Goal: Task Accomplishment & Management: Manage account settings

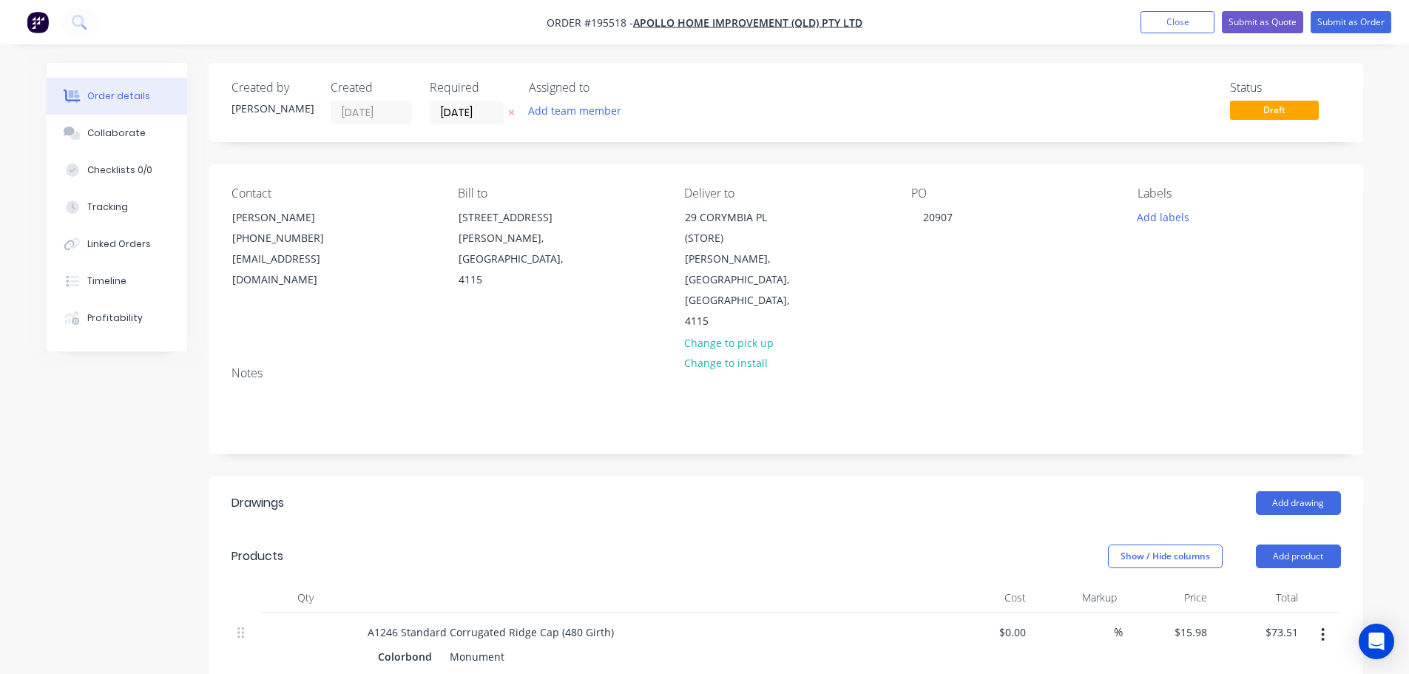
scroll to position [370, 0]
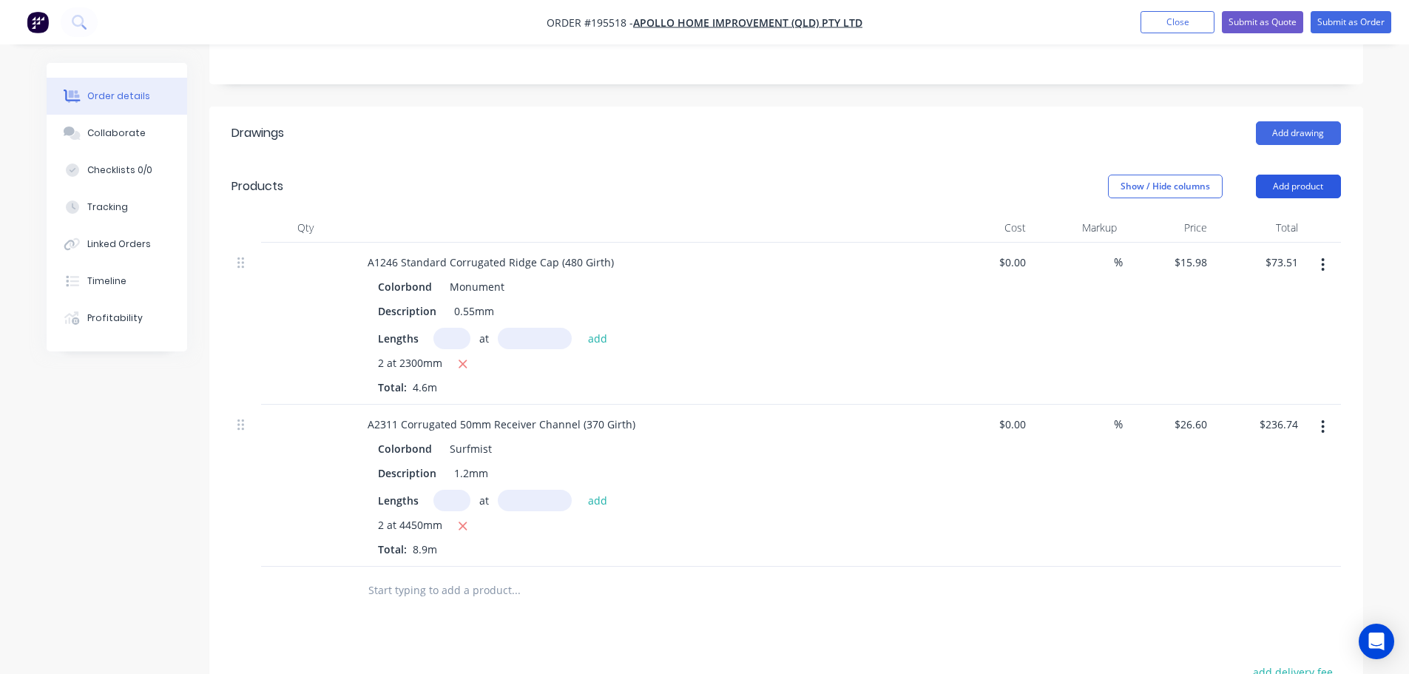
click at [1292, 175] on button "Add product" at bounding box center [1298, 187] width 85 height 24
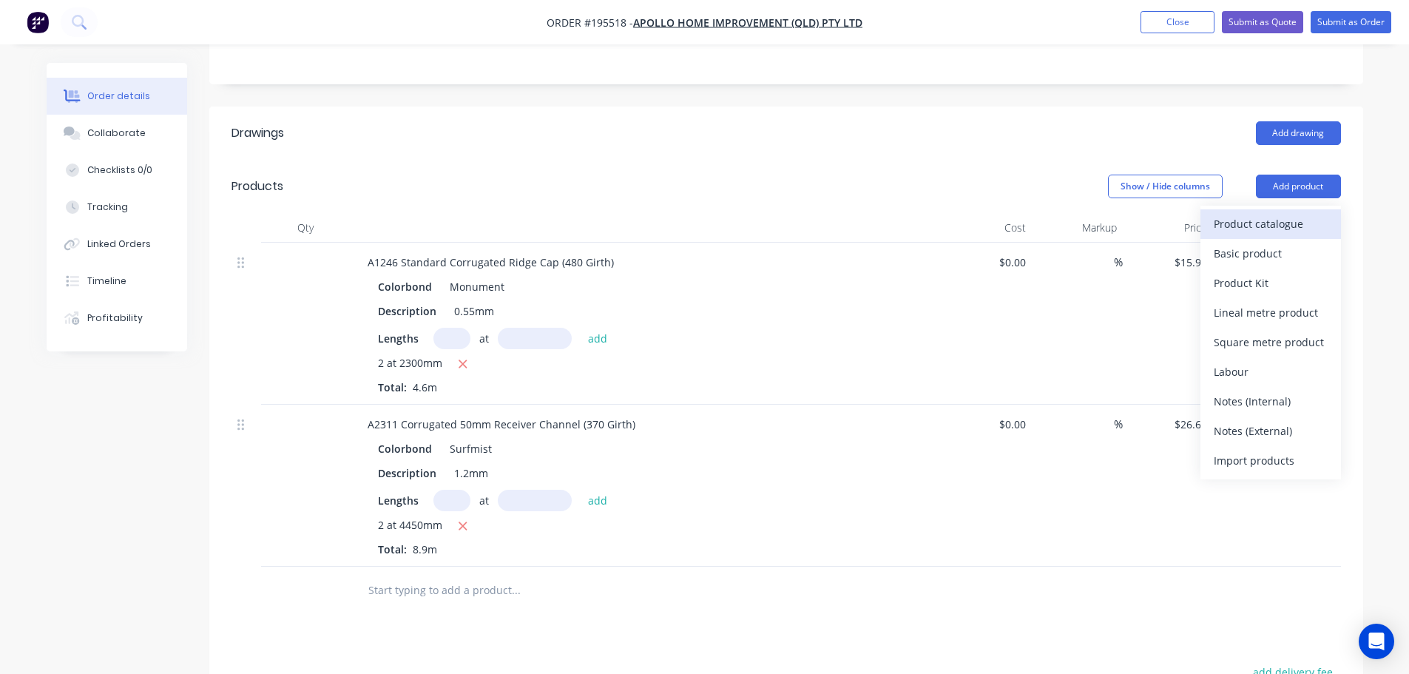
click at [1279, 213] on div "Product catalogue" at bounding box center [1271, 223] width 114 height 21
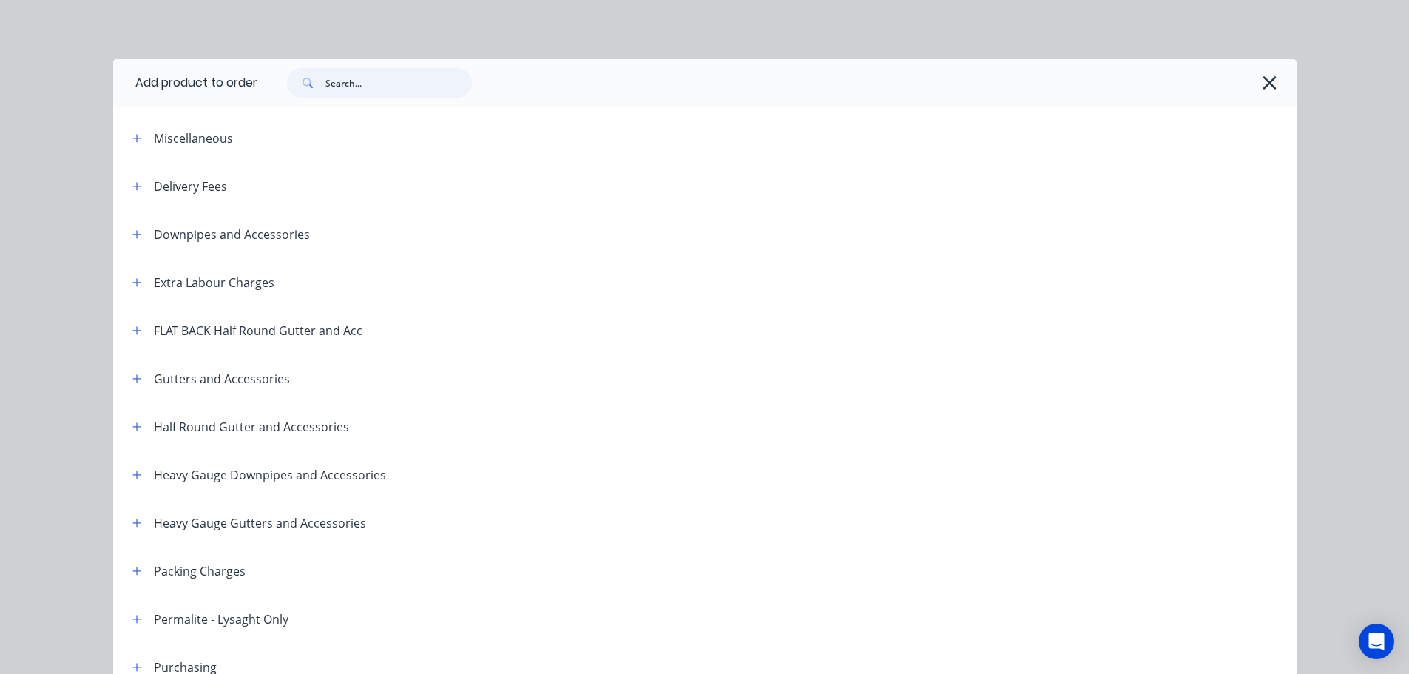
click at [371, 81] on input "text" at bounding box center [399, 83] width 146 height 30
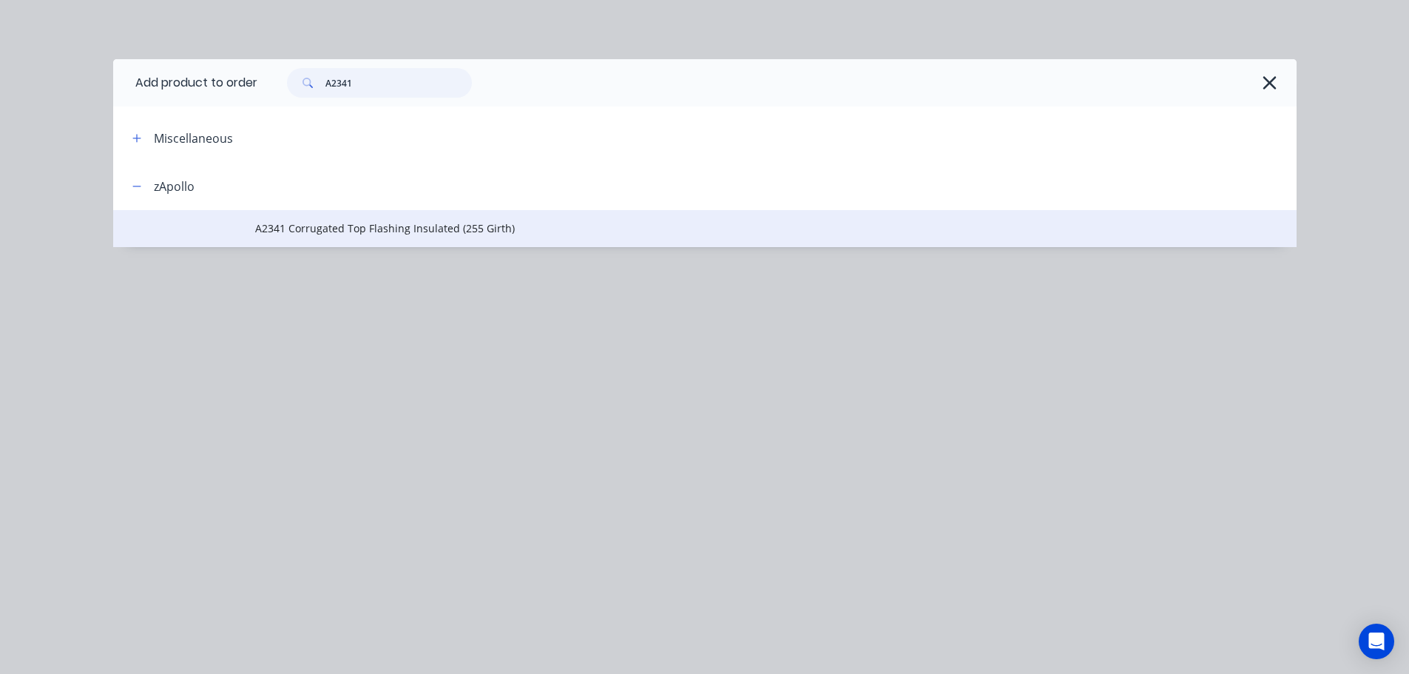
type input "A2341"
click at [368, 230] on span "A2341 Corrugated Top Flashing Insulated (255 Girth)" at bounding box center [671, 228] width 833 height 16
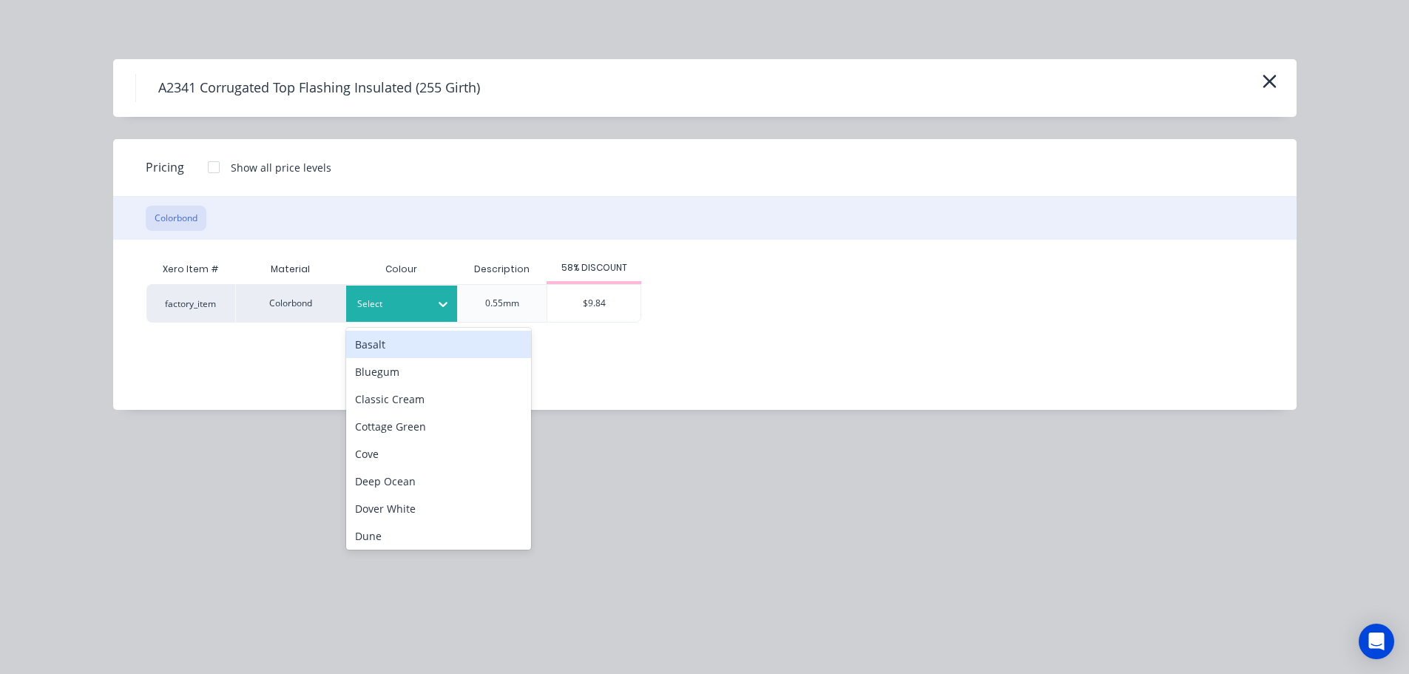
click at [425, 311] on div "Select" at bounding box center [388, 303] width 83 height 19
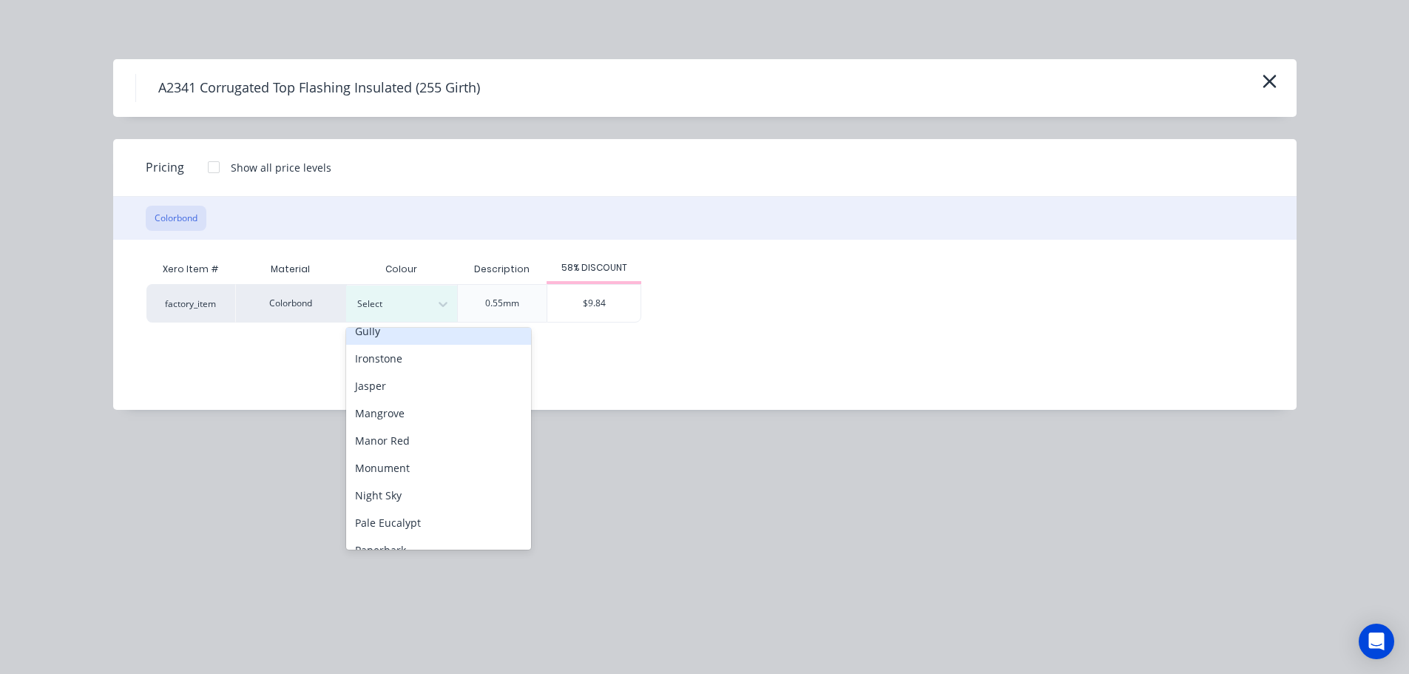
scroll to position [296, 0]
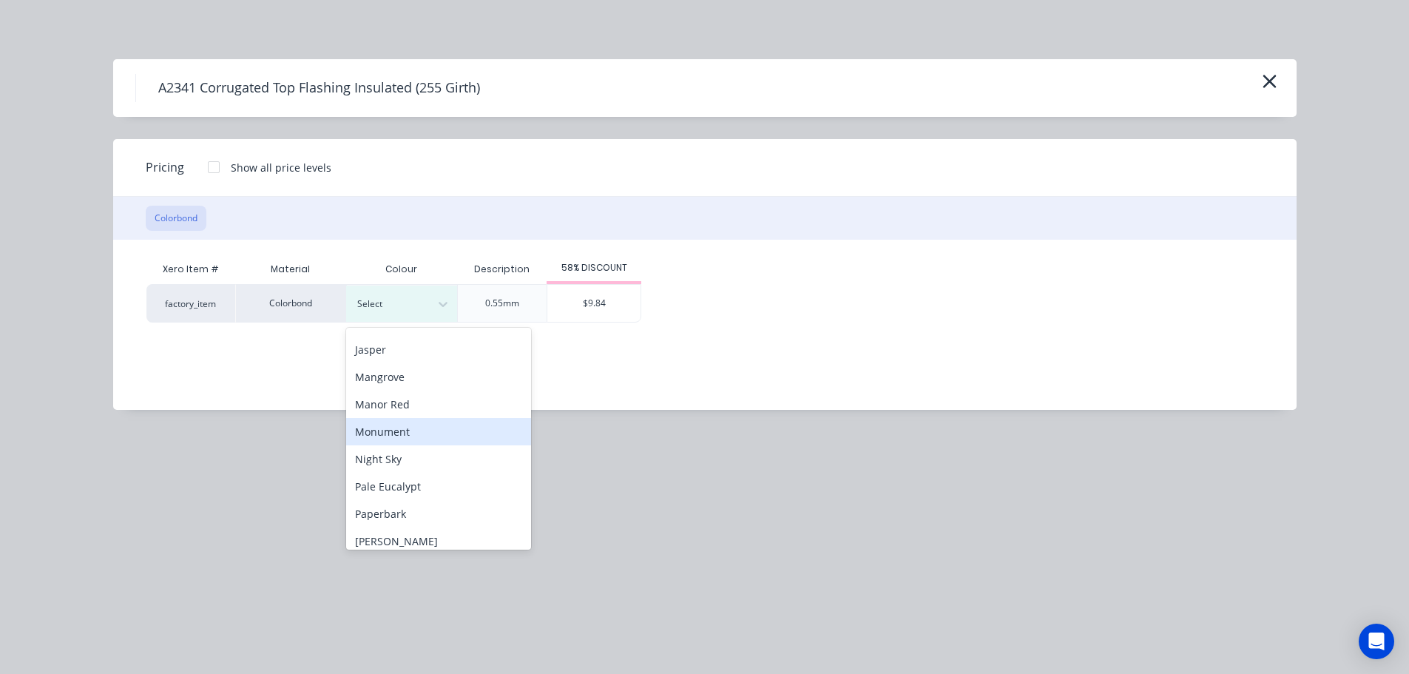
click at [439, 435] on div "Monument" at bounding box center [438, 431] width 185 height 27
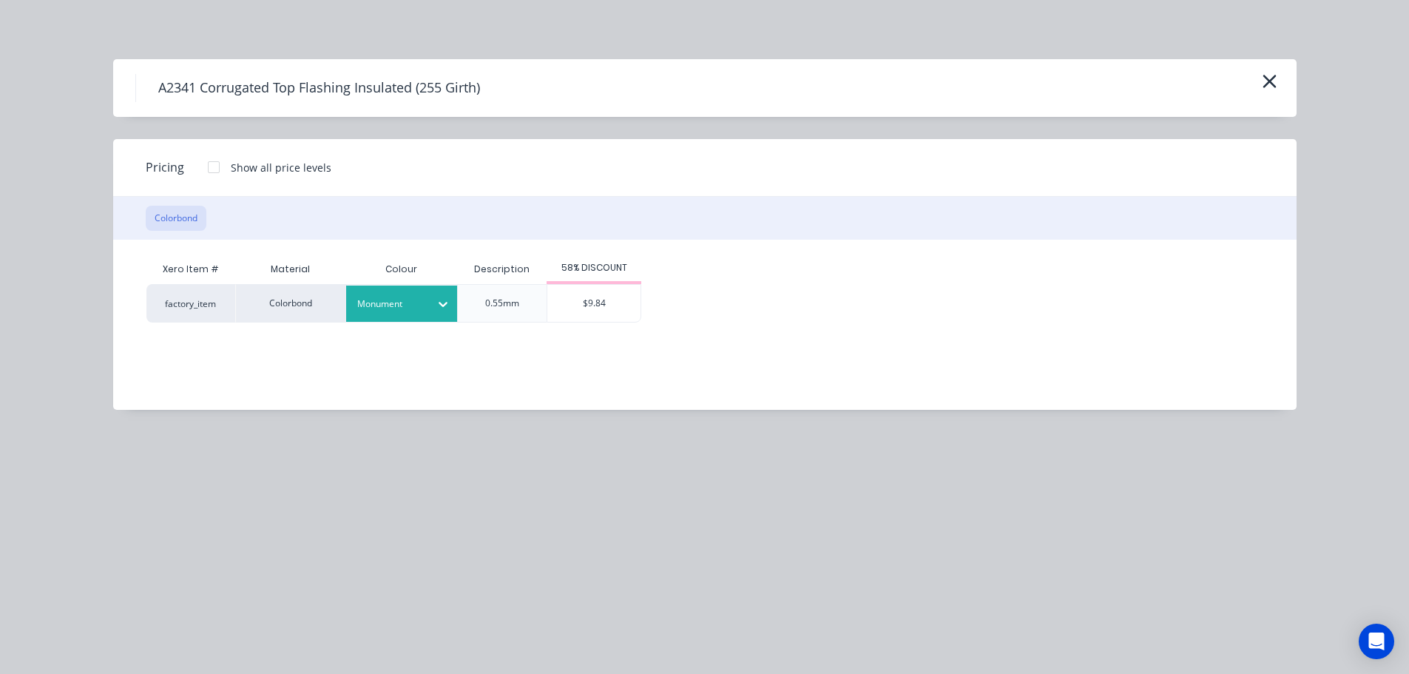
click at [565, 324] on div "Xero Item # Material Colour Description 58% DISCOUNT factory_item Colorbond Mon…" at bounding box center [694, 314] width 1162 height 148
click at [581, 310] on div "$9.84" at bounding box center [594, 303] width 93 height 37
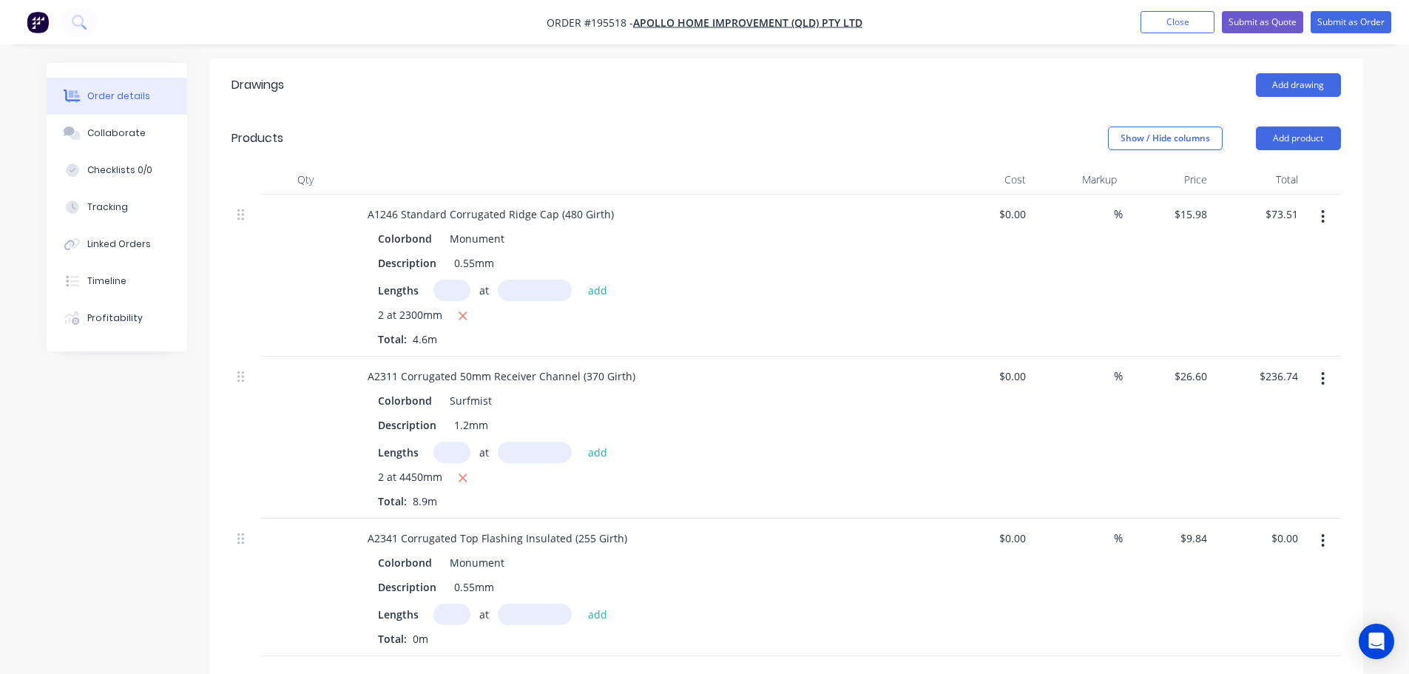
scroll to position [444, 0]
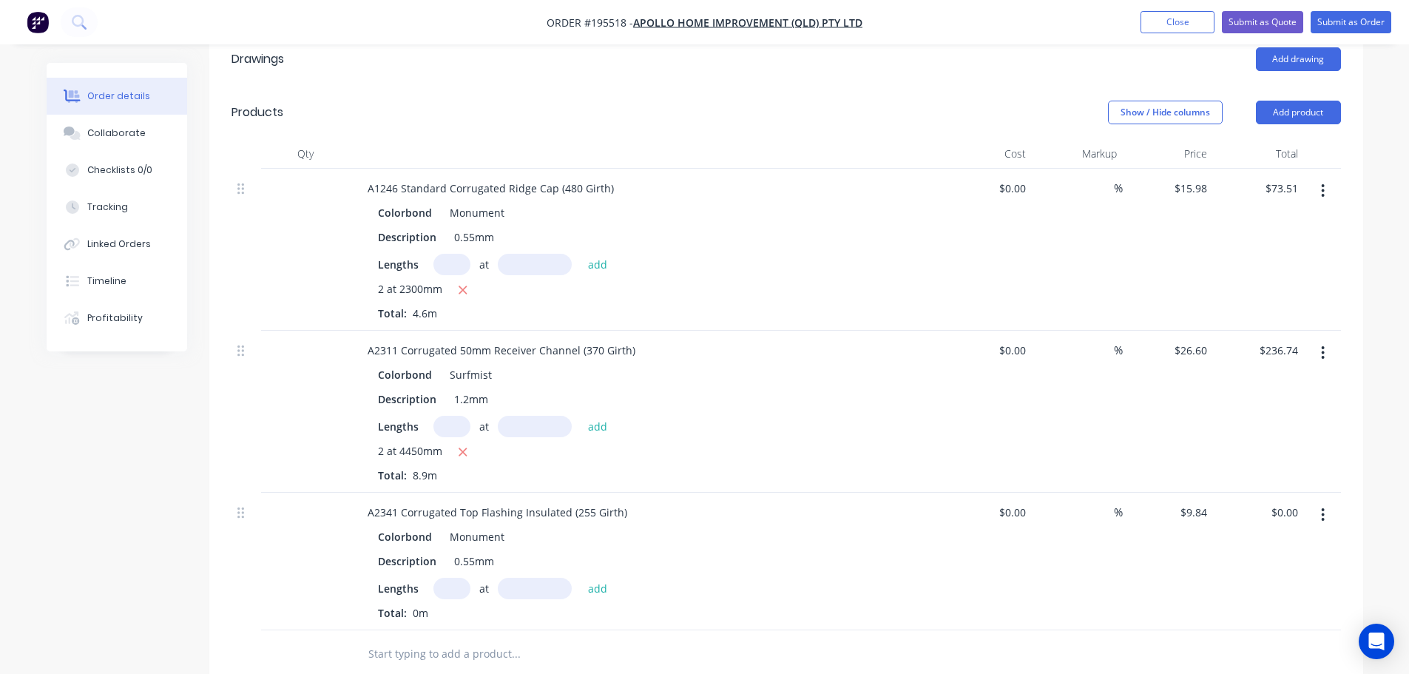
click at [454, 578] on input "text" at bounding box center [452, 588] width 37 height 21
type input "2"
type input "4500"
click at [581, 578] on button "add" at bounding box center [598, 588] width 35 height 20
type input "$88.56"
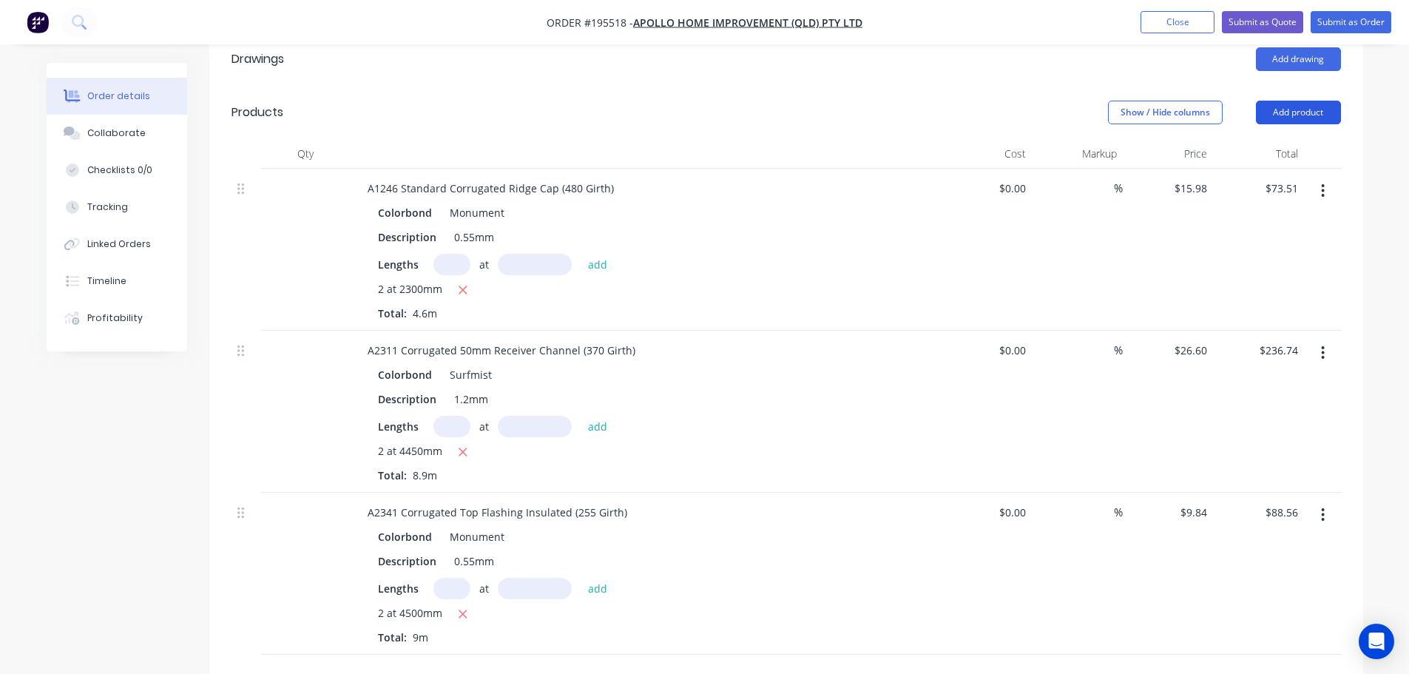
click at [1290, 101] on button "Add product" at bounding box center [1298, 113] width 85 height 24
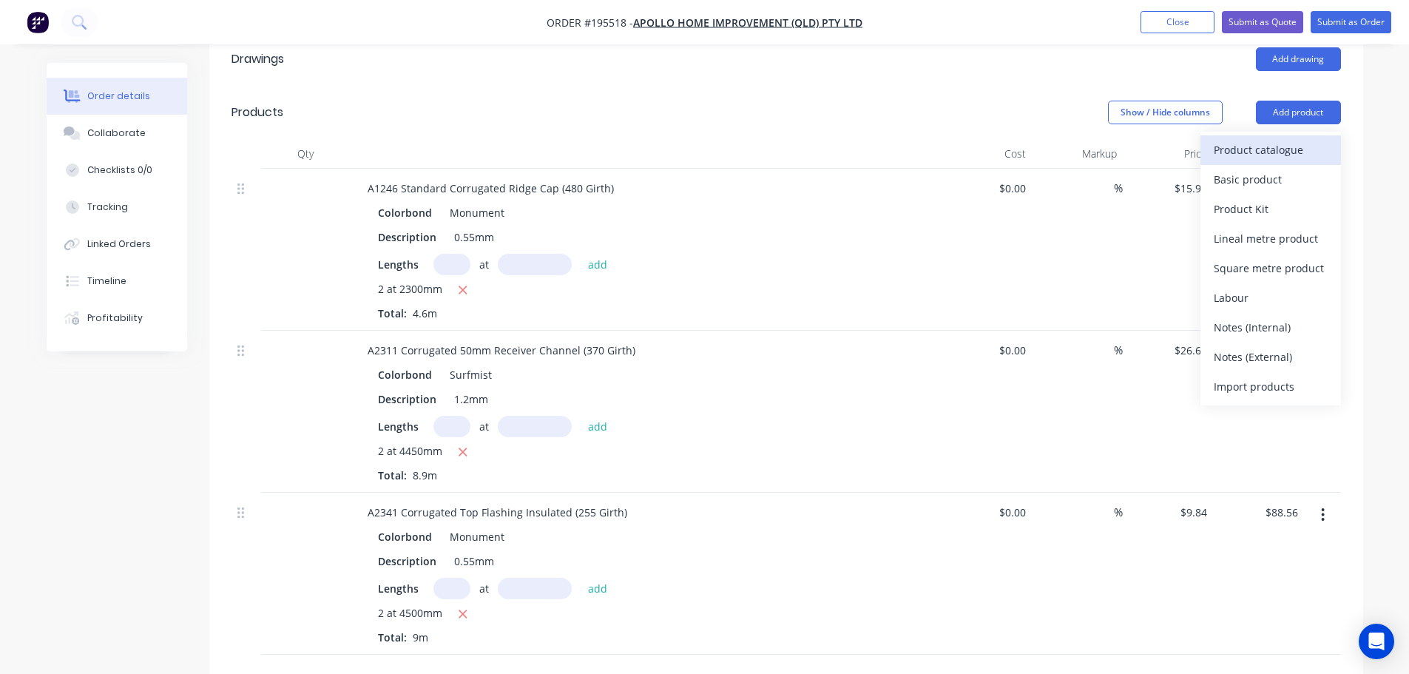
drag, startPoint x: 1280, startPoint y: 85, endPoint x: 1267, endPoint y: 112, distance: 29.8
click at [1267, 139] on div "Product catalogue" at bounding box center [1271, 149] width 114 height 21
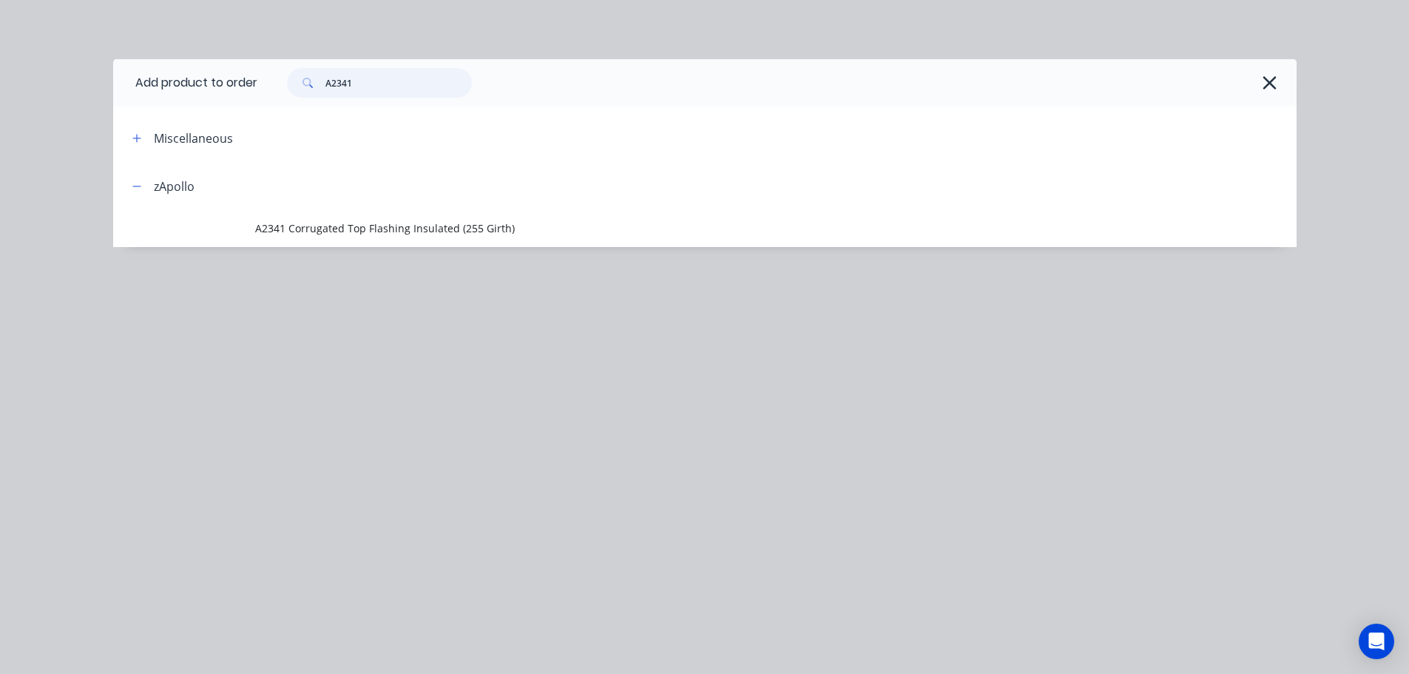
drag, startPoint x: 343, startPoint y: 87, endPoint x: 296, endPoint y: 92, distance: 47.7
click at [296, 92] on div "A2341" at bounding box center [379, 83] width 185 height 30
click at [1268, 85] on icon "button" at bounding box center [1270, 82] width 13 height 13
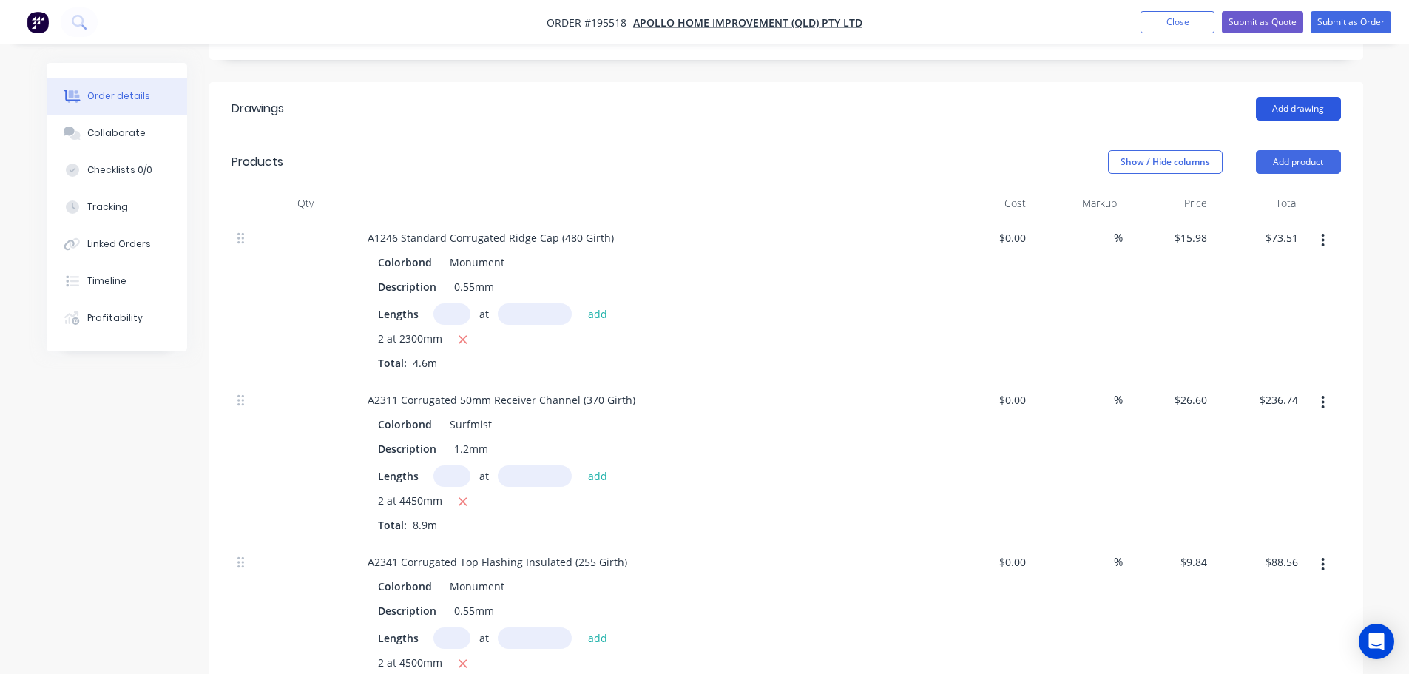
scroll to position [370, 0]
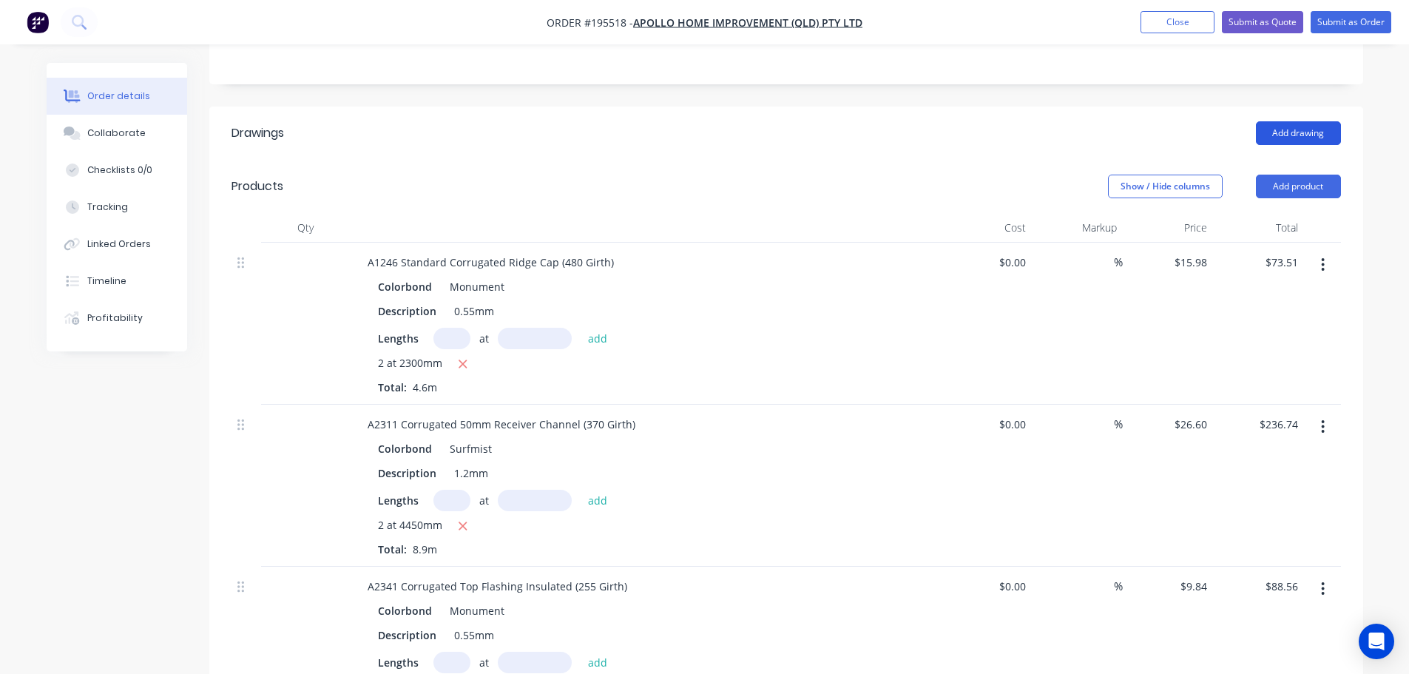
click at [1298, 121] on button "Add drawing" at bounding box center [1298, 133] width 85 height 24
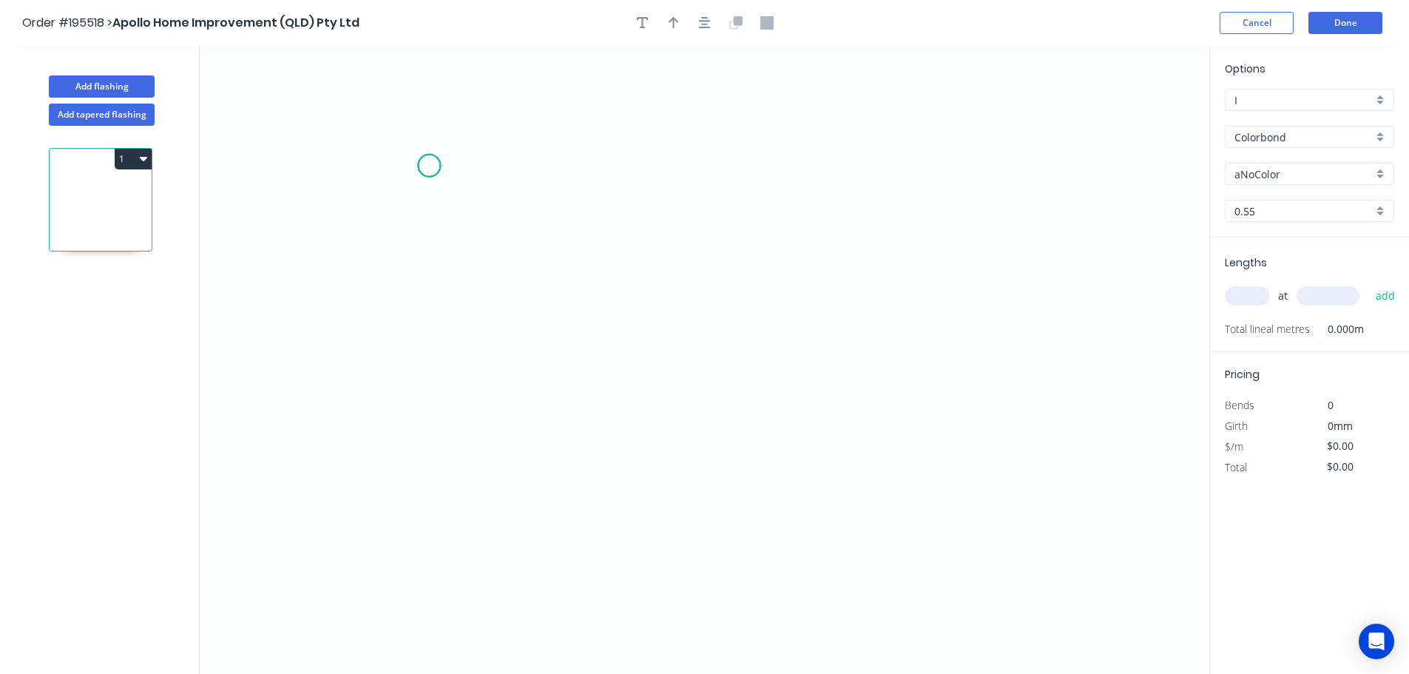
click at [429, 166] on icon "0" at bounding box center [705, 360] width 1010 height 628
click at [446, 479] on icon "0" at bounding box center [705, 360] width 1010 height 628
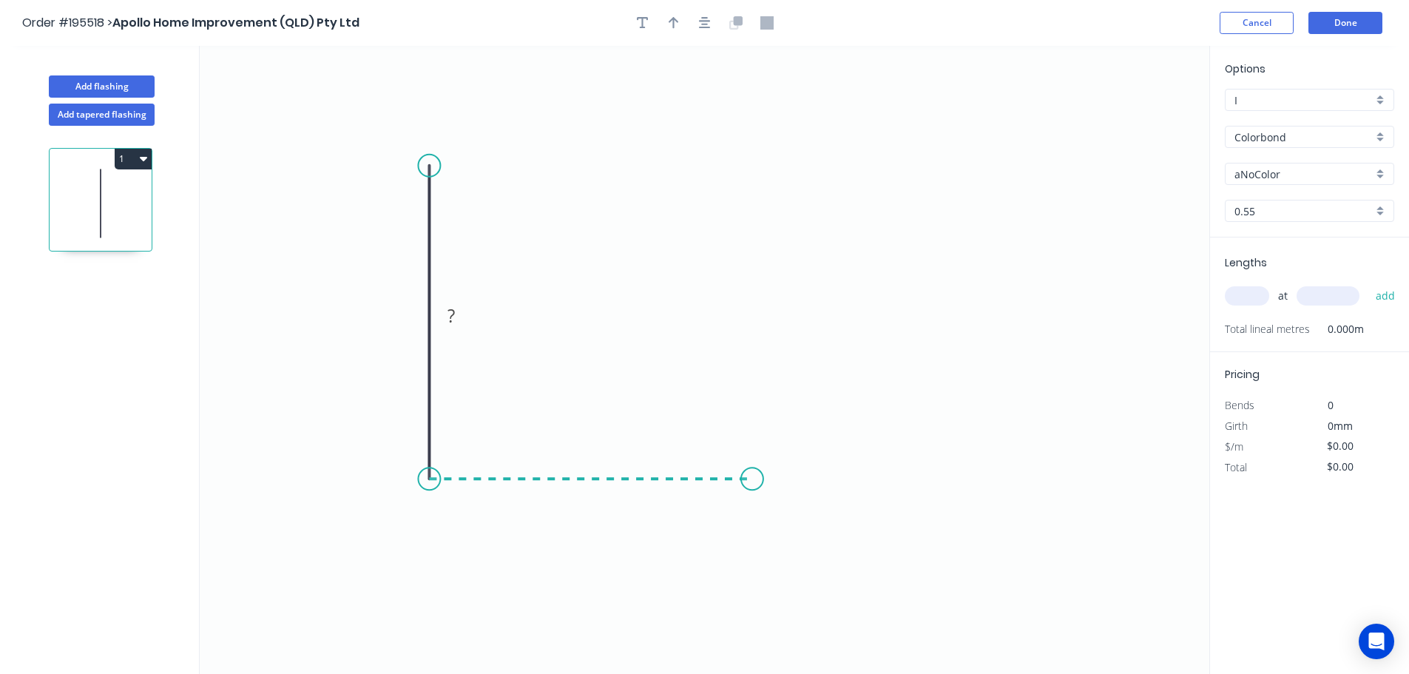
click at [752, 467] on icon "0 ?" at bounding box center [705, 360] width 1010 height 628
click at [416, 302] on rect at bounding box center [407, 315] width 48 height 30
click at [407, 320] on tspan "?" at bounding box center [406, 315] width 7 height 24
type input "$5.22"
click at [711, 28] on button "button" at bounding box center [705, 23] width 22 height 22
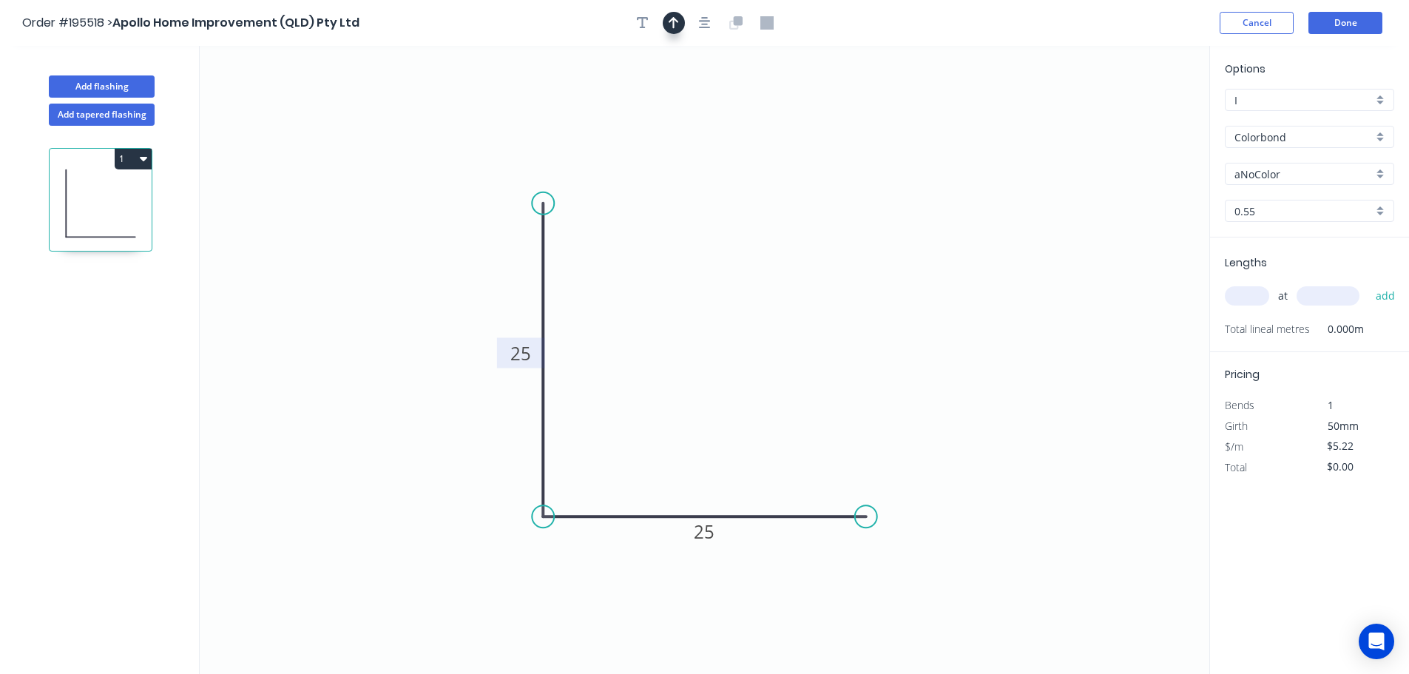
click at [683, 21] on button "button" at bounding box center [674, 23] width 22 height 22
drag, startPoint x: 1136, startPoint y: 119, endPoint x: 449, endPoint y: 297, distance: 709.9
click at [550, 265] on icon at bounding box center [556, 241] width 13 height 47
drag, startPoint x: 448, startPoint y: 294, endPoint x: 329, endPoint y: 370, distance: 140.8
click at [329, 370] on icon at bounding box center [312, 369] width 47 height 13
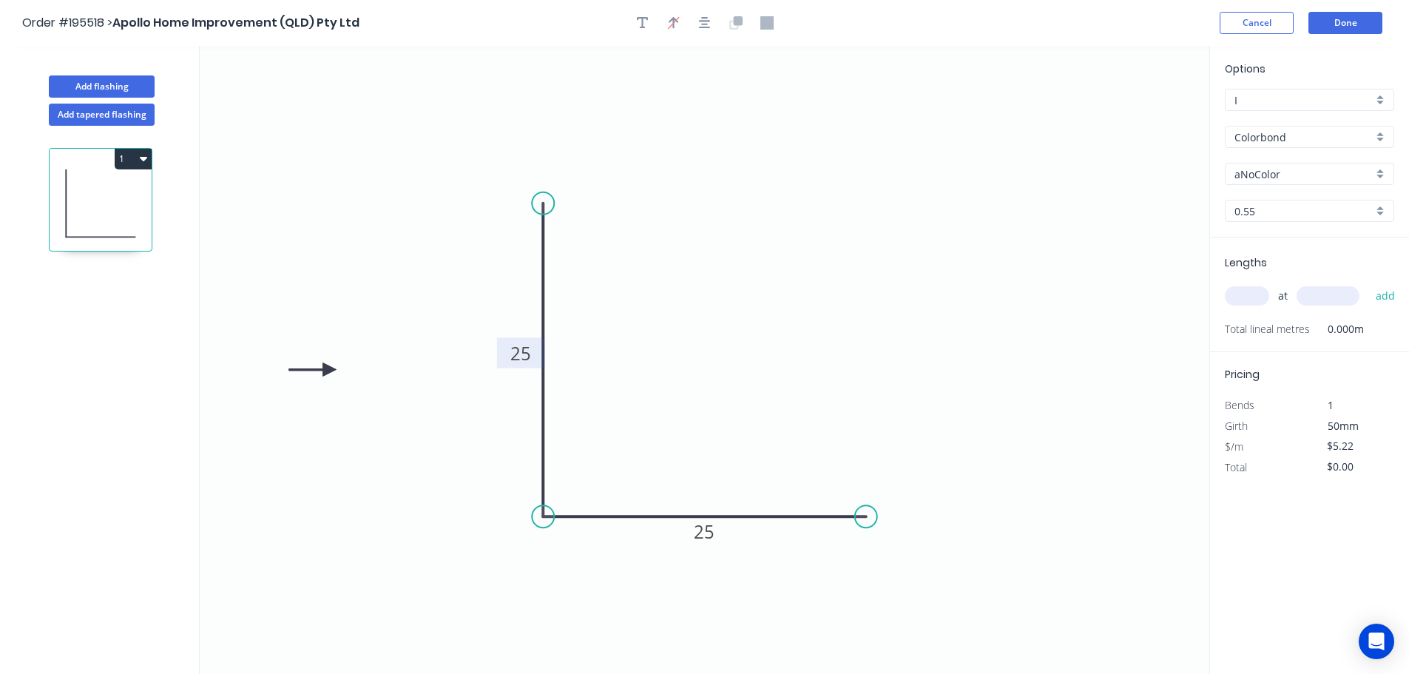
click at [1262, 175] on input "aNoColor" at bounding box center [1304, 174] width 138 height 16
click at [1296, 274] on div "Monument" at bounding box center [1310, 269] width 168 height 26
type input "Monument"
click at [1253, 300] on input "text" at bounding box center [1247, 295] width 44 height 19
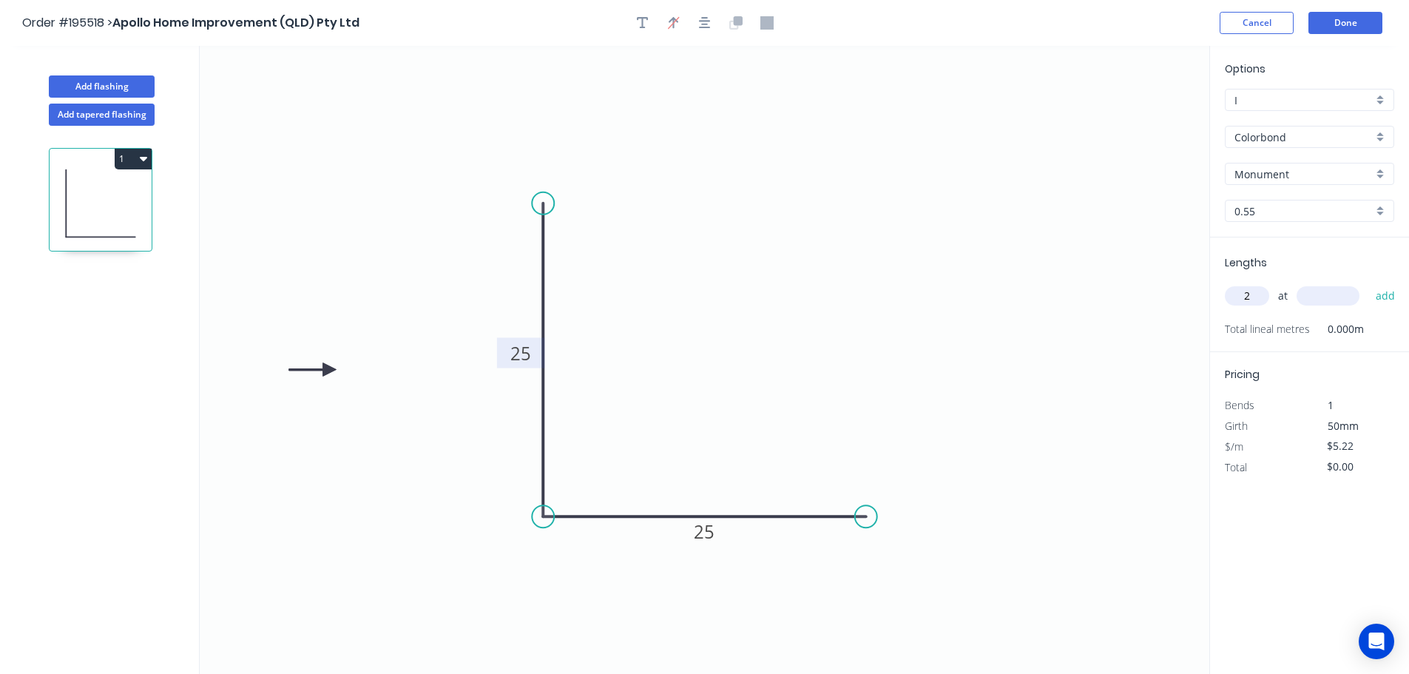
type input "2"
type input "1"
type input "4600"
click at [1369, 283] on button "add" at bounding box center [1386, 295] width 35 height 25
type input "$48.02"
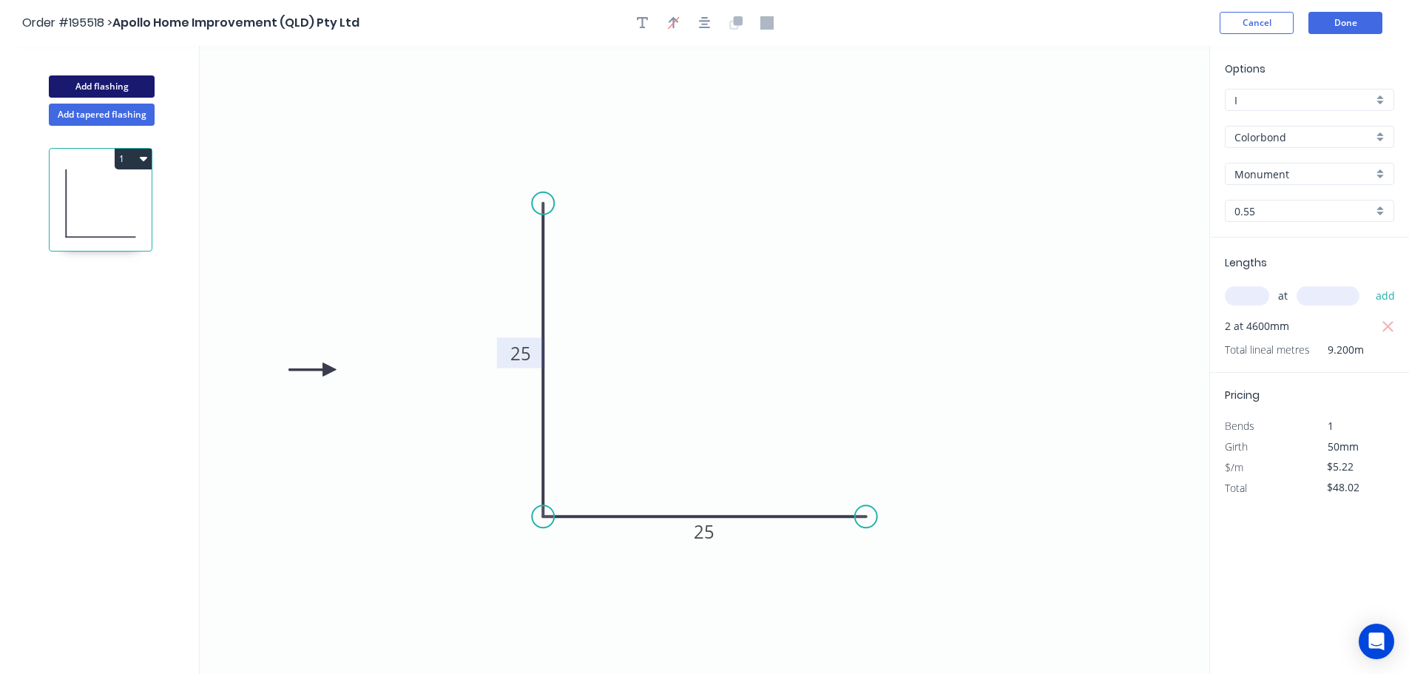
click at [106, 90] on button "Add flashing" at bounding box center [102, 86] width 106 height 22
type input "$0.00"
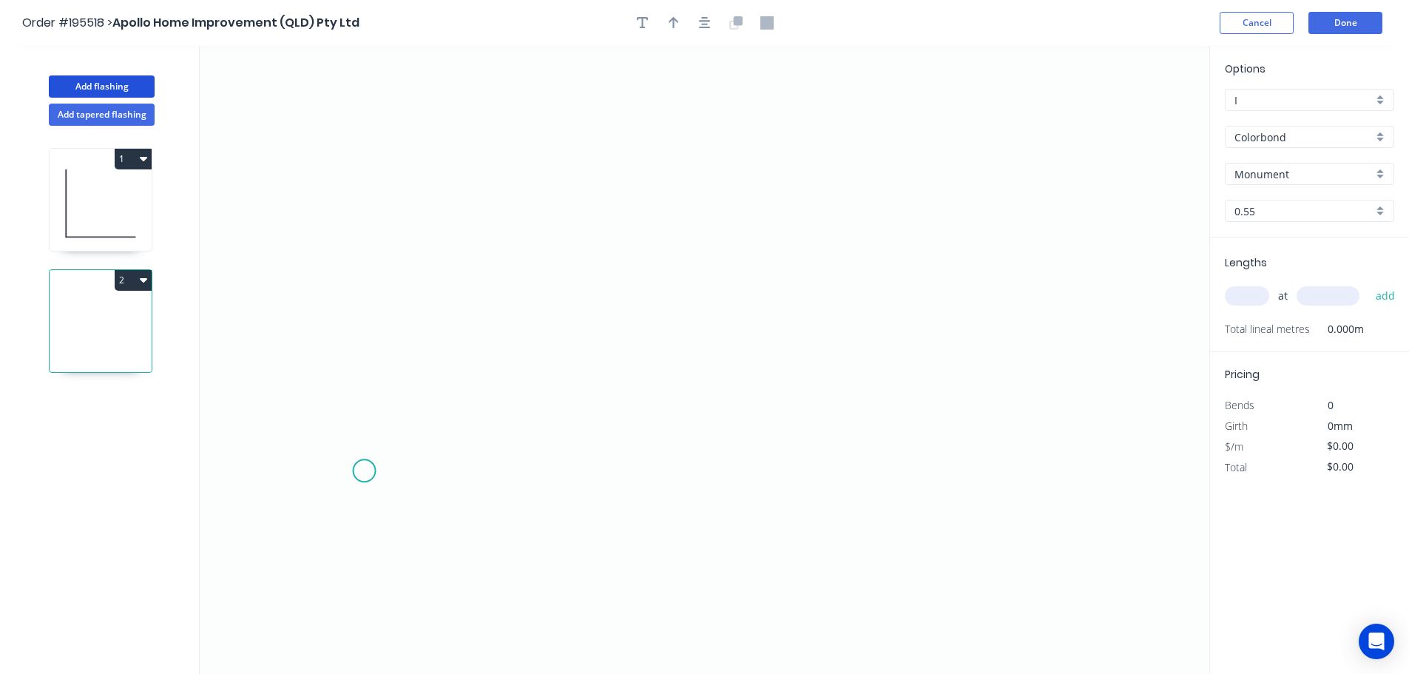
click at [355, 468] on icon "0" at bounding box center [705, 360] width 1010 height 628
click at [349, 129] on icon "0" at bounding box center [705, 360] width 1010 height 628
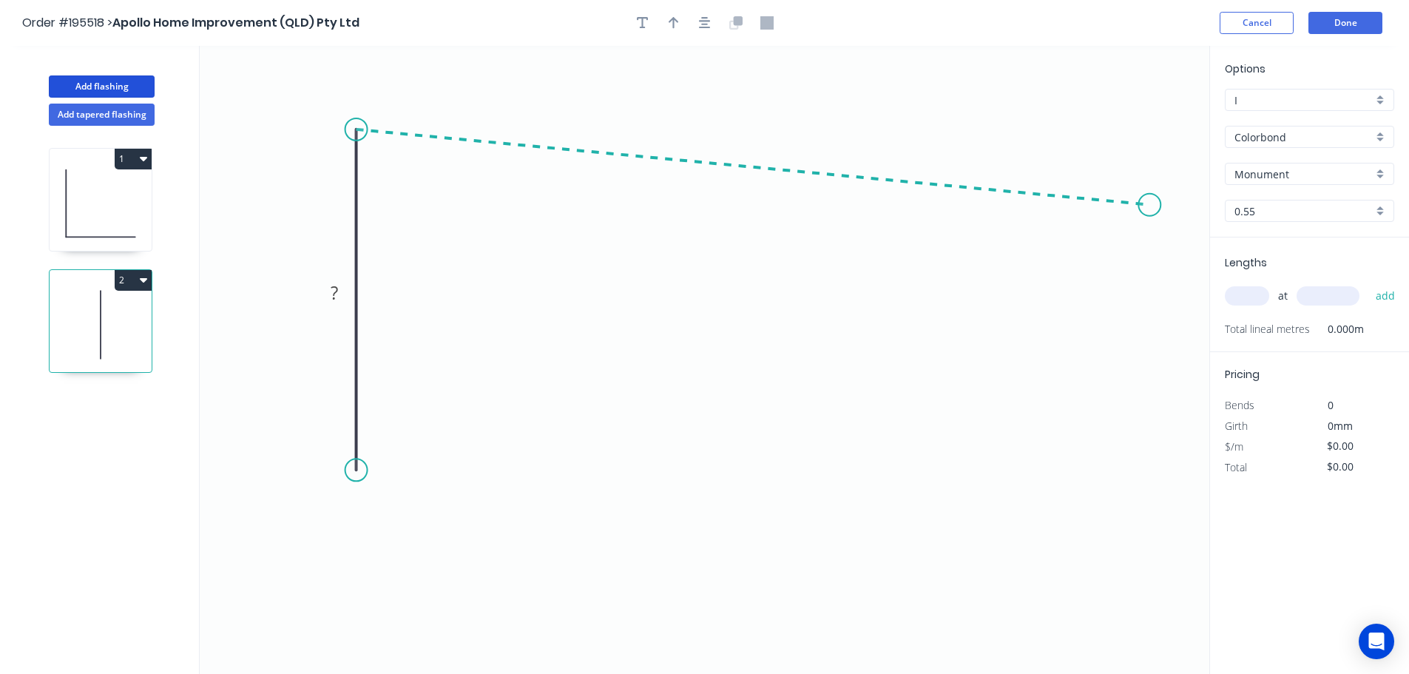
click at [1151, 205] on icon "0 ?" at bounding box center [705, 360] width 1010 height 628
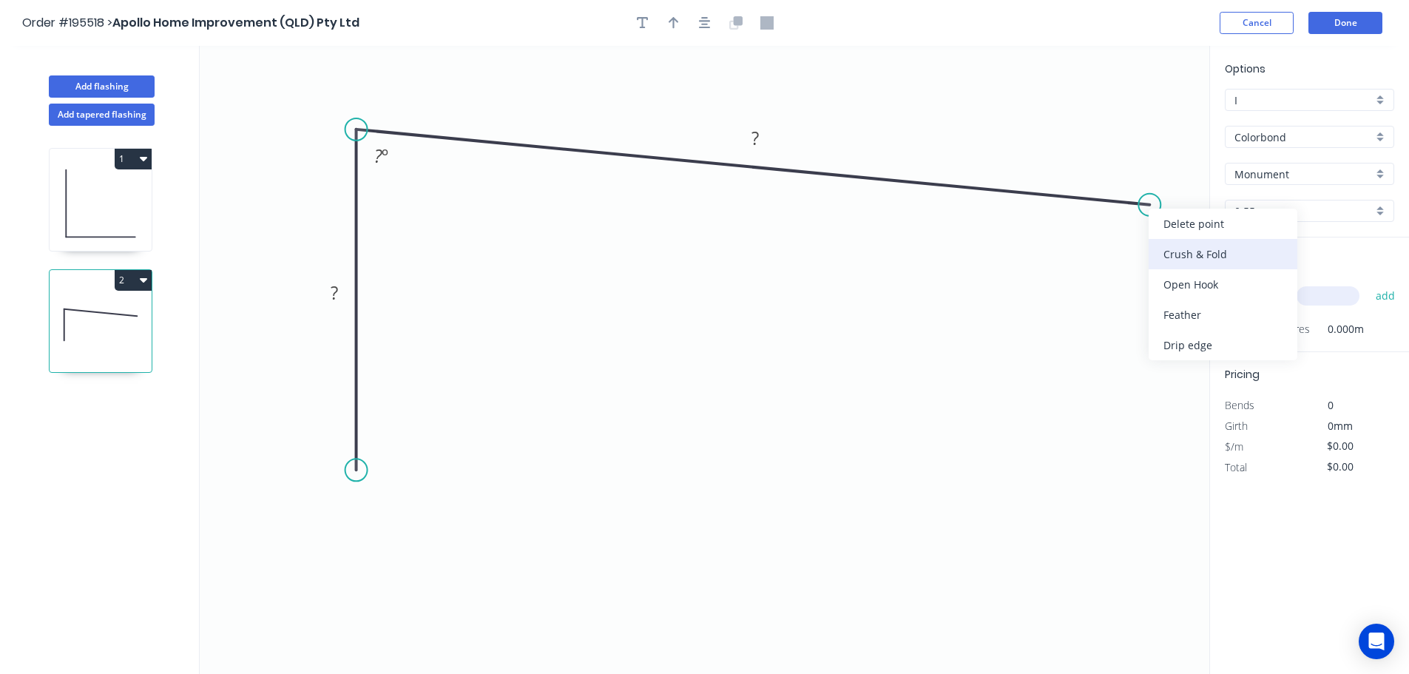
click at [1206, 259] on div "Crush & Fold" at bounding box center [1223, 254] width 149 height 30
click at [1179, 254] on div "Flip bend" at bounding box center [1225, 250] width 149 height 30
click at [361, 481] on circle at bounding box center [357, 470] width 22 height 22
click at [361, 490] on circle at bounding box center [357, 489] width 22 height 22
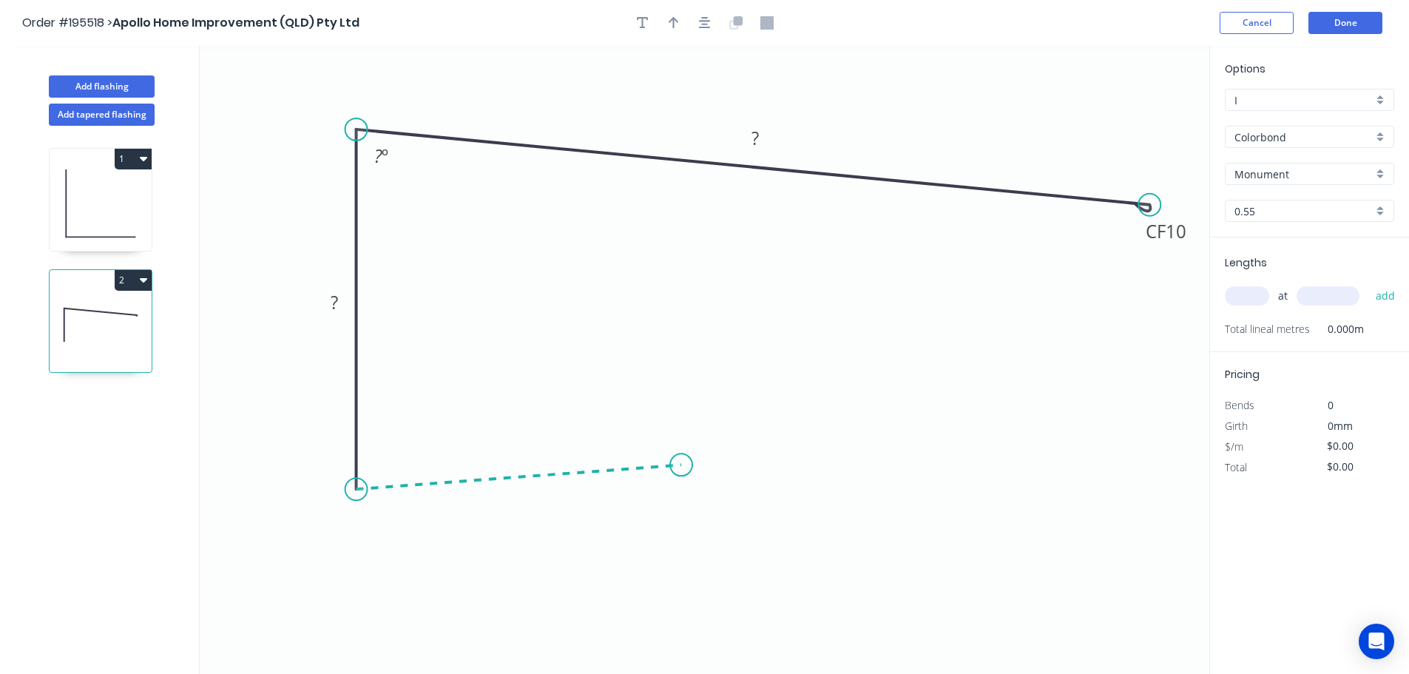
click at [680, 464] on icon "0 ? CF 10 ? ? º" at bounding box center [705, 360] width 1010 height 628
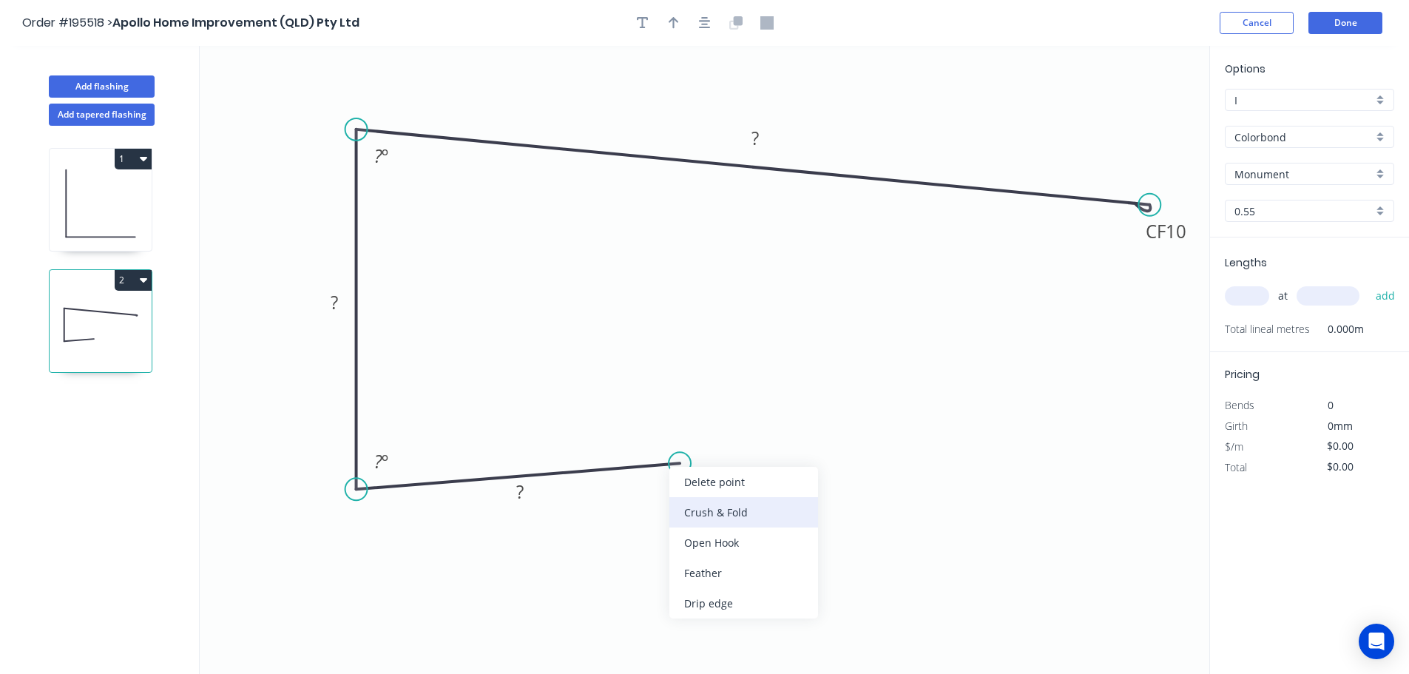
click at [755, 516] on div "Crush & Fold" at bounding box center [744, 512] width 149 height 30
drag, startPoint x: 690, startPoint y: 496, endPoint x: 788, endPoint y: 465, distance: 102.5
click at [788, 465] on rect at bounding box center [758, 460] width 59 height 30
click at [710, 29] on icon "button" at bounding box center [705, 22] width 12 height 13
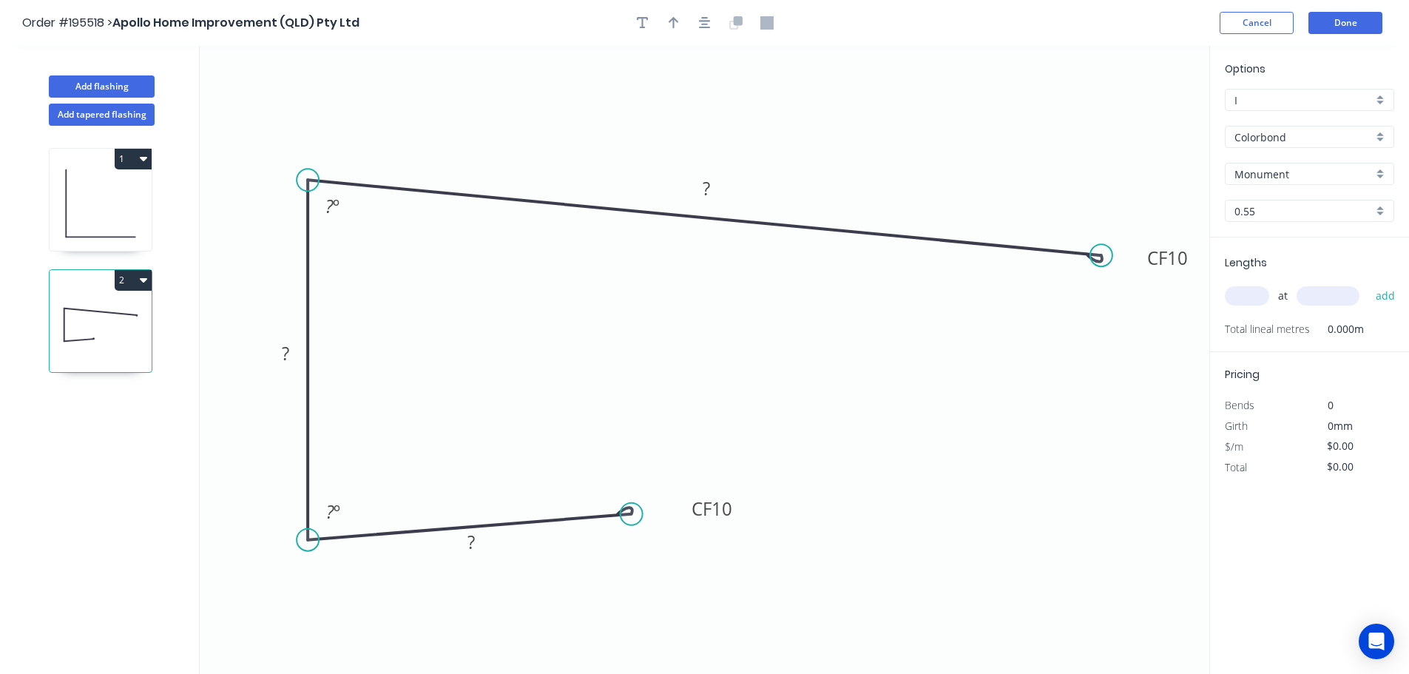
drag, startPoint x: 1143, startPoint y: 292, endPoint x: 1157, endPoint y: 299, distance: 15.6
click at [1195, 269] on rect at bounding box center [1168, 258] width 59 height 30
click at [713, 511] on tspan "10" at bounding box center [722, 508] width 21 height 24
type input "$16.74"
click at [683, 20] on button "button" at bounding box center [674, 23] width 22 height 22
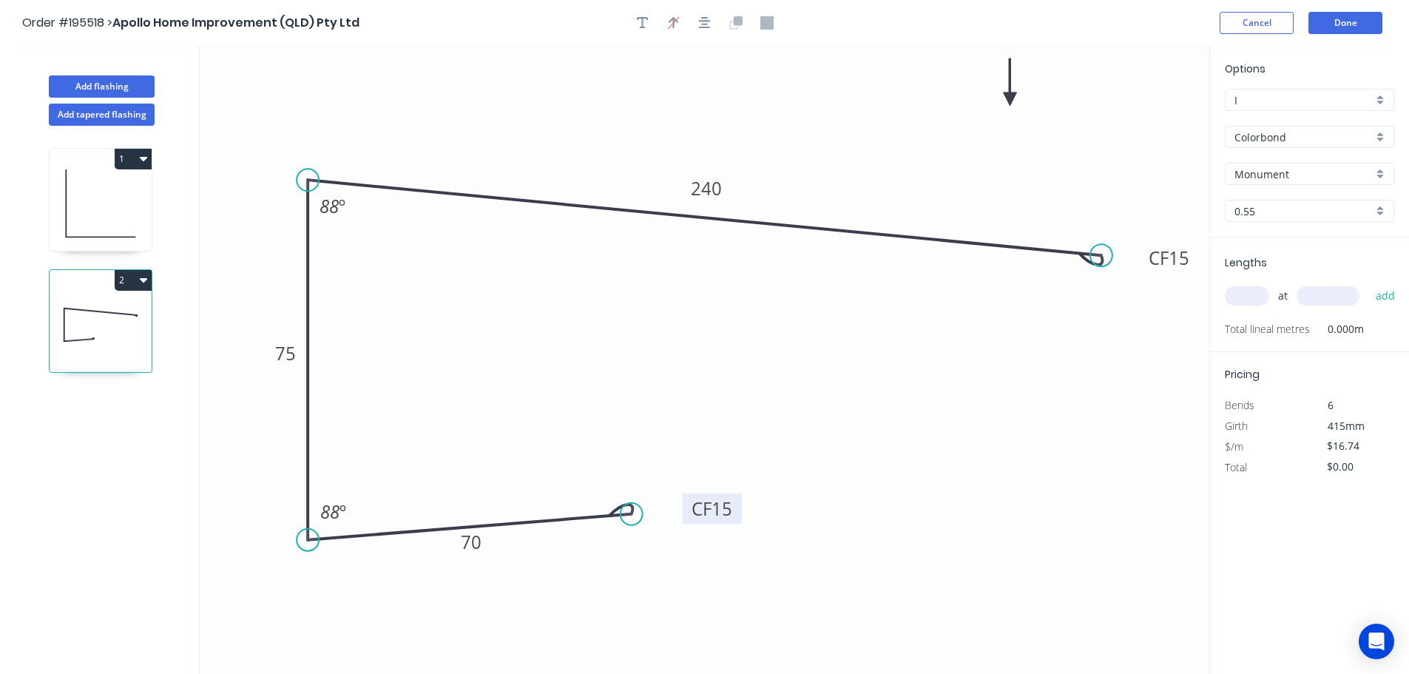
drag, startPoint x: 1020, startPoint y: 103, endPoint x: 1011, endPoint y: 99, distance: 10.3
click at [1011, 99] on icon at bounding box center [1010, 81] width 13 height 47
click at [1273, 181] on input "Monument" at bounding box center [1304, 174] width 138 height 16
click at [1273, 181] on input "text" at bounding box center [1304, 174] width 138 height 16
type input "Monument"
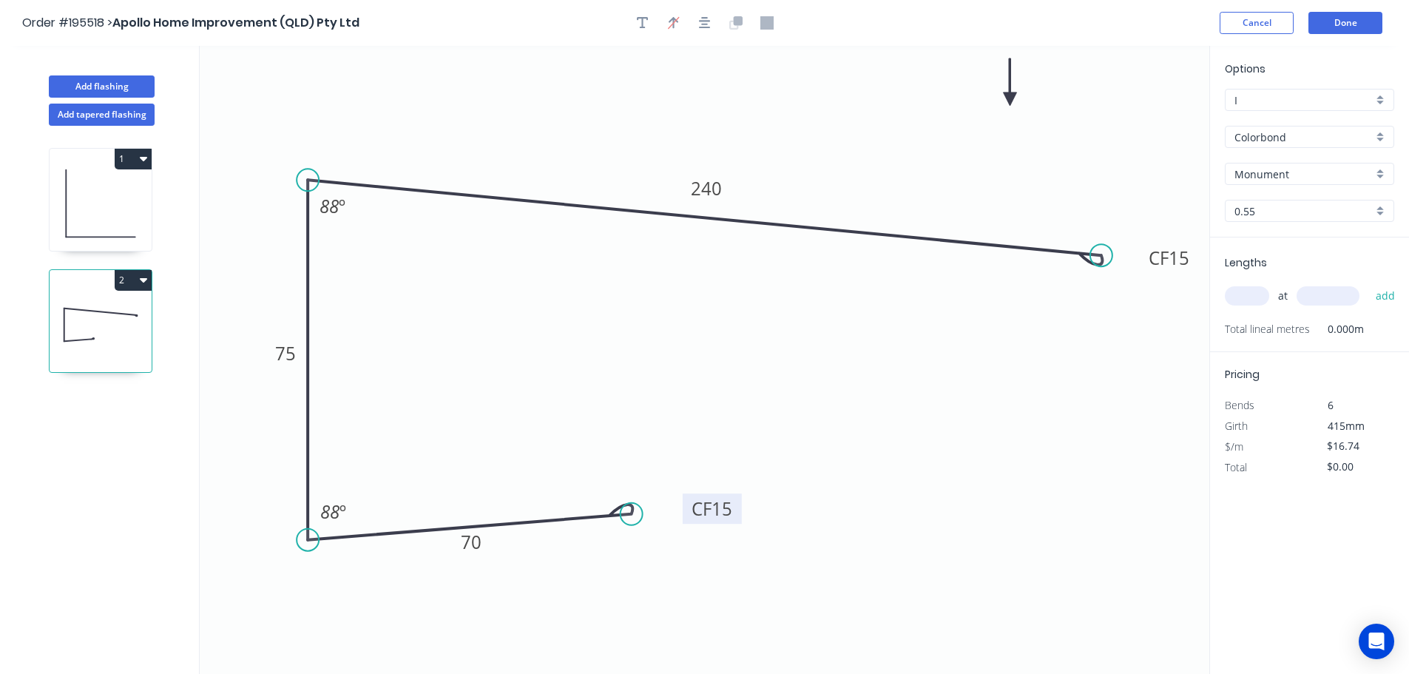
click at [1245, 295] on input "text" at bounding box center [1247, 295] width 44 height 19
type input "2"
type input "4500"
click at [1369, 283] on button "add" at bounding box center [1386, 295] width 35 height 25
type input "$150.66"
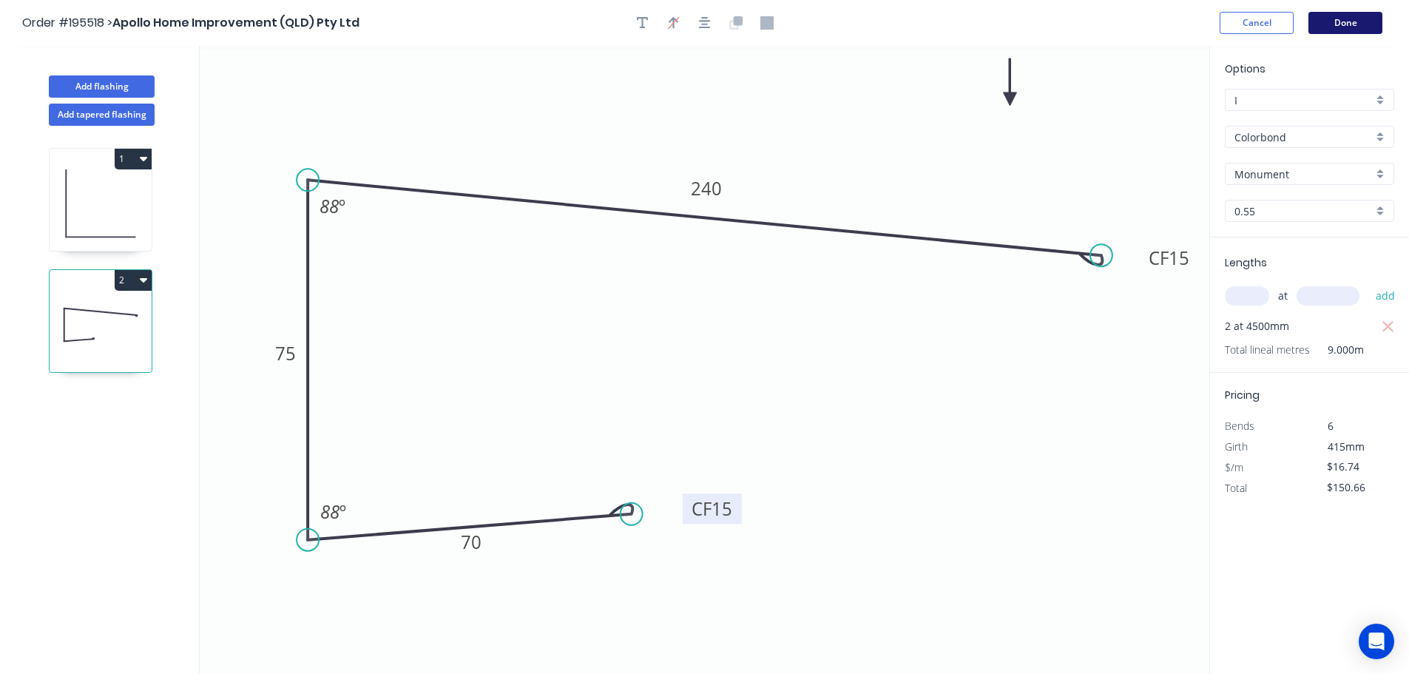
click at [1334, 33] on button "Done" at bounding box center [1346, 23] width 74 height 22
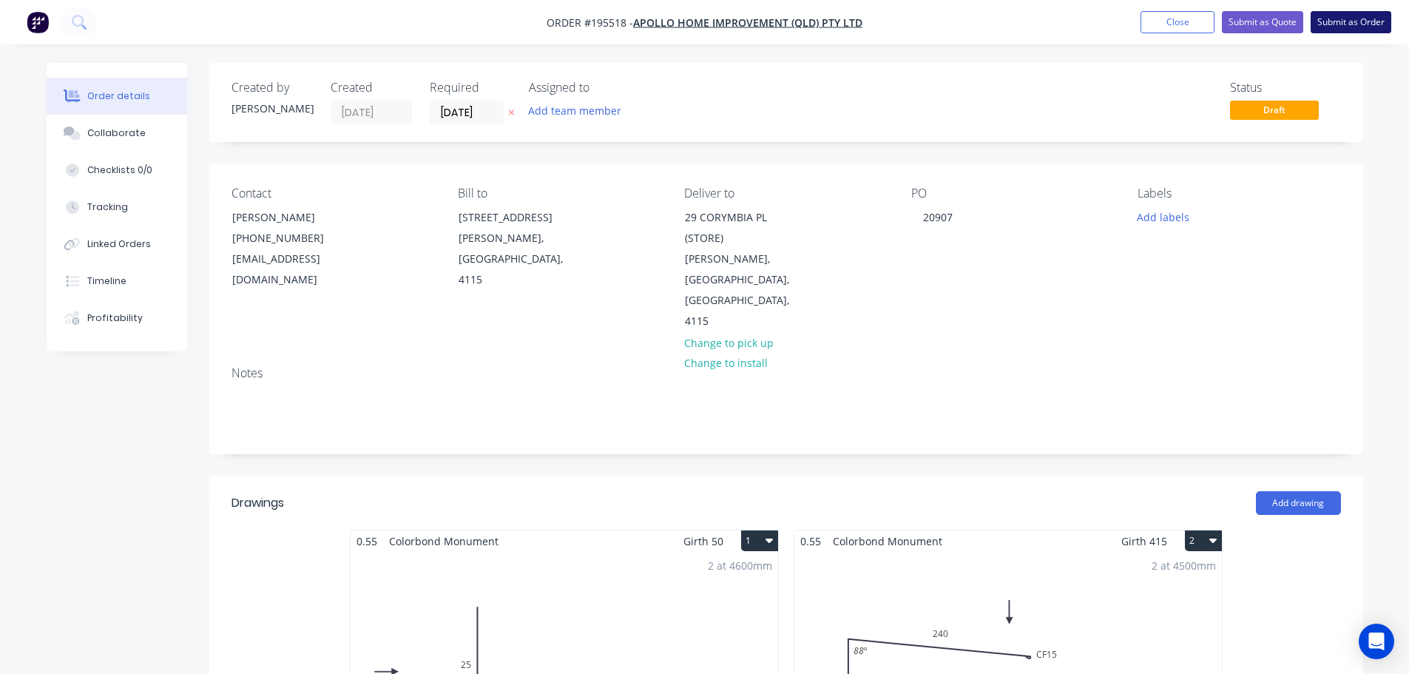
click at [1347, 27] on button "Submit as Order" at bounding box center [1351, 22] width 81 height 22
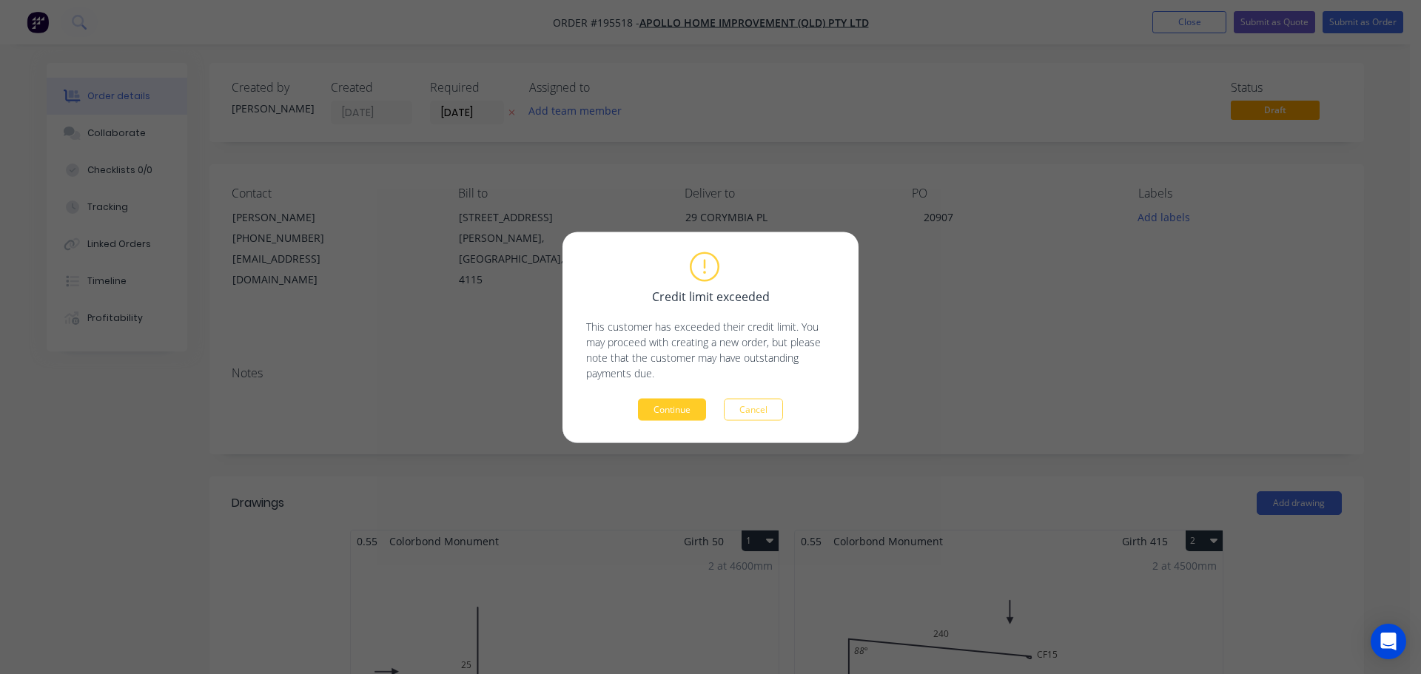
click at [675, 415] on button "Continue" at bounding box center [672, 409] width 68 height 22
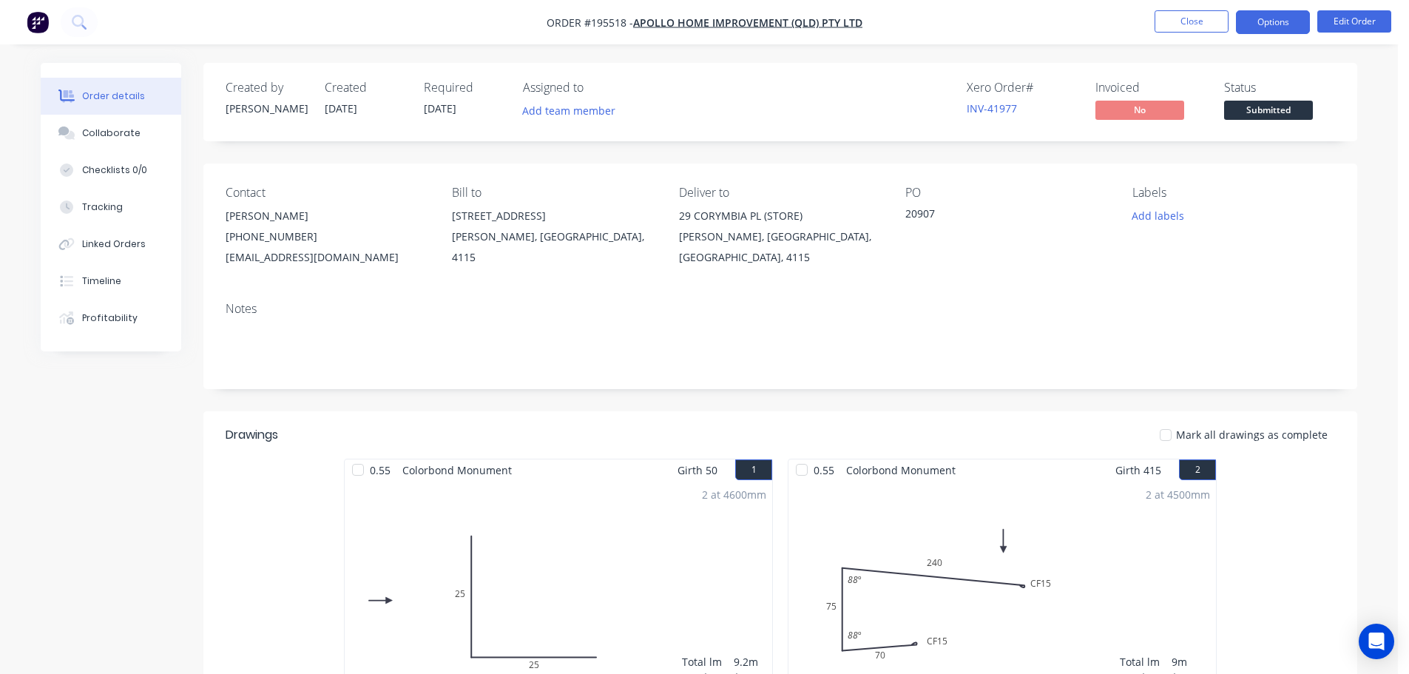
click at [1279, 30] on button "Options" at bounding box center [1273, 22] width 74 height 24
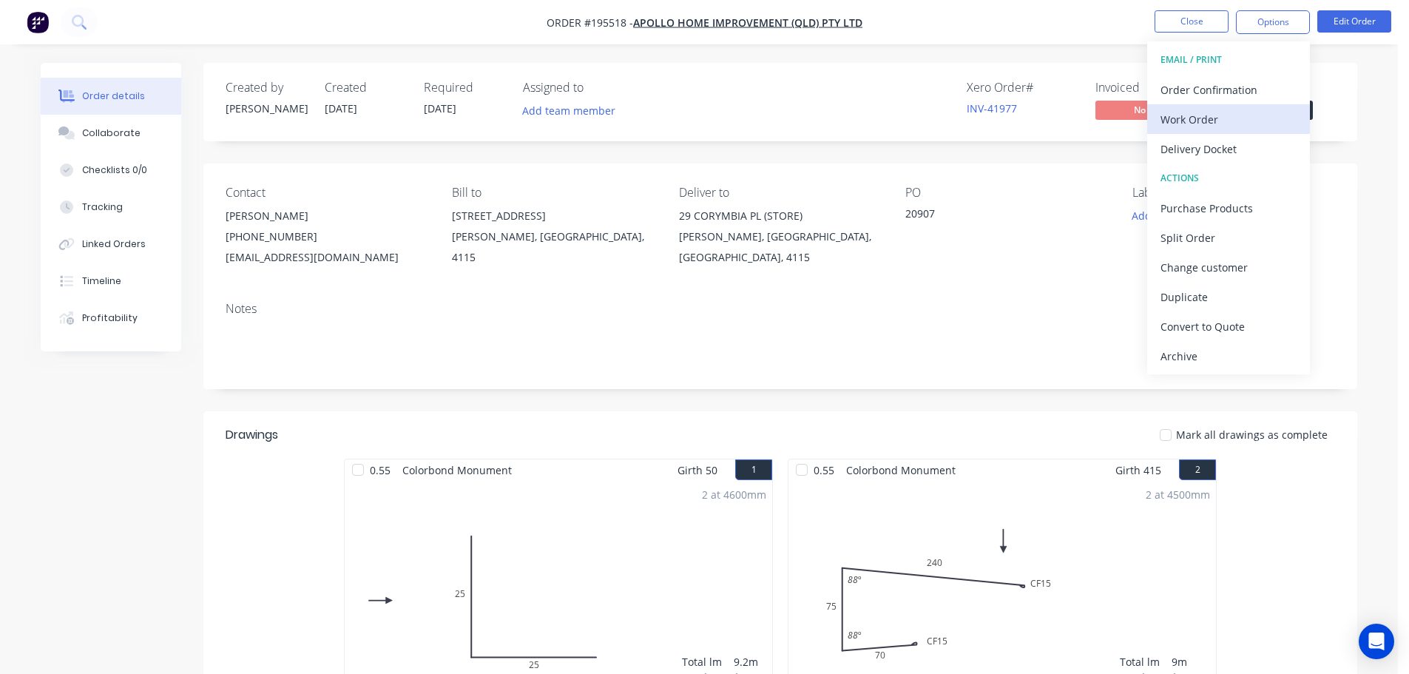
click at [1253, 121] on div "Work Order" at bounding box center [1229, 119] width 136 height 21
click at [1252, 168] on div "Custom" at bounding box center [1229, 178] width 136 height 21
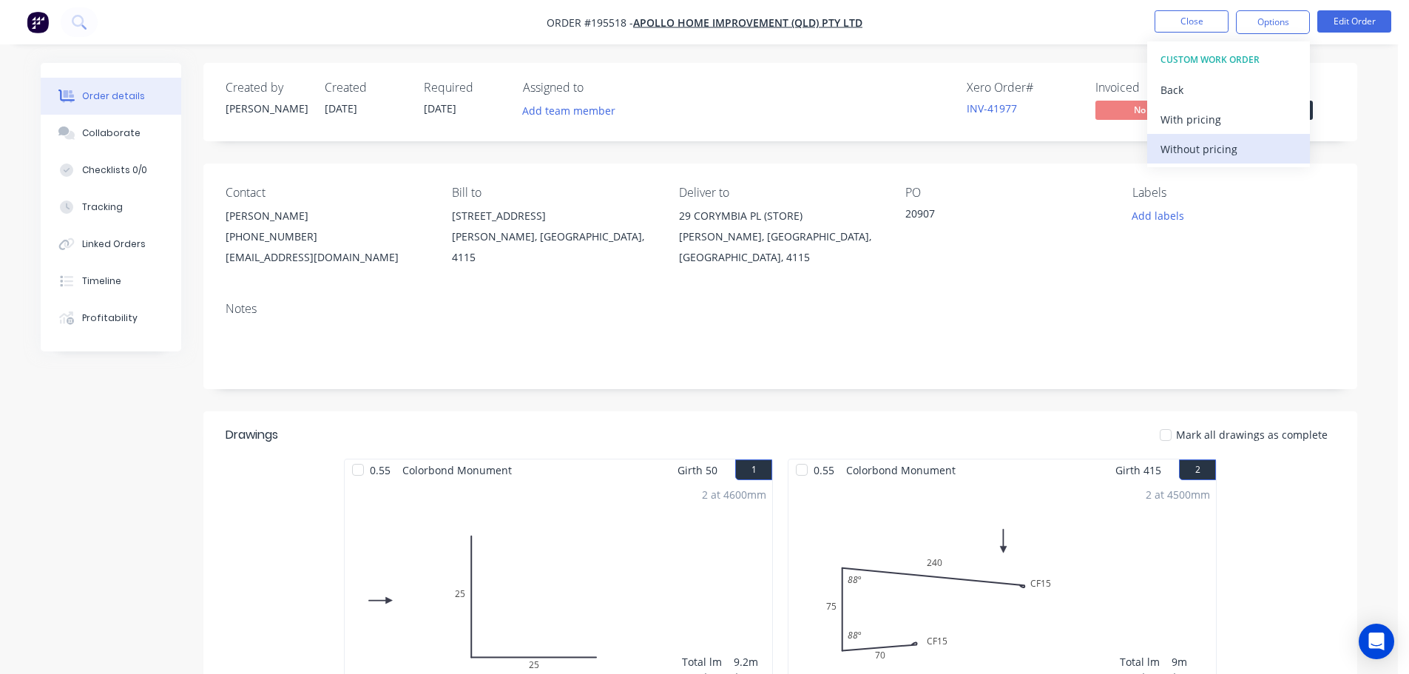
click at [1247, 155] on div "Without pricing" at bounding box center [1229, 148] width 136 height 21
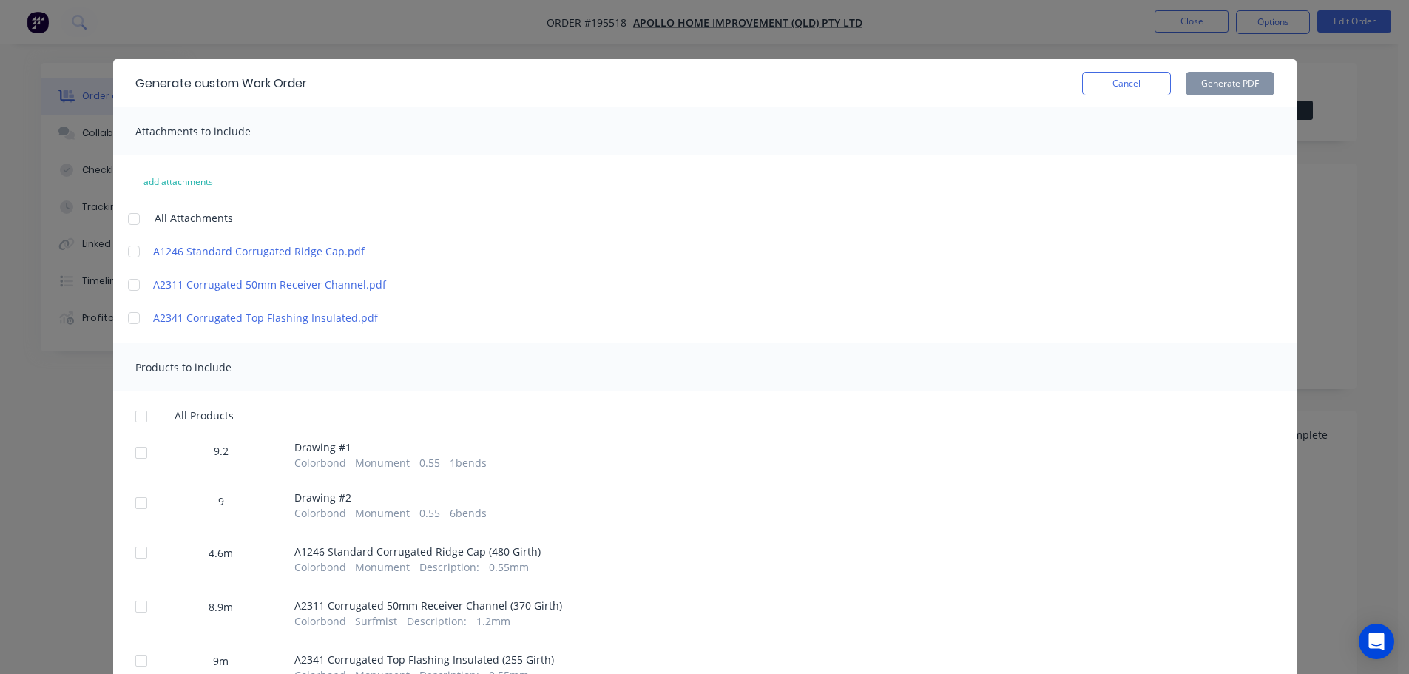
click at [135, 223] on div at bounding box center [134, 219] width 30 height 30
click at [136, 414] on div at bounding box center [142, 417] width 30 height 30
click at [1264, 75] on button "Generate PDF" at bounding box center [1230, 84] width 89 height 24
click at [1153, 79] on button "Cancel" at bounding box center [1126, 84] width 89 height 24
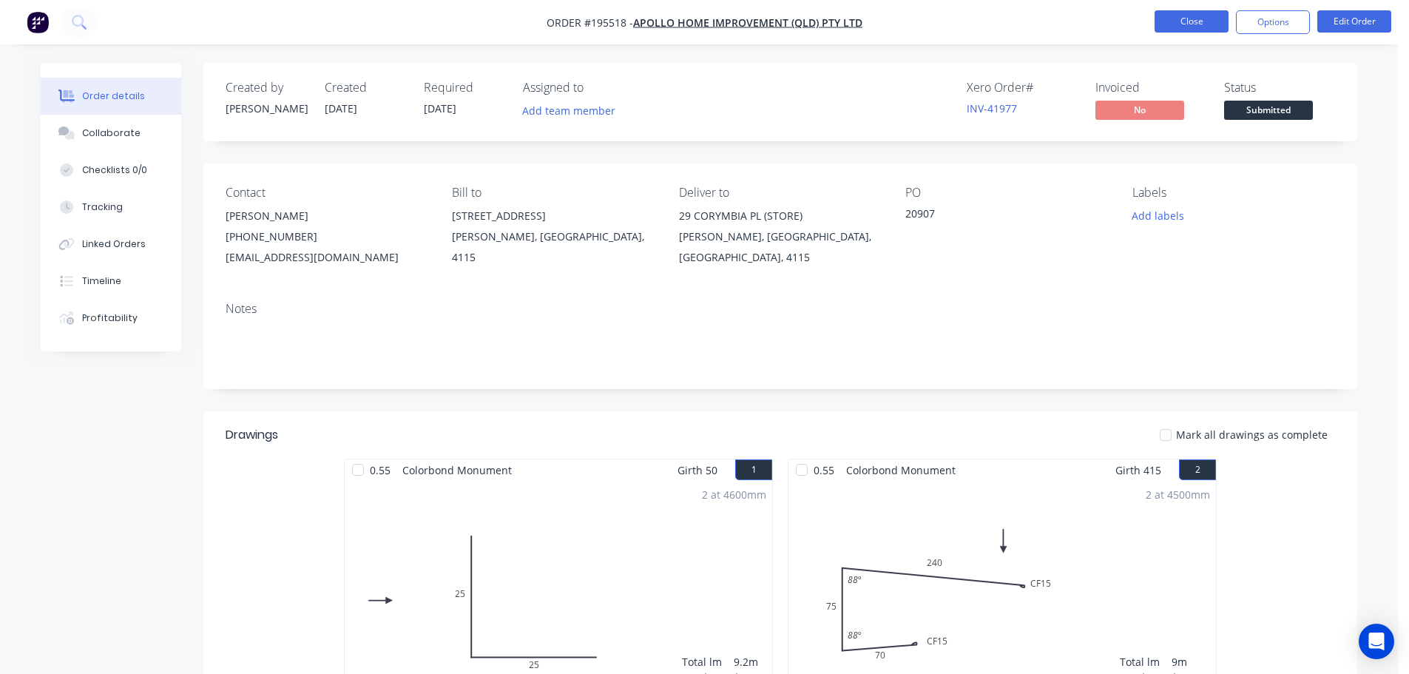
click at [1209, 21] on button "Close" at bounding box center [1192, 21] width 74 height 22
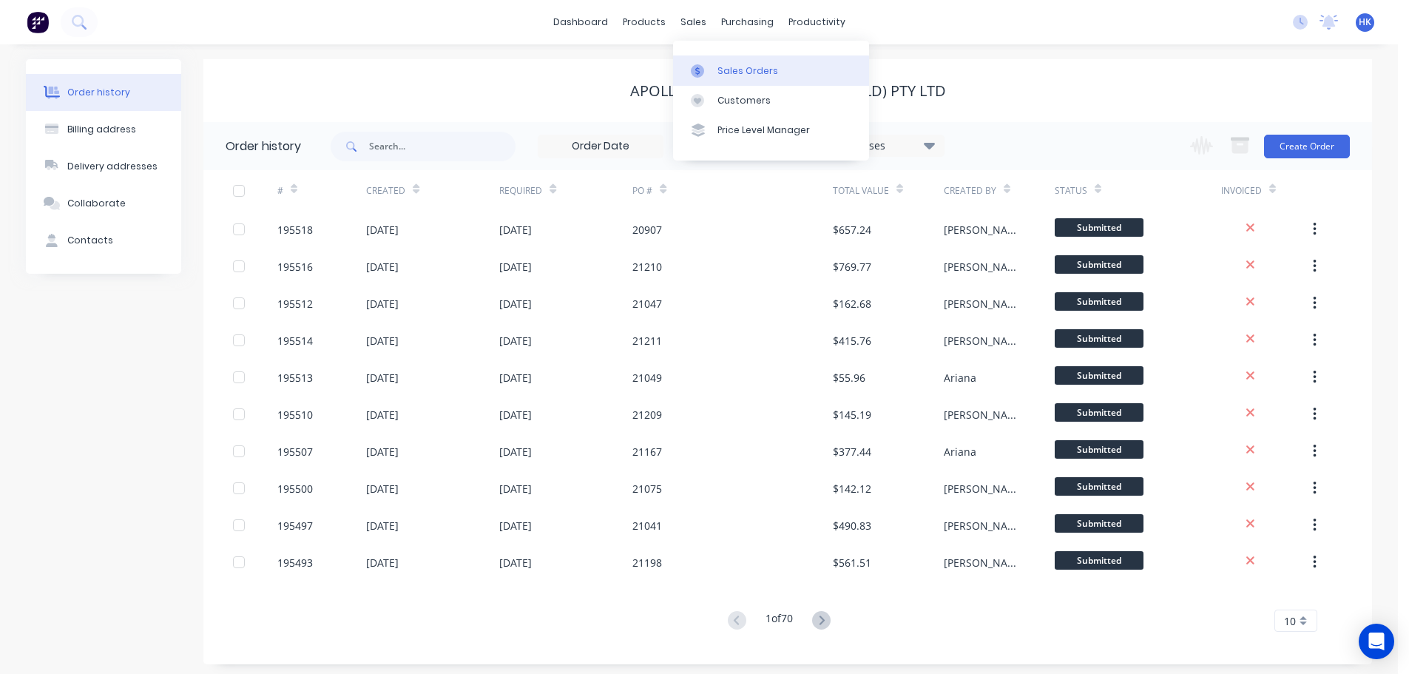
click at [706, 69] on div at bounding box center [702, 70] width 22 height 13
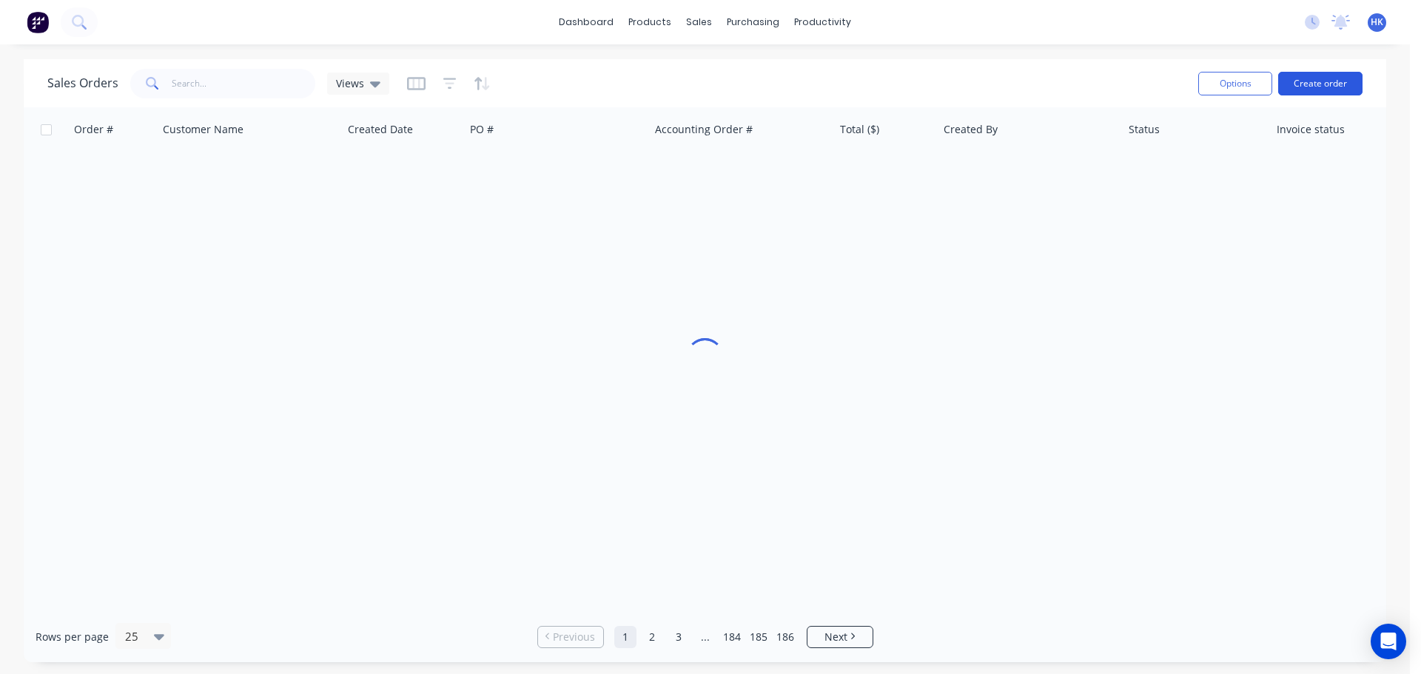
click at [1330, 92] on button "Create order" at bounding box center [1320, 84] width 84 height 24
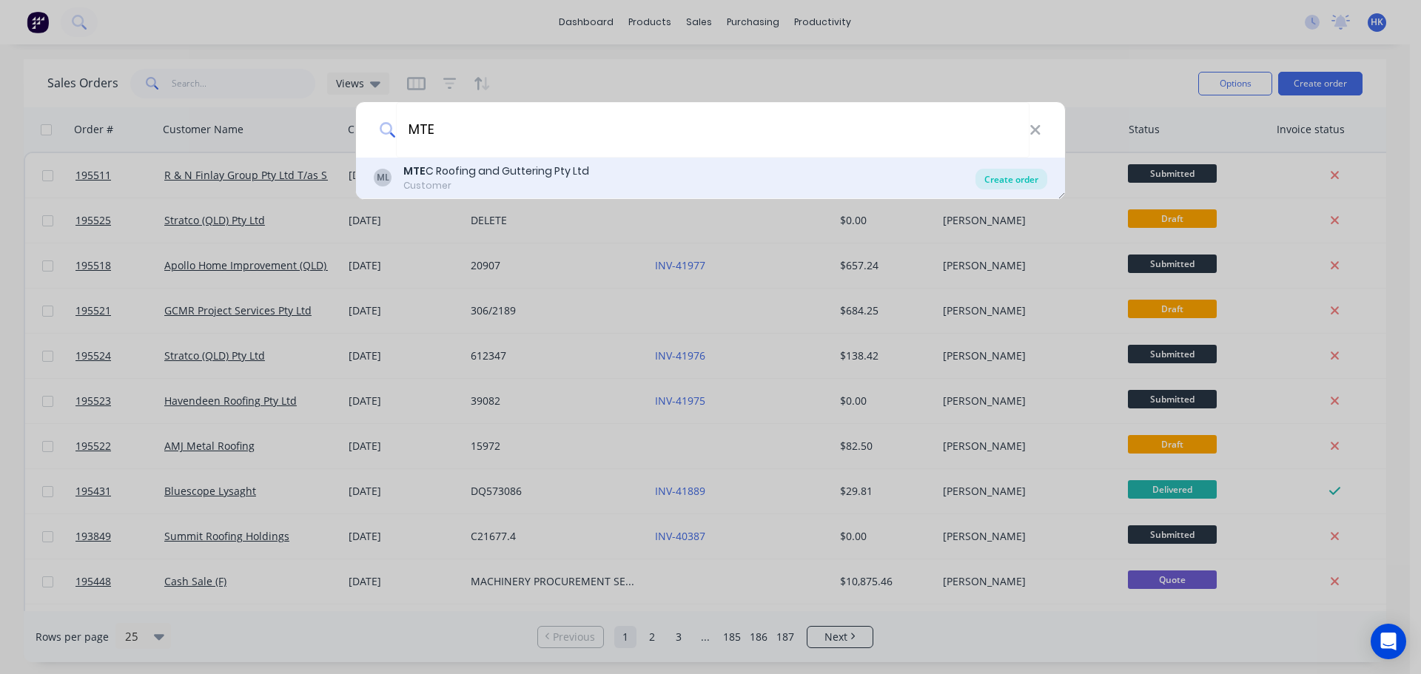
type input "MTE"
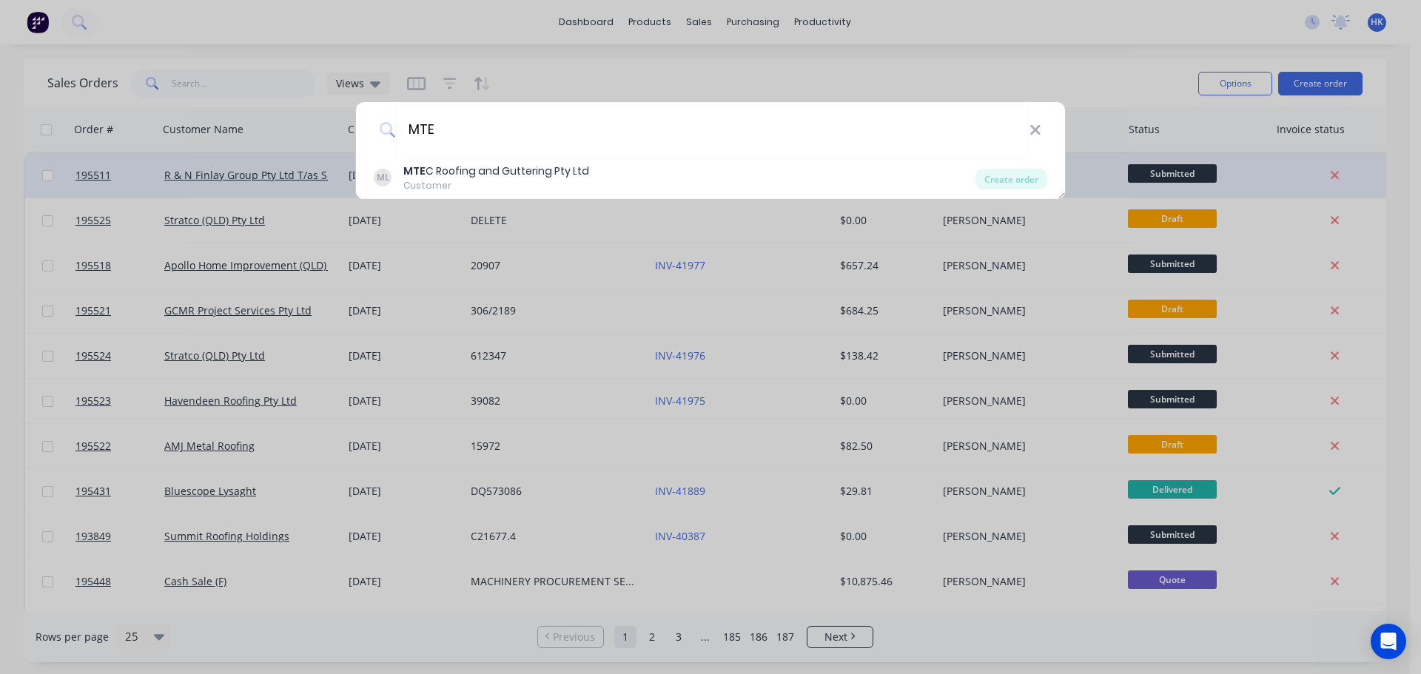
click at [1003, 183] on div "Create order" at bounding box center [1011, 179] width 72 height 21
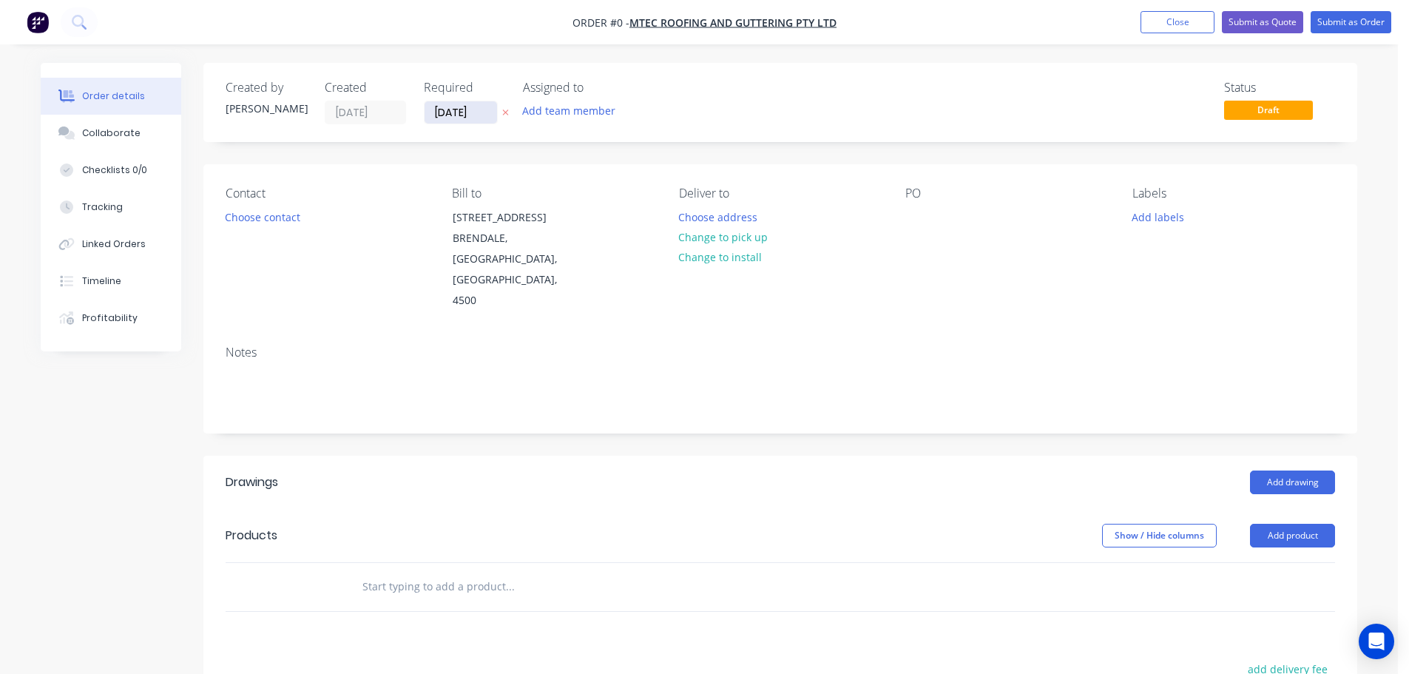
click at [450, 110] on input "[DATE]" at bounding box center [461, 112] width 73 height 22
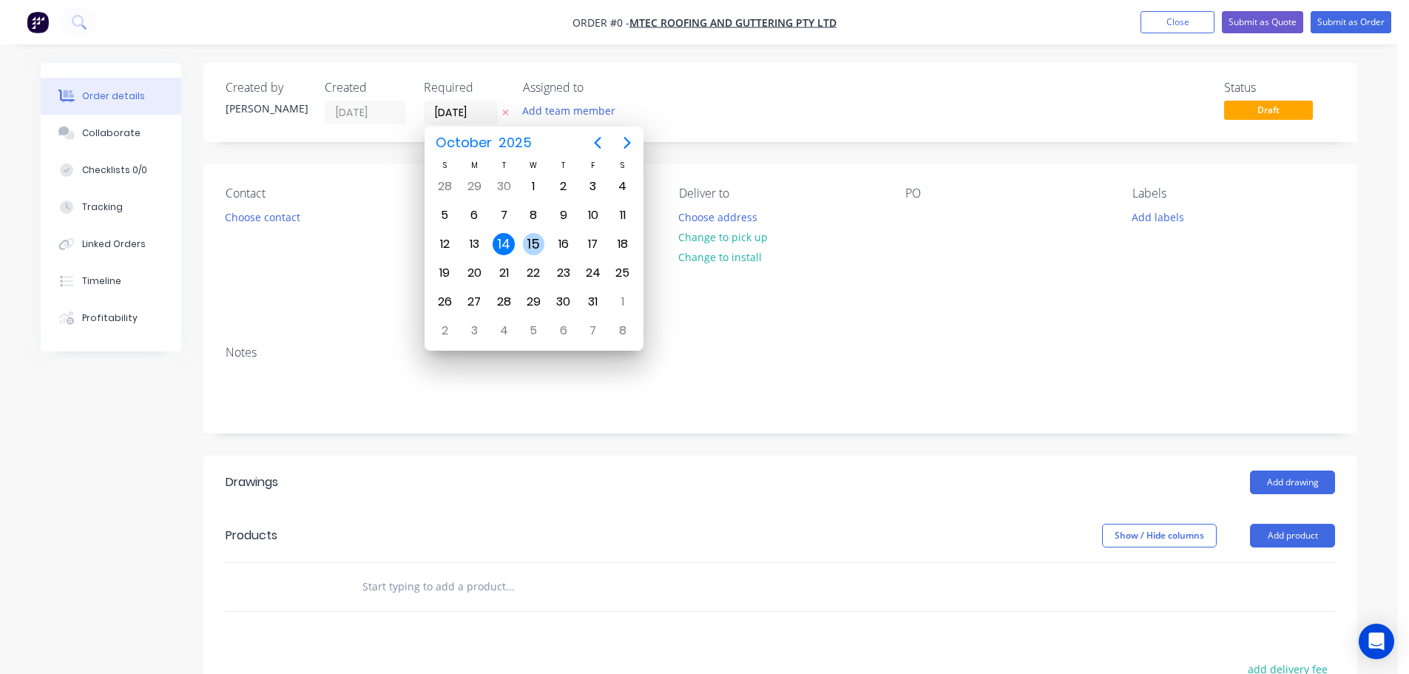
click at [539, 243] on div "15" at bounding box center [534, 244] width 22 height 22
type input "[DATE]"
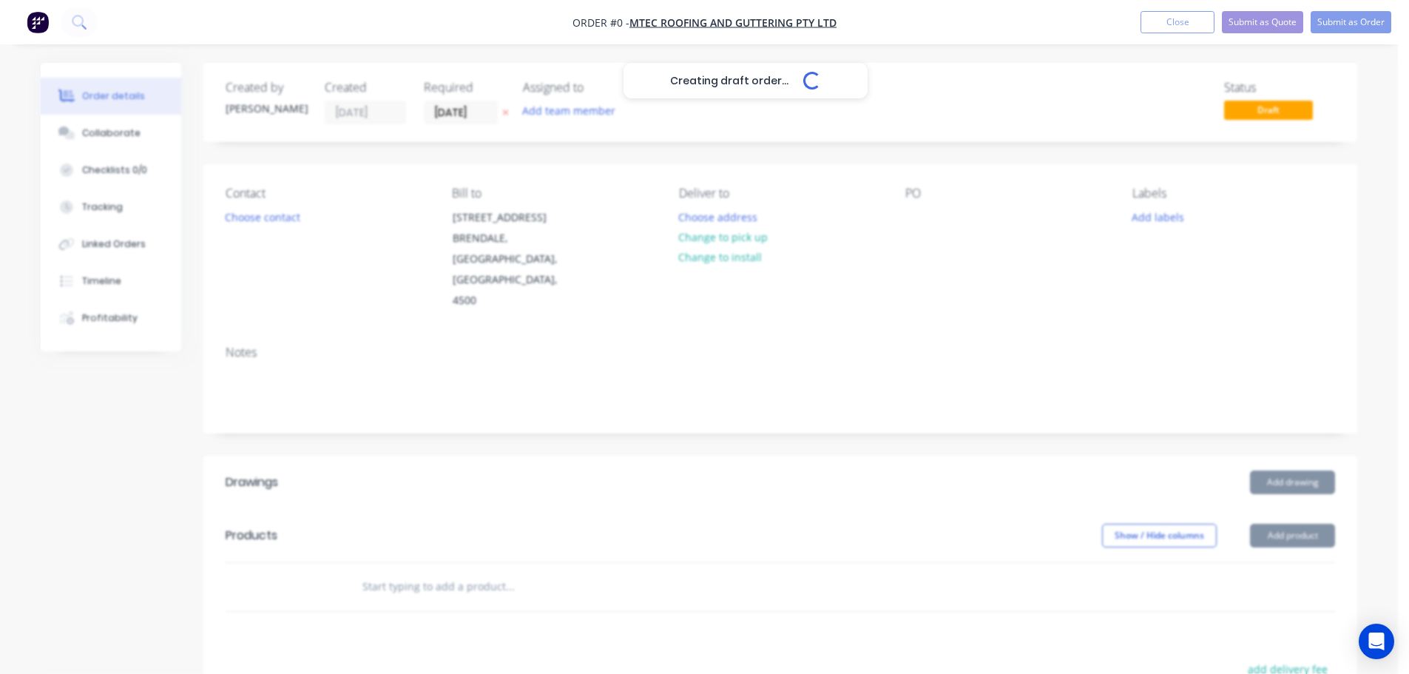
click at [295, 223] on div "Creating draft order... Loading..." at bounding box center [745, 400] width 1409 height 674
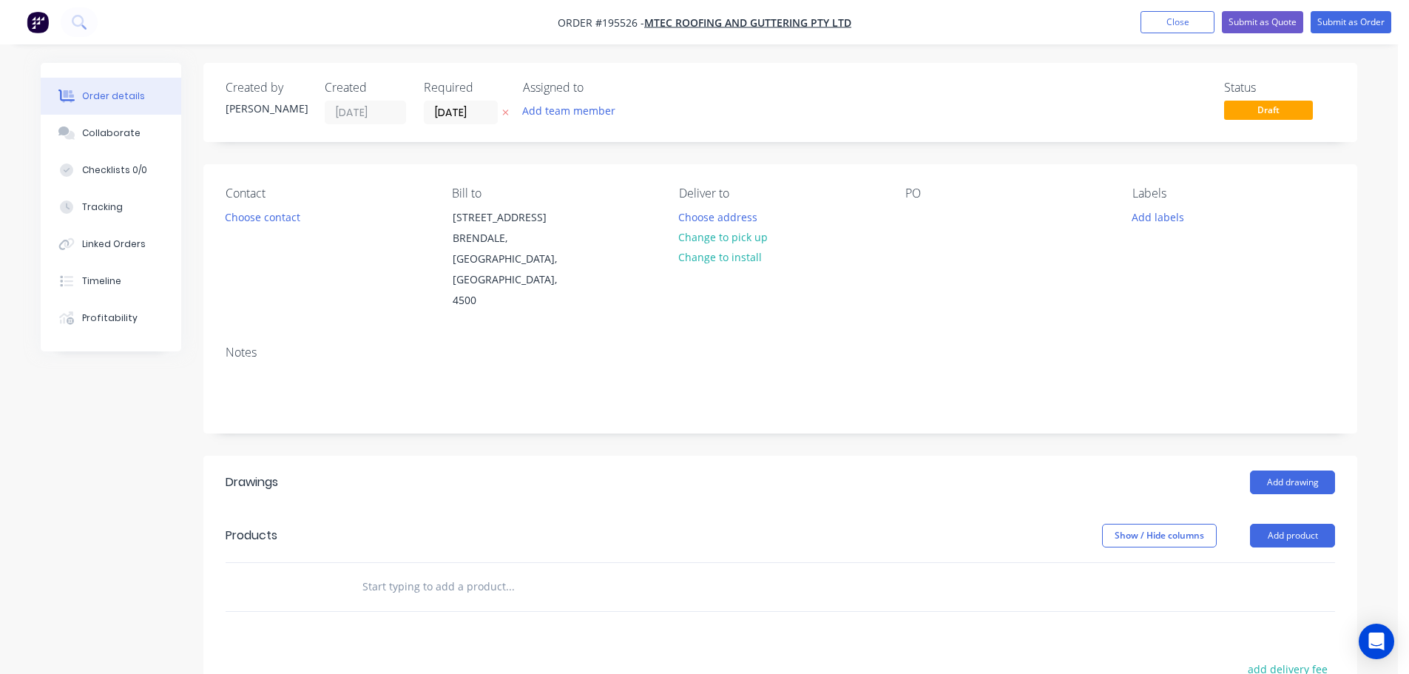
click at [295, 223] on button "Choose contact" at bounding box center [263, 216] width 91 height 20
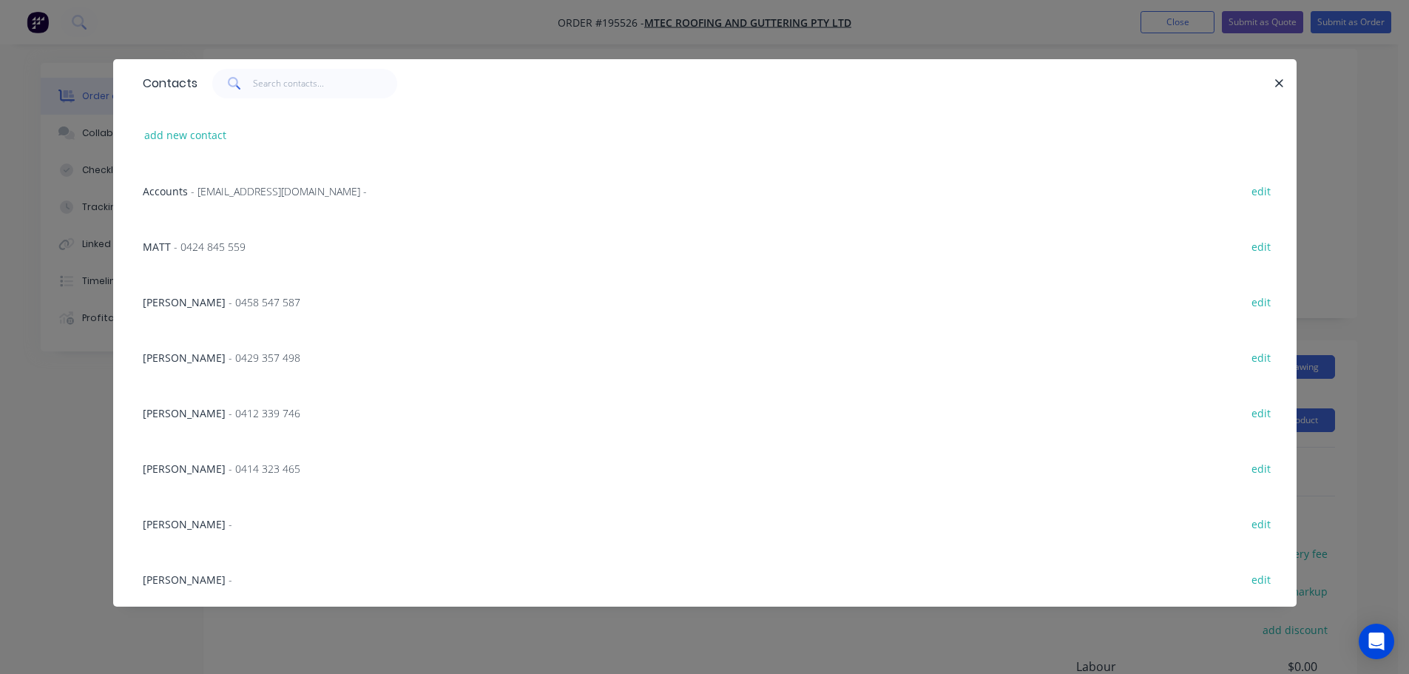
scroll to position [148, 0]
drag, startPoint x: 249, startPoint y: 464, endPoint x: 442, endPoint y: 435, distance: 195.3
click at [249, 464] on span "- 0414 323 465" at bounding box center [265, 469] width 72 height 14
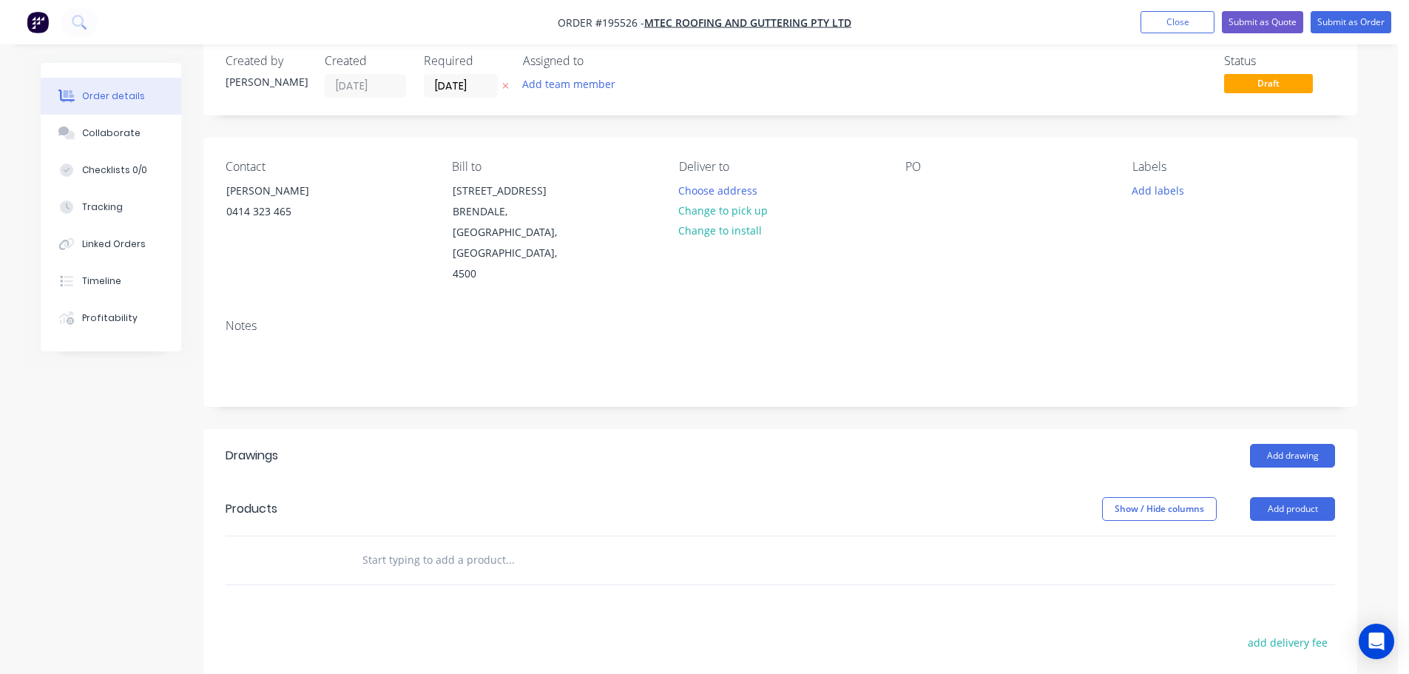
scroll to position [0, 0]
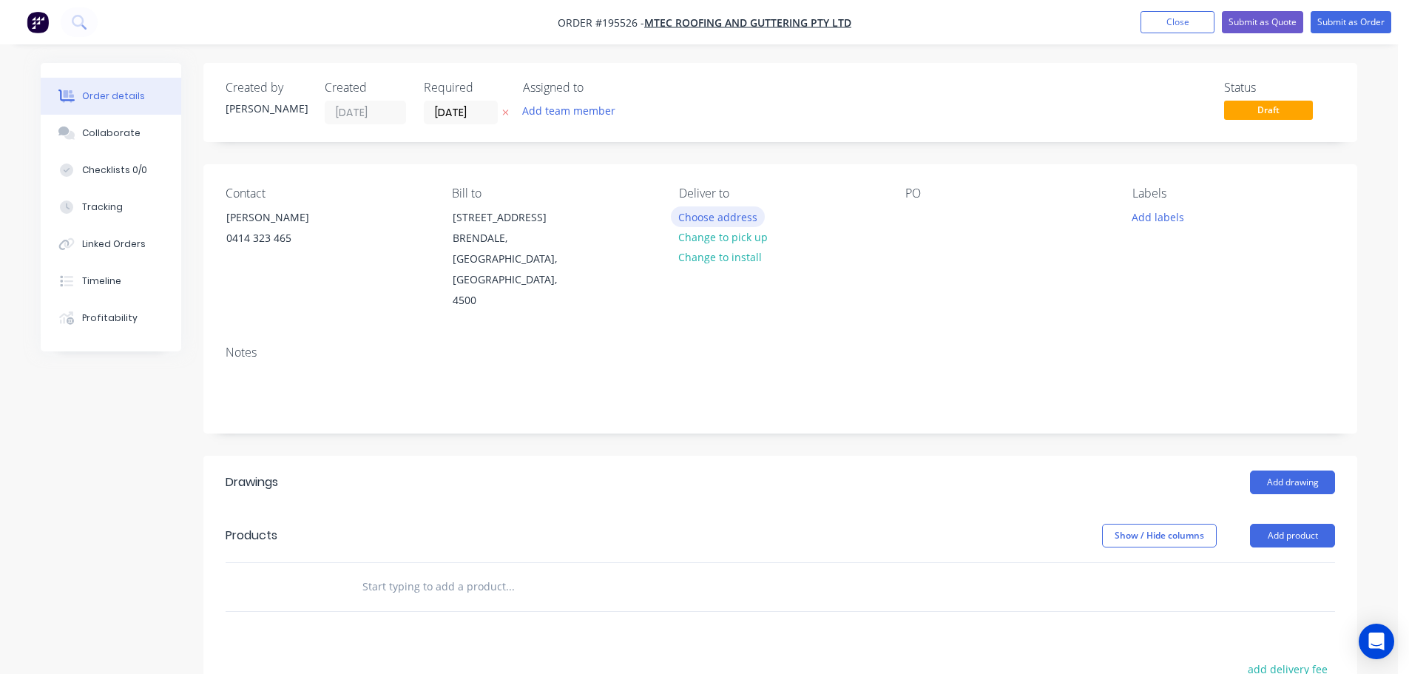
click at [721, 210] on button "Choose address" at bounding box center [718, 216] width 95 height 20
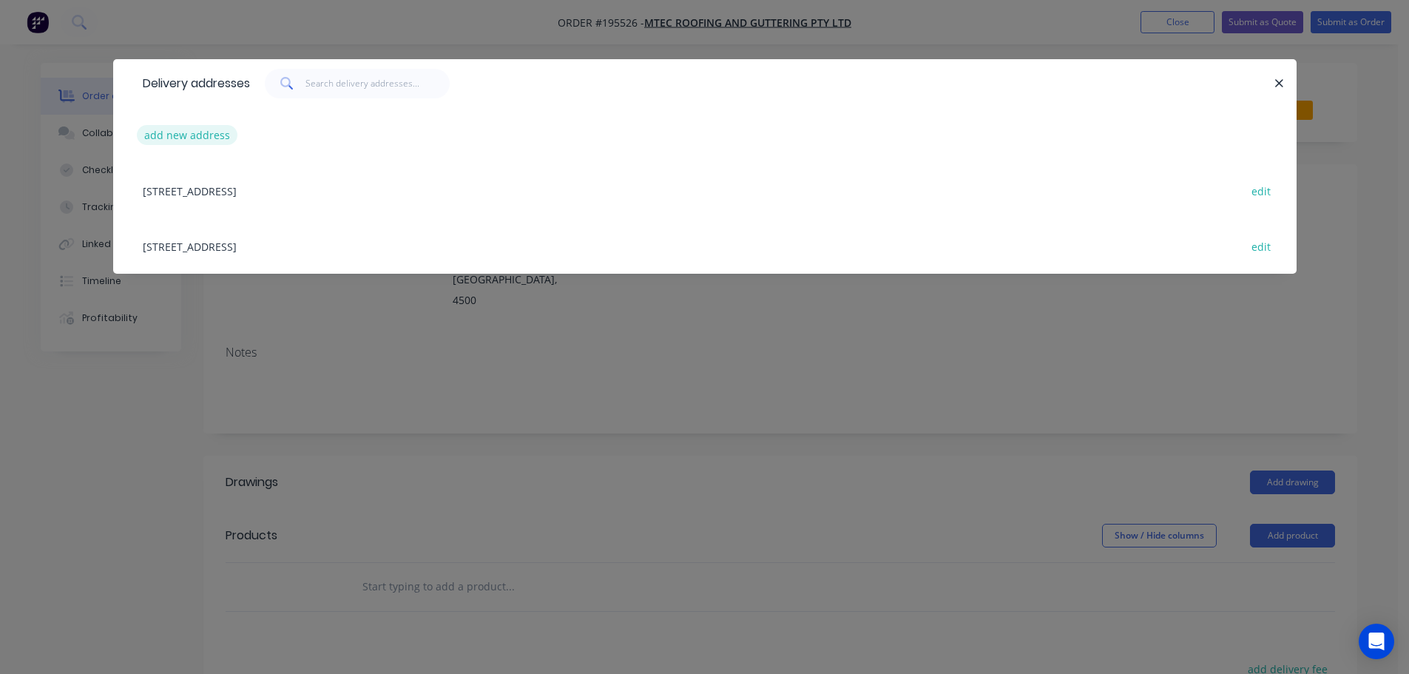
click at [211, 135] on button "add new address" at bounding box center [187, 135] width 101 height 20
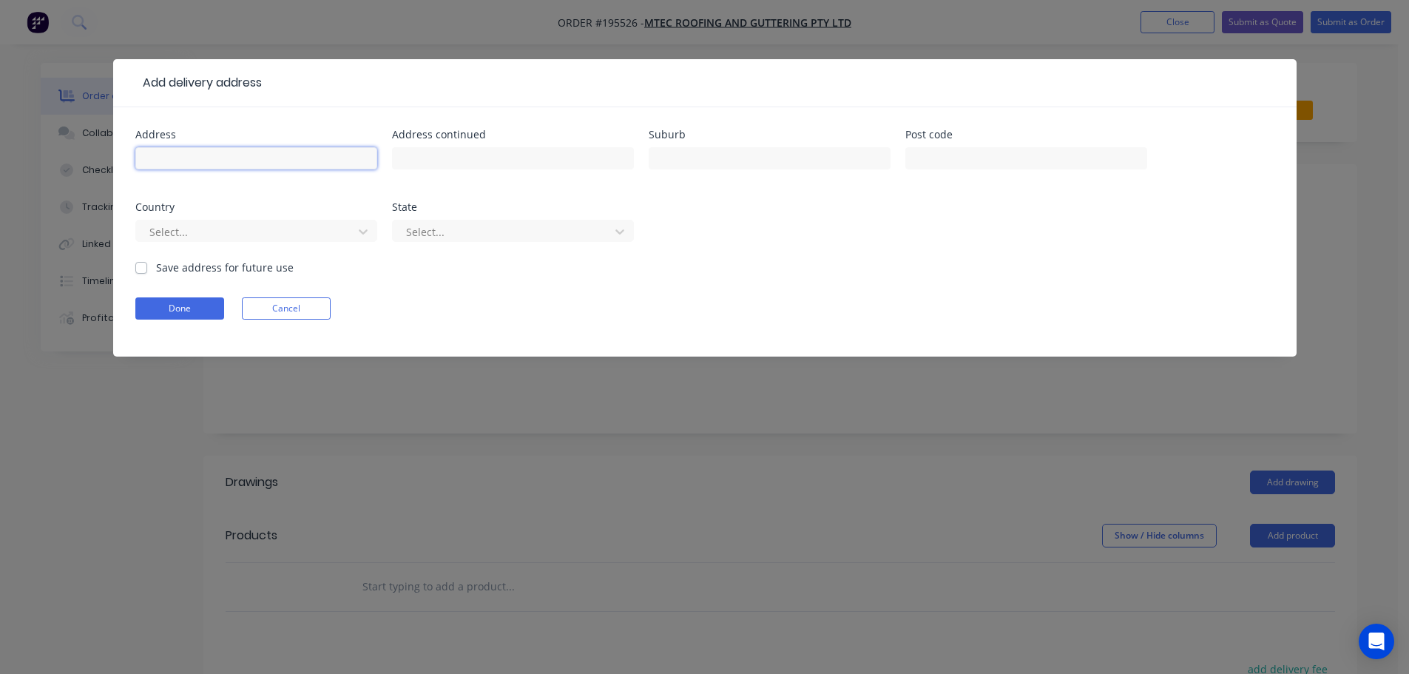
click at [215, 153] on input "text" at bounding box center [256, 158] width 242 height 22
type input "1517 MT [PERSON_NAME] CAPALABA RD"
type input "BURBANK"
click at [201, 312] on button "Done" at bounding box center [179, 308] width 89 height 22
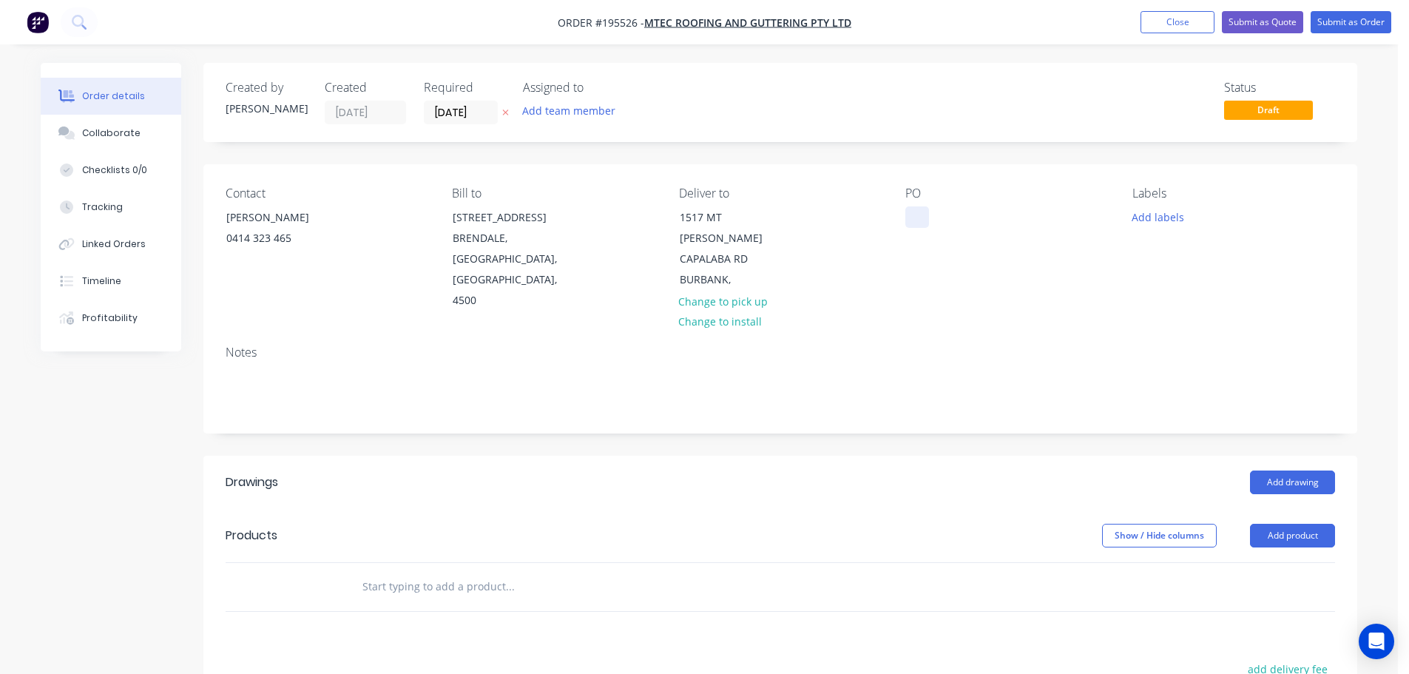
click at [924, 215] on div at bounding box center [918, 216] width 24 height 21
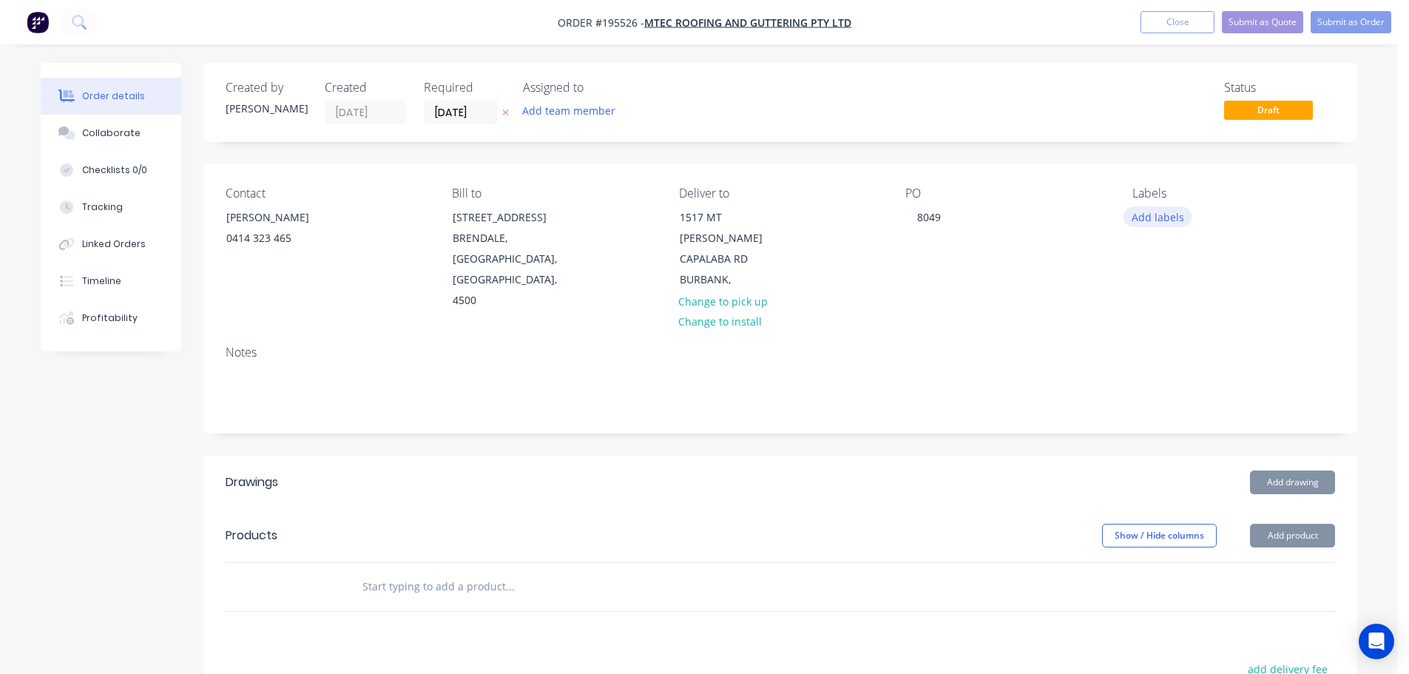
click at [1140, 215] on button "Add labels" at bounding box center [1158, 216] width 68 height 20
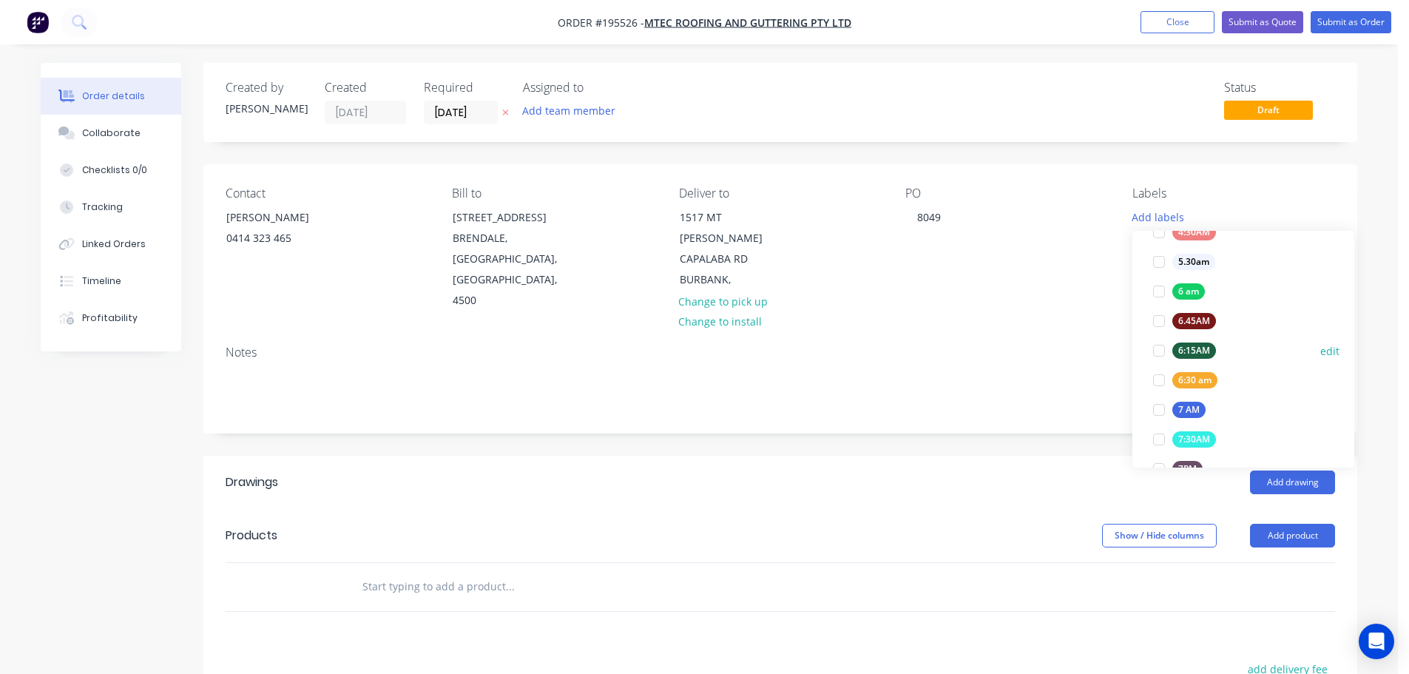
scroll to position [296, 0]
click at [1165, 406] on div at bounding box center [1160, 409] width 30 height 30
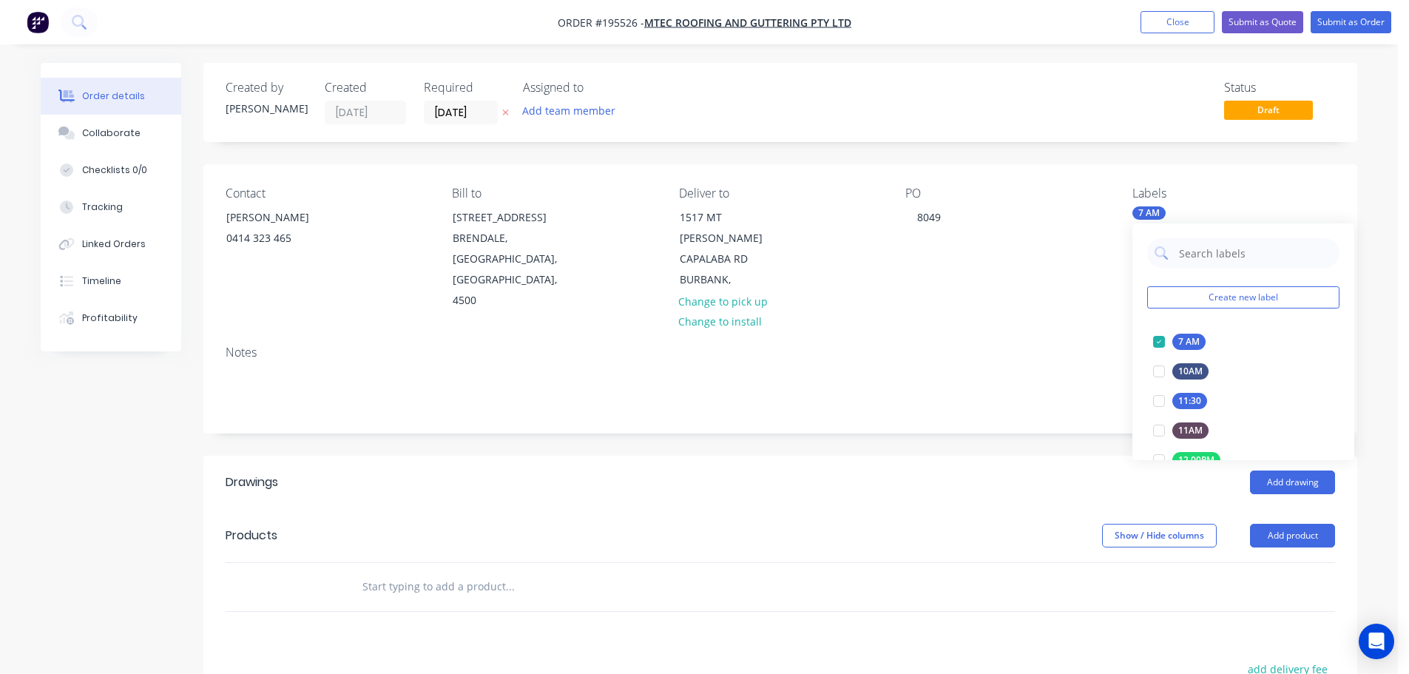
click at [1276, 531] on header "Products Show / Hide columns Add product" at bounding box center [780, 535] width 1154 height 53
click at [1270, 531] on header "Products Show / Hide columns Add product" at bounding box center [780, 535] width 1154 height 53
click at [1288, 525] on button "Add product" at bounding box center [1292, 536] width 85 height 24
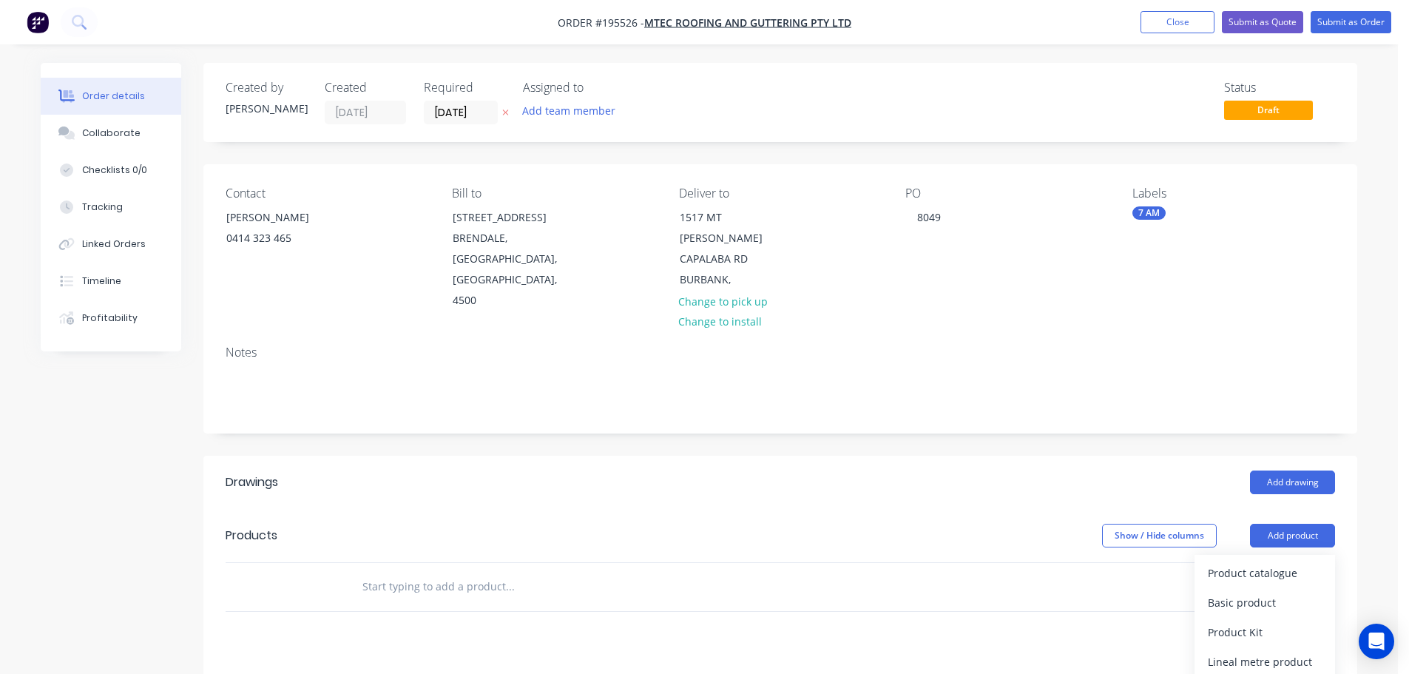
drag, startPoint x: 1288, startPoint y: 531, endPoint x: 1290, endPoint y: 551, distance: 20.1
click at [1290, 562] on div "Product catalogue" at bounding box center [1265, 572] width 114 height 21
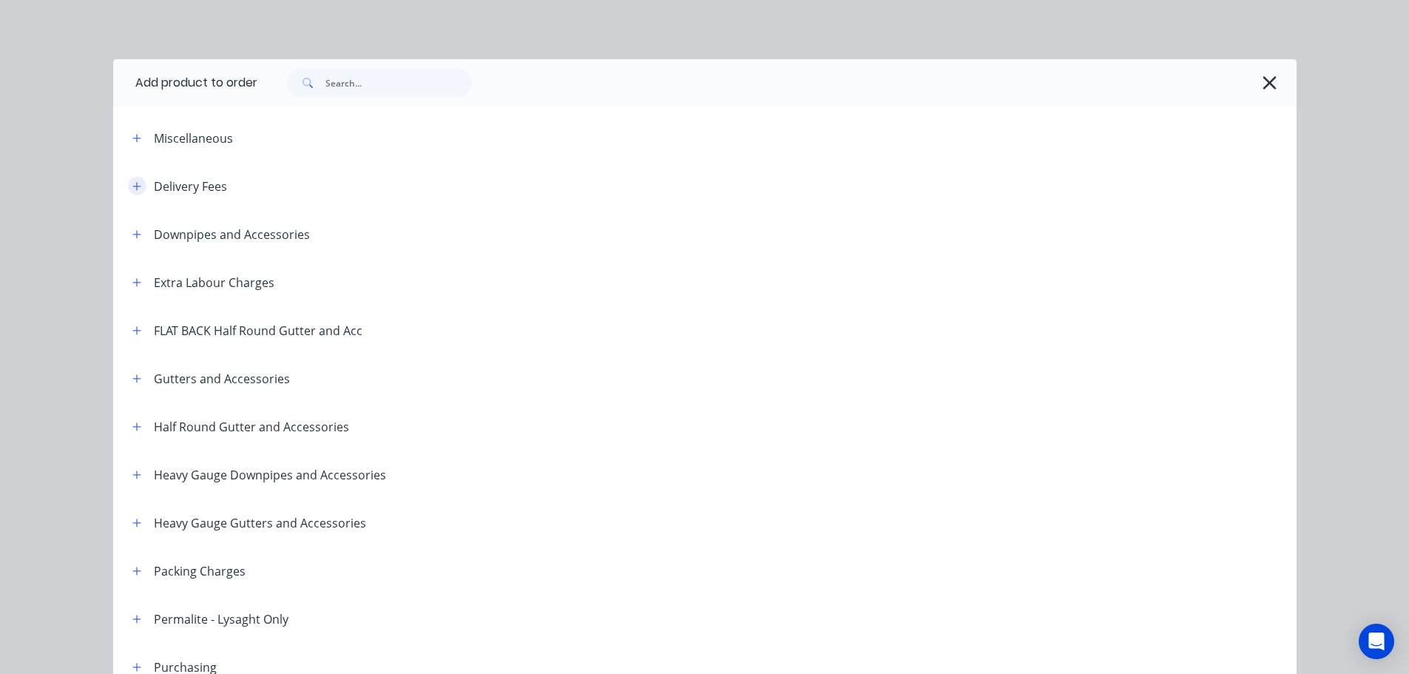
click at [134, 180] on button "button" at bounding box center [137, 186] width 18 height 18
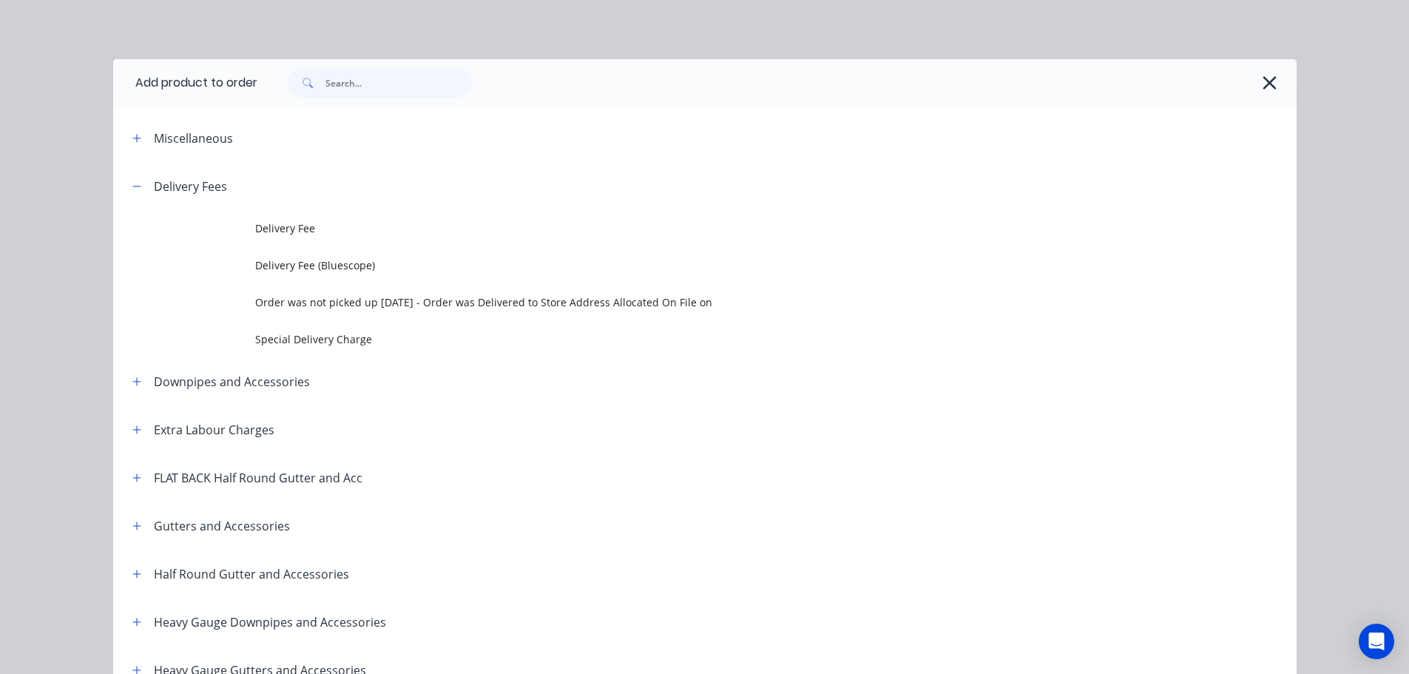
click at [276, 235] on span "Delivery Fee" at bounding box center [671, 228] width 833 height 16
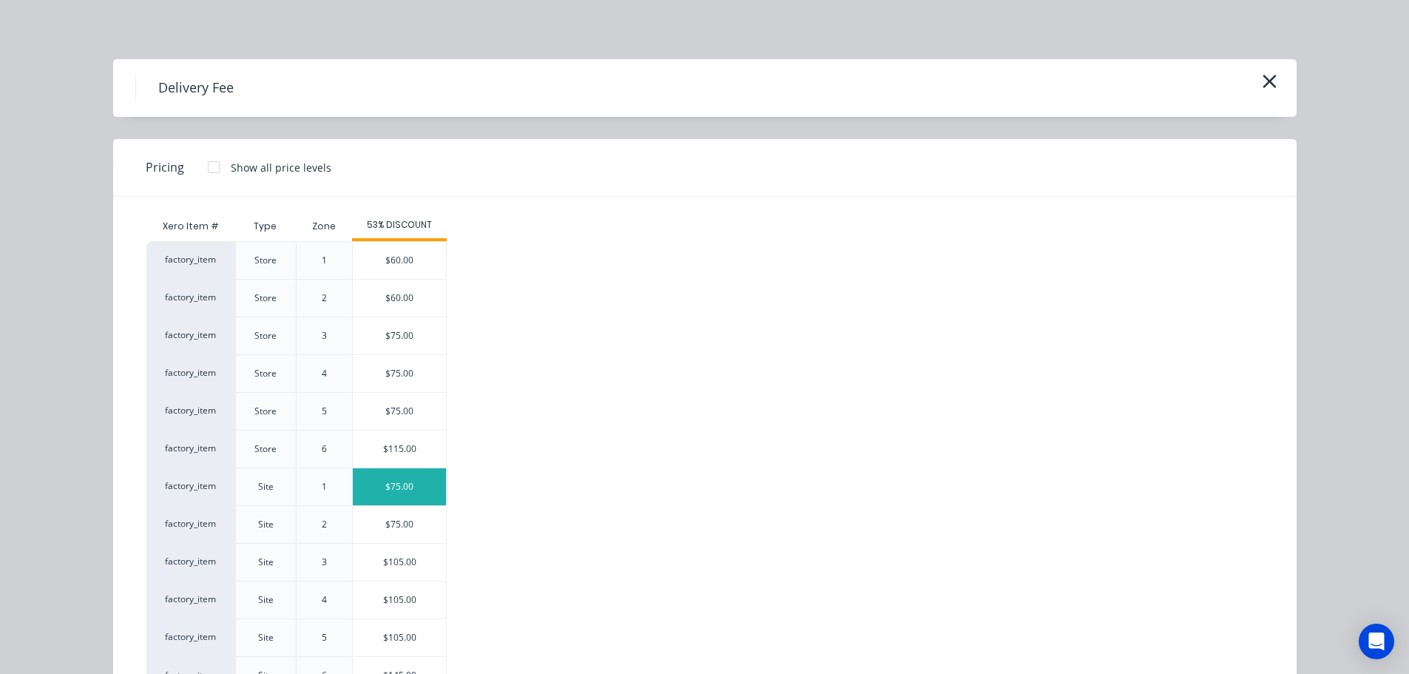
click at [392, 474] on div "$75.00" at bounding box center [399, 486] width 93 height 37
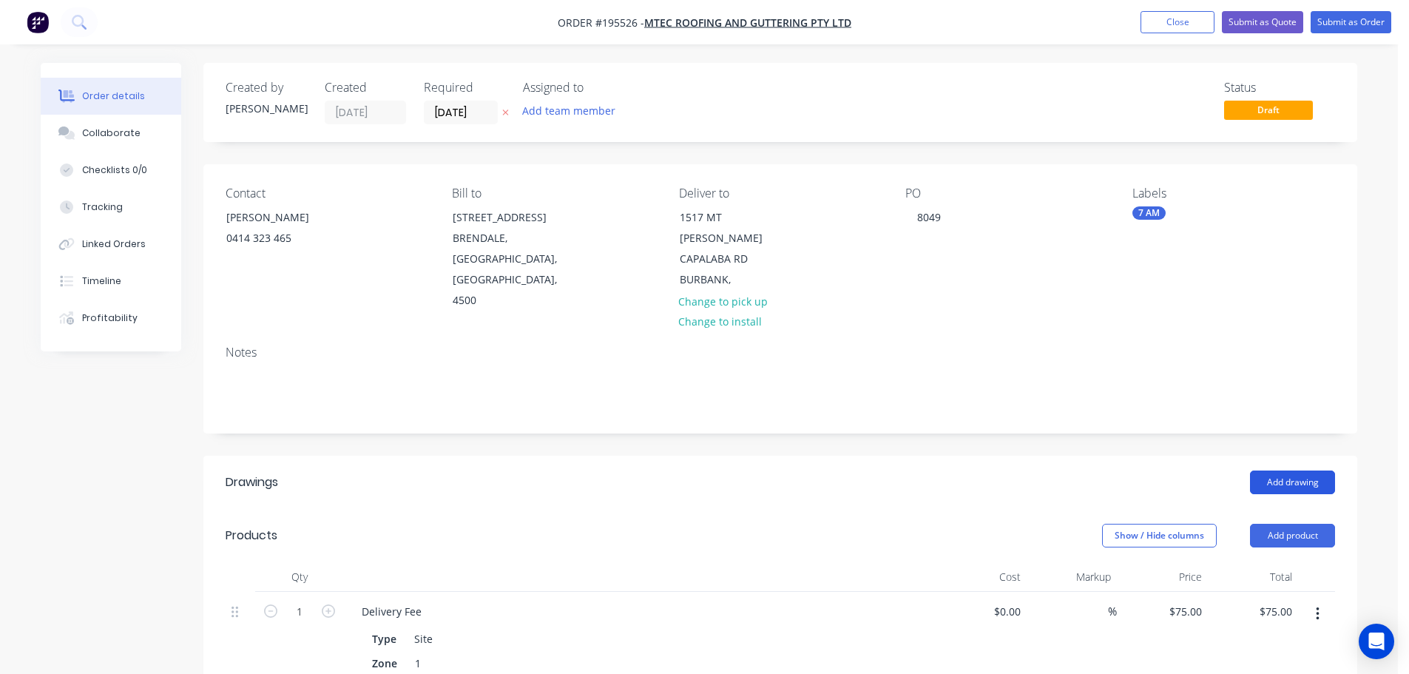
click at [1293, 471] on button "Add drawing" at bounding box center [1292, 483] width 85 height 24
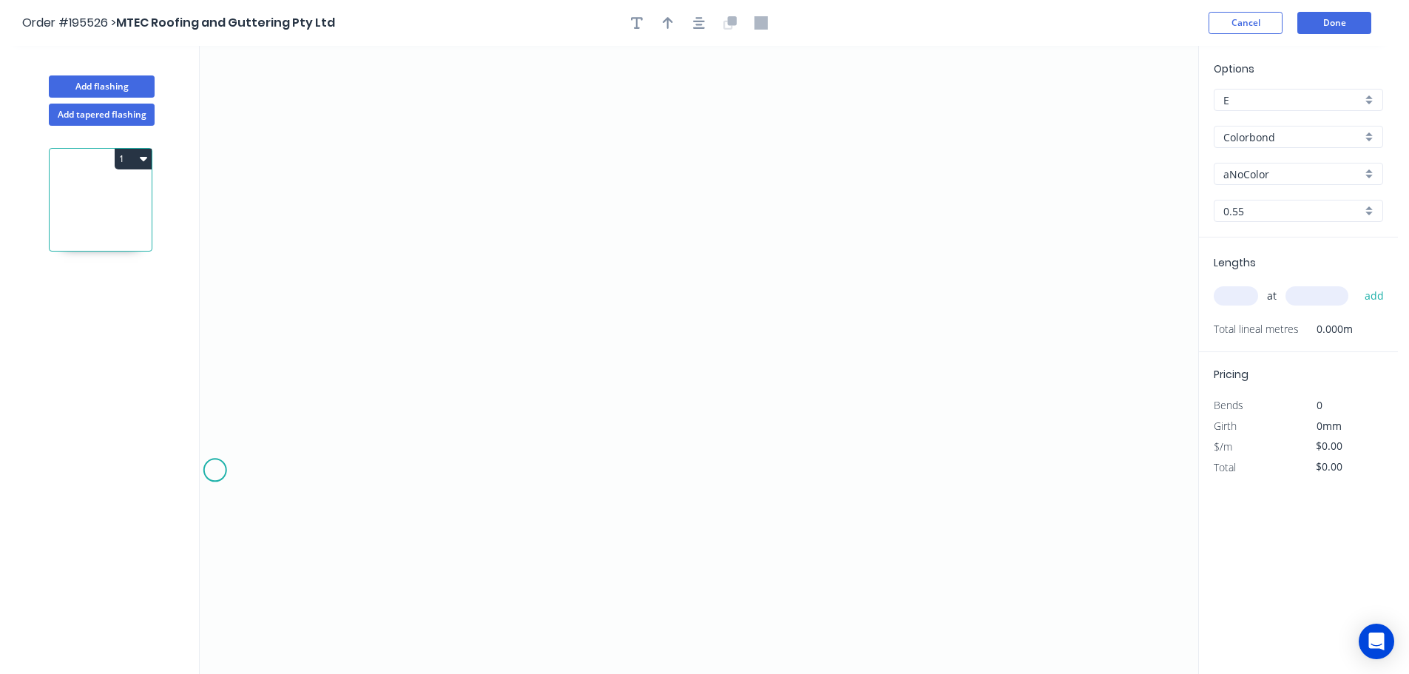
click at [229, 470] on icon "0" at bounding box center [699, 360] width 999 height 628
click at [320, 385] on icon "0" at bounding box center [699, 360] width 999 height 628
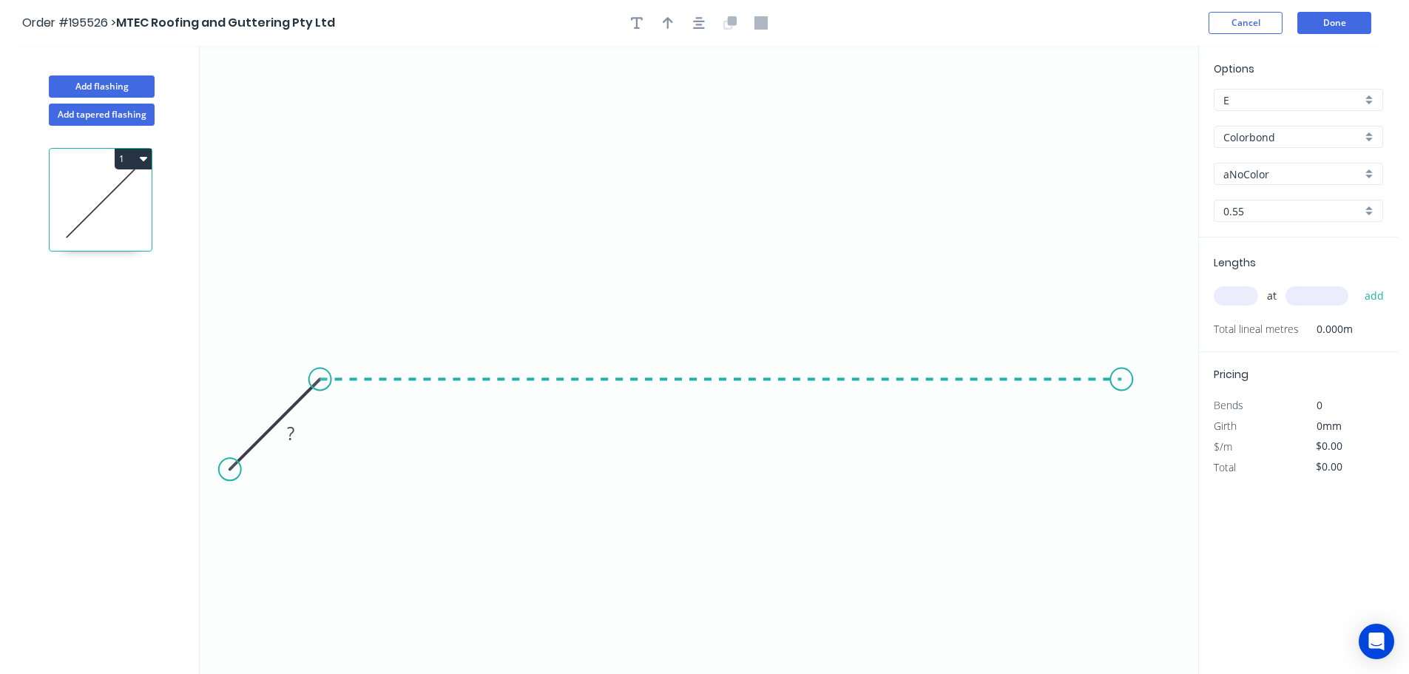
click at [1121, 421] on icon "0 ?" at bounding box center [699, 360] width 999 height 628
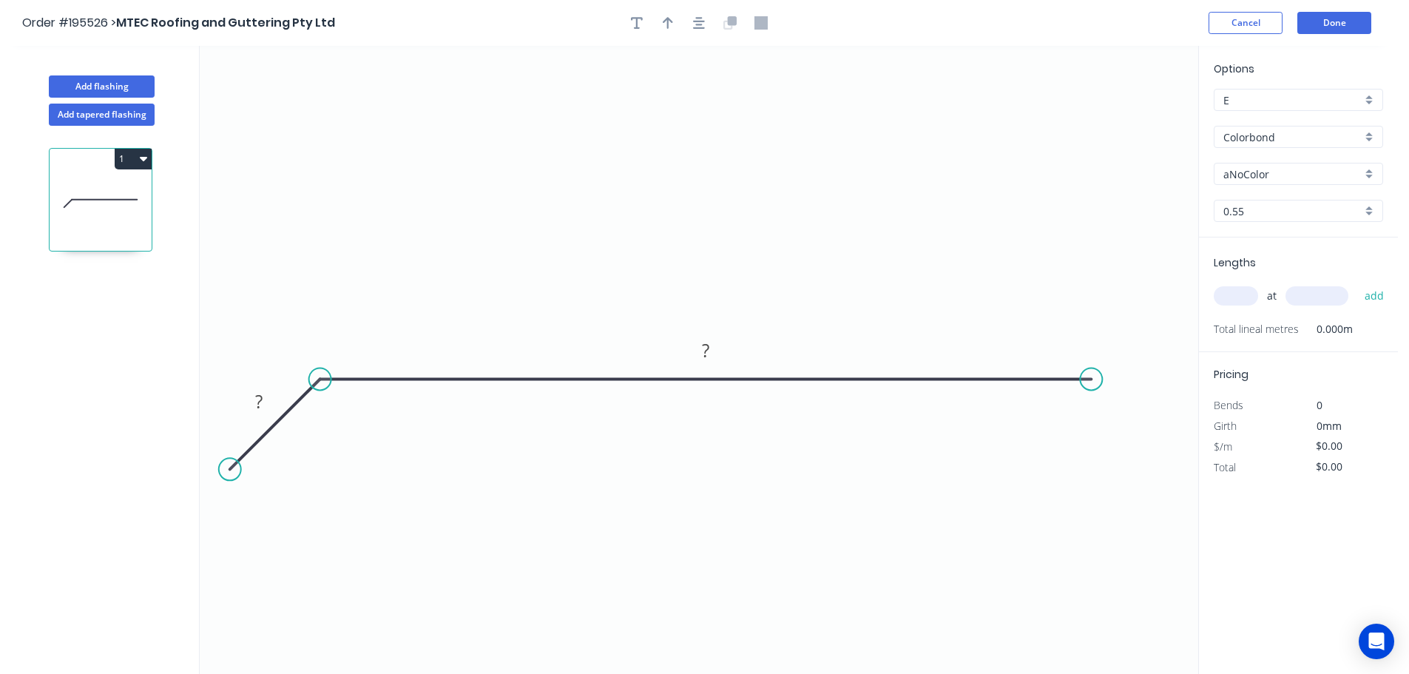
drag, startPoint x: 1125, startPoint y: 377, endPoint x: 1088, endPoint y: 382, distance: 37.3
click at [1088, 382] on circle at bounding box center [1091, 379] width 22 height 22
click at [1088, 382] on circle at bounding box center [1088, 379] width 22 height 22
click at [1185, 482] on icon "0 ? ?" at bounding box center [699, 360] width 999 height 628
click at [706, 18] on button "button" at bounding box center [699, 23] width 22 height 22
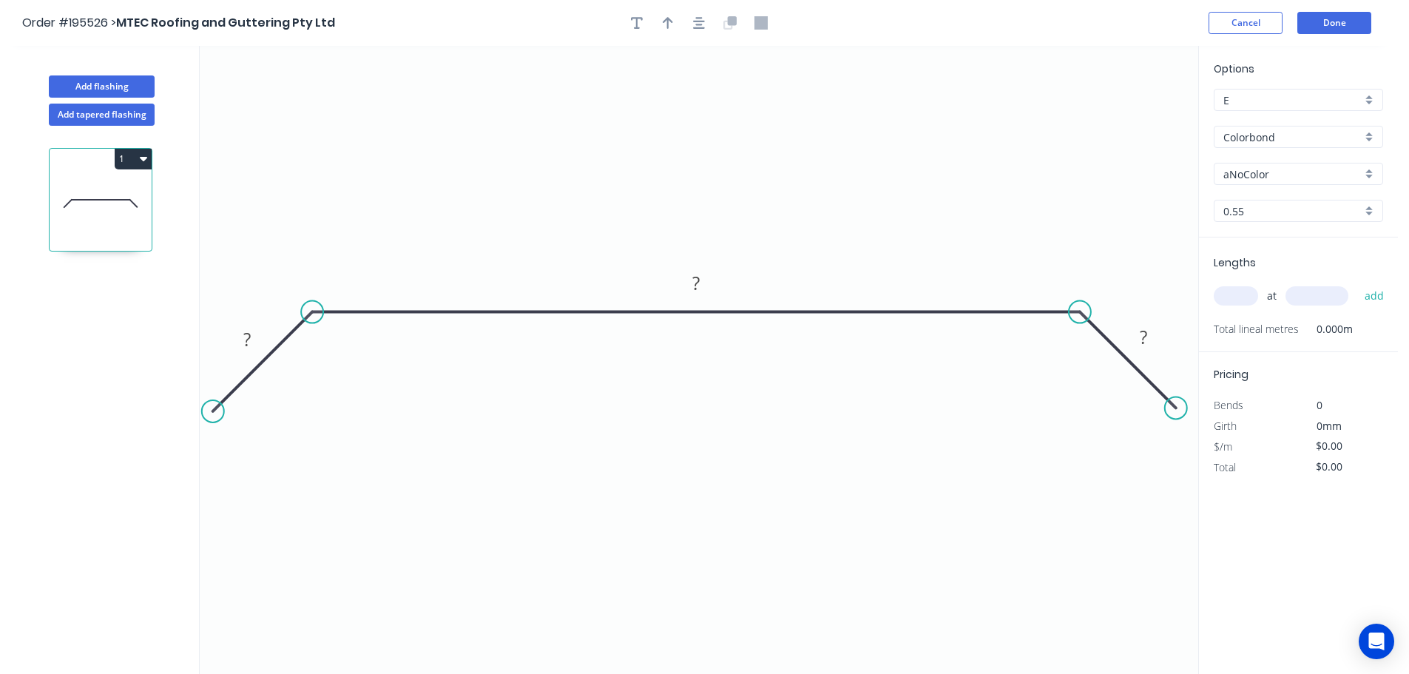
drag, startPoint x: 222, startPoint y: 405, endPoint x: 211, endPoint y: 412, distance: 13.3
click at [212, 412] on circle at bounding box center [213, 411] width 22 height 22
click at [211, 412] on circle at bounding box center [213, 411] width 22 height 22
click at [255, 341] on rect at bounding box center [247, 340] width 30 height 21
click at [706, 19] on button "button" at bounding box center [699, 23] width 22 height 22
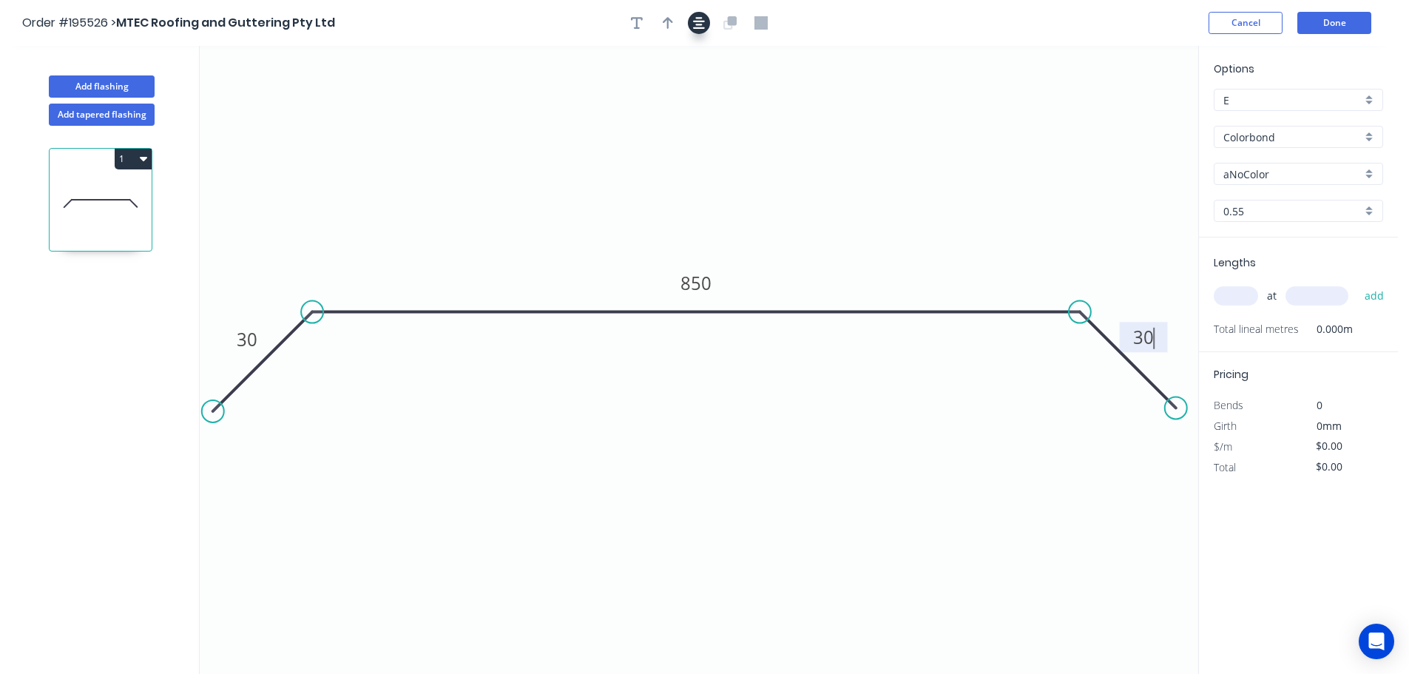
type input "$26.18"
click at [666, 23] on icon "button" at bounding box center [668, 22] width 10 height 13
drag, startPoint x: 1122, startPoint y: 118, endPoint x: 700, endPoint y: 98, distance: 423.0
click at [700, 98] on icon at bounding box center [702, 82] width 13 height 47
click at [1230, 183] on div "aNoColor" at bounding box center [1298, 174] width 169 height 22
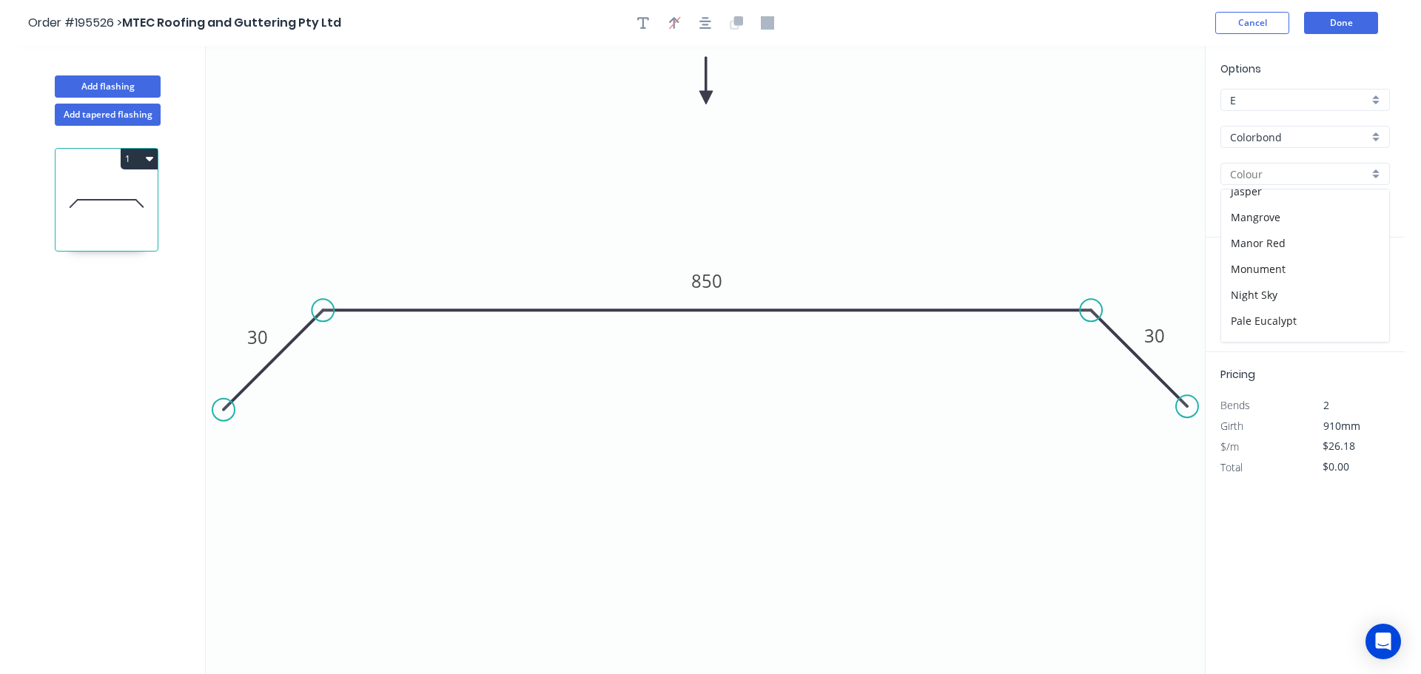
scroll to position [370, 0]
click at [1284, 252] on div "Pale Eucalypt" at bounding box center [1299, 247] width 168 height 26
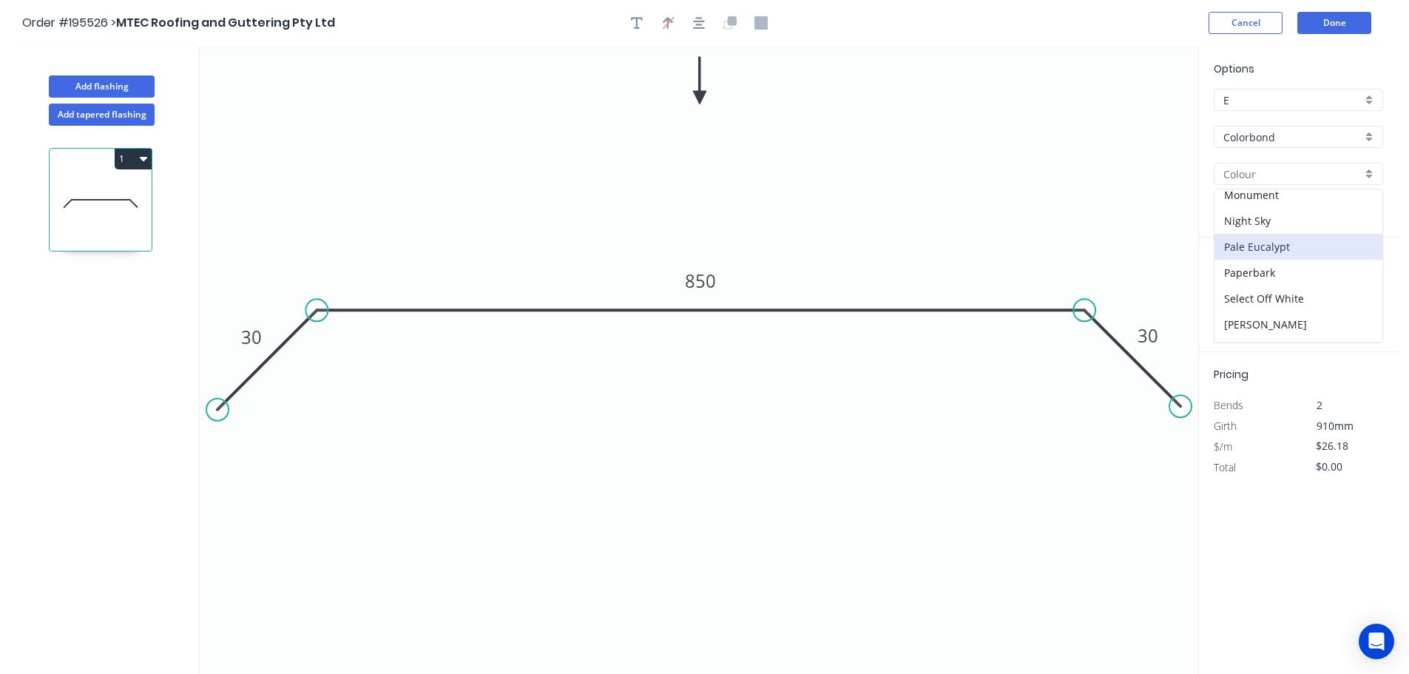
type input "Pale Eucalypt"
click at [1235, 292] on input "text" at bounding box center [1236, 295] width 44 height 19
type input "1"
type input "2000"
click at [1358, 283] on button "add" at bounding box center [1375, 295] width 35 height 25
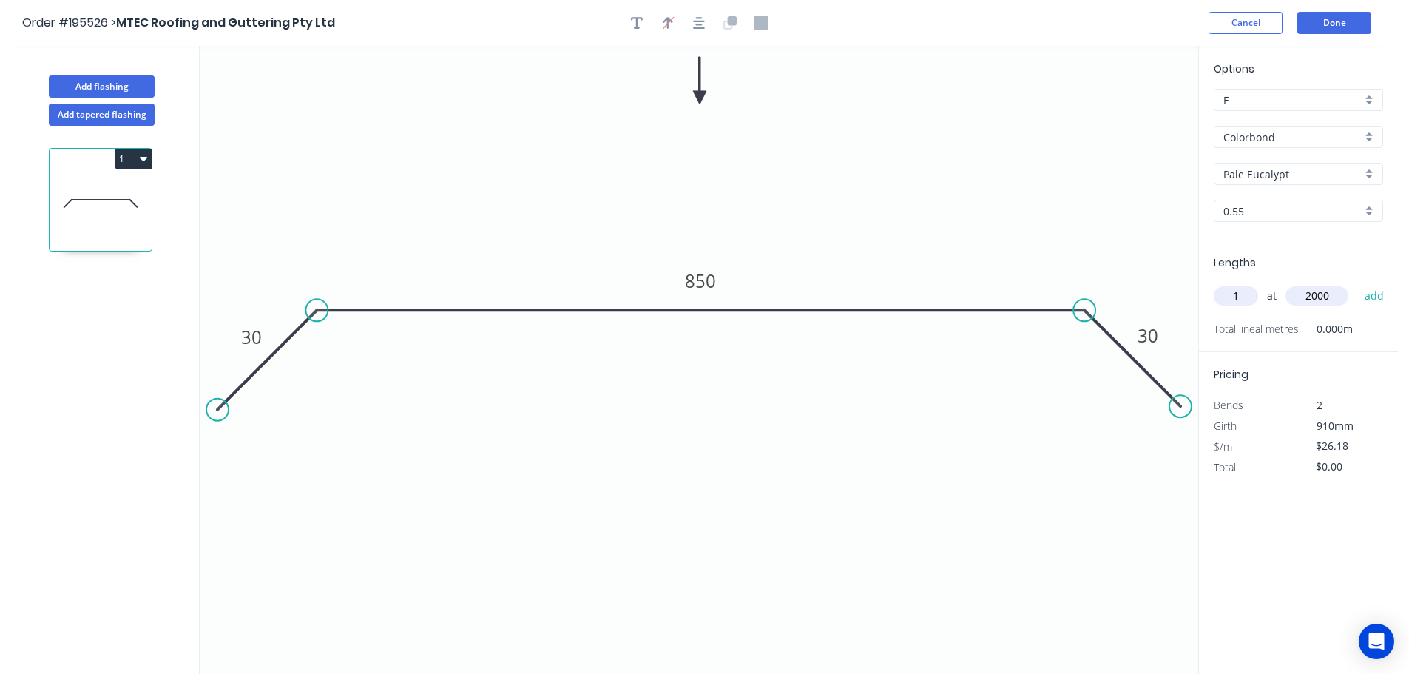
type input "$52.36"
type input "1"
type input "3000"
click at [1358, 283] on button "add" at bounding box center [1375, 295] width 35 height 25
click at [138, 151] on button "1" at bounding box center [133, 159] width 37 height 21
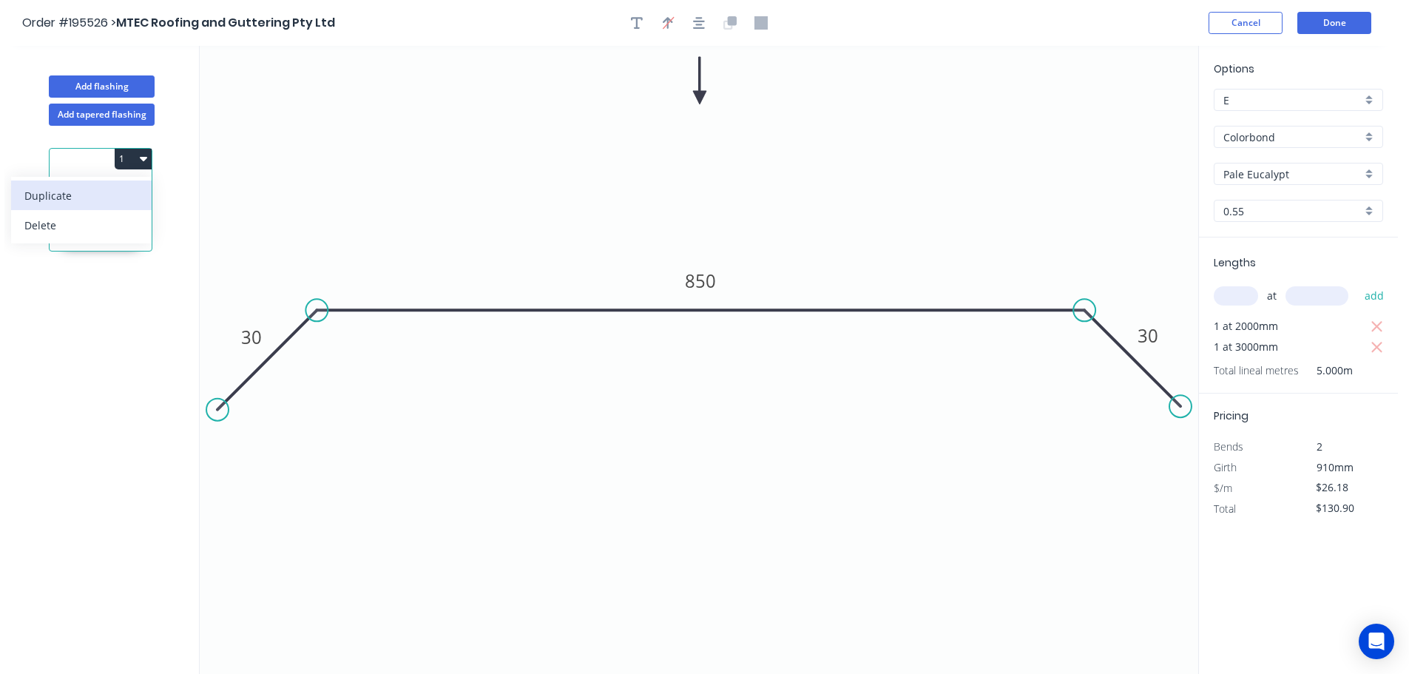
click at [114, 189] on div "Duplicate" at bounding box center [81, 195] width 114 height 21
type input "$0.00"
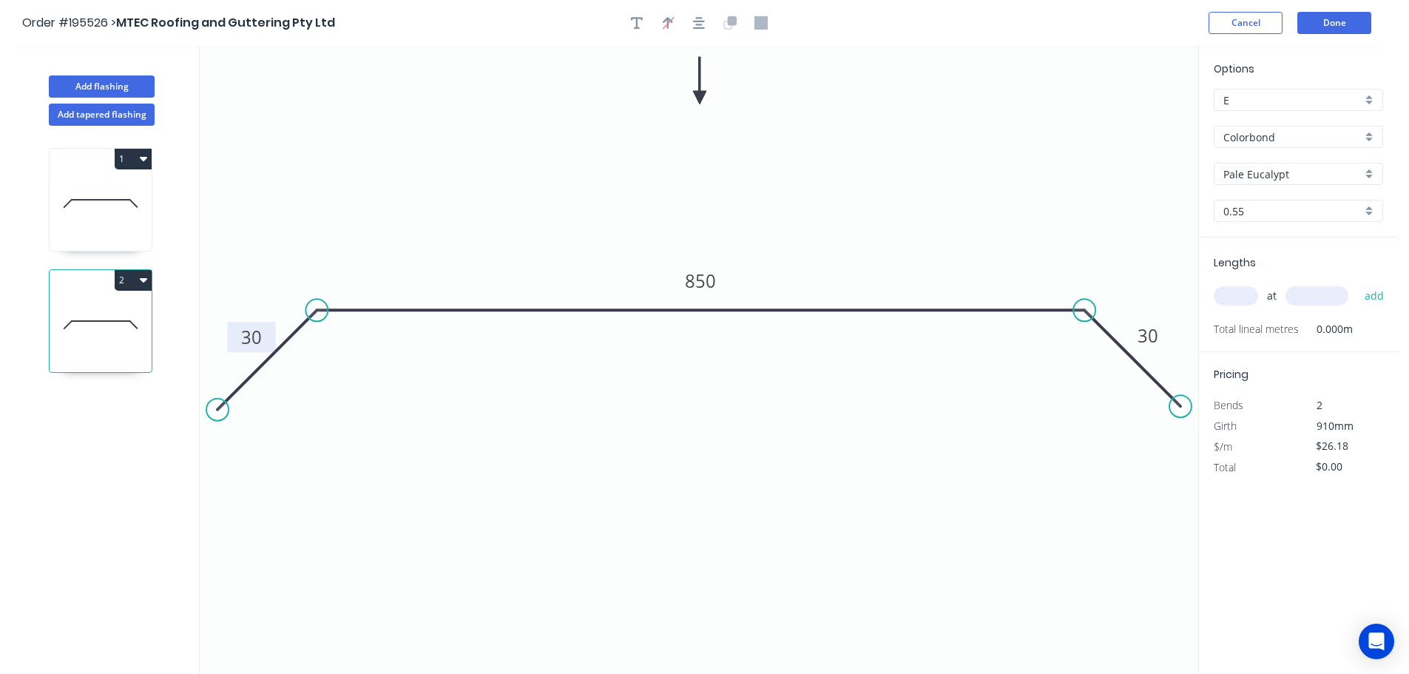
click at [262, 335] on rect at bounding box center [252, 338] width 30 height 21
type input "$30.51"
click at [1239, 293] on input "text" at bounding box center [1236, 295] width 44 height 19
type input "2"
type input "2000"
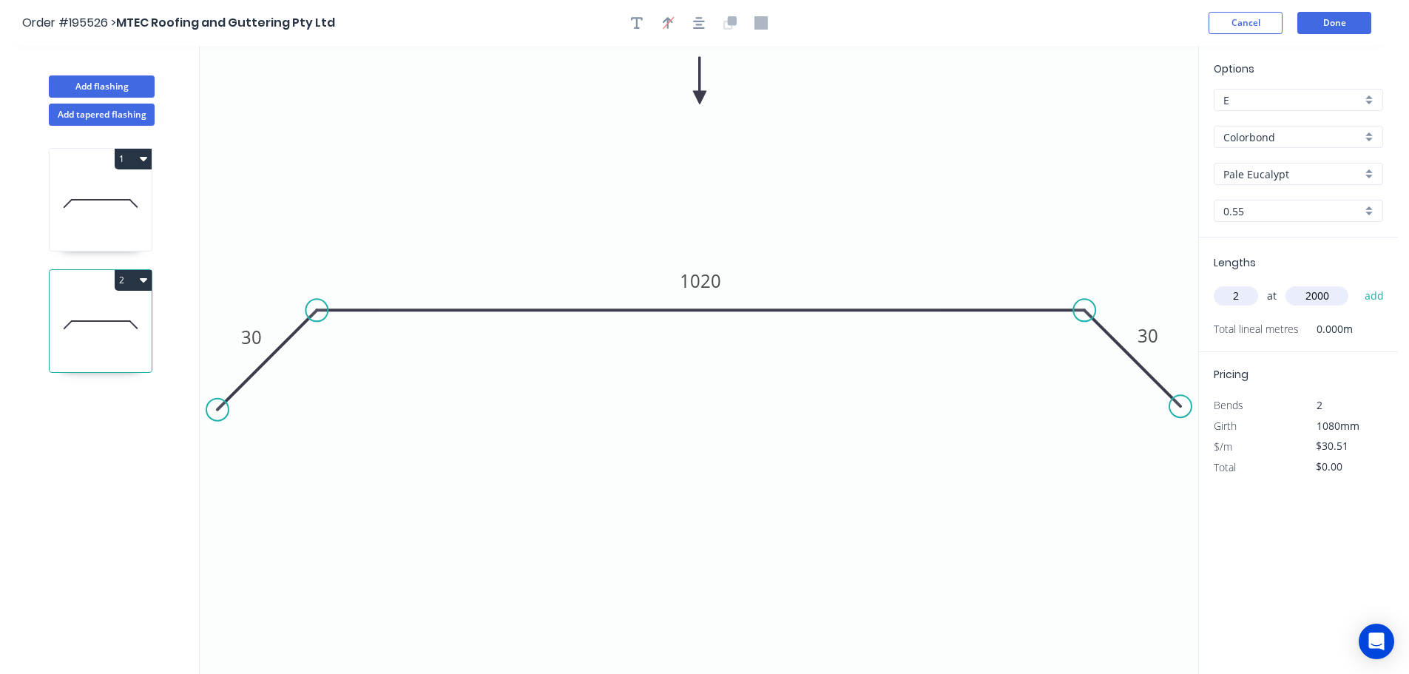
click at [1358, 283] on button "add" at bounding box center [1375, 295] width 35 height 25
type input "$122.04"
type input "1"
type input "3000"
click at [1358, 283] on button "add" at bounding box center [1375, 295] width 35 height 25
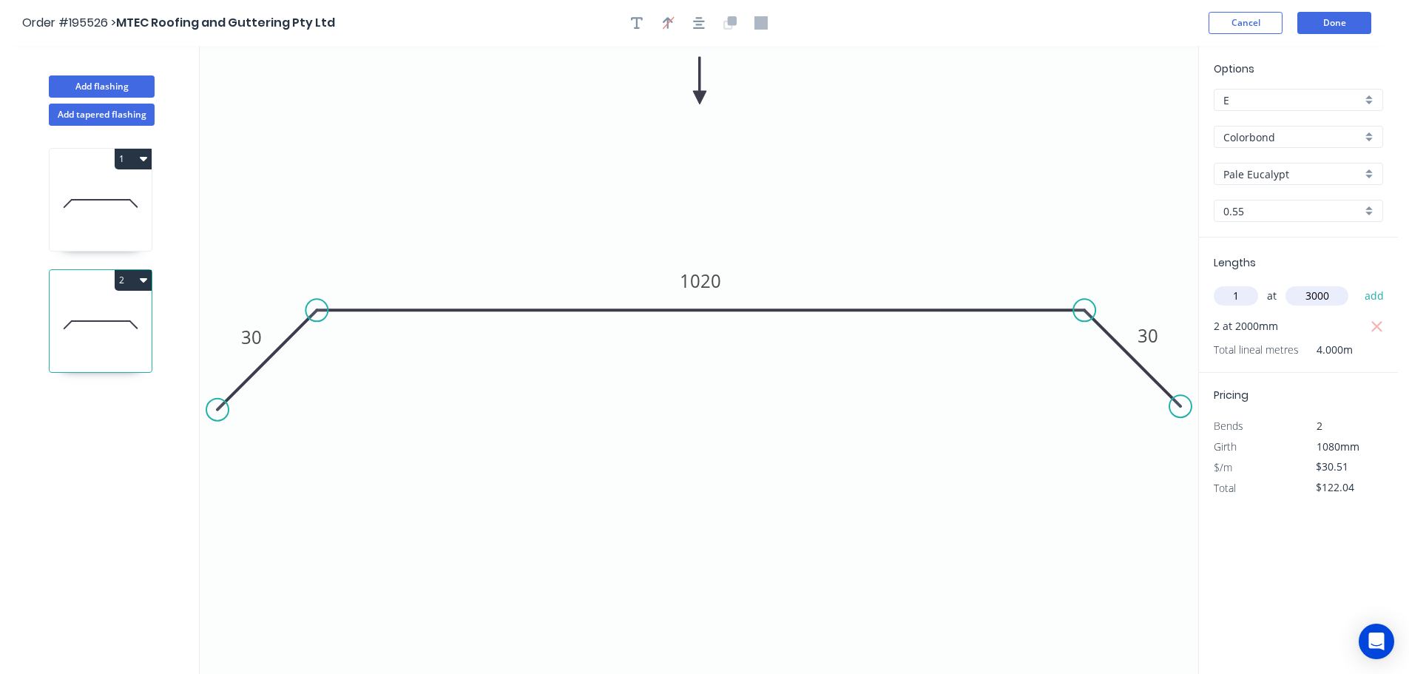
type input "$213.57"
click at [1341, 18] on button "Done" at bounding box center [1335, 23] width 74 height 22
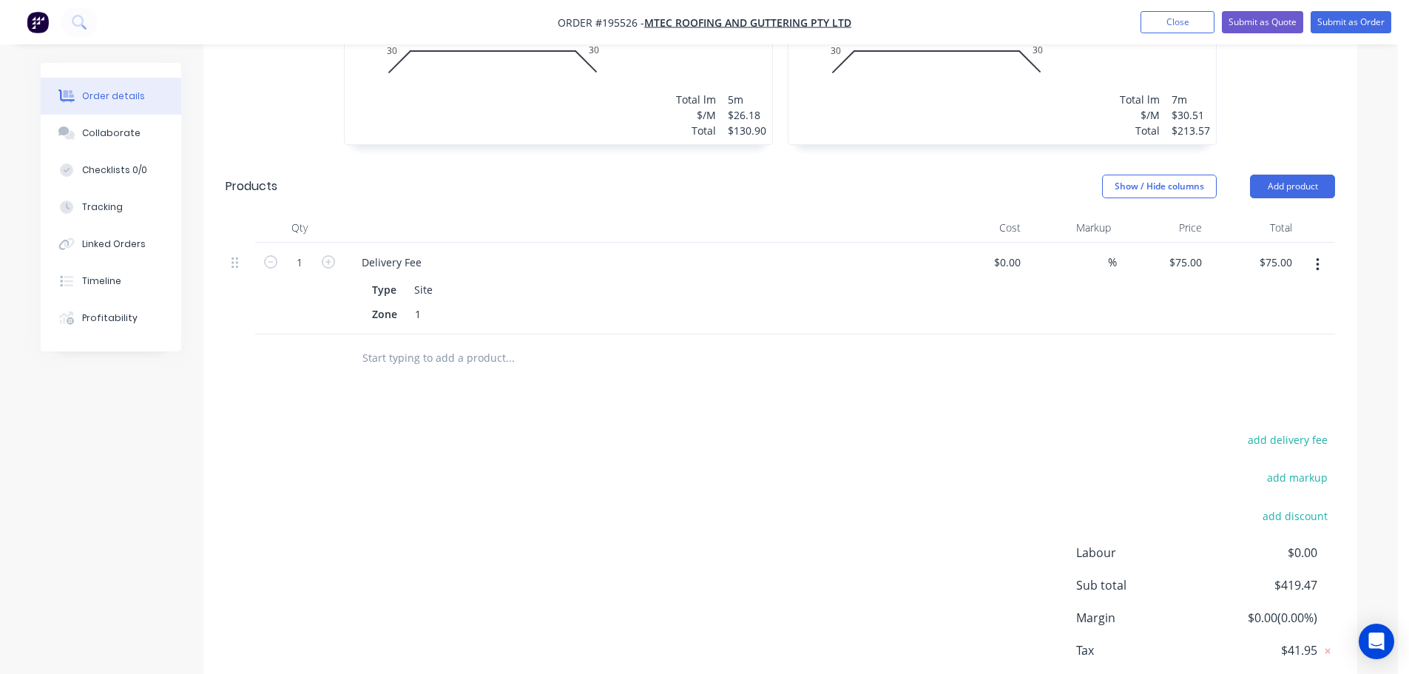
scroll to position [530, 0]
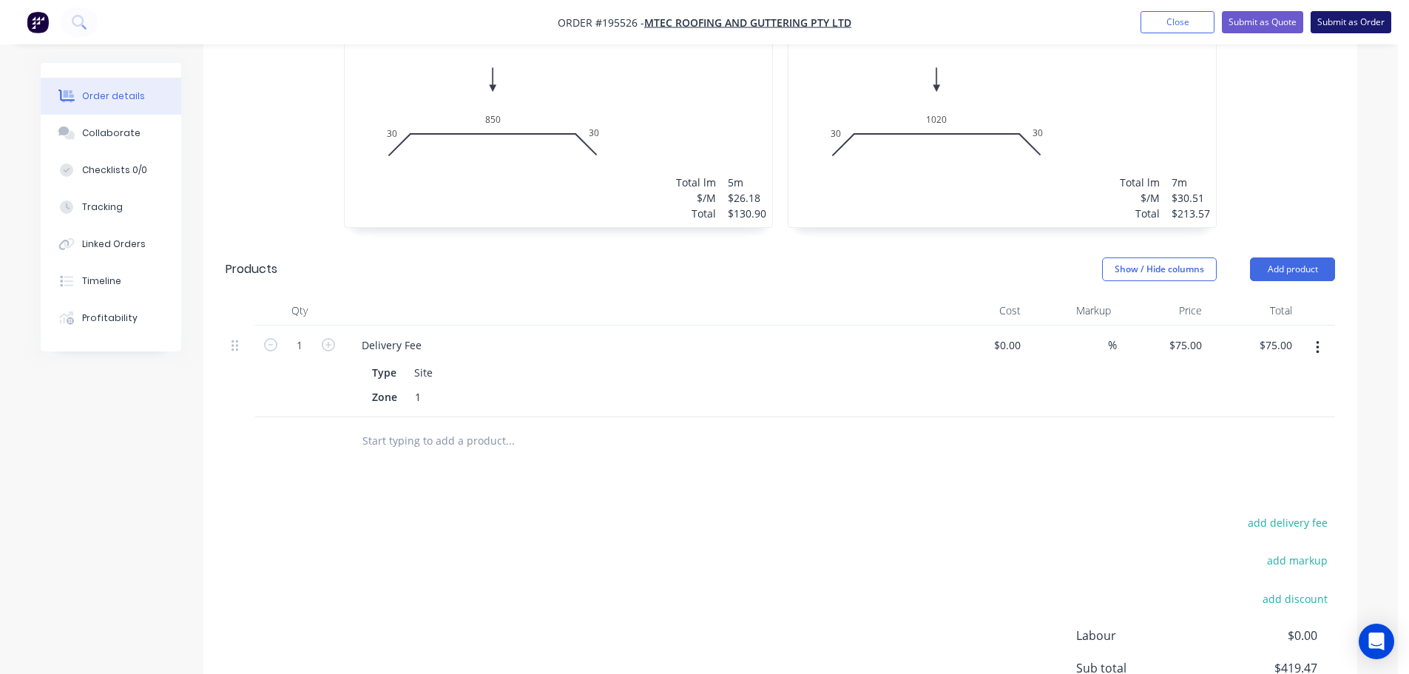
click at [1355, 24] on button "Submit as Order" at bounding box center [1351, 22] width 81 height 22
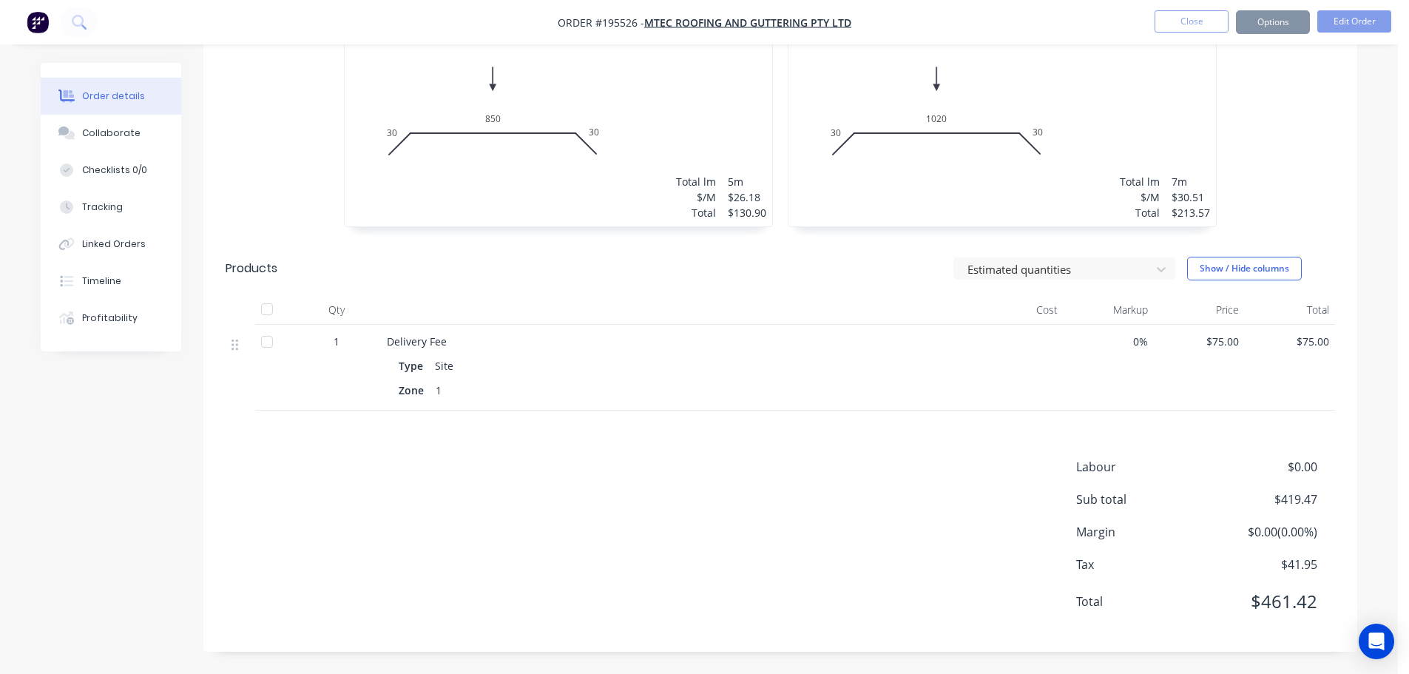
scroll to position [0, 0]
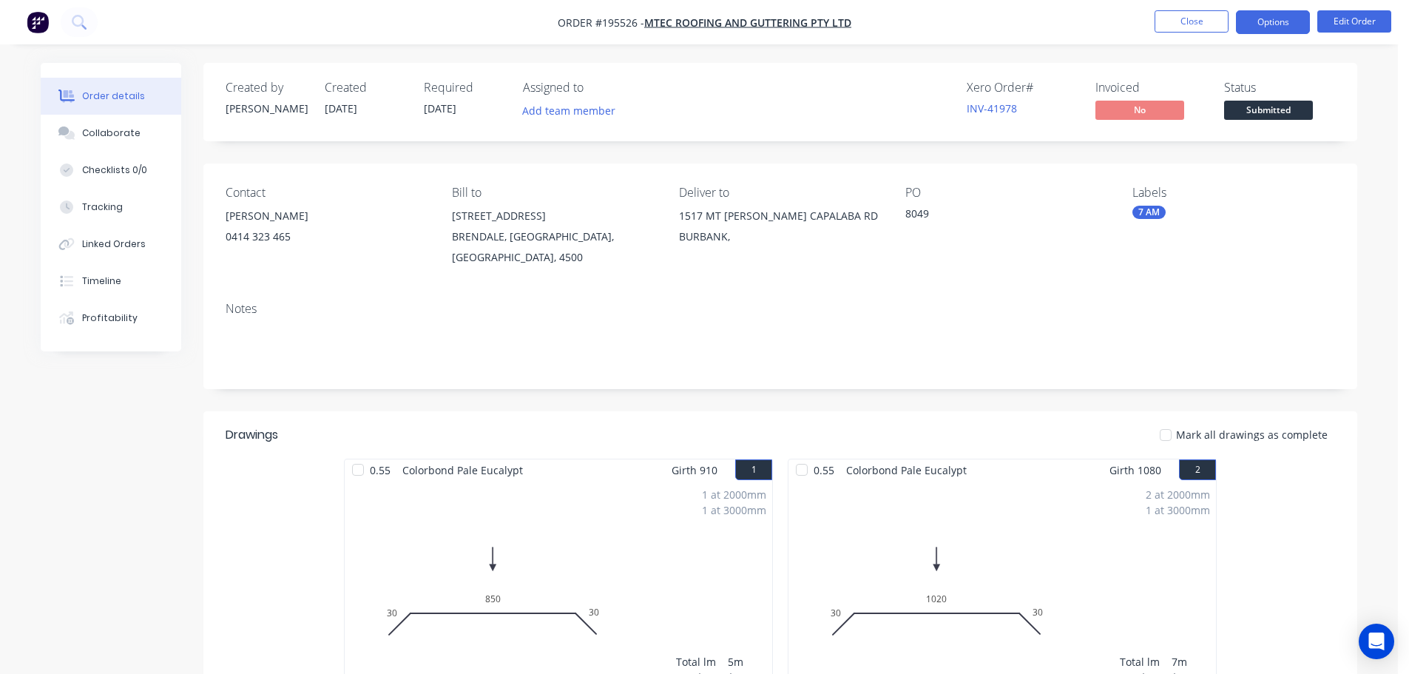
click at [1279, 28] on button "Options" at bounding box center [1273, 22] width 74 height 24
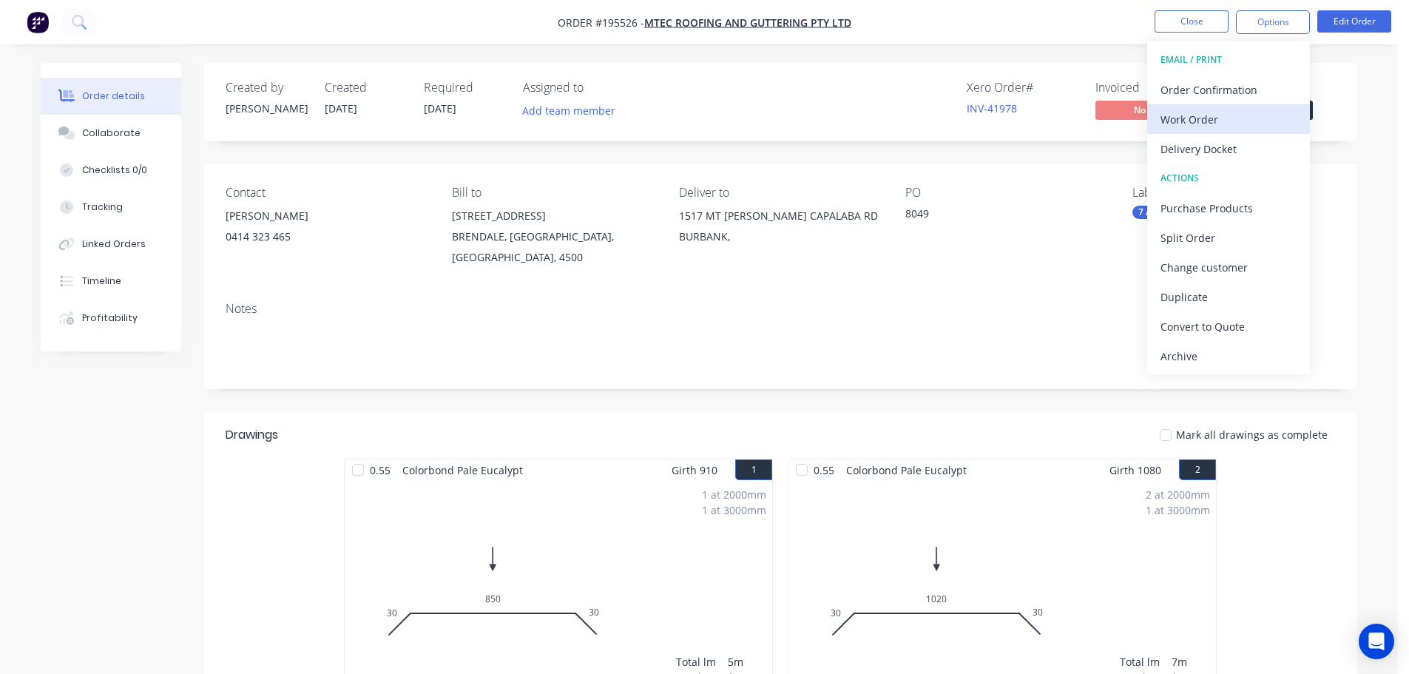
click at [1280, 127] on div "Work Order" at bounding box center [1229, 119] width 136 height 21
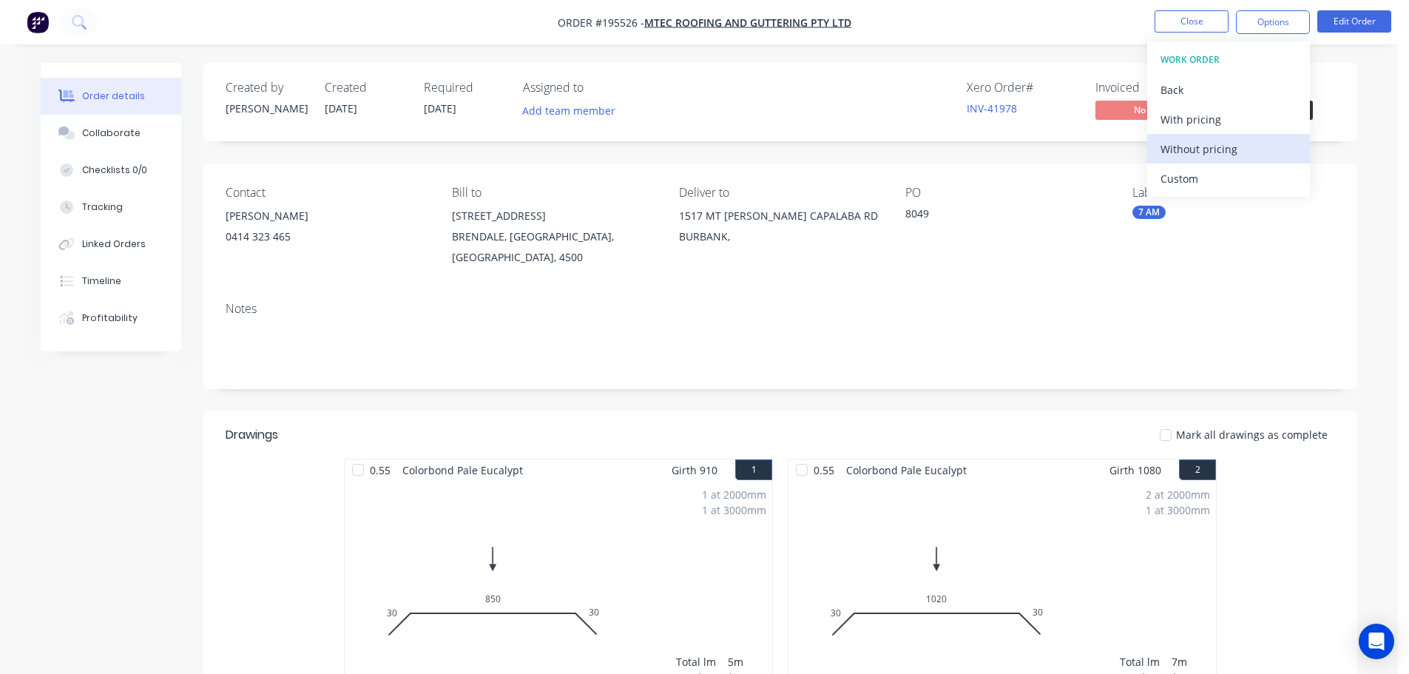
click at [1279, 143] on div "Without pricing" at bounding box center [1229, 148] width 136 height 21
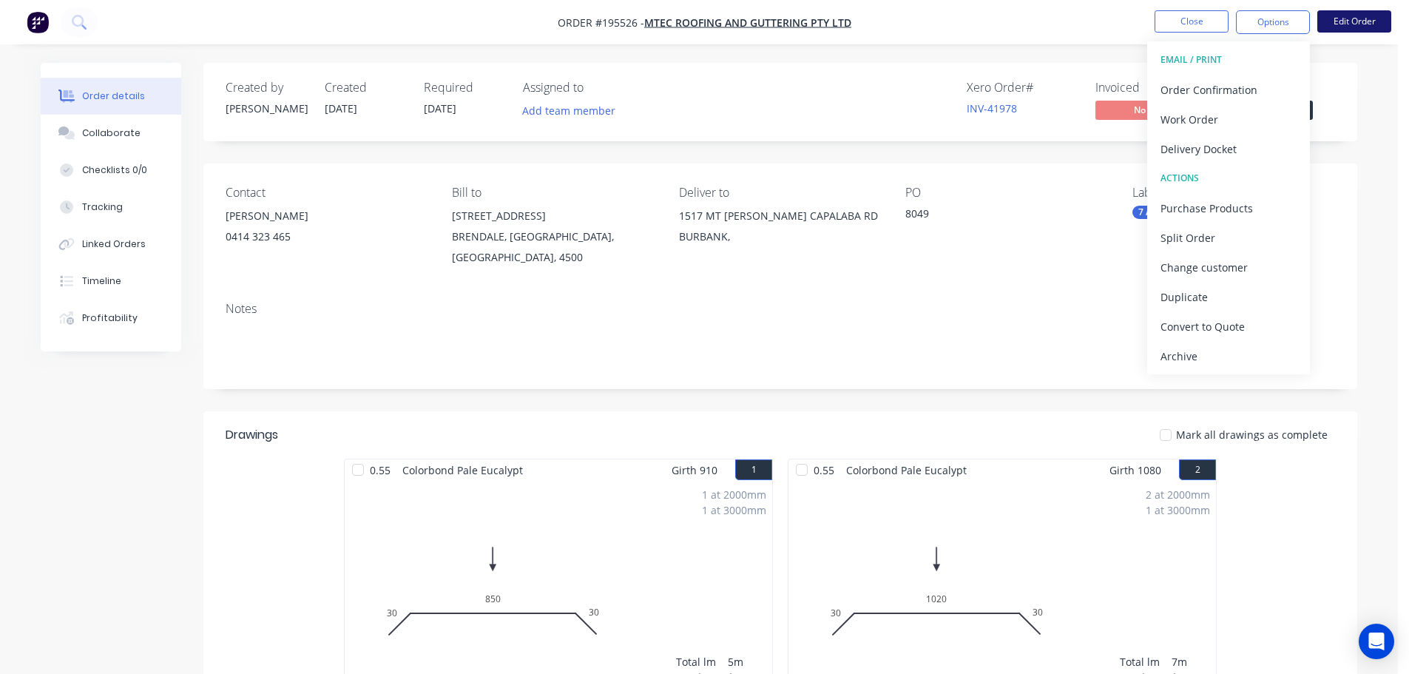
click at [1363, 21] on button "Edit Order" at bounding box center [1355, 21] width 74 height 22
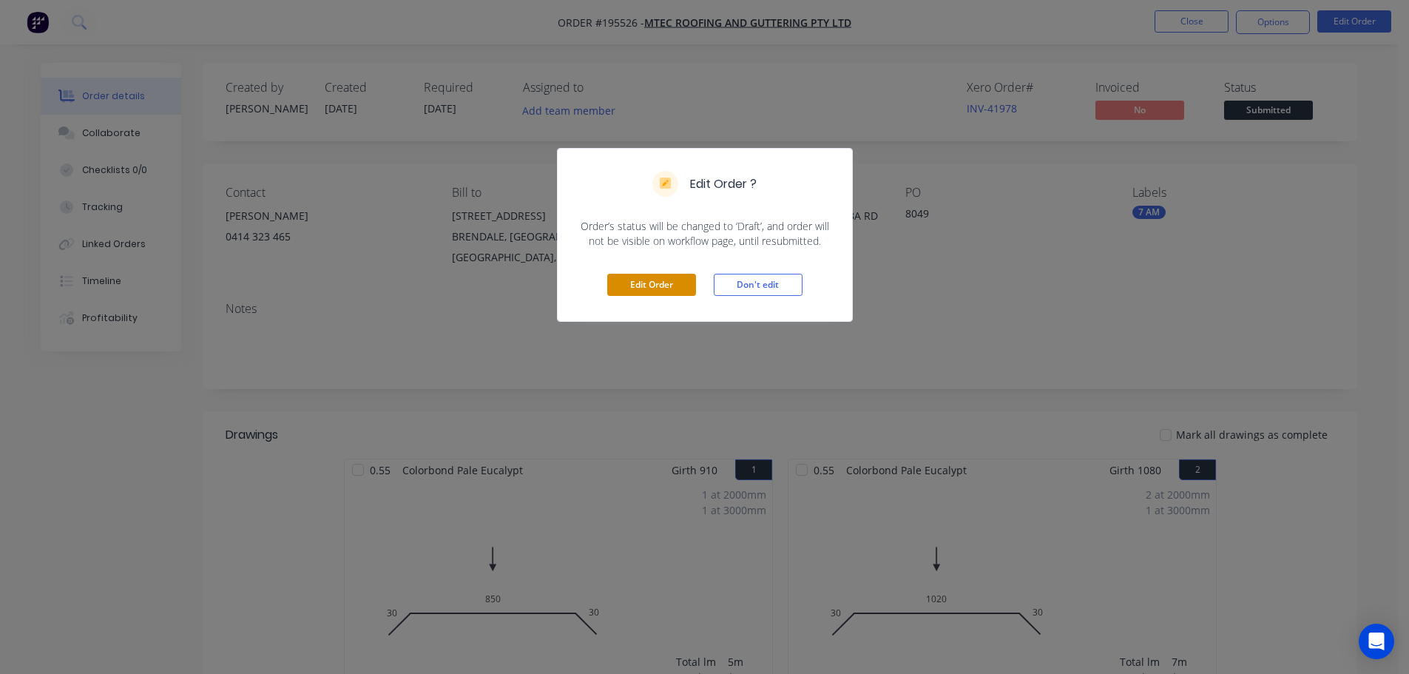
click at [680, 288] on button "Edit Order" at bounding box center [651, 285] width 89 height 22
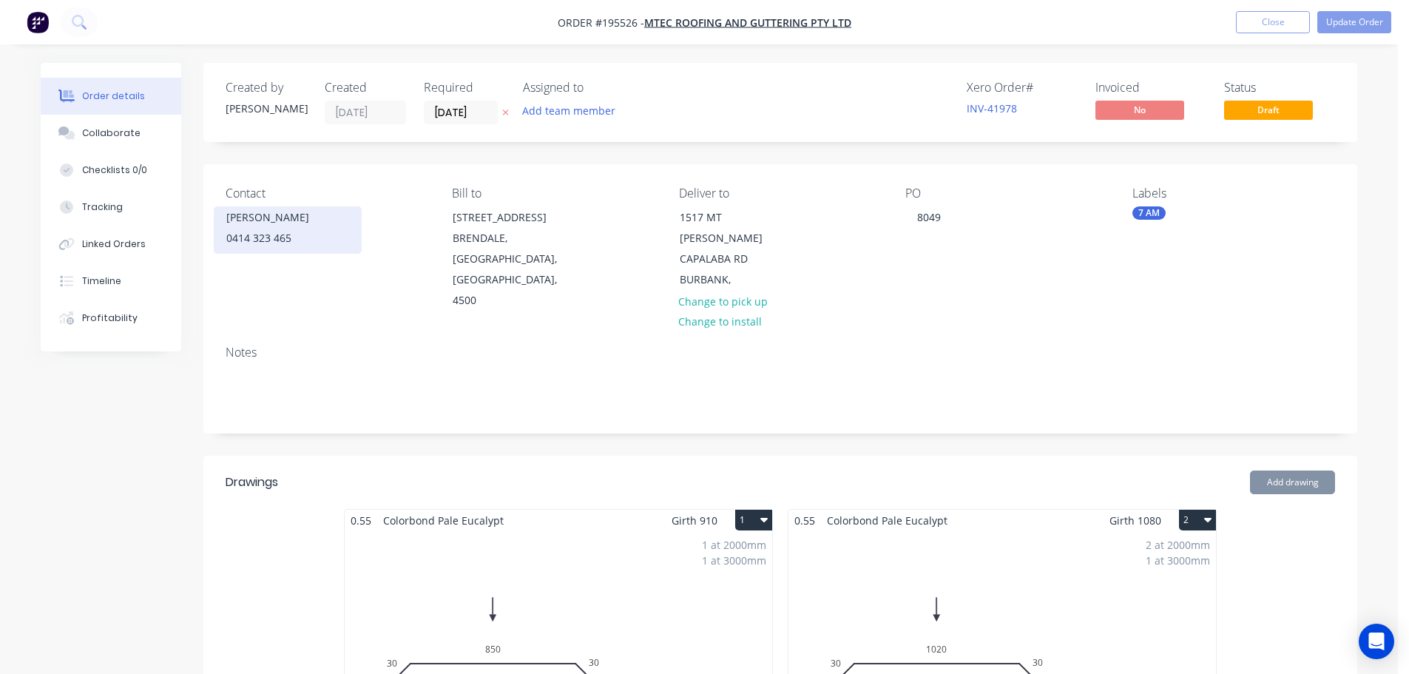
click at [296, 231] on div "0414 323 465" at bounding box center [287, 238] width 123 height 21
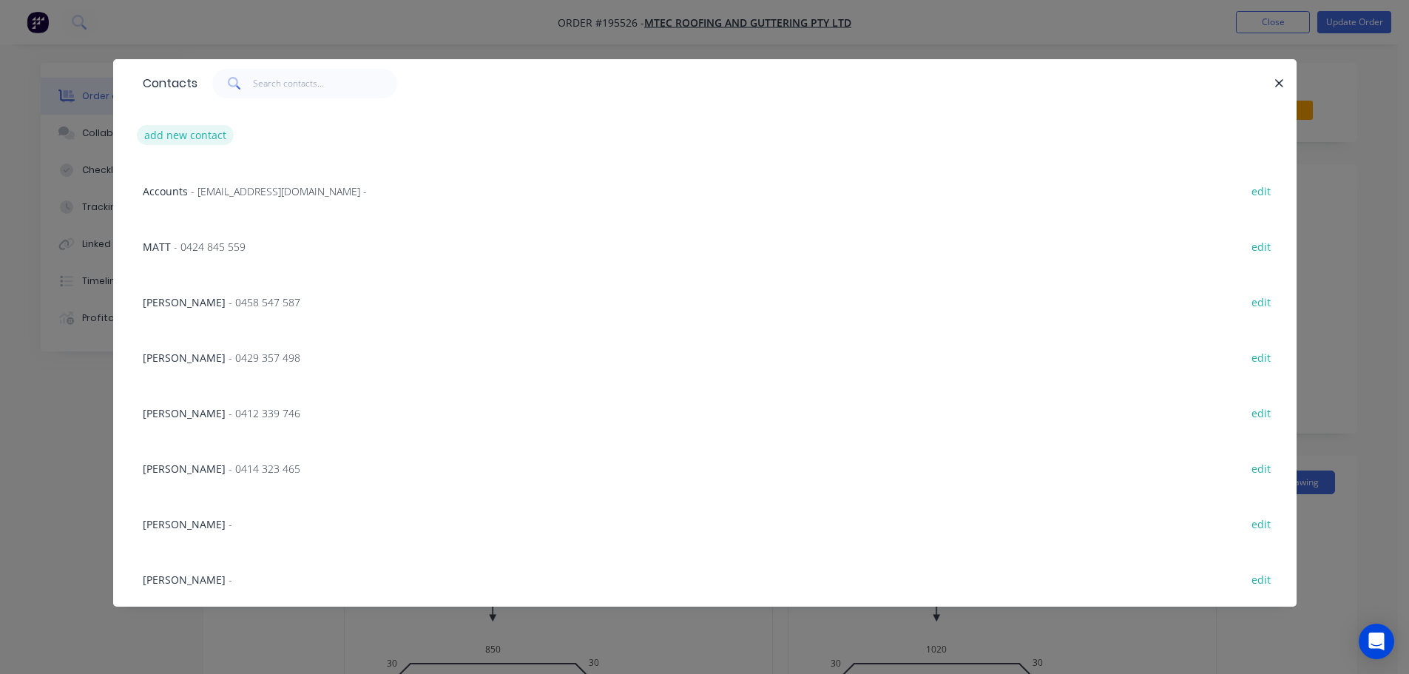
click at [221, 129] on button "add new contact" at bounding box center [186, 135] width 98 height 20
select select "AU"
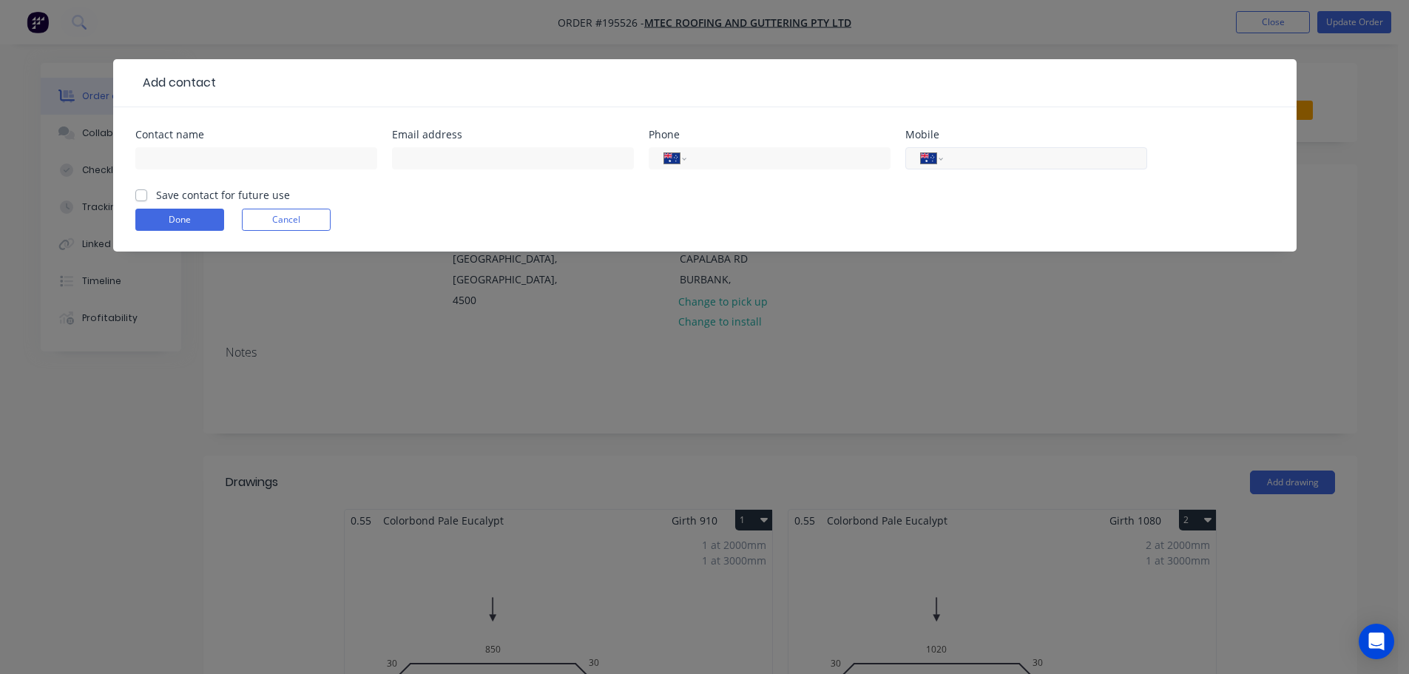
click at [969, 159] on input "tel" at bounding box center [1043, 158] width 178 height 17
type input "0448 667 149"
click at [192, 218] on button "Done" at bounding box center [179, 220] width 89 height 22
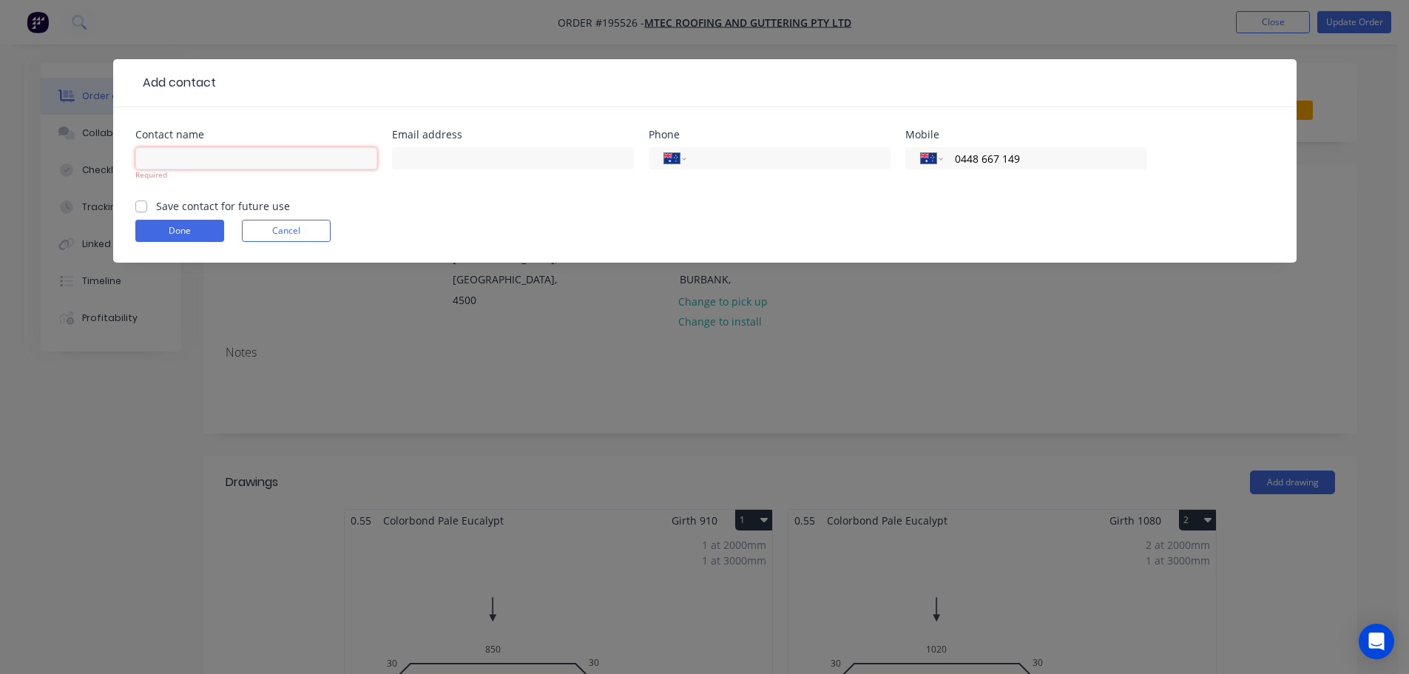
click at [276, 158] on input "text" at bounding box center [256, 158] width 242 height 22
type input "[PERSON_NAME]"
click at [193, 229] on button "Done" at bounding box center [179, 231] width 89 height 22
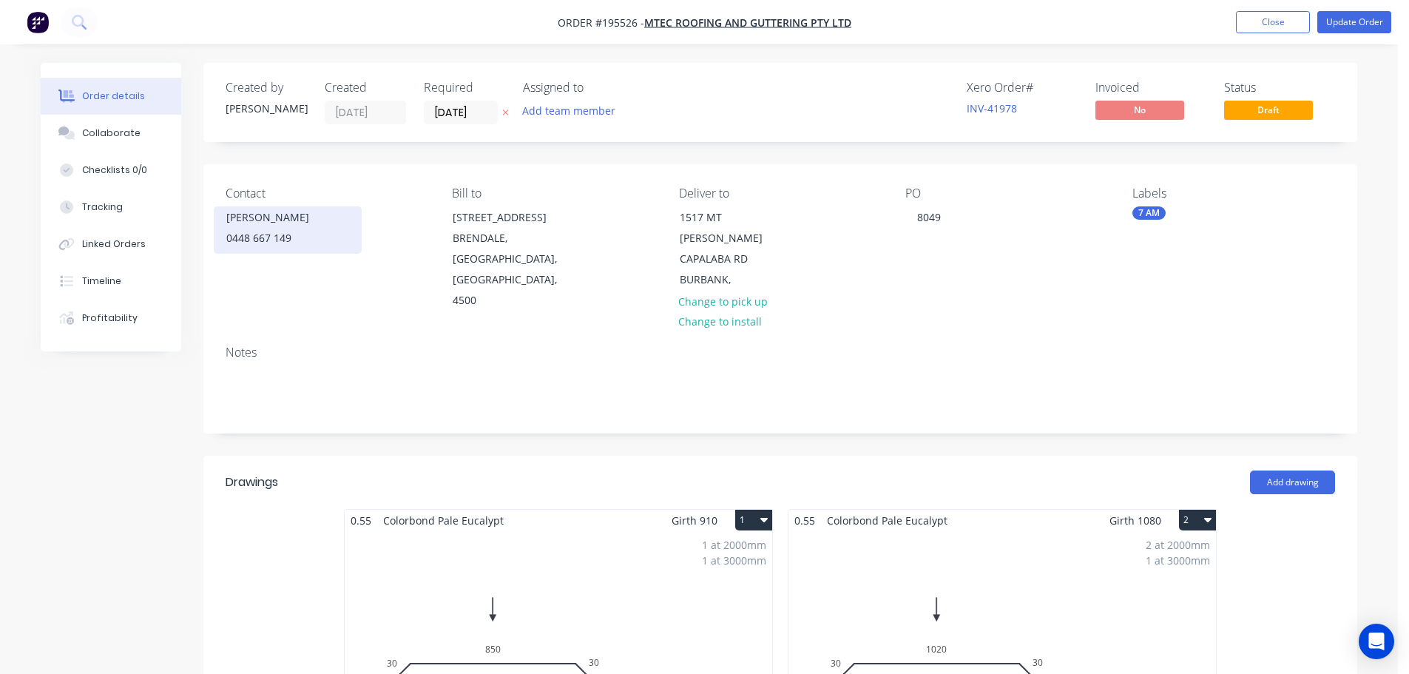
click at [266, 241] on div "0448 667 149" at bounding box center [287, 238] width 123 height 21
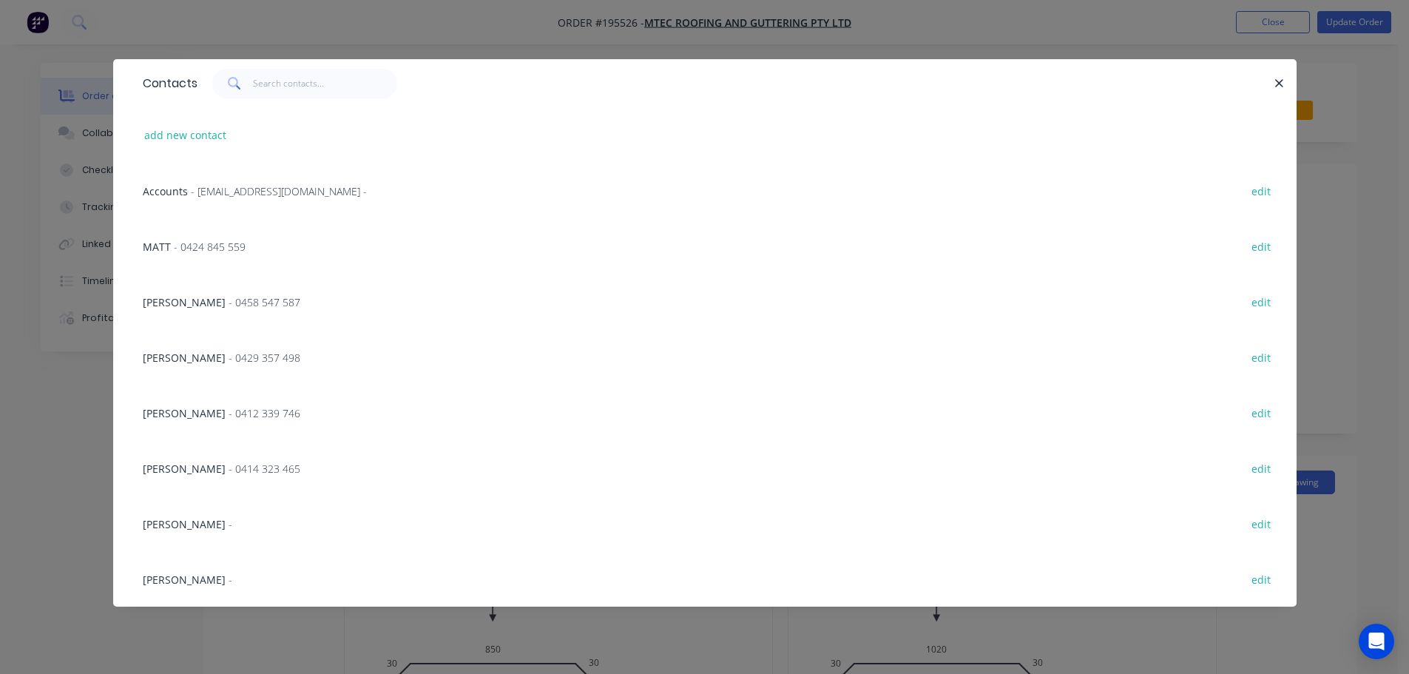
scroll to position [74, 0]
click at [248, 479] on div "[PERSON_NAME] - 0414 323 465 edit" at bounding box center [704, 467] width 1139 height 55
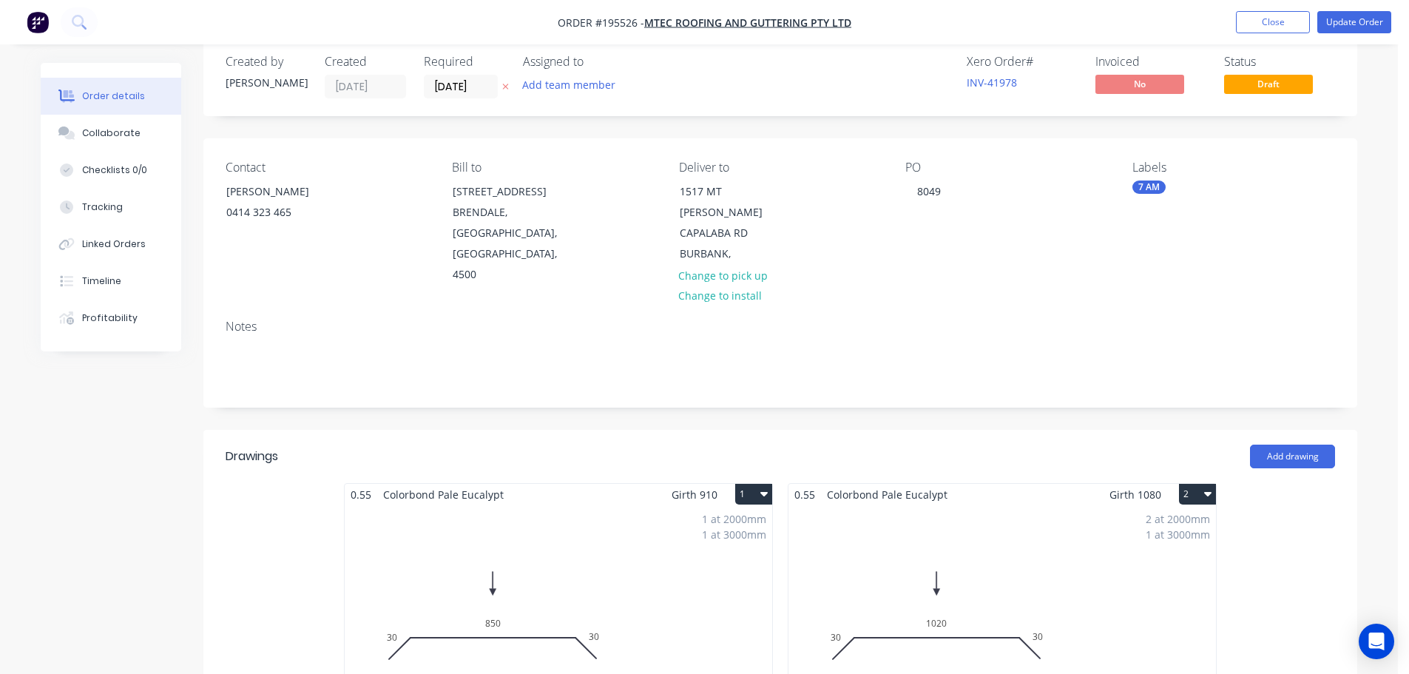
scroll to position [0, 0]
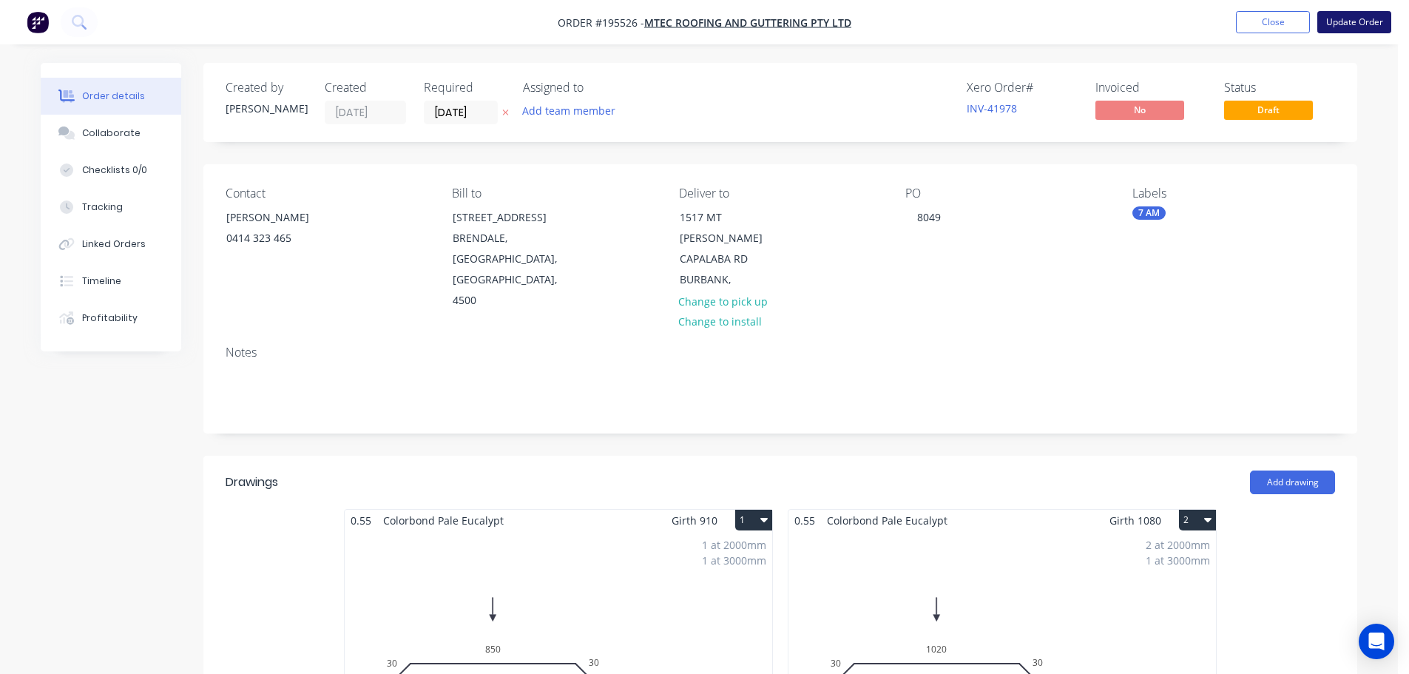
click at [1348, 15] on button "Update Order" at bounding box center [1355, 22] width 74 height 22
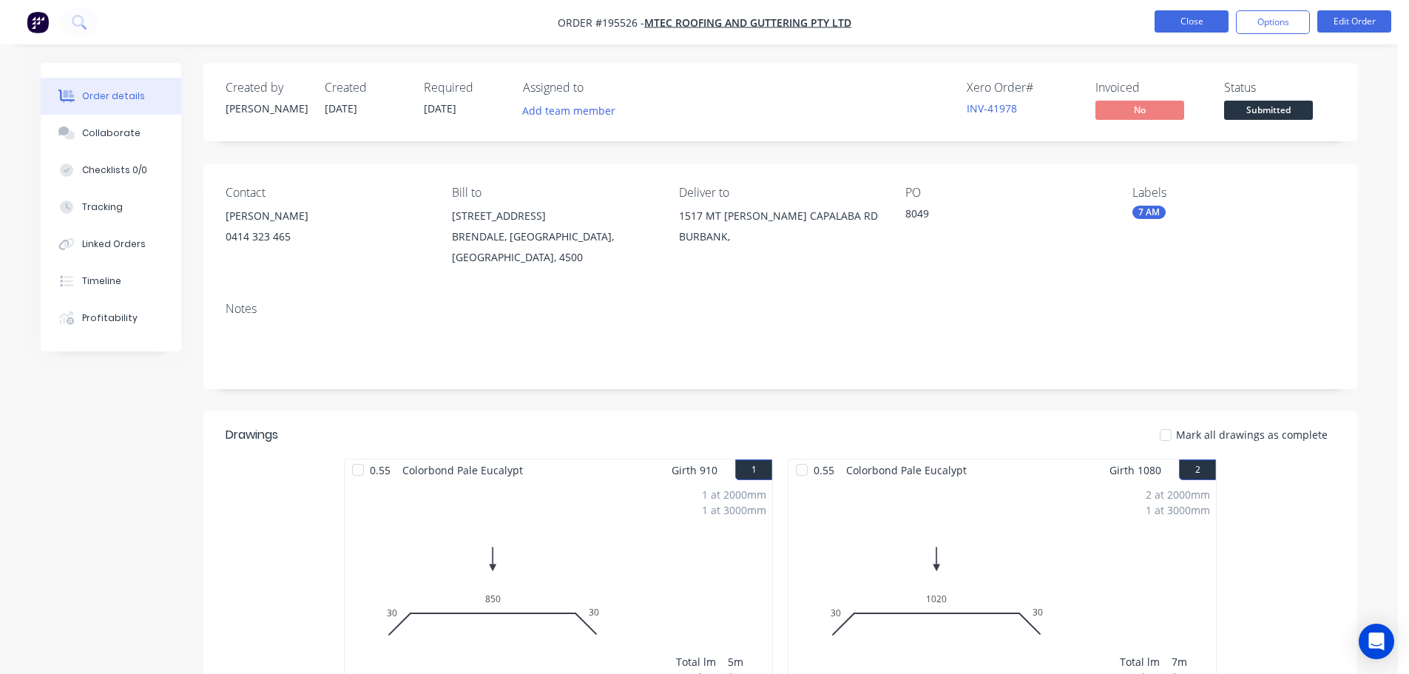
click at [1213, 18] on button "Close" at bounding box center [1192, 21] width 74 height 22
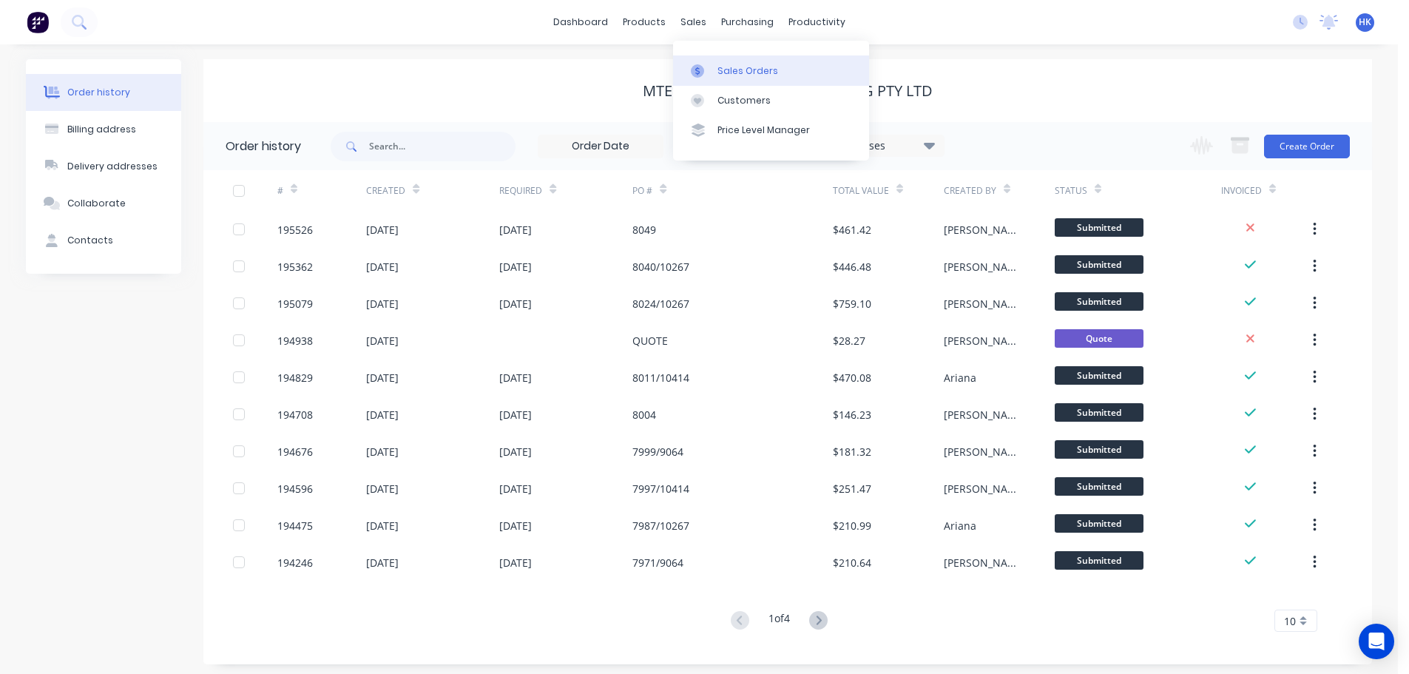
click at [744, 68] on div "Sales Orders" at bounding box center [748, 70] width 61 height 13
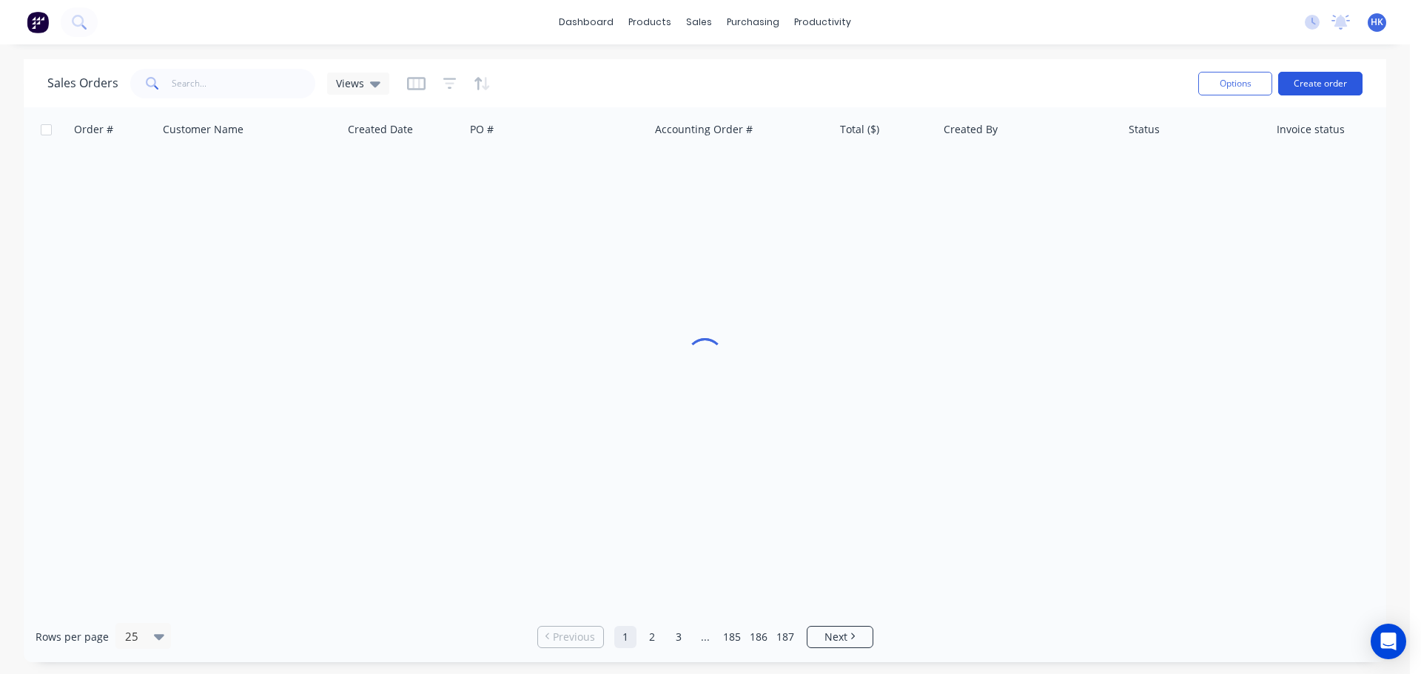
click at [1319, 80] on button "Create order" at bounding box center [1320, 84] width 84 height 24
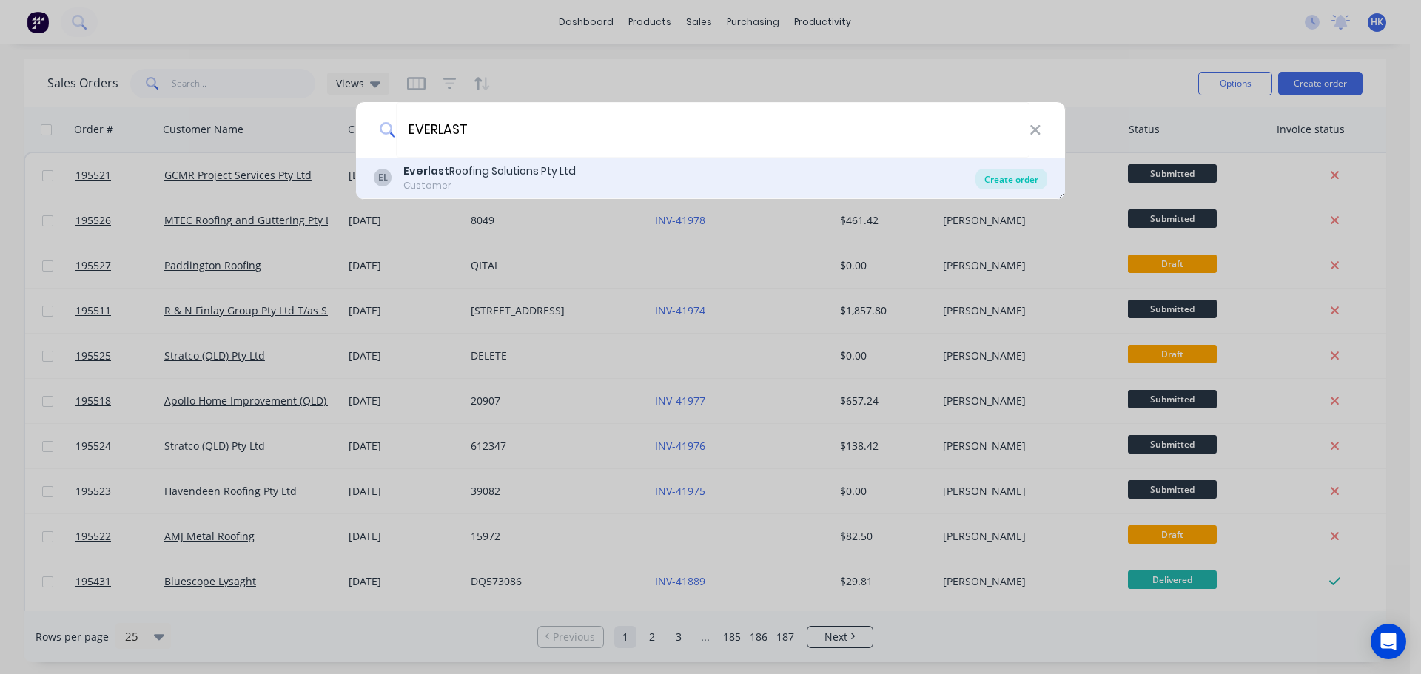
type input "EVERLAST"
click at [1010, 178] on div "Create order" at bounding box center [1011, 179] width 72 height 21
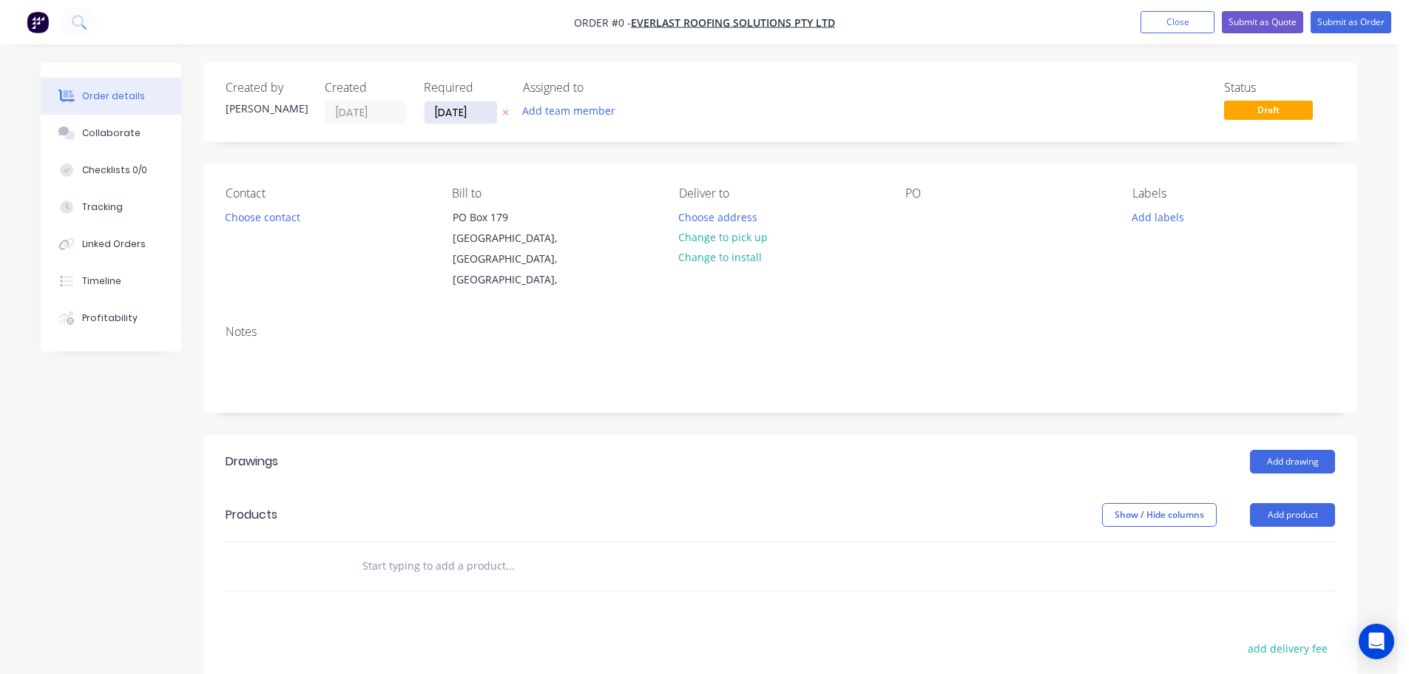
click at [446, 113] on input "[DATE]" at bounding box center [461, 112] width 73 height 22
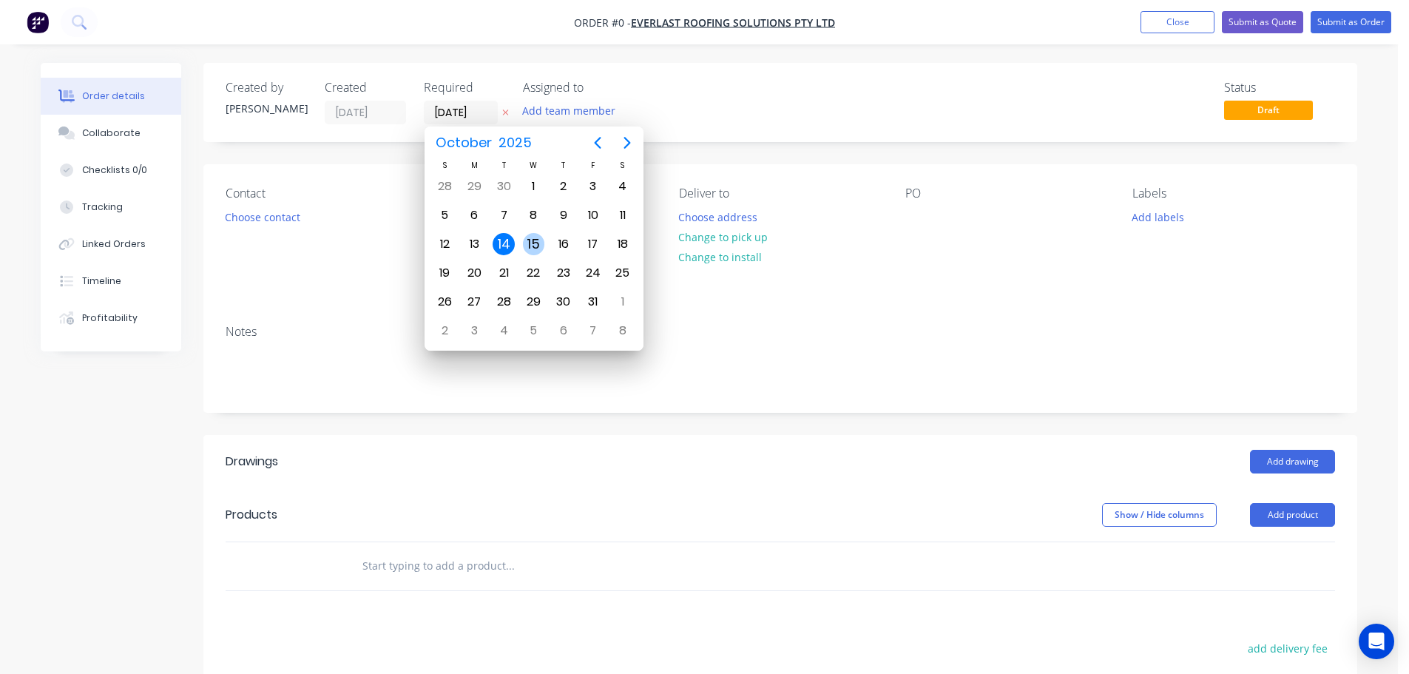
drag, startPoint x: 535, startPoint y: 240, endPoint x: 517, endPoint y: 244, distance: 18.1
click at [535, 244] on div "15" at bounding box center [534, 244] width 22 height 22
type input "[DATE]"
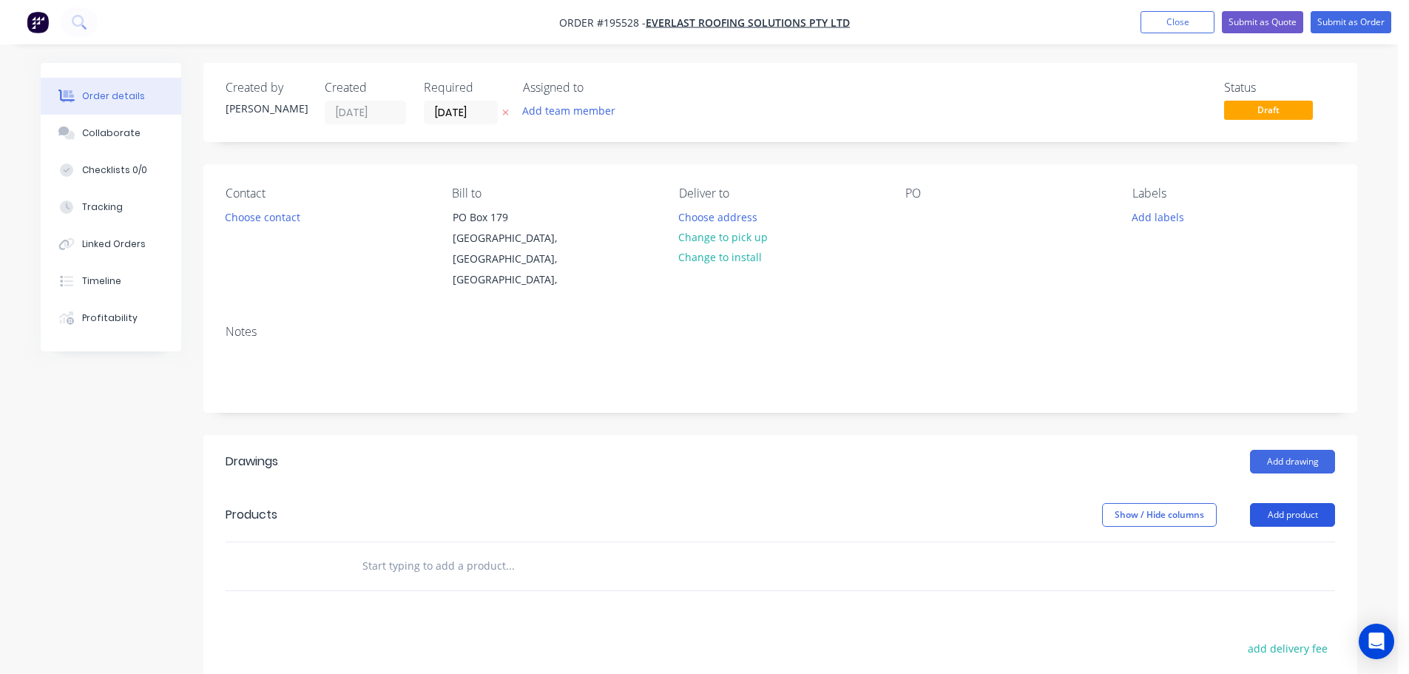
click at [1287, 503] on button "Add product" at bounding box center [1292, 515] width 85 height 24
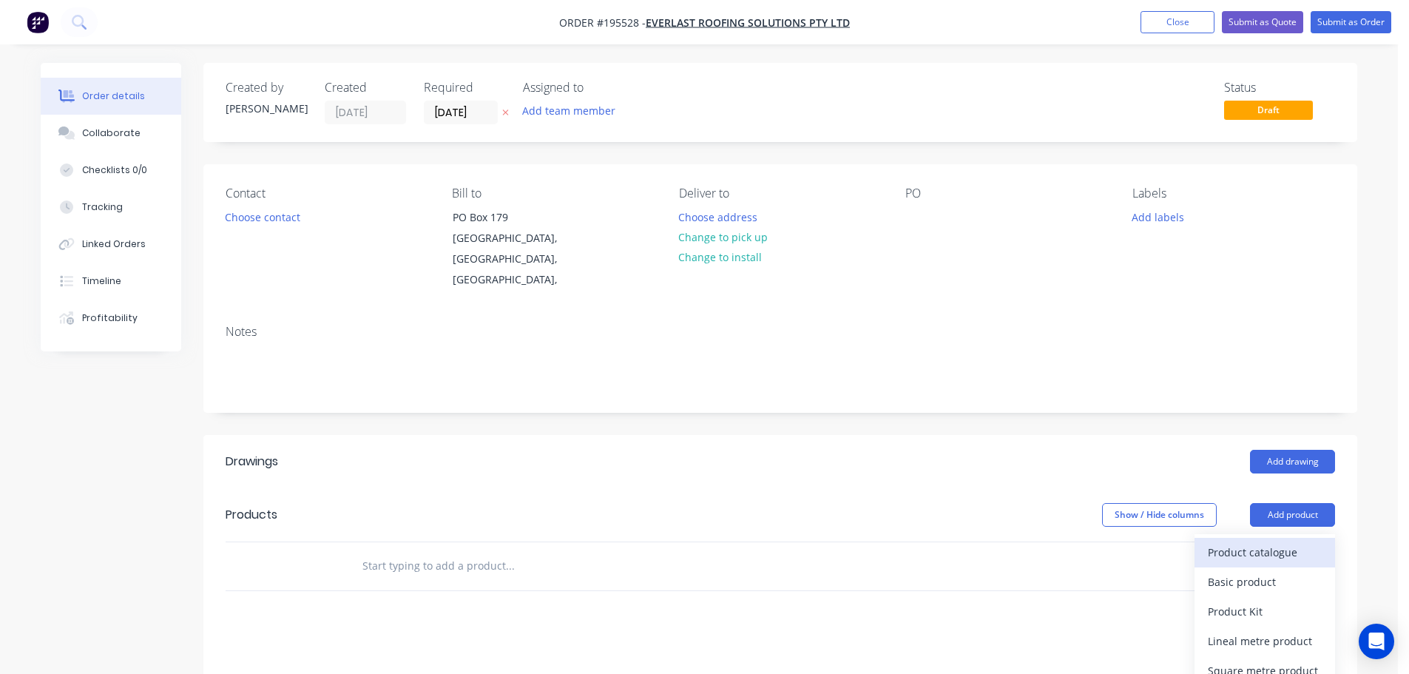
click at [1288, 542] on div "Product catalogue" at bounding box center [1265, 552] width 114 height 21
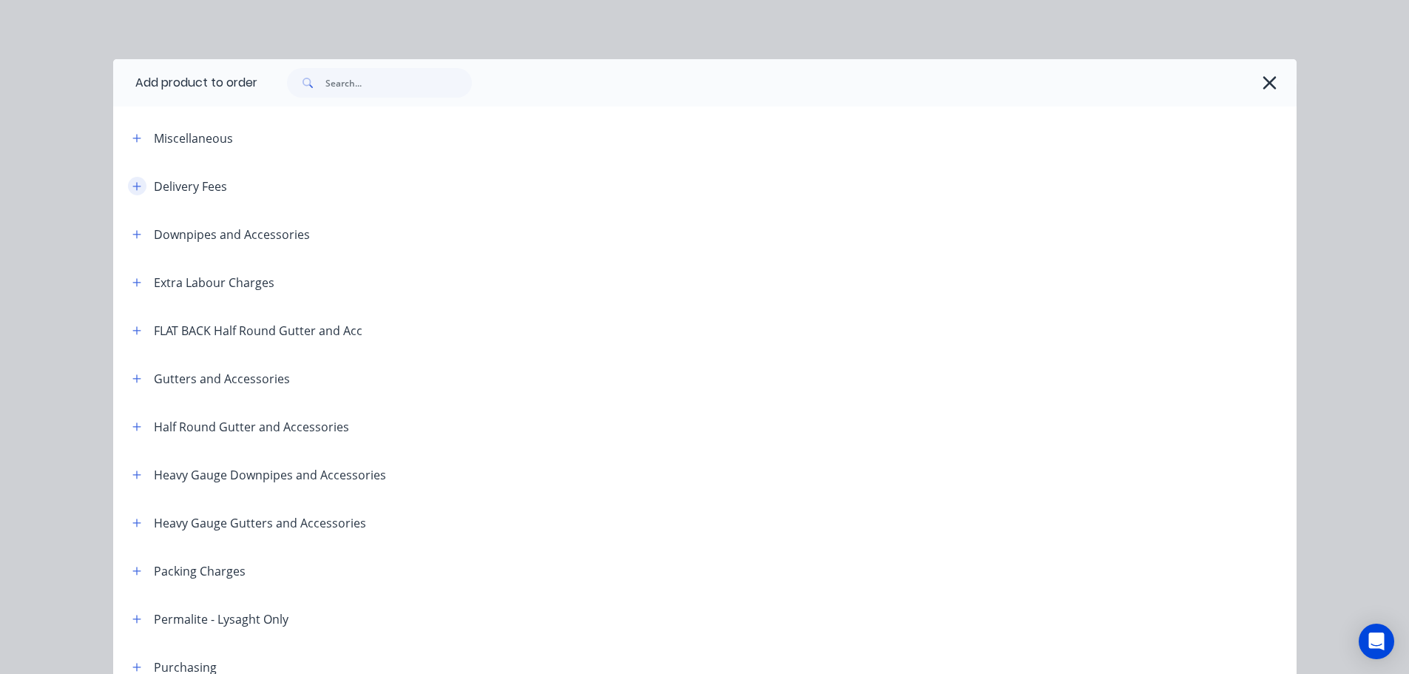
click at [128, 194] on button "button" at bounding box center [137, 186] width 18 height 18
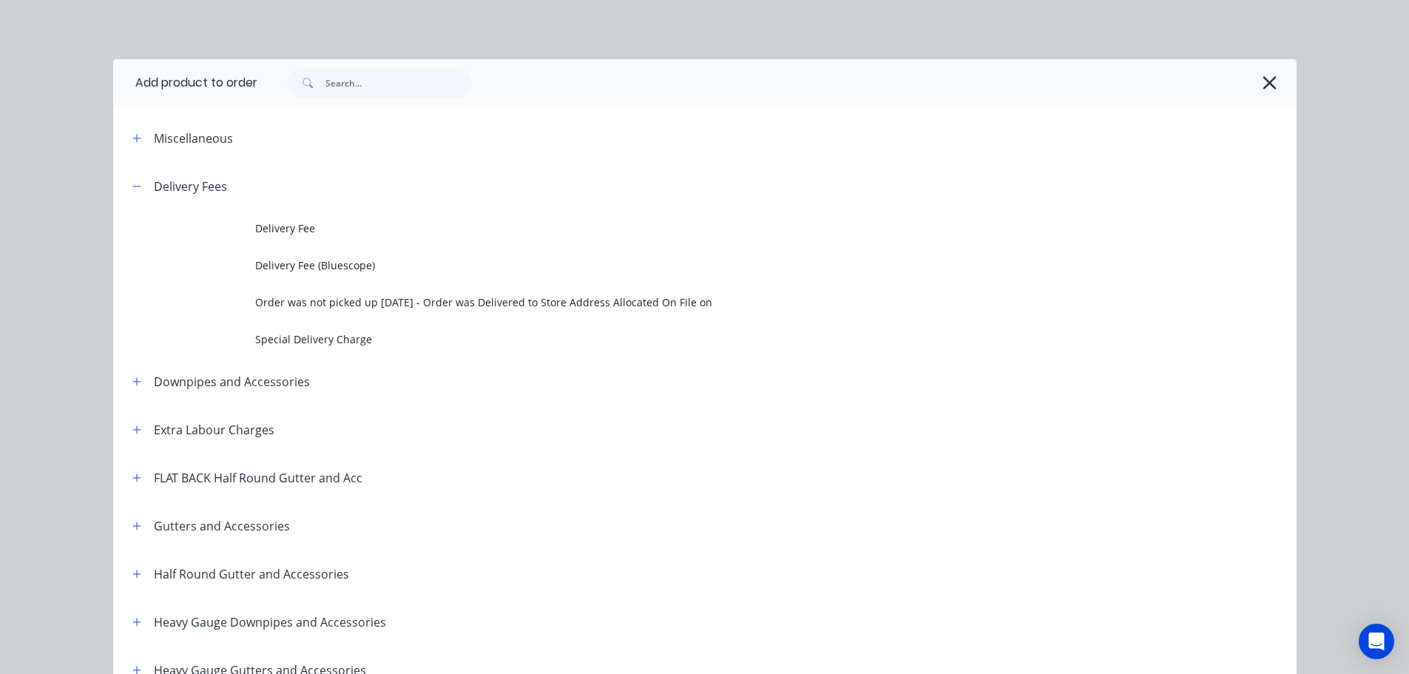
click at [274, 240] on td "Delivery Fee" at bounding box center [776, 228] width 1042 height 37
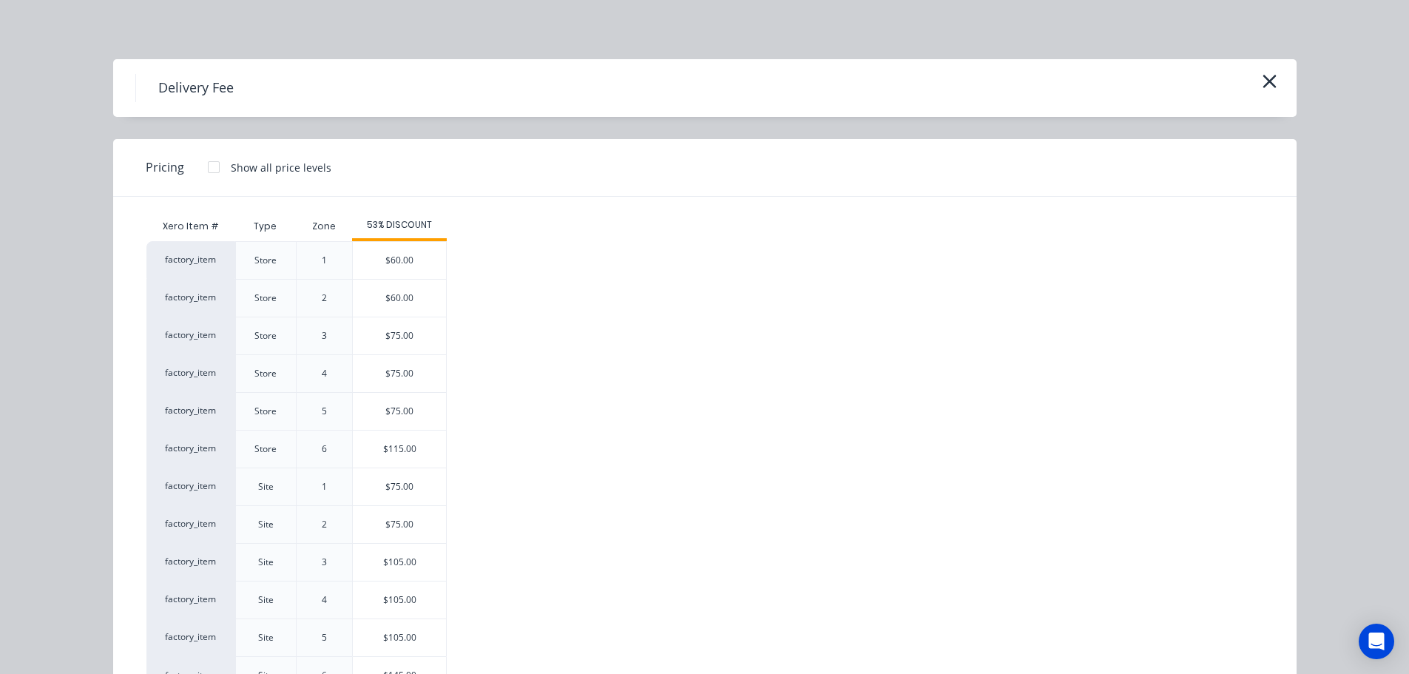
drag, startPoint x: 411, startPoint y: 488, endPoint x: 360, endPoint y: 432, distance: 74.9
click at [411, 488] on div "$75.00" at bounding box center [399, 486] width 93 height 37
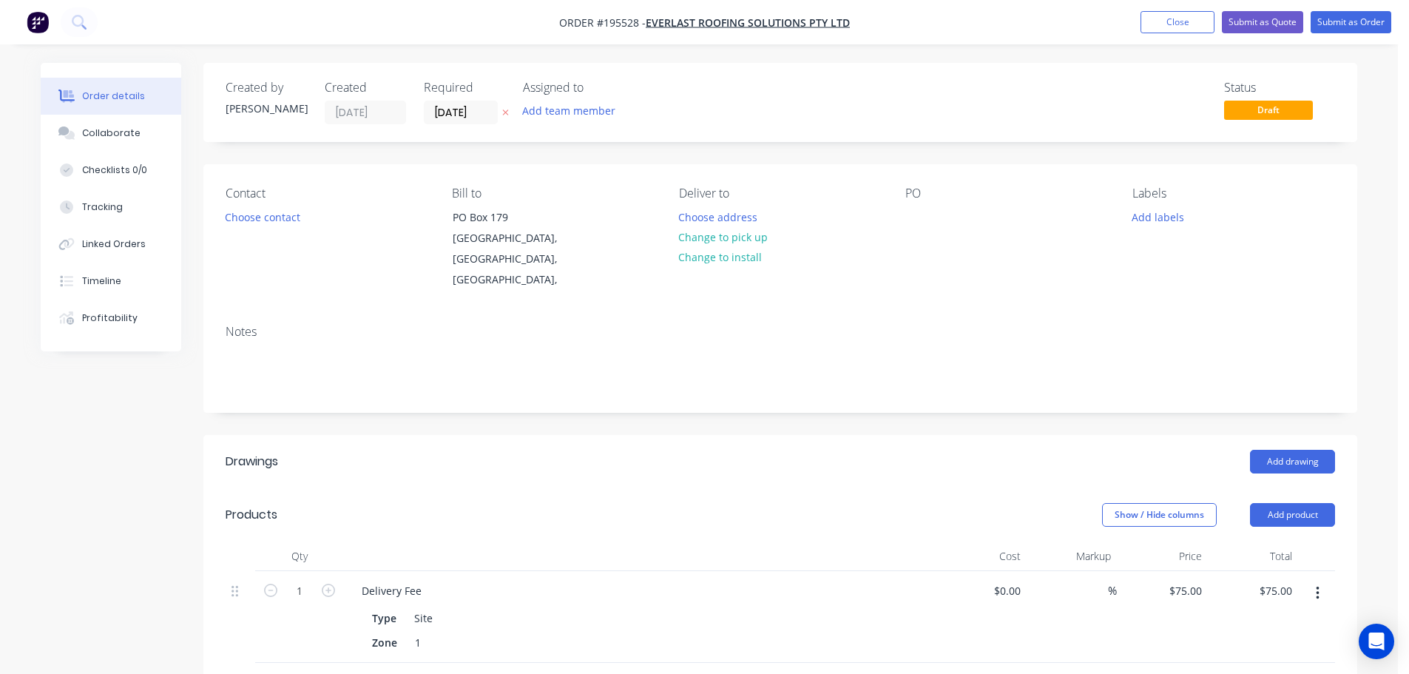
click at [273, 231] on div "Contact Choose contact" at bounding box center [327, 238] width 203 height 104
click at [280, 221] on button "Choose contact" at bounding box center [263, 216] width 91 height 20
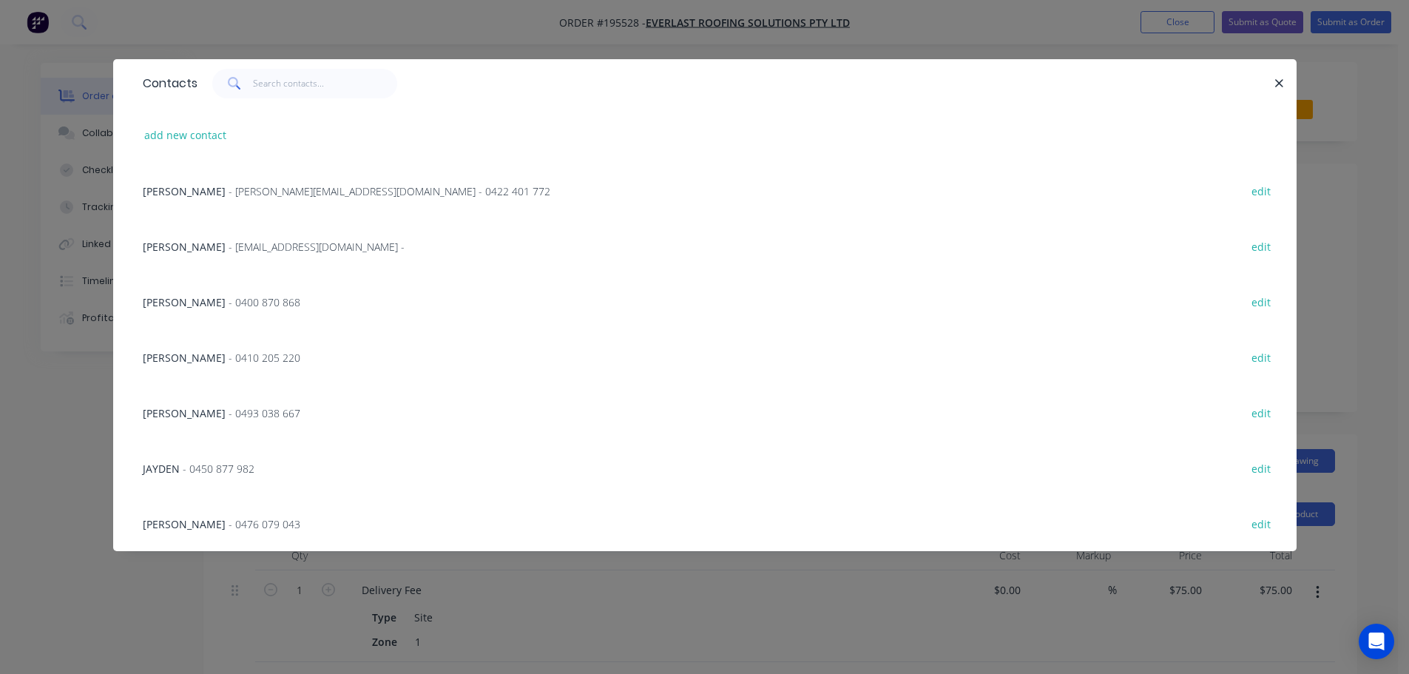
scroll to position [74, 0]
click at [218, 467] on span "- 0450 877 982" at bounding box center [219, 469] width 72 height 14
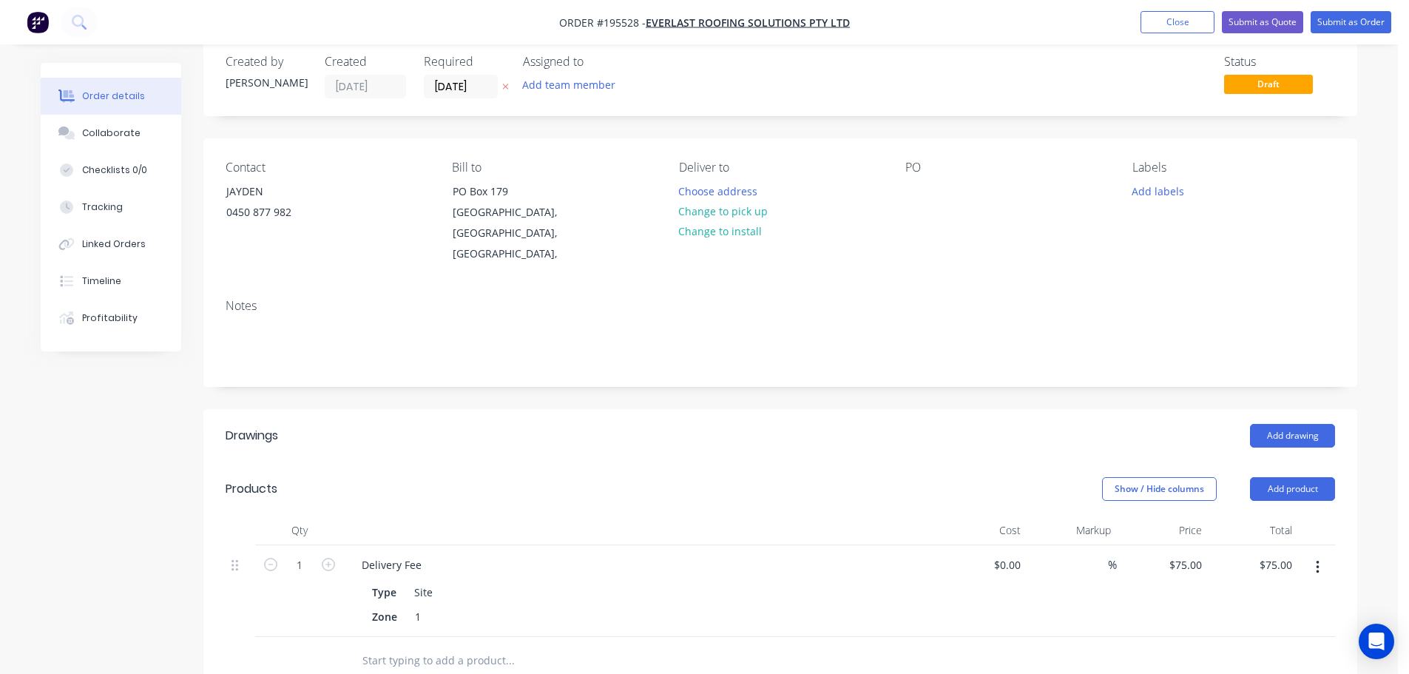
scroll to position [0, 0]
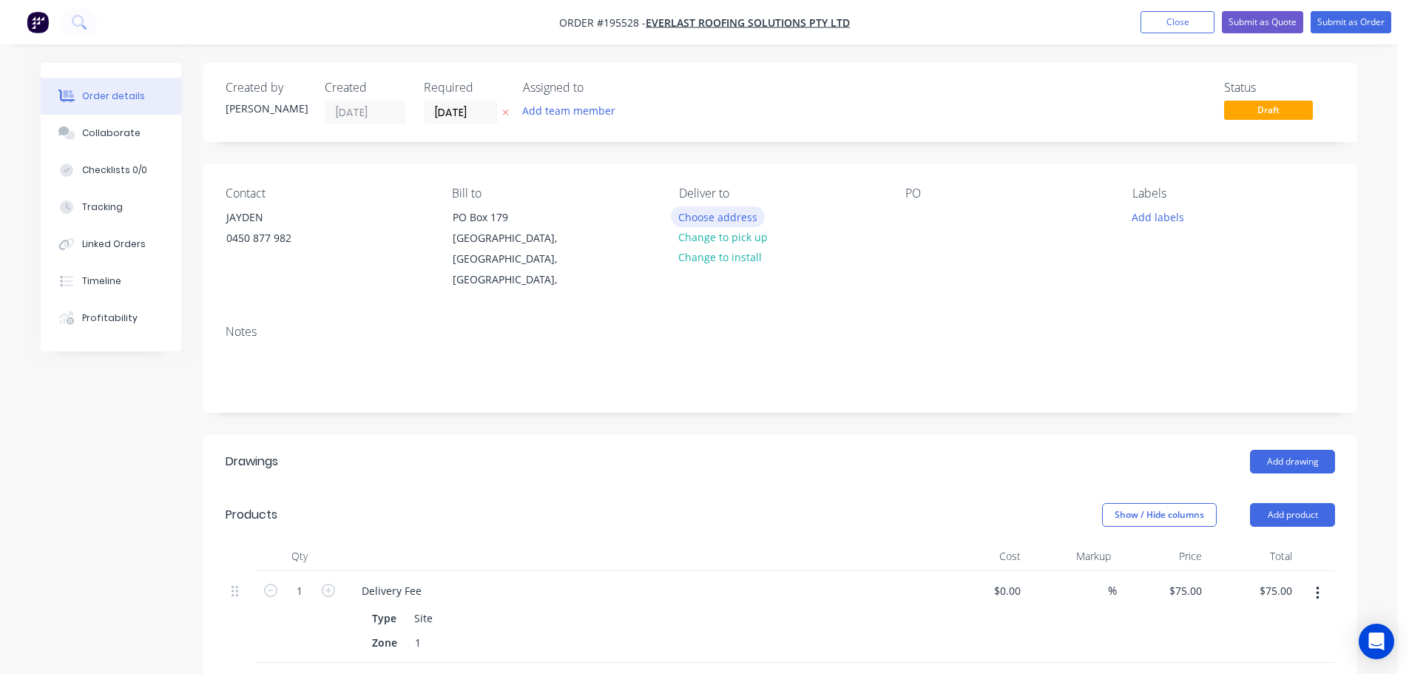
click at [724, 219] on button "Choose address" at bounding box center [718, 216] width 95 height 20
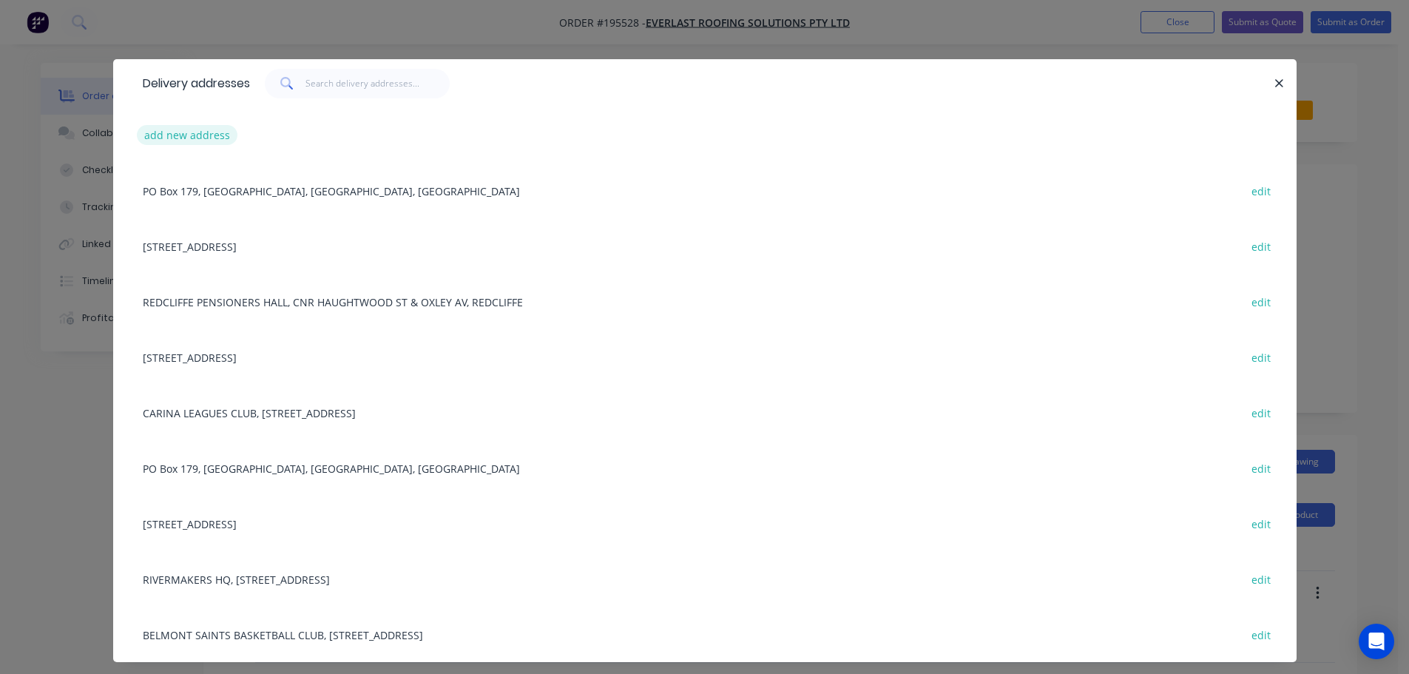
click at [190, 132] on button "add new address" at bounding box center [187, 135] width 101 height 20
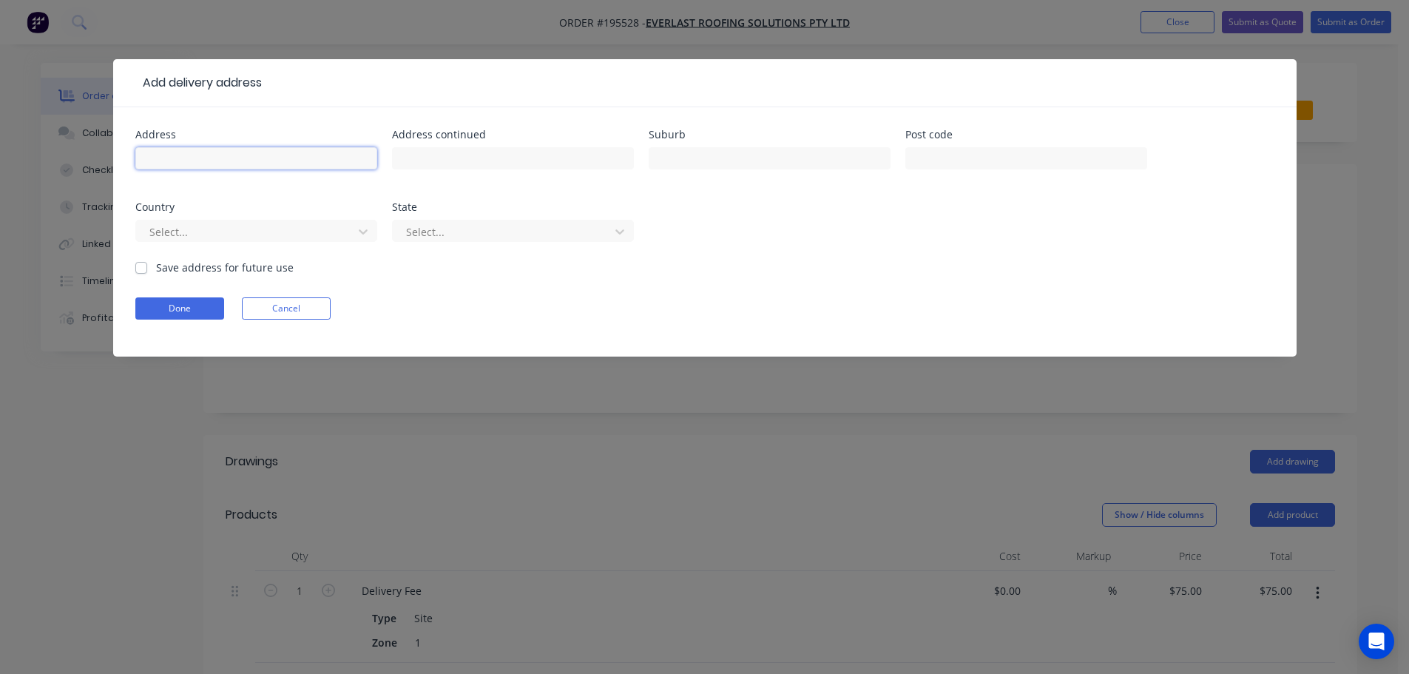
click at [195, 165] on input "text" at bounding box center [256, 158] width 242 height 22
type input "12 VELORUM DR"
type input "[GEOGRAPHIC_DATA]"
click at [146, 314] on button "Done" at bounding box center [179, 308] width 89 height 22
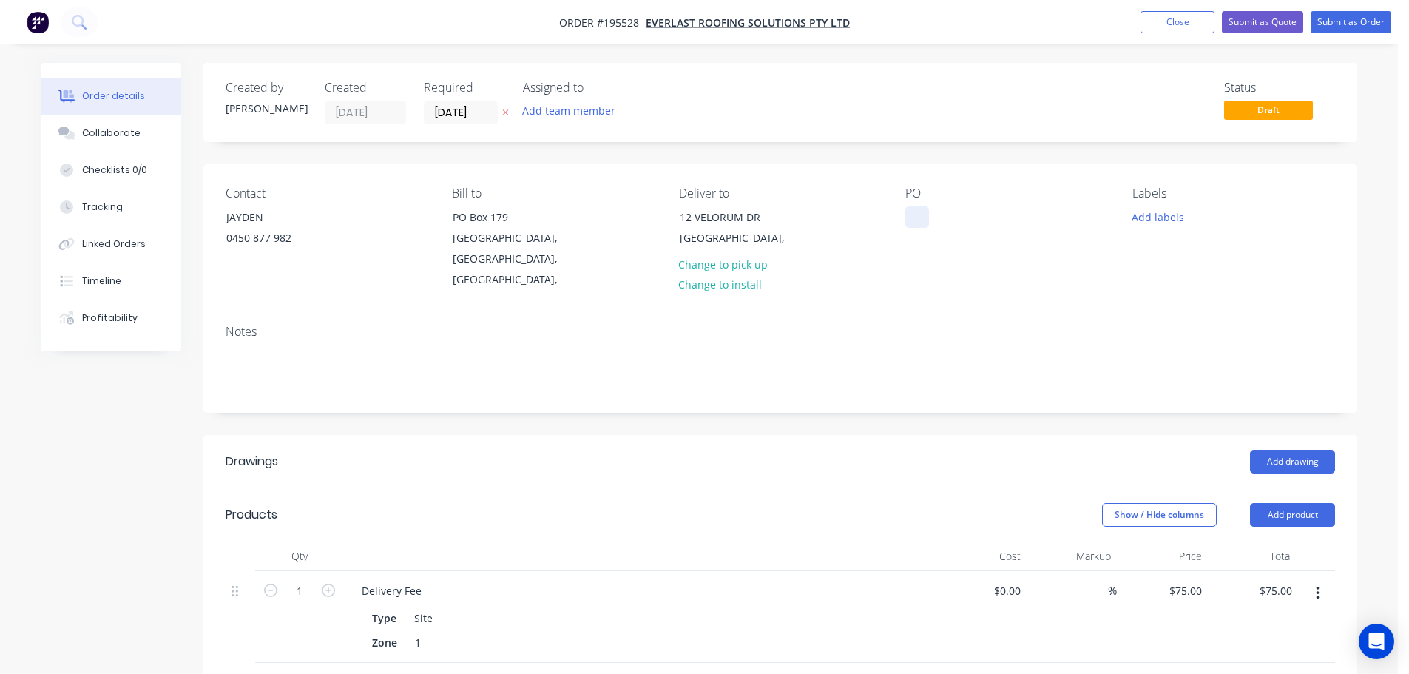
click at [919, 218] on div at bounding box center [918, 216] width 24 height 21
click at [1284, 450] on button "Add drawing" at bounding box center [1292, 462] width 85 height 24
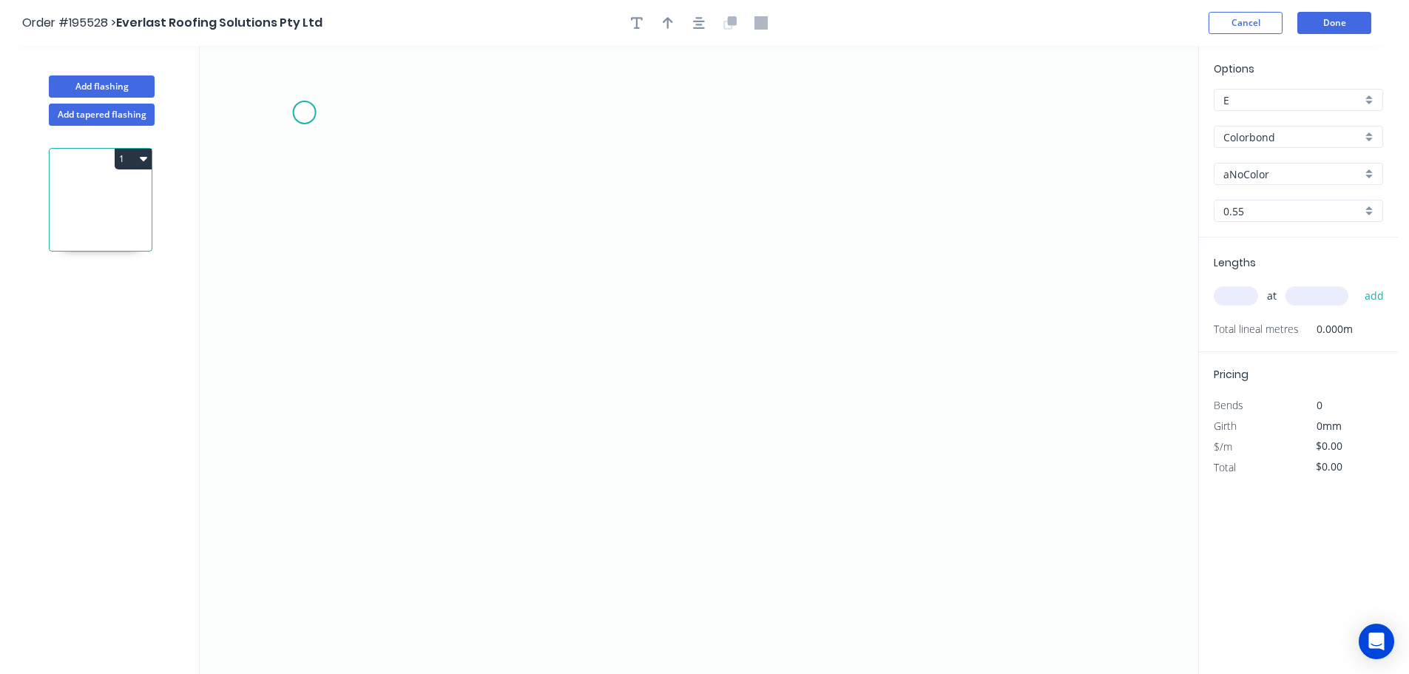
click at [296, 114] on icon "0" at bounding box center [699, 360] width 999 height 628
click at [316, 439] on icon "0" at bounding box center [699, 360] width 999 height 628
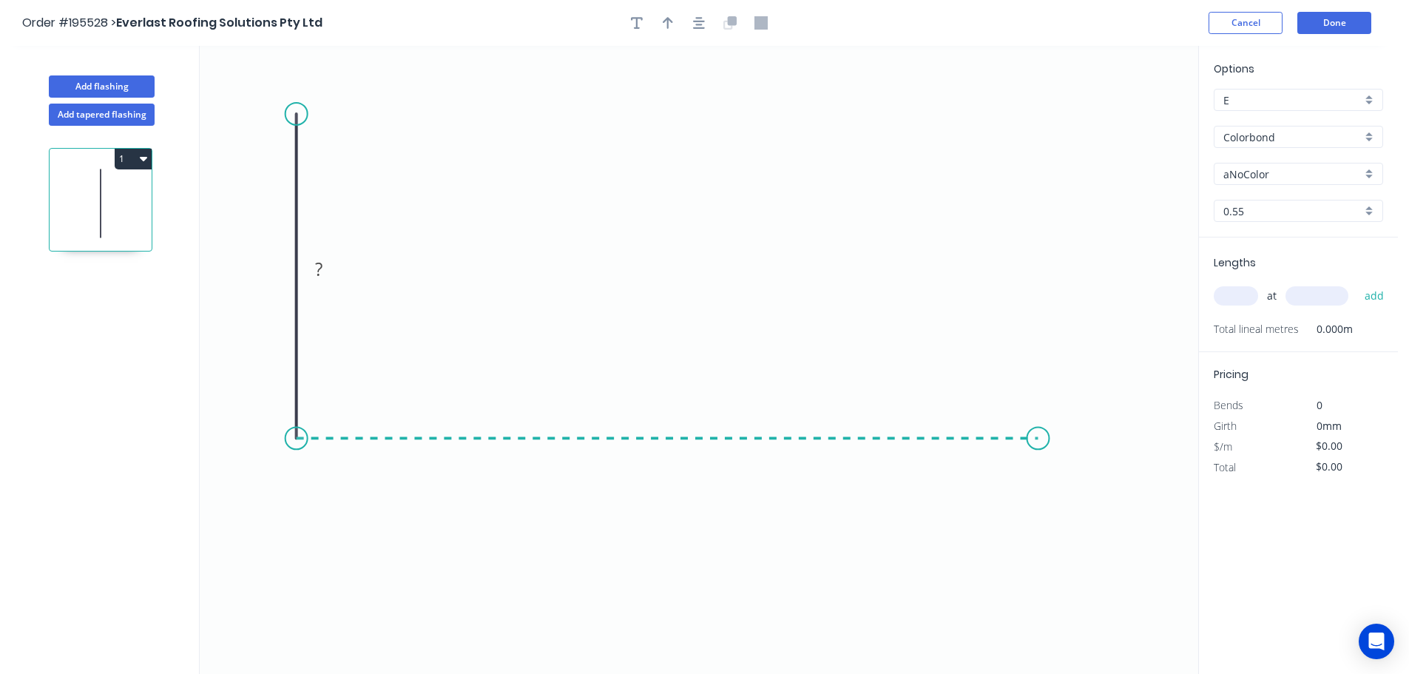
click at [1039, 451] on icon "0 ?" at bounding box center [699, 360] width 999 height 628
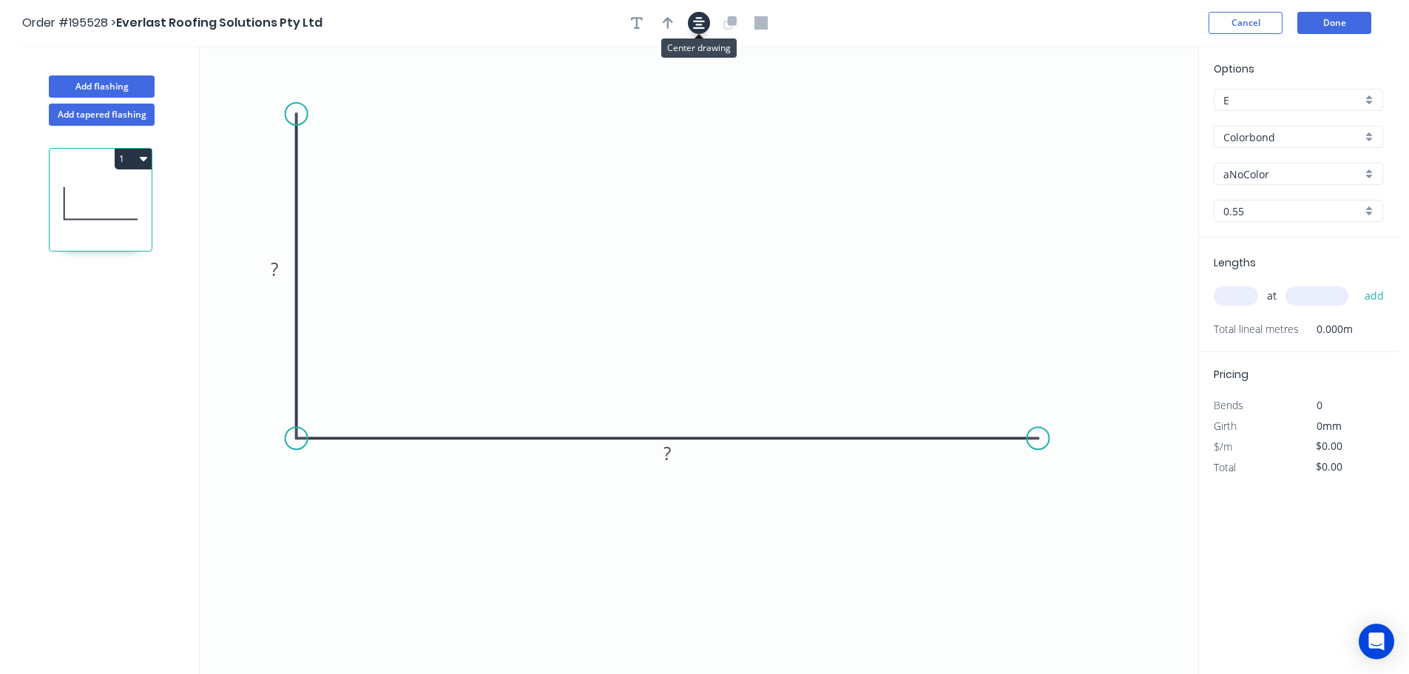
click at [696, 21] on icon "button" at bounding box center [699, 22] width 12 height 13
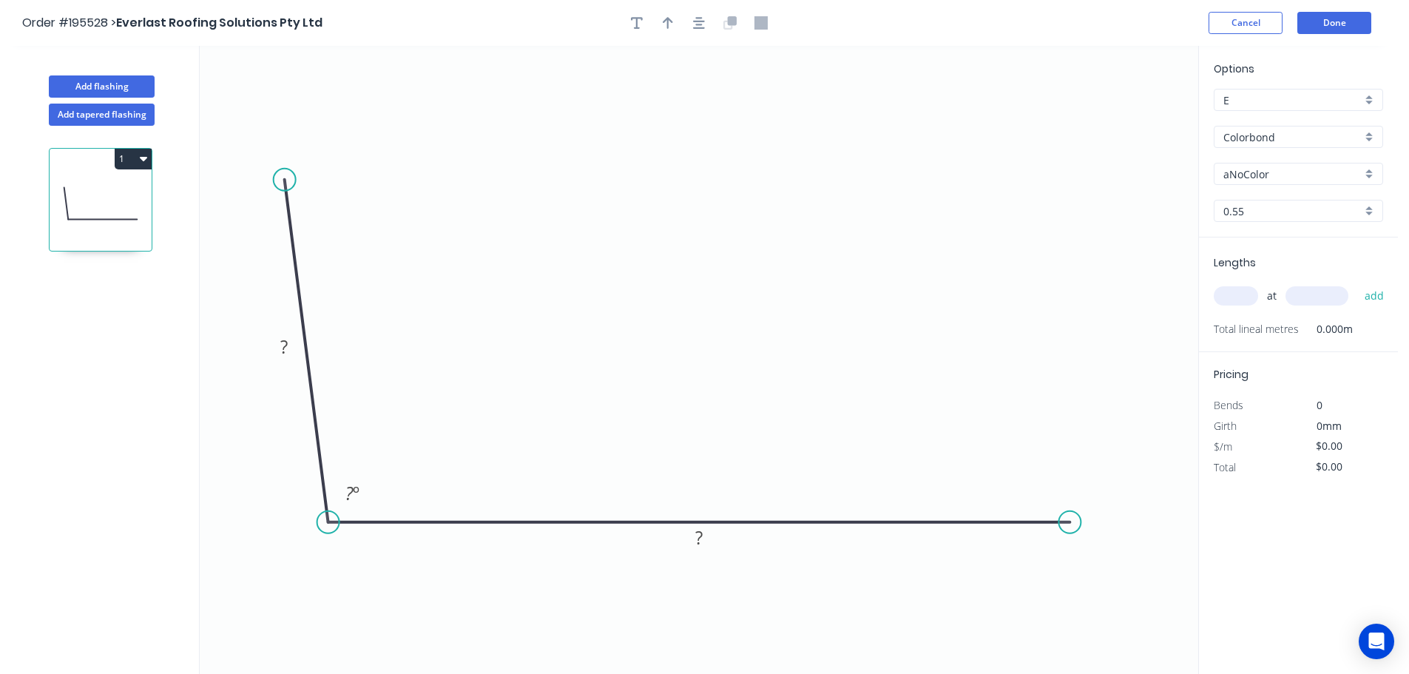
drag, startPoint x: 292, startPoint y: 182, endPoint x: 283, endPoint y: 178, distance: 8.9
click at [283, 178] on circle at bounding box center [285, 180] width 22 height 22
drag, startPoint x: 1154, startPoint y: 521, endPoint x: 1171, endPoint y: 521, distance: 17.0
click at [1173, 521] on circle at bounding box center [1170, 522] width 22 height 22
click at [285, 354] on tspan "?" at bounding box center [283, 346] width 7 height 24
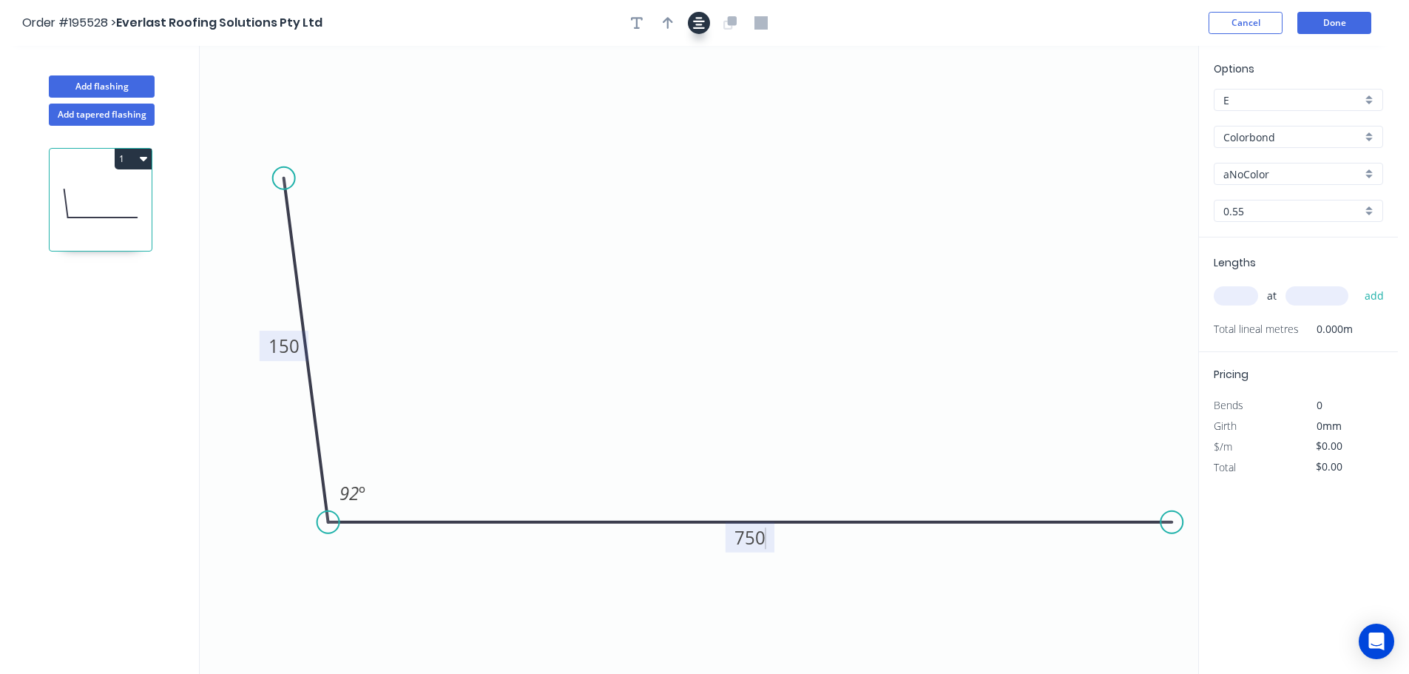
click at [661, 20] on button "button" at bounding box center [668, 23] width 22 height 22
type input "$25.33"
drag, startPoint x: 1125, startPoint y: 115, endPoint x: 729, endPoint y: 127, distance: 396.0
click at [732, 127] on icon at bounding box center [738, 114] width 13 height 47
click at [1273, 178] on input "aNoColor" at bounding box center [1293, 174] width 138 height 16
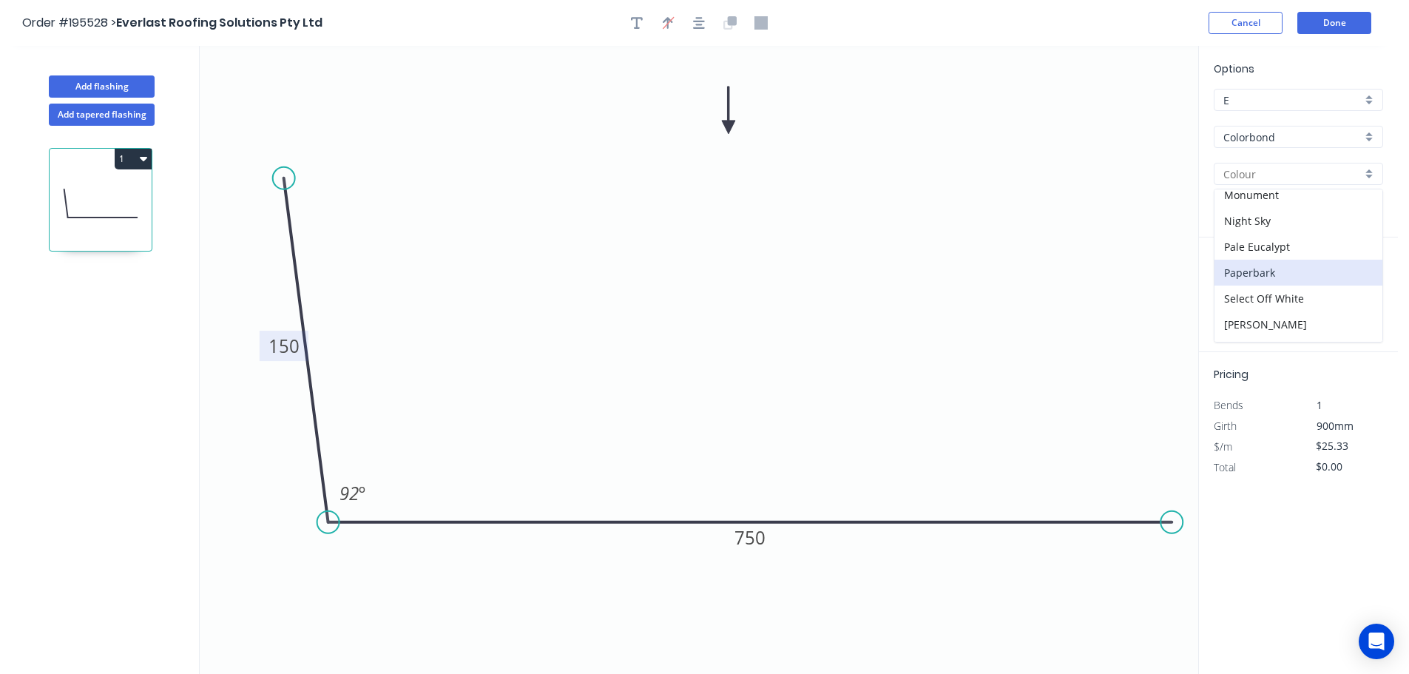
scroll to position [444, 0]
click at [1279, 326] on div "Surfmist" at bounding box center [1299, 328] width 168 height 26
type input "Surfmist"
click at [1239, 294] on input "text" at bounding box center [1236, 295] width 44 height 19
type input "2"
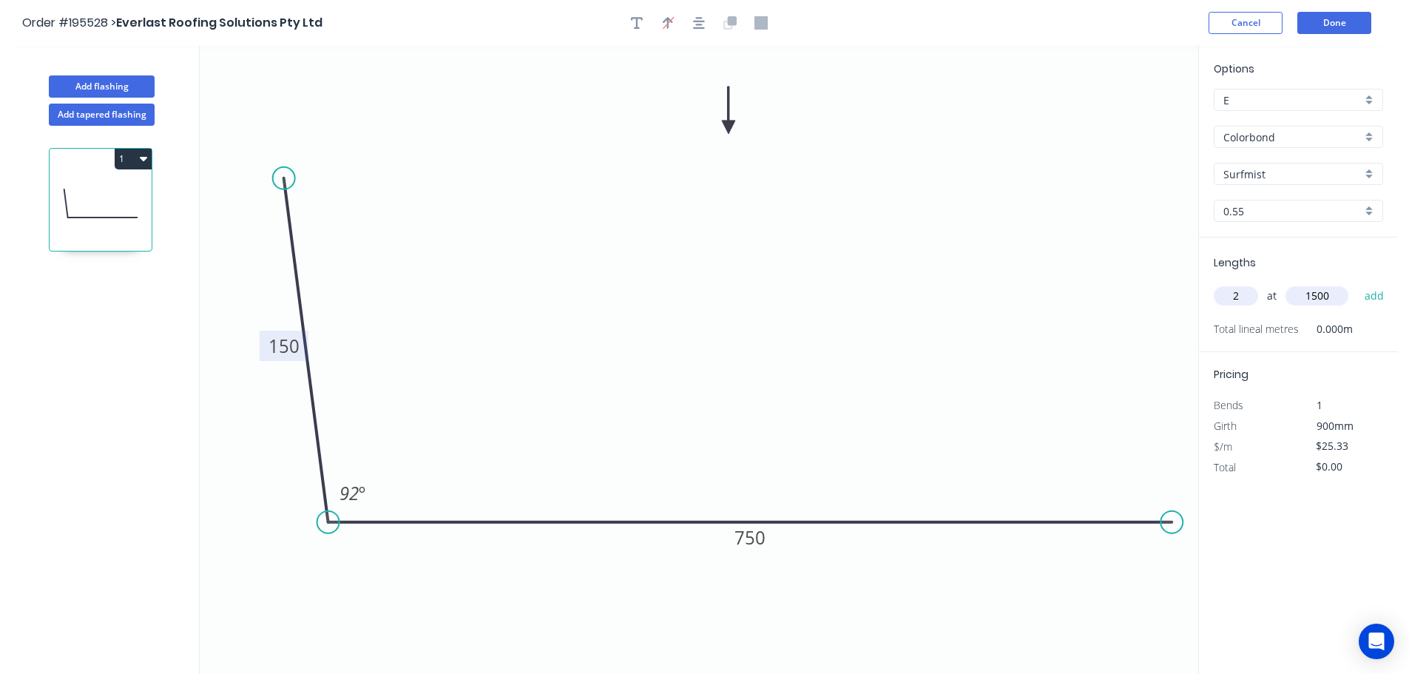
type input "1500"
click at [1358, 283] on button "add" at bounding box center [1375, 295] width 35 height 25
type input "$75.99"
click at [90, 84] on button "Add flashing" at bounding box center [102, 86] width 106 height 22
type input "$0.00"
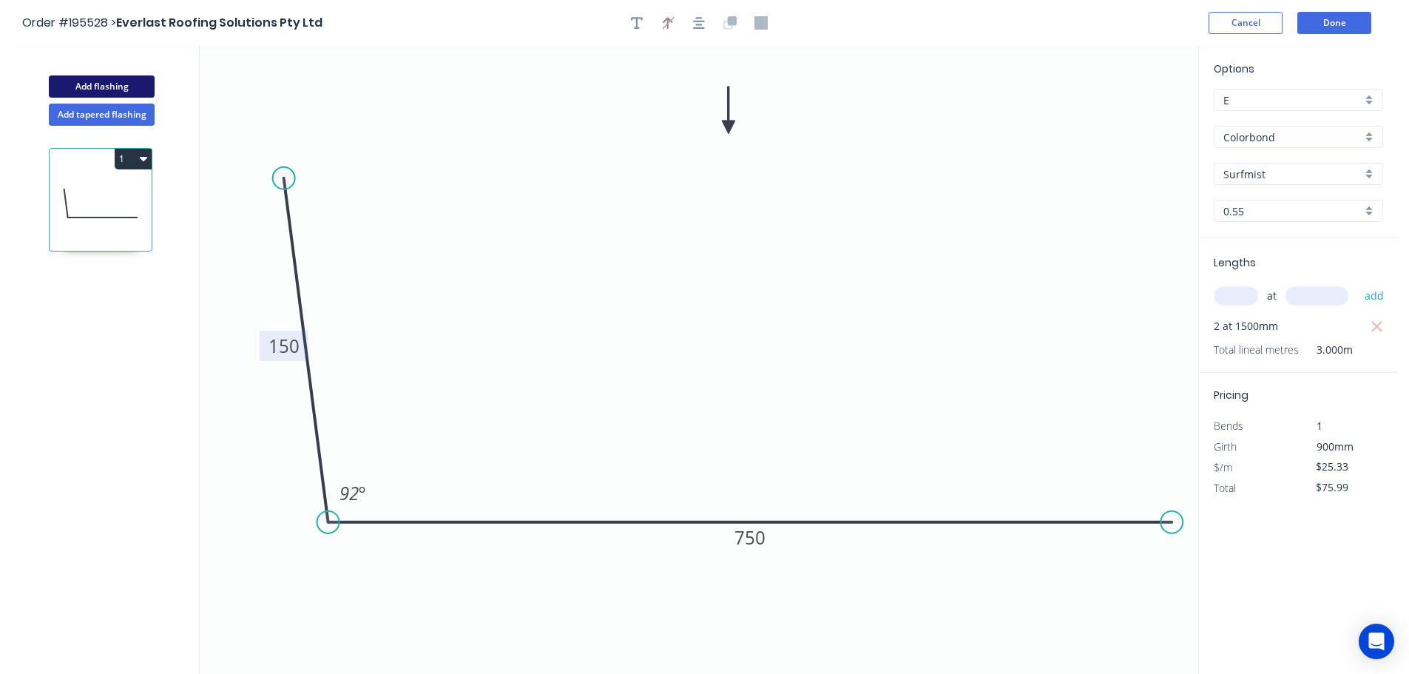
type input "$0.00"
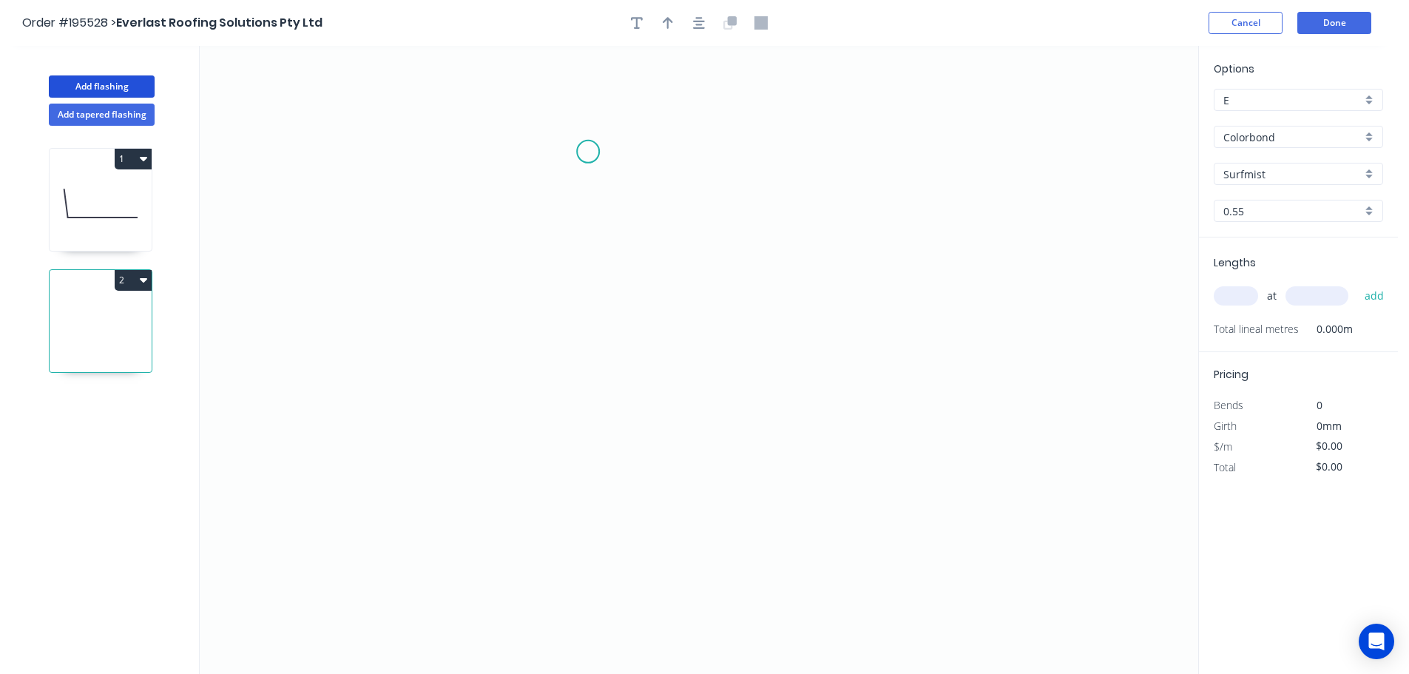
click at [574, 141] on icon "0" at bounding box center [699, 360] width 999 height 628
click at [1035, 167] on icon "0" at bounding box center [699, 360] width 999 height 628
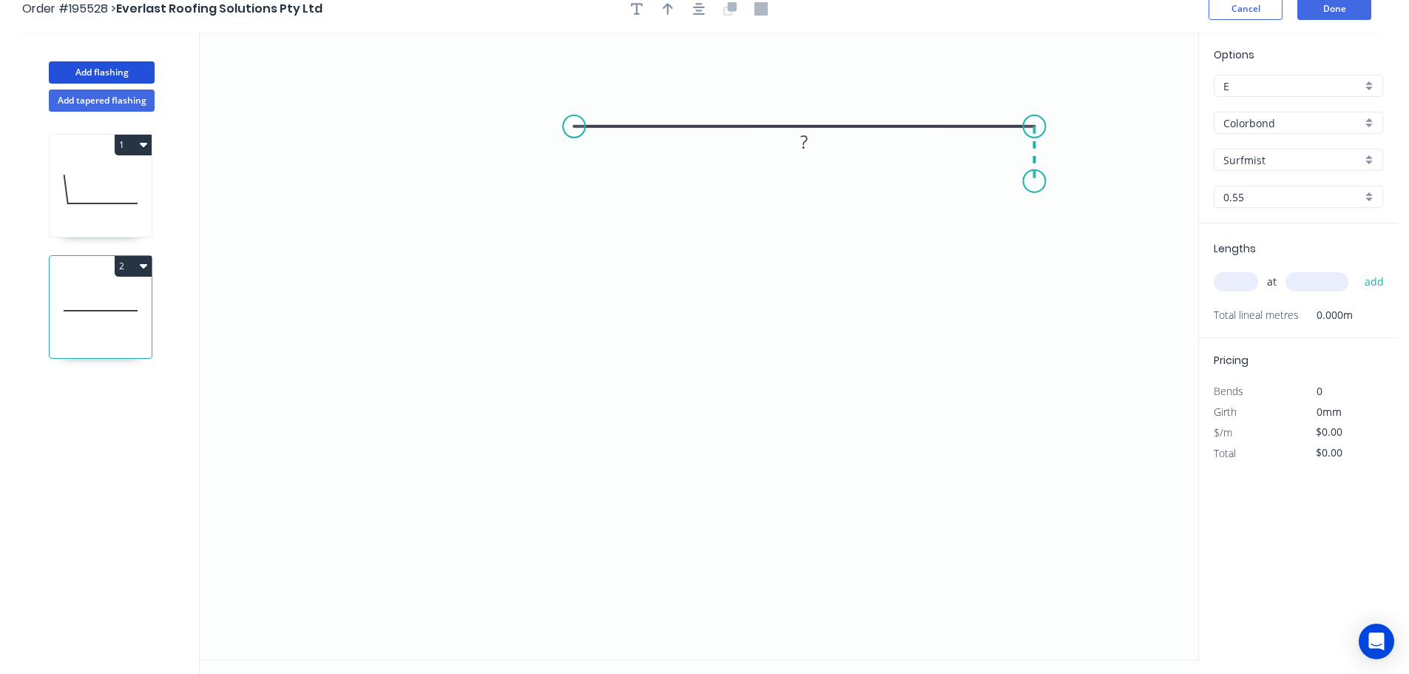
scroll to position [27, 0]
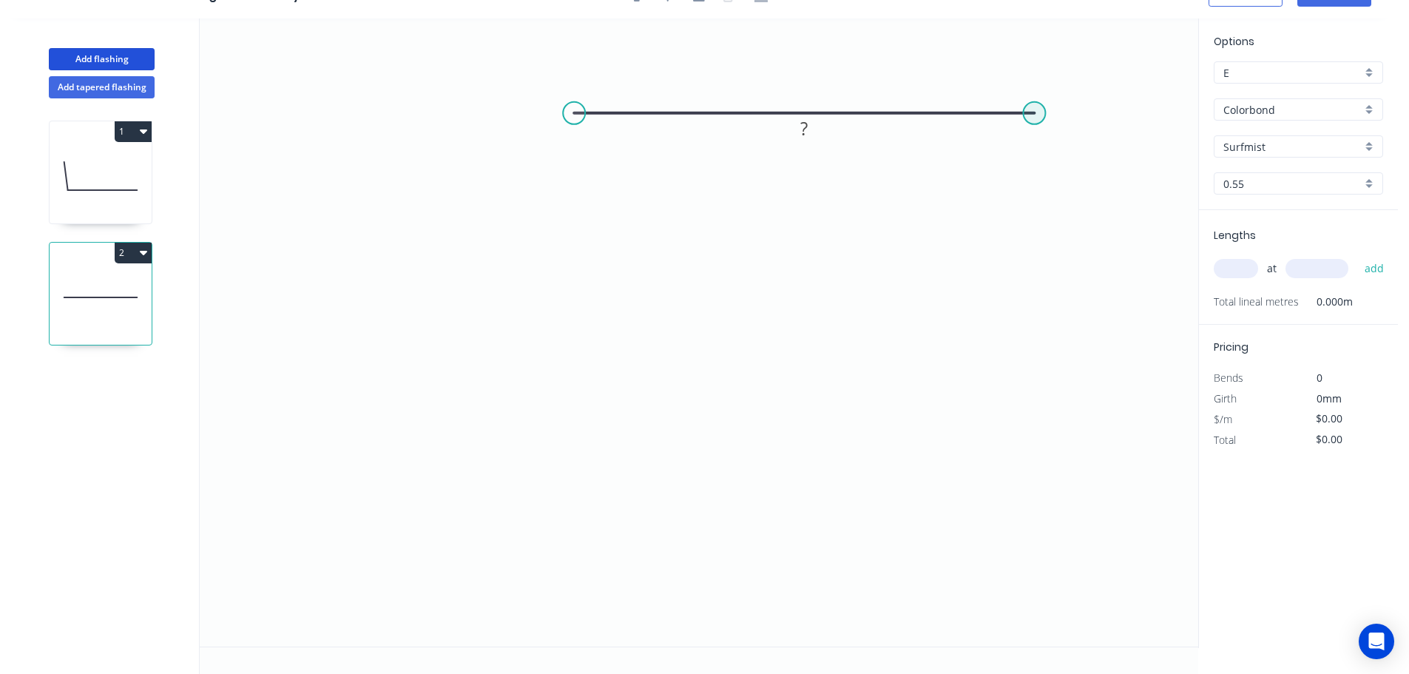
click at [1035, 116] on circle at bounding box center [1034, 113] width 22 height 22
click at [1050, 619] on icon "0 ?" at bounding box center [699, 332] width 999 height 628
click at [967, 552] on icon at bounding box center [1001, 584] width 68 height 68
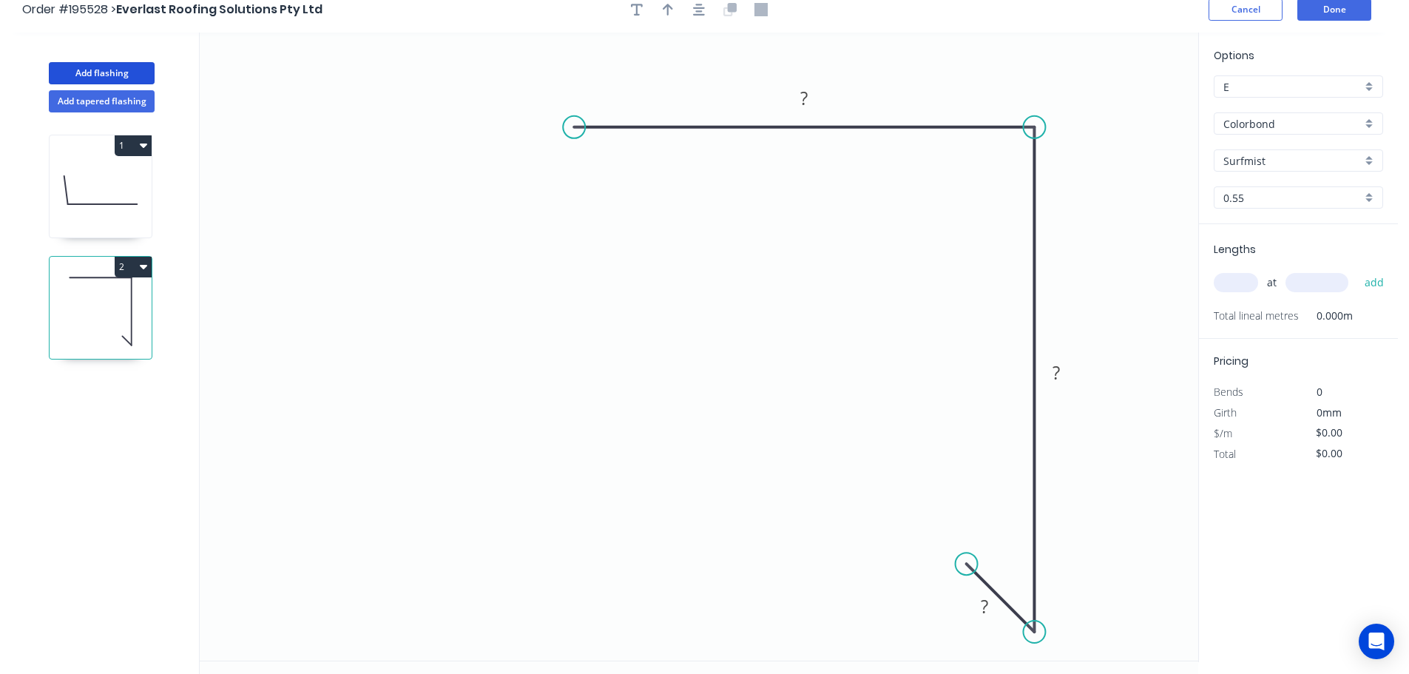
scroll to position [0, 0]
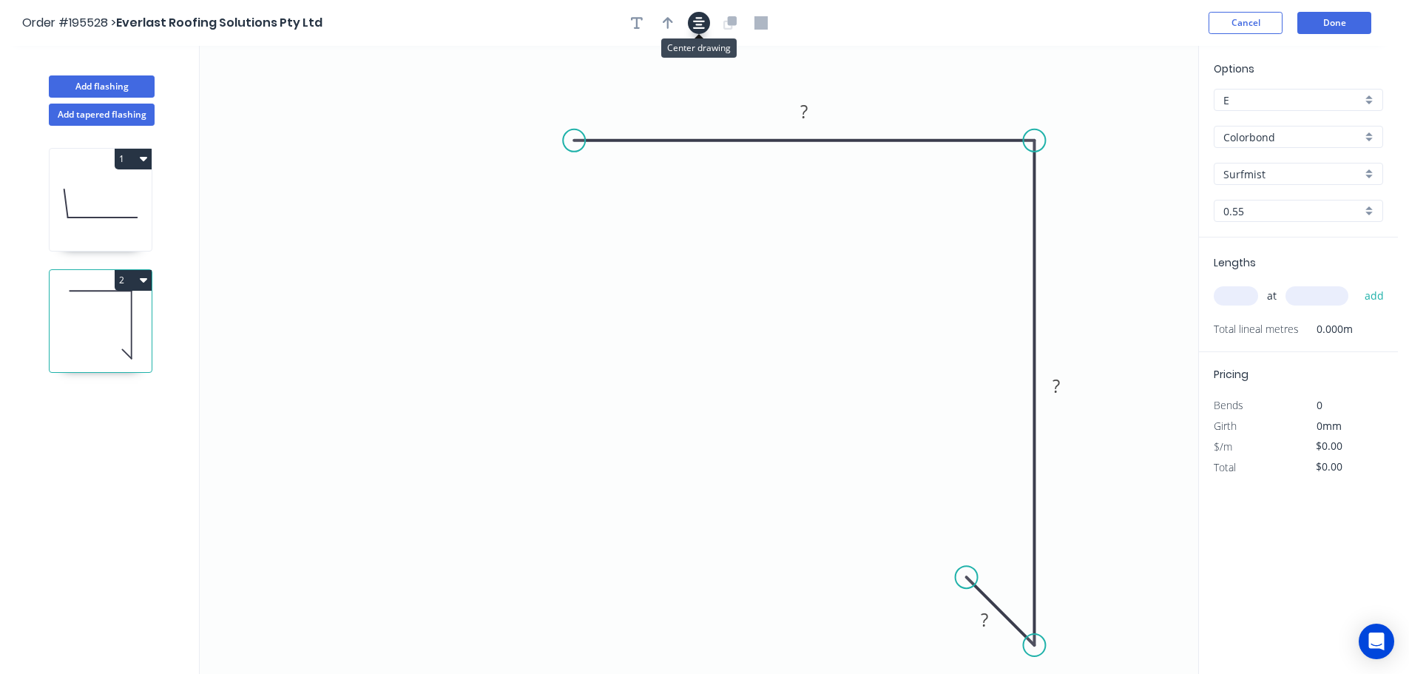
click at [698, 21] on icon "button" at bounding box center [699, 23] width 12 height 12
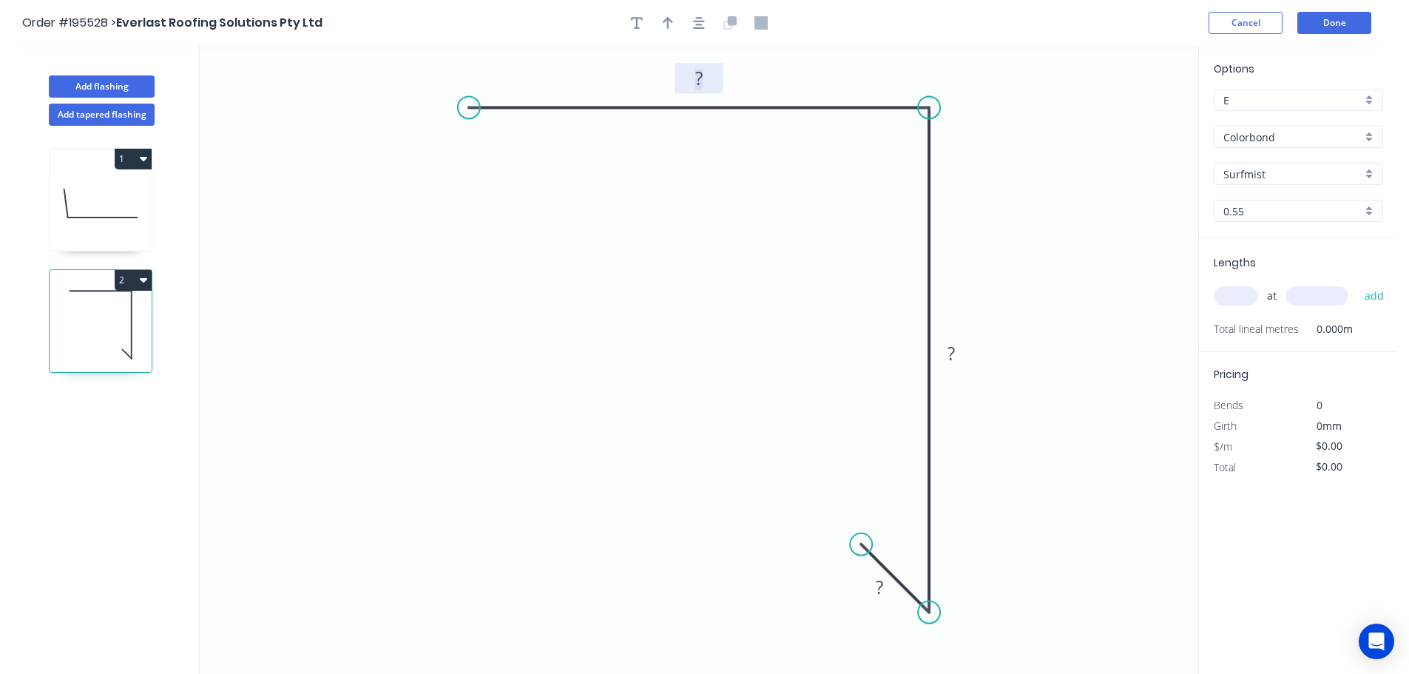
click at [701, 87] on tspan "?" at bounding box center [698, 78] width 7 height 24
drag, startPoint x: 470, startPoint y: 111, endPoint x: 444, endPoint y: 112, distance: 25.9
click at [444, 112] on circle at bounding box center [444, 107] width 22 height 22
type input "$13.18"
click at [670, 19] on icon "button" at bounding box center [668, 23] width 10 height 12
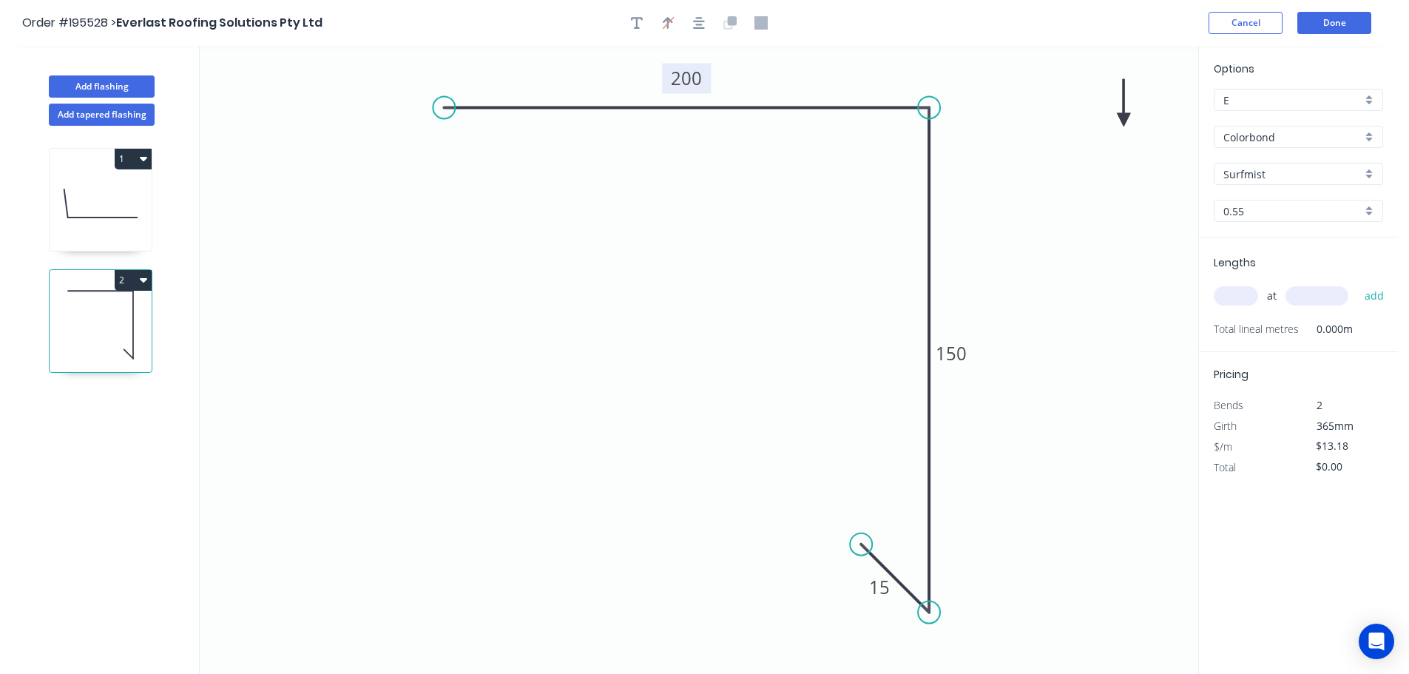
click at [1129, 118] on icon "0 200 150 15" at bounding box center [699, 360] width 999 height 628
click at [1128, 118] on icon at bounding box center [1123, 102] width 13 height 47
drag, startPoint x: 1128, startPoint y: 118, endPoint x: 1151, endPoint y: 94, distance: 33.0
click at [1151, 94] on icon at bounding box center [1162, 82] width 43 height 43
click at [1243, 292] on input "text" at bounding box center [1236, 295] width 44 height 19
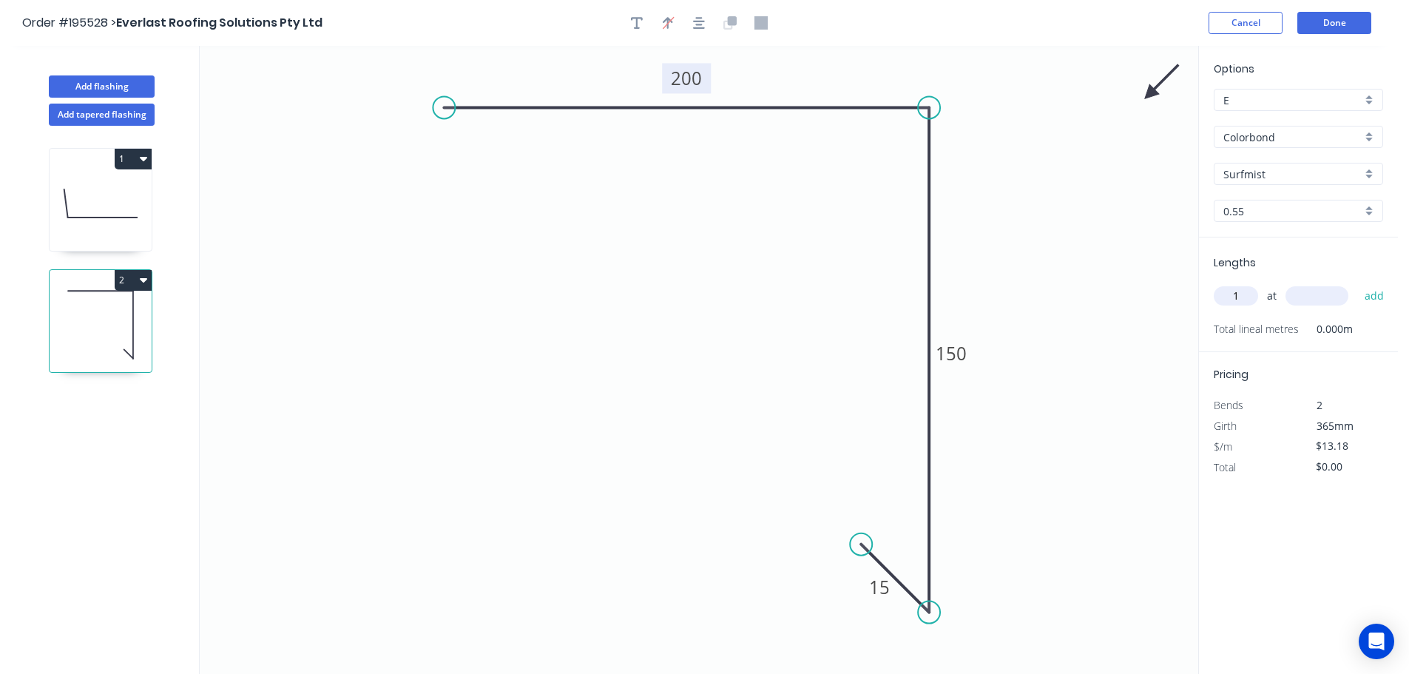
type input "1"
type input "3000"
click at [1358, 283] on button "add" at bounding box center [1375, 295] width 35 height 25
type input "$39.54"
type input "2"
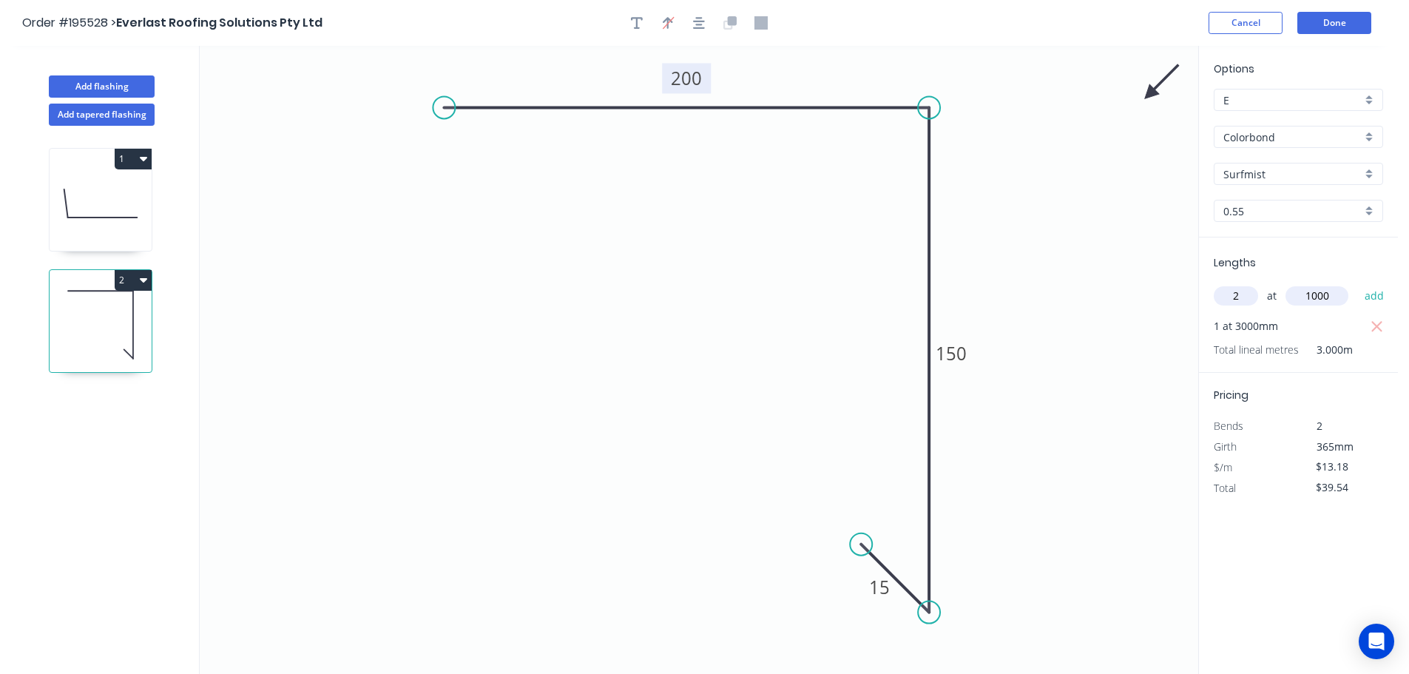
type input "1000"
click at [1358, 283] on button "add" at bounding box center [1375, 295] width 35 height 25
type input "$65.90"
type input "1"
type input "1500"
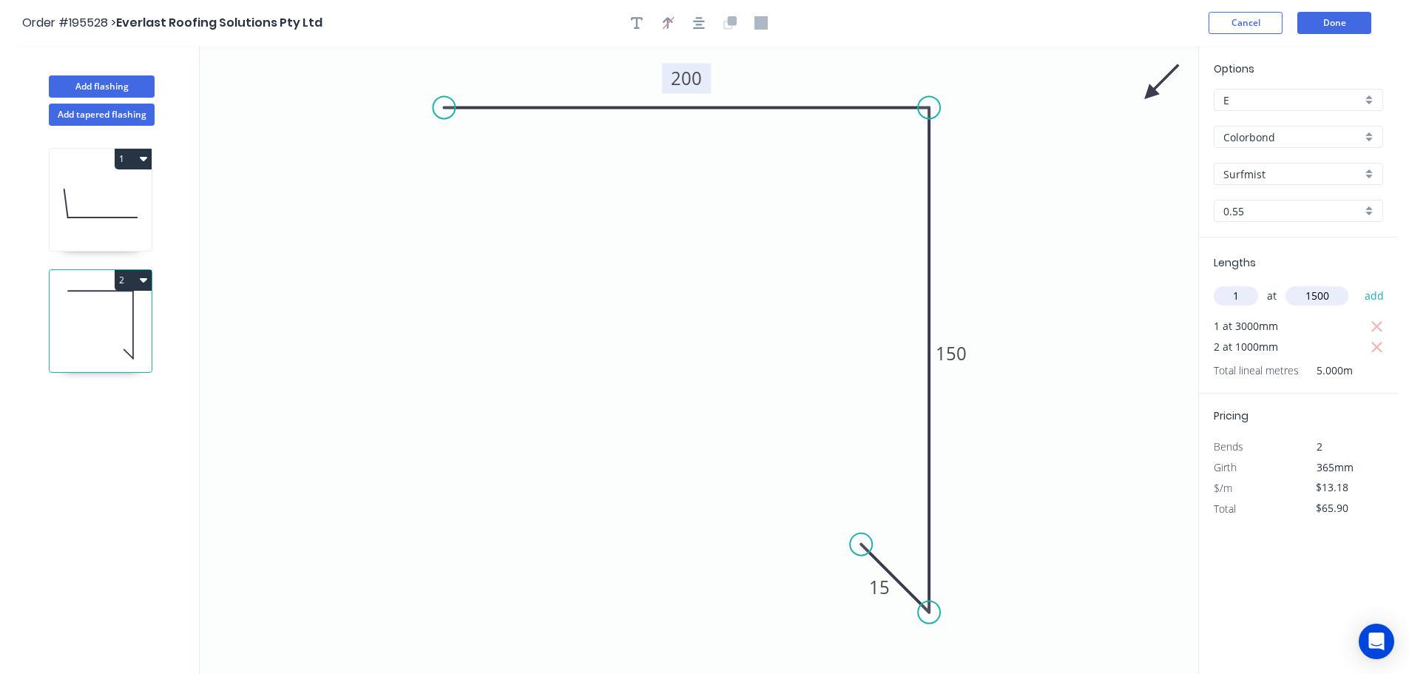
click at [1358, 283] on button "add" at bounding box center [1375, 295] width 35 height 25
type input "$85.67"
type input "2"
type input "3000"
click at [1358, 283] on button "add" at bounding box center [1375, 295] width 35 height 25
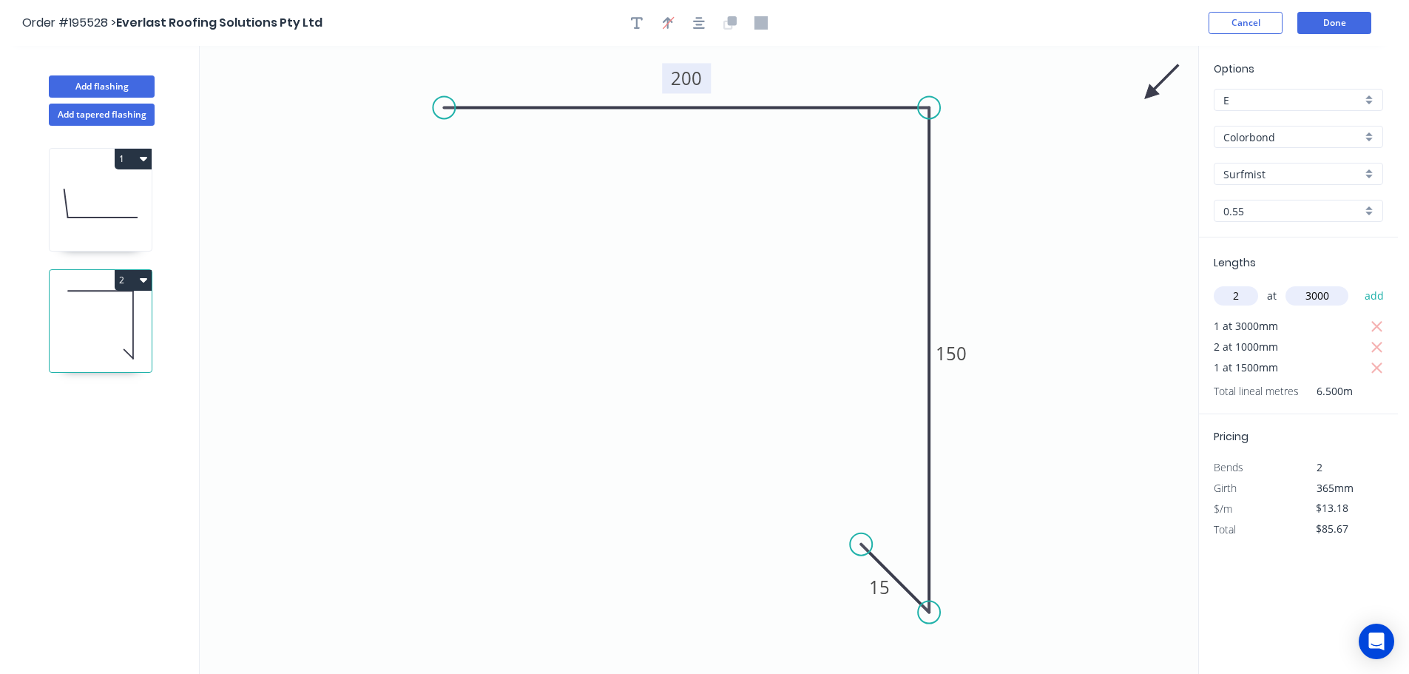
type input "$164.75"
type input "1"
click at [1374, 322] on icon "button" at bounding box center [1377, 327] width 13 height 18
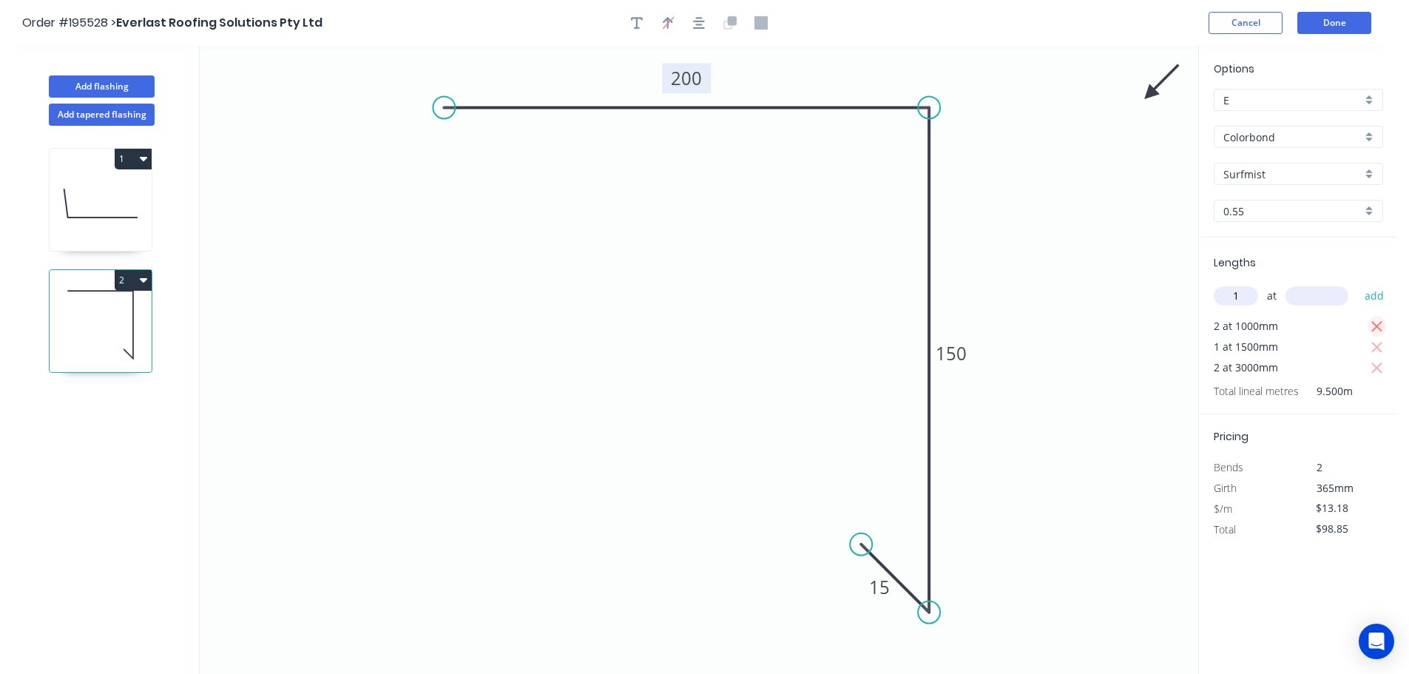
click at [1374, 322] on icon "button" at bounding box center [1377, 327] width 13 height 18
type input "$0.00"
click at [1244, 294] on input "1" at bounding box center [1236, 295] width 44 height 19
click at [1224, 300] on input "text" at bounding box center [1236, 295] width 44 height 19
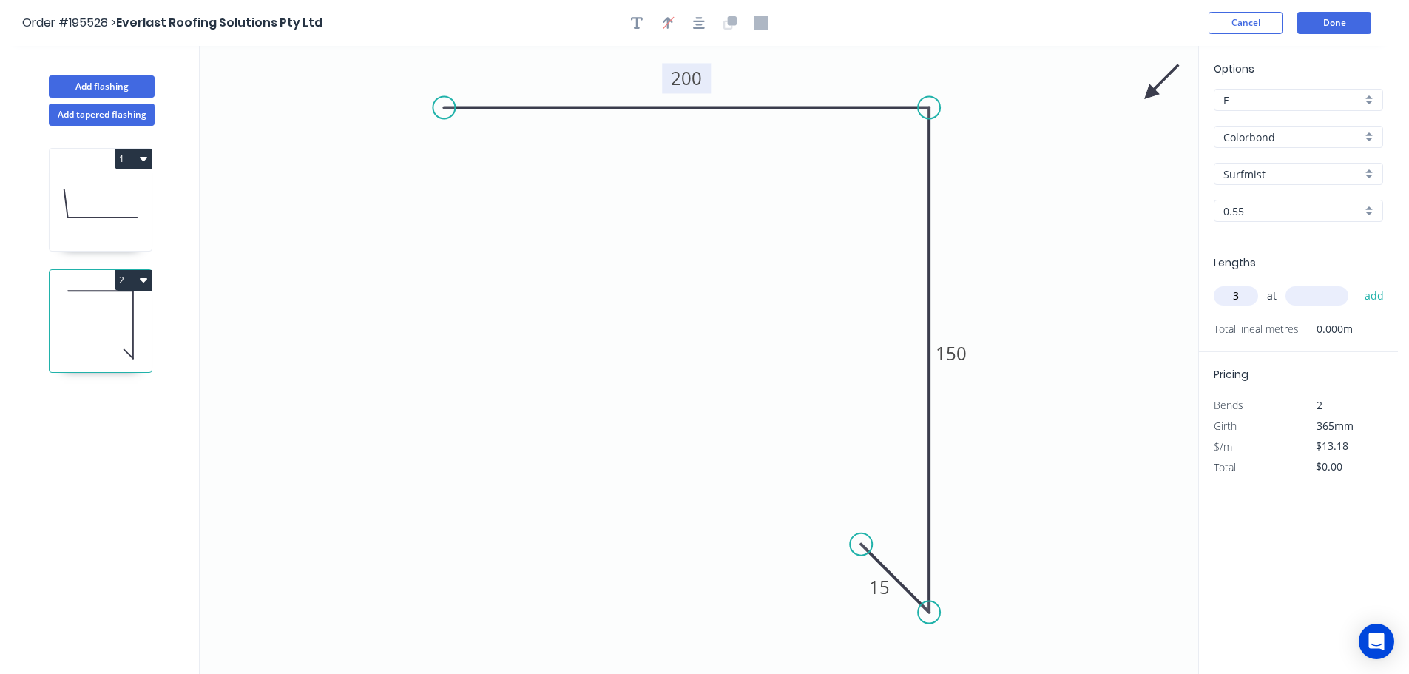
type input "3"
type input "3000"
click at [1358, 283] on button "add" at bounding box center [1375, 295] width 35 height 25
type input "$118.62"
type input "3"
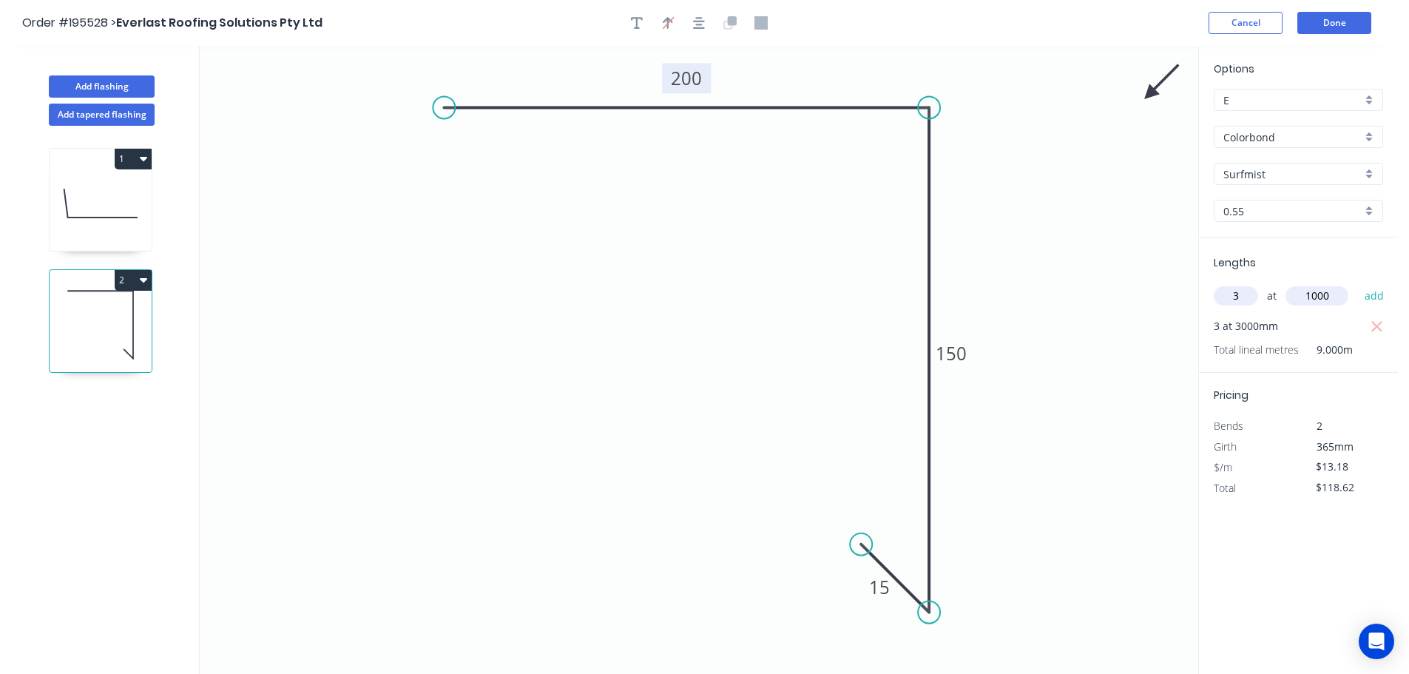
type input "1000"
click at [1237, 298] on input "3" at bounding box center [1236, 295] width 44 height 19
type input "5"
click at [1358, 283] on button "add" at bounding box center [1375, 295] width 35 height 25
type input "$184.52"
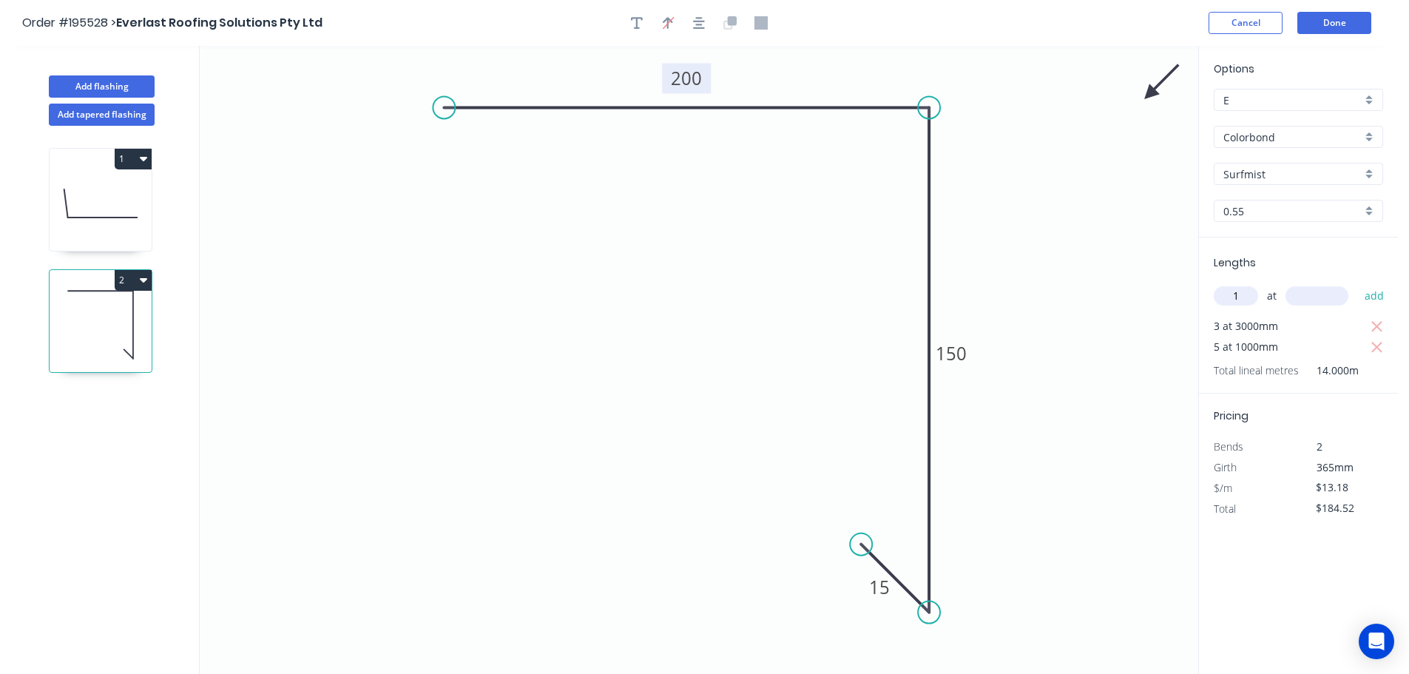
type input "1"
type input "1500"
click at [1358, 283] on button "add" at bounding box center [1375, 295] width 35 height 25
type input "$204.29"
type input "1"
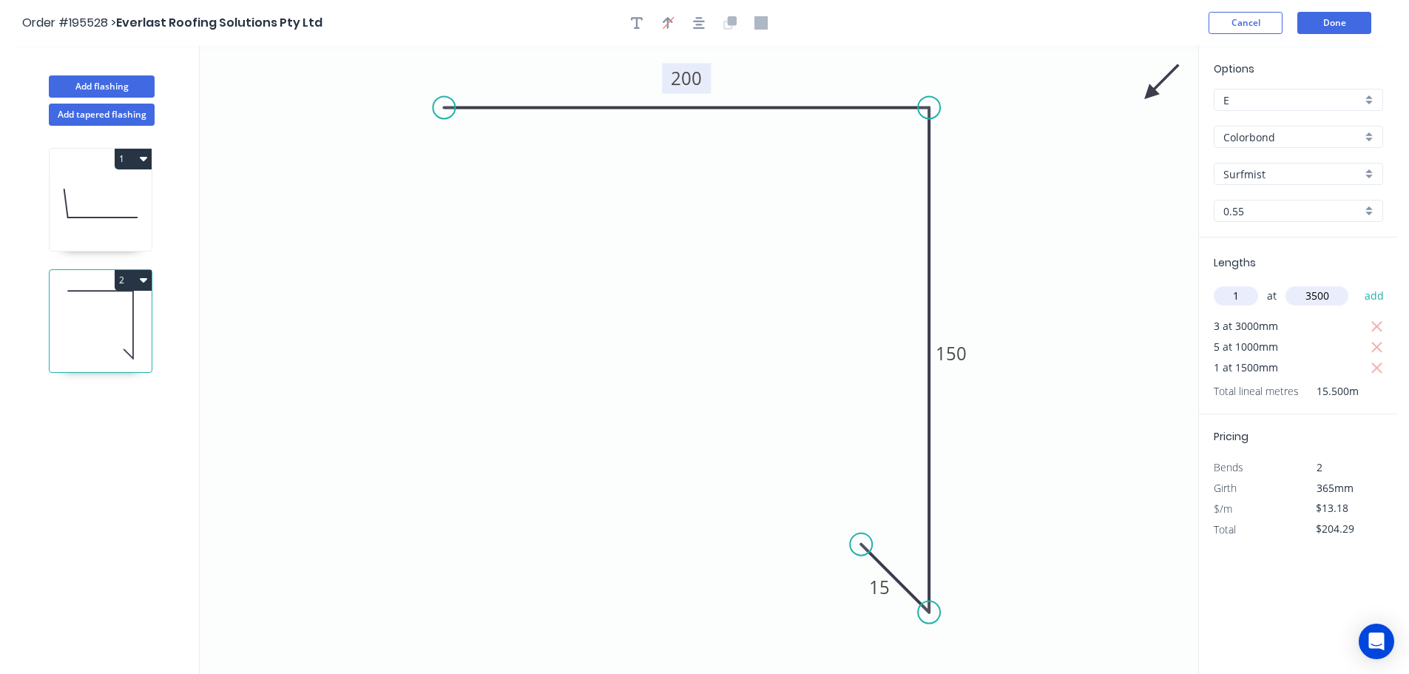
type input "3500"
click at [1358, 283] on button "add" at bounding box center [1375, 295] width 35 height 25
type input "$250.42"
click at [144, 76] on button "Add flashing" at bounding box center [102, 86] width 106 height 22
type input "$0.00"
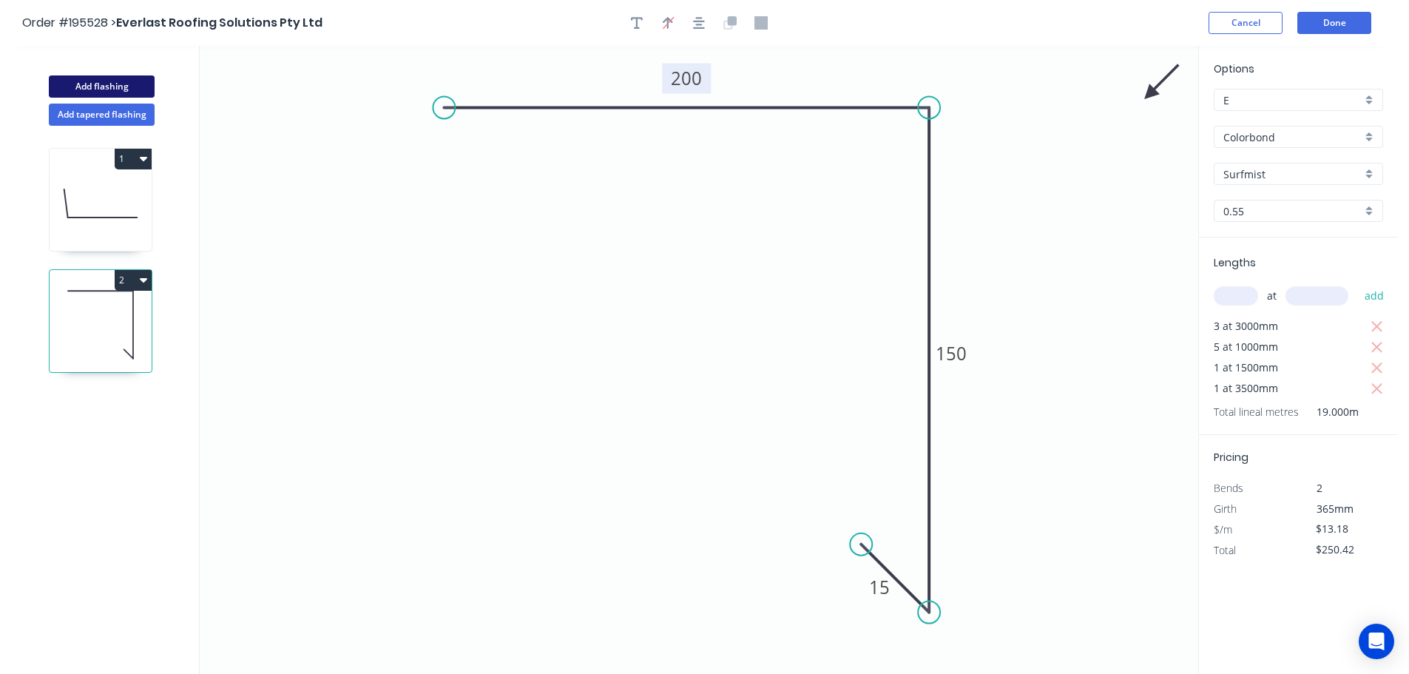
type input "$0.00"
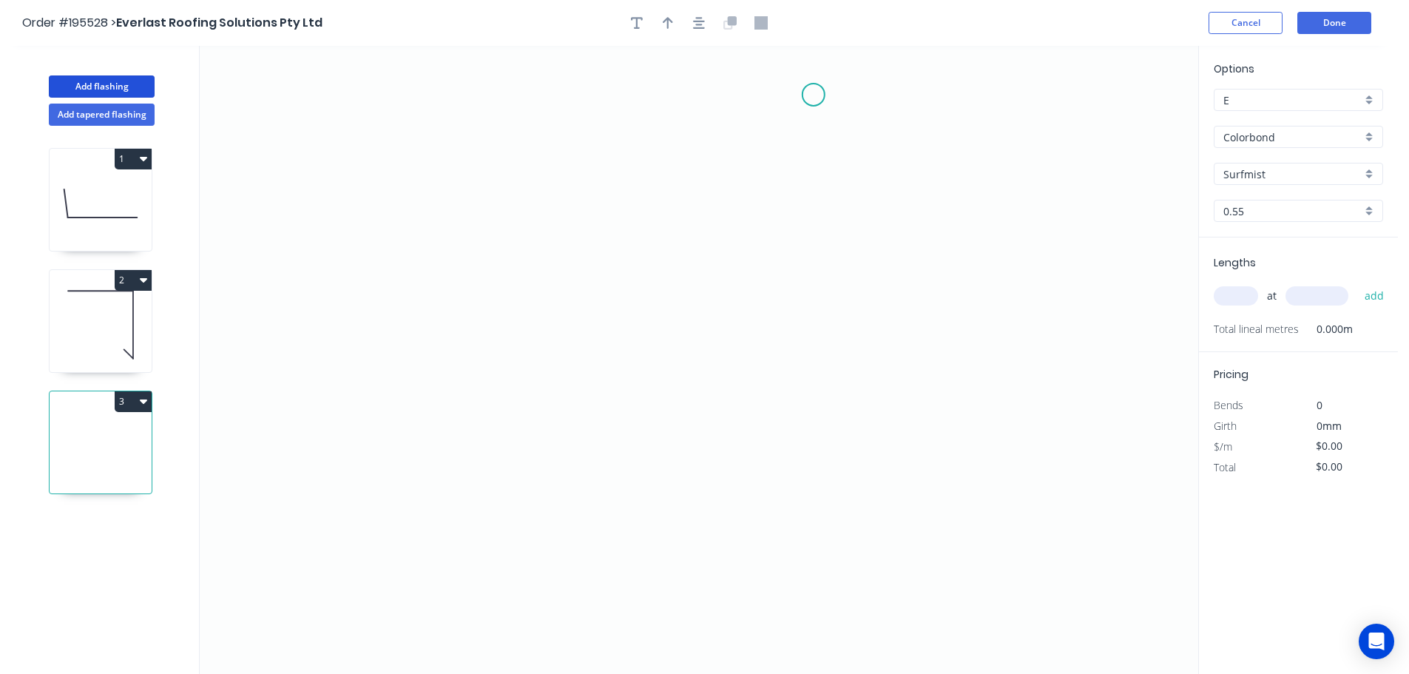
click at [808, 100] on icon "0" at bounding box center [699, 360] width 999 height 628
click at [559, 102] on icon "0" at bounding box center [699, 360] width 999 height 628
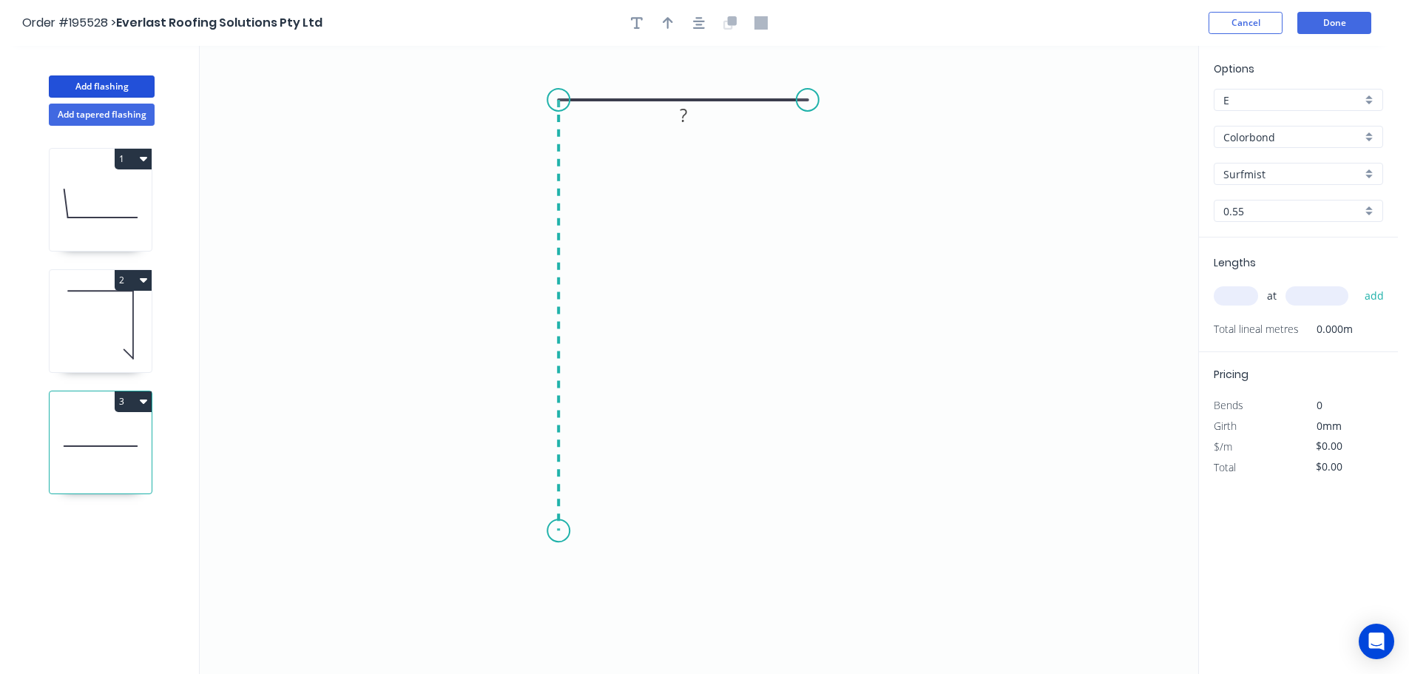
click at [576, 531] on icon "0 ?" at bounding box center [699, 360] width 999 height 628
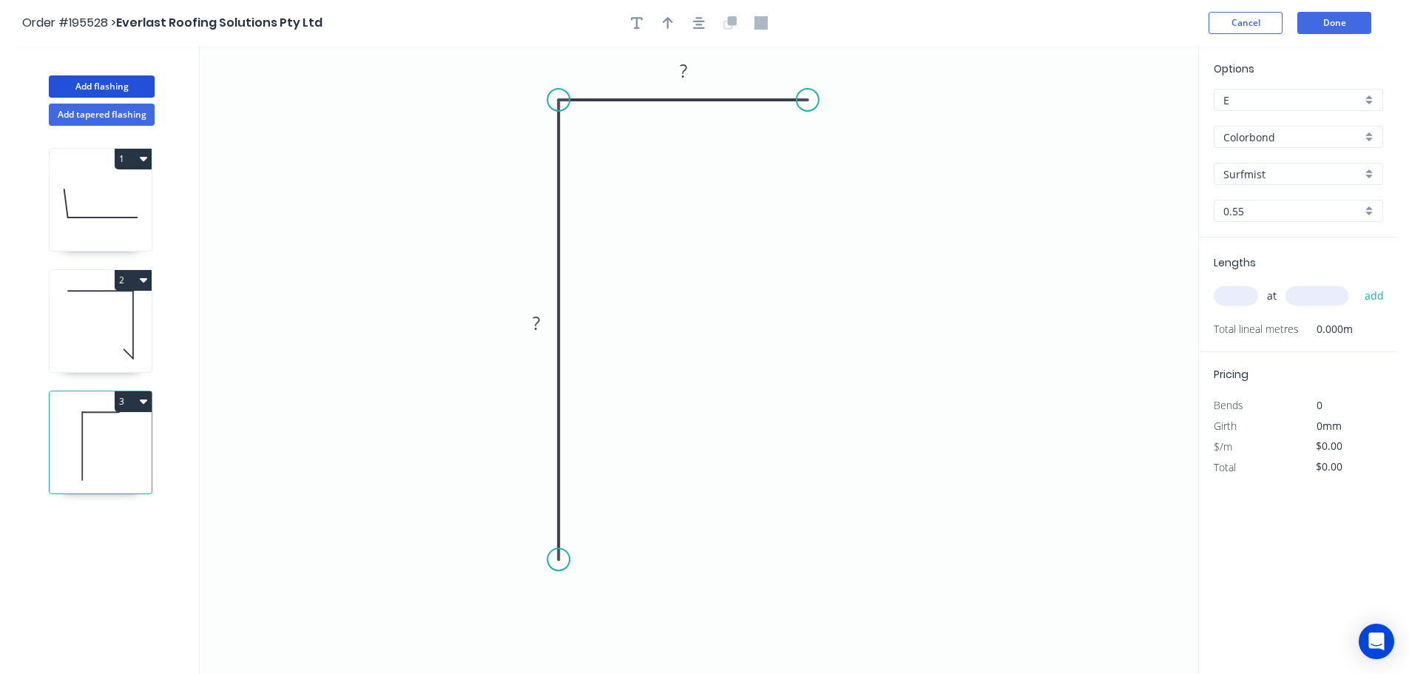
drag, startPoint x: 560, startPoint y: 533, endPoint x: 568, endPoint y: 560, distance: 27.9
click at [568, 560] on circle at bounding box center [559, 559] width 22 height 22
click at [604, 579] on div "Crush & Fold" at bounding box center [636, 572] width 149 height 30
click at [533, 548] on icon "0 CF 10 ? ?" at bounding box center [699, 360] width 999 height 628
drag, startPoint x: 535, startPoint y: 547, endPoint x: 565, endPoint y: 636, distance: 94.5
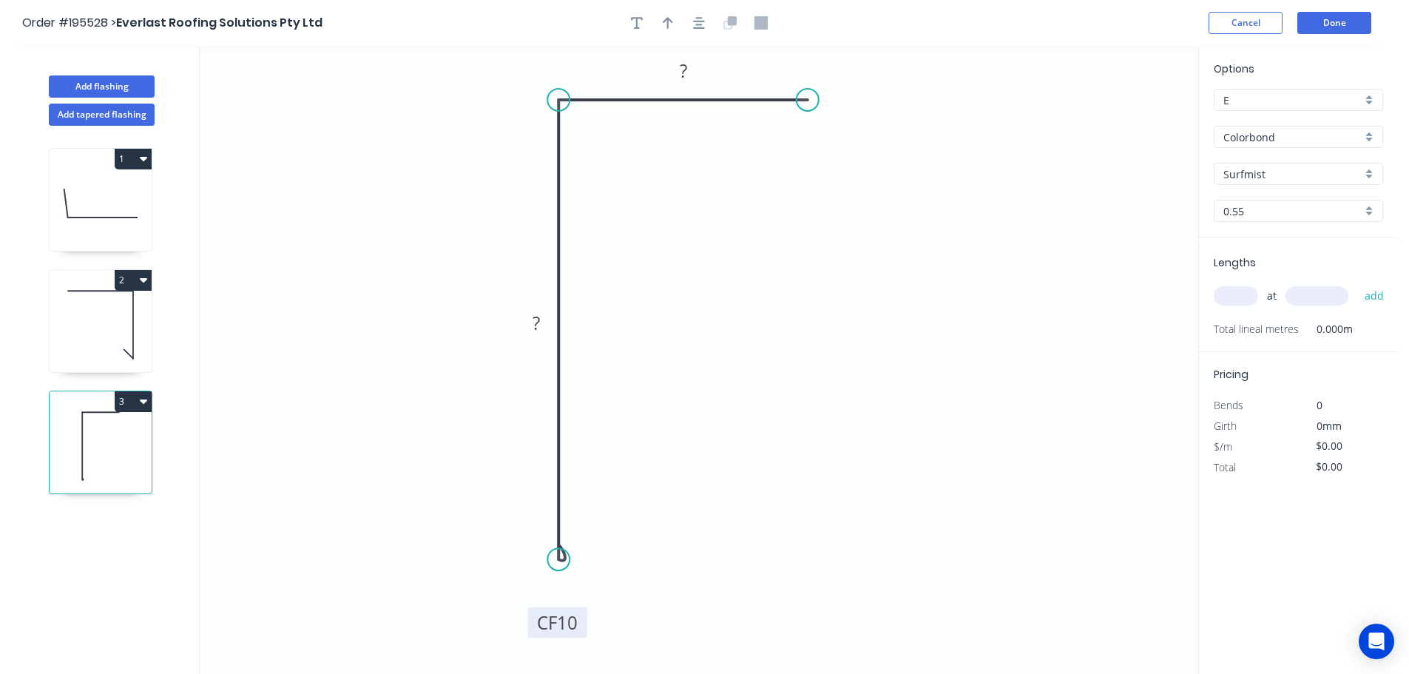
click at [565, 636] on rect at bounding box center [557, 622] width 59 height 30
click at [689, 21] on button "button" at bounding box center [699, 23] width 22 height 22
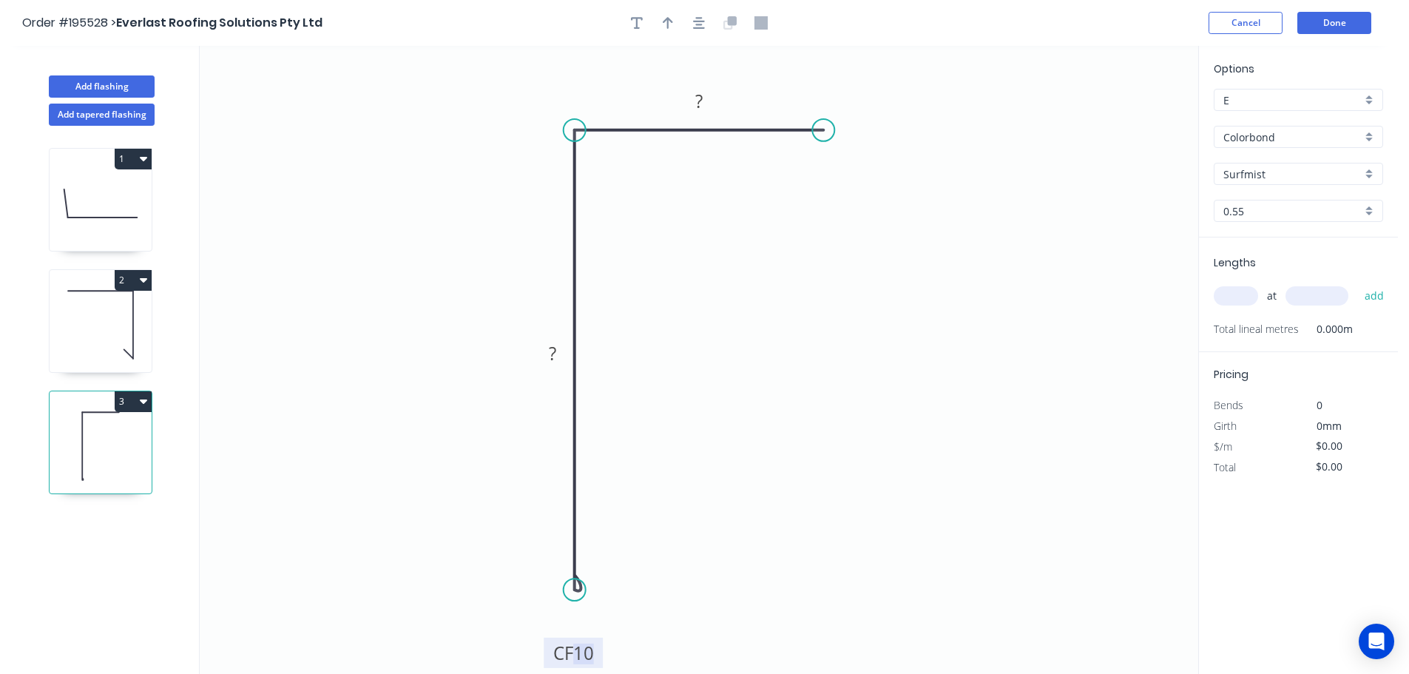
click at [585, 656] on tspan "10" at bounding box center [583, 653] width 21 height 24
drag, startPoint x: 663, startPoint y: 23, endPoint x: 750, endPoint y: 74, distance: 101.1
click at [664, 23] on icon "button" at bounding box center [668, 22] width 10 height 13
type input "$7.53"
drag, startPoint x: 1119, startPoint y: 114, endPoint x: 457, endPoint y: 265, distance: 679.2
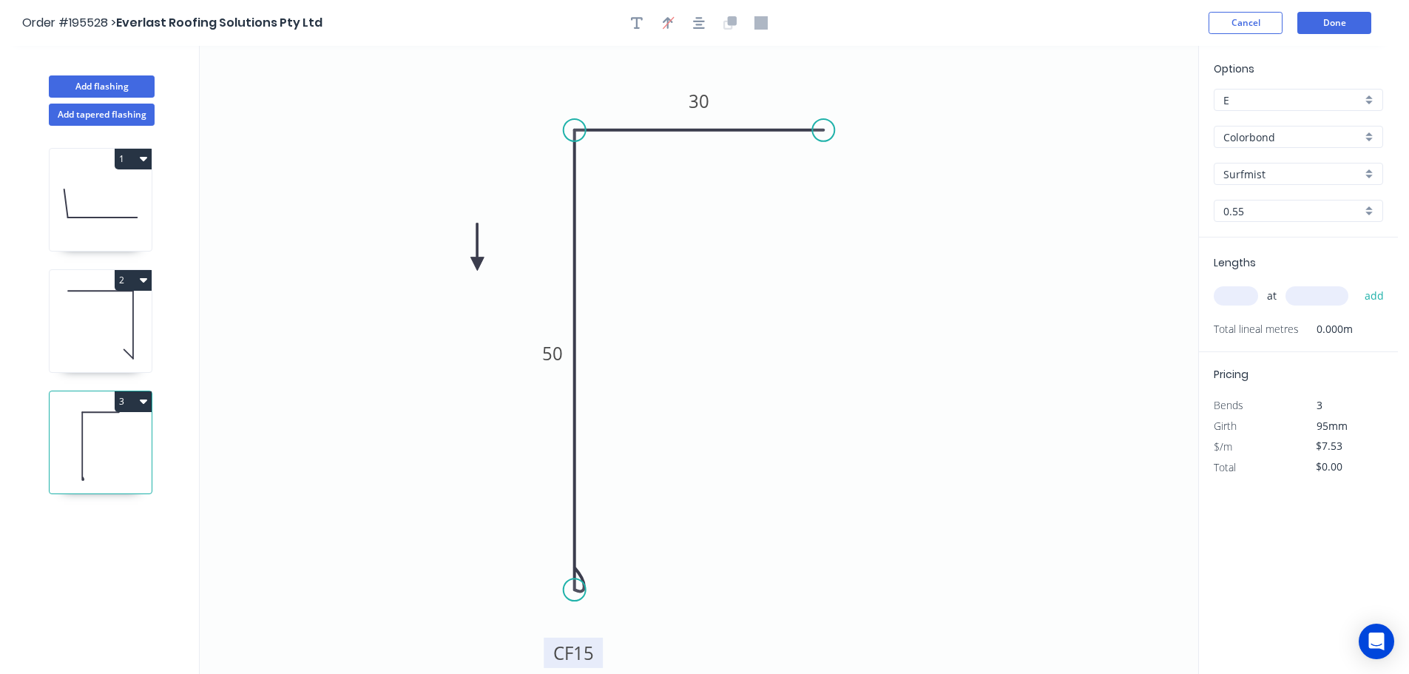
click at [471, 265] on icon at bounding box center [477, 246] width 13 height 47
click at [457, 265] on icon at bounding box center [445, 252] width 43 height 43
drag, startPoint x: 457, startPoint y: 263, endPoint x: 341, endPoint y: 255, distance: 116.4
click at [313, 249] on icon at bounding box center [300, 249] width 47 height 13
click at [1222, 301] on input "text" at bounding box center [1236, 295] width 44 height 19
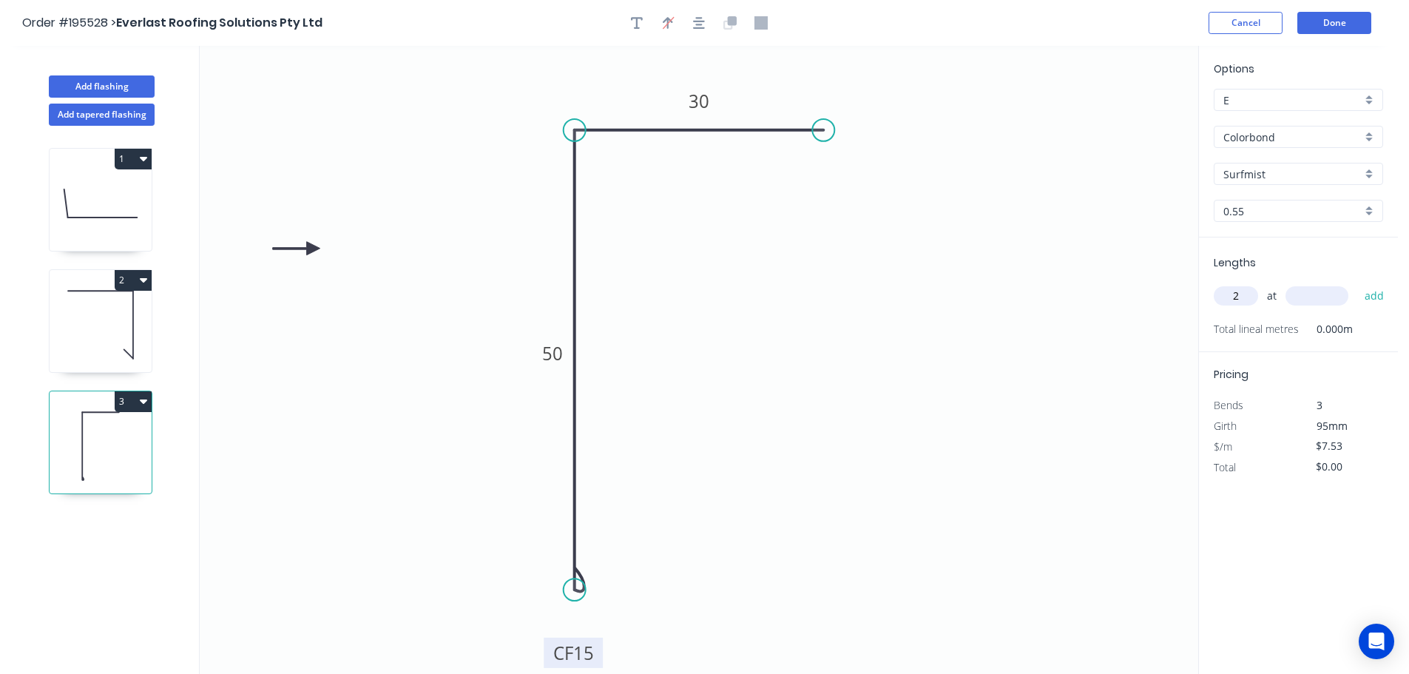
type input "2"
type input "1500"
click at [1358, 283] on button "add" at bounding box center [1375, 295] width 35 height 25
type input "$22.59"
type input "2"
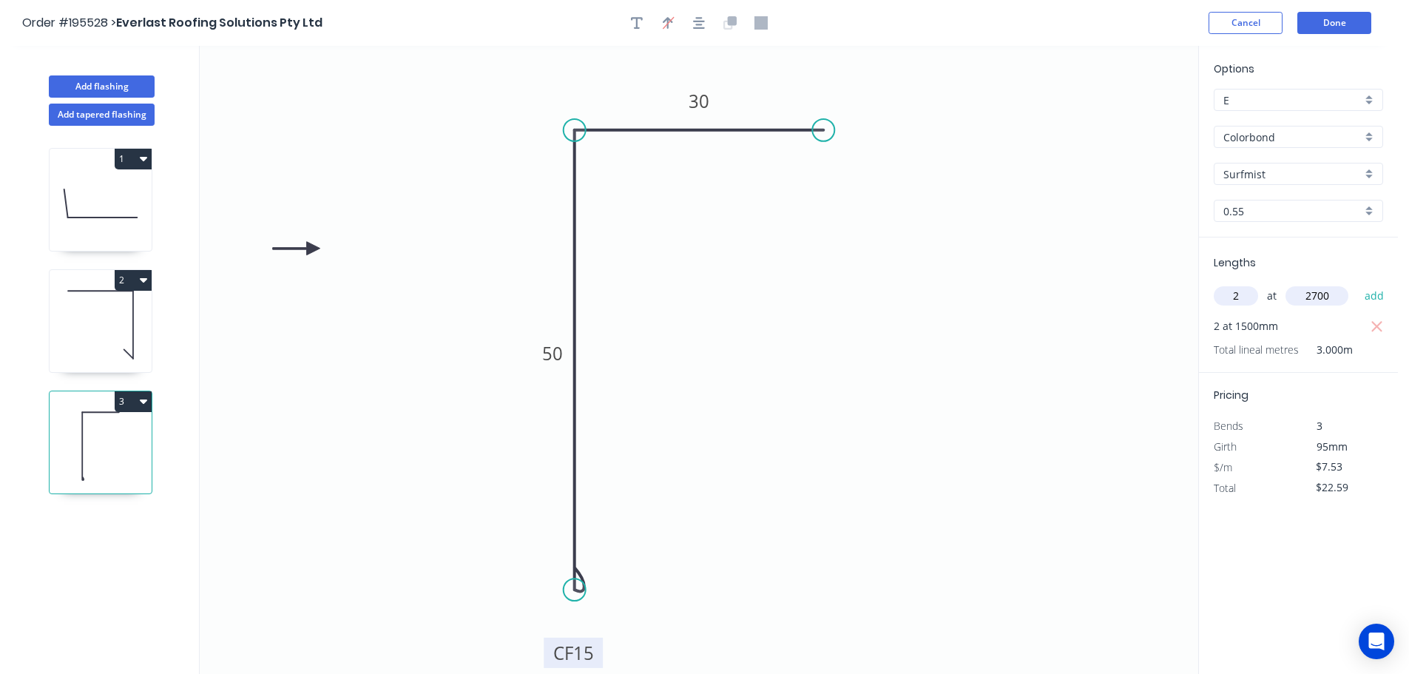
type input "2700"
click at [1358, 283] on button "add" at bounding box center [1375, 295] width 35 height 25
type input "$63.25"
type input "1"
type input "3200"
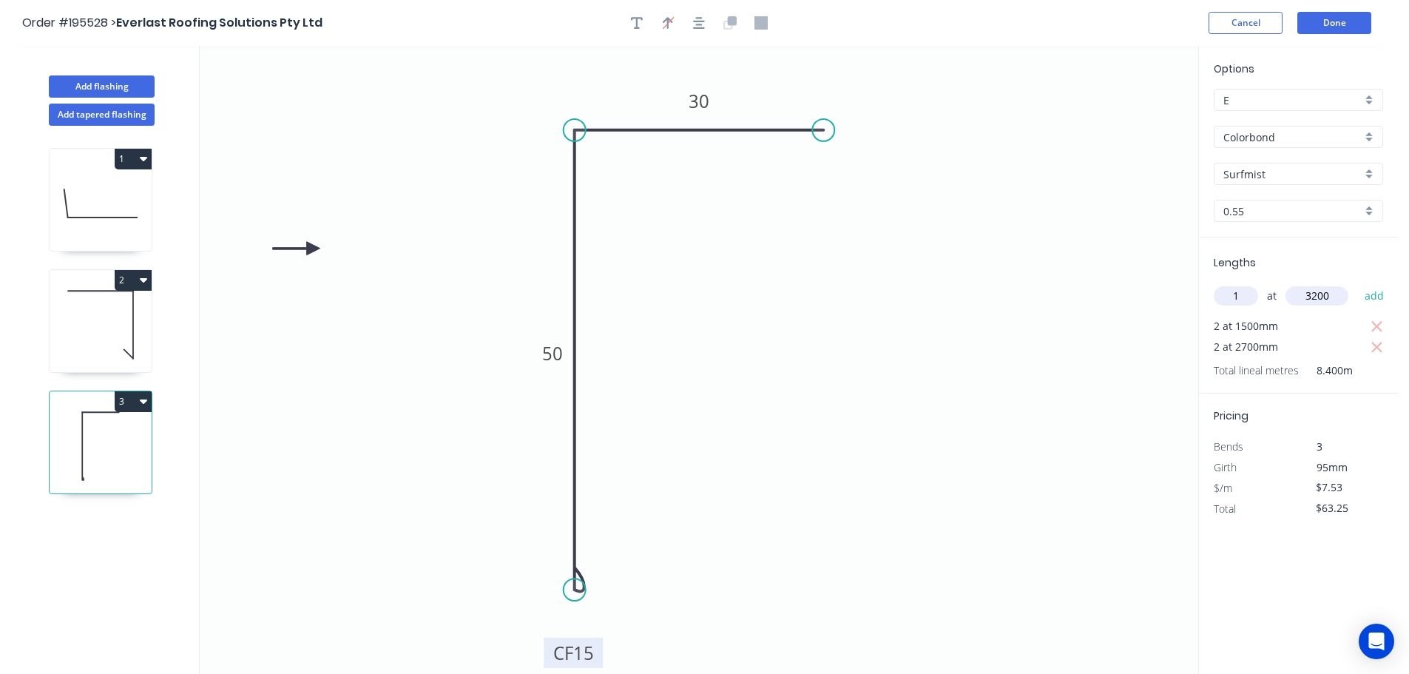
click at [1358, 283] on button "add" at bounding box center [1375, 295] width 35 height 25
type input "$87.35"
click at [134, 157] on button "1" at bounding box center [133, 159] width 37 height 21
click at [129, 186] on div "Duplicate" at bounding box center [81, 195] width 114 height 21
type input "$25.33"
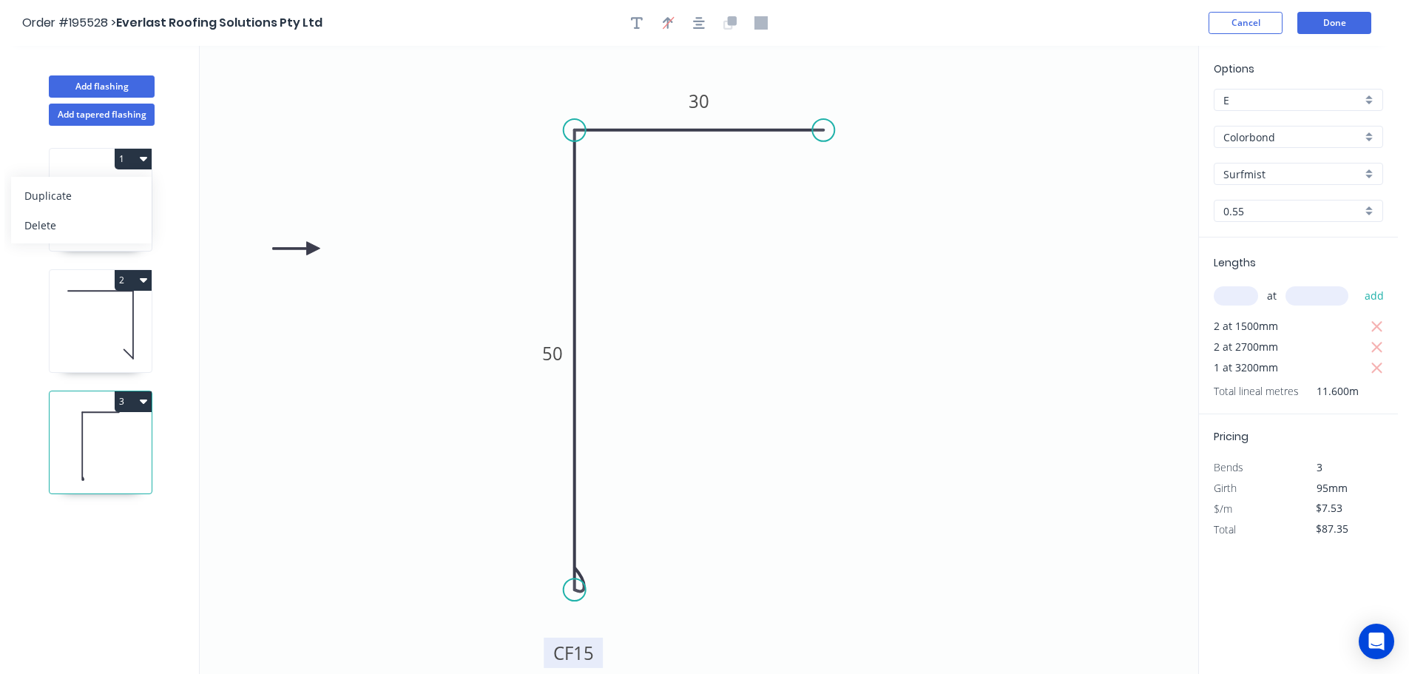
type input "$0.00"
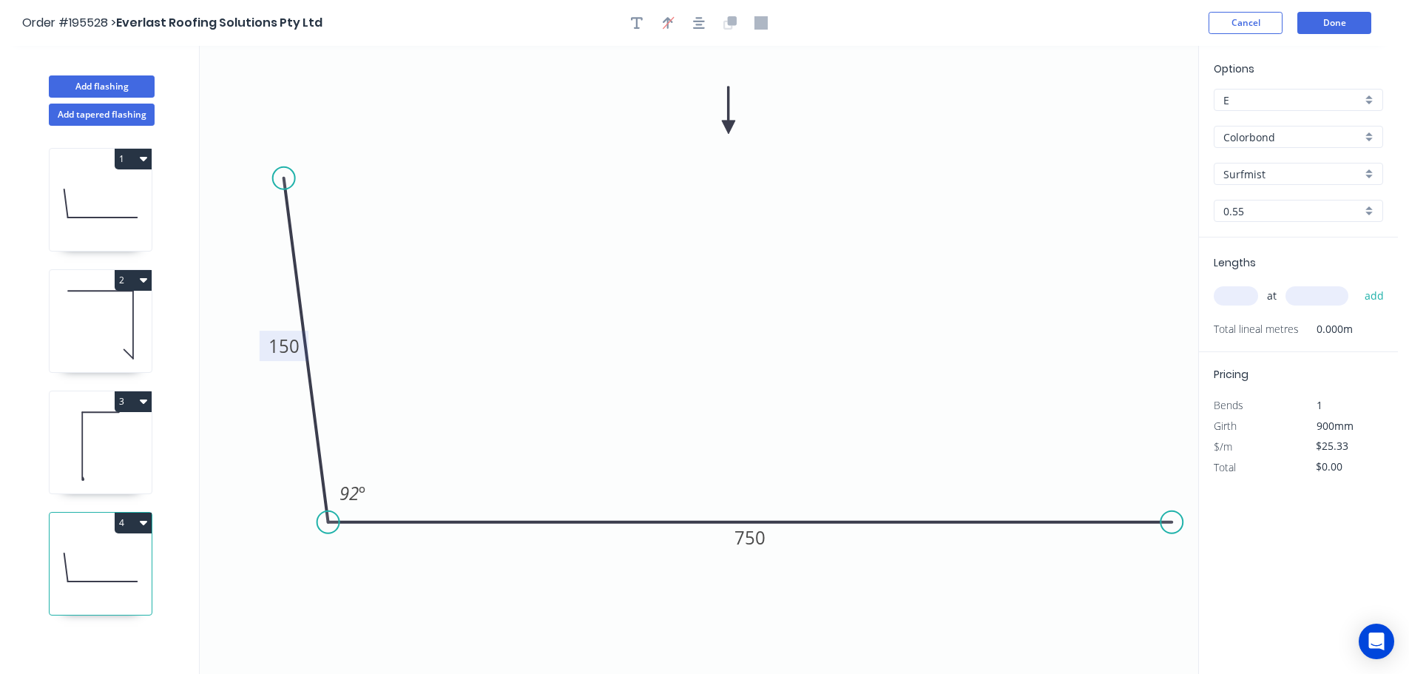
click at [283, 346] on tspan "150" at bounding box center [284, 346] width 31 height 24
type input "$0.00"
click at [1251, 300] on input "text" at bounding box center [1236, 295] width 44 height 19
type input "5"
type input "1200"
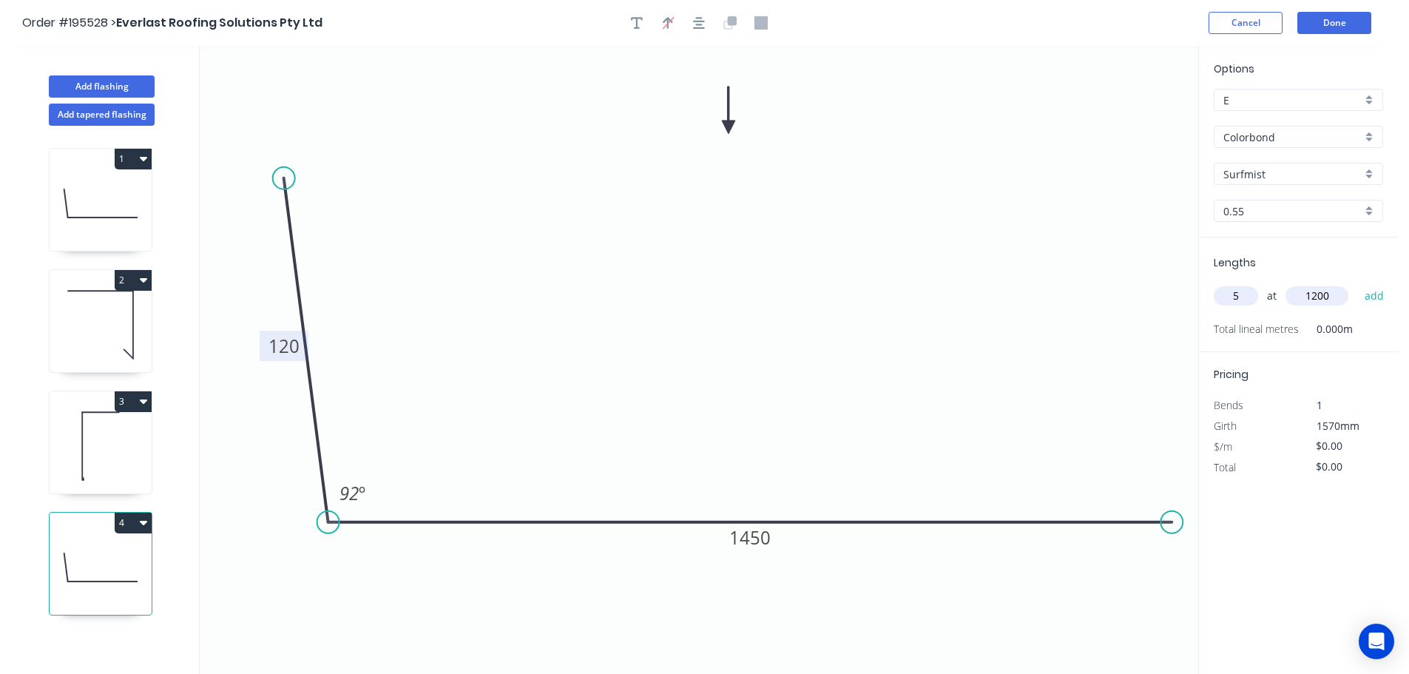
click at [1358, 283] on button "add" at bounding box center [1375, 295] width 35 height 25
click at [155, 522] on div "1 2 3 4" at bounding box center [101, 414] width 195 height 576
drag, startPoint x: 146, startPoint y: 525, endPoint x: 140, endPoint y: 534, distance: 11.7
click at [145, 525] on button "4" at bounding box center [133, 523] width 37 height 21
click at [104, 564] on div "Duplicate" at bounding box center [81, 559] width 114 height 21
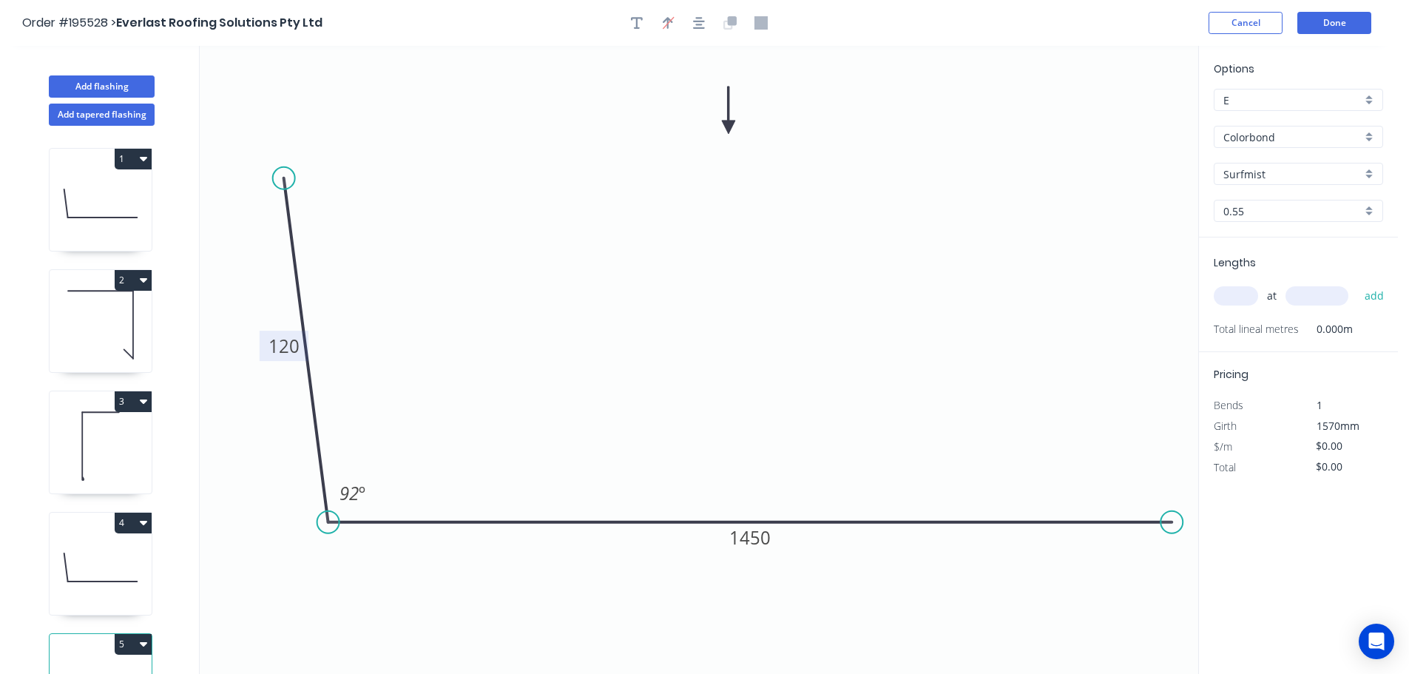
click at [274, 354] on tspan "120" at bounding box center [284, 346] width 31 height 24
click at [279, 352] on tspan "120" at bounding box center [284, 346] width 31 height 24
click at [282, 350] on tspan "120" at bounding box center [284, 346] width 31 height 24
type input "$25.33"
click at [1235, 291] on input "text" at bounding box center [1236, 295] width 44 height 19
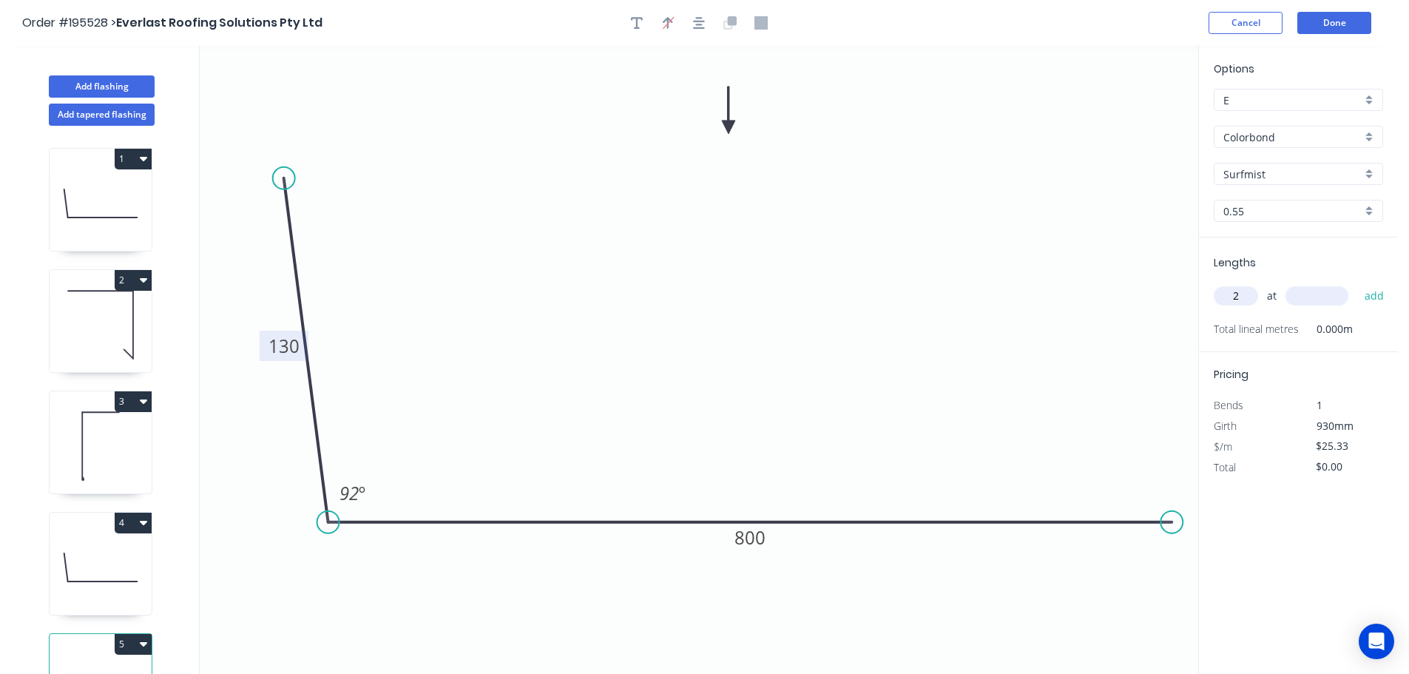
type input "2"
type input "1800"
click at [1358, 283] on button "add" at bounding box center [1375, 295] width 35 height 25
type input "$91.19"
click at [1336, 23] on button "Done" at bounding box center [1335, 23] width 74 height 22
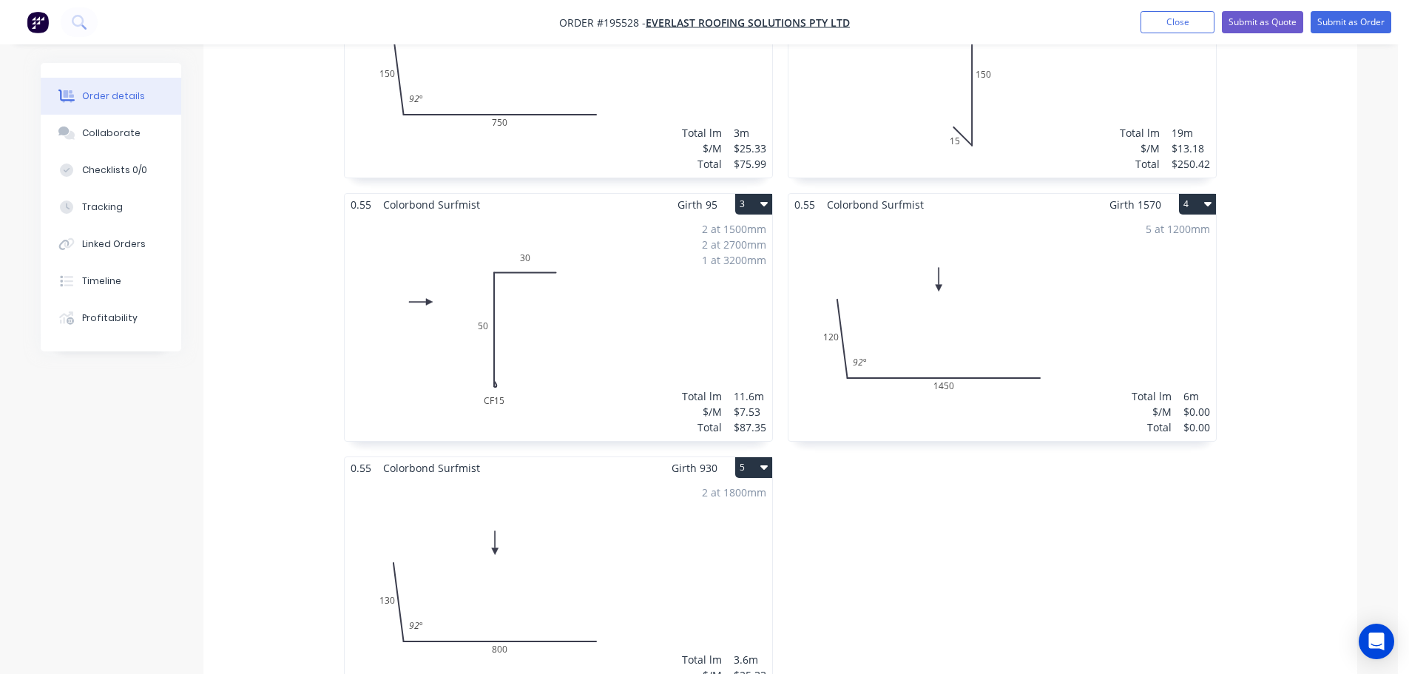
scroll to position [592, 0]
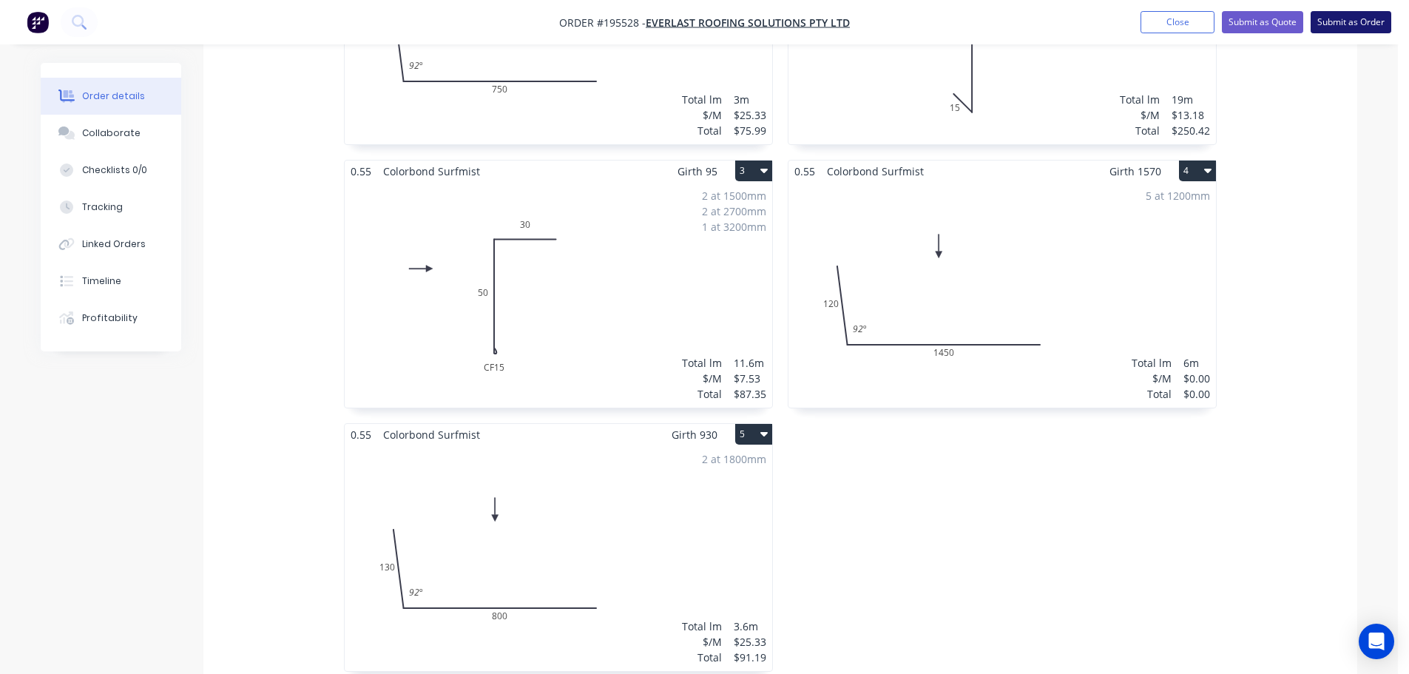
click at [1352, 33] on nav "Order #195528 - Everlast Roofing Solutions Pty Ltd Add product Close Submit as …" at bounding box center [704, 22] width 1409 height 44
click at [1352, 30] on button "Submit as Order" at bounding box center [1351, 22] width 81 height 22
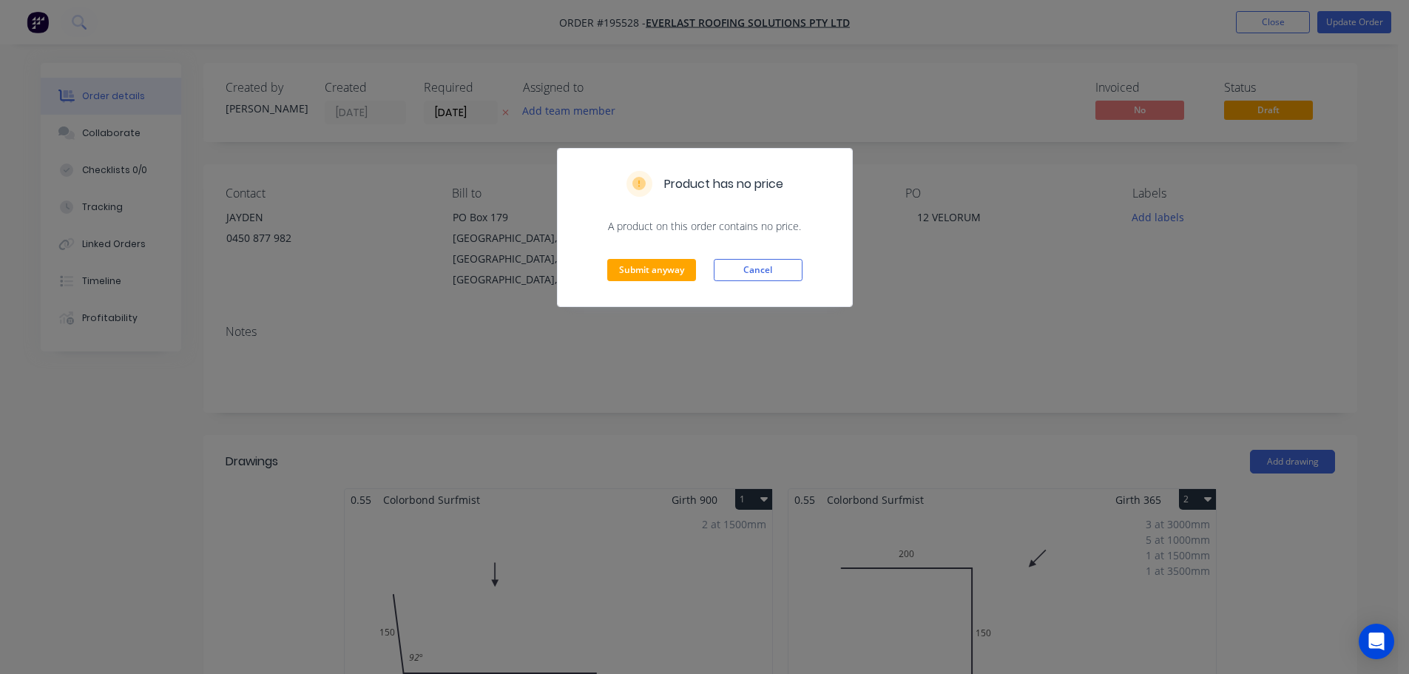
click at [769, 283] on div "Submit anyway Cancel" at bounding box center [705, 270] width 294 height 73
click at [780, 263] on button "Cancel" at bounding box center [758, 270] width 89 height 22
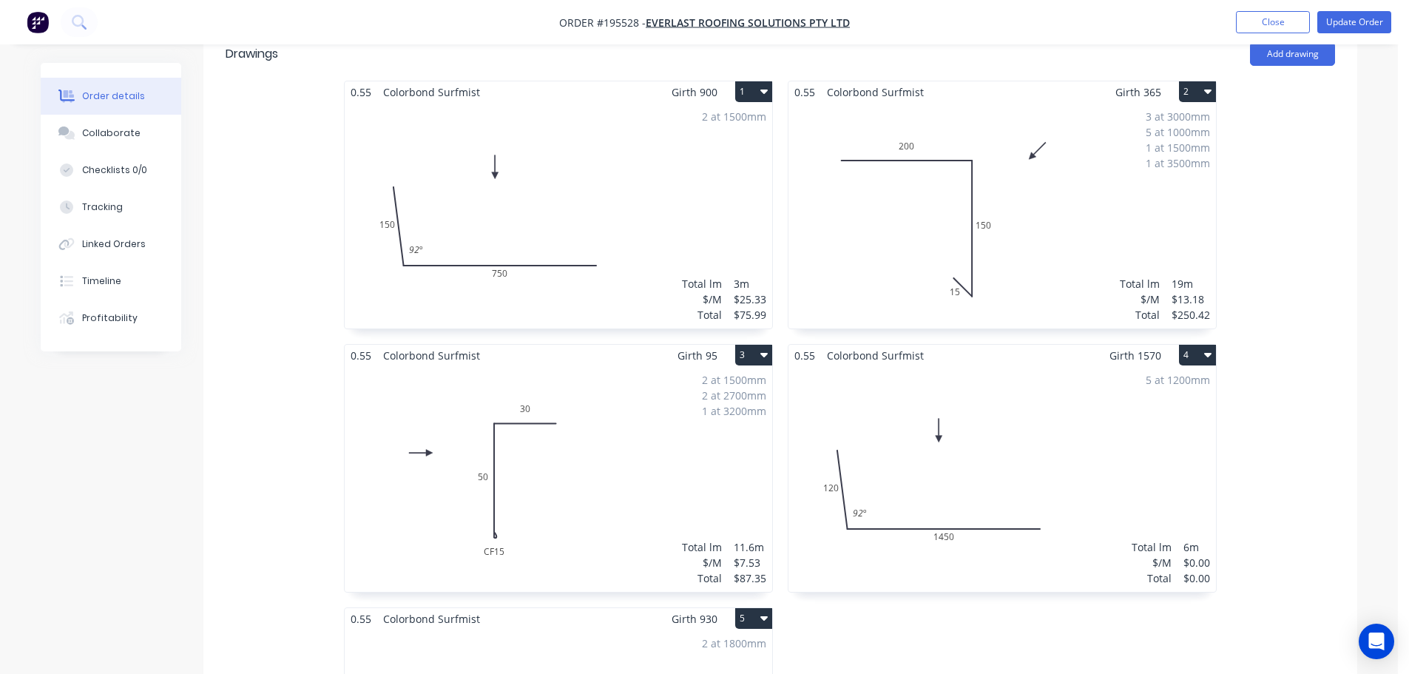
scroll to position [444, 0]
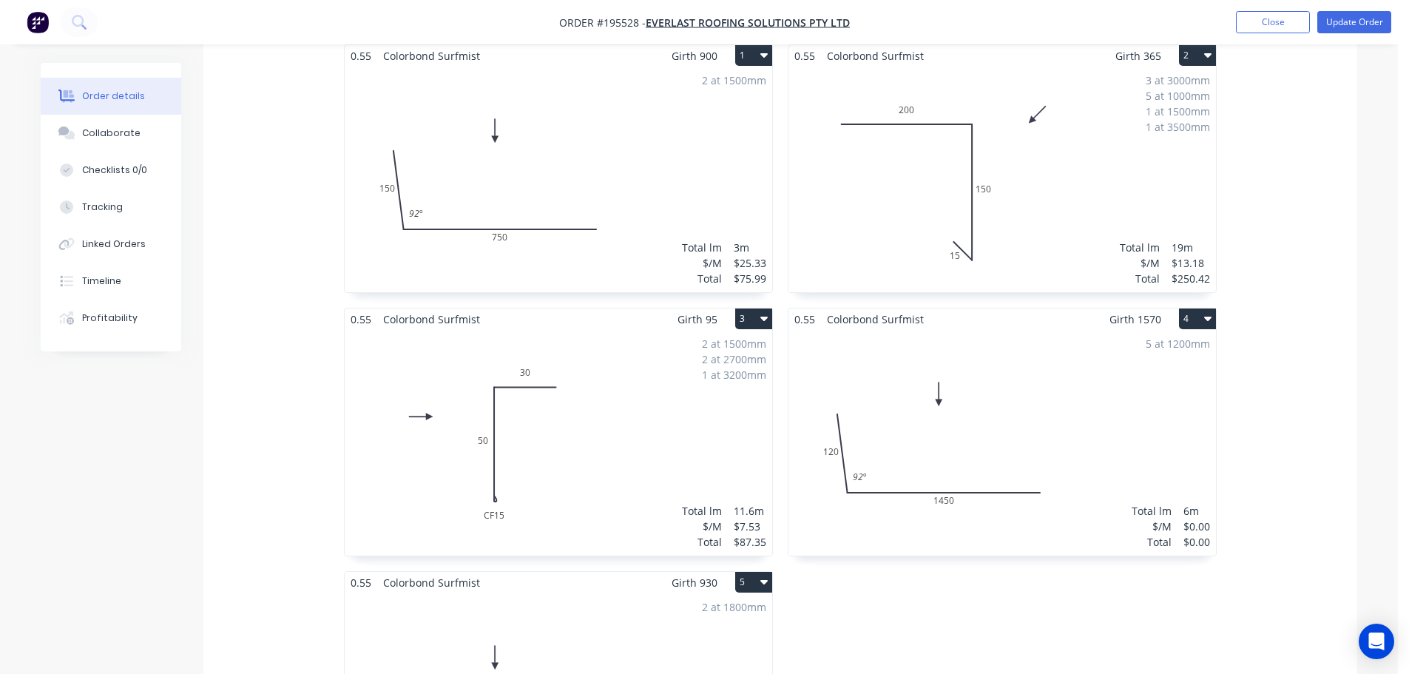
click at [1058, 405] on div "5 at 1200mm Total lm $/M Total 6m $0.00 $0.00" at bounding box center [1003, 443] width 428 height 226
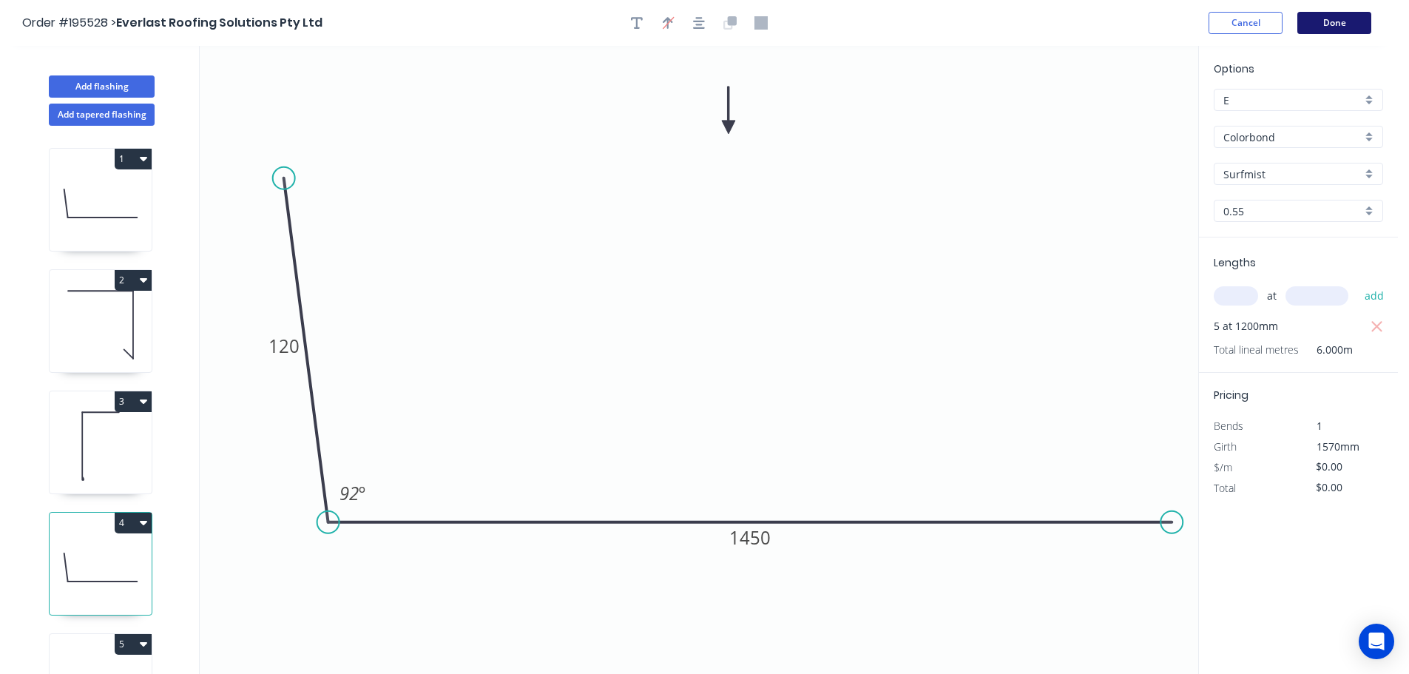
click at [1339, 24] on button "Done" at bounding box center [1335, 23] width 74 height 22
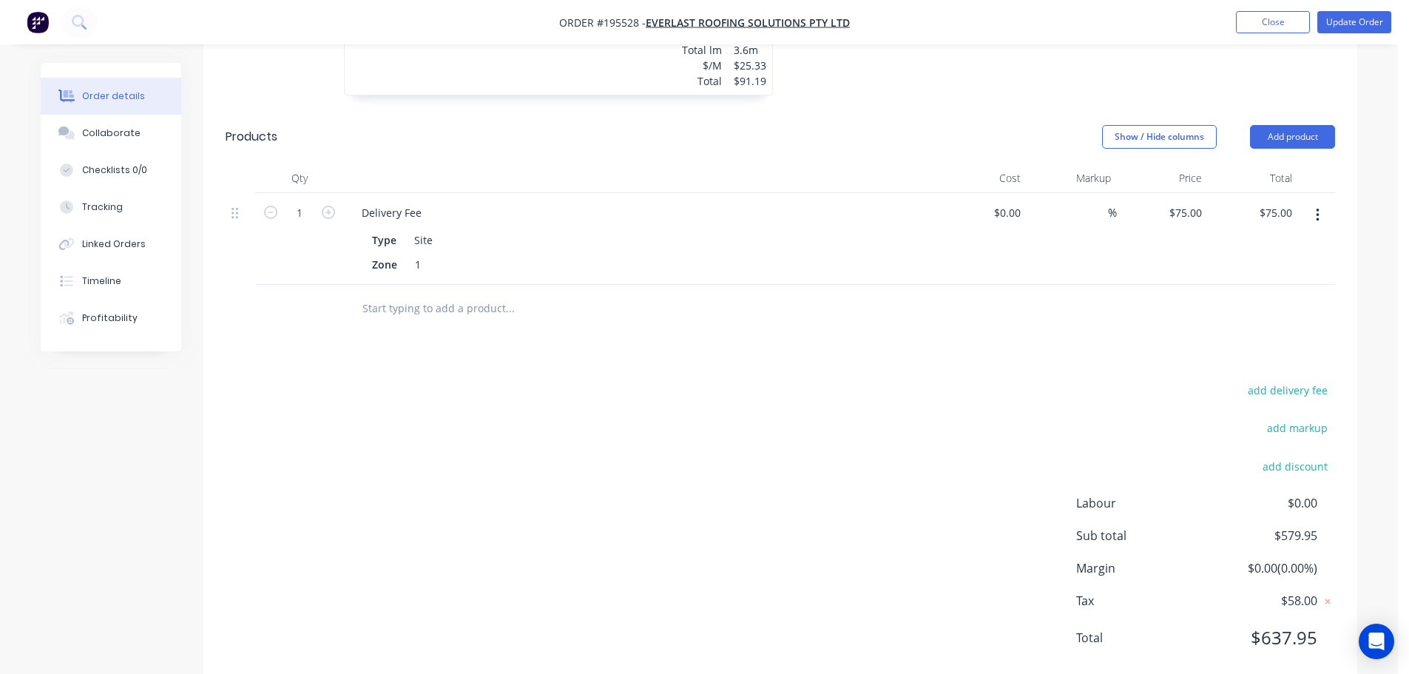
scroll to position [1184, 0]
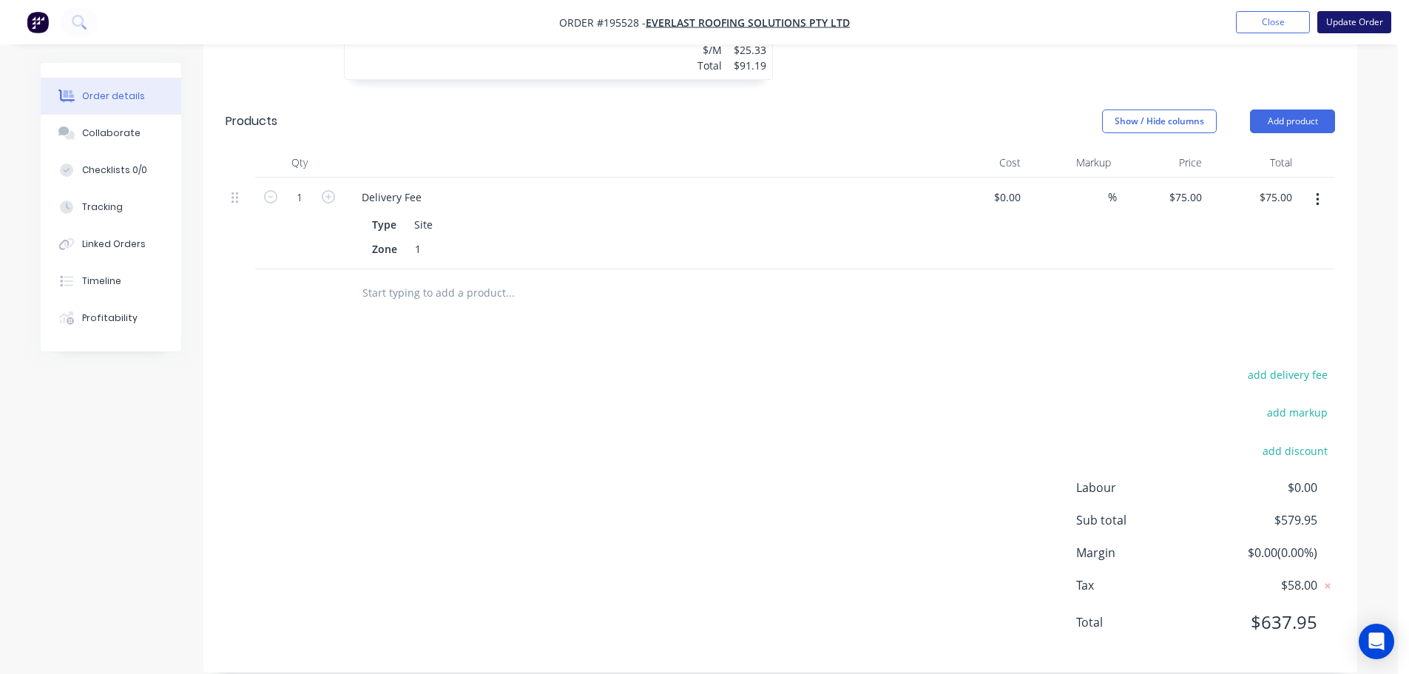
click at [1350, 30] on button "Update Order" at bounding box center [1355, 22] width 74 height 22
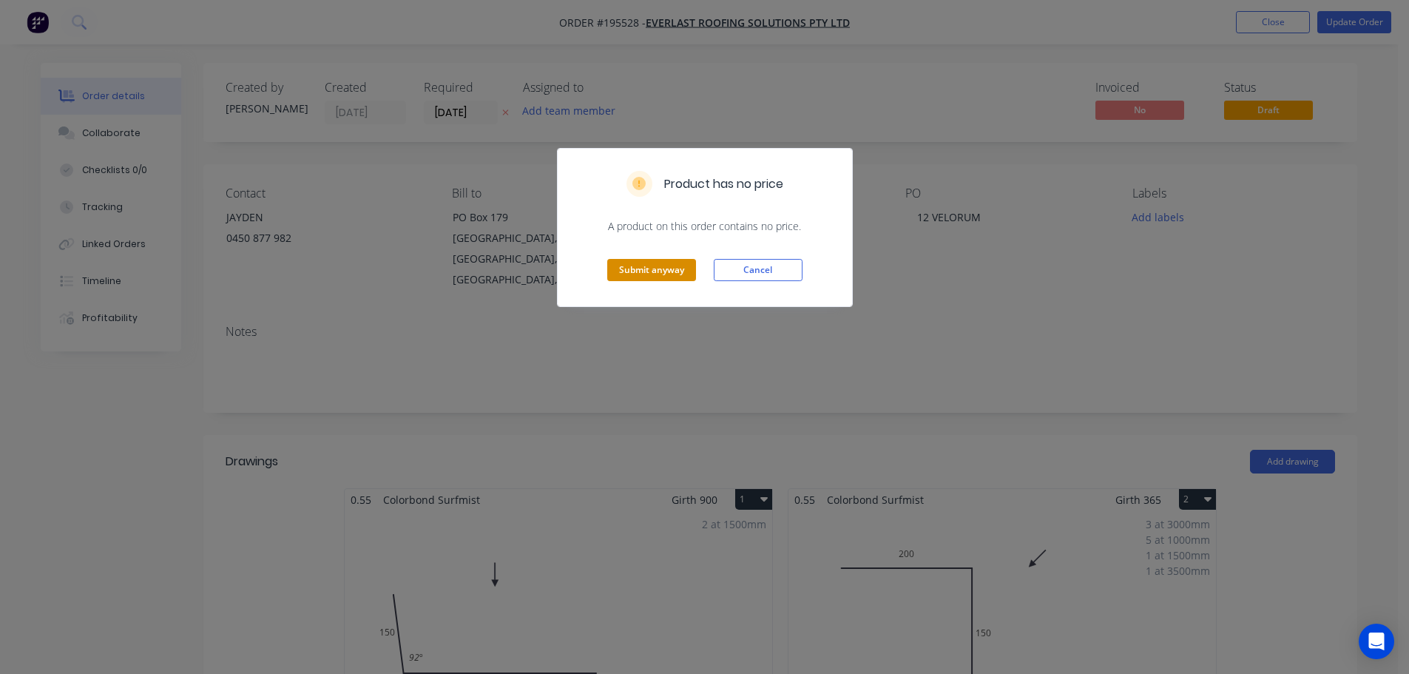
click at [682, 268] on button "Submit anyway" at bounding box center [651, 270] width 89 height 22
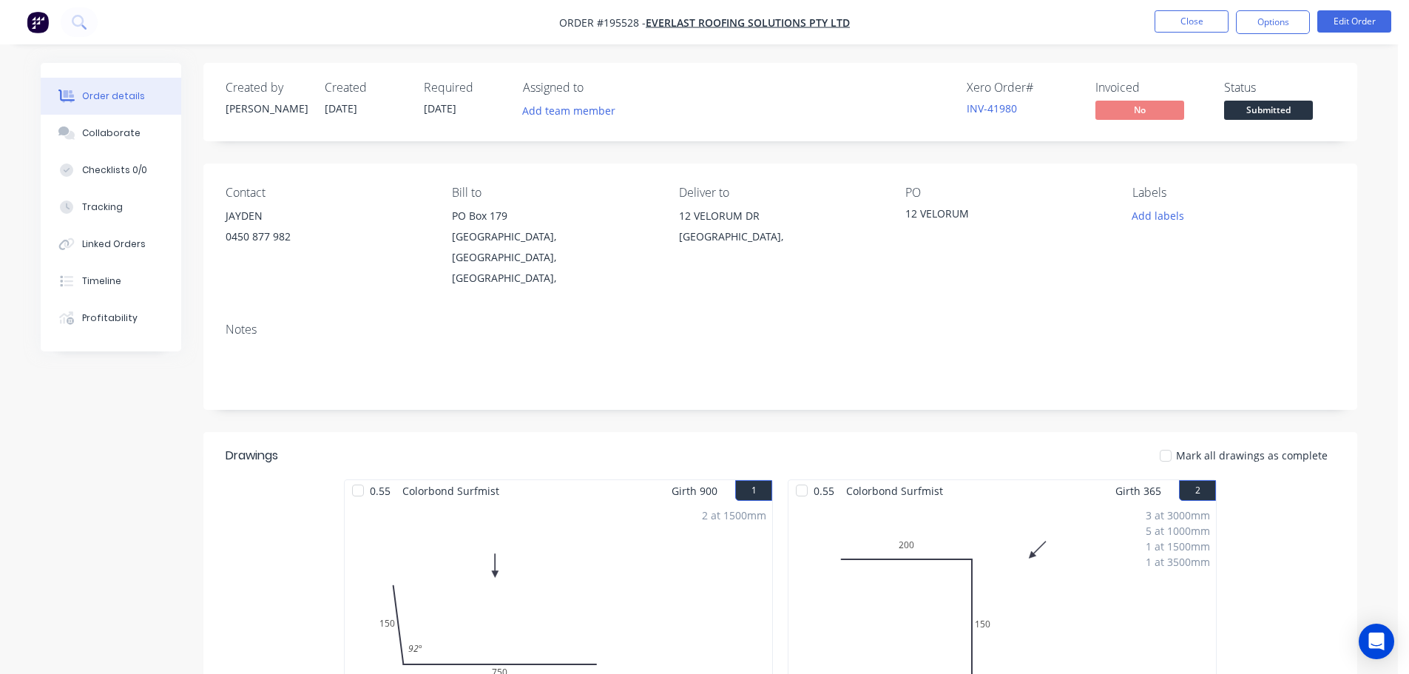
drag, startPoint x: 1273, startPoint y: 16, endPoint x: 1272, endPoint y: 34, distance: 18.6
click at [1273, 17] on button "Options" at bounding box center [1273, 22] width 74 height 24
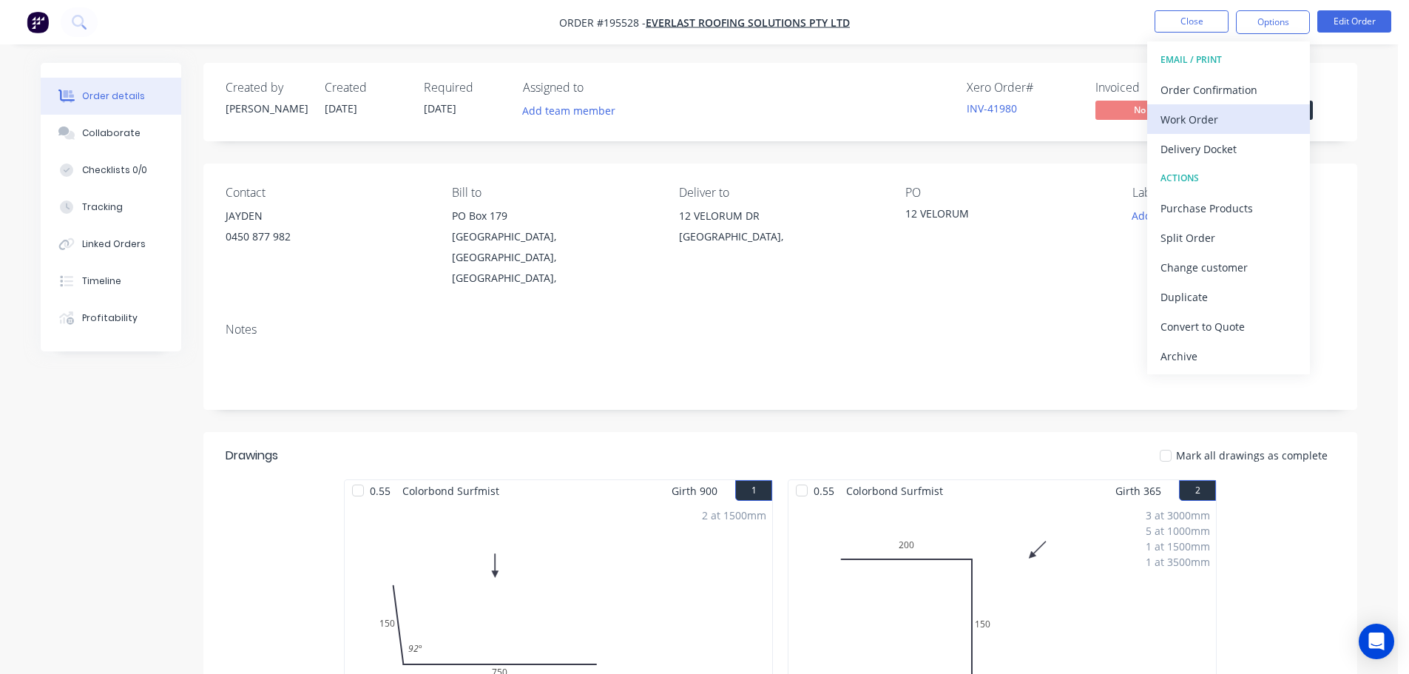
click at [1244, 131] on button "Work Order" at bounding box center [1229, 119] width 163 height 30
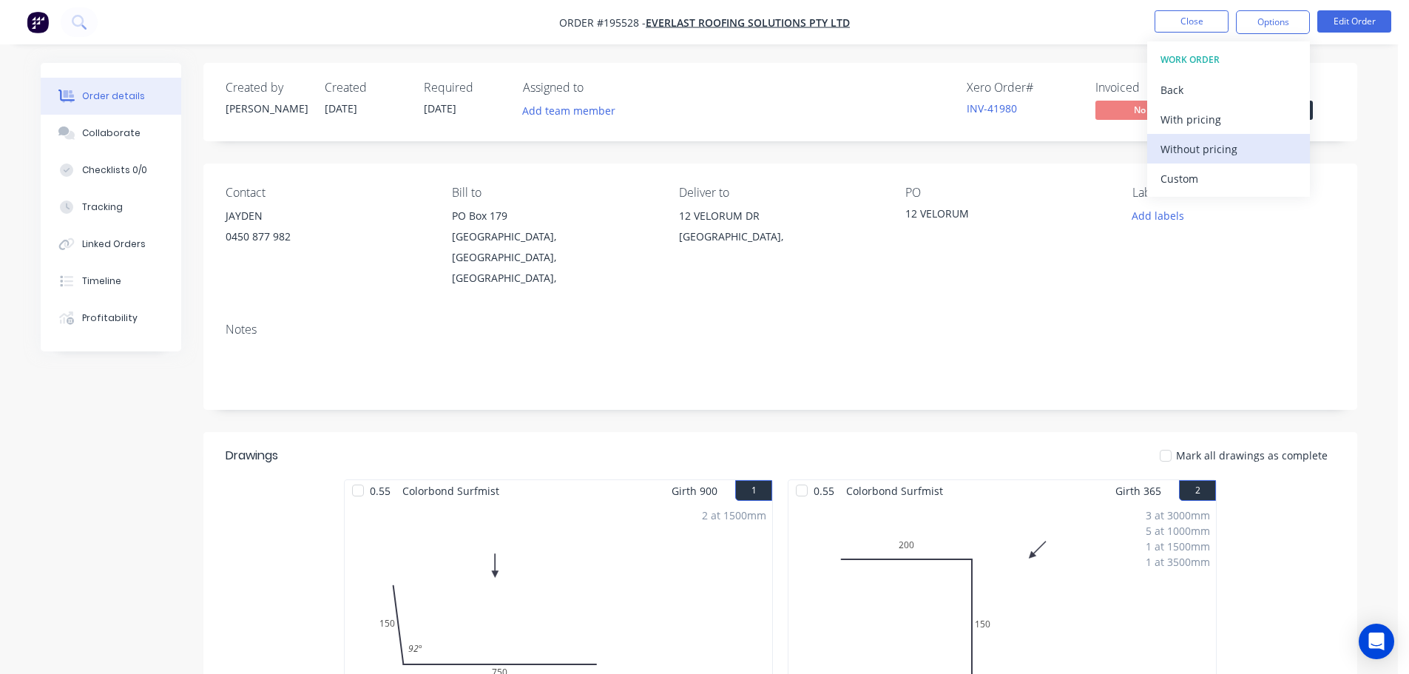
click at [1244, 147] on div "Without pricing" at bounding box center [1229, 148] width 136 height 21
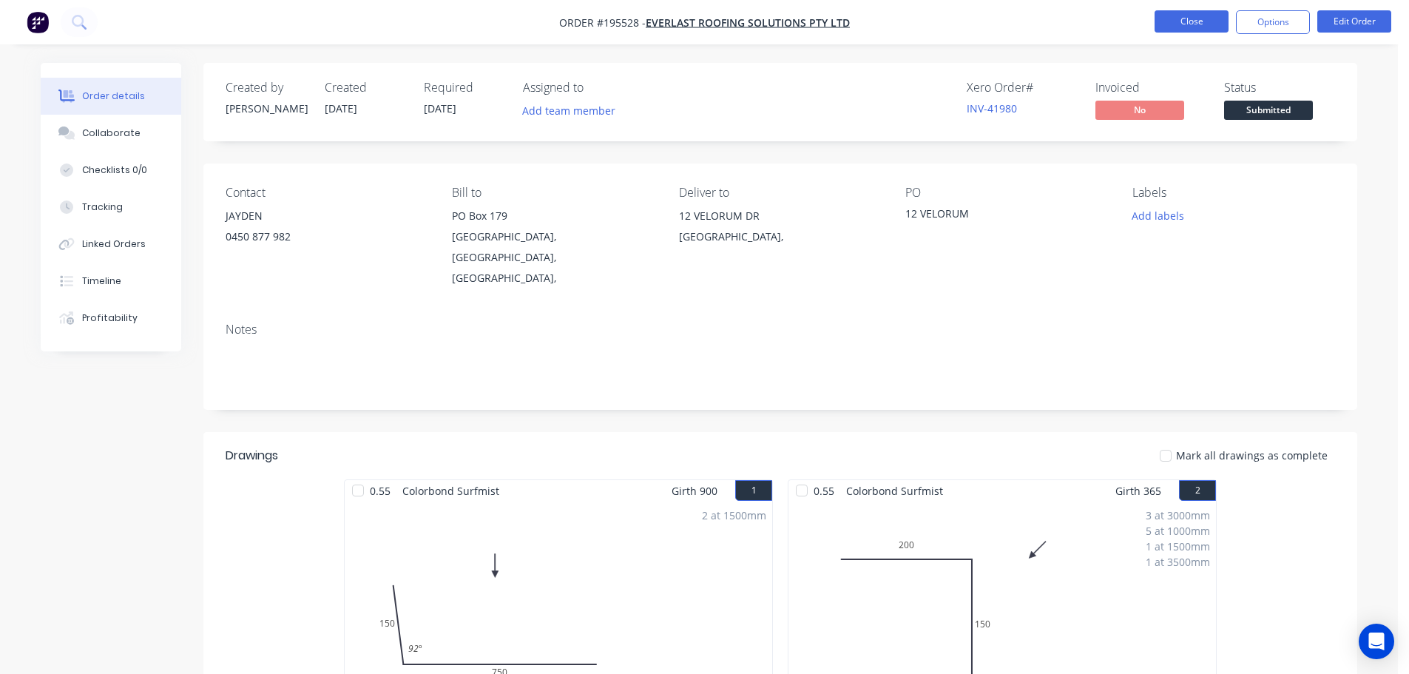
click at [1200, 28] on button "Close" at bounding box center [1192, 21] width 74 height 22
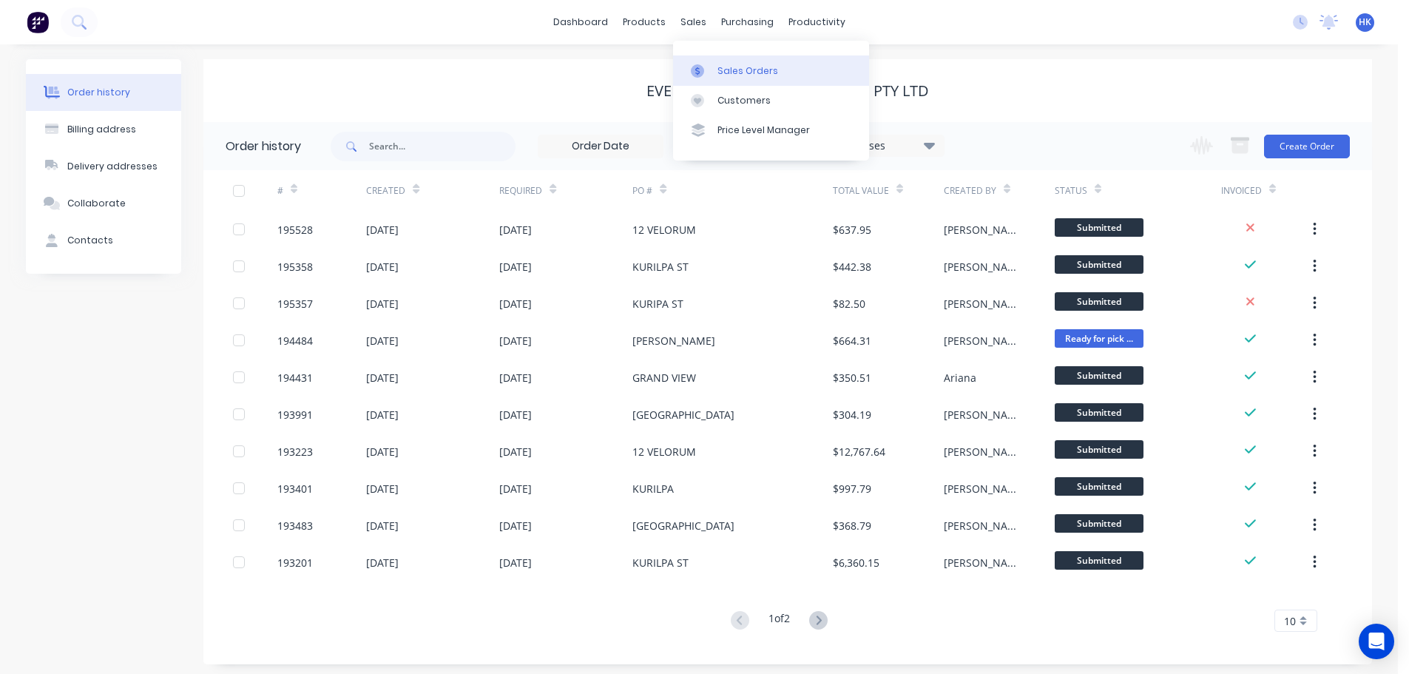
click at [720, 68] on div "Sales Orders" at bounding box center [748, 70] width 61 height 13
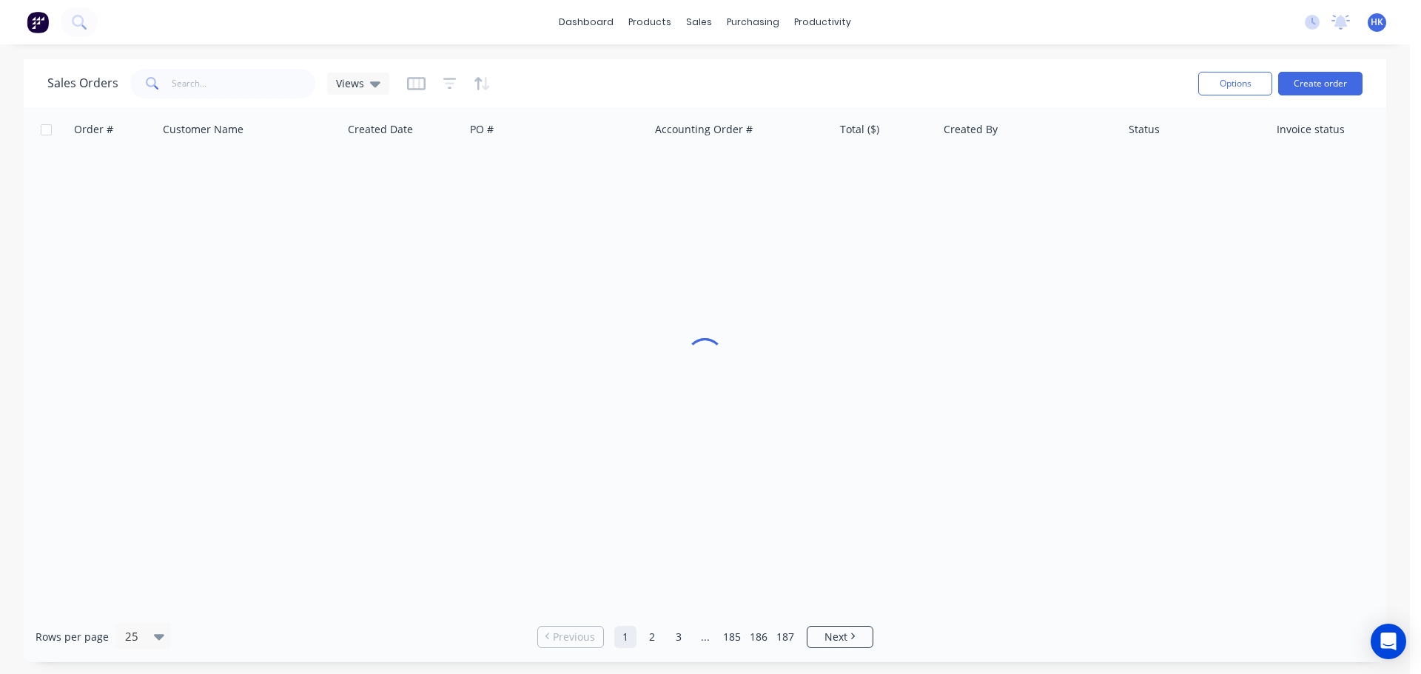
click at [1334, 69] on div "Options Create order" at bounding box center [1277, 83] width 170 height 36
click at [1331, 81] on button "Create order" at bounding box center [1320, 84] width 84 height 24
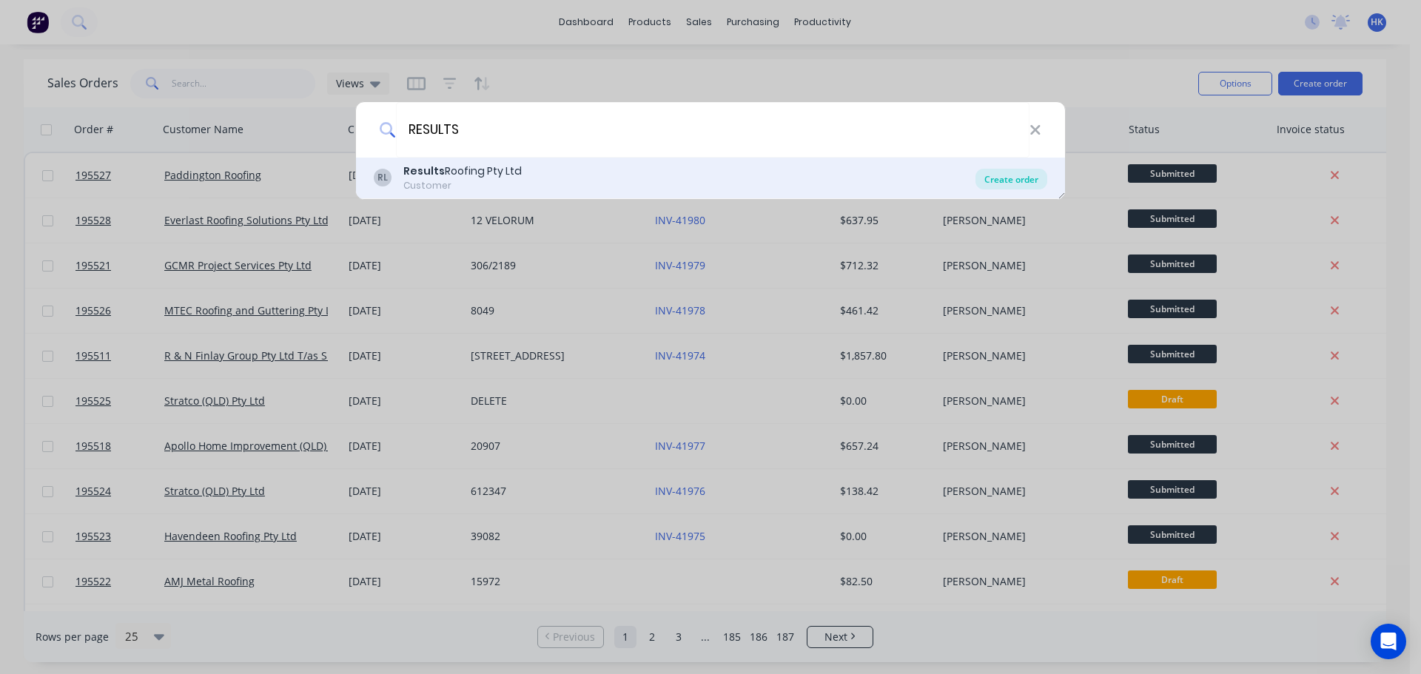
type input "RESULTS"
click at [1017, 173] on div "Create order" at bounding box center [1011, 179] width 72 height 21
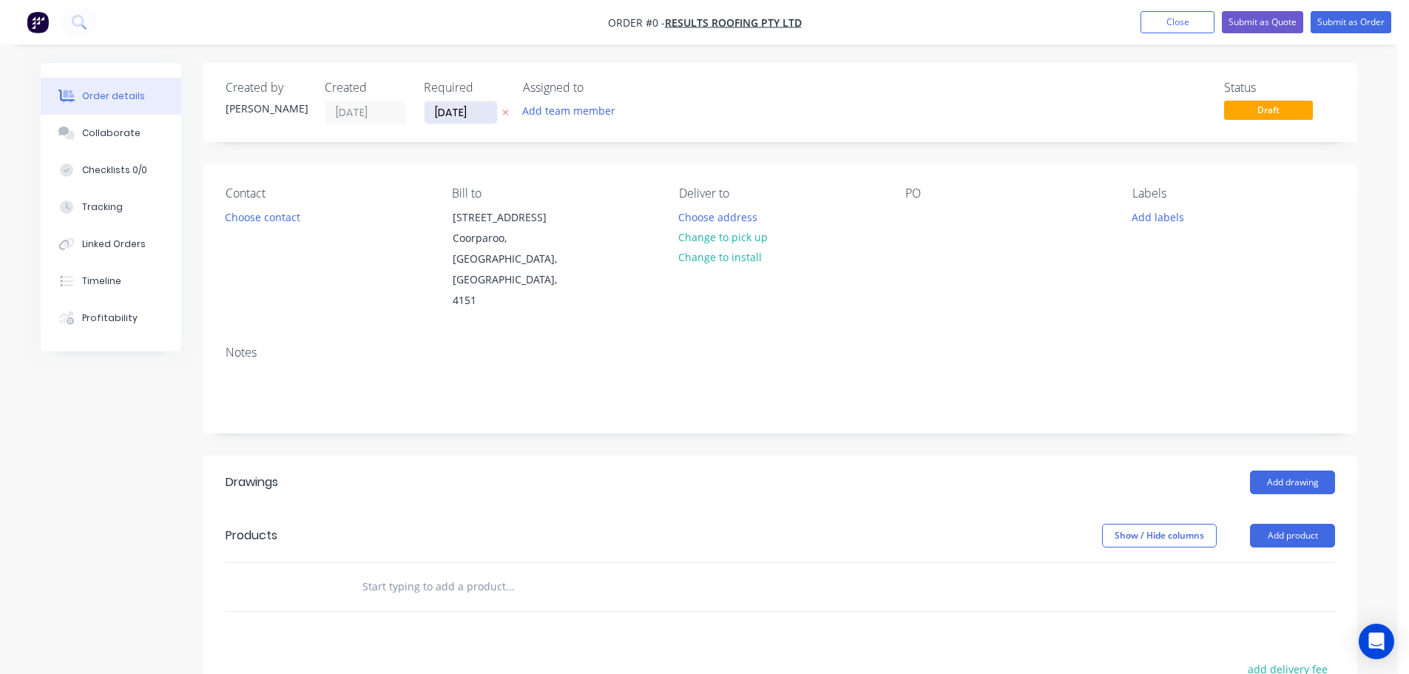
click at [448, 115] on input "[DATE]" at bounding box center [461, 112] width 73 height 22
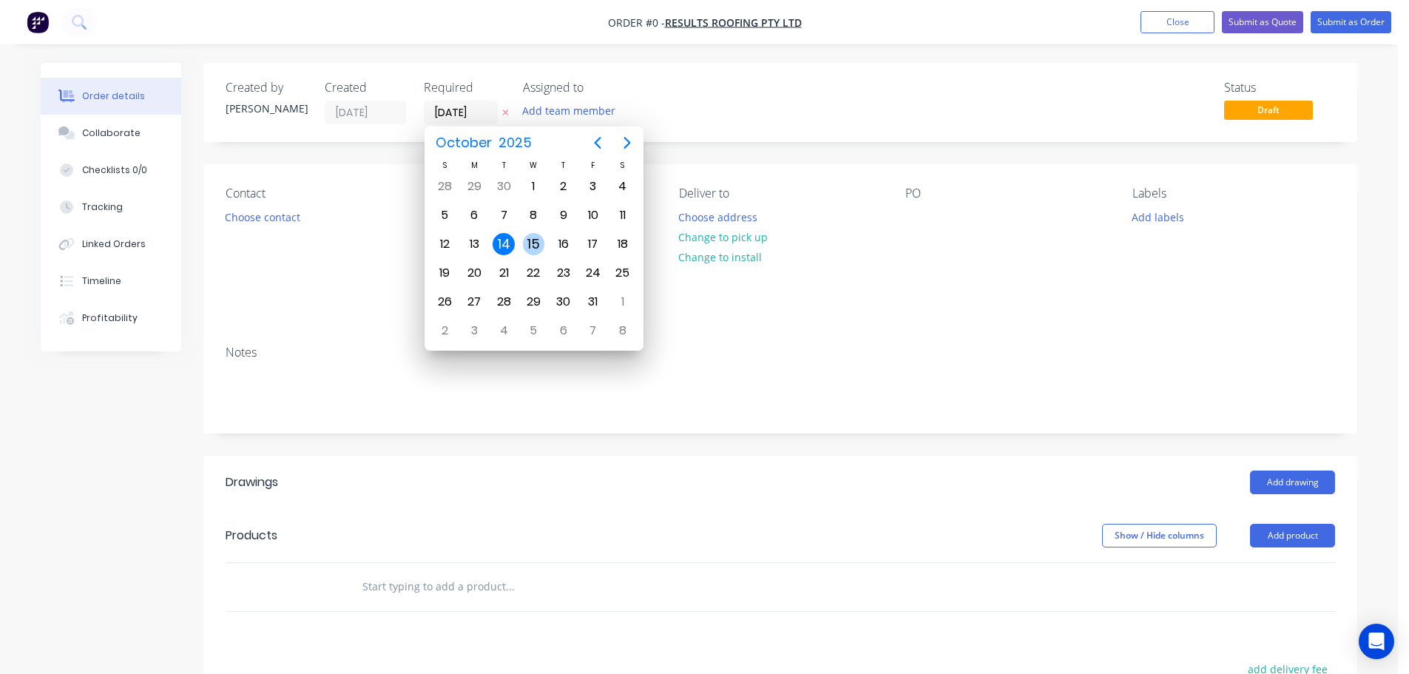
click at [537, 240] on div "15" at bounding box center [534, 244] width 22 height 22
type input "[DATE]"
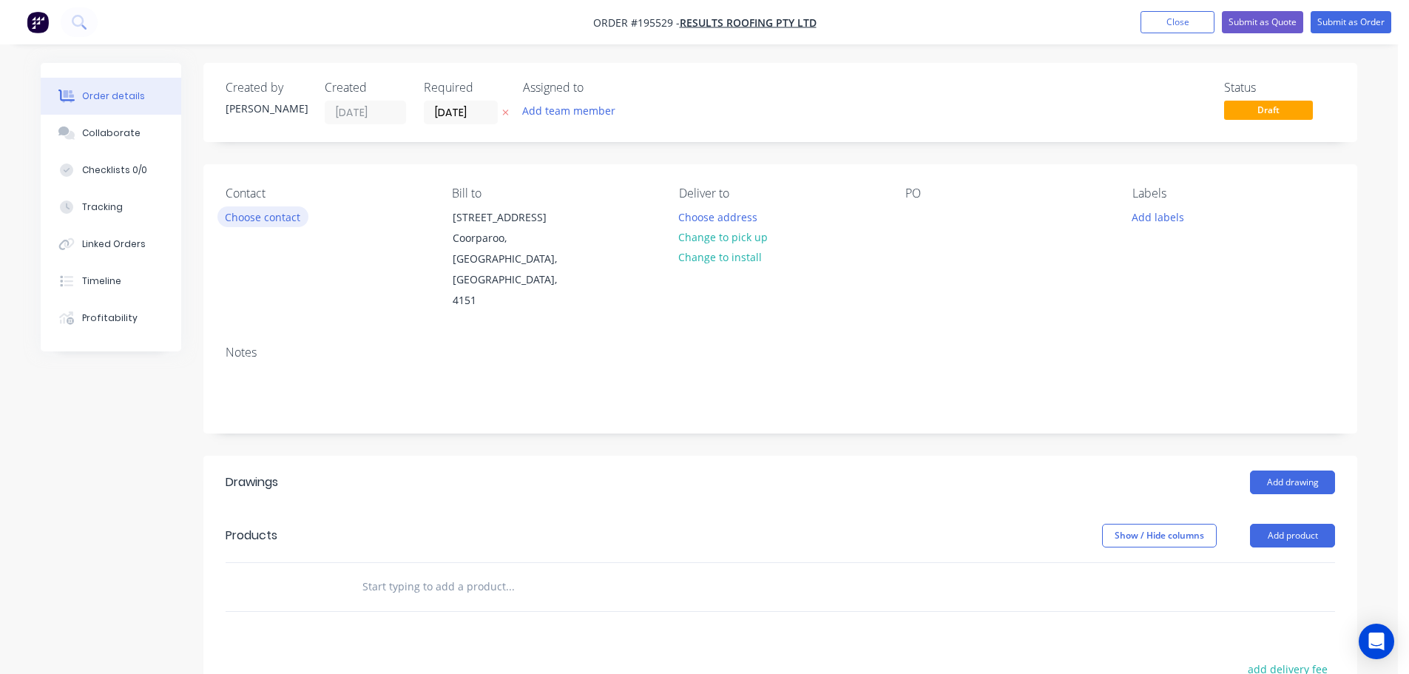
click at [292, 217] on button "Choose contact" at bounding box center [263, 216] width 91 height 20
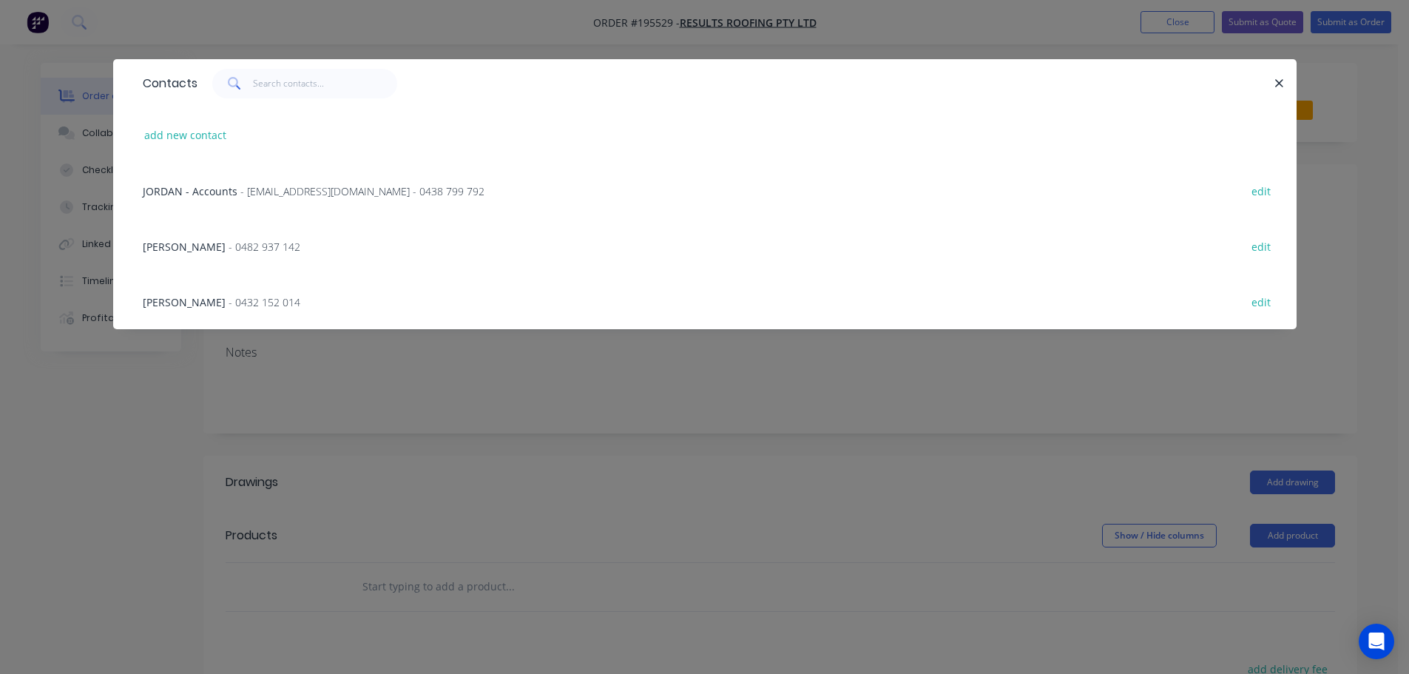
click at [229, 243] on span "- 0482 937 142" at bounding box center [265, 247] width 72 height 14
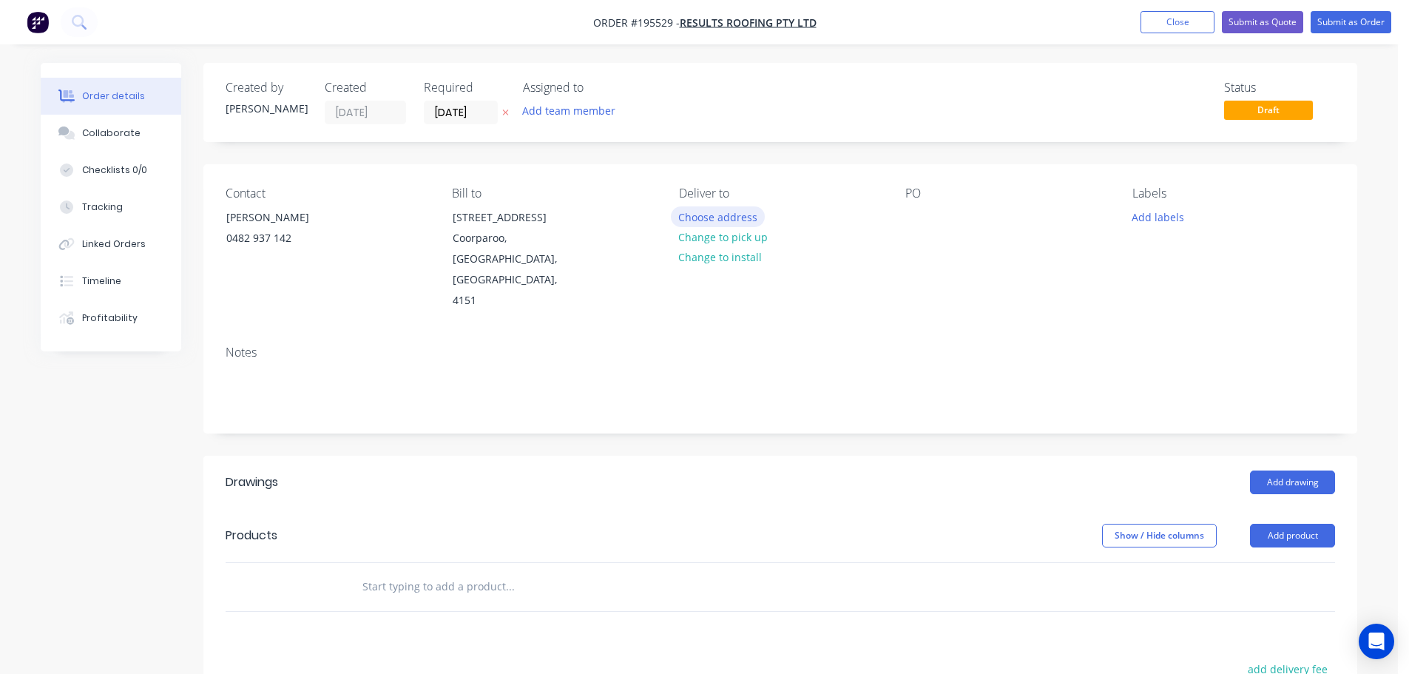
click at [751, 218] on button "Choose address" at bounding box center [718, 216] width 95 height 20
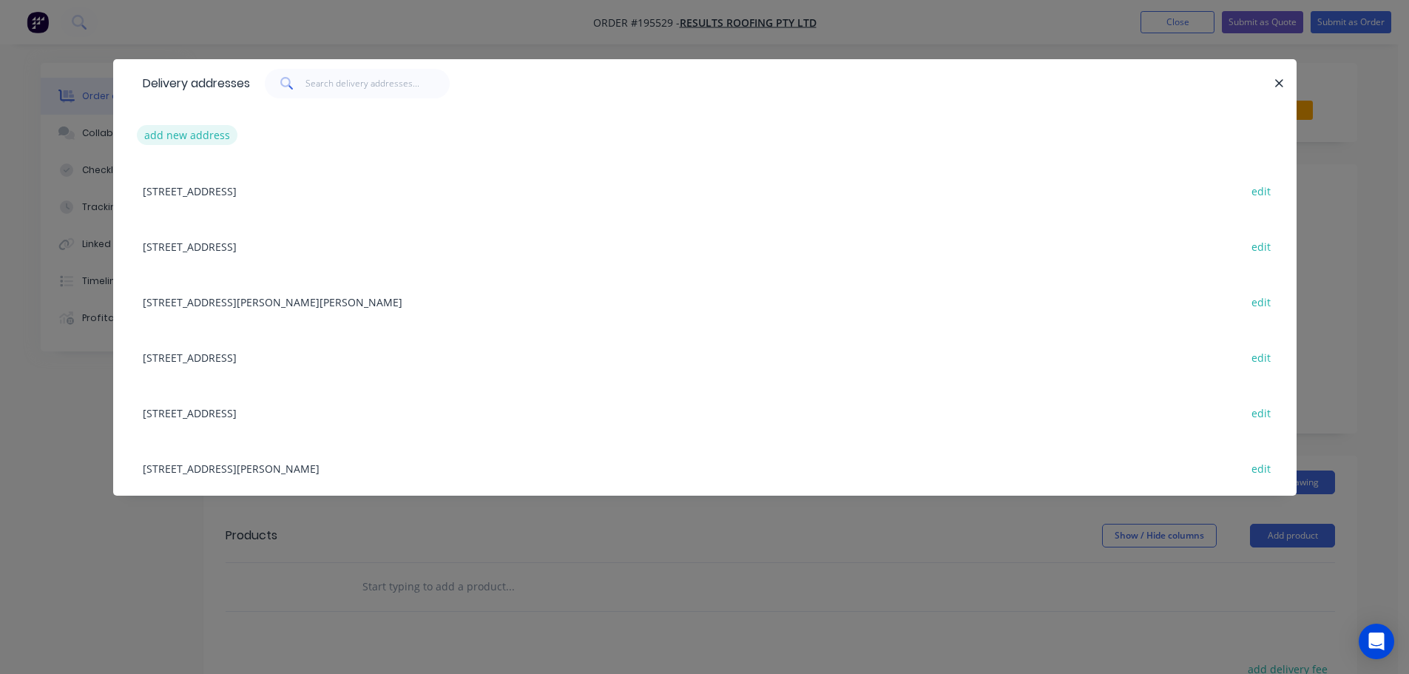
click at [216, 128] on button "add new address" at bounding box center [187, 135] width 101 height 20
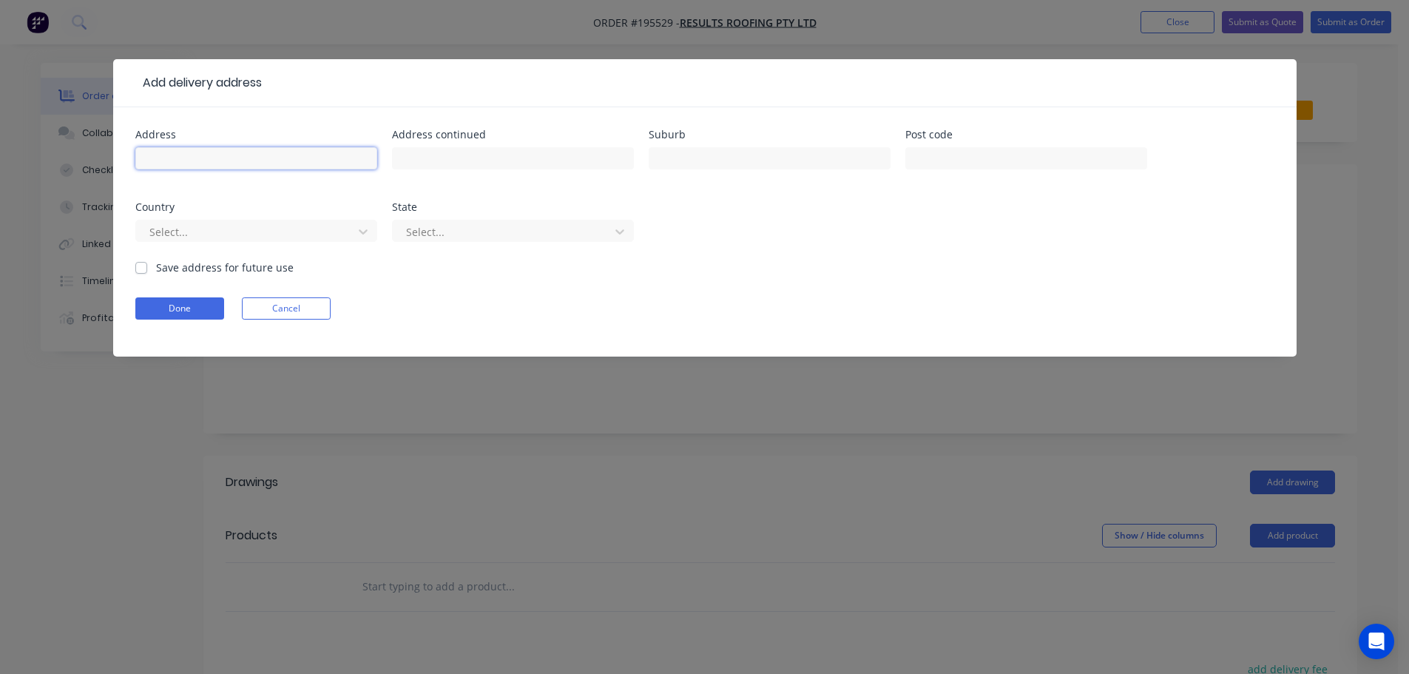
click at [213, 152] on input "text" at bounding box center [256, 158] width 242 height 22
type input "15 [GEOGRAPHIC_DATA]"
type input "[GEOGRAPHIC_DATA]"
click at [204, 306] on button "Done" at bounding box center [179, 308] width 89 height 22
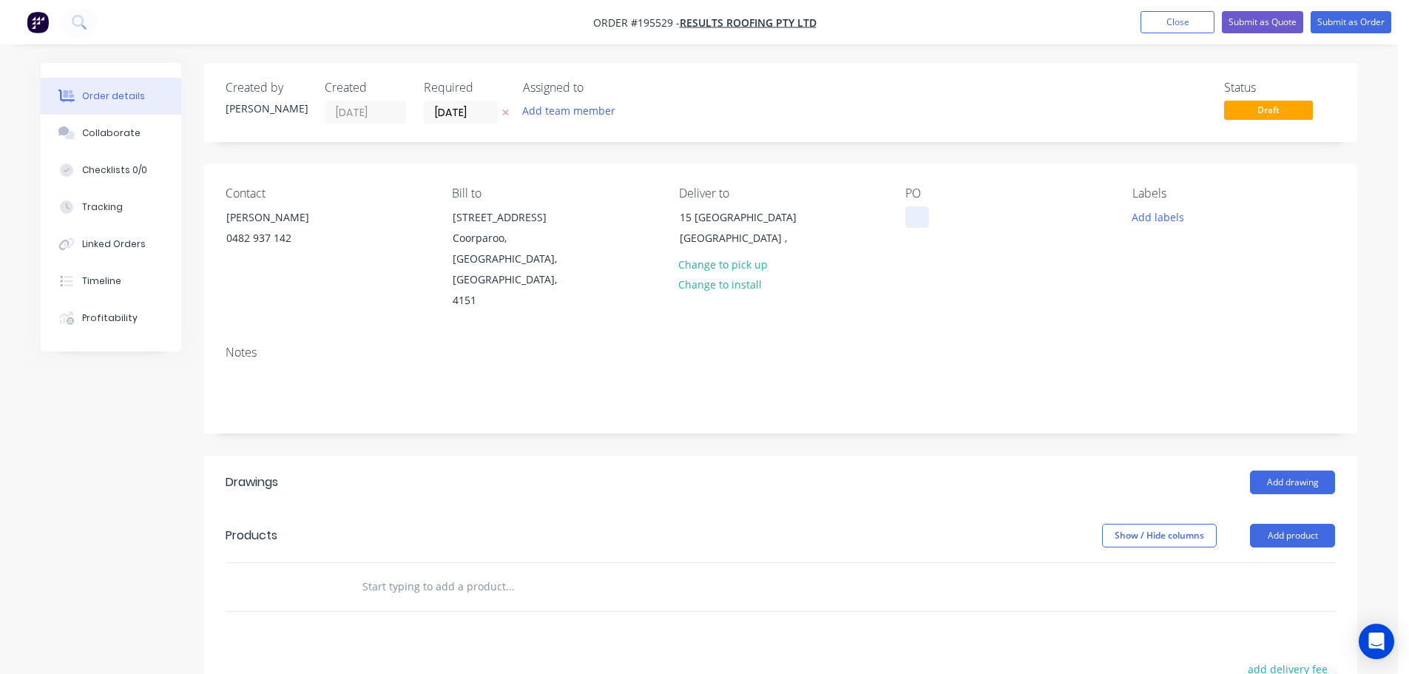
click at [914, 218] on div at bounding box center [918, 216] width 24 height 21
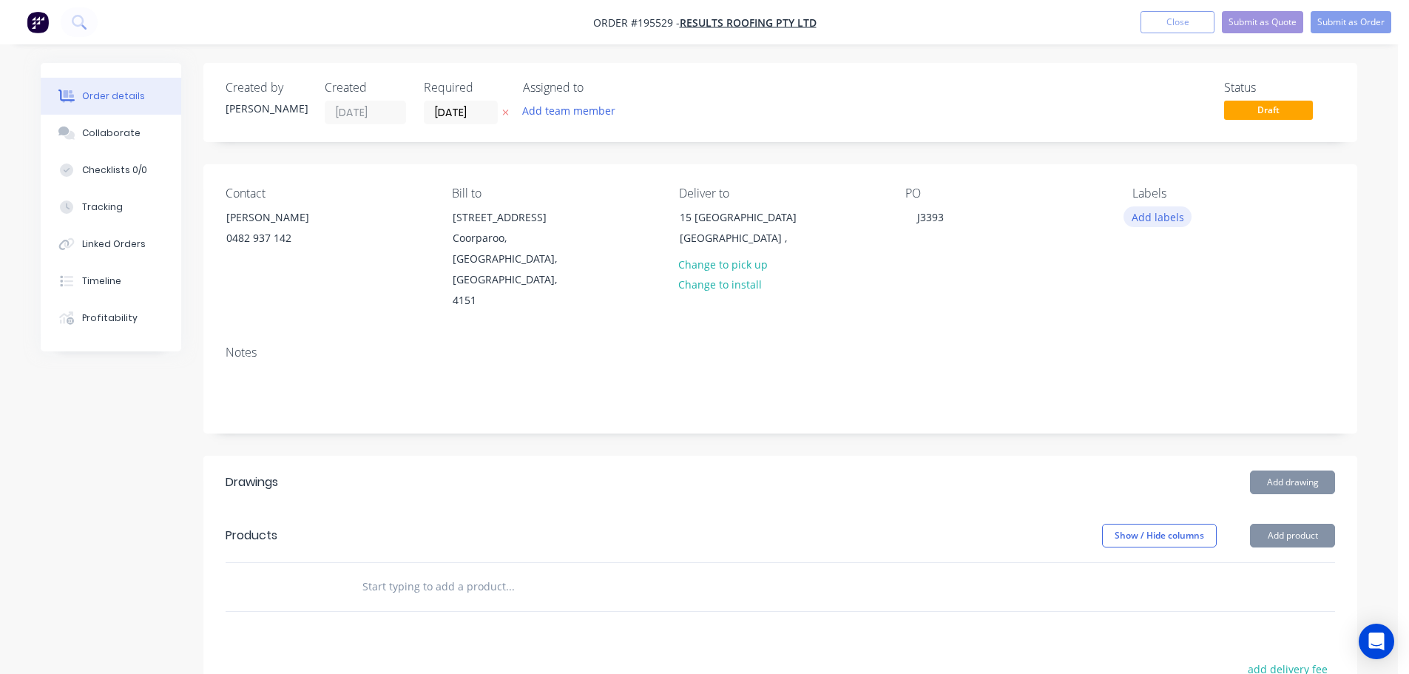
click at [1176, 212] on button "Add labels" at bounding box center [1158, 216] width 68 height 20
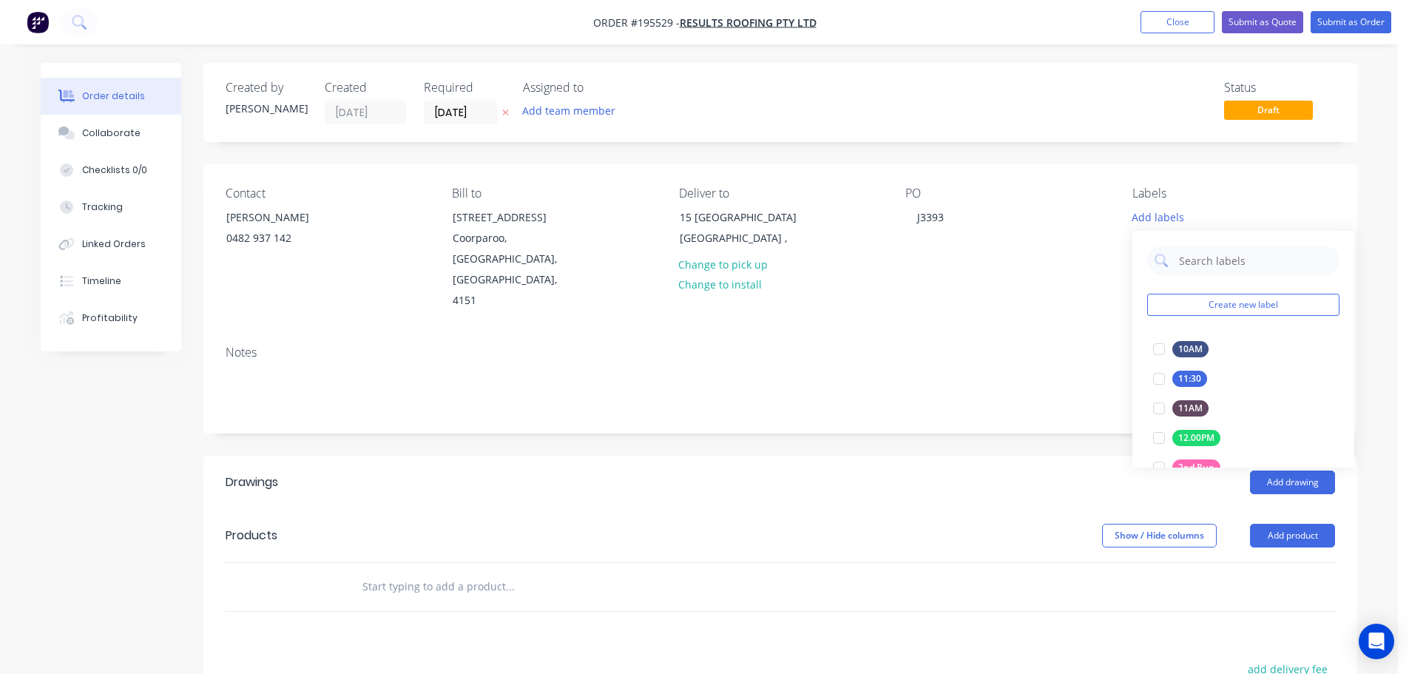
click at [1010, 346] on div "Notes" at bounding box center [781, 353] width 1110 height 14
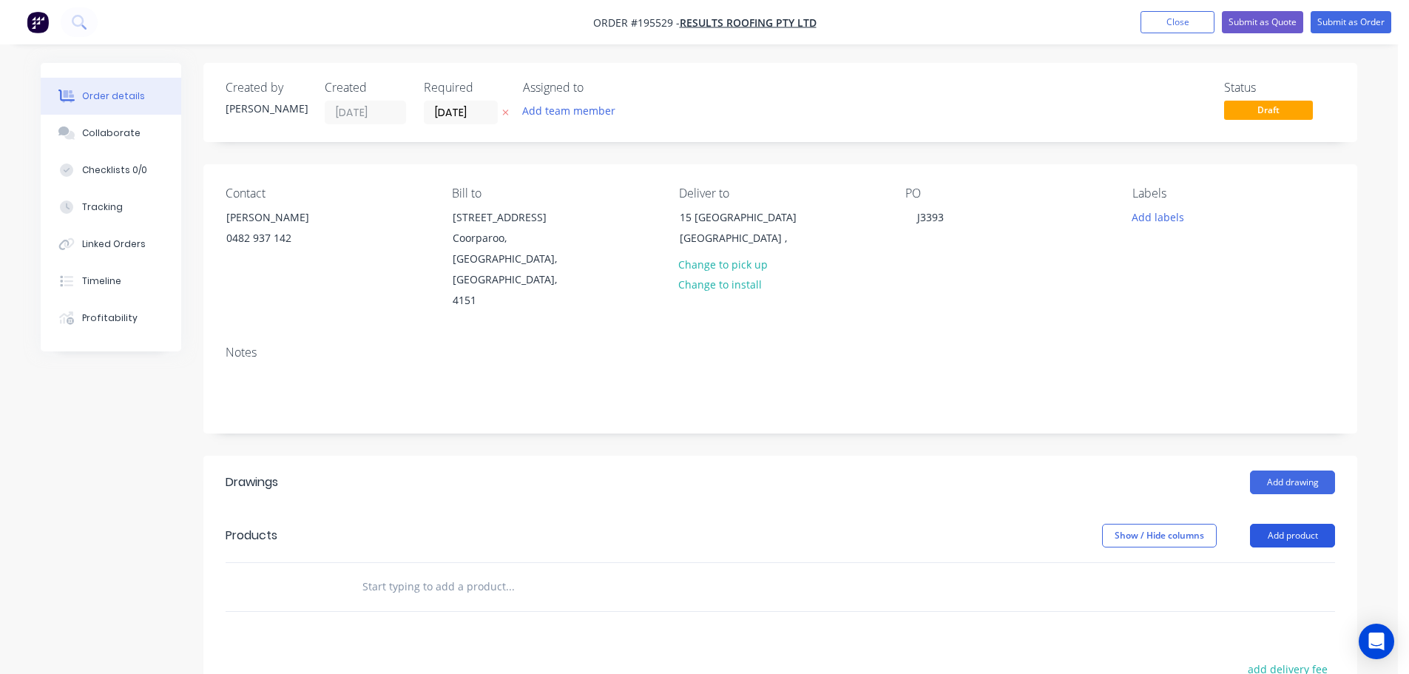
click at [1279, 524] on button "Add product" at bounding box center [1292, 536] width 85 height 24
drag, startPoint x: 1292, startPoint y: 509, endPoint x: 1299, endPoint y: 533, distance: 24.8
click at [1299, 562] on div "Product catalogue" at bounding box center [1265, 572] width 114 height 21
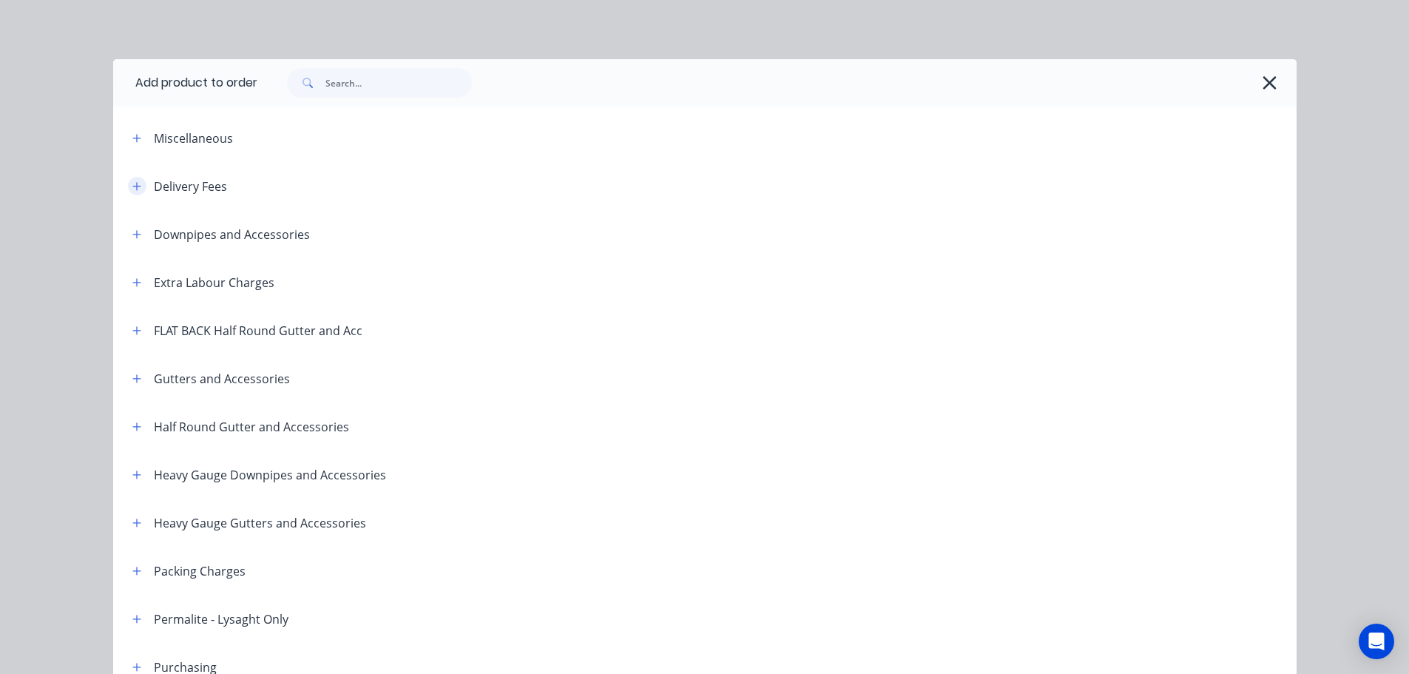
click at [134, 183] on icon "button" at bounding box center [136, 186] width 9 height 10
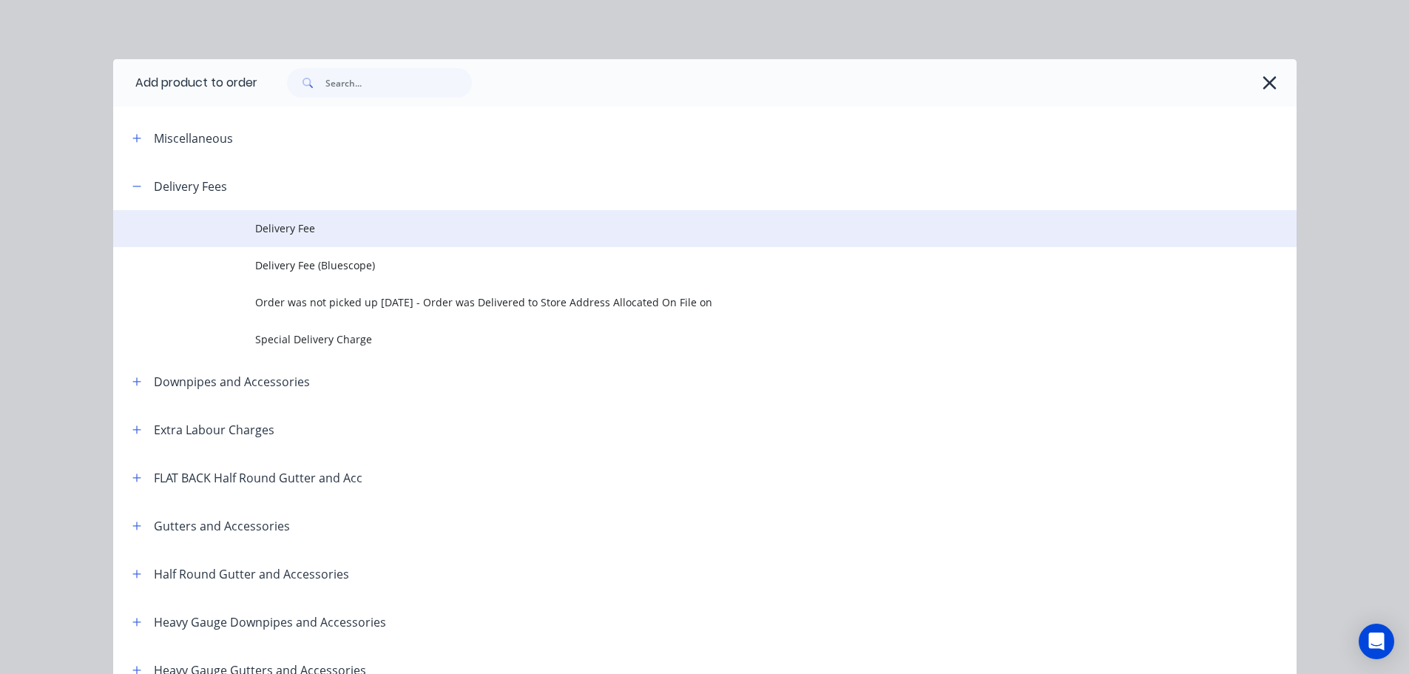
click at [263, 225] on span "Delivery Fee" at bounding box center [671, 228] width 833 height 16
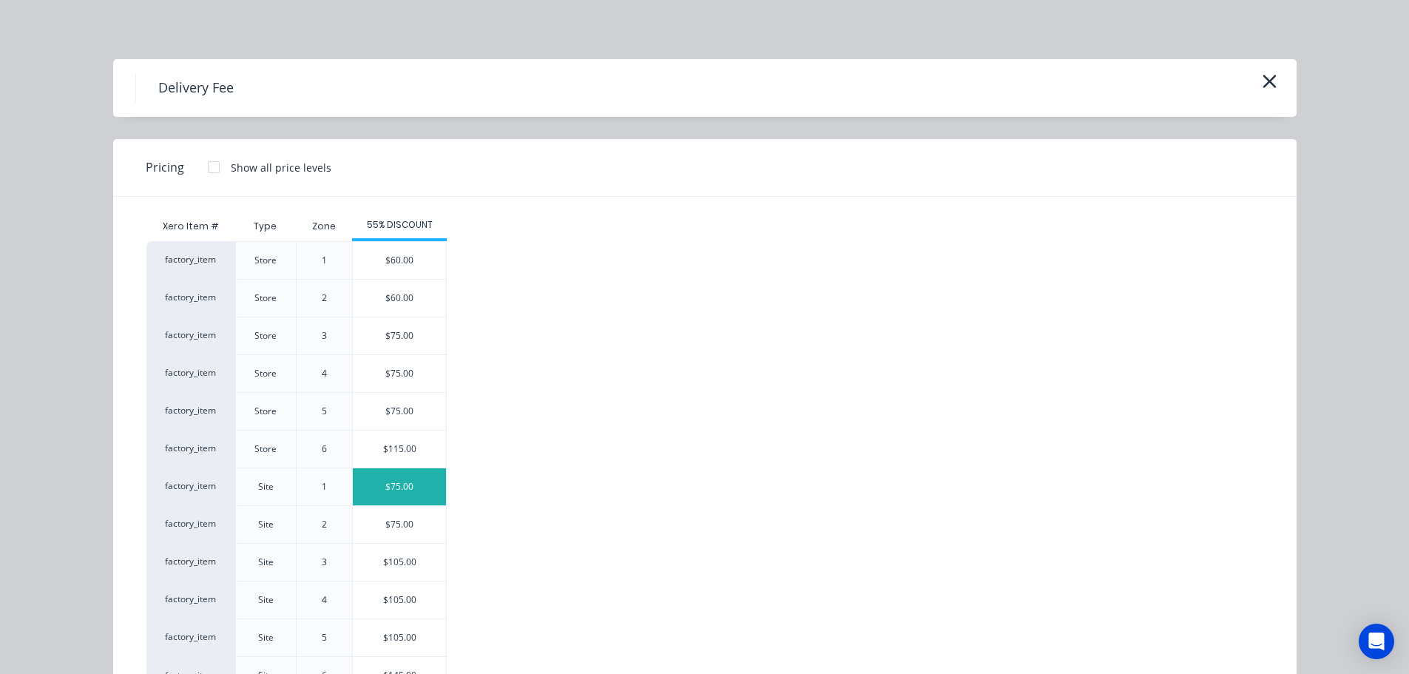
click at [399, 494] on div "$75.00" at bounding box center [399, 486] width 93 height 37
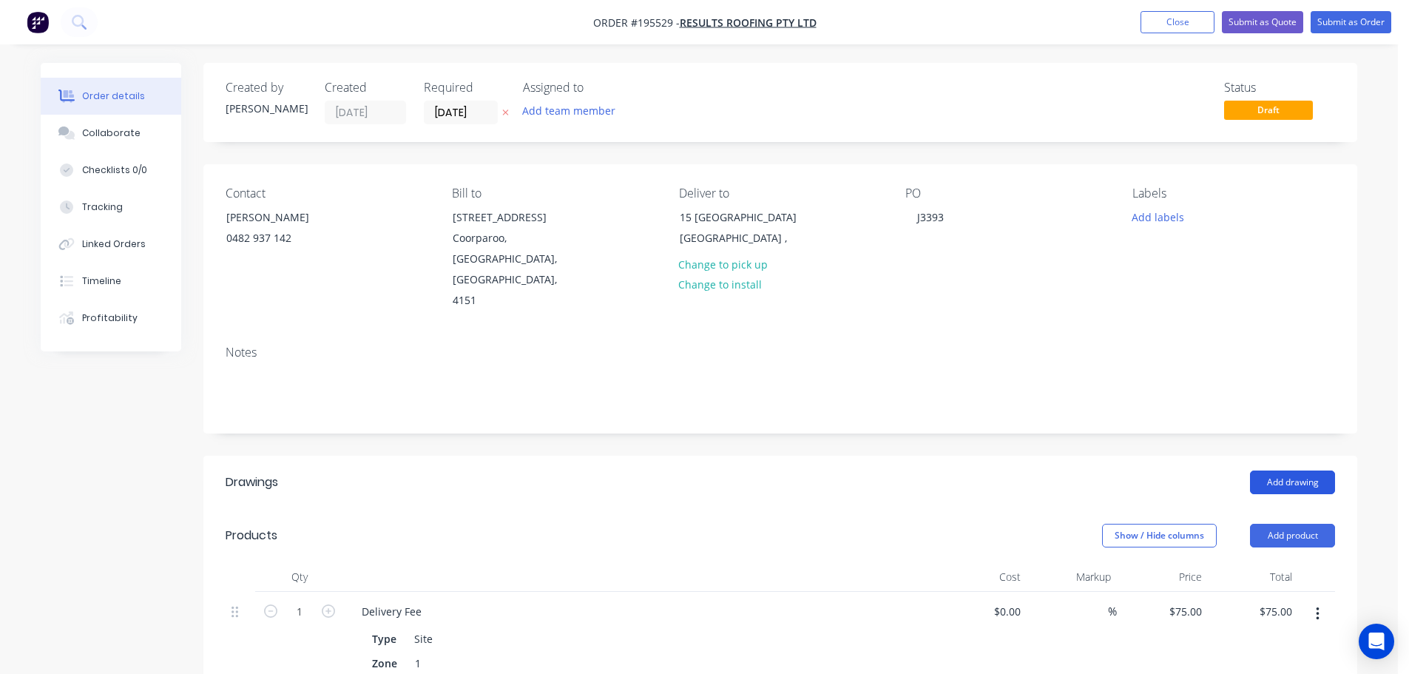
click at [1318, 471] on button "Add drawing" at bounding box center [1292, 483] width 85 height 24
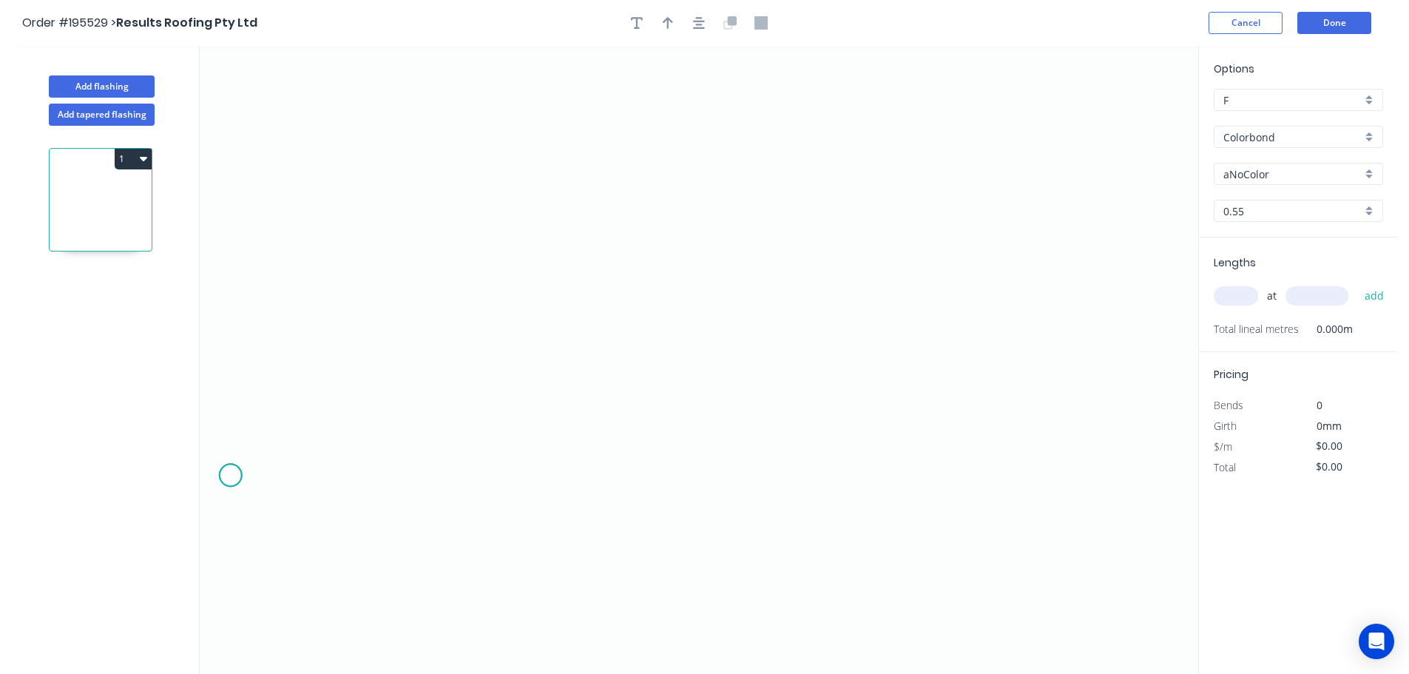
click at [231, 476] on icon "0" at bounding box center [699, 360] width 999 height 628
click at [325, 389] on icon "0" at bounding box center [699, 360] width 999 height 628
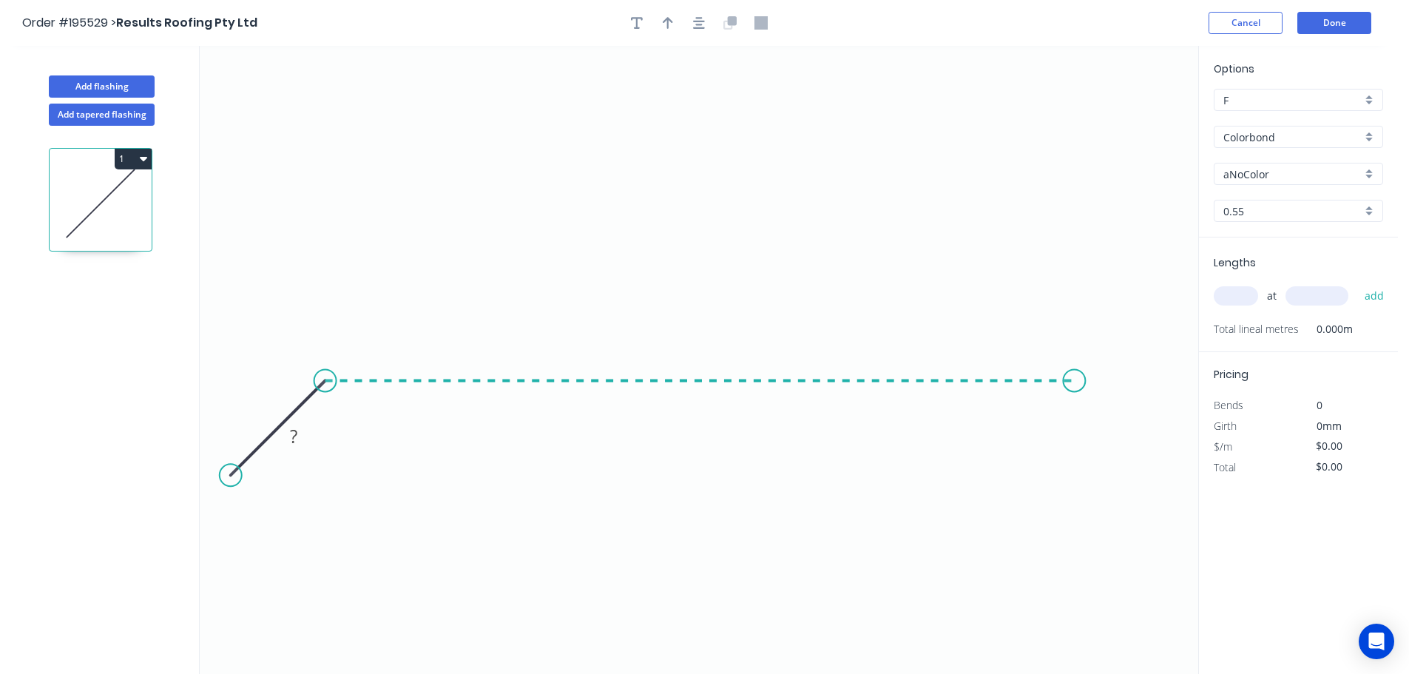
click at [1082, 428] on icon "0 ?" at bounding box center [699, 360] width 999 height 628
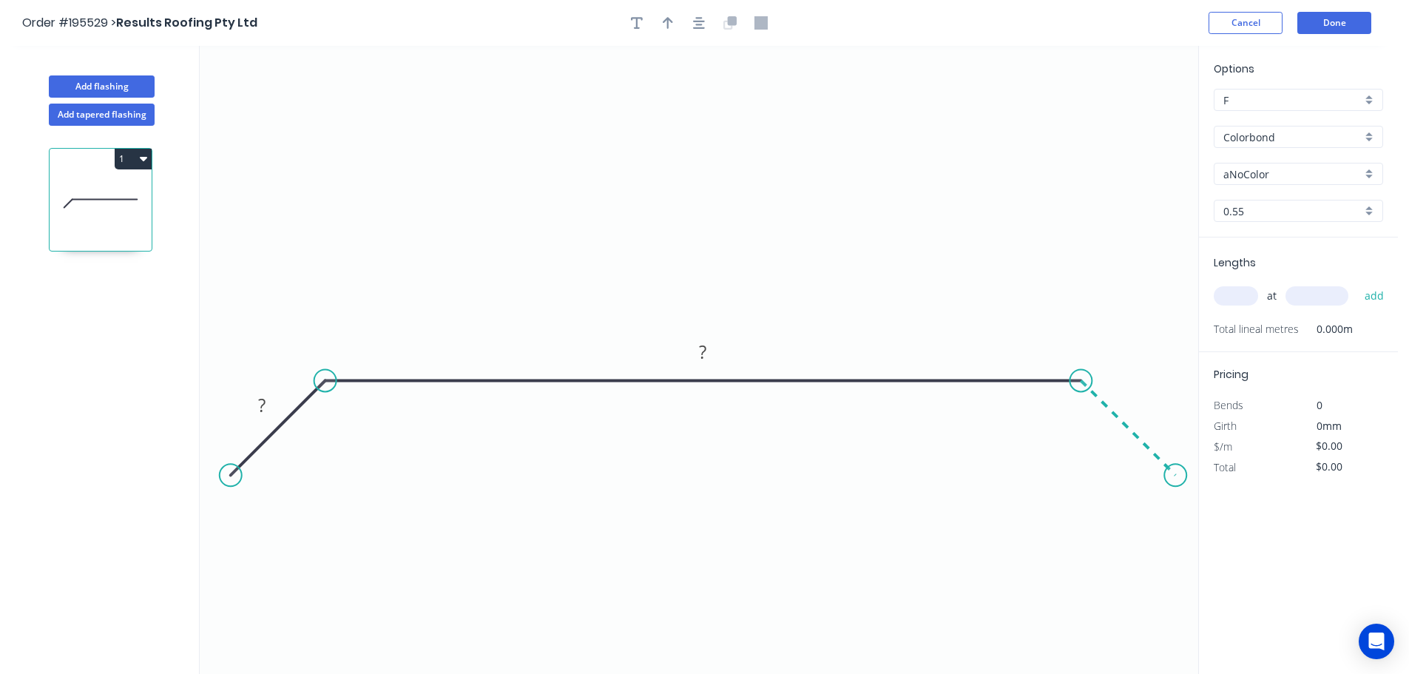
click at [1176, 473] on icon "0 ? ?" at bounding box center [699, 360] width 999 height 628
click at [277, 411] on rect at bounding box center [263, 406] width 30 height 21
click at [683, 15] on div at bounding box center [699, 23] width 155 height 22
type input "$16.77"
click at [702, 24] on icon "button" at bounding box center [699, 22] width 12 height 13
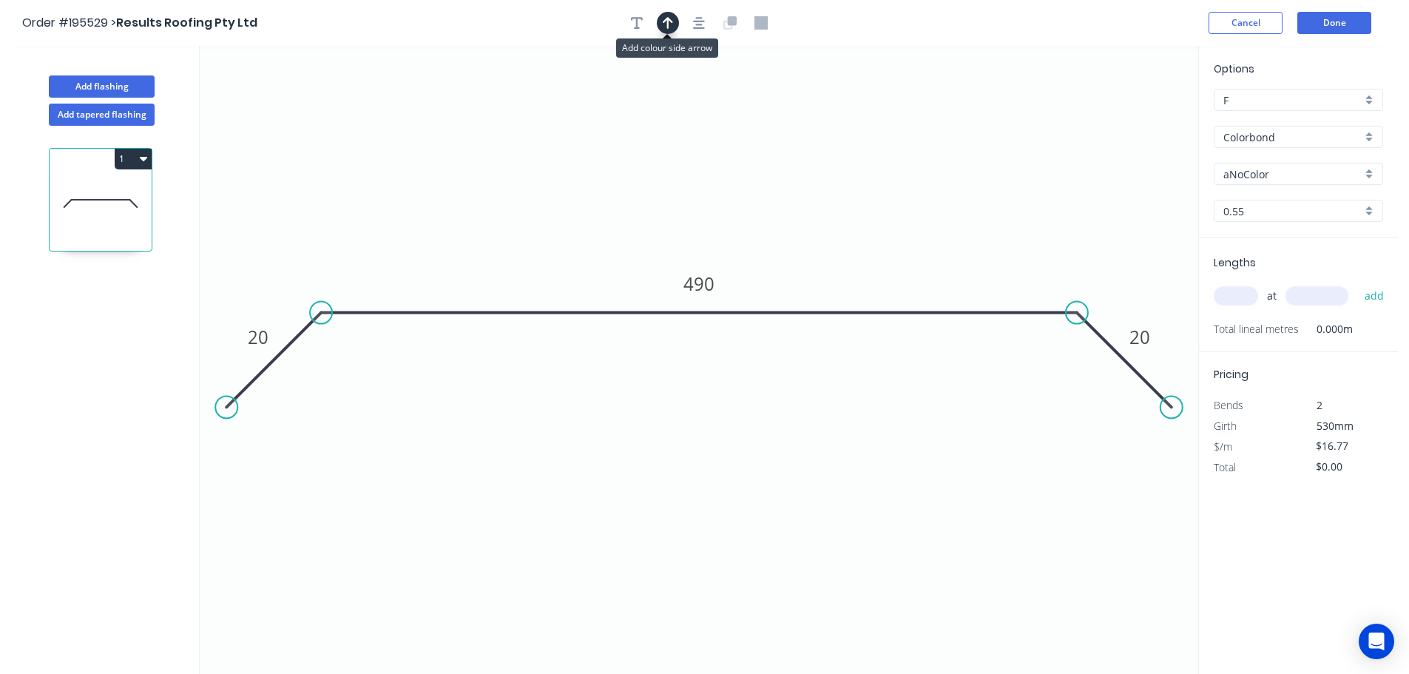
drag, startPoint x: 664, startPoint y: 23, endPoint x: 1020, endPoint y: 128, distance: 370.4
click at [667, 24] on icon "button" at bounding box center [668, 22] width 10 height 13
drag, startPoint x: 1128, startPoint y: 115, endPoint x: 690, endPoint y: 94, distance: 437.8
click at [690, 94] on icon at bounding box center [690, 76] width 13 height 47
click at [1307, 178] on input "aNoColor" at bounding box center [1293, 174] width 138 height 16
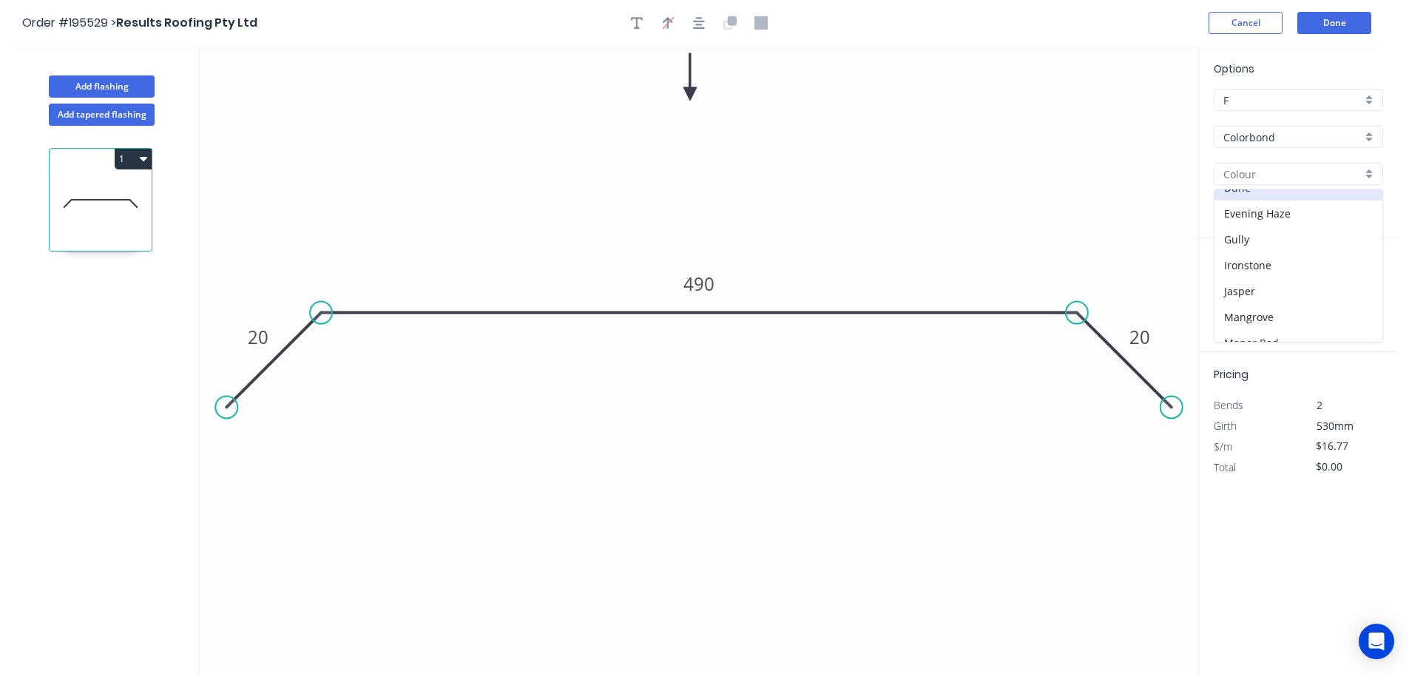
scroll to position [222, 0]
click at [1276, 215] on div "Gully" at bounding box center [1299, 214] width 168 height 26
type input "Gully"
click at [1239, 288] on input "text" at bounding box center [1236, 295] width 44 height 19
type input "1"
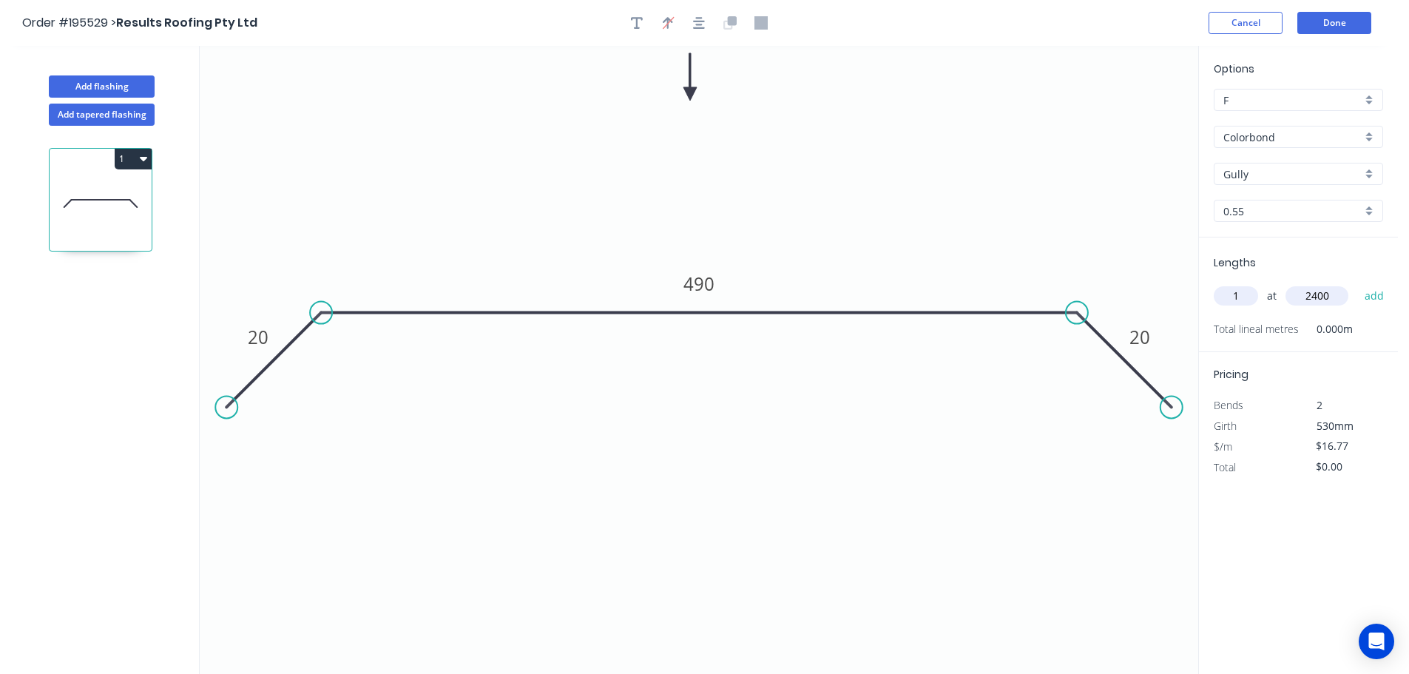
type input "2400"
click at [1358, 283] on button "add" at bounding box center [1375, 295] width 35 height 25
type input "$40.25"
click at [78, 79] on button "Add flashing" at bounding box center [102, 86] width 106 height 22
type input "$0.00"
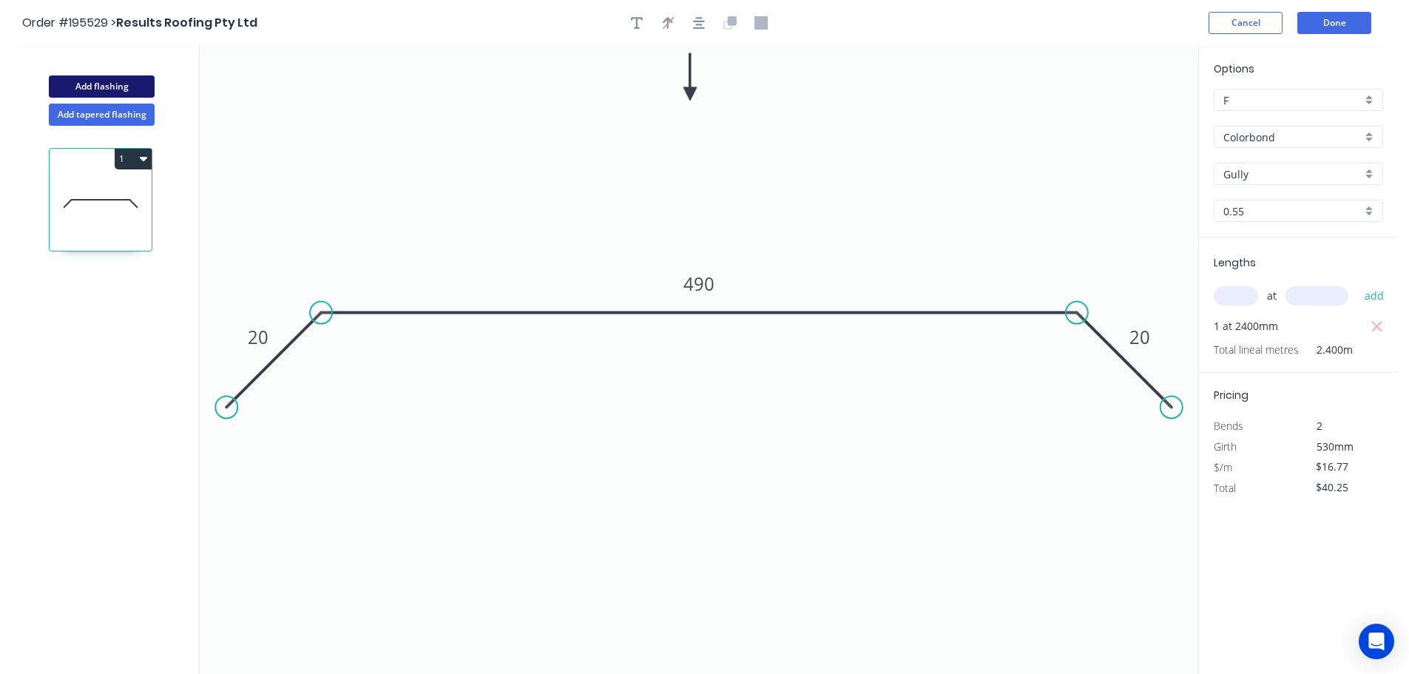
type input "$0.00"
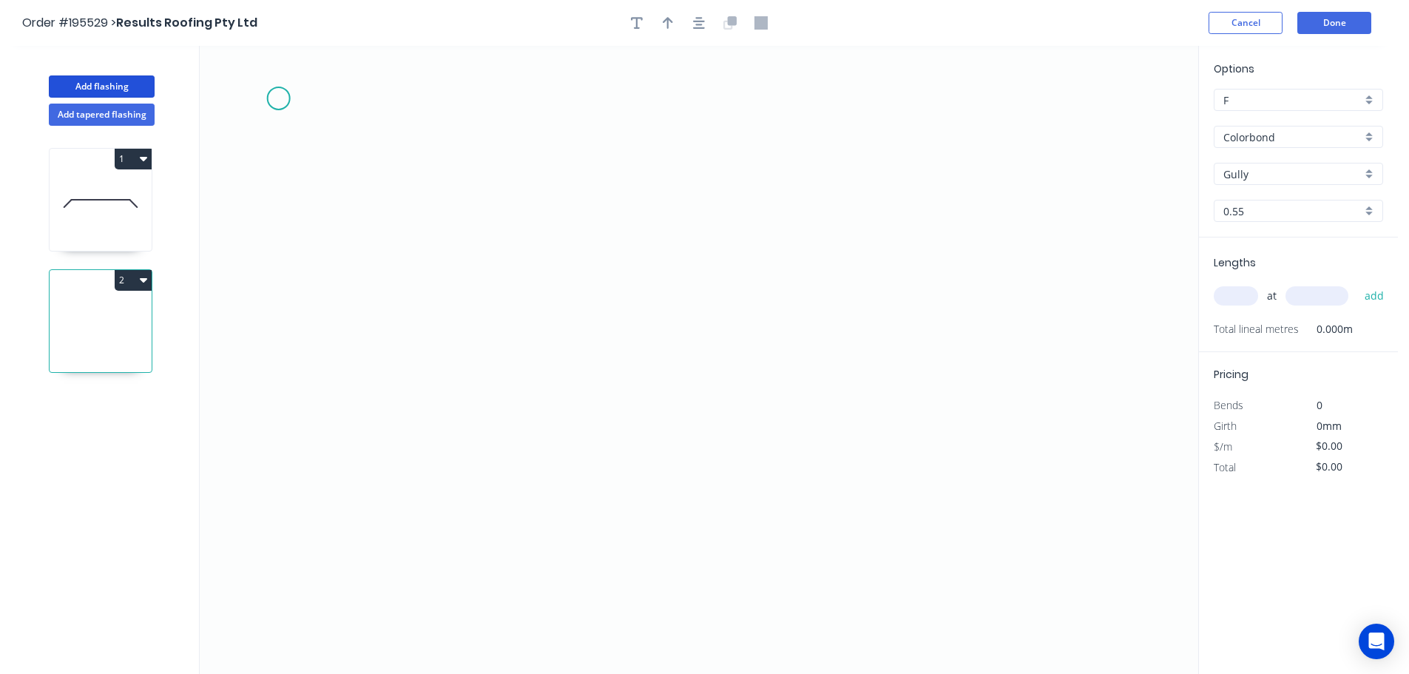
click at [277, 95] on icon "0" at bounding box center [699, 360] width 999 height 628
click at [281, 430] on icon "0" at bounding box center [699, 360] width 999 height 628
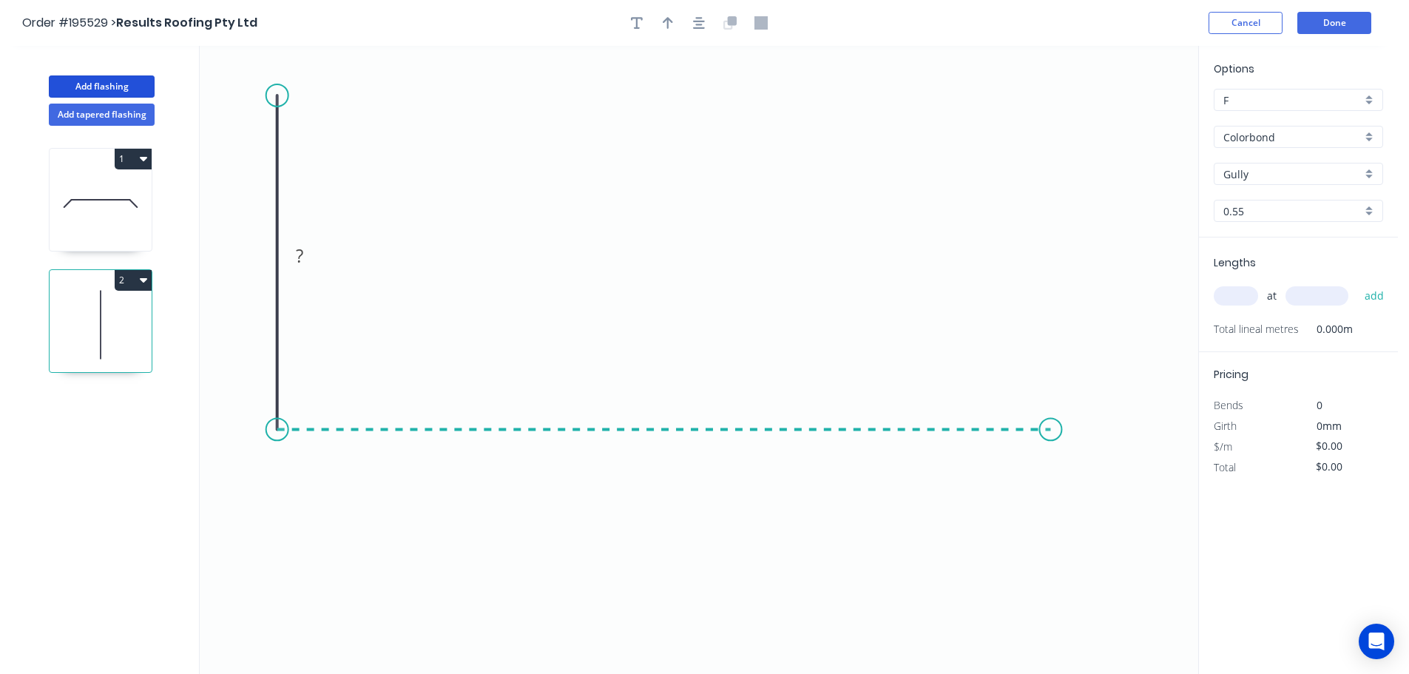
click at [1051, 438] on icon "0 ?" at bounding box center [699, 360] width 999 height 628
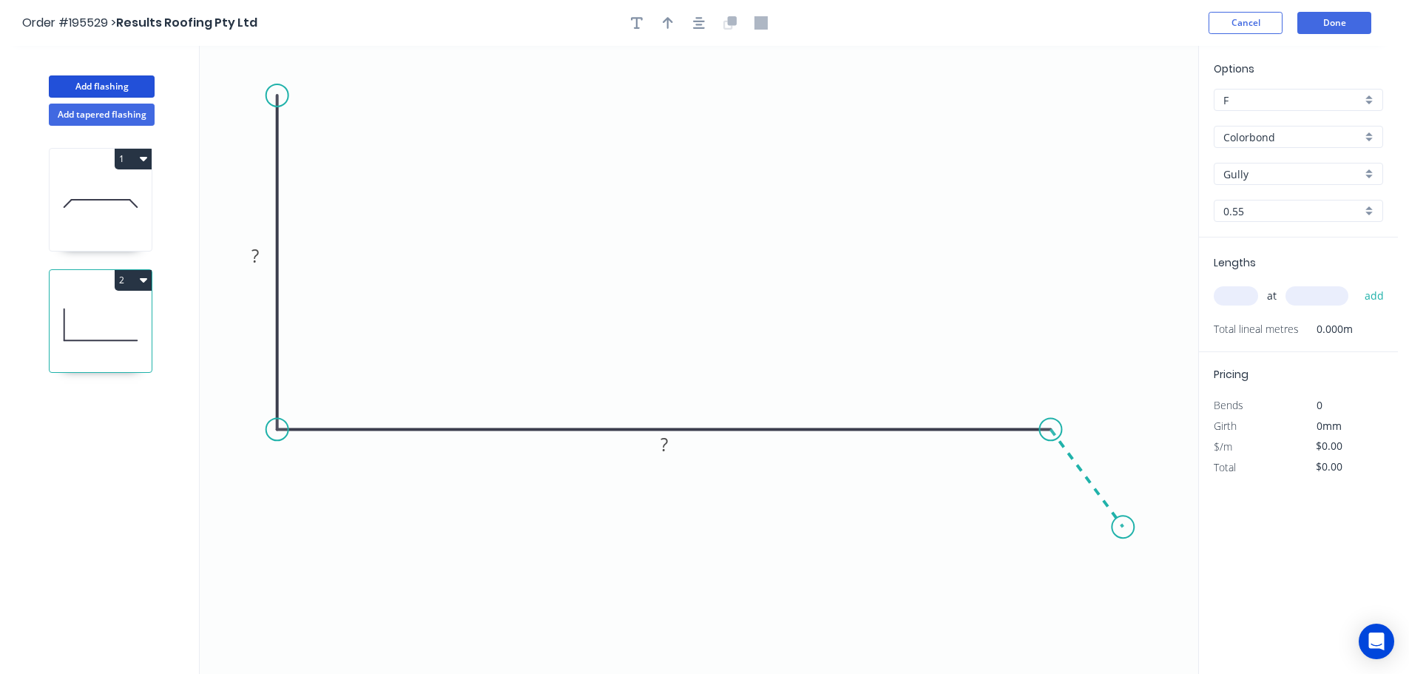
click at [1124, 528] on icon "0 ? ?" at bounding box center [699, 360] width 999 height 628
click at [260, 260] on rect at bounding box center [255, 256] width 30 height 21
drag, startPoint x: 1127, startPoint y: 525, endPoint x: 1139, endPoint y: 517, distance: 14.4
click at [1139, 517] on circle at bounding box center [1138, 516] width 22 height 22
click at [1111, 448] on tspan "?" at bounding box center [1110, 450] width 7 height 24
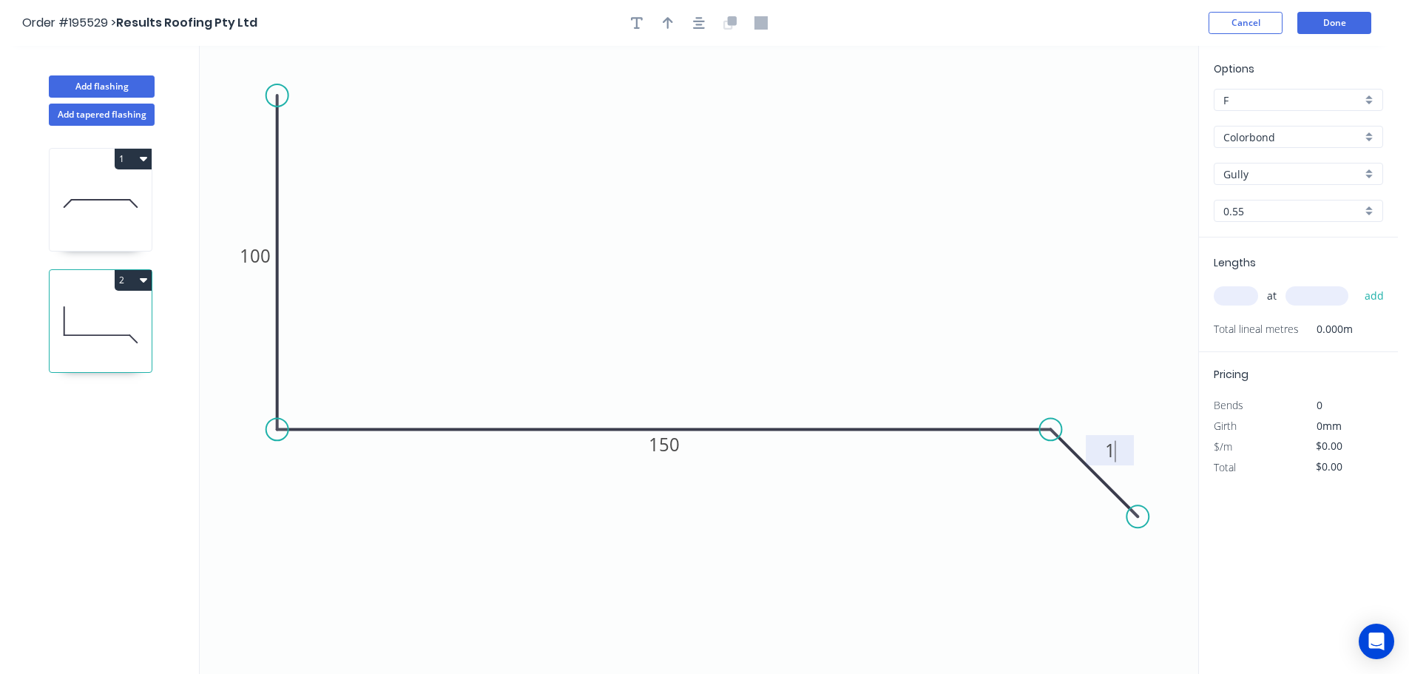
type input "$10.55"
click at [1225, 303] on input "text" at bounding box center [1236, 295] width 44 height 19
type input "1"
type input "2600"
click at [1358, 283] on button "add" at bounding box center [1375, 295] width 35 height 25
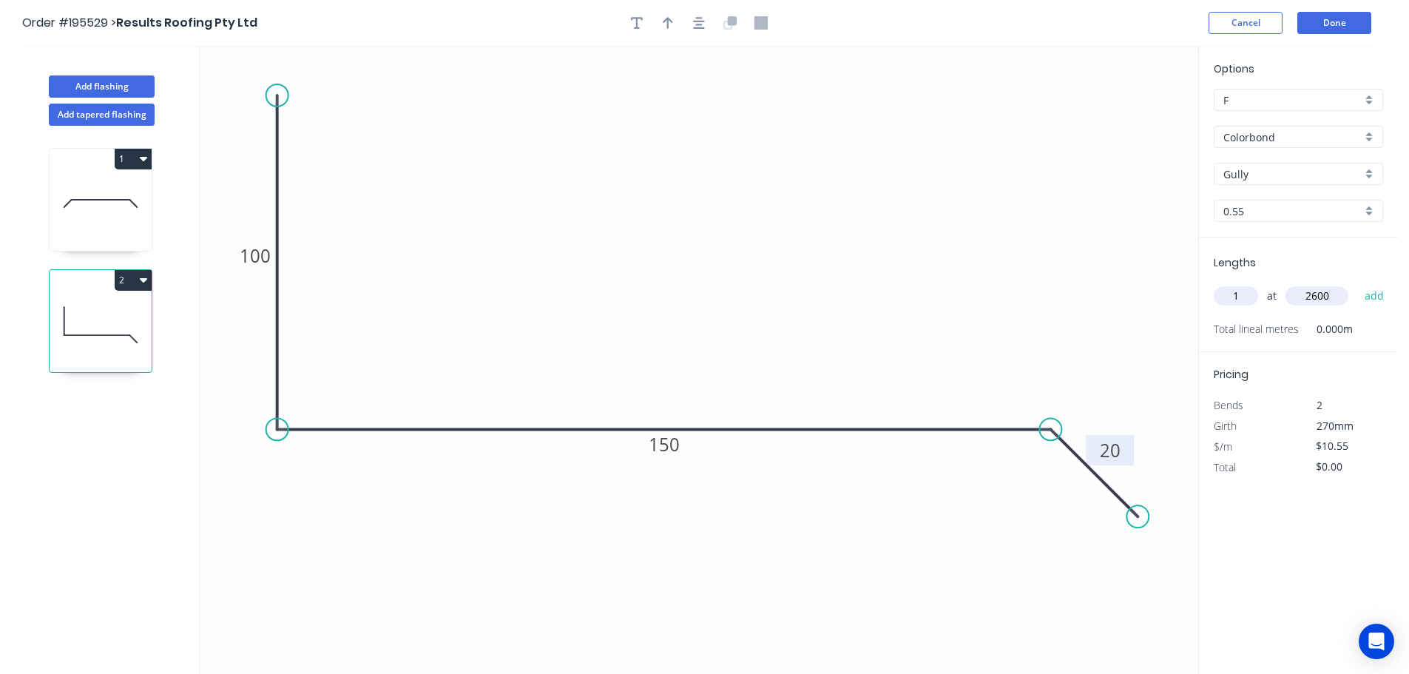
type input "$27.43"
drag, startPoint x: 665, startPoint y: 15, endPoint x: 701, endPoint y: 18, distance: 36.4
click at [665, 16] on button "button" at bounding box center [668, 23] width 22 height 22
click at [703, 19] on icon "button" at bounding box center [699, 22] width 12 height 13
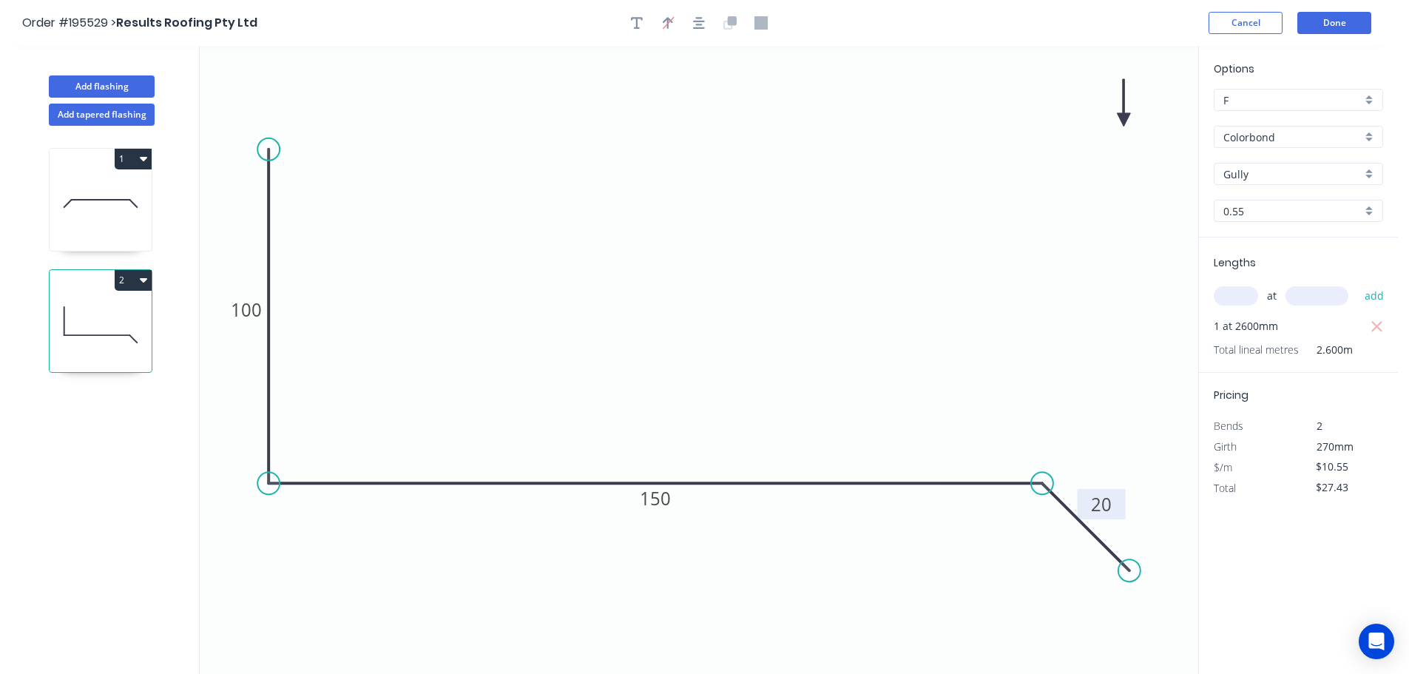
drag, startPoint x: 1123, startPoint y: 115, endPoint x: 1066, endPoint y: 158, distance: 71.3
click at [674, 115] on icon "0 100 150 20" at bounding box center [699, 360] width 999 height 628
drag, startPoint x: 719, startPoint y: 124, endPoint x: 703, endPoint y: 112, distance: 20.1
click at [680, 118] on icon at bounding box center [686, 101] width 13 height 47
click at [1301, 30] on button "Done" at bounding box center [1335, 23] width 74 height 22
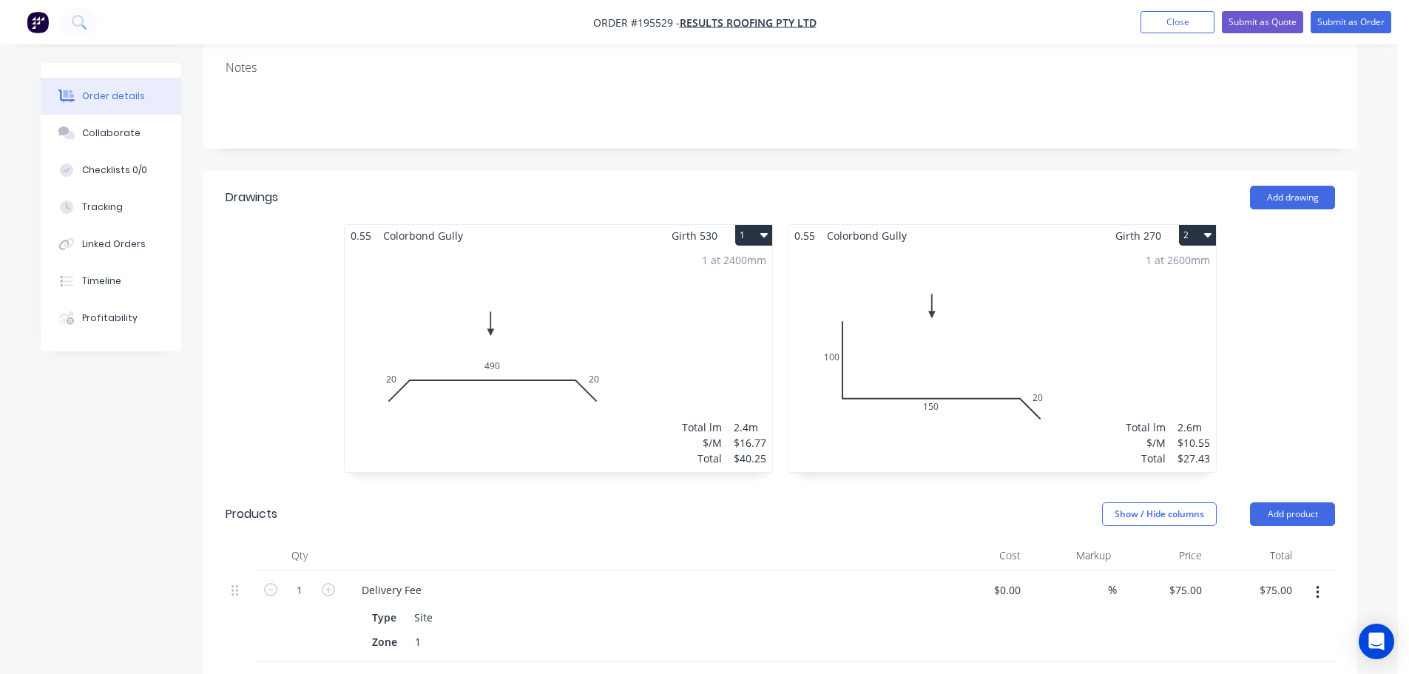
scroll to position [370, 0]
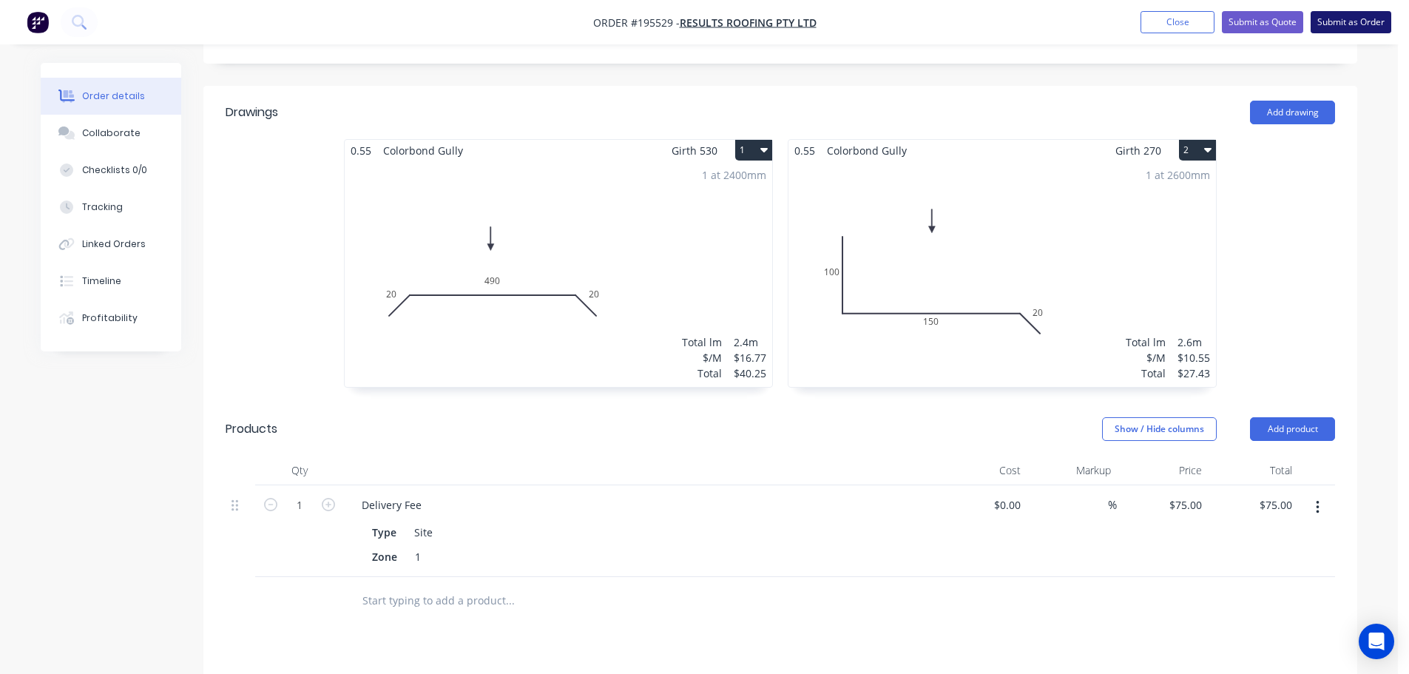
click at [1361, 12] on button "Submit as Order" at bounding box center [1351, 22] width 81 height 22
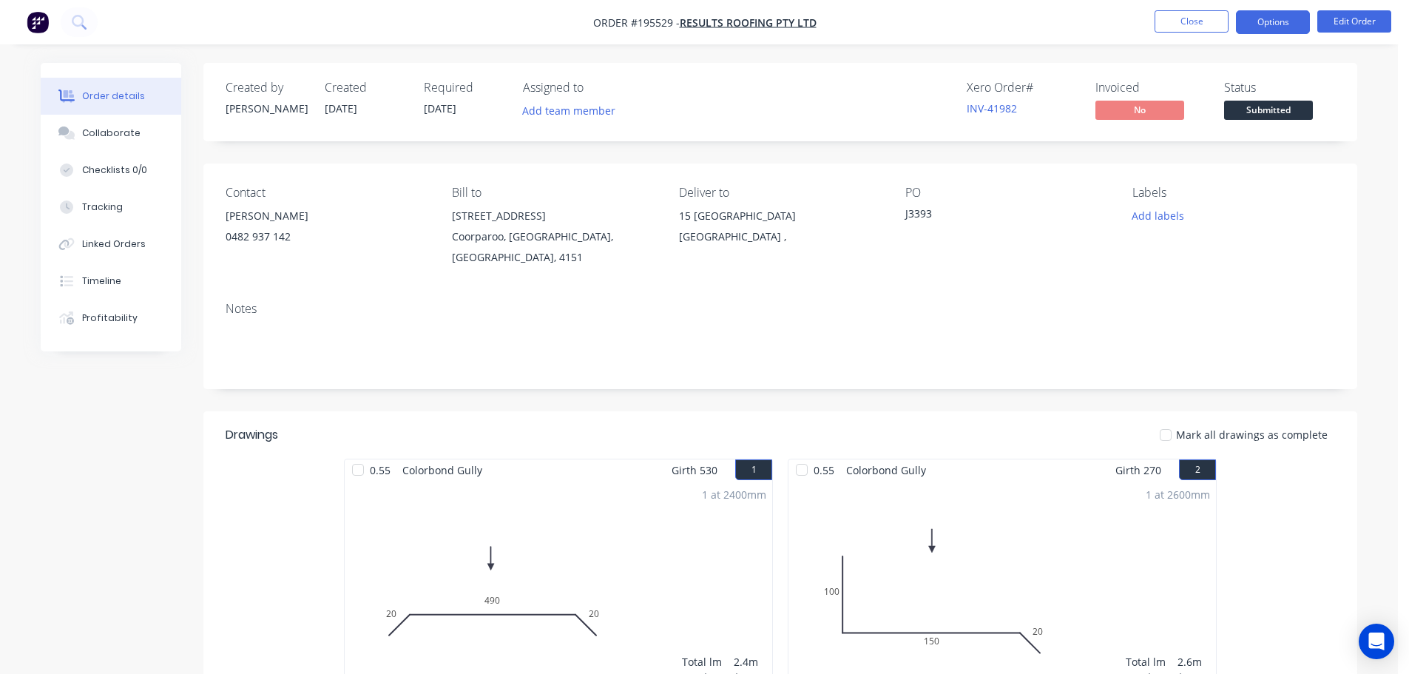
click at [1274, 27] on button "Options" at bounding box center [1273, 22] width 74 height 24
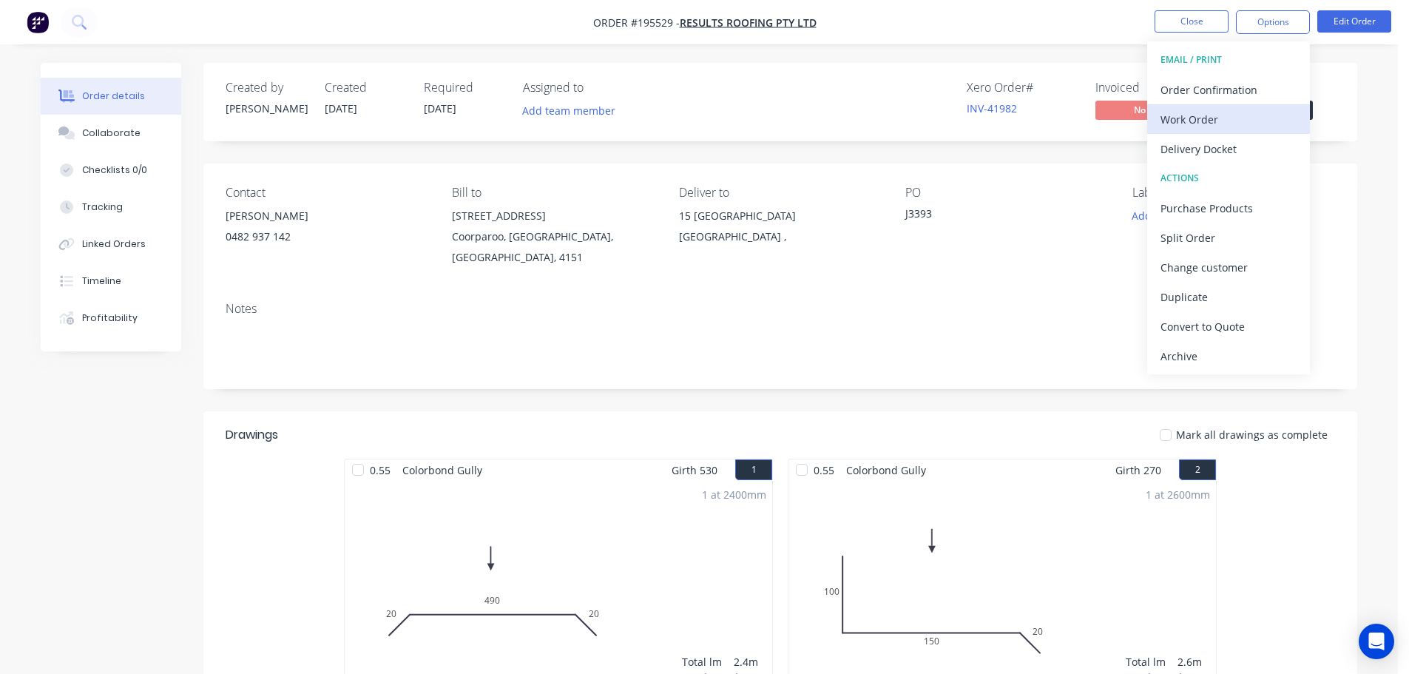
click at [1253, 115] on div "Work Order" at bounding box center [1229, 119] width 136 height 21
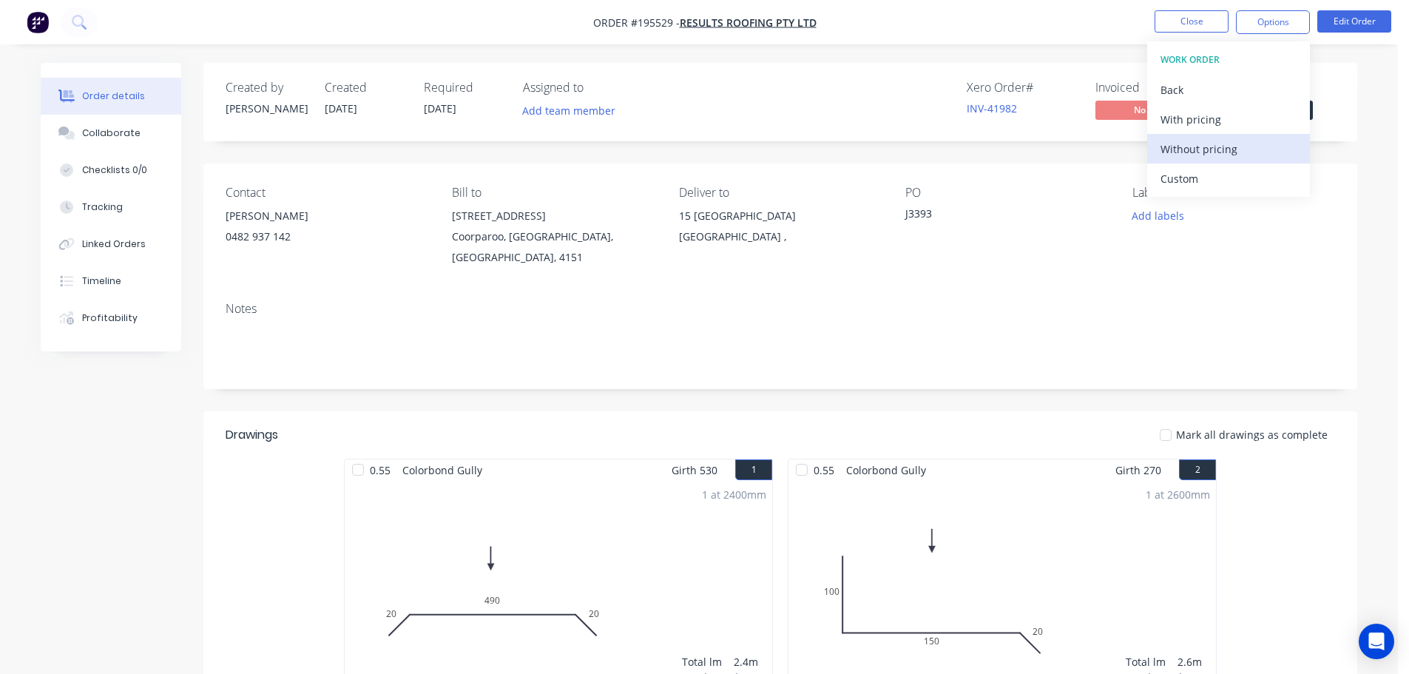
click at [1253, 147] on div "Without pricing" at bounding box center [1229, 148] width 136 height 21
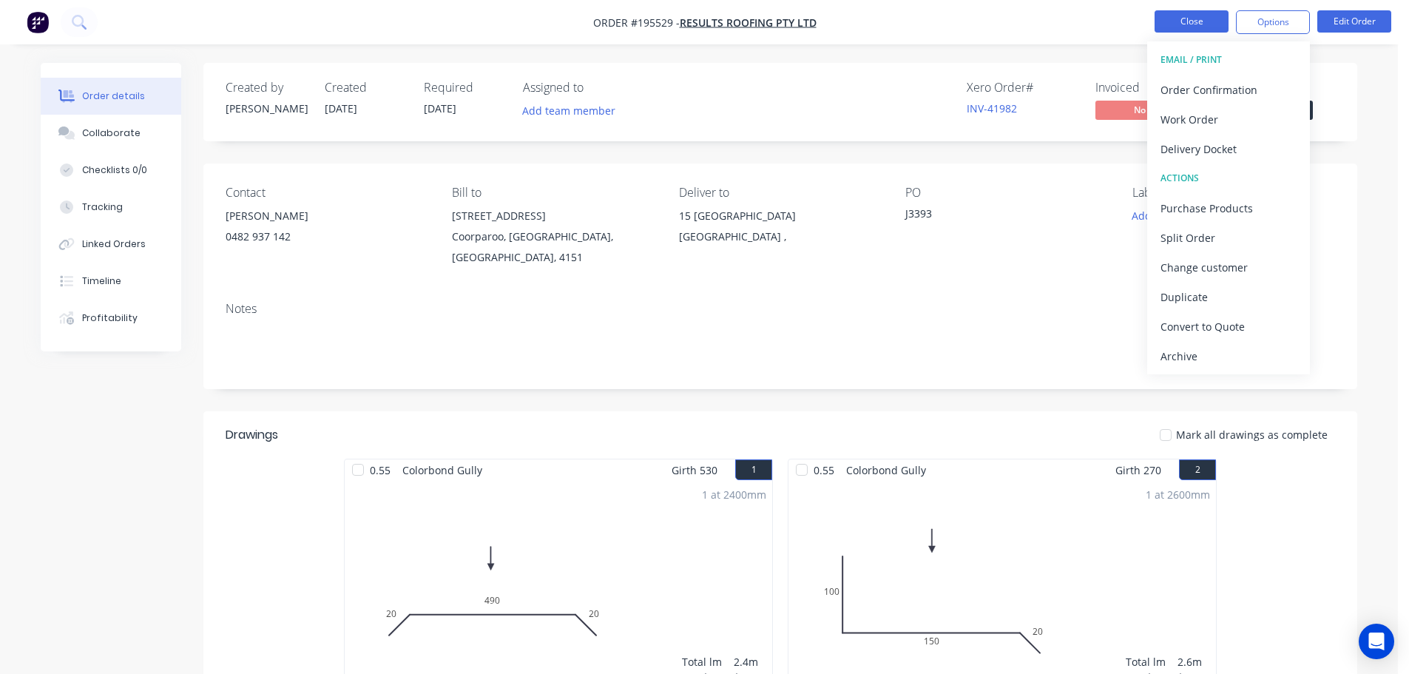
click at [1192, 24] on button "Close" at bounding box center [1192, 21] width 74 height 22
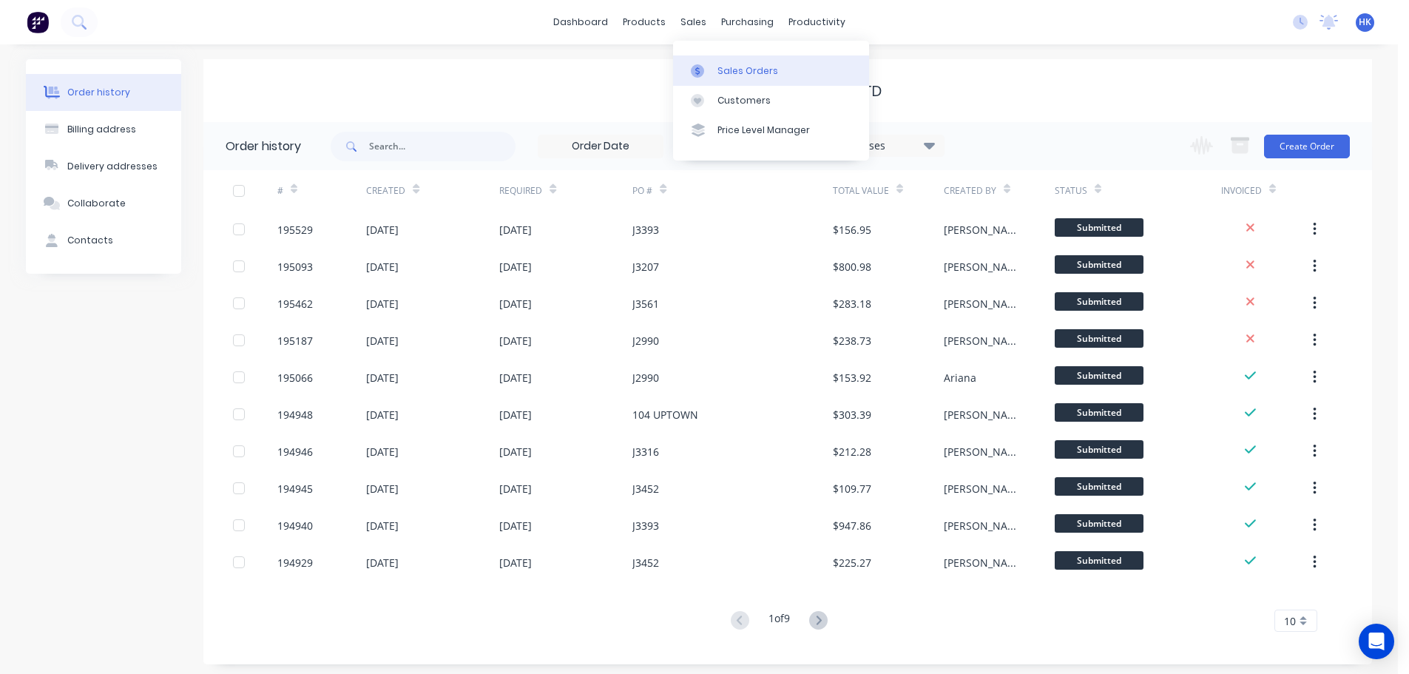
click at [737, 73] on div "Sales Orders" at bounding box center [748, 70] width 61 height 13
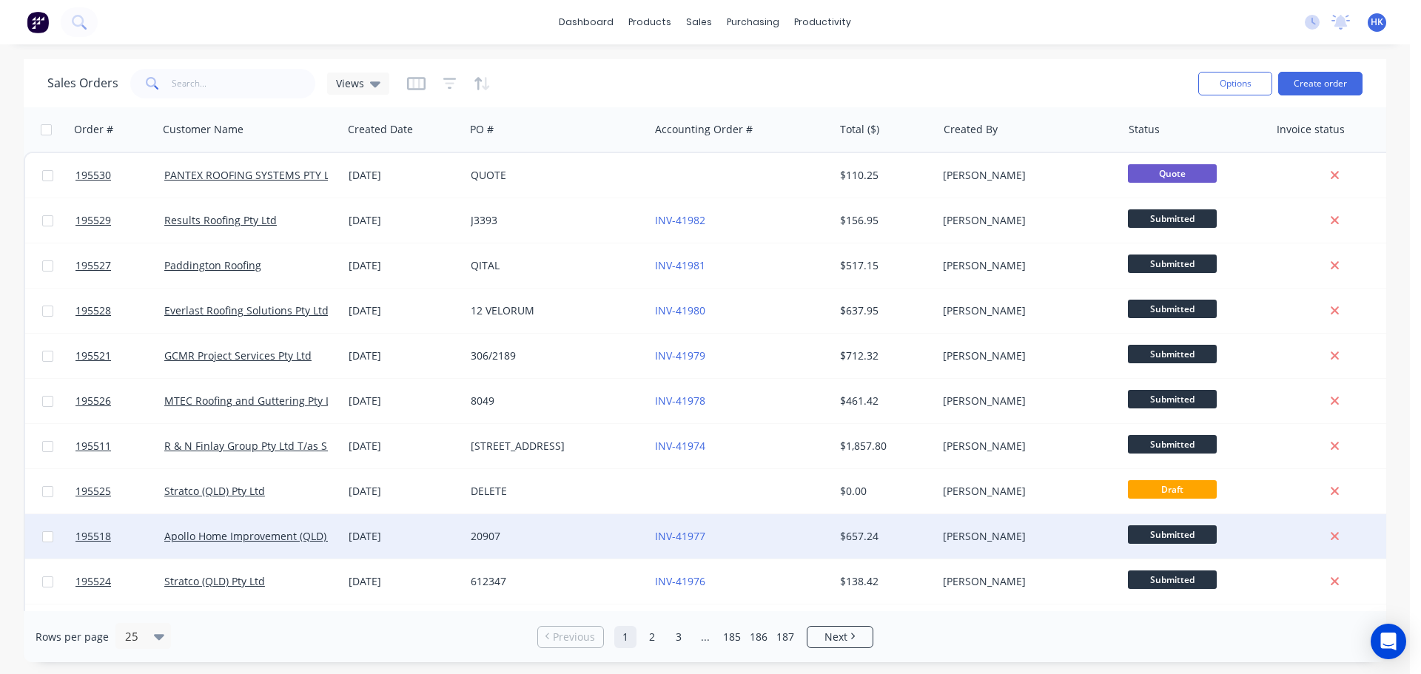
click at [582, 539] on div "20907" at bounding box center [553, 536] width 164 height 15
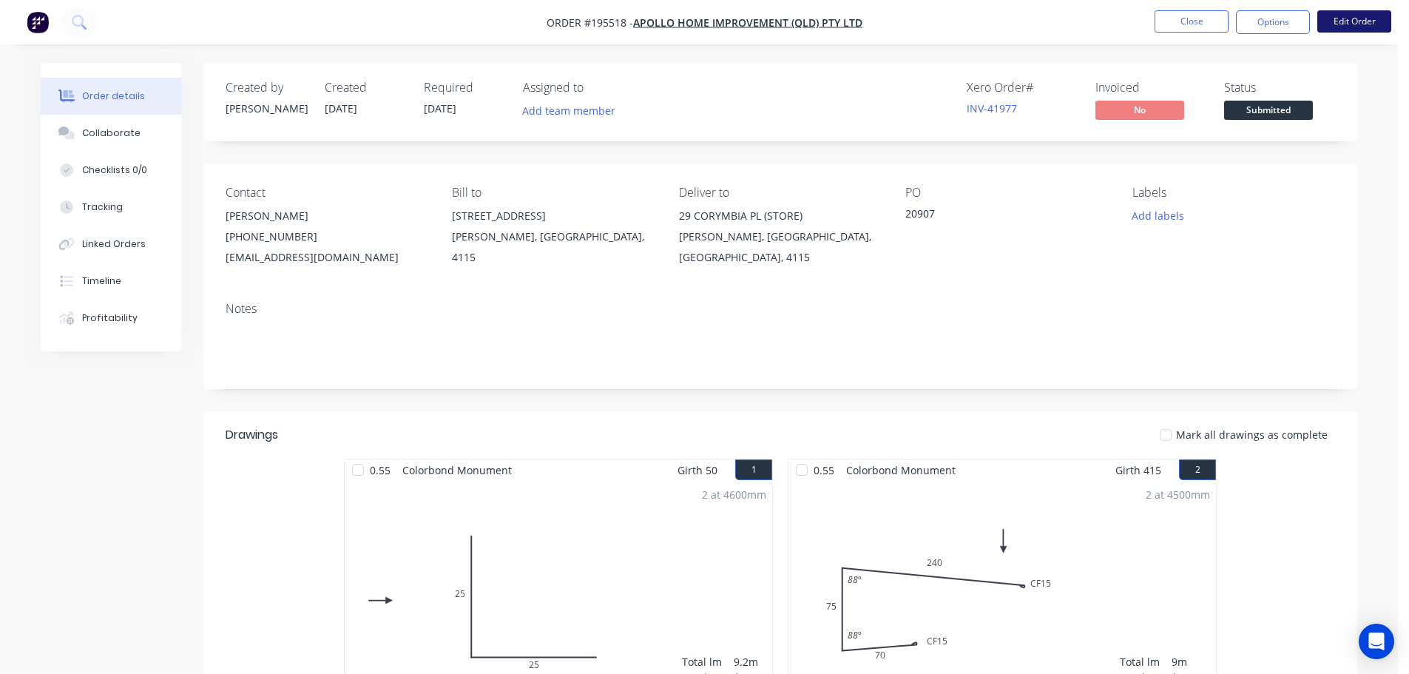
click at [1355, 24] on button "Edit Order" at bounding box center [1355, 21] width 74 height 22
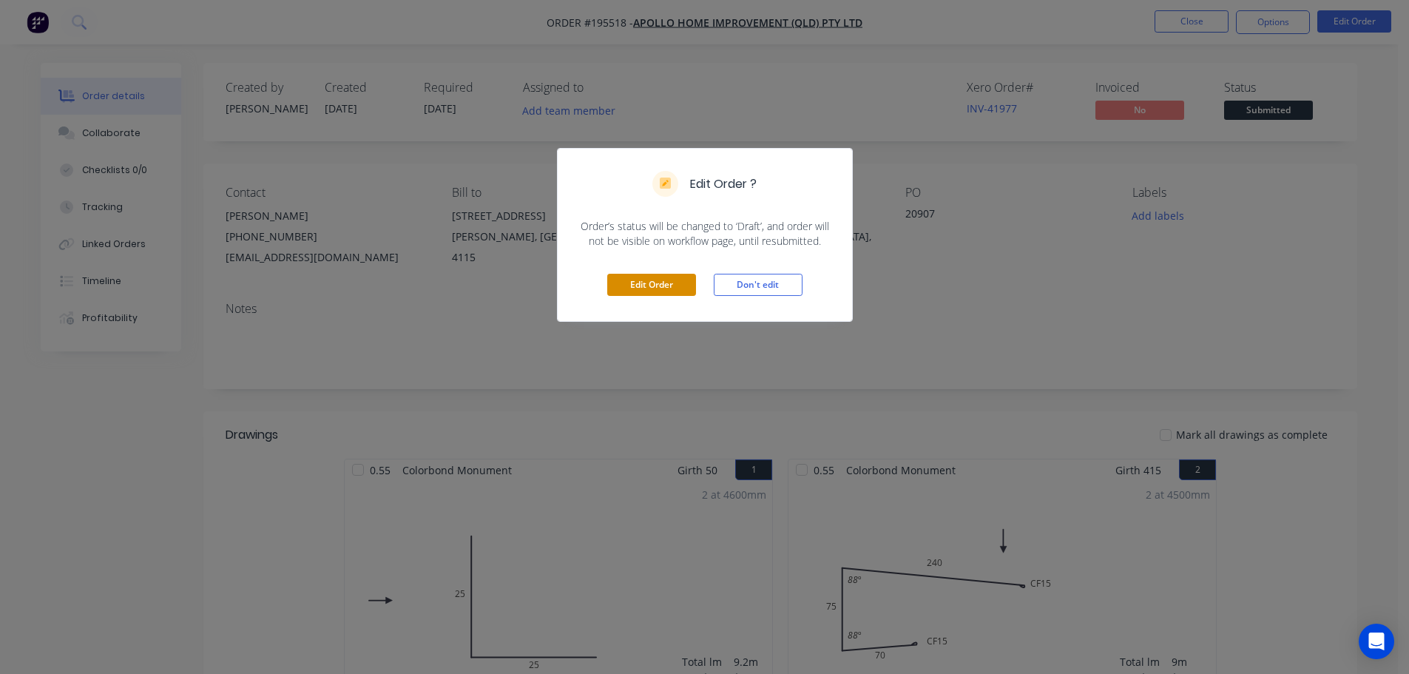
click at [667, 275] on button "Edit Order" at bounding box center [651, 285] width 89 height 22
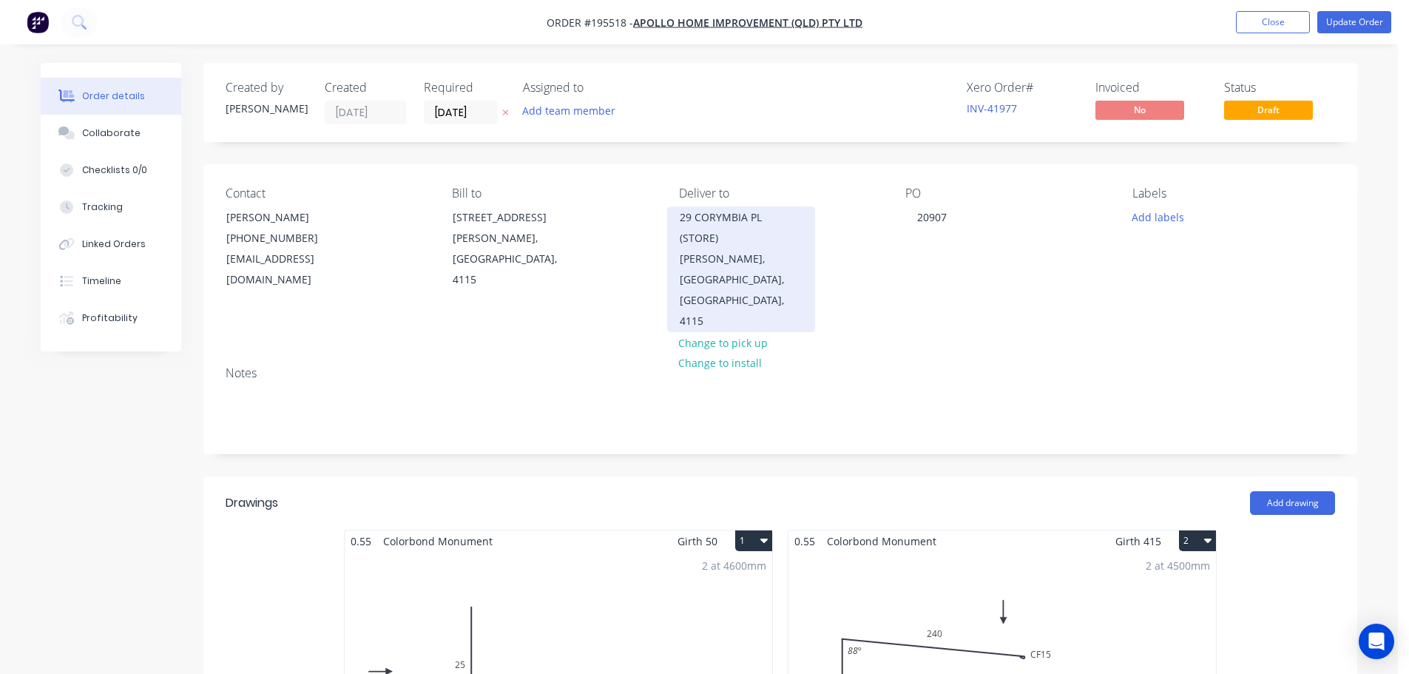
click at [778, 252] on div "[PERSON_NAME], [GEOGRAPHIC_DATA], [GEOGRAPHIC_DATA], 4115" at bounding box center [741, 290] width 123 height 83
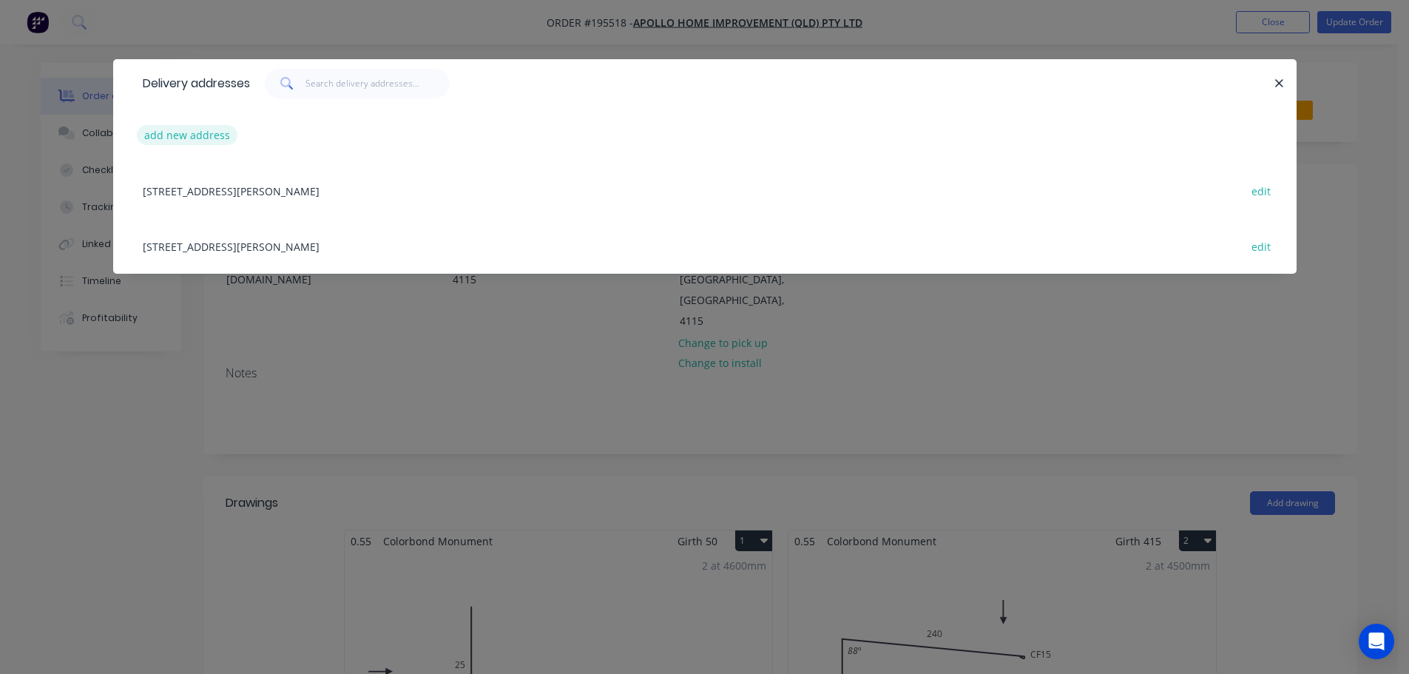
click at [199, 137] on button "add new address" at bounding box center [187, 135] width 101 height 20
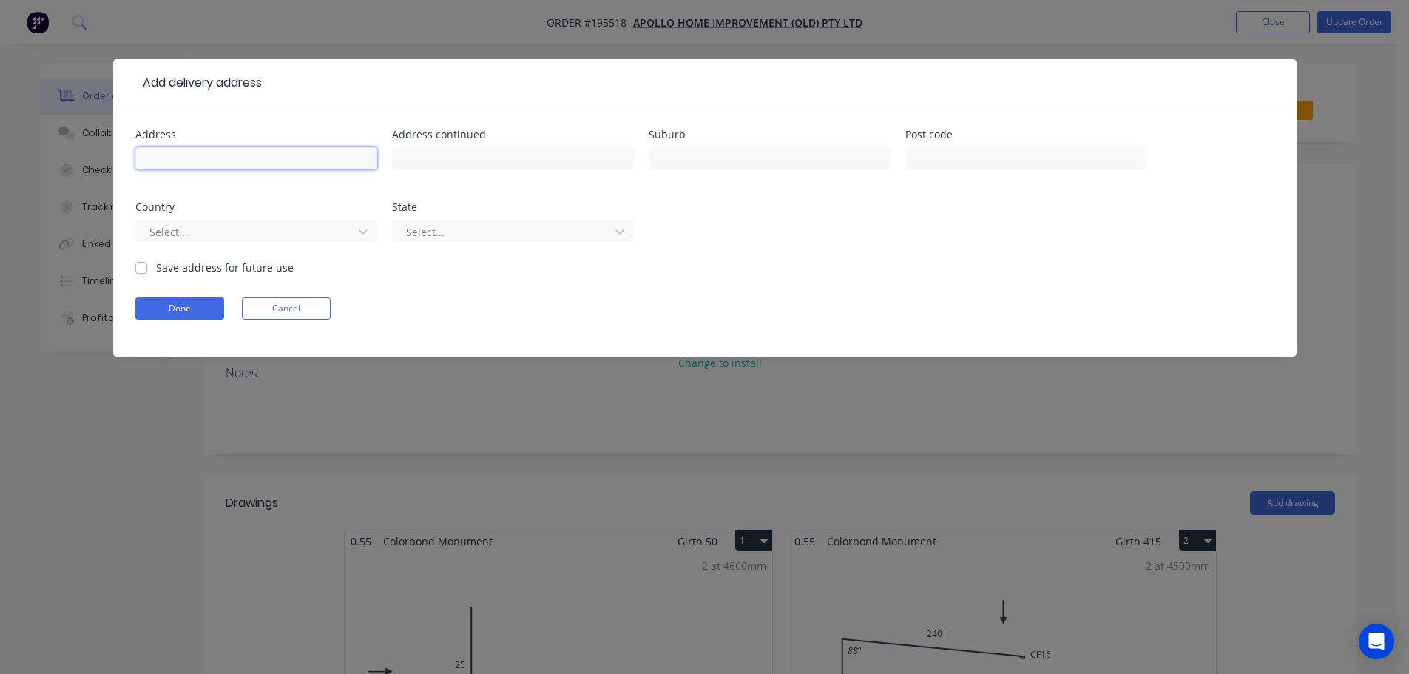
click at [201, 162] on input "text" at bounding box center [256, 158] width 242 height 22
type input "[STREET_ADDRESS]"
type input "MITCHELTON"
type input "4053"
click at [180, 320] on form "Address [STREET_ADDRESS] Address continued Suburb MITCHELTON Post code 4053 Cou…" at bounding box center [704, 242] width 1139 height 227
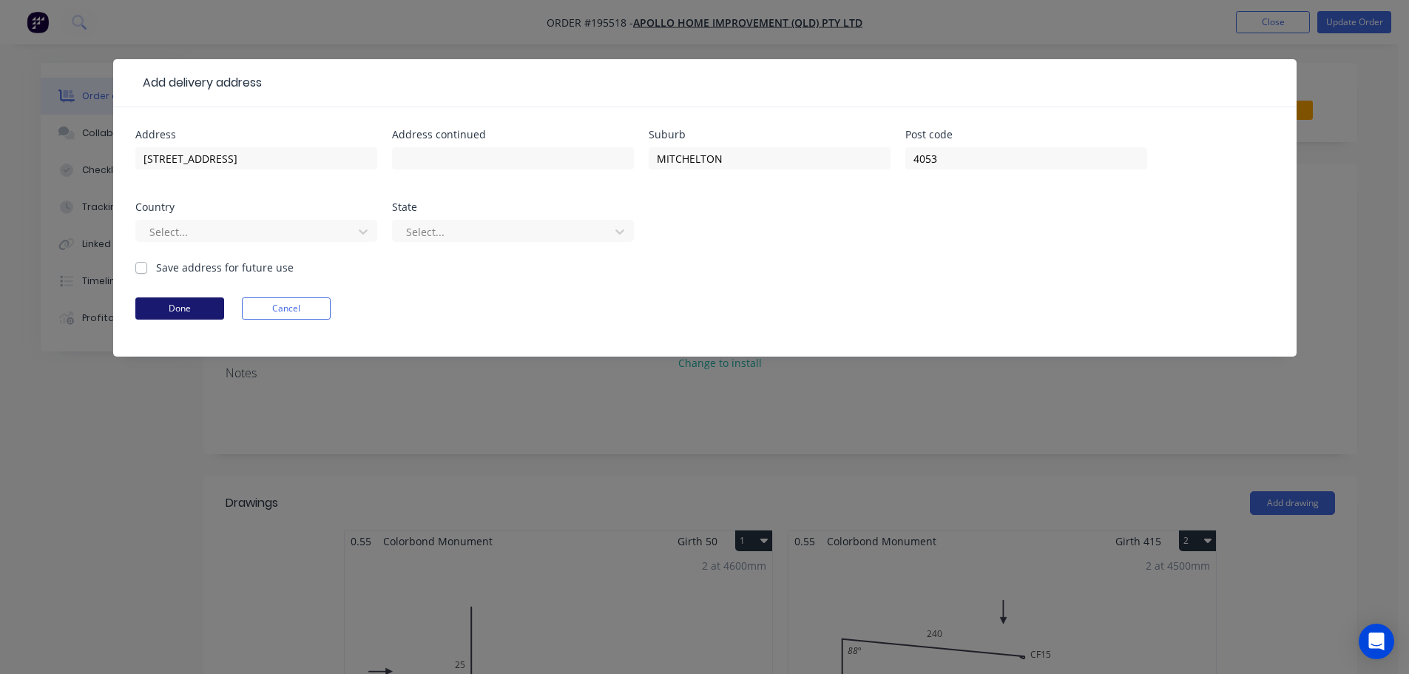
click at [196, 304] on button "Done" at bounding box center [179, 308] width 89 height 22
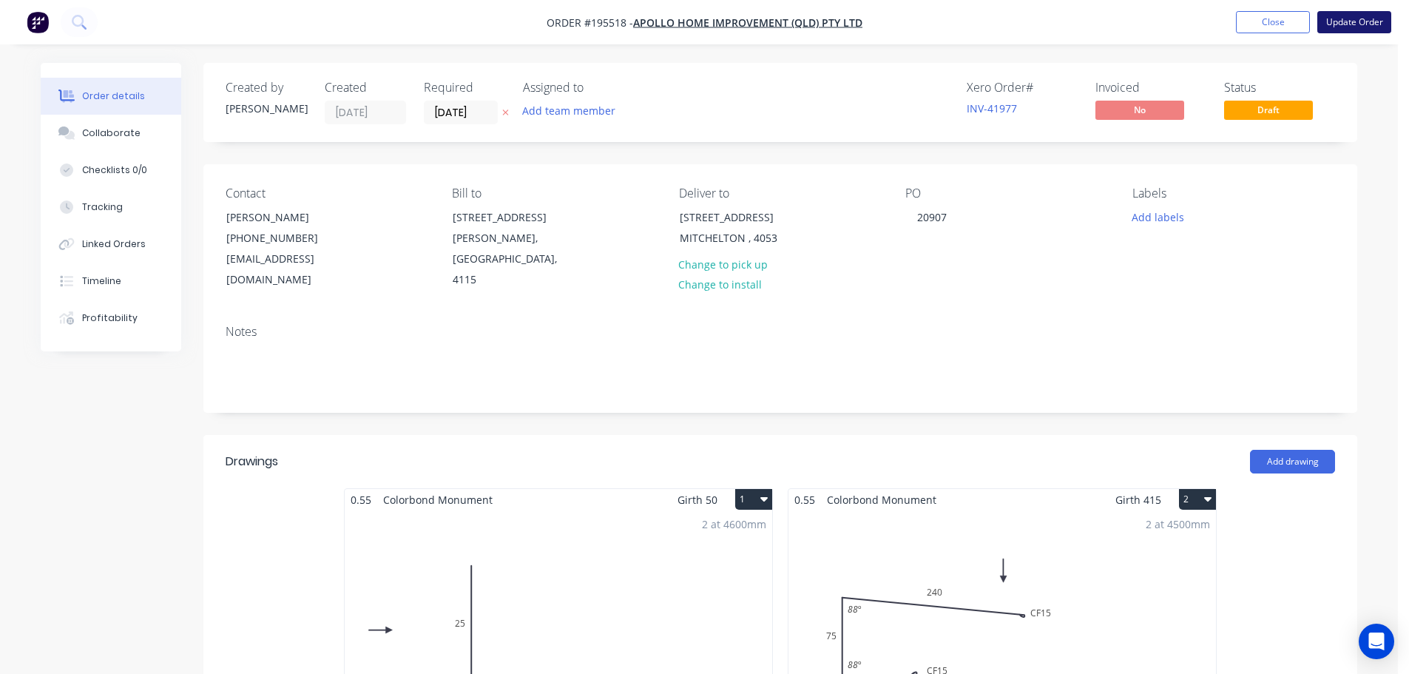
click at [1355, 27] on button "Update Order" at bounding box center [1355, 22] width 74 height 22
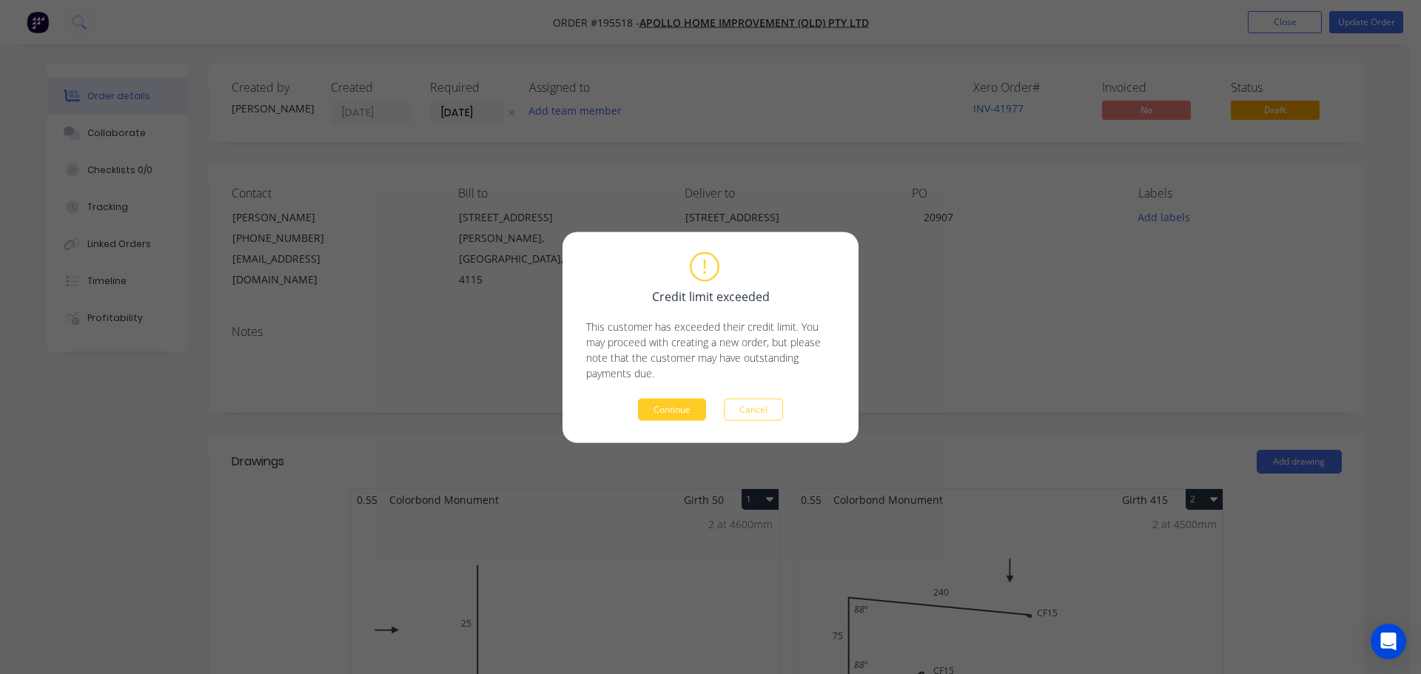
click at [686, 413] on button "Continue" at bounding box center [672, 409] width 68 height 22
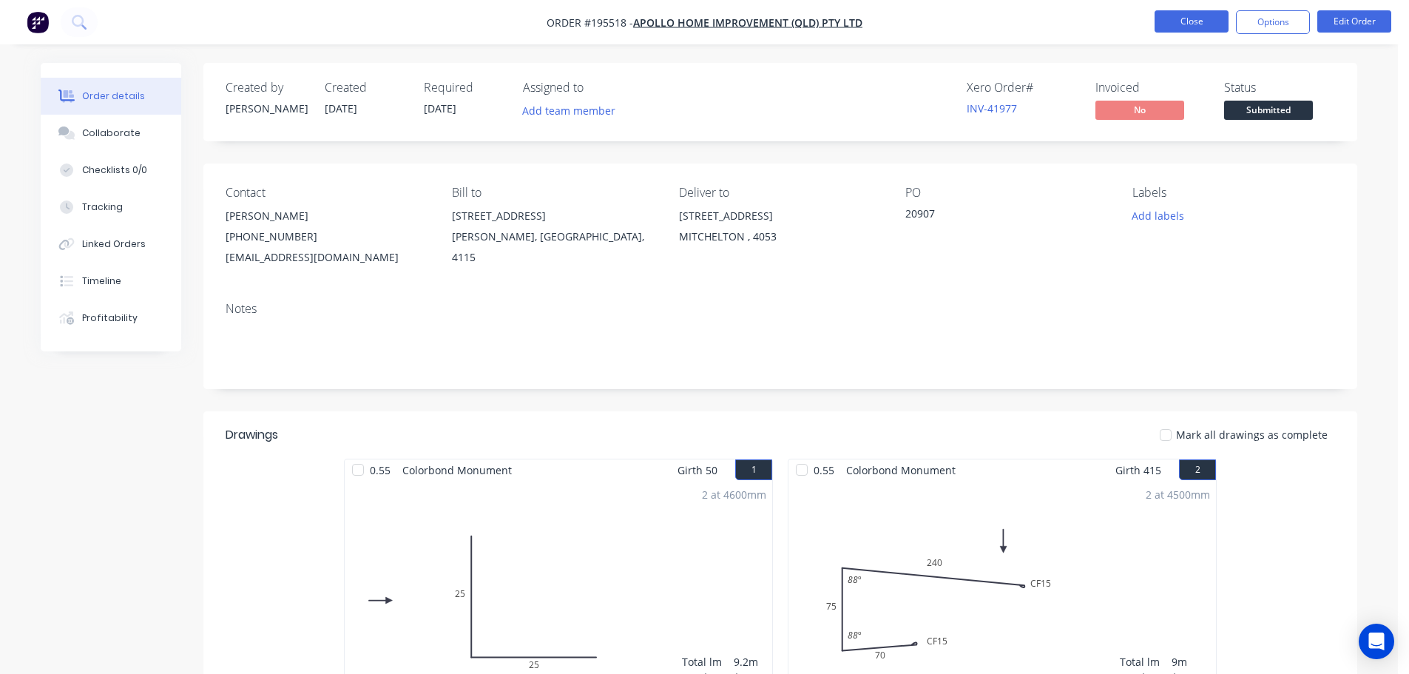
click at [1200, 20] on button "Close" at bounding box center [1192, 21] width 74 height 22
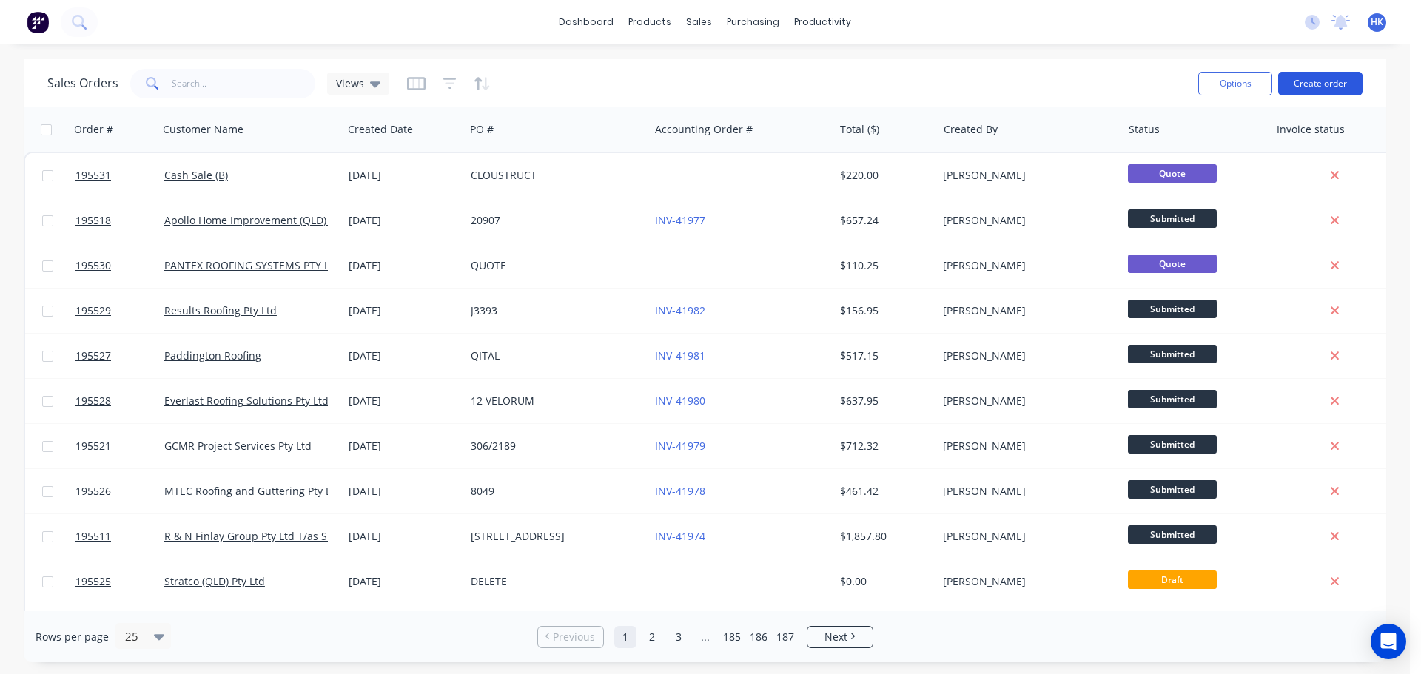
click at [1328, 95] on button "Create order" at bounding box center [1320, 84] width 84 height 24
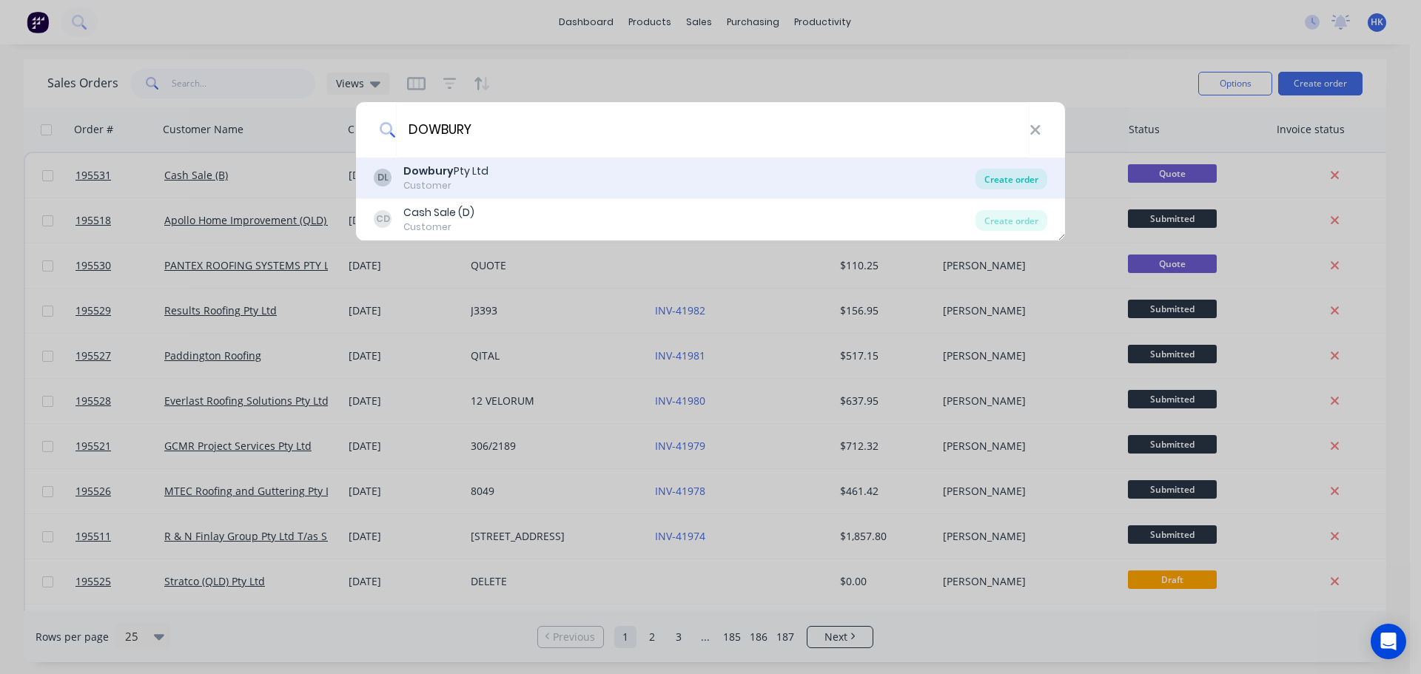
type input "DOWBURY"
click at [983, 185] on div "Create order" at bounding box center [1011, 179] width 72 height 21
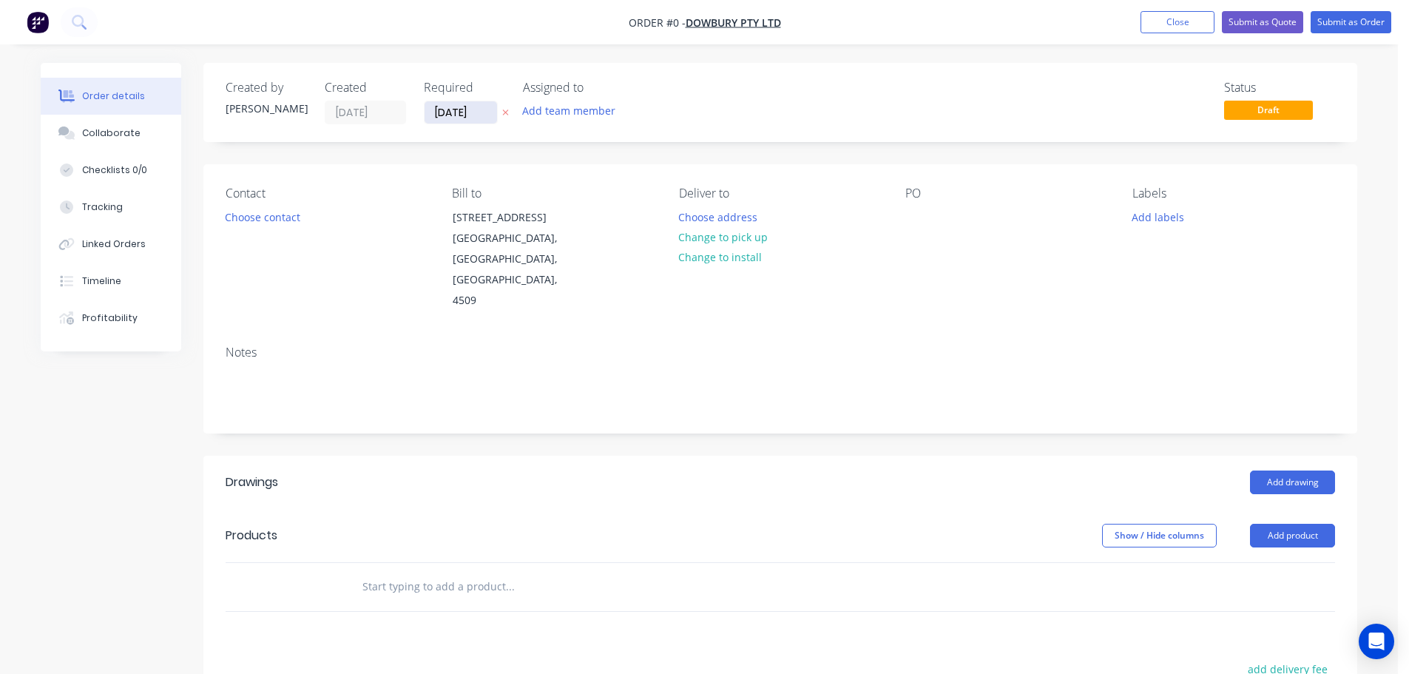
click at [465, 111] on input "[DATE]" at bounding box center [461, 112] width 73 height 22
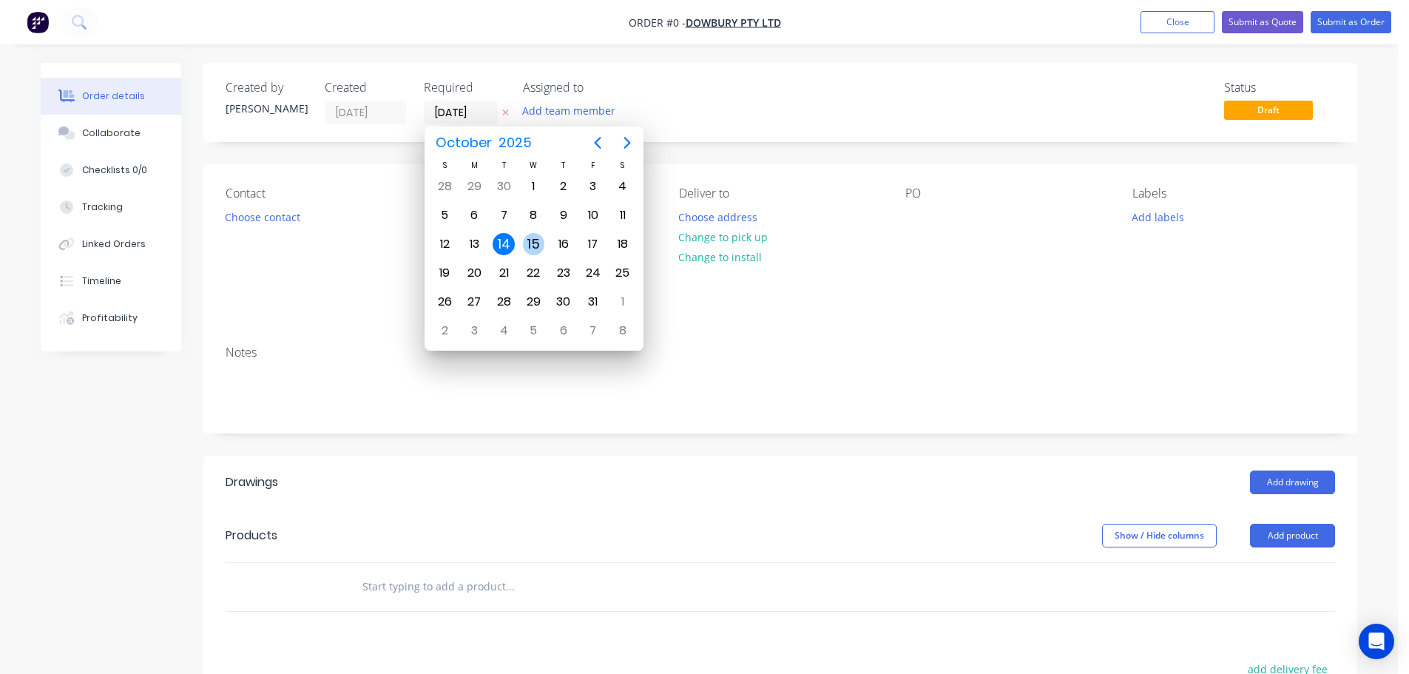
click at [525, 238] on div "15" at bounding box center [534, 244] width 22 height 22
type input "[DATE]"
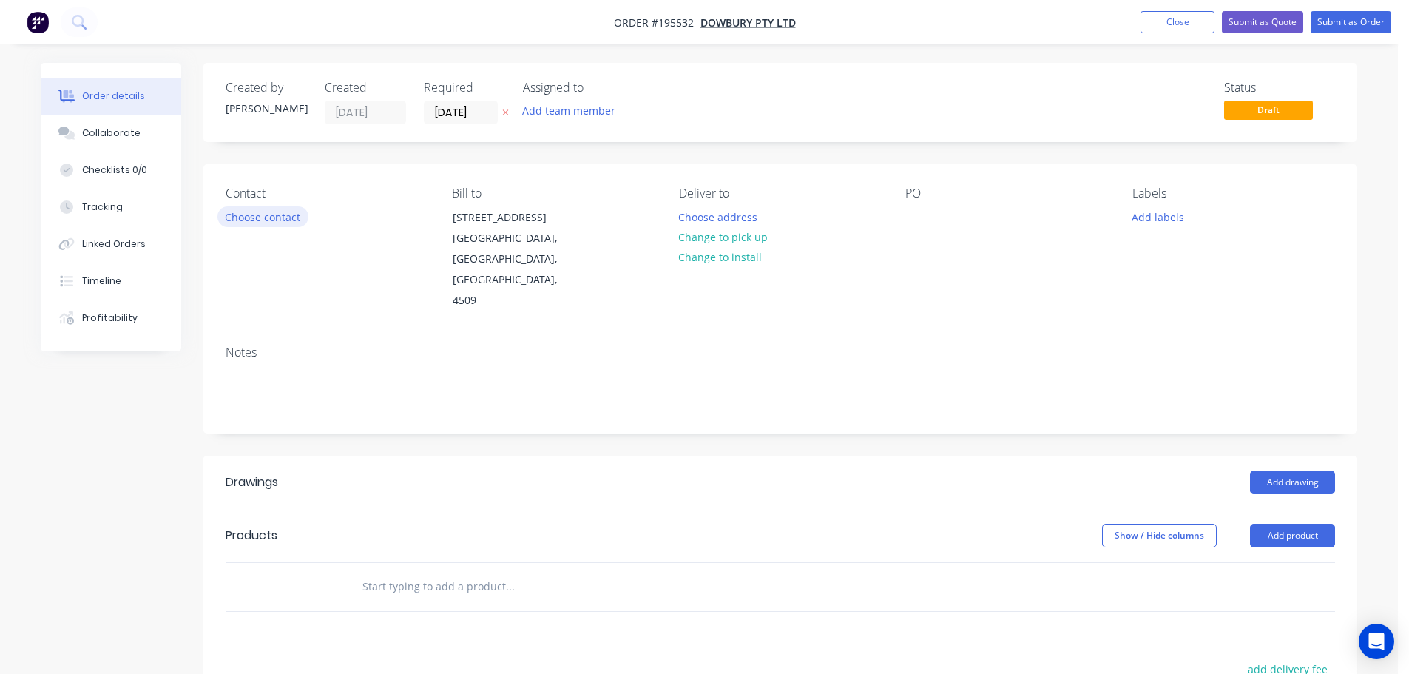
click at [265, 215] on button "Choose contact" at bounding box center [263, 216] width 91 height 20
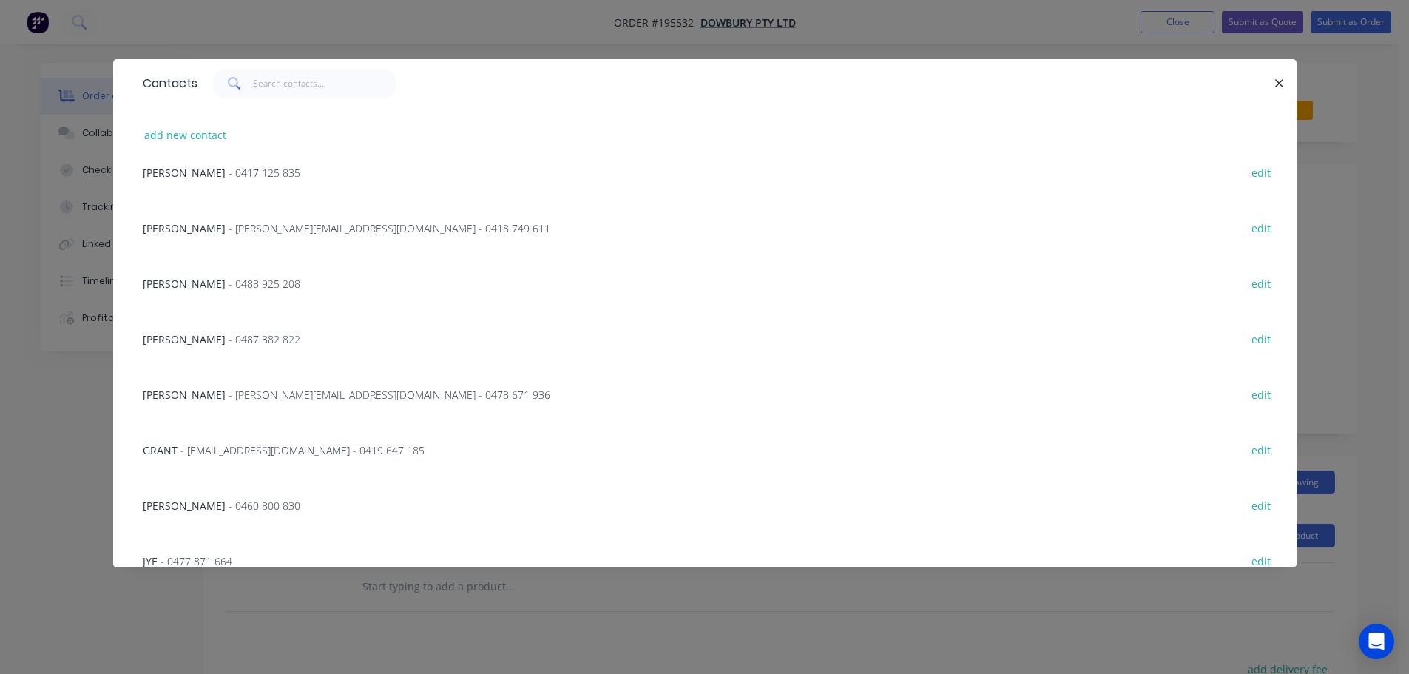
scroll to position [370, 0]
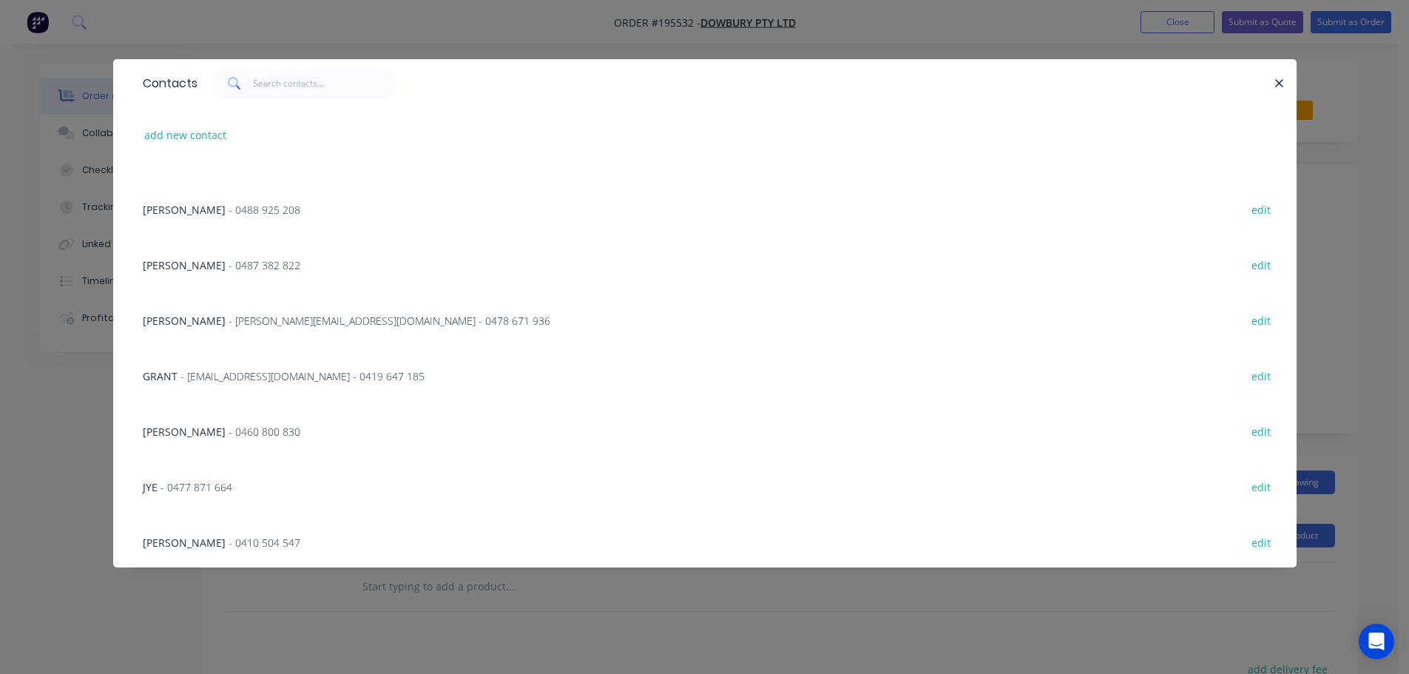
click at [231, 435] on span "- 0460 800 830" at bounding box center [265, 432] width 72 height 14
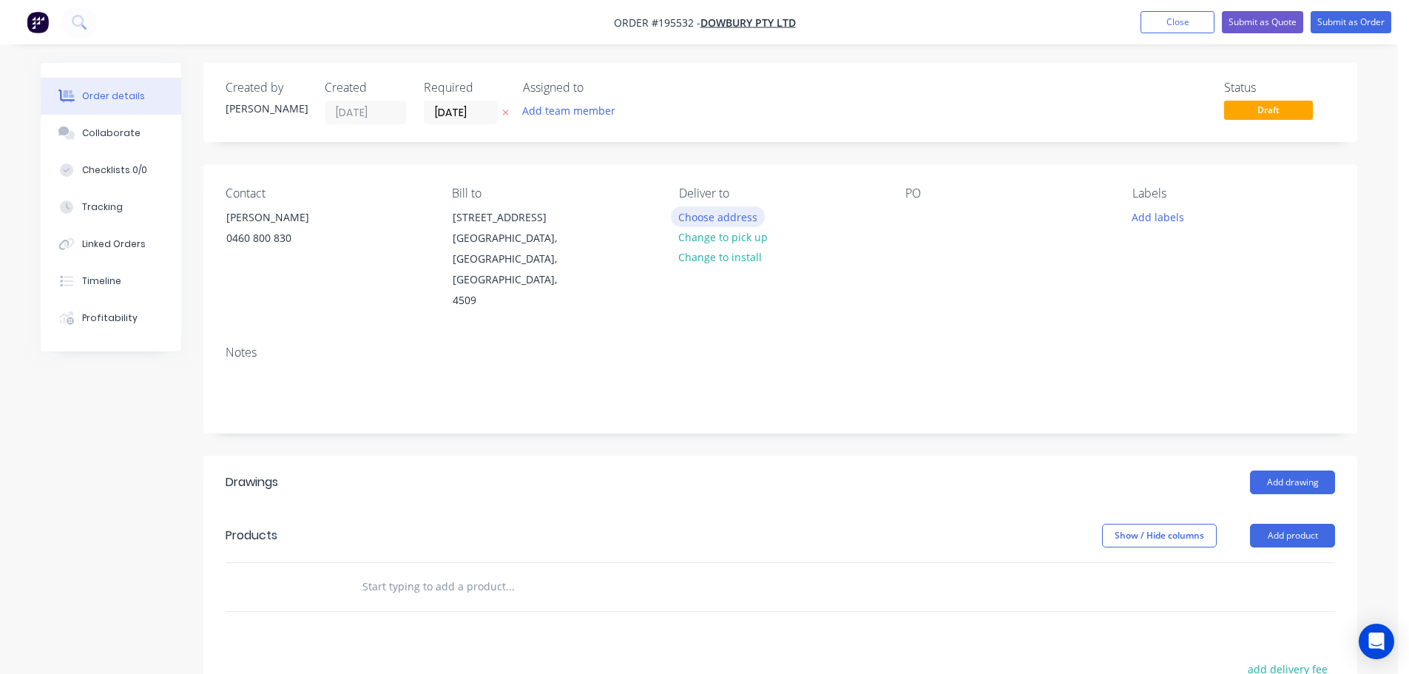
click at [725, 216] on button "Choose address" at bounding box center [718, 216] width 95 height 20
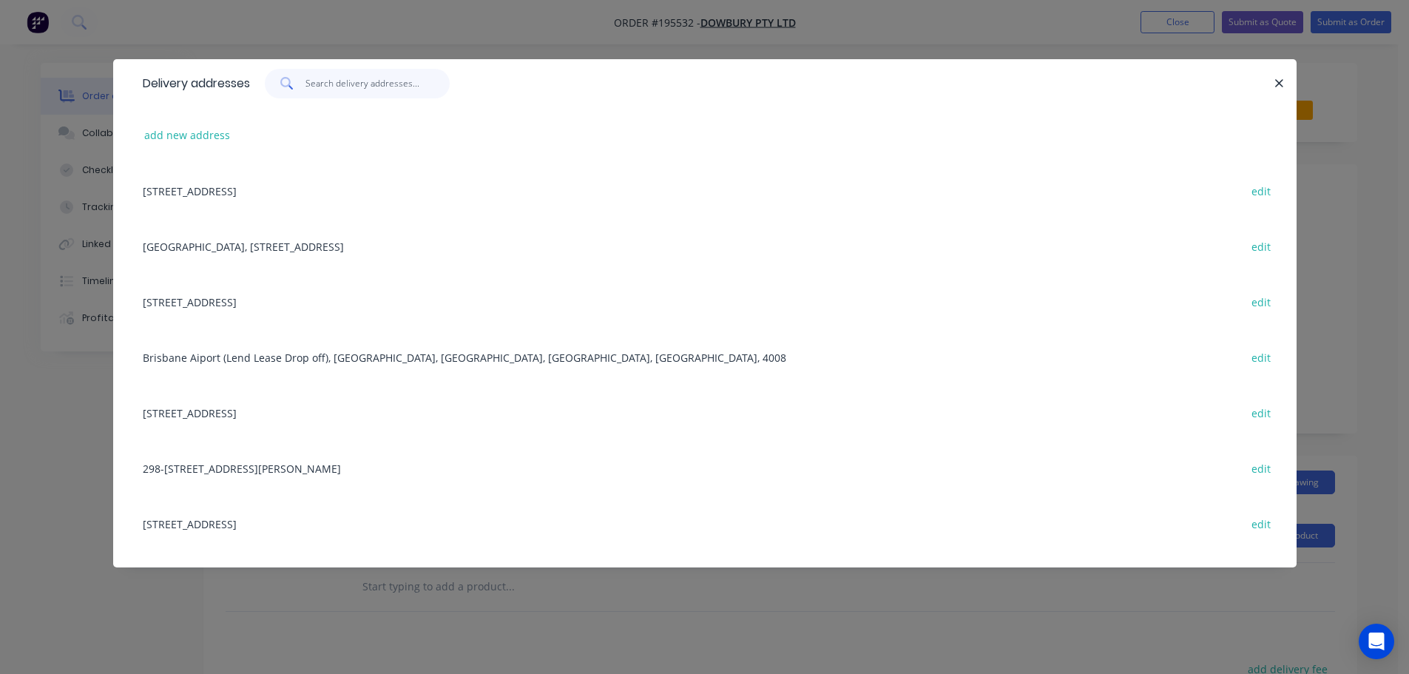
click at [358, 78] on input "text" at bounding box center [378, 84] width 144 height 30
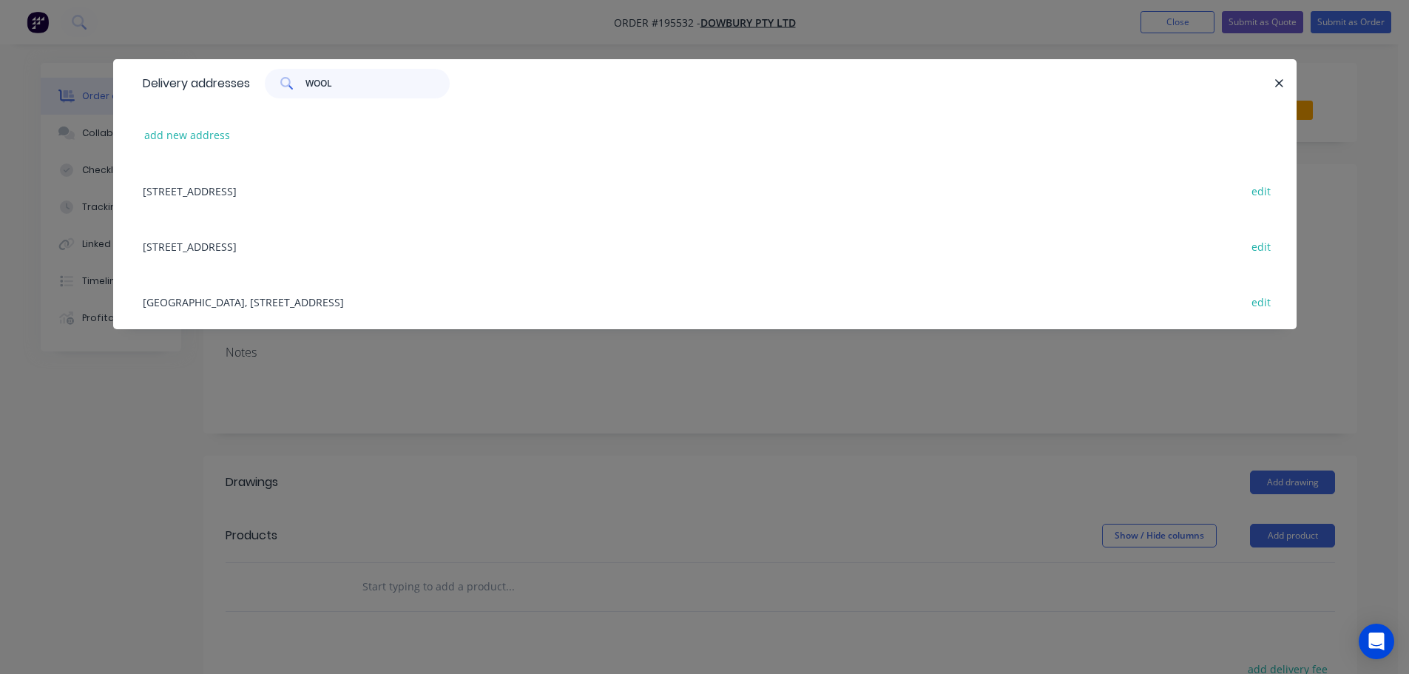
type input "WOOL"
click at [479, 292] on div "[GEOGRAPHIC_DATA], [STREET_ADDRESS] edit" at bounding box center [704, 301] width 1139 height 55
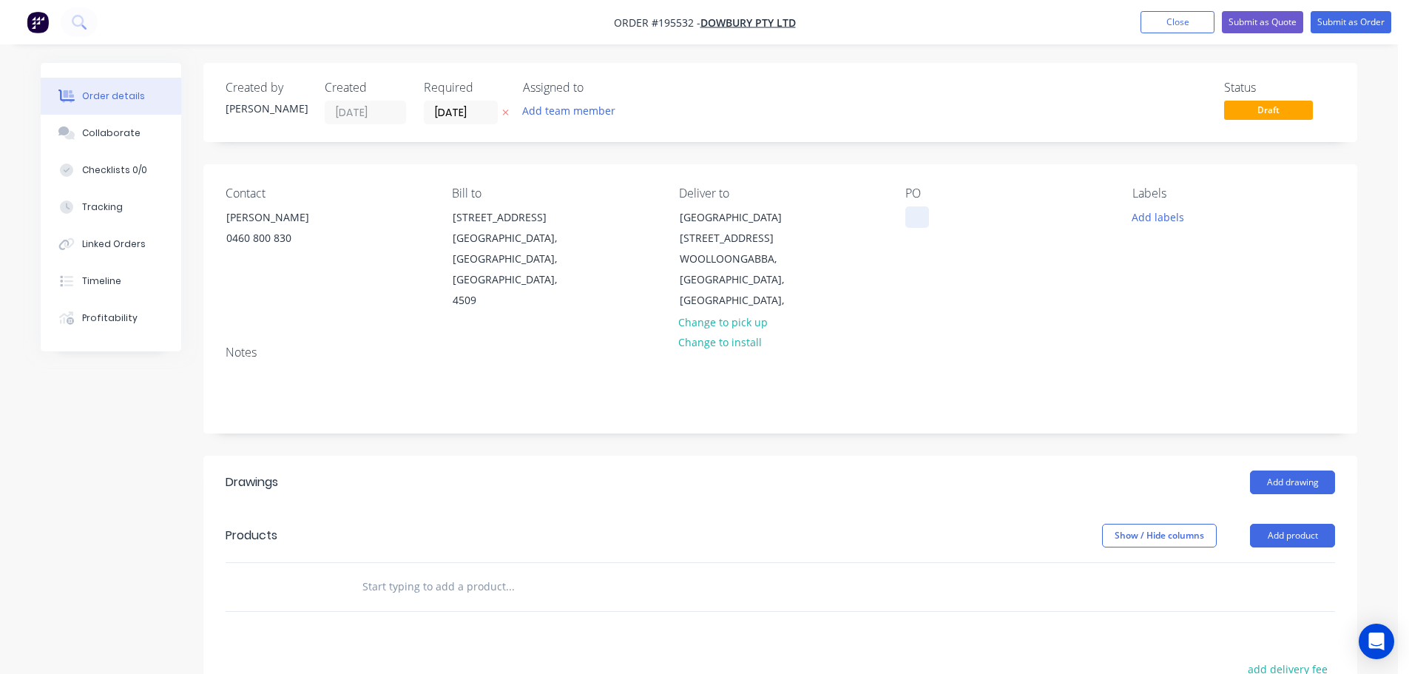
click at [923, 215] on div at bounding box center [918, 216] width 24 height 21
click at [1148, 216] on button "Add labels" at bounding box center [1158, 216] width 68 height 20
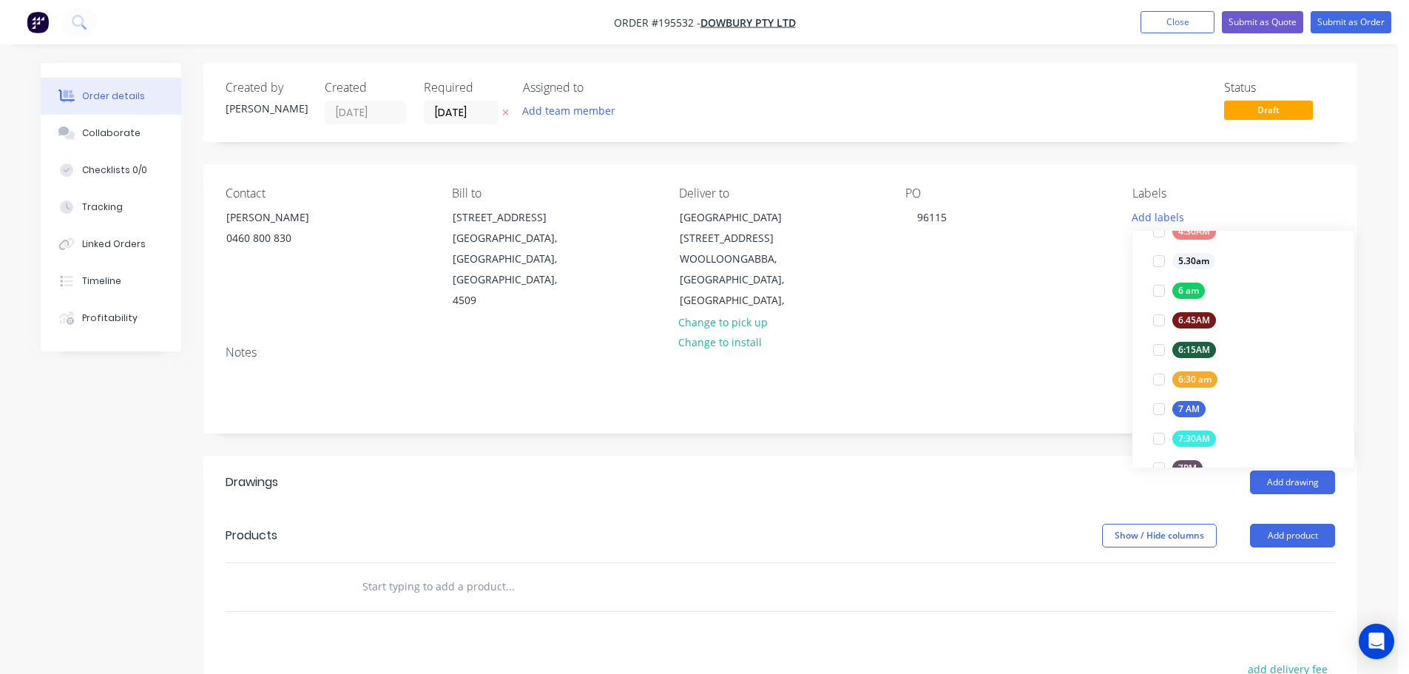
scroll to position [296, 0]
click at [1165, 376] on div at bounding box center [1160, 379] width 30 height 30
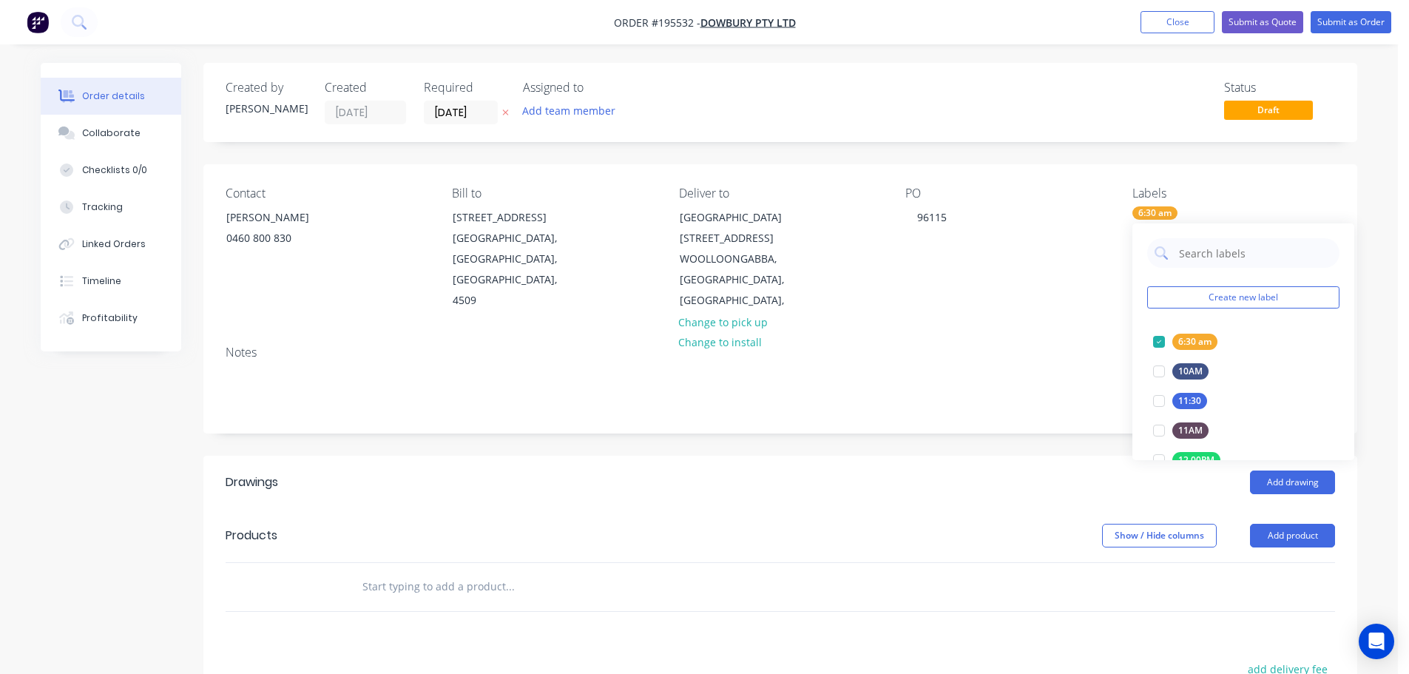
click at [1053, 471] on div "Add drawing" at bounding box center [899, 483] width 874 height 24
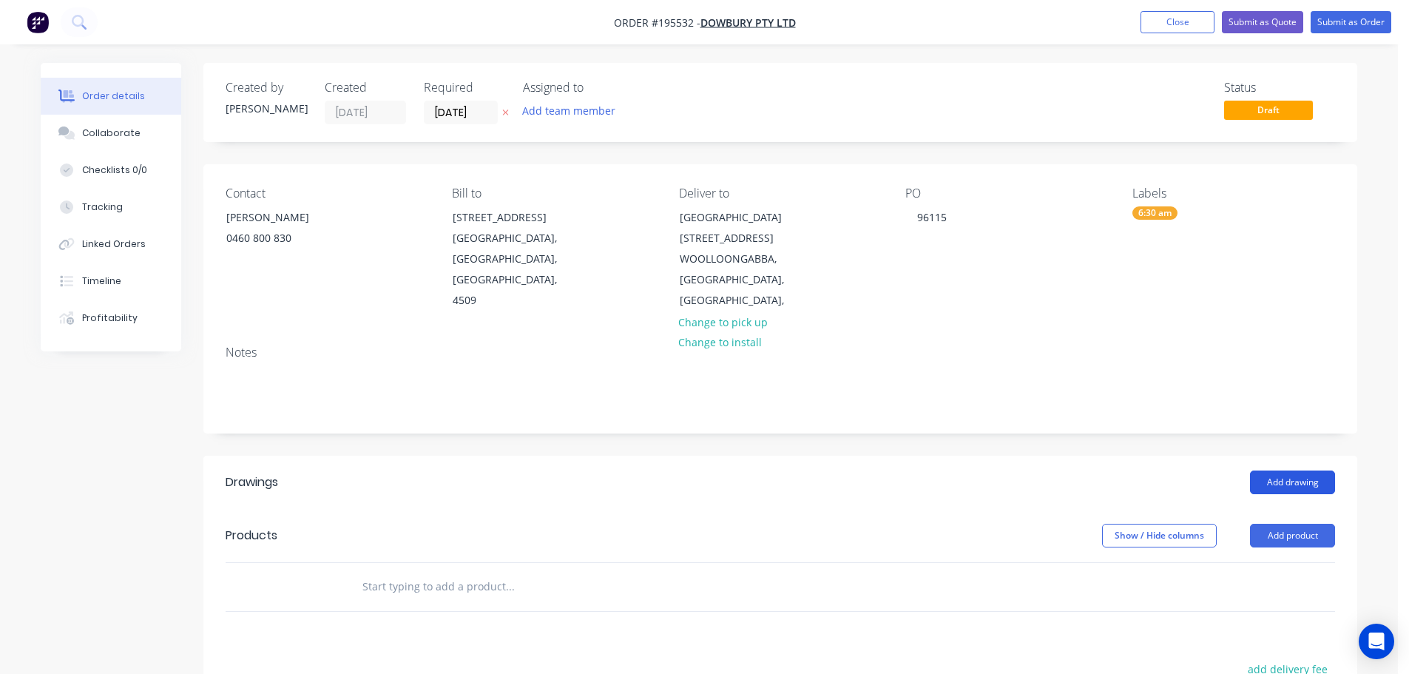
click at [1300, 471] on button "Add drawing" at bounding box center [1292, 483] width 85 height 24
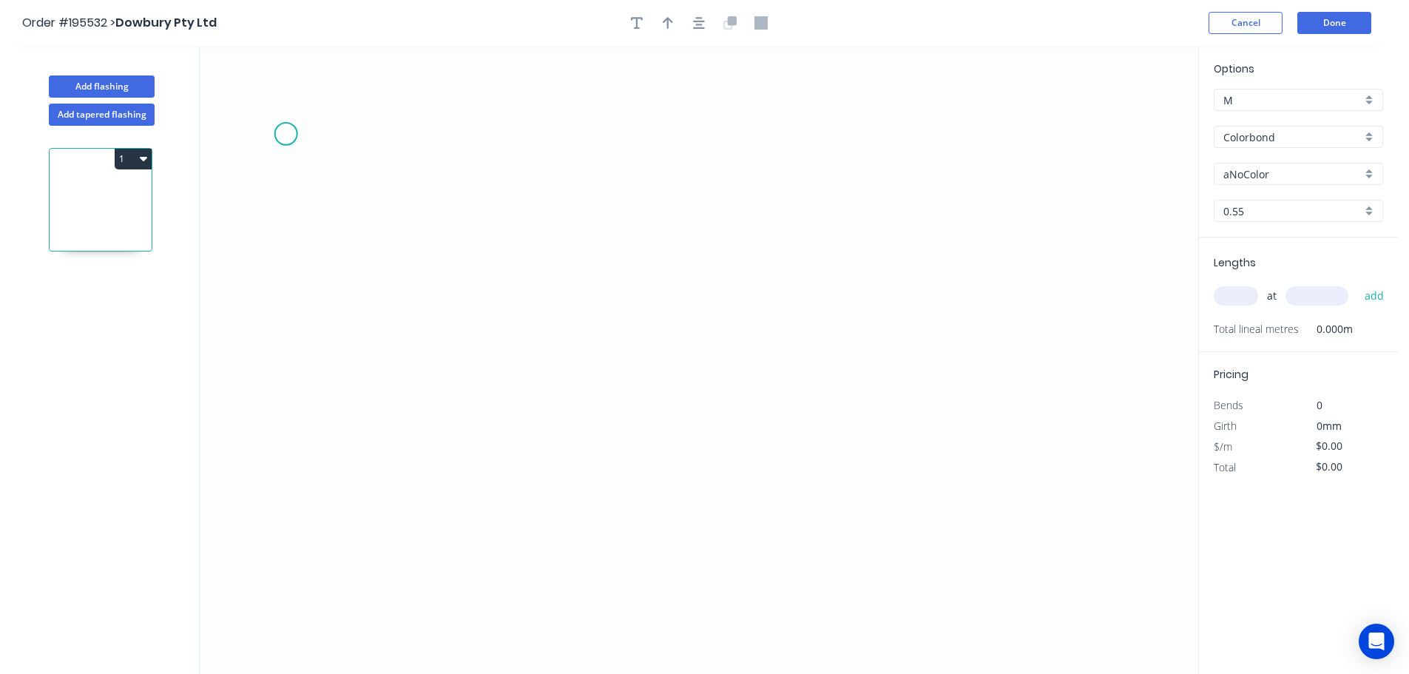
click at [269, 126] on icon "0" at bounding box center [699, 360] width 999 height 628
click at [1053, 144] on icon "0" at bounding box center [699, 360] width 999 height 628
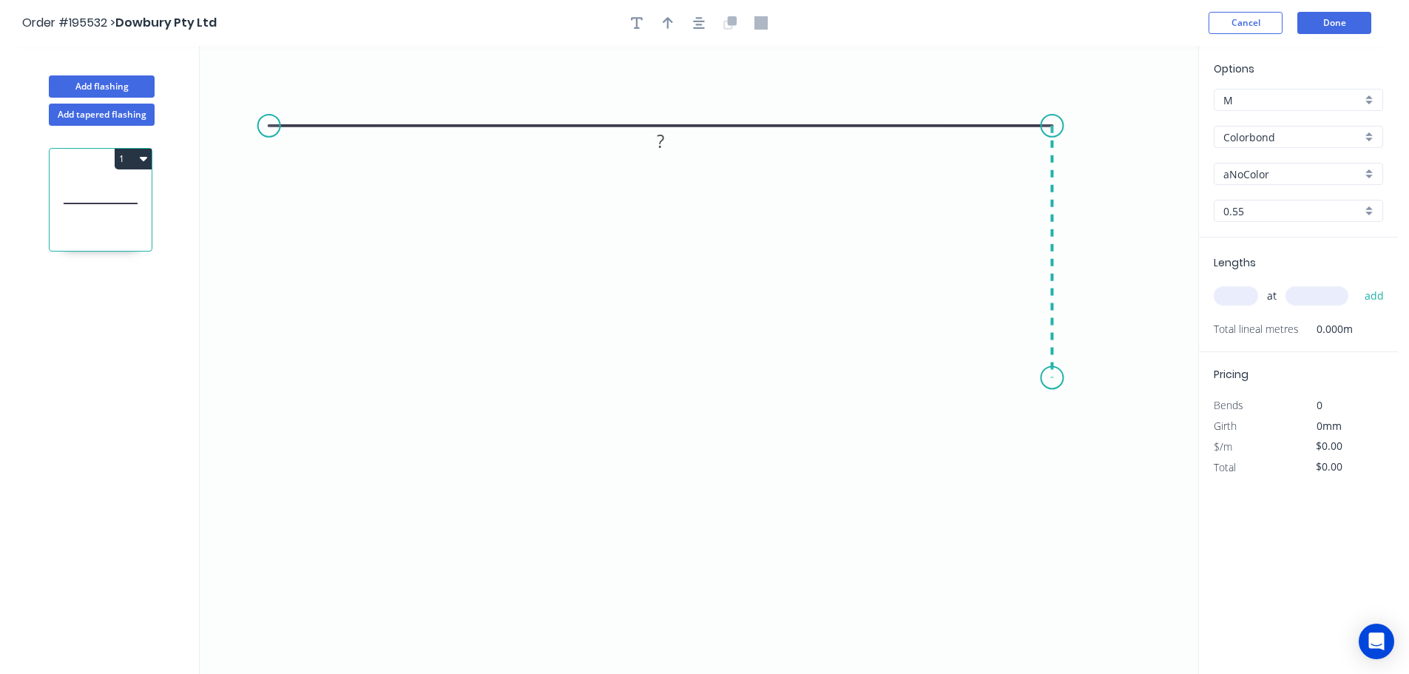
click at [1062, 378] on icon "0 ?" at bounding box center [699, 360] width 999 height 628
click at [1053, 379] on circle at bounding box center [1052, 377] width 22 height 22
click at [1047, 366] on circle at bounding box center [1052, 377] width 22 height 22
click at [1084, 468] on div "Feather" at bounding box center [1120, 476] width 149 height 30
drag, startPoint x: 1029, startPoint y: 351, endPoint x: 972, endPoint y: 408, distance: 80.0
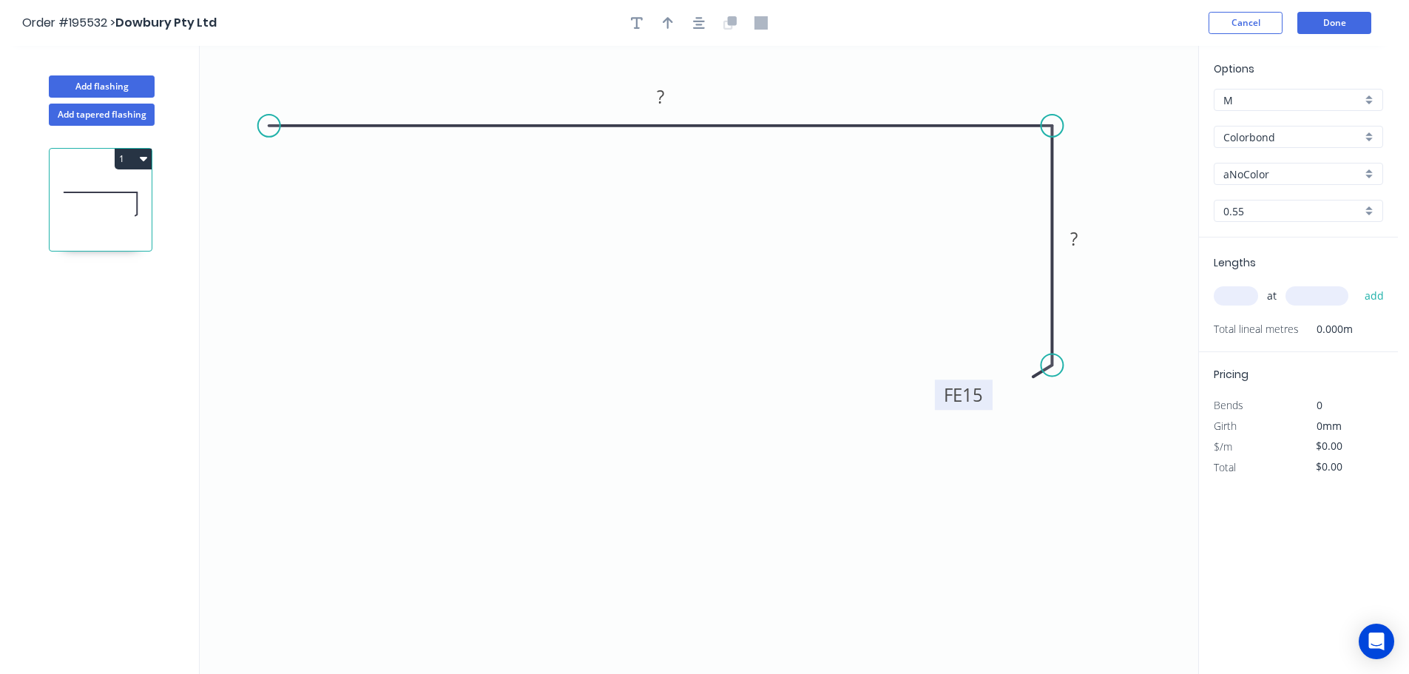
click at [972, 408] on rect at bounding box center [964, 395] width 58 height 30
click at [670, 98] on rect at bounding box center [661, 97] width 30 height 21
type input "$14.16"
click at [1083, 240] on tspan "60" at bounding box center [1074, 238] width 21 height 24
click at [685, 30] on div at bounding box center [699, 23] width 155 height 22
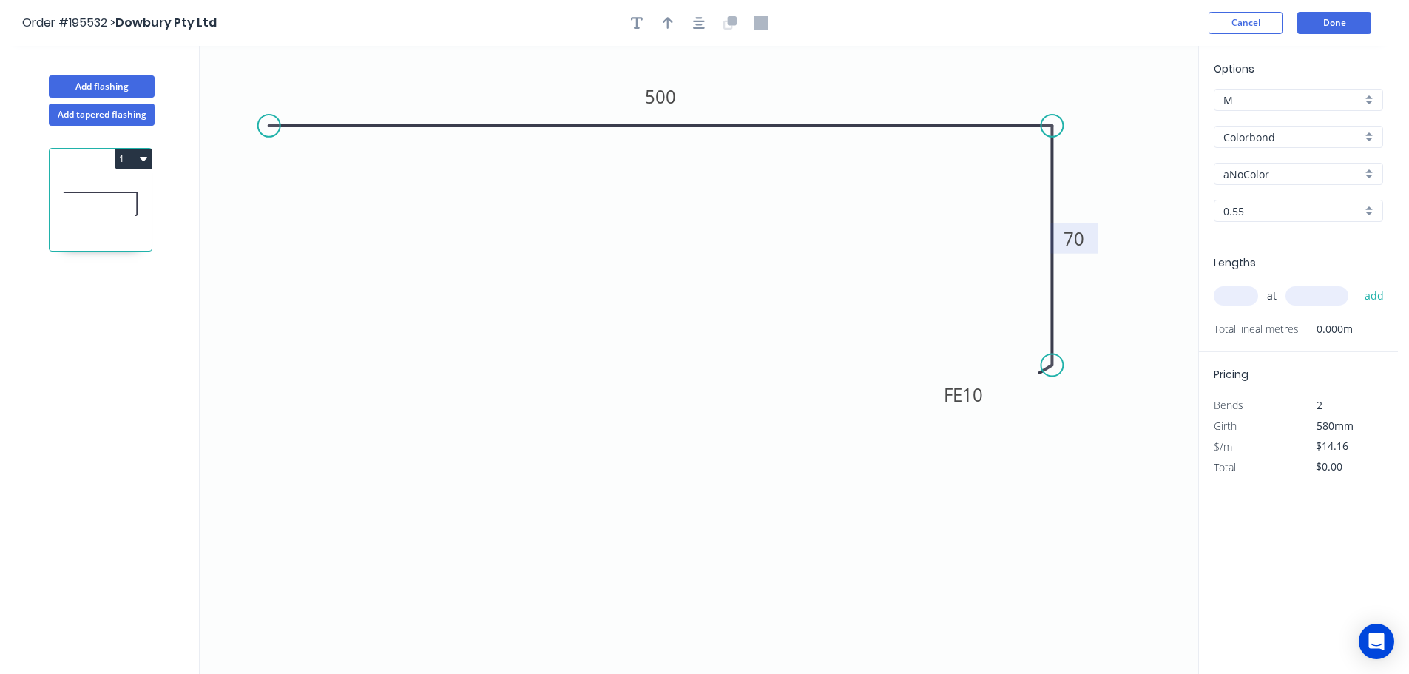
drag, startPoint x: 687, startPoint y: 29, endPoint x: 701, endPoint y: 27, distance: 14.9
click at [687, 29] on div at bounding box center [699, 23] width 155 height 22
click at [702, 27] on icon "button" at bounding box center [699, 23] width 12 height 12
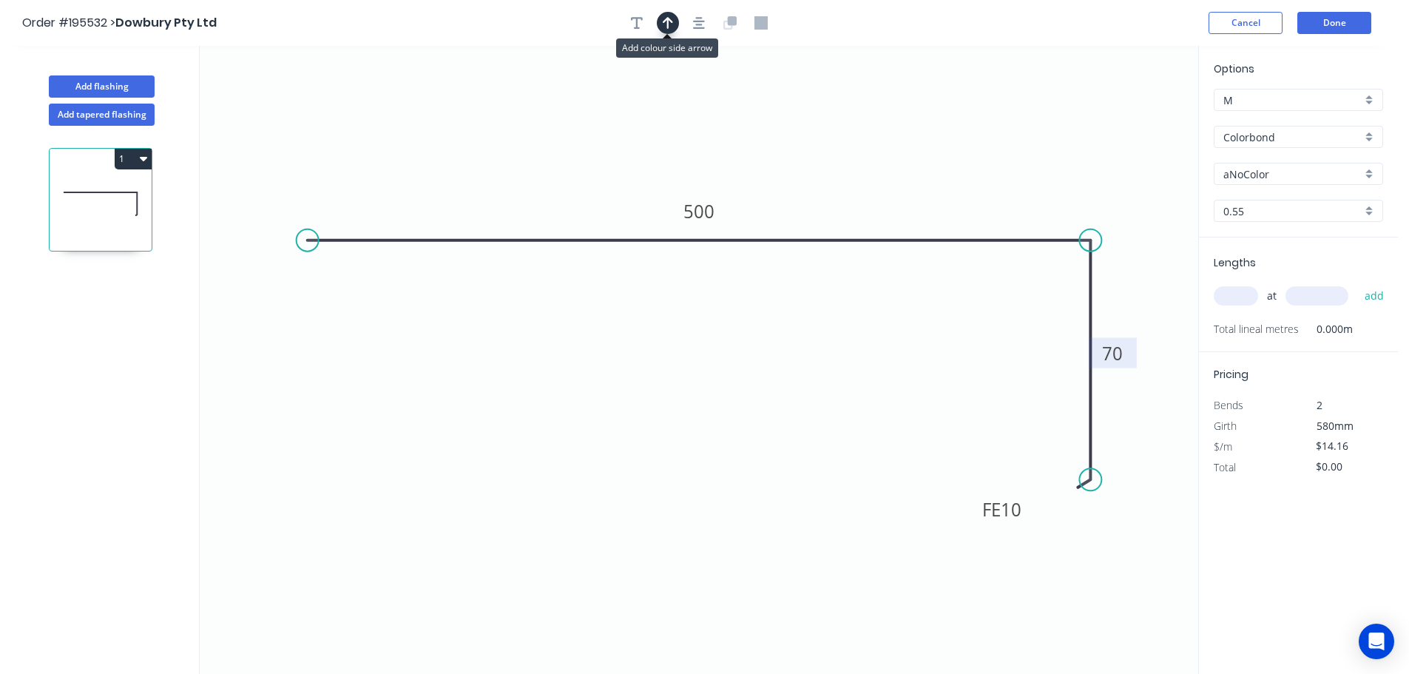
click at [665, 25] on icon "button" at bounding box center [668, 22] width 10 height 13
drag, startPoint x: 1131, startPoint y: 112, endPoint x: 1120, endPoint y: 115, distance: 10.8
click at [1130, 113] on icon "0 500 FE 10 70" at bounding box center [699, 360] width 999 height 628
drag, startPoint x: 1122, startPoint y: 116, endPoint x: 1153, endPoint y: 85, distance: 43.4
click at [1153, 85] on icon at bounding box center [1164, 73] width 43 height 43
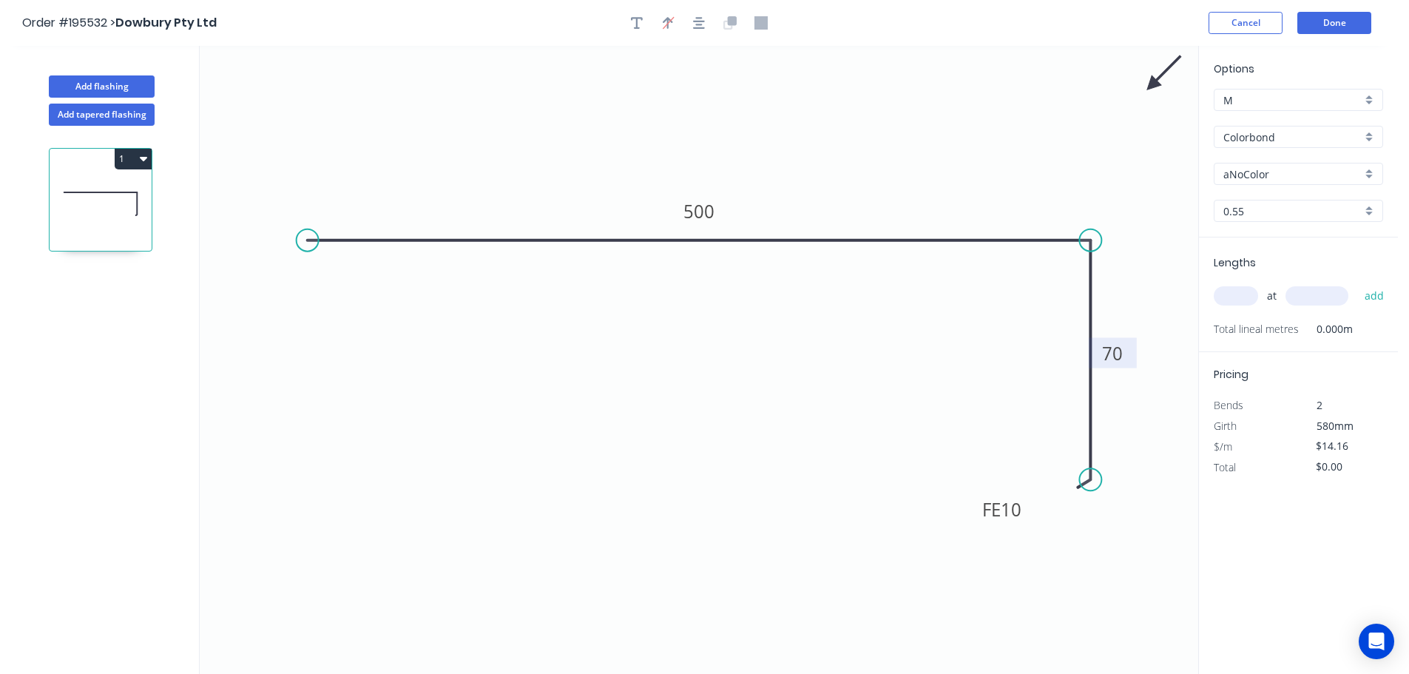
click at [1230, 136] on input "Colorbond" at bounding box center [1293, 137] width 138 height 16
click at [1308, 249] on div "Colorbond Ultra" at bounding box center [1299, 247] width 168 height 26
type input "Colorbond Ultra"
type input "Dover White"
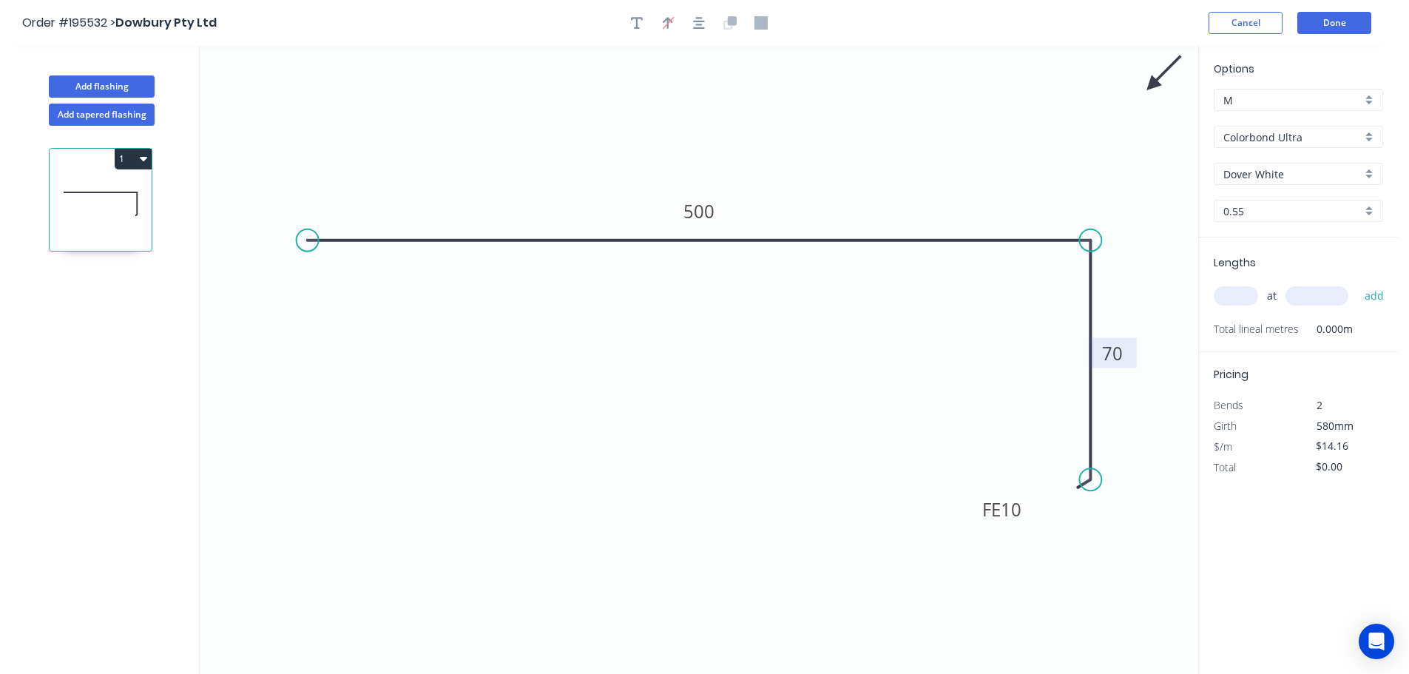
type input "$20.73"
click at [1283, 184] on div "Dover White" at bounding box center [1298, 174] width 169 height 22
click at [1292, 260] on div "Surfmist" at bounding box center [1299, 251] width 168 height 26
type input "Surfmist"
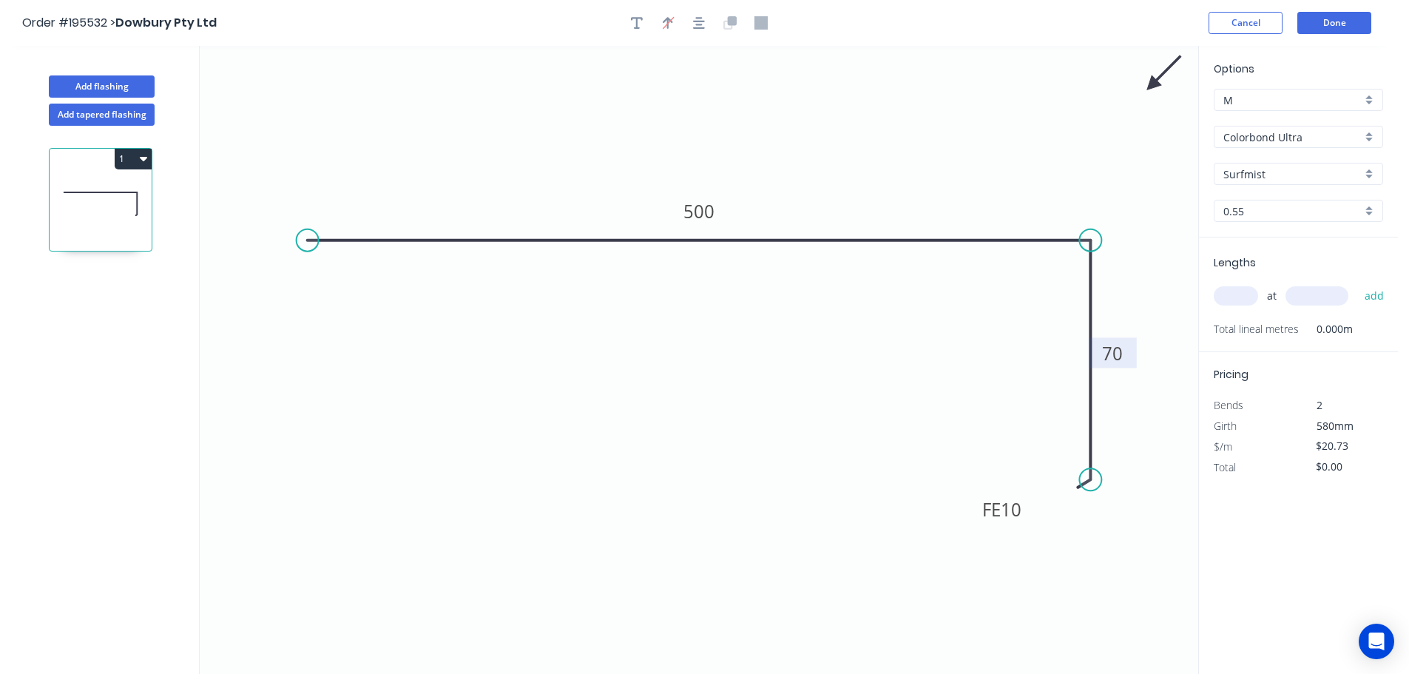
click at [1237, 305] on input "text" at bounding box center [1236, 295] width 44 height 19
type input "1"
type input "1000"
click at [1358, 283] on button "add" at bounding box center [1375, 295] width 35 height 25
type input "$20.73"
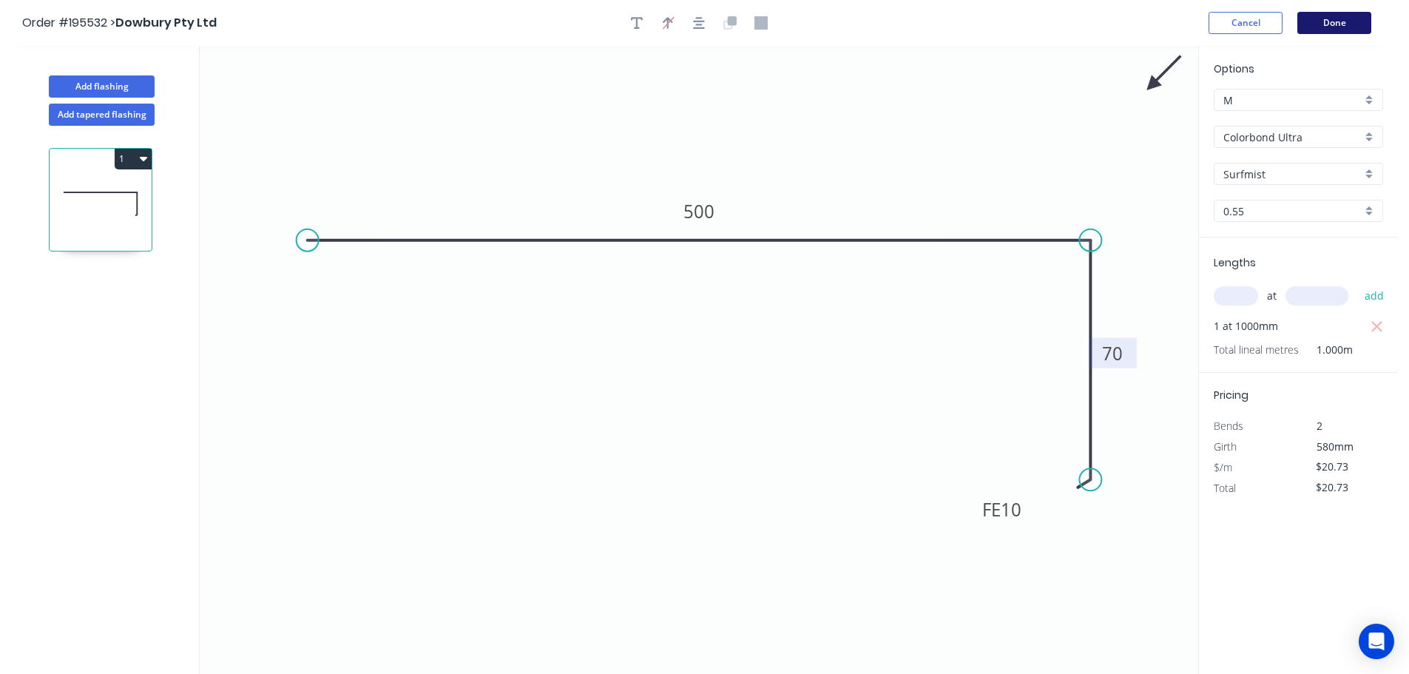
click at [1350, 15] on button "Done" at bounding box center [1335, 23] width 74 height 22
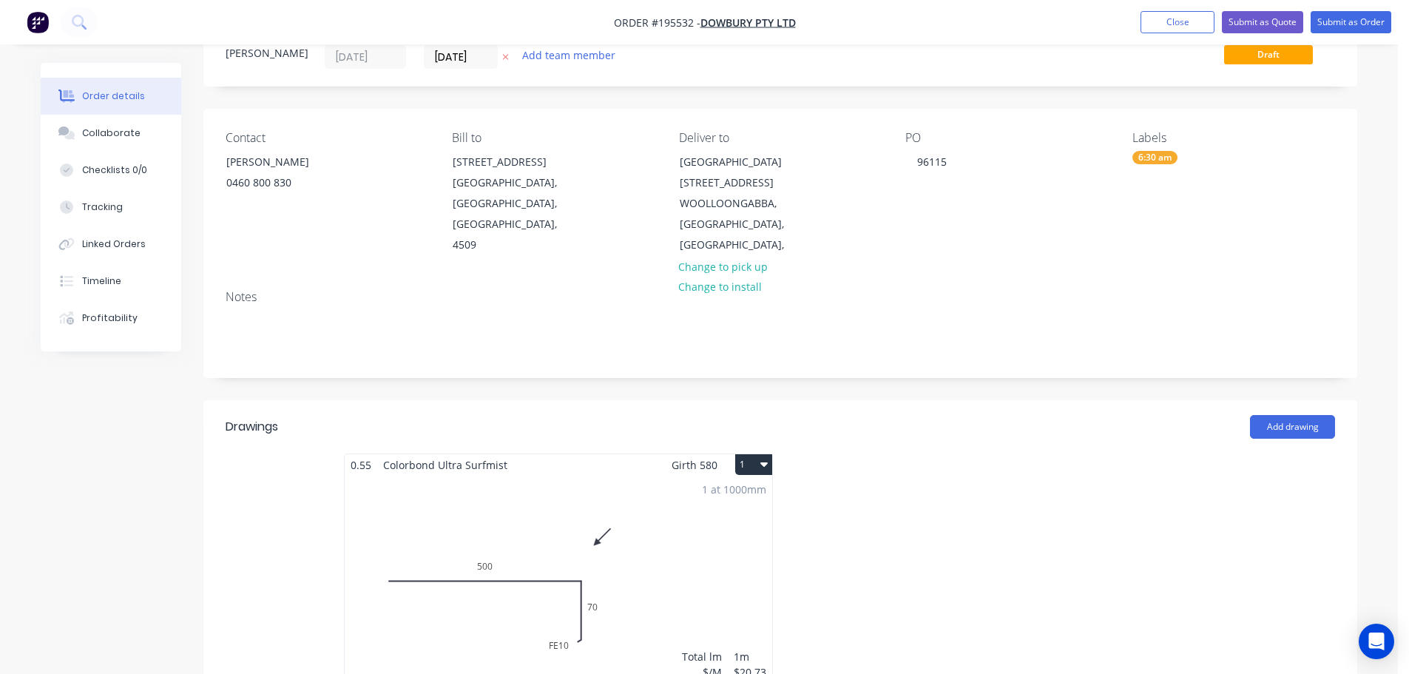
scroll to position [148, 0]
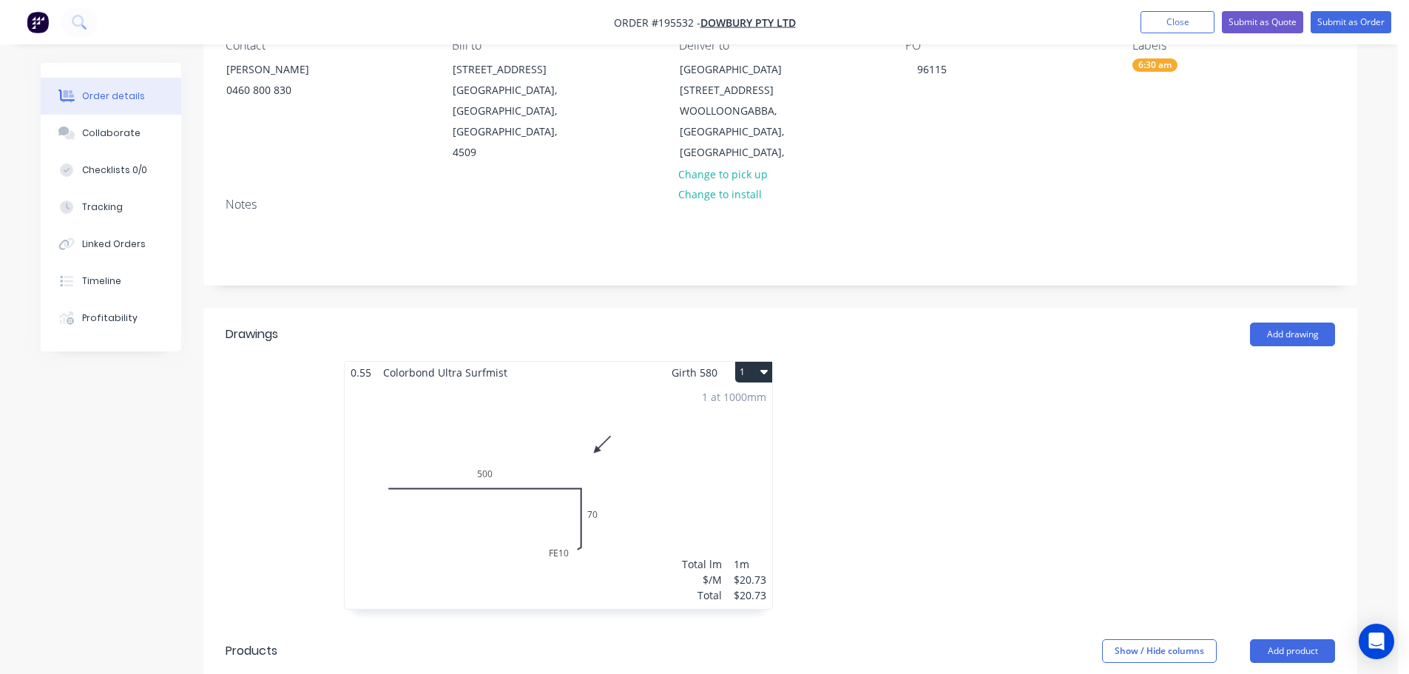
click at [675, 485] on div "1 at 1000mm Total lm $/M Total 1m $20.73 $20.73" at bounding box center [559, 496] width 428 height 226
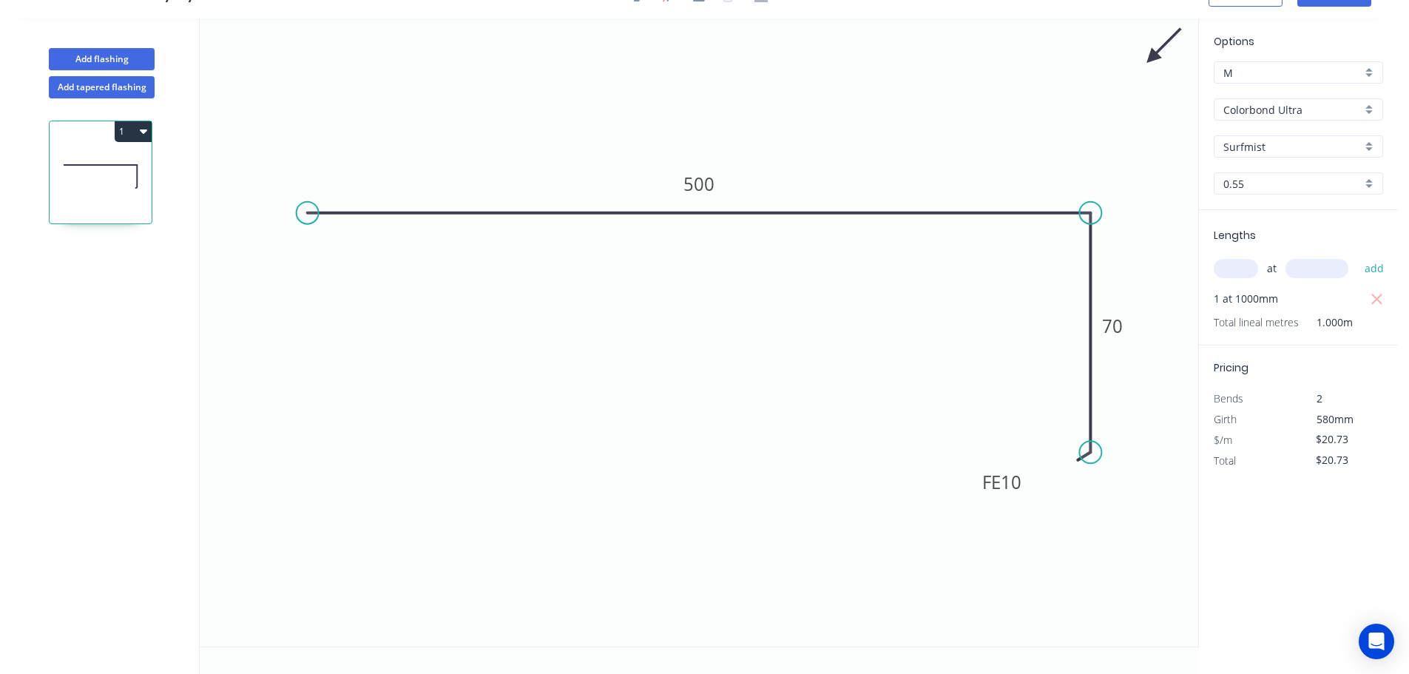
click at [1353, 189] on input "0.55" at bounding box center [1293, 184] width 138 height 16
click at [1319, 217] on div "0.55" at bounding box center [1299, 212] width 168 height 26
type input "0.55"
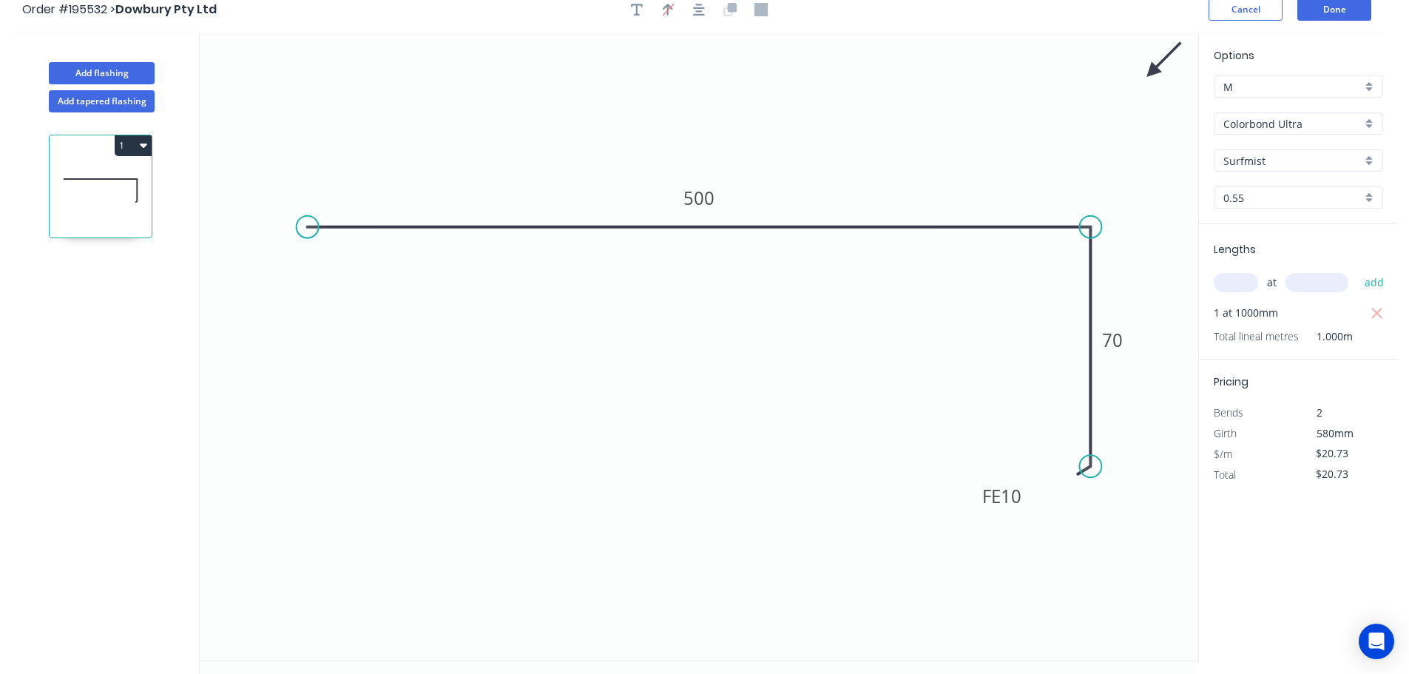
scroll to position [0, 0]
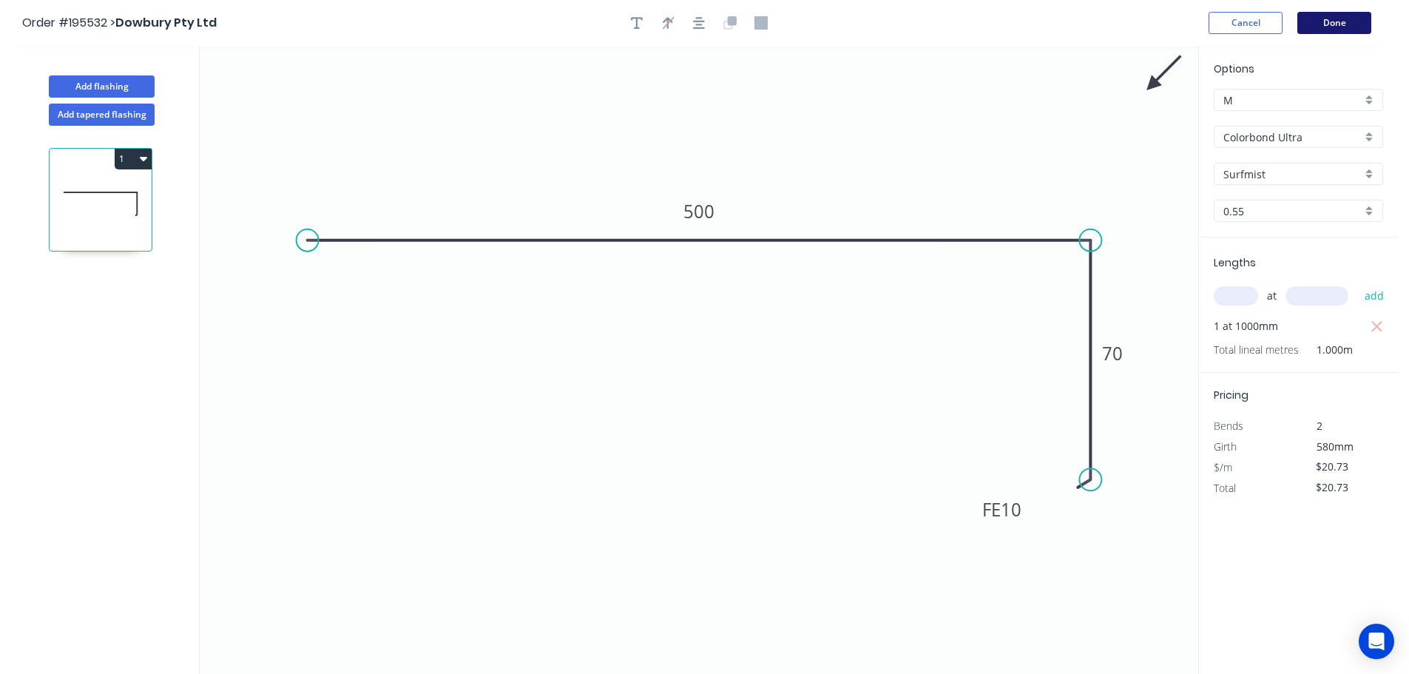
click at [1335, 29] on button "Done" at bounding box center [1335, 23] width 74 height 22
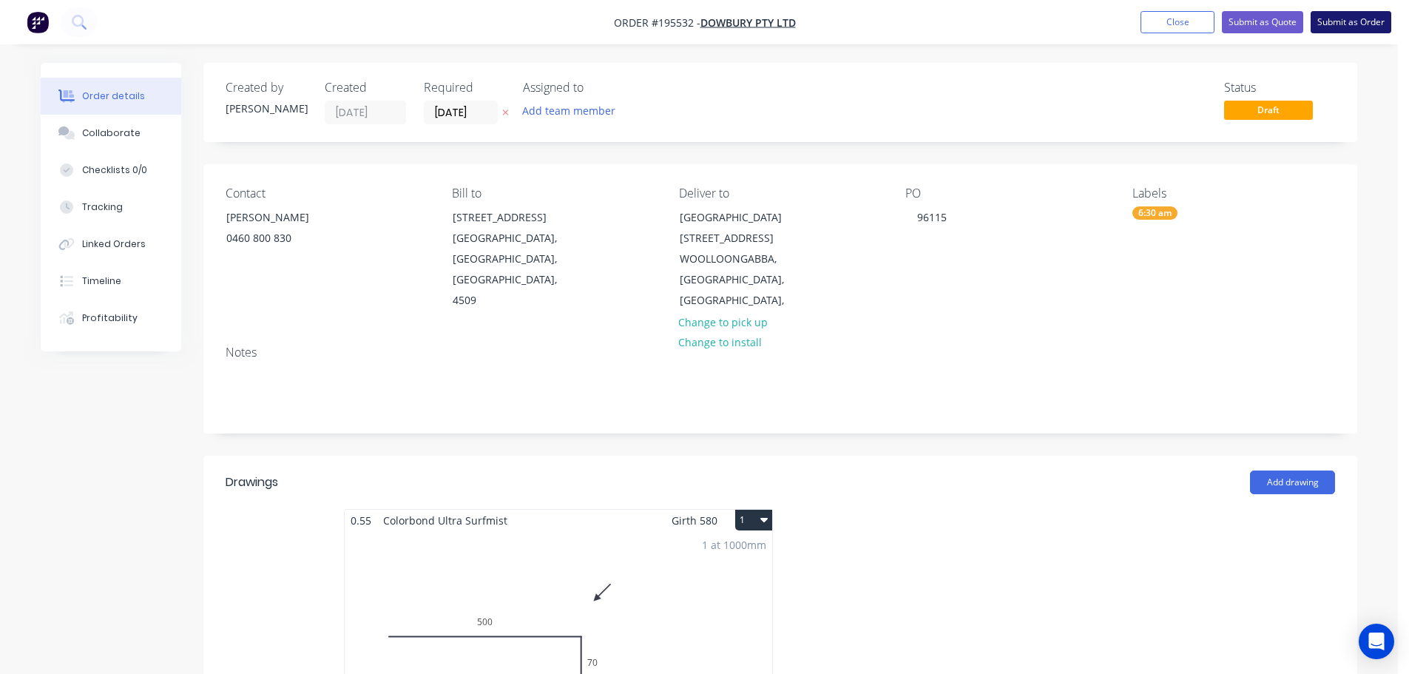
click at [1336, 28] on button "Submit as Order" at bounding box center [1351, 22] width 81 height 22
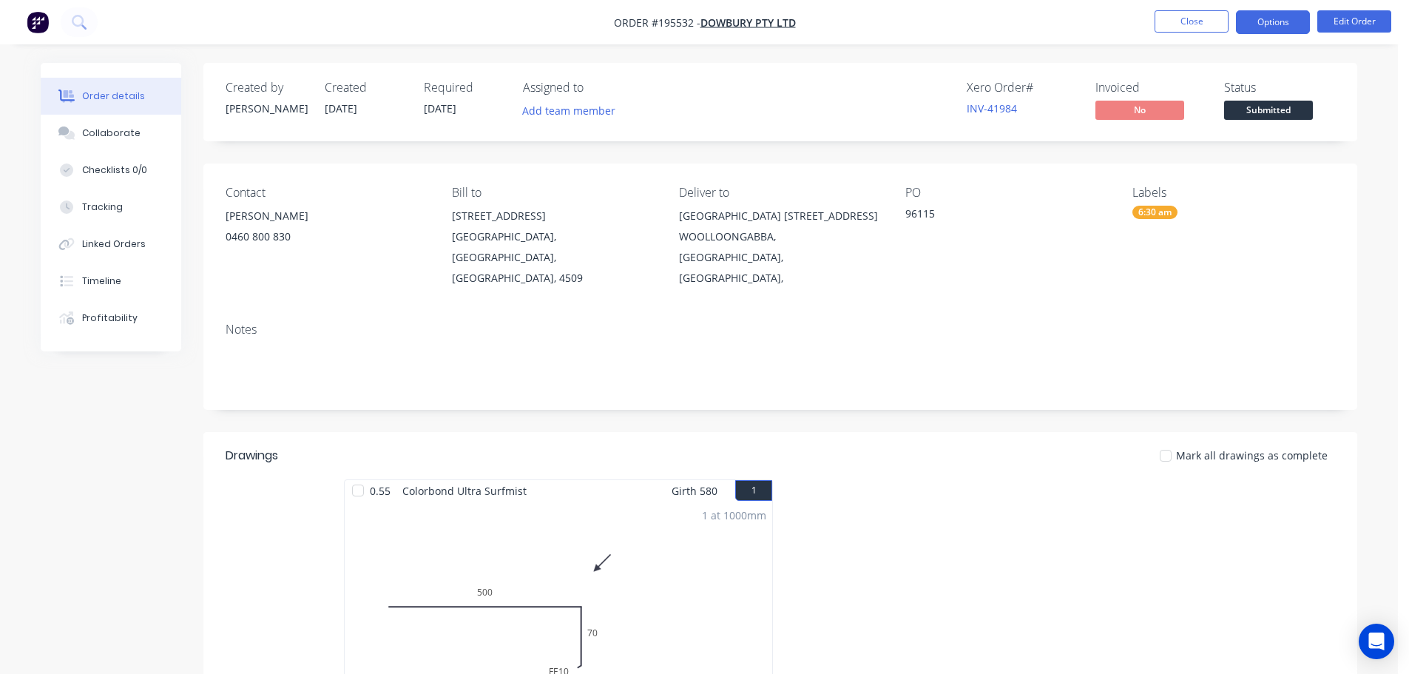
click at [1272, 26] on button "Options" at bounding box center [1273, 22] width 74 height 24
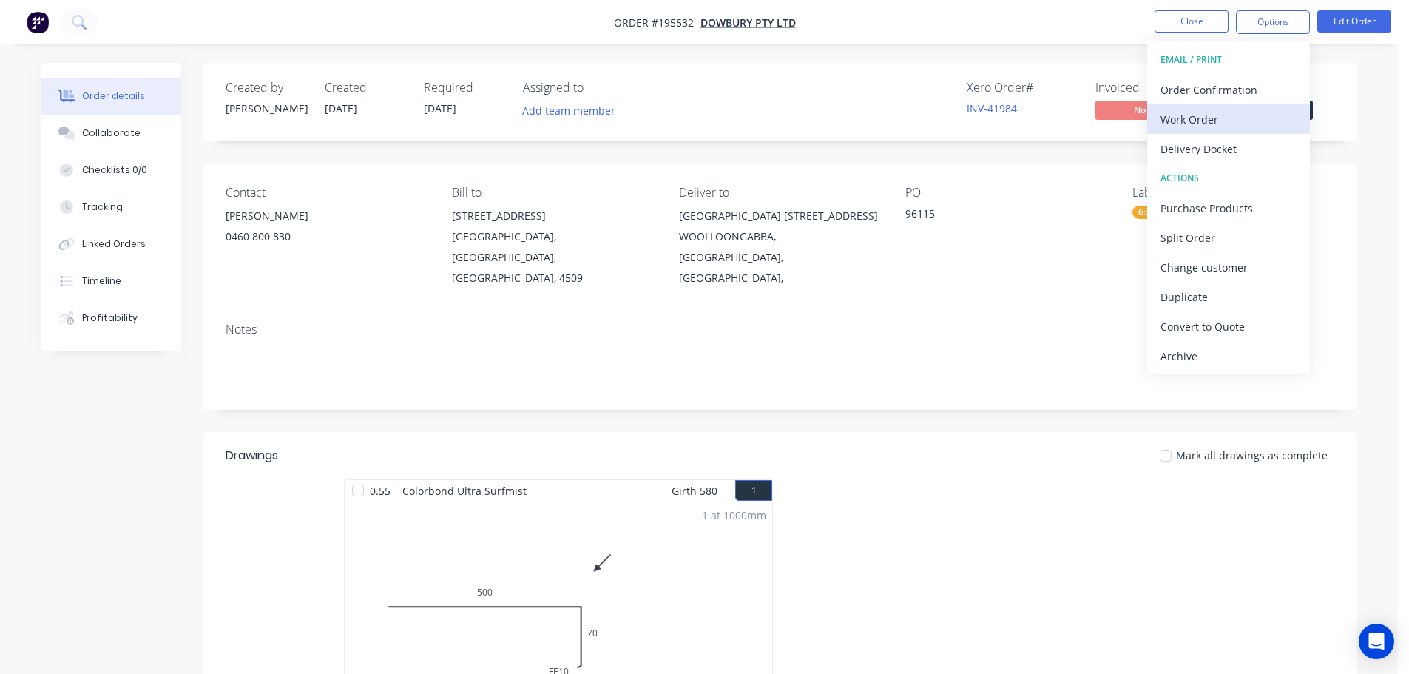
click at [1233, 124] on div "Work Order" at bounding box center [1229, 119] width 136 height 21
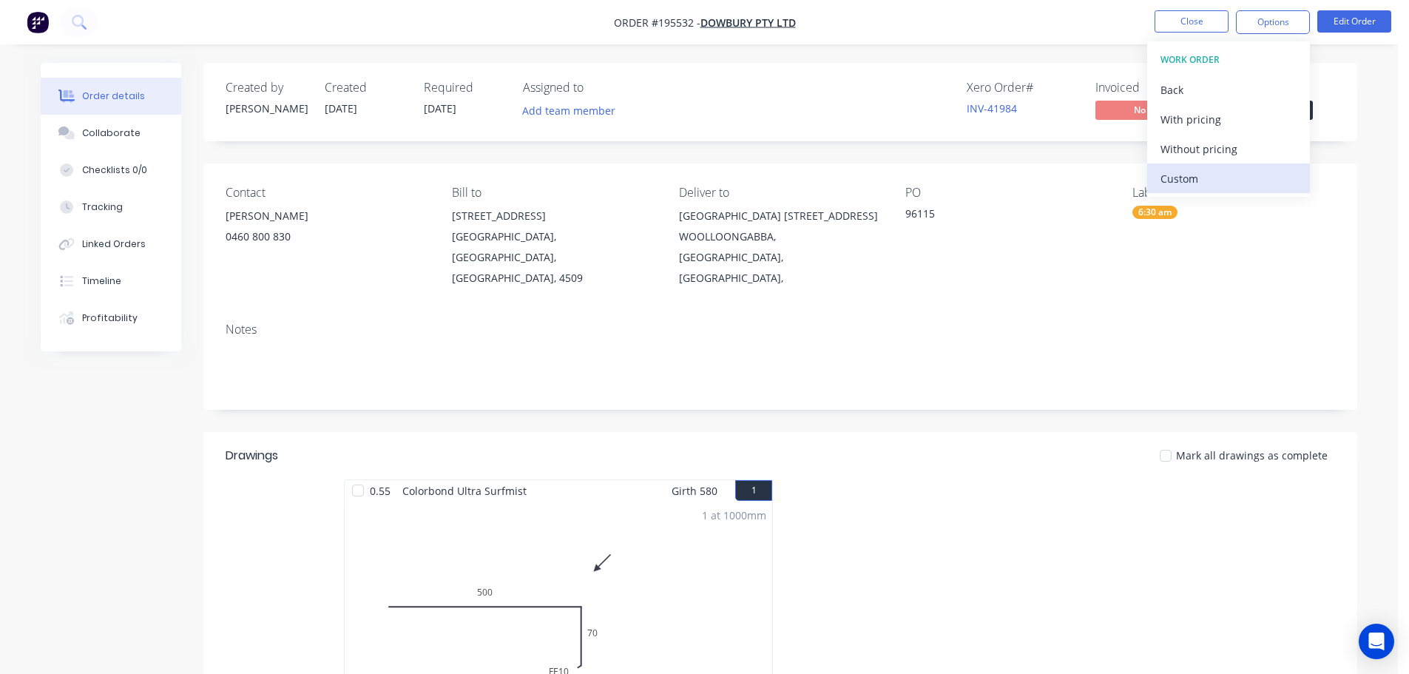
click at [1228, 166] on button "Custom" at bounding box center [1229, 179] width 163 height 30
click at [1202, 92] on div "Back" at bounding box center [1229, 89] width 136 height 21
click at [1212, 144] on div "Without pricing" at bounding box center [1229, 148] width 136 height 21
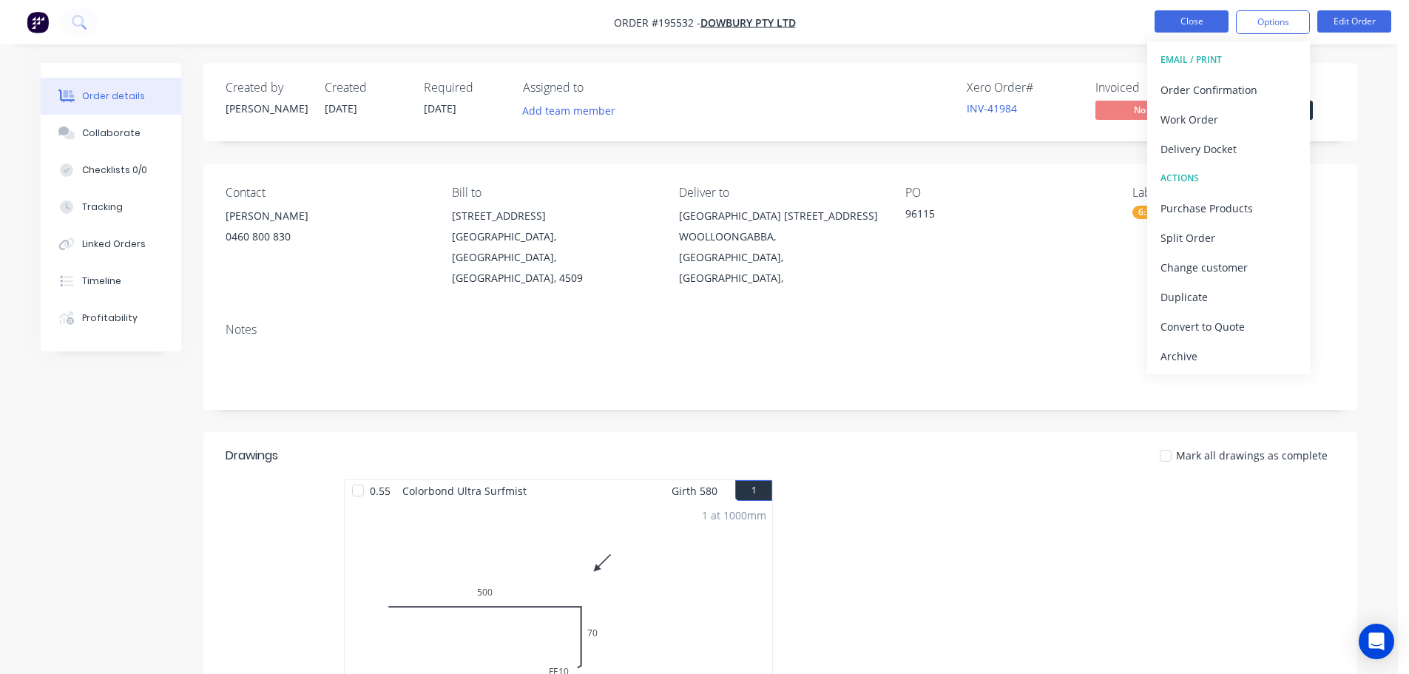
click at [1207, 22] on button "Close" at bounding box center [1192, 21] width 74 height 22
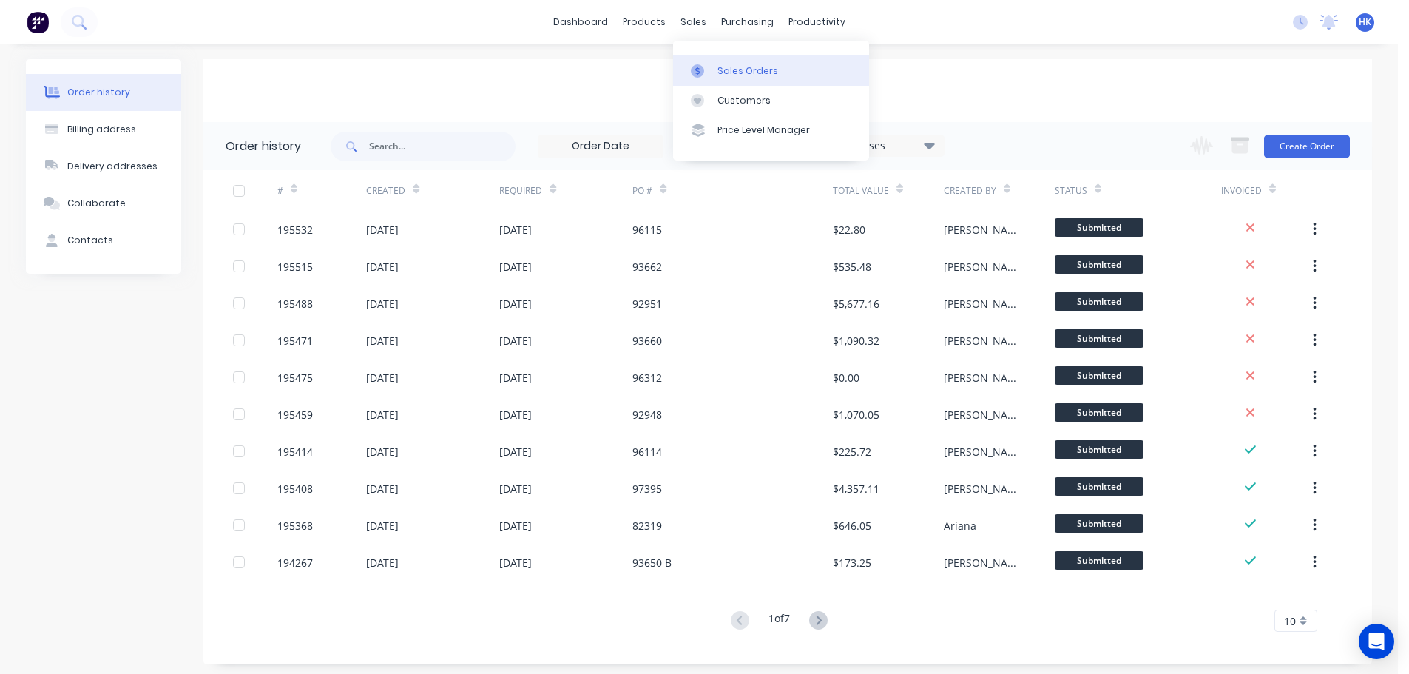
click at [732, 73] on div "Sales Orders" at bounding box center [748, 70] width 61 height 13
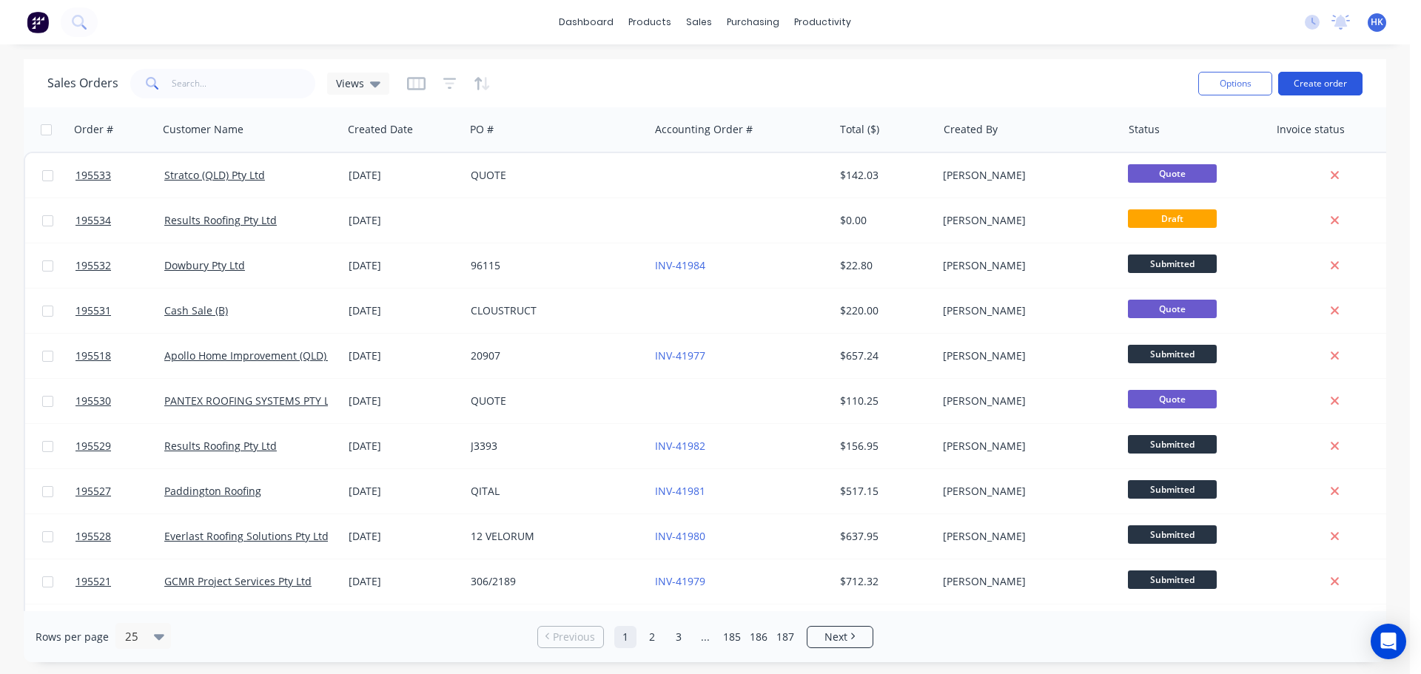
click at [1296, 87] on button "Create order" at bounding box center [1320, 84] width 84 height 24
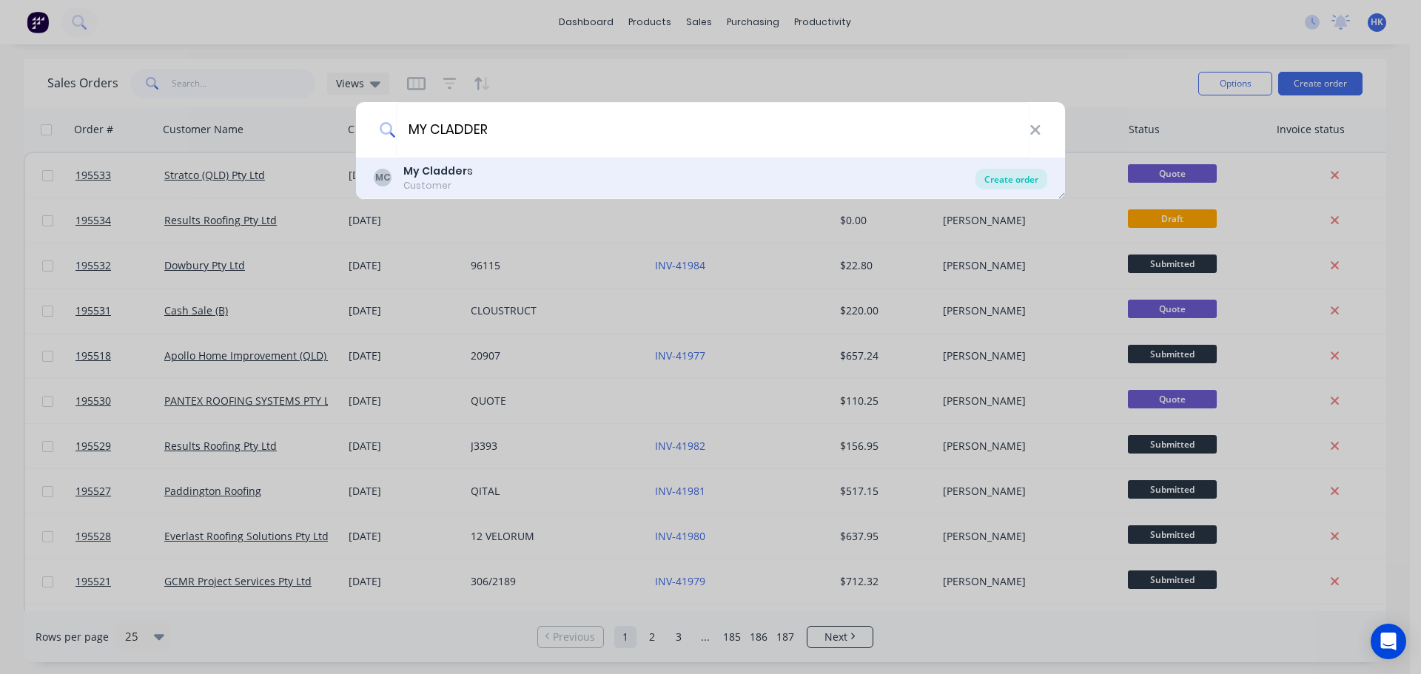
type input "MY CLADDER"
drag, startPoint x: 1040, startPoint y: 173, endPoint x: 1028, endPoint y: 189, distance: 20.1
click at [1039, 173] on div "Create order" at bounding box center [1011, 179] width 72 height 21
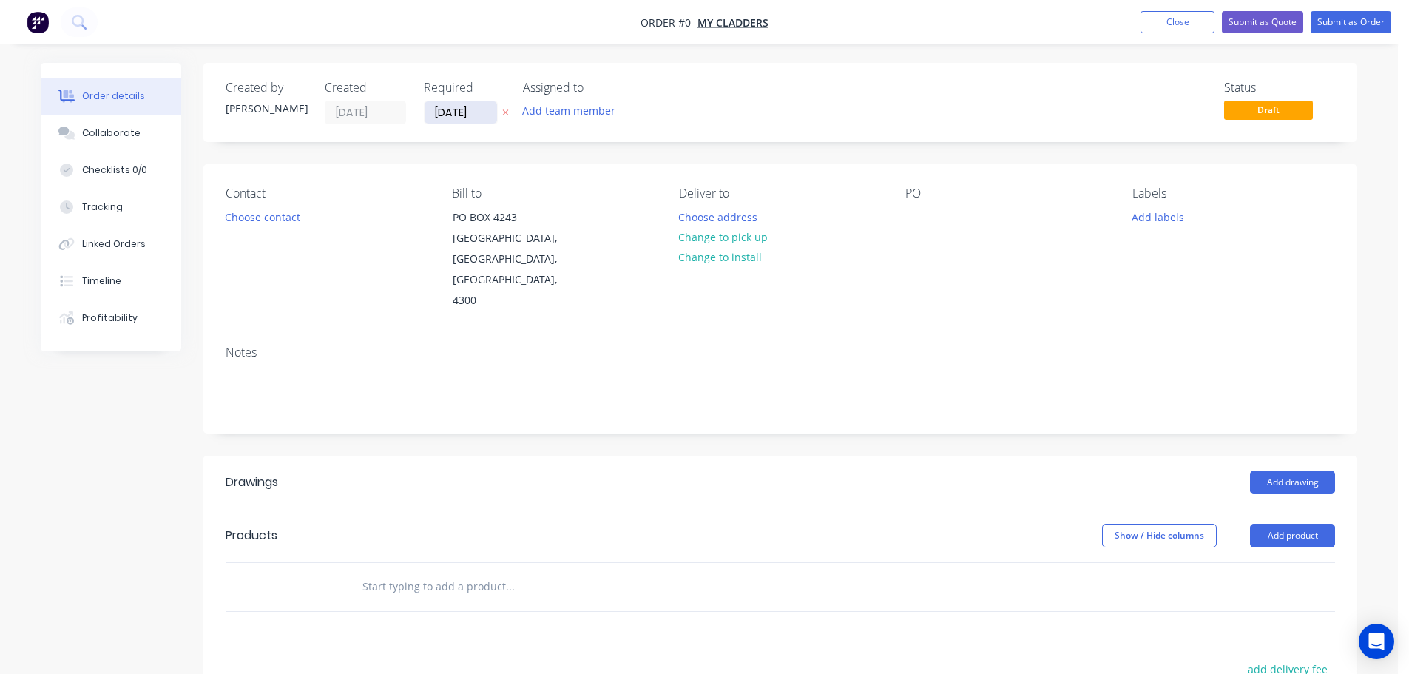
click at [471, 111] on input "[DATE]" at bounding box center [461, 112] width 73 height 22
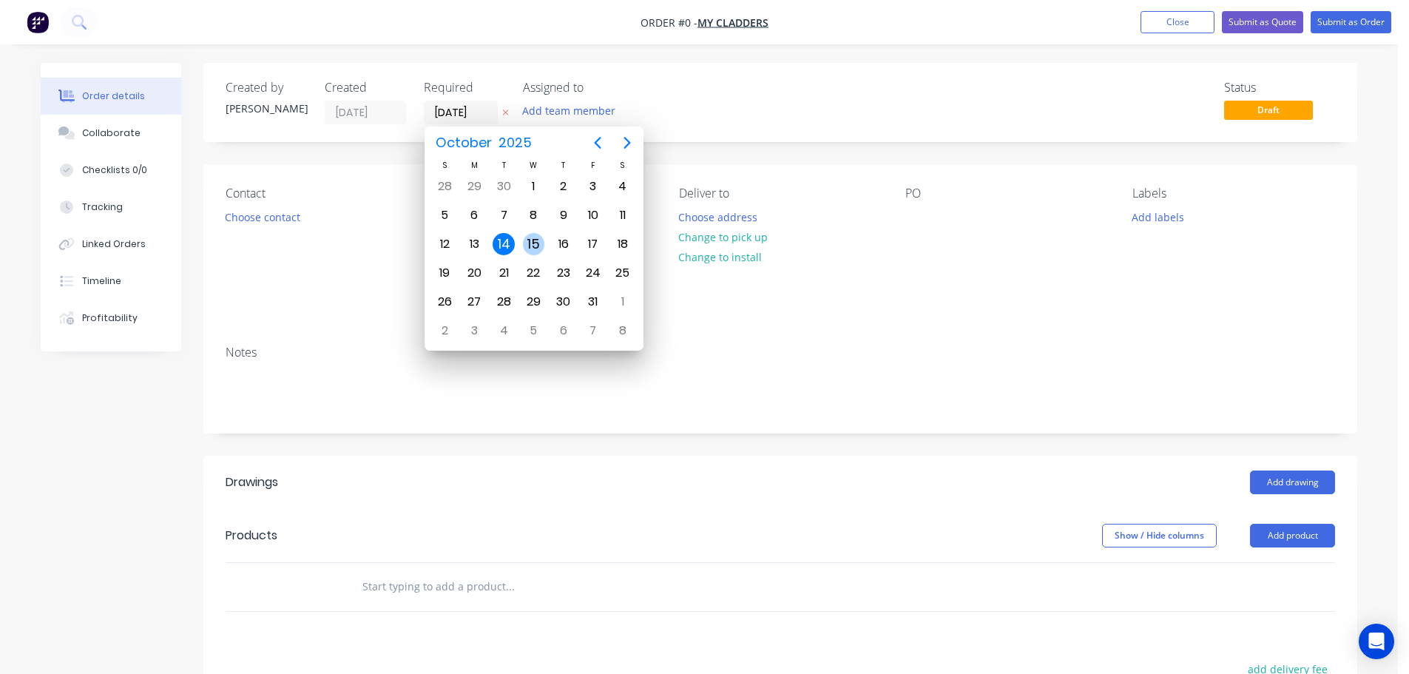
click at [539, 241] on div "15" at bounding box center [534, 244] width 22 height 22
type input "[DATE]"
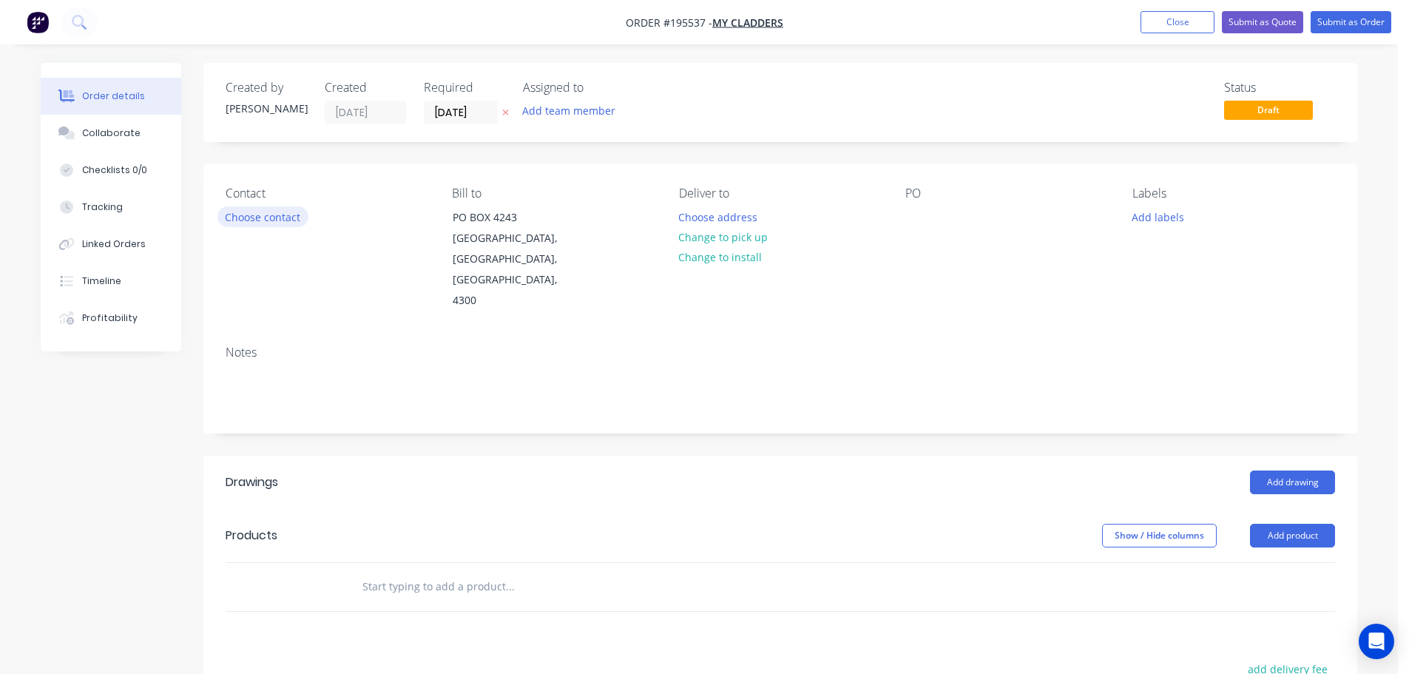
click at [289, 211] on button "Choose contact" at bounding box center [263, 216] width 91 height 20
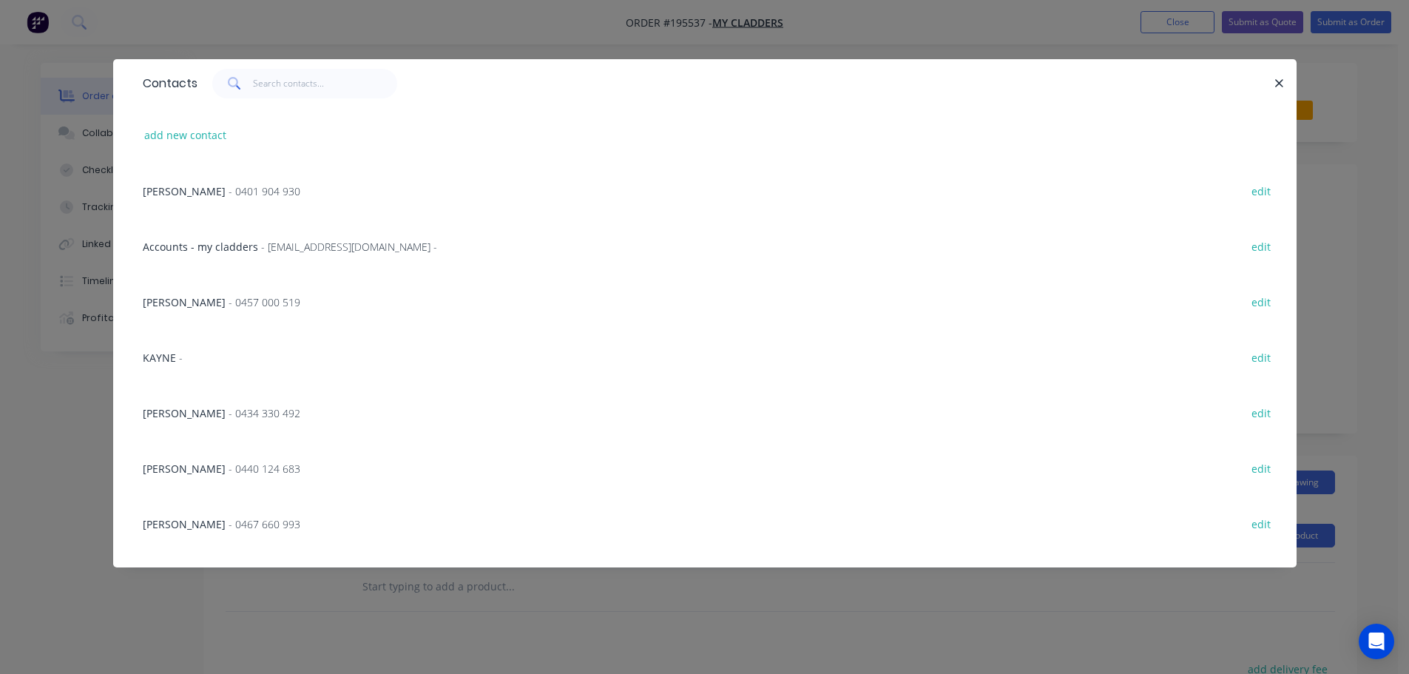
click at [229, 308] on span "- 0457 000 519" at bounding box center [265, 302] width 72 height 14
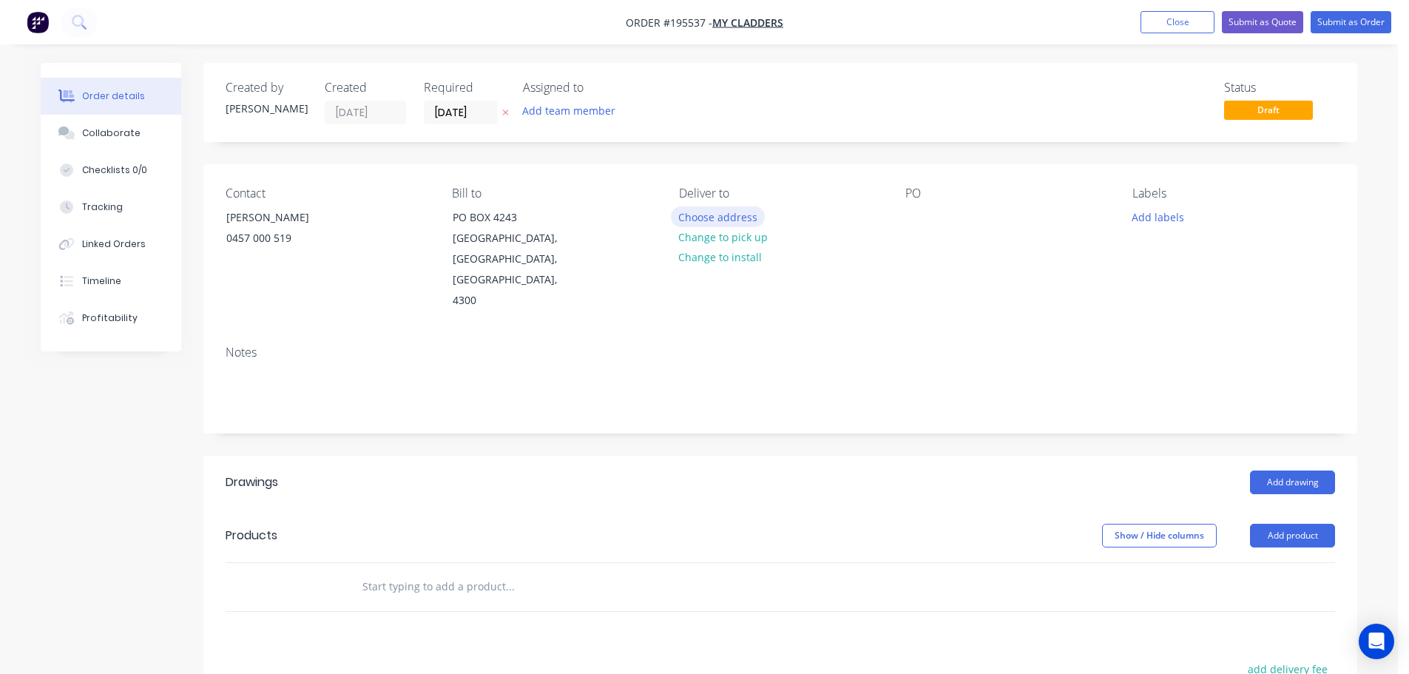
click at [730, 216] on button "Choose address" at bounding box center [718, 216] width 95 height 20
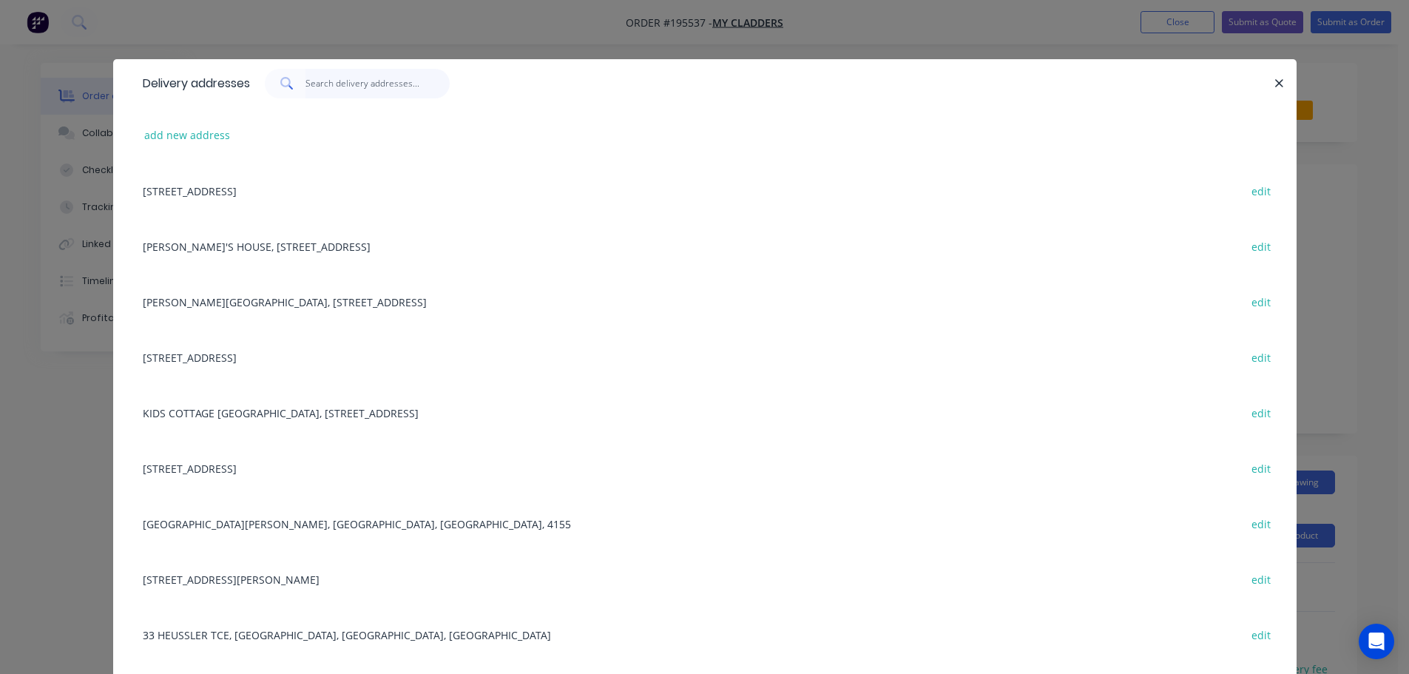
click at [332, 86] on input "text" at bounding box center [378, 84] width 144 height 30
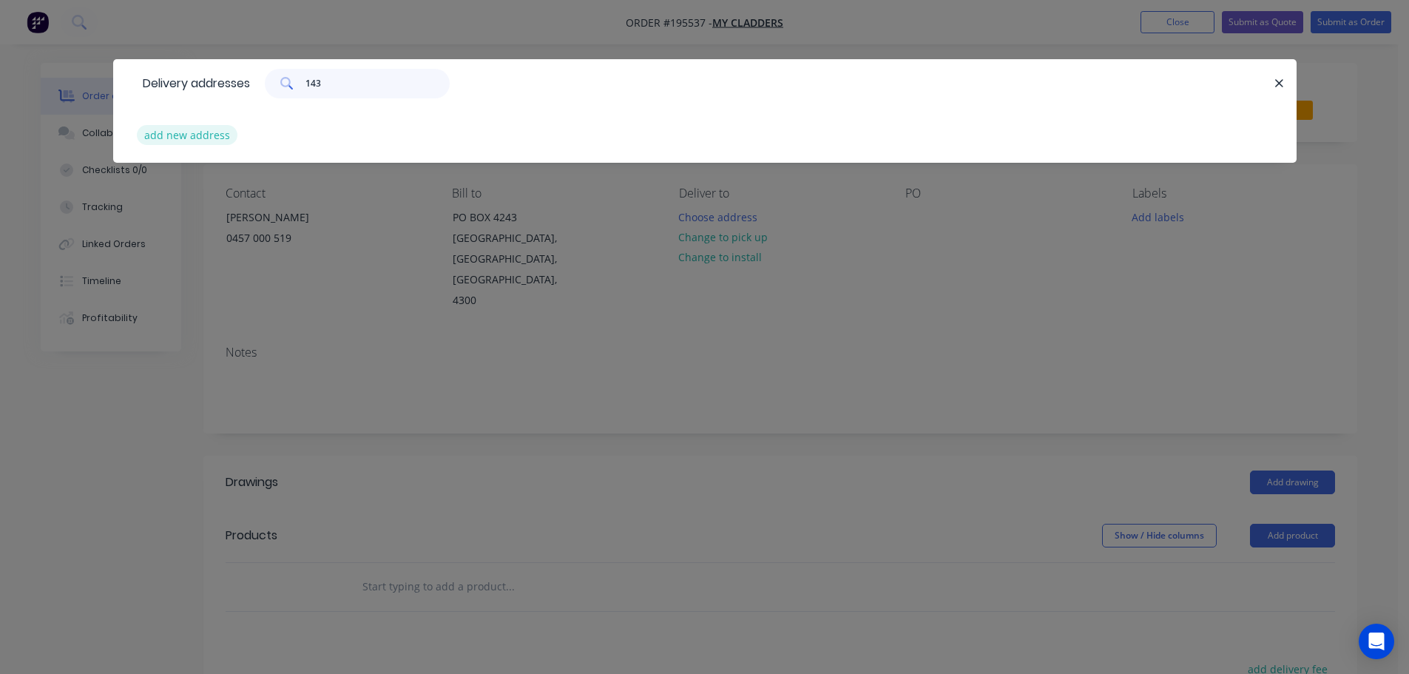
type input "143"
click at [205, 134] on button "add new address" at bounding box center [187, 135] width 101 height 20
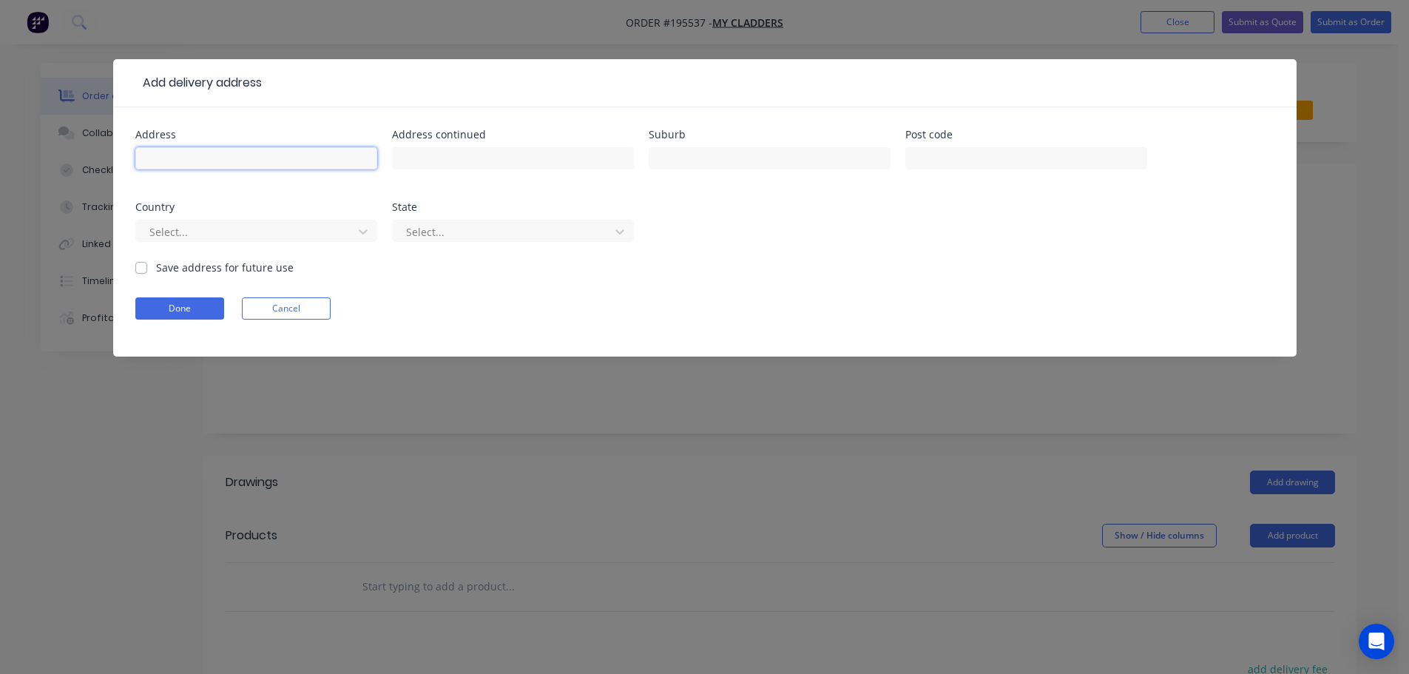
click at [197, 156] on input "text" at bounding box center [256, 158] width 242 height 22
type input "[STREET_ADDRESS][PERSON_NAME]"
type input "BURPENGARY EAST"
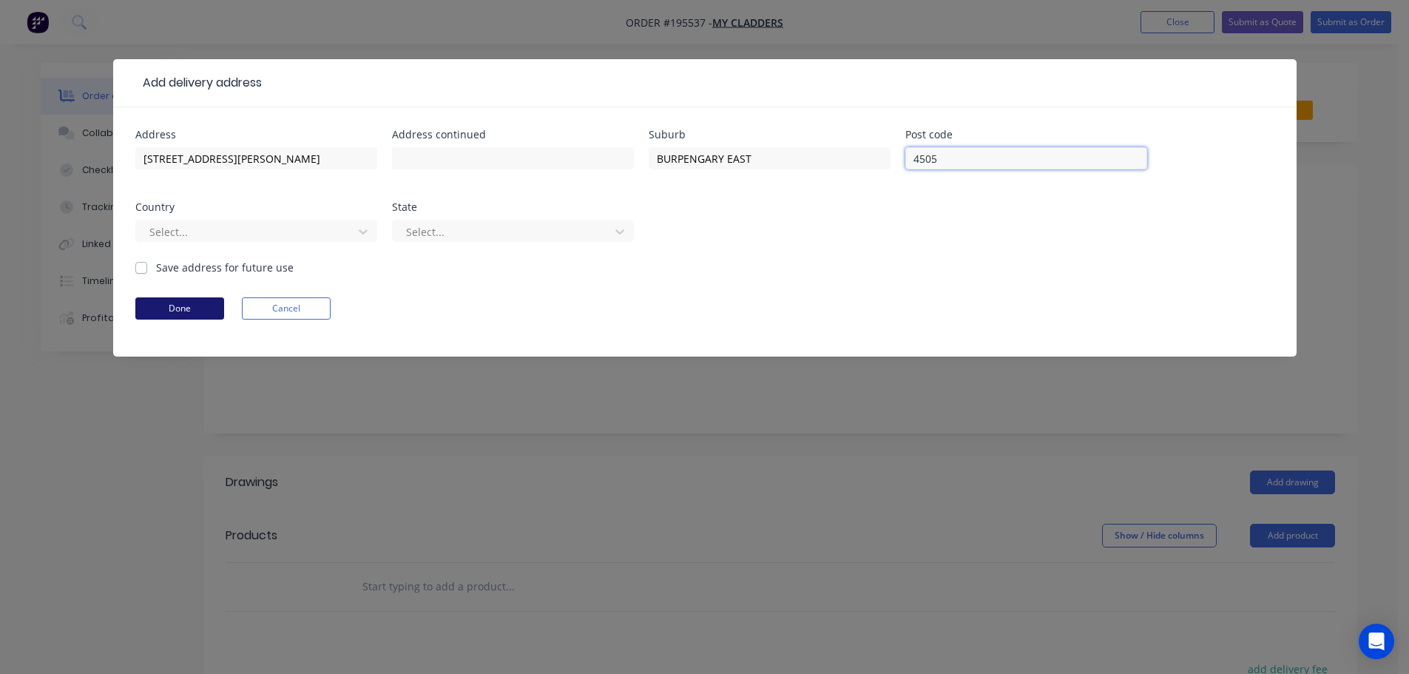
type input "4505"
click at [188, 303] on button "Done" at bounding box center [179, 308] width 89 height 22
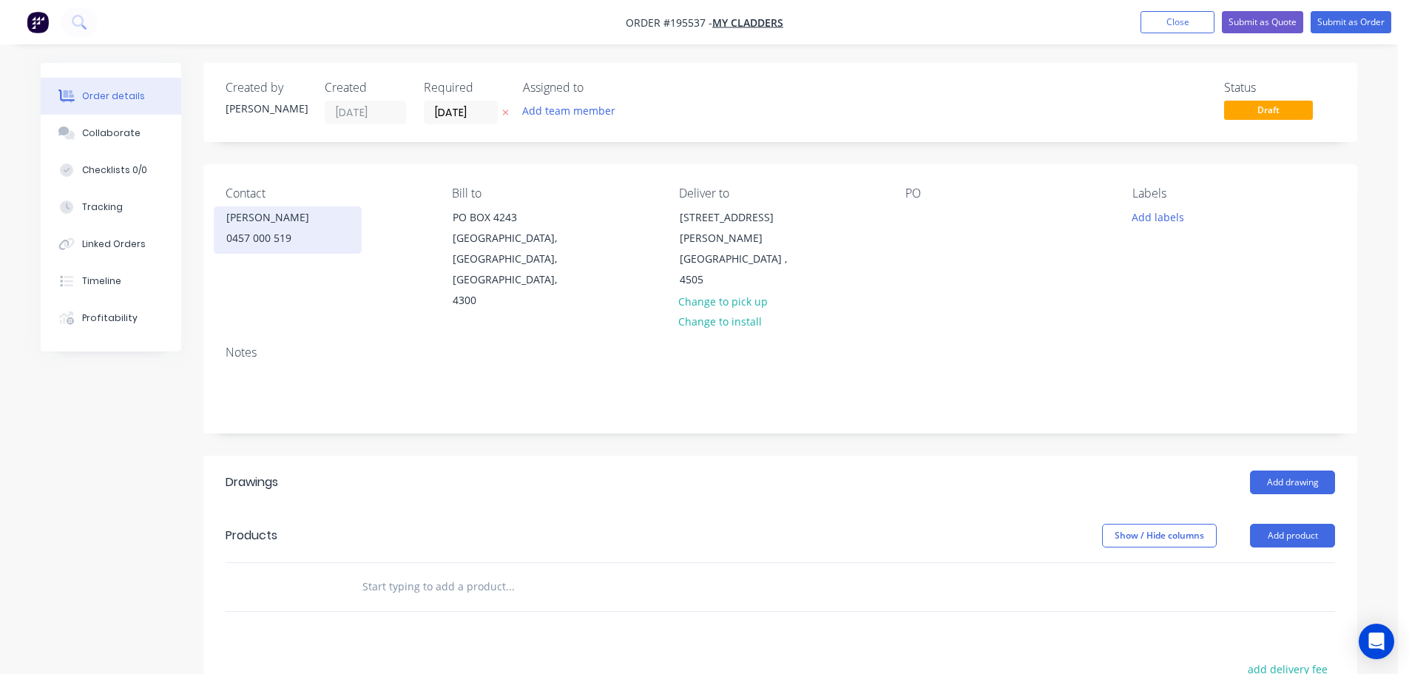
click at [286, 229] on div "0457 000 519" at bounding box center [287, 238] width 123 height 21
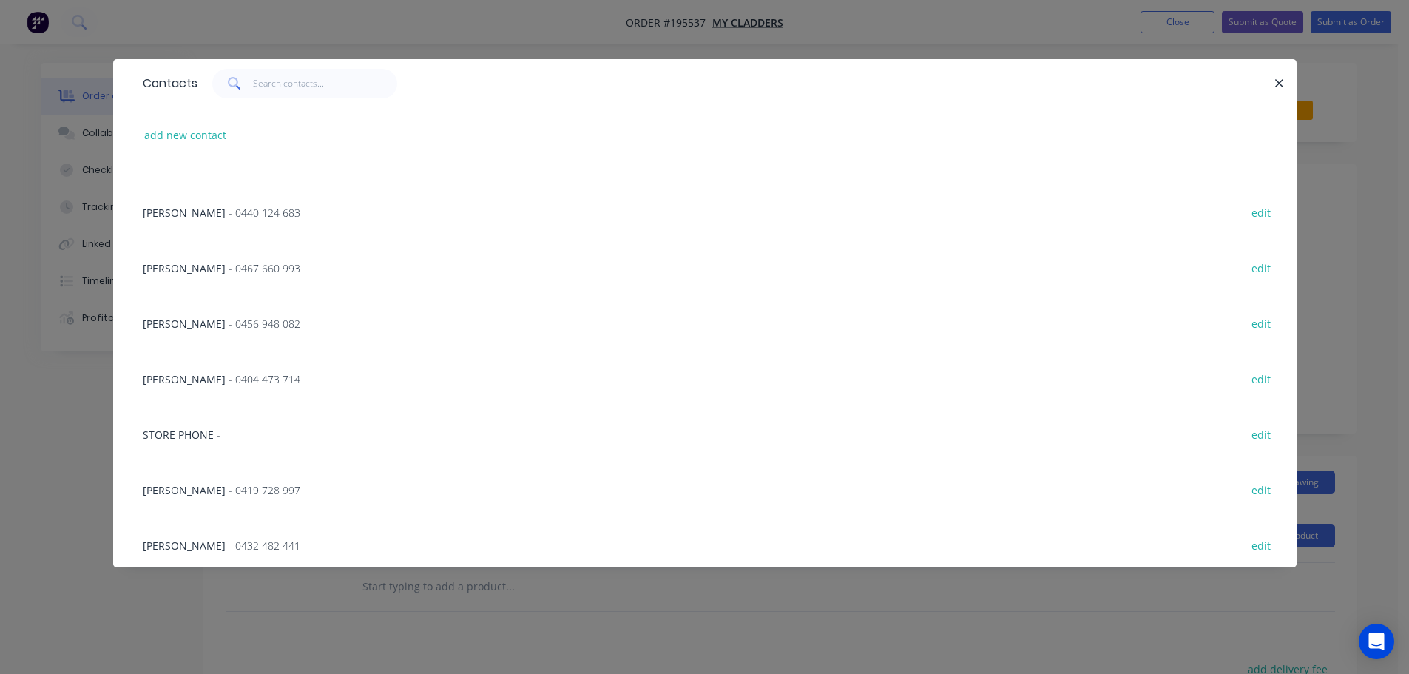
scroll to position [261, 0]
click at [240, 475] on div "[PERSON_NAME] - 0419 728 997 edit" at bounding box center [704, 484] width 1139 height 55
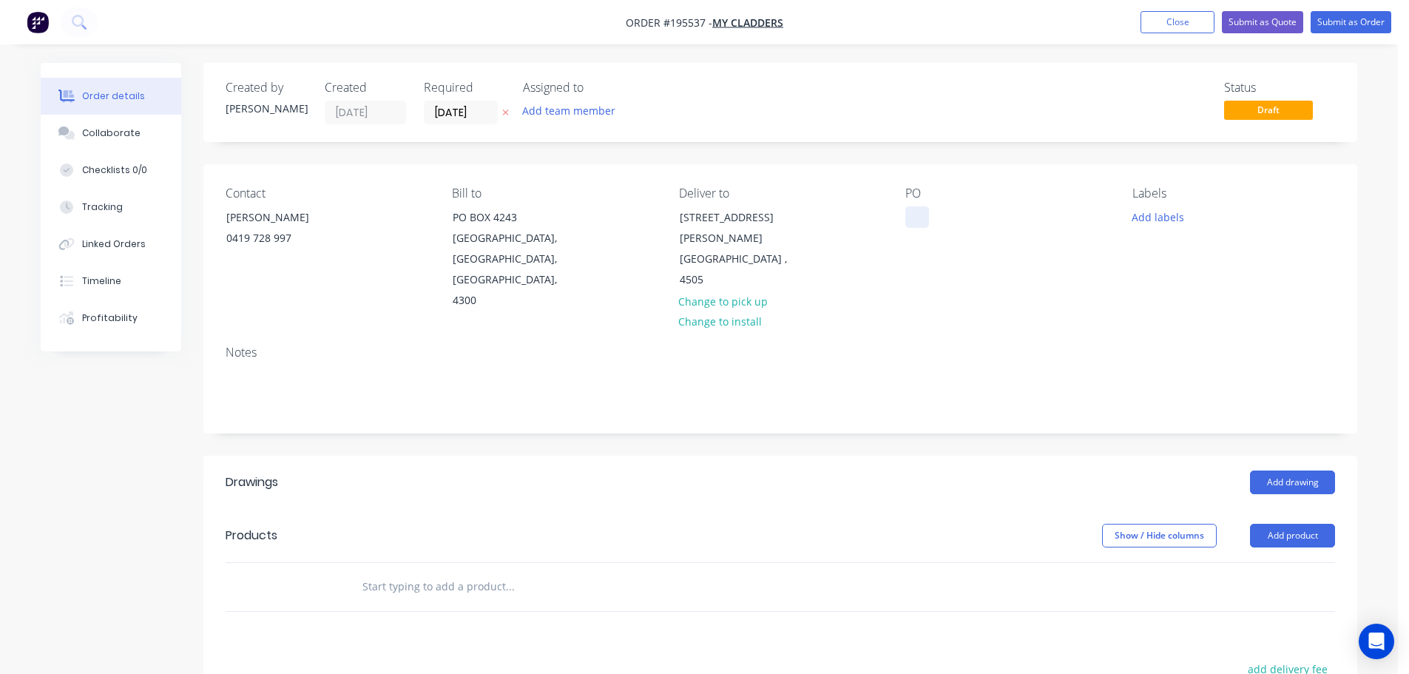
click at [909, 220] on div at bounding box center [918, 216] width 24 height 21
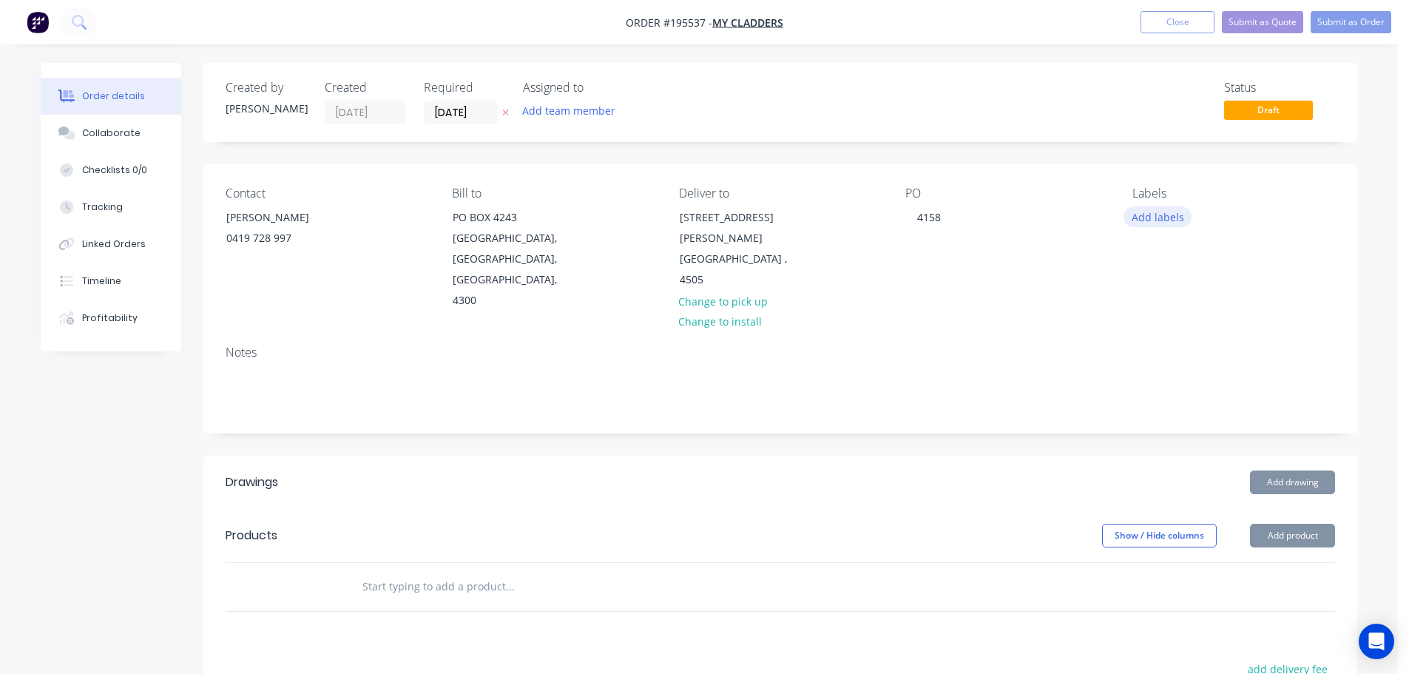
drag, startPoint x: 1181, startPoint y: 225, endPoint x: 1172, endPoint y: 215, distance: 13.1
click at [1180, 225] on button "Add labels" at bounding box center [1158, 216] width 68 height 20
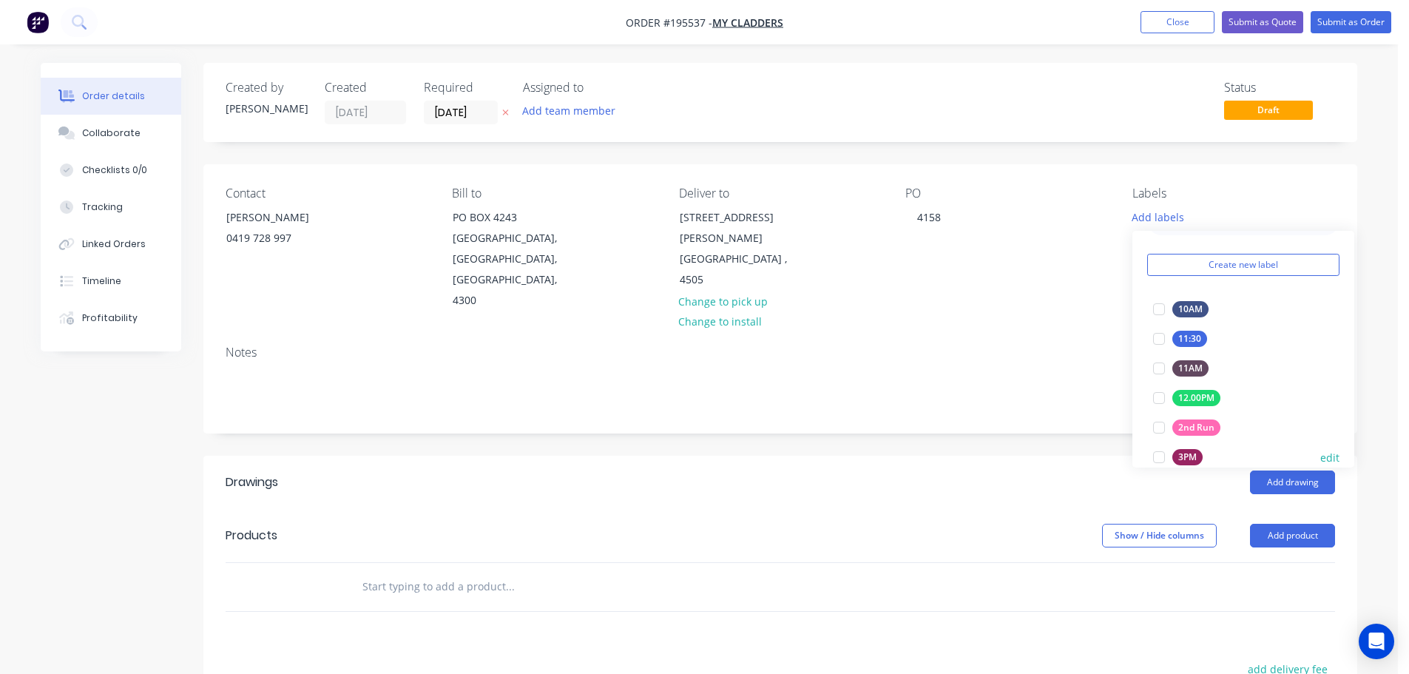
scroll to position [74, 0]
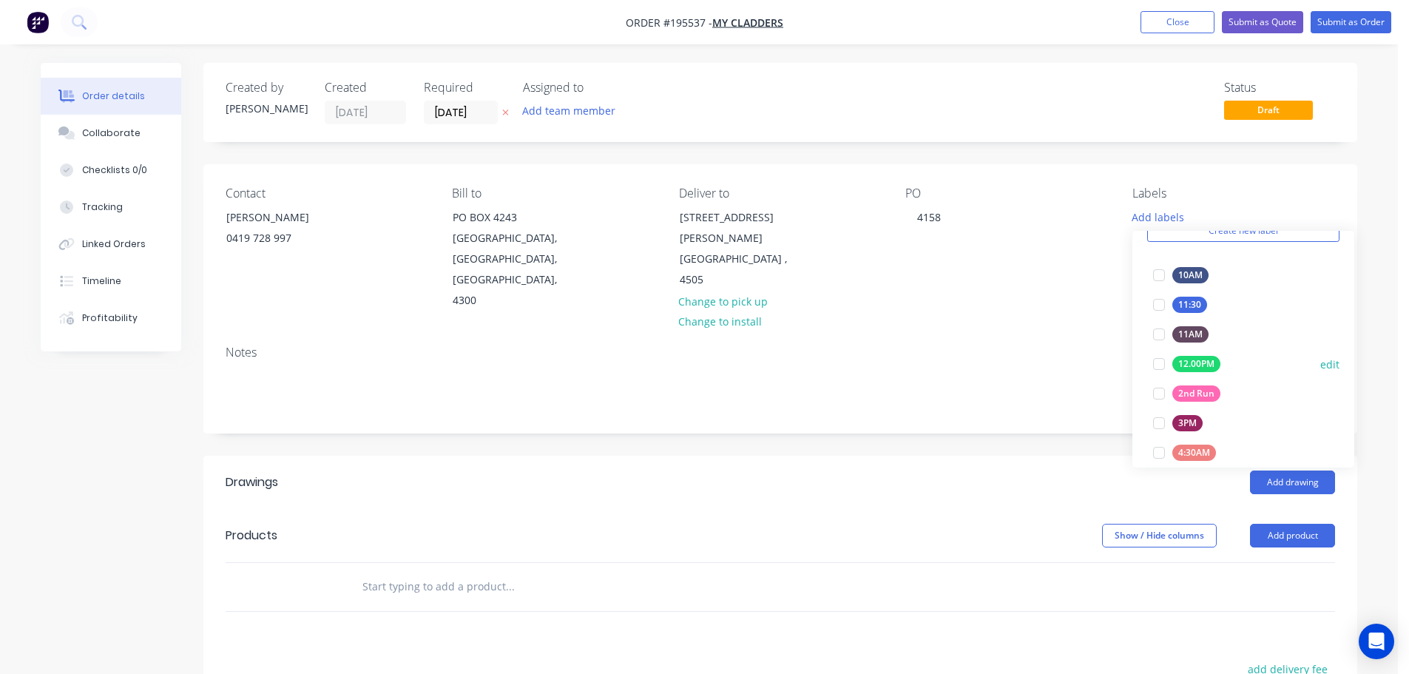
click at [1153, 393] on div at bounding box center [1160, 394] width 30 height 30
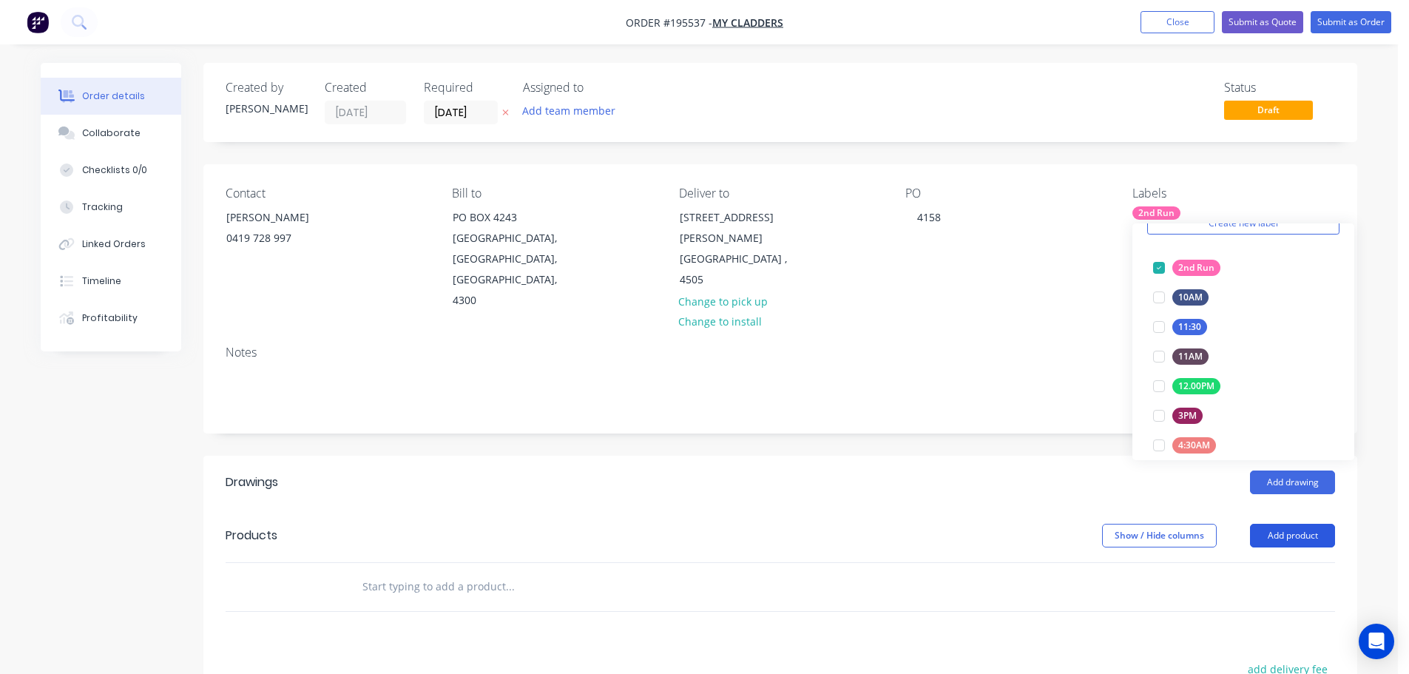
click at [1281, 524] on button "Add product" at bounding box center [1292, 536] width 85 height 24
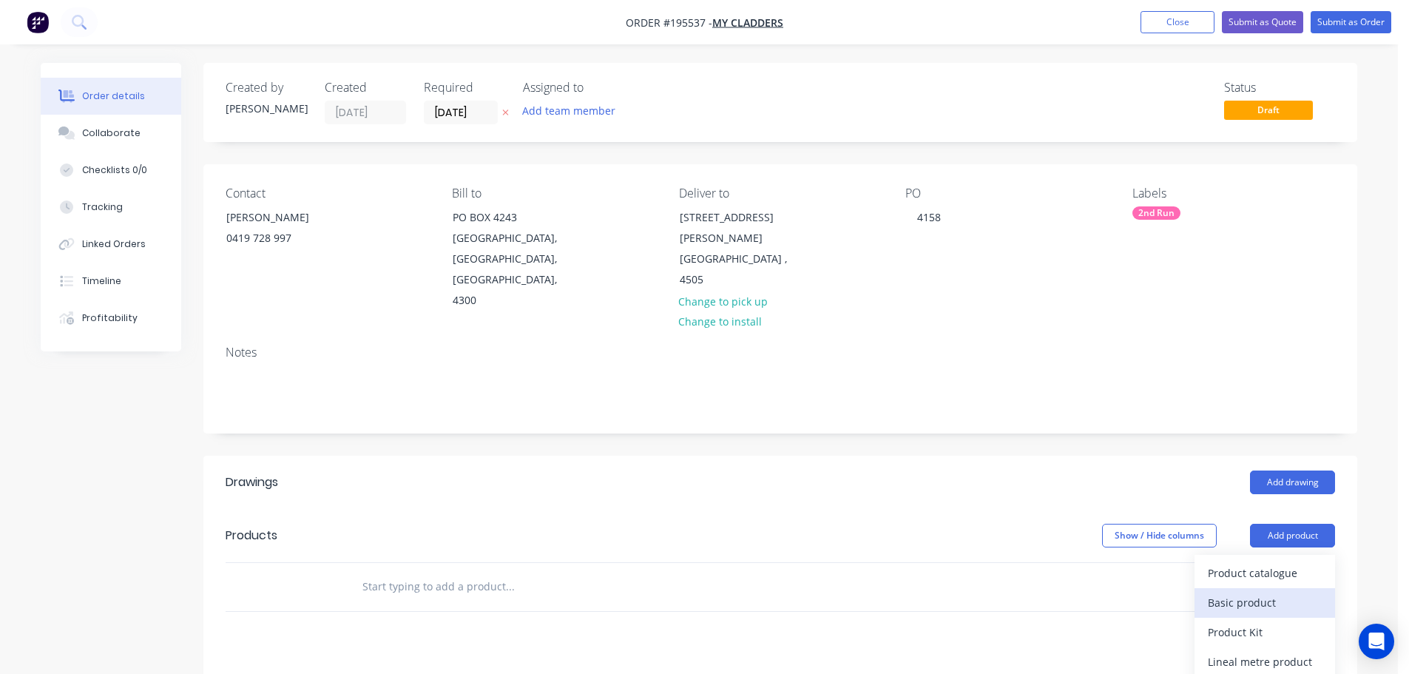
click at [1264, 588] on button "Basic product" at bounding box center [1265, 603] width 141 height 30
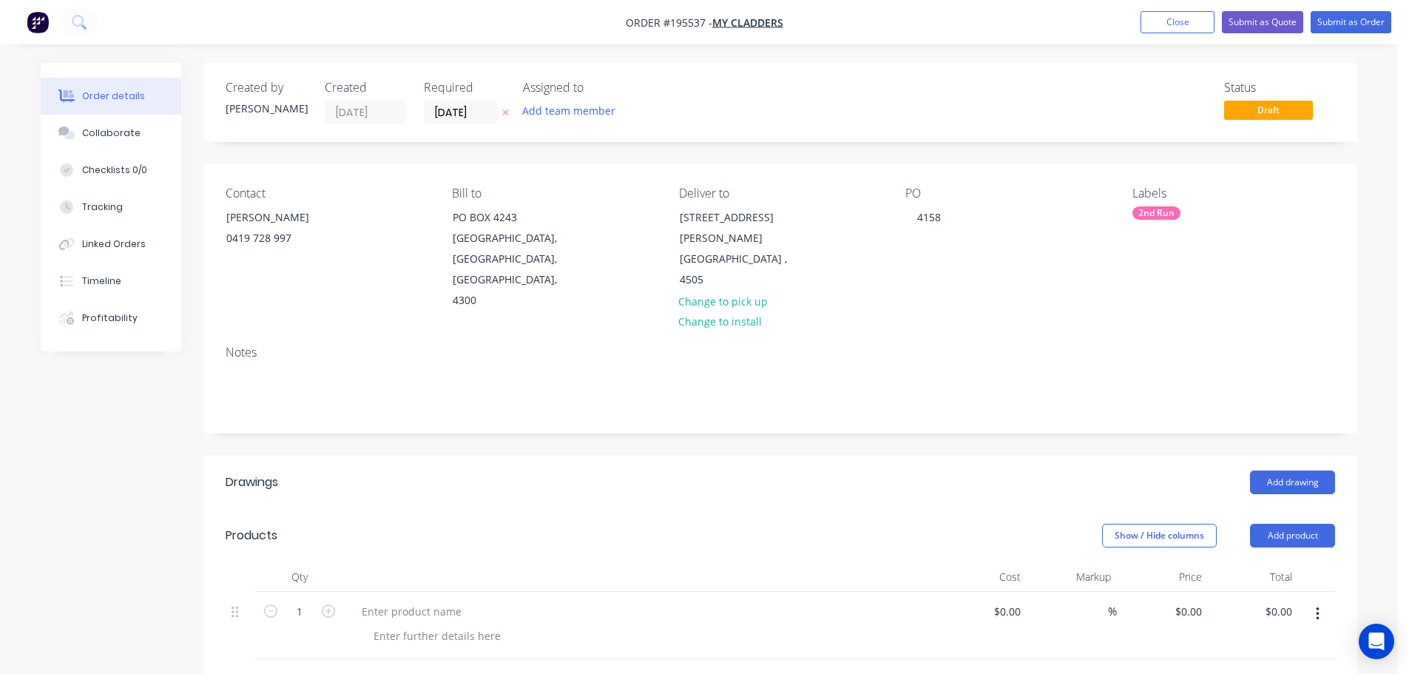
click at [1318, 606] on icon "button" at bounding box center [1318, 614] width 4 height 16
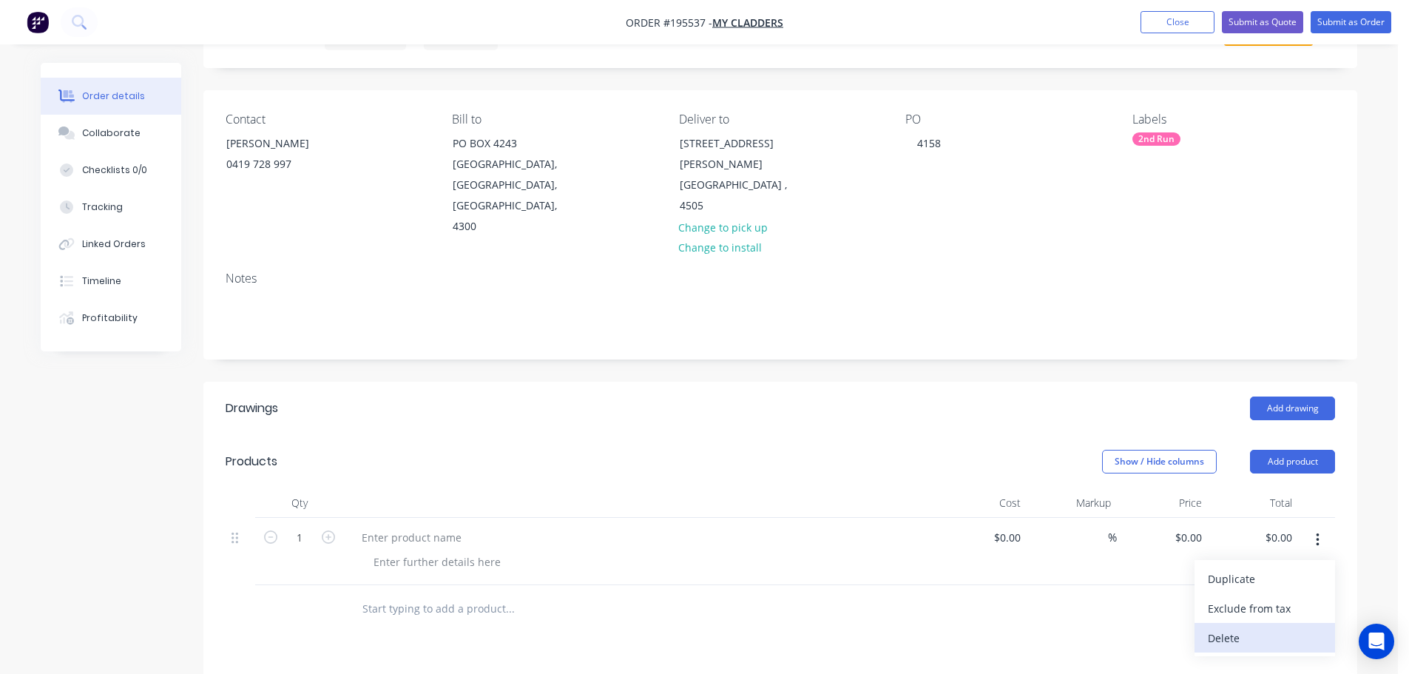
click at [1264, 627] on div "Delete" at bounding box center [1265, 637] width 114 height 21
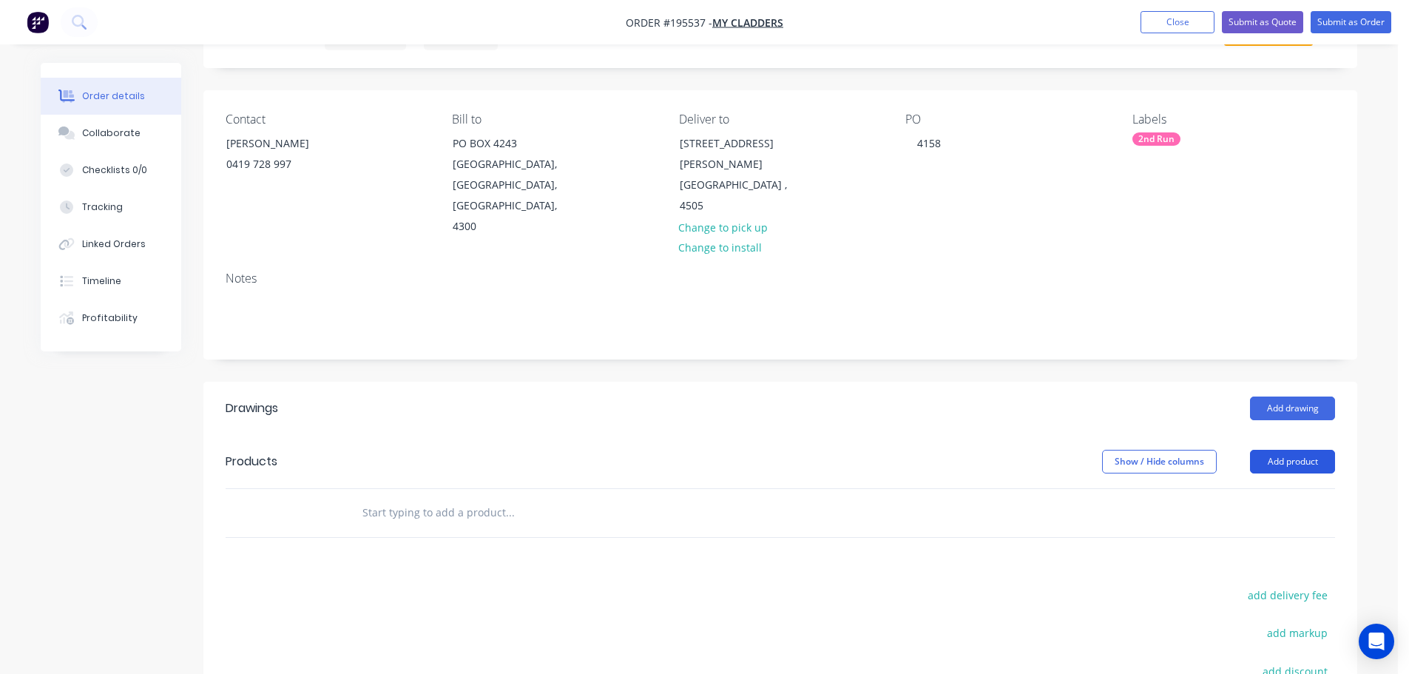
click at [1296, 450] on button "Add product" at bounding box center [1292, 462] width 85 height 24
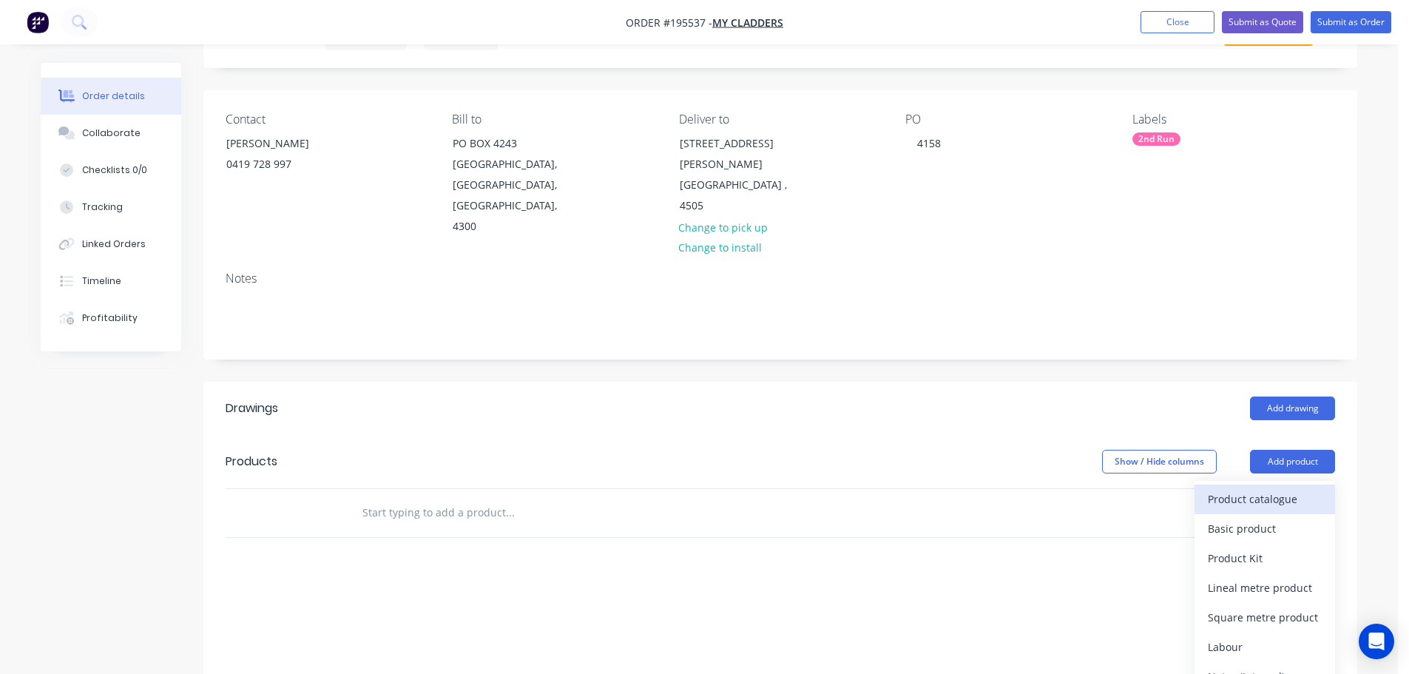
click at [1279, 488] on div "Product catalogue" at bounding box center [1265, 498] width 114 height 21
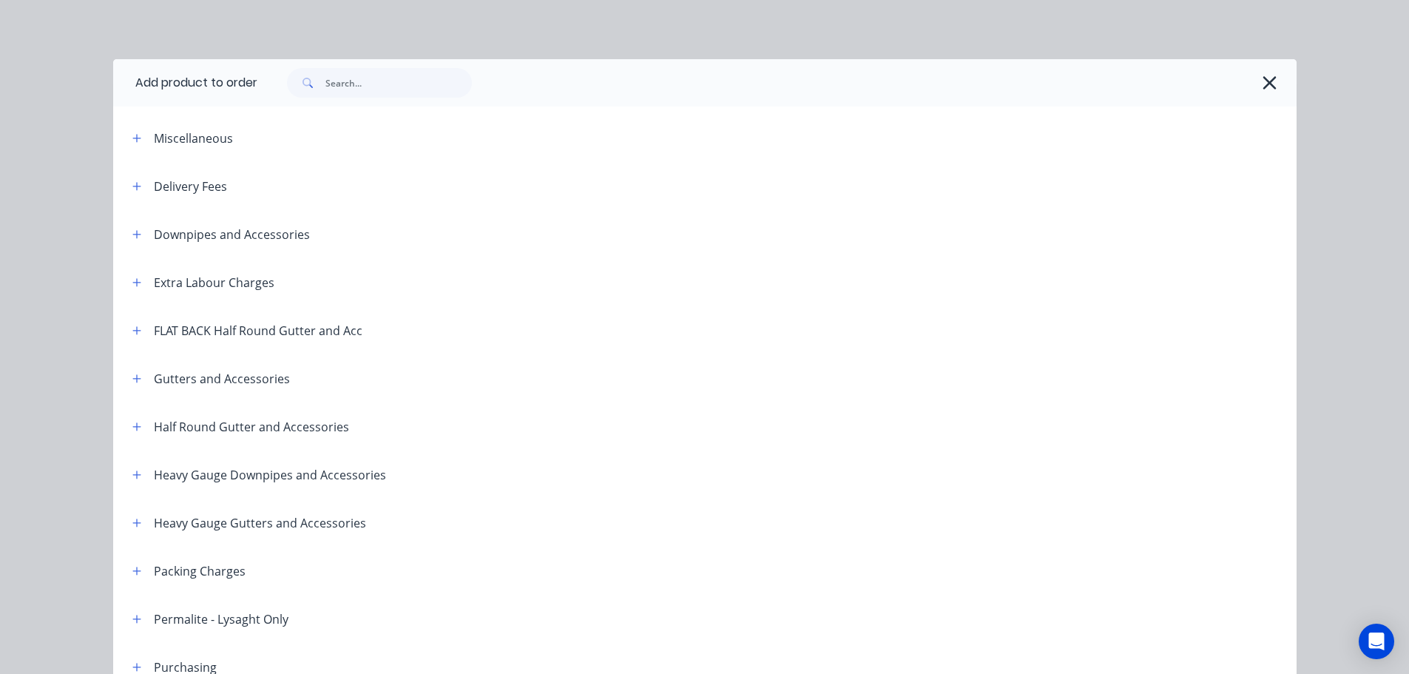
click at [121, 192] on div "Delivery Fees" at bounding box center [174, 186] width 107 height 18
click at [128, 186] on button "button" at bounding box center [137, 186] width 18 height 18
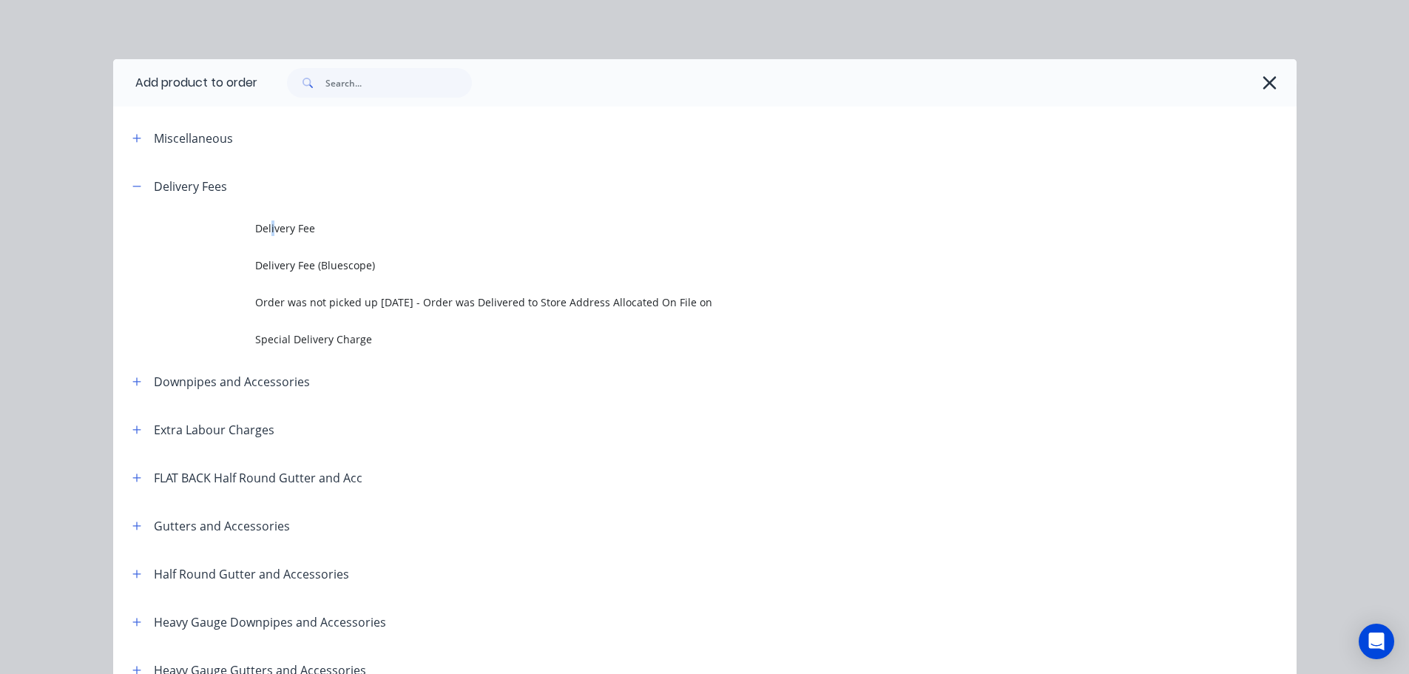
click at [267, 223] on span "Delivery Fee" at bounding box center [671, 228] width 833 height 16
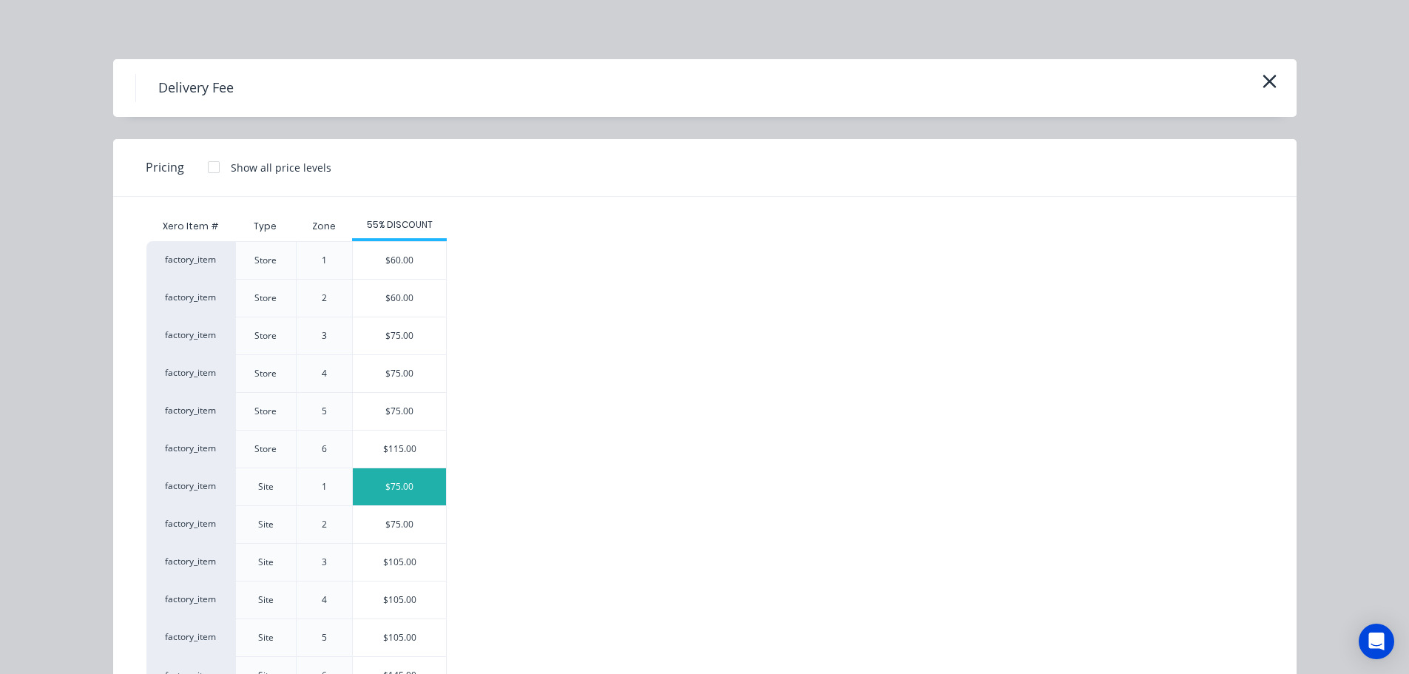
click at [394, 472] on div "$75.00" at bounding box center [399, 486] width 93 height 37
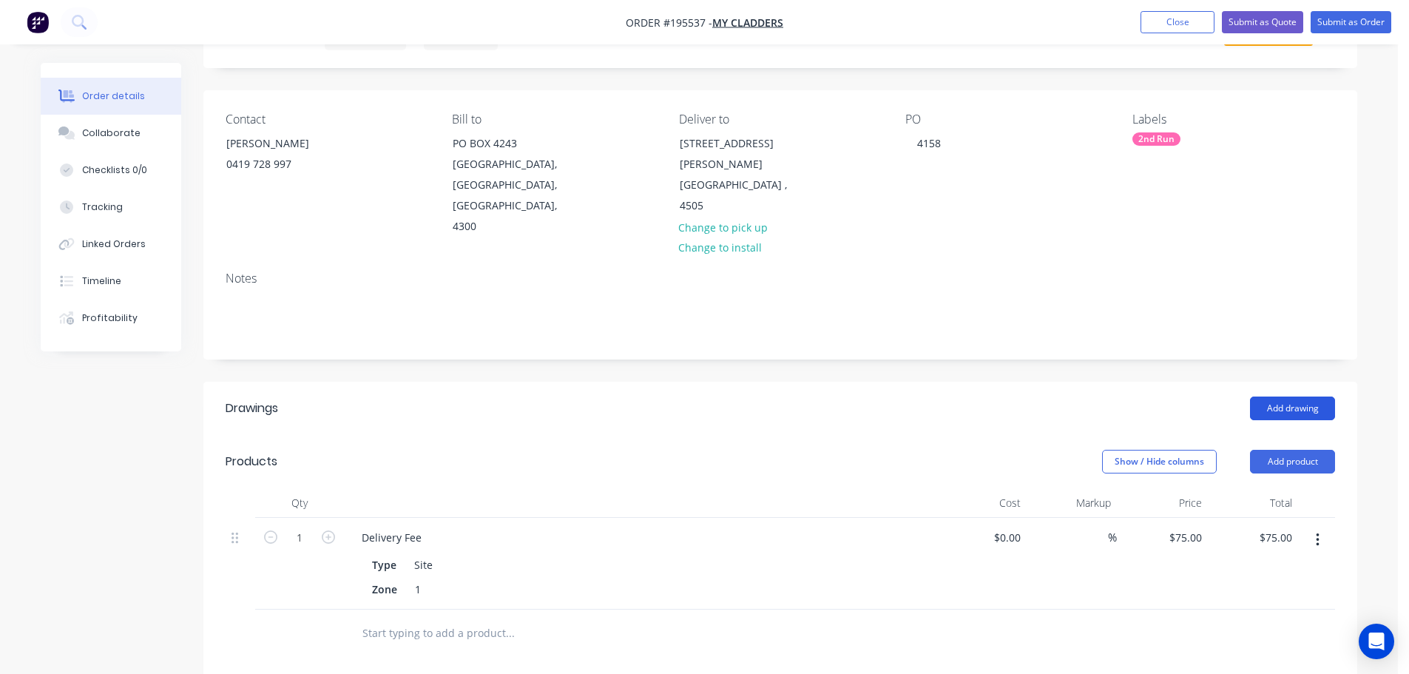
click at [1300, 397] on button "Add drawing" at bounding box center [1292, 409] width 85 height 24
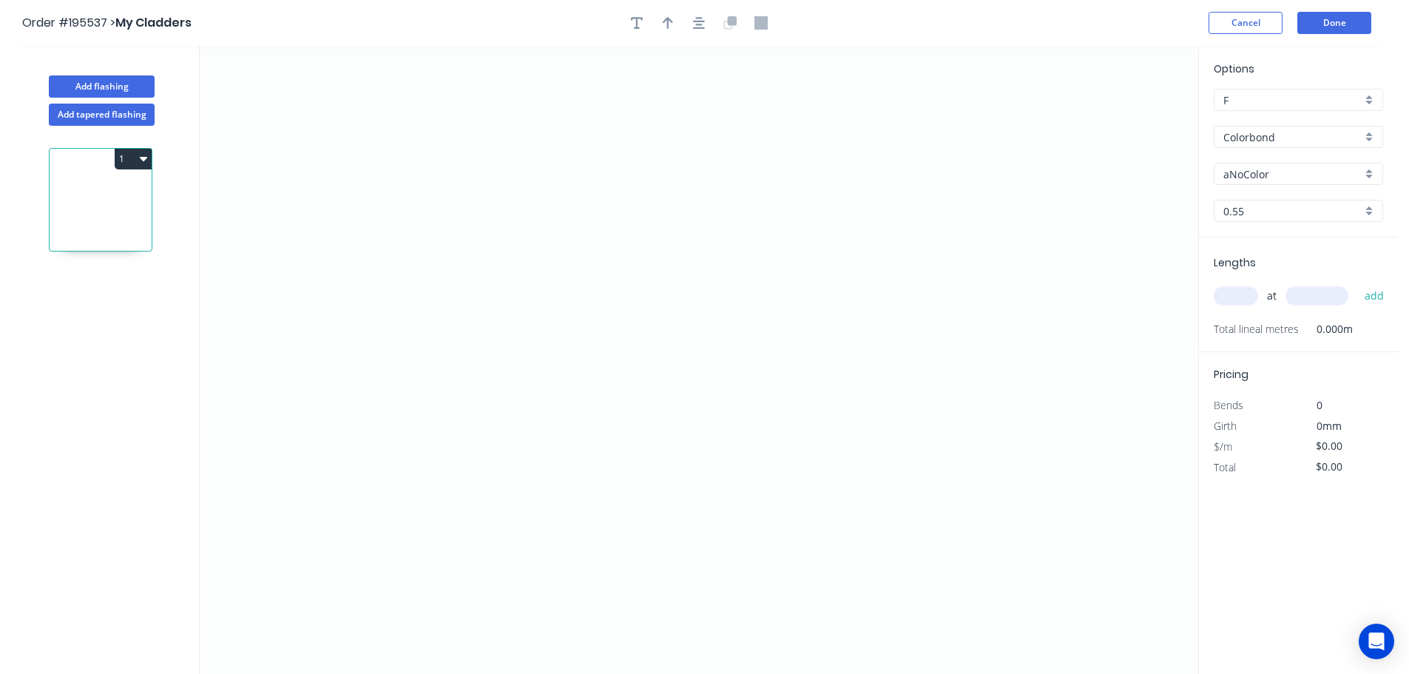
click at [1274, 146] on div "Colorbond" at bounding box center [1298, 137] width 169 height 22
click at [1296, 280] on div "Zincalume" at bounding box center [1299, 284] width 168 height 26
type input "Zincalume"
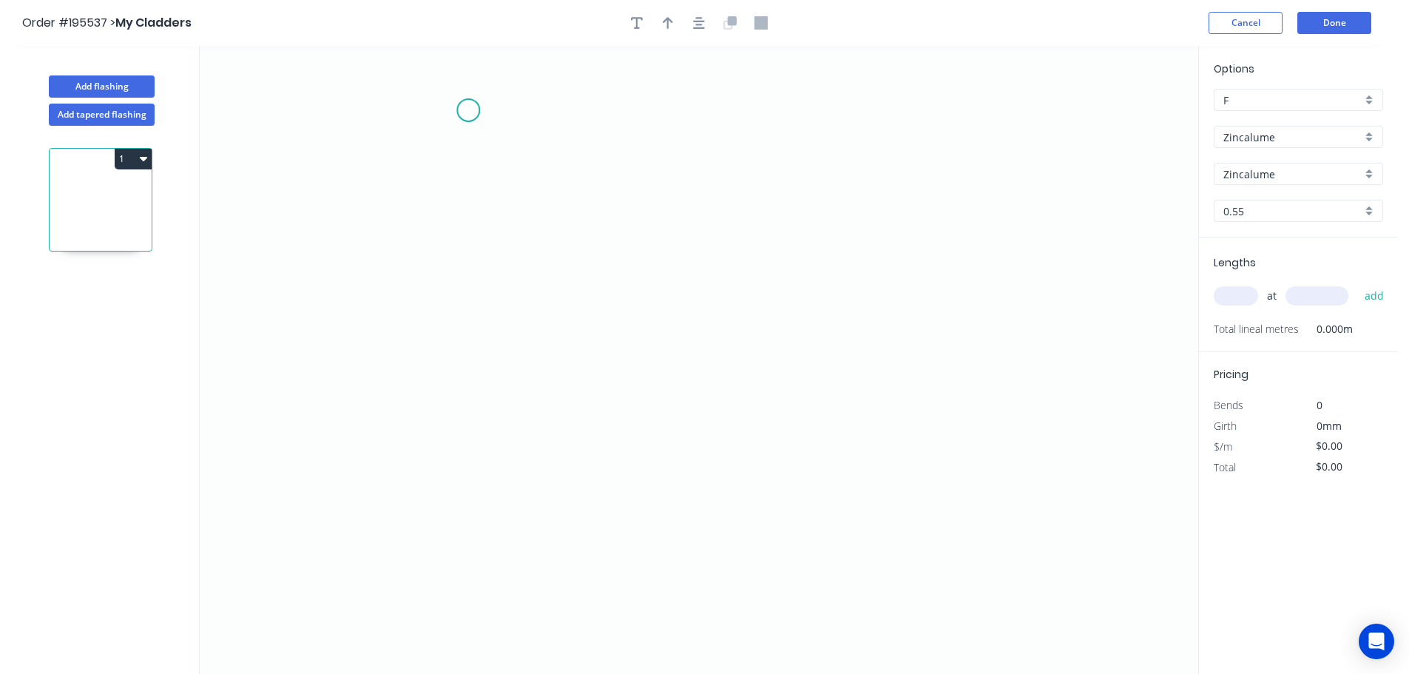
click at [459, 91] on icon "0" at bounding box center [699, 360] width 999 height 628
click at [462, 360] on icon "0" at bounding box center [699, 360] width 999 height 628
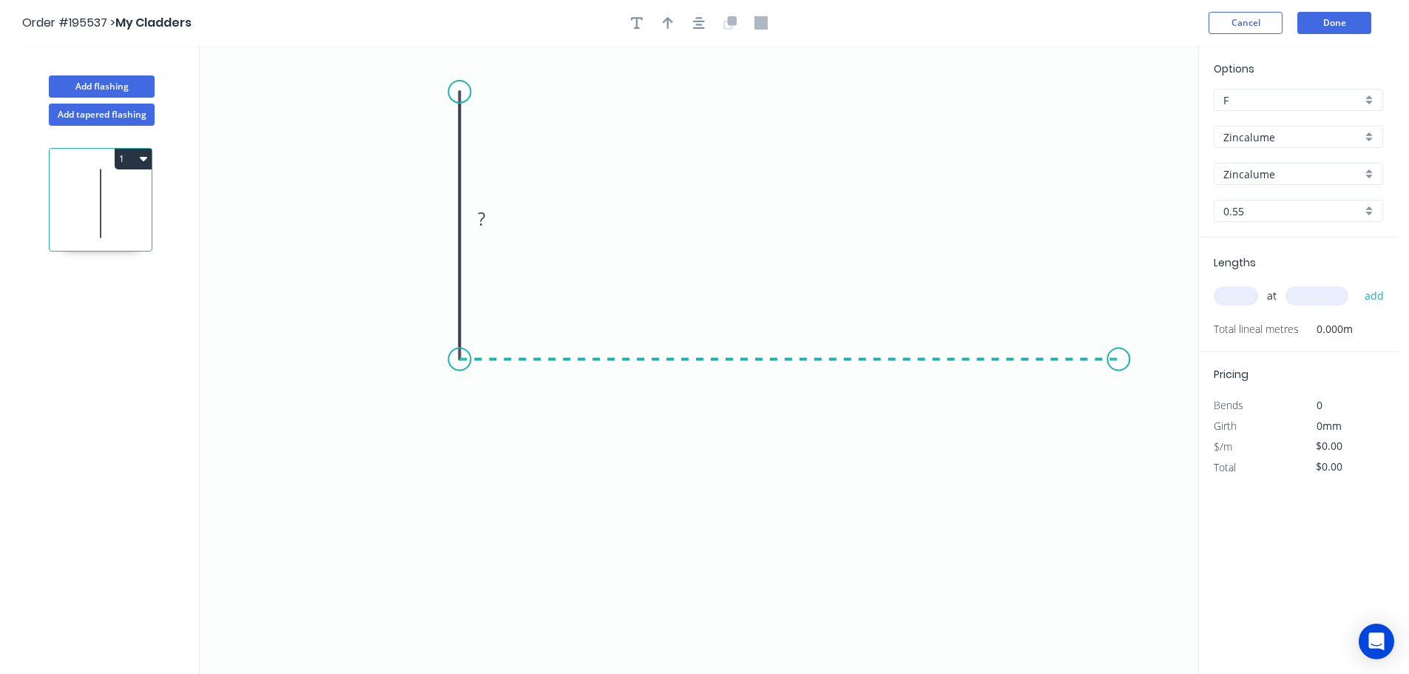
click at [1119, 366] on icon "0 ?" at bounding box center [699, 360] width 999 height 628
click at [707, 17] on button "button" at bounding box center [699, 23] width 22 height 22
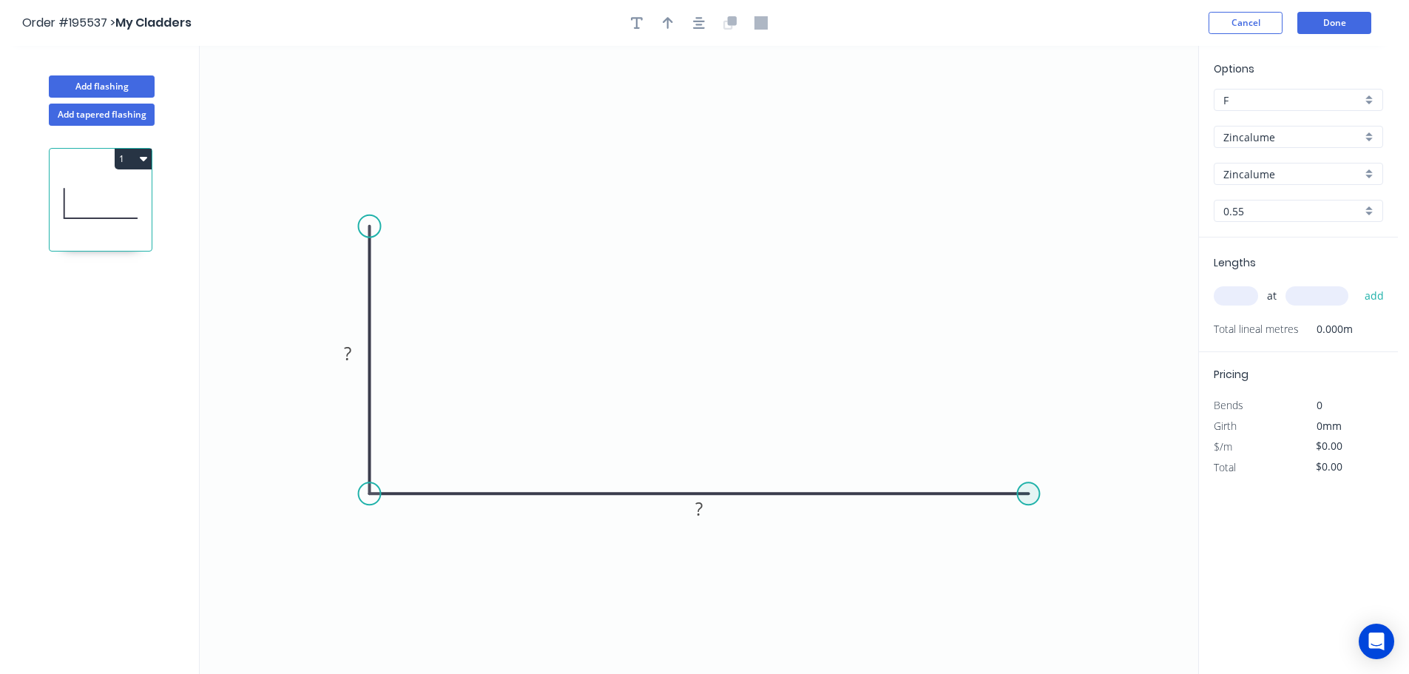
click at [1034, 495] on circle at bounding box center [1028, 493] width 22 height 22
click at [1111, 581] on icon "0 ? ?" at bounding box center [699, 360] width 999 height 628
click at [1062, 547] on div "Show angle" at bounding box center [1097, 544] width 149 height 30
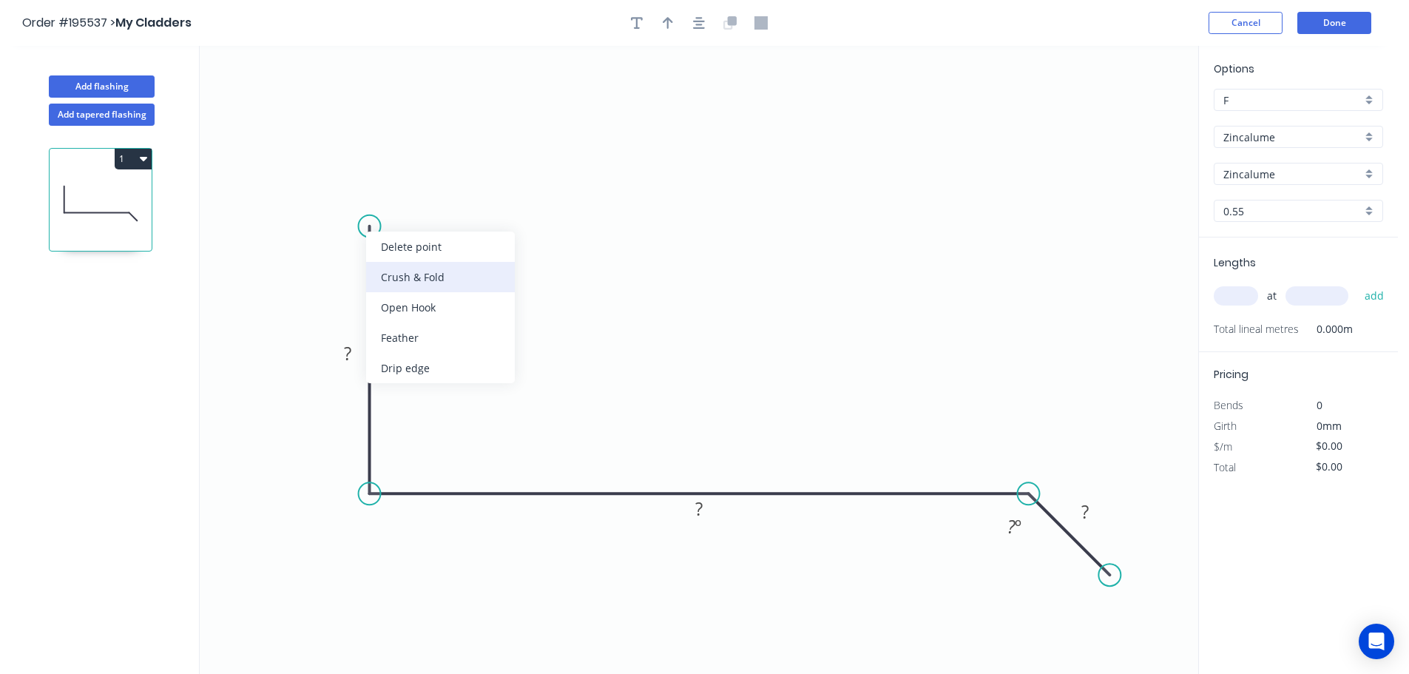
click at [448, 280] on div "Crush & Fold" at bounding box center [440, 277] width 149 height 30
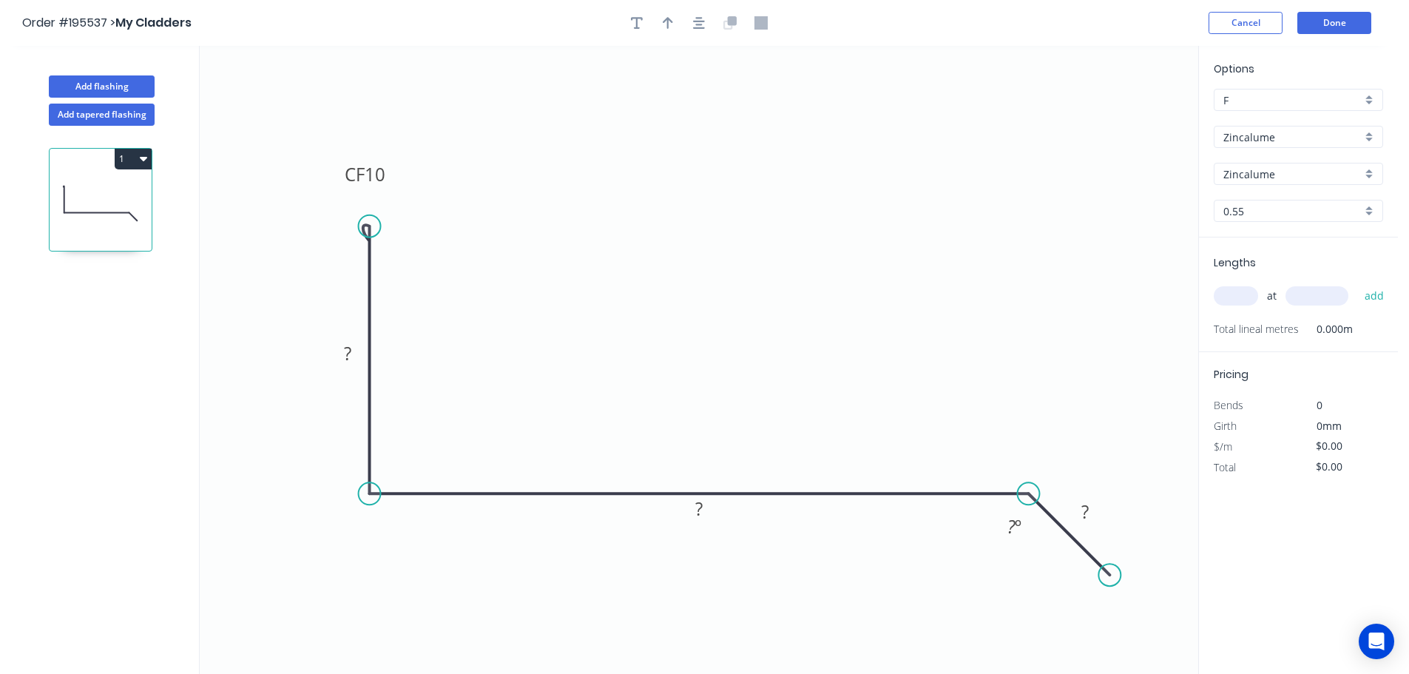
drag, startPoint x: 430, startPoint y: 252, endPoint x: 394, endPoint y: 188, distance: 73.9
click at [394, 188] on rect at bounding box center [364, 174] width 59 height 30
click at [383, 175] on tspan "10" at bounding box center [375, 174] width 21 height 24
type input "$9.59"
click at [704, 18] on icon "button" at bounding box center [699, 22] width 12 height 13
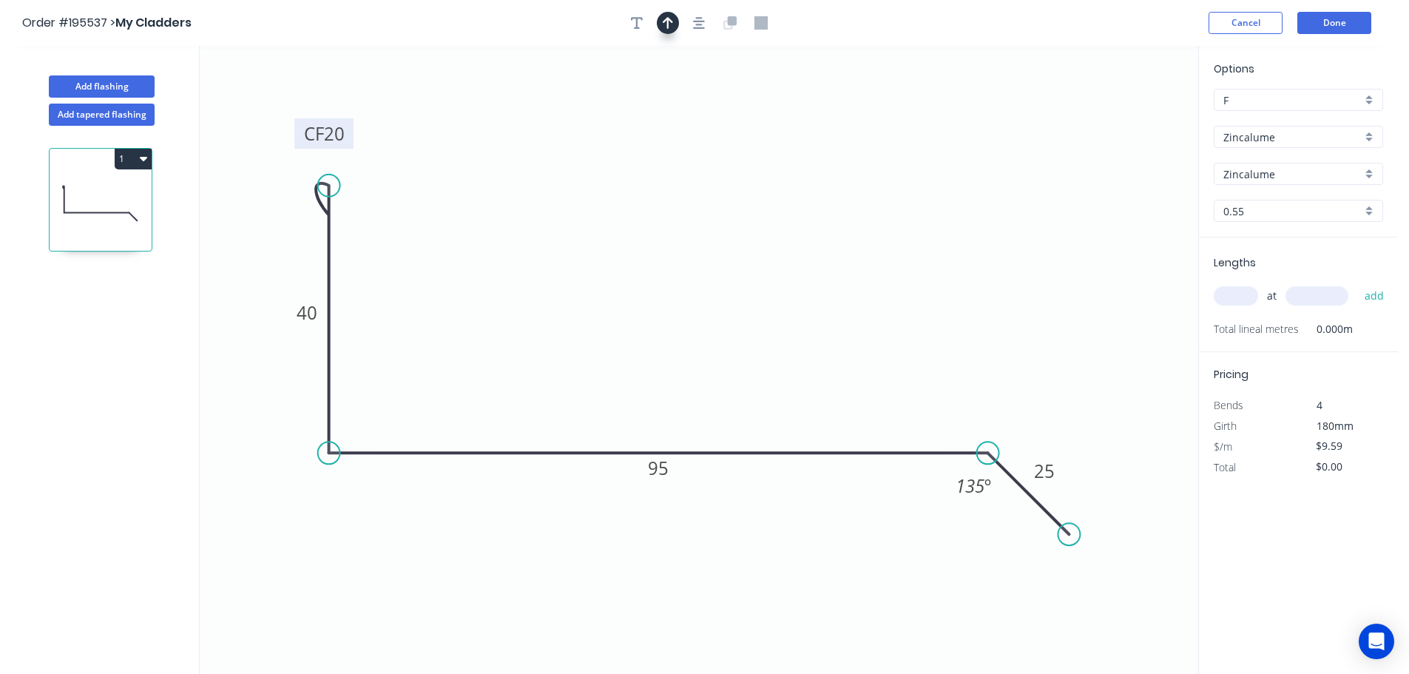
click at [670, 24] on icon "button" at bounding box center [668, 22] width 10 height 13
drag, startPoint x: 1128, startPoint y: 117, endPoint x: 680, endPoint y: 132, distance: 448.6
click at [680, 132] on icon at bounding box center [679, 115] width 13 height 47
click at [1224, 294] on input "text" at bounding box center [1236, 295] width 44 height 19
type input "1"
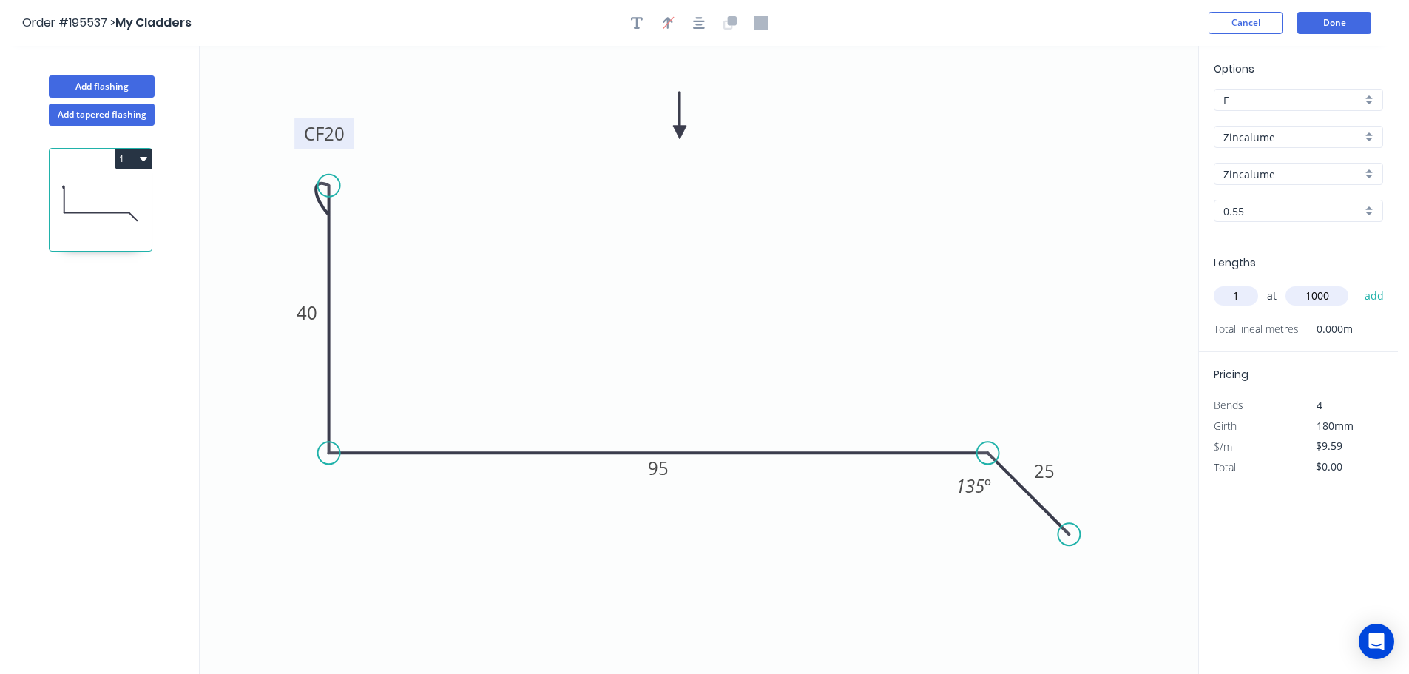
type input "1000"
click at [1358, 283] on button "add" at bounding box center [1375, 295] width 35 height 25
click at [148, 157] on button "1" at bounding box center [133, 159] width 37 height 21
click at [110, 204] on div "Duplicate" at bounding box center [81, 195] width 114 height 21
type input "$0.00"
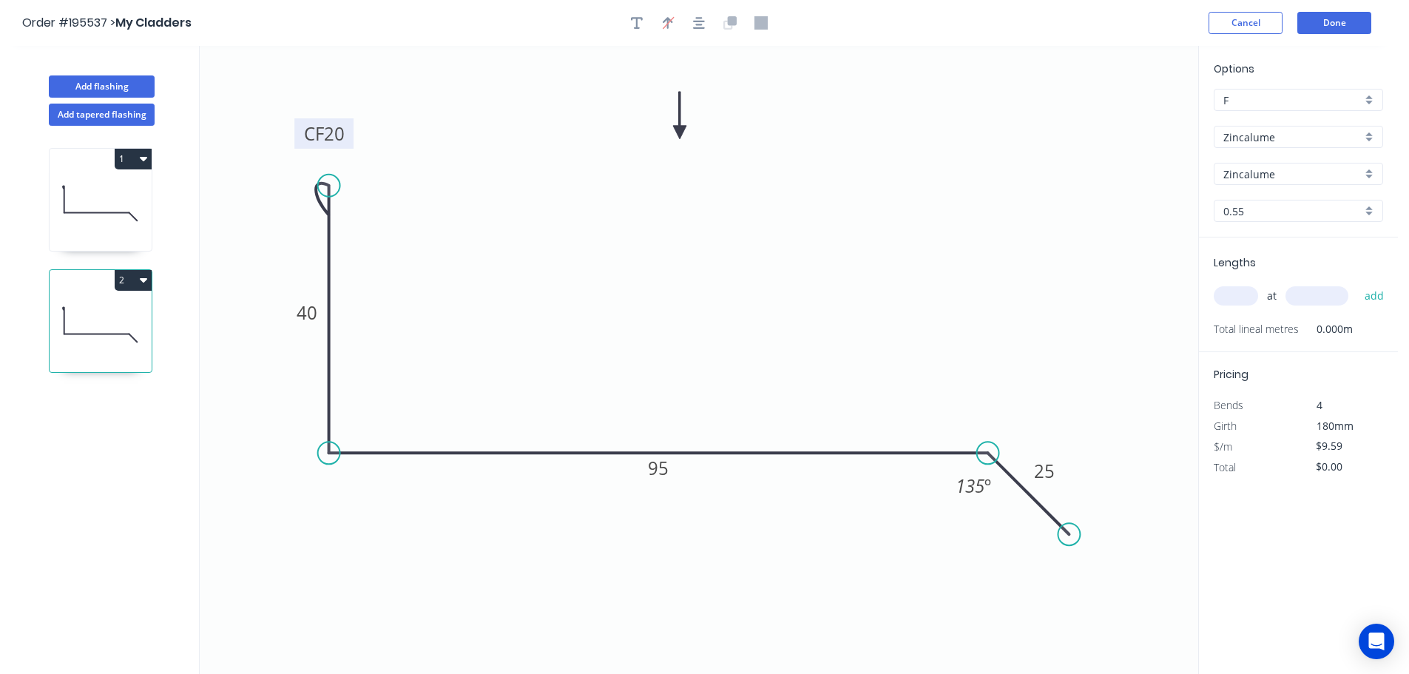
click at [327, 136] on tspan "20" at bounding box center [334, 133] width 21 height 24
click at [1225, 285] on div "at add" at bounding box center [1300, 295] width 172 height 25
click at [1230, 295] on input "text" at bounding box center [1236, 295] width 44 height 19
click at [1358, 283] on button "add" at bounding box center [1375, 295] width 35 height 25
click at [118, 74] on div "Add flashing" at bounding box center [101, 75] width 195 height 44
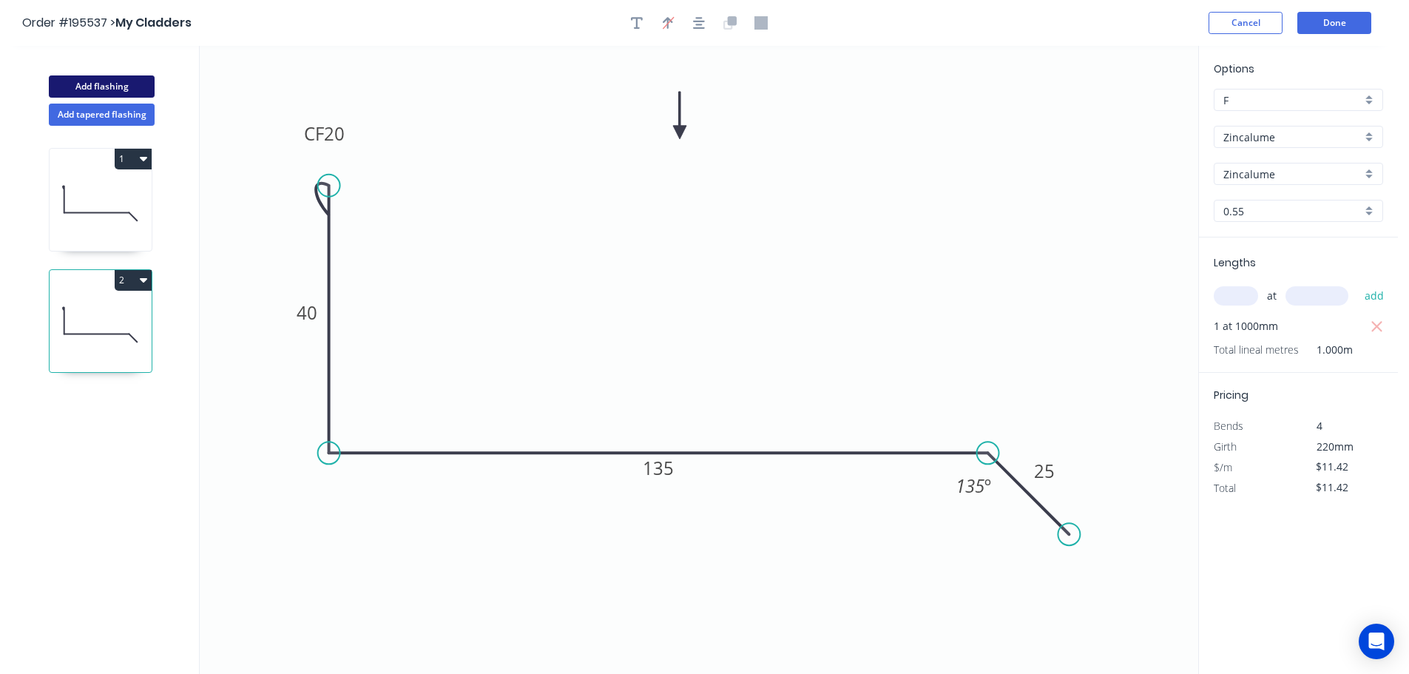
click at [112, 84] on button "Add flashing" at bounding box center [102, 86] width 106 height 22
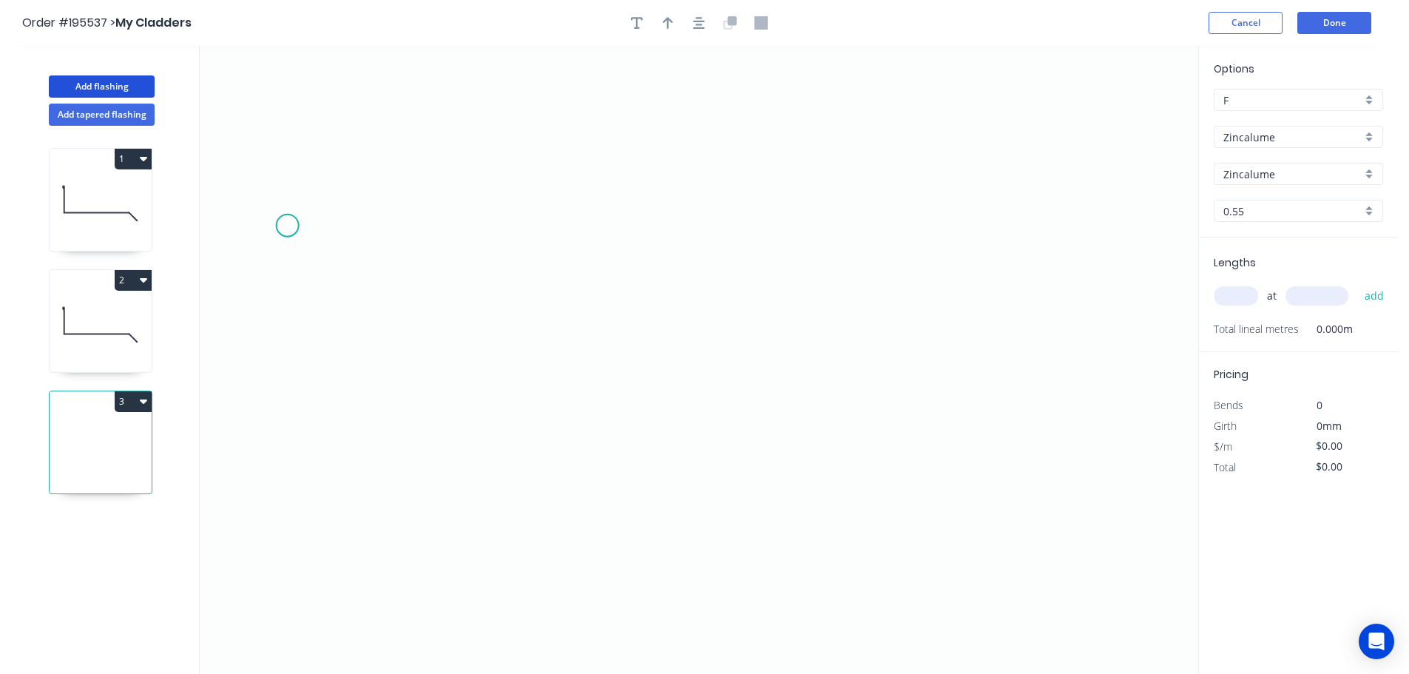
click at [287, 226] on icon "0" at bounding box center [699, 360] width 999 height 628
click at [491, 230] on icon "0" at bounding box center [699, 360] width 999 height 628
click at [499, 510] on icon "0 ?" at bounding box center [699, 360] width 999 height 628
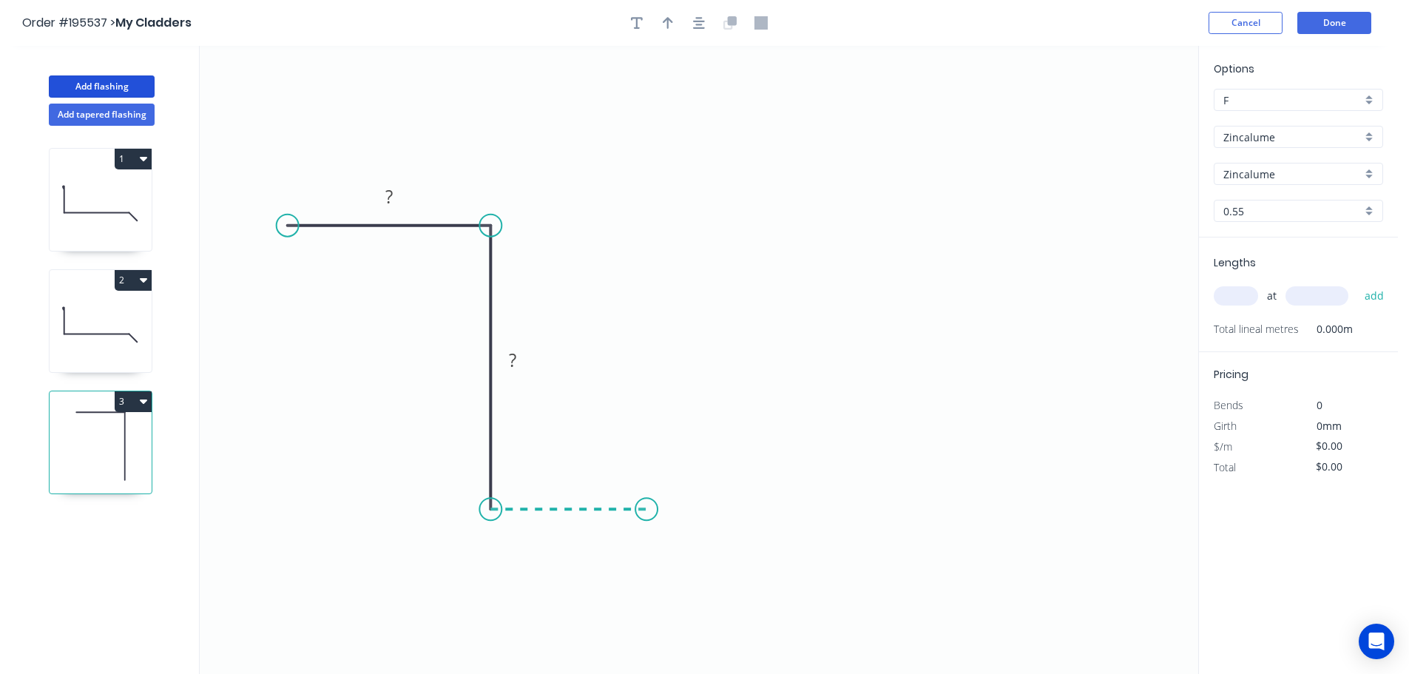
click at [647, 518] on icon "0 ? ?" at bounding box center [699, 360] width 999 height 628
click at [647, 428] on icon at bounding box center [647, 468] width 0 height 81
drag, startPoint x: 288, startPoint y: 222, endPoint x: 274, endPoint y: 222, distance: 14.1
click at [274, 222] on circle at bounding box center [274, 226] width 22 height 22
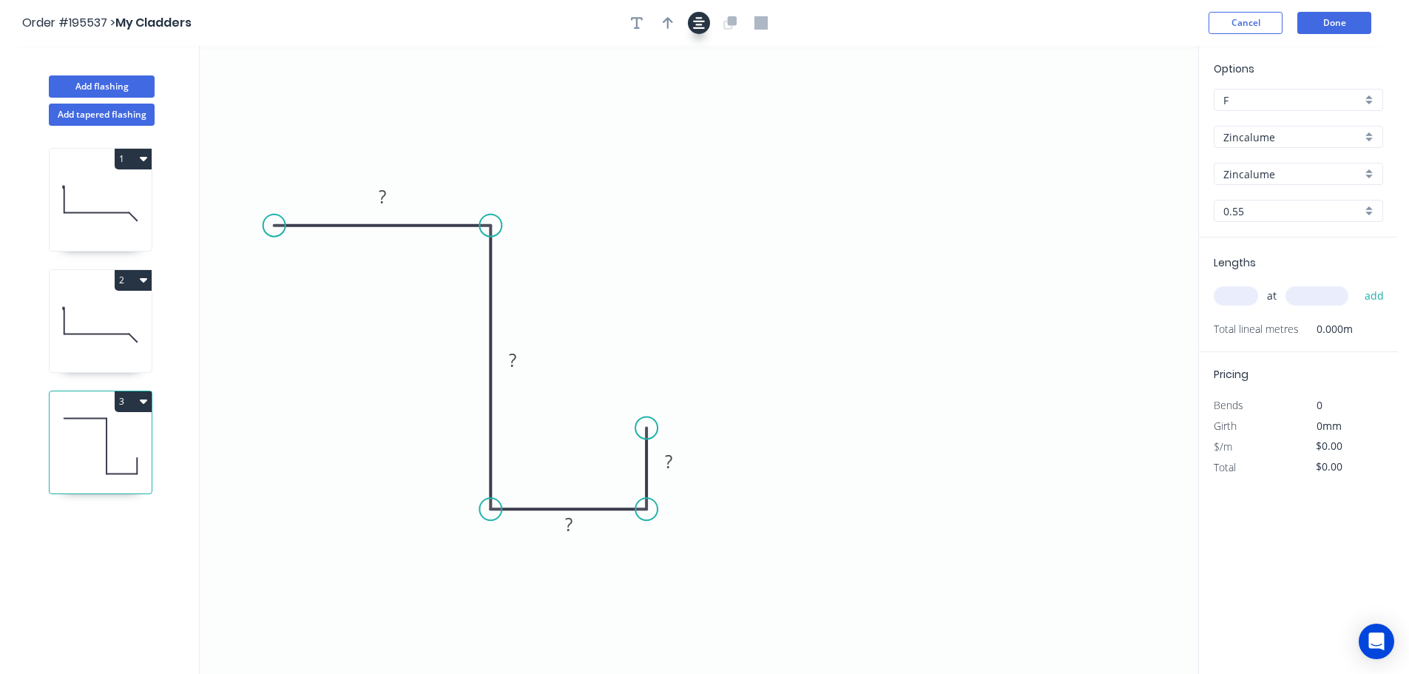
click at [694, 27] on icon "button" at bounding box center [699, 22] width 12 height 13
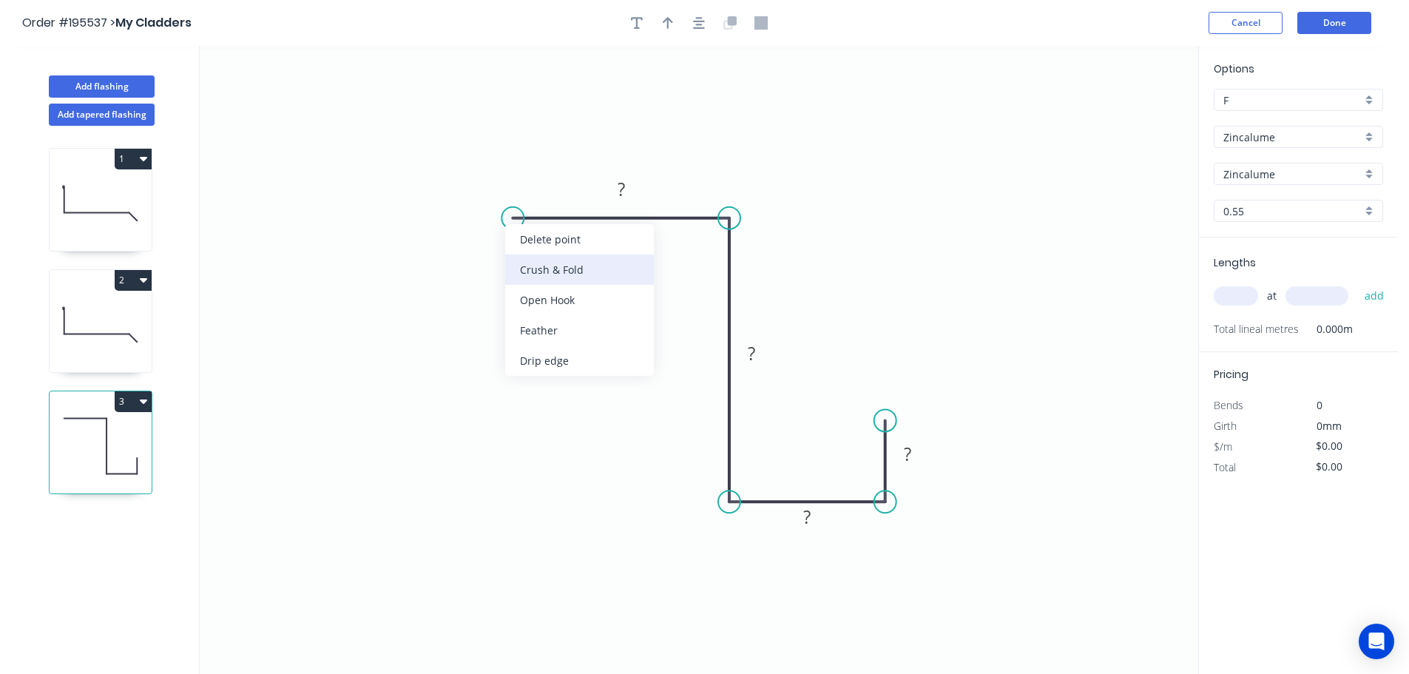
click at [579, 274] on div "Crush & Fold" at bounding box center [579, 270] width 149 height 30
click at [539, 266] on div "Flip bend" at bounding box center [586, 270] width 149 height 30
drag, startPoint x: 551, startPoint y: 247, endPoint x: 457, endPoint y: 221, distance: 98.2
click at [457, 222] on rect at bounding box center [432, 214] width 59 height 30
click at [450, 218] on tspan "10" at bounding box center [440, 214] width 21 height 24
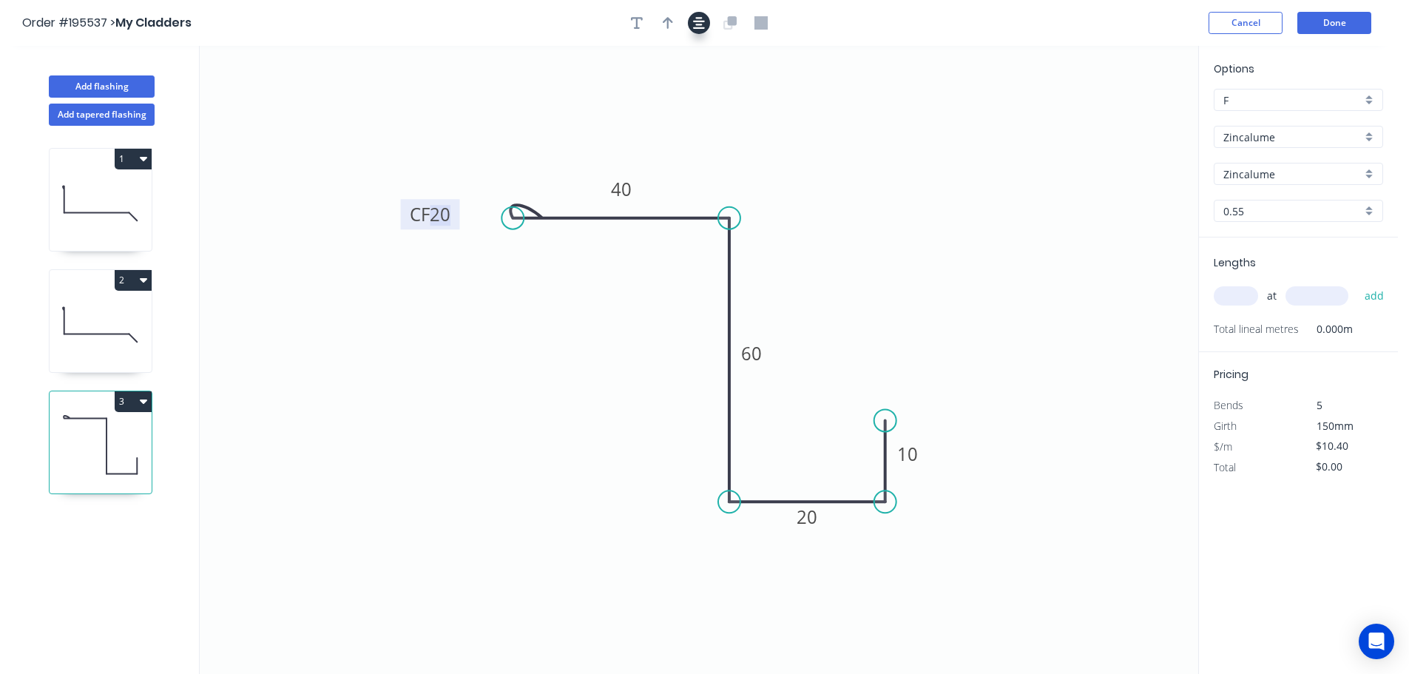
click at [701, 27] on icon "button" at bounding box center [699, 22] width 12 height 13
click at [669, 27] on icon "button" at bounding box center [668, 23] width 10 height 12
drag, startPoint x: 1127, startPoint y: 121, endPoint x: 624, endPoint y: 374, distance: 562.2
click at [624, 374] on icon at bounding box center [624, 356] width 13 height 47
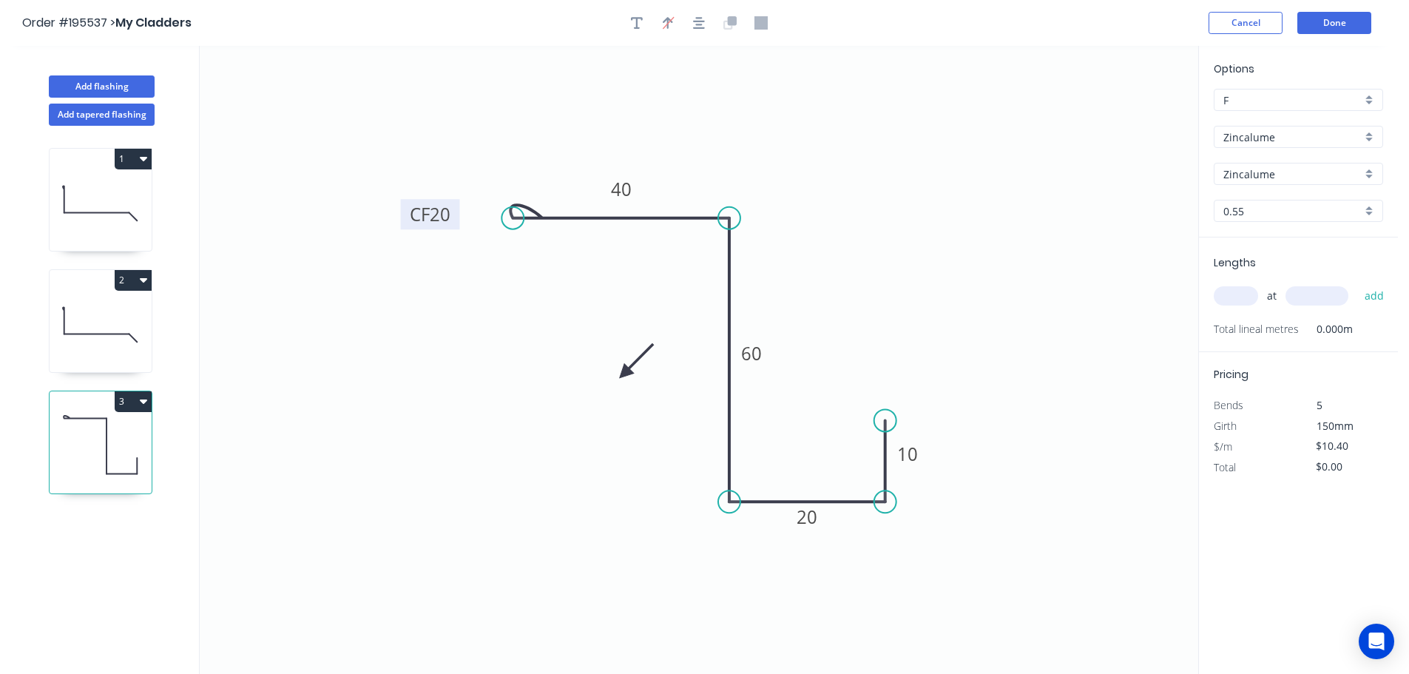
click at [624, 374] on icon at bounding box center [636, 361] width 43 height 43
click at [624, 374] on icon at bounding box center [641, 372] width 47 height 13
click at [624, 374] on icon at bounding box center [636, 385] width 43 height 43
click at [624, 374] on icon at bounding box center [624, 389] width 13 height 47
click at [624, 374] on icon at bounding box center [612, 385] width 43 height 43
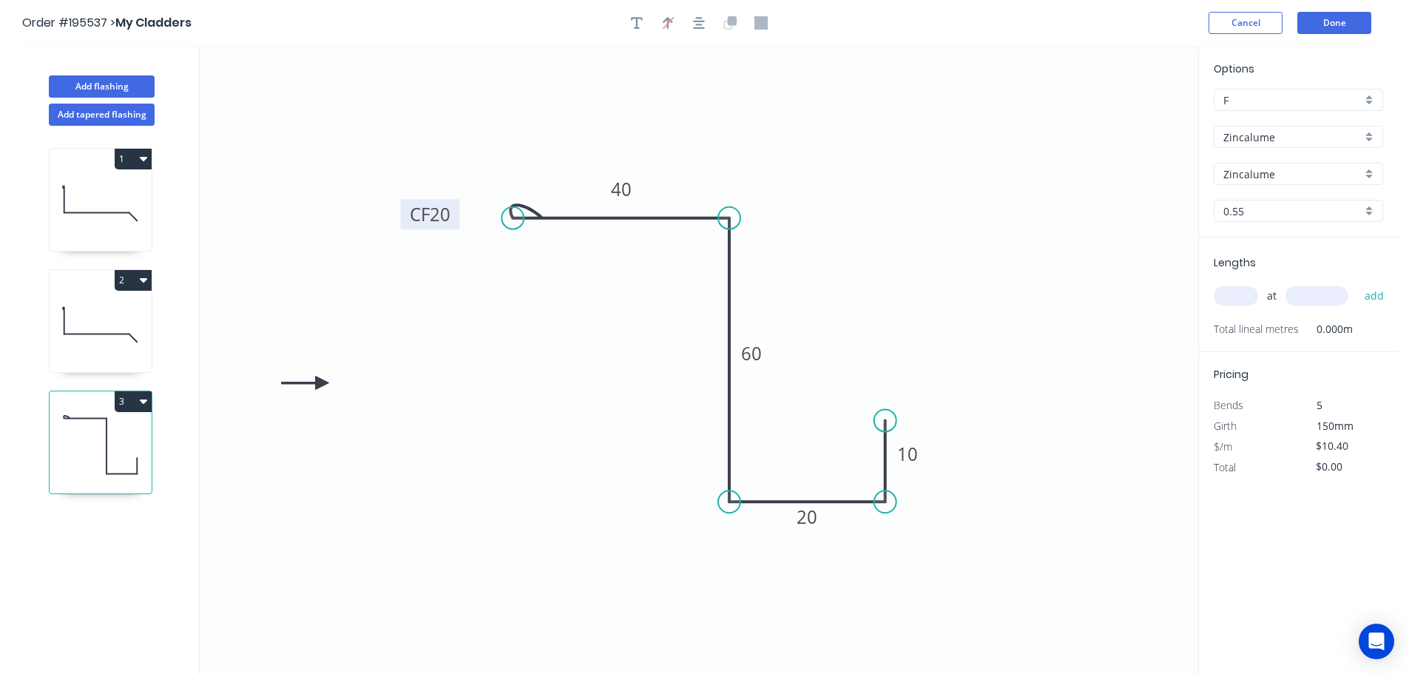
drag, startPoint x: 624, startPoint y: 374, endPoint x: 322, endPoint y: 383, distance: 302.8
click at [322, 383] on icon at bounding box center [305, 382] width 47 height 13
click at [1227, 303] on input "text" at bounding box center [1236, 295] width 44 height 19
click at [1358, 283] on button "add" at bounding box center [1375, 295] width 35 height 25
click at [143, 95] on button "Add flashing" at bounding box center [102, 86] width 106 height 22
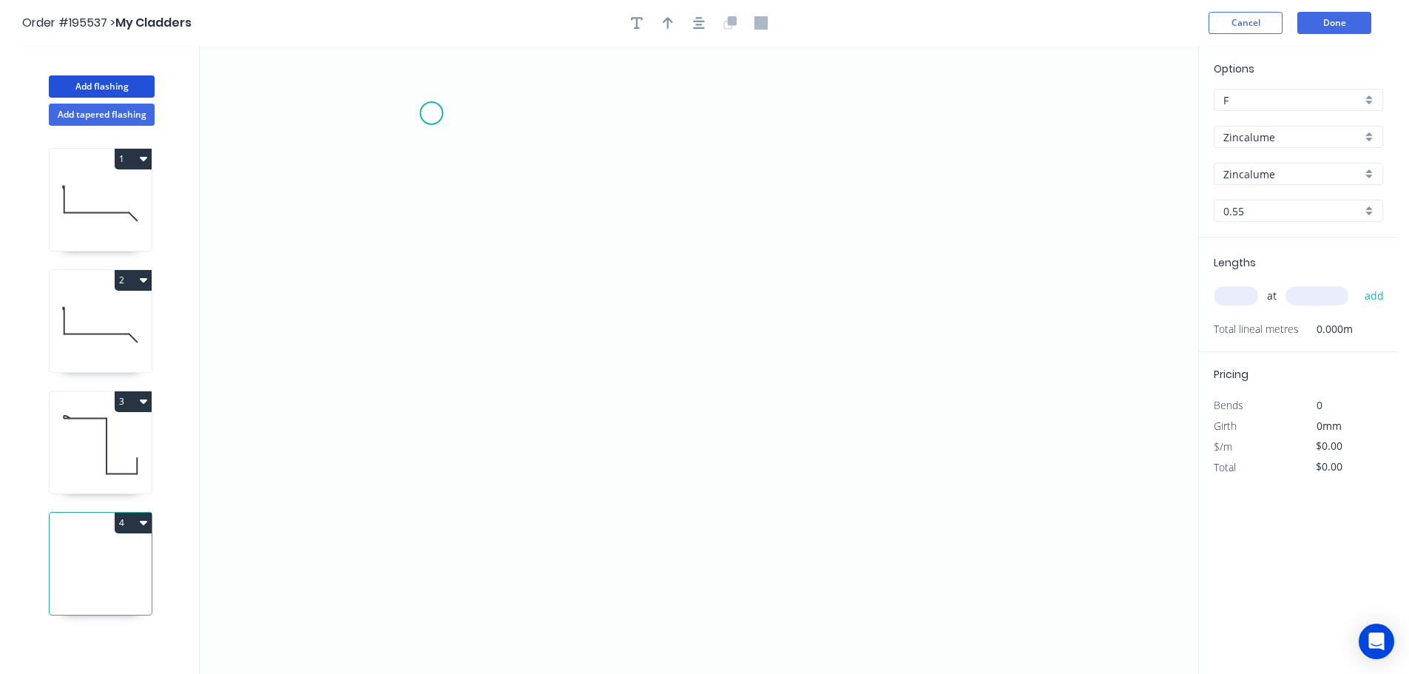
click at [425, 104] on icon "0" at bounding box center [699, 360] width 999 height 628
click at [427, 537] on icon "0" at bounding box center [699, 360] width 999 height 628
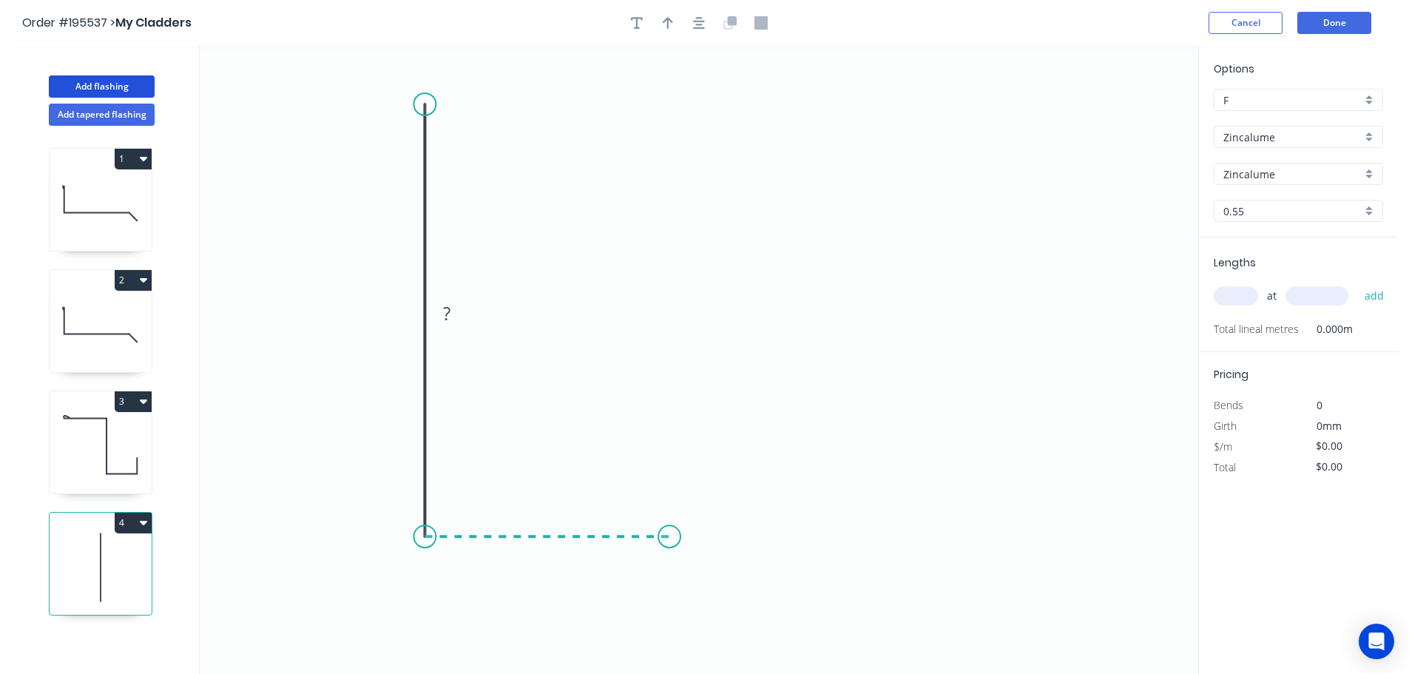
click at [670, 537] on icon "0 ?" at bounding box center [699, 360] width 999 height 628
click at [670, 567] on icon "0 ? ?" at bounding box center [699, 360] width 999 height 628
click at [430, 565] on icon "0 ? ? ?" at bounding box center [699, 360] width 999 height 628
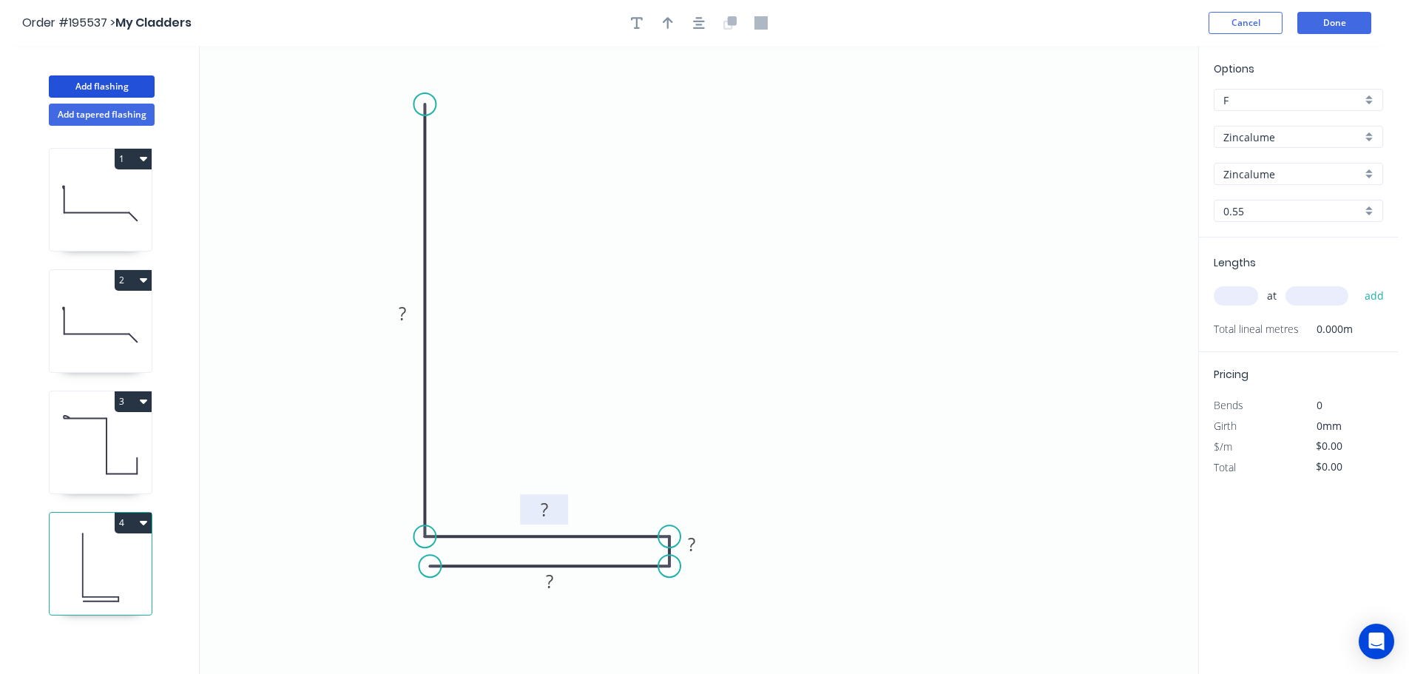
drag, startPoint x: 567, startPoint y: 549, endPoint x: 564, endPoint y: 507, distance: 42.3
click at [564, 507] on rect at bounding box center [544, 509] width 48 height 30
click at [717, 566] on div "Hide measurement" at bounding box center [763, 565] width 149 height 30
click at [697, 23] on icon "button" at bounding box center [699, 22] width 12 height 13
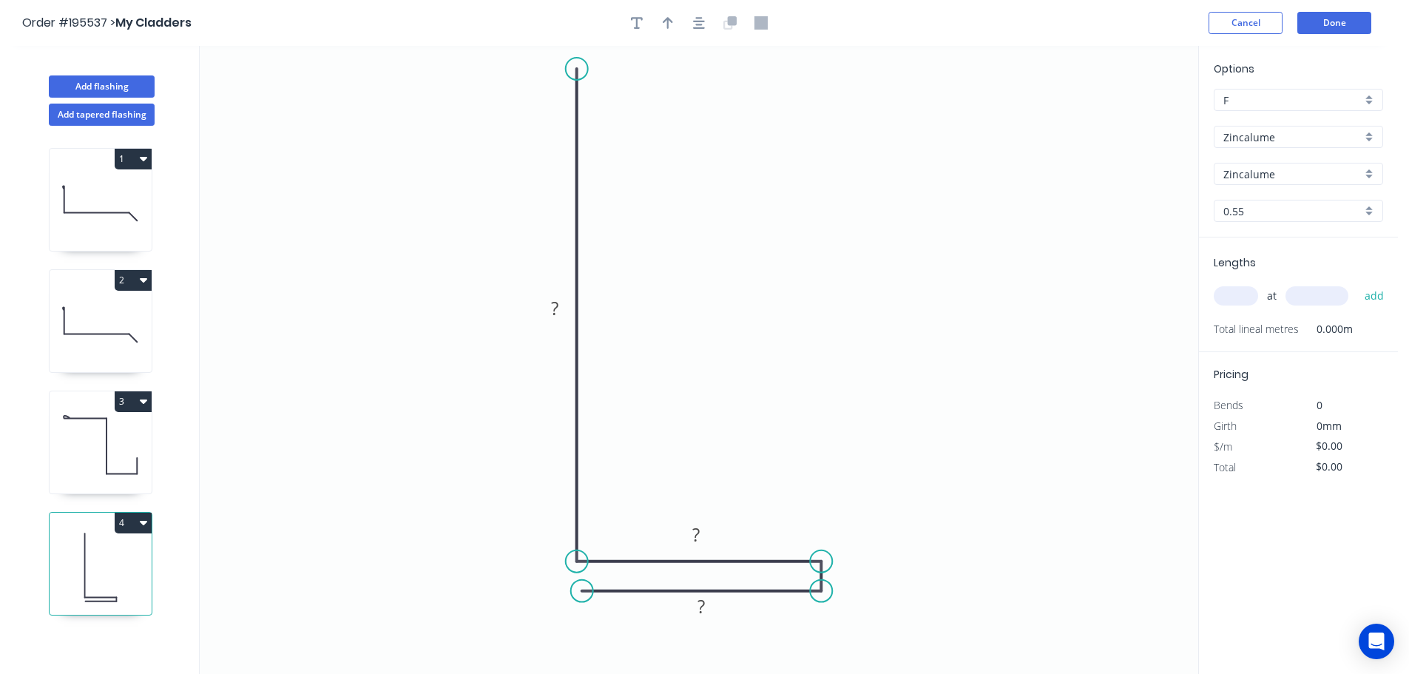
drag, startPoint x: 567, startPoint y: 124, endPoint x: 573, endPoint y: 69, distance: 55.0
click at [573, 69] on circle at bounding box center [577, 69] width 22 height 22
click at [557, 304] on tspan "?" at bounding box center [554, 308] width 7 height 24
click at [1245, 296] on input "text" at bounding box center [1236, 295] width 44 height 19
click at [1358, 283] on button "add" at bounding box center [1375, 295] width 35 height 25
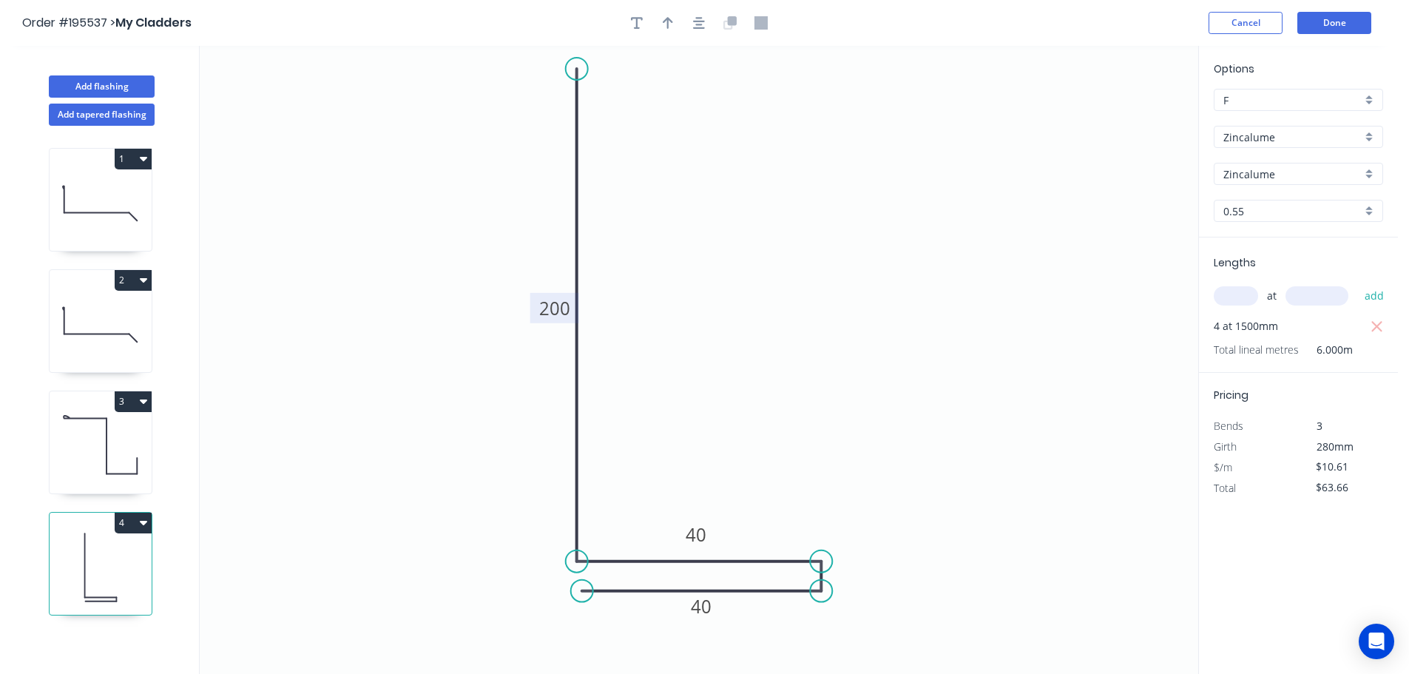
click at [106, 75] on div "Add flashing" at bounding box center [101, 75] width 195 height 44
click at [109, 84] on button "Add flashing" at bounding box center [102, 86] width 106 height 22
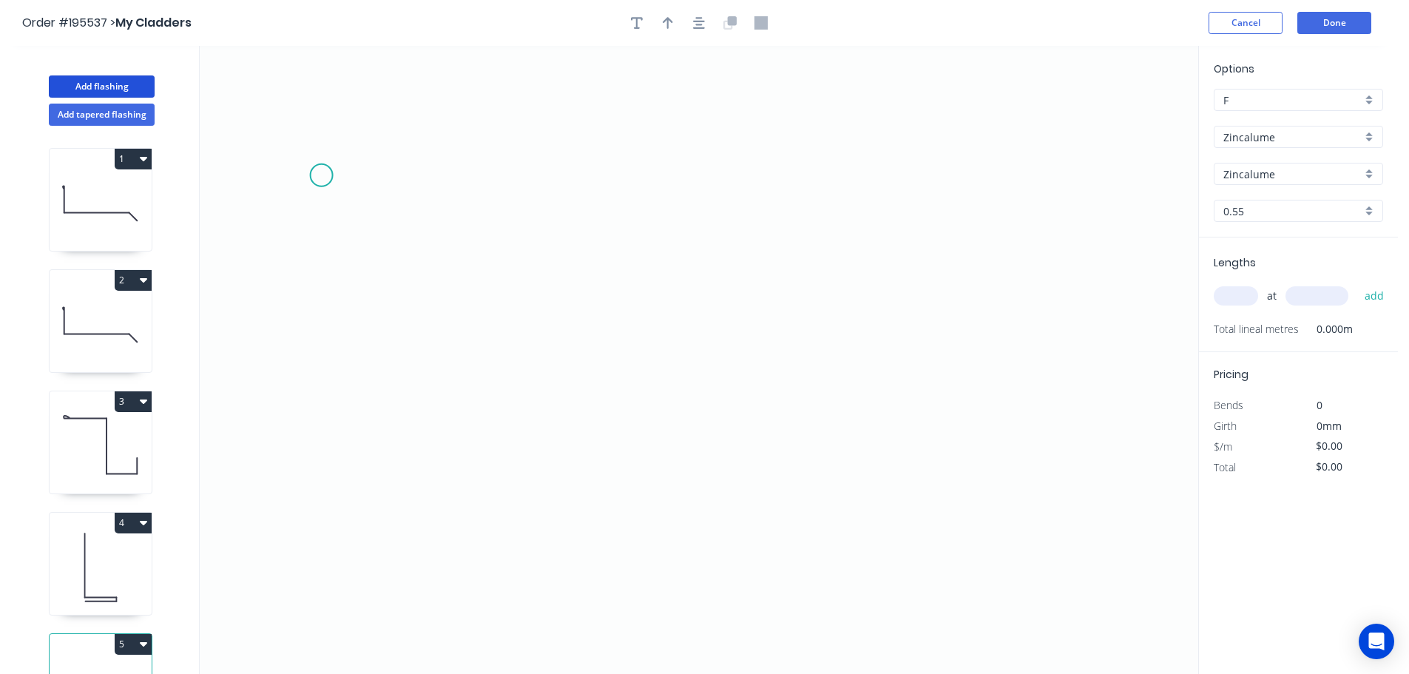
click at [321, 175] on icon "0" at bounding box center [699, 360] width 999 height 628
click at [511, 186] on icon "0" at bounding box center [699, 360] width 999 height 628
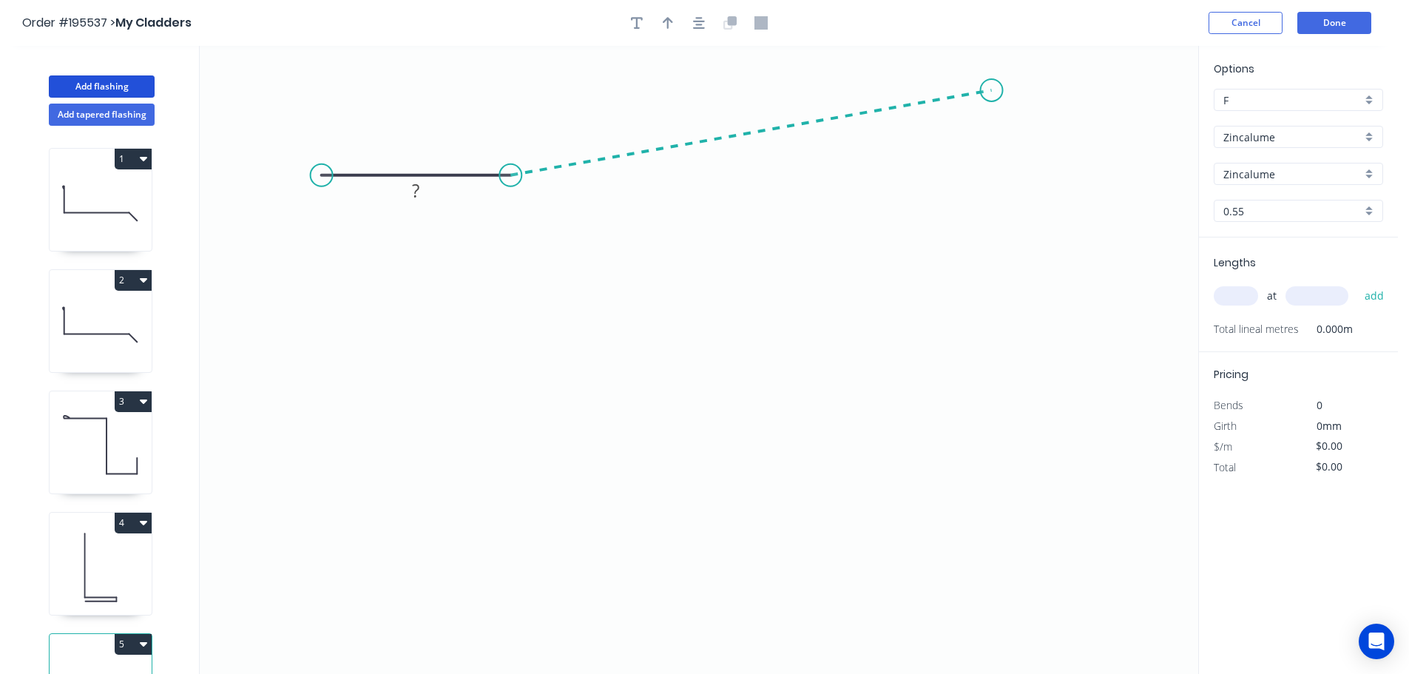
click at [992, 90] on icon "0 ?" at bounding box center [699, 360] width 999 height 628
click at [1113, 163] on icon "0 ? ? ? º" at bounding box center [699, 360] width 999 height 628
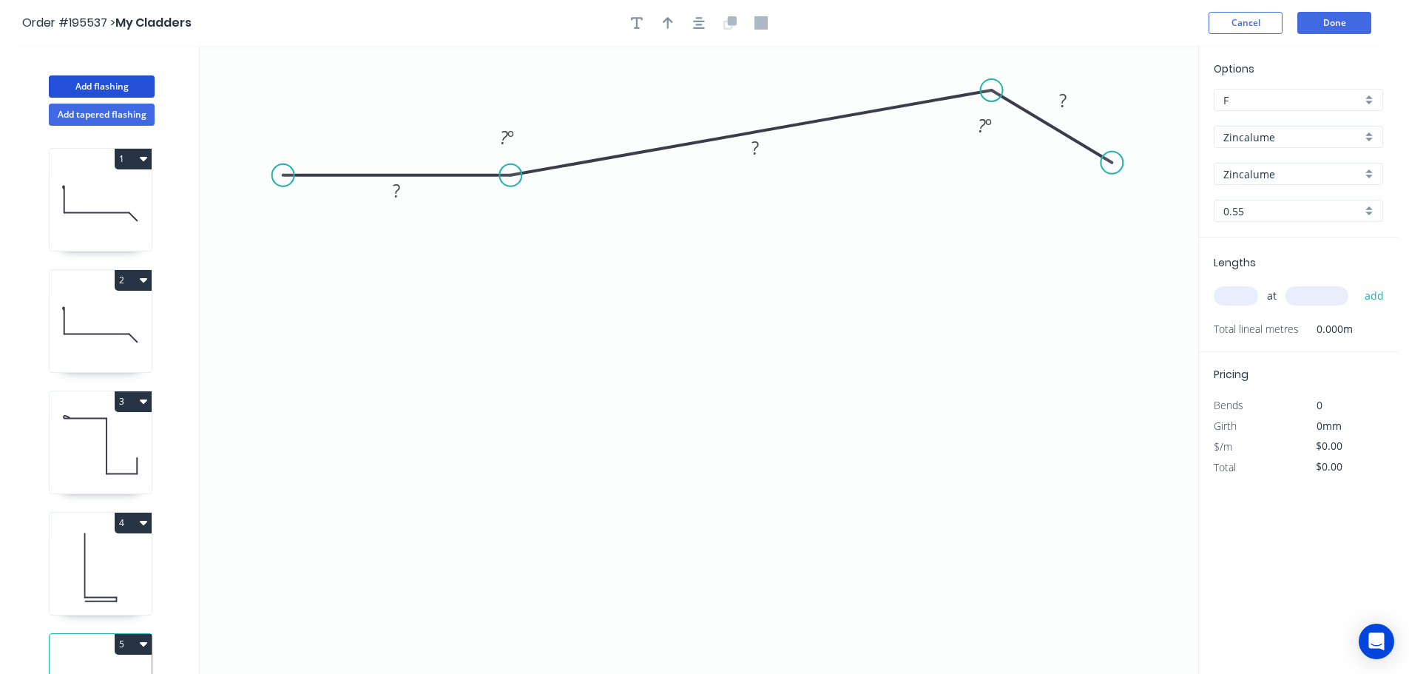
drag, startPoint x: 317, startPoint y: 174, endPoint x: 283, endPoint y: 176, distance: 34.1
click at [283, 176] on circle at bounding box center [283, 175] width 22 height 22
click at [292, 499] on icon "0 ? ? ? ? º ? º" at bounding box center [699, 360] width 999 height 628
click at [309, 498] on icon "0 ? ? ? ? ? º ? º" at bounding box center [699, 360] width 999 height 628
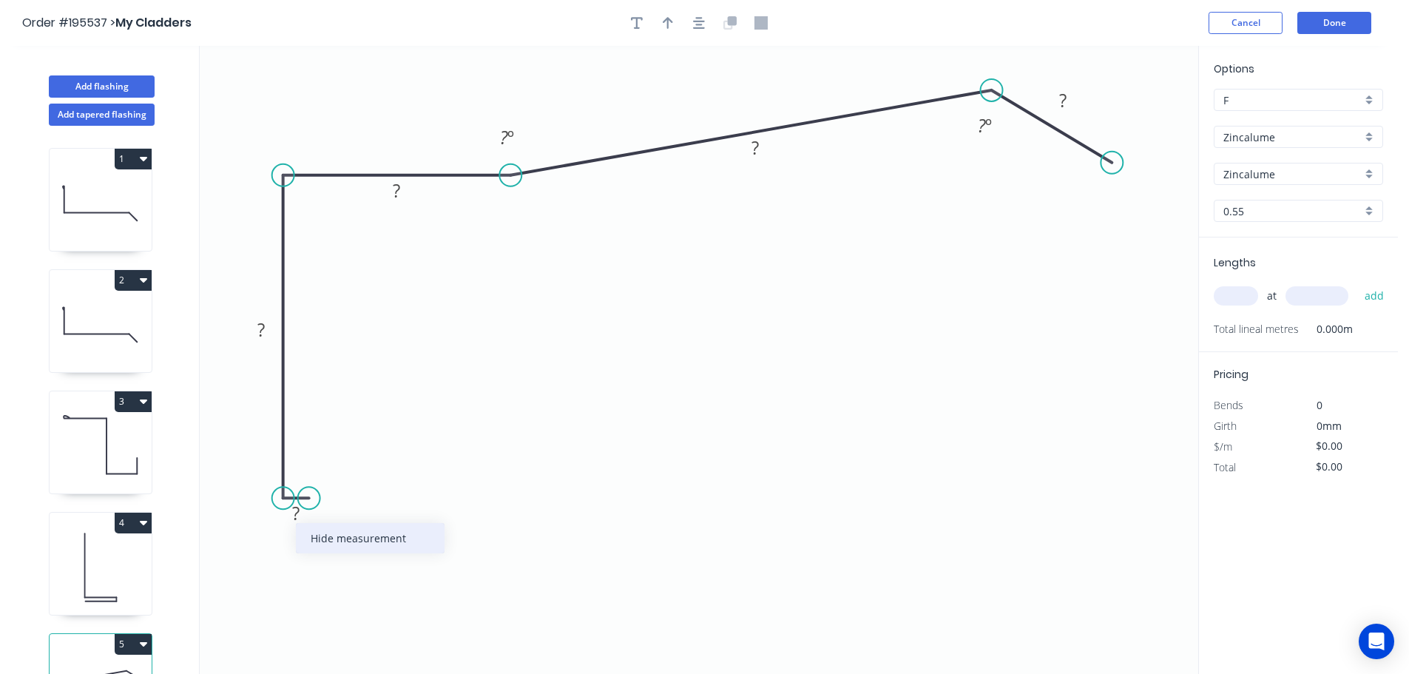
click at [317, 536] on div "Hide measurement" at bounding box center [370, 538] width 149 height 30
click at [310, 497] on circle at bounding box center [309, 498] width 22 height 22
click at [306, 269] on icon "0 ? ? ? ? ? º ? º" at bounding box center [699, 360] width 999 height 628
drag, startPoint x: 310, startPoint y: 267, endPoint x: 306, endPoint y: 284, distance: 17.4
click at [306, 284] on circle at bounding box center [309, 284] width 22 height 22
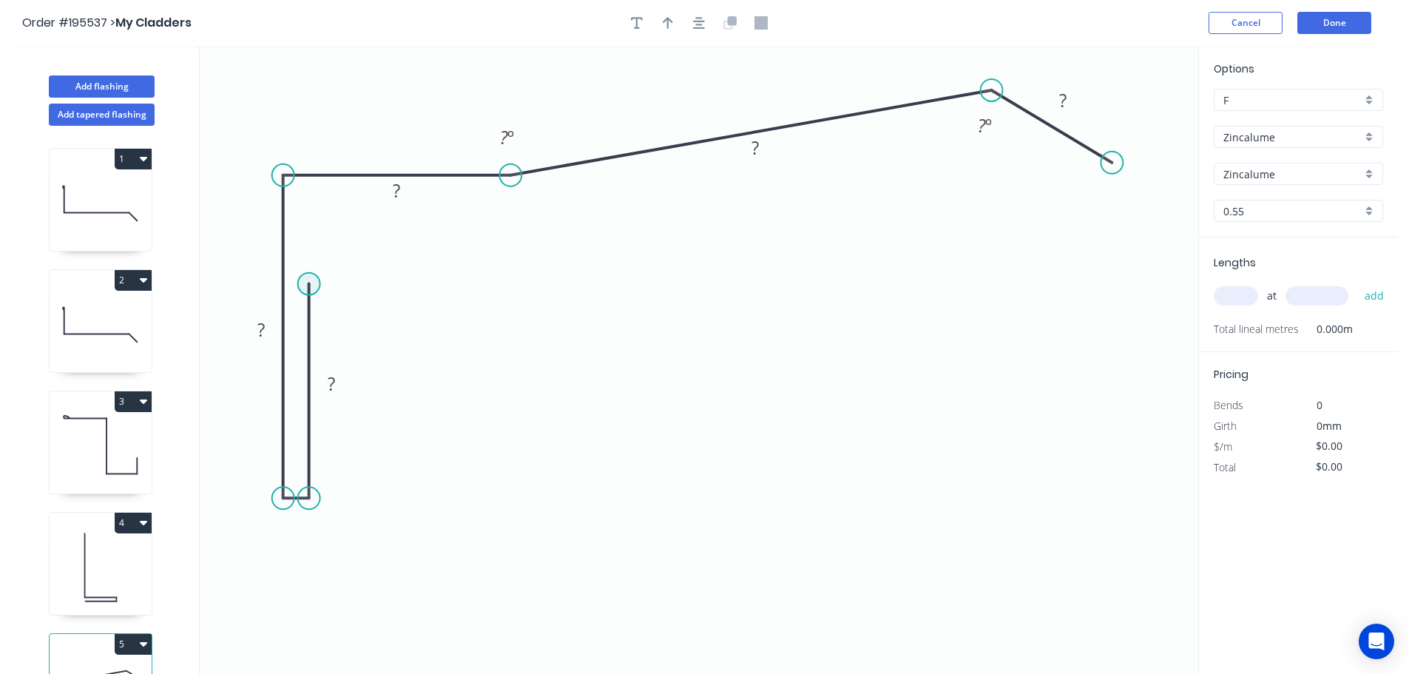
click at [306, 284] on circle at bounding box center [309, 284] width 22 height 22
click at [397, 287] on icon "0 ? ? ? ? ? ? º ? º" at bounding box center [699, 360] width 999 height 628
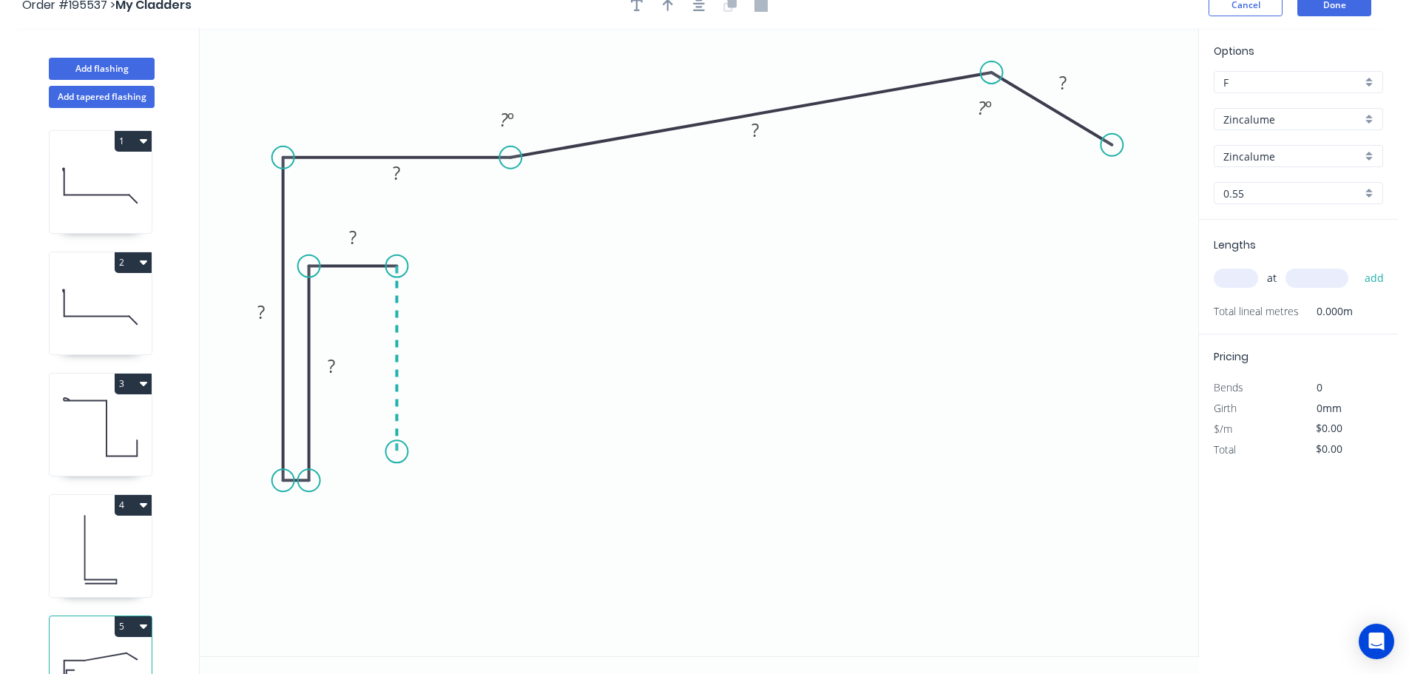
scroll to position [27, 0]
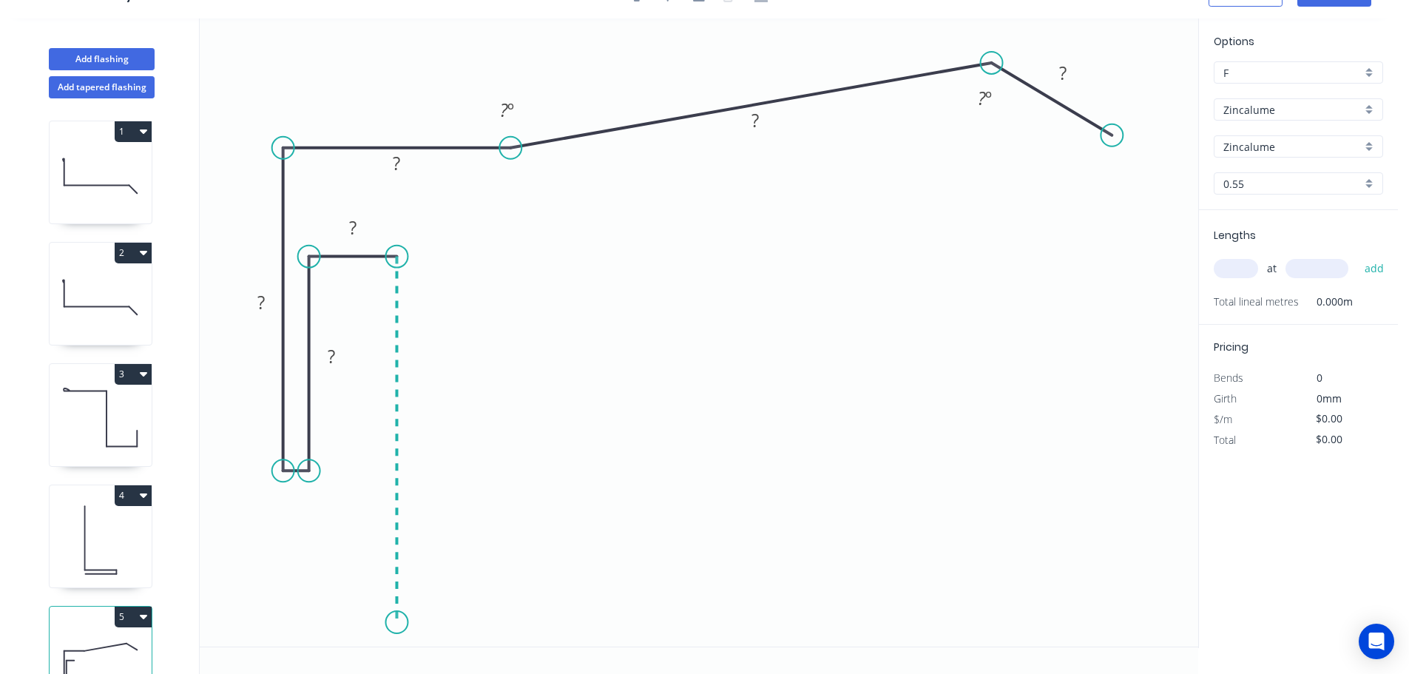
click at [403, 623] on icon "0 ? ? ? ? ? ? ? º ? º" at bounding box center [699, 332] width 999 height 628
click at [433, 433] on rect at bounding box center [419, 433] width 30 height 21
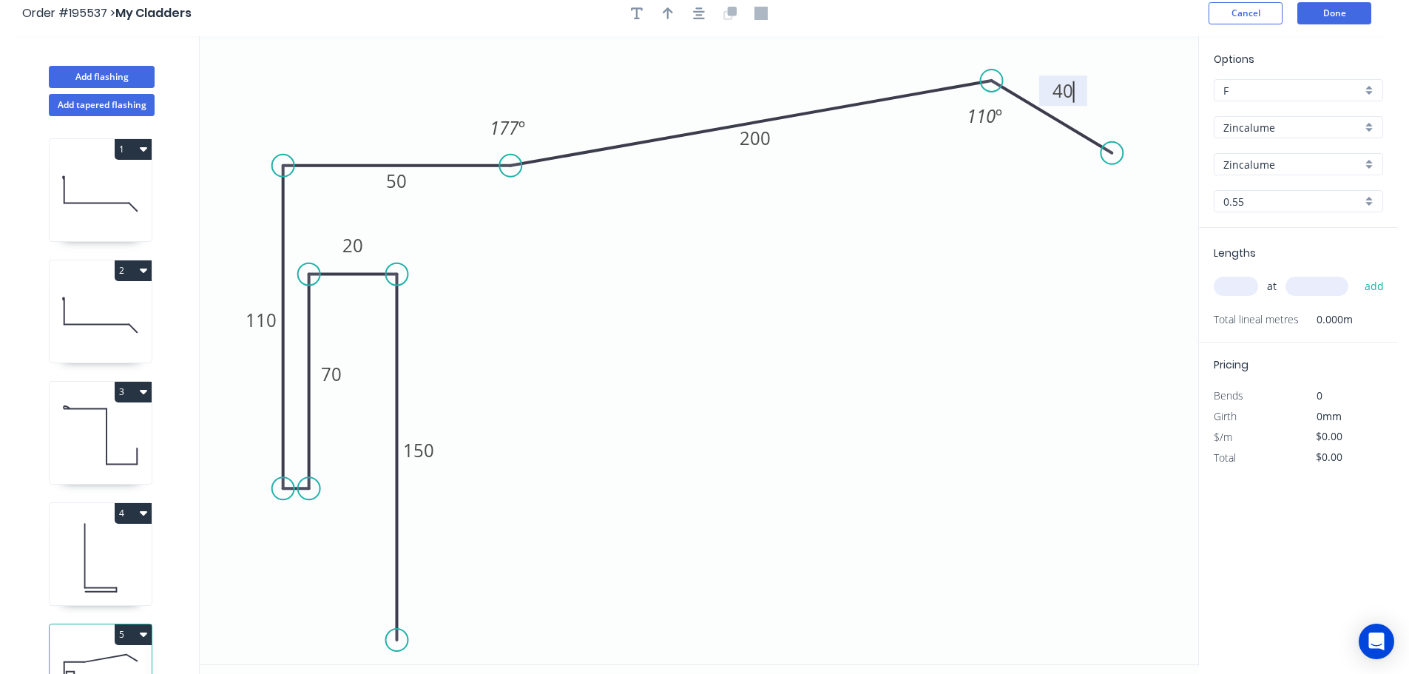
scroll to position [0, 0]
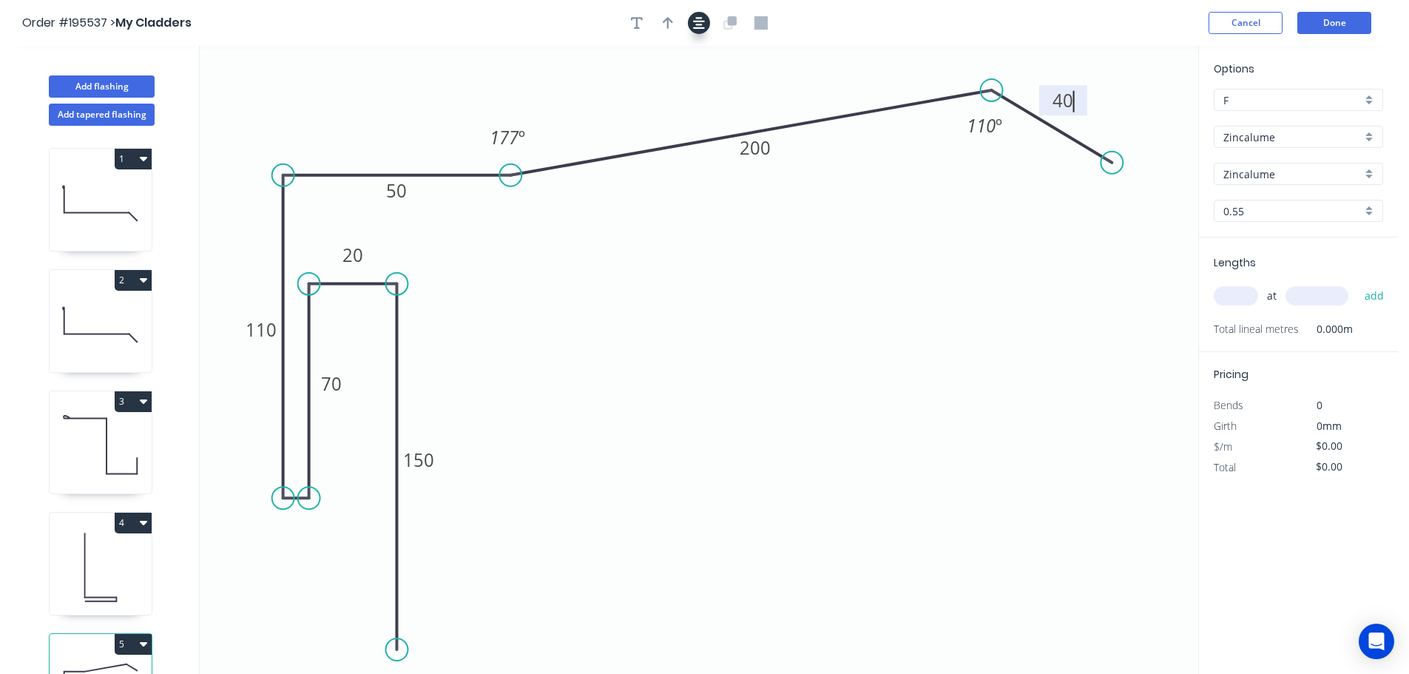
drag, startPoint x: 701, startPoint y: 17, endPoint x: 693, endPoint y: 17, distance: 8.1
click at [701, 17] on icon "button" at bounding box center [699, 23] width 12 height 12
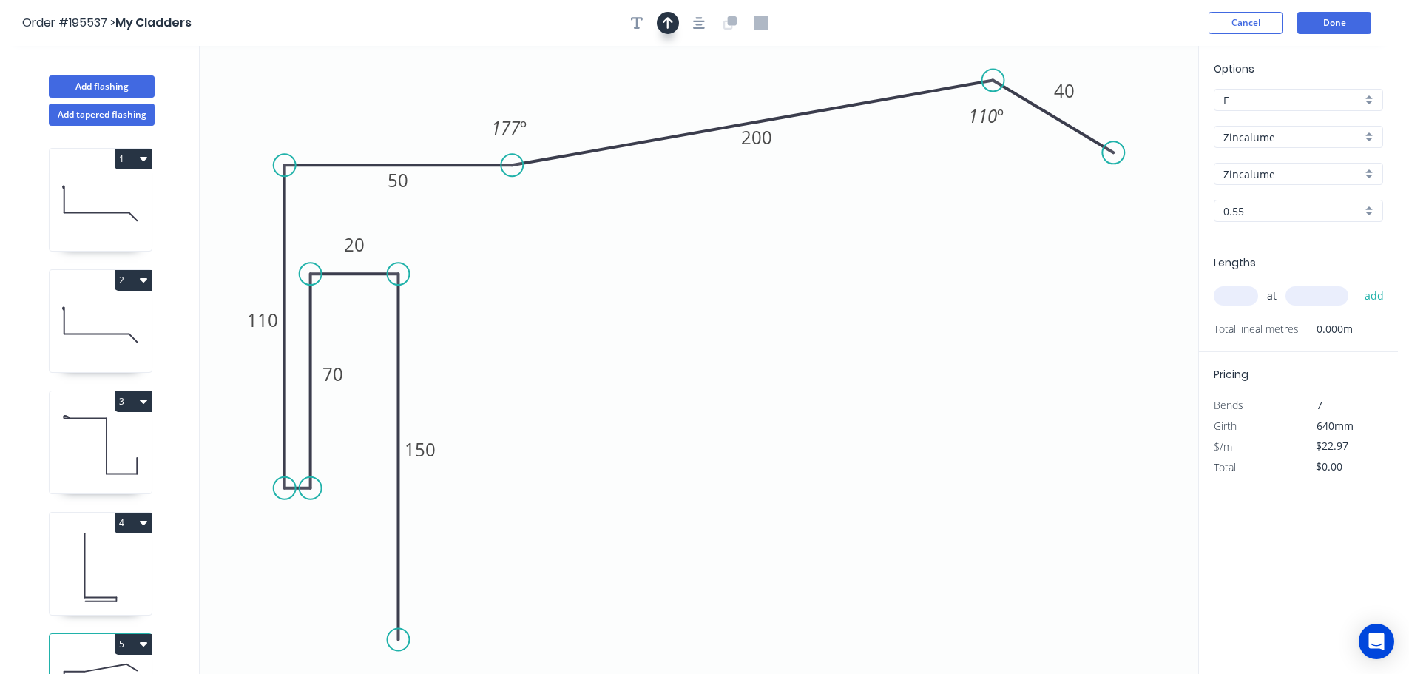
click at [671, 17] on icon "button" at bounding box center [668, 22] width 10 height 13
drag, startPoint x: 1126, startPoint y: 120, endPoint x: 1184, endPoint y: 117, distance: 57.8
click at [1185, 118] on icon at bounding box center [1183, 104] width 13 height 47
click at [1184, 116] on icon at bounding box center [1184, 101] width 13 height 47
click at [1183, 115] on icon at bounding box center [1182, 98] width 13 height 47
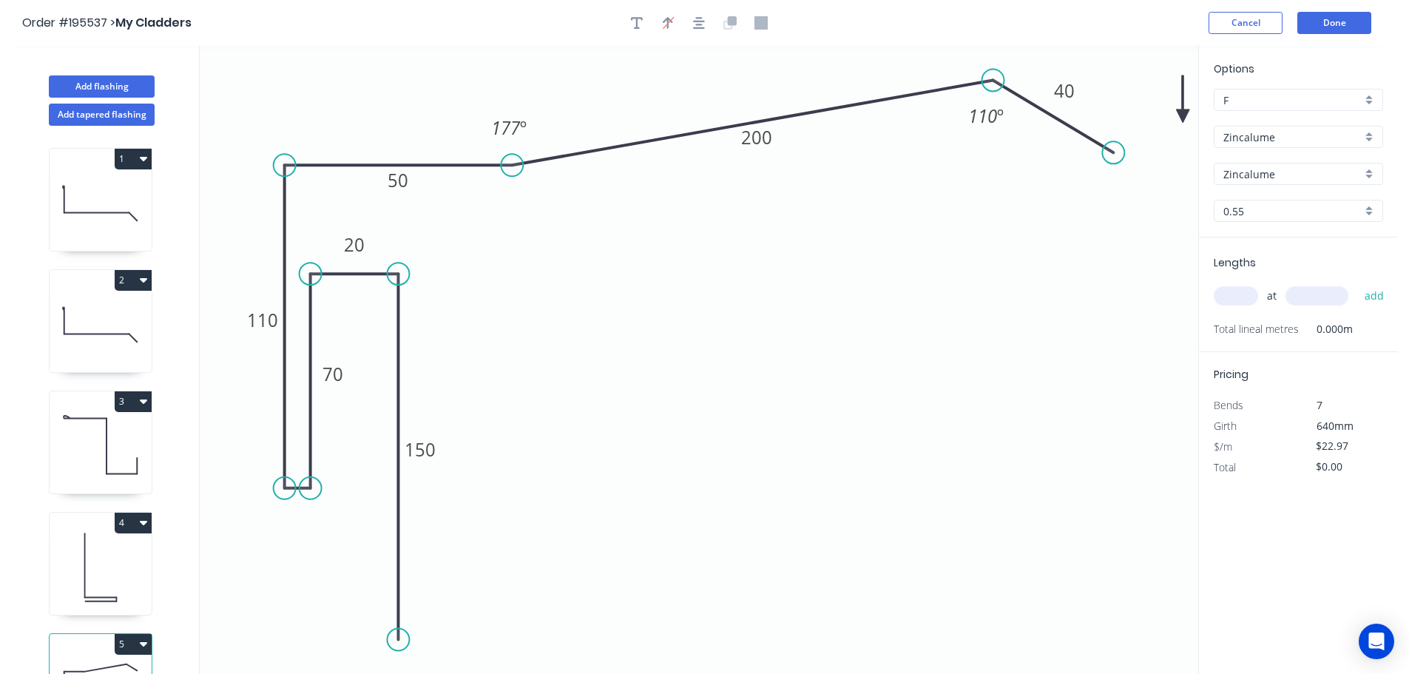
click at [1183, 112] on icon at bounding box center [1182, 98] width 13 height 47
drag, startPoint x: 1183, startPoint y: 112, endPoint x: 1182, endPoint y: 67, distance: 45.9
click at [1182, 67] on icon at bounding box center [1193, 54] width 43 height 43
click at [1221, 296] on input "text" at bounding box center [1236, 295] width 44 height 19
click at [1358, 283] on button "add" at bounding box center [1375, 295] width 35 height 25
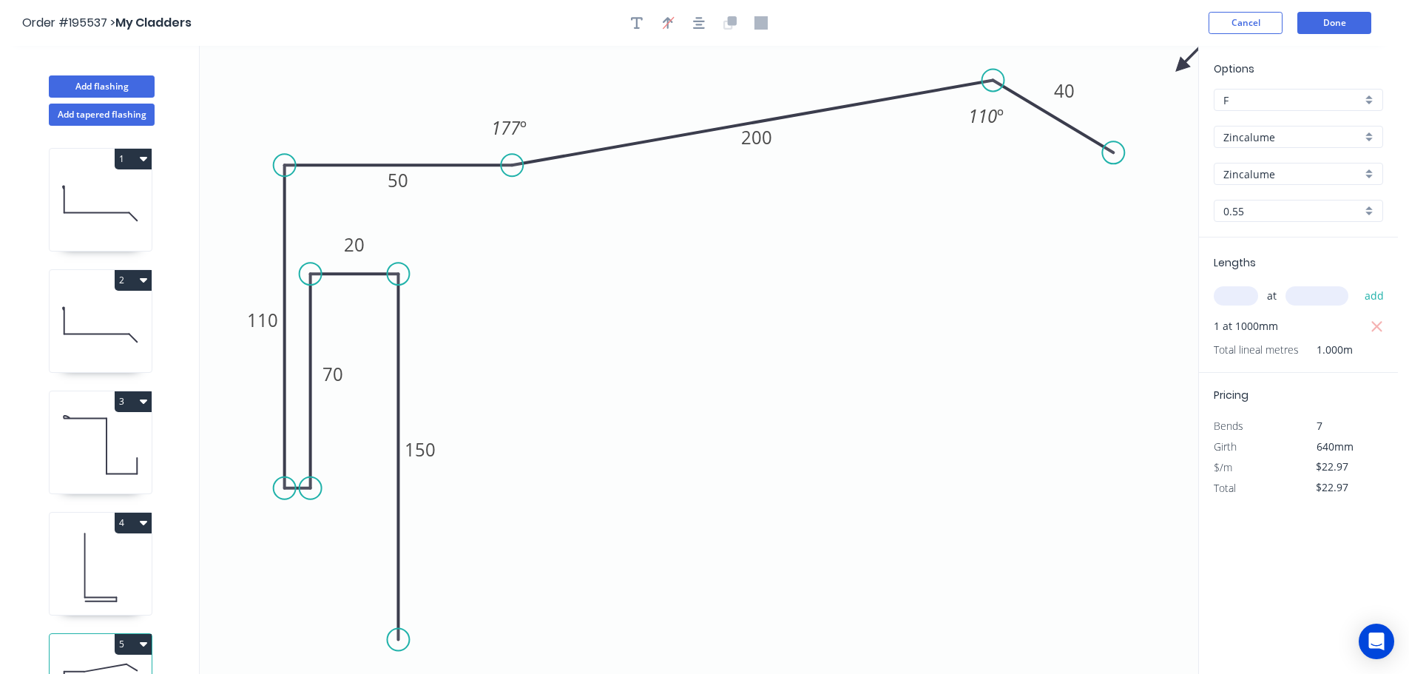
scroll to position [64, 0]
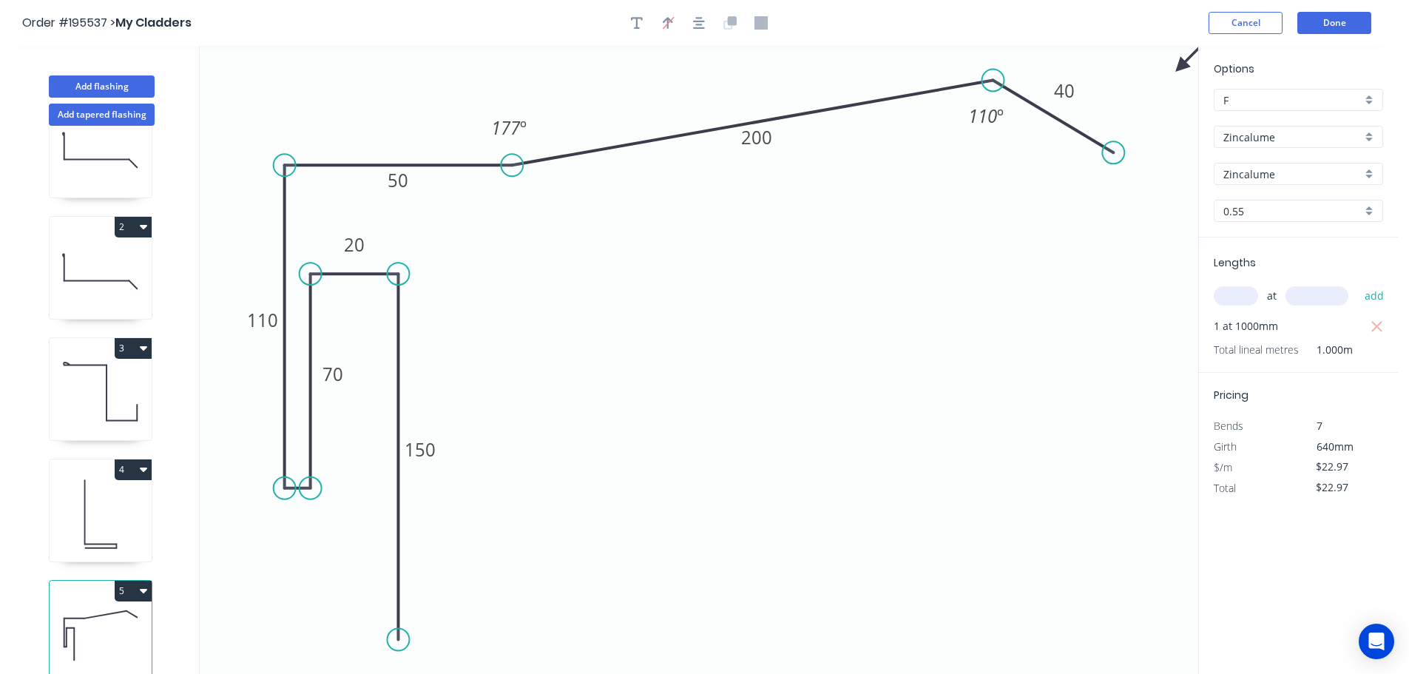
click at [144, 220] on icon "button" at bounding box center [143, 226] width 7 height 12
click at [104, 253] on div "Duplicate" at bounding box center [81, 263] width 114 height 21
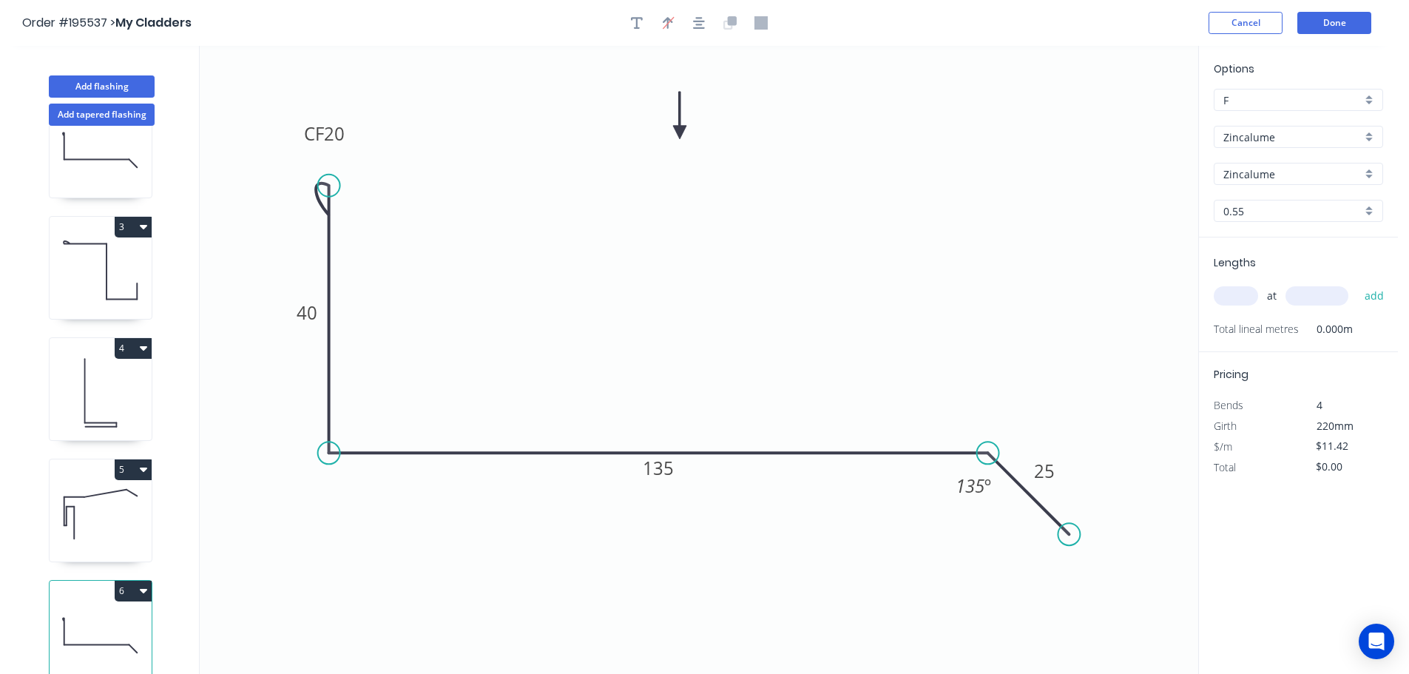
scroll to position [186, 0]
click at [336, 136] on tspan "20" at bounding box center [334, 133] width 21 height 24
click at [1250, 292] on input "text" at bounding box center [1236, 295] width 44 height 19
click at [1358, 283] on button "add" at bounding box center [1375, 295] width 35 height 25
click at [129, 79] on button "Add flashing" at bounding box center [102, 86] width 106 height 22
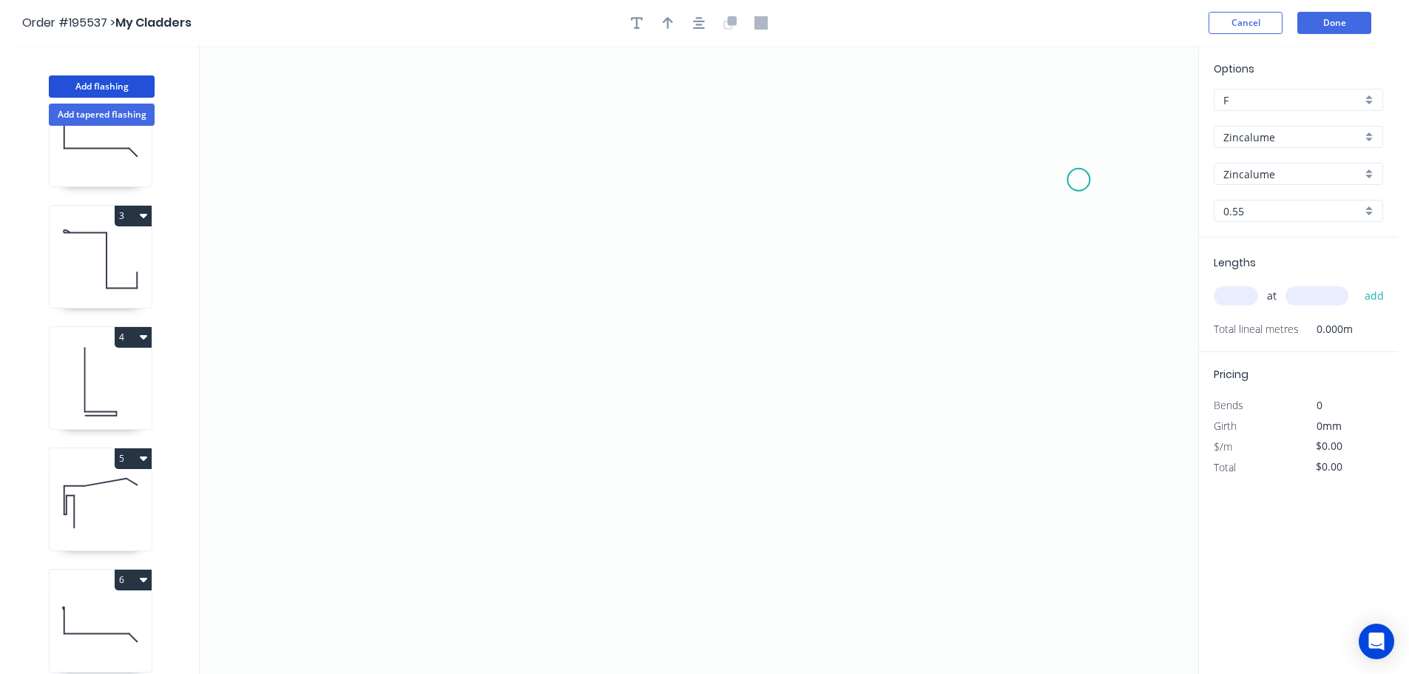
click at [1078, 175] on icon "0" at bounding box center [699, 360] width 999 height 628
click at [830, 183] on icon "0" at bounding box center [699, 360] width 999 height 628
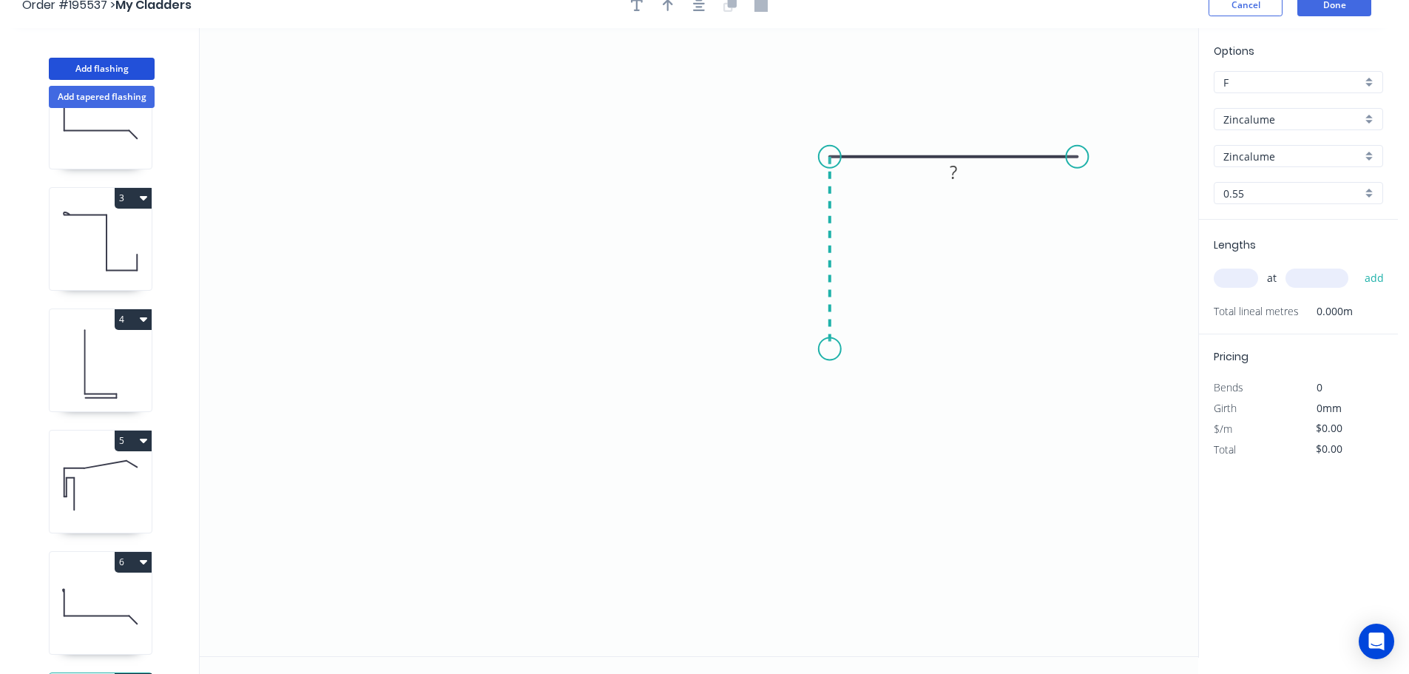
scroll to position [27, 0]
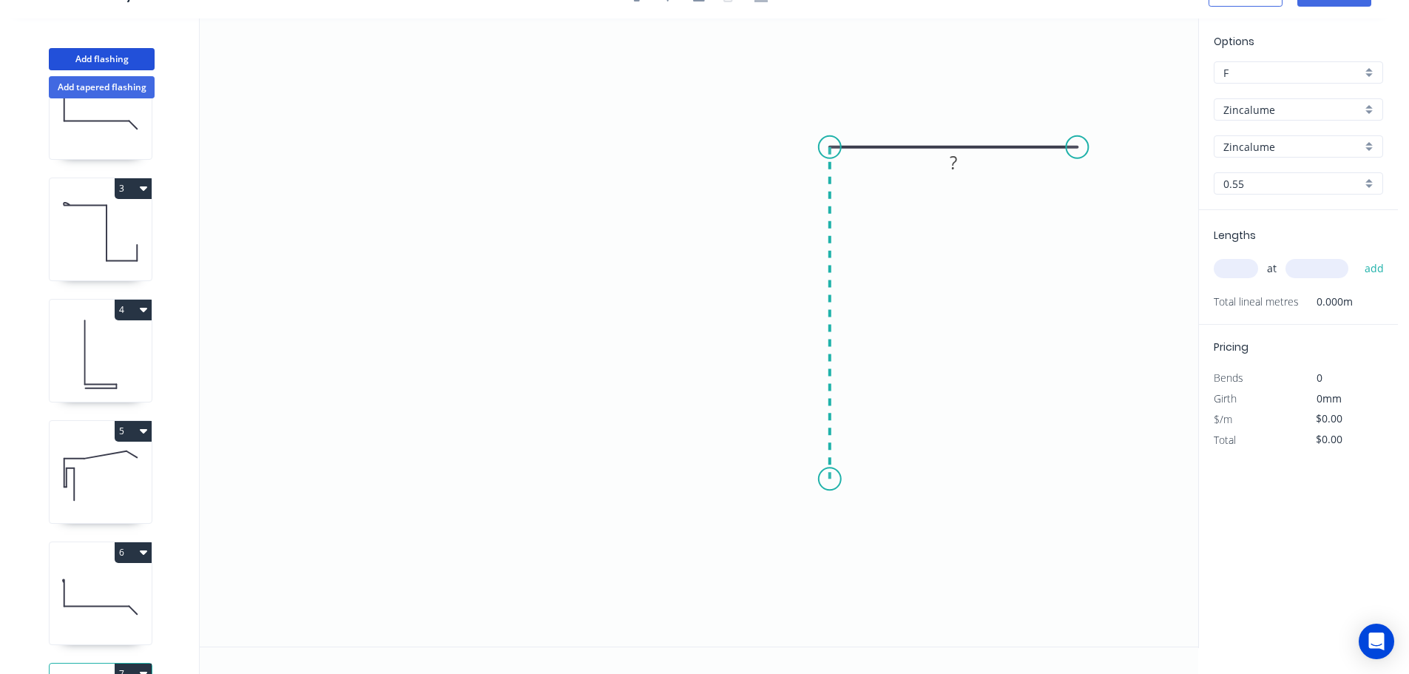
click at [847, 479] on icon "0 ?" at bounding box center [699, 332] width 999 height 628
click at [687, 476] on icon "0 ? ?" at bounding box center [699, 332] width 999 height 628
click at [684, 418] on icon "0 ? ? ?" at bounding box center [699, 332] width 999 height 628
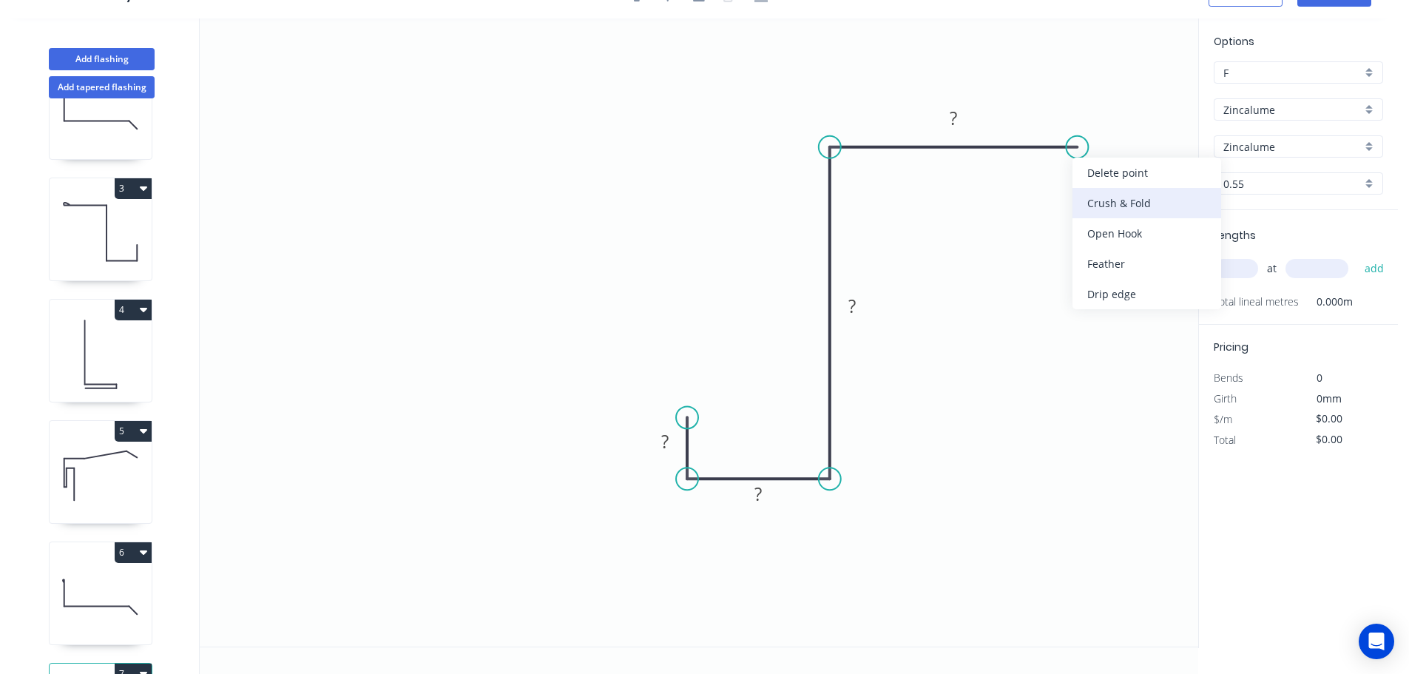
click at [1129, 206] on div "Crush & Fold" at bounding box center [1147, 203] width 149 height 30
click at [1131, 114] on icon "0 ? ? ? CF 10 ?" at bounding box center [699, 332] width 999 height 628
drag, startPoint x: 1124, startPoint y: 113, endPoint x: 1183, endPoint y: 144, distance: 66.5
click at [1183, 144] on rect at bounding box center [1156, 139] width 59 height 30
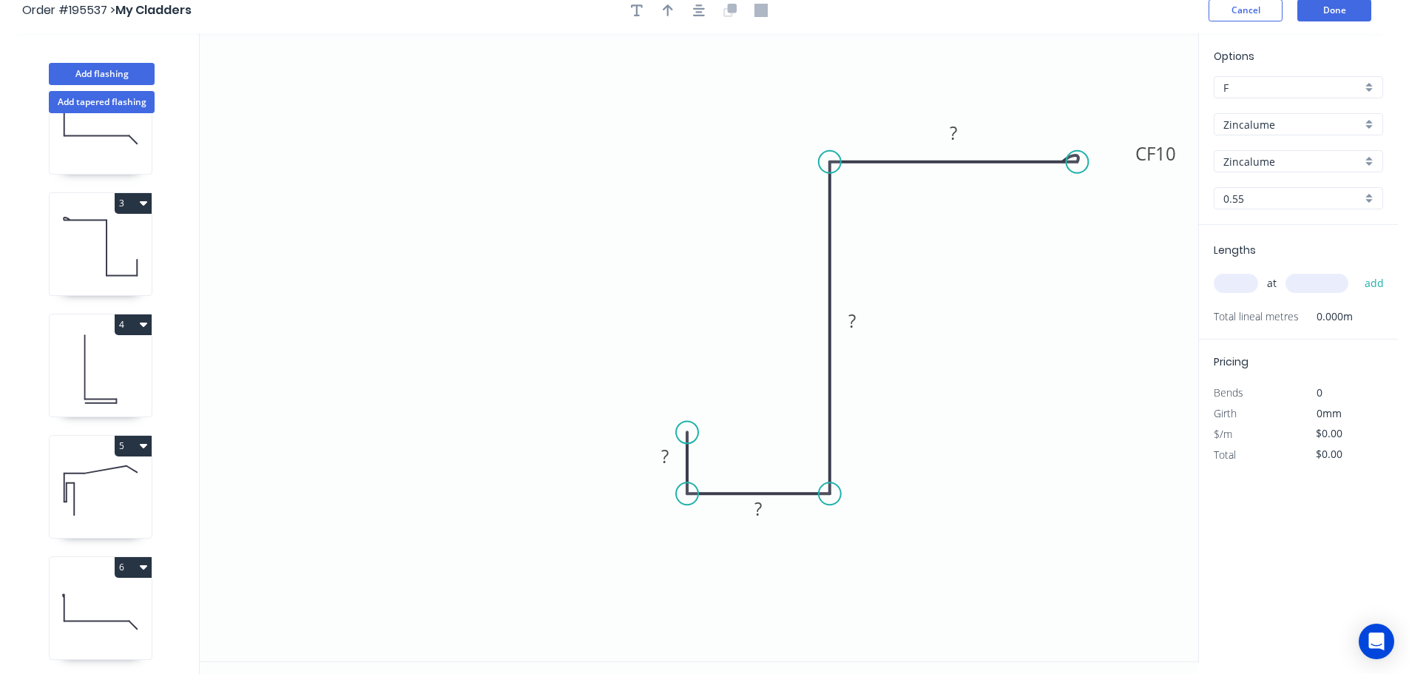
scroll to position [0, 0]
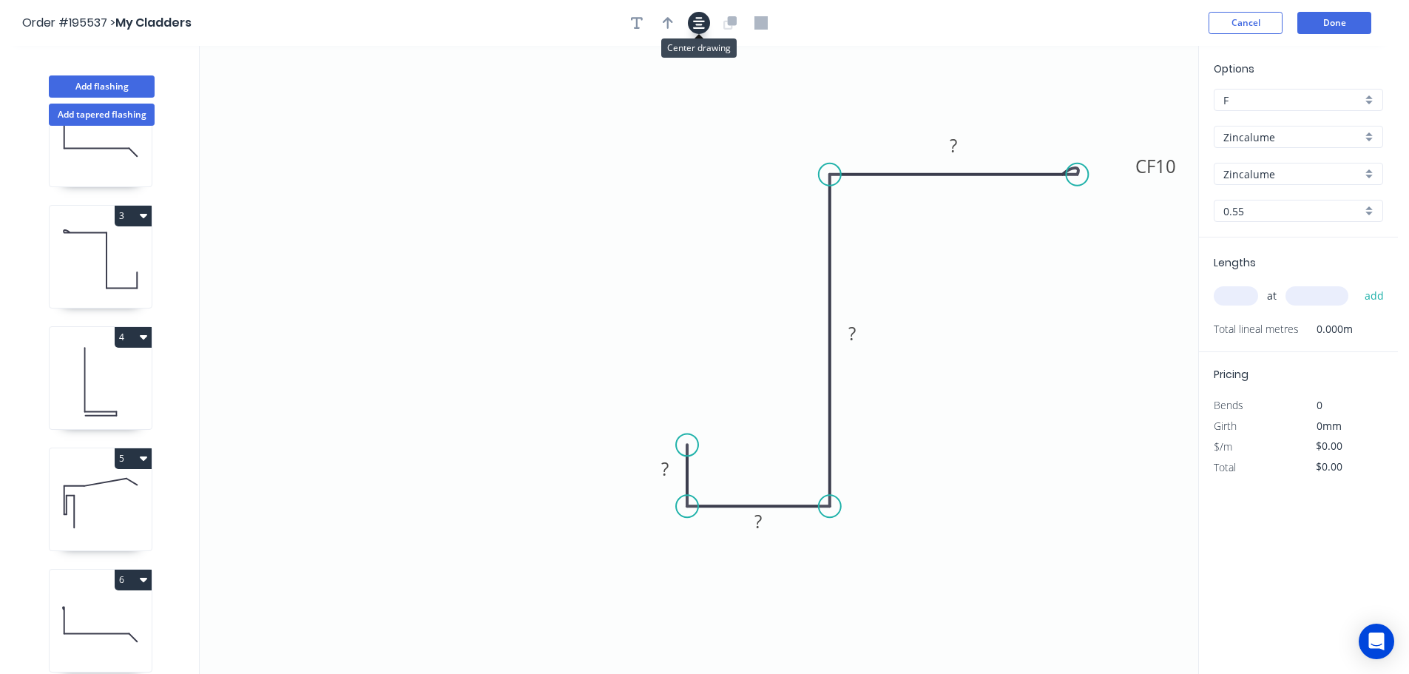
click at [694, 24] on icon "button" at bounding box center [699, 22] width 12 height 13
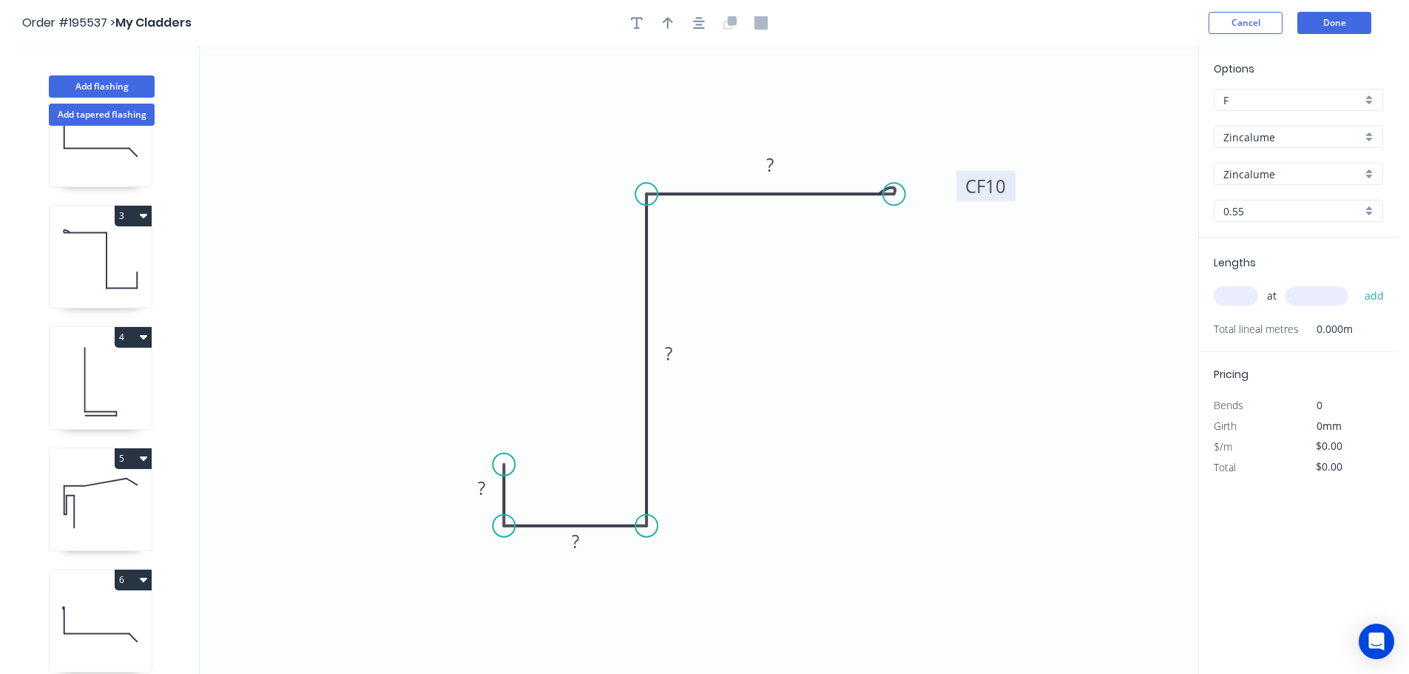
drag, startPoint x: 999, startPoint y: 187, endPoint x: 1021, endPoint y: 186, distance: 22.2
click at [1016, 187] on rect at bounding box center [986, 186] width 59 height 30
click at [1009, 186] on tspan "10" at bounding box center [1004, 186] width 21 height 24
click at [1226, 296] on input "text" at bounding box center [1236, 295] width 44 height 19
click at [1358, 283] on button "add" at bounding box center [1375, 295] width 35 height 25
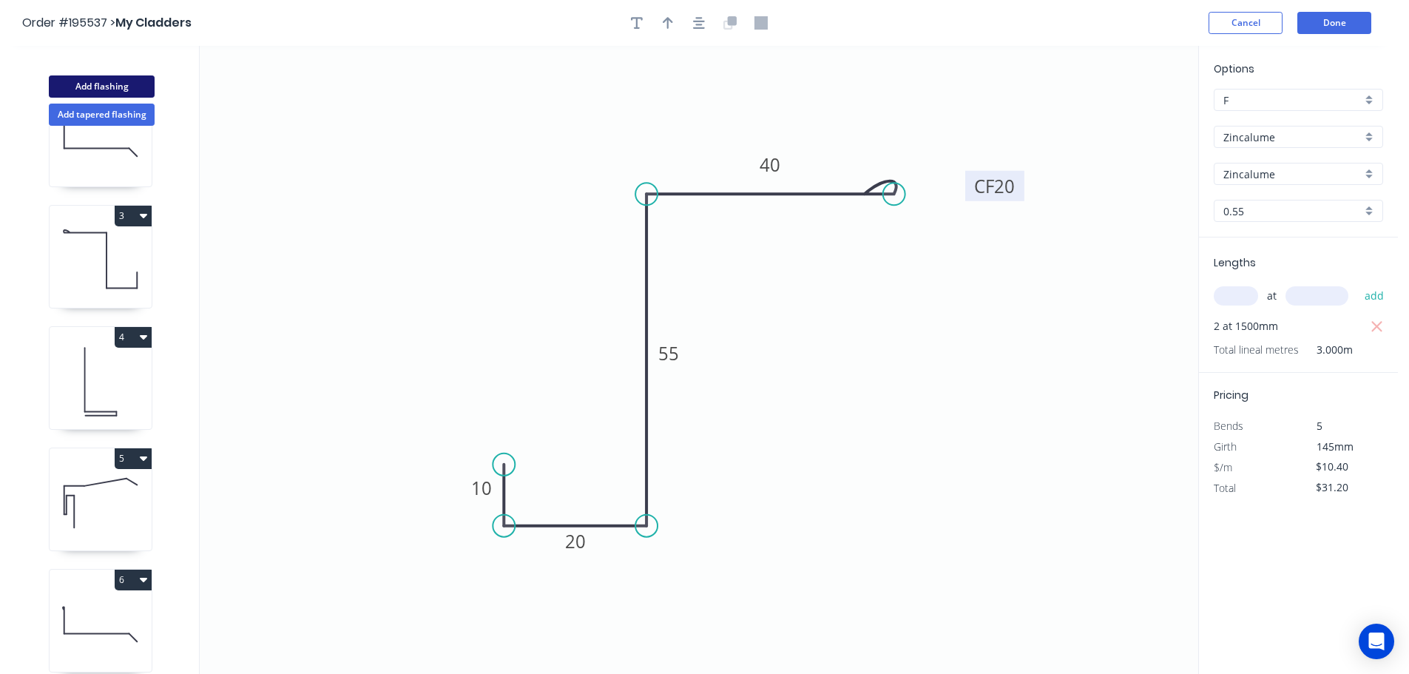
click at [118, 86] on button "Add flashing" at bounding box center [102, 86] width 106 height 22
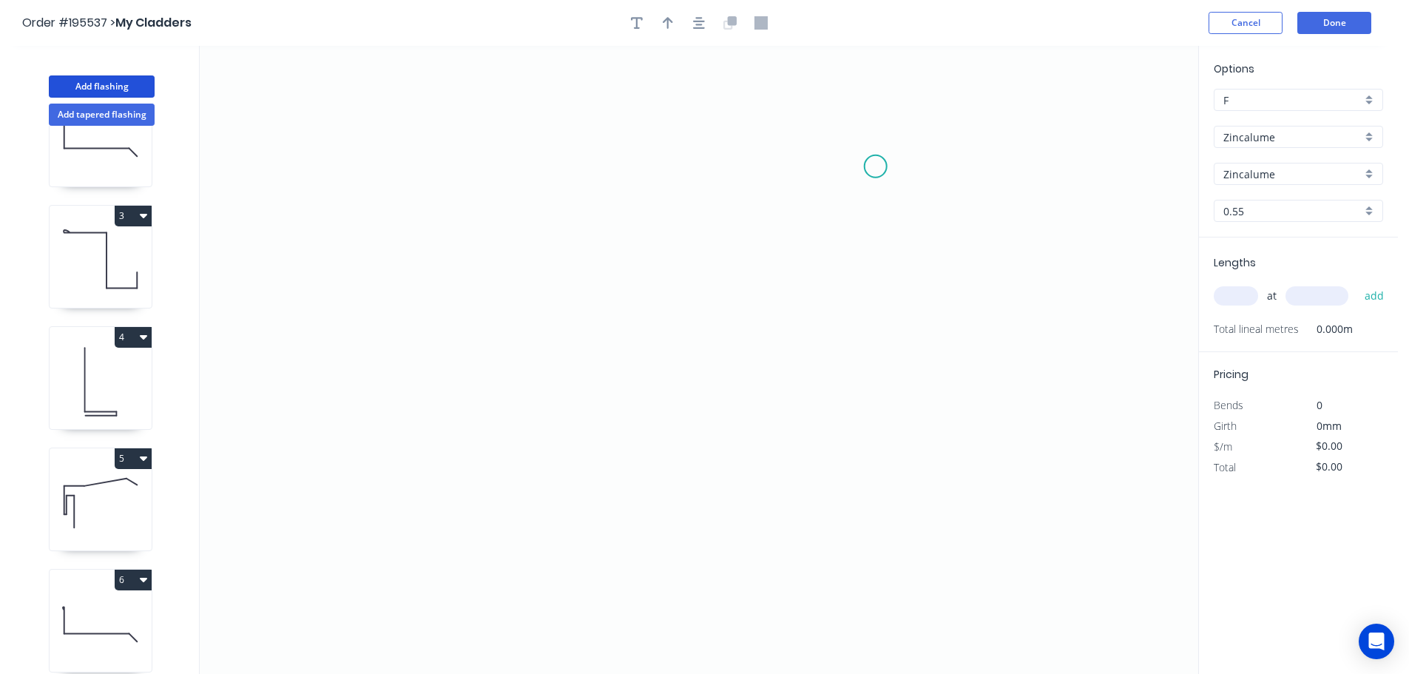
click at [876, 166] on icon "0" at bounding box center [699, 360] width 999 height 628
click at [883, 409] on icon "0" at bounding box center [699, 360] width 999 height 628
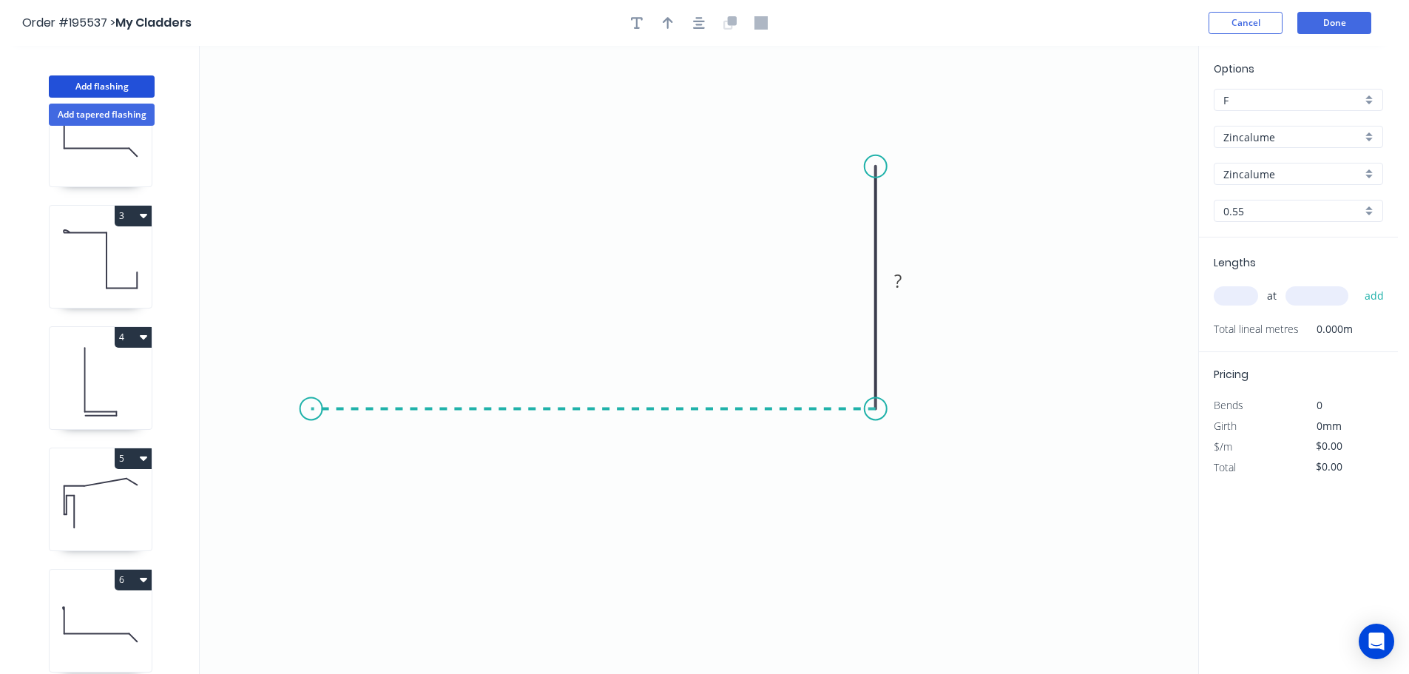
click at [309, 421] on icon "0 ?" at bounding box center [699, 360] width 999 height 628
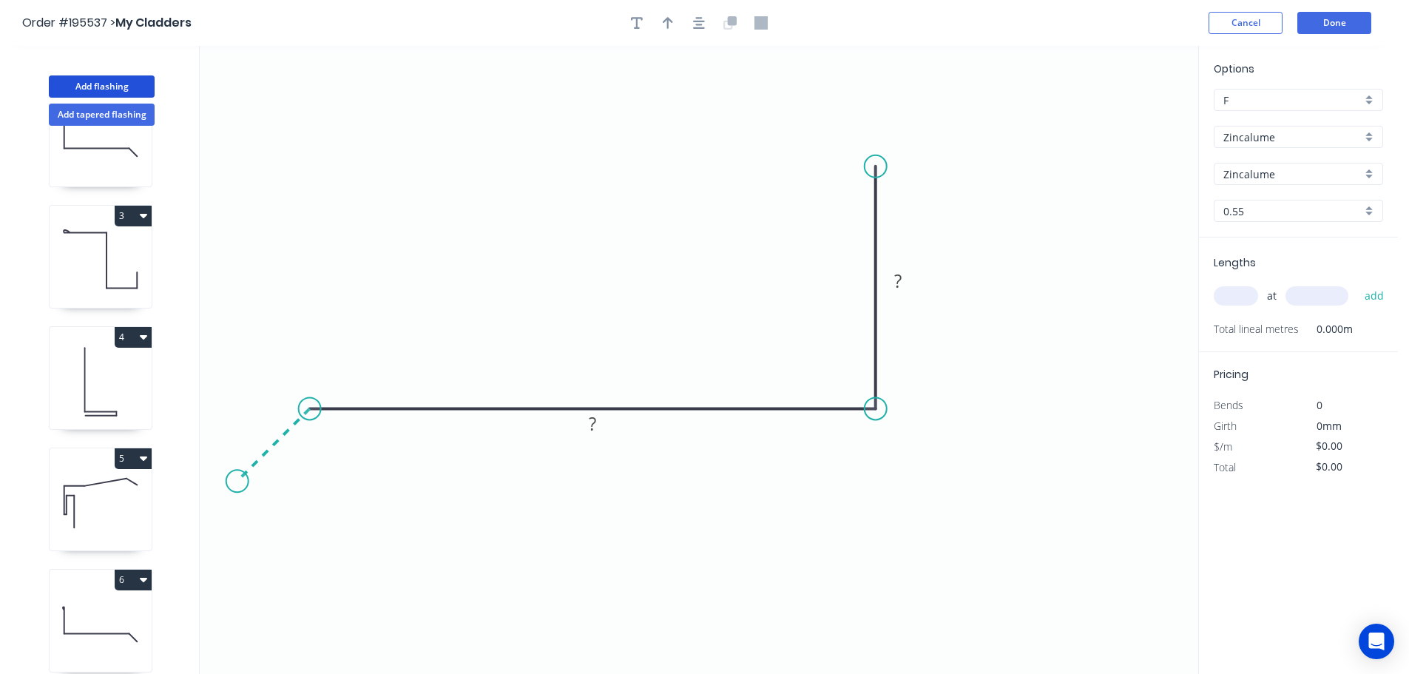
click at [237, 487] on icon "0 ? ?" at bounding box center [699, 360] width 999 height 628
click at [706, 10] on header "Order #195537 > My Cladders Cancel Done" at bounding box center [699, 23] width 1398 height 46
click at [701, 18] on icon "button" at bounding box center [699, 23] width 12 height 12
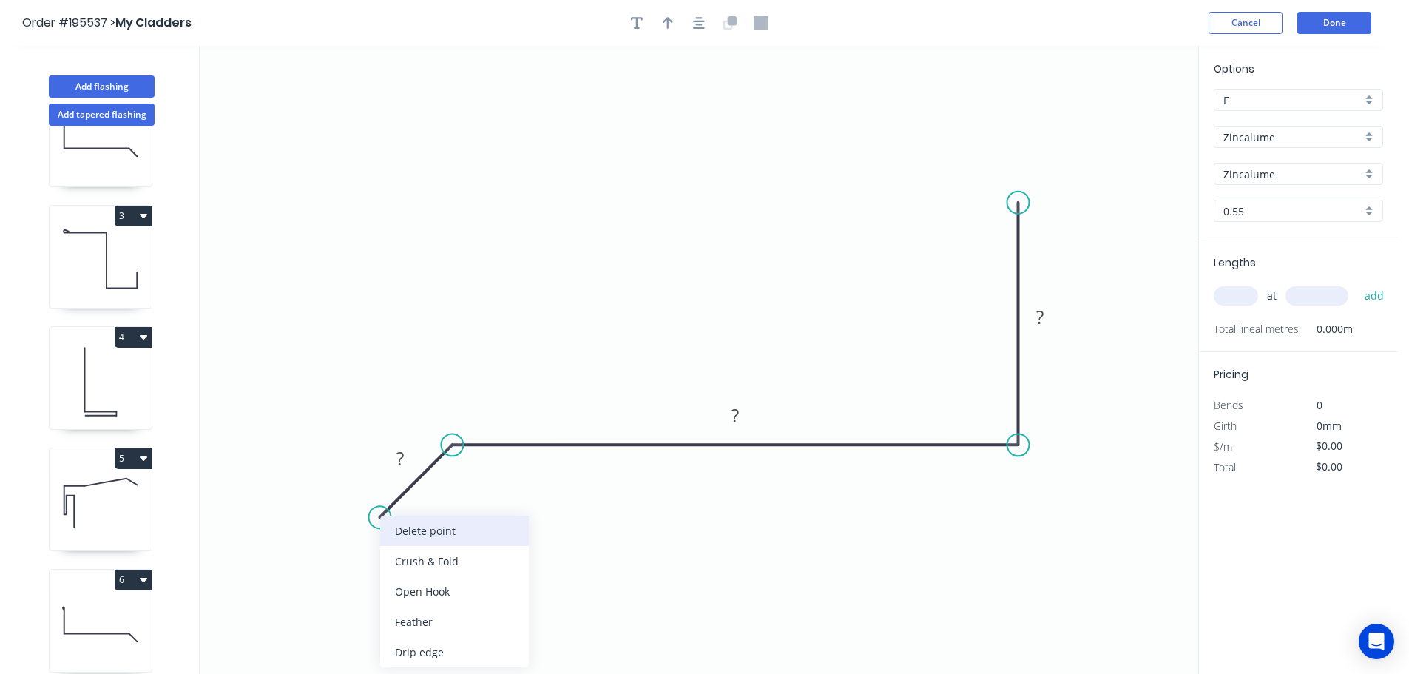
click at [415, 525] on div "Delete point" at bounding box center [454, 531] width 149 height 30
click at [450, 442] on circle at bounding box center [452, 445] width 22 height 22
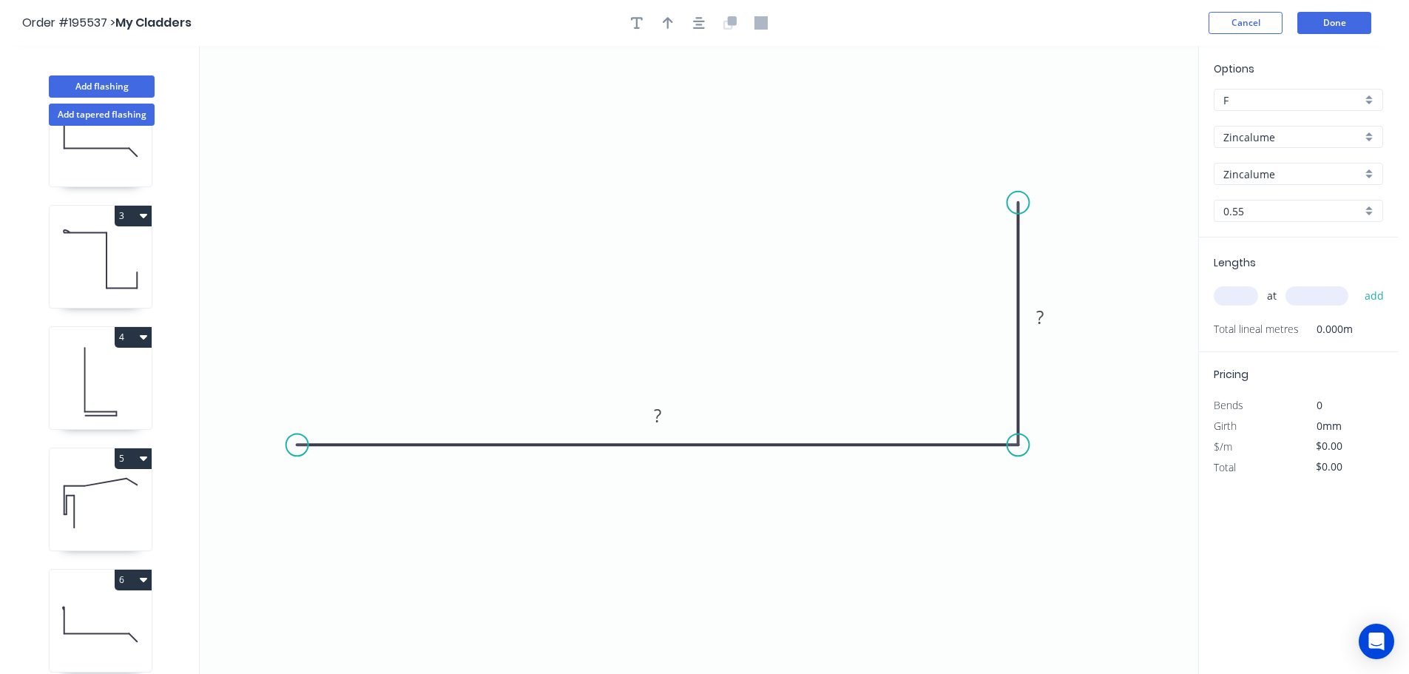
drag, startPoint x: 317, startPoint y: 439, endPoint x: 297, endPoint y: 439, distance: 20.0
click at [297, 439] on circle at bounding box center [297, 445] width 22 height 22
click at [296, 439] on circle at bounding box center [297, 445] width 22 height 22
click at [219, 518] on icon "0 ? ?" at bounding box center [699, 360] width 999 height 628
click at [1052, 247] on div "Crush & Fold" at bounding box center [1094, 254] width 149 height 30
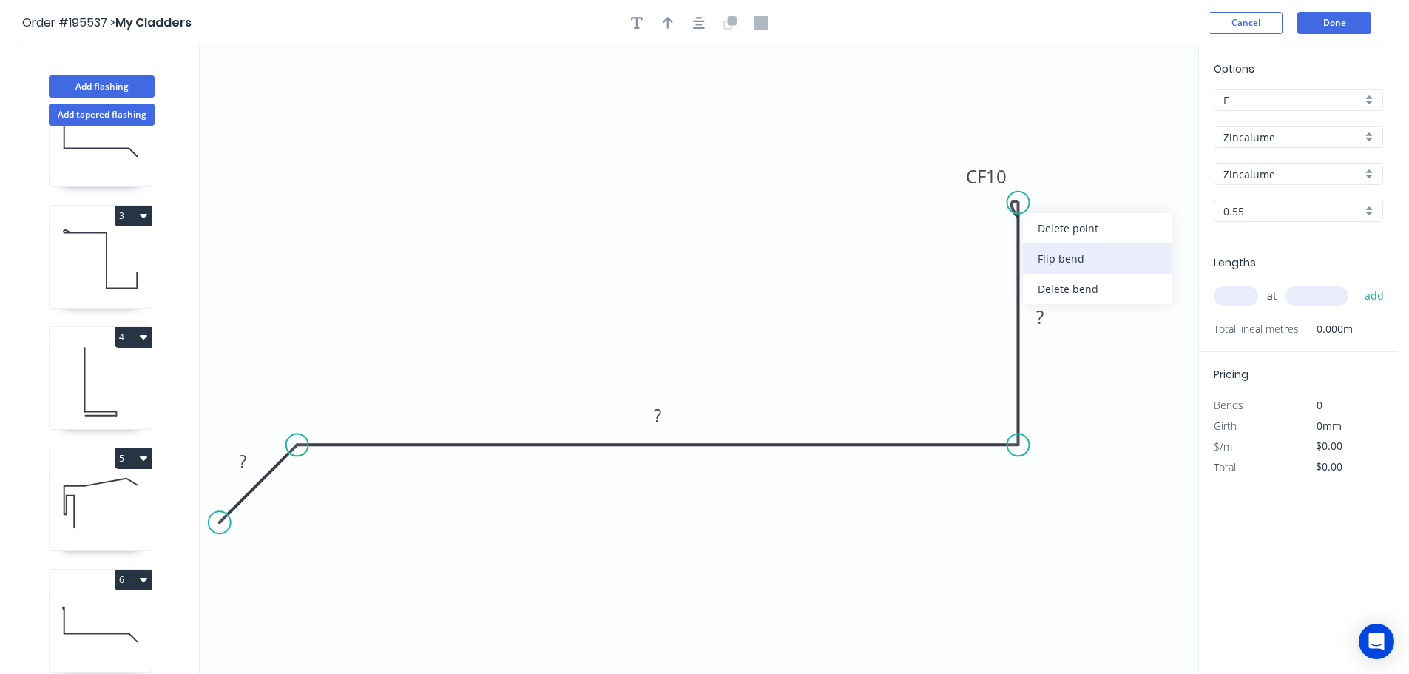
click at [1064, 263] on div "Flip bend" at bounding box center [1097, 258] width 149 height 30
drag, startPoint x: 1077, startPoint y: 183, endPoint x: 1041, endPoint y: 139, distance: 57.3
click at [1040, 139] on rect at bounding box center [1010, 136] width 59 height 30
click at [709, 18] on button "button" at bounding box center [699, 23] width 22 height 22
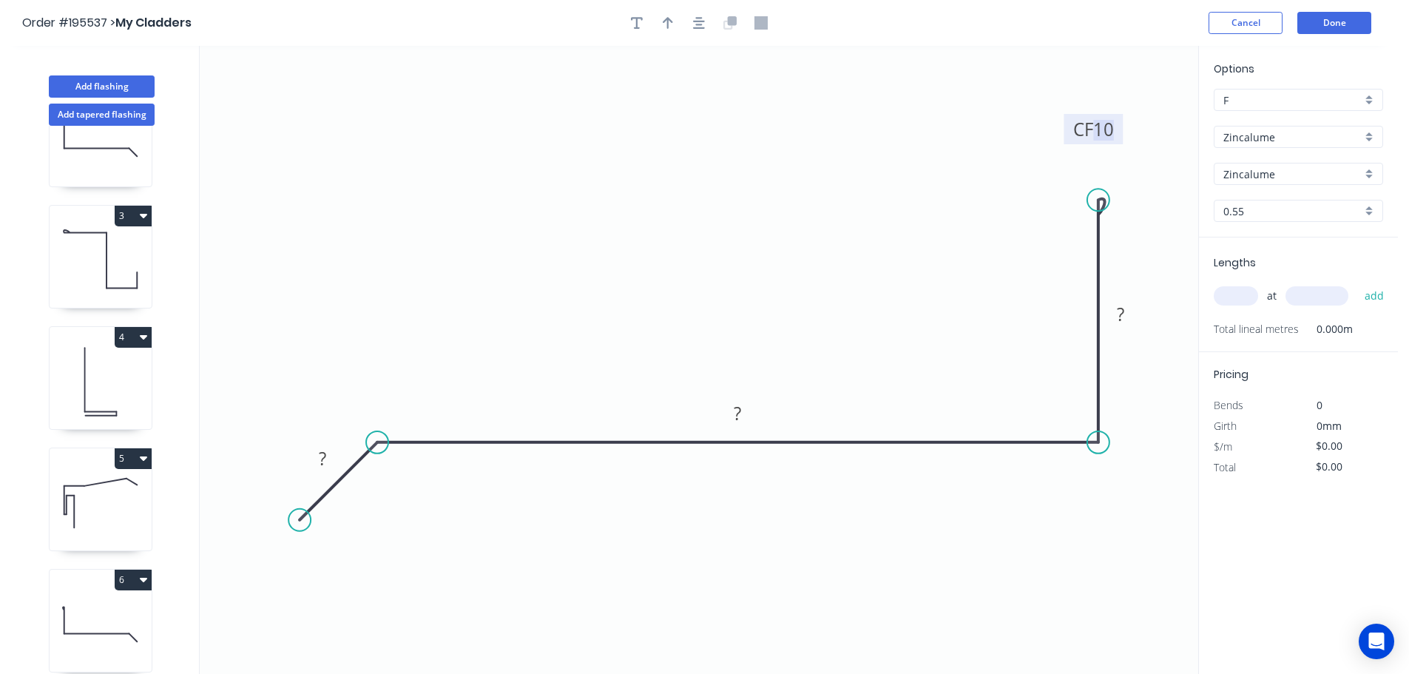
click at [1112, 129] on tspan "10" at bounding box center [1104, 129] width 21 height 24
click at [423, 496] on div "Show angle" at bounding box center [448, 489] width 149 height 30
click at [425, 518] on div "Hide angle" at bounding box center [474, 531] width 149 height 30
click at [403, 487] on div "Show angle" at bounding box center [460, 499] width 149 height 30
click at [387, 468] on tspan "?" at bounding box center [389, 475] width 8 height 24
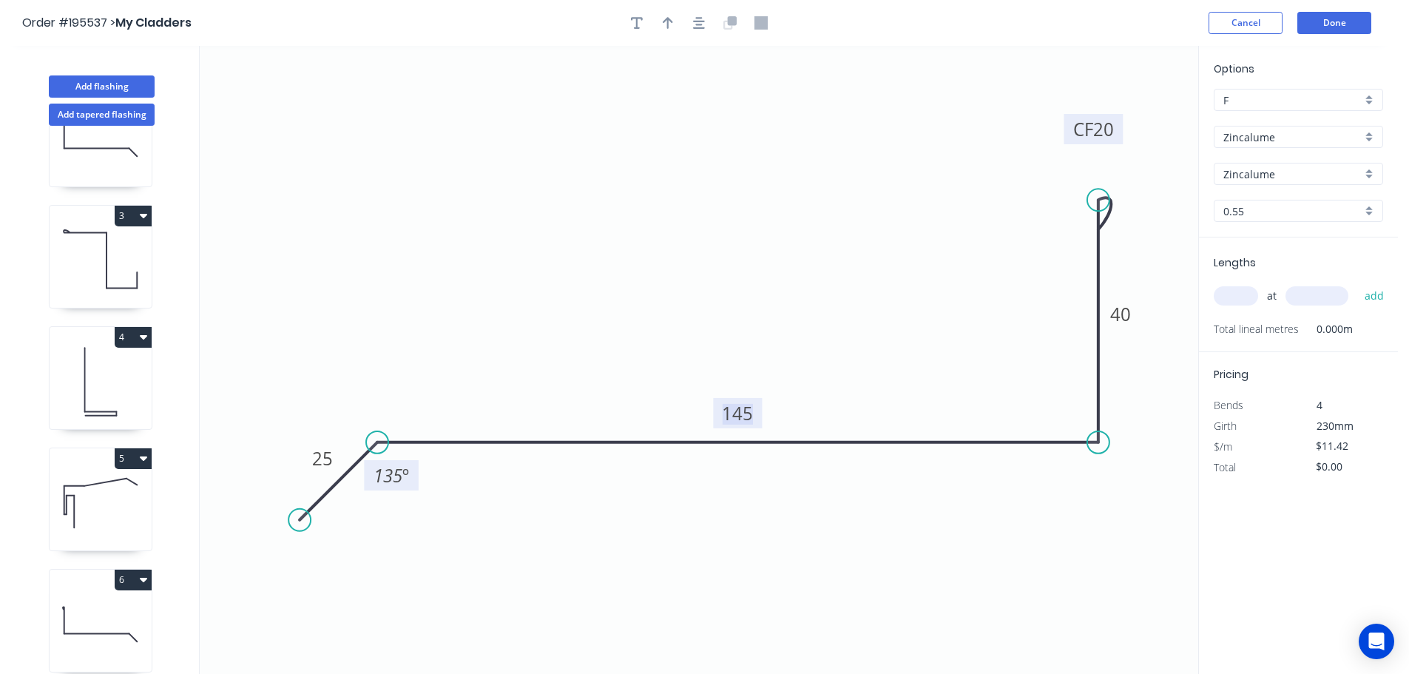
click at [1246, 284] on div "at add" at bounding box center [1300, 295] width 172 height 25
click at [1250, 304] on input "text" at bounding box center [1236, 295] width 44 height 19
click at [1358, 283] on button "add" at bounding box center [1375, 295] width 35 height 25
click at [678, 26] on button "button" at bounding box center [668, 23] width 22 height 22
drag, startPoint x: 1125, startPoint y: 108, endPoint x: 733, endPoint y: 107, distance: 391.4
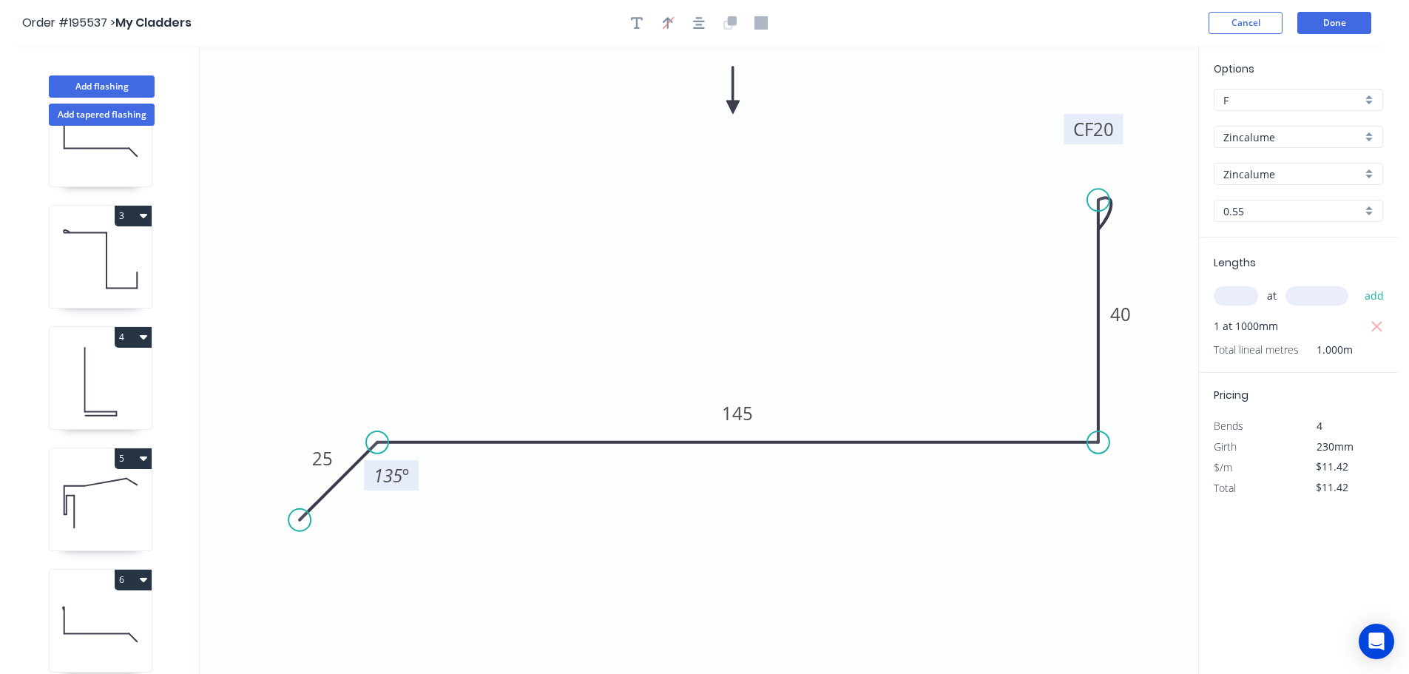
click at [733, 107] on icon at bounding box center [733, 90] width 13 height 47
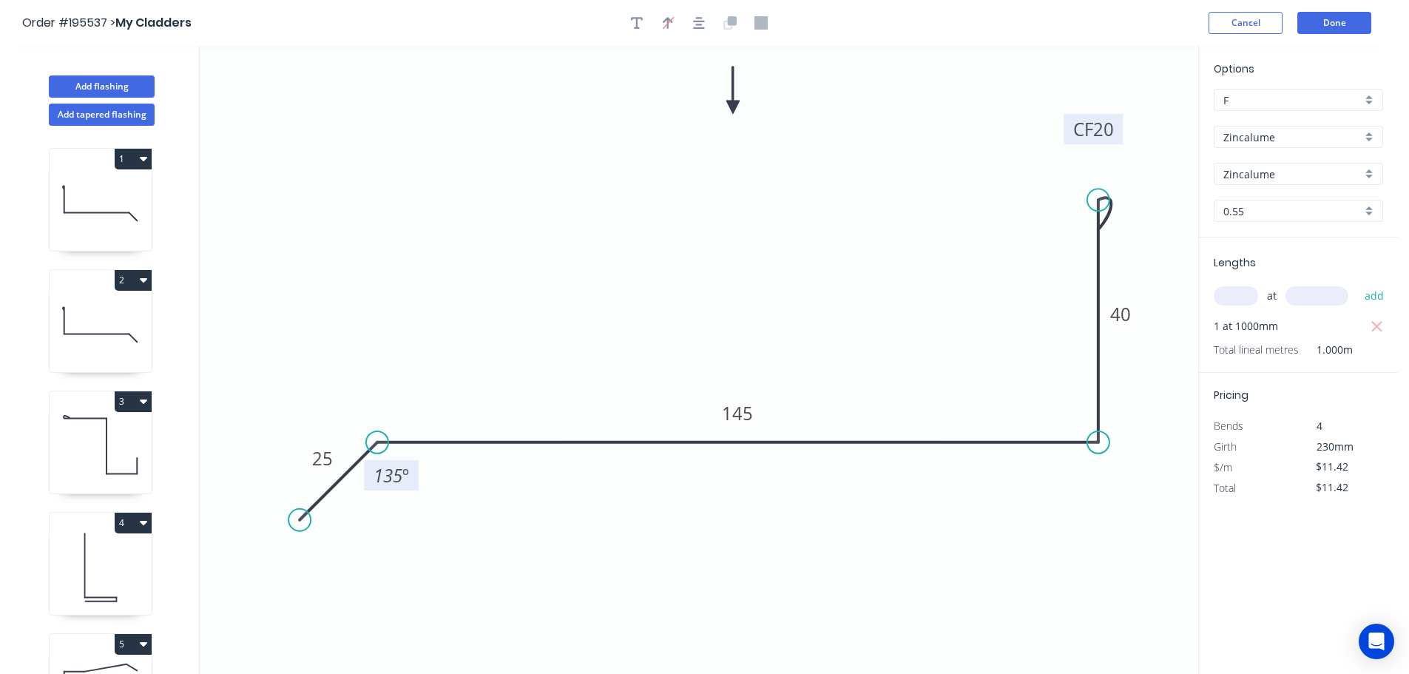
click at [119, 212] on icon at bounding box center [101, 203] width 102 height 95
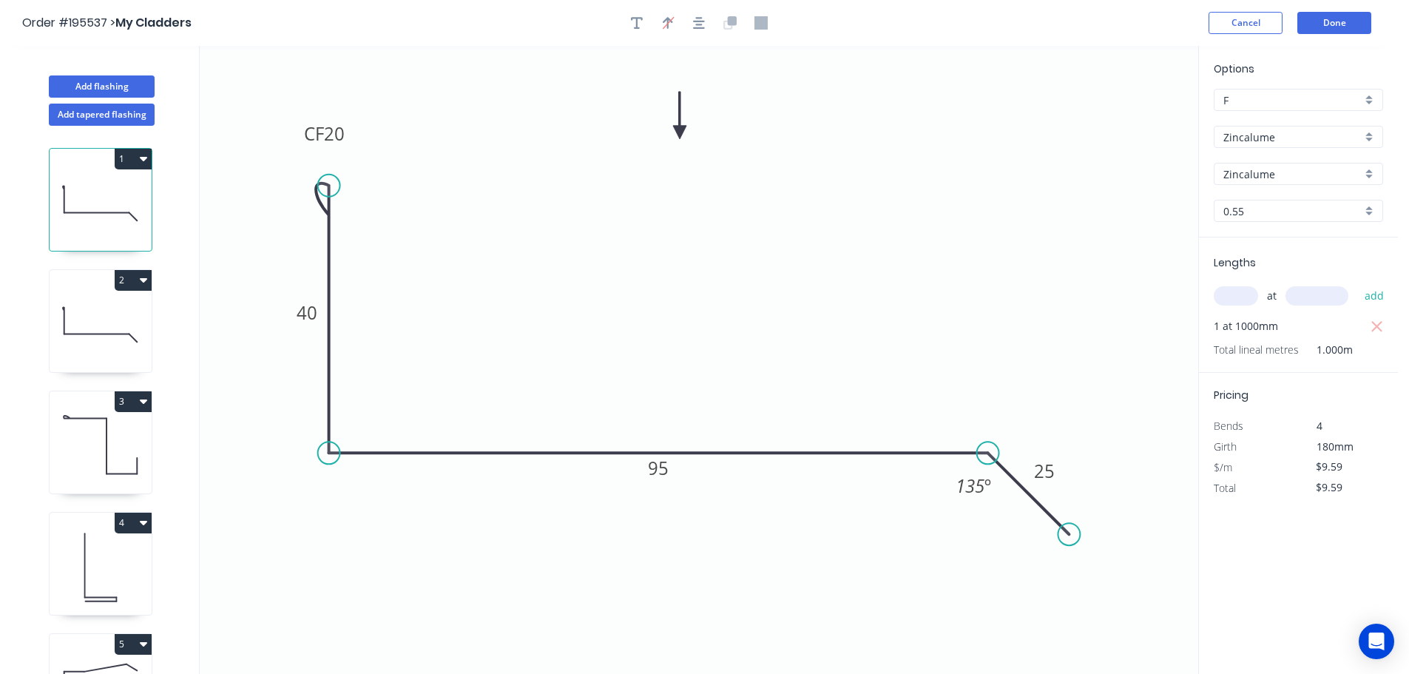
click at [107, 320] on icon at bounding box center [101, 324] width 102 height 95
click at [122, 460] on icon at bounding box center [101, 446] width 102 height 95
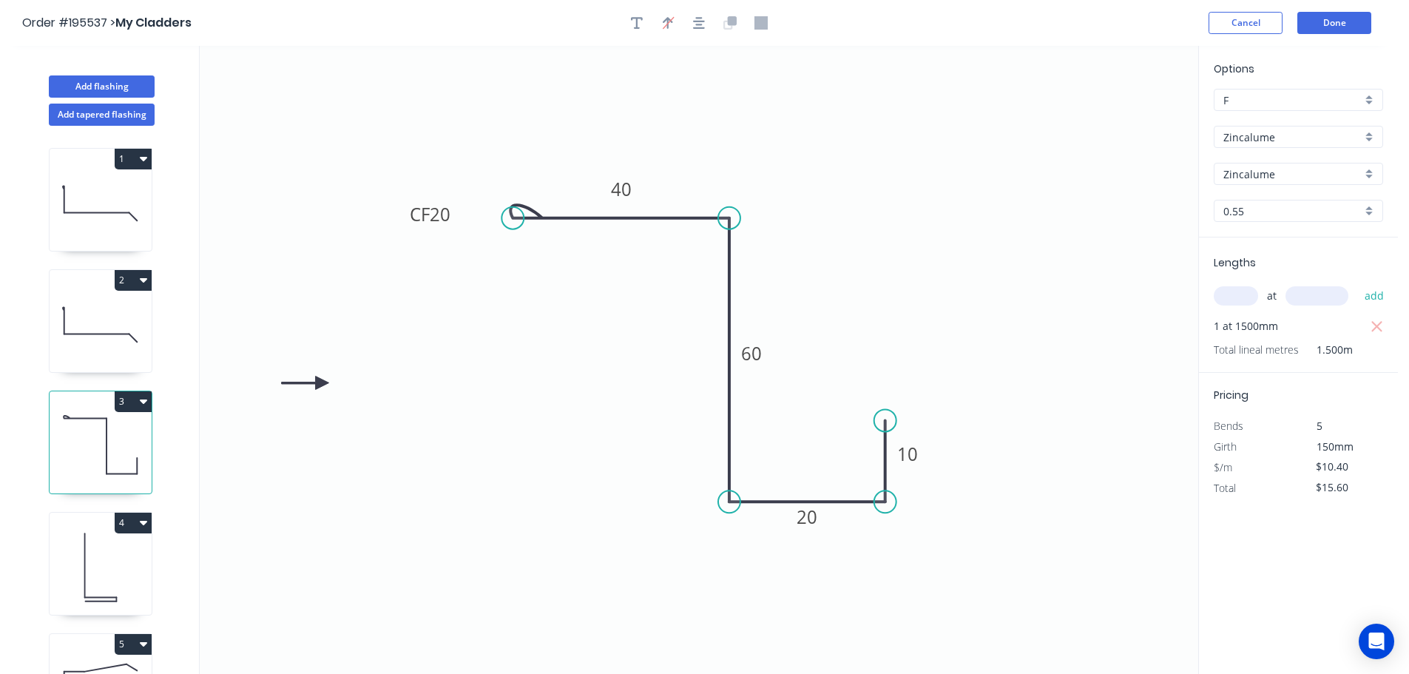
click at [115, 563] on icon at bounding box center [101, 567] width 102 height 95
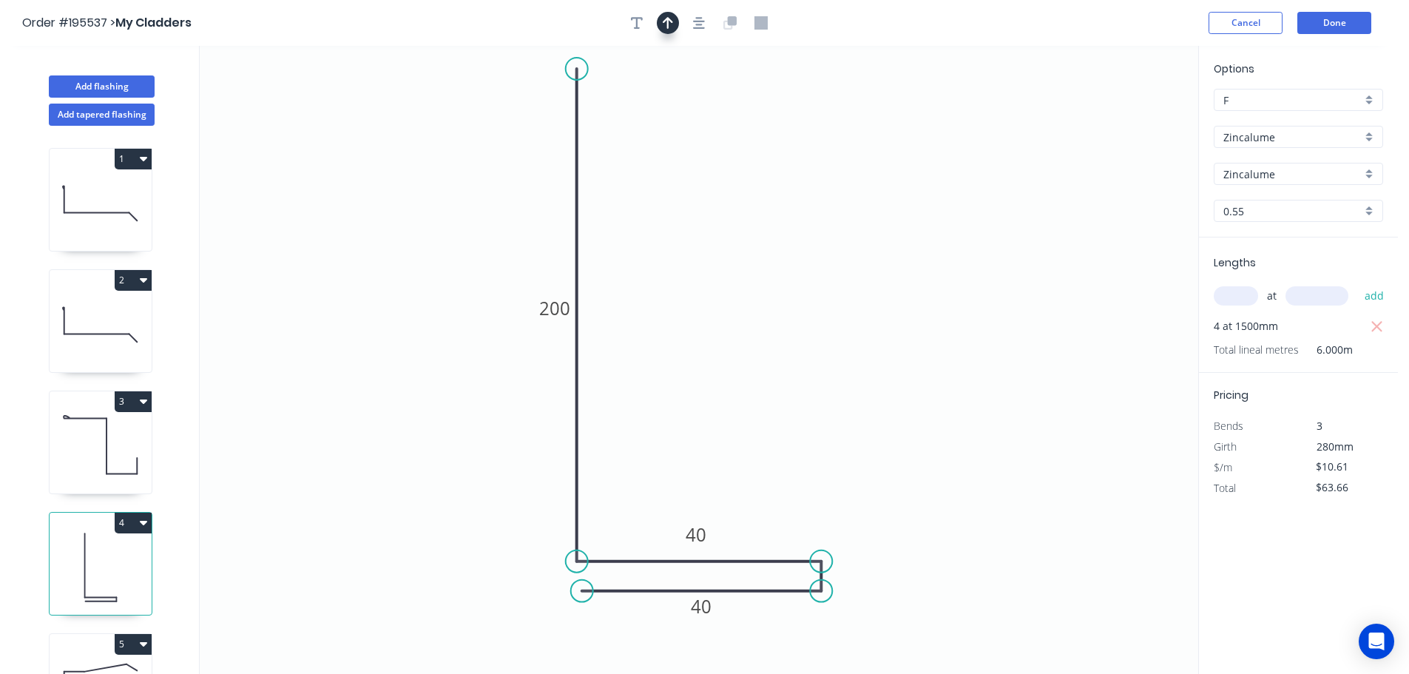
click at [663, 30] on button "button" at bounding box center [668, 23] width 22 height 22
click at [1127, 118] on icon at bounding box center [1123, 102] width 13 height 47
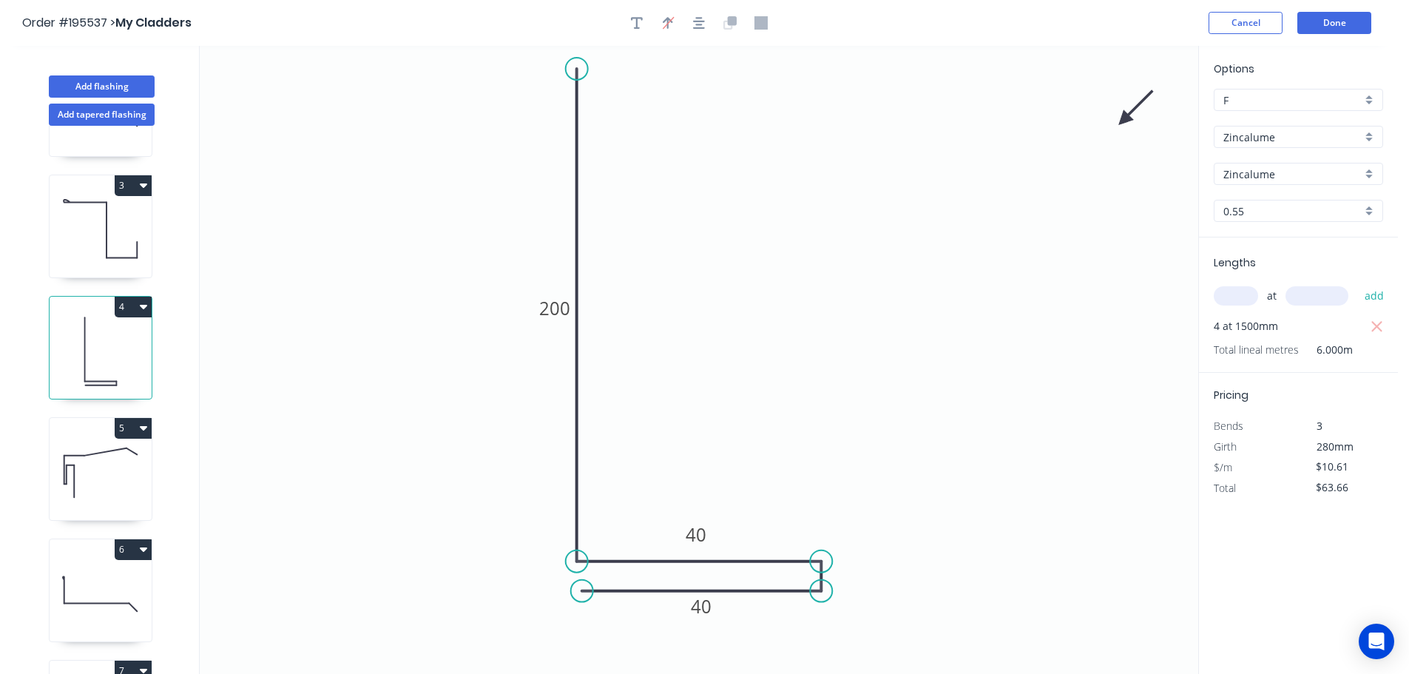
scroll to position [222, 0]
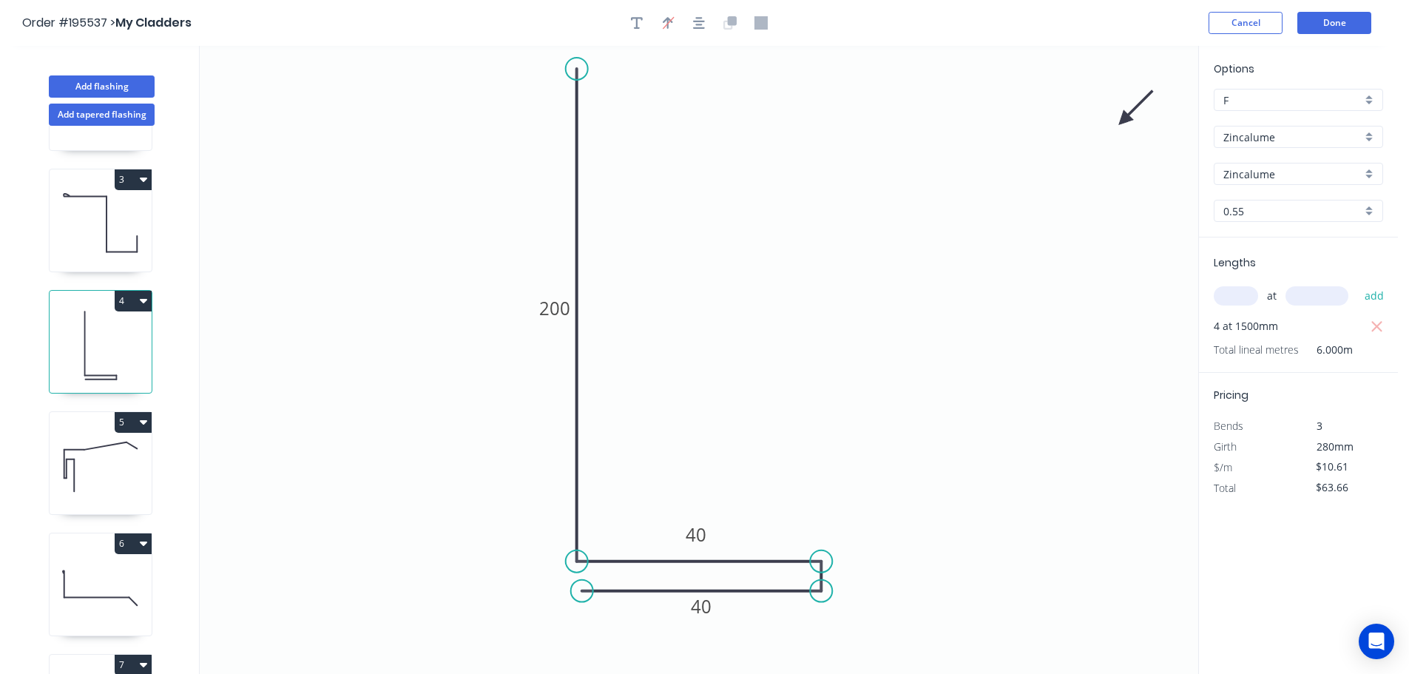
drag, startPoint x: 104, startPoint y: 462, endPoint x: 146, endPoint y: 454, distance: 43.0
click at [105, 460] on icon at bounding box center [101, 467] width 102 height 95
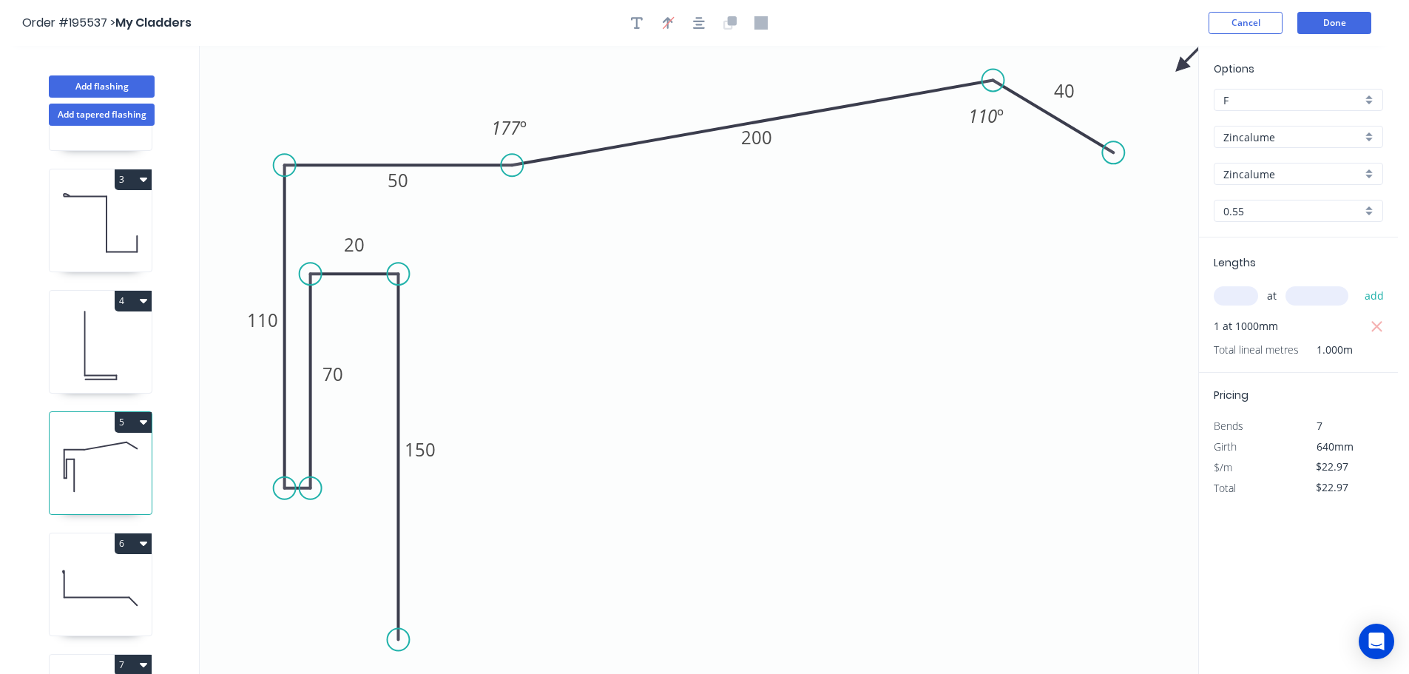
click at [114, 585] on icon at bounding box center [101, 588] width 102 height 95
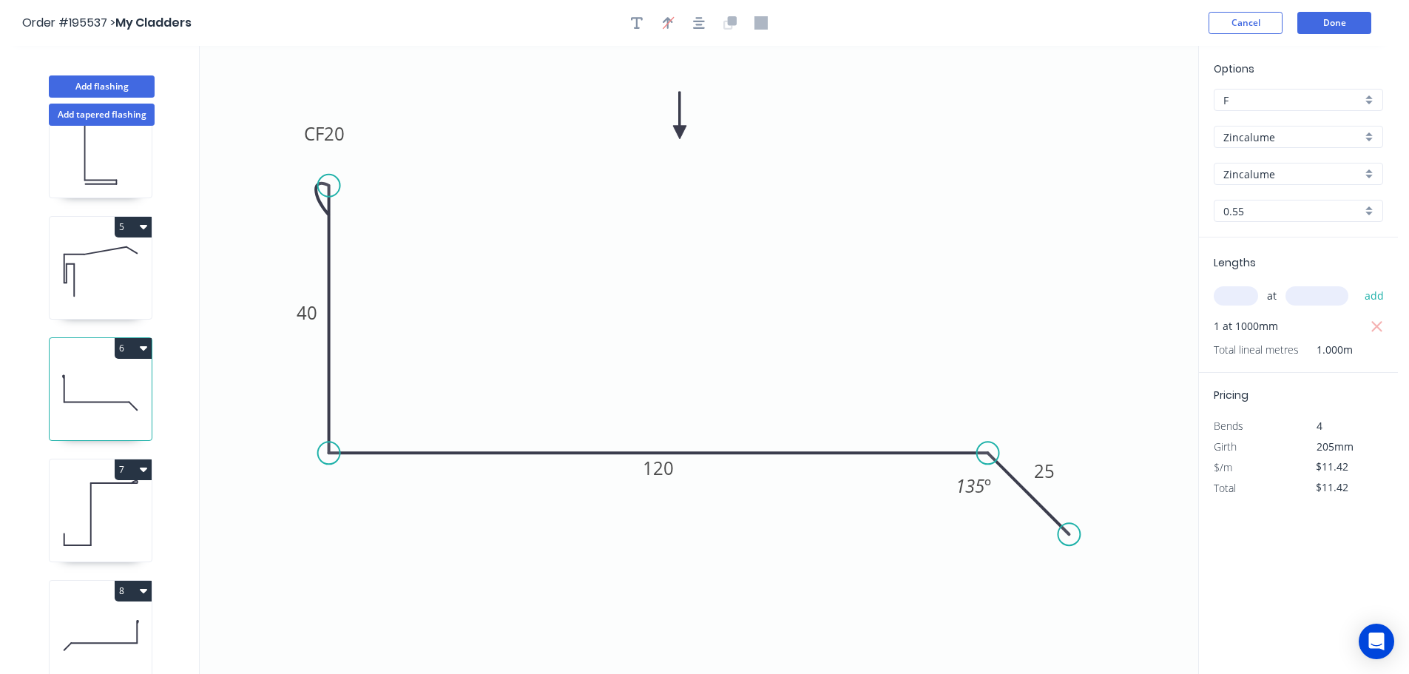
scroll to position [428, 0]
click at [101, 496] on icon at bounding box center [101, 514] width 102 height 95
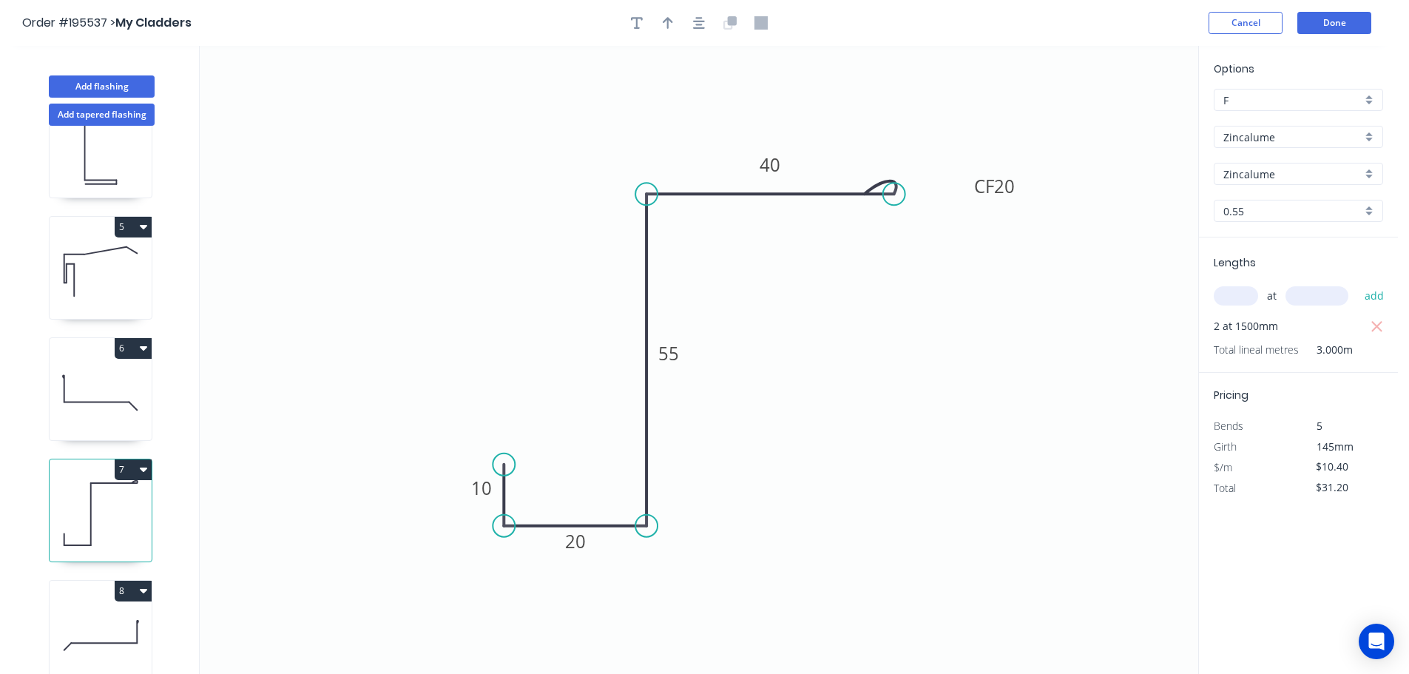
click at [655, 22] on div at bounding box center [699, 23] width 155 height 22
click at [661, 19] on button "button" at bounding box center [668, 23] width 22 height 22
drag, startPoint x: 1125, startPoint y: 113, endPoint x: 1080, endPoint y: 360, distance: 250.5
click at [1080, 360] on icon at bounding box center [1079, 342] width 13 height 47
click at [1079, 357] on icon at bounding box center [1077, 340] width 13 height 47
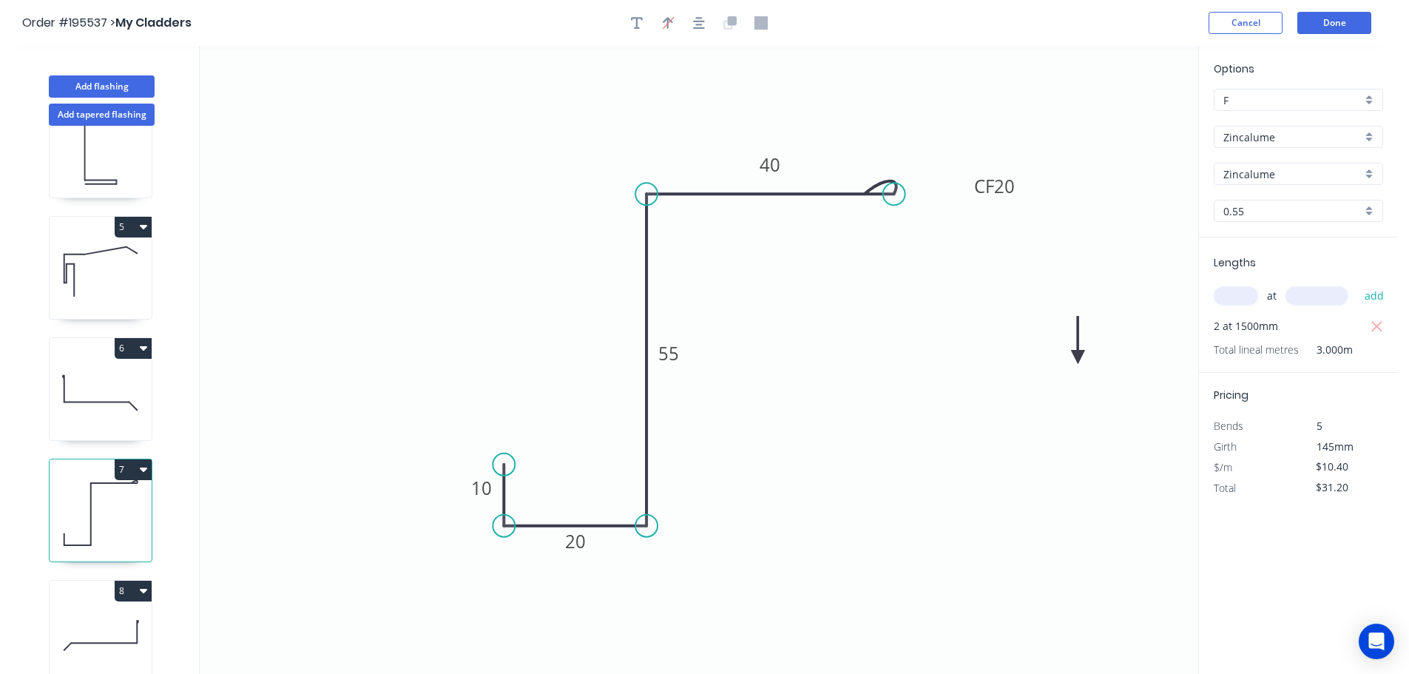
click at [1079, 357] on icon at bounding box center [1077, 340] width 13 height 47
click at [1079, 357] on icon at bounding box center [1090, 344] width 43 height 43
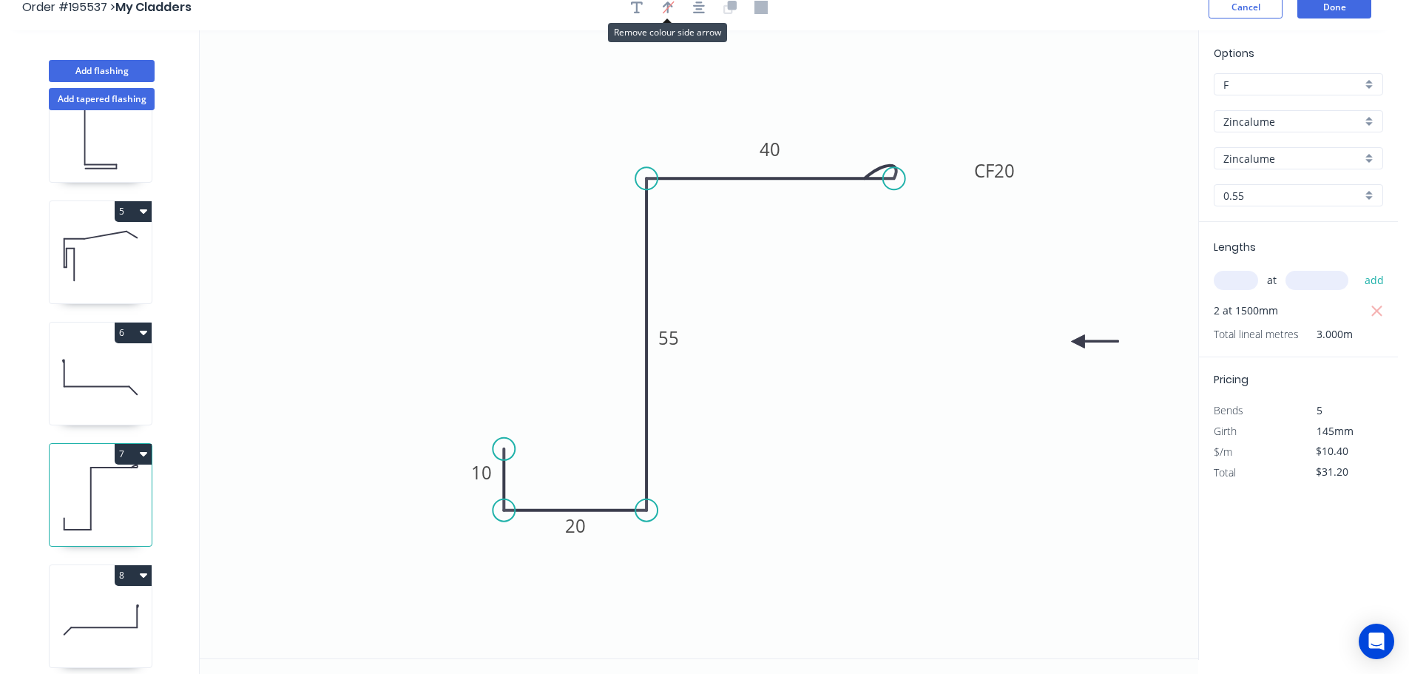
scroll to position [27, 0]
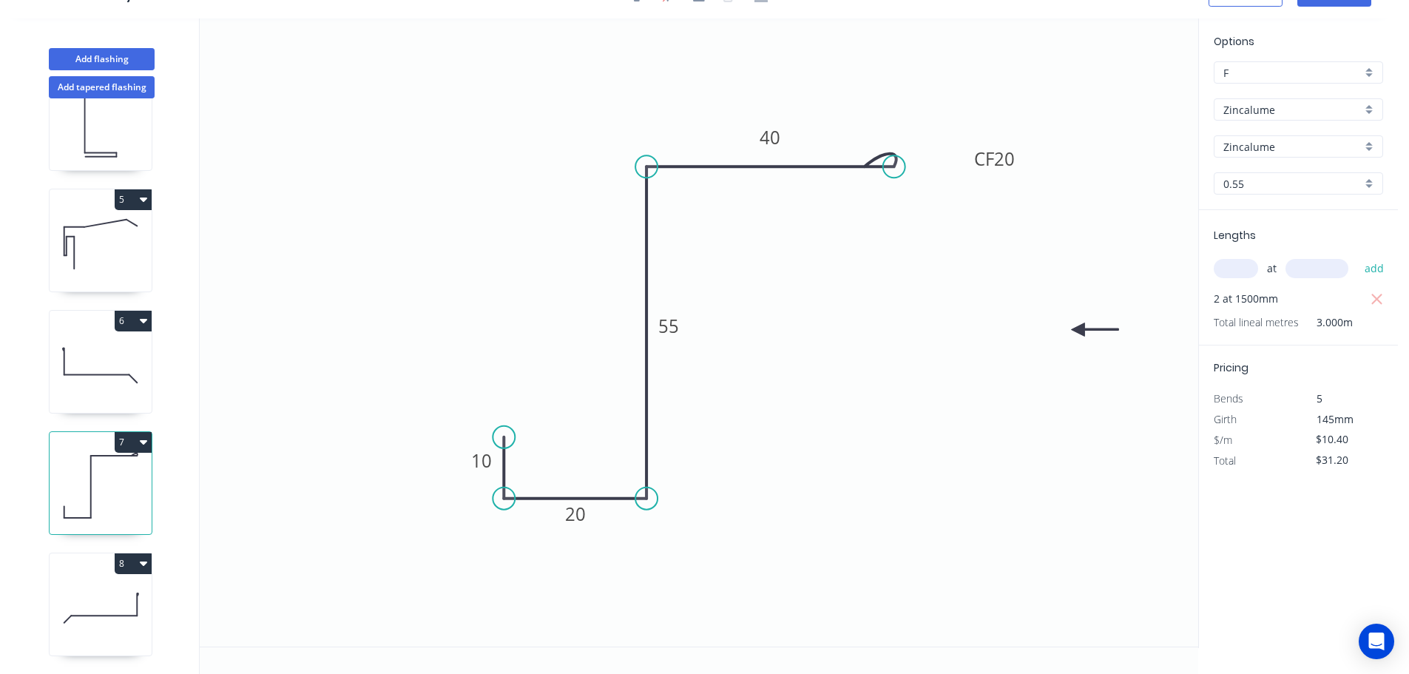
click at [132, 599] on icon at bounding box center [101, 608] width 102 height 95
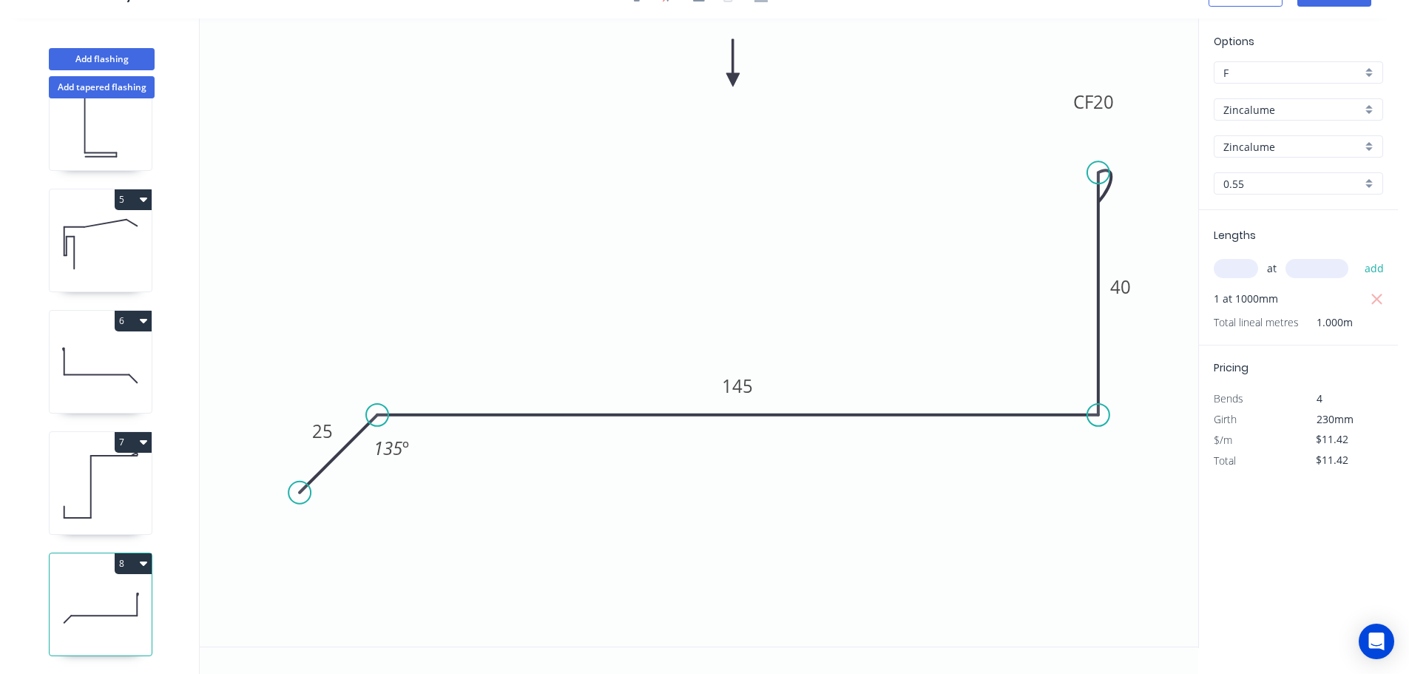
drag, startPoint x: 86, startPoint y: 358, endPoint x: 135, endPoint y: 381, distance: 54.6
click at [86, 360] on icon at bounding box center [101, 365] width 102 height 95
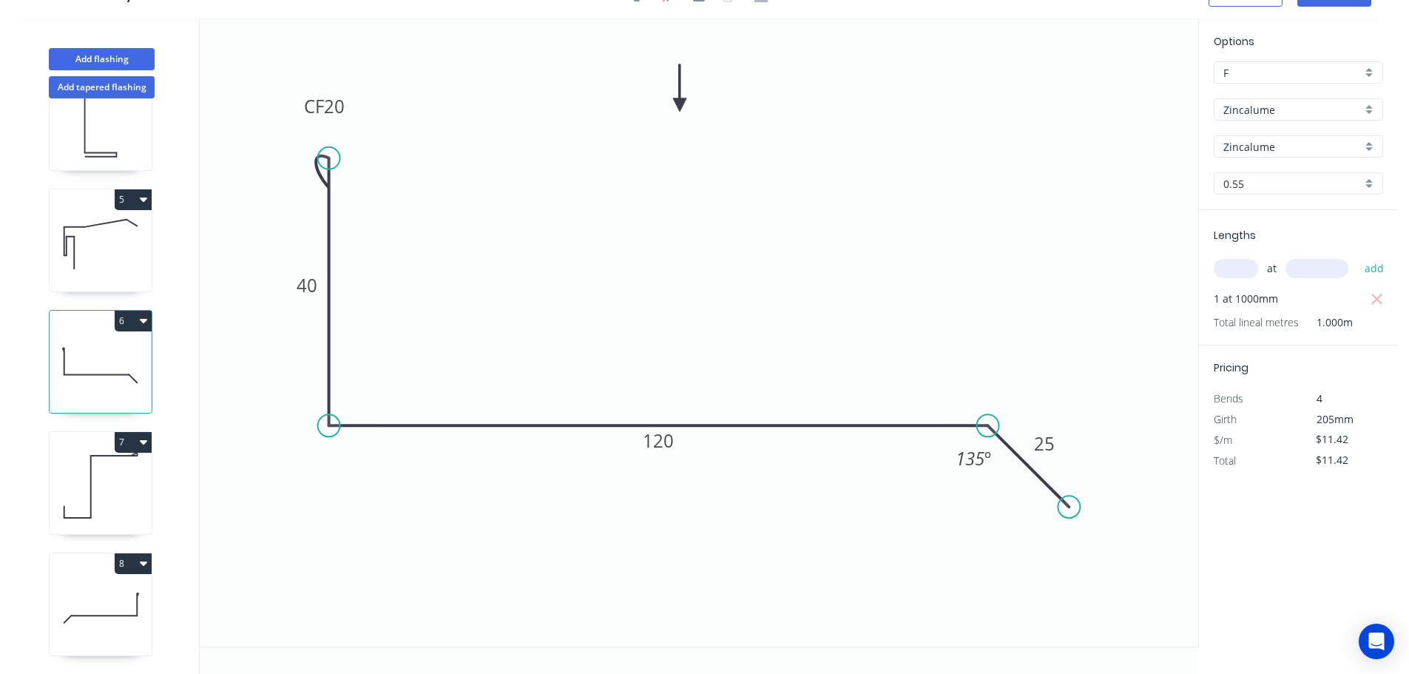
click at [128, 314] on button "6" at bounding box center [133, 321] width 37 height 21
click at [98, 352] on div "Duplicate" at bounding box center [81, 357] width 114 height 21
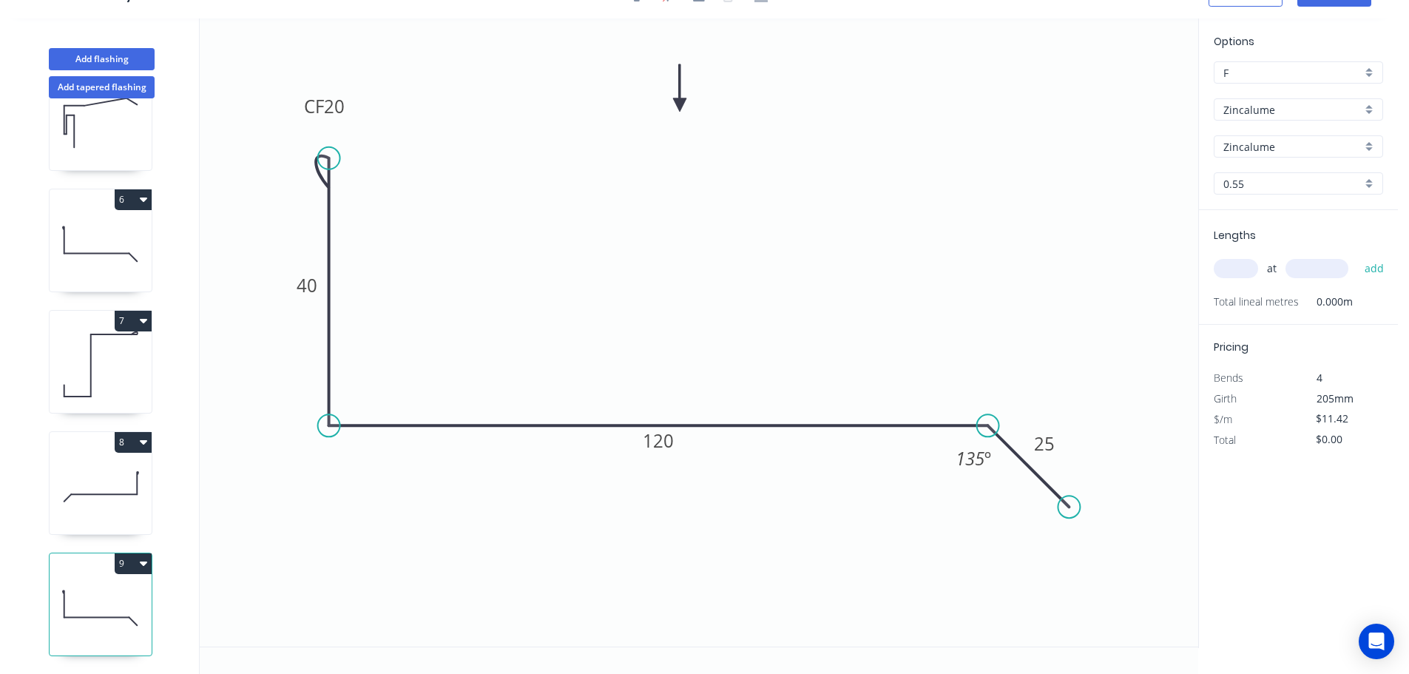
scroll to position [550, 0]
click at [343, 110] on tspan "20" at bounding box center [334, 106] width 21 height 24
click at [1237, 267] on input "text" at bounding box center [1236, 268] width 44 height 19
click at [1358, 256] on button "add" at bounding box center [1375, 268] width 35 height 25
click at [141, 319] on icon "button" at bounding box center [143, 321] width 7 height 4
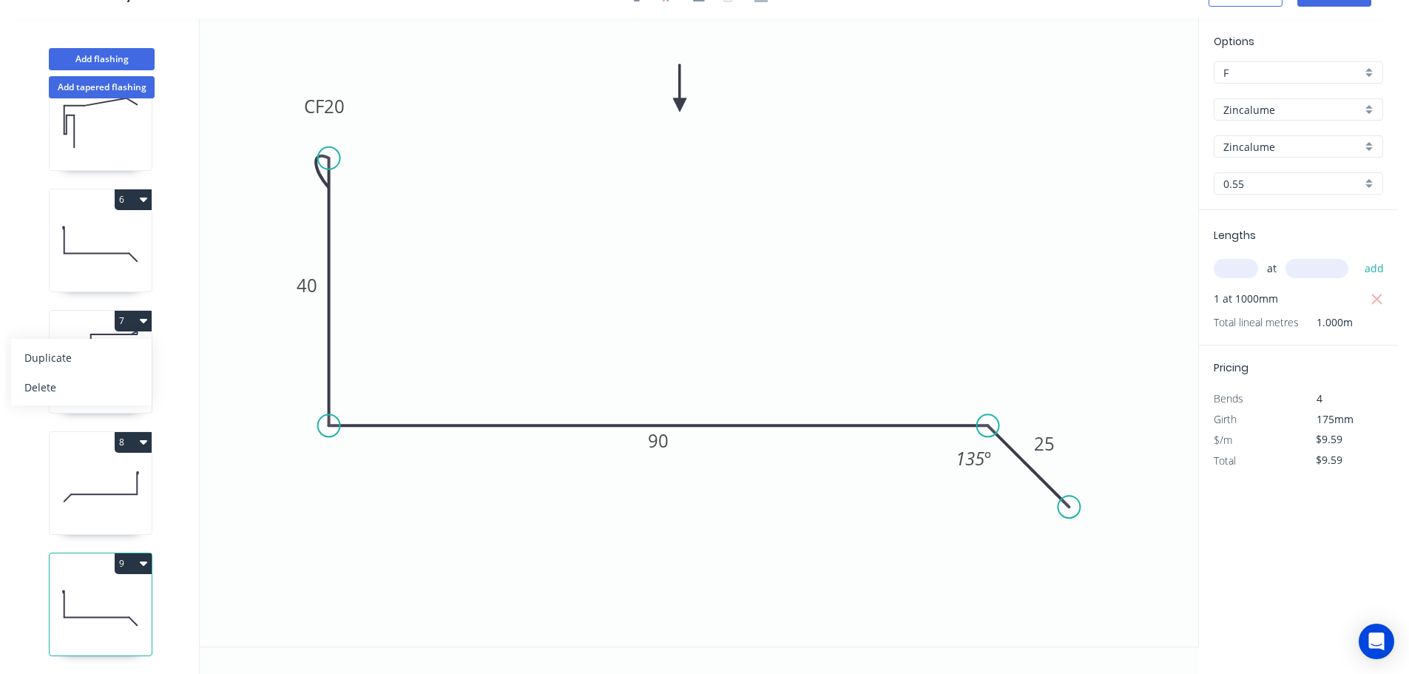
click at [107, 348] on div "Duplicate" at bounding box center [81, 357] width 114 height 21
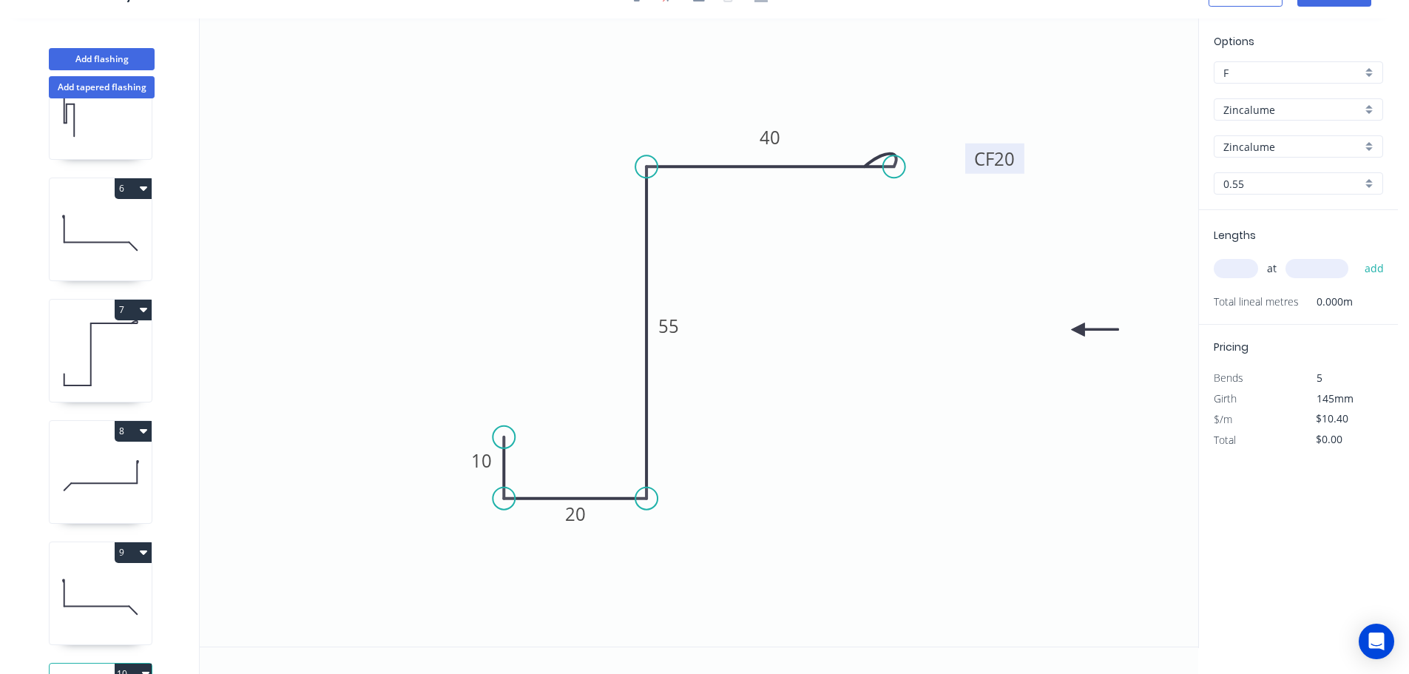
click at [1003, 165] on tspan "20" at bounding box center [1004, 158] width 21 height 24
click at [1238, 272] on input "text" at bounding box center [1236, 268] width 44 height 19
click at [1358, 256] on button "add" at bounding box center [1375, 268] width 35 height 25
click at [128, 191] on button "6" at bounding box center [133, 188] width 37 height 21
click at [127, 215] on div "Duplicate" at bounding box center [81, 225] width 114 height 21
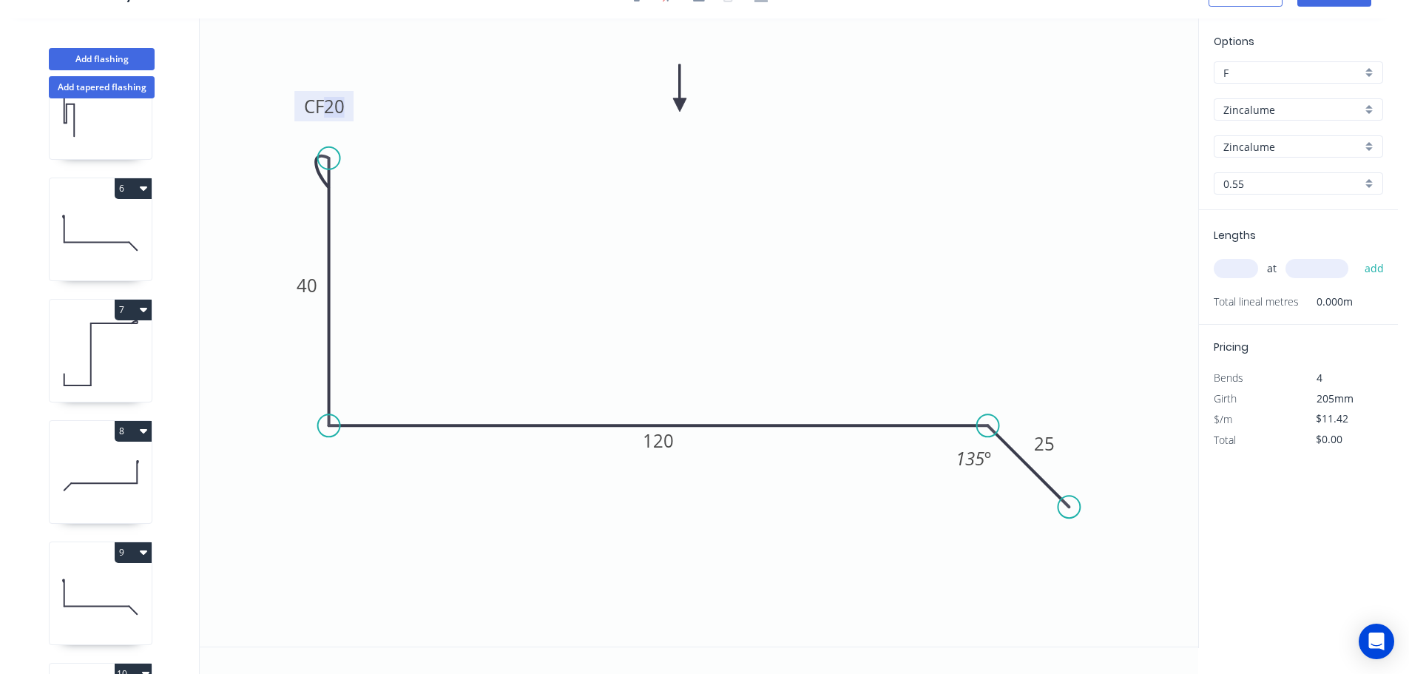
click at [338, 108] on tspan "20" at bounding box center [334, 106] width 21 height 24
click at [1239, 266] on input "text" at bounding box center [1236, 268] width 44 height 19
click at [1358, 256] on button "add" at bounding box center [1375, 268] width 35 height 25
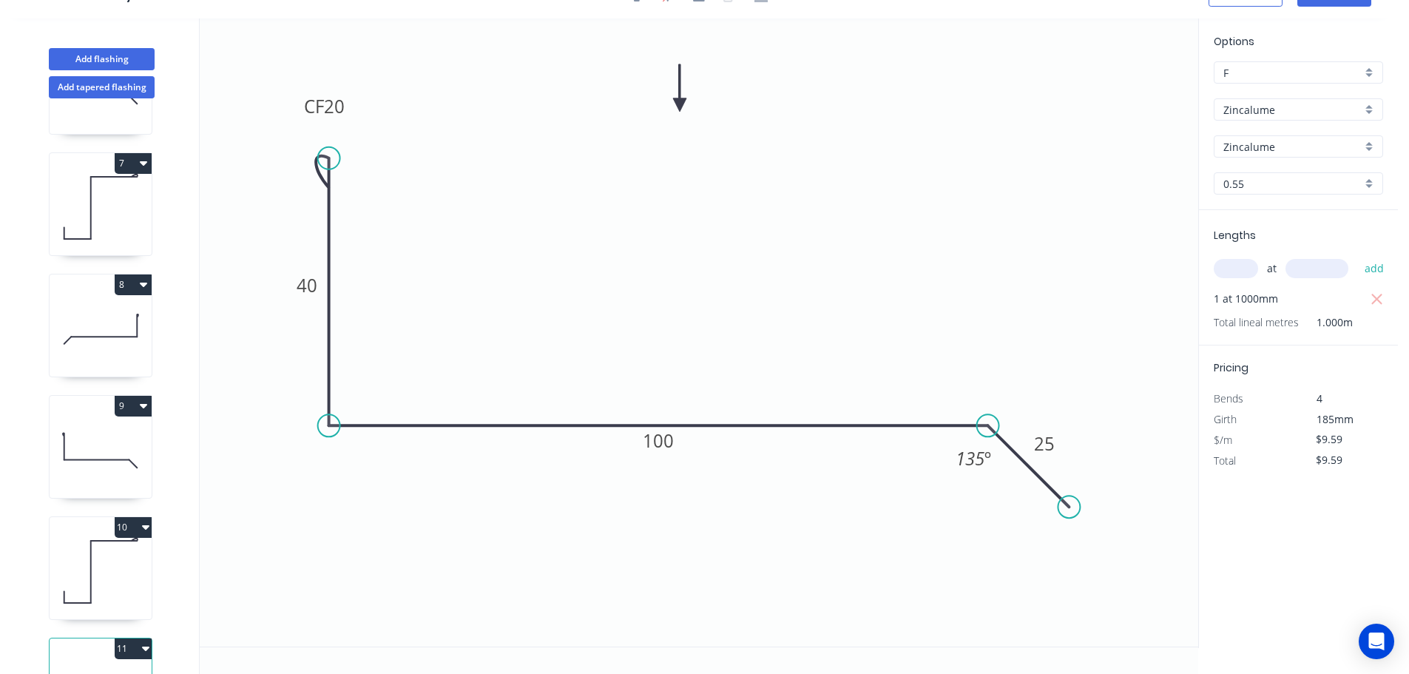
scroll to position [792, 0]
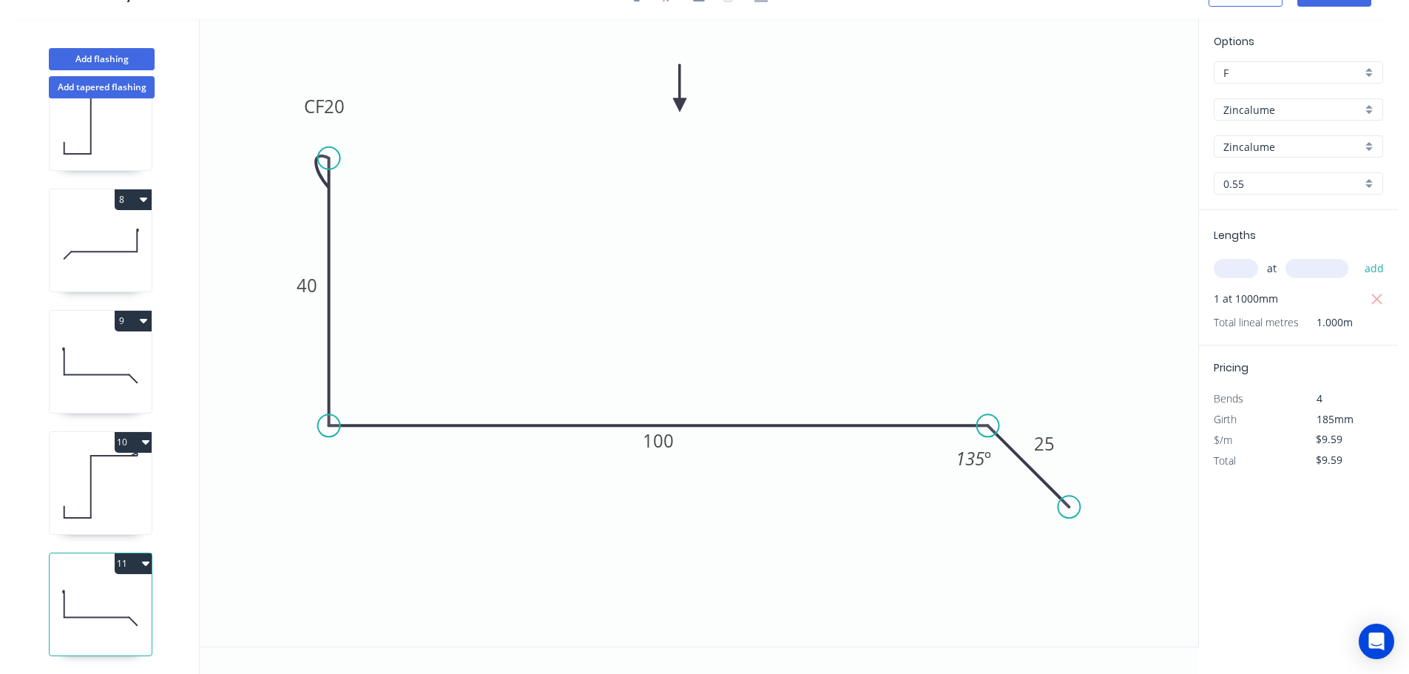
click at [138, 553] on button "11" at bounding box center [133, 563] width 37 height 21
click at [129, 590] on div "Duplicate" at bounding box center [81, 600] width 114 height 21
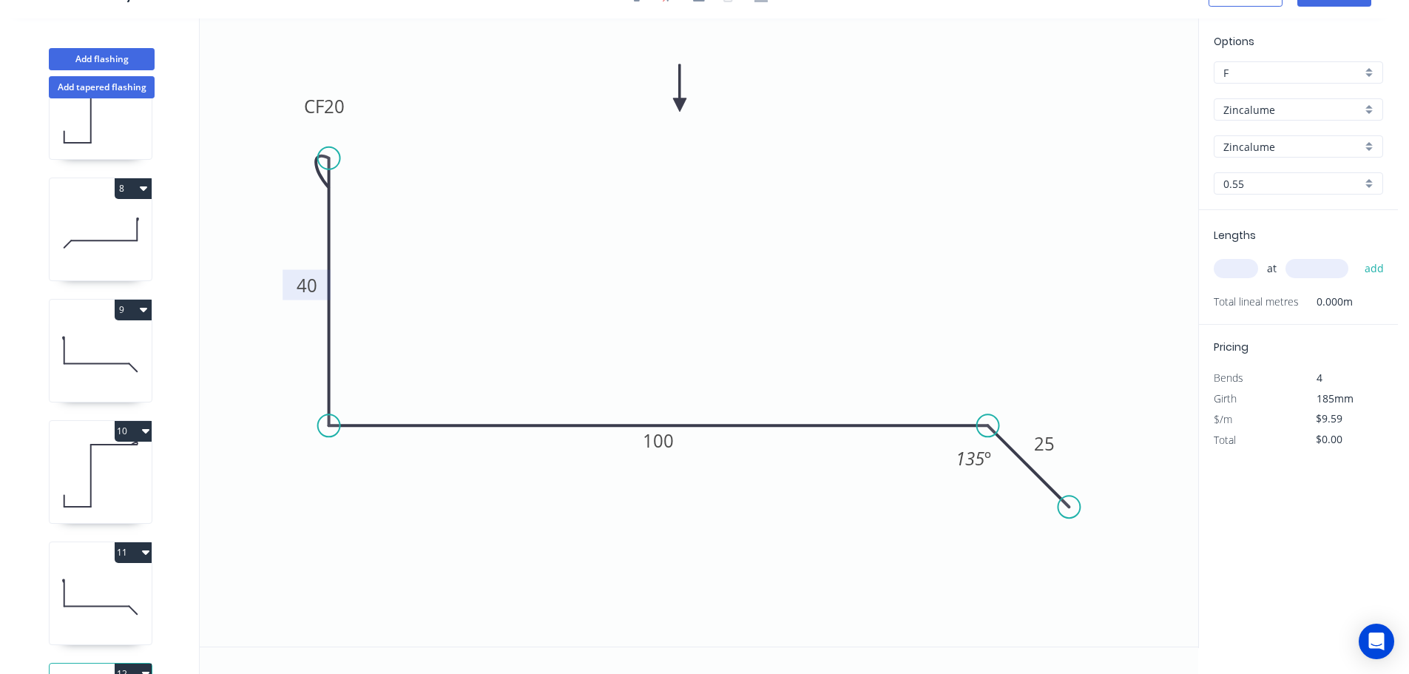
click at [306, 294] on tspan "40" at bounding box center [307, 285] width 21 height 24
click at [1242, 269] on input "text" at bounding box center [1236, 268] width 44 height 19
click at [1358, 256] on button "add" at bounding box center [1375, 268] width 35 height 25
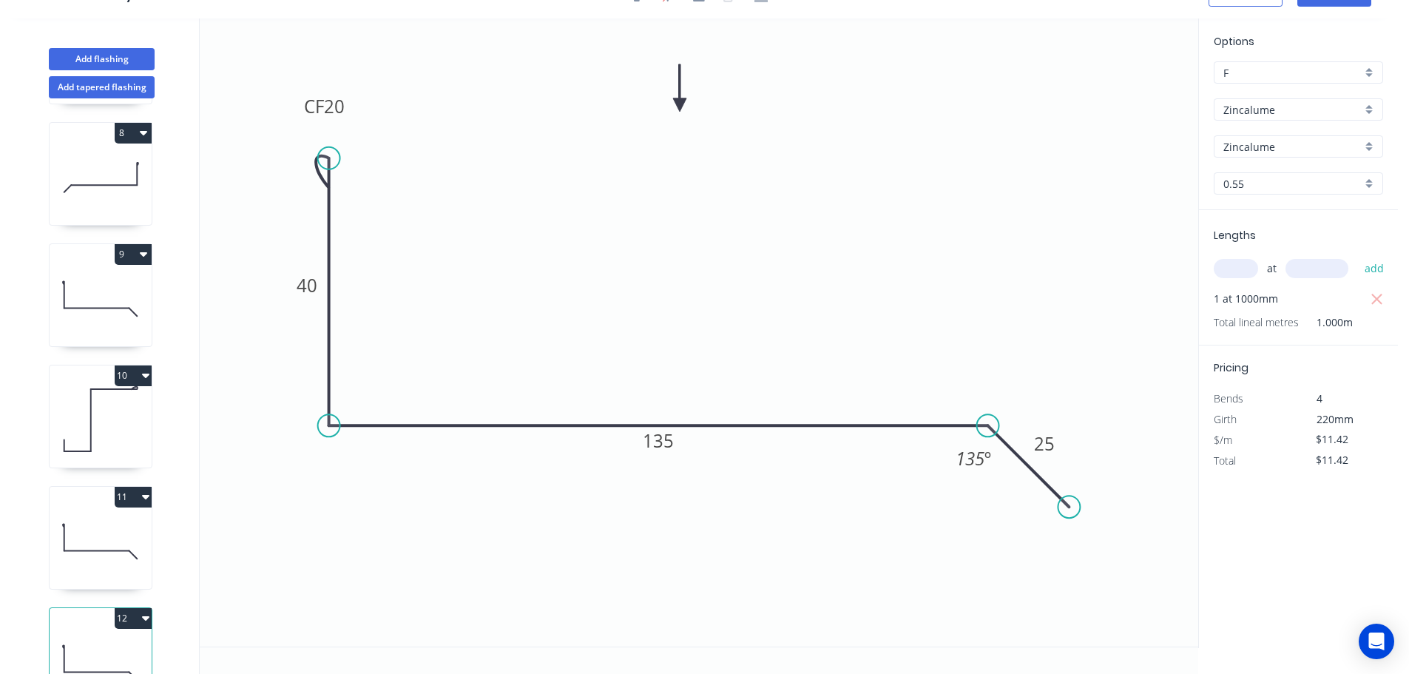
scroll to position [914, 0]
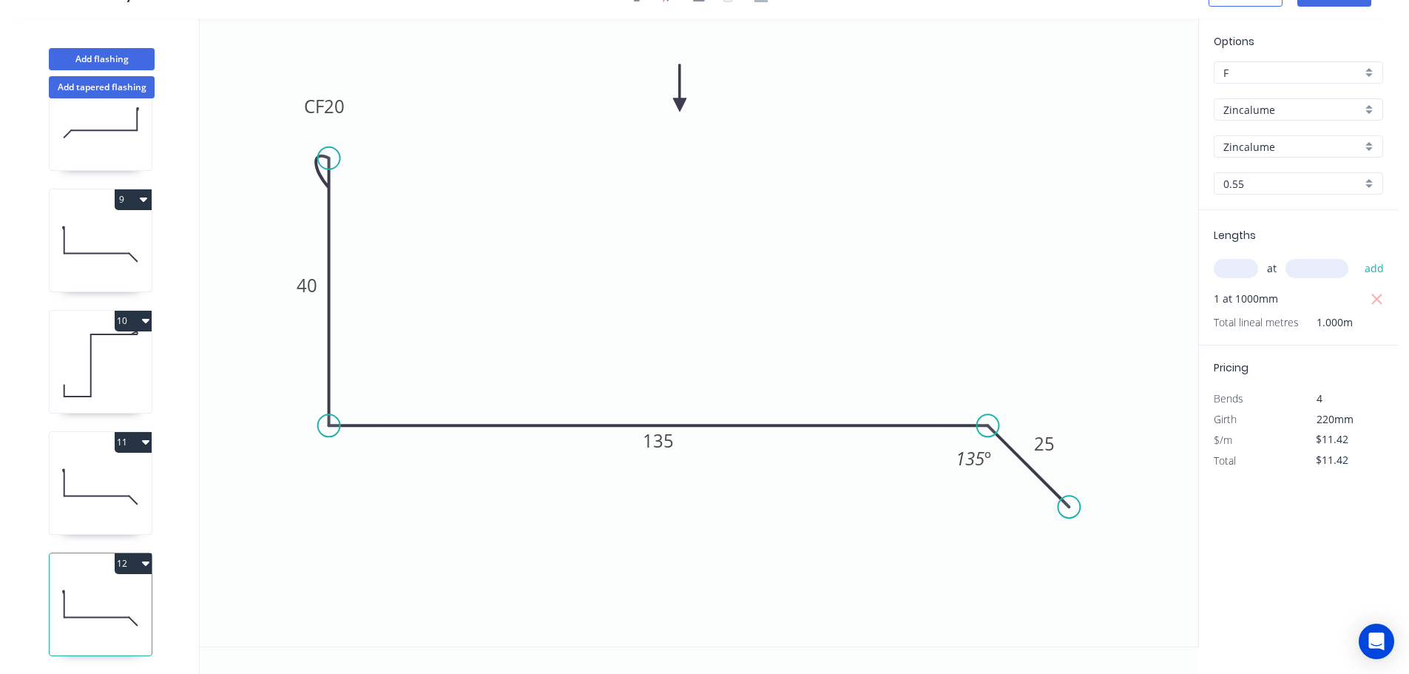
click at [118, 511] on icon at bounding box center [101, 486] width 102 height 95
click at [1372, 300] on icon "button" at bounding box center [1377, 300] width 13 height 18
click at [1242, 278] on input "text" at bounding box center [1236, 268] width 44 height 19
click at [1358, 256] on button "add" at bounding box center [1375, 268] width 35 height 25
click at [107, 50] on button "Add flashing" at bounding box center [102, 59] width 106 height 22
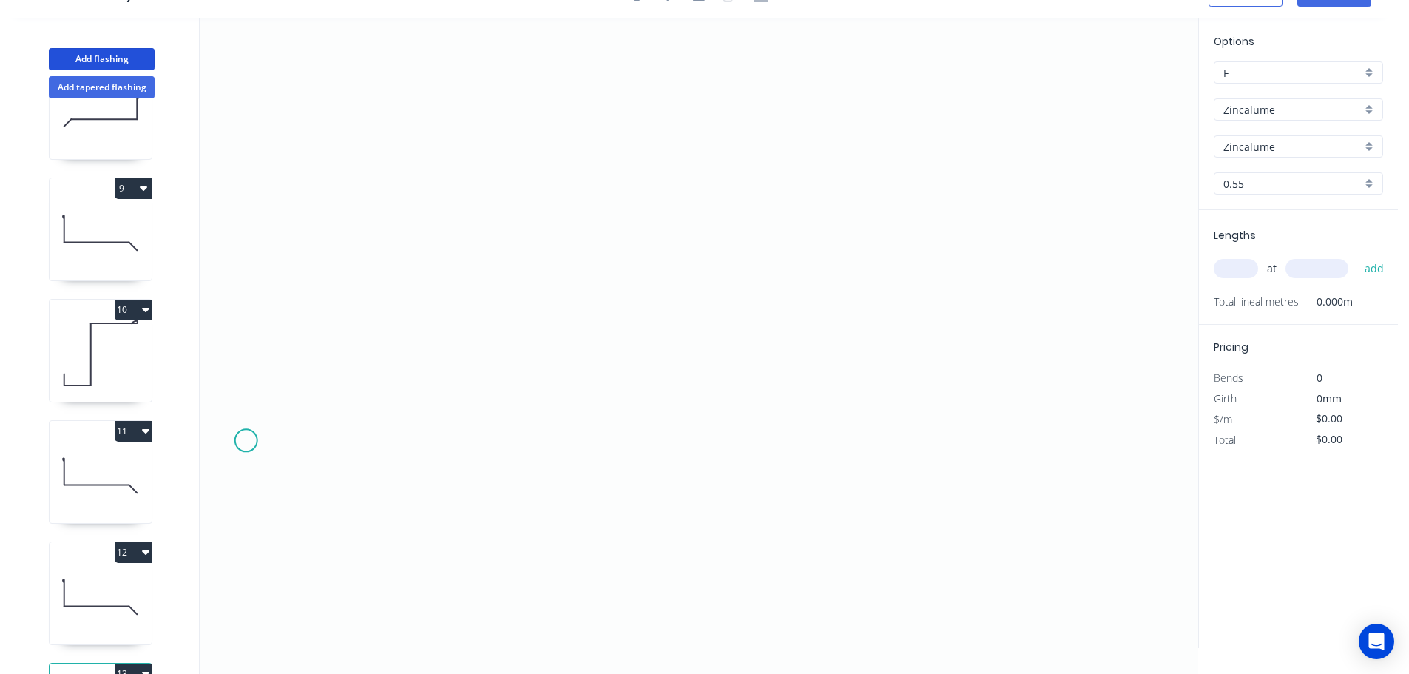
click at [246, 441] on icon "0" at bounding box center [699, 332] width 999 height 628
click at [339, 343] on icon "0" at bounding box center [699, 332] width 999 height 628
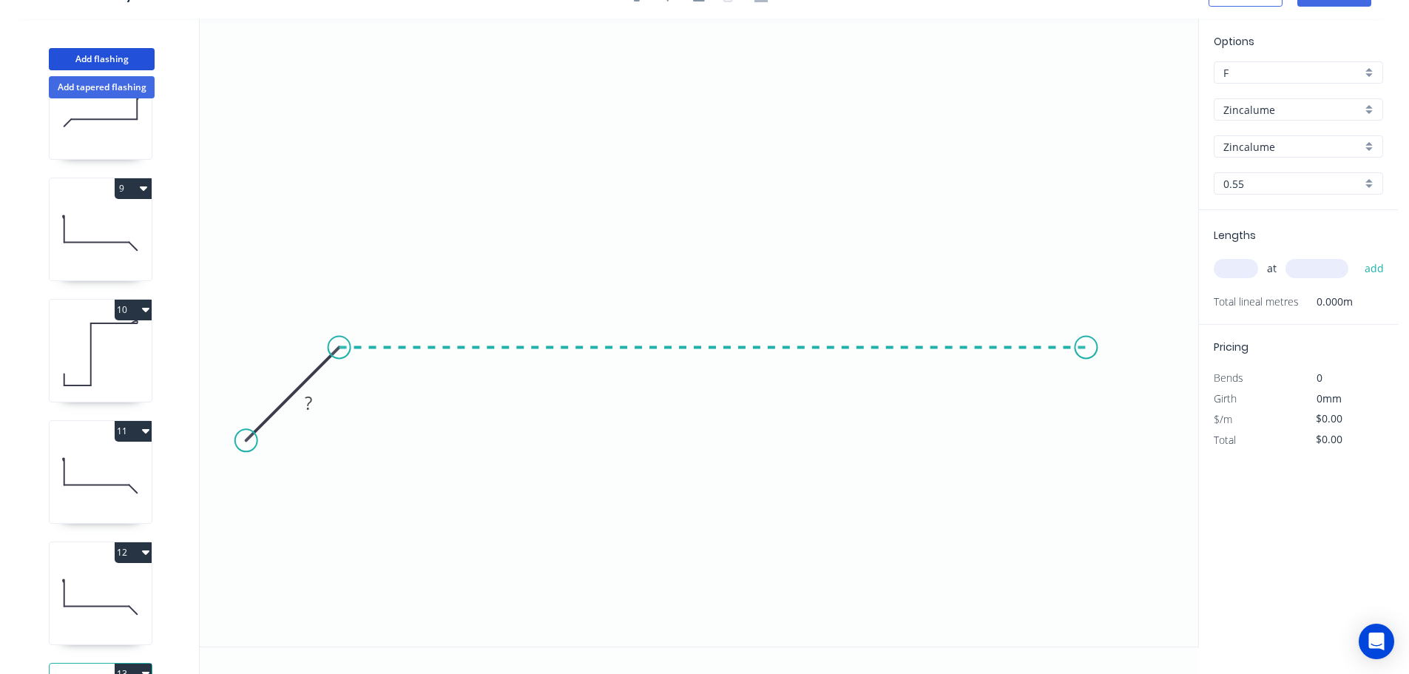
click at [1087, 385] on icon "0 ?" at bounding box center [699, 332] width 999 height 628
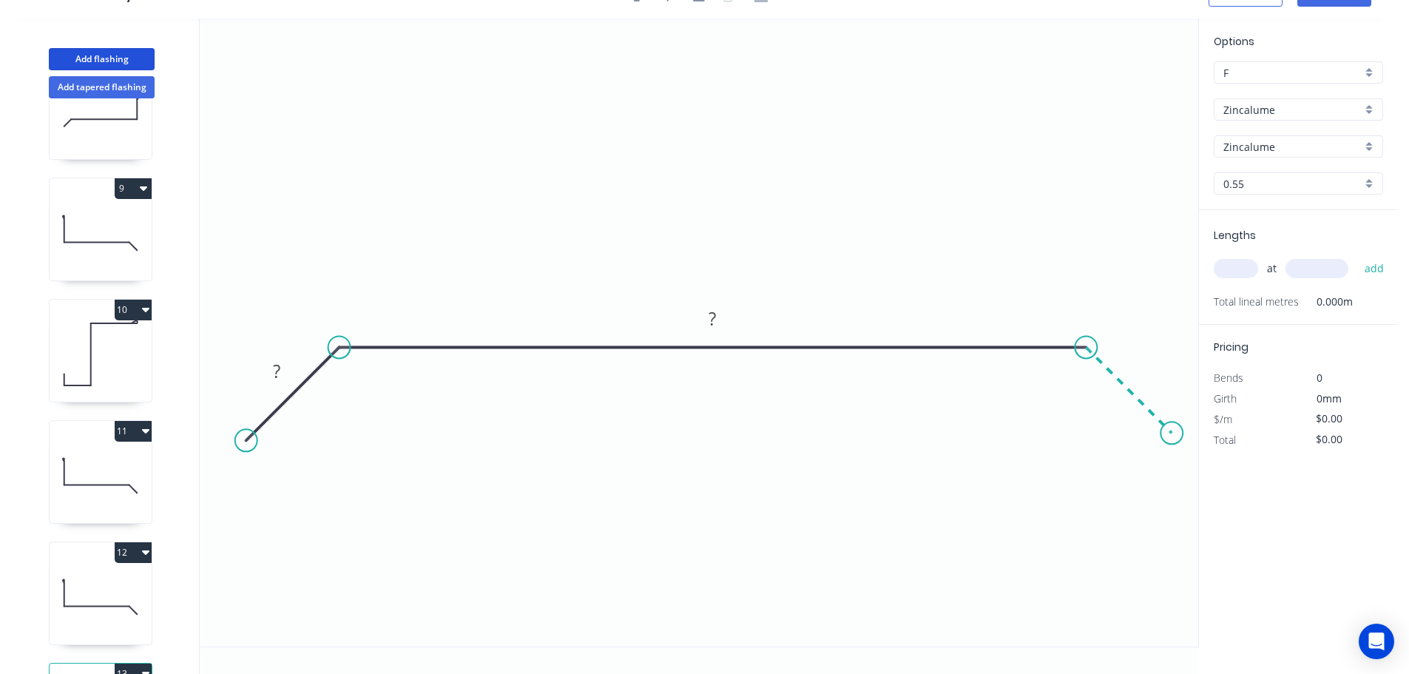
click at [1173, 442] on icon "0 ? ?" at bounding box center [699, 332] width 999 height 628
drag, startPoint x: 257, startPoint y: 436, endPoint x: 266, endPoint y: 434, distance: 8.4
click at [266, 434] on icon "0 ? ? ?" at bounding box center [699, 332] width 999 height 628
drag, startPoint x: 245, startPoint y: 439, endPoint x: 272, endPoint y: 453, distance: 29.8
click at [272, 453] on circle at bounding box center [272, 452] width 22 height 22
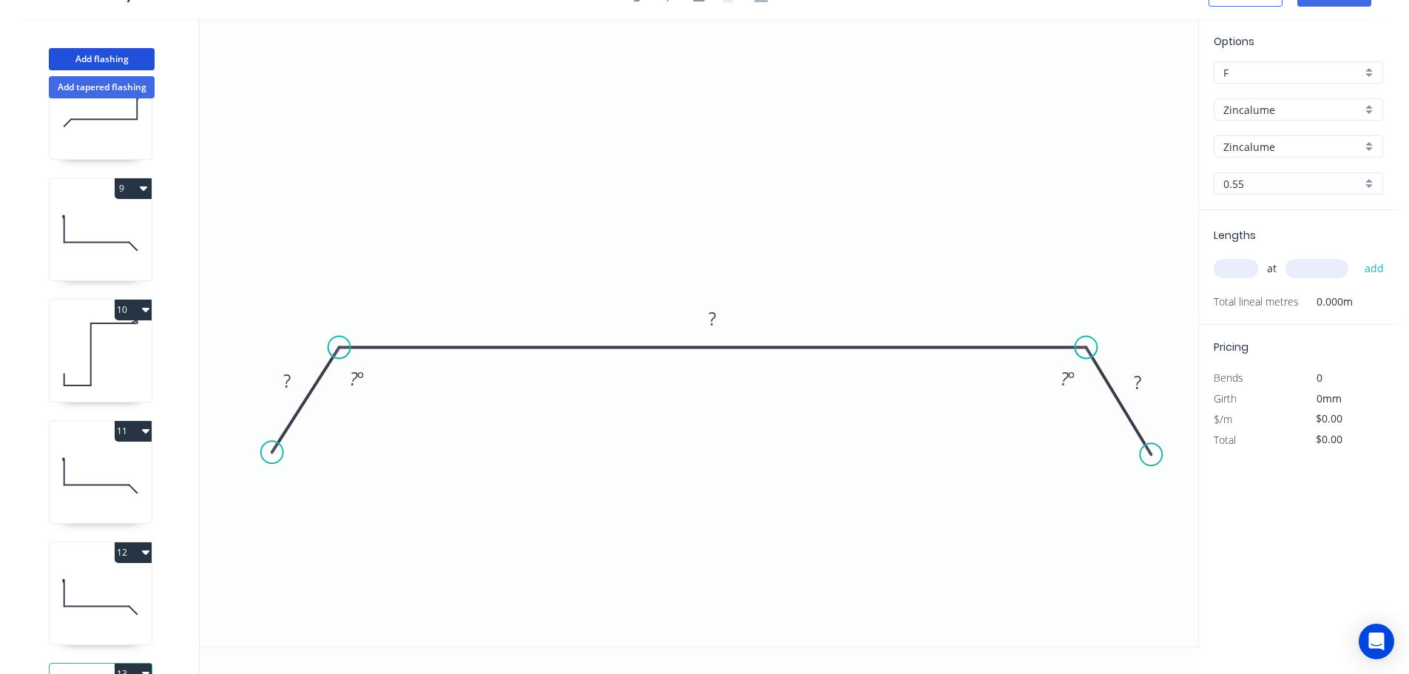
click at [1151, 458] on circle at bounding box center [1151, 454] width 22 height 22
click at [300, 384] on rect at bounding box center [287, 381] width 30 height 21
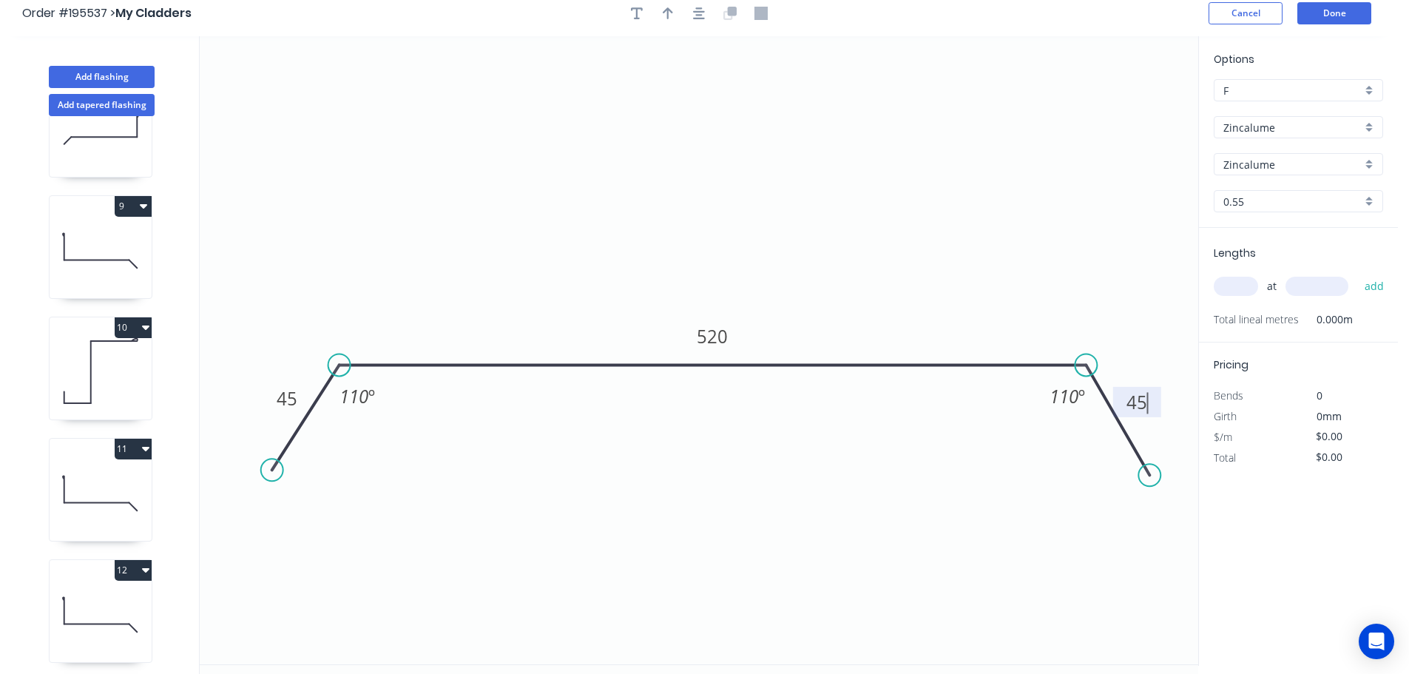
scroll to position [0, 0]
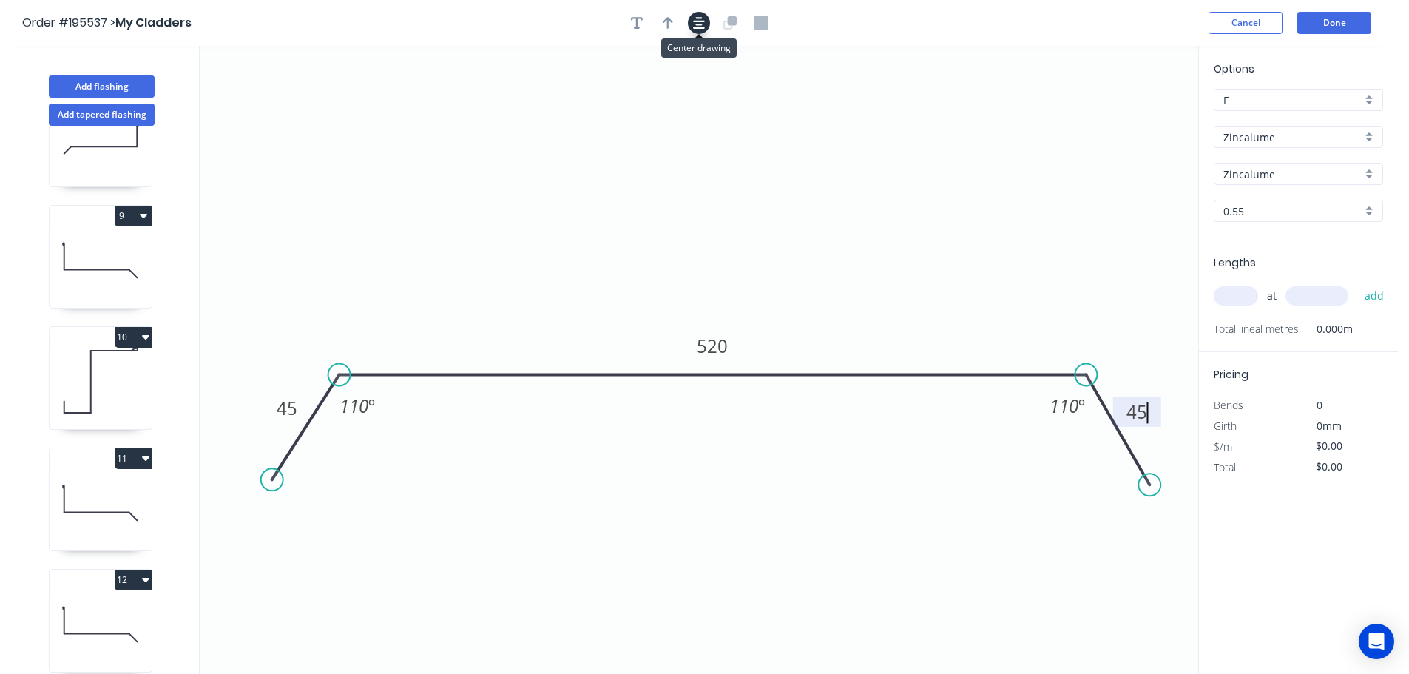
click at [701, 19] on icon "button" at bounding box center [699, 22] width 12 height 13
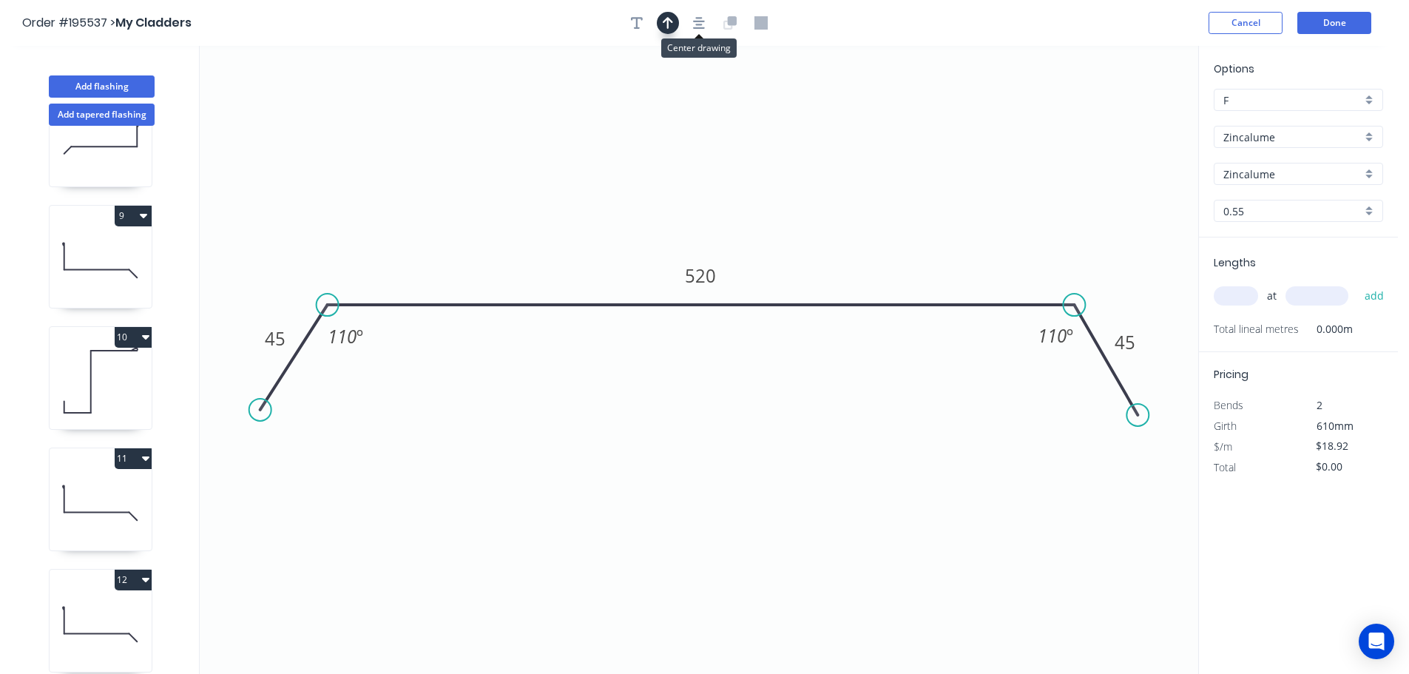
click at [678, 18] on div at bounding box center [699, 23] width 155 height 22
click at [671, 21] on icon "button" at bounding box center [668, 23] width 10 height 12
drag, startPoint x: 835, startPoint y: 107, endPoint x: 694, endPoint y: 97, distance: 141.7
click at [694, 97] on icon at bounding box center [694, 79] width 13 height 47
click at [1230, 294] on input "text" at bounding box center [1236, 295] width 44 height 19
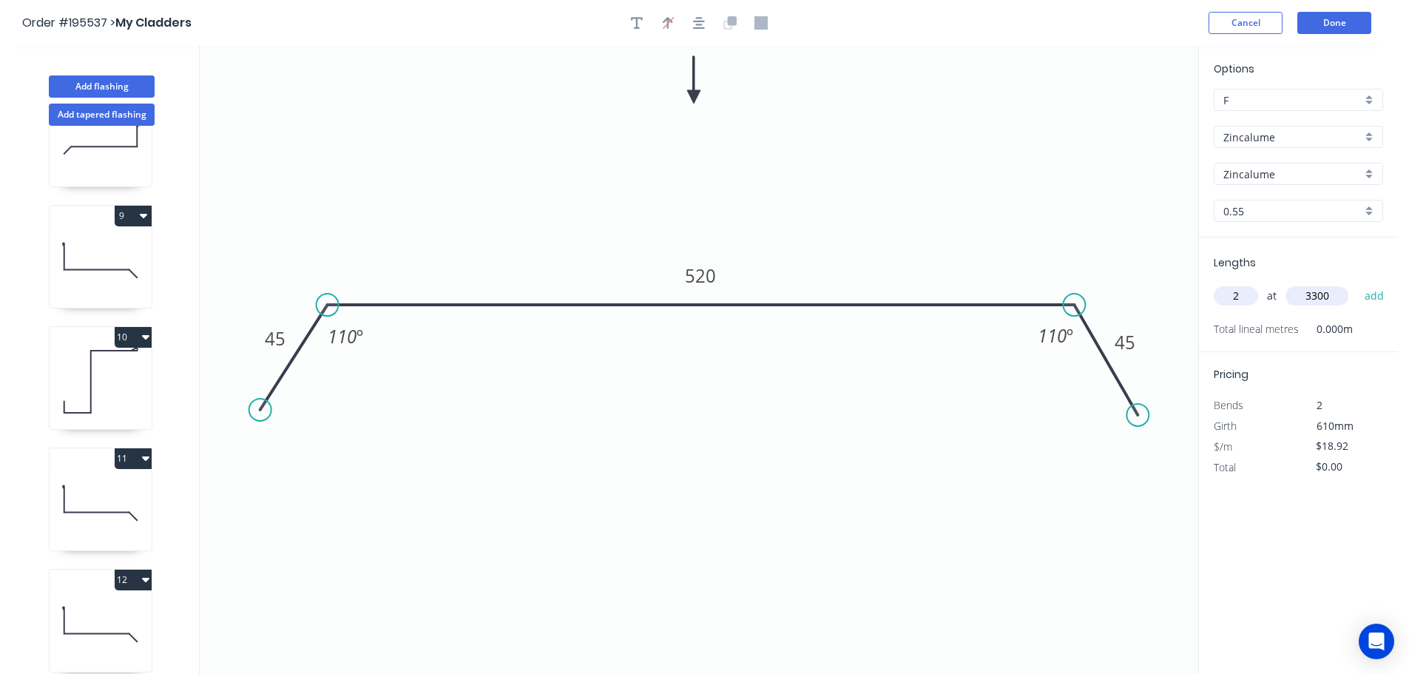
click at [1358, 283] on button "add" at bounding box center [1375, 295] width 35 height 25
click at [96, 80] on button "Add flashing" at bounding box center [102, 86] width 106 height 22
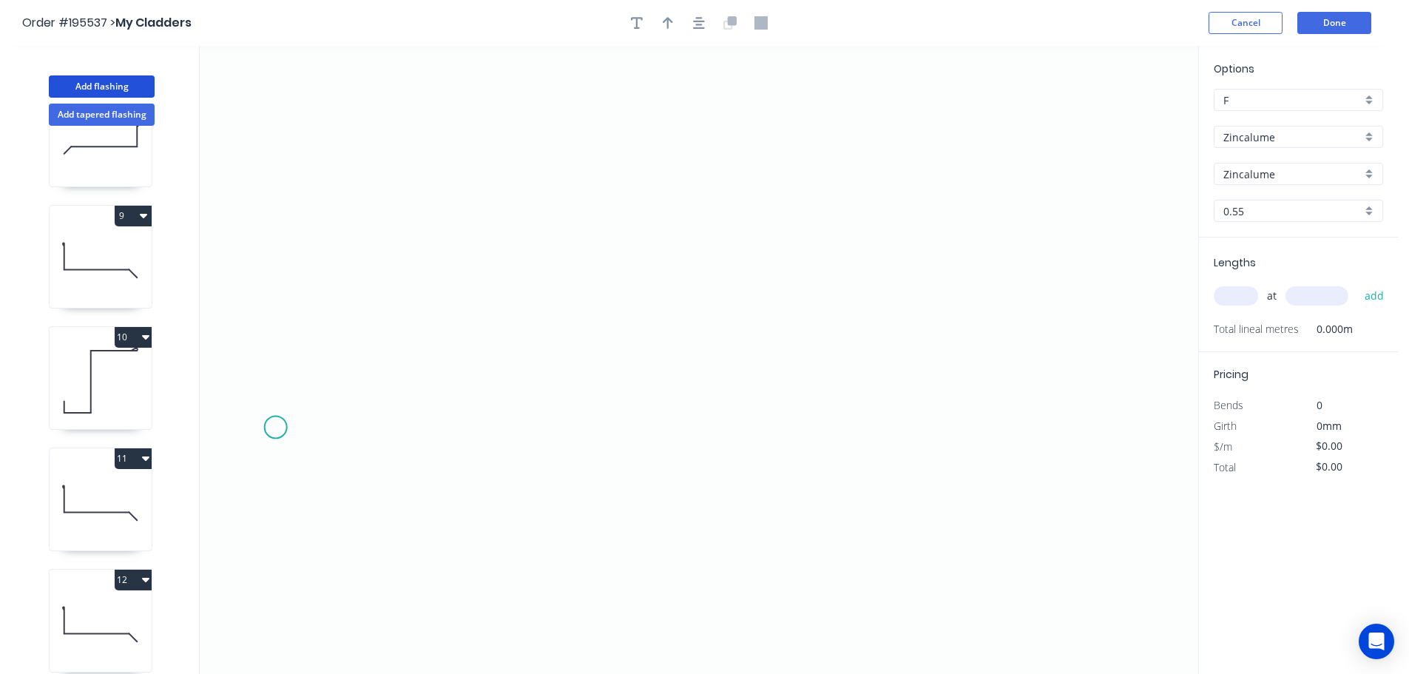
click at [275, 427] on icon "0" at bounding box center [699, 360] width 999 height 628
click at [277, 220] on icon "0" at bounding box center [699, 360] width 999 height 628
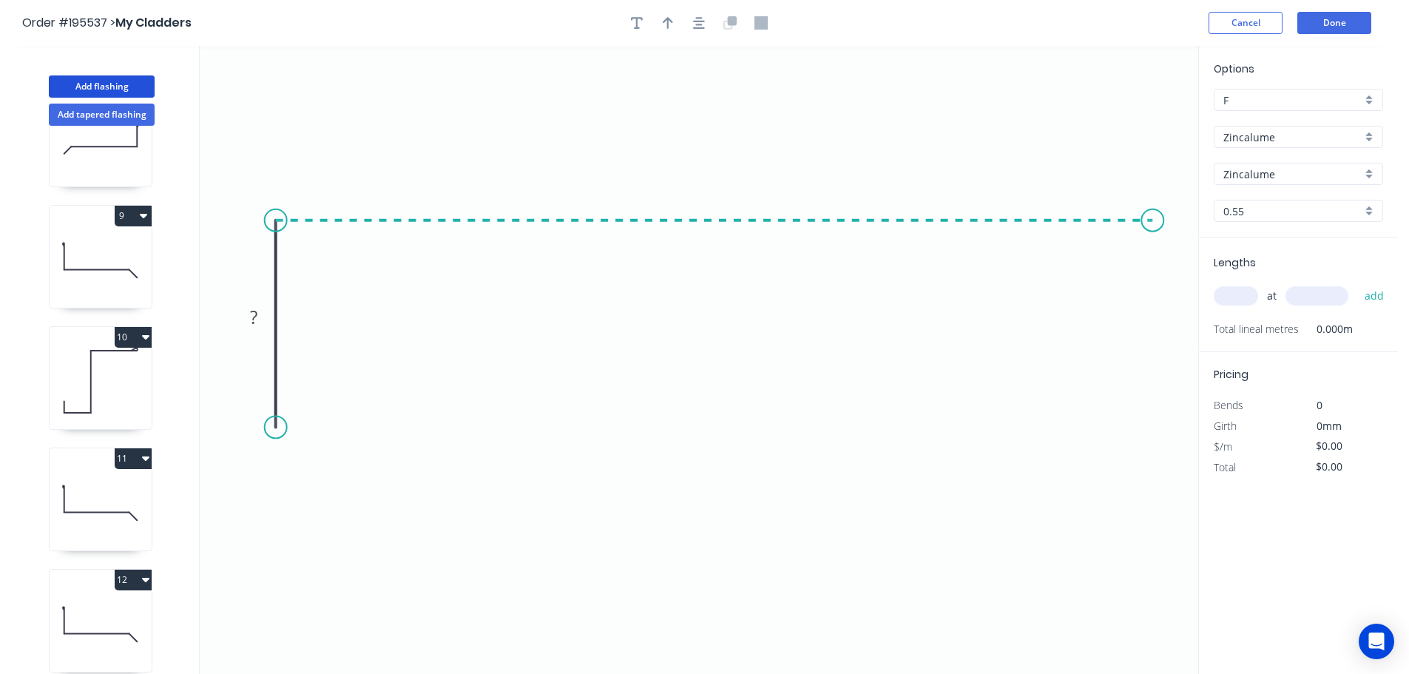
click at [1153, 255] on icon "0 ?" at bounding box center [699, 360] width 999 height 628
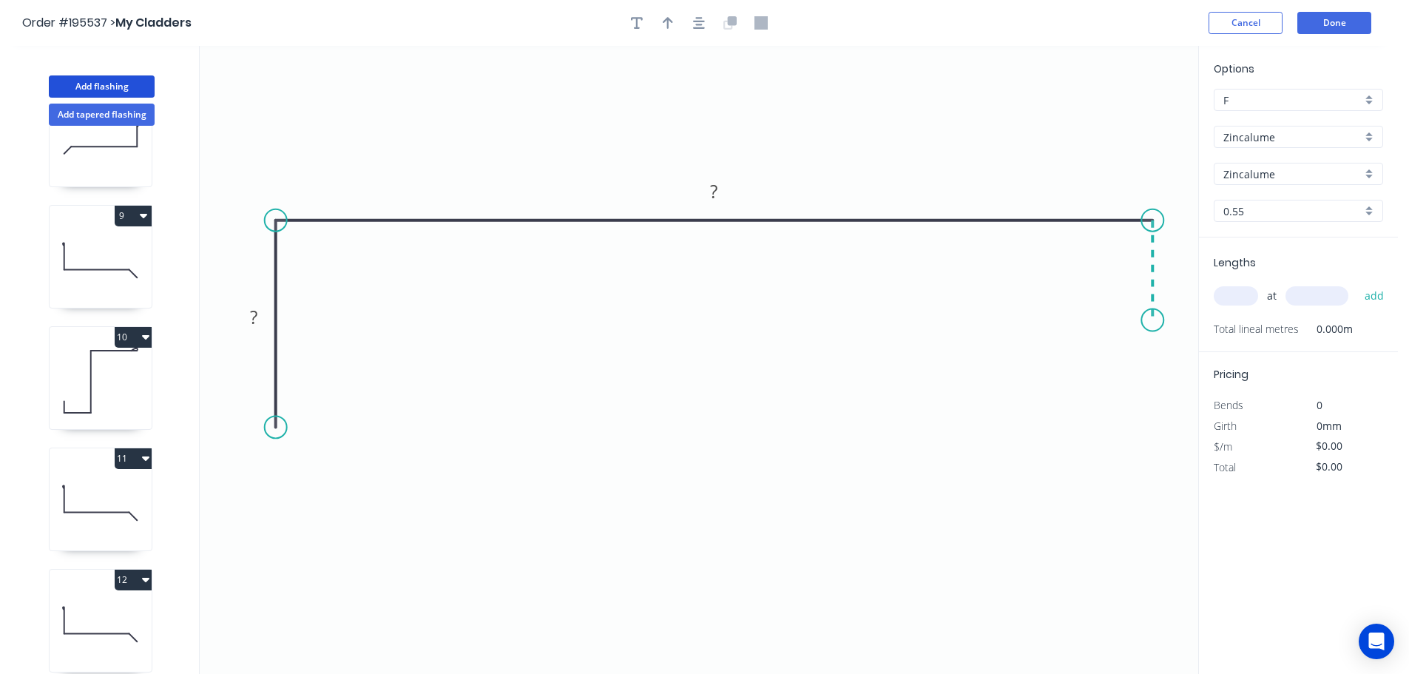
click at [1154, 320] on icon "0 ? ?" at bounding box center [699, 360] width 999 height 628
click at [272, 309] on rect at bounding box center [253, 317] width 48 height 30
click at [256, 312] on tspan "?" at bounding box center [253, 317] width 7 height 24
click at [704, 29] on icon "button" at bounding box center [699, 22] width 12 height 13
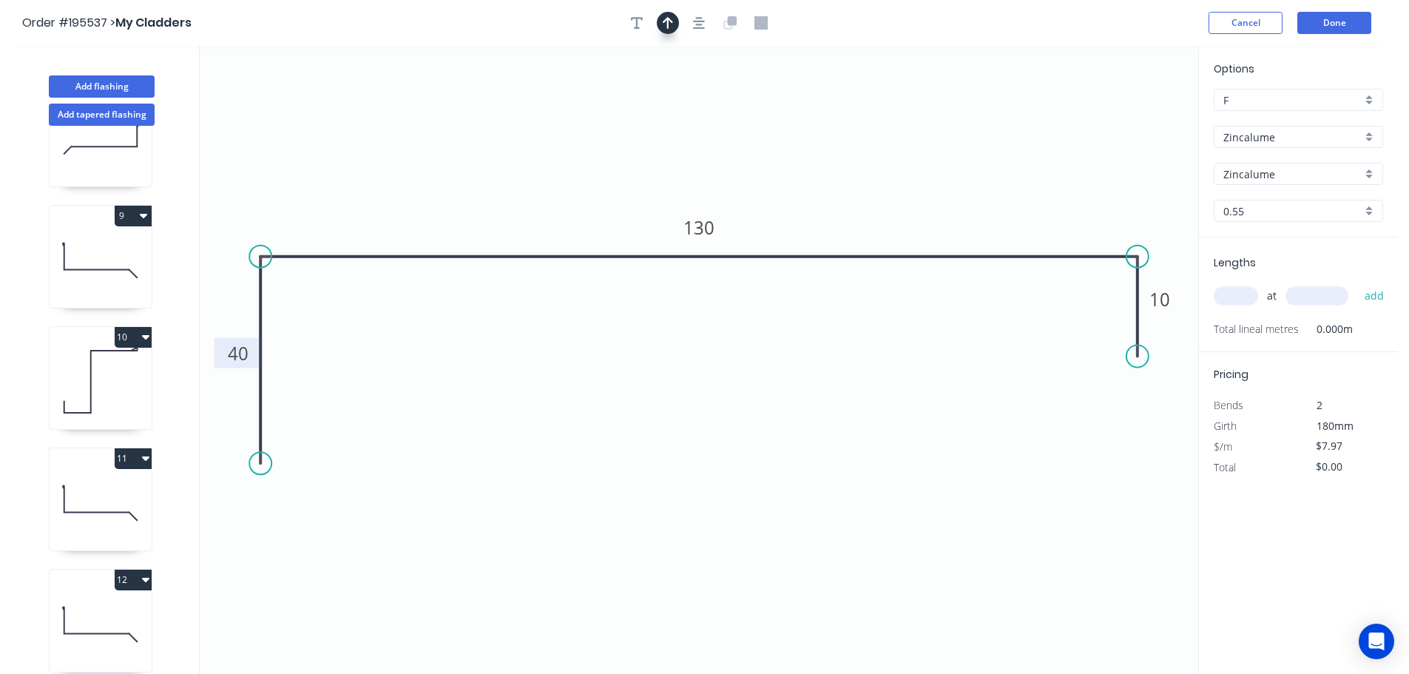
click at [669, 26] on icon "button" at bounding box center [668, 23] width 10 height 12
drag, startPoint x: 1128, startPoint y: 118, endPoint x: 694, endPoint y: 96, distance: 434.9
click at [694, 96] on icon at bounding box center [696, 79] width 13 height 47
click at [1234, 295] on input "text" at bounding box center [1236, 295] width 44 height 19
click at [1358, 283] on button "add" at bounding box center [1375, 295] width 35 height 25
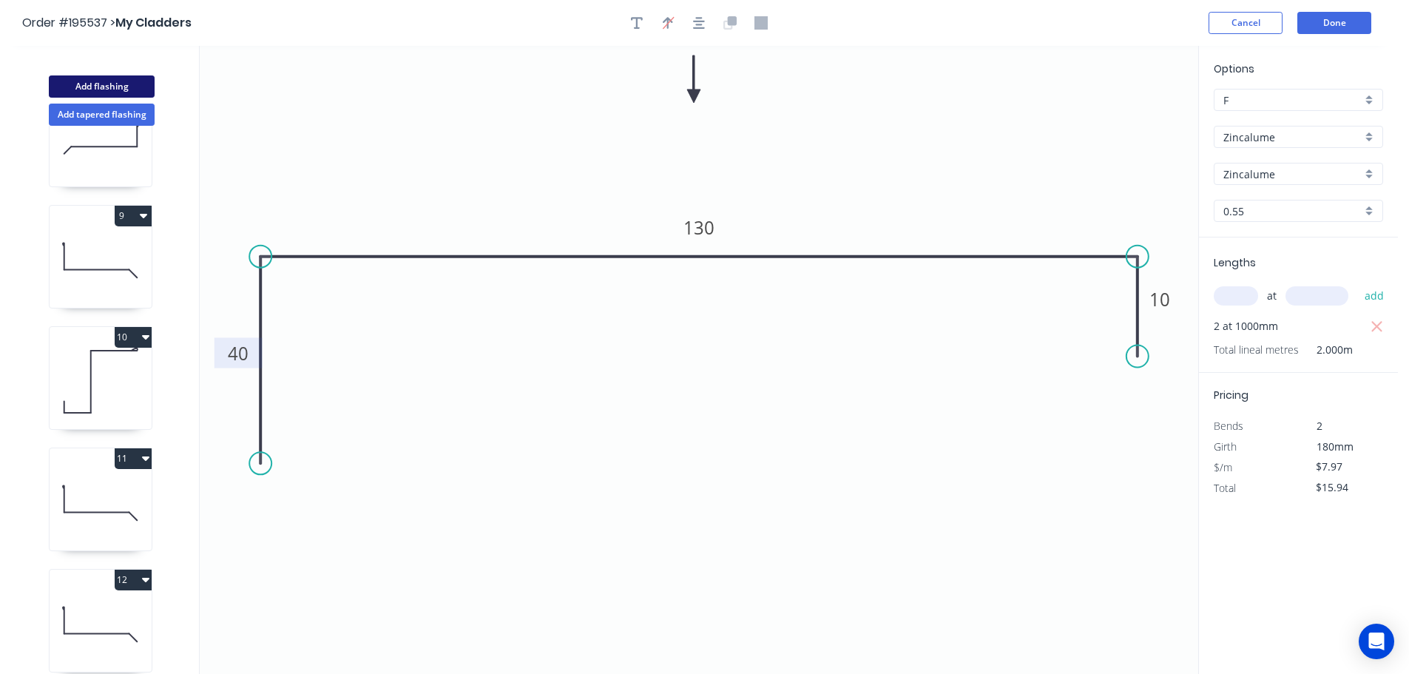
click at [127, 84] on button "Add flashing" at bounding box center [102, 86] width 106 height 22
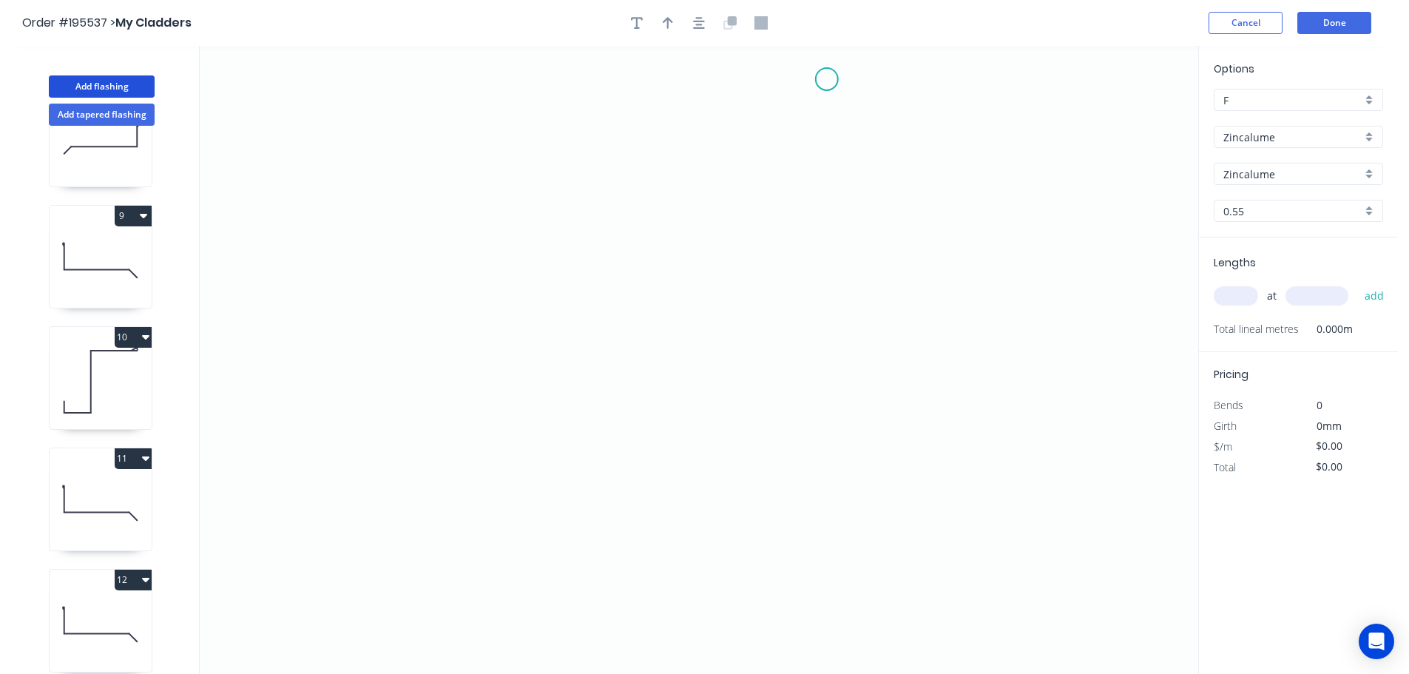
click at [827, 75] on icon "0" at bounding box center [699, 360] width 999 height 628
click at [861, 106] on div "Delete point" at bounding box center [898, 97] width 149 height 30
click at [1033, 73] on icon "0" at bounding box center [699, 360] width 999 height 628
click at [1024, 448] on icon "0" at bounding box center [699, 360] width 999 height 628
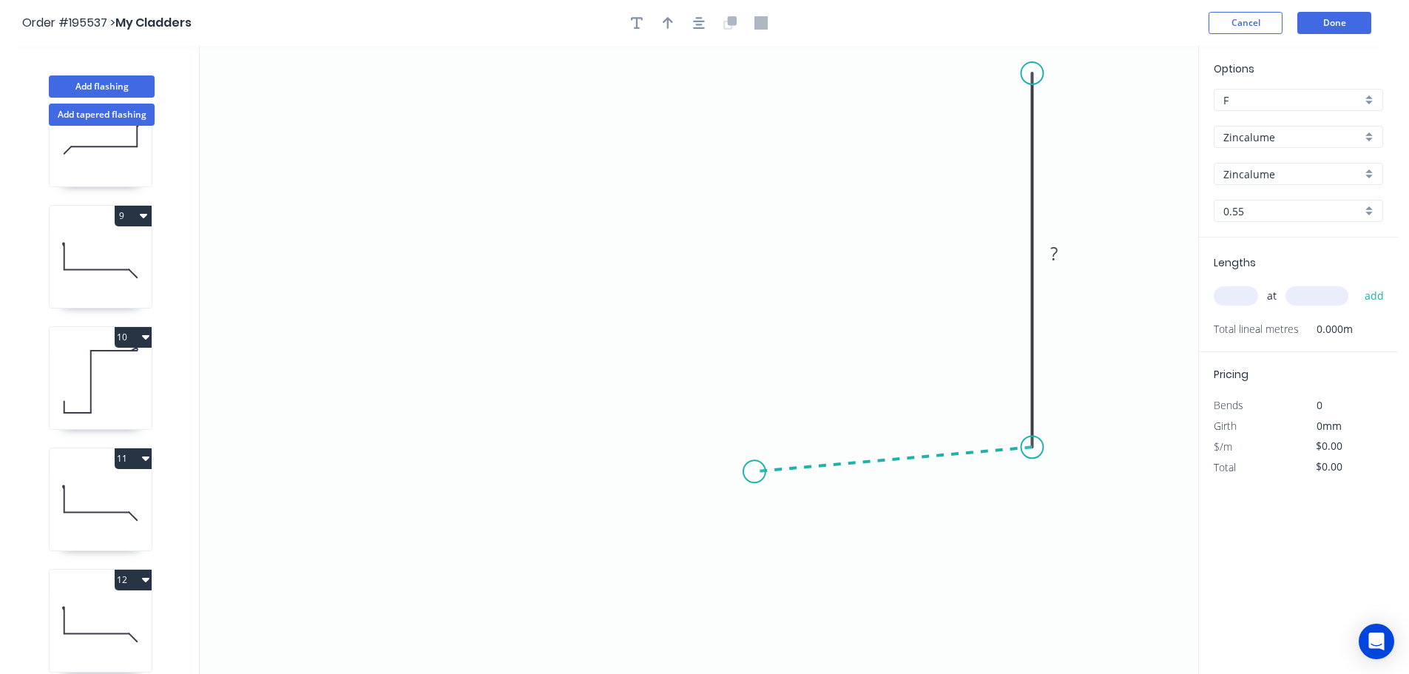
click at [755, 471] on icon "0 ?" at bounding box center [699, 360] width 999 height 628
drag, startPoint x: 781, startPoint y: 472, endPoint x: 789, endPoint y: 469, distance: 9.4
click at [789, 469] on circle at bounding box center [789, 468] width 22 height 22
drag, startPoint x: 789, startPoint y: 469, endPoint x: 821, endPoint y: 467, distance: 31.2
click at [821, 467] on circle at bounding box center [820, 466] width 22 height 22
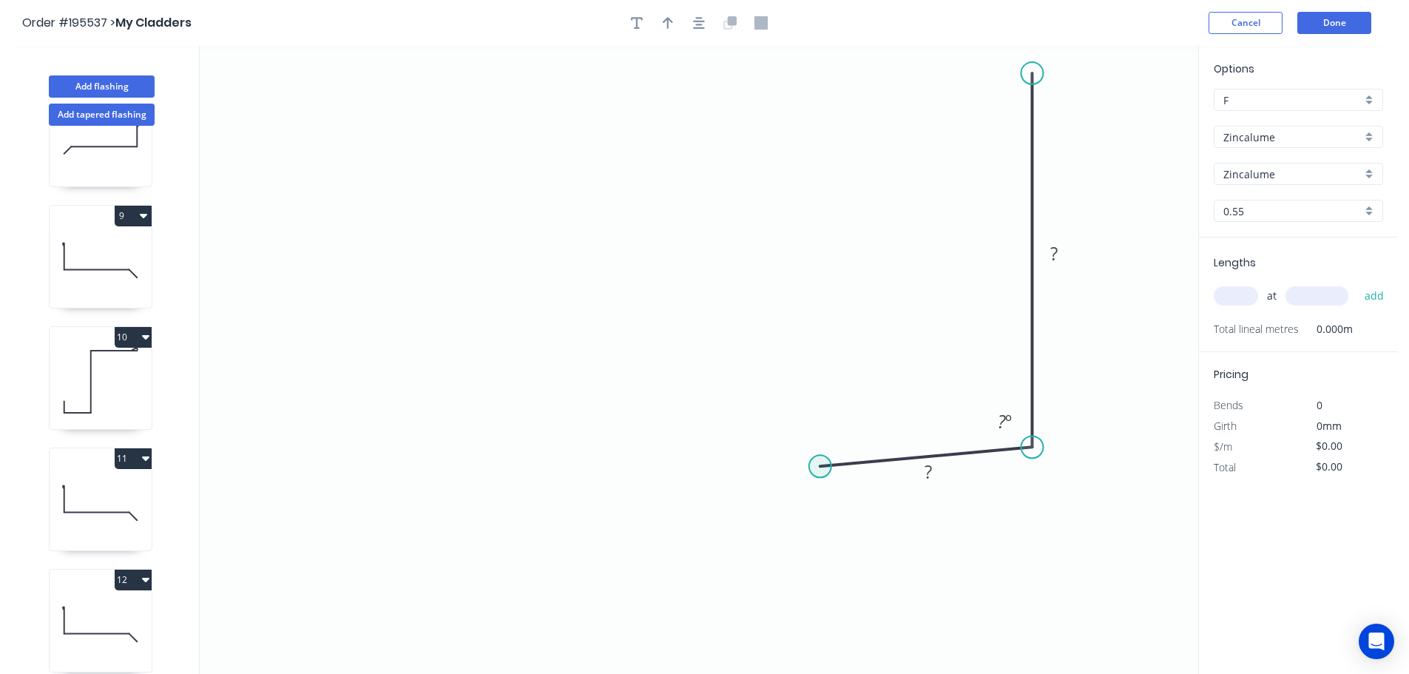
click at [821, 467] on circle at bounding box center [820, 466] width 22 height 22
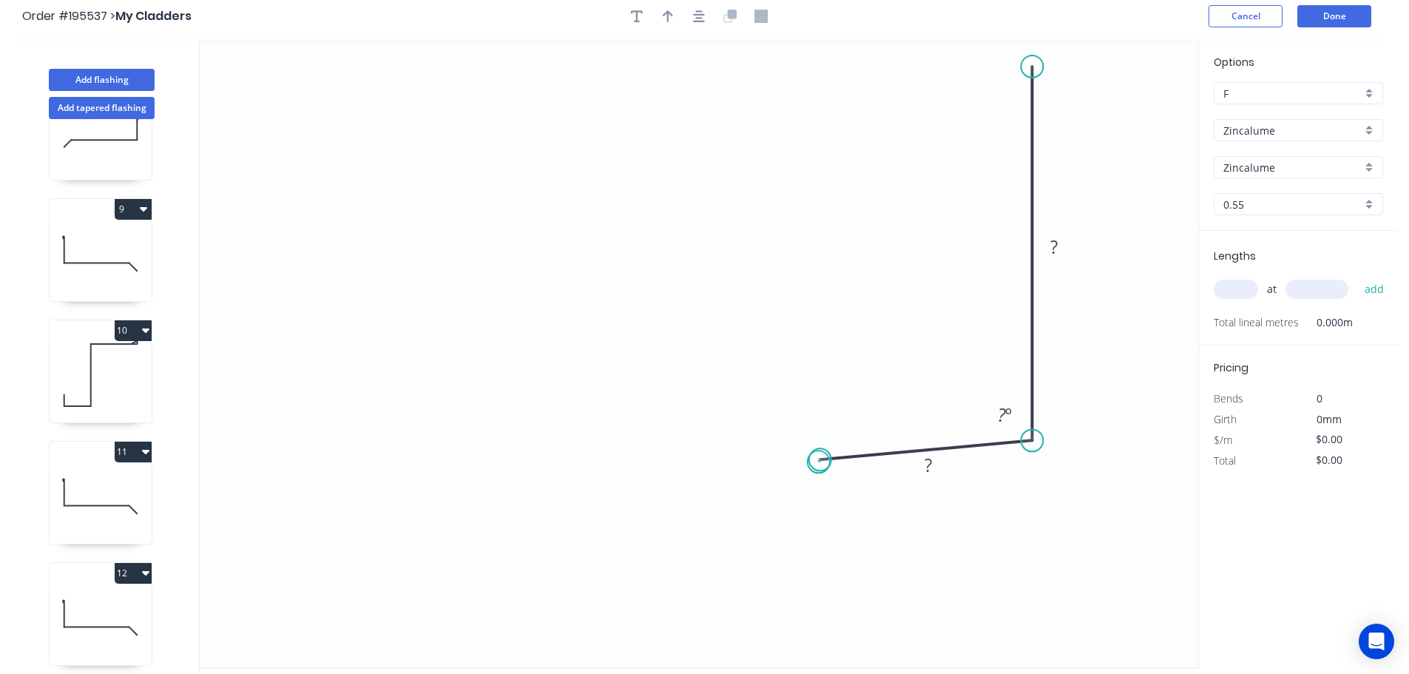
scroll to position [27, 0]
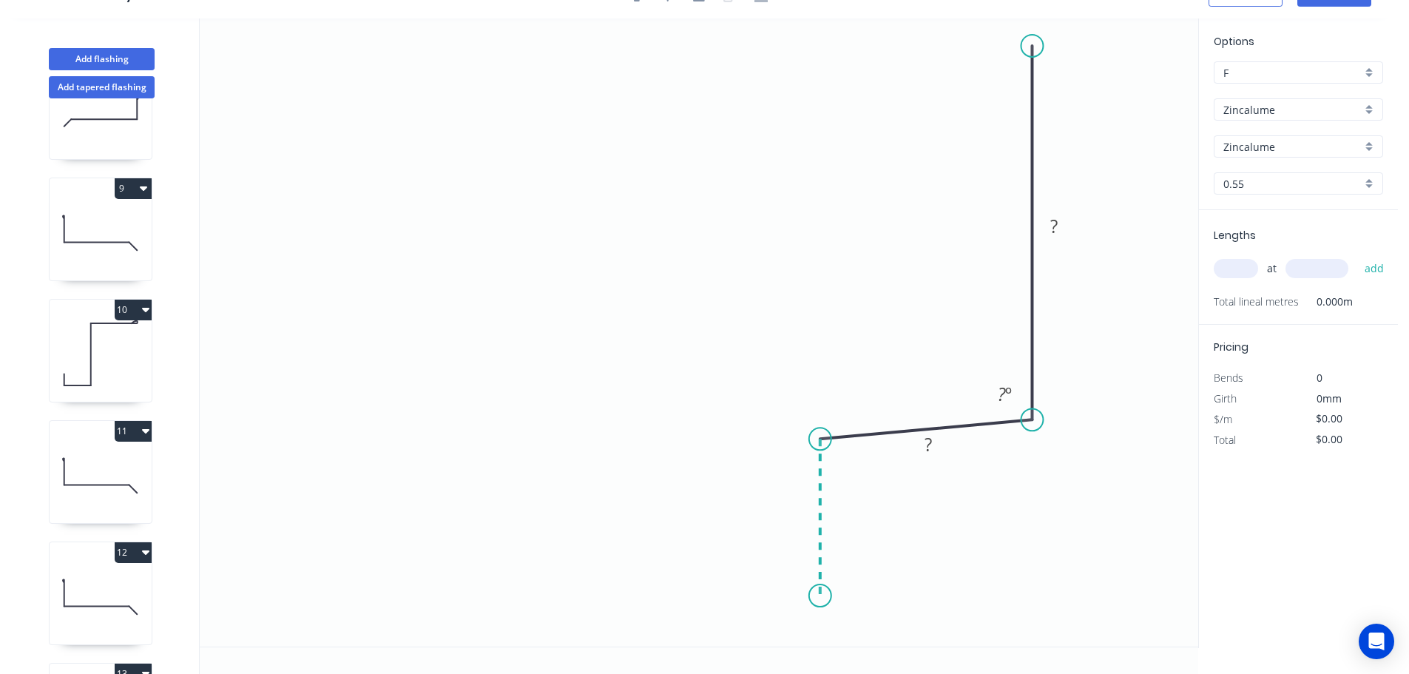
click at [820, 596] on icon "0 ? ? ? º" at bounding box center [699, 332] width 999 height 628
drag, startPoint x: 816, startPoint y: 598, endPoint x: 815, endPoint y: 629, distance: 31.1
click at [815, 629] on circle at bounding box center [820, 628] width 22 height 22
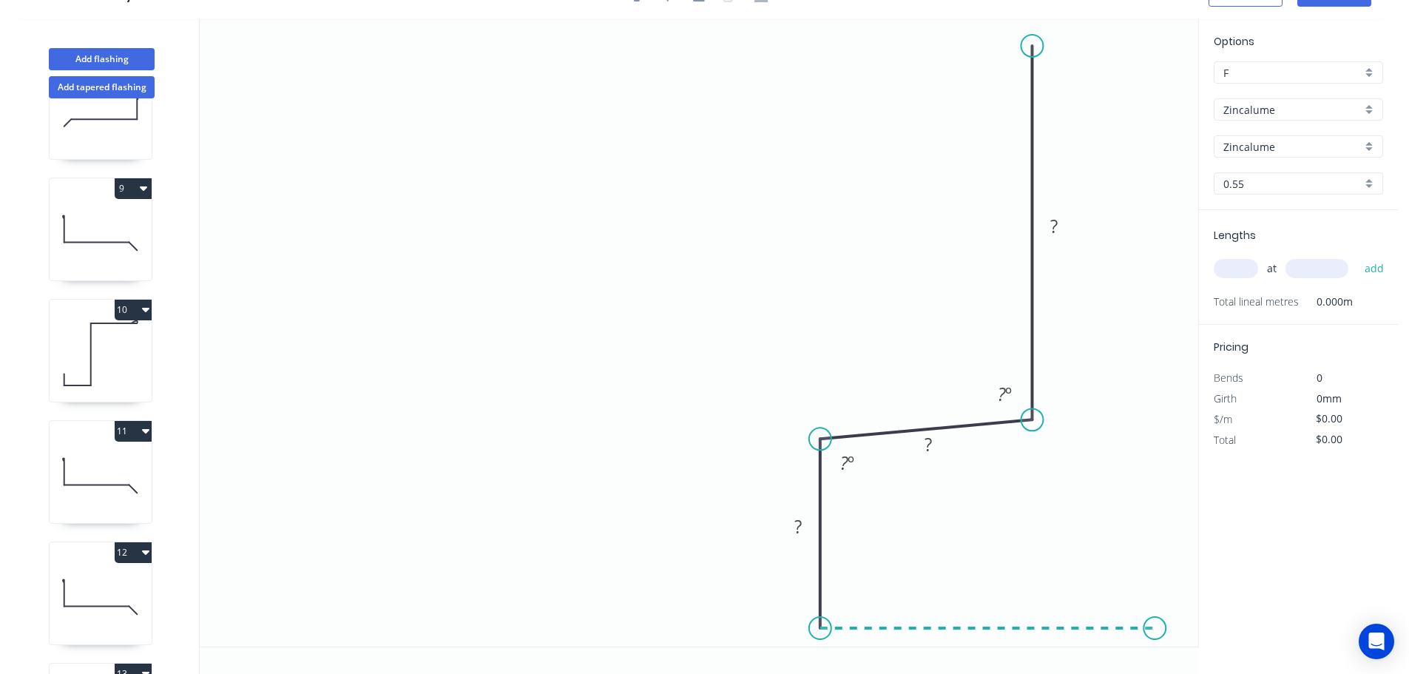
click at [1156, 620] on icon "0 ? ? ? ? º ? º" at bounding box center [699, 332] width 999 height 628
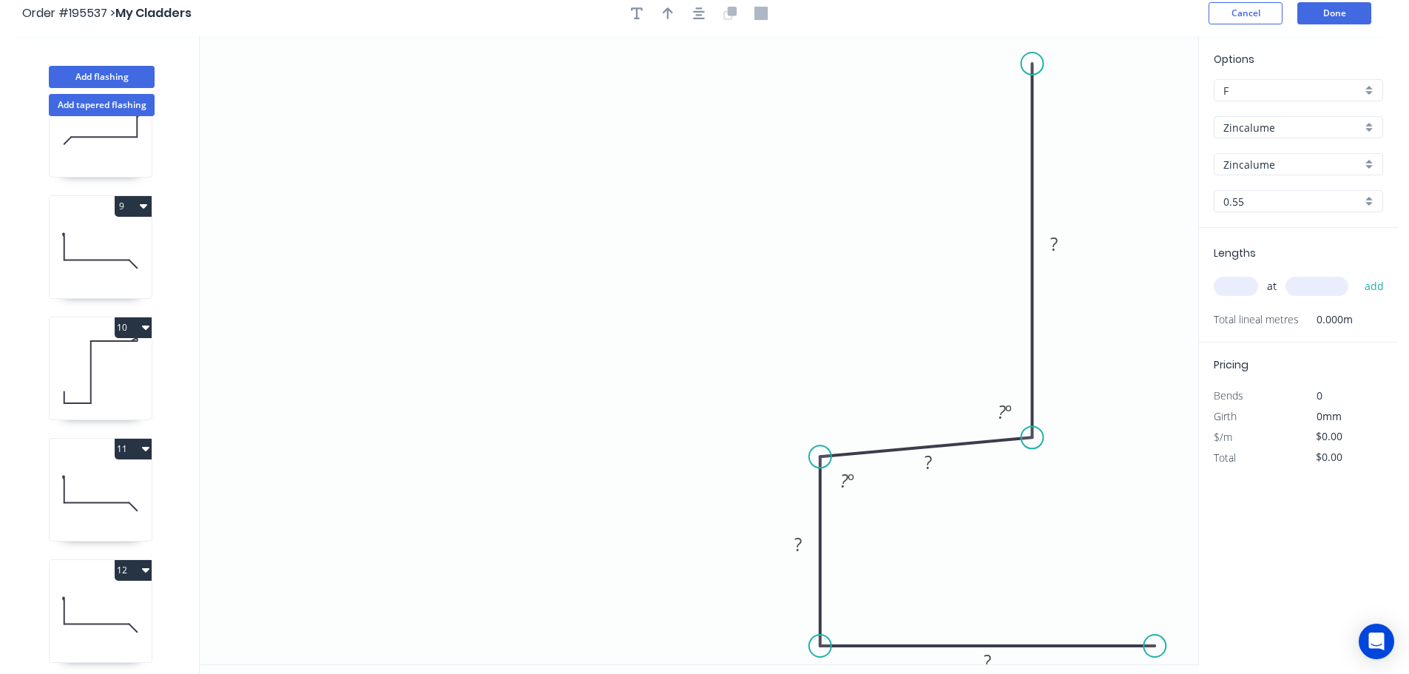
scroll to position [0, 0]
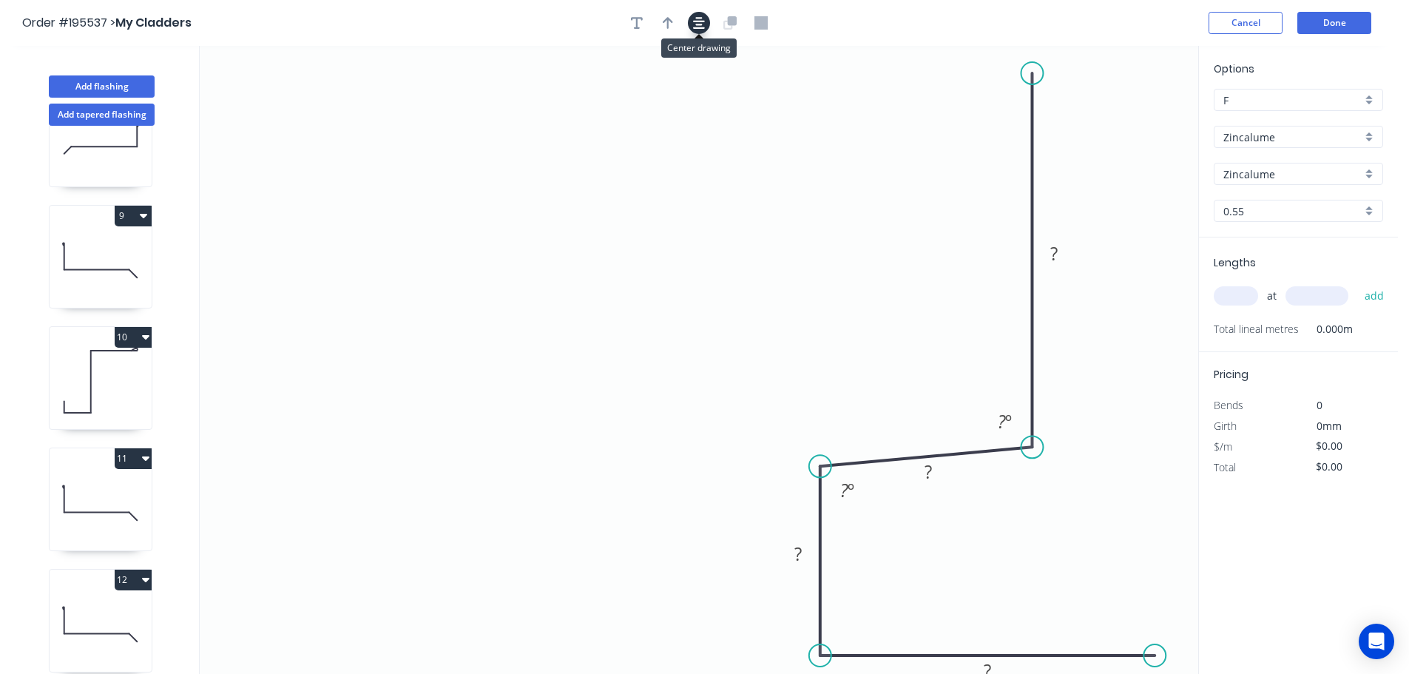
click at [705, 19] on button "button" at bounding box center [699, 23] width 22 height 22
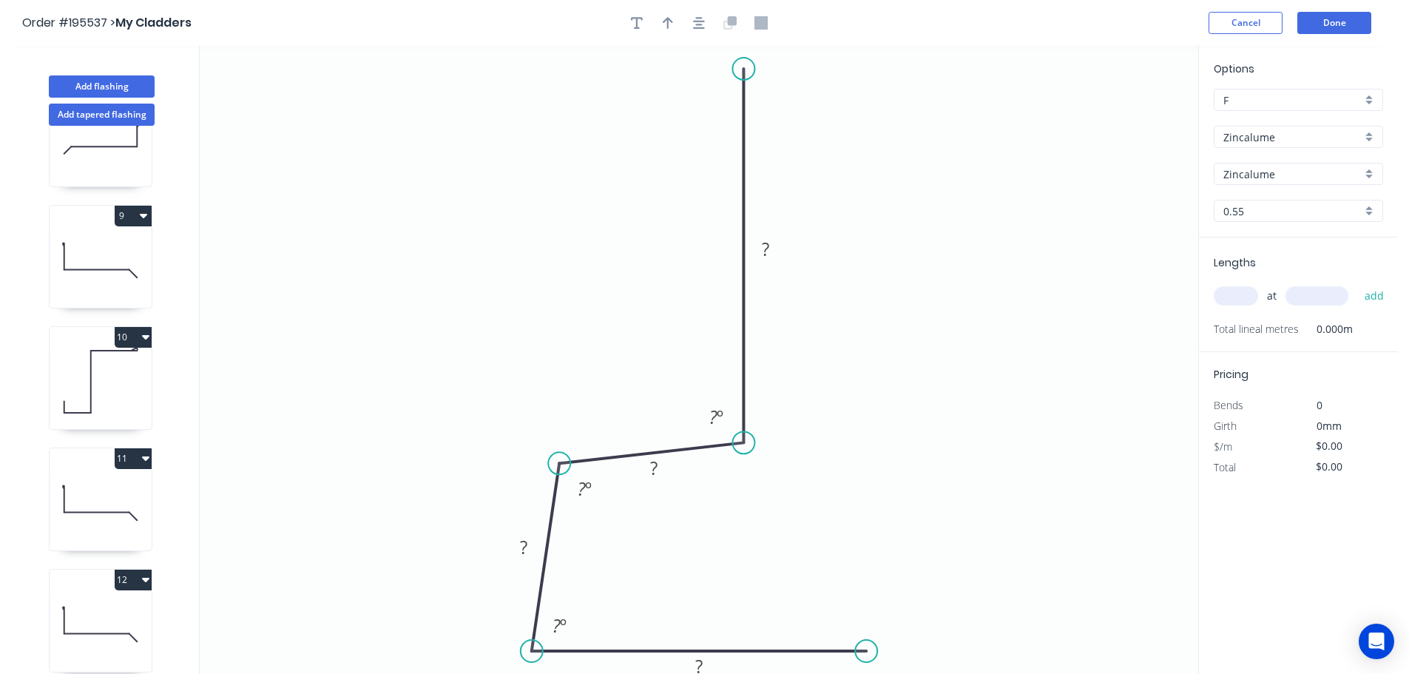
drag, startPoint x: 535, startPoint y: 462, endPoint x: 559, endPoint y: 464, distance: 24.5
click at [559, 464] on circle at bounding box center [559, 463] width 22 height 22
click at [556, 649] on circle at bounding box center [559, 651] width 22 height 22
drag, startPoint x: 862, startPoint y: 650, endPoint x: 836, endPoint y: 650, distance: 25.9
click at [836, 650] on circle at bounding box center [836, 651] width 22 height 22
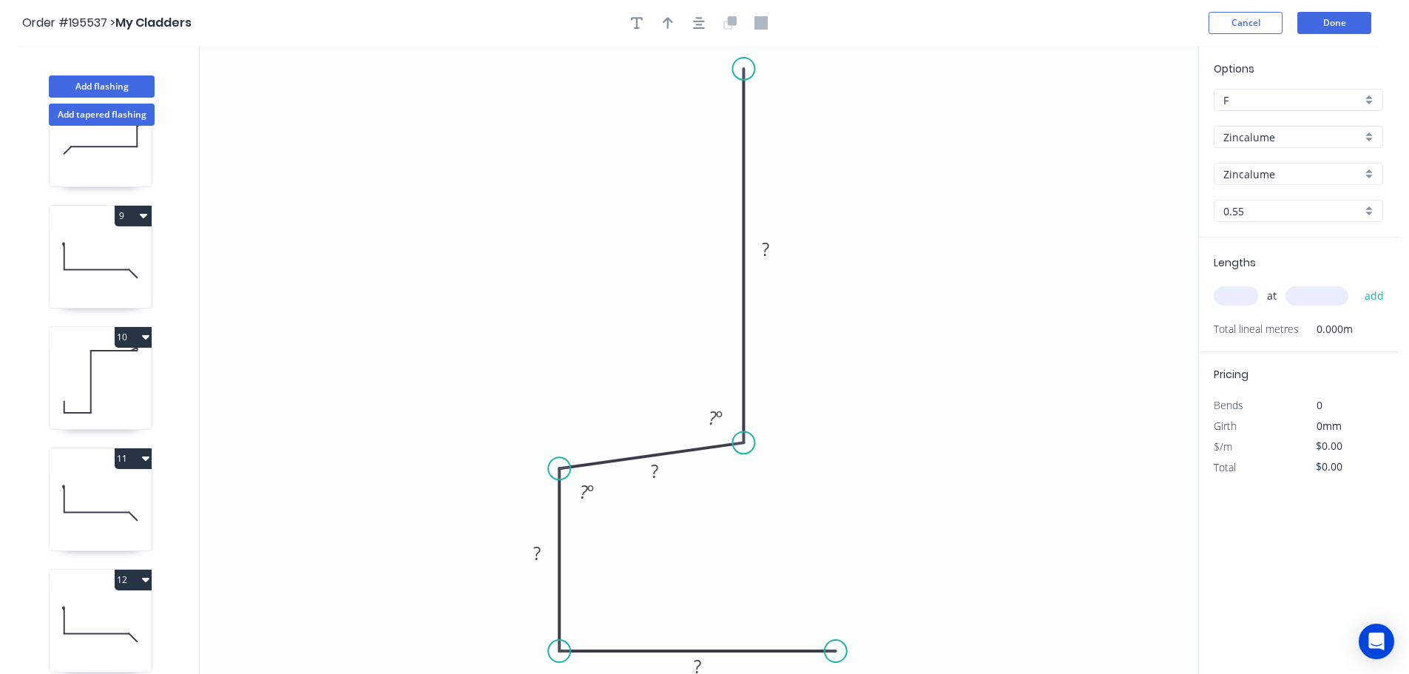
drag, startPoint x: 564, startPoint y: 469, endPoint x: 572, endPoint y: 469, distance: 8.1
click at [572, 469] on icon "0 ? ? ? ? ? º ? º" at bounding box center [699, 360] width 999 height 628
click at [838, 652] on circle at bounding box center [836, 651] width 22 height 22
click at [833, 579] on icon "0 ? ? ? ? ? º ? º" at bounding box center [699, 360] width 999 height 628
drag, startPoint x: 752, startPoint y: 67, endPoint x: 745, endPoint y: 53, distance: 15.9
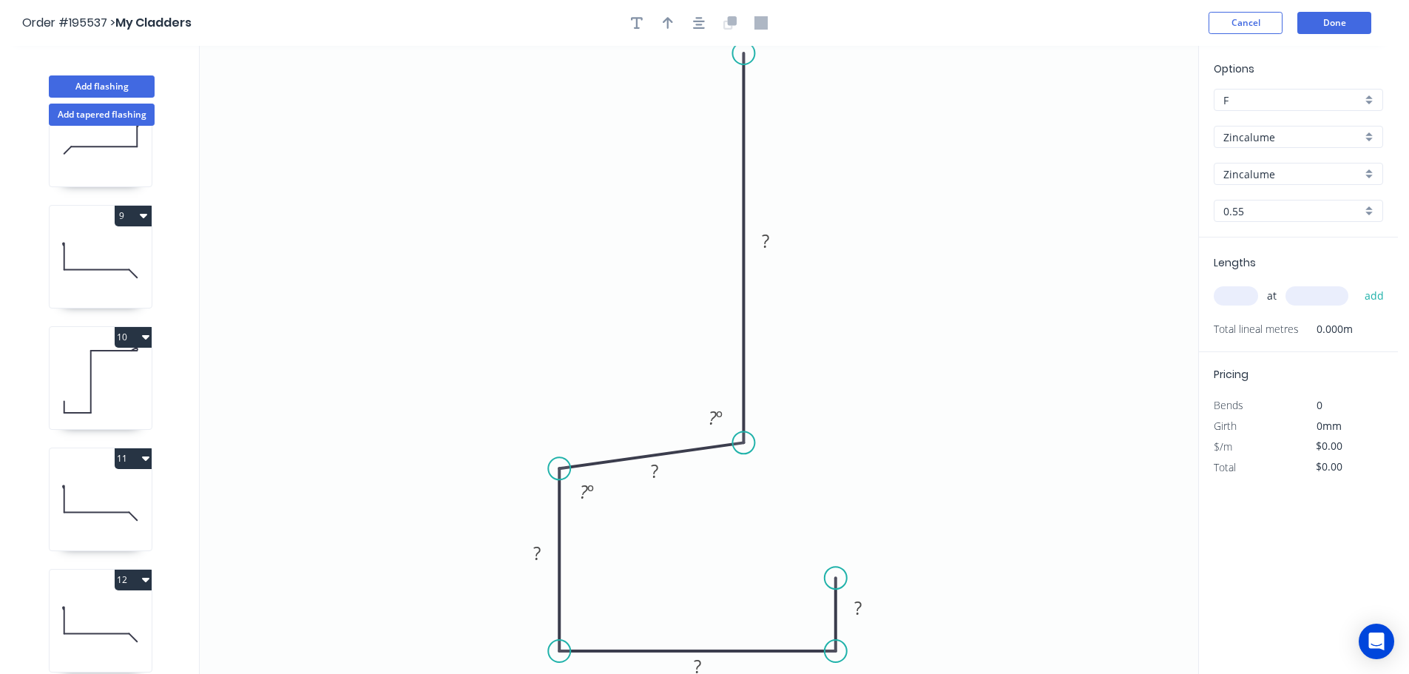
click at [745, 53] on circle at bounding box center [743, 53] width 22 height 22
click at [694, 20] on icon "button" at bounding box center [699, 22] width 12 height 13
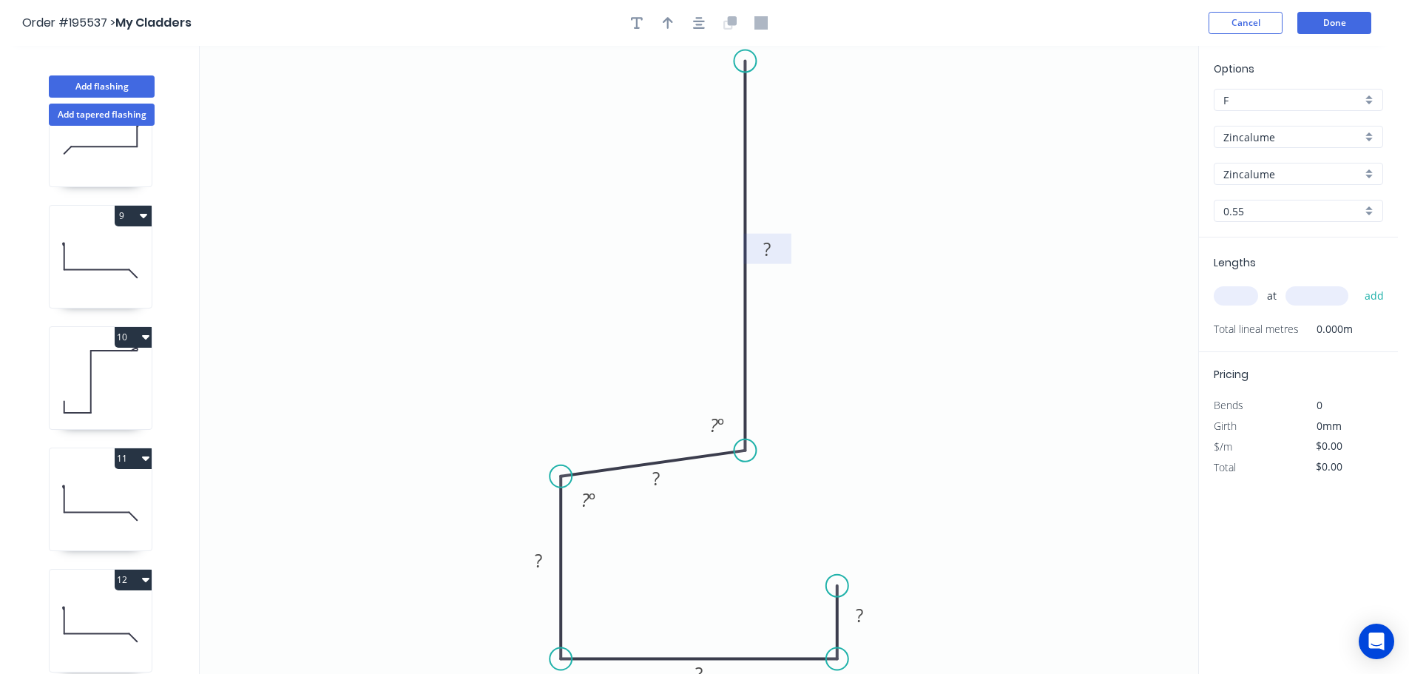
click at [777, 256] on rect at bounding box center [767, 250] width 30 height 21
click at [707, 18] on button "button" at bounding box center [699, 23] width 22 height 22
click at [670, 18] on icon "button" at bounding box center [668, 22] width 10 height 13
drag, startPoint x: 1127, startPoint y: 121, endPoint x: 524, endPoint y: 187, distance: 606.6
click at [524, 187] on icon at bounding box center [523, 169] width 13 height 47
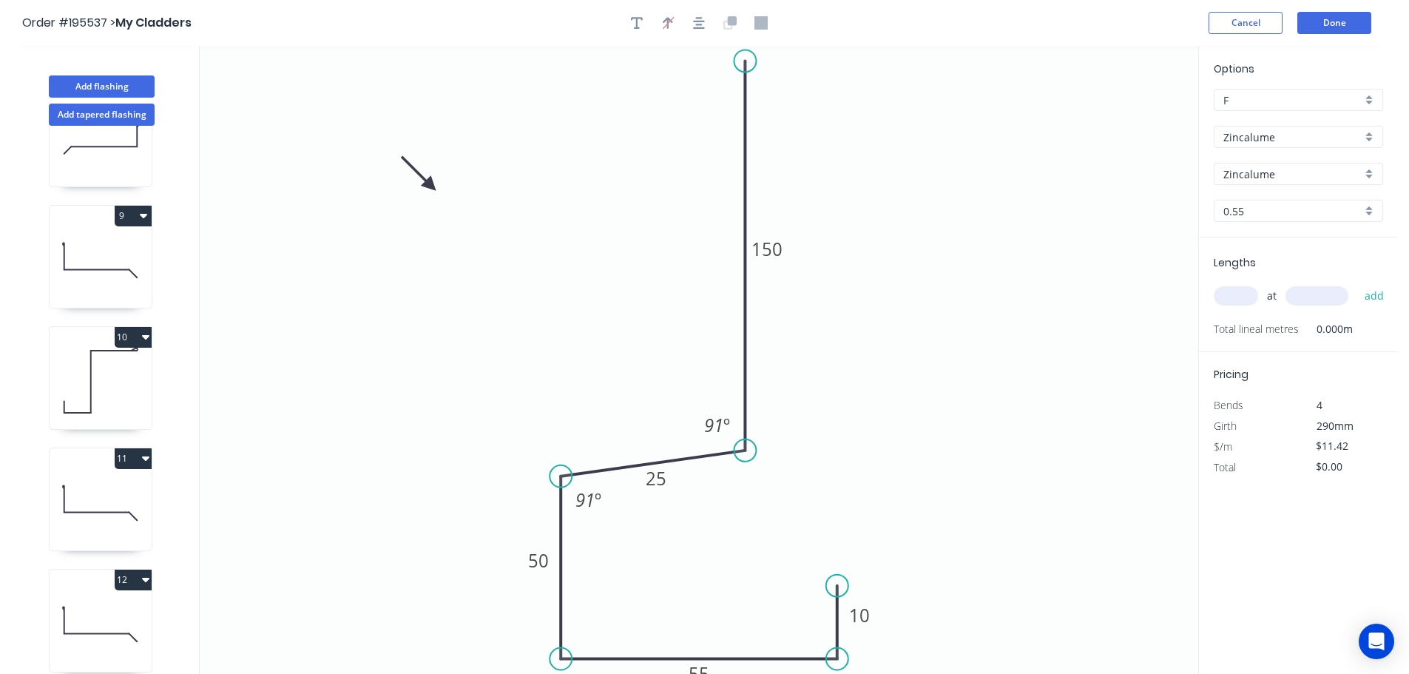
drag, startPoint x: 524, startPoint y: 187, endPoint x: 368, endPoint y: 196, distance: 156.4
click at [397, 195] on icon at bounding box center [418, 173] width 43 height 43
click at [1260, 140] on input "Zincalume" at bounding box center [1293, 137] width 138 height 16
click at [1259, 163] on div "Colorbond" at bounding box center [1299, 165] width 168 height 26
click at [1259, 180] on input "aNoColor" at bounding box center [1293, 174] width 138 height 16
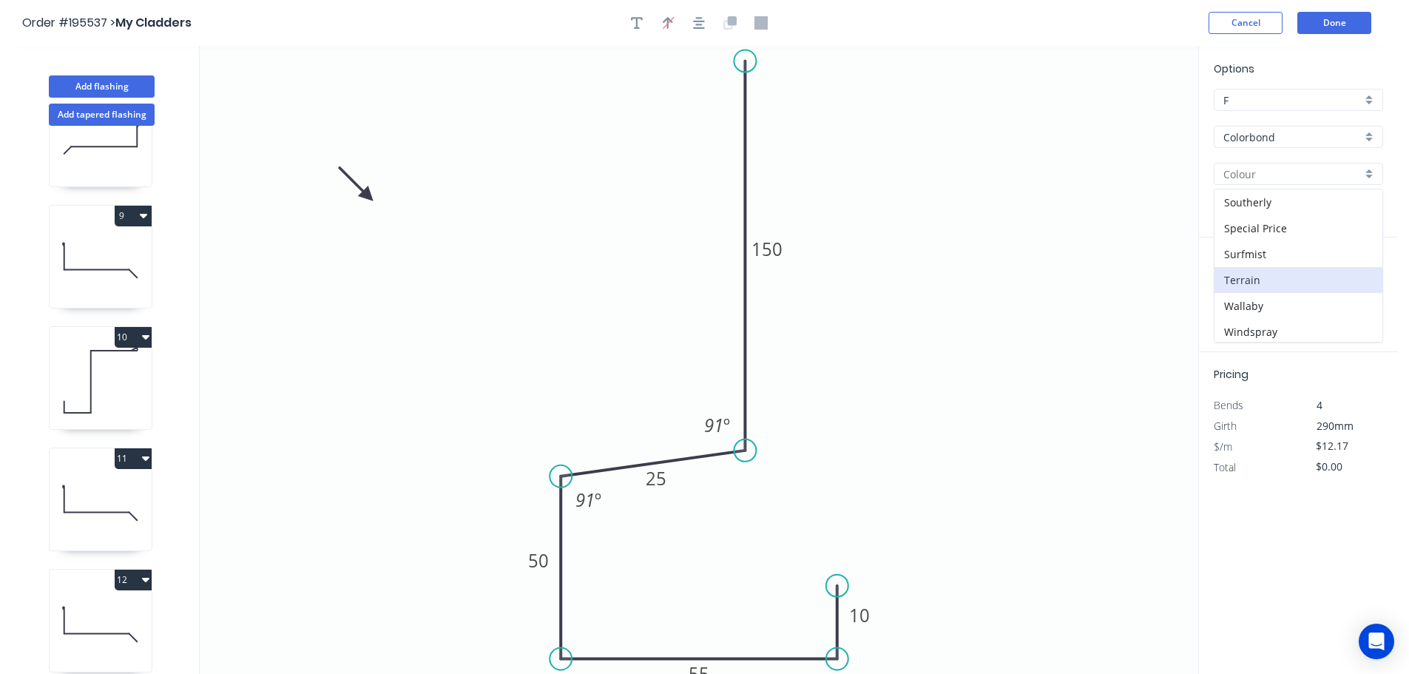
scroll to position [573, 0]
click at [1273, 298] on div "Woodland Grey" at bounding box center [1299, 303] width 168 height 26
click at [1230, 297] on input "text" at bounding box center [1236, 295] width 44 height 19
click at [1358, 283] on button "add" at bounding box center [1375, 295] width 35 height 25
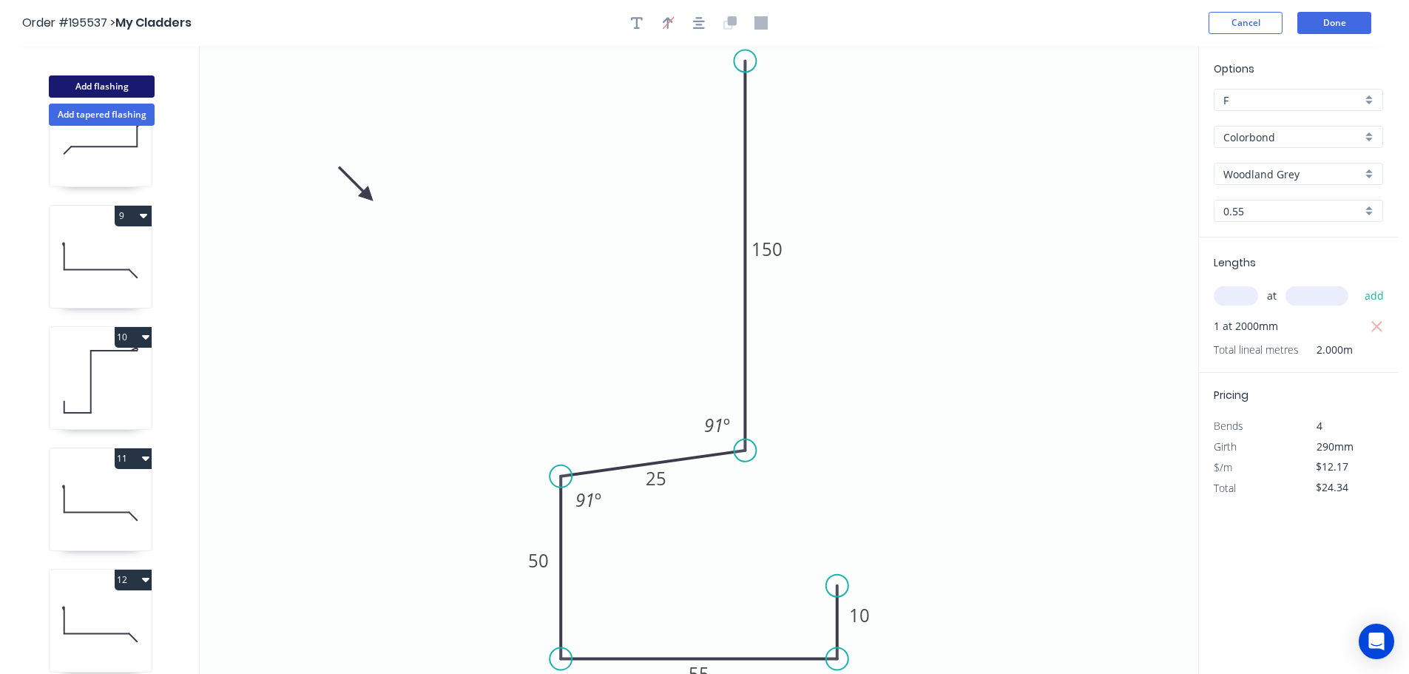
click at [103, 90] on button "Add flashing" at bounding box center [102, 86] width 106 height 22
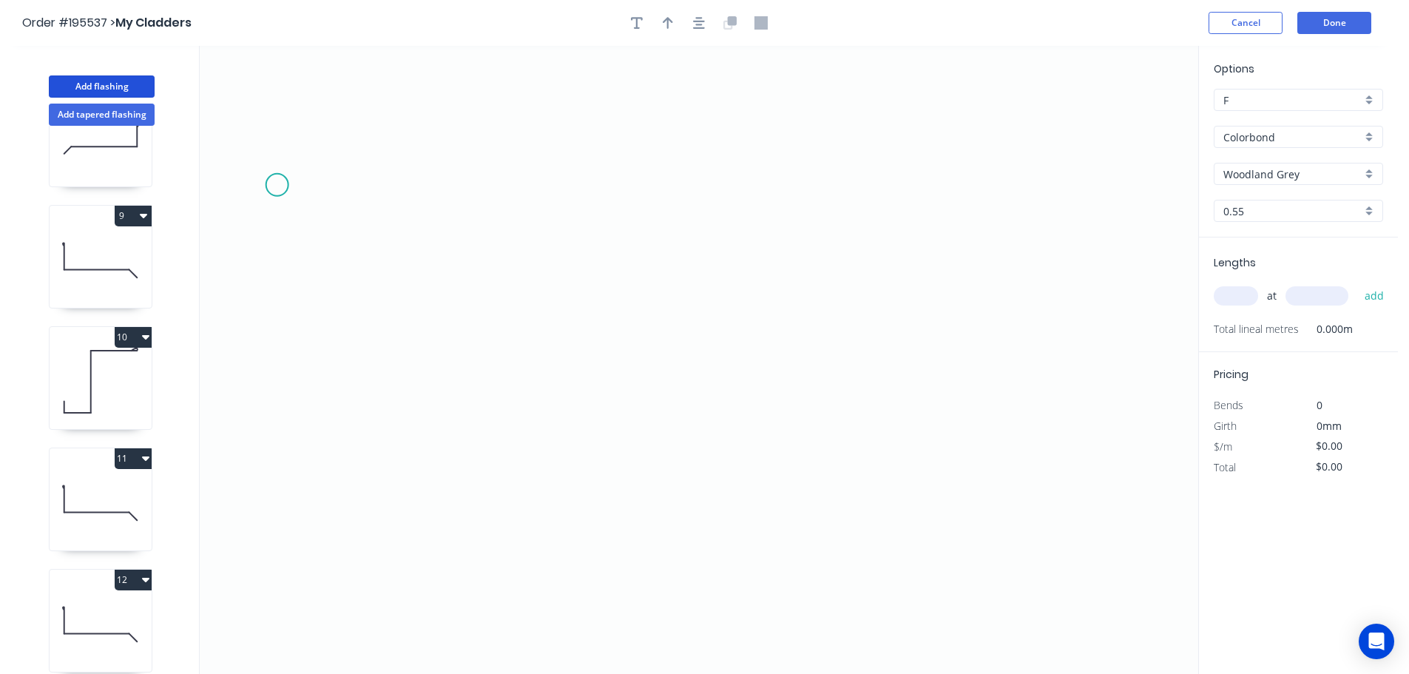
click at [277, 186] on icon "0" at bounding box center [699, 360] width 999 height 628
click at [373, 99] on icon "0" at bounding box center [699, 360] width 999 height 628
click at [951, 118] on icon "0 ?" at bounding box center [699, 360] width 999 height 628
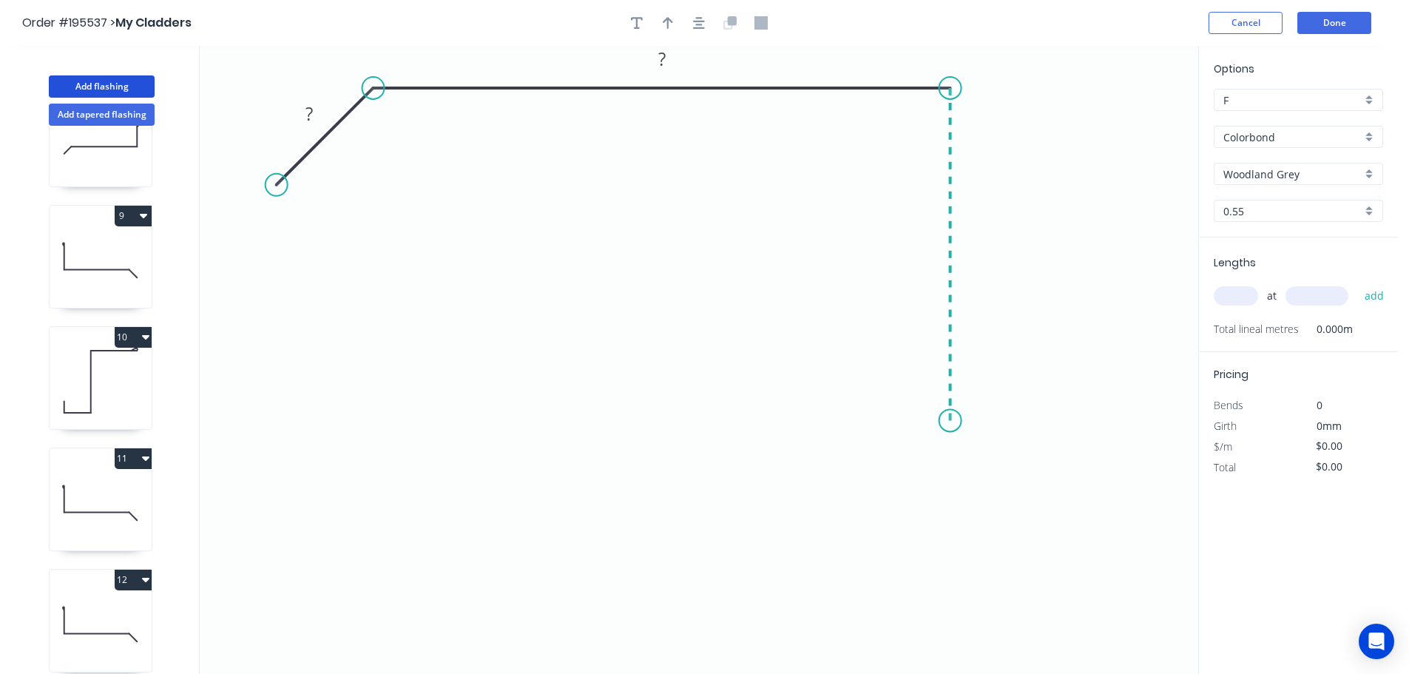
click at [964, 421] on icon "0 ? ?" at bounding box center [699, 360] width 999 height 628
drag, startPoint x: 959, startPoint y: 462, endPoint x: 957, endPoint y: 471, distance: 9.0
click at [957, 471] on circle at bounding box center [951, 462] width 22 height 22
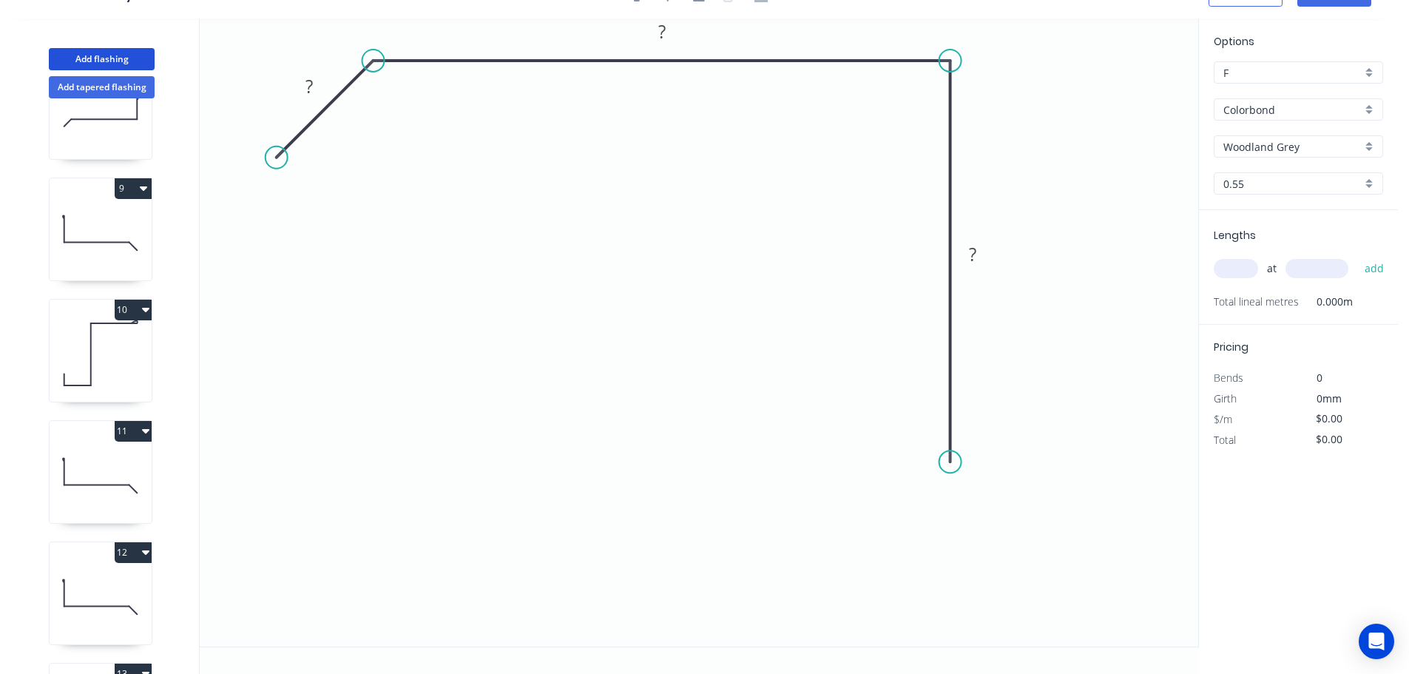
drag, startPoint x: 954, startPoint y: 448, endPoint x: 954, endPoint y: 462, distance: 14.1
click at [954, 462] on circle at bounding box center [951, 462] width 22 height 22
click at [956, 461] on circle at bounding box center [951, 462] width 22 height 22
click at [1019, 533] on icon "0 ? ? ?" at bounding box center [699, 332] width 999 height 628
click at [936, 601] on icon "0 ? ? ? ?" at bounding box center [699, 332] width 999 height 628
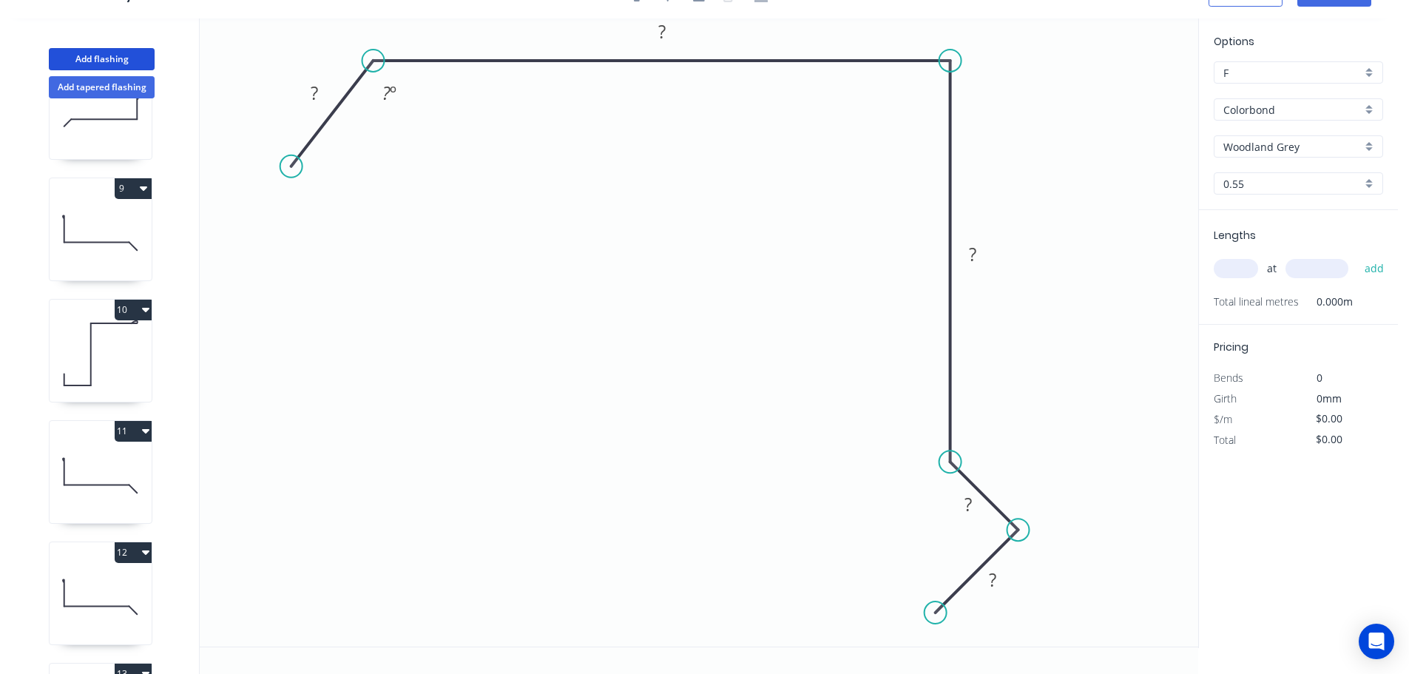
drag, startPoint x: 274, startPoint y: 162, endPoint x: 291, endPoint y: 166, distance: 16.9
click at [291, 166] on circle at bounding box center [291, 166] width 22 height 22
click at [320, 95] on rect at bounding box center [315, 94] width 30 height 21
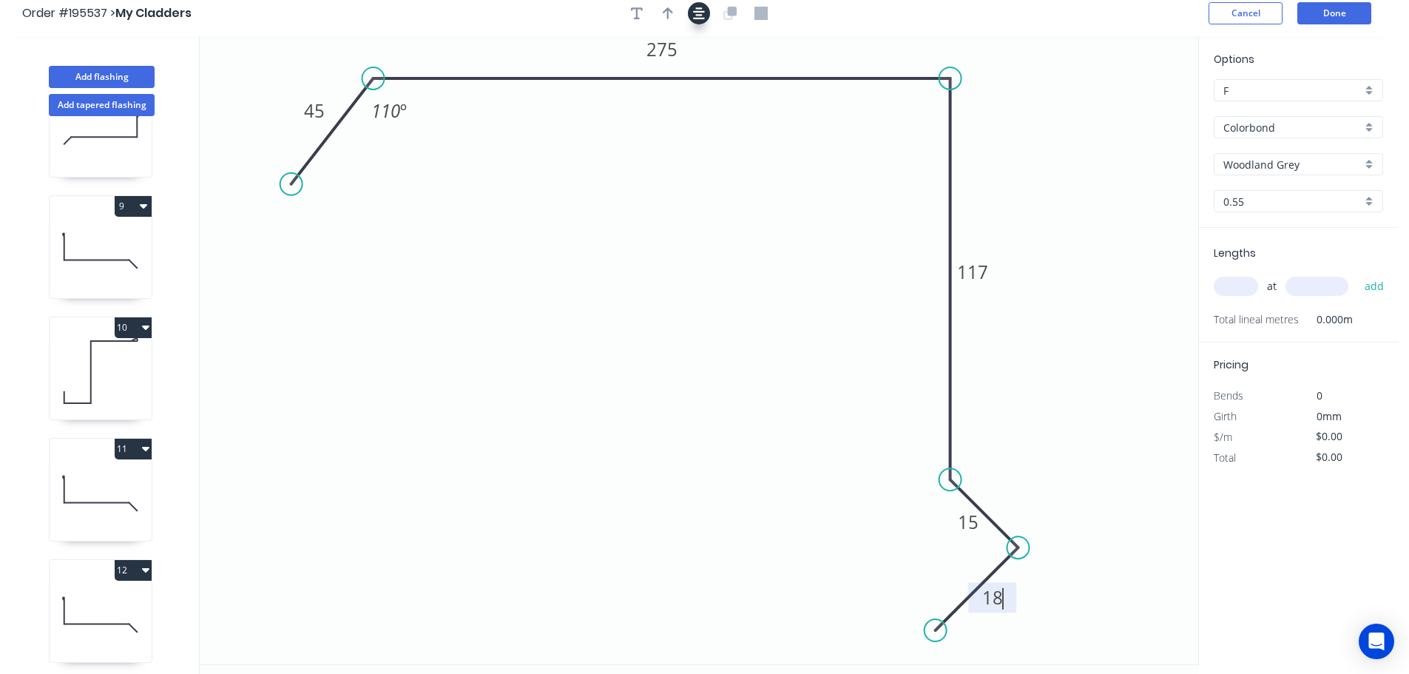
scroll to position [0, 0]
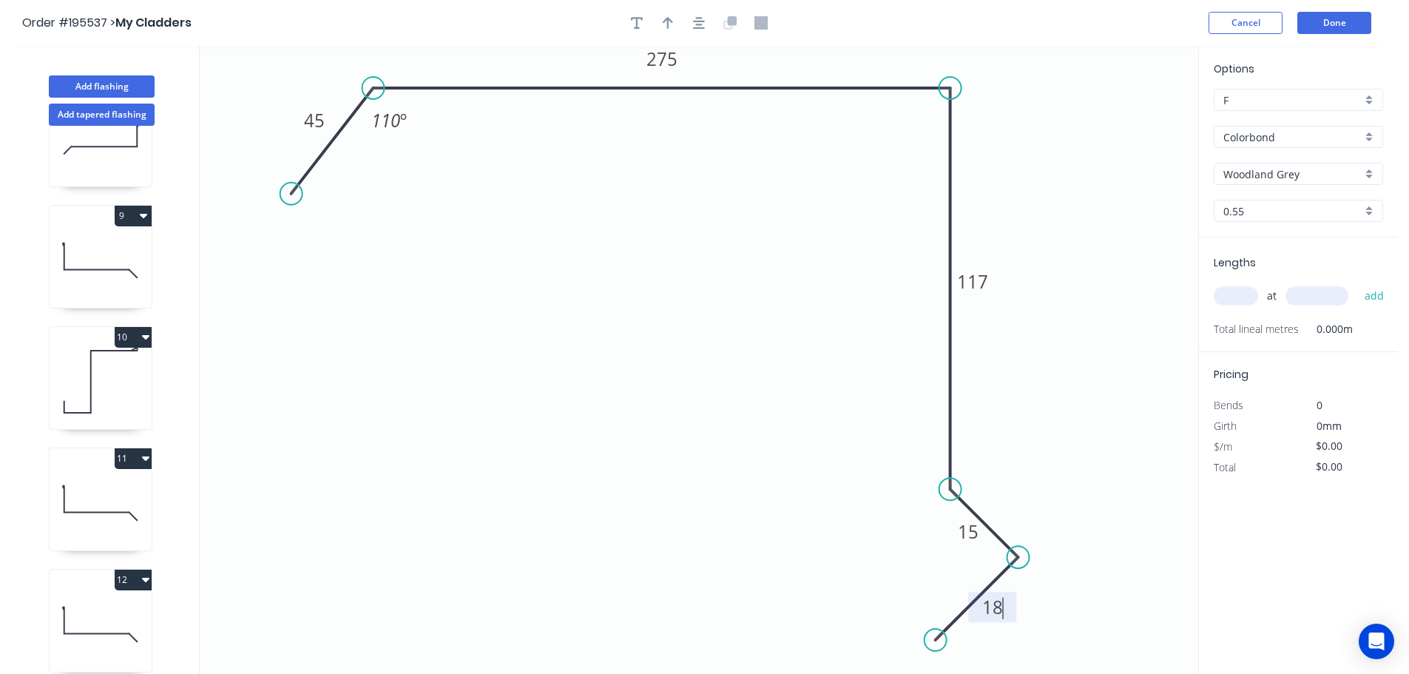
click at [682, 27] on div at bounding box center [699, 23] width 155 height 22
click at [671, 21] on icon "button" at bounding box center [668, 23] width 10 height 12
click at [1128, 113] on icon at bounding box center [1123, 102] width 13 height 47
drag, startPoint x: 1128, startPoint y: 113, endPoint x: 1151, endPoint y: 87, distance: 34.1
click at [1151, 87] on icon "0 45 275 117 15 18 110 º" at bounding box center [699, 360] width 999 height 628
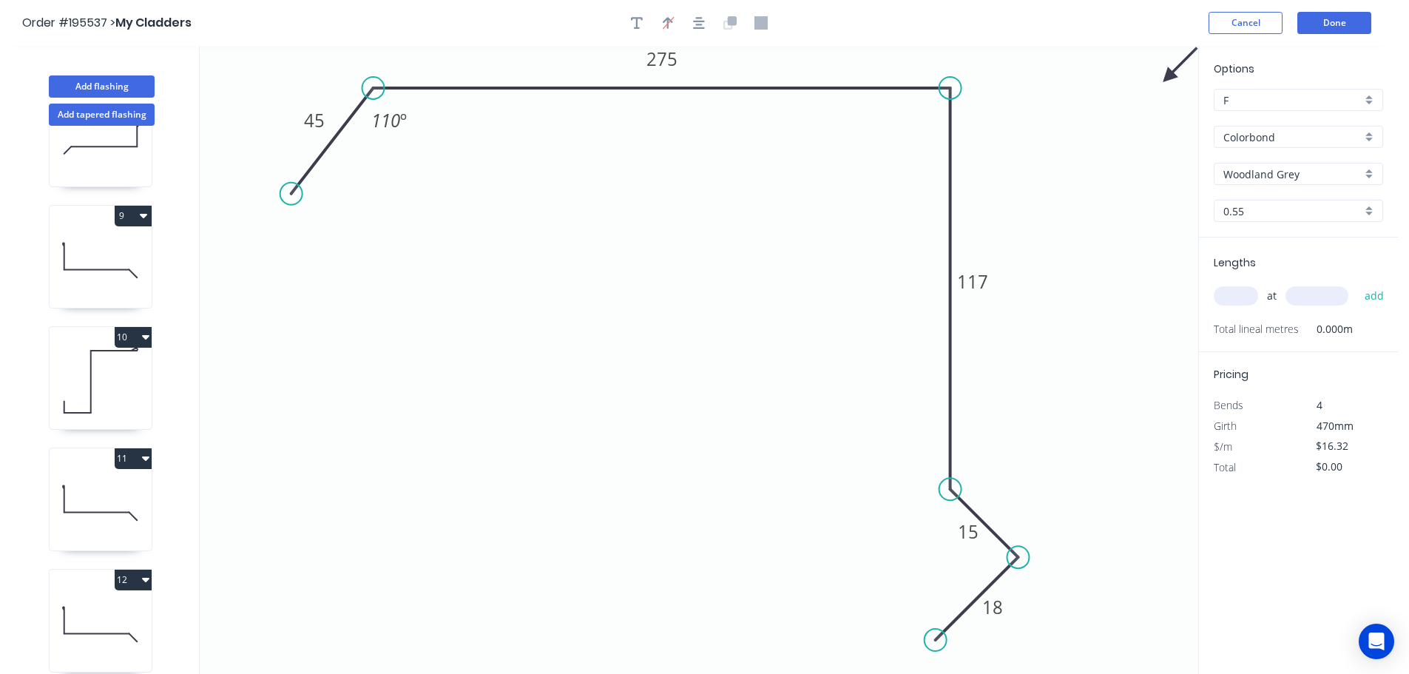
drag, startPoint x: 1129, startPoint y: 115, endPoint x: 1169, endPoint y: 77, distance: 55.5
click at [1169, 77] on icon at bounding box center [1180, 65] width 43 height 43
click at [1231, 294] on input "text" at bounding box center [1236, 295] width 44 height 19
click at [1358, 283] on button "add" at bounding box center [1375, 295] width 35 height 25
click at [87, 81] on button "Add flashing" at bounding box center [102, 86] width 106 height 22
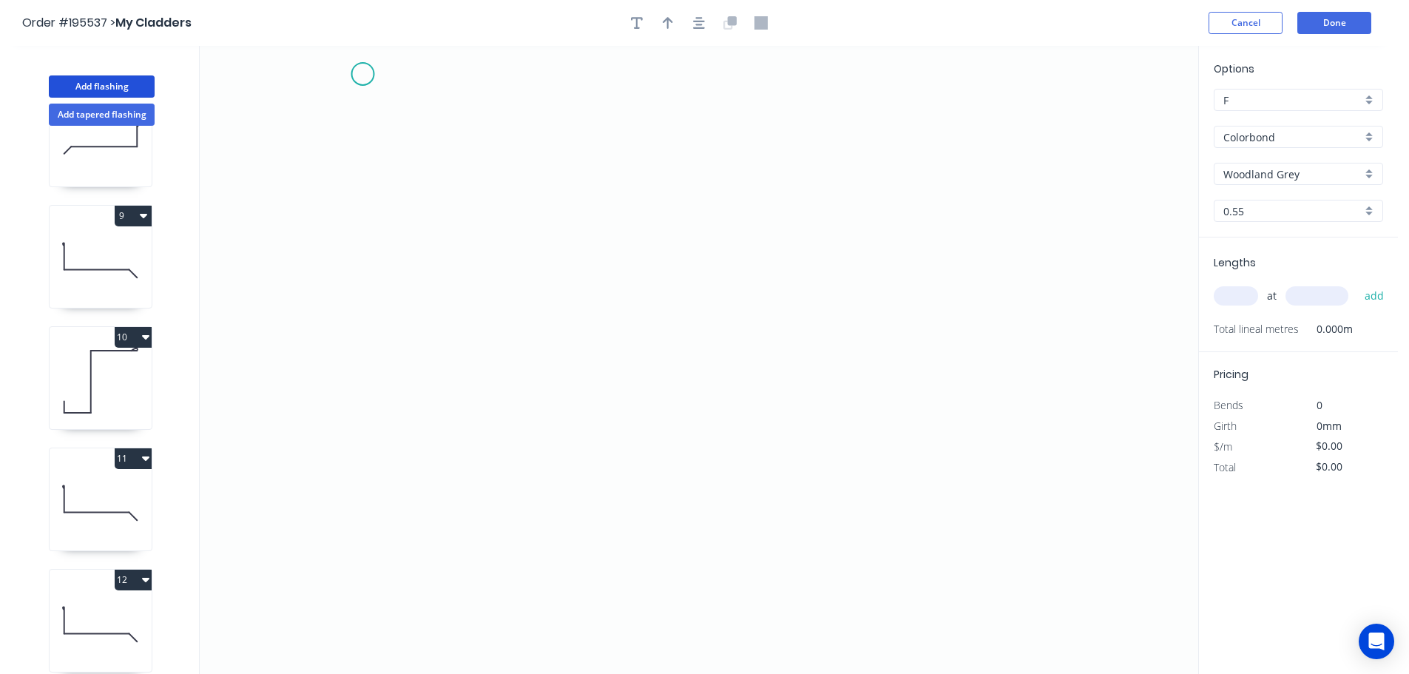
click at [362, 75] on icon "0" at bounding box center [699, 360] width 999 height 628
click at [360, 545] on icon "0" at bounding box center [699, 360] width 999 height 628
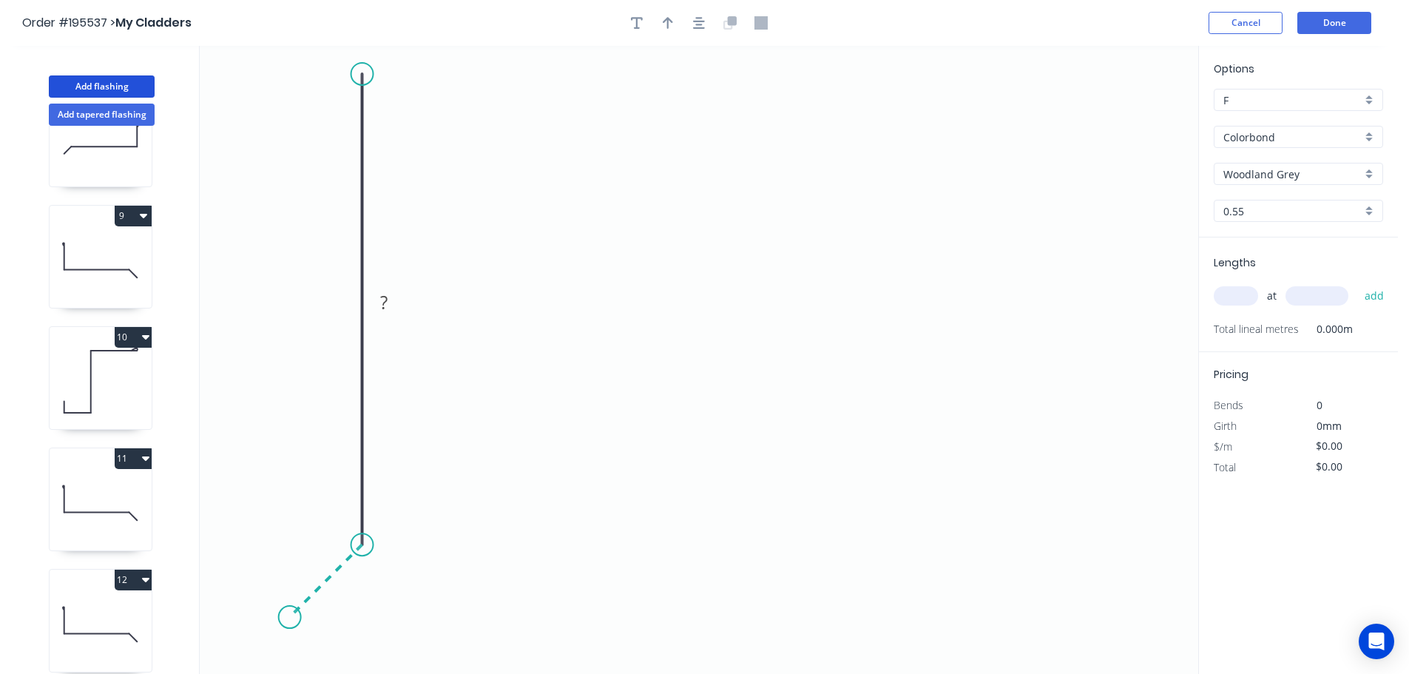
click at [289, 620] on icon "0 ?" at bounding box center [699, 360] width 999 height 628
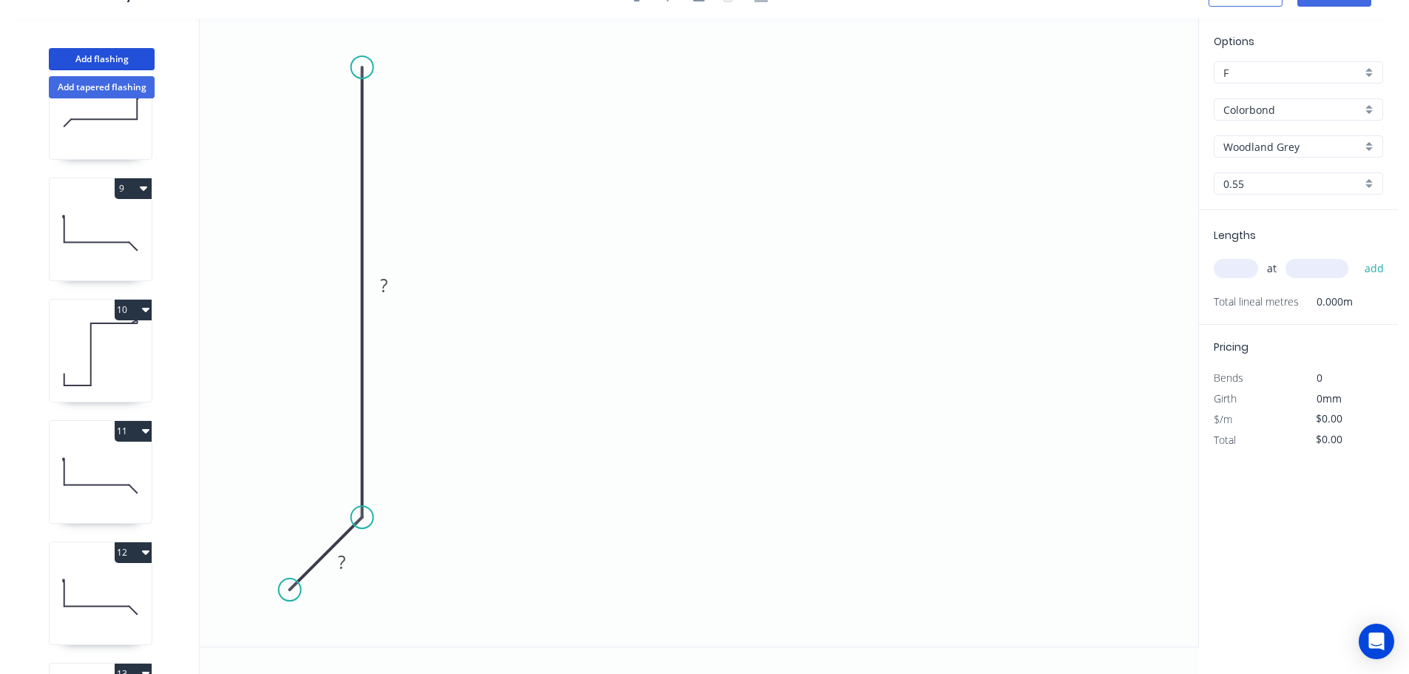
drag, startPoint x: 359, startPoint y: 47, endPoint x: 362, endPoint y: 67, distance: 20.2
click at [362, 67] on circle at bounding box center [362, 67] width 22 height 22
click at [291, 594] on circle at bounding box center [290, 590] width 22 height 22
click at [343, 636] on icon "0 ? ?" at bounding box center [699, 332] width 999 height 628
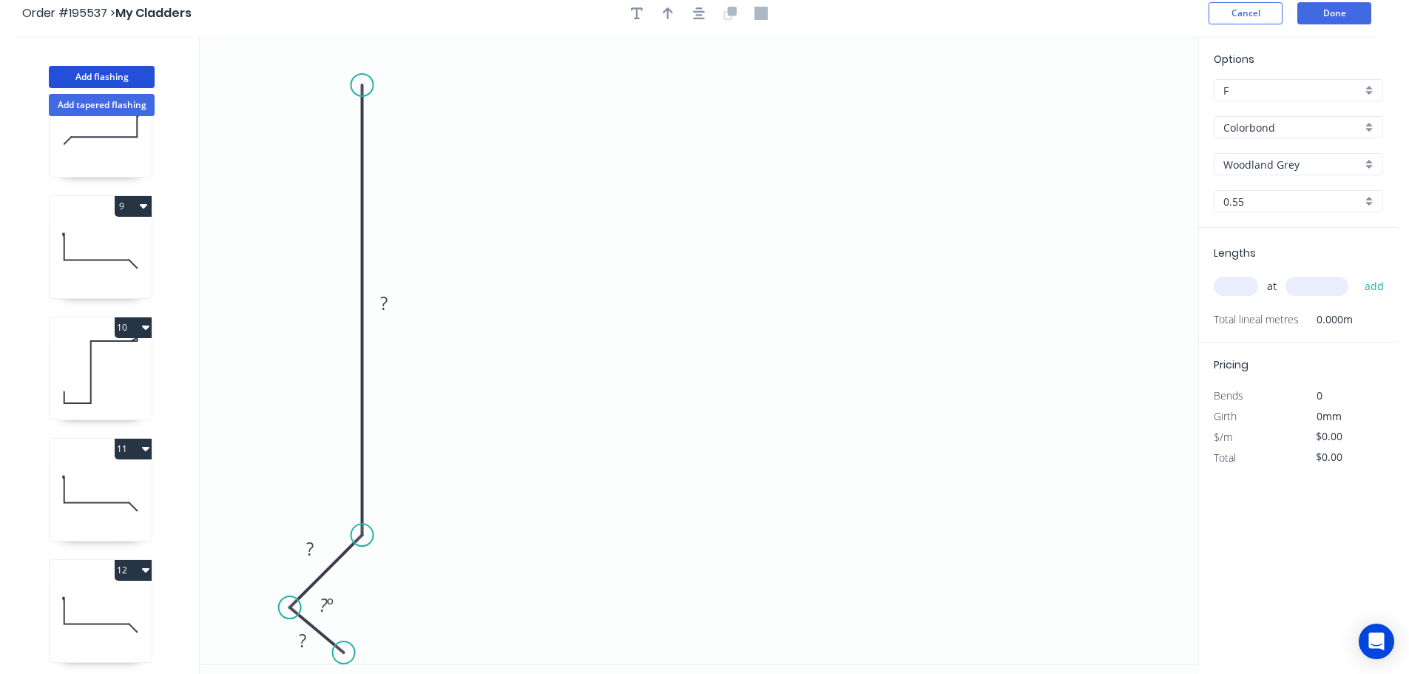
scroll to position [0, 0]
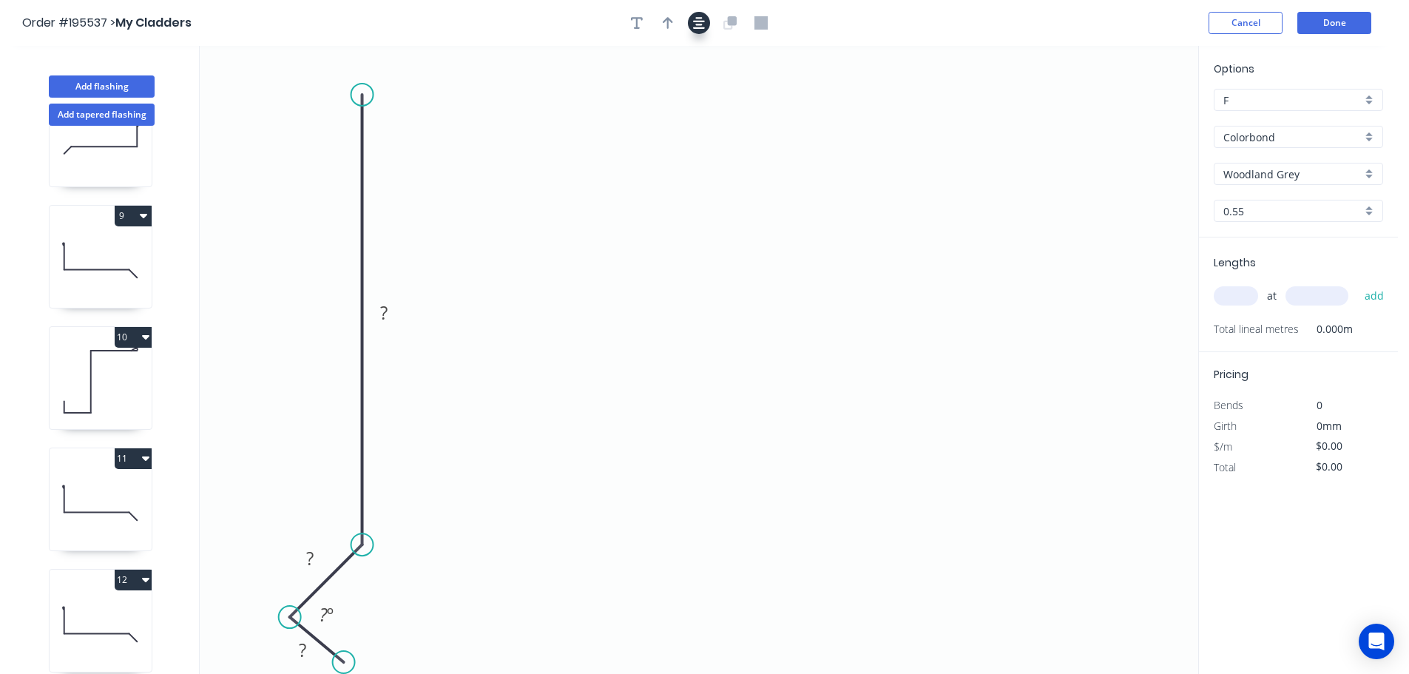
click at [698, 27] on icon "button" at bounding box center [699, 23] width 12 height 12
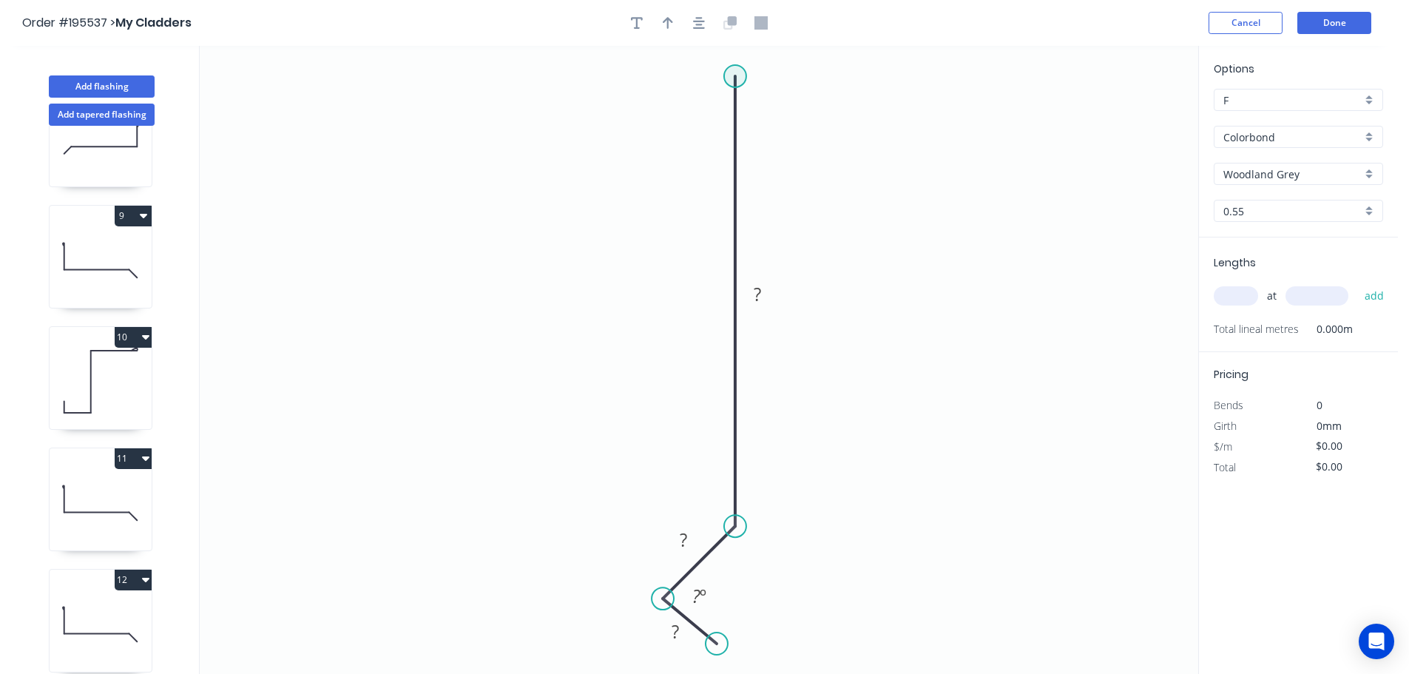
drag, startPoint x: 731, startPoint y: 76, endPoint x: 731, endPoint y: 84, distance: 8.1
click at [731, 84] on circle at bounding box center [735, 76] width 22 height 22
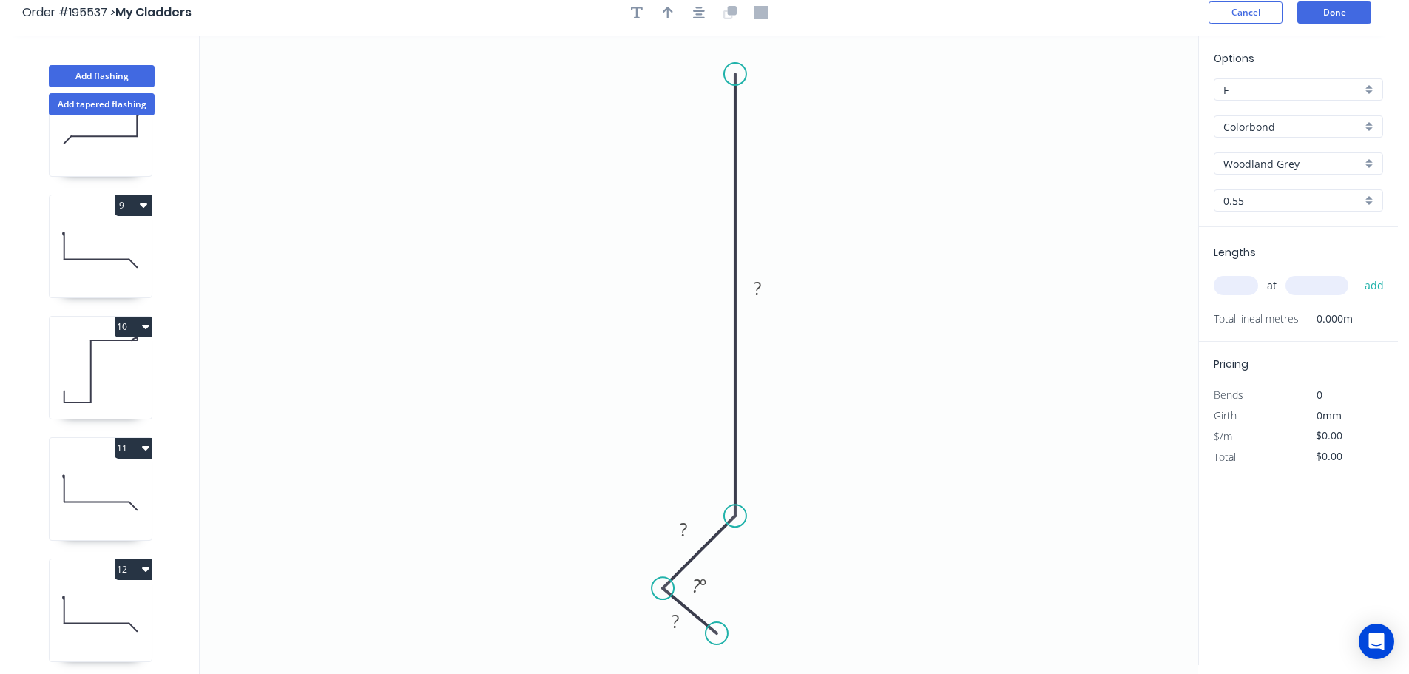
scroll to position [27, 0]
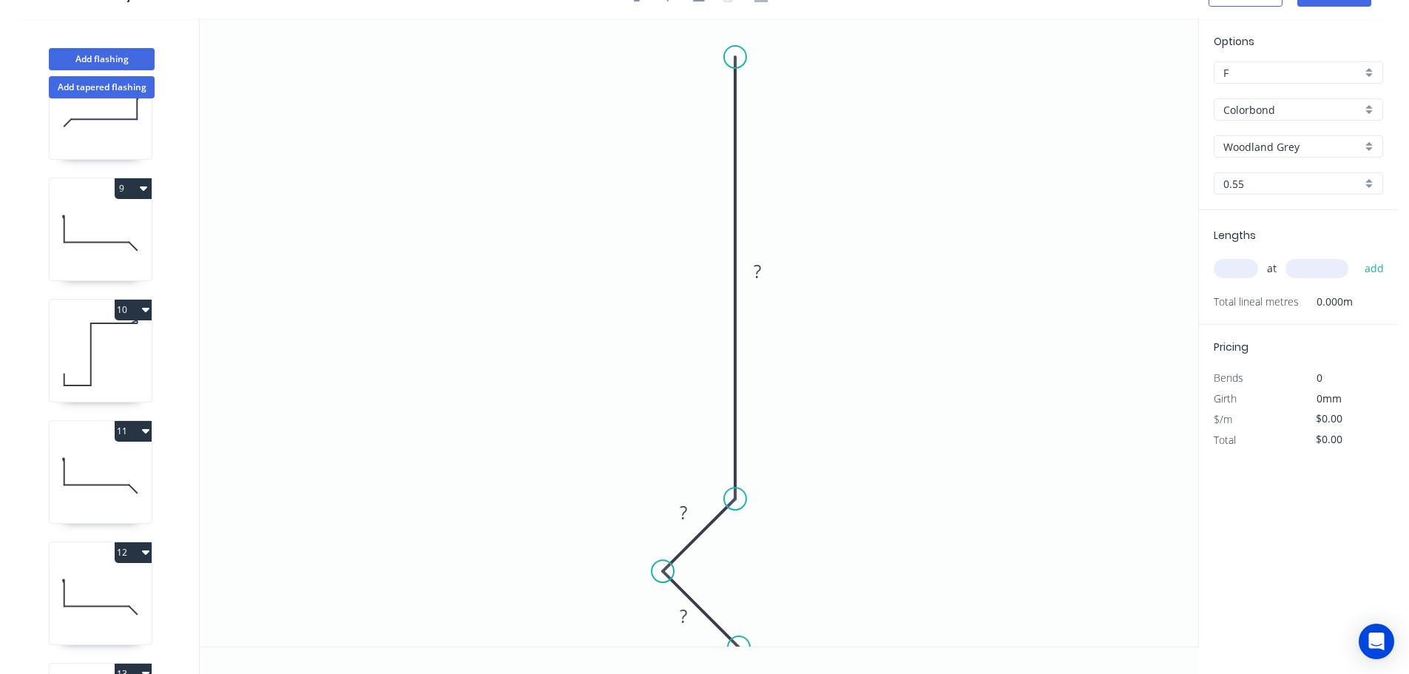
drag, startPoint x: 721, startPoint y: 624, endPoint x: 739, endPoint y: 644, distance: 26.2
click at [739, 644] on circle at bounding box center [739, 647] width 22 height 22
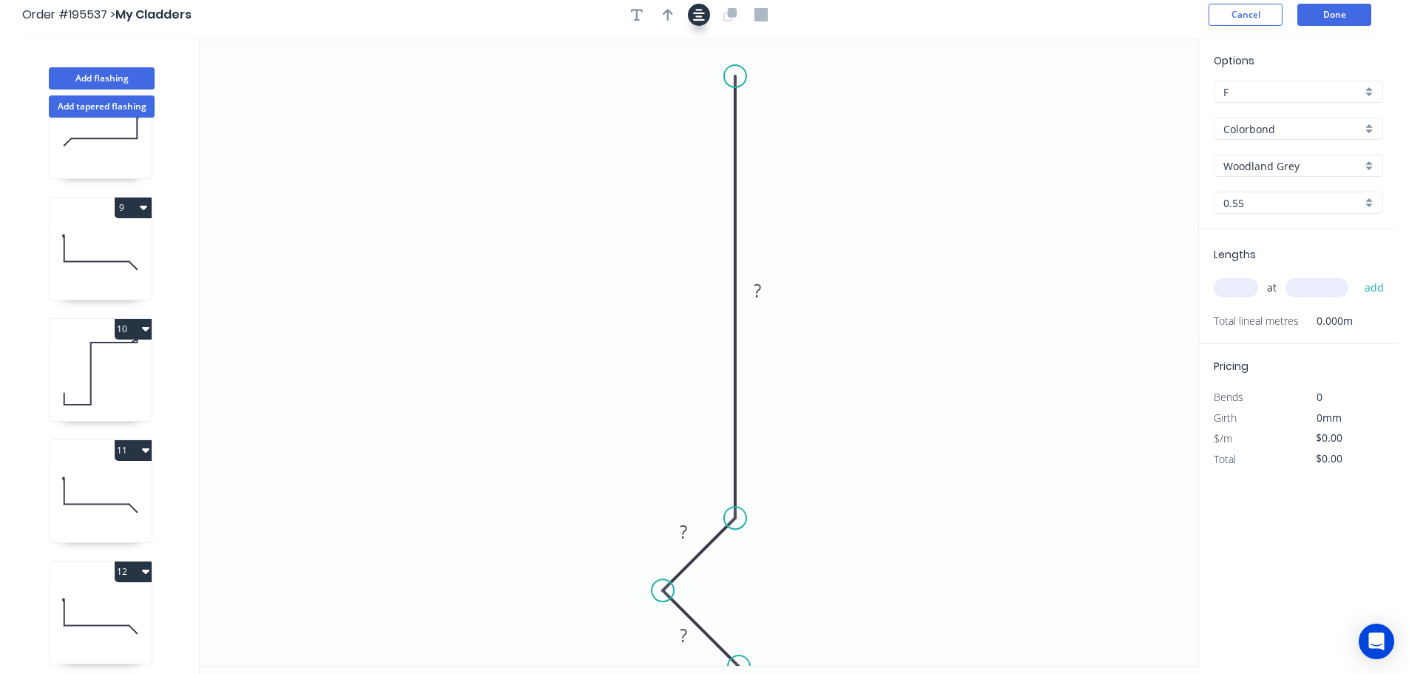
scroll to position [0, 0]
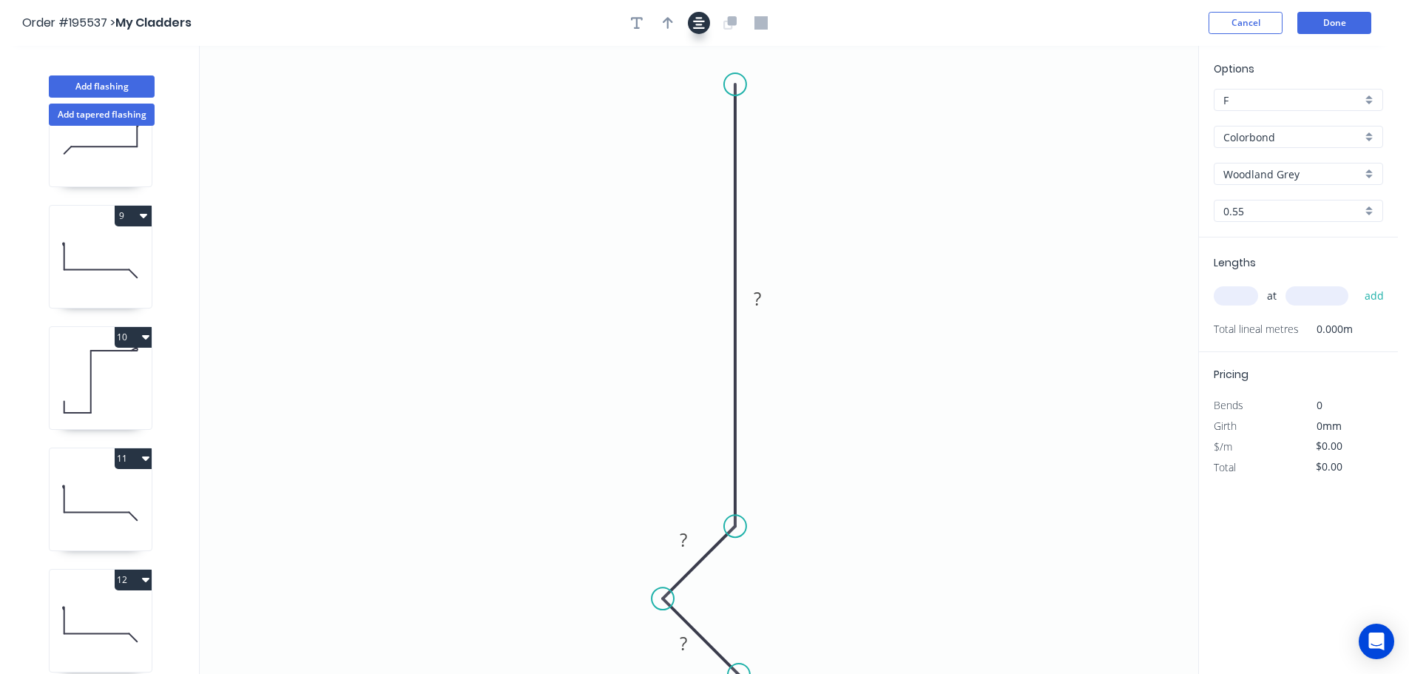
click at [694, 14] on button "button" at bounding box center [699, 23] width 22 height 22
drag, startPoint x: 737, startPoint y: 66, endPoint x: 780, endPoint y: 64, distance: 42.9
click at [738, 64] on circle at bounding box center [733, 64] width 22 height 22
drag, startPoint x: 738, startPoint y: 66, endPoint x: 737, endPoint y: 87, distance: 20.7
click at [737, 87] on circle at bounding box center [733, 86] width 22 height 22
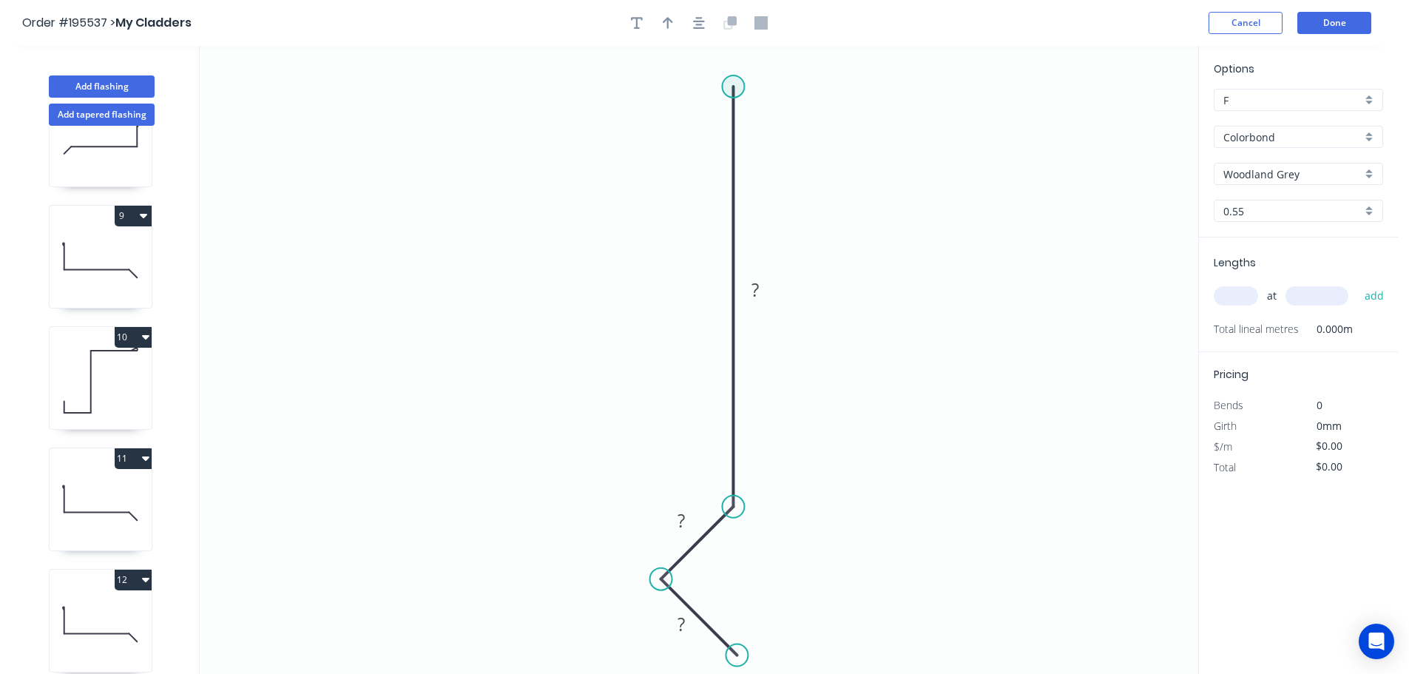
click at [737, 87] on circle at bounding box center [733, 86] width 22 height 22
click at [1163, 104] on icon "0 ? ? ?" at bounding box center [699, 360] width 999 height 628
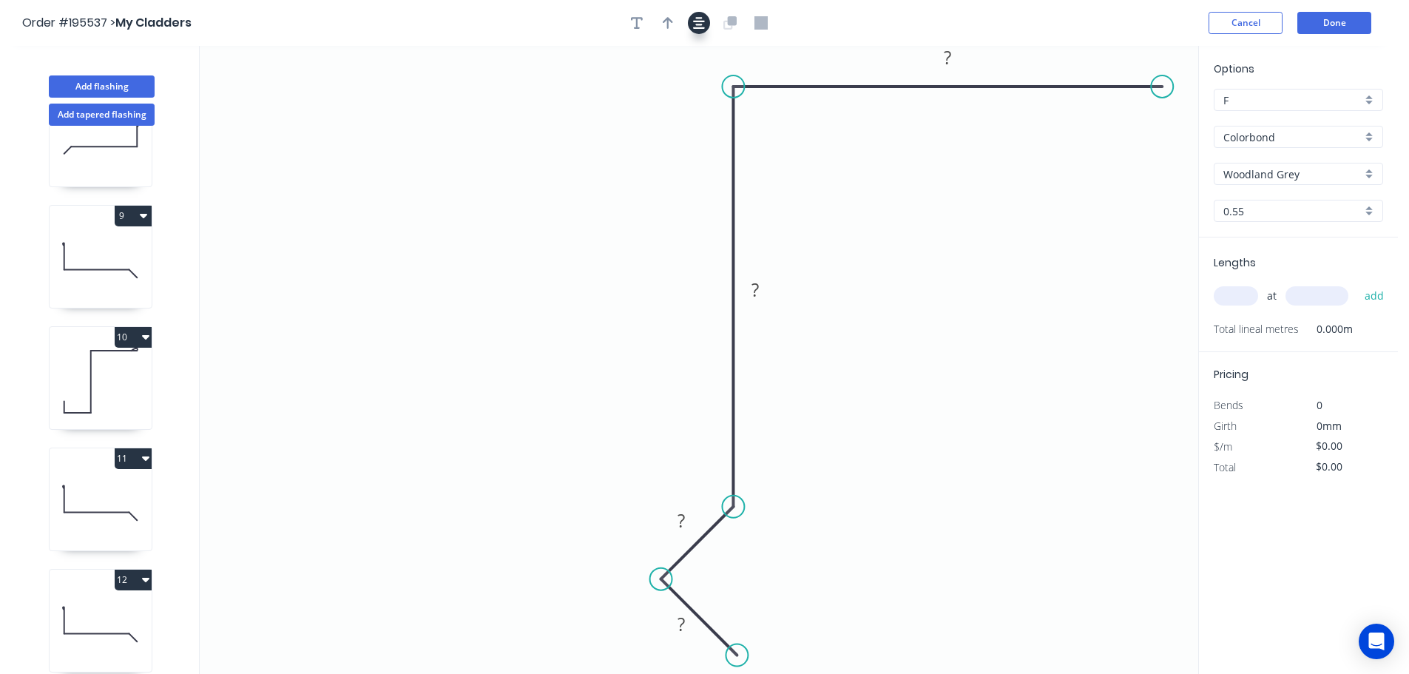
click at [698, 21] on icon "button" at bounding box center [699, 23] width 12 height 12
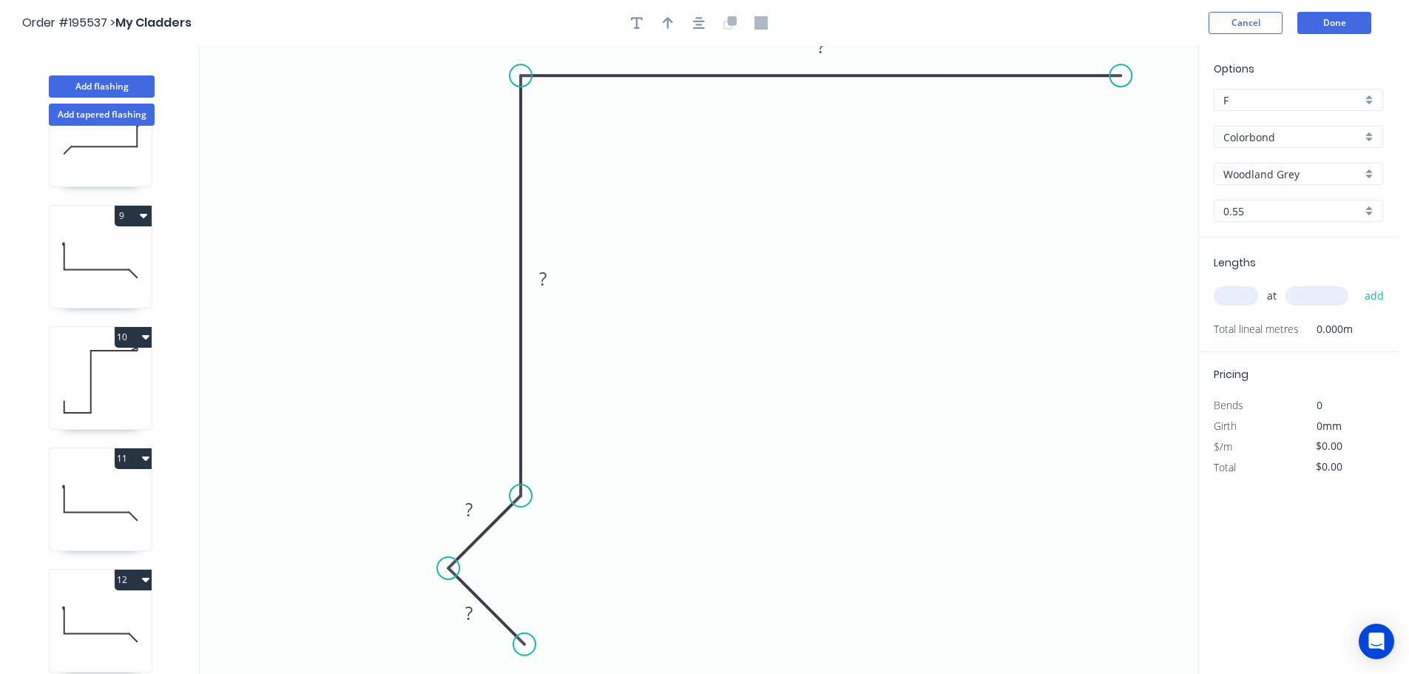
drag, startPoint x: 1020, startPoint y: 86, endPoint x: 1122, endPoint y: 96, distance: 102.6
click at [1122, 96] on icon "0 ? ? ? ?" at bounding box center [699, 360] width 999 height 628
drag, startPoint x: 706, startPoint y: 24, endPoint x: 724, endPoint y: 34, distance: 20.6
click at [706, 24] on button "button" at bounding box center [699, 23] width 22 height 22
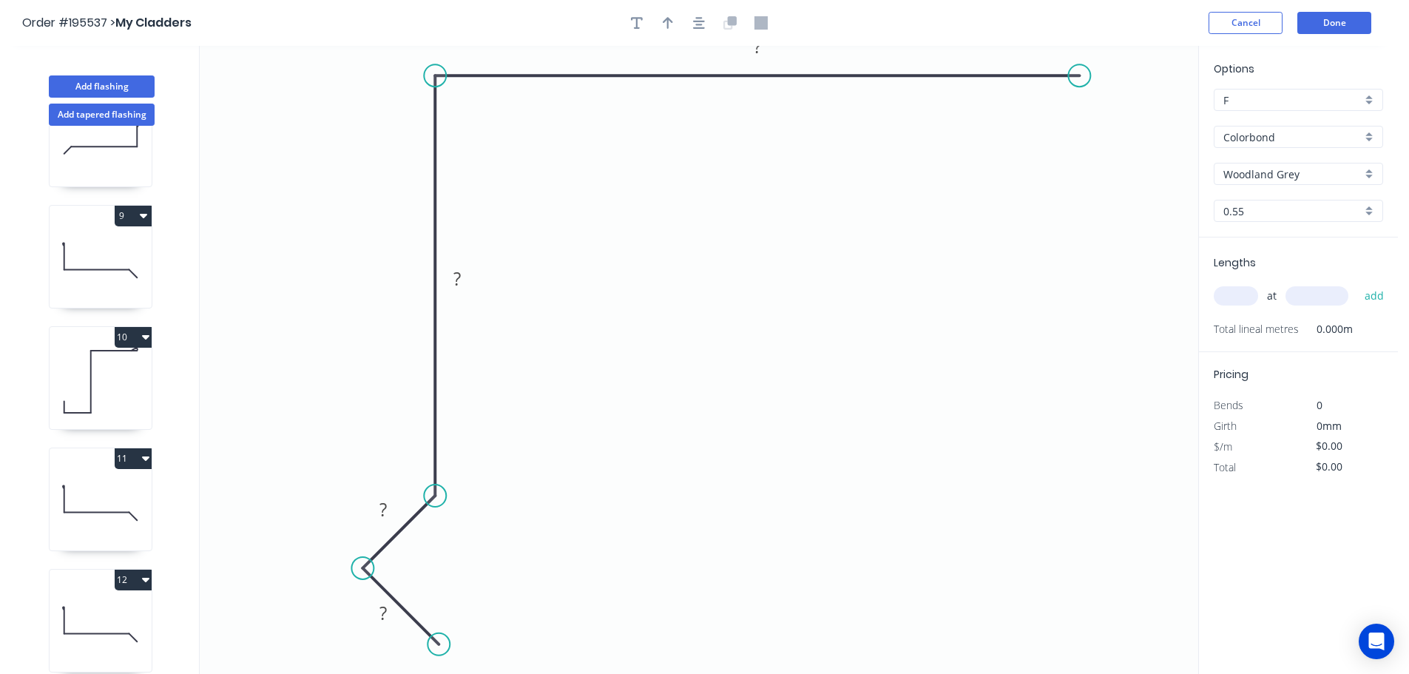
drag, startPoint x: 1033, startPoint y: 78, endPoint x: 1080, endPoint y: 82, distance: 47.5
click at [1080, 82] on circle at bounding box center [1079, 75] width 22 height 22
click at [1148, 175] on icon "0 ? ? ? ?" at bounding box center [699, 360] width 999 height 628
click at [388, 622] on rect at bounding box center [383, 614] width 30 height 21
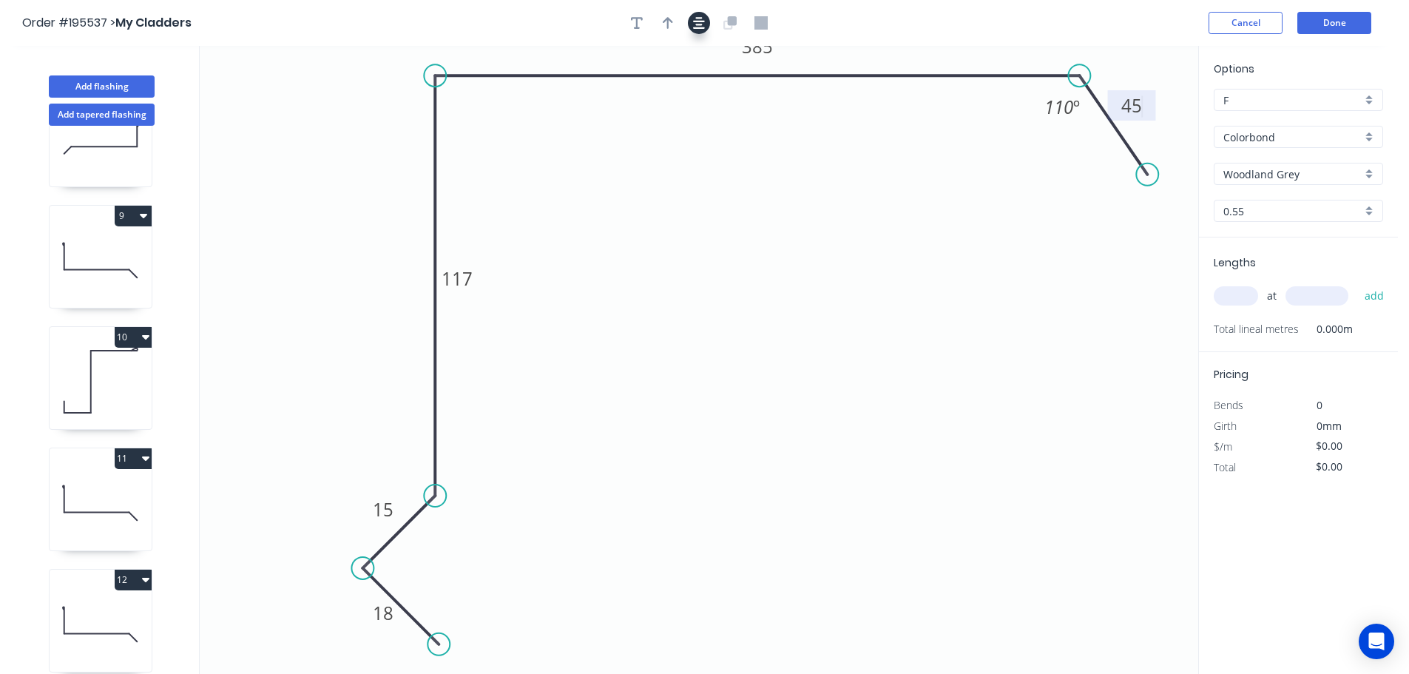
click at [696, 24] on icon "button" at bounding box center [699, 22] width 12 height 13
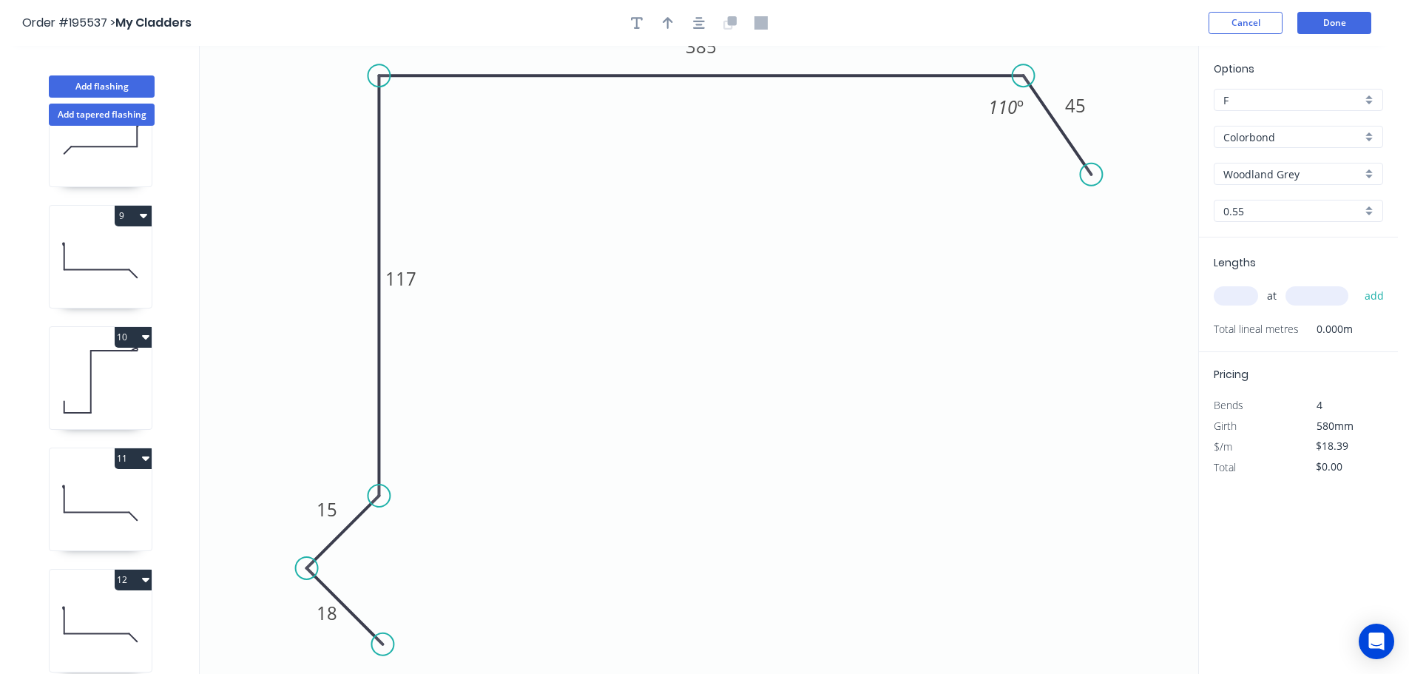
click at [730, 27] on icon at bounding box center [730, 22] width 13 height 13
click at [670, 14] on button "button" at bounding box center [668, 23] width 22 height 22
drag, startPoint x: 1127, startPoint y: 117, endPoint x: 269, endPoint y: 161, distance: 858.6
click at [344, 161] on icon at bounding box center [350, 147] width 13 height 47
drag, startPoint x: 269, startPoint y: 160, endPoint x: 266, endPoint y: 152, distance: 8.3
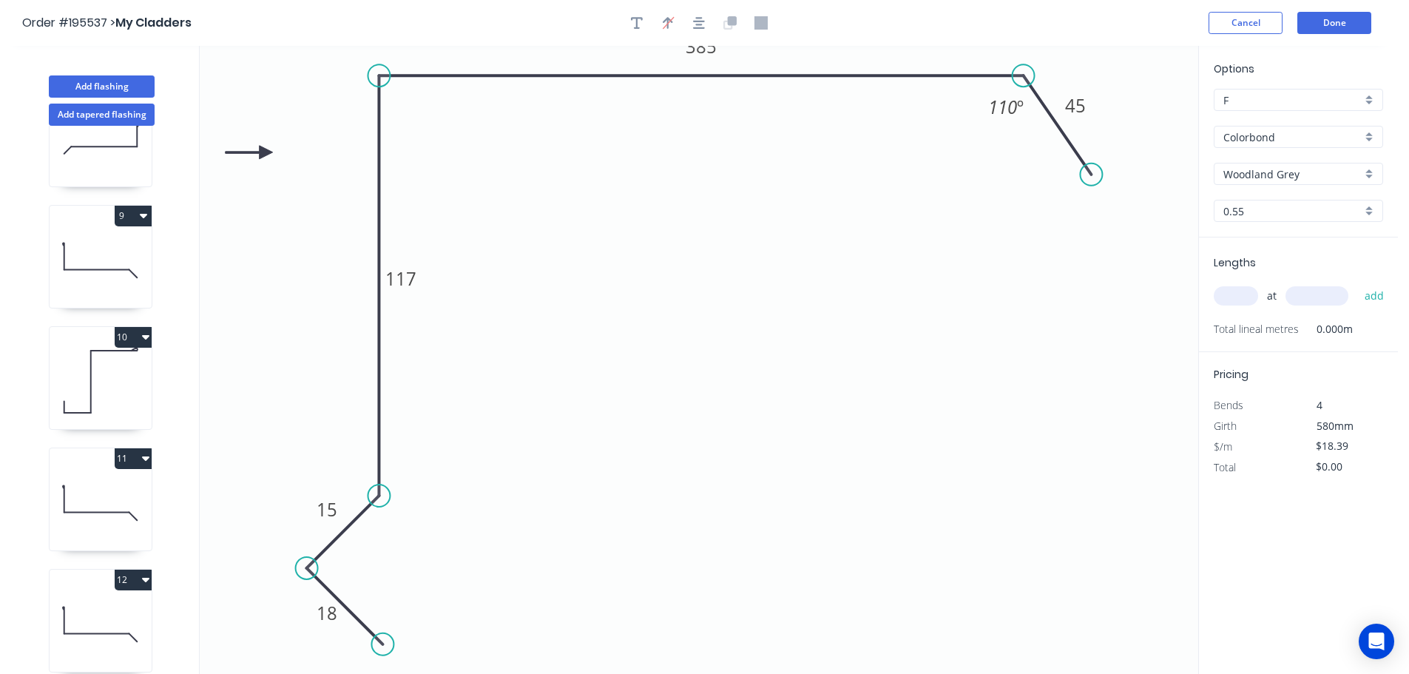
click at [266, 152] on icon at bounding box center [249, 152] width 47 height 13
click at [1214, 294] on input "text" at bounding box center [1236, 295] width 44 height 19
click at [1358, 283] on button "add" at bounding box center [1375, 295] width 35 height 25
click at [131, 87] on button "Add flashing" at bounding box center [102, 86] width 106 height 22
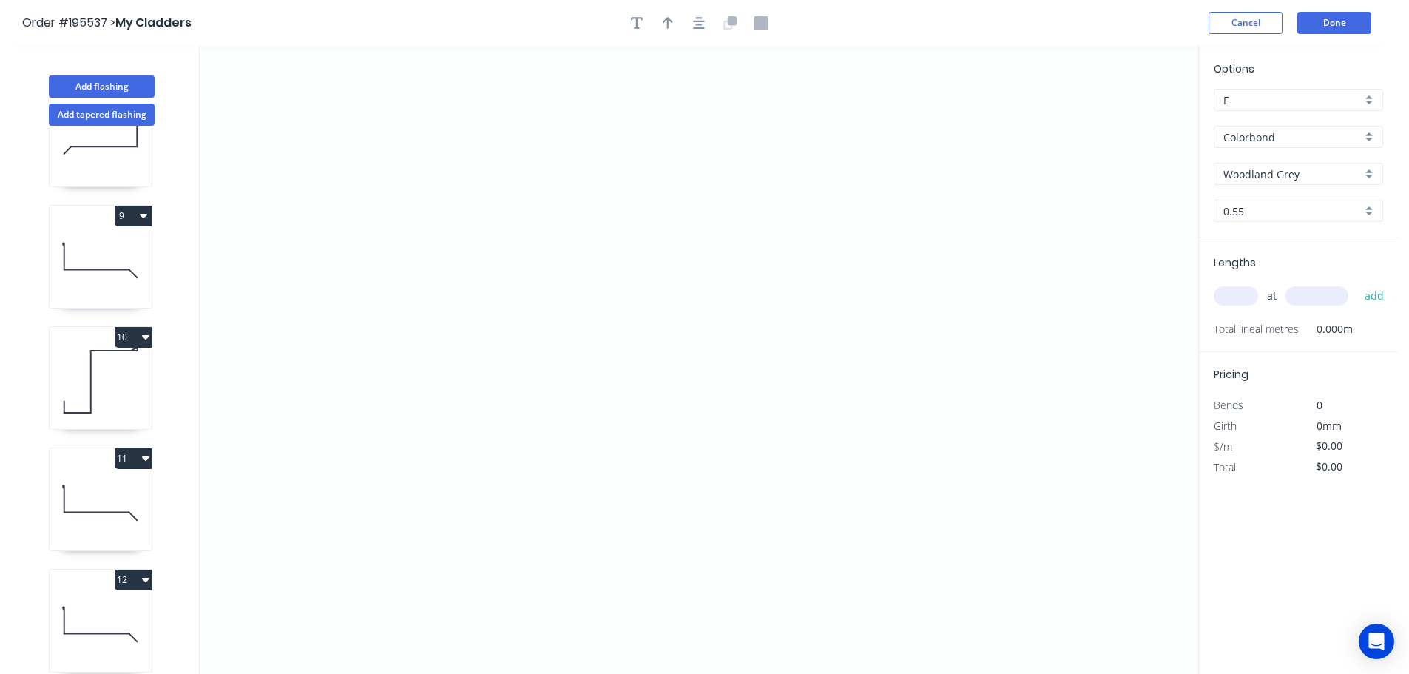
click at [1307, 182] on div "Woodland Grey" at bounding box center [1298, 174] width 169 height 22
click at [1298, 269] on div "Surfmist" at bounding box center [1299, 273] width 168 height 26
click at [298, 96] on icon "0" at bounding box center [699, 360] width 999 height 628
click at [299, 436] on icon "0" at bounding box center [699, 360] width 999 height 628
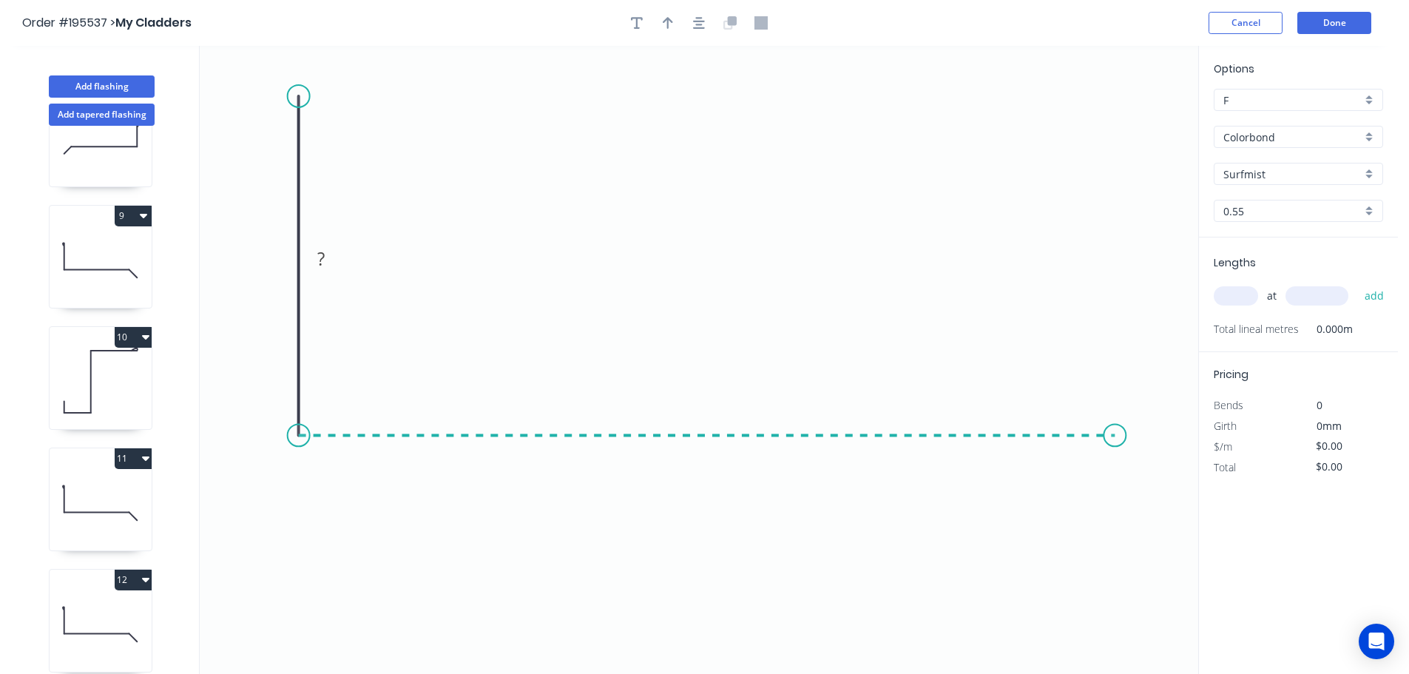
click at [1116, 433] on icon "0 ?" at bounding box center [699, 360] width 999 height 628
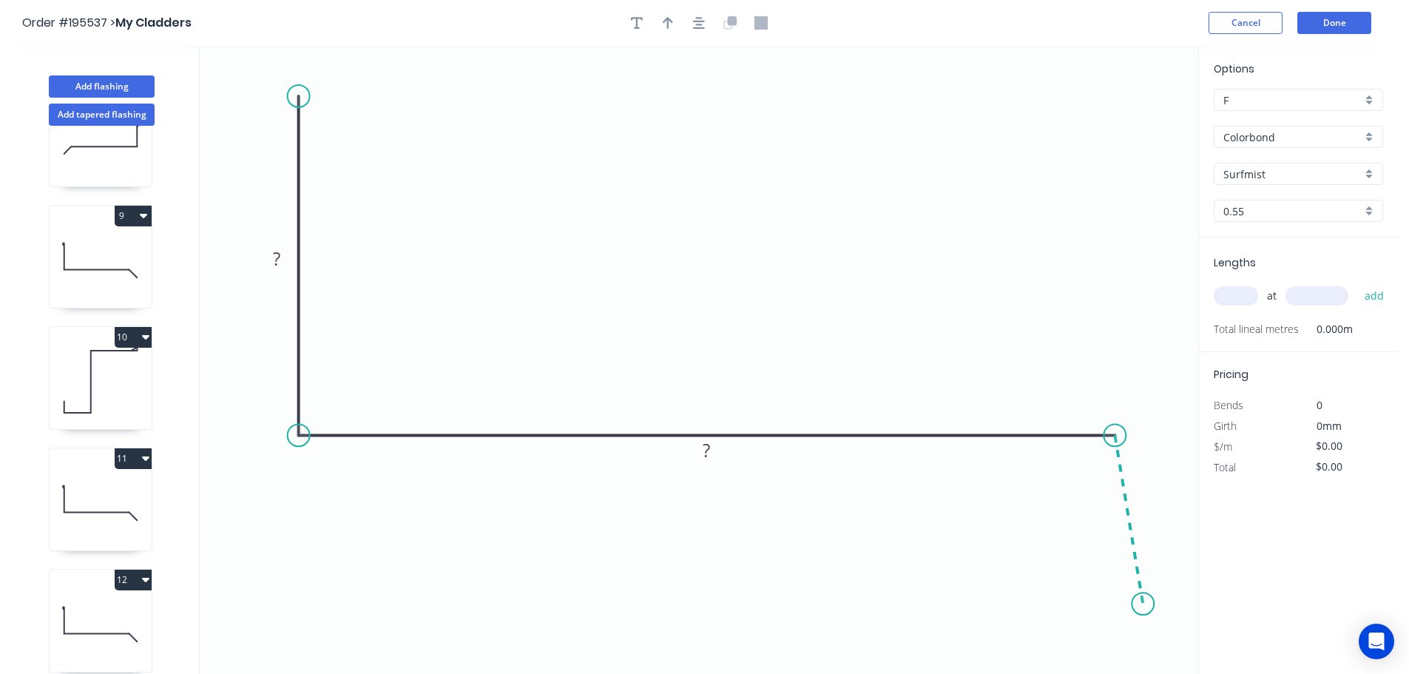
click at [1144, 604] on icon "0 ? ?" at bounding box center [699, 360] width 999 height 628
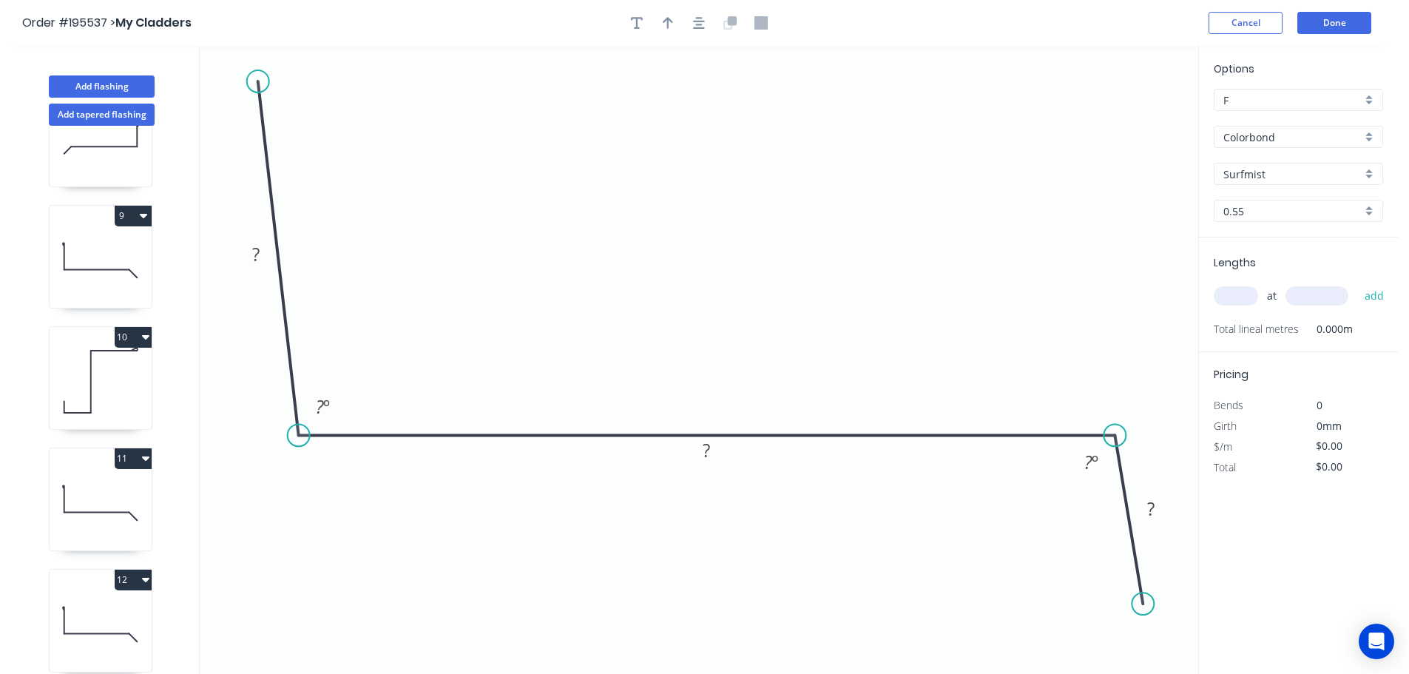
drag, startPoint x: 299, startPoint y: 92, endPoint x: 257, endPoint y: 81, distance: 42.9
click at [257, 81] on circle at bounding box center [258, 81] width 22 height 22
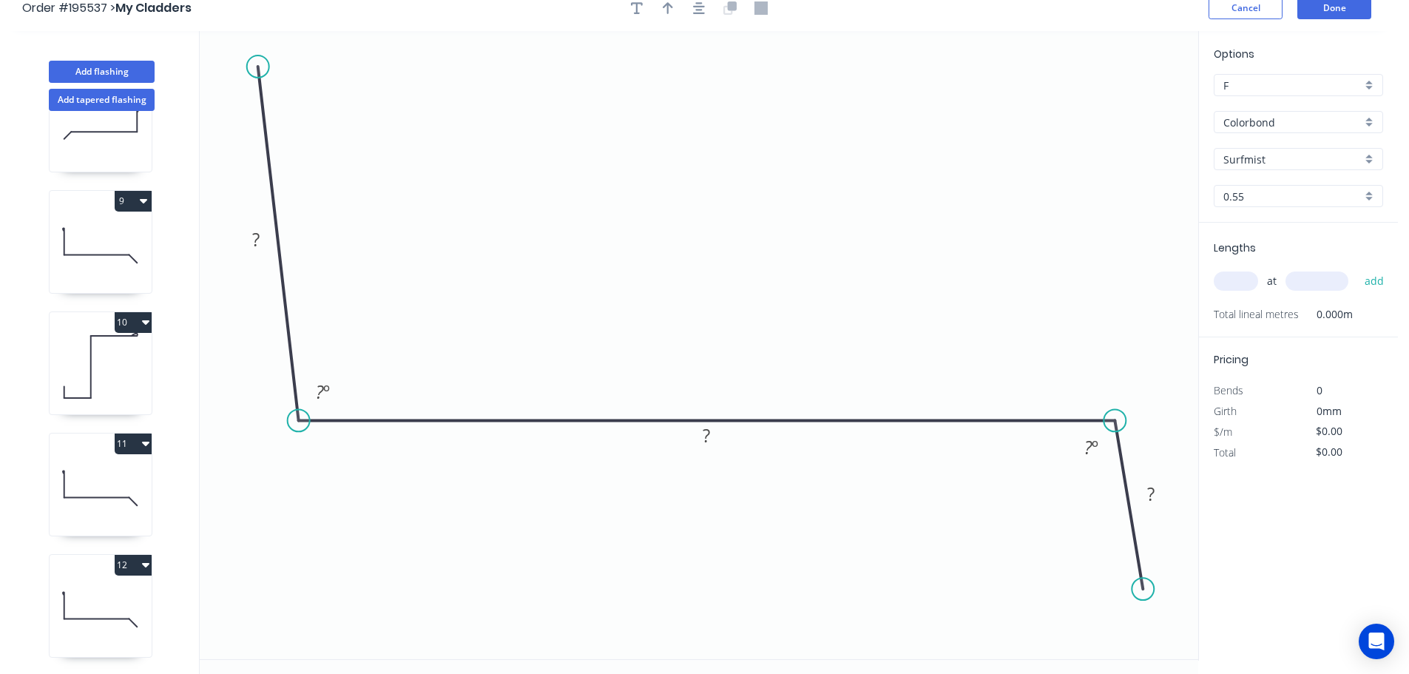
scroll to position [27, 0]
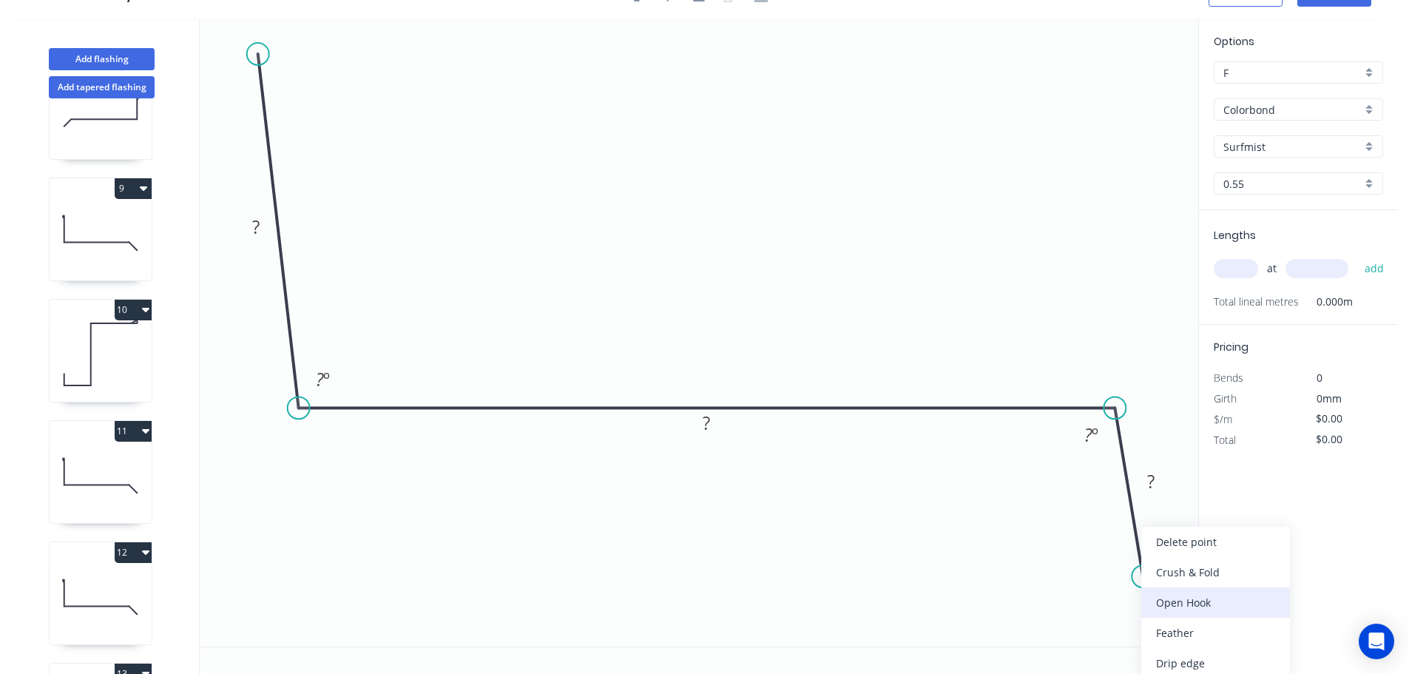
click at [1210, 607] on div "Open Hook" at bounding box center [1216, 602] width 149 height 30
click at [1182, 617] on div "Flip bend" at bounding box center [1215, 625] width 149 height 30
drag, startPoint x: 1158, startPoint y: 532, endPoint x: 1078, endPoint y: 604, distance: 107.4
click at [1078, 604] on rect at bounding box center [1095, 616] width 66 height 30
click at [1097, 622] on tspan "25" at bounding box center [1104, 616] width 21 height 24
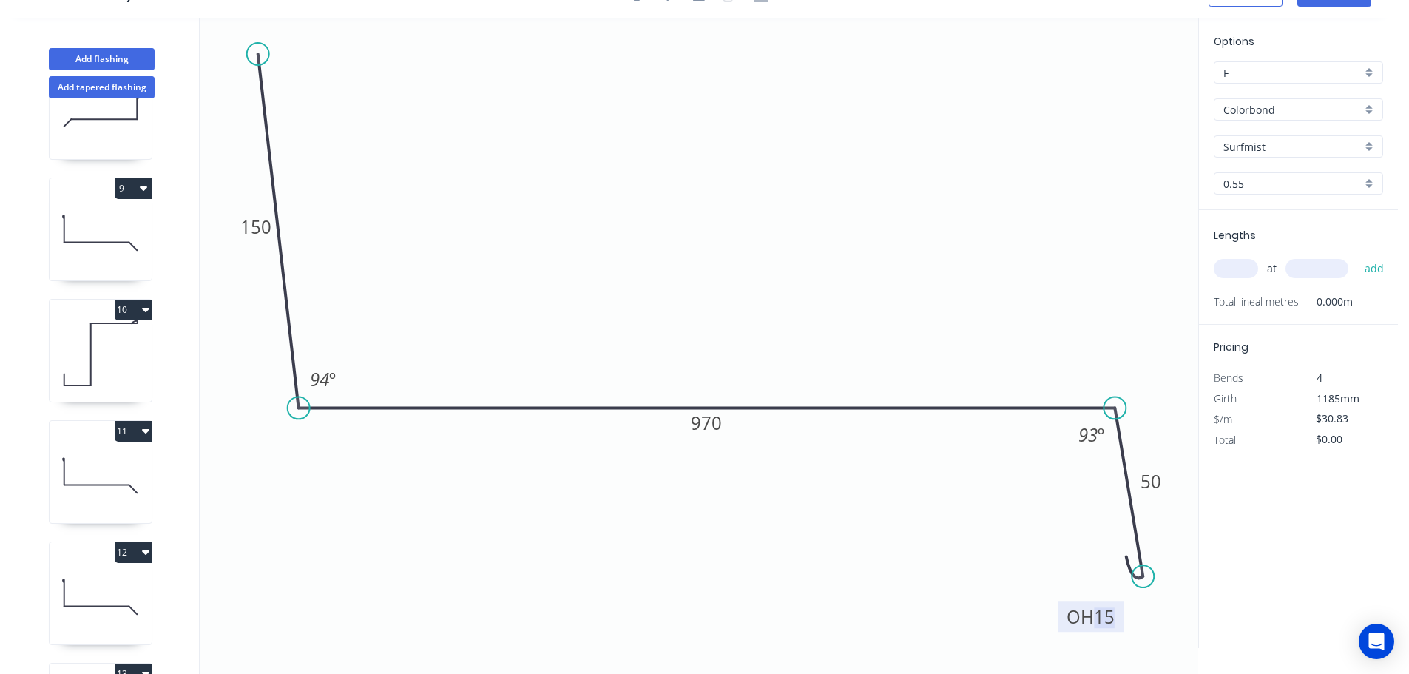
scroll to position [0, 0]
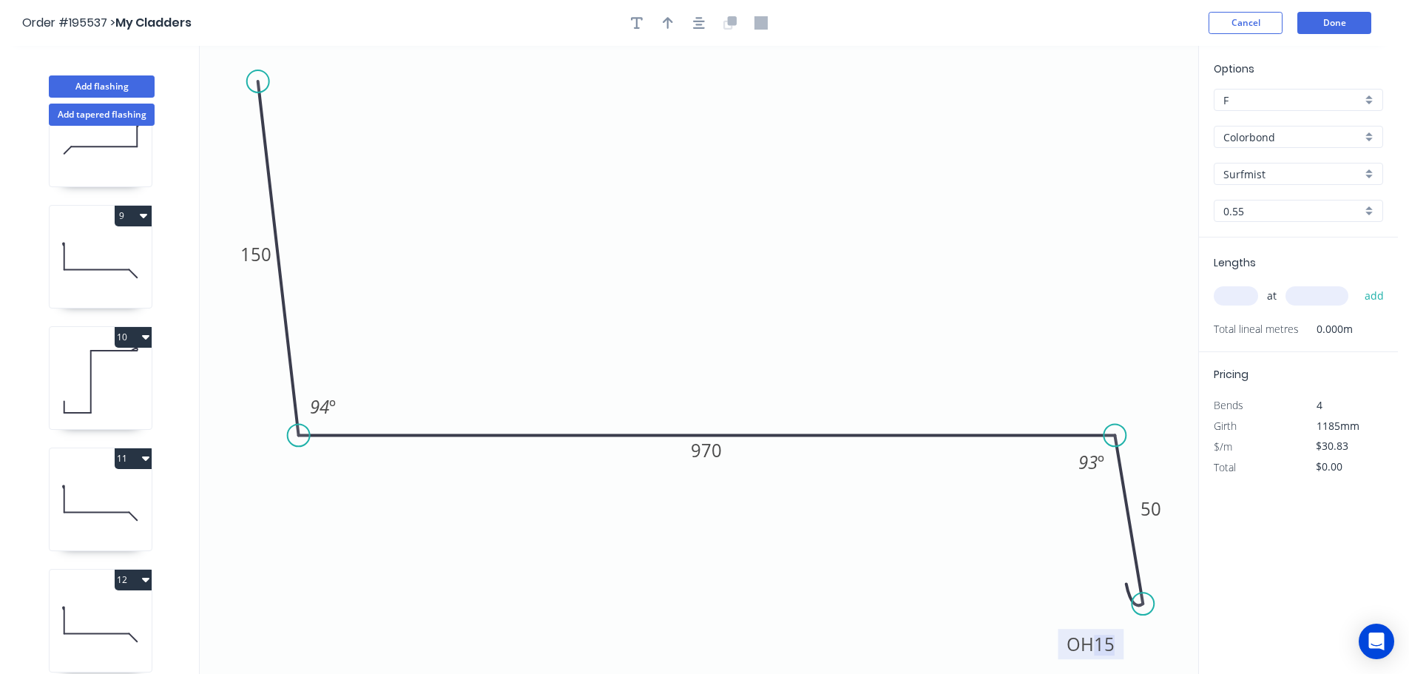
click at [695, 25] on icon "button" at bounding box center [699, 22] width 12 height 13
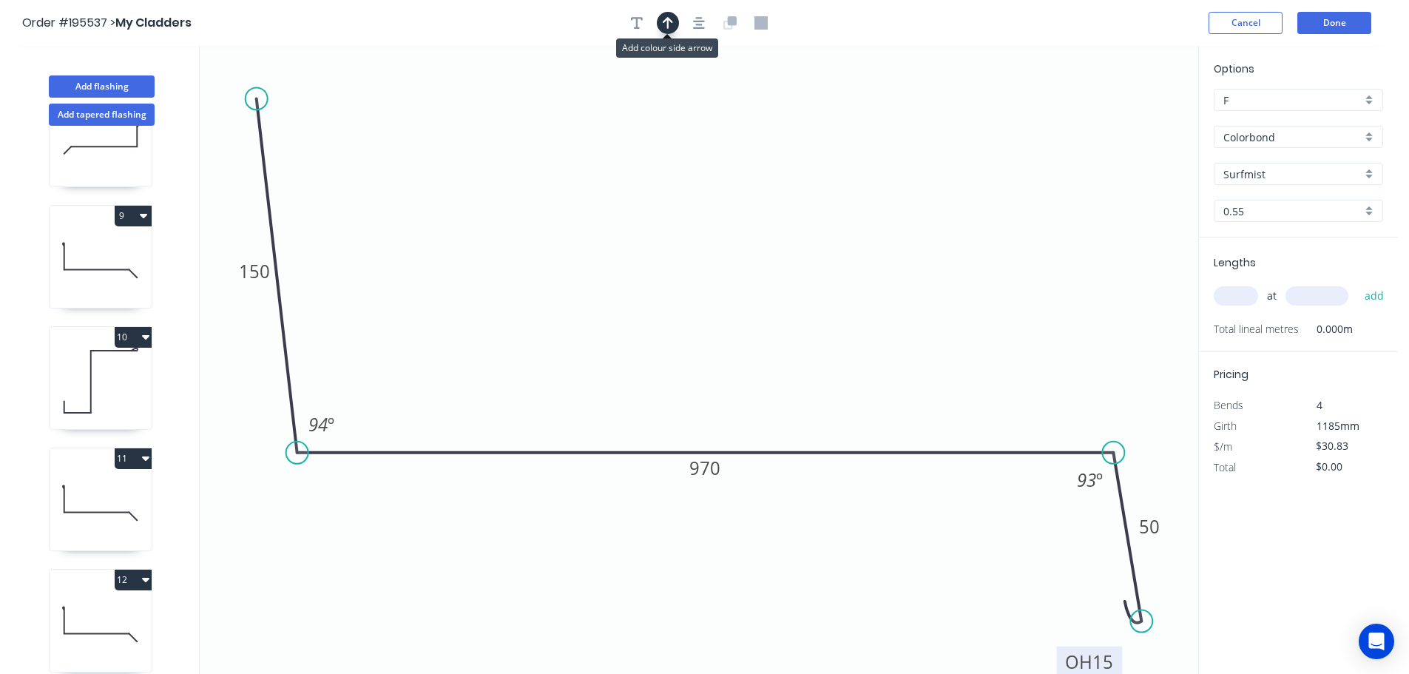
click at [661, 28] on button "button" at bounding box center [668, 23] width 22 height 22
drag, startPoint x: 1125, startPoint y: 121, endPoint x: 735, endPoint y: 121, distance: 389.9
click at [738, 121] on icon at bounding box center [744, 101] width 13 height 47
click at [1233, 298] on input "text" at bounding box center [1236, 295] width 44 height 19
click at [1358, 283] on button "add" at bounding box center [1375, 295] width 35 height 25
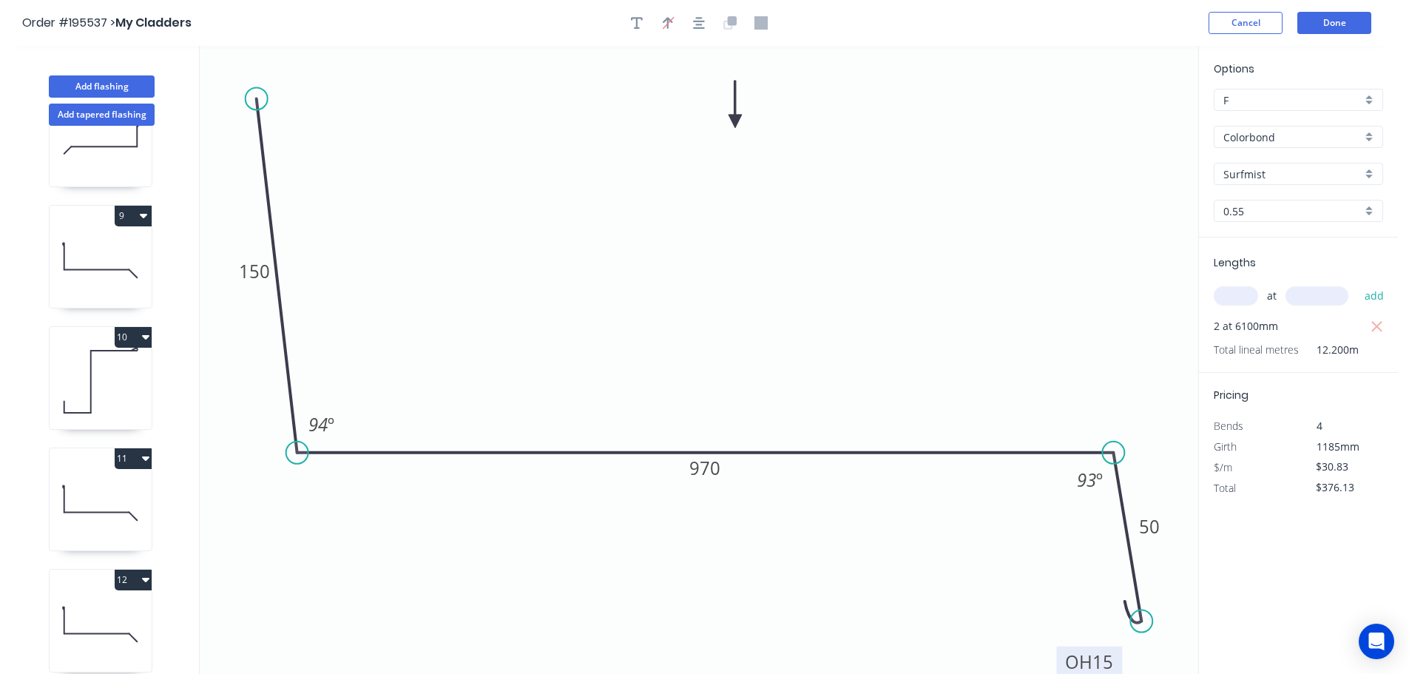
click at [1346, 4] on header "Order #195537 > My Cladders Cancel Done" at bounding box center [699, 23] width 1398 height 46
click at [1348, 13] on button "Done" at bounding box center [1335, 23] width 74 height 22
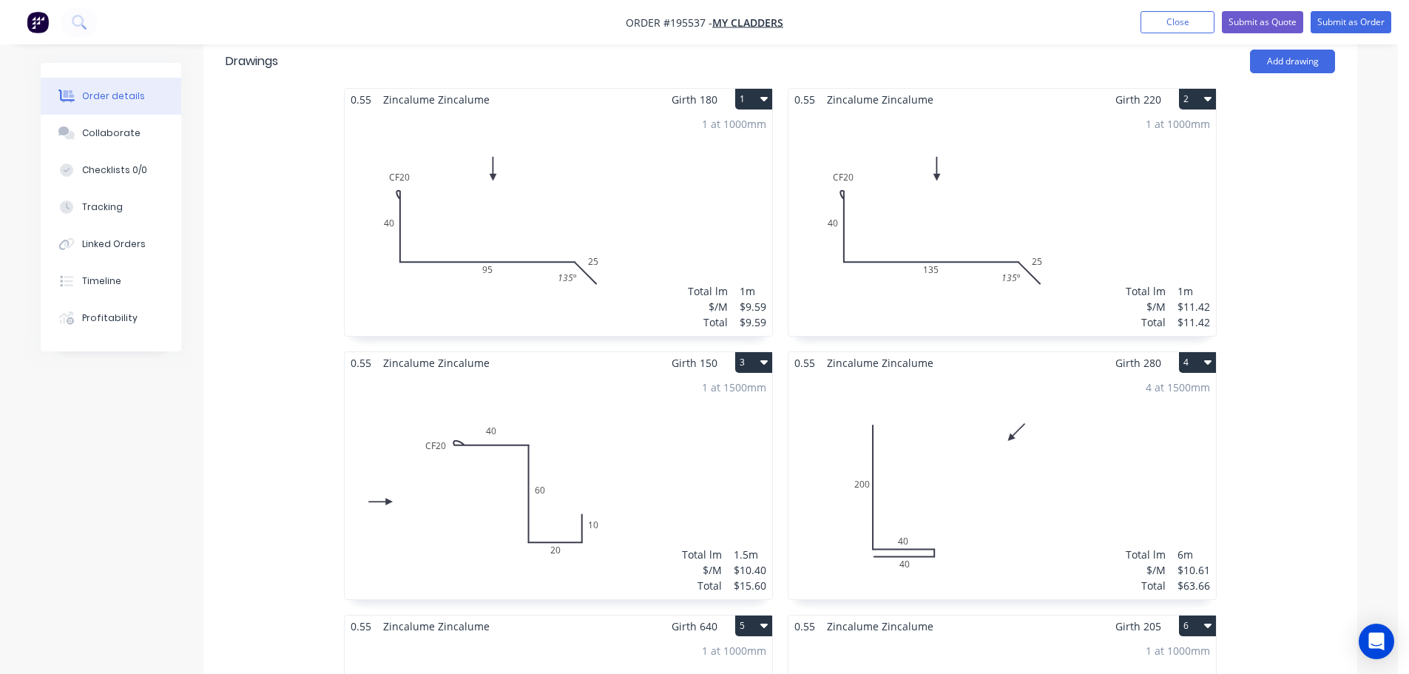
scroll to position [518, 0]
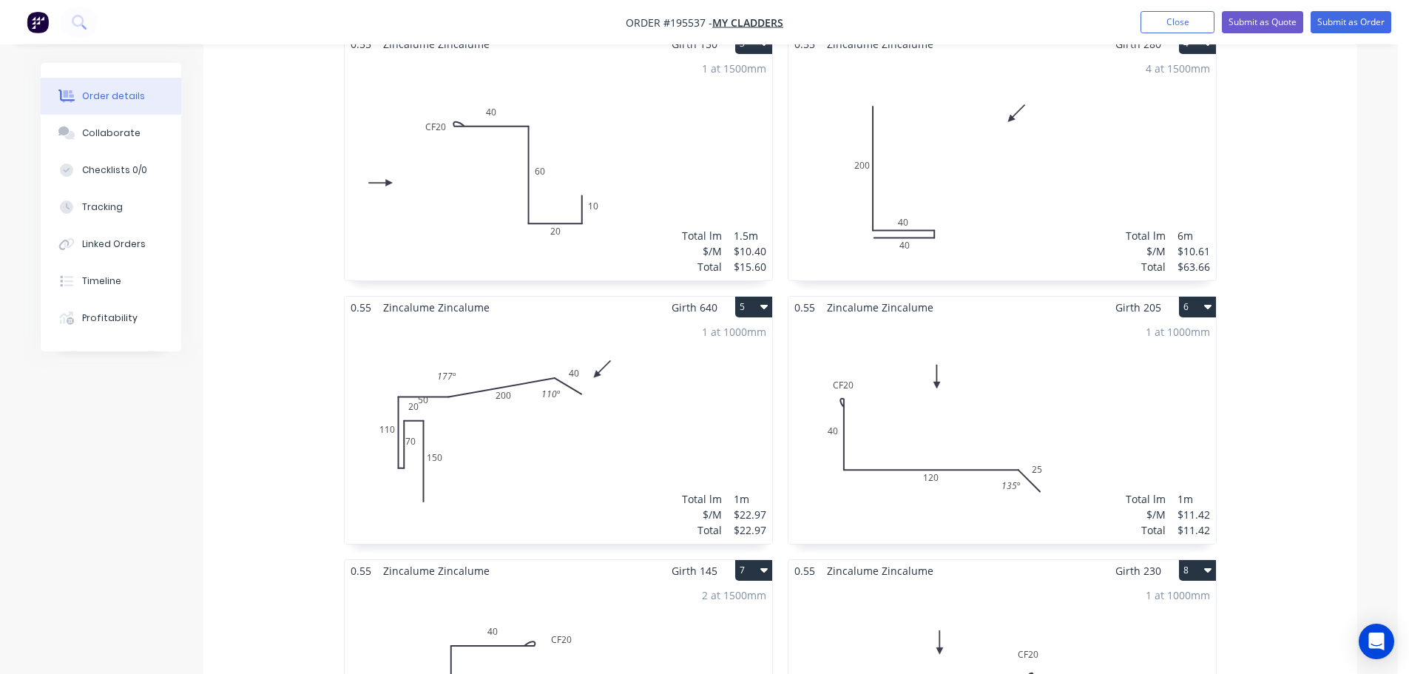
click at [629, 410] on div "1 at 1000mm Total lm $/M Total 1m $22.97 $22.97" at bounding box center [559, 431] width 428 height 226
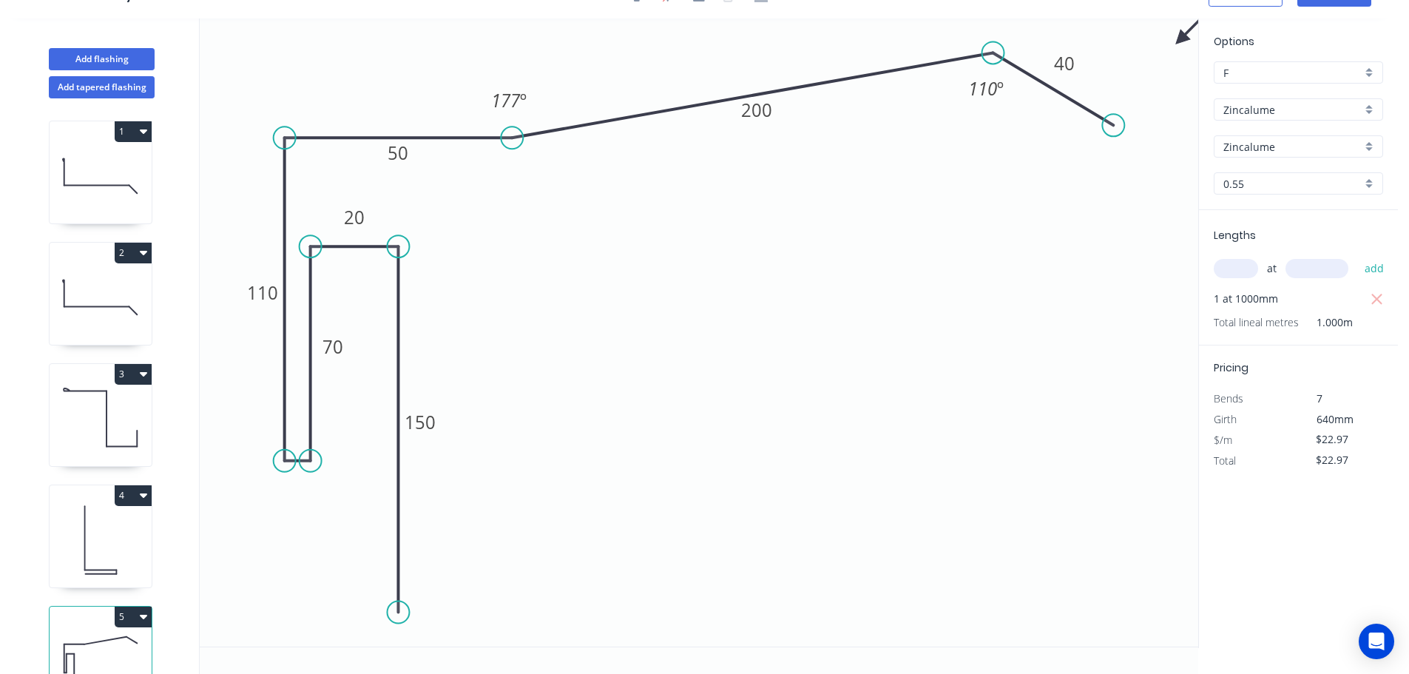
scroll to position [27, 0]
drag, startPoint x: 420, startPoint y: 161, endPoint x: 399, endPoint y: 123, distance: 44.1
click at [399, 123] on rect at bounding box center [377, 114] width 48 height 30
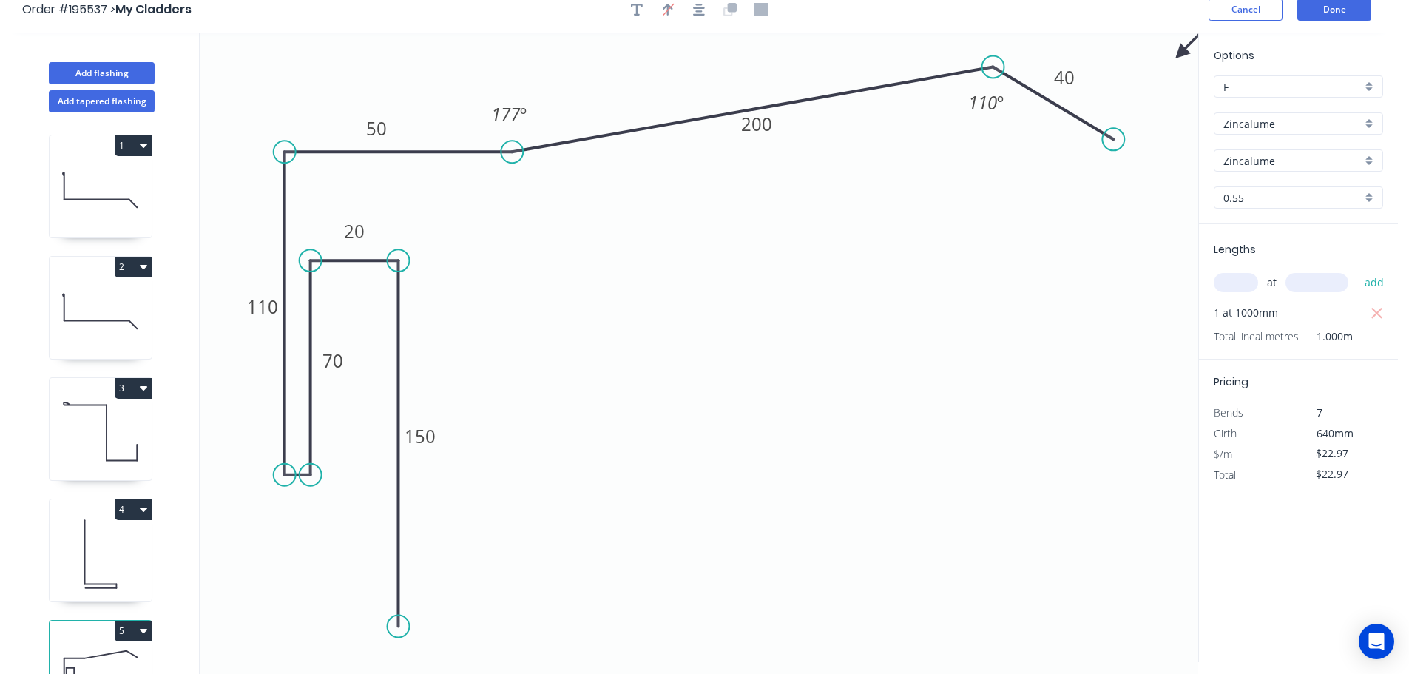
scroll to position [0, 0]
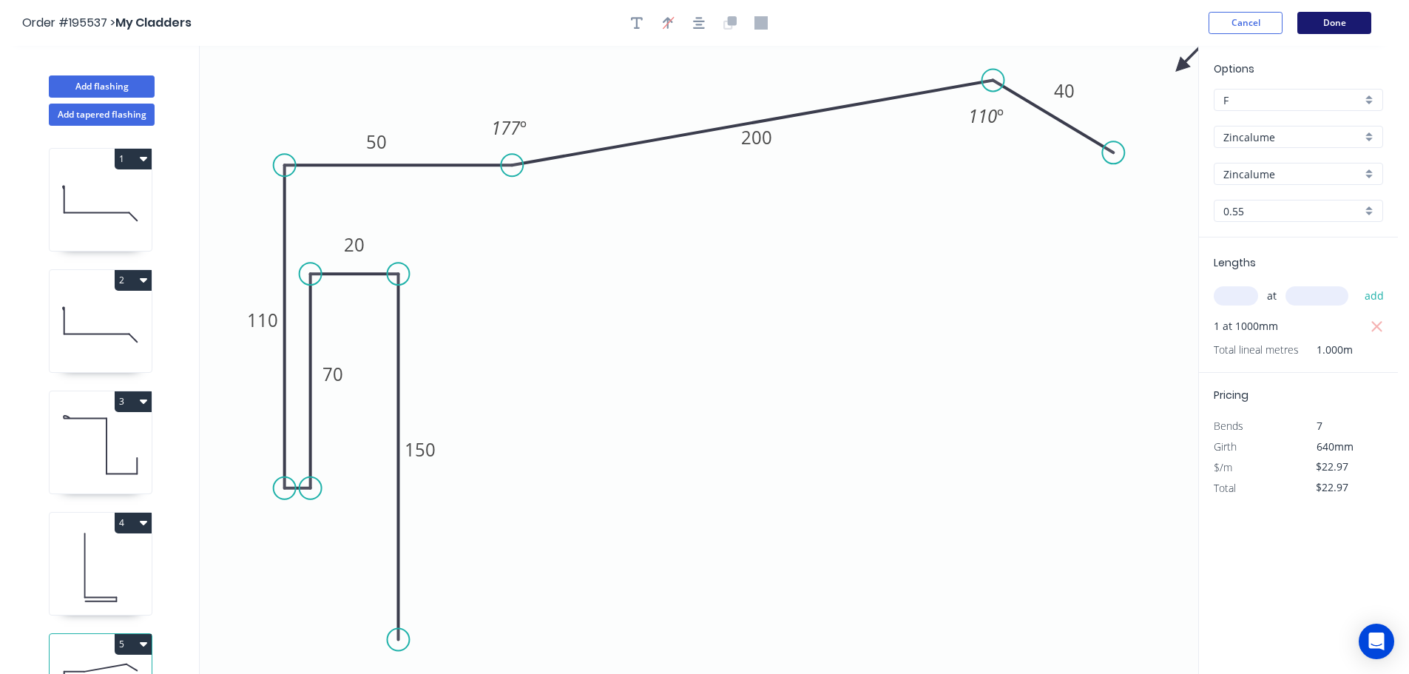
click at [1324, 22] on button "Done" at bounding box center [1335, 23] width 74 height 22
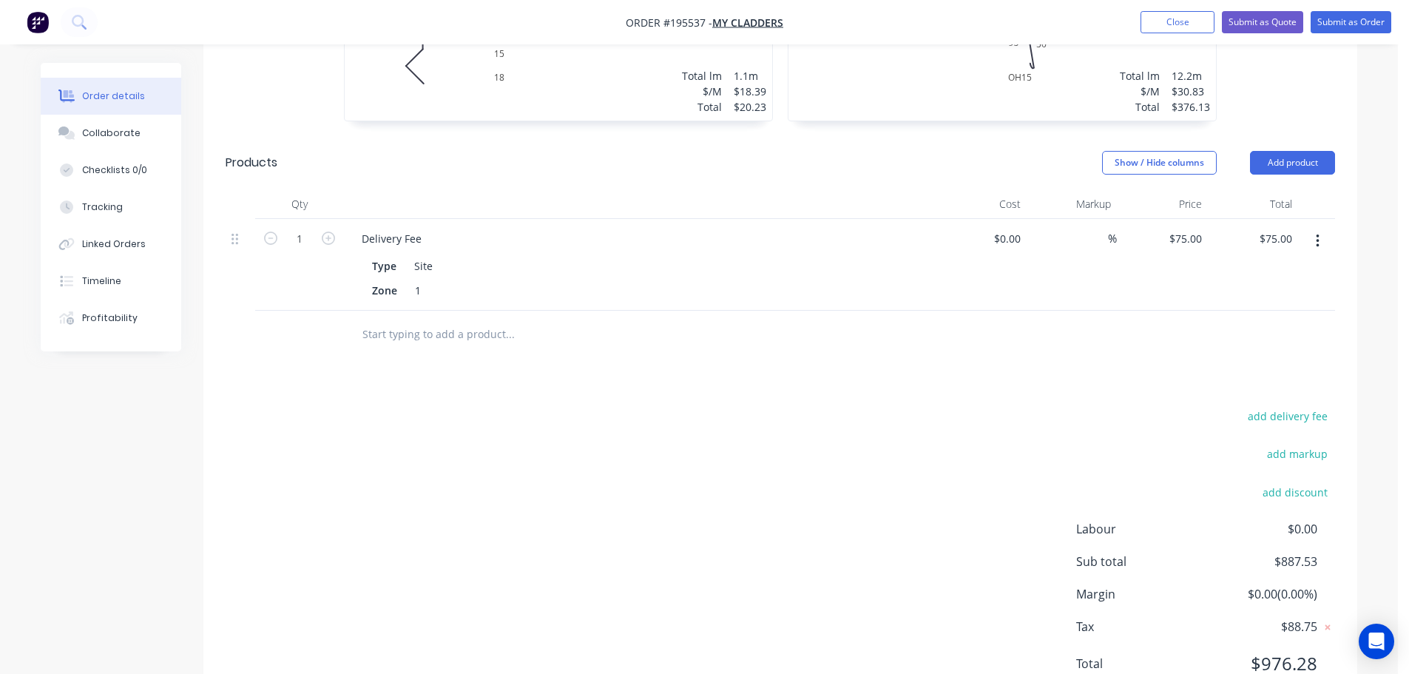
scroll to position [2785, 0]
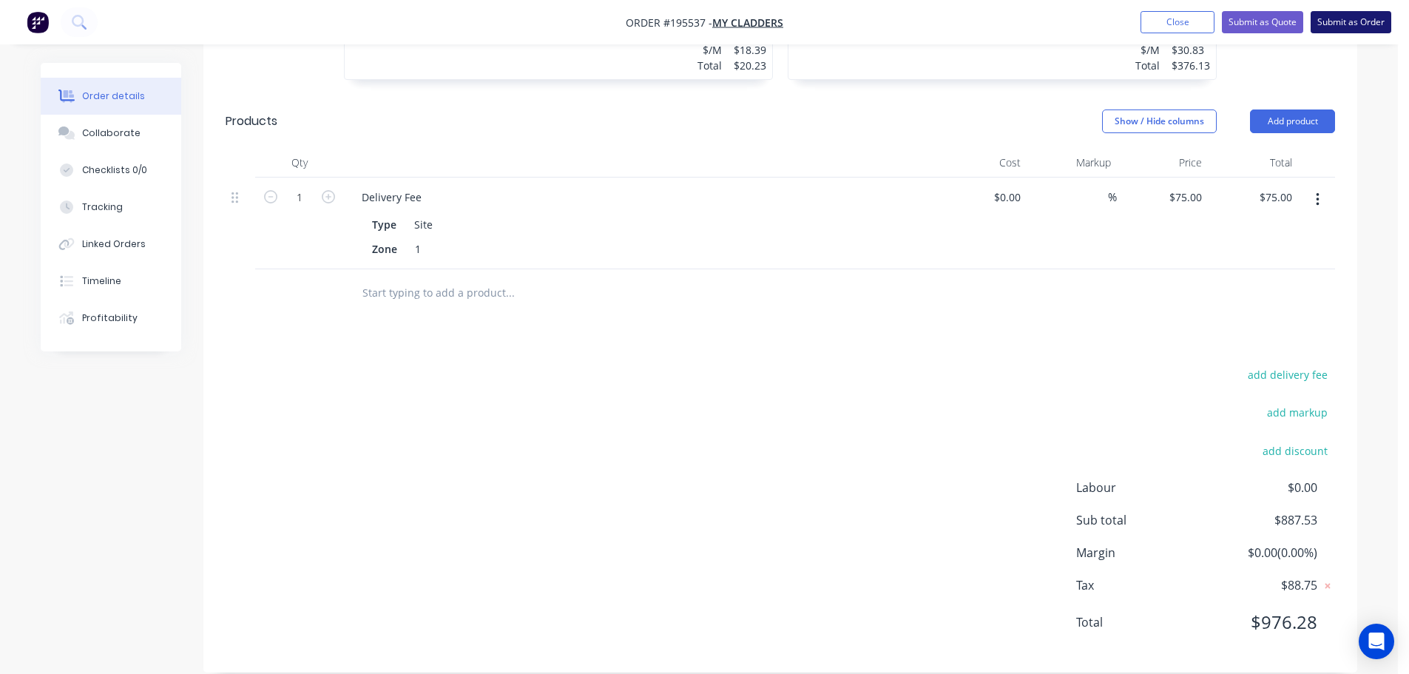
click at [1345, 30] on button "Submit as Order" at bounding box center [1351, 22] width 81 height 22
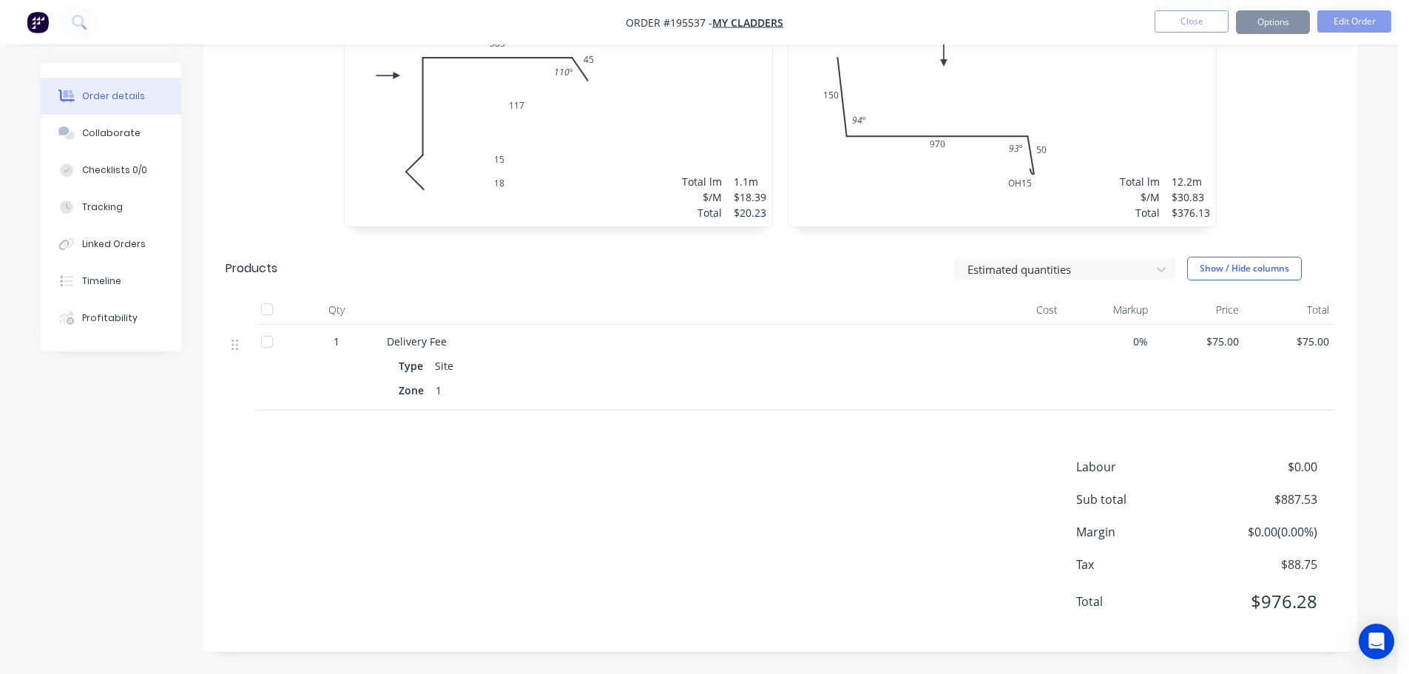
scroll to position [0, 0]
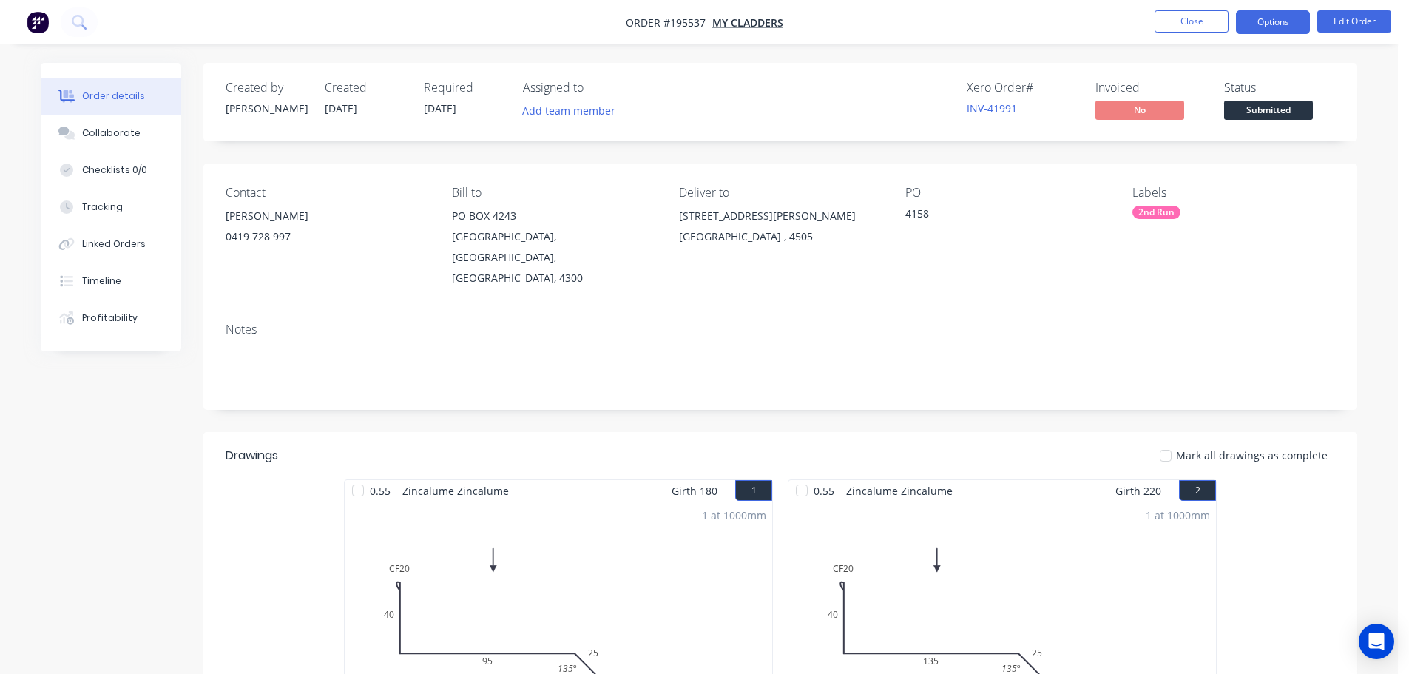
click at [1286, 24] on button "Options" at bounding box center [1273, 22] width 74 height 24
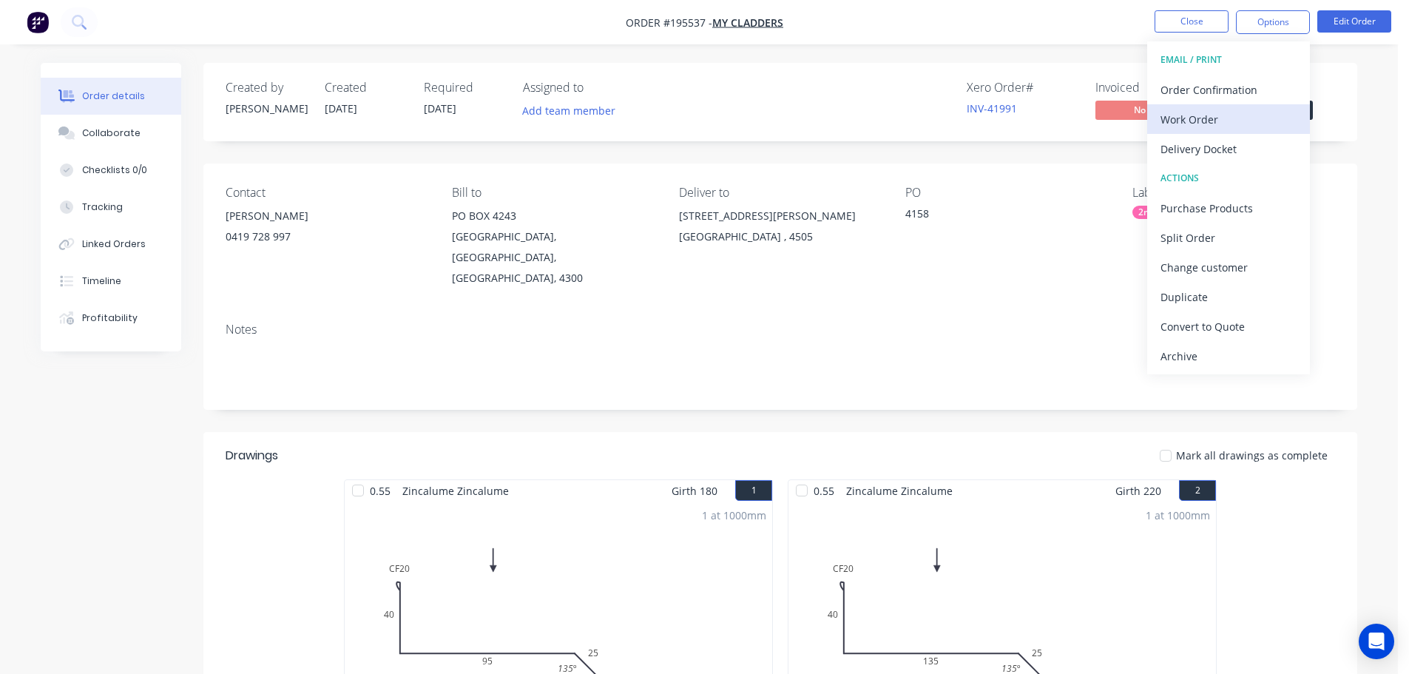
click at [1260, 132] on button "Work Order" at bounding box center [1229, 119] width 163 height 30
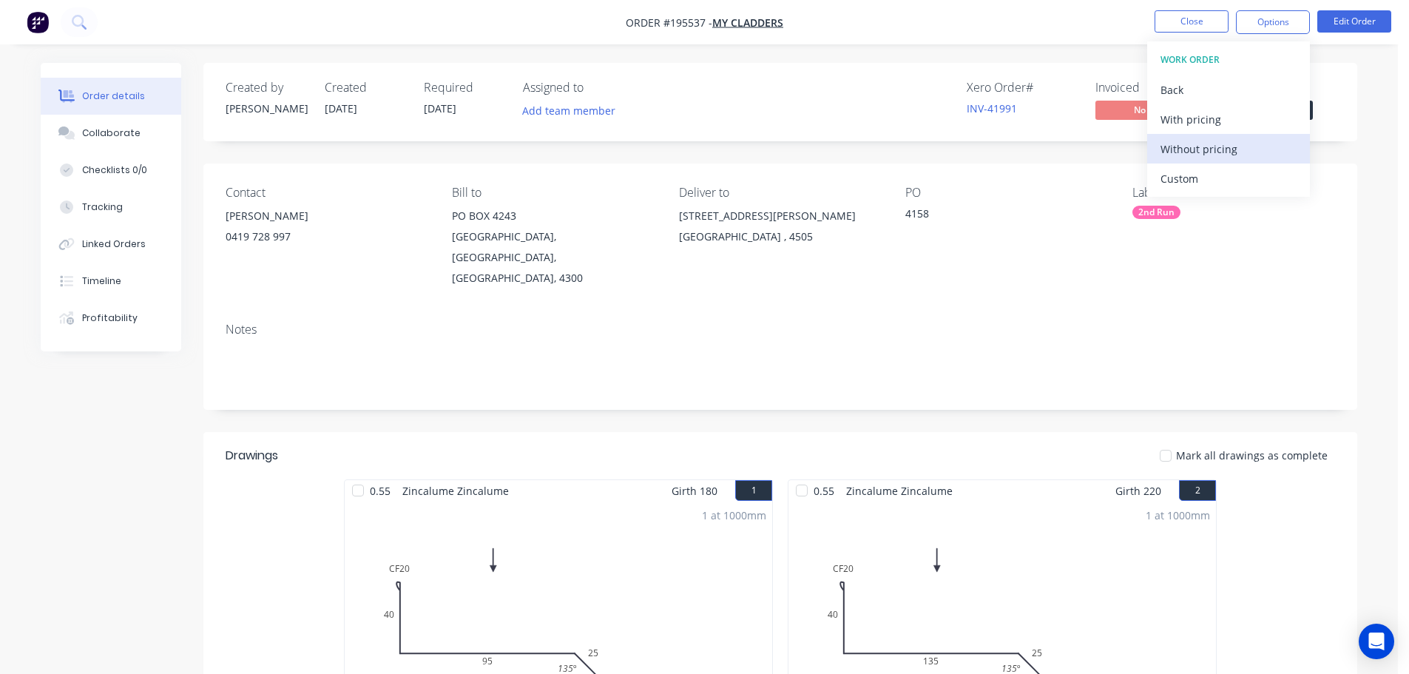
click at [1255, 155] on div "Without pricing" at bounding box center [1229, 148] width 136 height 21
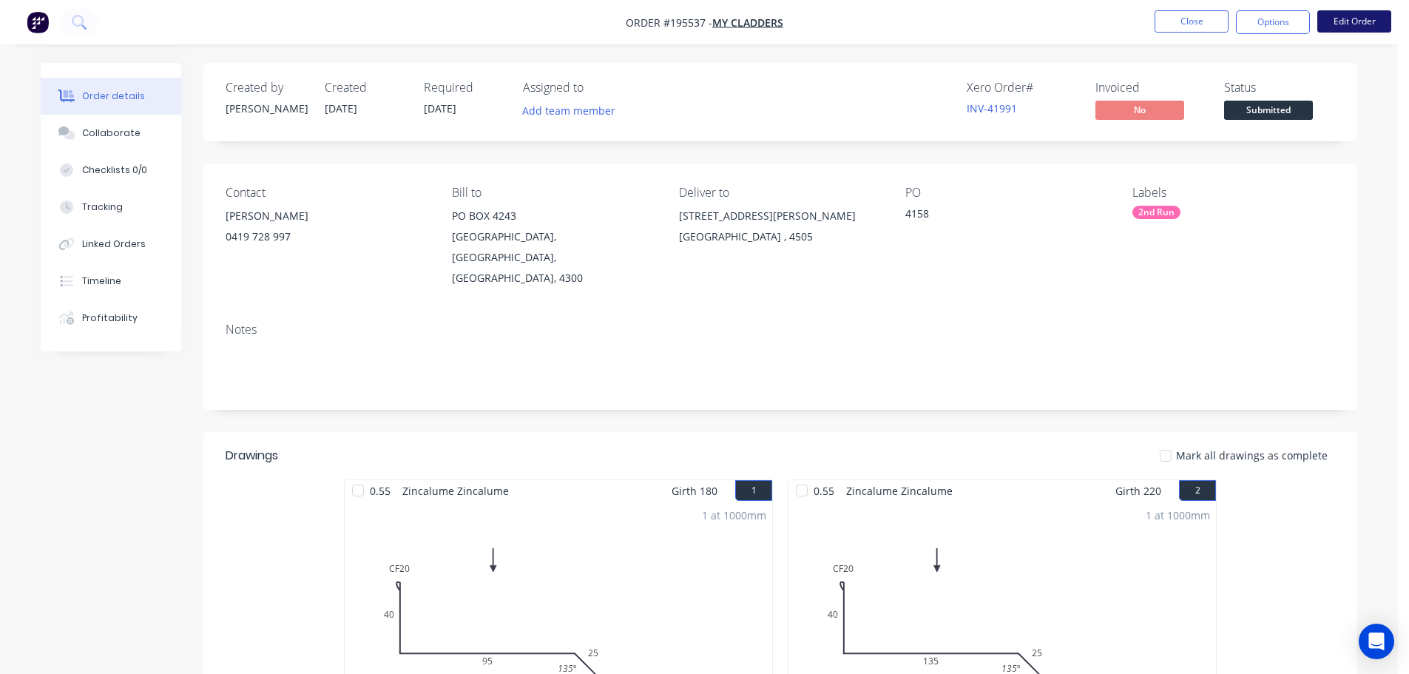
click at [1351, 16] on button "Edit Order" at bounding box center [1355, 21] width 74 height 22
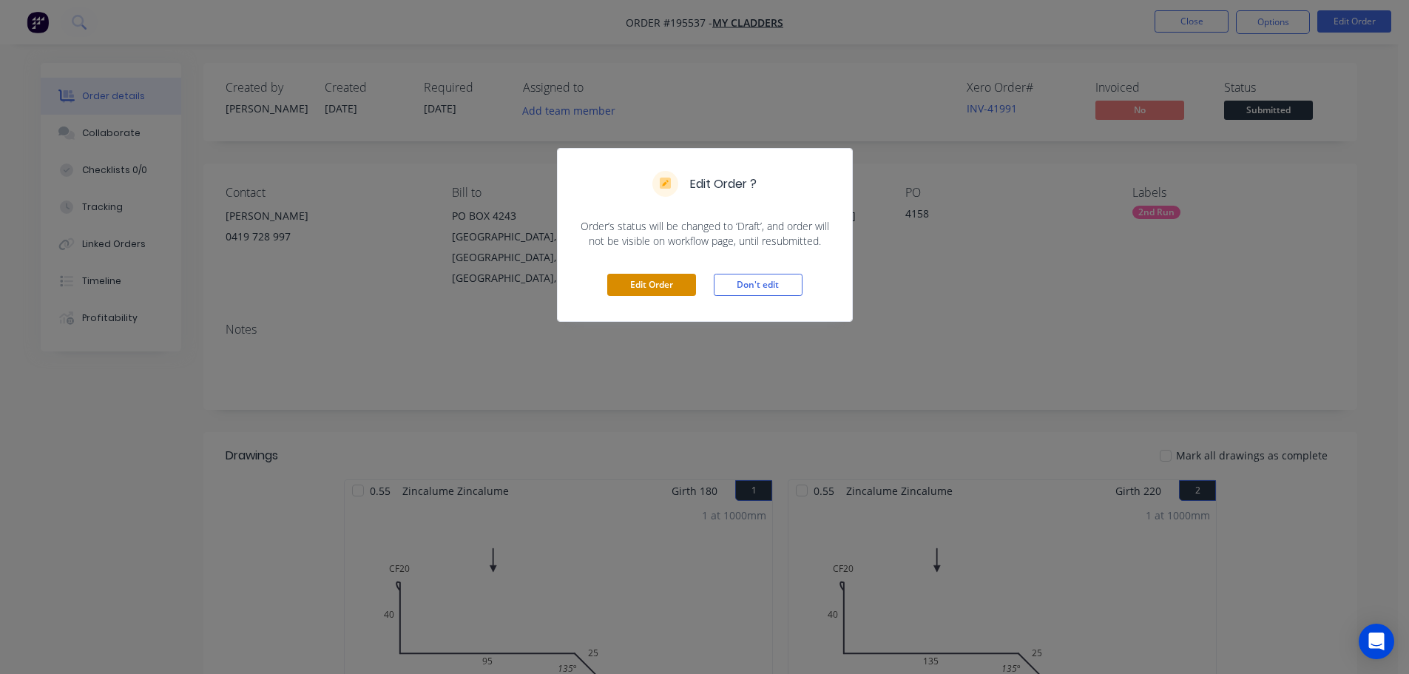
click at [629, 280] on button "Edit Order" at bounding box center [651, 285] width 89 height 22
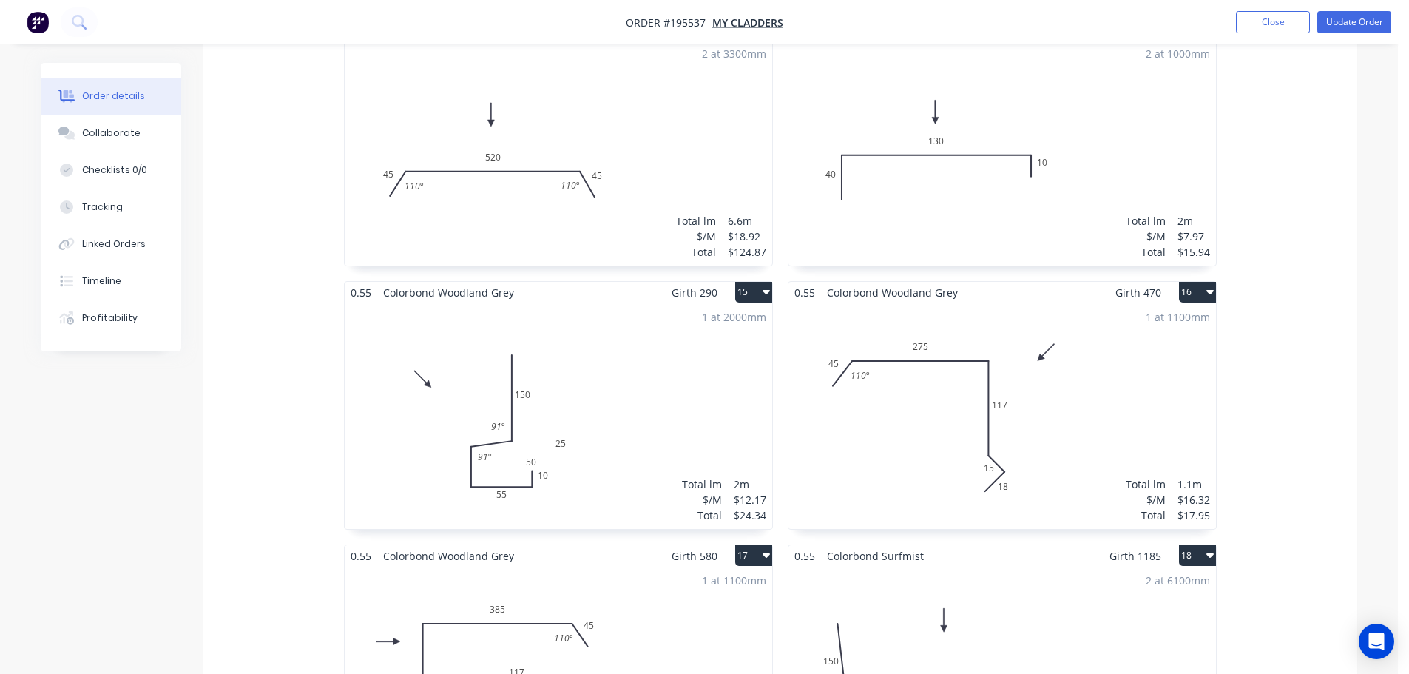
click at [619, 391] on div "1 at 2000mm Total lm $/M Total 2m $12.17 $24.34" at bounding box center [559, 416] width 428 height 226
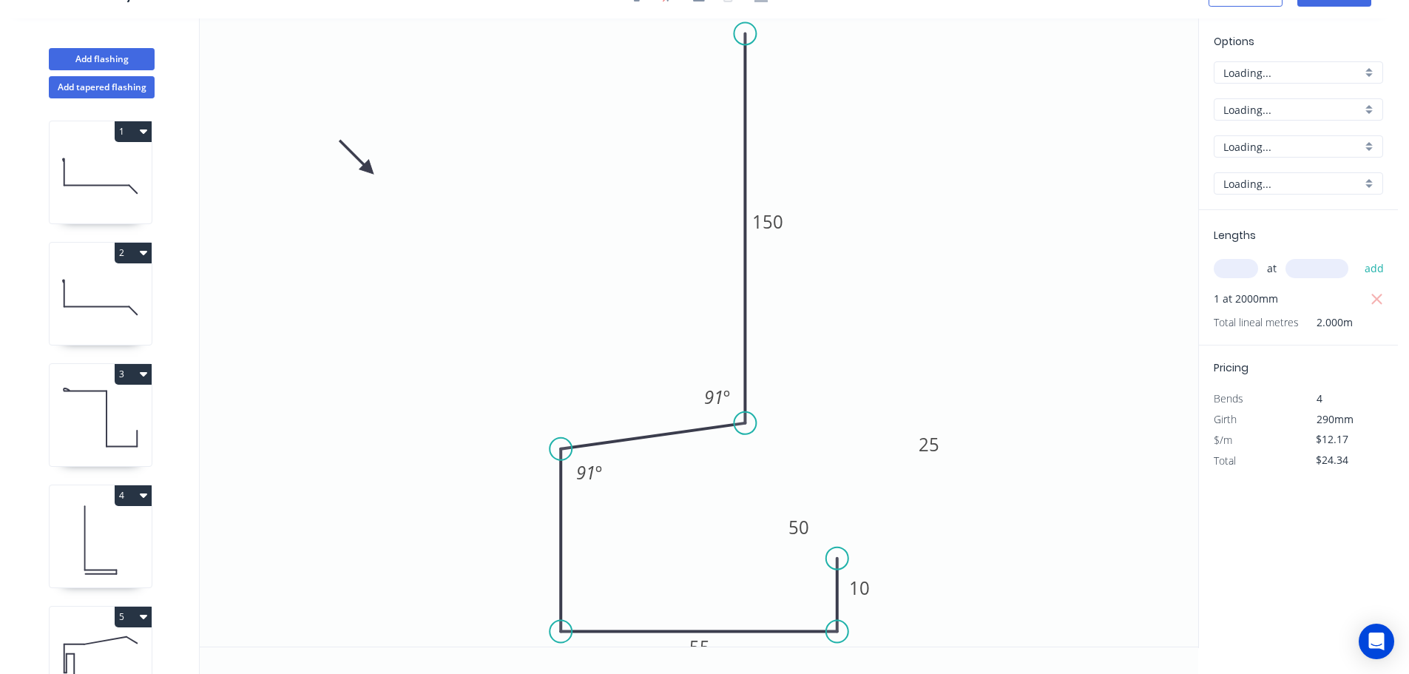
scroll to position [27, 0]
click at [791, 61] on div "Delete point" at bounding box center [818, 64] width 149 height 30
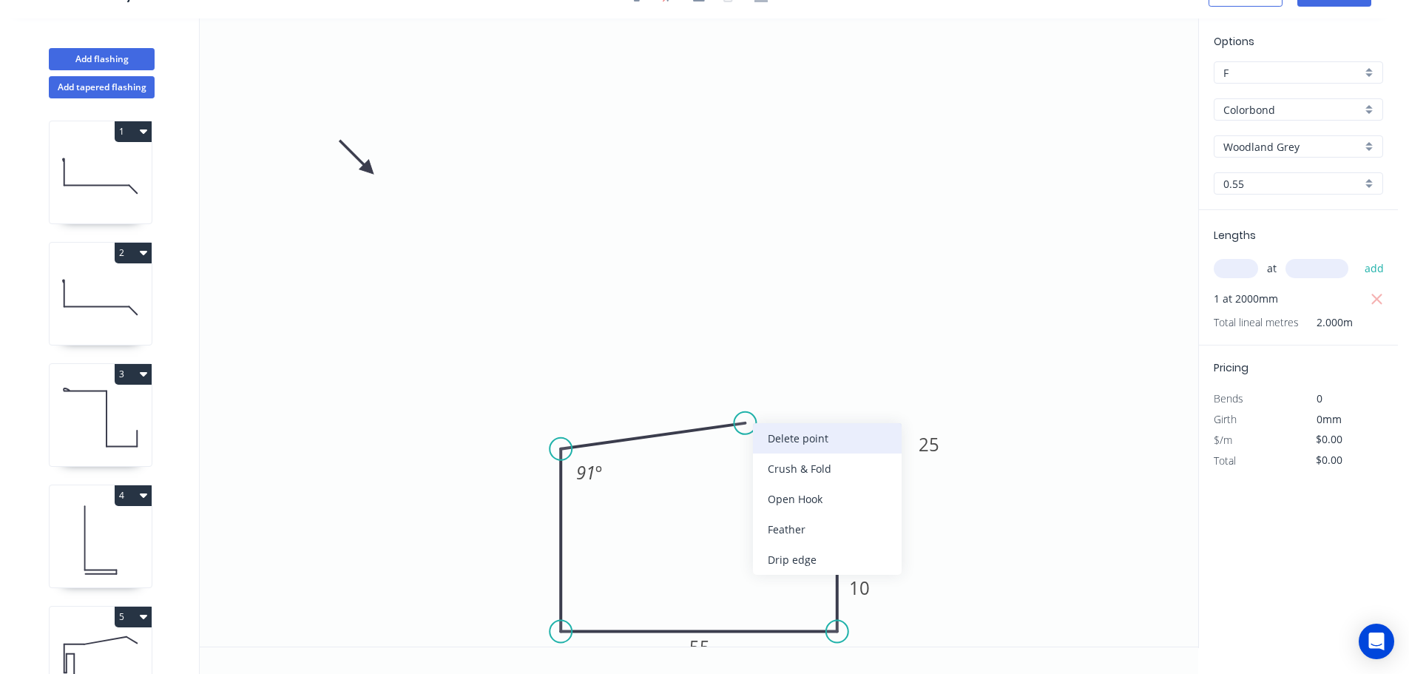
click at [767, 434] on div "Delete point" at bounding box center [827, 438] width 149 height 30
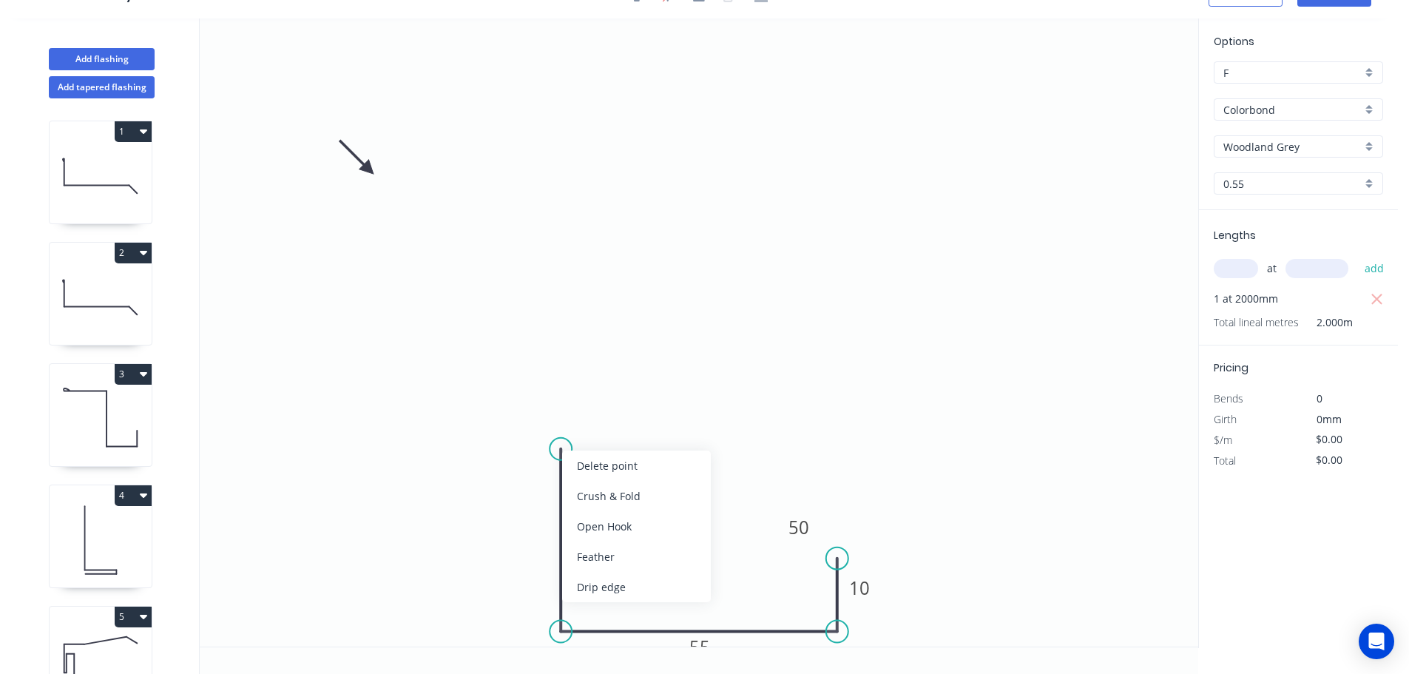
drag, startPoint x: 576, startPoint y: 467, endPoint x: 738, endPoint y: 585, distance: 200.2
click at [577, 467] on div "Delete point" at bounding box center [636, 466] width 149 height 30
click at [655, 547] on div "Delete point" at bounding box center [630, 542] width 149 height 30
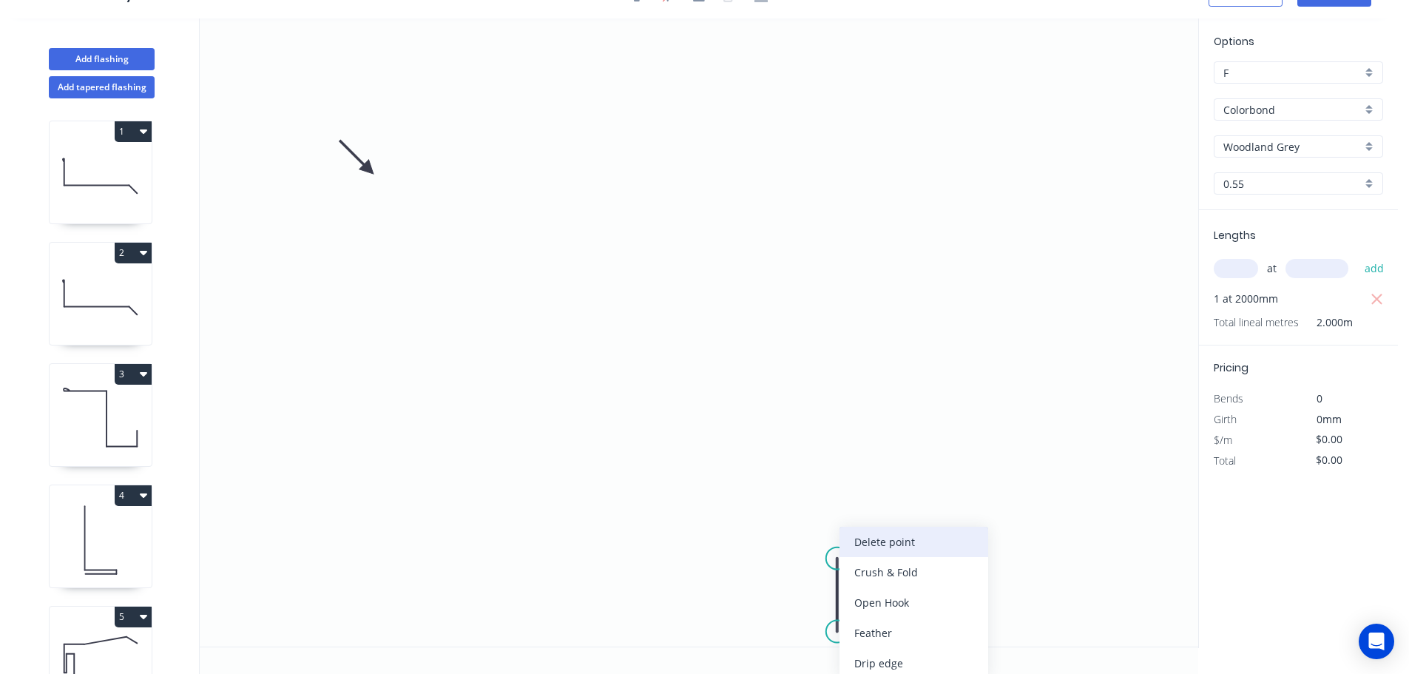
click at [855, 535] on div "Delete point" at bounding box center [914, 542] width 149 height 30
click at [719, 42] on icon "0" at bounding box center [699, 332] width 999 height 628
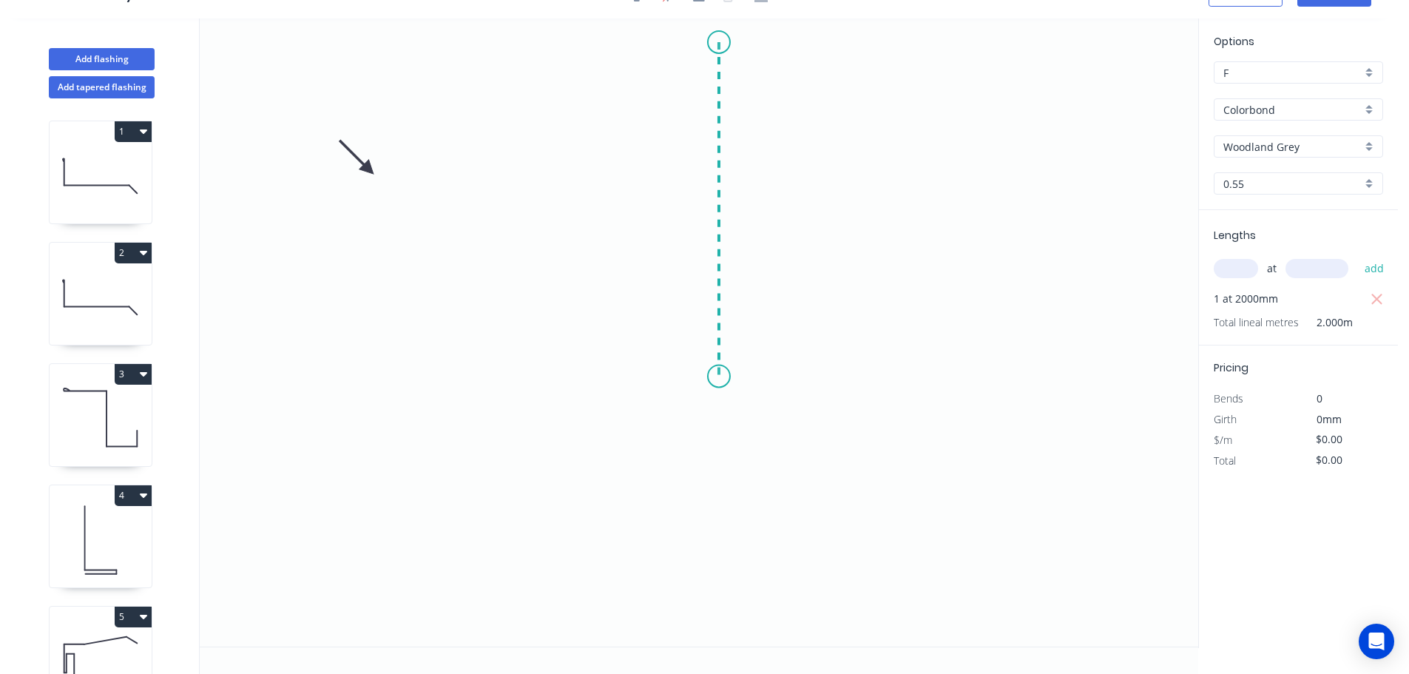
click at [710, 377] on icon "0" at bounding box center [699, 332] width 999 height 628
click at [537, 398] on icon "0 ?" at bounding box center [699, 332] width 999 height 628
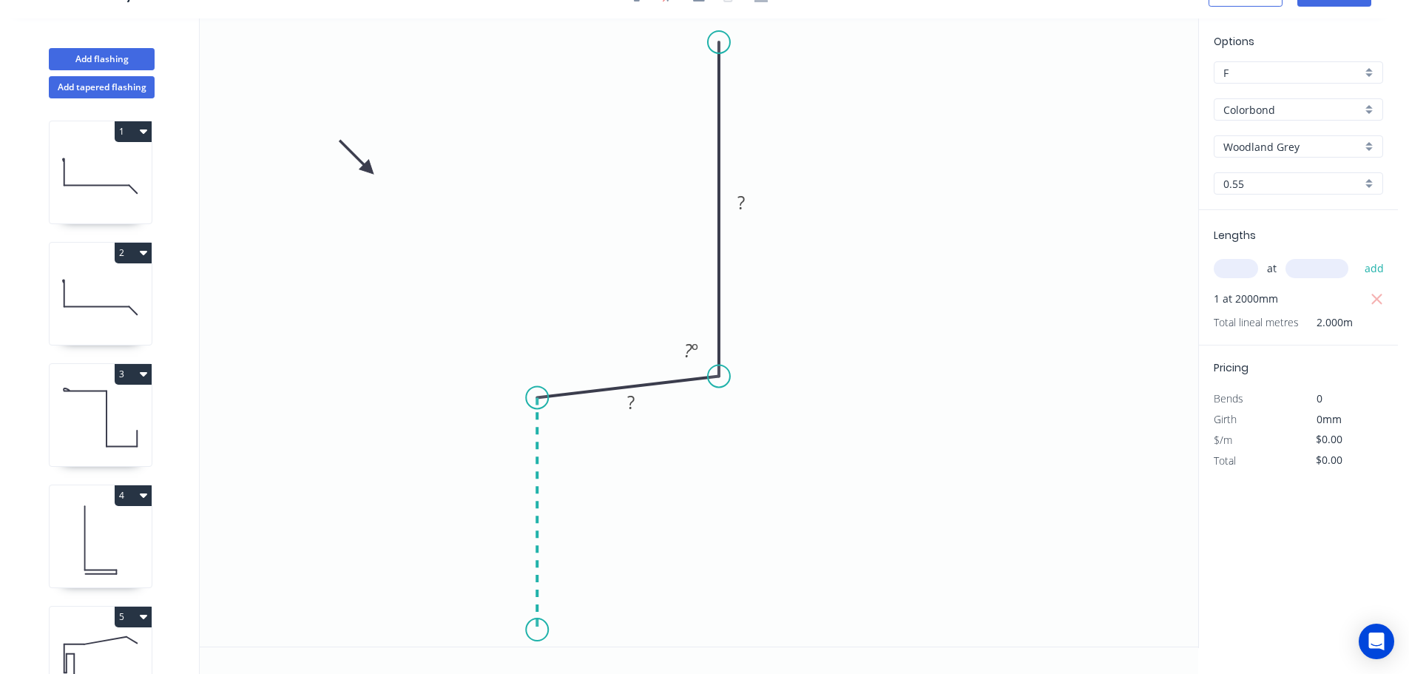
click at [530, 630] on icon "0 ? ? ? º" at bounding box center [699, 332] width 999 height 628
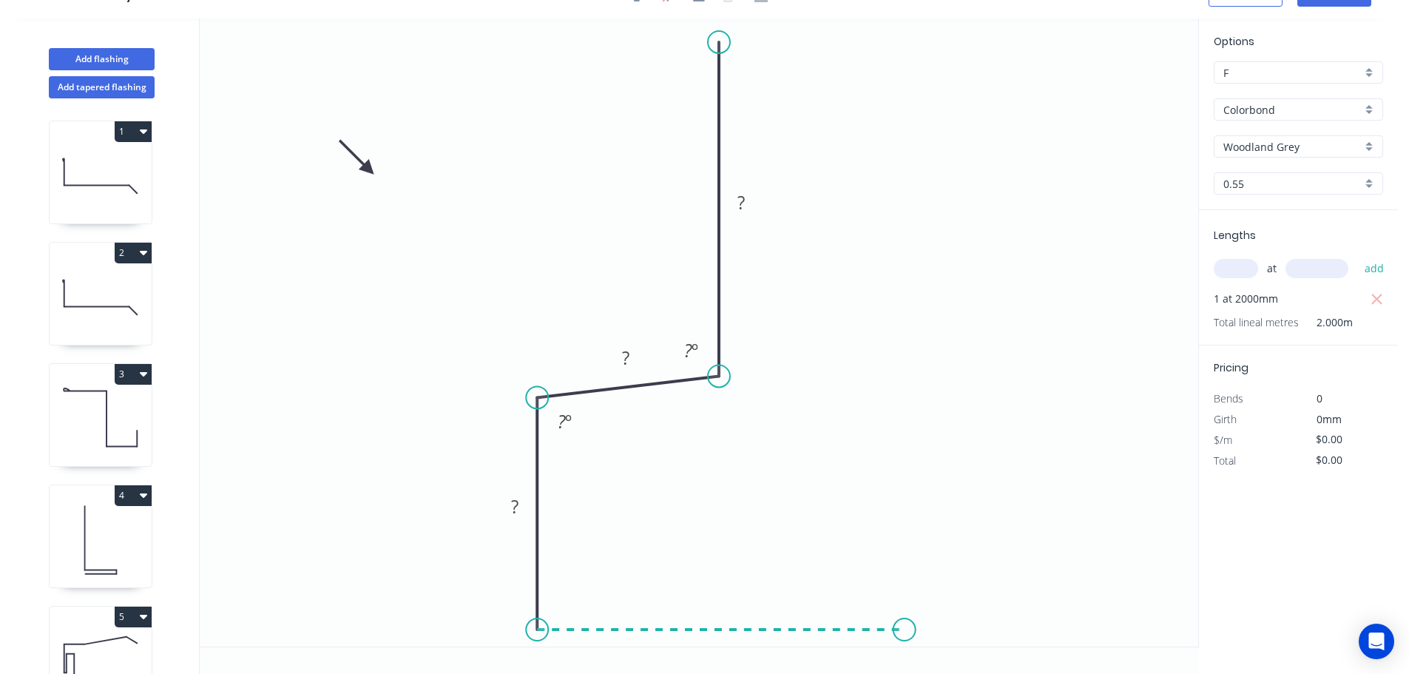
click at [904, 632] on icon "0 ? ? ? ? º ? º" at bounding box center [699, 332] width 999 height 628
click at [902, 572] on icon "0 ? ? ? ? ? º ? º" at bounding box center [699, 332] width 999 height 628
click at [749, 202] on rect at bounding box center [742, 203] width 30 height 21
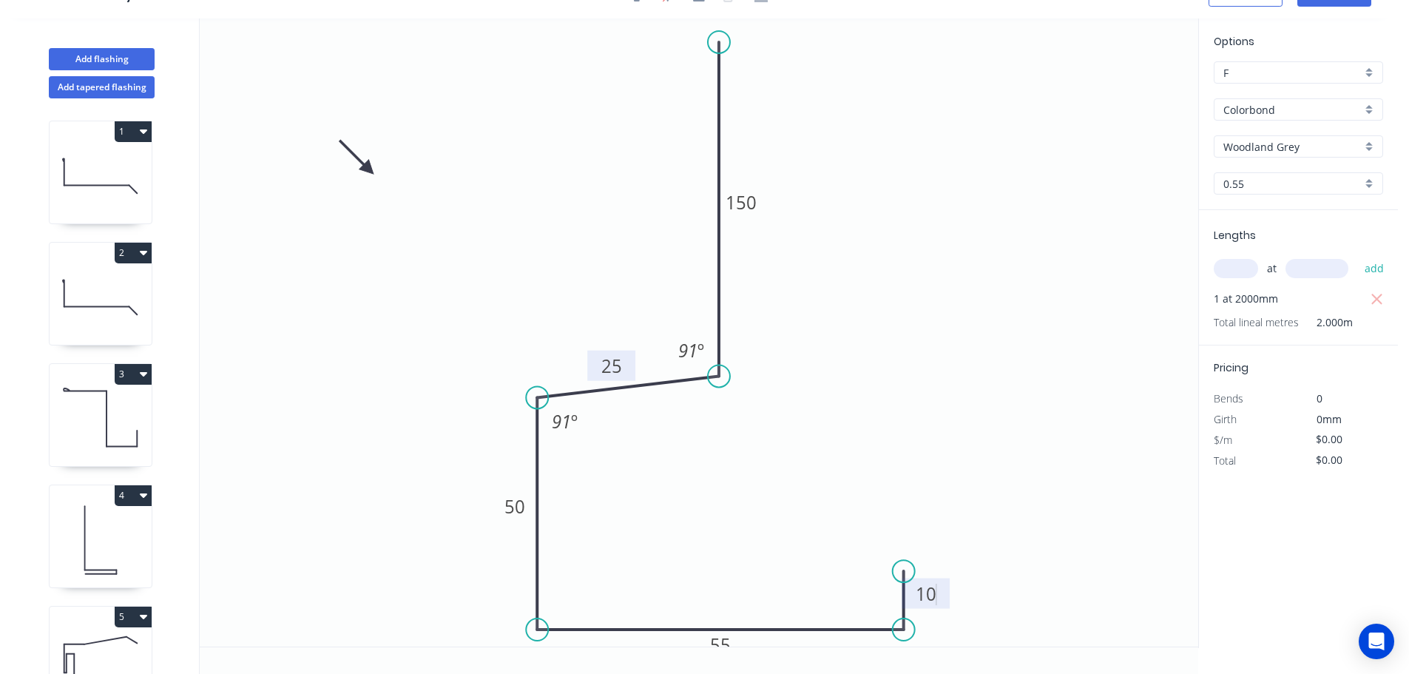
drag, startPoint x: 654, startPoint y: 409, endPoint x: 635, endPoint y: 373, distance: 41.0
click at [635, 373] on rect at bounding box center [611, 366] width 48 height 30
click at [1237, 264] on input "text" at bounding box center [1236, 268] width 44 height 19
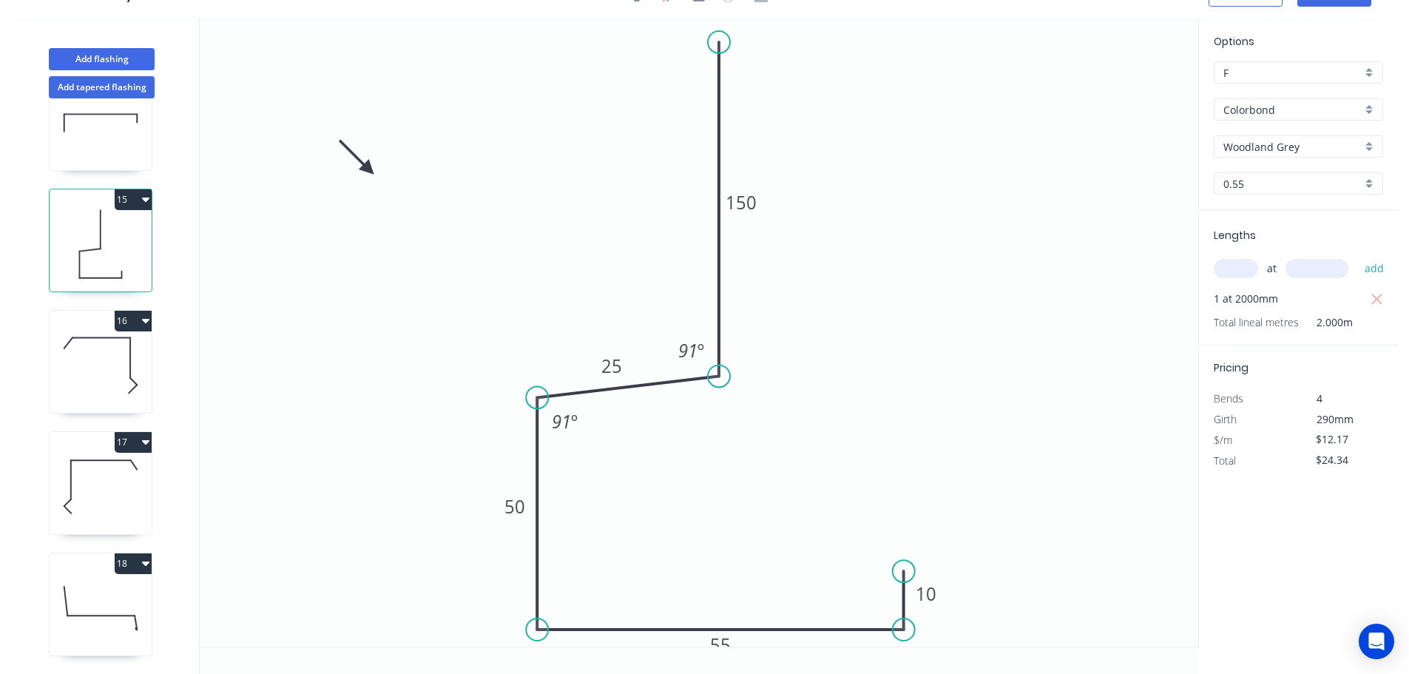
scroll to position [1642, 0]
click at [122, 467] on icon at bounding box center [101, 486] width 102 height 95
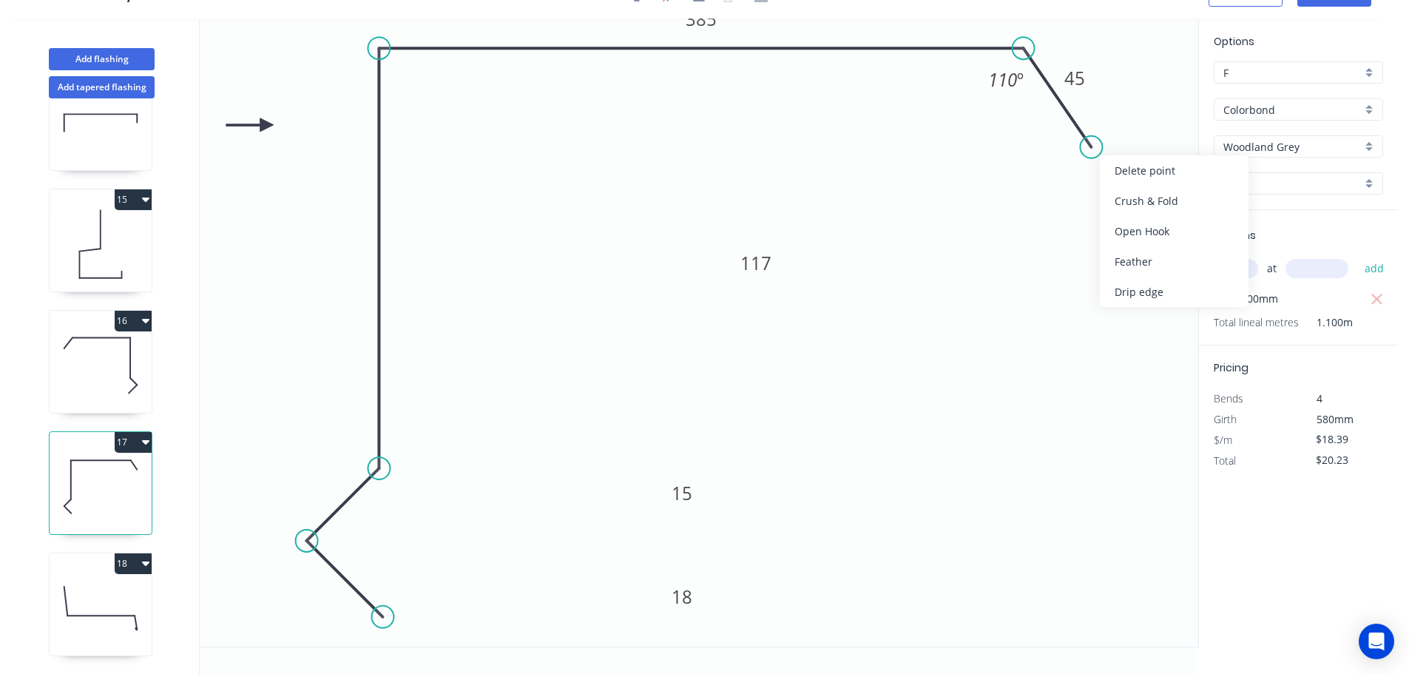
drag, startPoint x: 1116, startPoint y: 166, endPoint x: 1043, endPoint y: 107, distance: 94.2
click at [1114, 161] on div "Delete point" at bounding box center [1174, 170] width 149 height 30
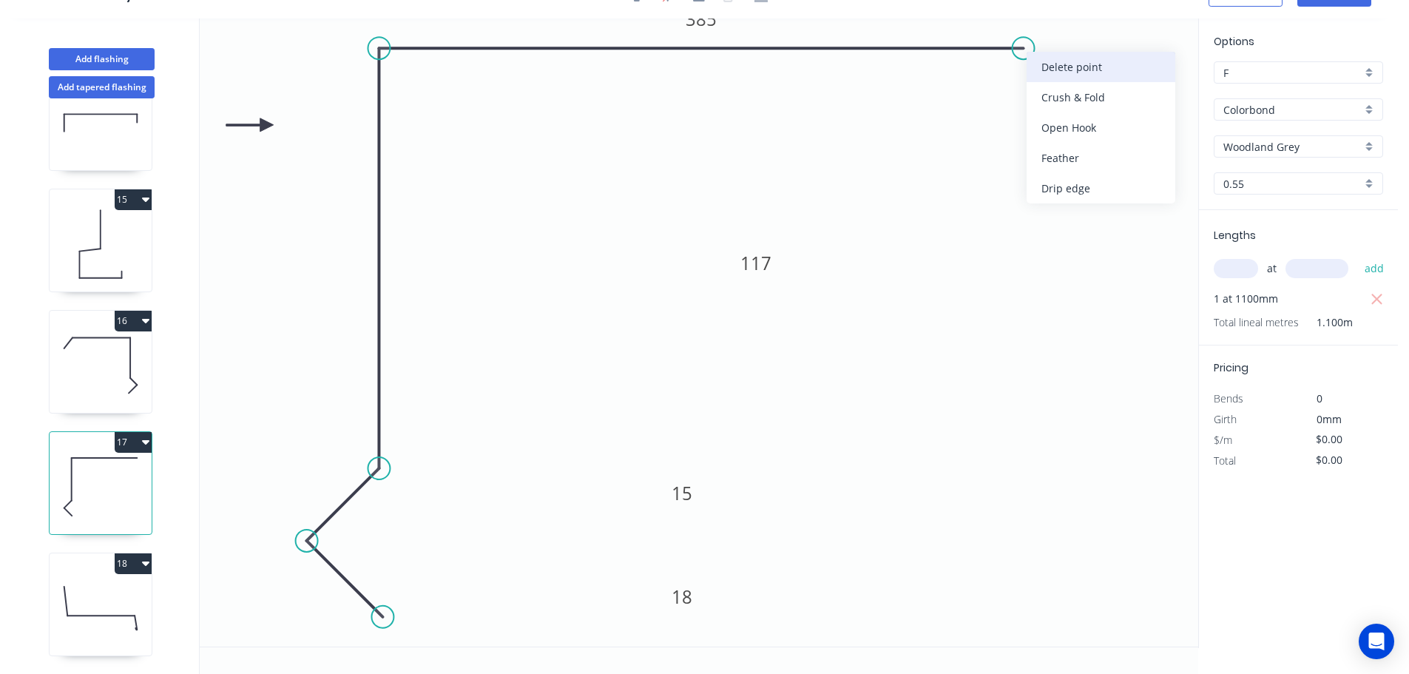
click at [1044, 71] on div "Delete point" at bounding box center [1101, 67] width 149 height 30
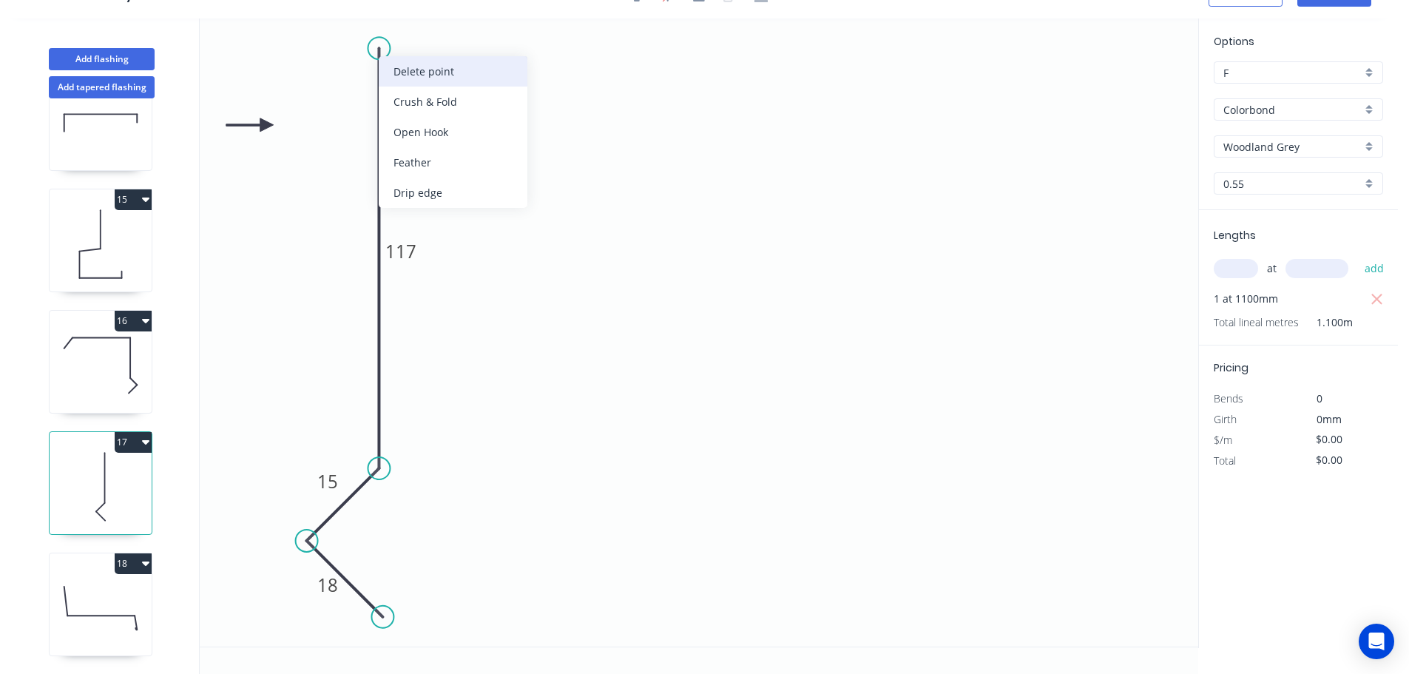
click at [400, 80] on div "Delete point" at bounding box center [453, 71] width 149 height 30
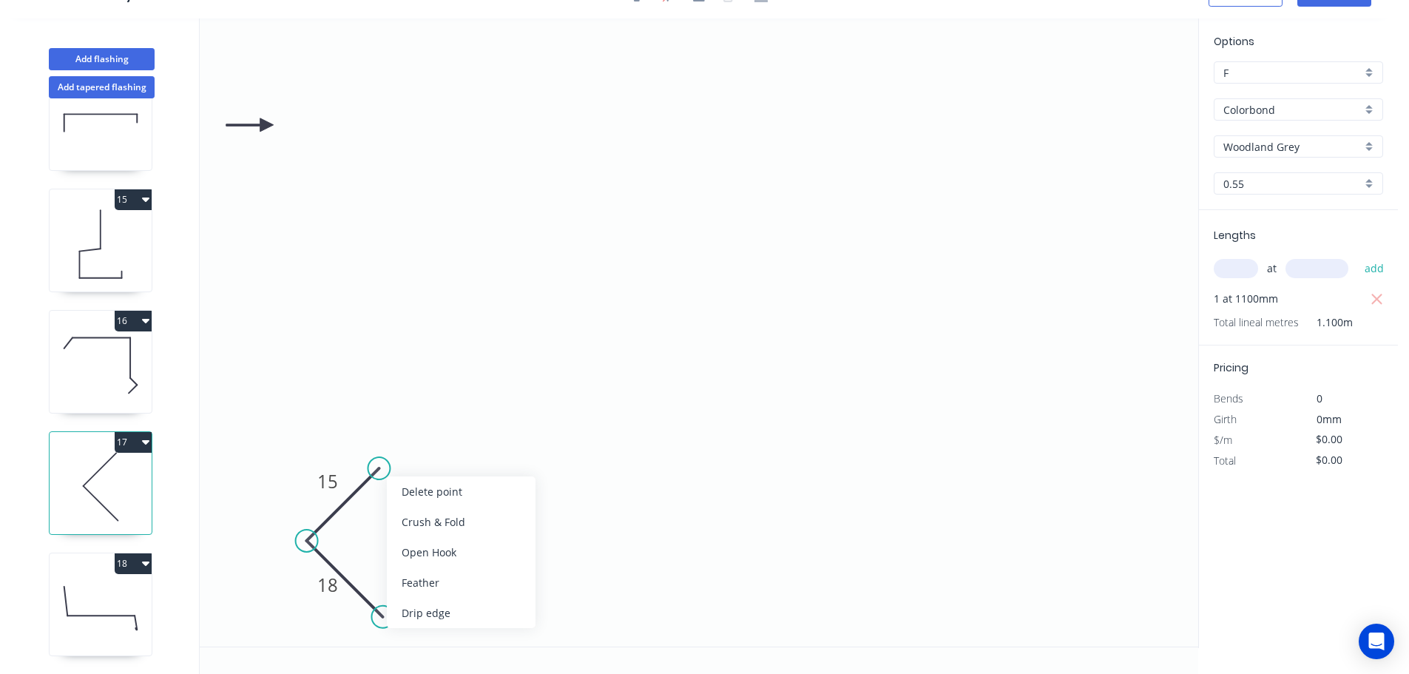
click at [388, 488] on div "Delete point" at bounding box center [461, 491] width 149 height 30
click at [395, 548] on div "Delete point" at bounding box center [454, 542] width 149 height 30
click at [400, 630] on icon "0" at bounding box center [699, 332] width 999 height 628
click at [304, 530] on icon "0" at bounding box center [699, 332] width 999 height 628
click at [380, 447] on icon "0 ?" at bounding box center [699, 332] width 999 height 628
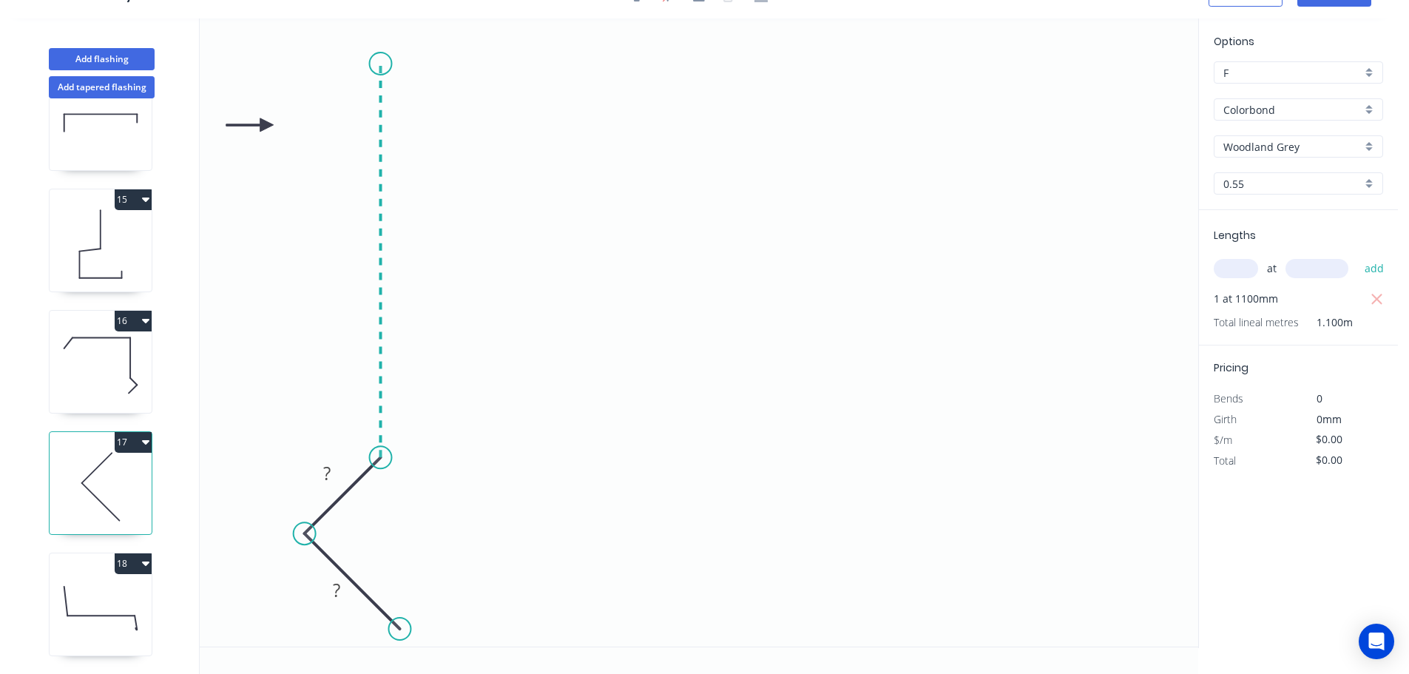
click at [391, 64] on icon "0 ? ?" at bounding box center [699, 332] width 999 height 628
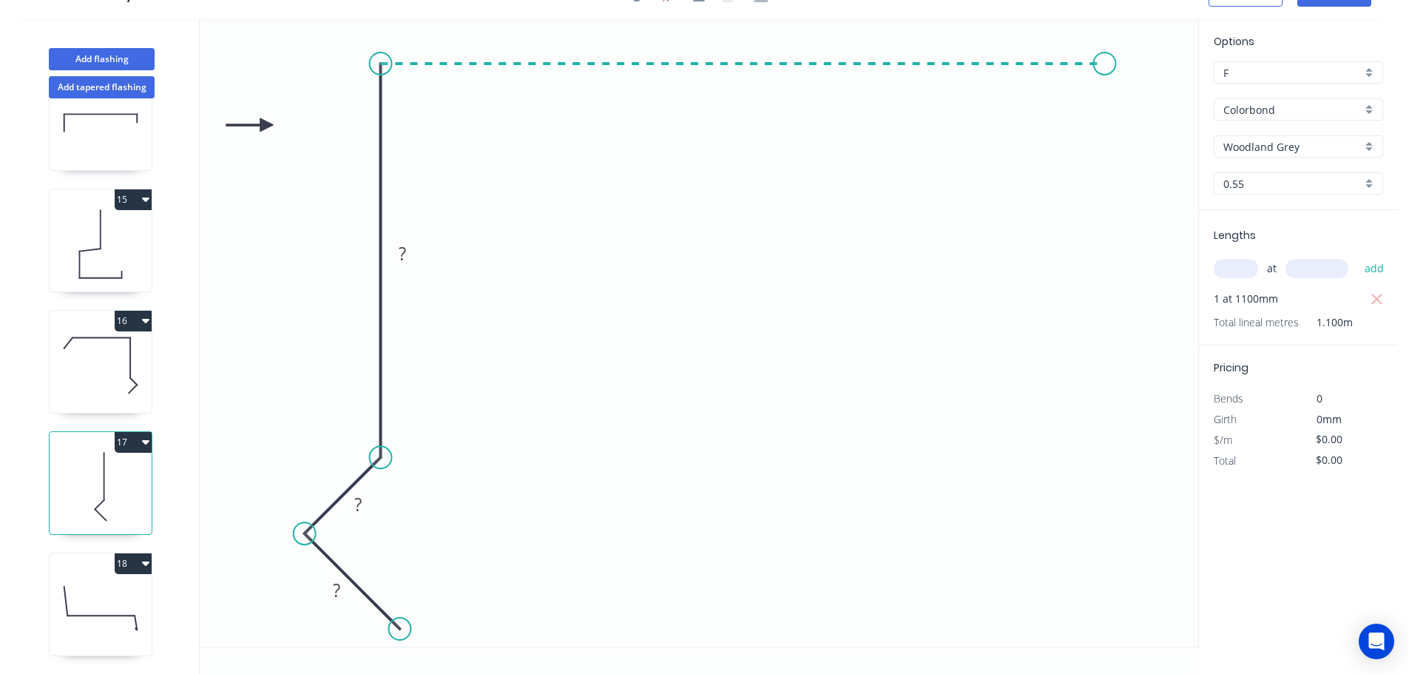
click at [1106, 104] on icon "0 ? ? ?" at bounding box center [699, 332] width 999 height 628
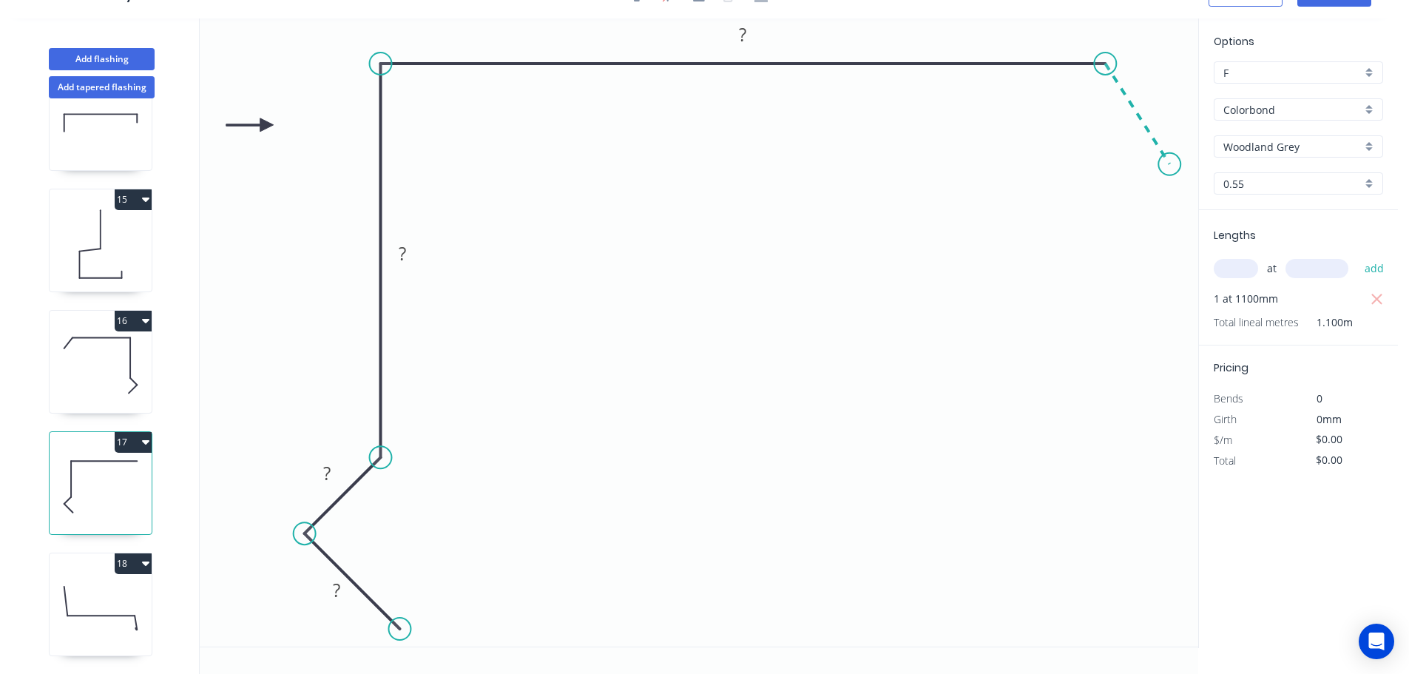
click at [1168, 164] on icon "0 ? ? ? ?" at bounding box center [699, 332] width 999 height 628
click at [341, 587] on rect at bounding box center [337, 591] width 30 height 21
click at [126, 599] on icon at bounding box center [101, 608] width 102 height 95
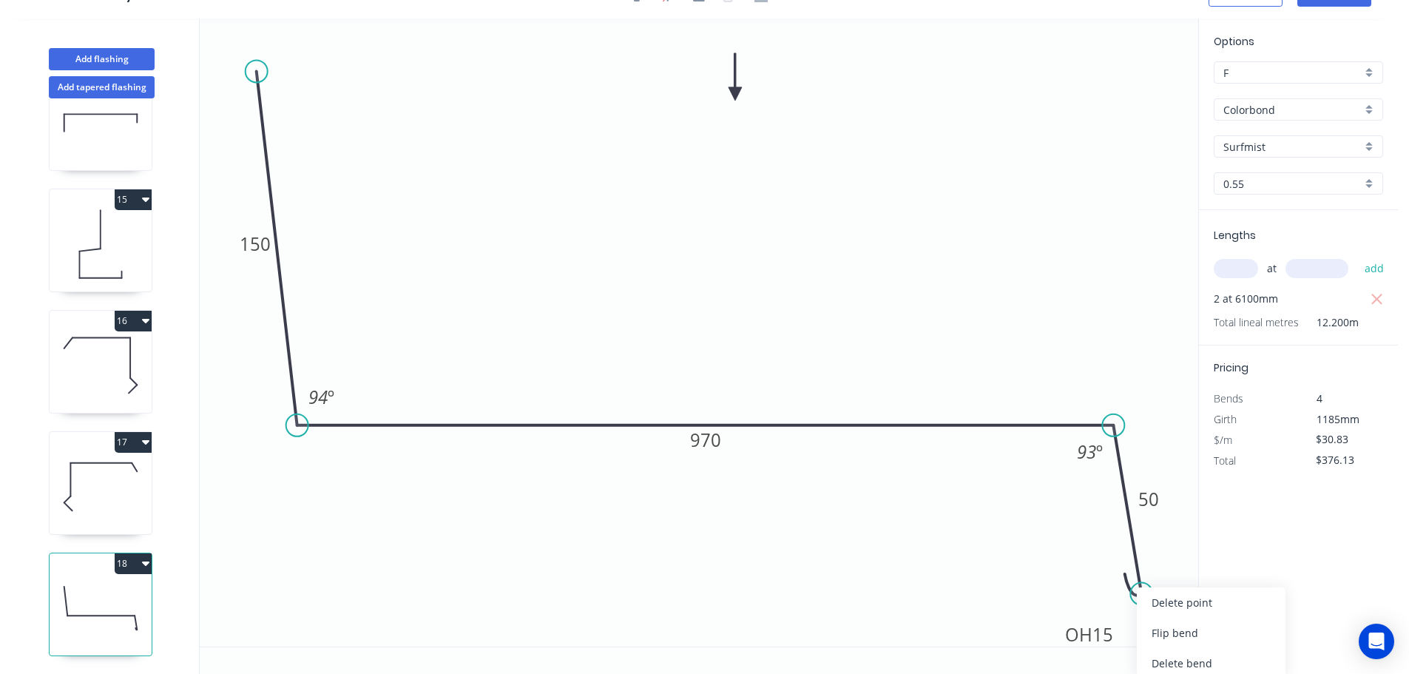
click at [991, 599] on icon "0 150 970 OH 15 50 94 º 93 º" at bounding box center [699, 332] width 999 height 628
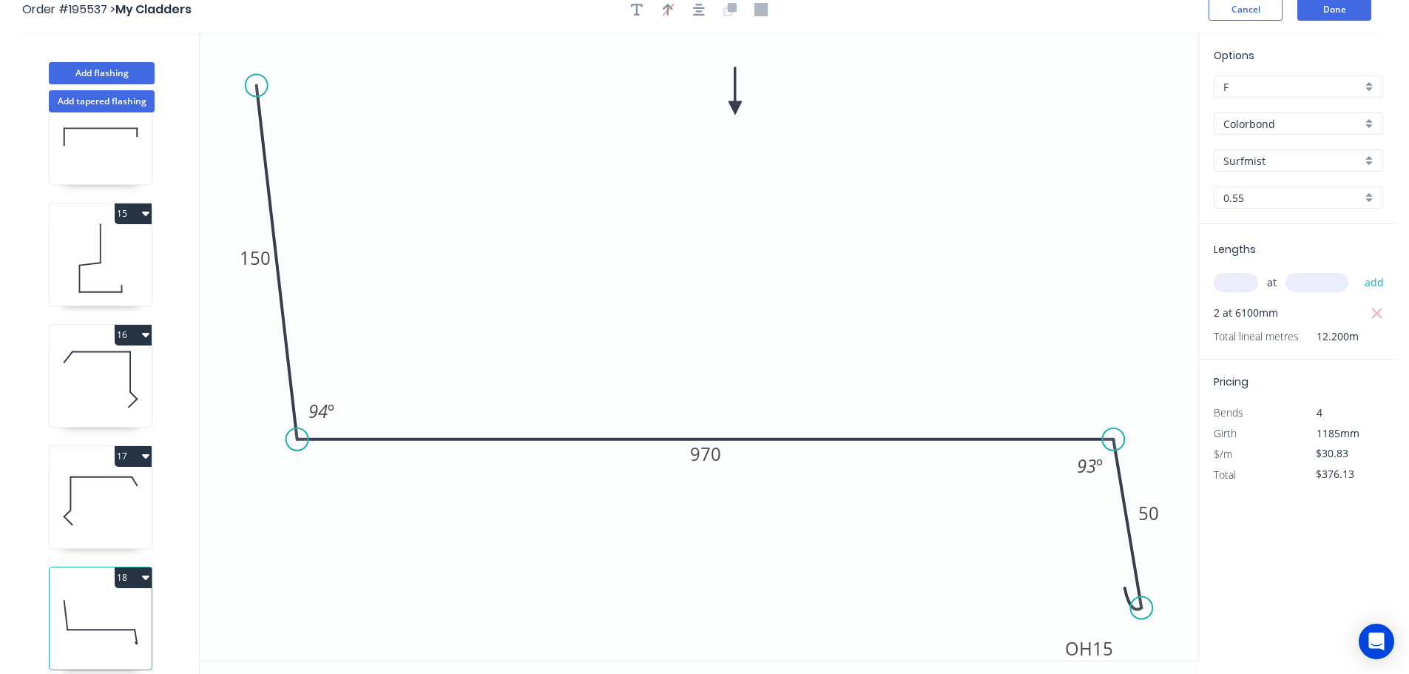
scroll to position [0, 0]
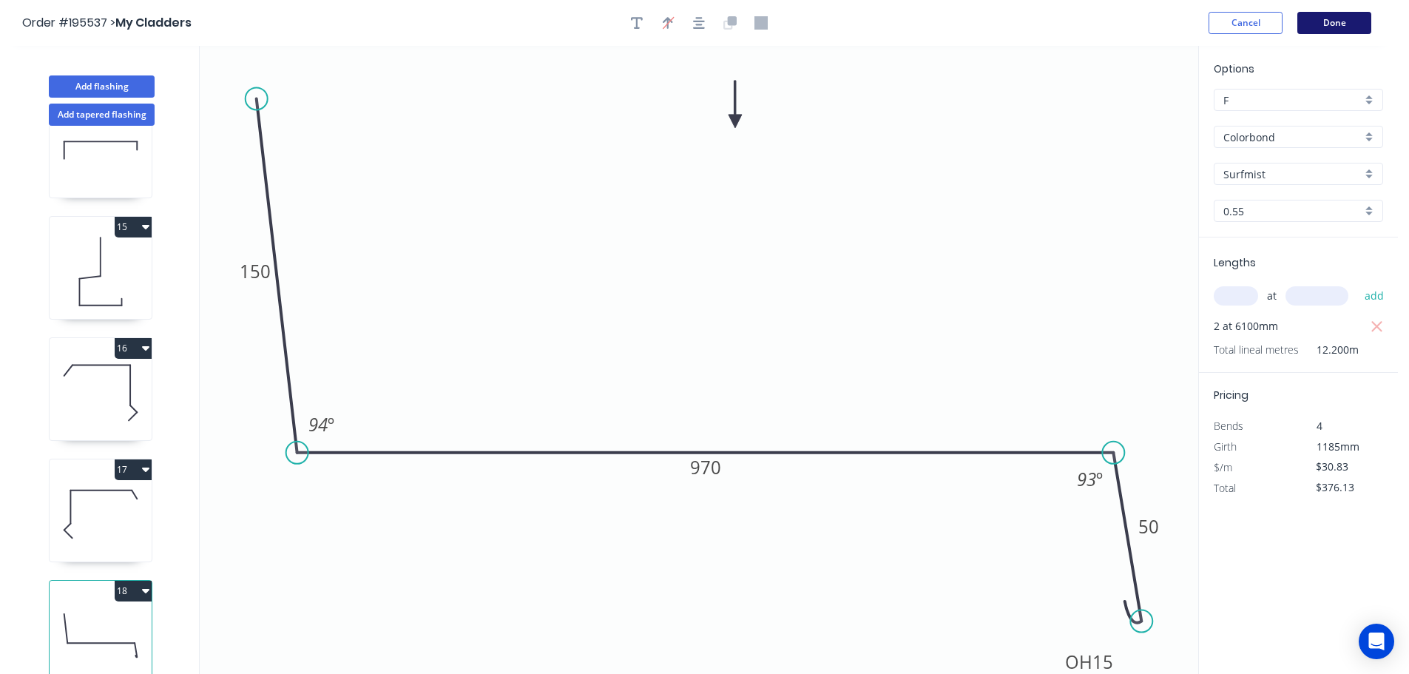
click at [1330, 30] on button "Done" at bounding box center [1335, 23] width 74 height 22
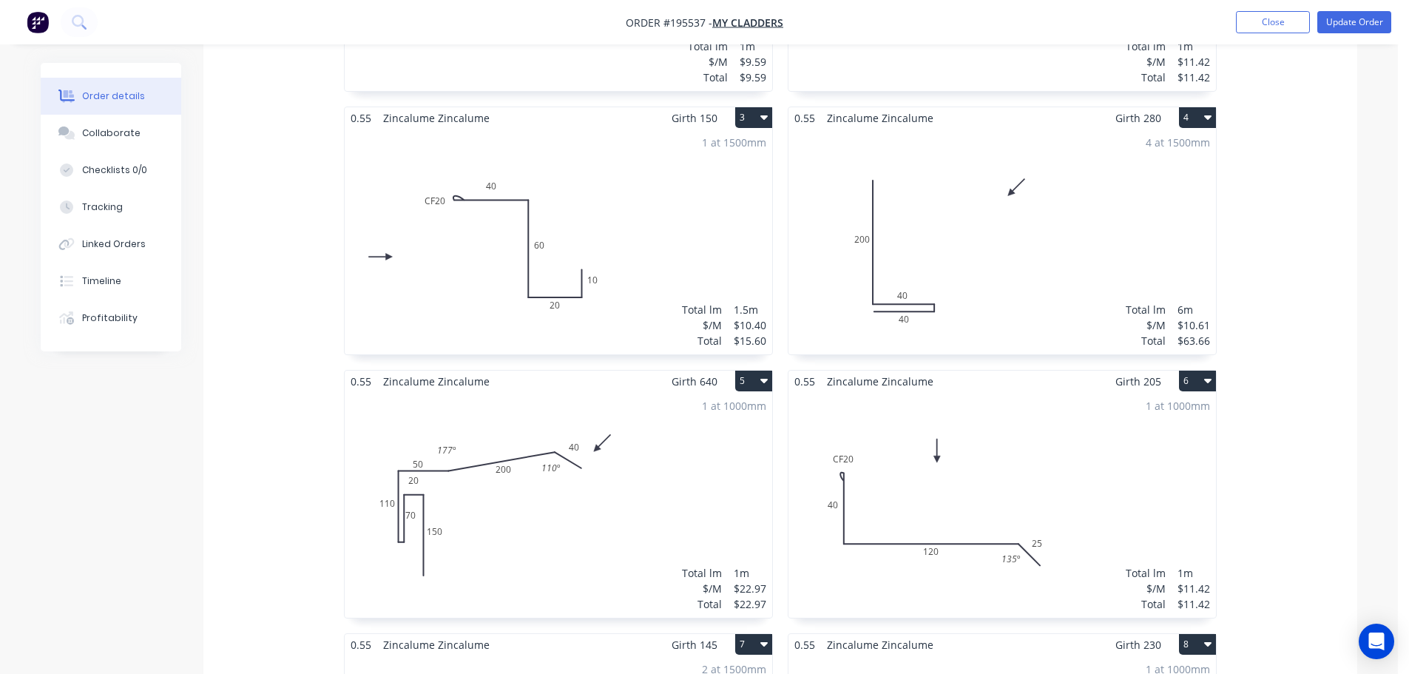
click at [717, 513] on div "1 at 1000mm Total lm $/M Total 1m $22.97 $22.97" at bounding box center [559, 505] width 428 height 226
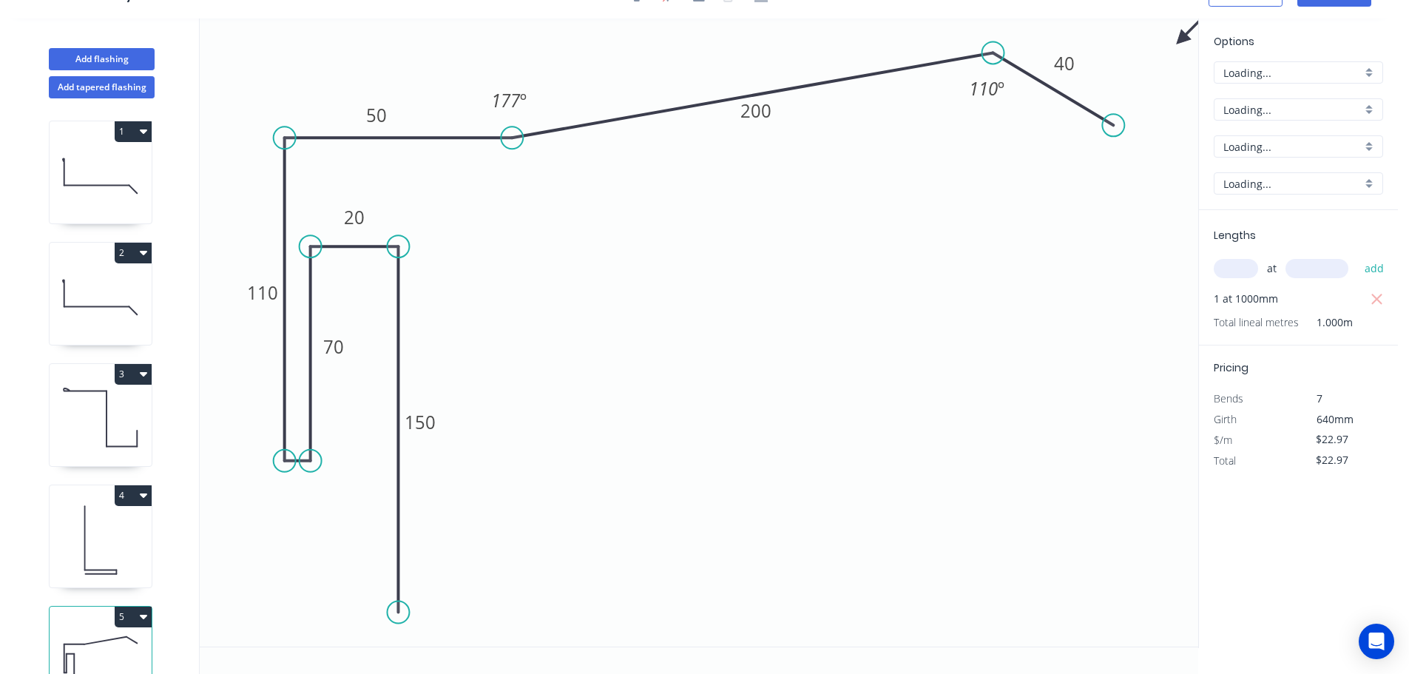
scroll to position [27, 0]
click at [317, 186] on div "Show angle" at bounding box center [365, 192] width 149 height 30
click at [305, 162] on tspan "?" at bounding box center [308, 162] width 8 height 24
drag, startPoint x: 375, startPoint y: 217, endPoint x: 377, endPoint y: 224, distance: 7.5
click at [377, 224] on rect at bounding box center [355, 224] width 48 height 30
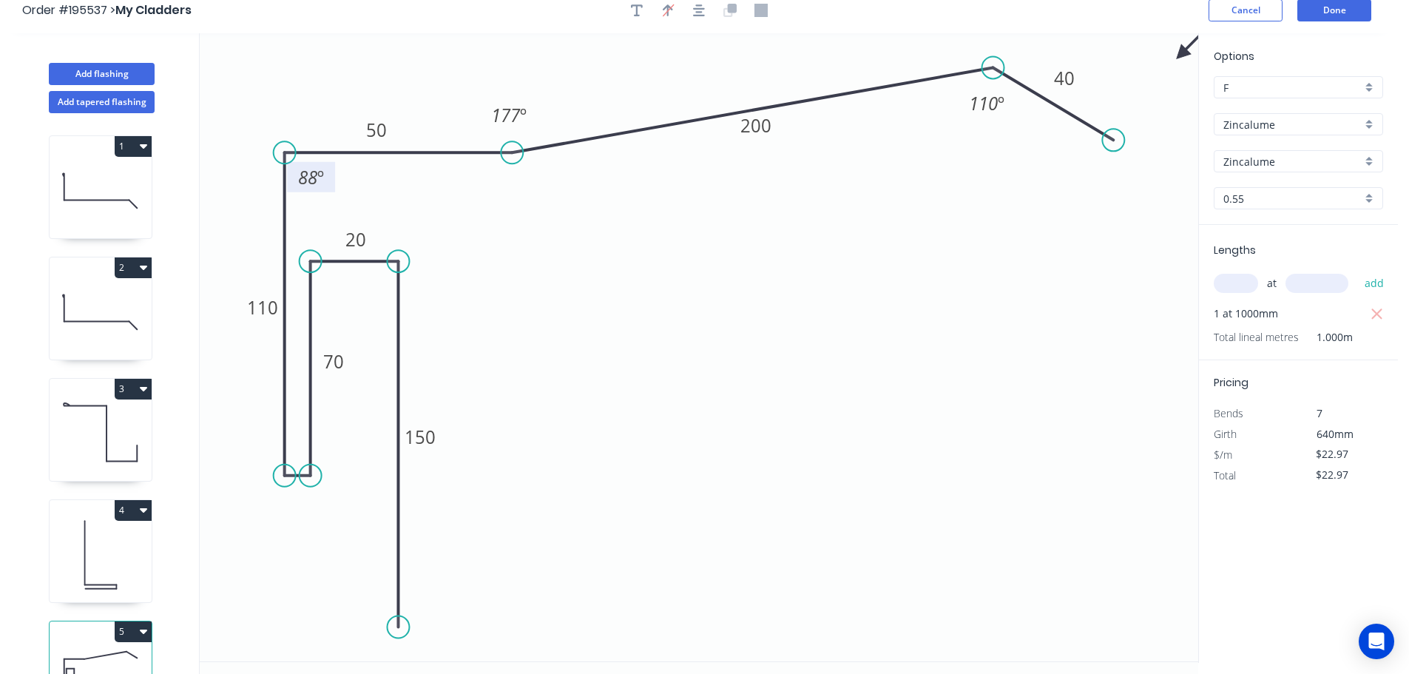
scroll to position [0, 0]
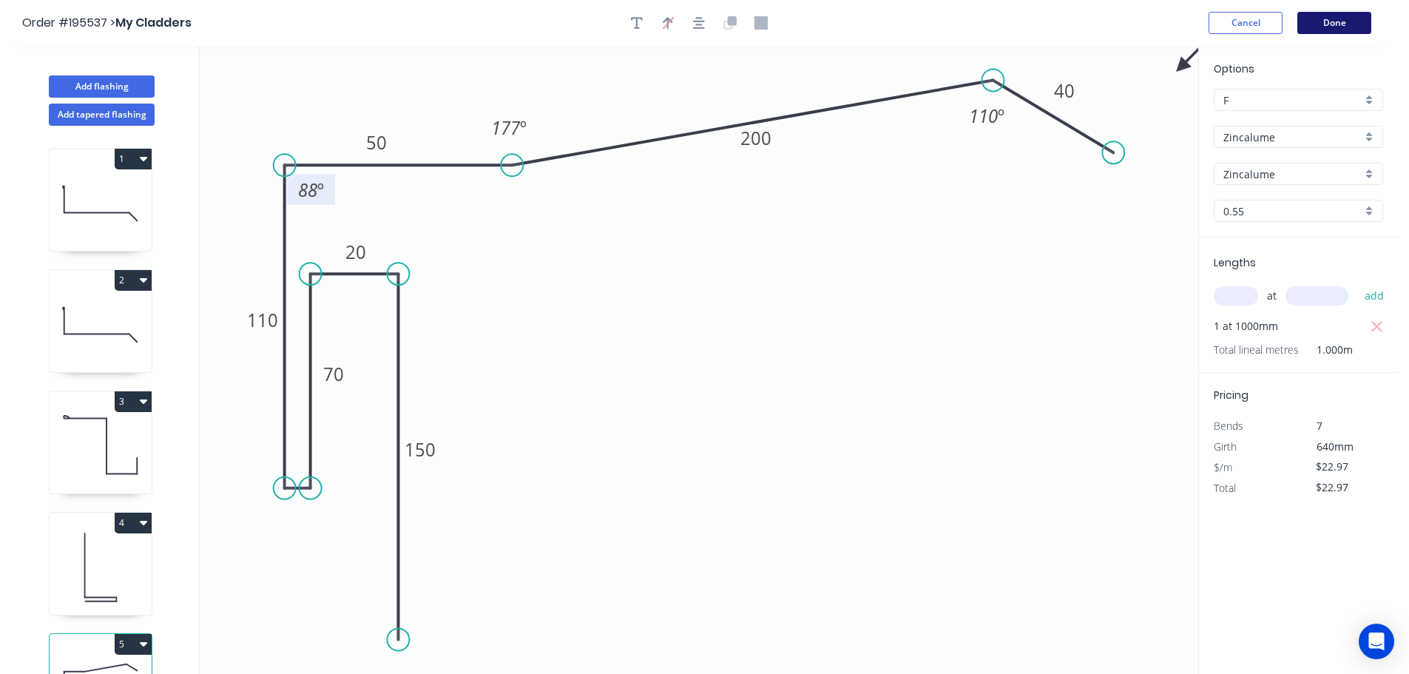
click at [1322, 24] on button "Done" at bounding box center [1335, 23] width 74 height 22
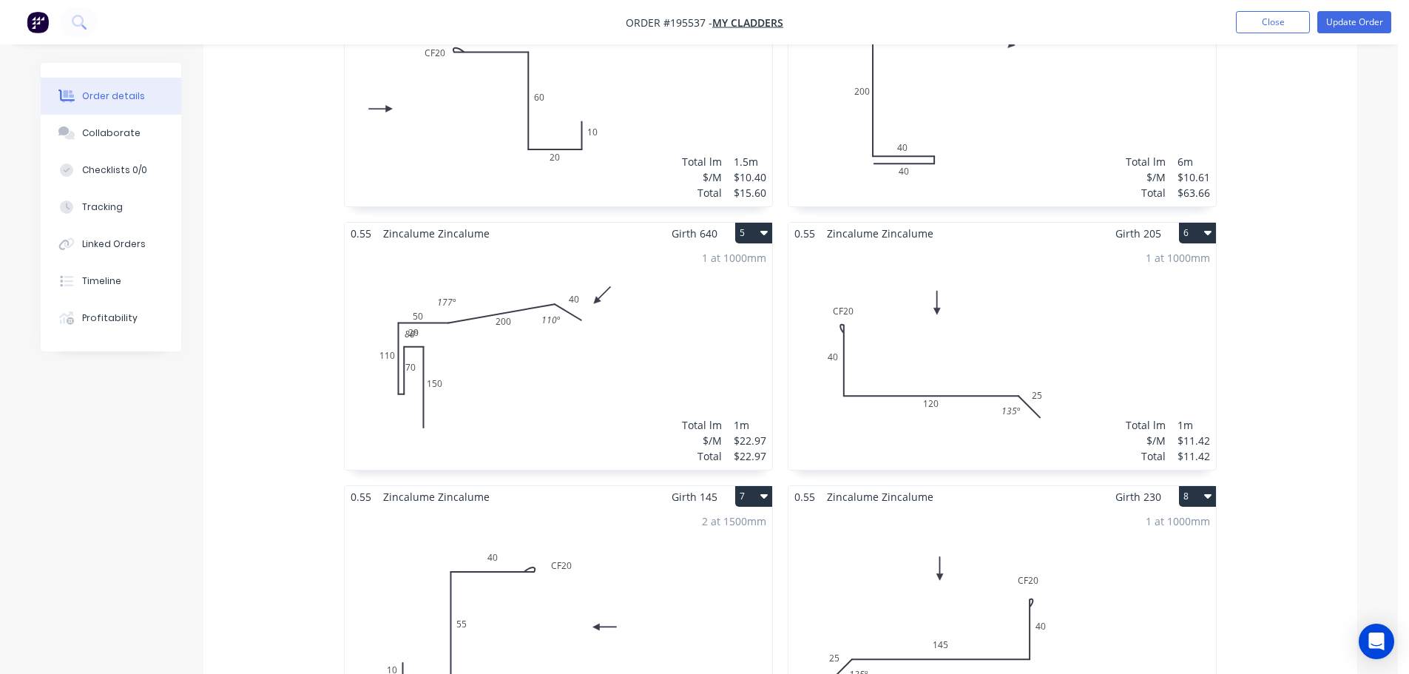
click at [646, 404] on div "1 at 1000mm Total lm $/M Total 1m $22.97 $22.97" at bounding box center [559, 357] width 428 height 226
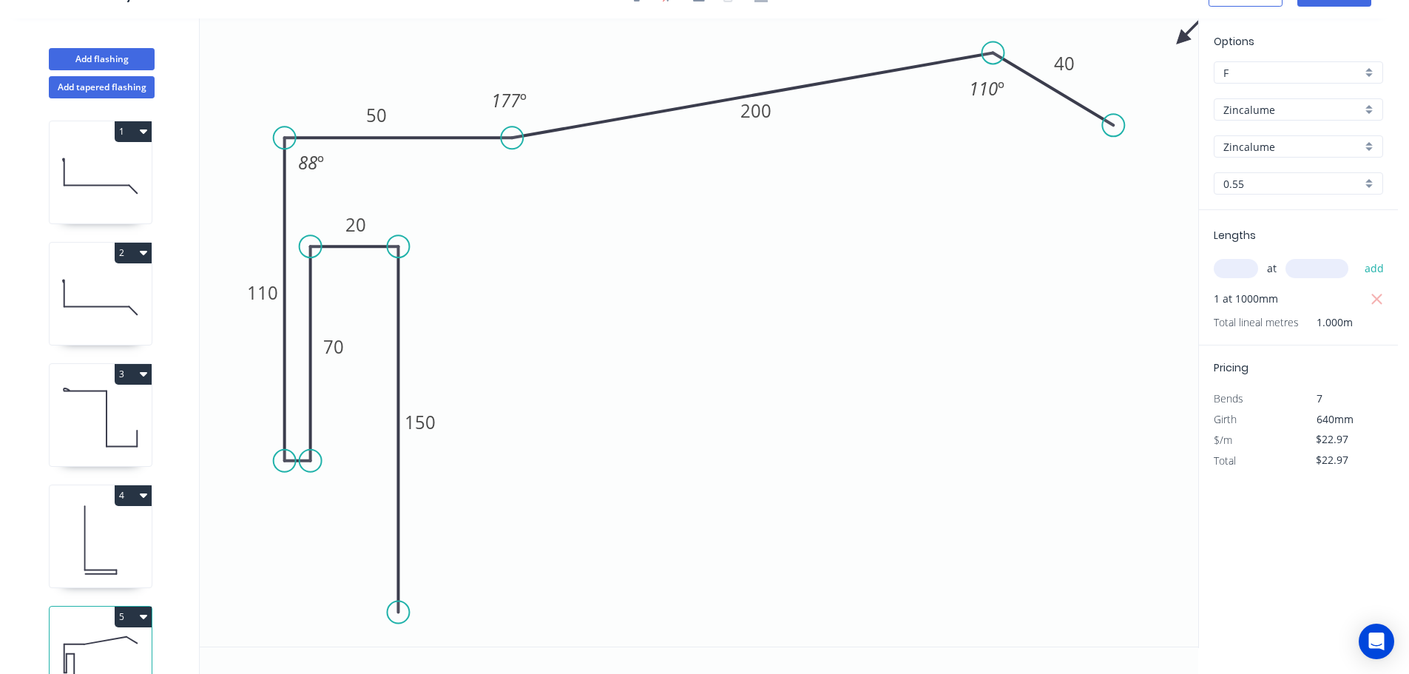
scroll to position [27, 0]
drag, startPoint x: 377, startPoint y: 230, endPoint x: 377, endPoint y: 277, distance: 47.4
click at [377, 277] on rect at bounding box center [357, 272] width 48 height 30
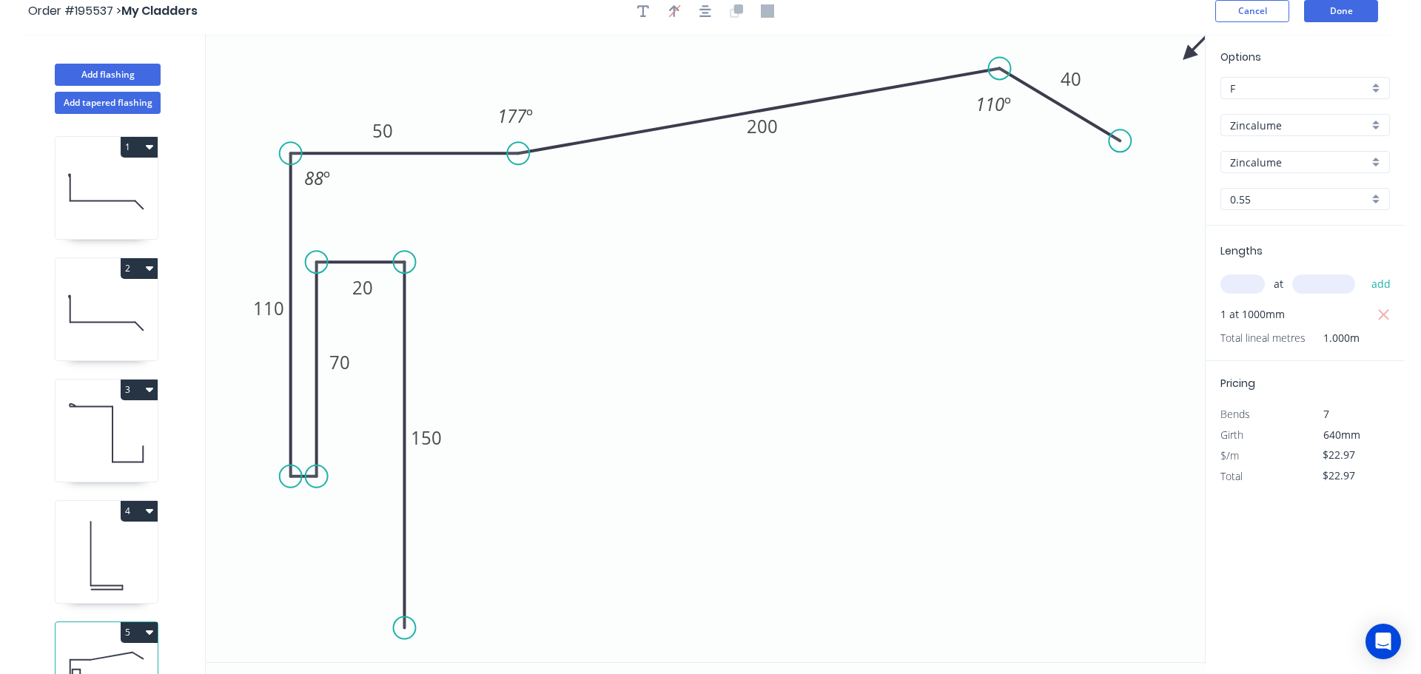
scroll to position [0, 0]
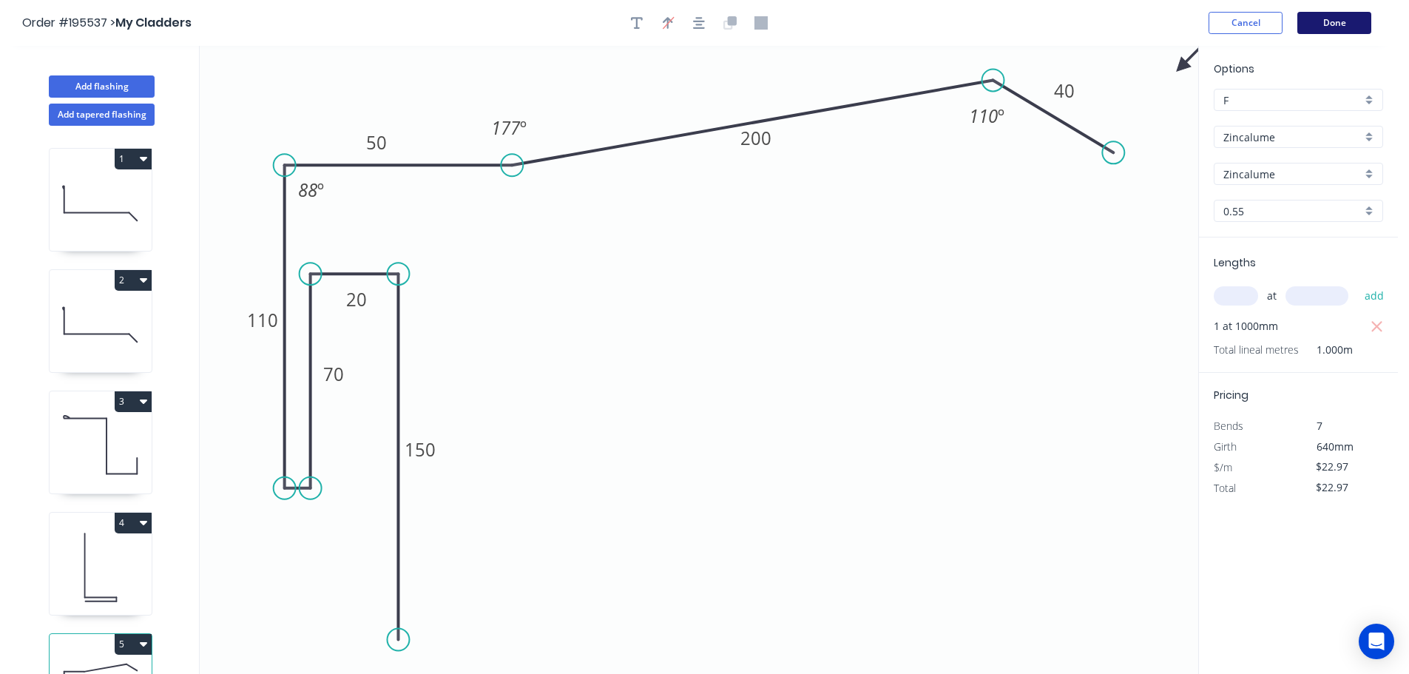
click at [1317, 29] on button "Done" at bounding box center [1335, 23] width 74 height 22
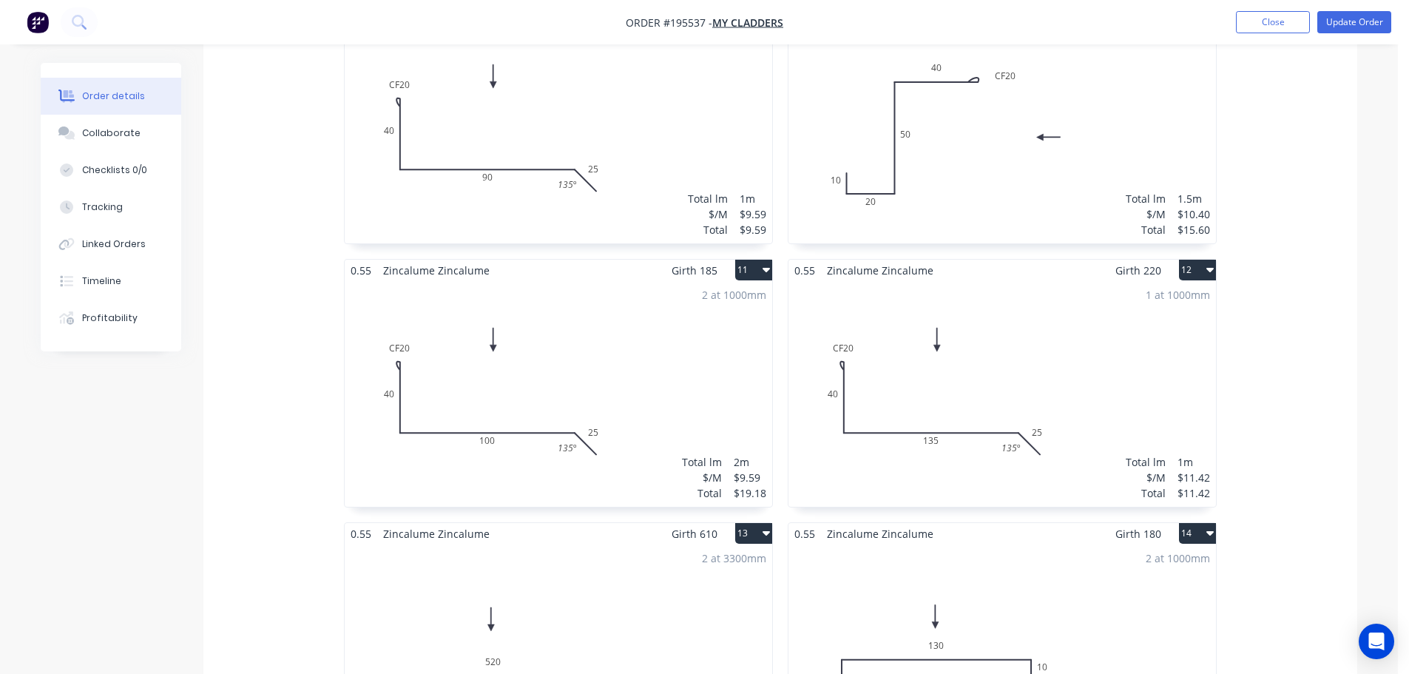
scroll to position [1702, 0]
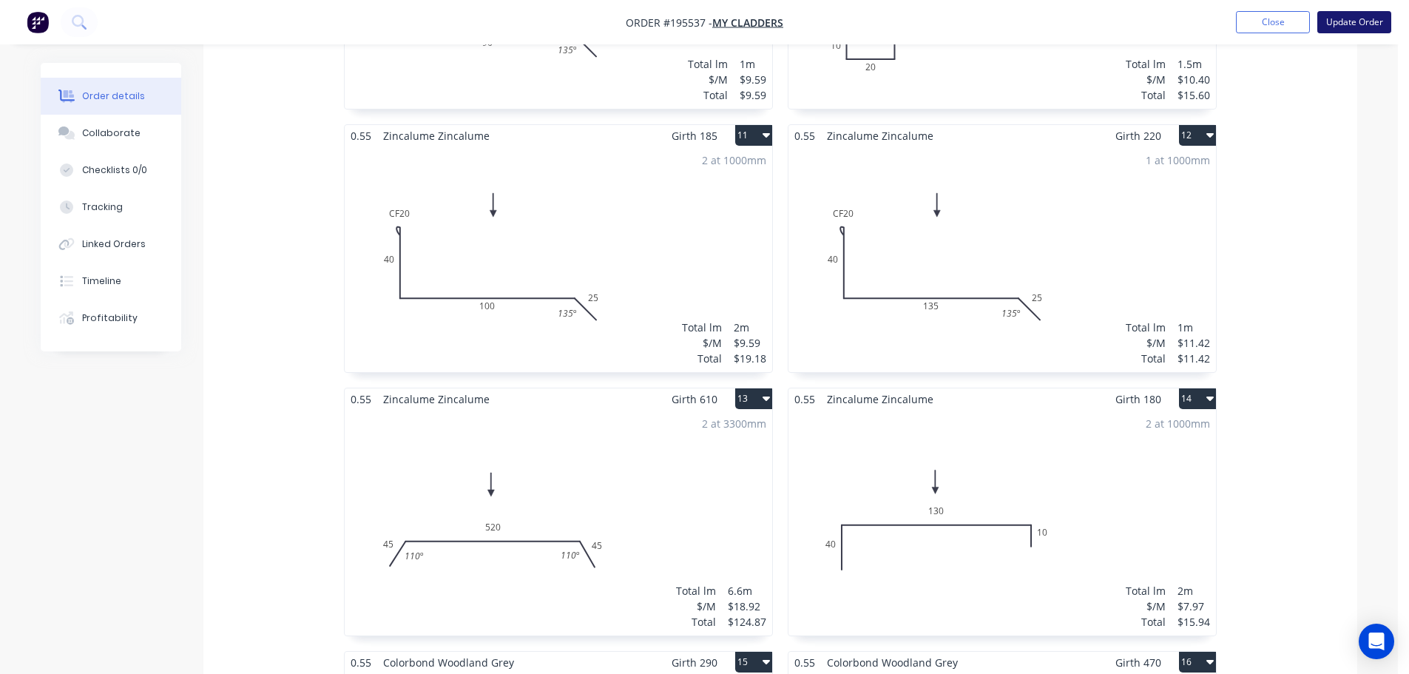
click at [1353, 17] on button "Update Order" at bounding box center [1355, 22] width 74 height 22
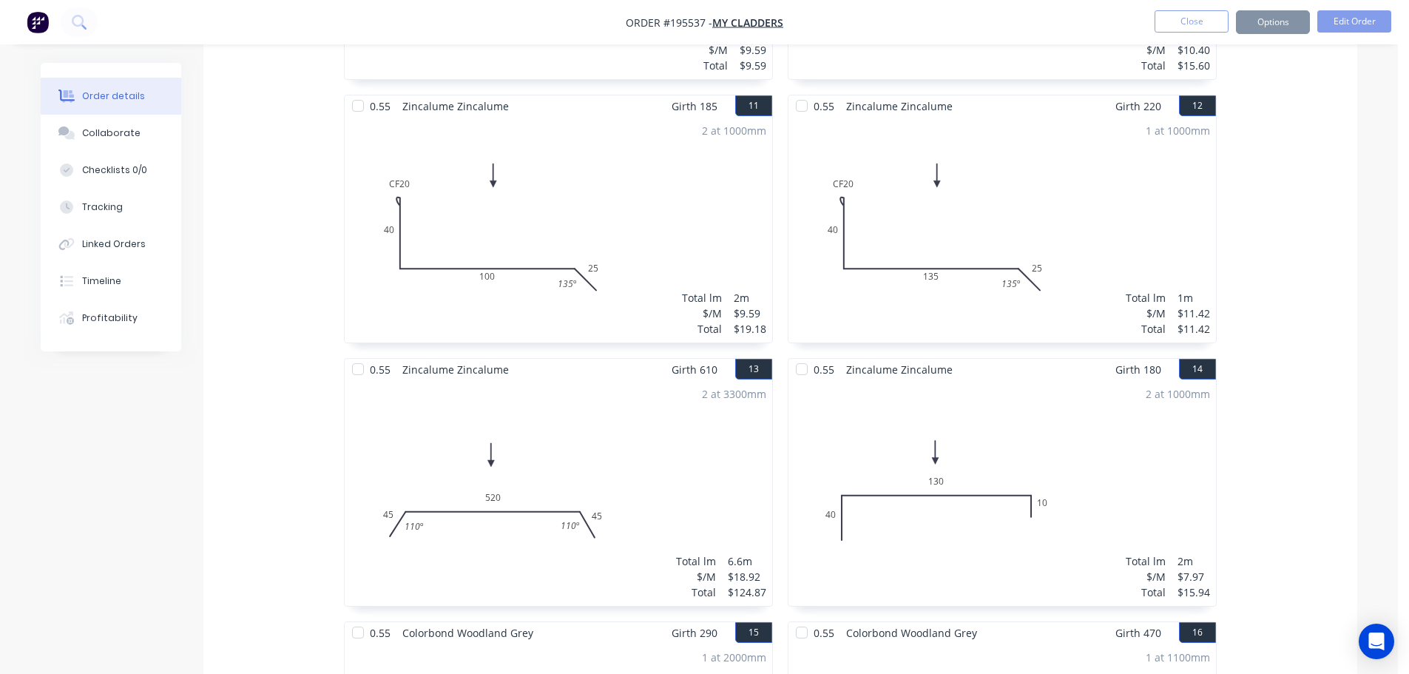
scroll to position [0, 0]
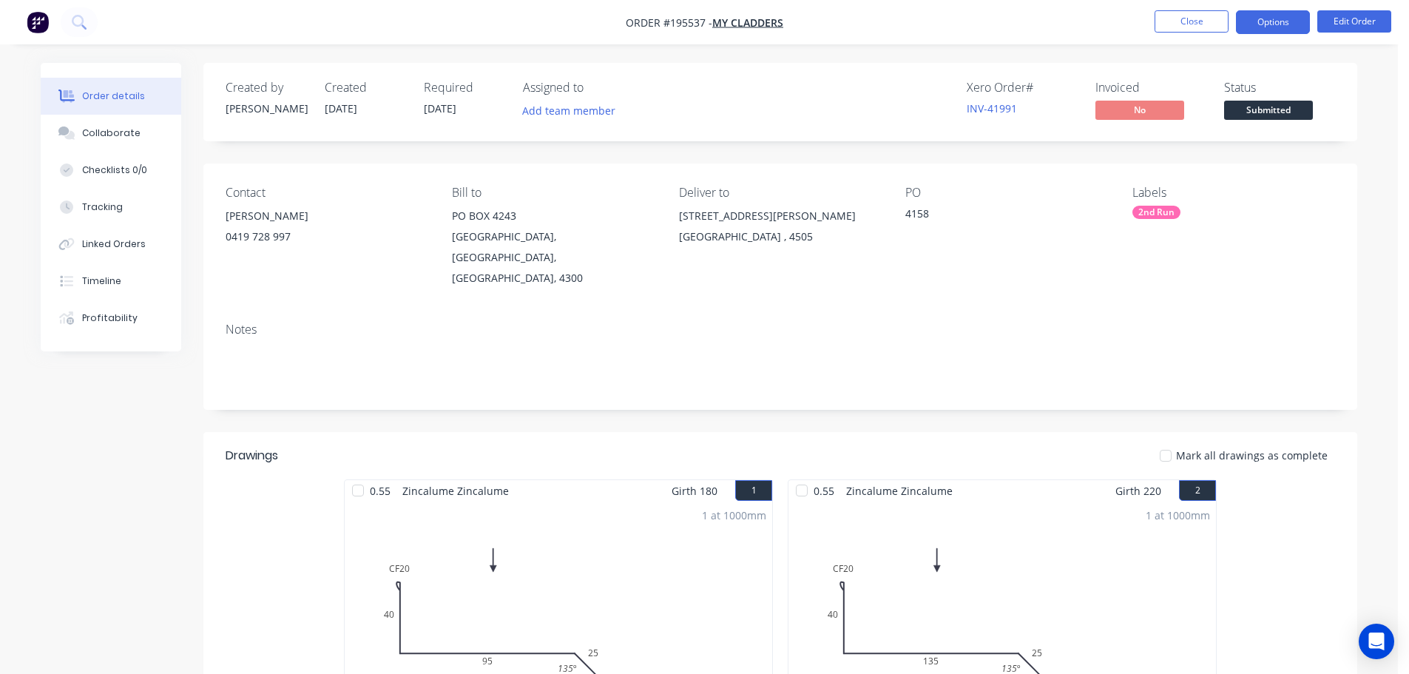
click at [1270, 29] on button "Options" at bounding box center [1273, 22] width 74 height 24
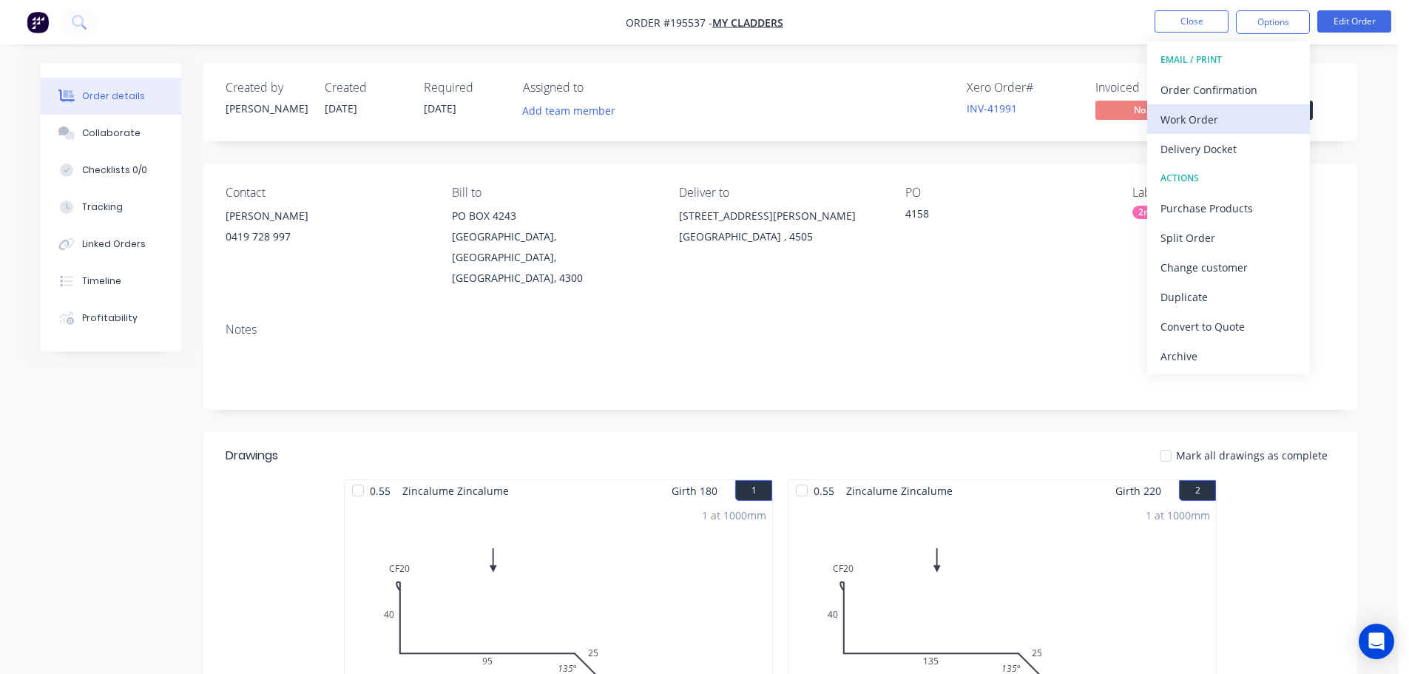
click at [1236, 127] on div "Work Order" at bounding box center [1229, 119] width 136 height 21
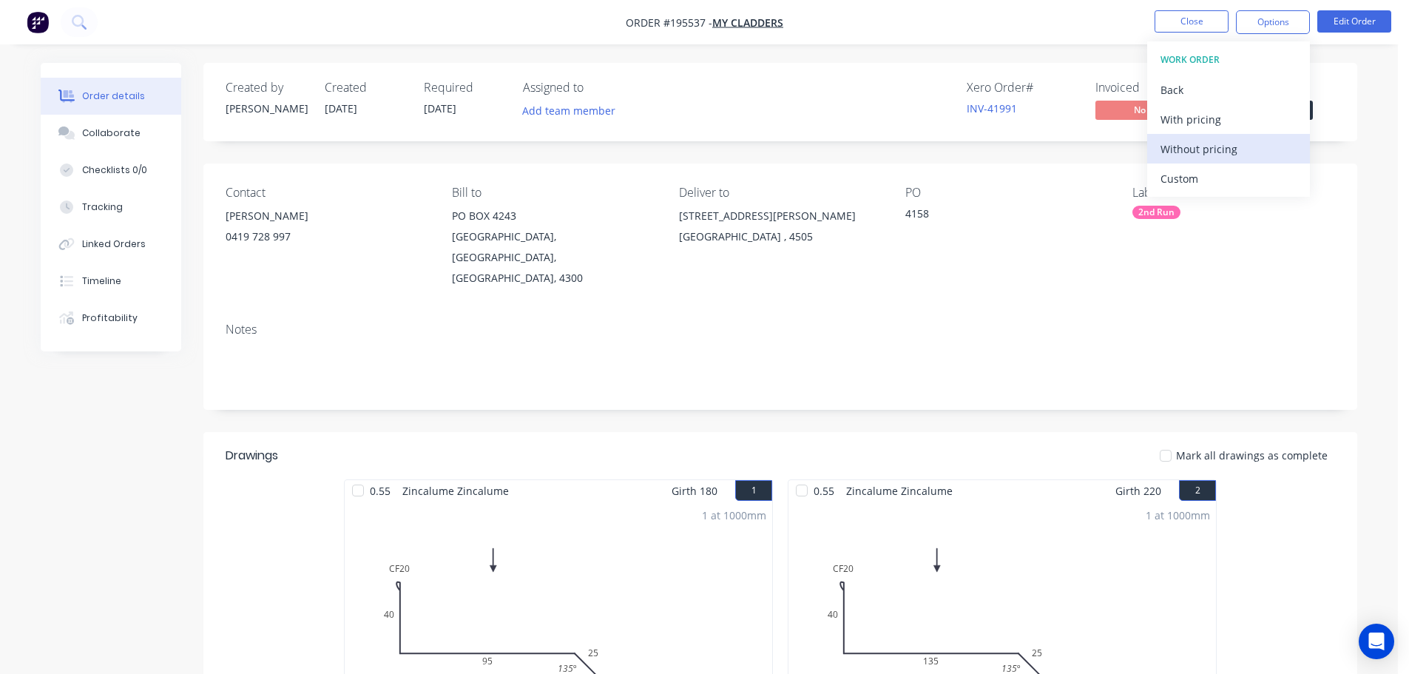
click at [1236, 144] on div "Without pricing" at bounding box center [1229, 148] width 136 height 21
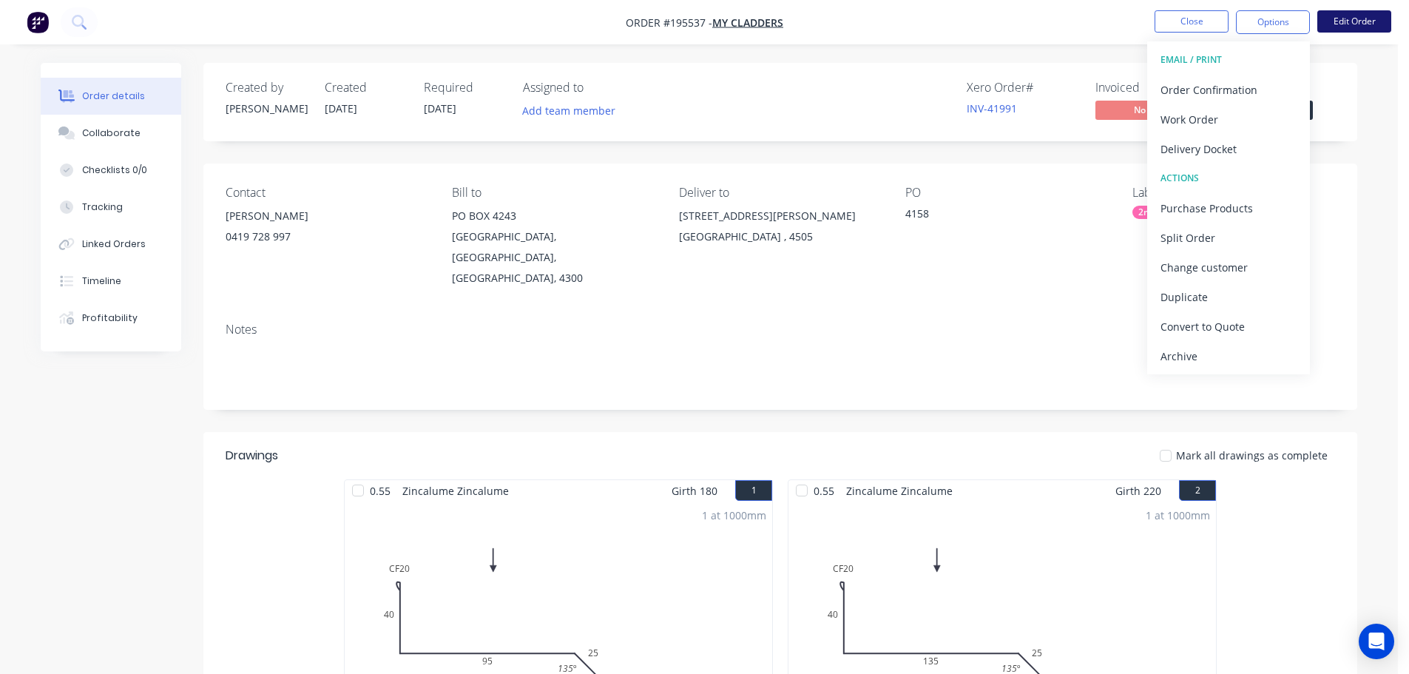
click at [1350, 24] on button "Edit Order" at bounding box center [1355, 21] width 74 height 22
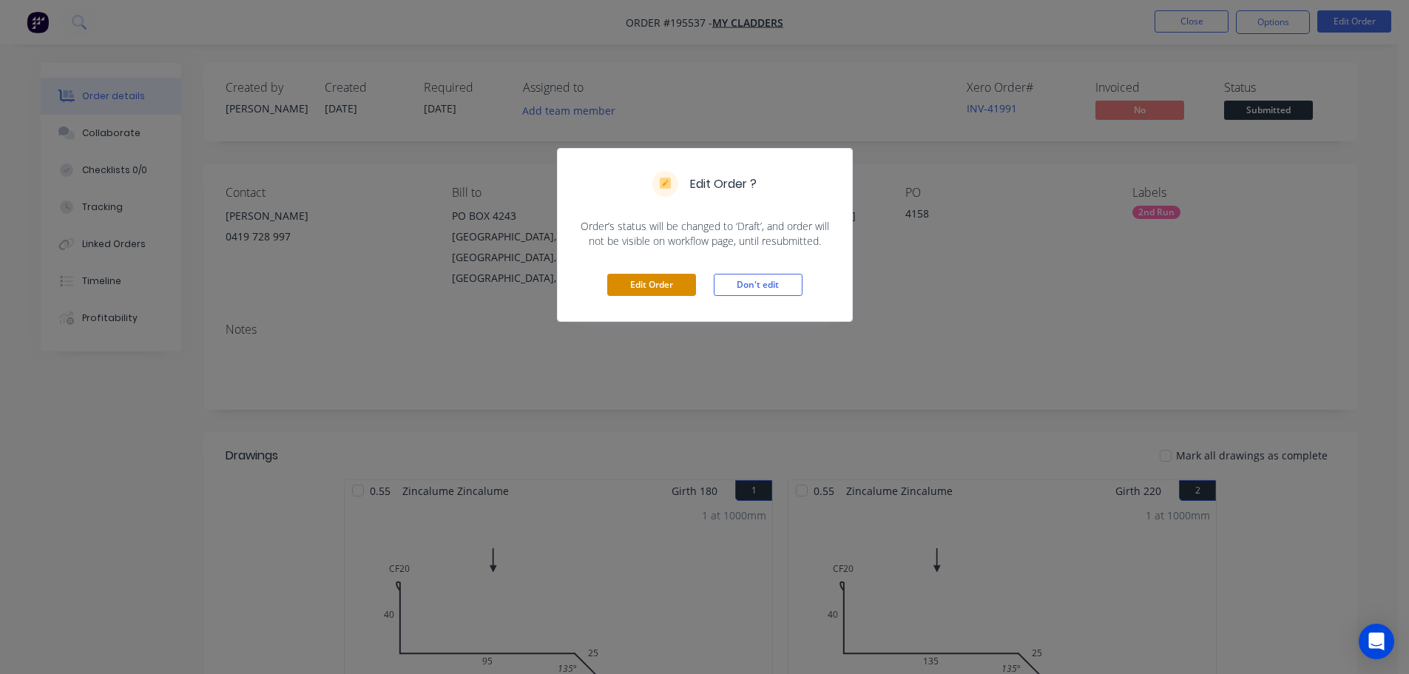
click at [639, 279] on button "Edit Order" at bounding box center [651, 285] width 89 height 22
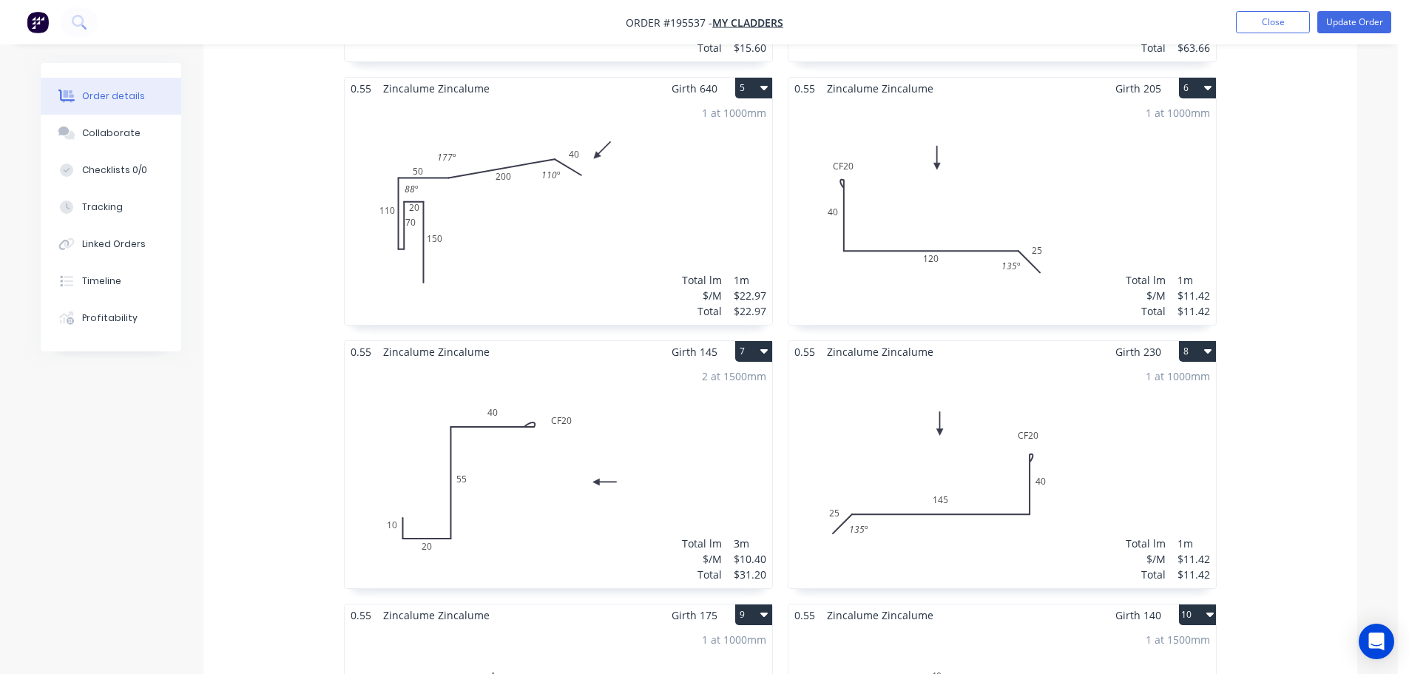
scroll to position [1110, 0]
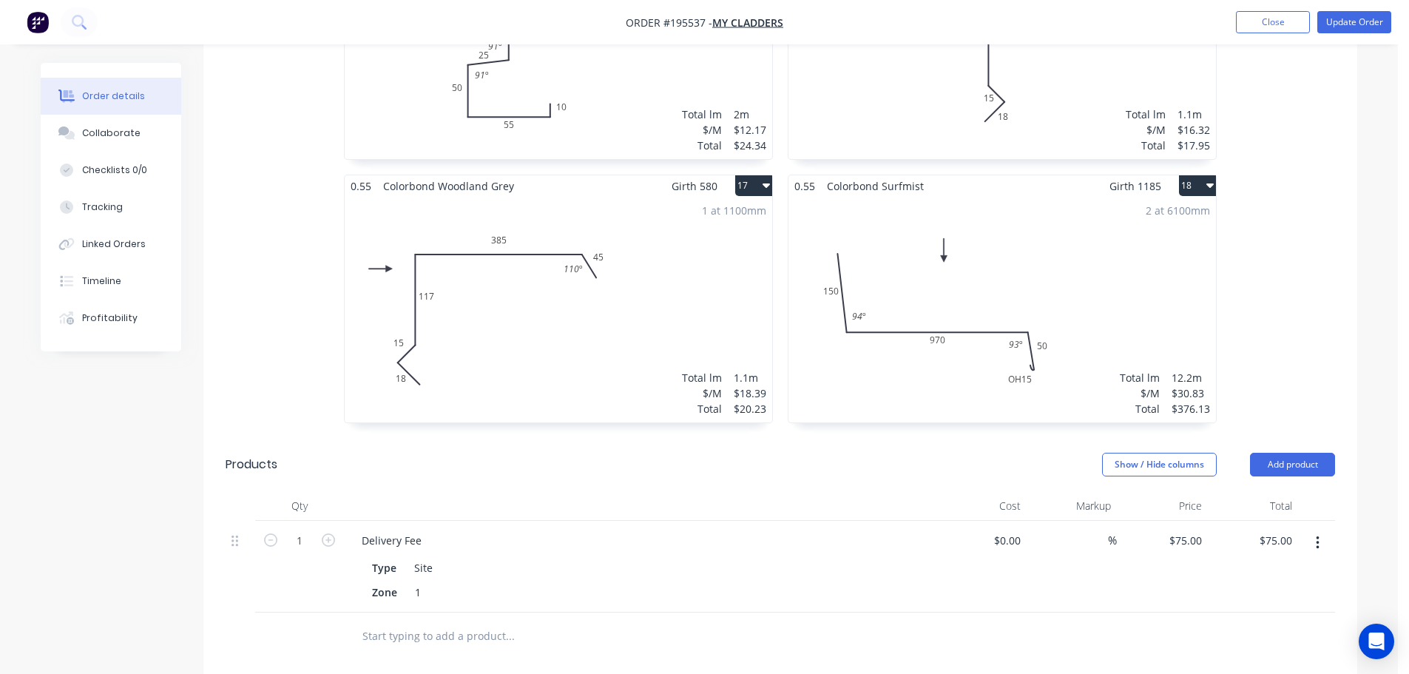
click at [1091, 348] on div "2 at 6100mm Total lm $/M Total 12.2m $30.83 $376.13" at bounding box center [1003, 310] width 428 height 226
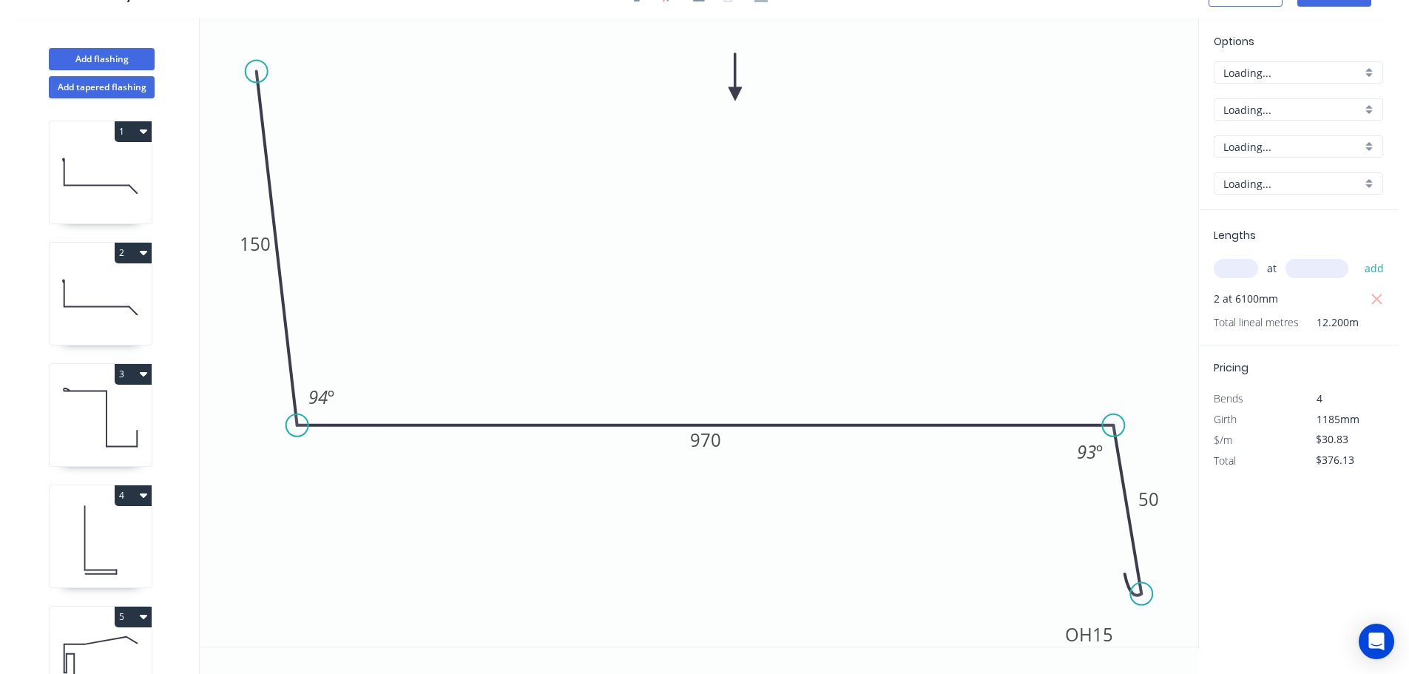
scroll to position [27, 0]
drag, startPoint x: 1064, startPoint y: 597, endPoint x: 1074, endPoint y: 601, distance: 11.0
click at [1064, 598] on icon "0 150 970 OH 15 50 94 º 93 º" at bounding box center [699, 332] width 999 height 628
click at [1168, 611] on div "Delete point" at bounding box center [1215, 602] width 149 height 30
click at [1114, 420] on circle at bounding box center [1113, 425] width 22 height 22
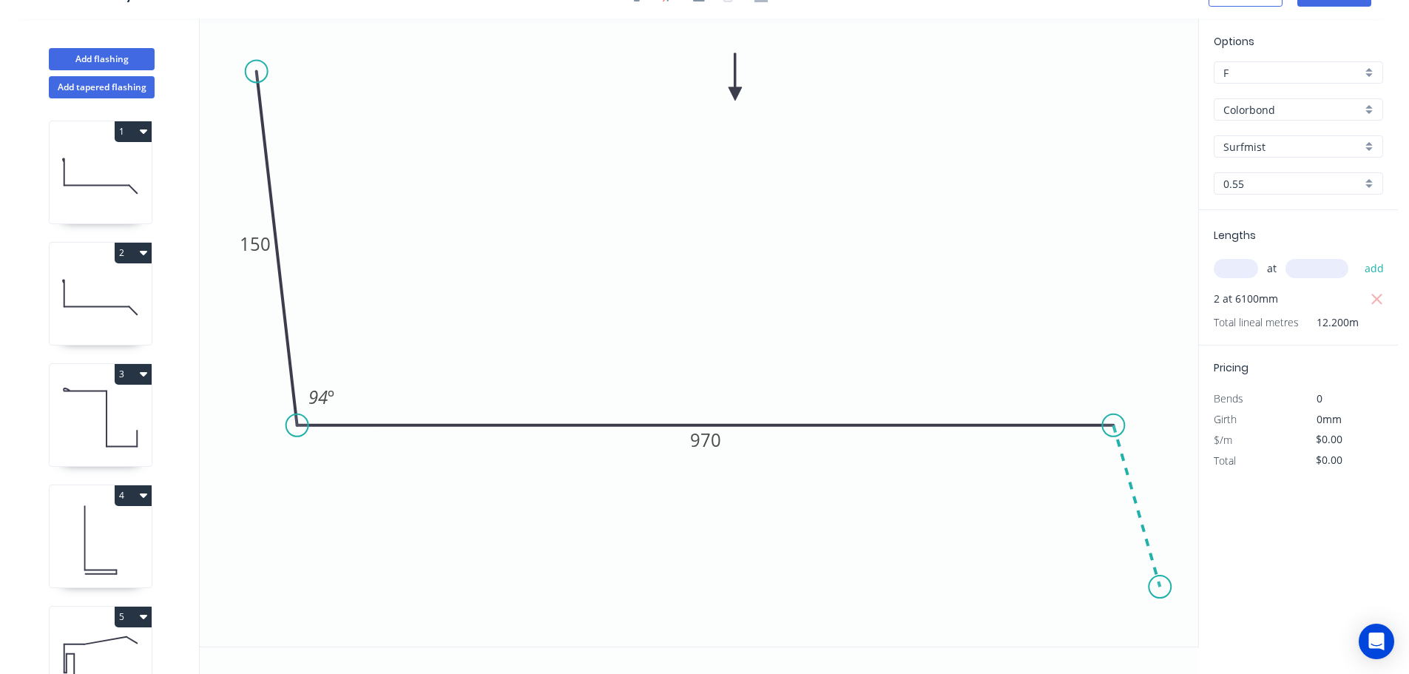
click at [1161, 587] on icon "0 150 970 94 º" at bounding box center [699, 332] width 999 height 628
click at [1167, 608] on circle at bounding box center [1167, 605] width 22 height 22
click at [1165, 608] on circle at bounding box center [1166, 607] width 22 height 22
click at [1097, 566] on icon at bounding box center [1131, 586] width 70 height 42
click at [1085, 458] on tspan "?" at bounding box center [1089, 454] width 8 height 24
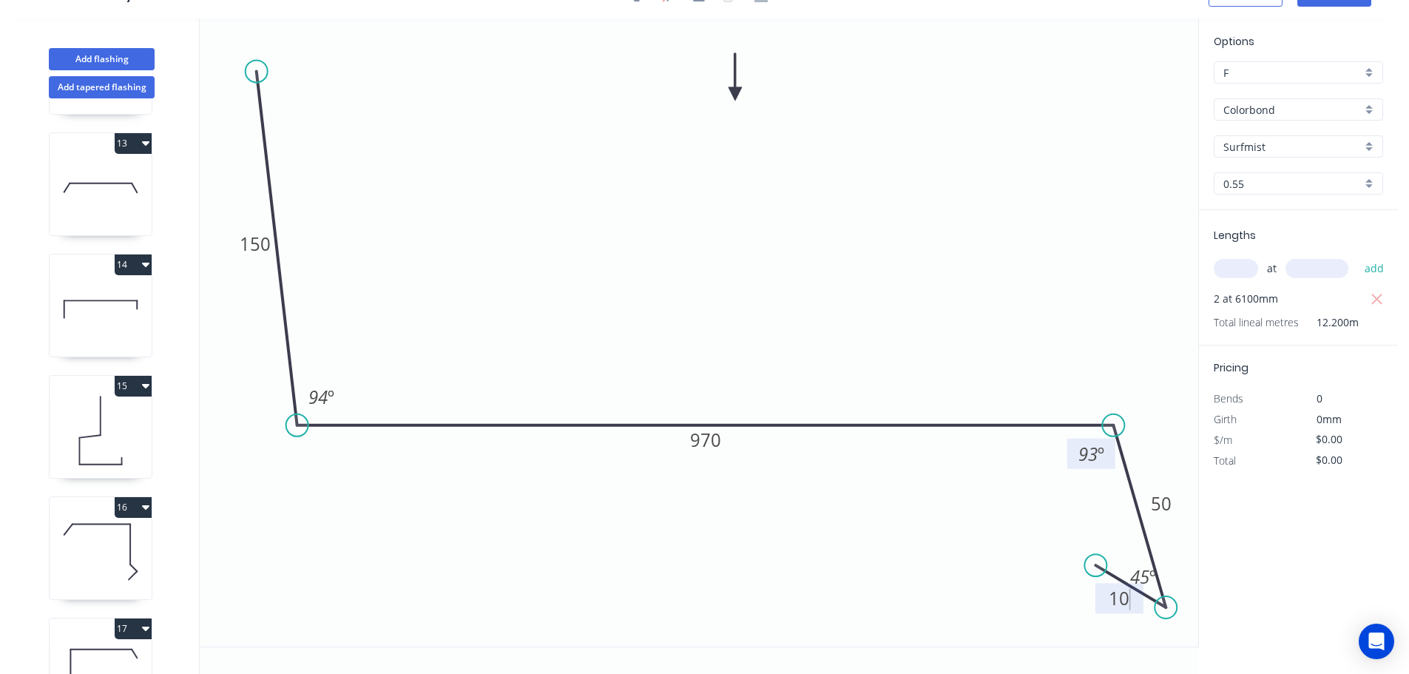
scroll to position [1554, 0]
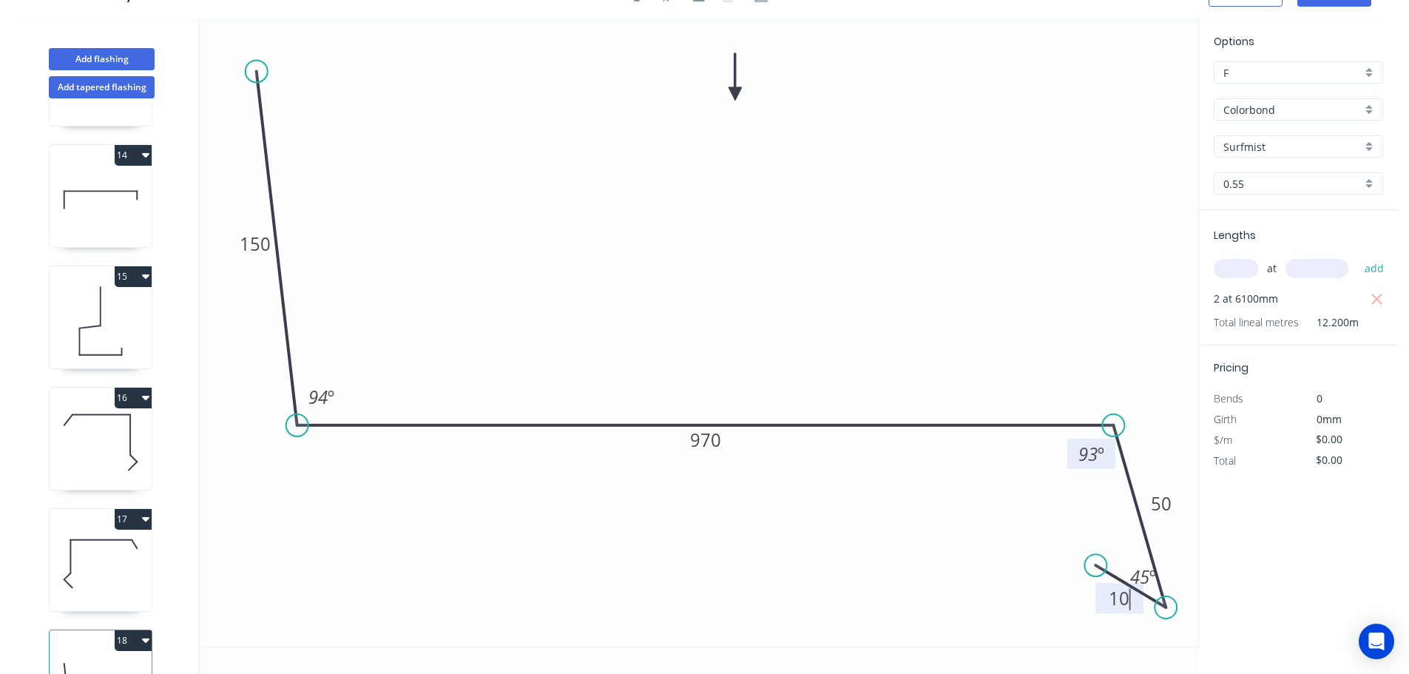
drag, startPoint x: 122, startPoint y: 465, endPoint x: 161, endPoint y: 462, distance: 39.4
click at [121, 466] on icon at bounding box center [101, 442] width 102 height 95
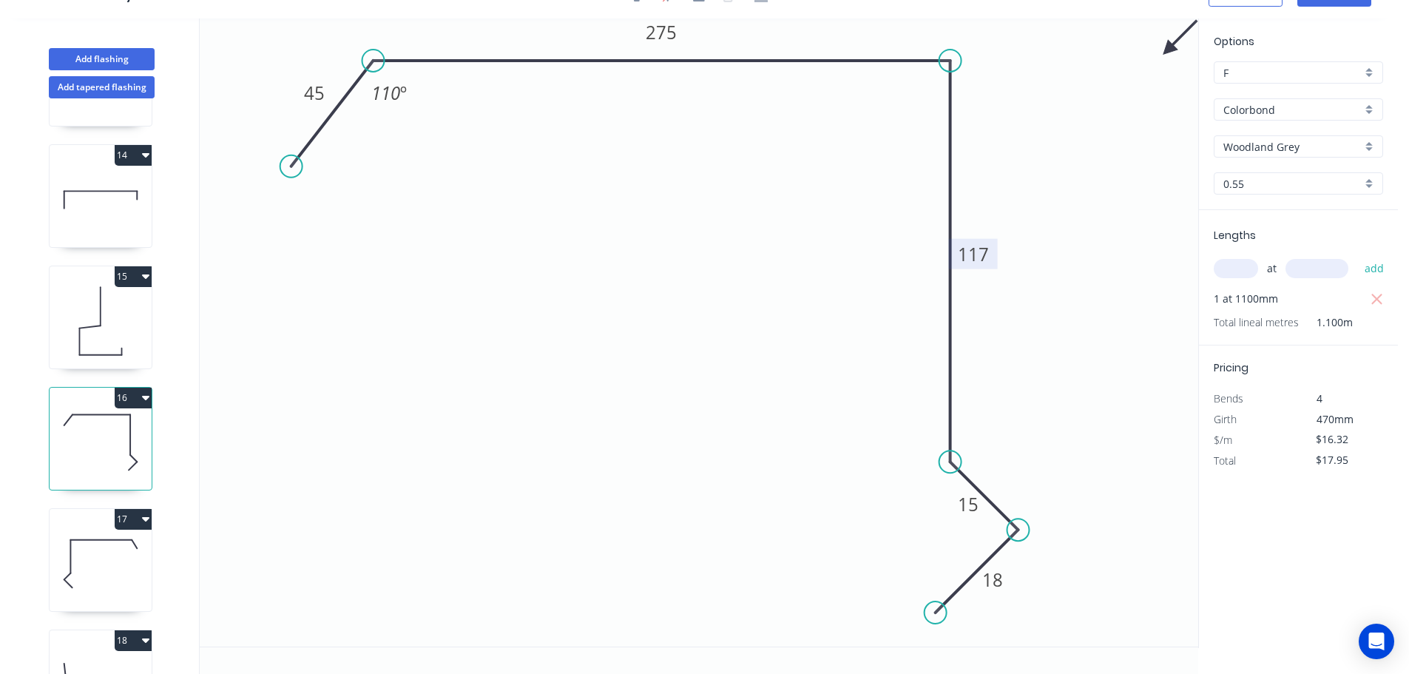
click at [969, 258] on tspan "117" at bounding box center [973, 254] width 31 height 24
click at [110, 552] on icon at bounding box center [101, 563] width 102 height 95
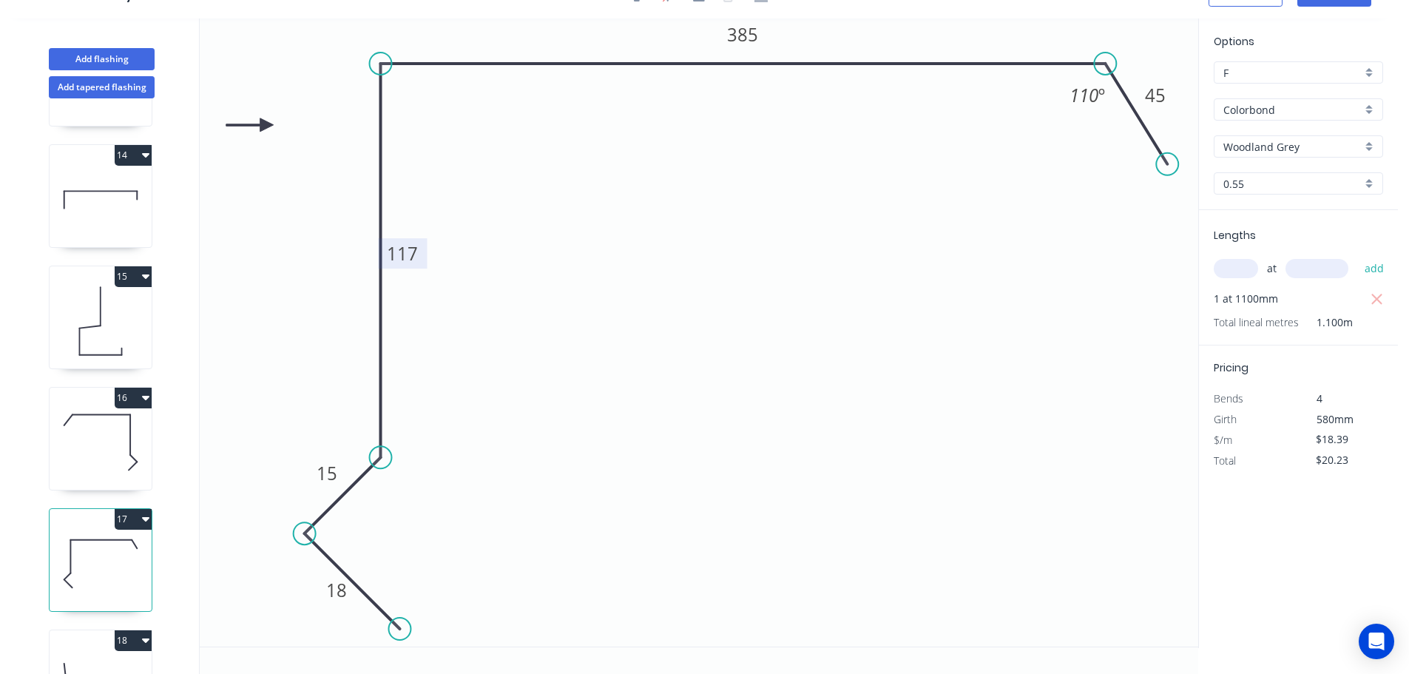
click at [398, 255] on tspan "117" at bounding box center [402, 253] width 31 height 24
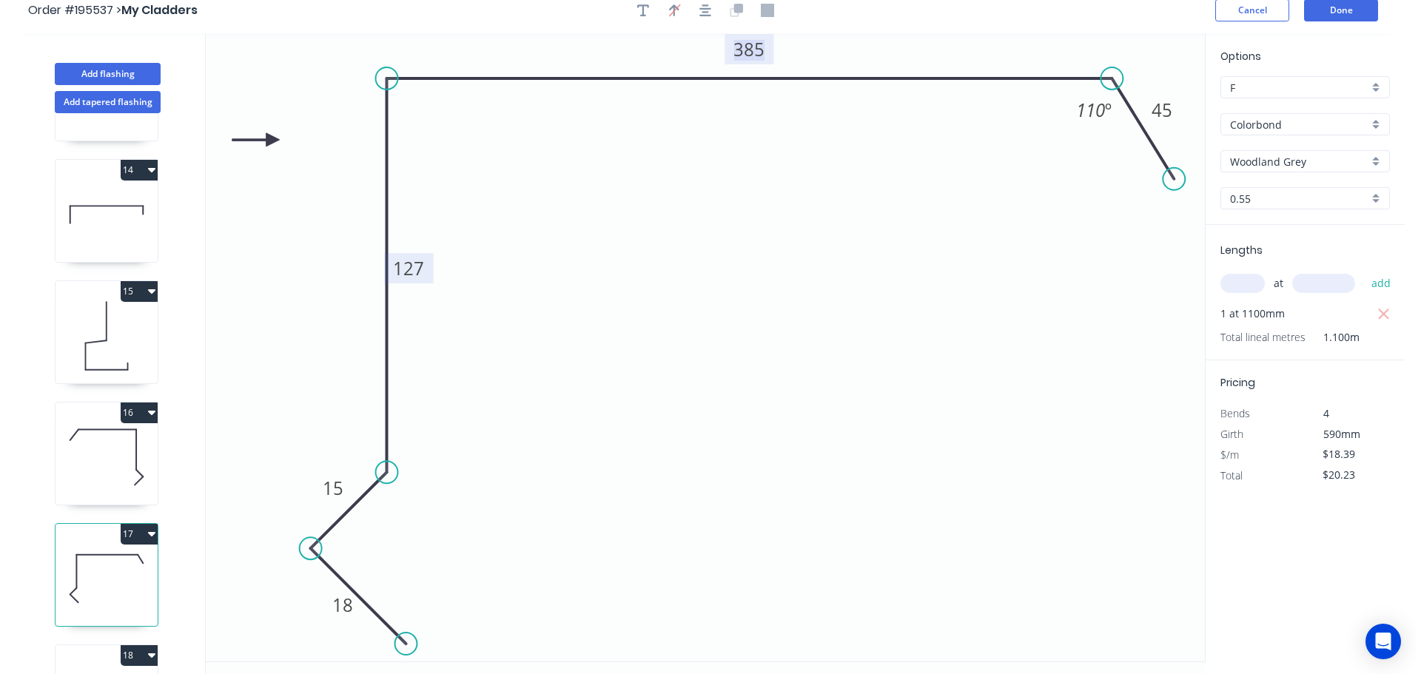
scroll to position [0, 0]
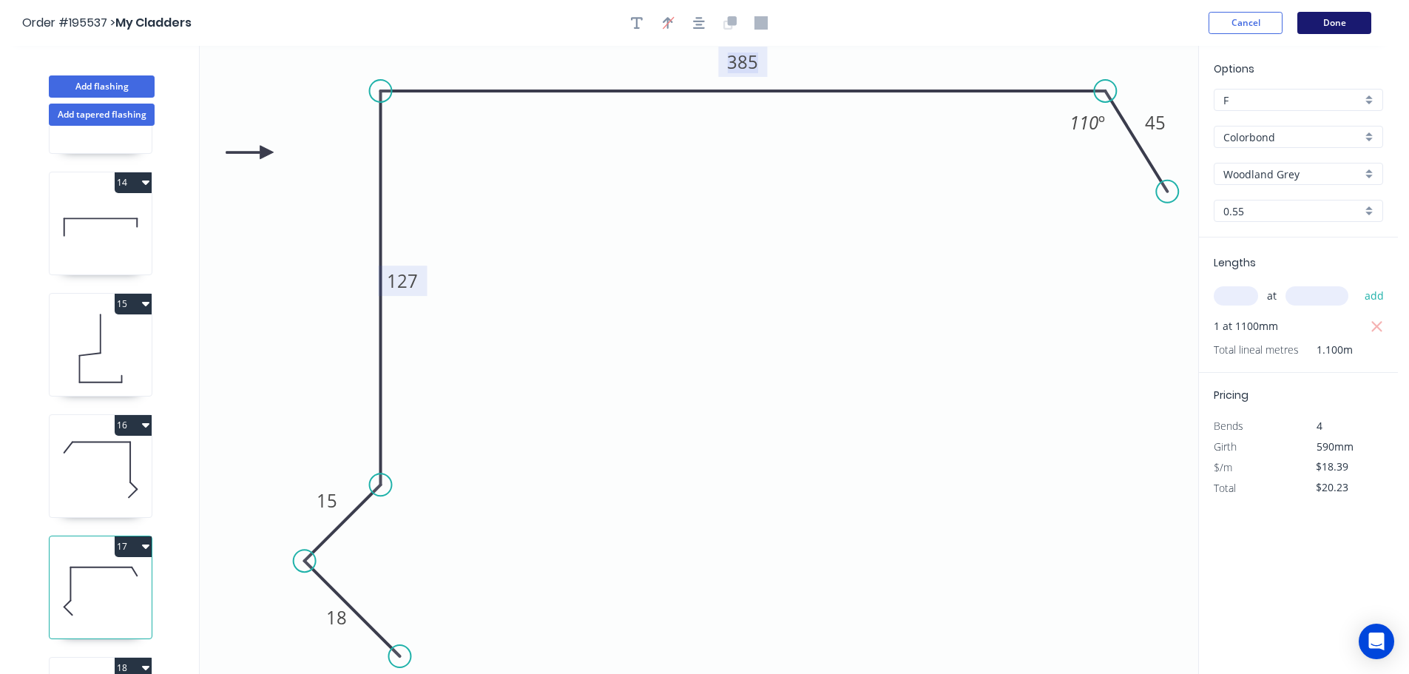
click at [1316, 18] on button "Done" at bounding box center [1335, 23] width 74 height 22
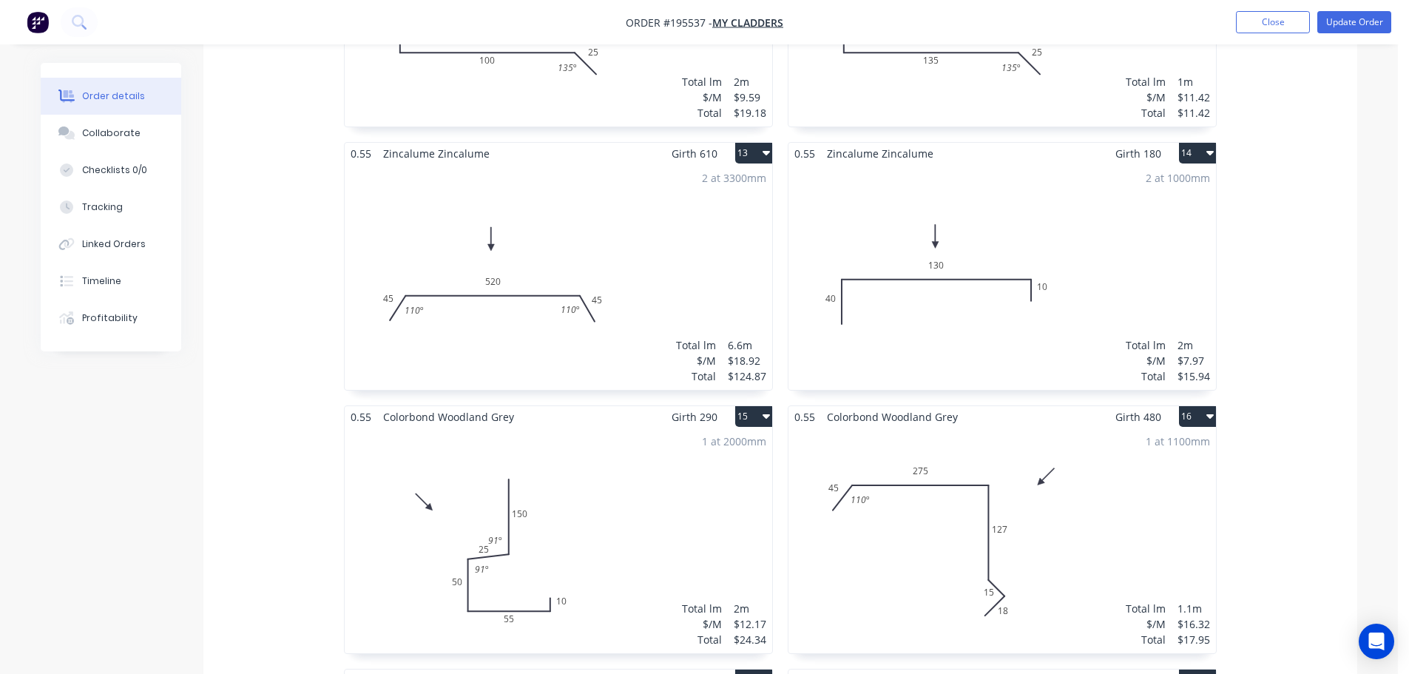
scroll to position [1998, 0]
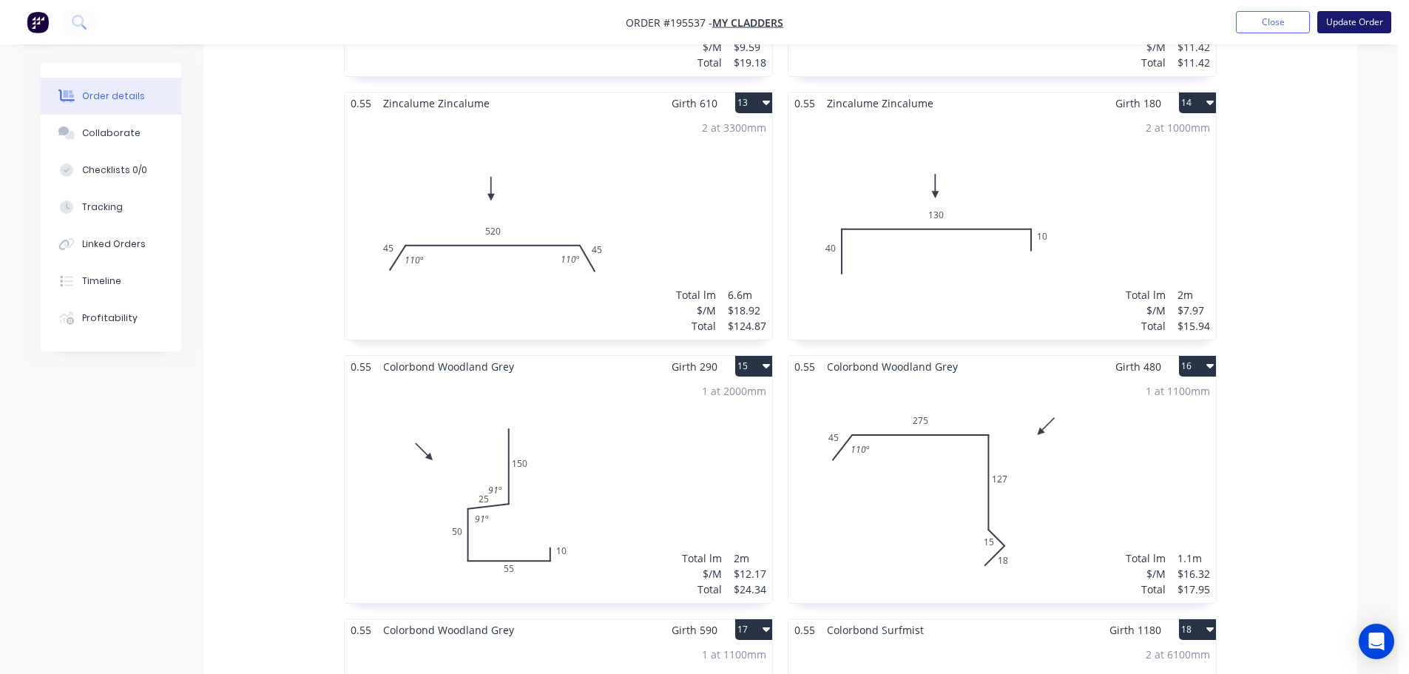
click at [1360, 33] on button "Update Order" at bounding box center [1355, 22] width 74 height 22
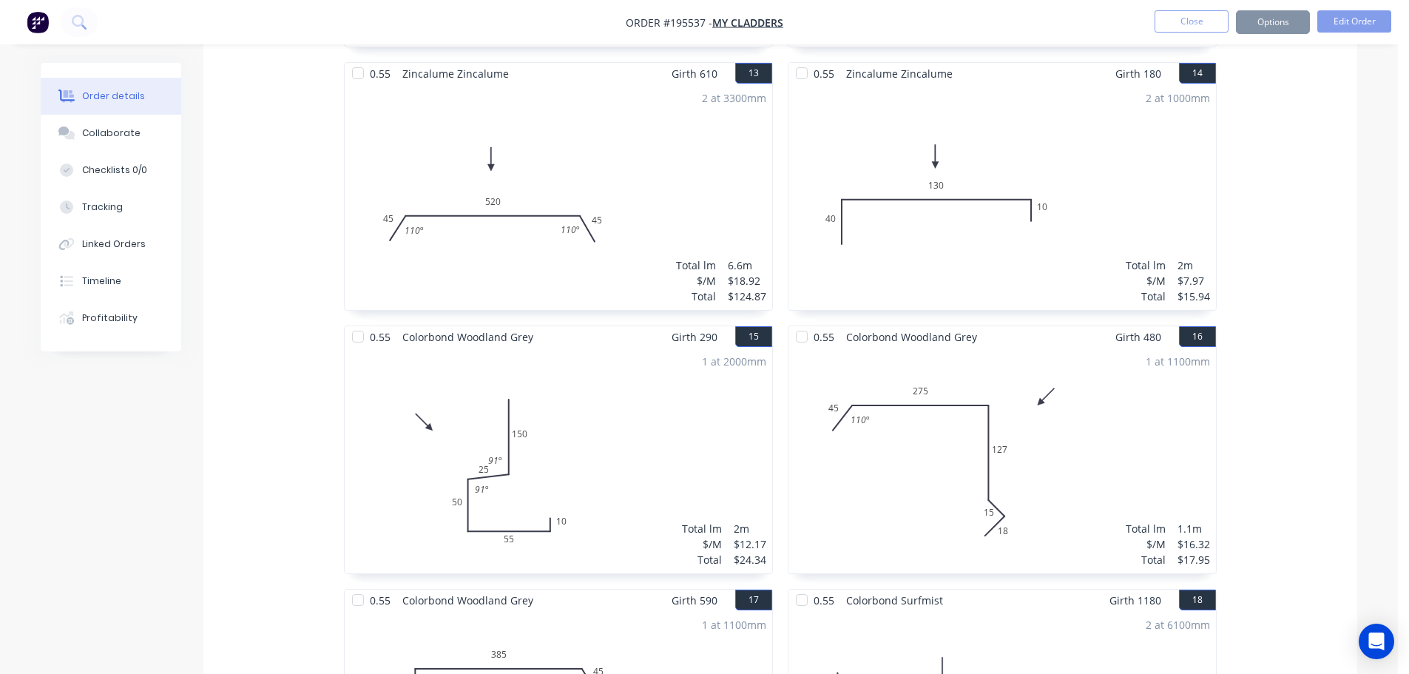
scroll to position [0, 0]
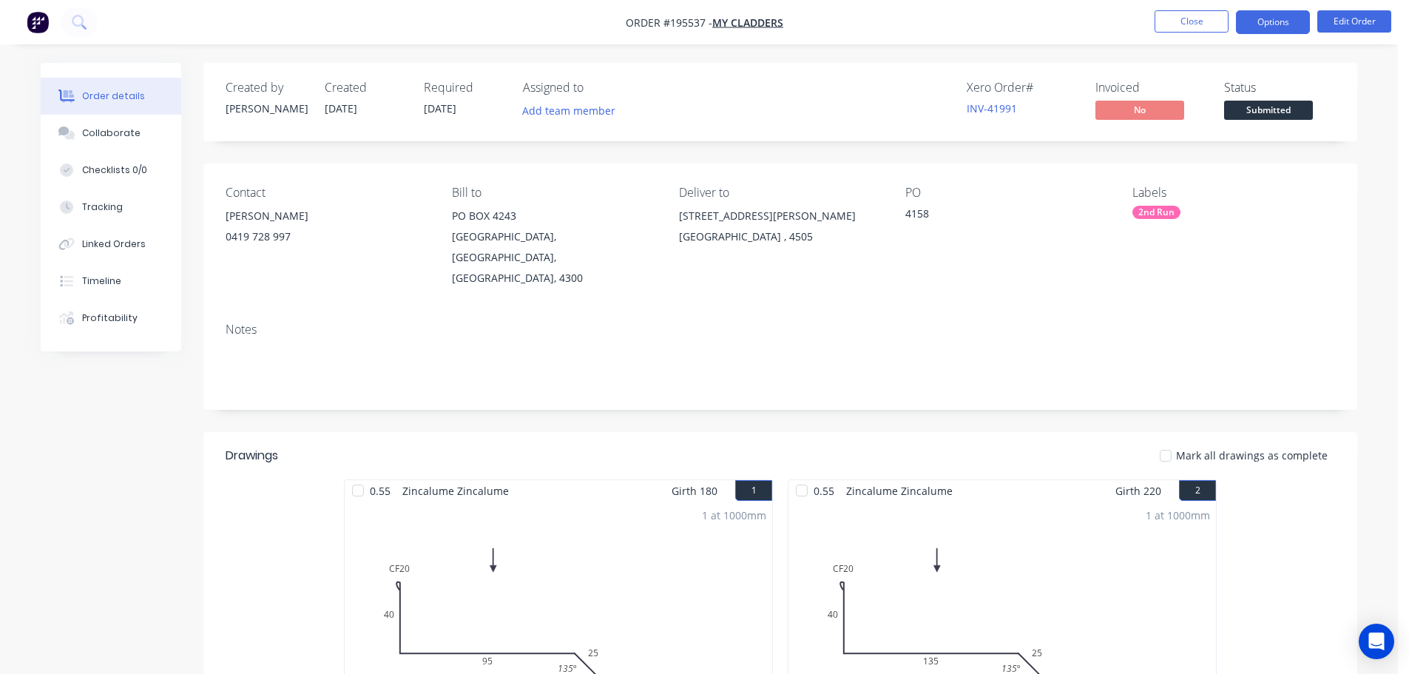
click at [1302, 19] on button "Options" at bounding box center [1273, 22] width 74 height 24
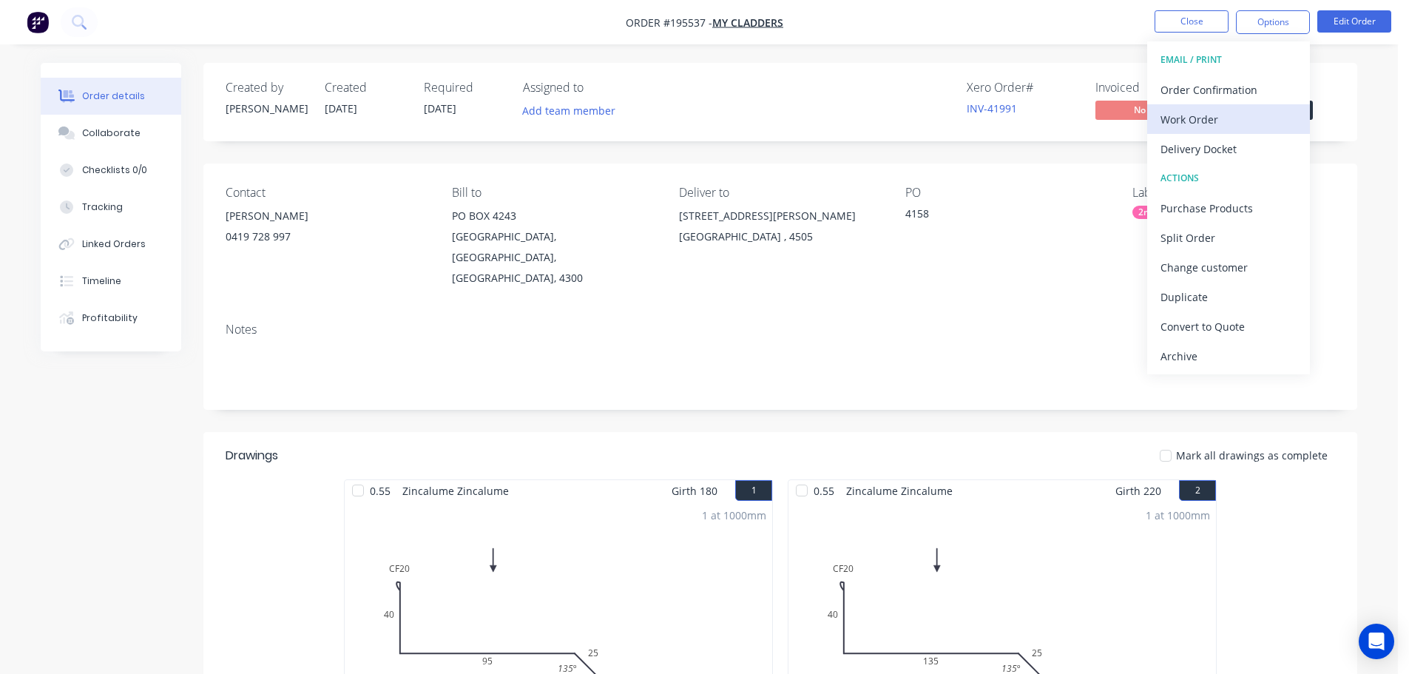
click at [1217, 125] on div "Work Order" at bounding box center [1229, 119] width 136 height 21
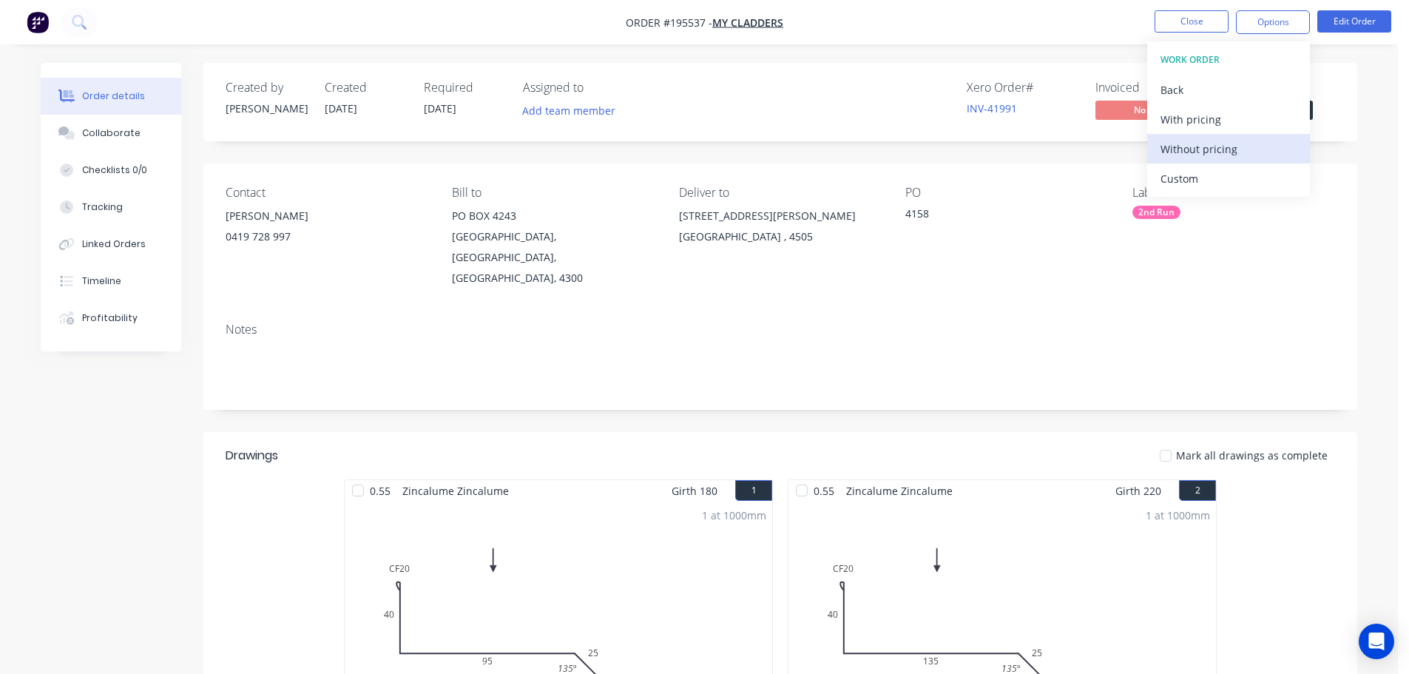
click at [1228, 161] on button "Without pricing" at bounding box center [1229, 149] width 163 height 30
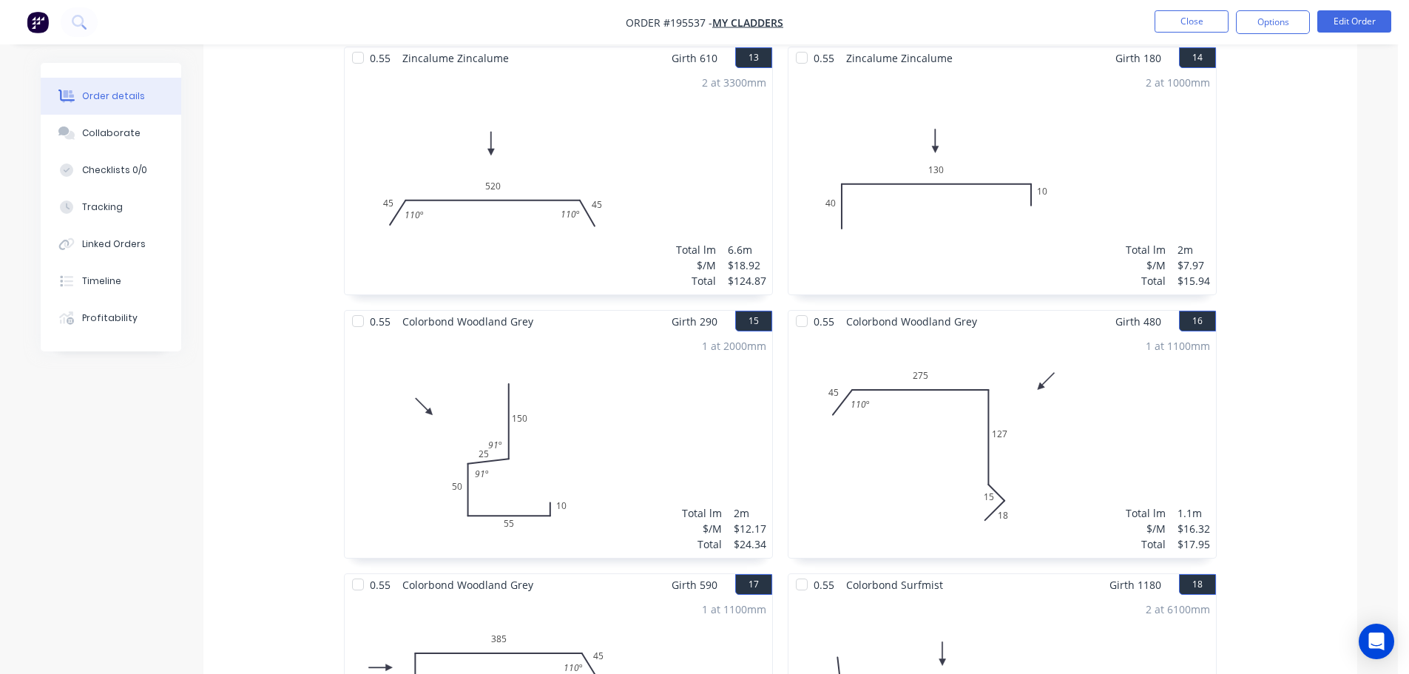
scroll to position [2587, 0]
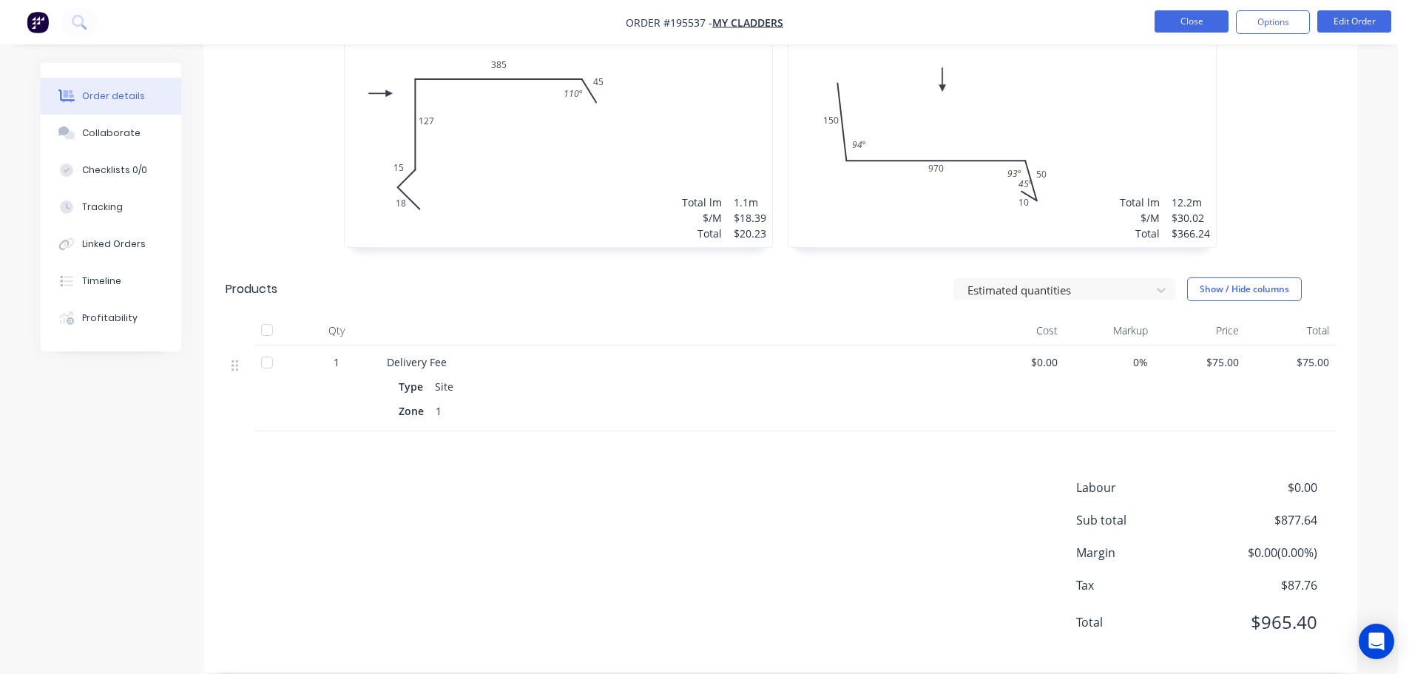
click at [1211, 23] on button "Close" at bounding box center [1192, 21] width 74 height 22
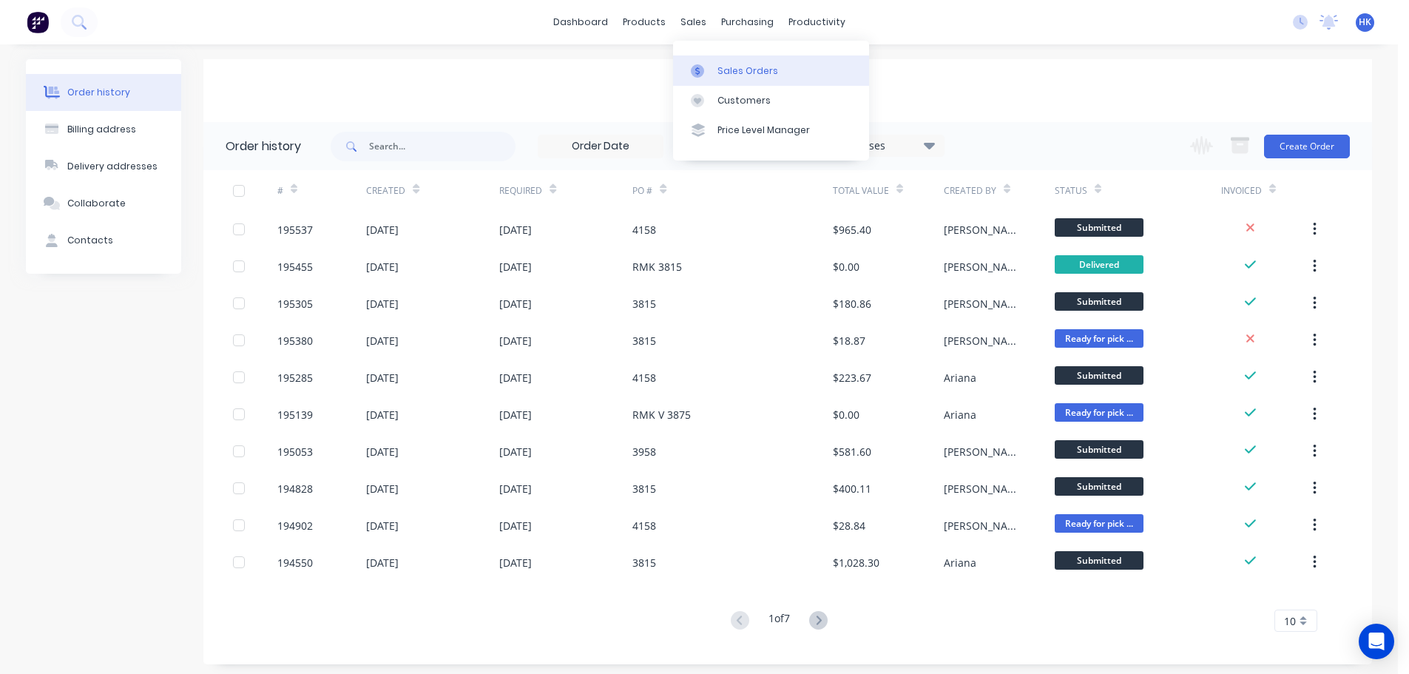
click at [699, 55] on link "Sales Orders" at bounding box center [771, 70] width 196 height 30
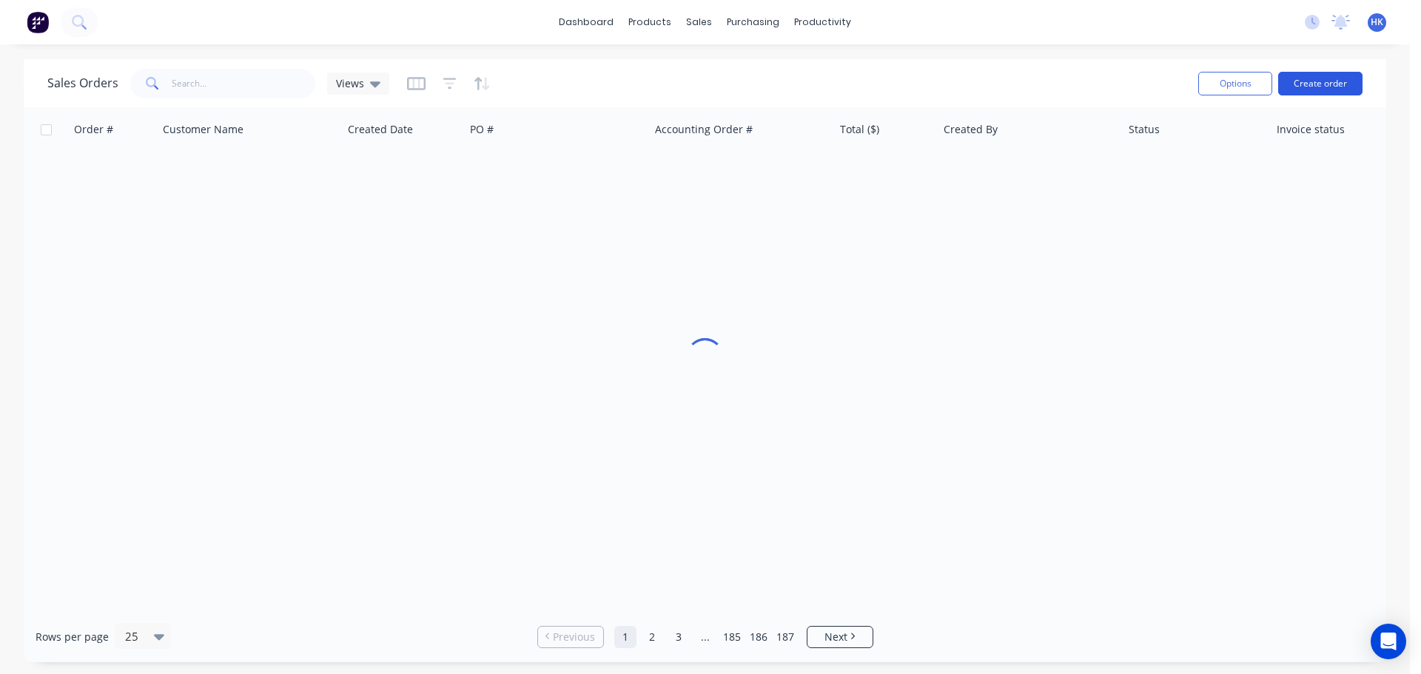
click at [1327, 88] on button "Create order" at bounding box center [1320, 84] width 84 height 24
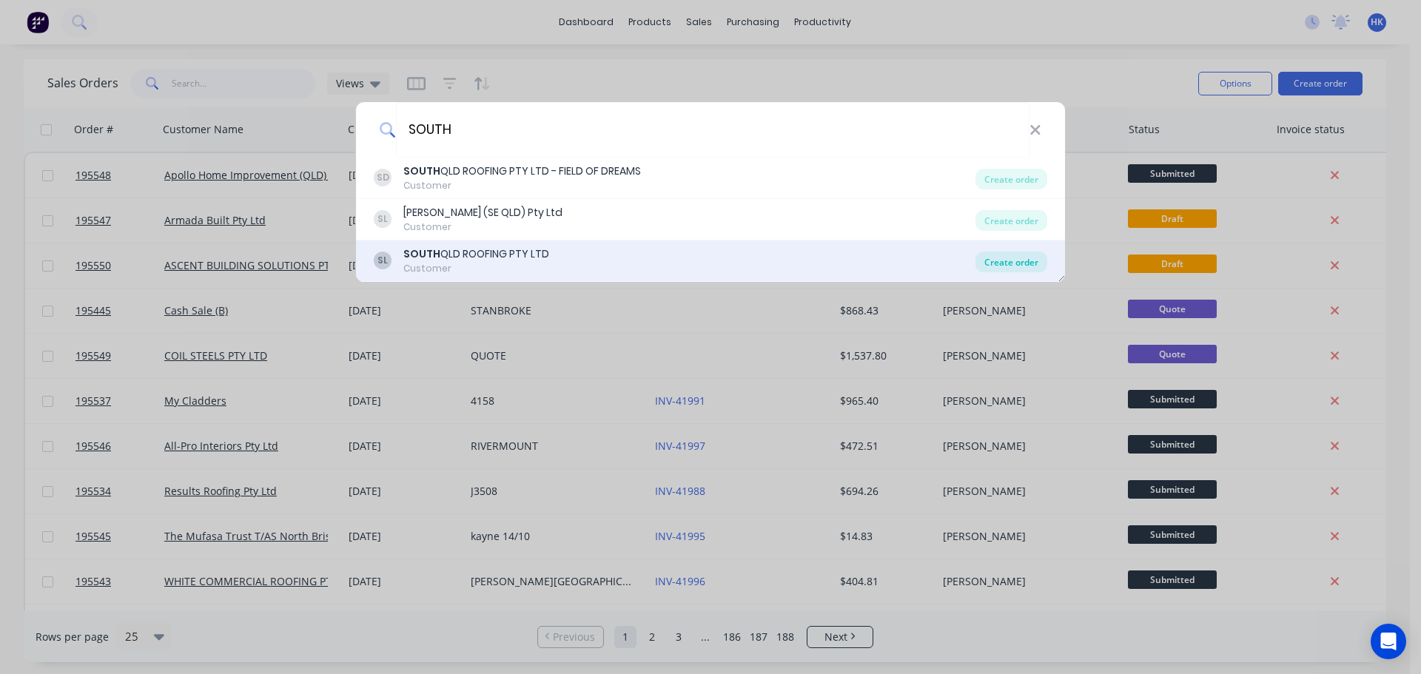
click at [1006, 260] on div "Create order" at bounding box center [1011, 262] width 72 height 21
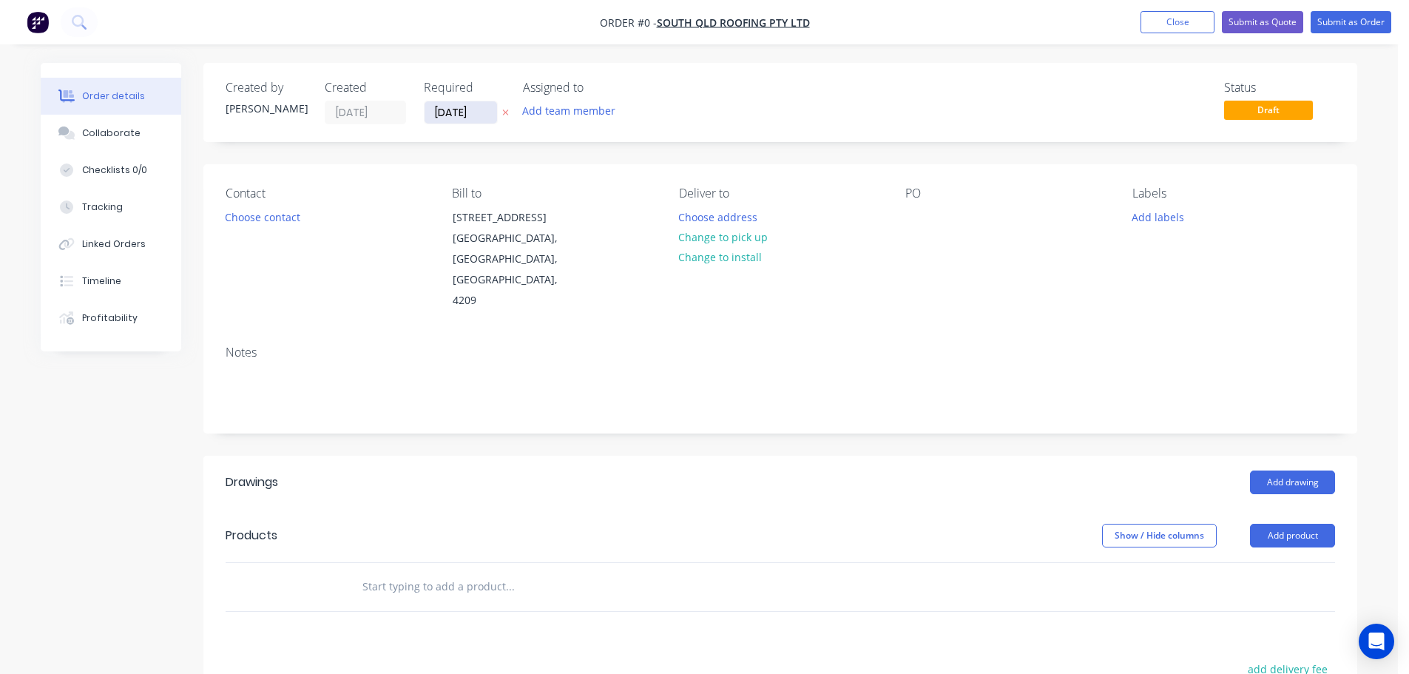
click at [443, 118] on input "[DATE]" at bounding box center [461, 112] width 73 height 22
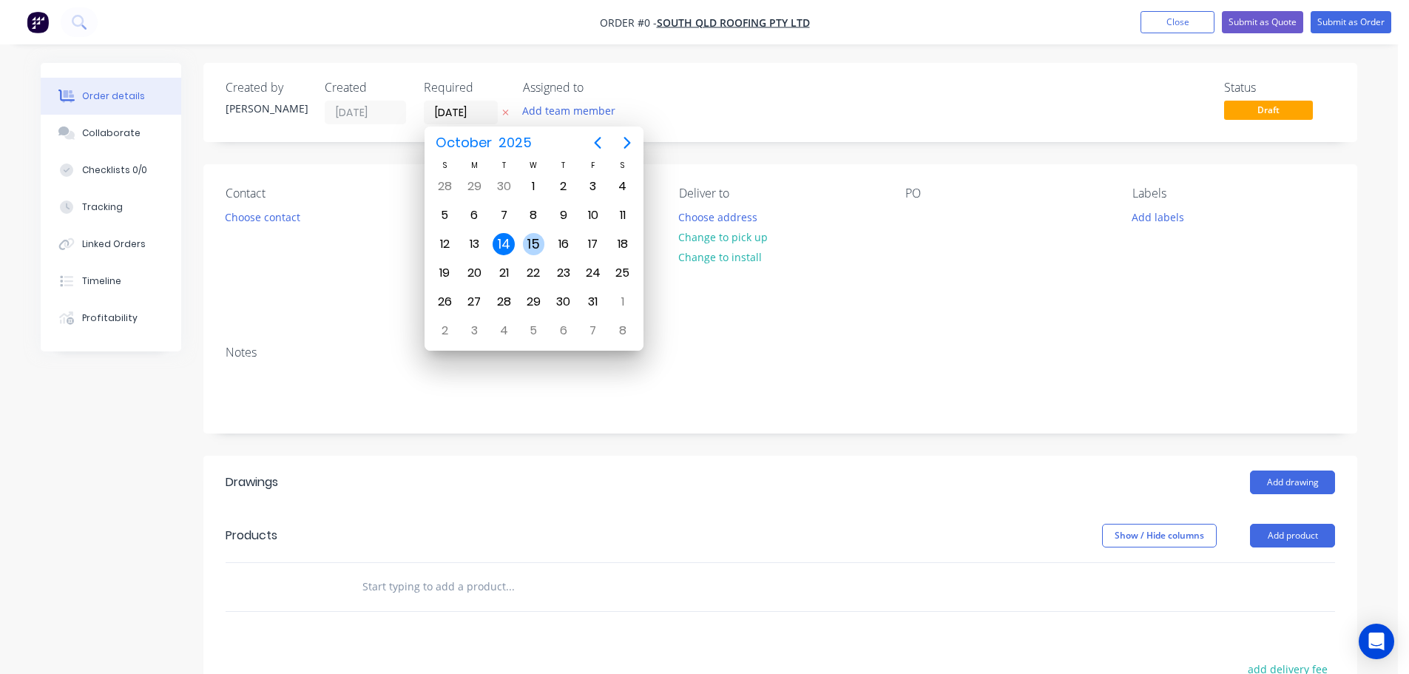
click at [534, 244] on div "15" at bounding box center [534, 244] width 22 height 22
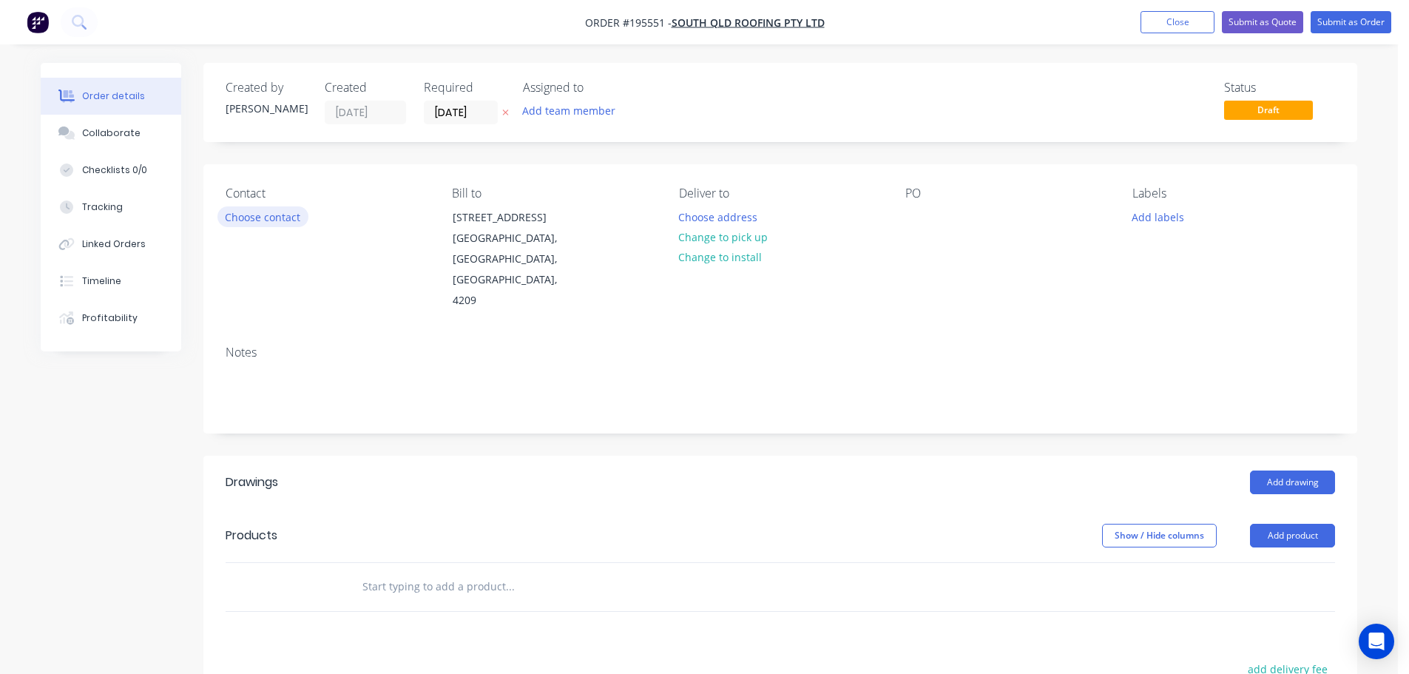
click at [280, 223] on button "Choose contact" at bounding box center [263, 216] width 91 height 20
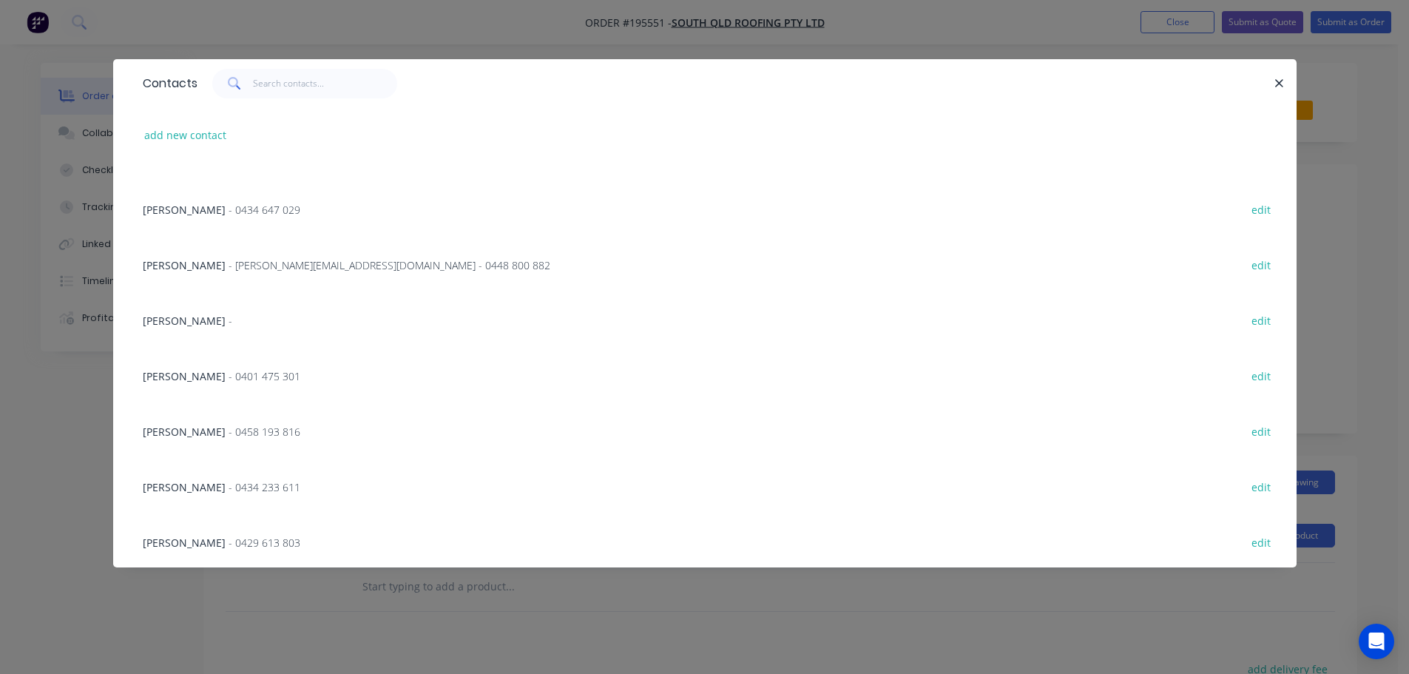
scroll to position [222, 0]
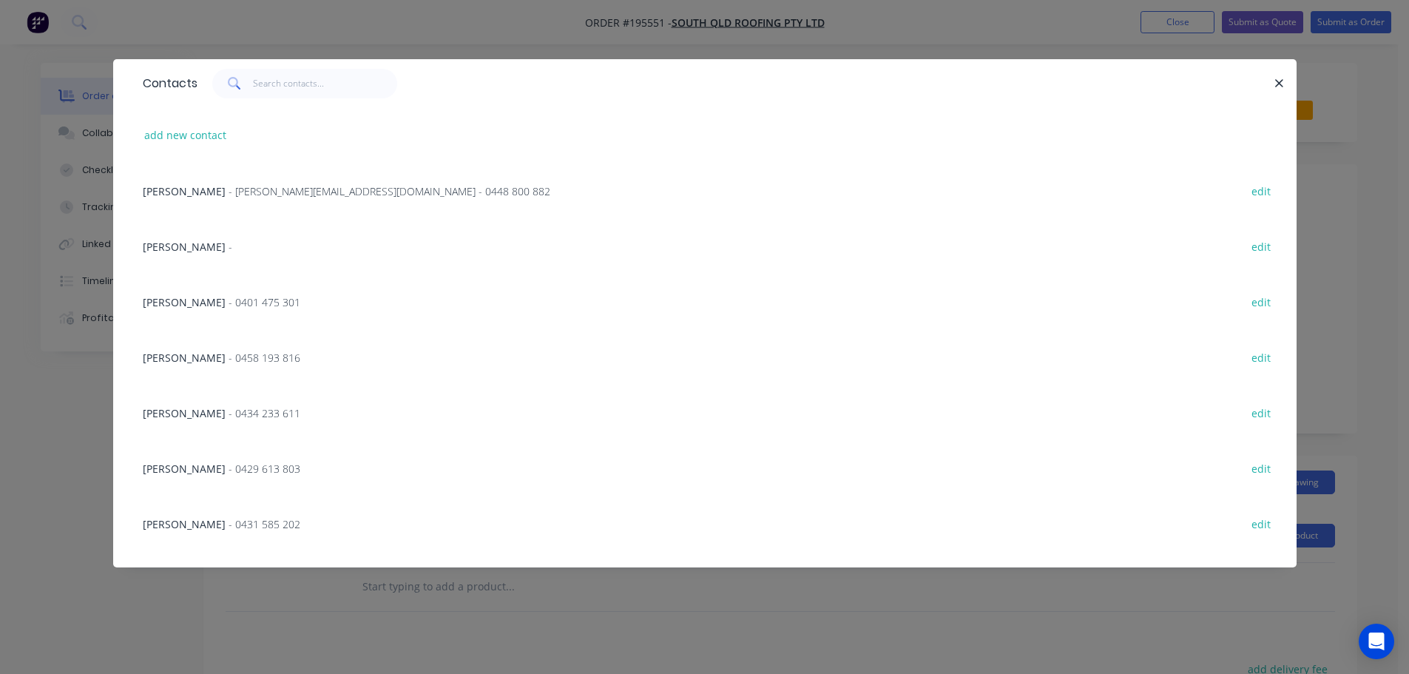
click at [265, 465] on span "- 0429 613 803" at bounding box center [265, 469] width 72 height 14
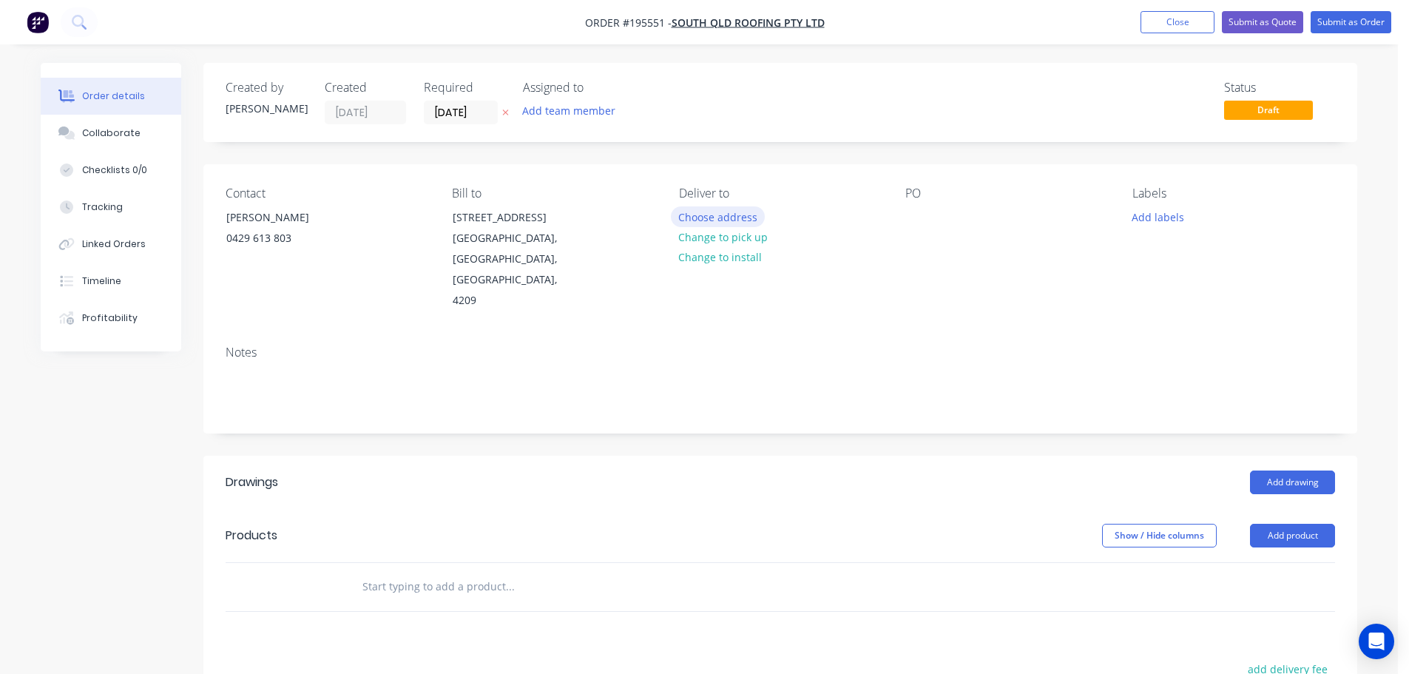
click at [718, 220] on button "Choose address" at bounding box center [718, 216] width 95 height 20
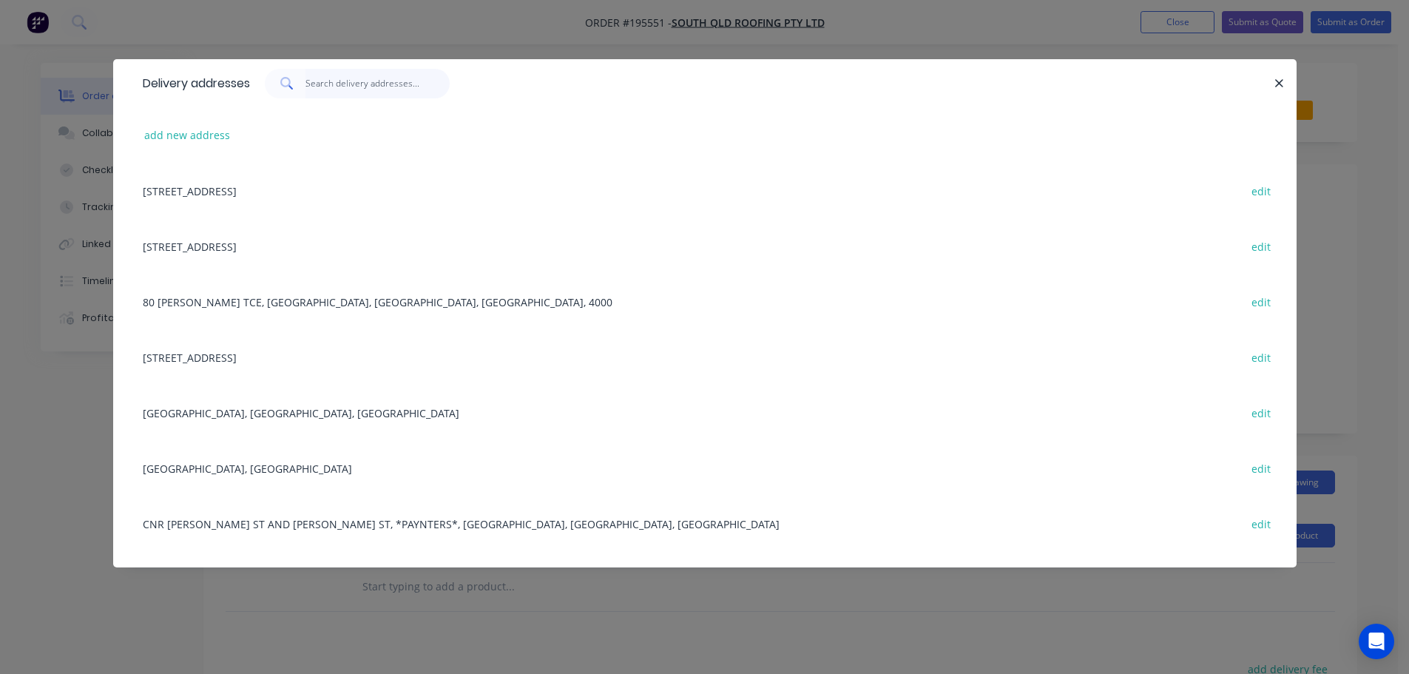
click at [358, 88] on input "text" at bounding box center [378, 84] width 144 height 30
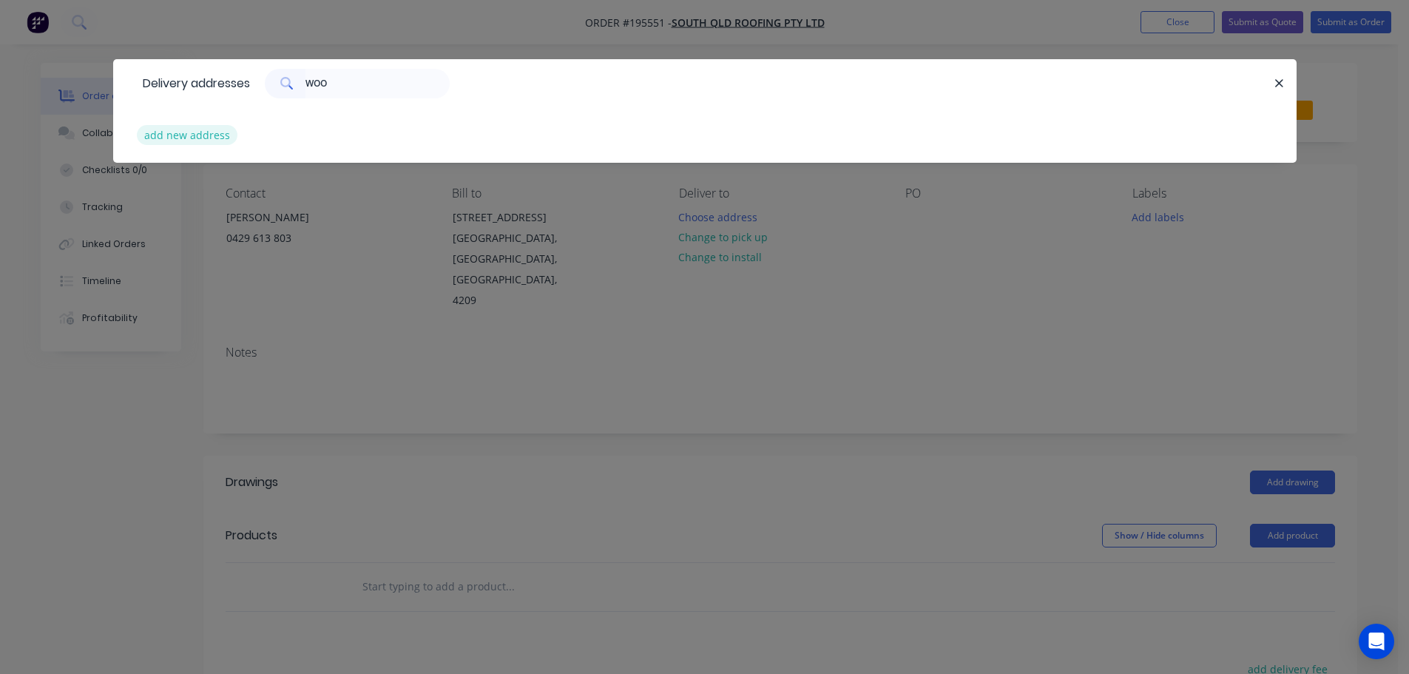
click at [189, 141] on button "add new address" at bounding box center [187, 135] width 101 height 20
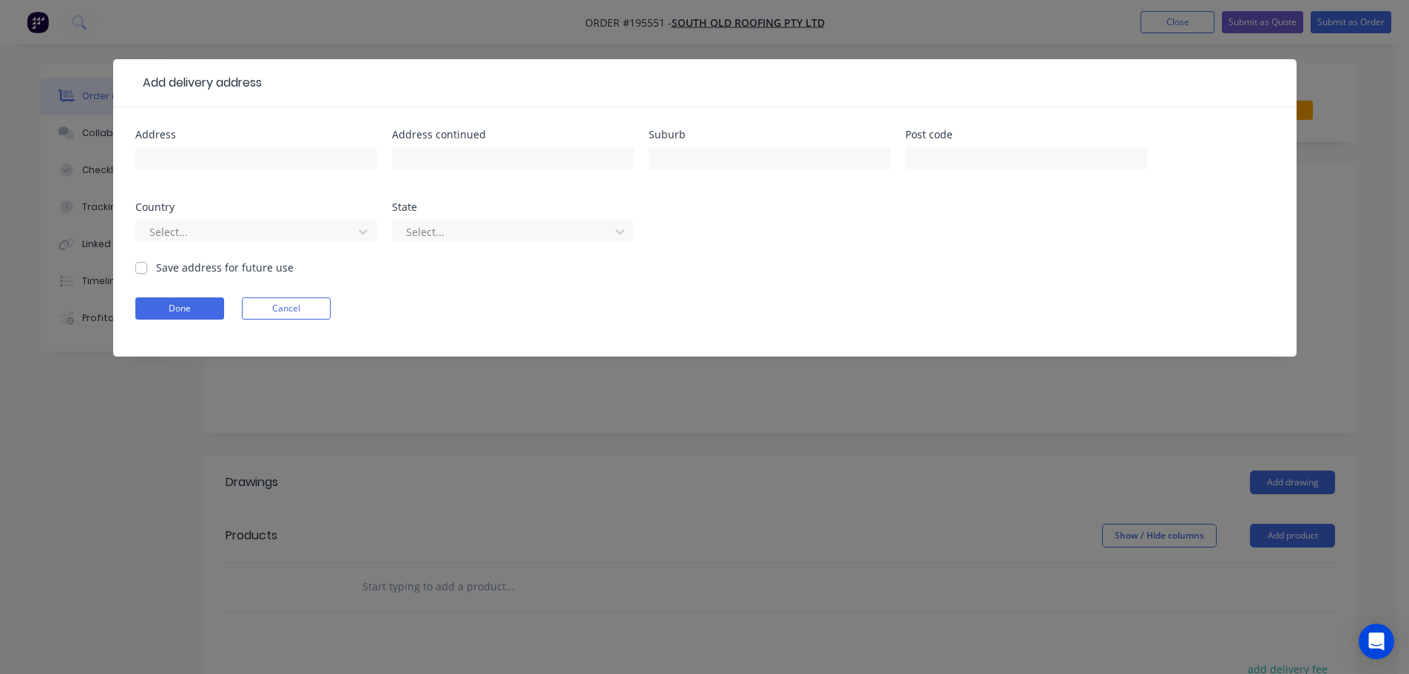
click at [206, 175] on div at bounding box center [256, 166] width 242 height 44
click at [216, 155] on input "text" at bounding box center [256, 158] width 242 height 22
click at [721, 155] on input "text" at bounding box center [770, 158] width 242 height 22
click at [981, 157] on input "text" at bounding box center [1027, 158] width 242 height 22
click at [156, 266] on label "Save address for future use" at bounding box center [225, 268] width 138 height 16
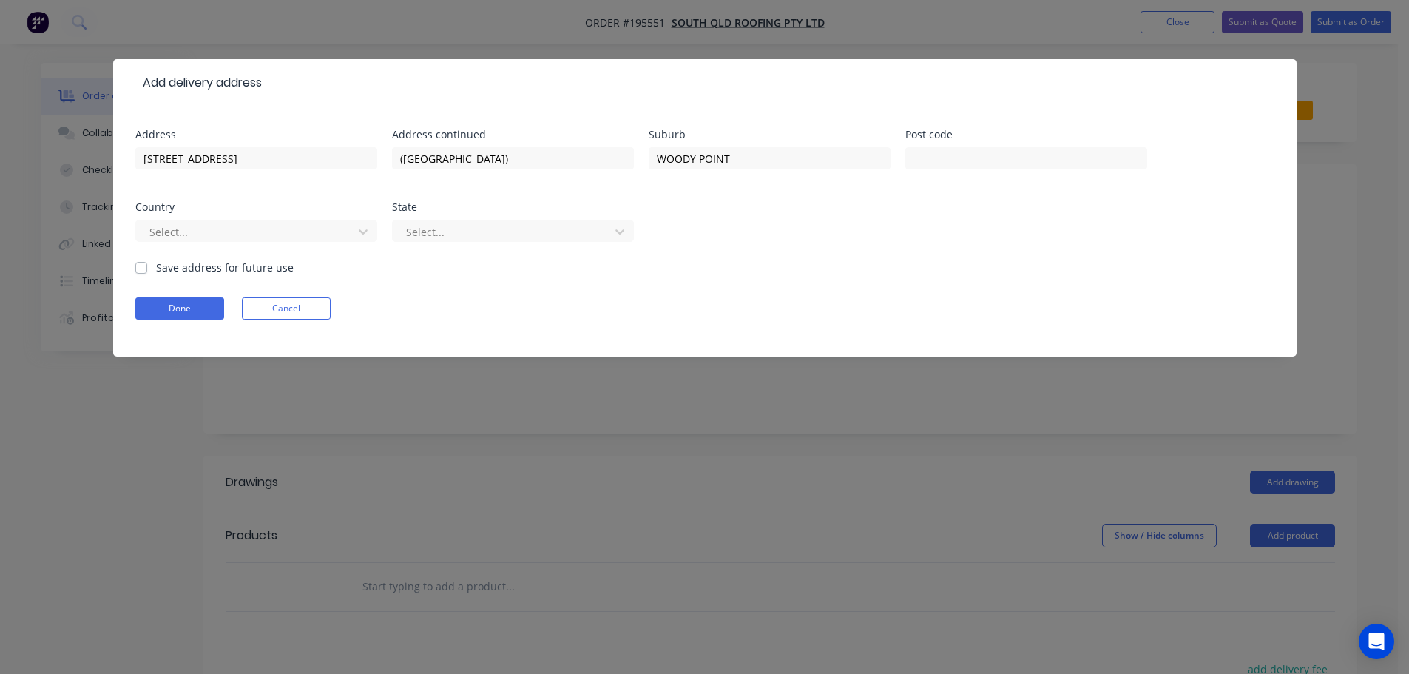
click at [138, 266] on input "Save address for future use" at bounding box center [141, 267] width 12 height 14
click at [181, 313] on button "Done" at bounding box center [179, 308] width 89 height 22
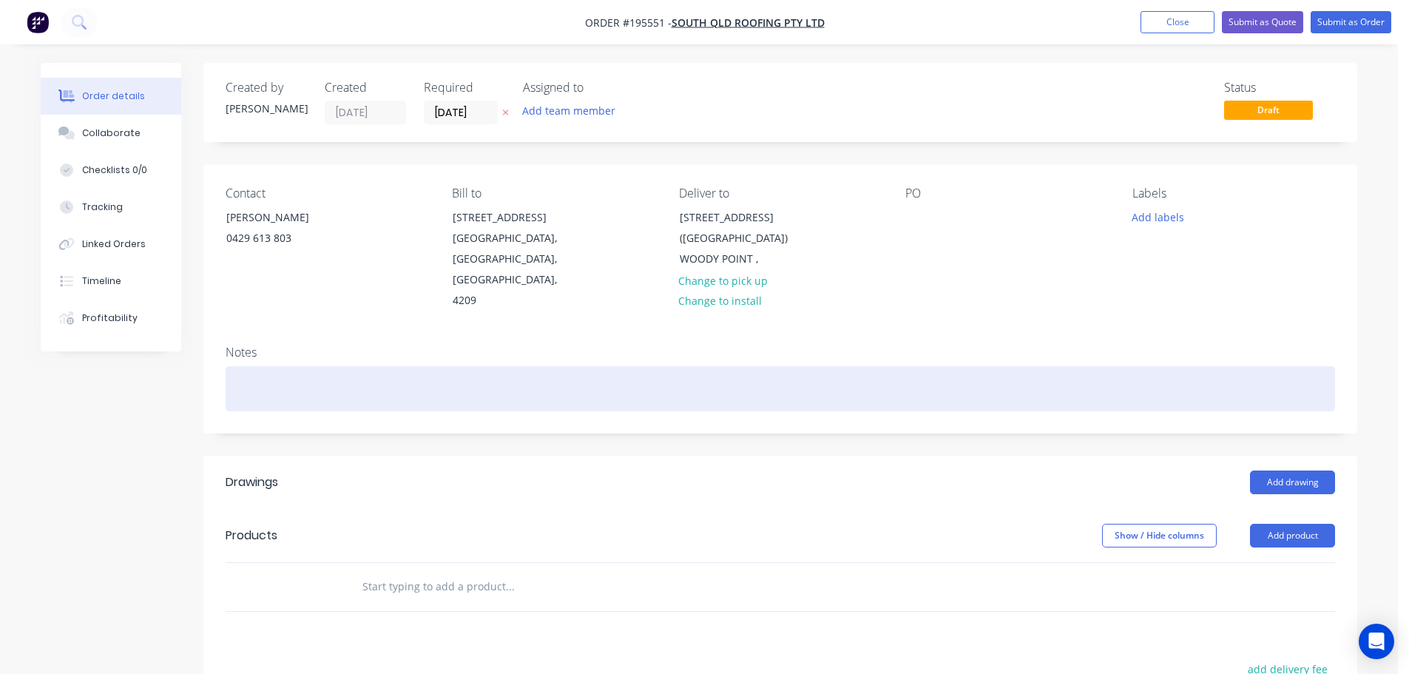
click at [247, 366] on div at bounding box center [781, 388] width 1110 height 45
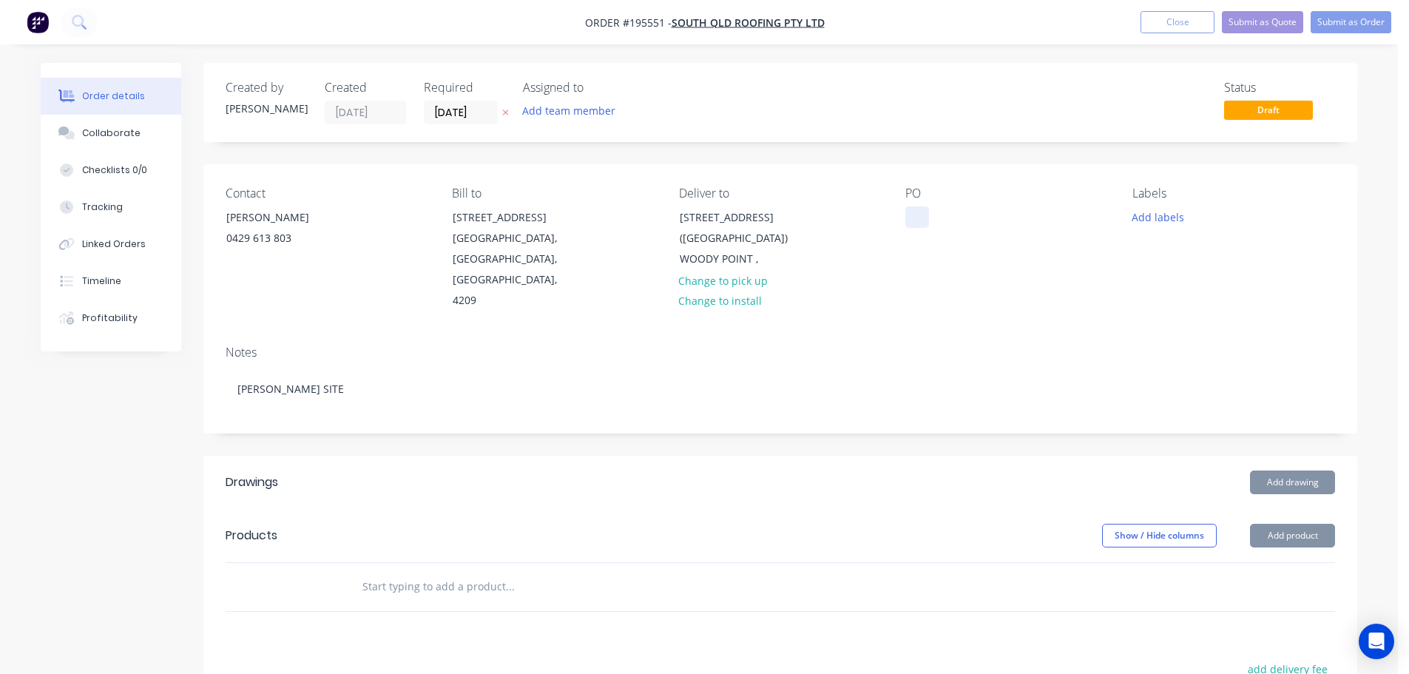
click at [917, 218] on div at bounding box center [918, 216] width 24 height 21
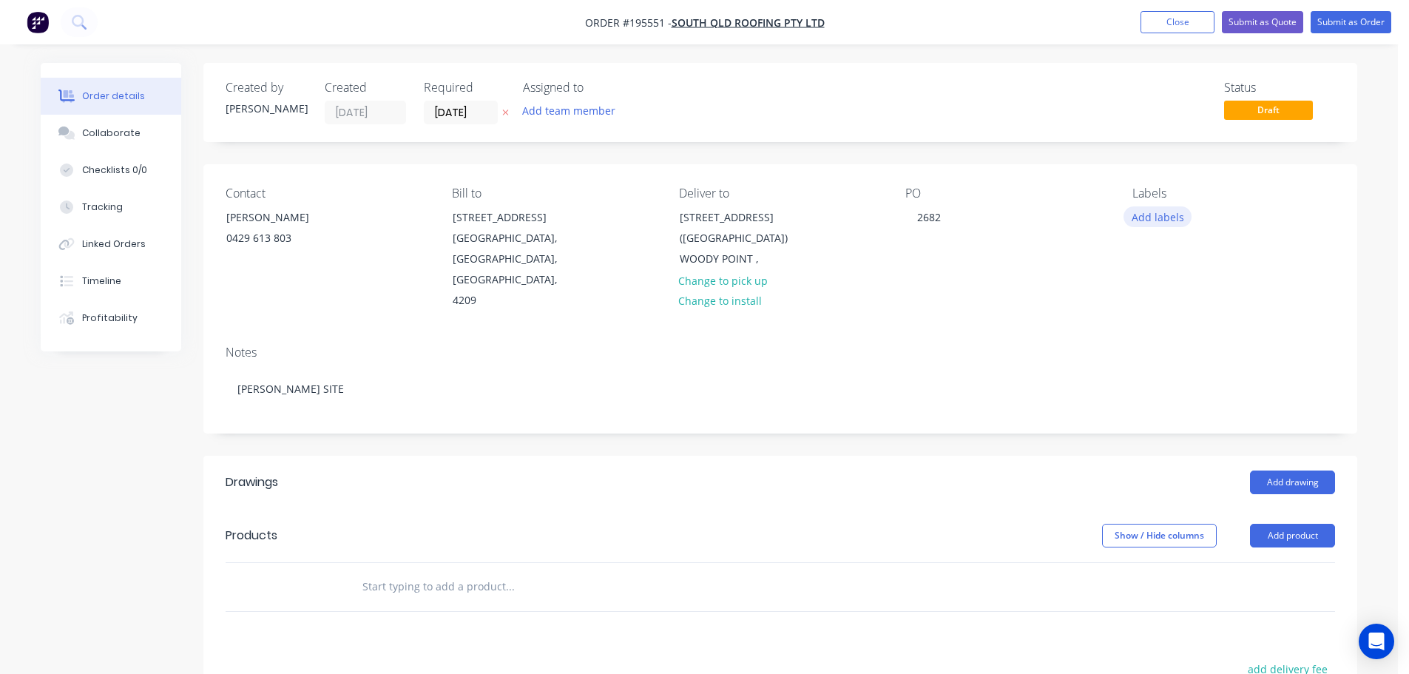
click at [1146, 215] on button "Add labels" at bounding box center [1158, 216] width 68 height 20
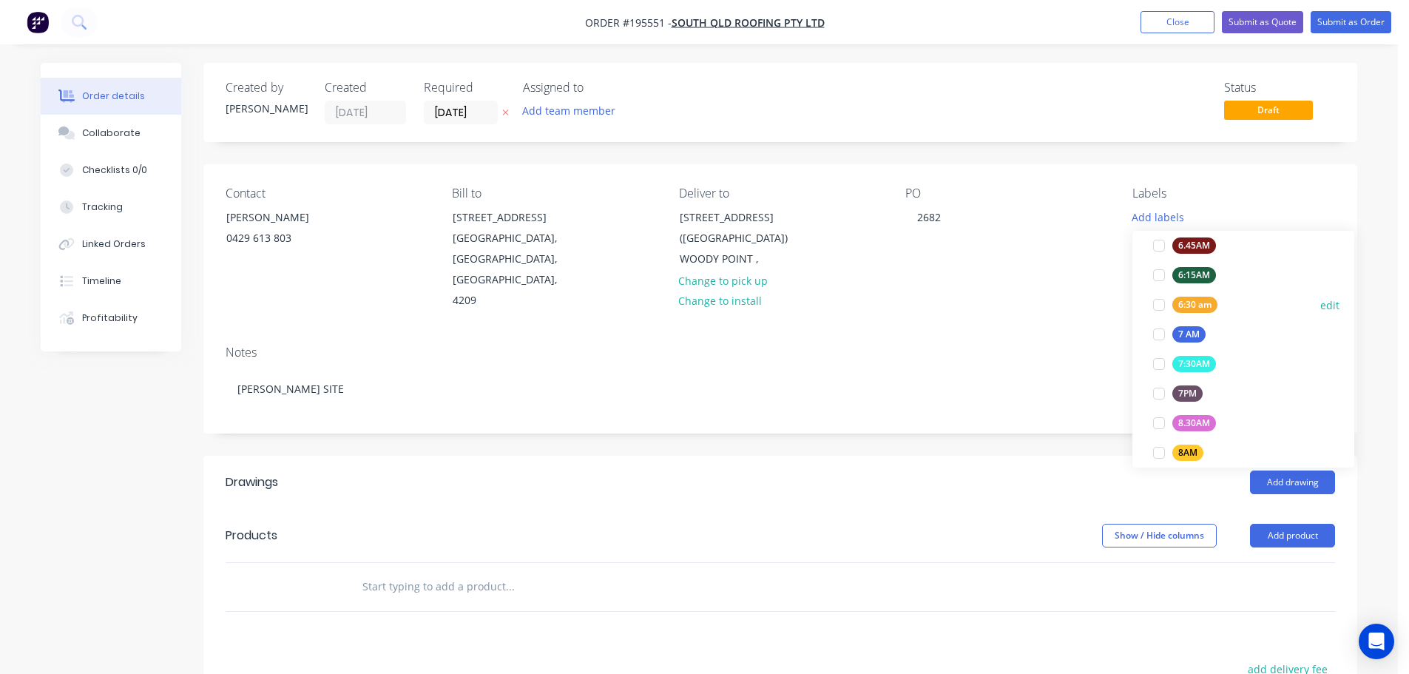
click at [1156, 303] on div at bounding box center [1160, 305] width 30 height 30
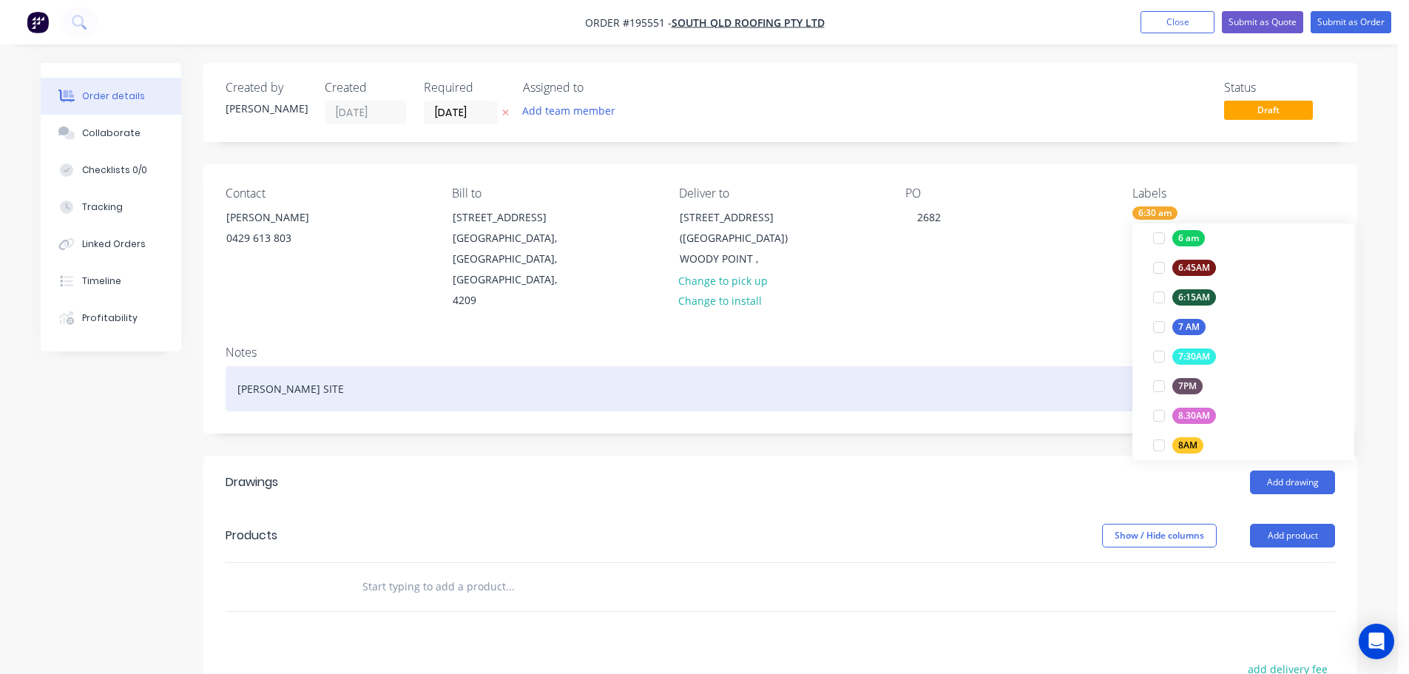
scroll to position [44, 0]
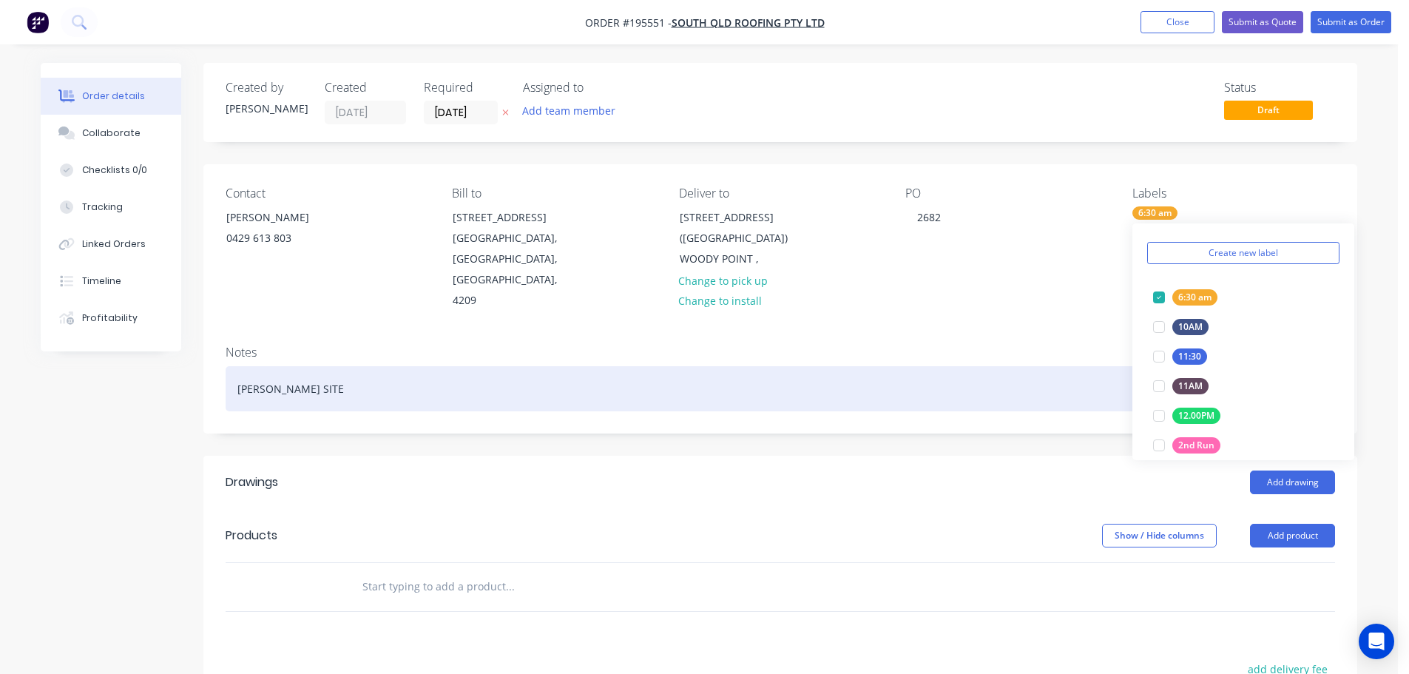
click at [1011, 366] on div "[PERSON_NAME] SITE" at bounding box center [781, 388] width 1110 height 45
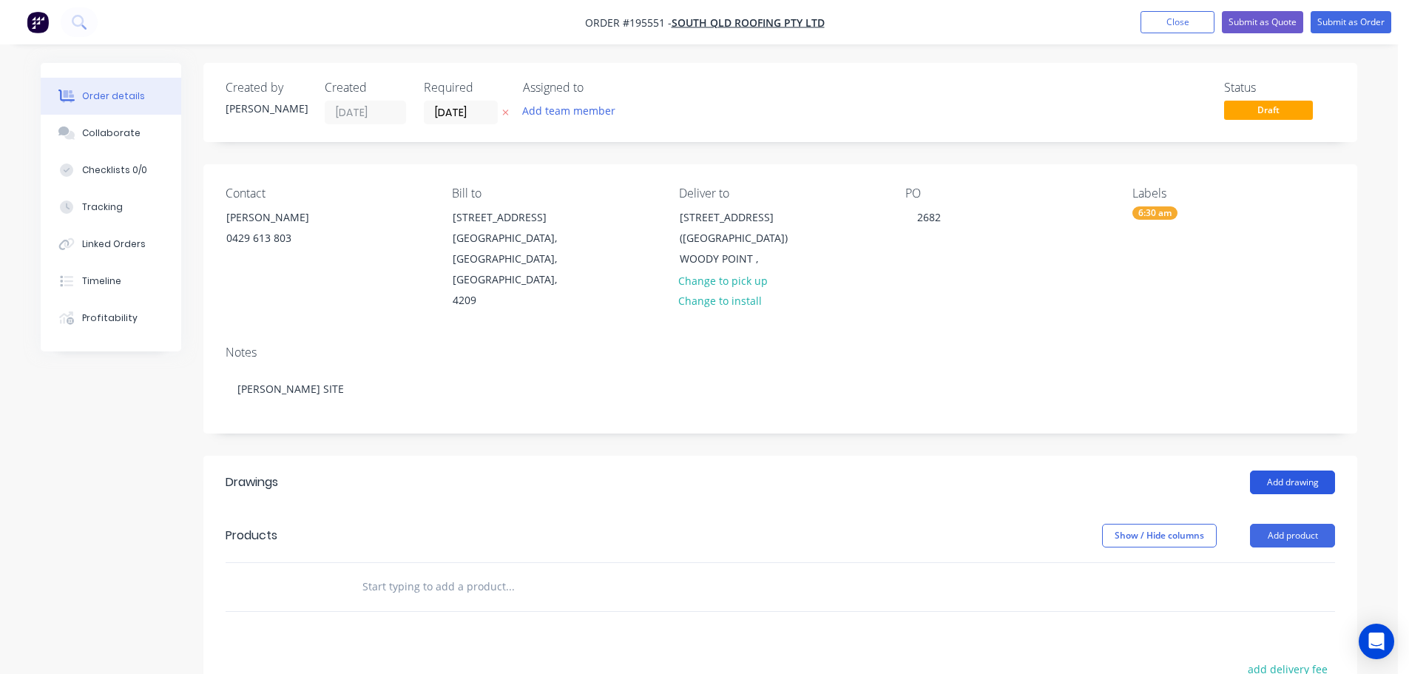
click at [1310, 471] on button "Add drawing" at bounding box center [1292, 483] width 85 height 24
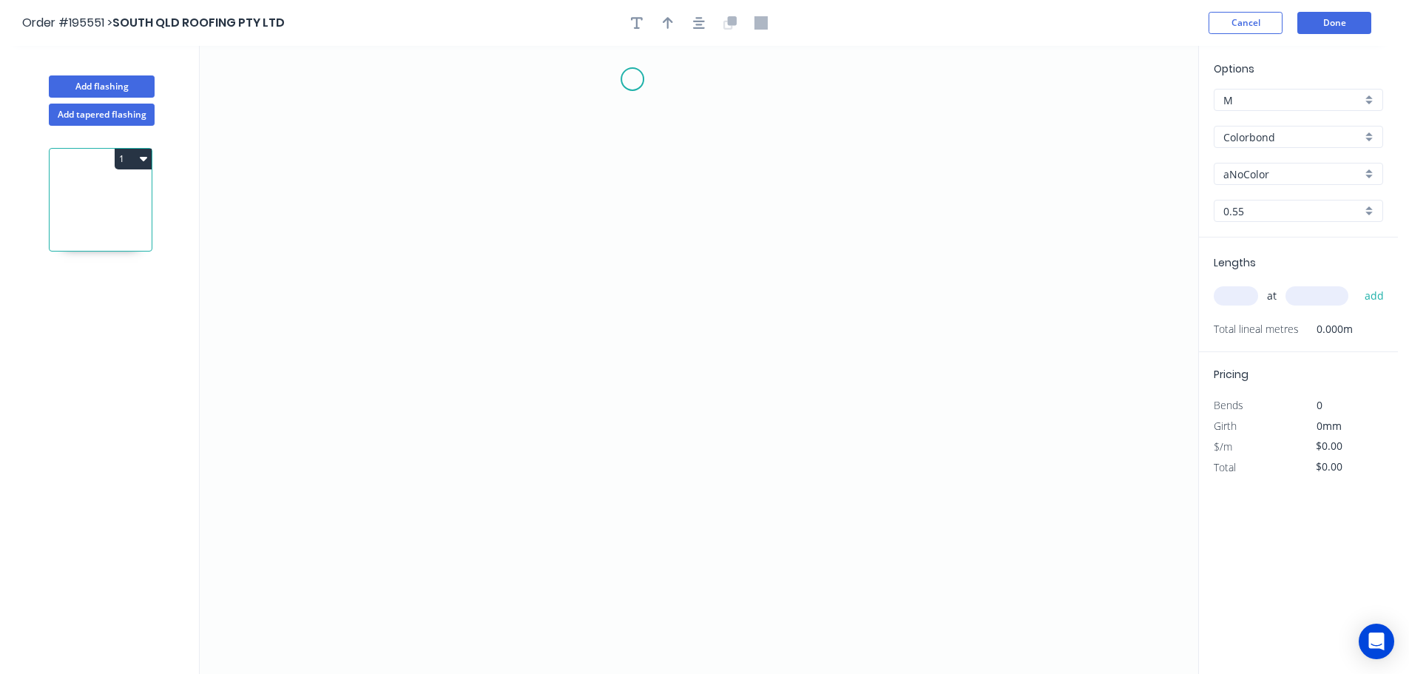
click at [633, 79] on icon "0" at bounding box center [699, 360] width 999 height 628
click at [504, 79] on icon "0" at bounding box center [699, 360] width 999 height 628
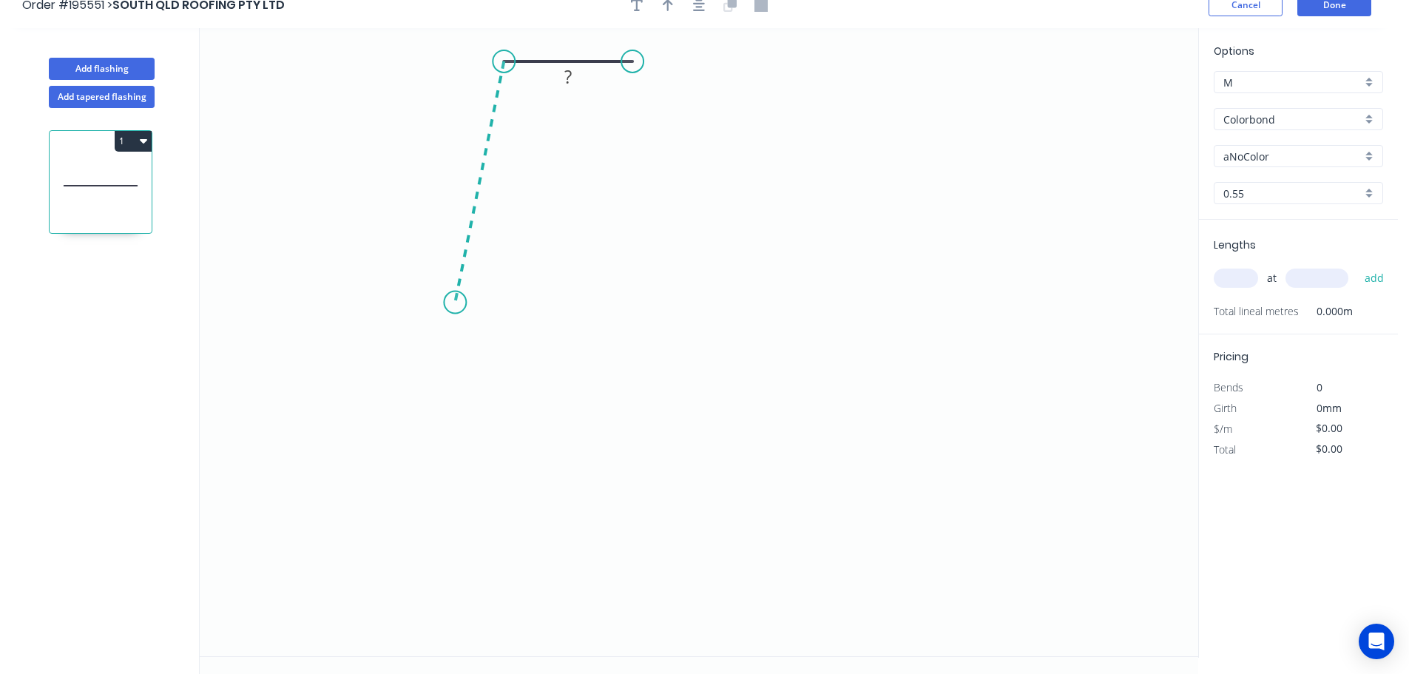
scroll to position [27, 0]
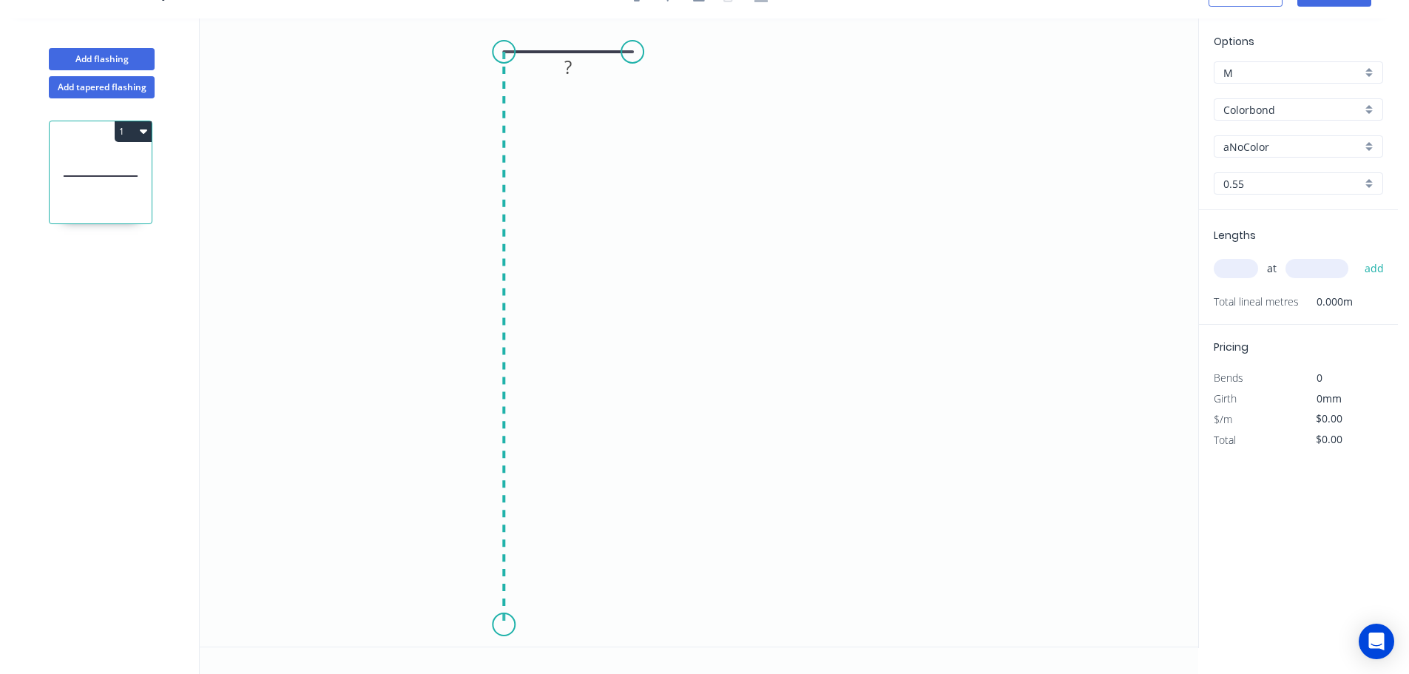
click at [513, 625] on icon "0 ?" at bounding box center [699, 332] width 999 height 628
click at [506, 624] on circle at bounding box center [504, 624] width 22 height 22
drag, startPoint x: 501, startPoint y: 617, endPoint x: 499, endPoint y: 607, distance: 9.7
click at [499, 607] on circle at bounding box center [504, 607] width 22 height 22
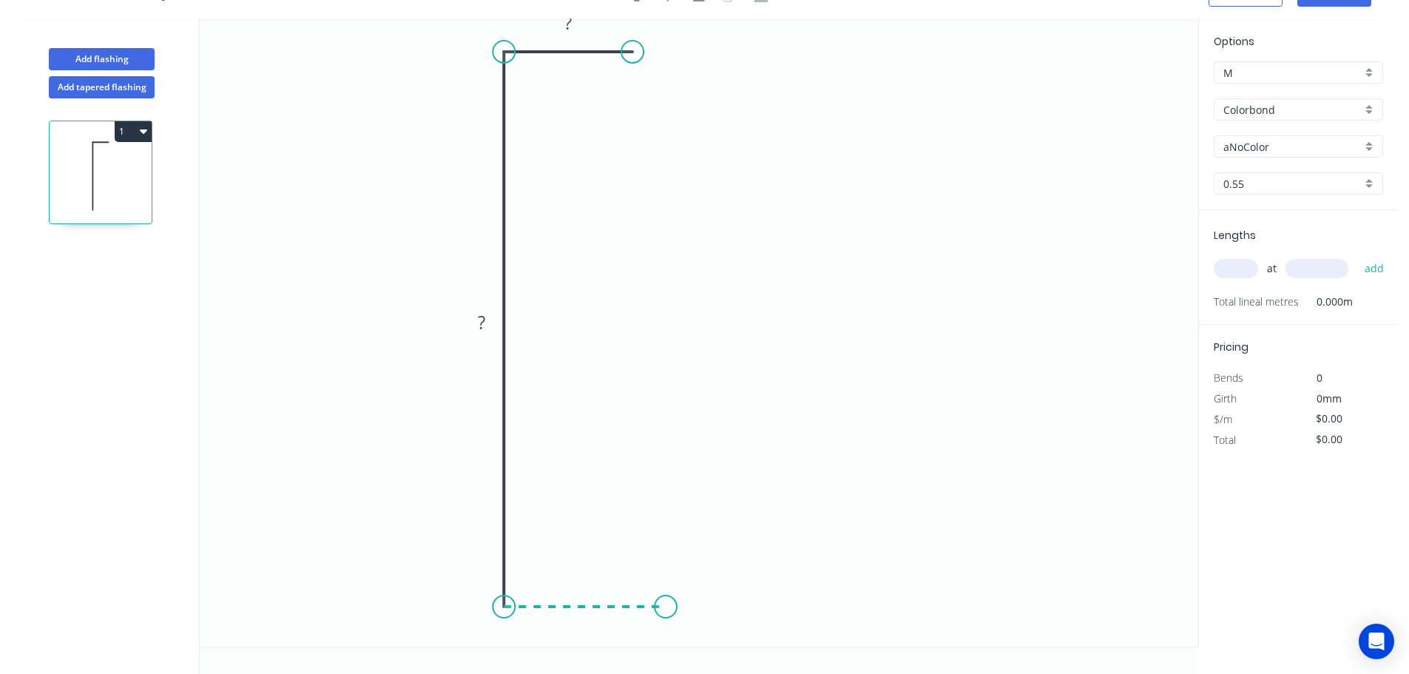
click at [666, 615] on icon "0 ? ?" at bounding box center [699, 332] width 999 height 628
click at [667, 495] on icon "0 ? ? ?" at bounding box center [699, 332] width 999 height 628
click at [977, 351] on icon "0 ? ? ? ?" at bounding box center [699, 332] width 999 height 628
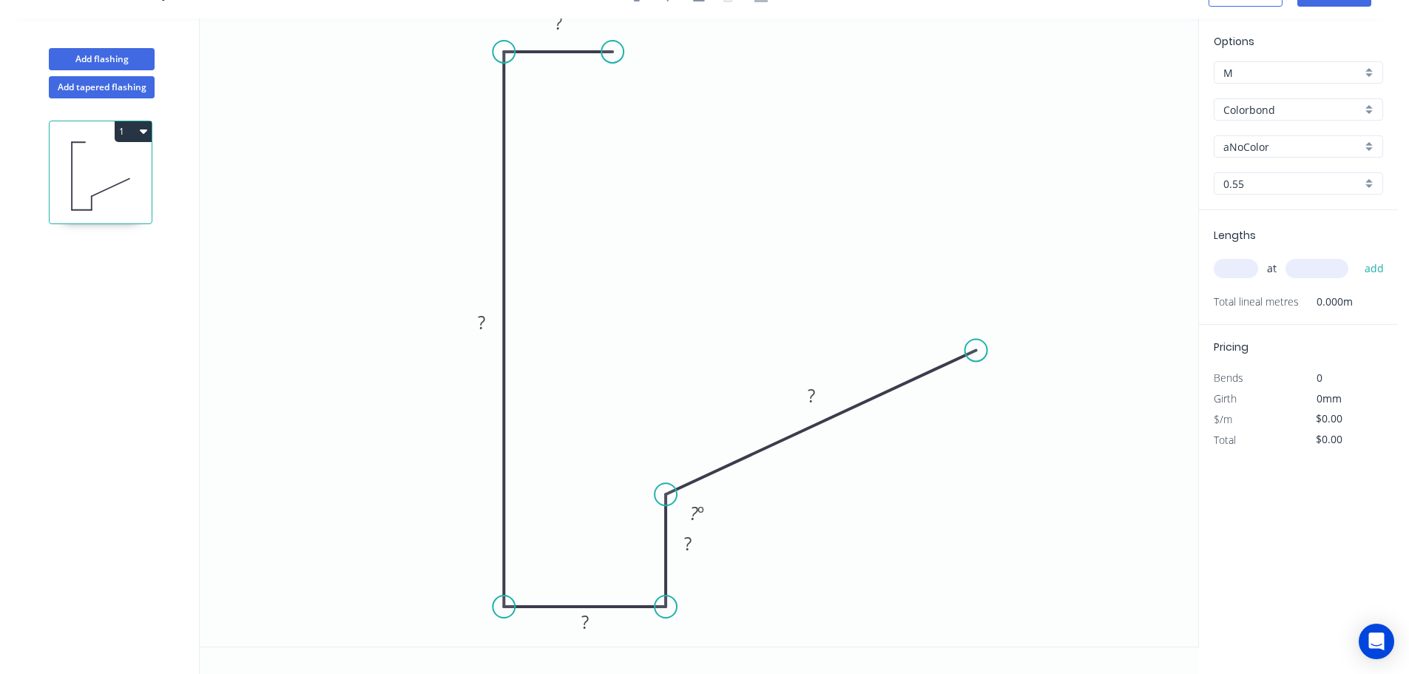
drag, startPoint x: 630, startPoint y: 61, endPoint x: 613, endPoint y: 60, distance: 17.0
click at [613, 60] on circle at bounding box center [613, 52] width 22 height 22
click at [562, 28] on rect at bounding box center [559, 23] width 30 height 21
drag, startPoint x: 705, startPoint y: 551, endPoint x: 650, endPoint y: 557, distance: 55.1
click at [650, 558] on rect at bounding box center [632, 549] width 48 height 30
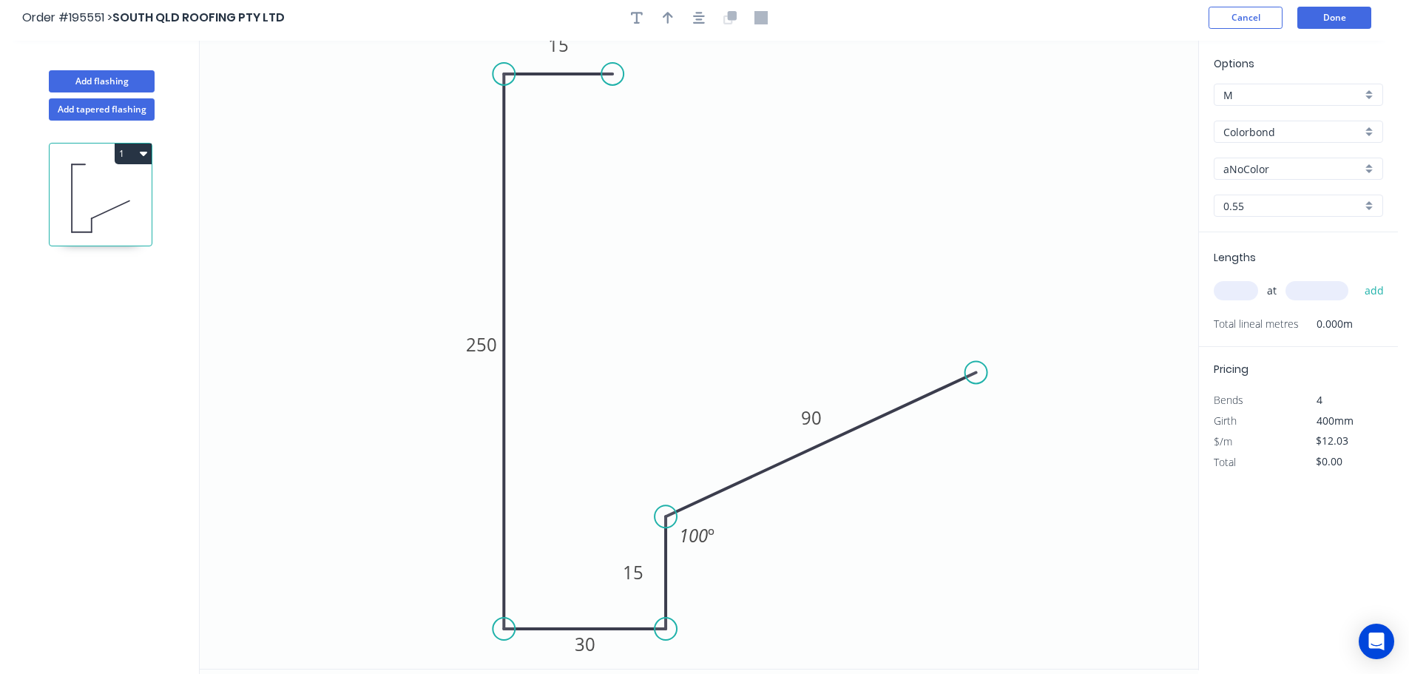
scroll to position [0, 0]
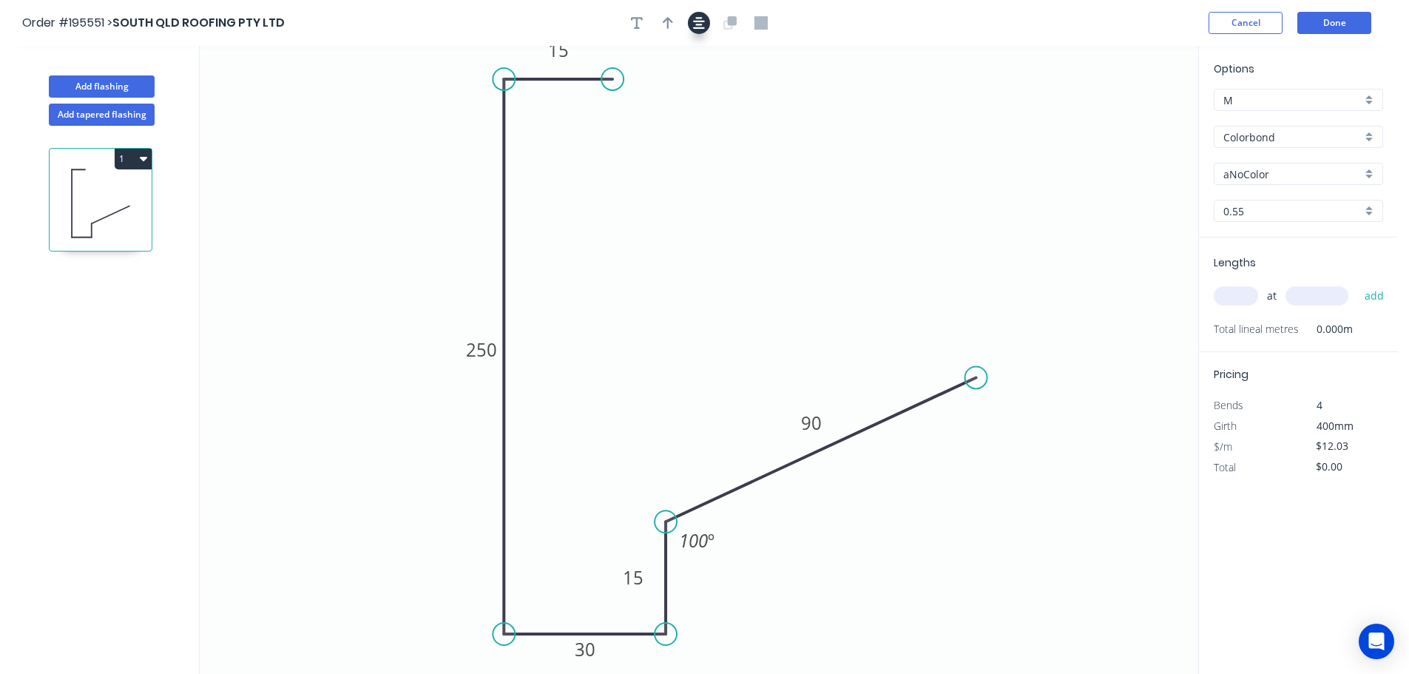
click at [695, 27] on icon "button" at bounding box center [699, 23] width 12 height 12
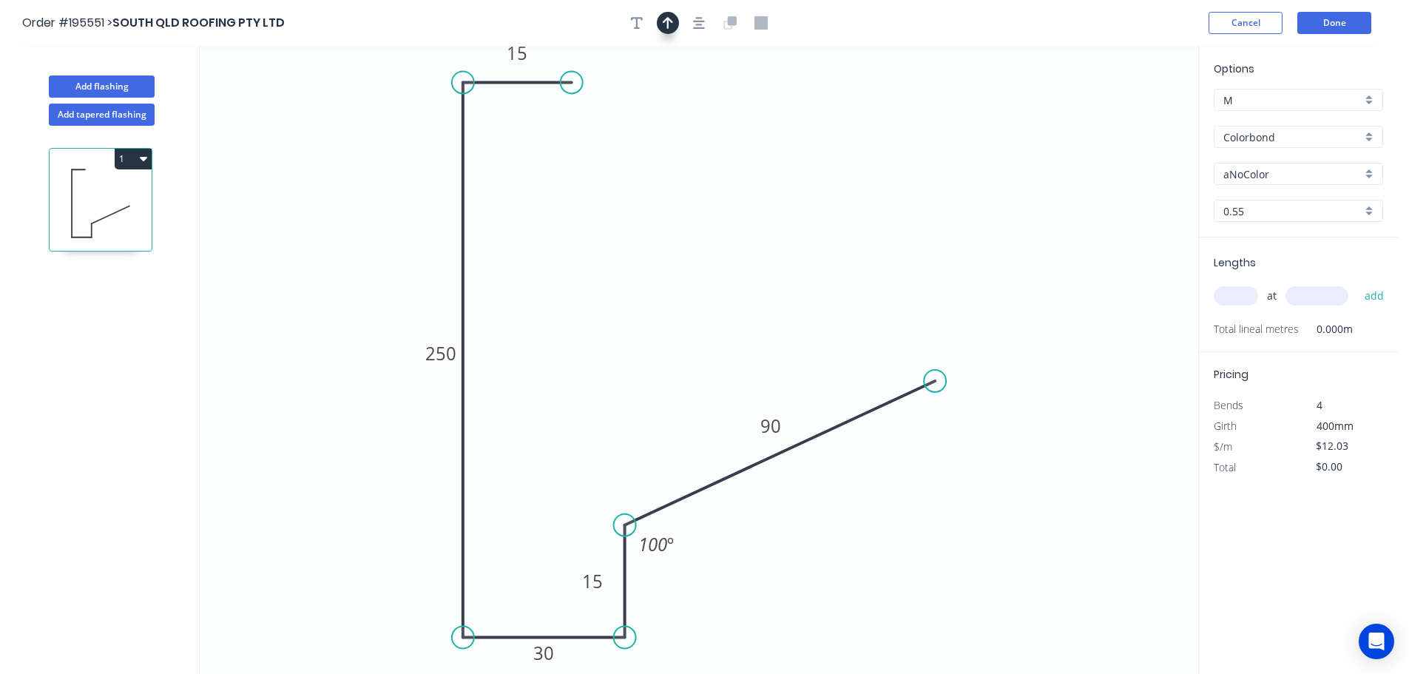
click at [678, 24] on button "button" at bounding box center [668, 23] width 22 height 22
drag, startPoint x: 1126, startPoint y: 119, endPoint x: 326, endPoint y: 233, distance: 808.6
click at [447, 218] on icon at bounding box center [453, 193] width 13 height 47
drag, startPoint x: 326, startPoint y: 232, endPoint x: 244, endPoint y: 243, distance: 82.0
click at [244, 243] on icon at bounding box center [227, 242] width 47 height 13
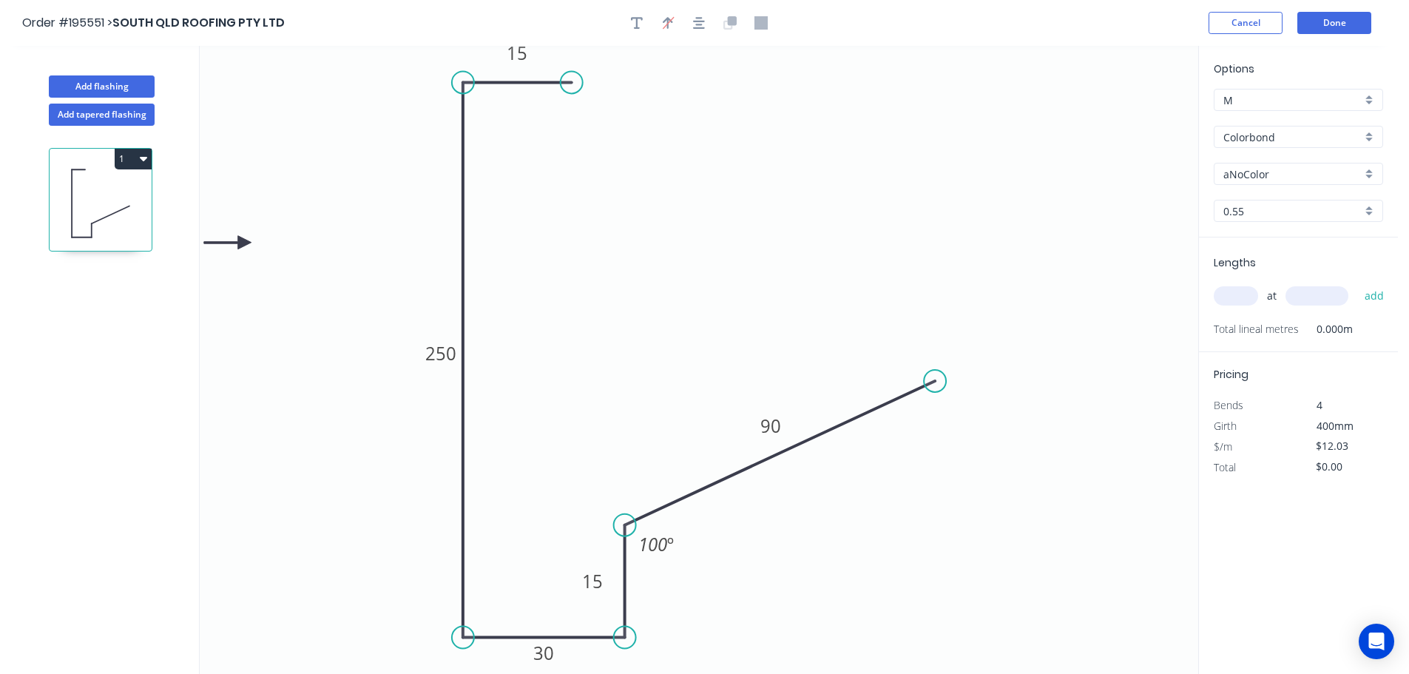
click at [1287, 141] on input "Colorbond" at bounding box center [1293, 137] width 138 height 16
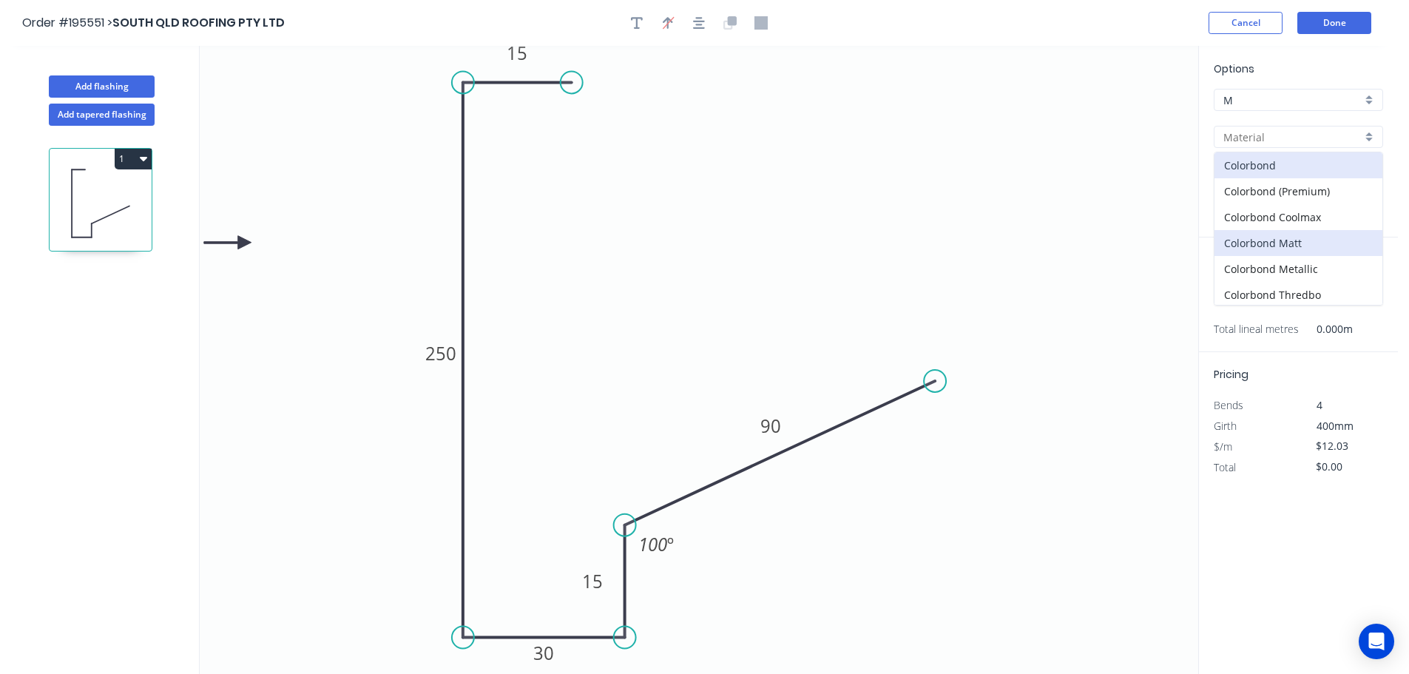
scroll to position [74, 0]
click at [1297, 252] on div "Colorbond Ultra" at bounding box center [1299, 247] width 168 height 26
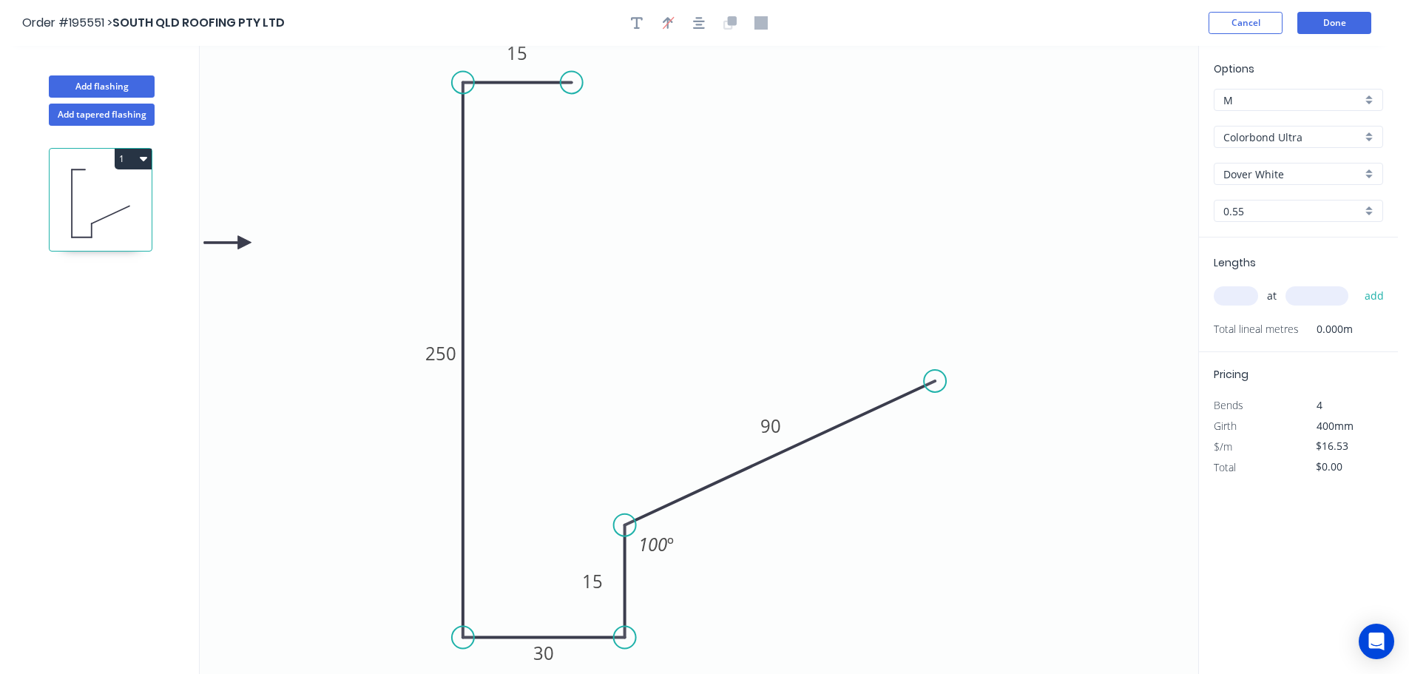
click at [1277, 177] on input "Dover White" at bounding box center [1293, 174] width 138 height 16
click at [1284, 303] on div "Windspray" at bounding box center [1299, 303] width 168 height 26
click at [1244, 300] on input "text" at bounding box center [1236, 295] width 44 height 19
click at [1358, 283] on button "add" at bounding box center [1375, 295] width 35 height 25
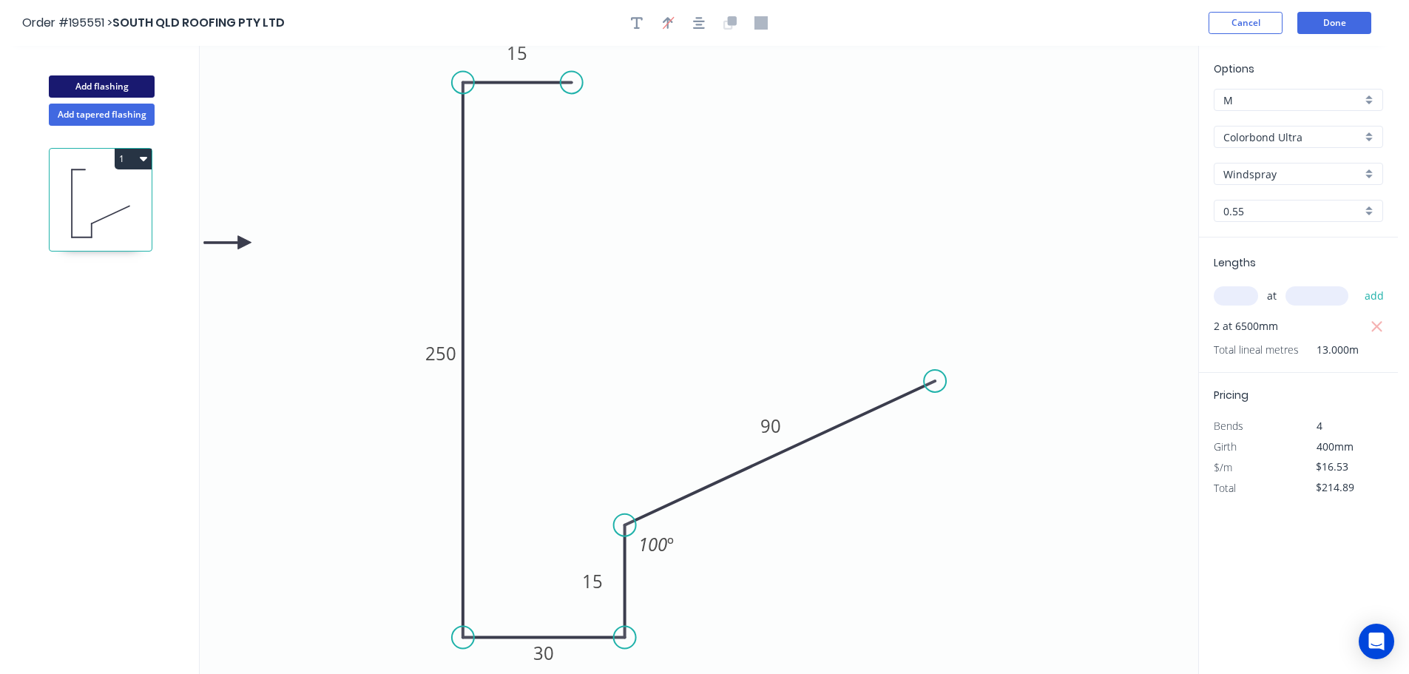
click at [140, 86] on button "Add flashing" at bounding box center [102, 86] width 106 height 22
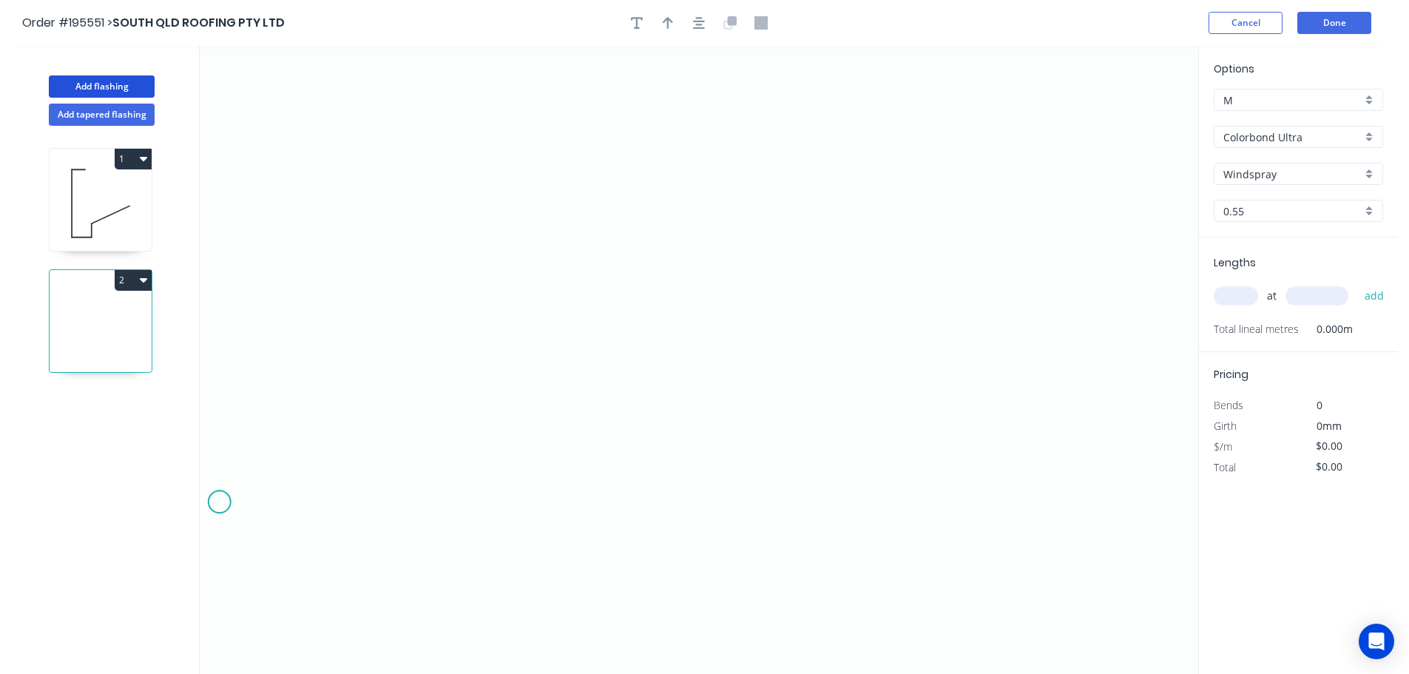
click at [212, 500] on icon "0" at bounding box center [699, 360] width 999 height 628
click at [338, 508] on icon "0" at bounding box center [699, 360] width 999 height 628
click at [343, 254] on icon "0 ?" at bounding box center [699, 360] width 999 height 628
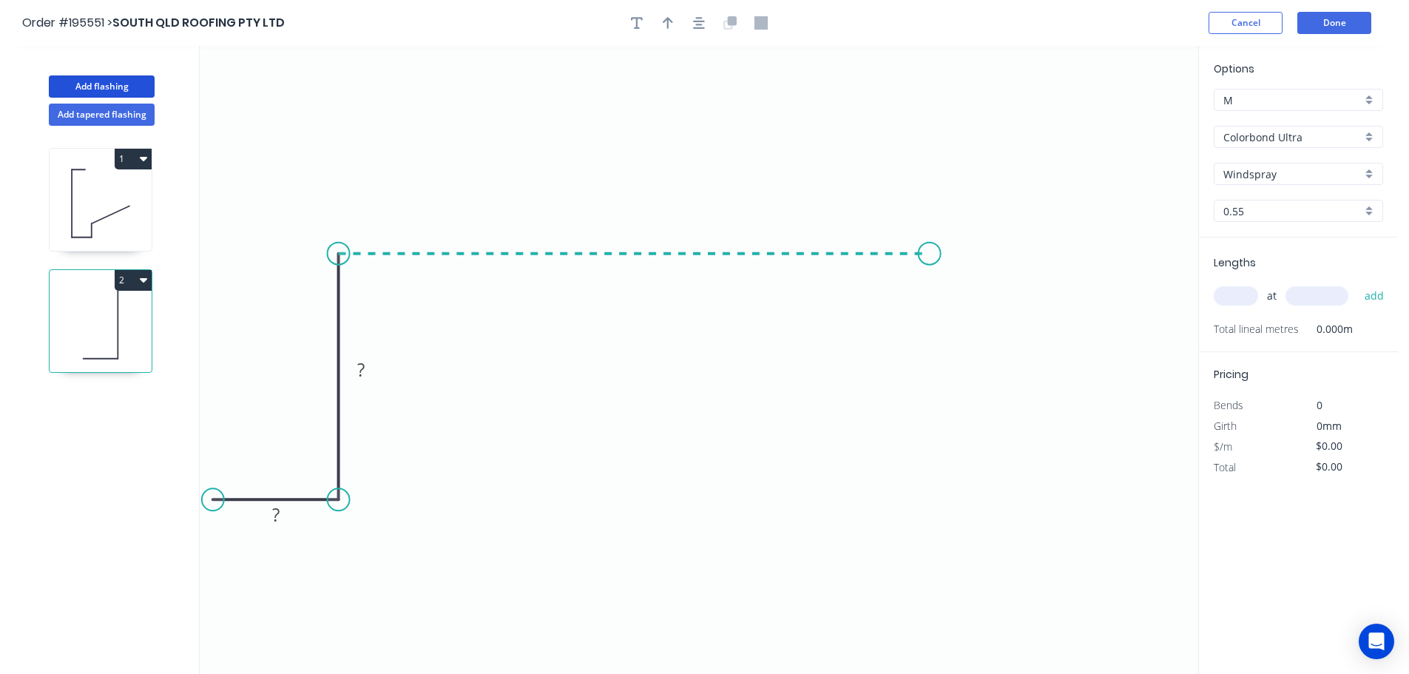
click at [930, 249] on icon "0 ? ?" at bounding box center [699, 360] width 999 height 628
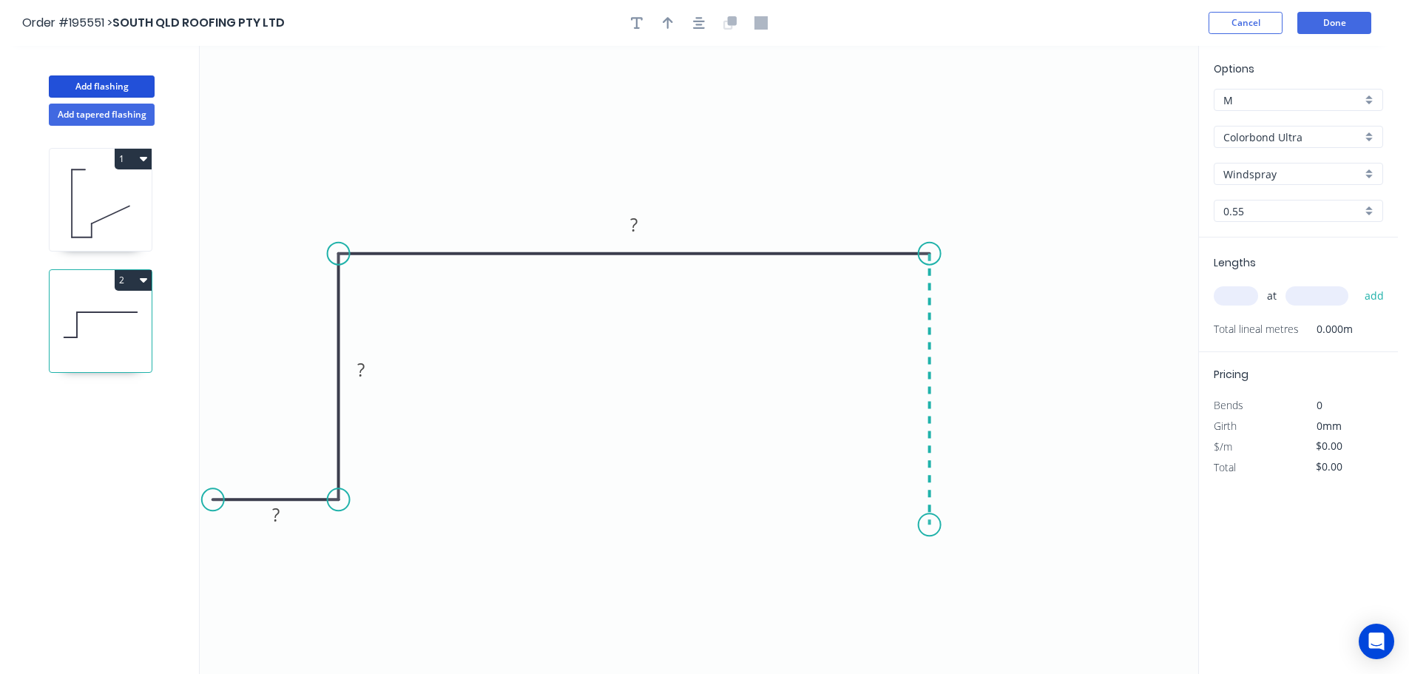
click at [931, 525] on icon "0 ? ? ?" at bounding box center [699, 360] width 999 height 628
click at [934, 520] on circle at bounding box center [930, 519] width 22 height 22
drag, startPoint x: 934, startPoint y: 519, endPoint x: 681, endPoint y: 505, distance: 253.4
click at [919, 516] on circle at bounding box center [930, 519] width 22 height 22
drag, startPoint x: 900, startPoint y: 519, endPoint x: 929, endPoint y: 505, distance: 32.1
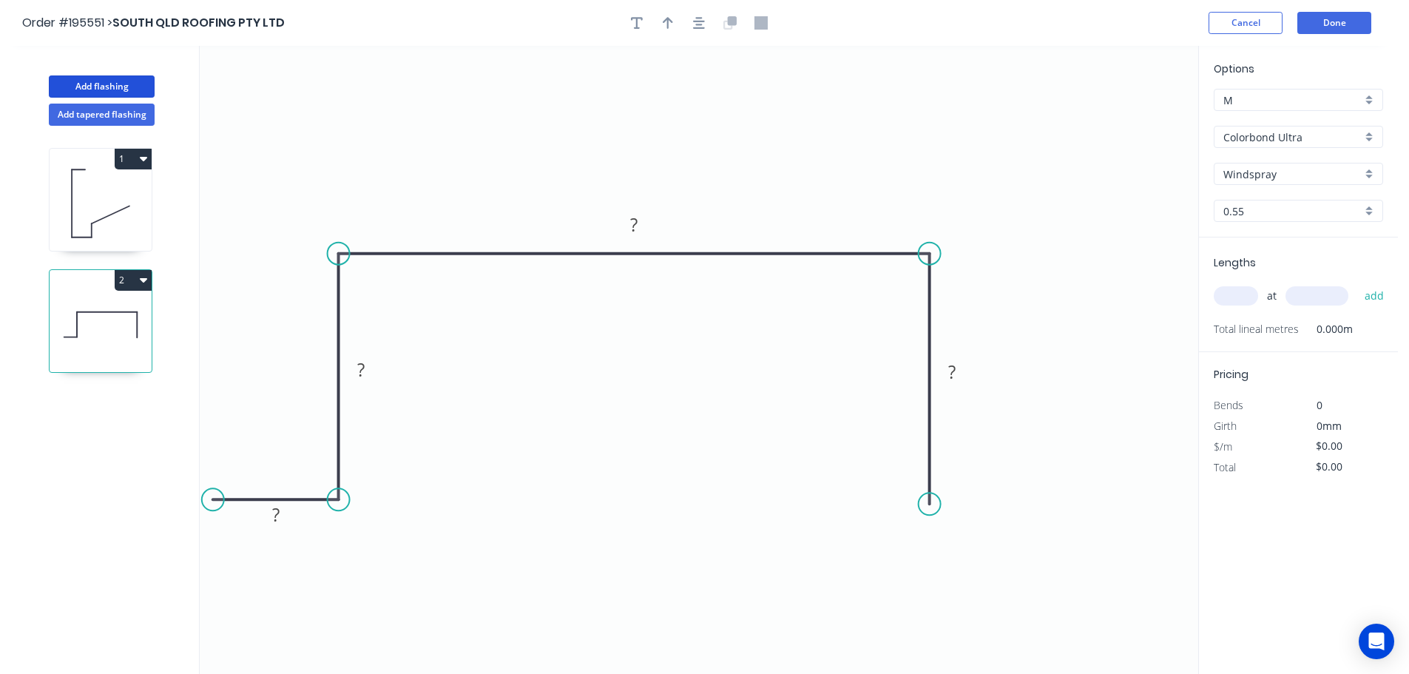
click at [929, 505] on circle at bounding box center [930, 504] width 22 height 22
click at [1060, 508] on icon "0 ? ? ? ?" at bounding box center [699, 360] width 999 height 628
click at [705, 33] on div at bounding box center [699, 23] width 155 height 22
click at [701, 25] on icon "button" at bounding box center [699, 23] width 12 height 12
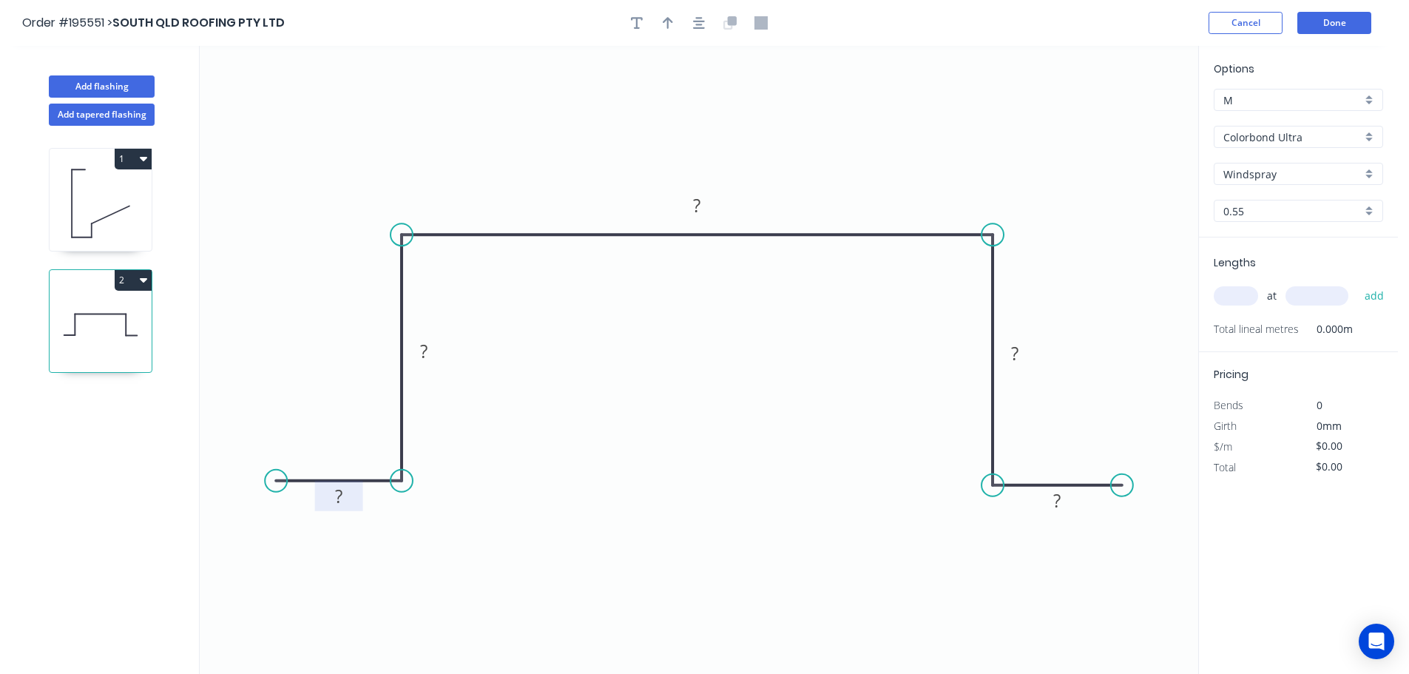
click at [337, 494] on tspan "?" at bounding box center [338, 496] width 7 height 24
drag, startPoint x: 447, startPoint y: 351, endPoint x: 387, endPoint y: 353, distance: 60.0
click at [387, 353] on rect at bounding box center [364, 353] width 48 height 30
click at [1270, 136] on input "Colorbond Ultra" at bounding box center [1293, 137] width 138 height 16
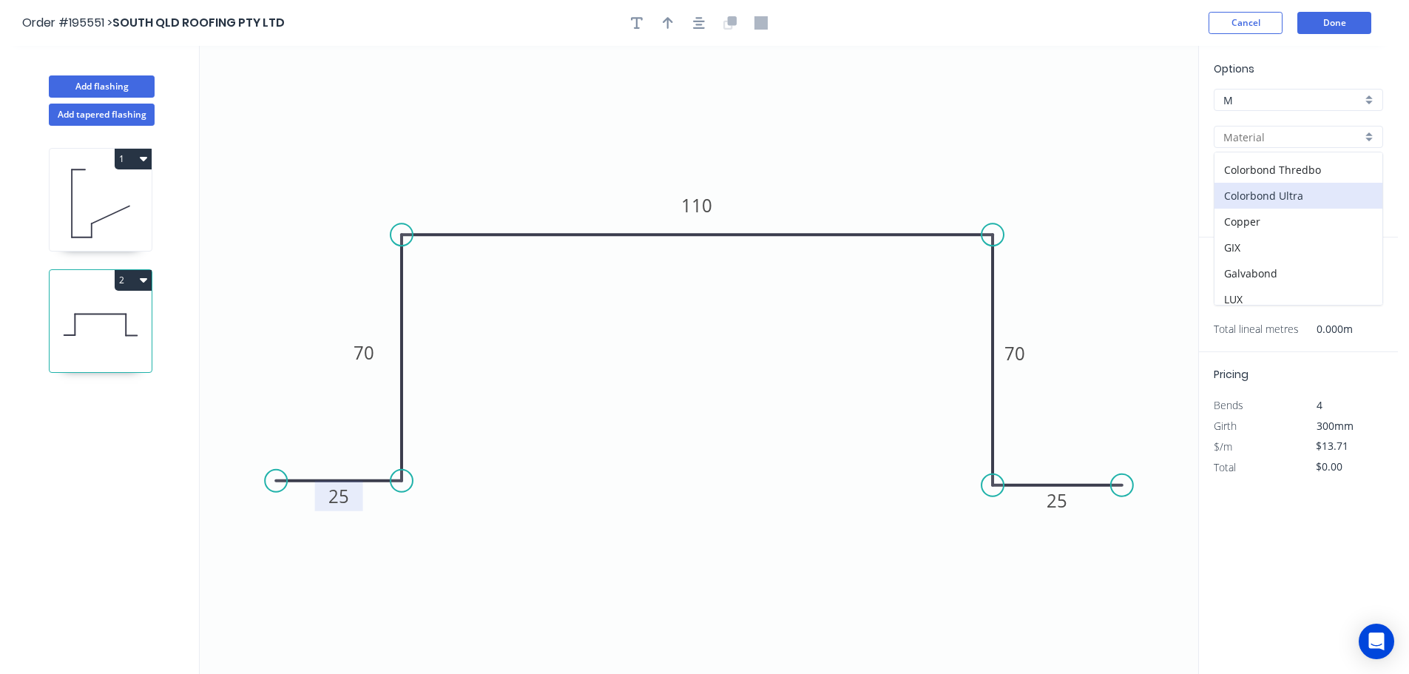
scroll to position [148, 0]
click at [1309, 243] on div "Galvabond" at bounding box center [1299, 251] width 168 height 26
click at [1290, 218] on input "0.55" at bounding box center [1293, 211] width 138 height 16
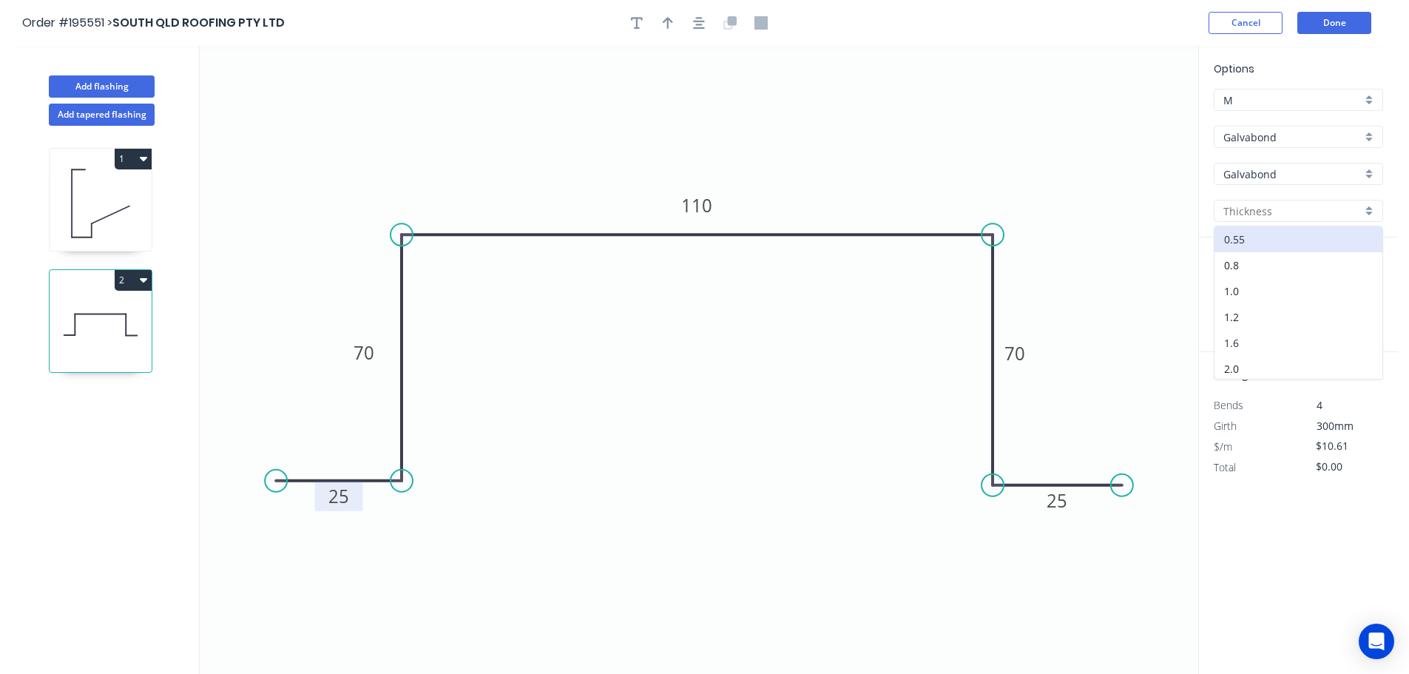
click at [1259, 349] on div "1.6" at bounding box center [1299, 343] width 168 height 26
click at [1238, 294] on input "text" at bounding box center [1236, 295] width 44 height 19
click at [1358, 283] on button "add" at bounding box center [1375, 295] width 35 height 25
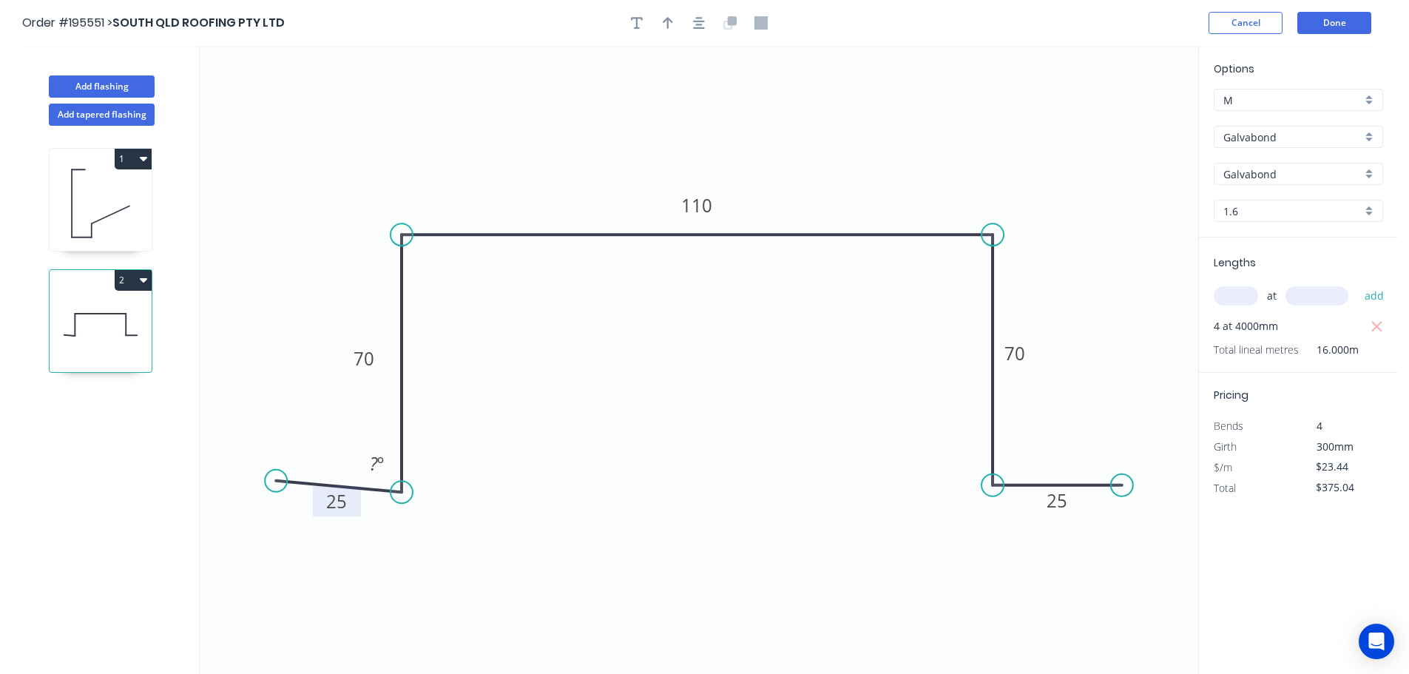
drag, startPoint x: 397, startPoint y: 486, endPoint x: 394, endPoint y: 494, distance: 8.3
click at [394, 494] on circle at bounding box center [402, 492] width 22 height 22
click at [265, 489] on circle at bounding box center [267, 493] width 22 height 22
click at [127, 87] on button "Add flashing" at bounding box center [102, 86] width 106 height 22
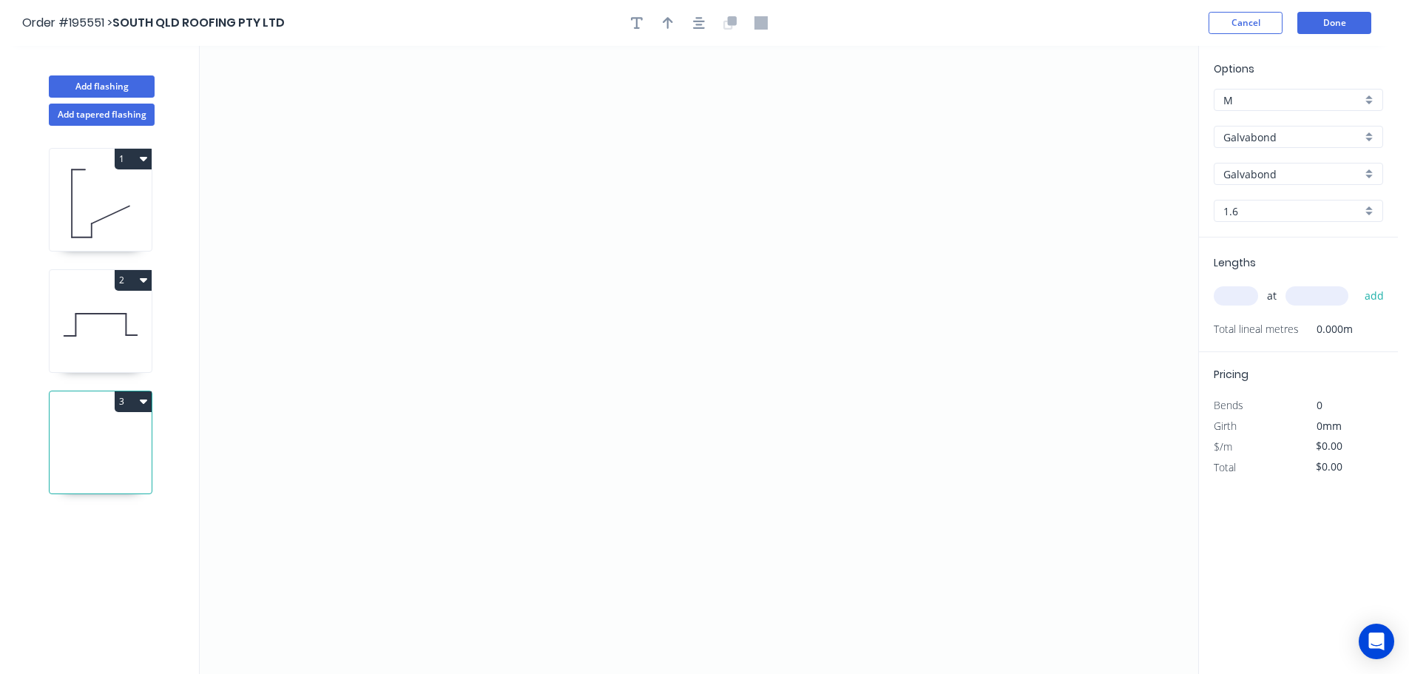
click at [1292, 124] on div "Options M M Galvabond Galvabond Z-600 Galvabond Galvabond Galvabond 1.6 1.6" at bounding box center [1298, 149] width 199 height 177
click at [1287, 148] on div "Options M M Galvabond Galvabond Z-600 Galvabond Galvabond Galvabond 1.6 1.6" at bounding box center [1298, 149] width 199 height 177
click at [1284, 146] on div "Galvabond" at bounding box center [1298, 137] width 169 height 22
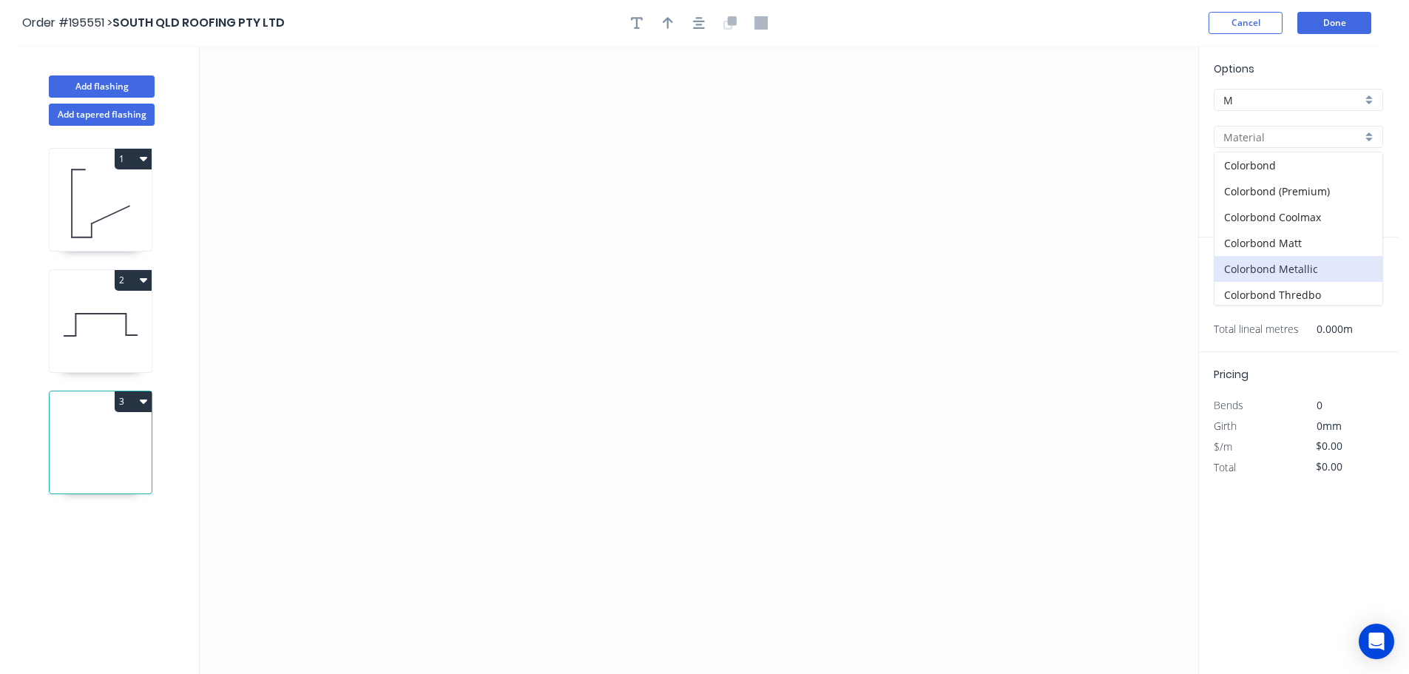
scroll to position [74, 0]
click at [1301, 256] on div "Colorbond Ultra" at bounding box center [1299, 247] width 168 height 26
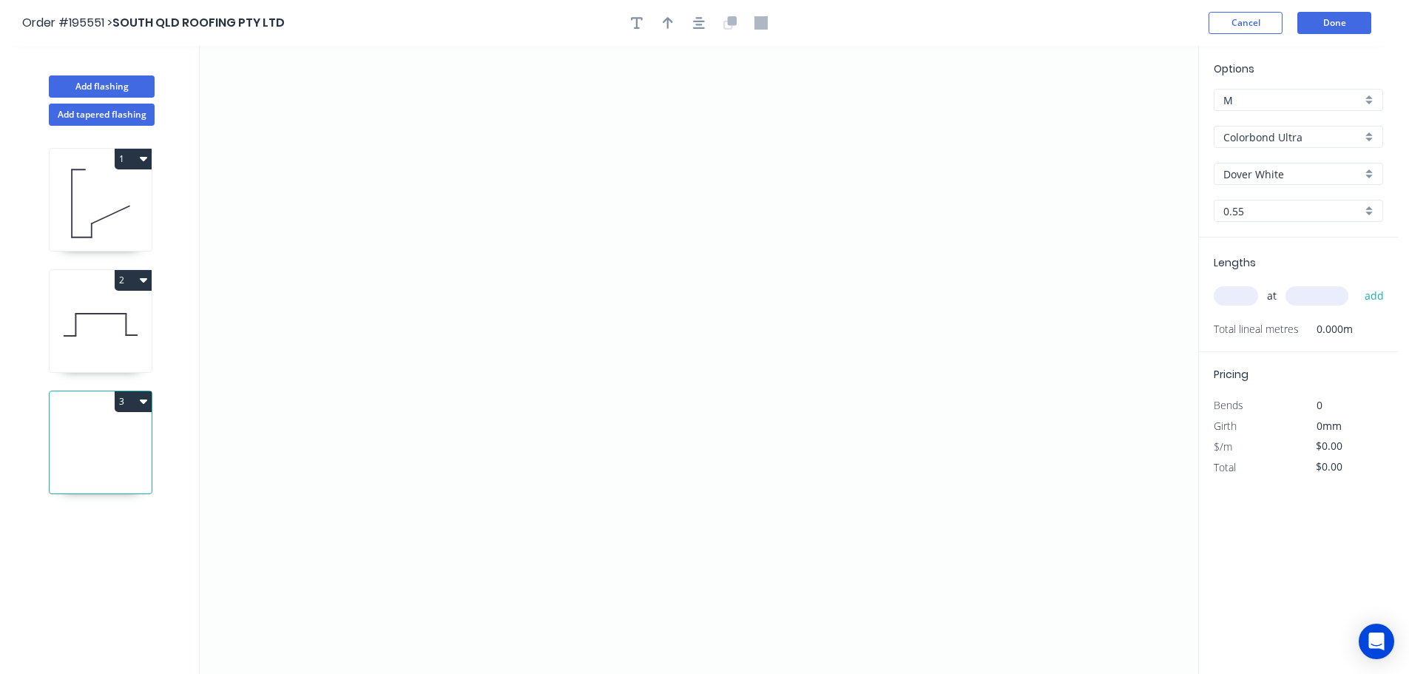
click at [1276, 180] on input "Dover White" at bounding box center [1293, 174] width 138 height 16
click at [1285, 243] on div "Surfmist" at bounding box center [1299, 251] width 168 height 26
click at [266, 531] on icon "0" at bounding box center [699, 360] width 999 height 628
click at [269, 649] on icon "0" at bounding box center [699, 360] width 999 height 628
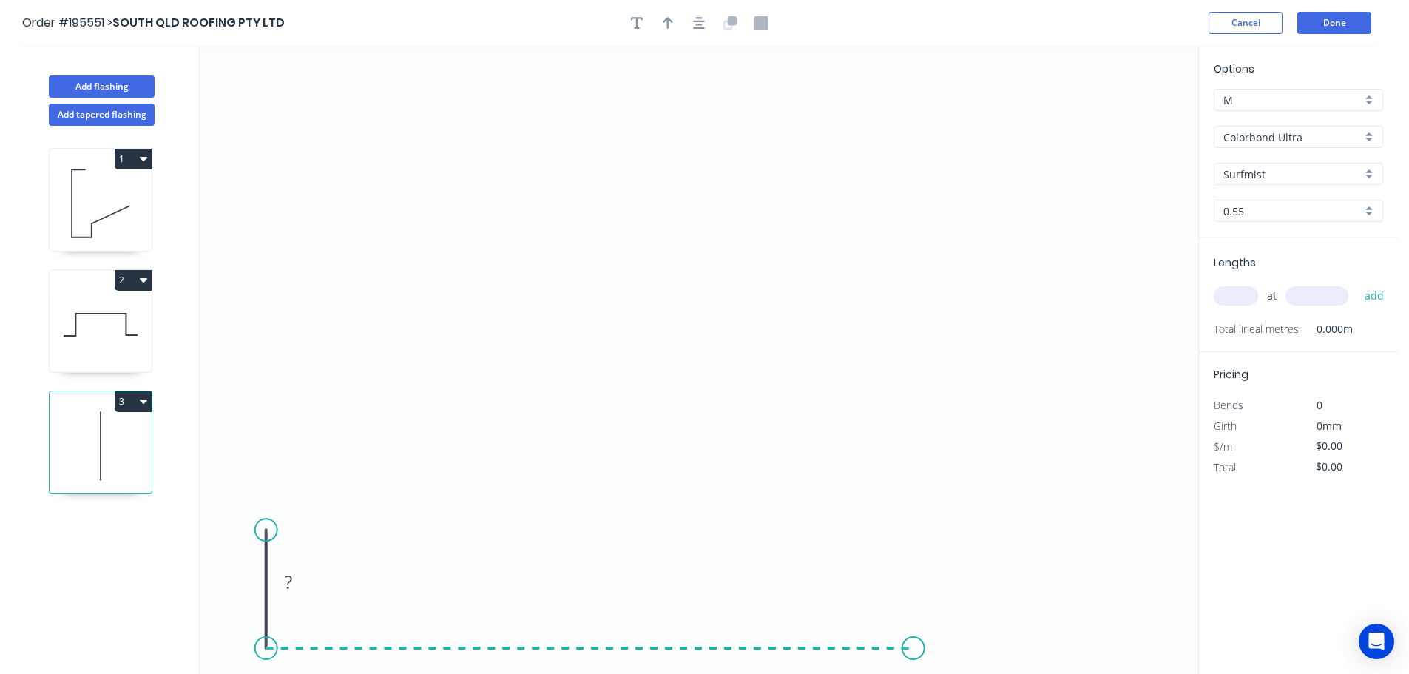
click at [914, 632] on icon "0 ?" at bounding box center [699, 360] width 999 height 628
drag, startPoint x: 934, startPoint y: 644, endPoint x: 955, endPoint y: 641, distance: 21.6
click at [955, 641] on circle at bounding box center [955, 648] width 22 height 22
click at [955, 644] on circle at bounding box center [955, 648] width 22 height 22
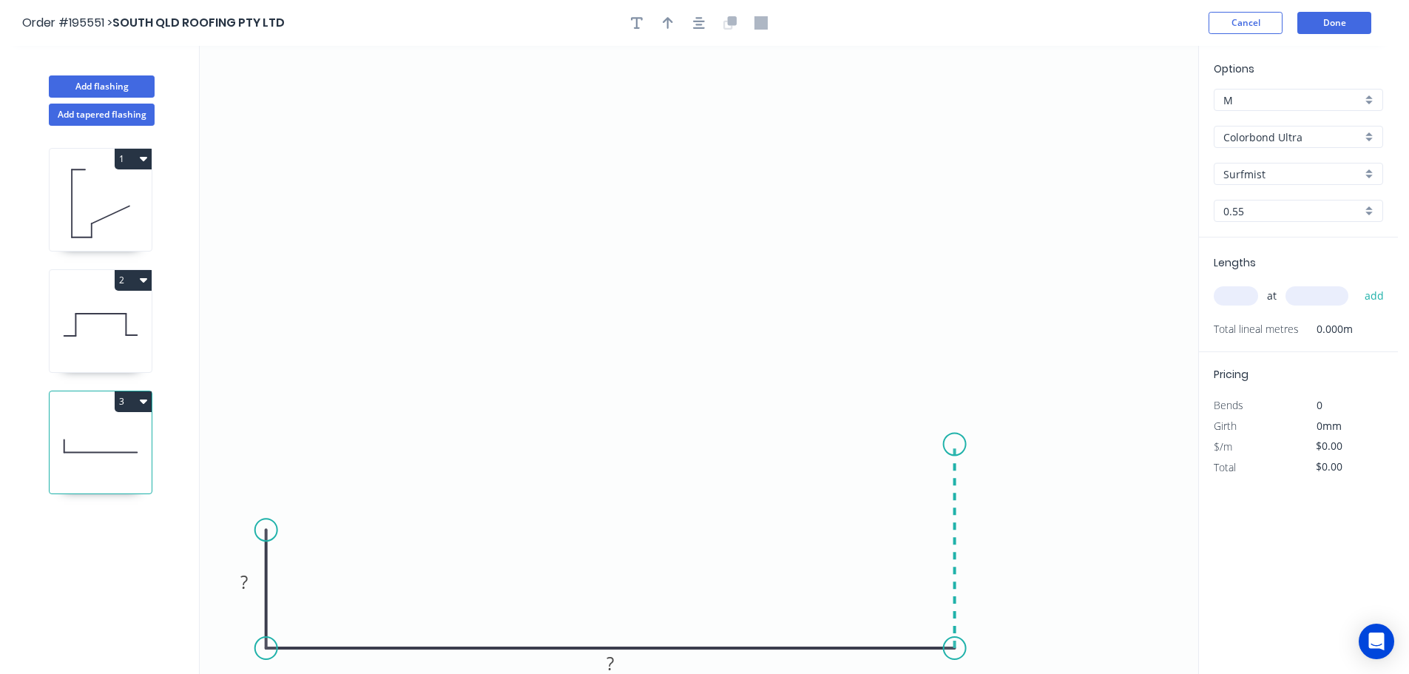
click at [954, 445] on icon "0 ? ?" at bounding box center [699, 360] width 999 height 628
click at [772, 442] on icon "0 ? ? ?" at bounding box center [699, 360] width 999 height 628
click at [769, 438] on circle at bounding box center [772, 444] width 22 height 22
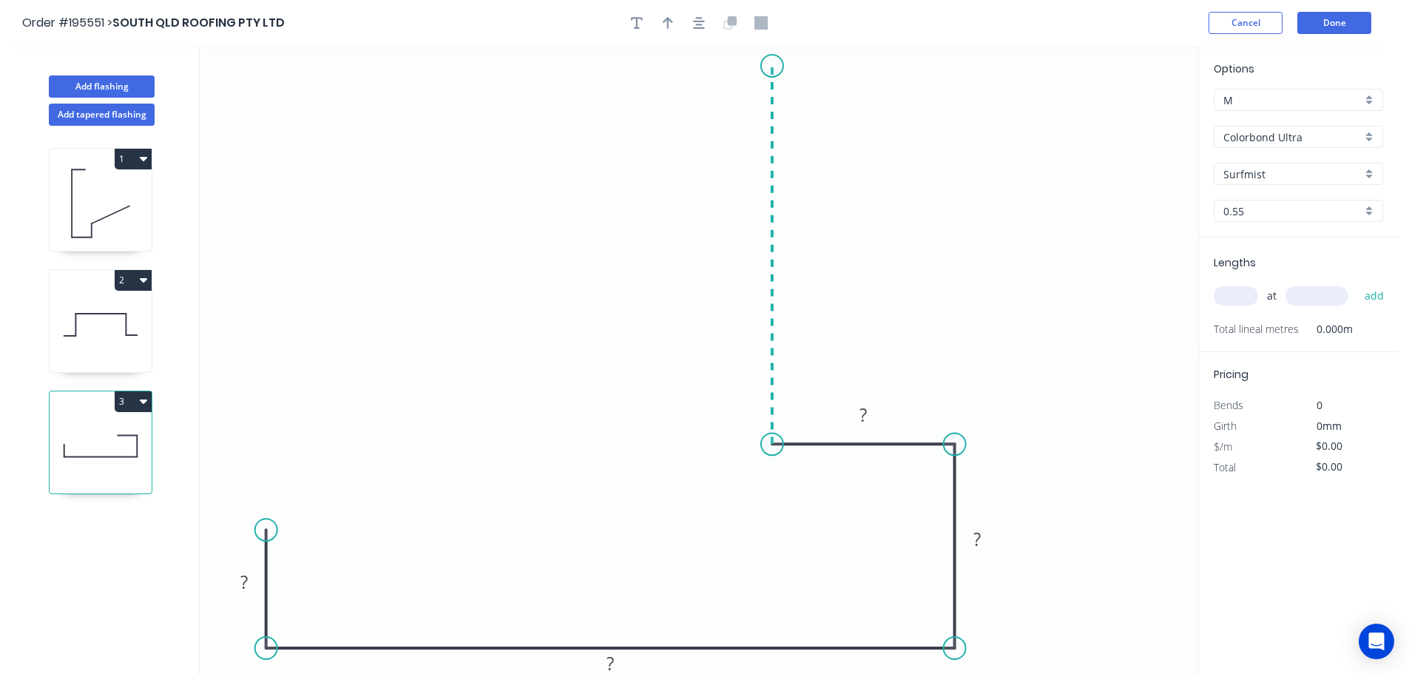
click at [758, 62] on icon "0 ? ? ? ?" at bounding box center [699, 360] width 999 height 628
click at [263, 542] on circle at bounding box center [266, 541] width 22 height 22
click at [246, 595] on tspan "?" at bounding box center [243, 588] width 7 height 24
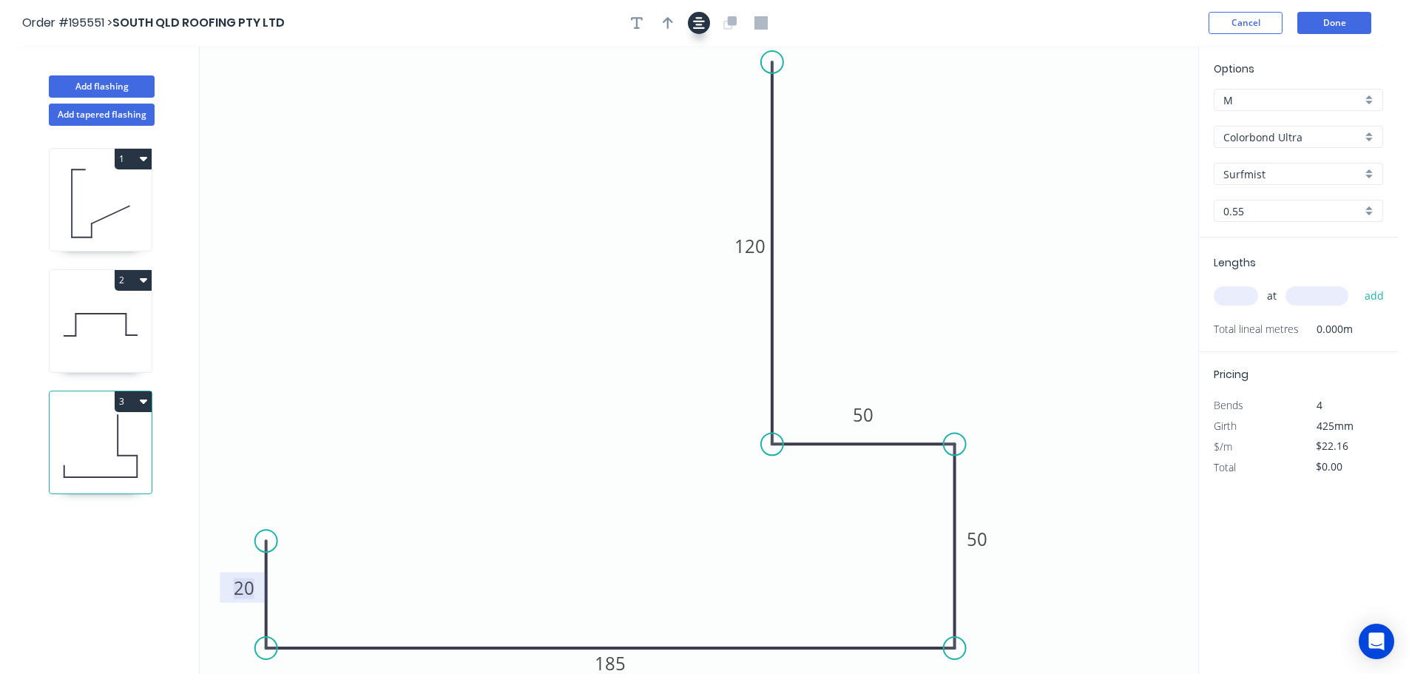
click at [701, 20] on icon "button" at bounding box center [699, 22] width 12 height 13
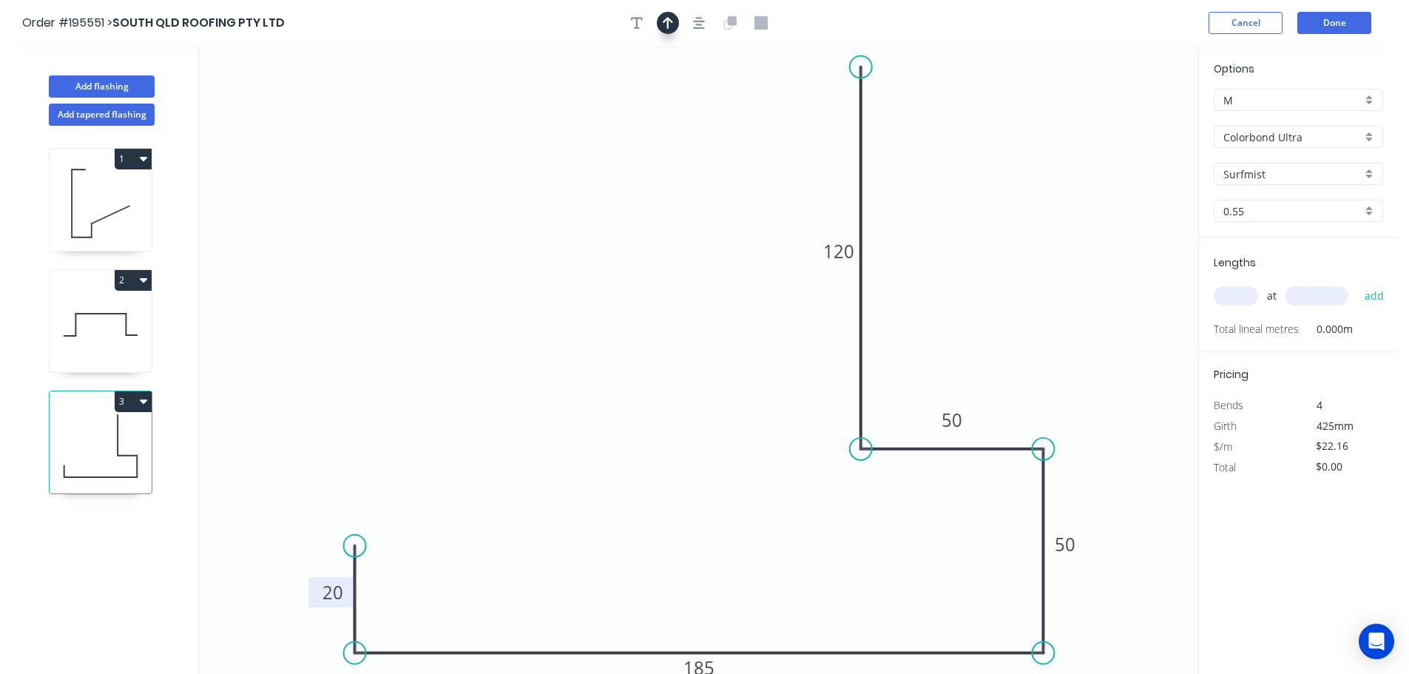
click at [676, 18] on button "button" at bounding box center [668, 23] width 22 height 22
drag, startPoint x: 862, startPoint y: 64, endPoint x: 858, endPoint y: 53, distance: 11.7
click at [858, 53] on circle at bounding box center [861, 53] width 22 height 22
click at [1123, 121] on icon at bounding box center [1123, 102] width 13 height 47
drag, startPoint x: 1123, startPoint y: 120, endPoint x: 1133, endPoint y: 106, distance: 17.0
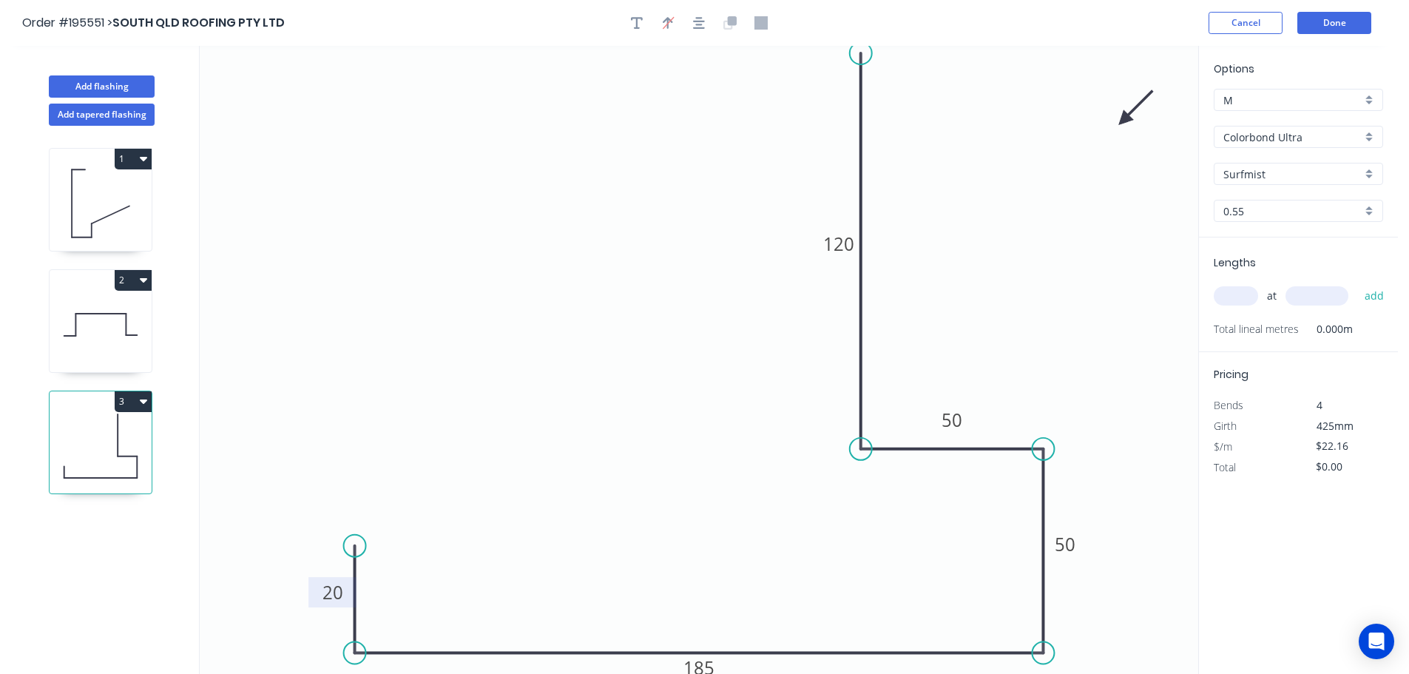
click at [1133, 106] on icon "0 20 185 50 50 120" at bounding box center [699, 360] width 999 height 628
click at [1236, 295] on input "text" at bounding box center [1236, 295] width 44 height 19
click at [1358, 283] on button "add" at bounding box center [1375, 295] width 35 height 25
click at [136, 395] on button "3" at bounding box center [133, 401] width 37 height 21
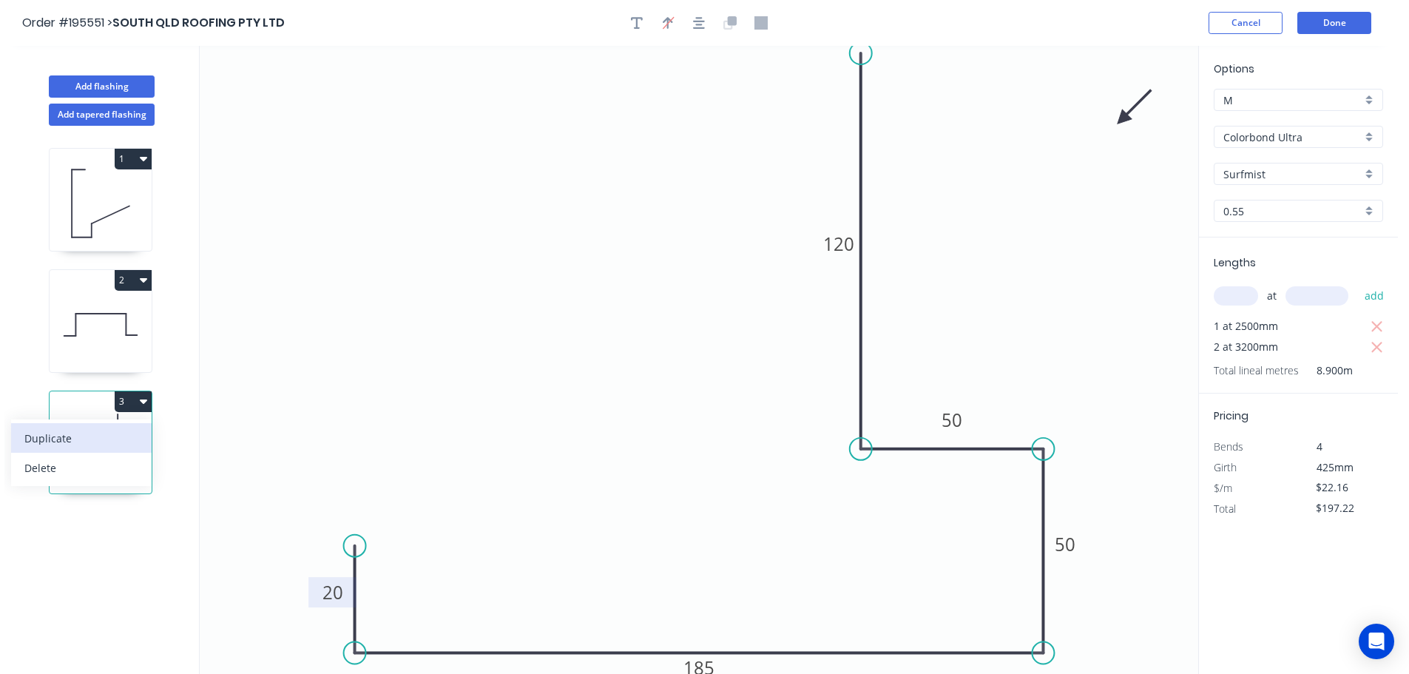
click at [95, 439] on div "Duplicate" at bounding box center [81, 438] width 114 height 21
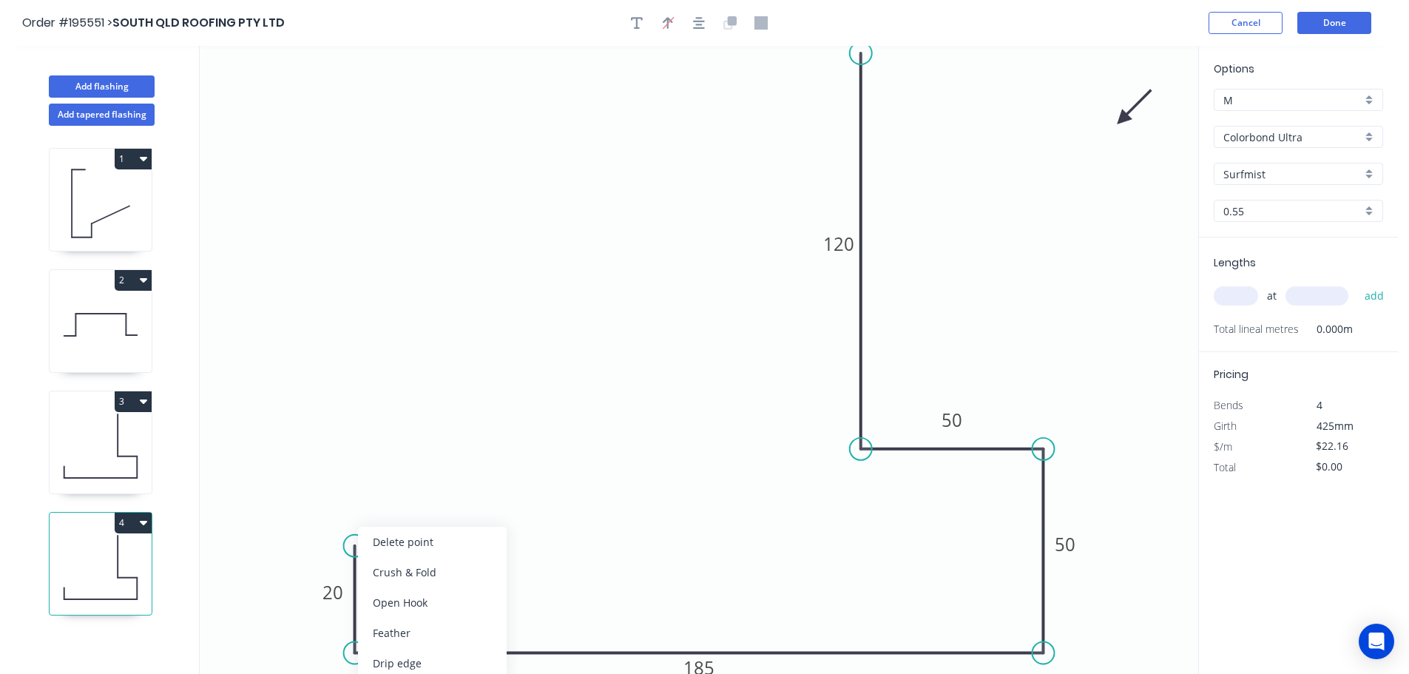
click at [414, 545] on div "Delete point" at bounding box center [432, 542] width 149 height 30
drag, startPoint x: 356, startPoint y: 653, endPoint x: 467, endPoint y: 648, distance: 111.1
click at [467, 648] on circle at bounding box center [456, 653] width 22 height 22
click at [467, 648] on circle at bounding box center [467, 653] width 22 height 22
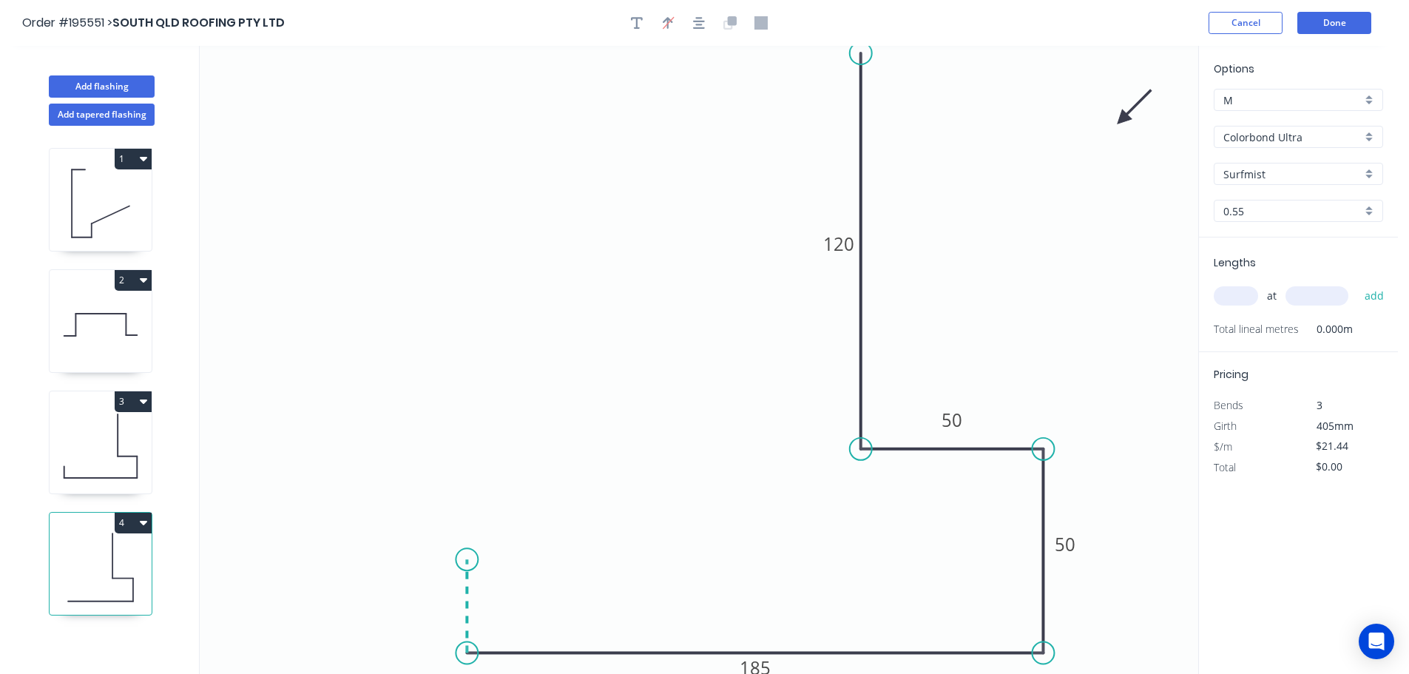
click at [471, 560] on icon "0 185 50 50 120" at bounding box center [699, 360] width 999 height 628
click at [445, 600] on tspan "?" at bounding box center [444, 599] width 7 height 24
click at [1221, 301] on input "text" at bounding box center [1236, 295] width 44 height 19
click at [1358, 283] on button "add" at bounding box center [1375, 295] width 35 height 25
click at [696, 21] on icon "button" at bounding box center [699, 22] width 12 height 13
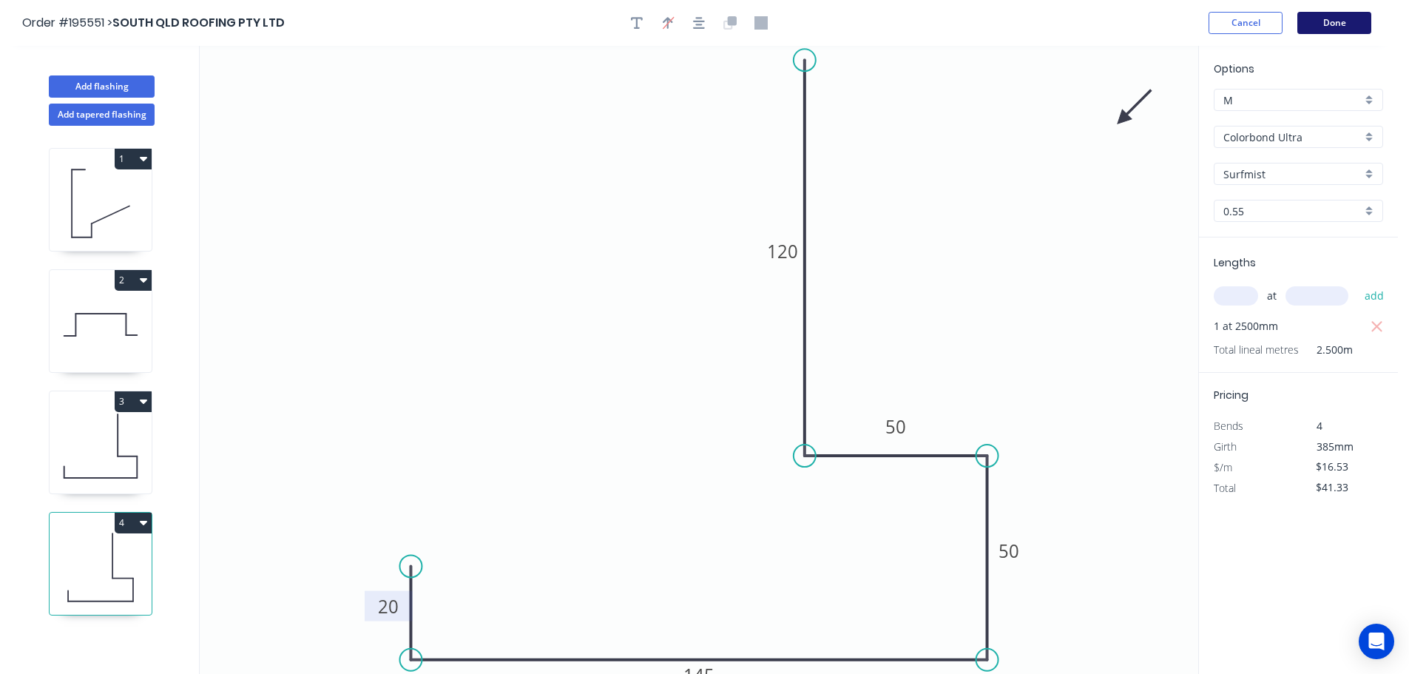
click at [1303, 23] on button "Done" at bounding box center [1335, 23] width 74 height 22
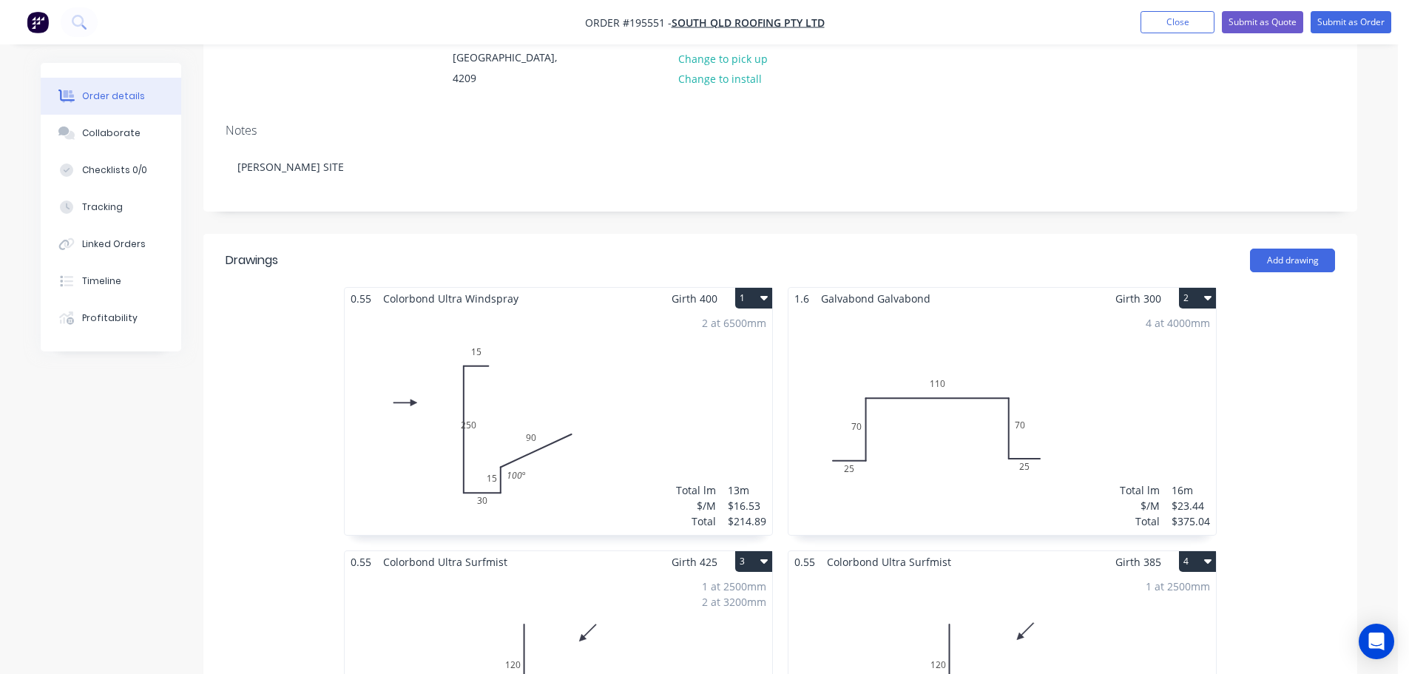
scroll to position [444, 0]
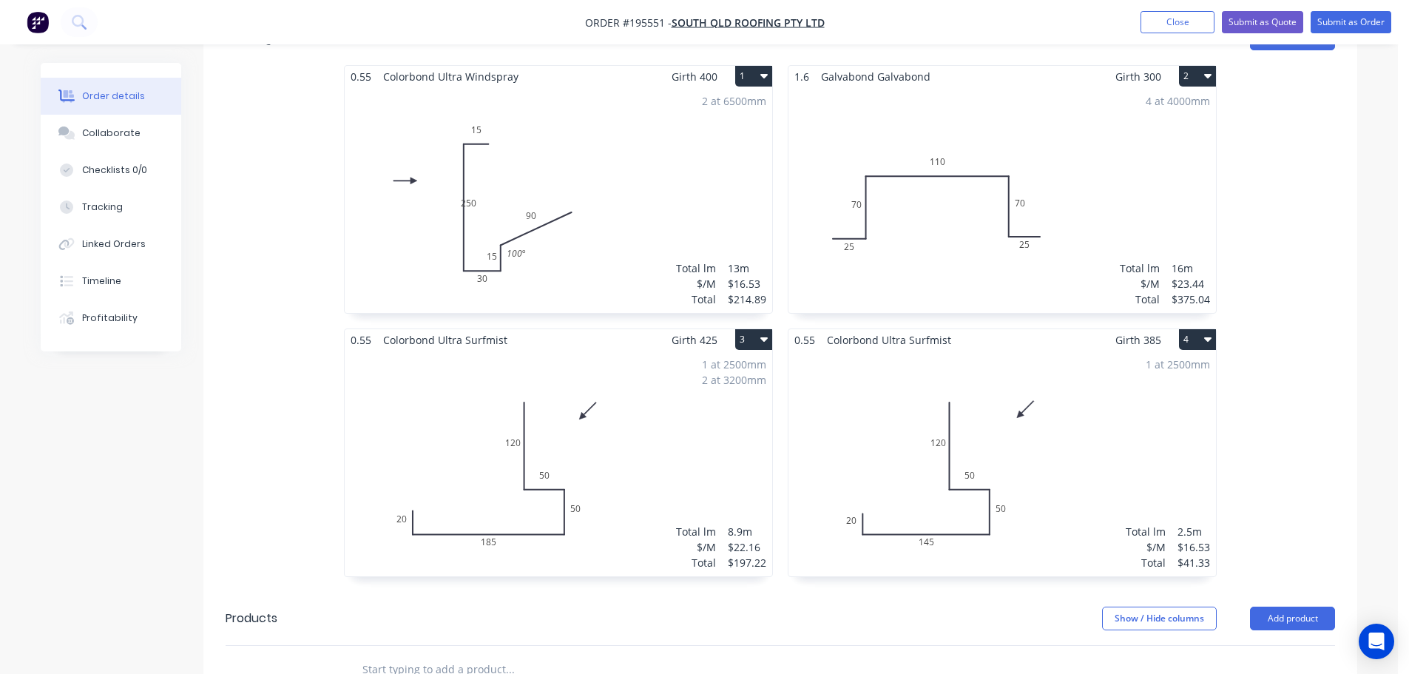
click at [622, 221] on div "2 at 6500mm Total lm $/M Total 13m $16.53 $214.89" at bounding box center [559, 200] width 428 height 226
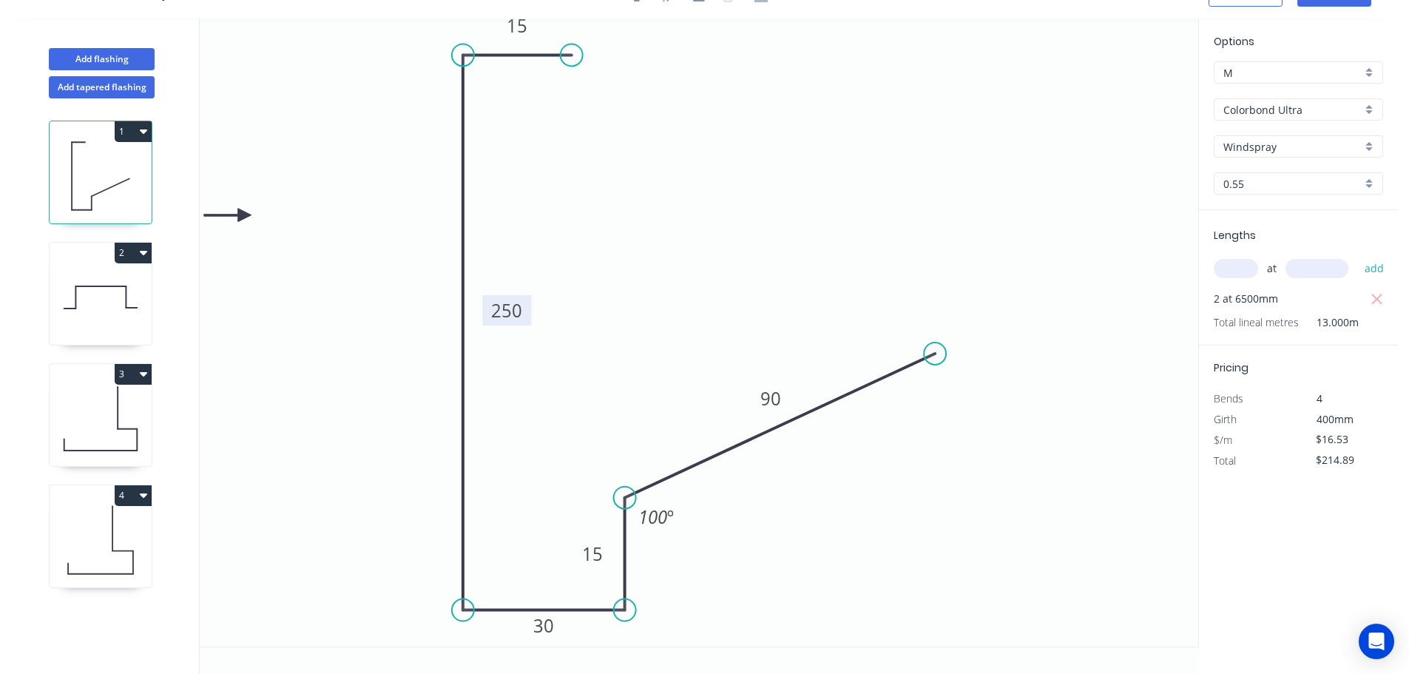
drag, startPoint x: 501, startPoint y: 326, endPoint x: 526, endPoint y: 314, distance: 27.8
click at [526, 314] on rect at bounding box center [506, 310] width 49 height 30
drag, startPoint x: 529, startPoint y: 316, endPoint x: 458, endPoint y: 271, distance: 84.2
click at [454, 271] on icon "0 15 250 30 15 90 100 º" at bounding box center [699, 332] width 999 height 628
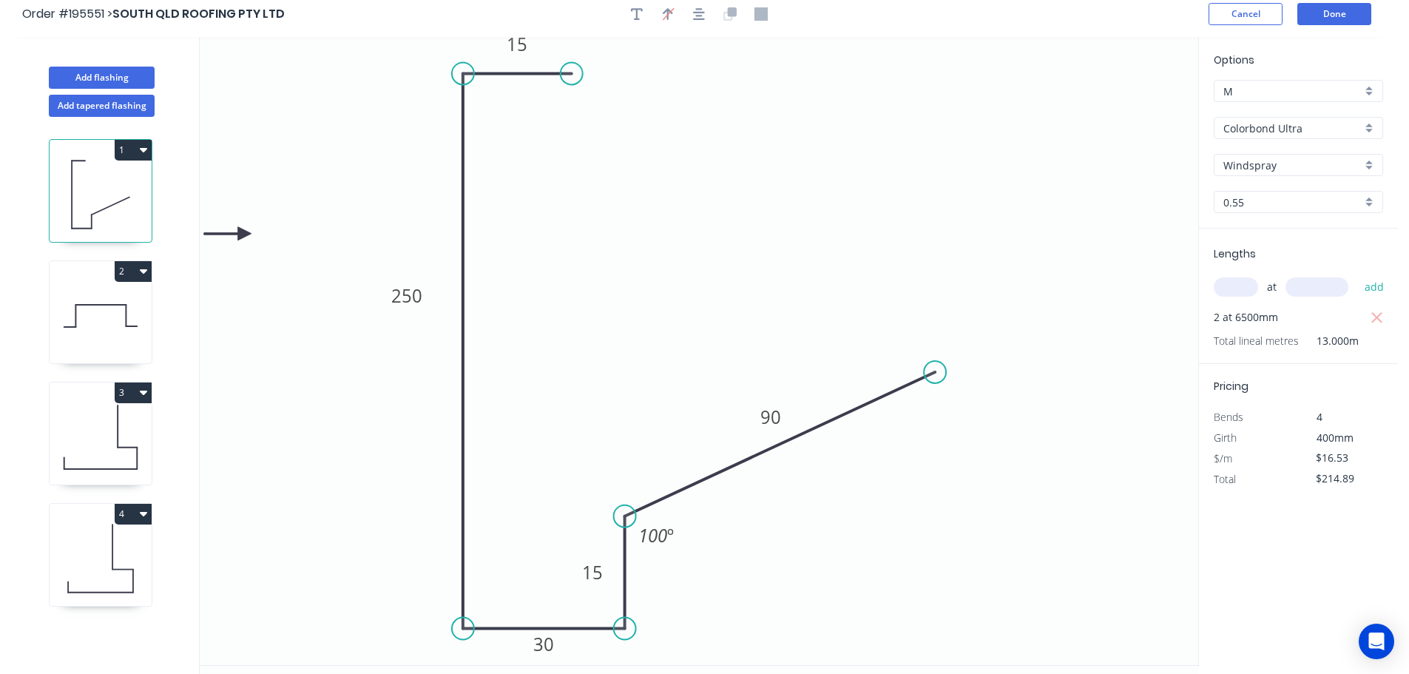
scroll to position [0, 0]
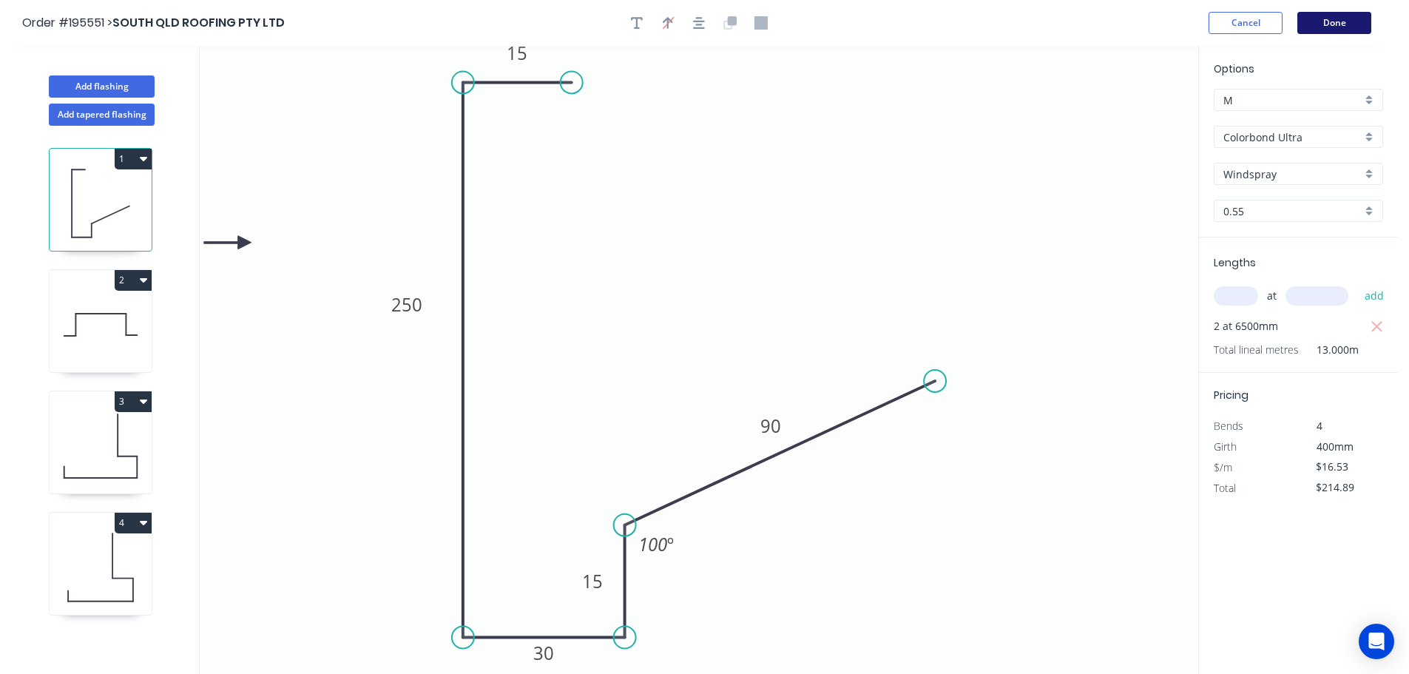
click at [1350, 21] on button "Done" at bounding box center [1335, 23] width 74 height 22
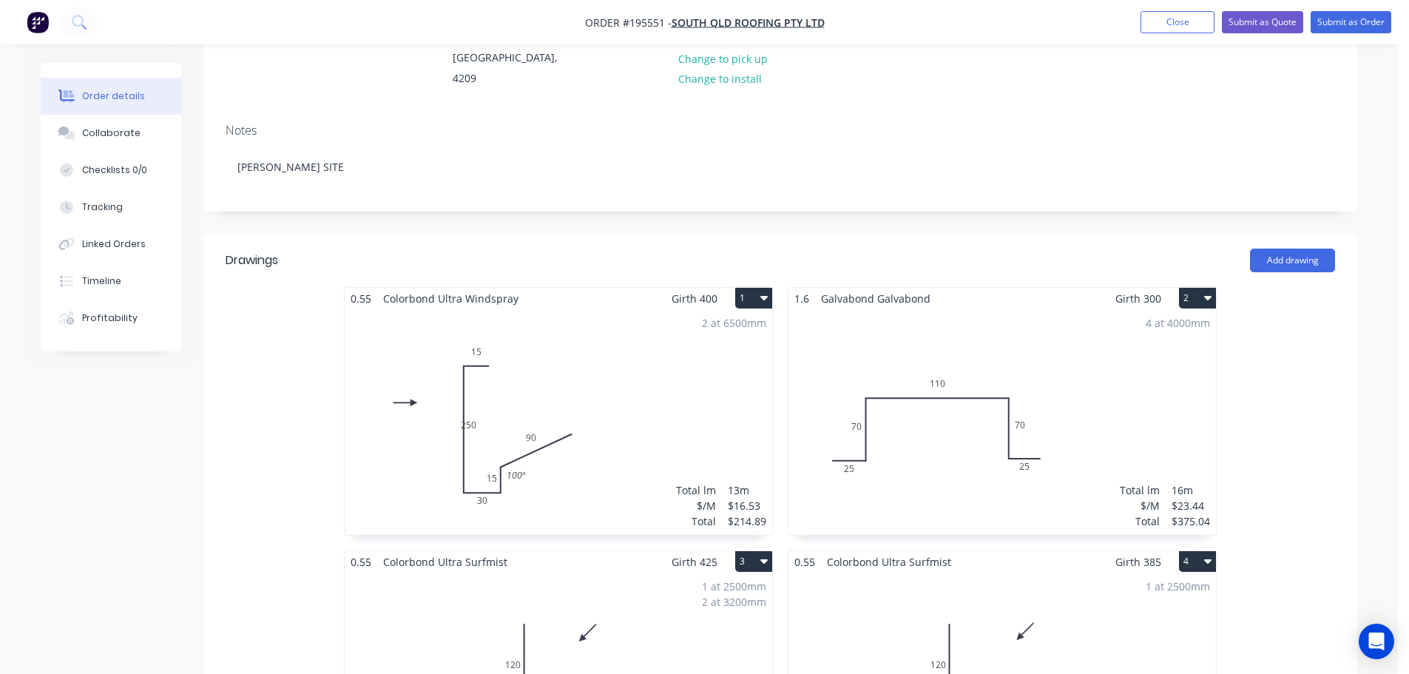
click at [721, 396] on div "2 at 6500mm Total lm $/M Total 13m $16.53 $214.89" at bounding box center [559, 422] width 428 height 226
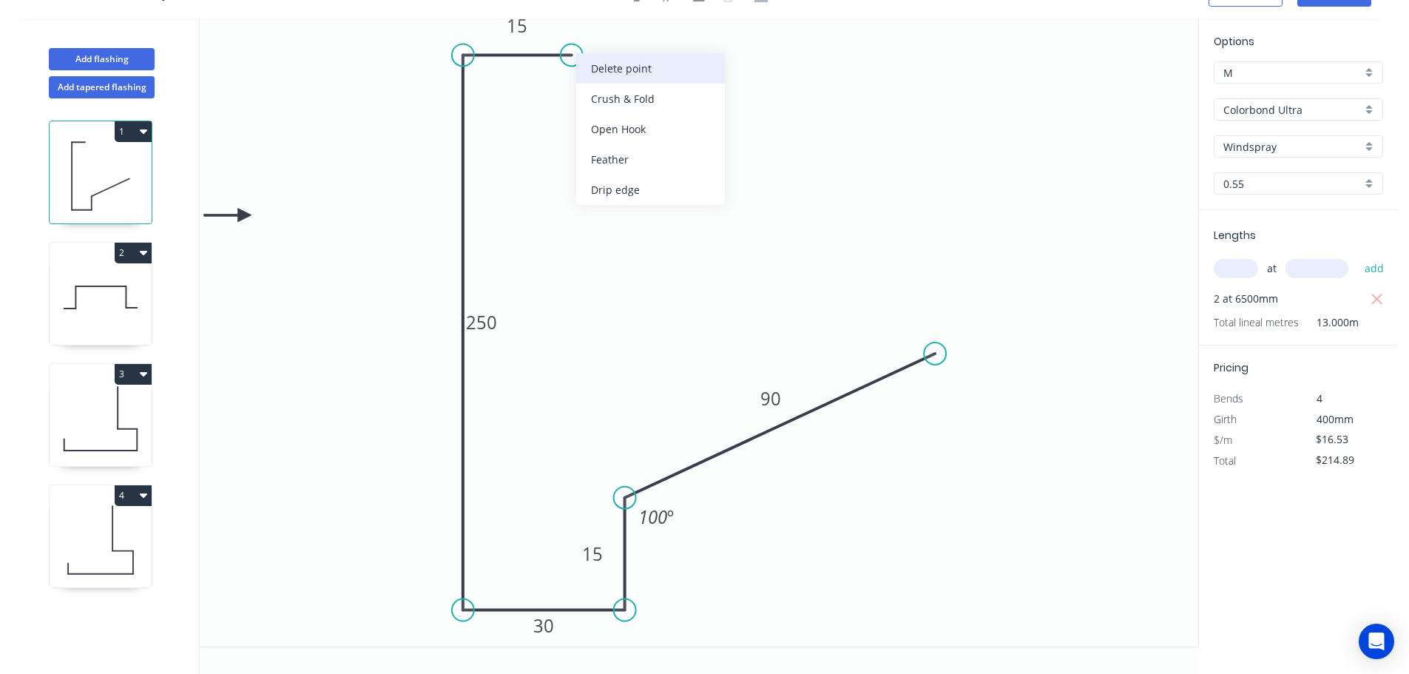
click at [593, 62] on div "Delete point" at bounding box center [650, 68] width 149 height 30
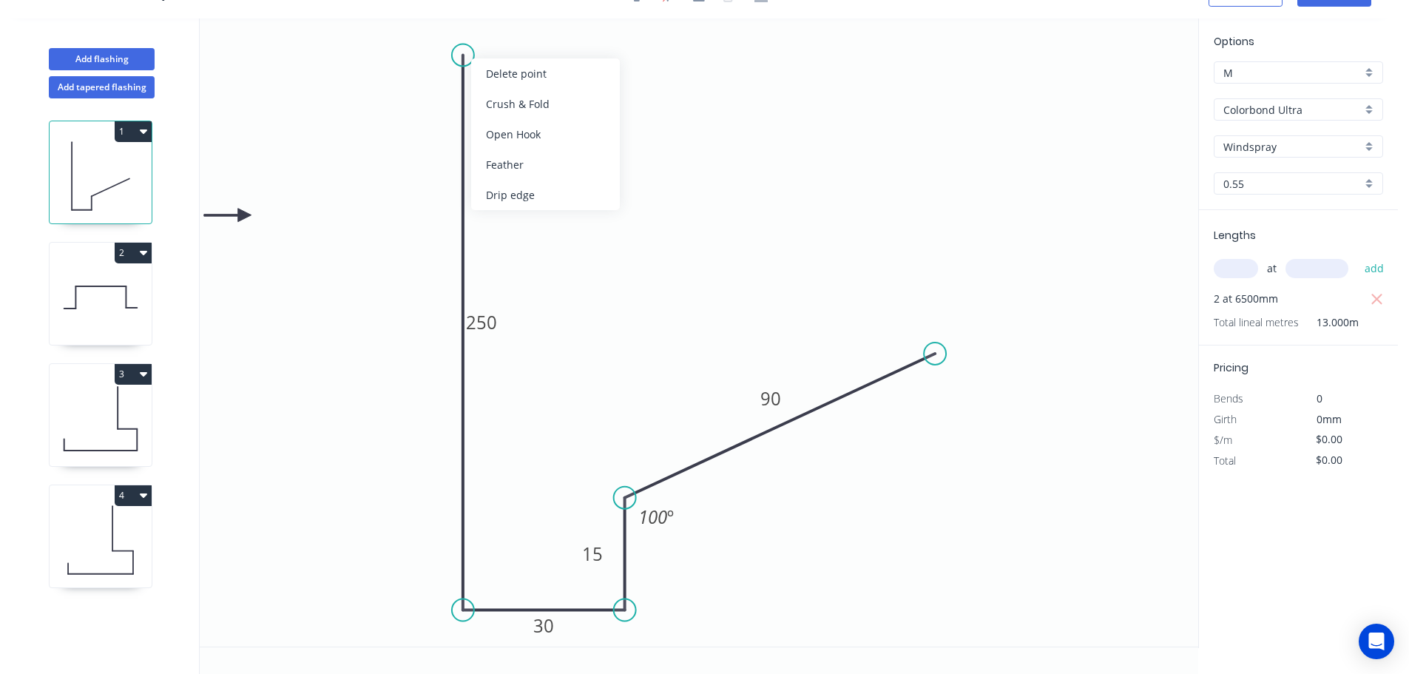
click at [512, 72] on div "Delete point" at bounding box center [545, 73] width 149 height 30
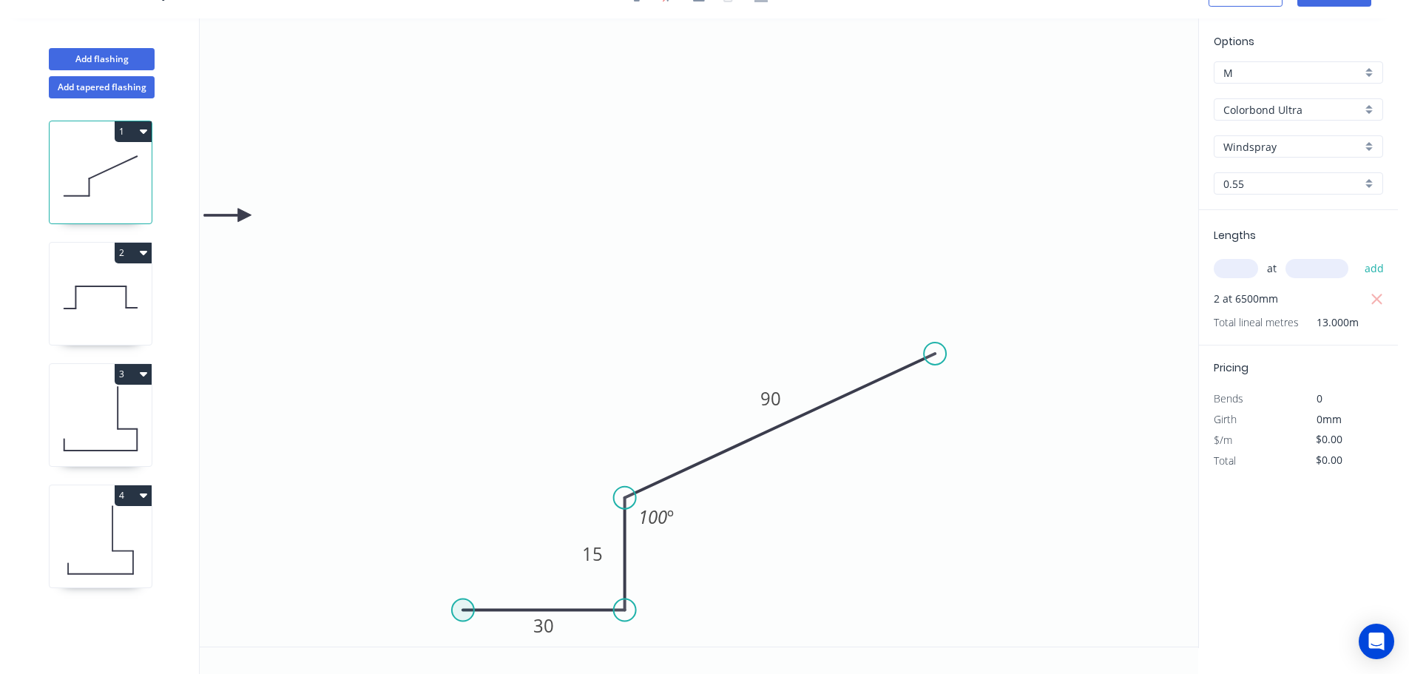
click at [462, 604] on circle at bounding box center [463, 610] width 22 height 22
click at [485, 35] on icon "0 30 15 90 100 º" at bounding box center [699, 332] width 999 height 628
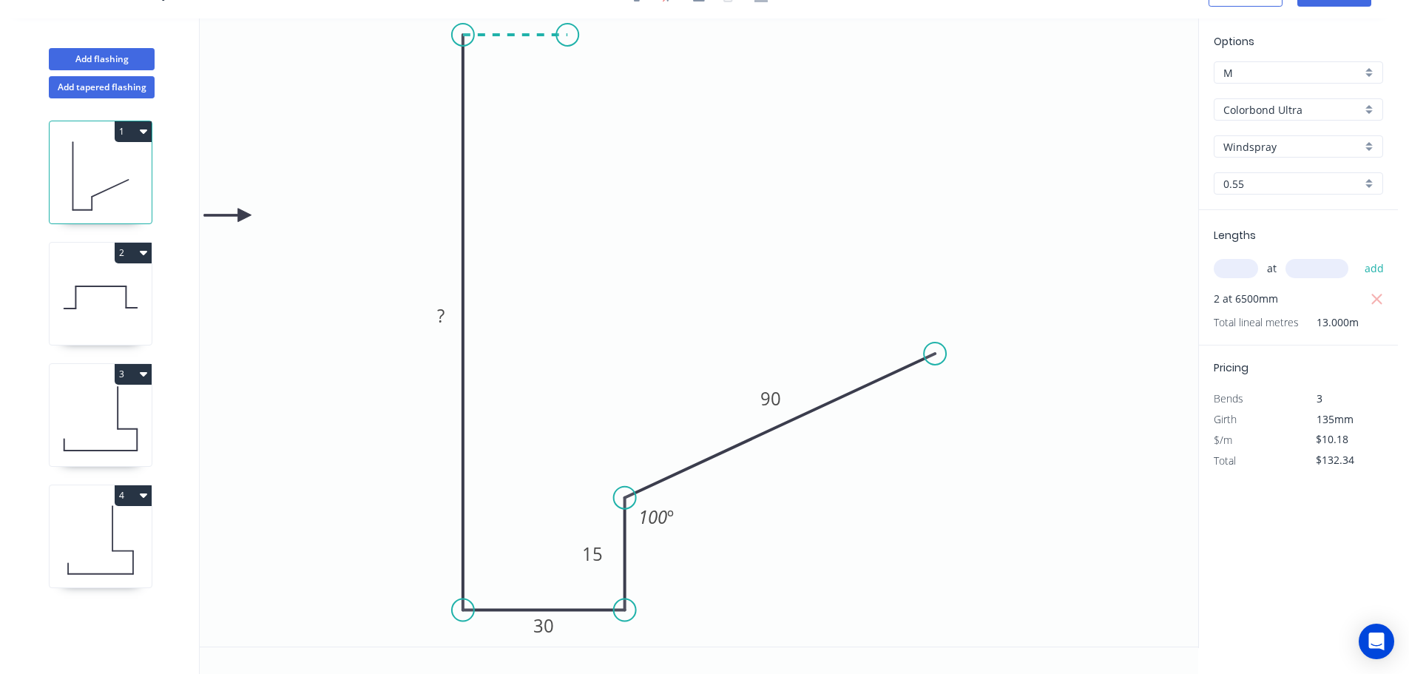
click at [567, 35] on icon at bounding box center [515, 35] width 104 height 0
click at [441, 314] on tspan "?" at bounding box center [440, 315] width 7 height 24
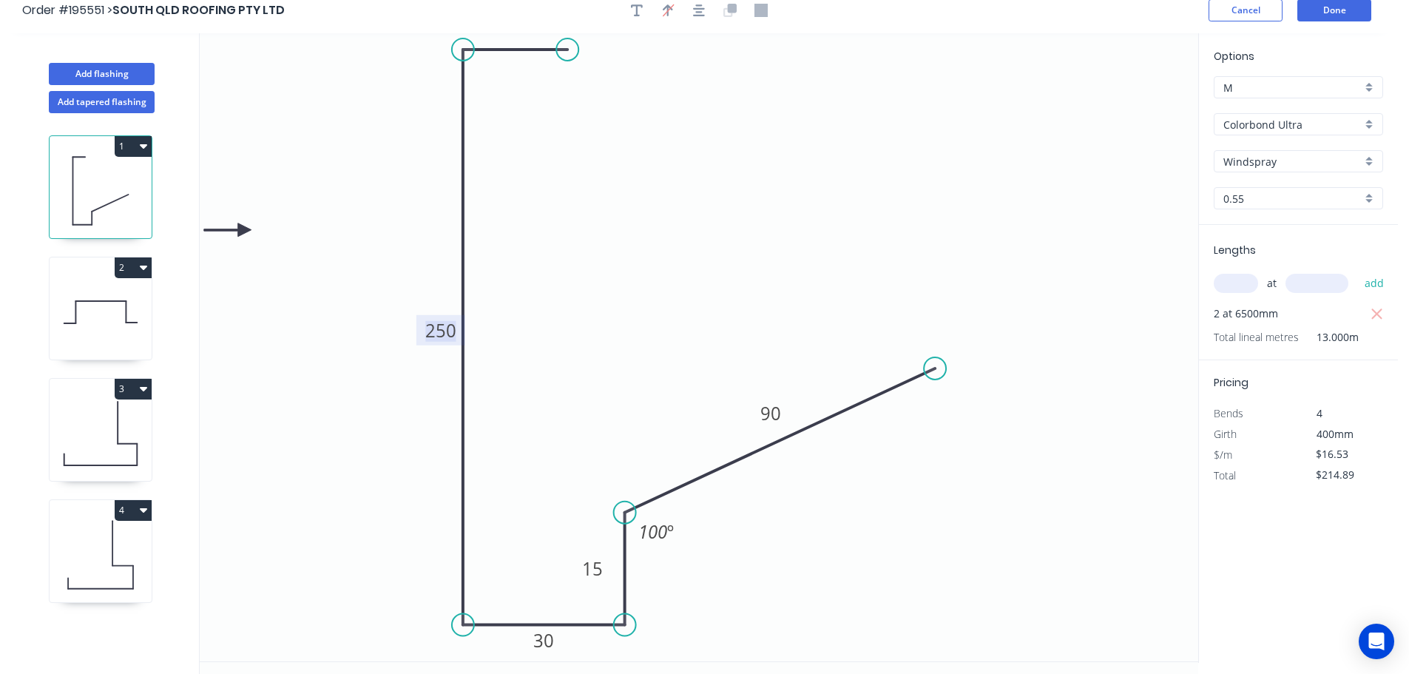
scroll to position [0, 0]
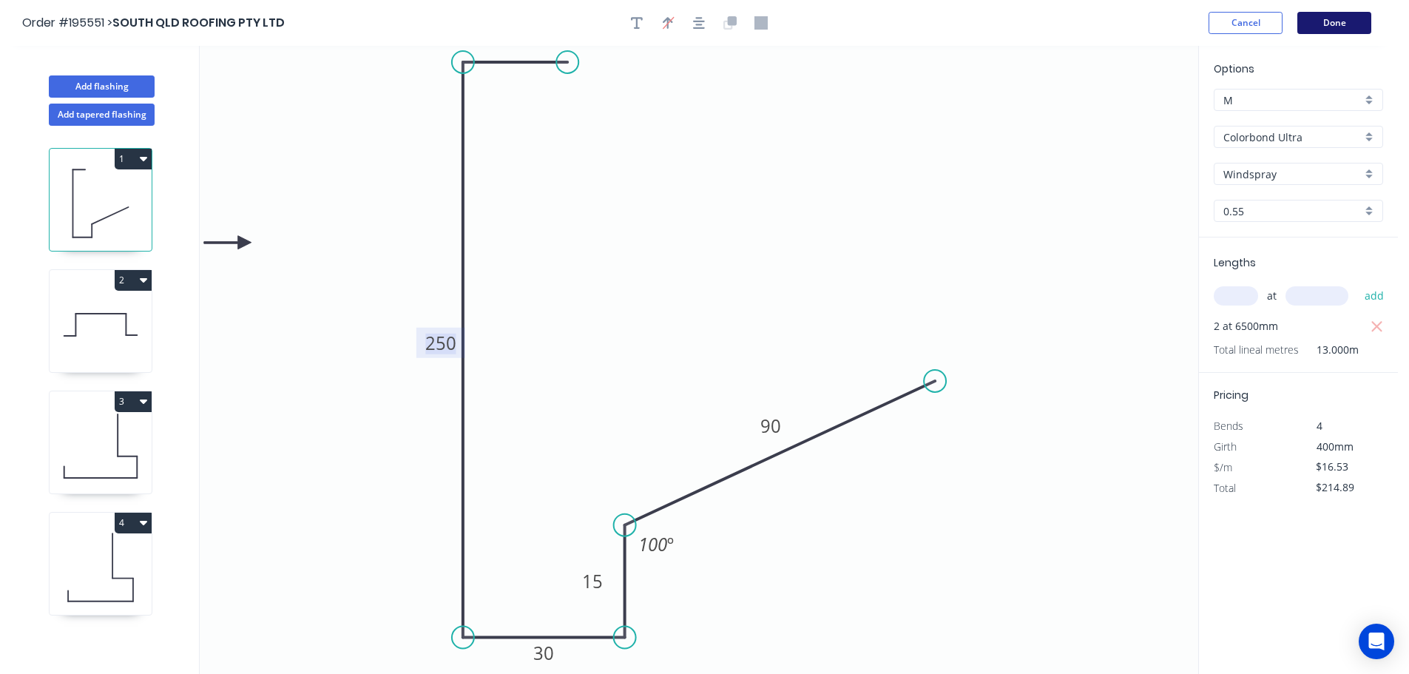
click at [1352, 17] on button "Done" at bounding box center [1335, 23] width 74 height 22
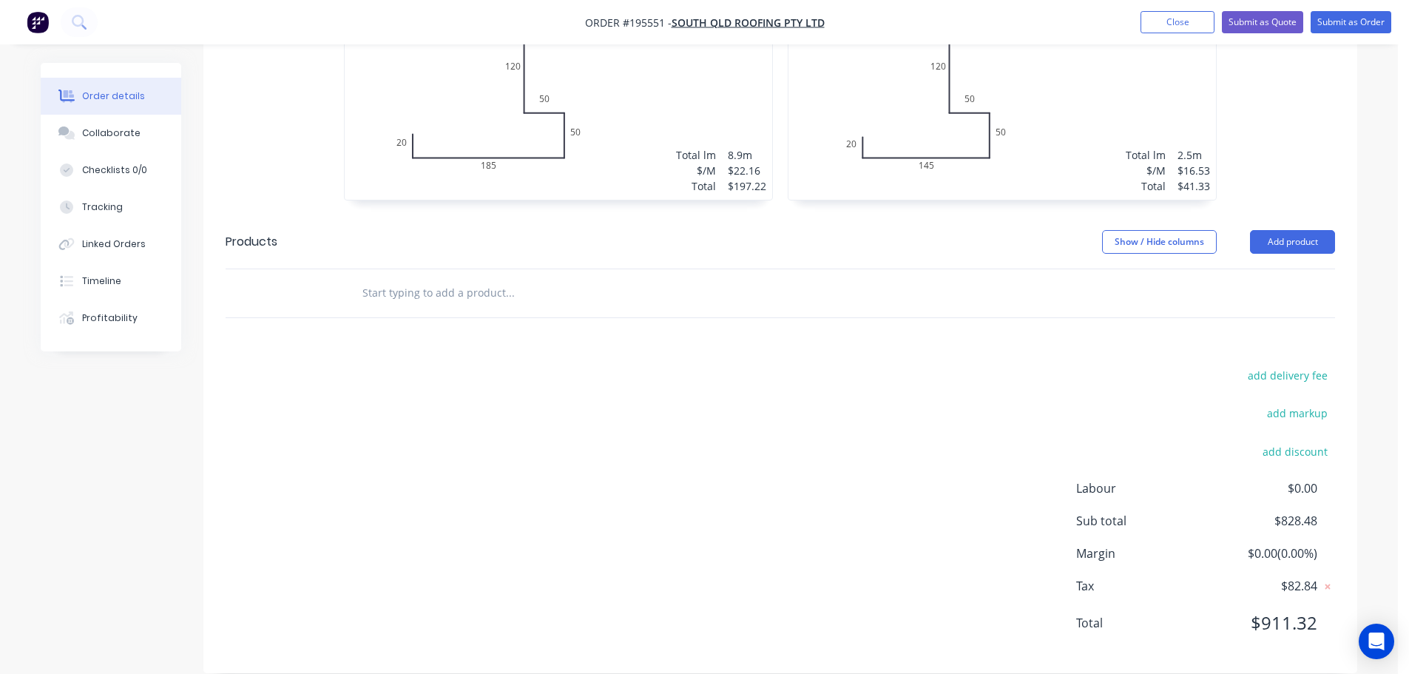
scroll to position [821, 0]
click at [1347, 20] on button "Submit as Order" at bounding box center [1351, 22] width 81 height 22
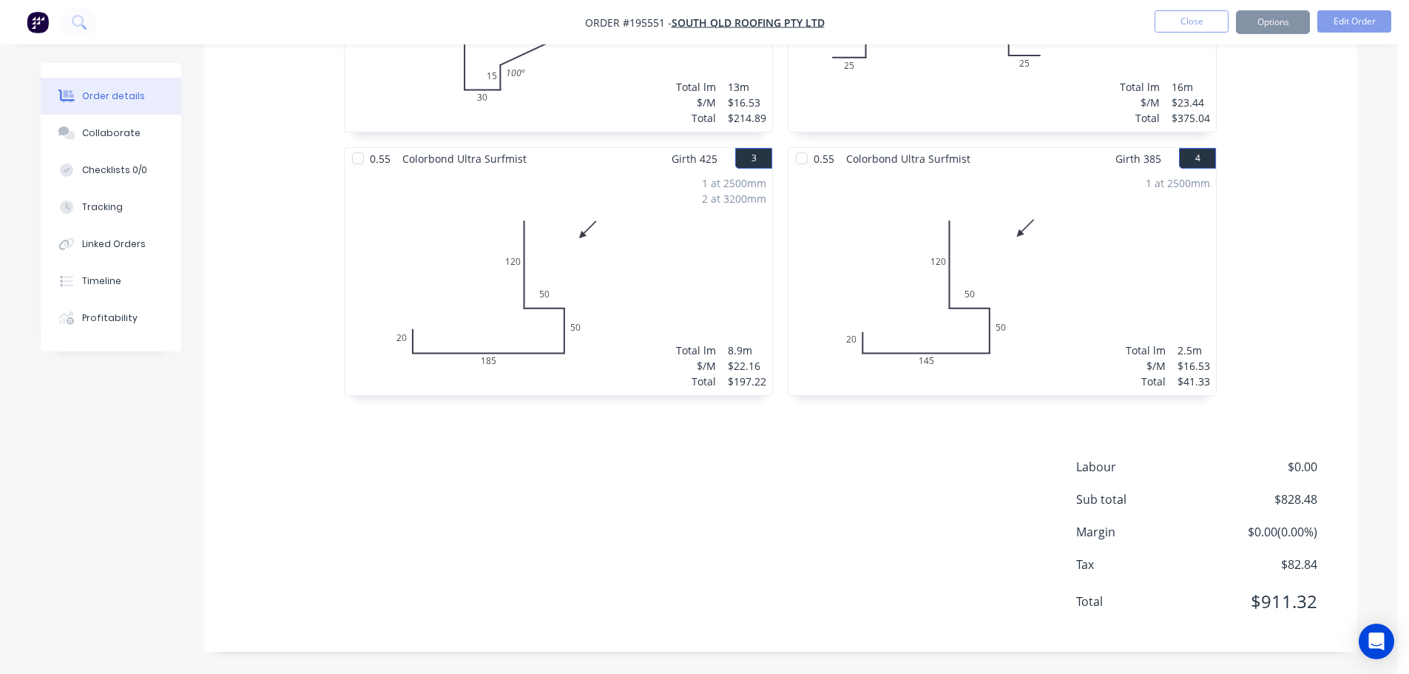
scroll to position [0, 0]
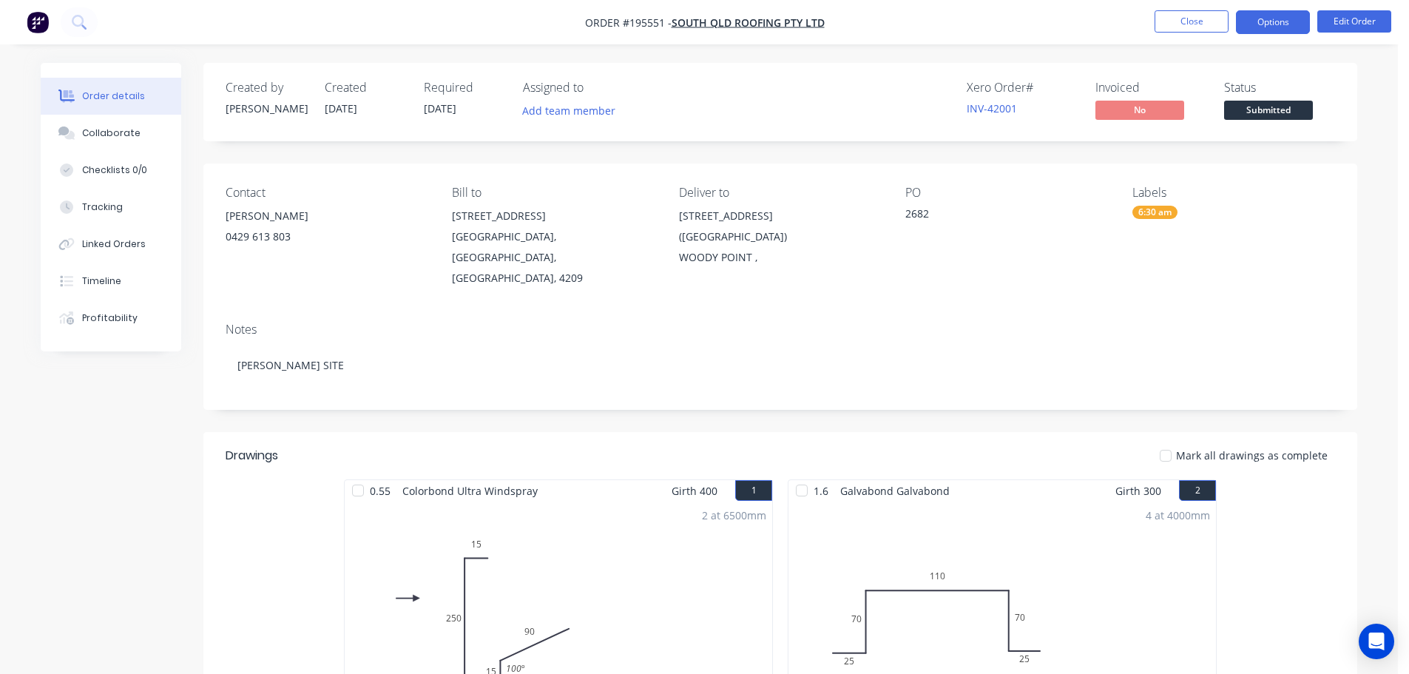
click at [1273, 16] on button "Options" at bounding box center [1273, 22] width 74 height 24
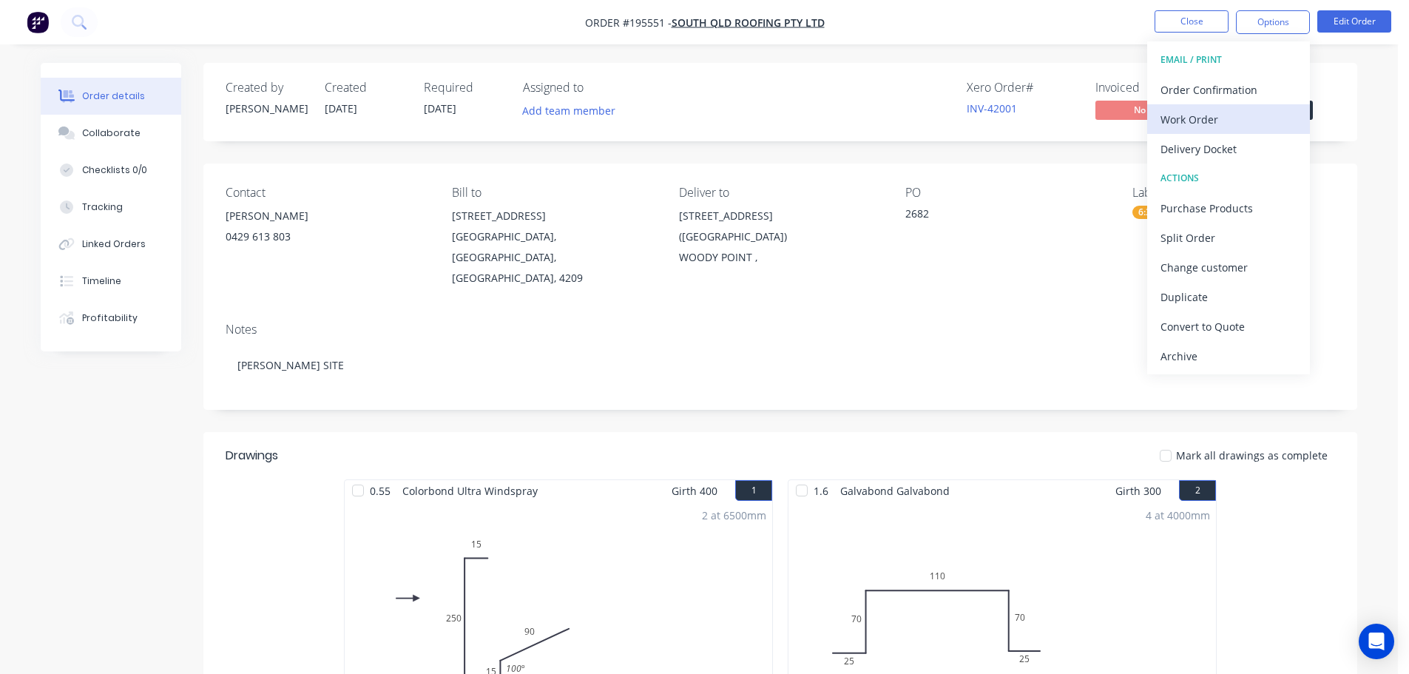
click at [1236, 123] on div "Work Order" at bounding box center [1229, 119] width 136 height 21
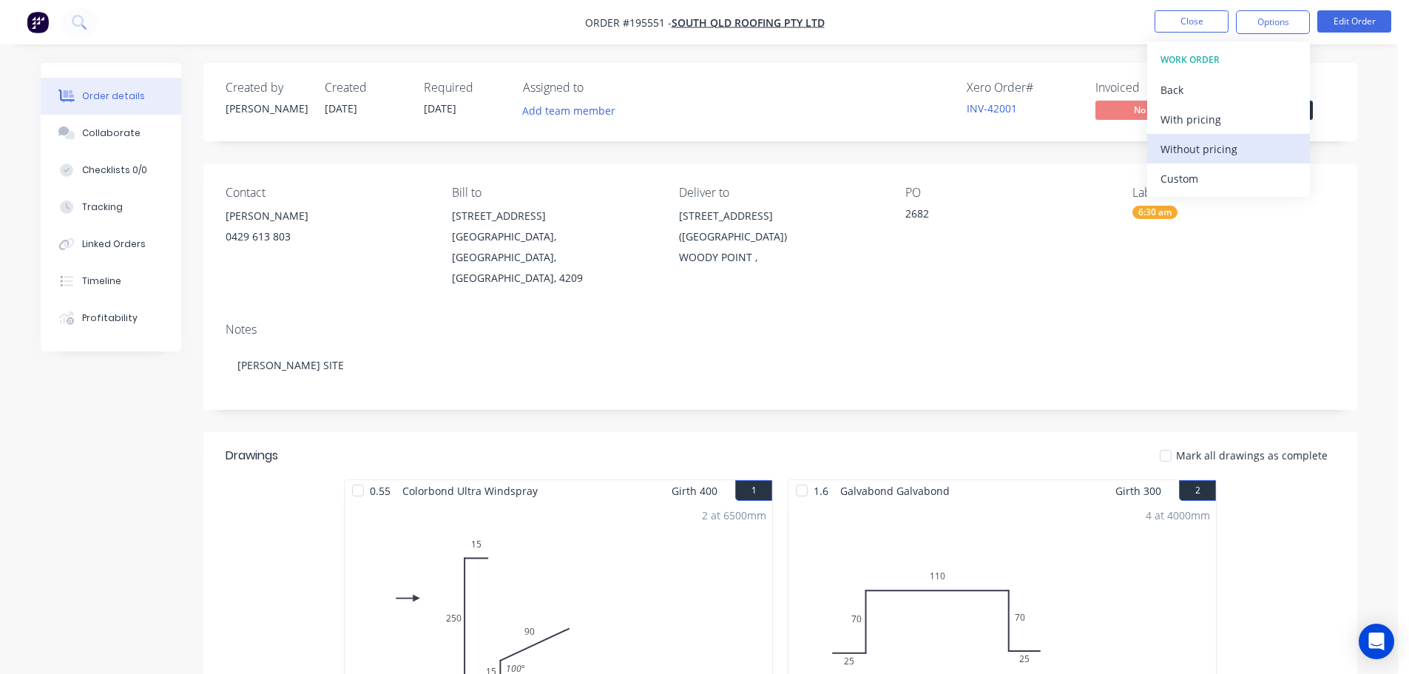
click at [1240, 148] on div "Without pricing" at bounding box center [1229, 148] width 136 height 21
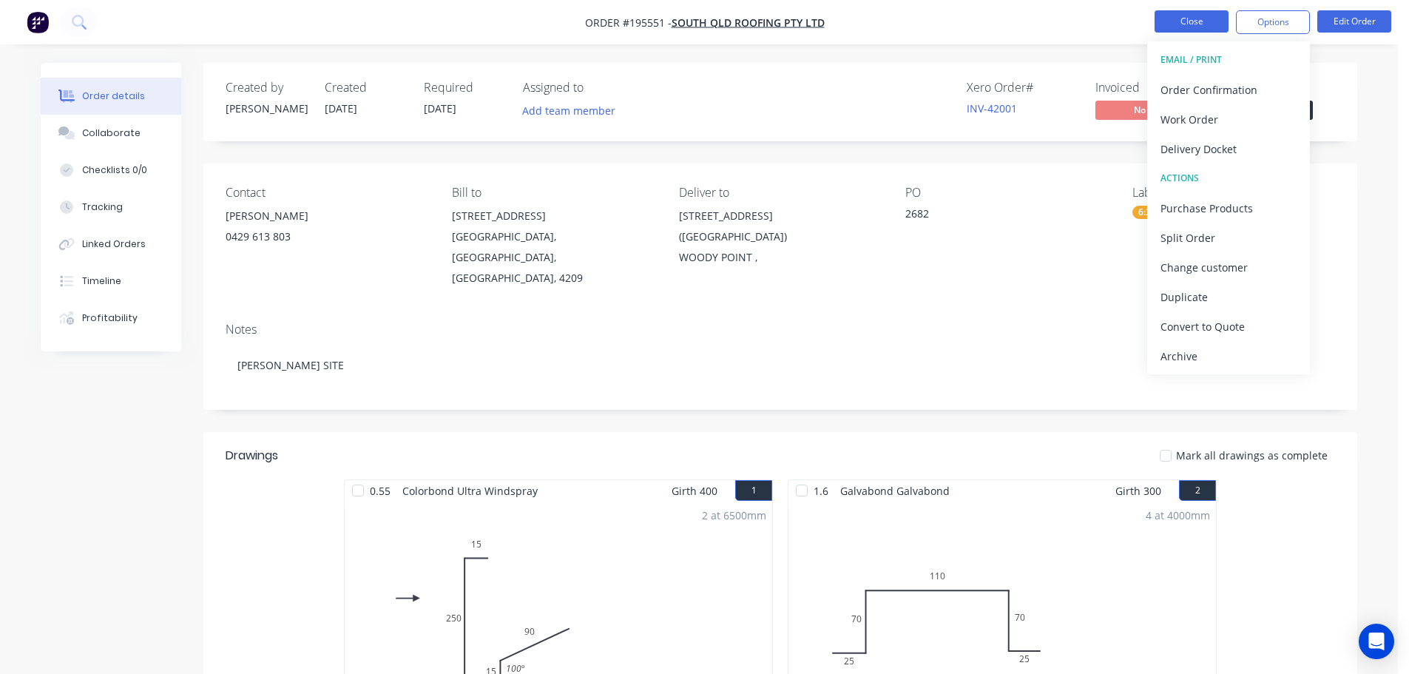
click at [1184, 16] on button "Close" at bounding box center [1192, 21] width 74 height 22
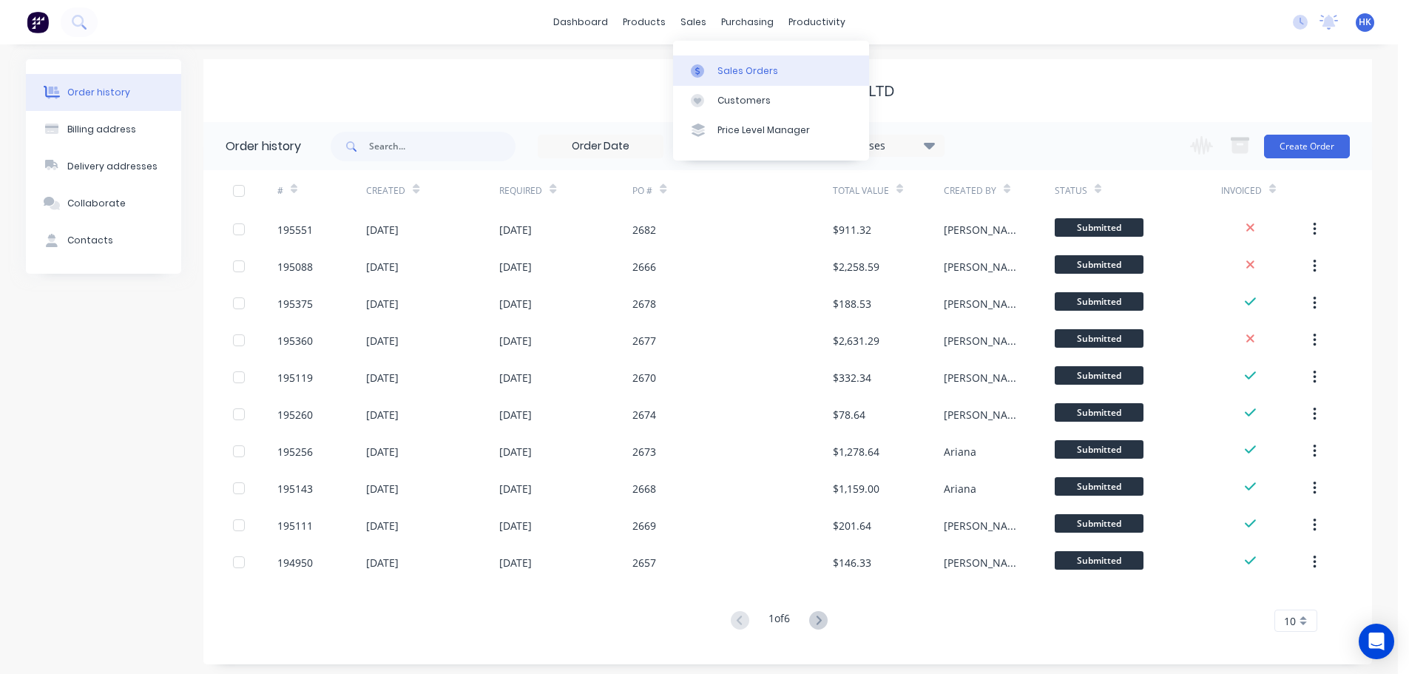
click at [724, 58] on link "Sales Orders" at bounding box center [771, 70] width 196 height 30
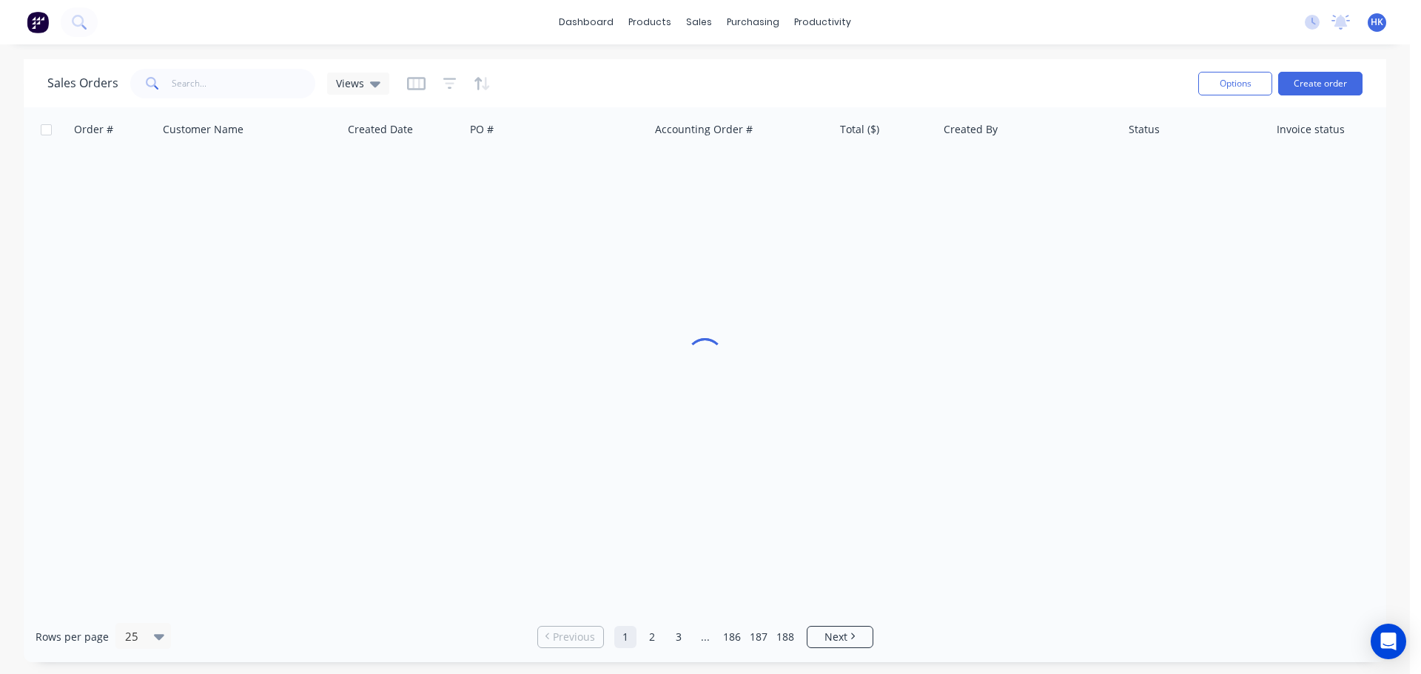
click at [1319, 70] on div "Options Create order" at bounding box center [1277, 83] width 170 height 36
click at [1315, 78] on button "Create order" at bounding box center [1320, 84] width 84 height 24
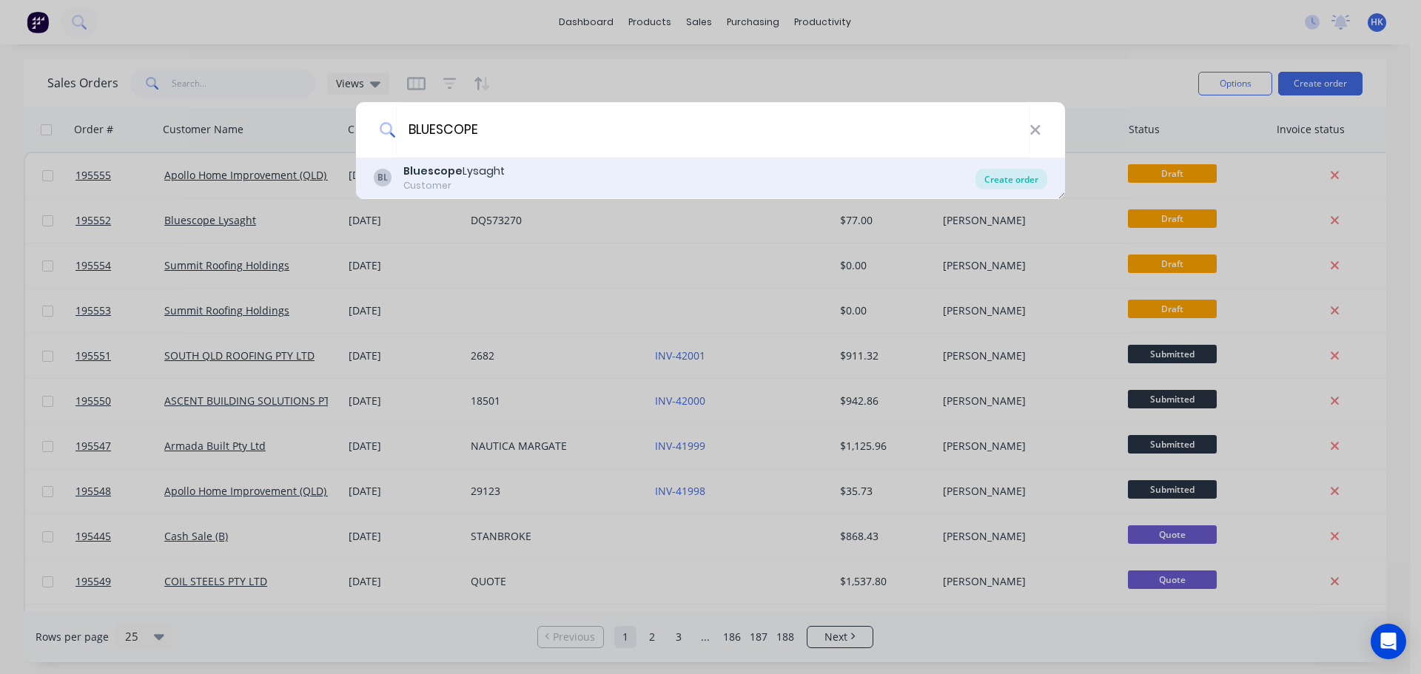
click at [1024, 172] on div "Create order" at bounding box center [1011, 179] width 72 height 21
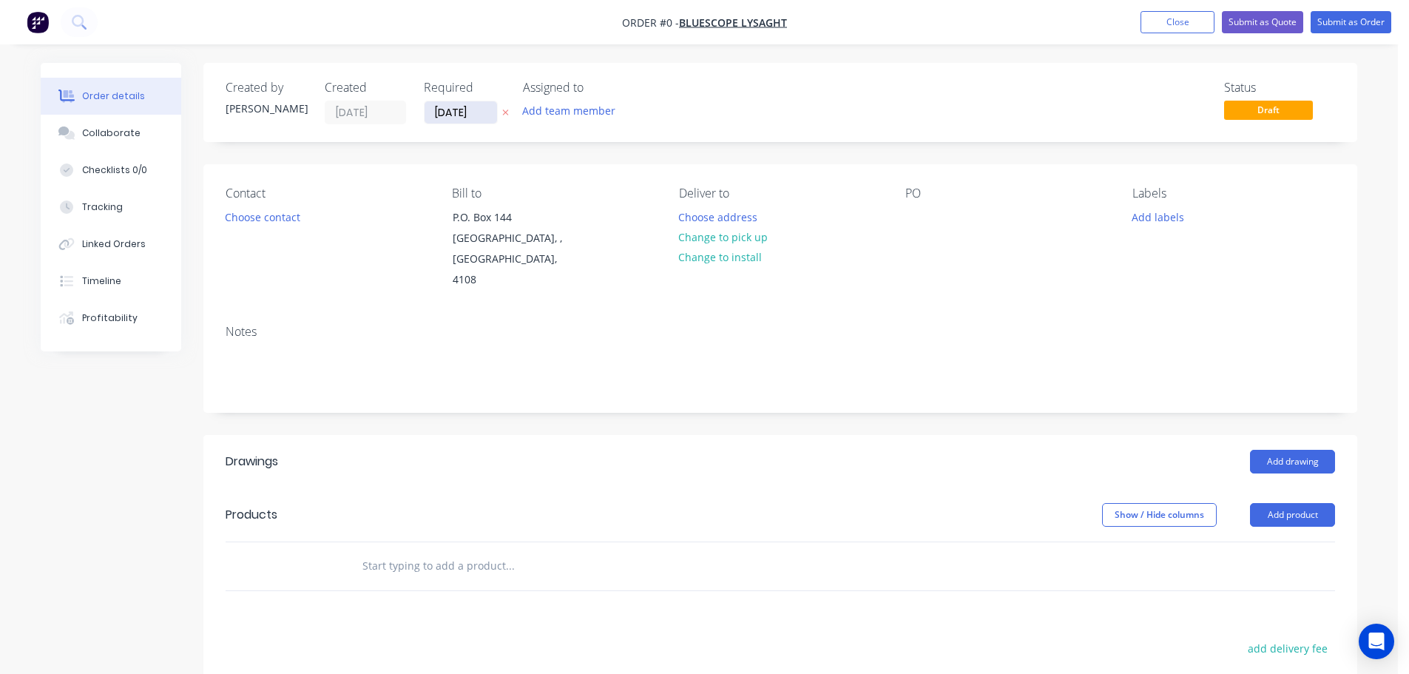
click at [465, 121] on input "[DATE]" at bounding box center [461, 112] width 73 height 22
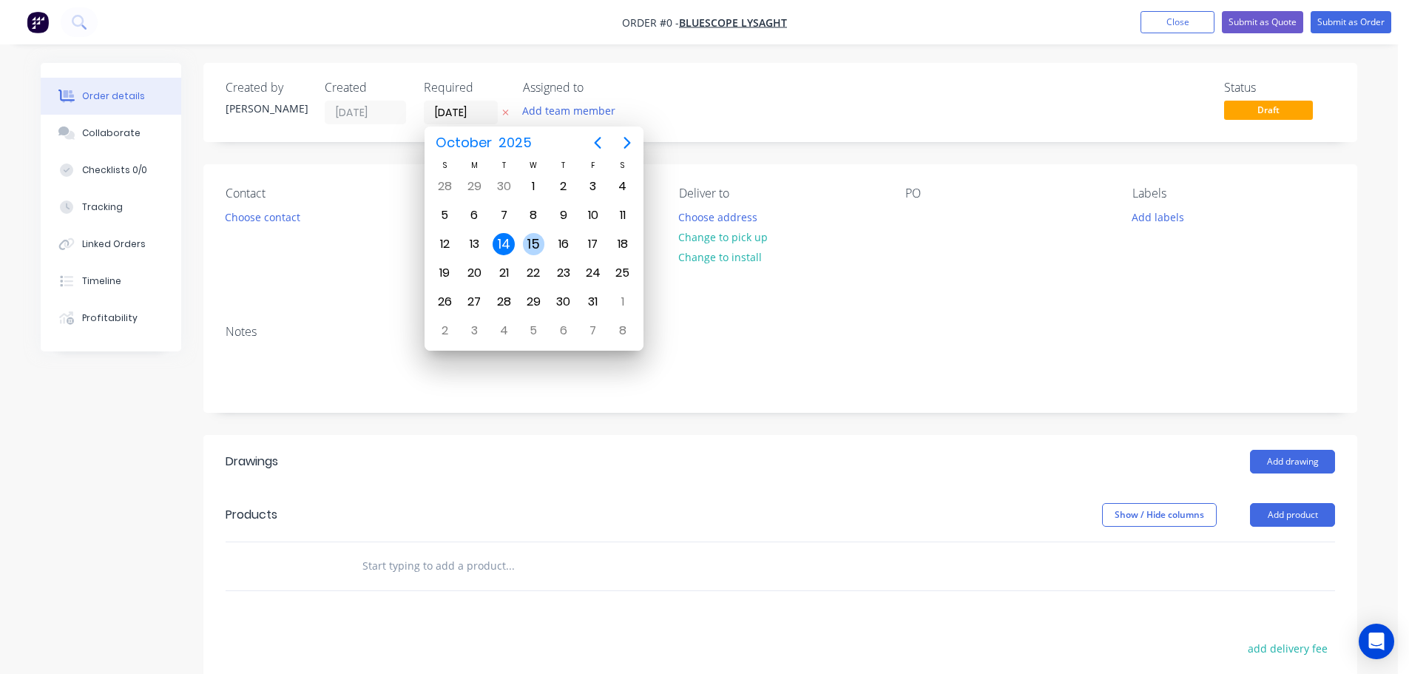
click at [536, 243] on div "15" at bounding box center [534, 244] width 22 height 22
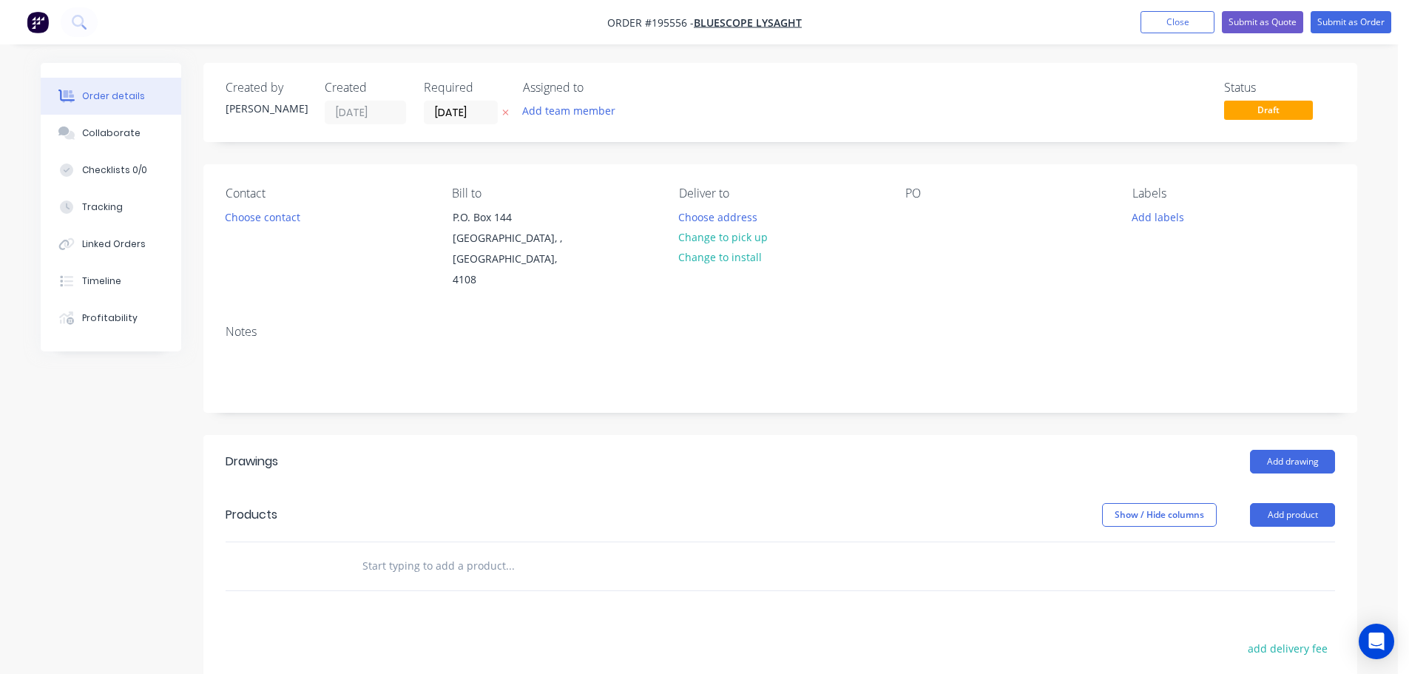
click at [271, 217] on button "Choose contact" at bounding box center [263, 216] width 91 height 20
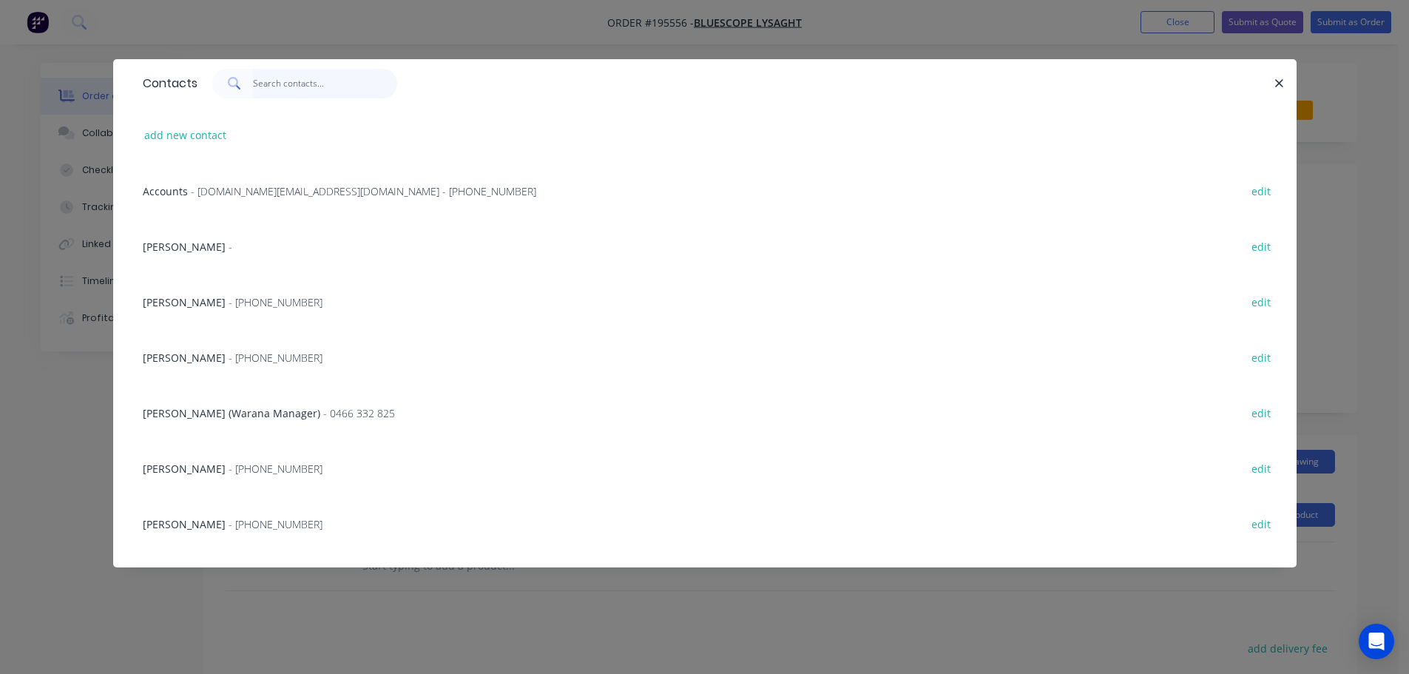
click at [259, 75] on input "text" at bounding box center [325, 84] width 144 height 30
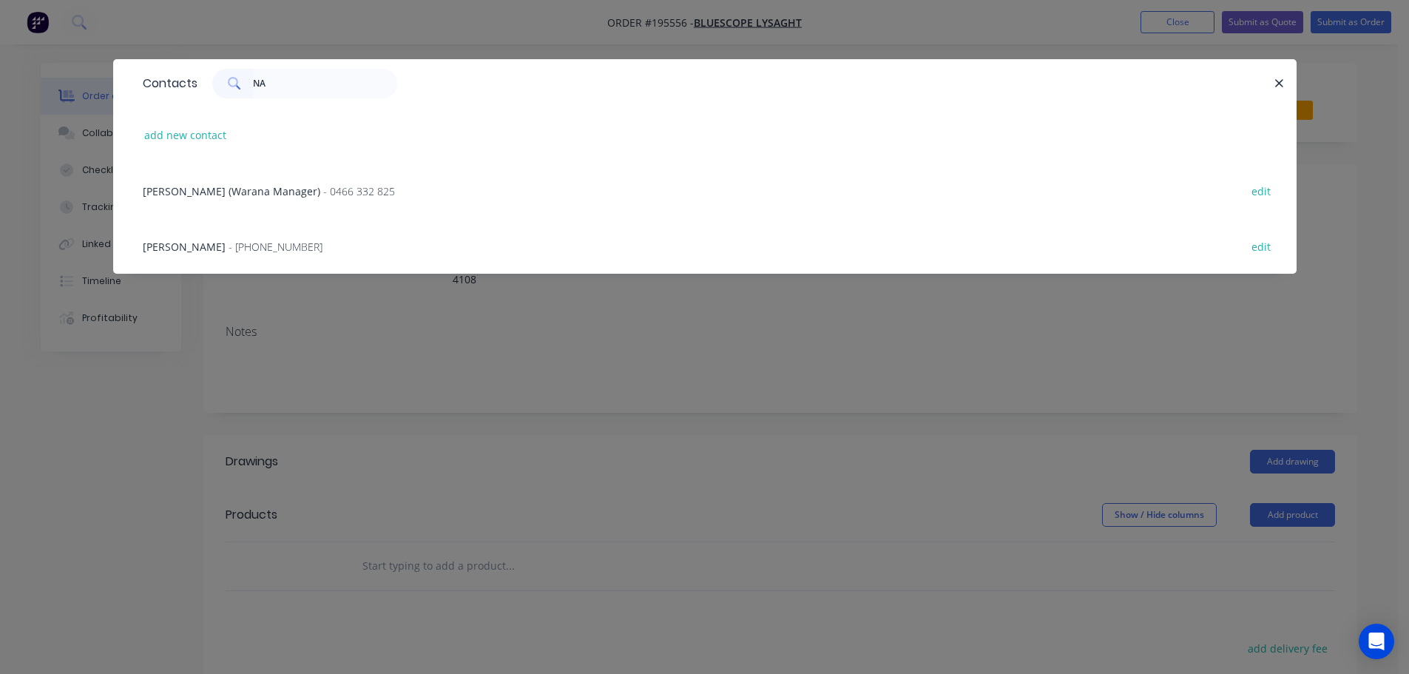
click at [255, 238] on div "[PERSON_NAME] - [PHONE_NUMBER] edit" at bounding box center [704, 245] width 1139 height 55
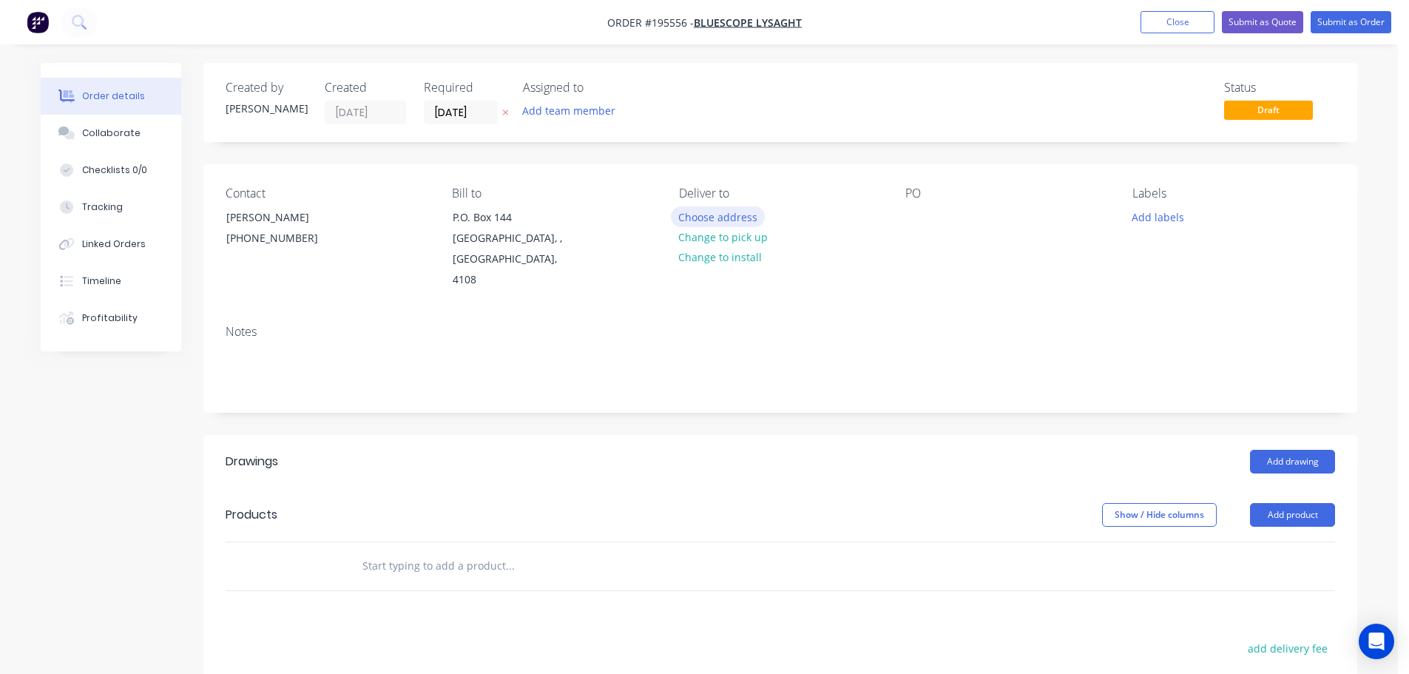
click at [738, 215] on button "Choose address" at bounding box center [718, 216] width 95 height 20
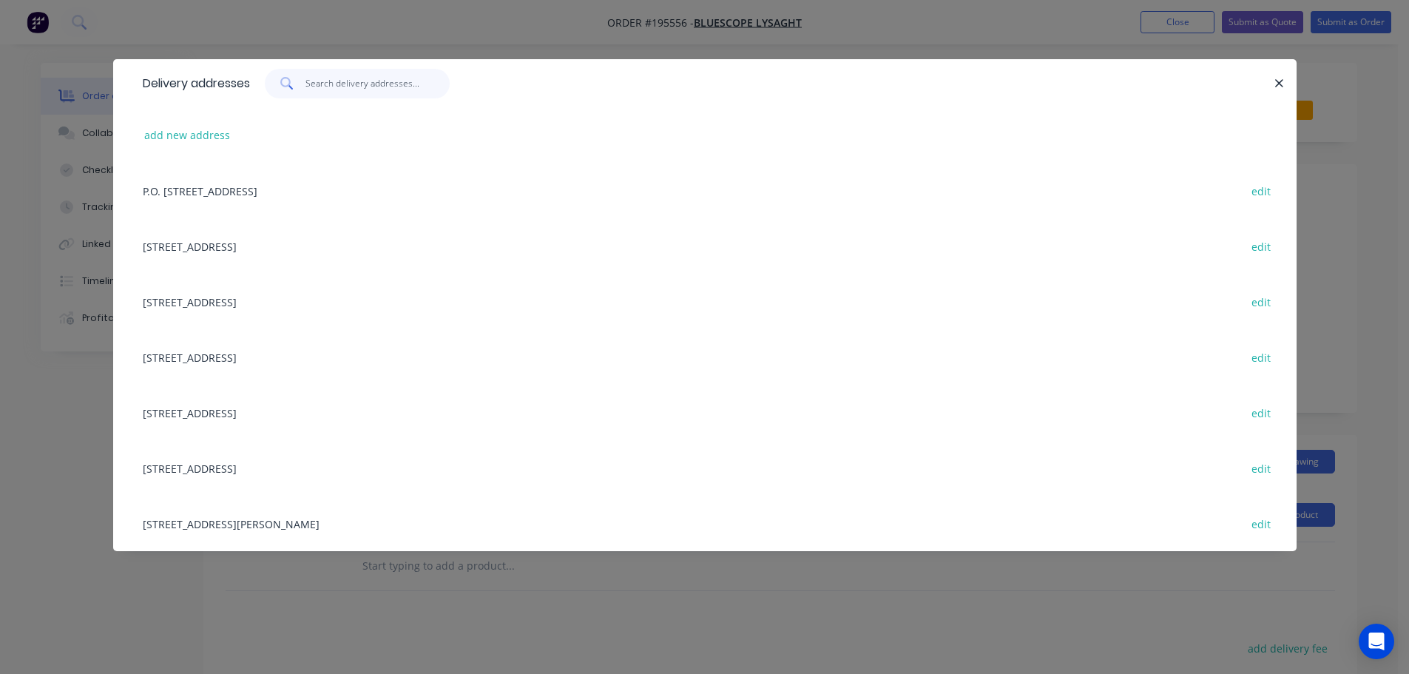
click at [344, 79] on input "text" at bounding box center [378, 84] width 144 height 30
click at [303, 528] on div "[STREET_ADDRESS][PERSON_NAME] edit" at bounding box center [704, 523] width 1139 height 55
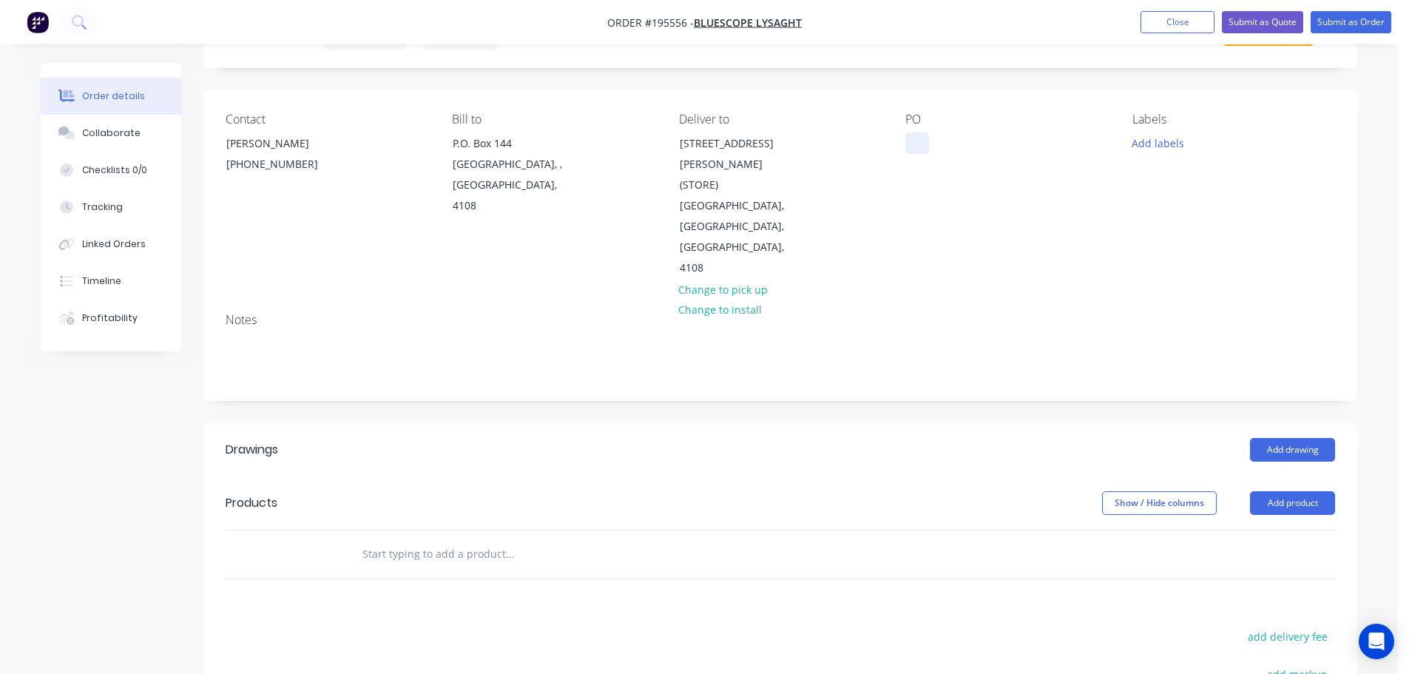
click at [912, 139] on div at bounding box center [918, 142] width 24 height 21
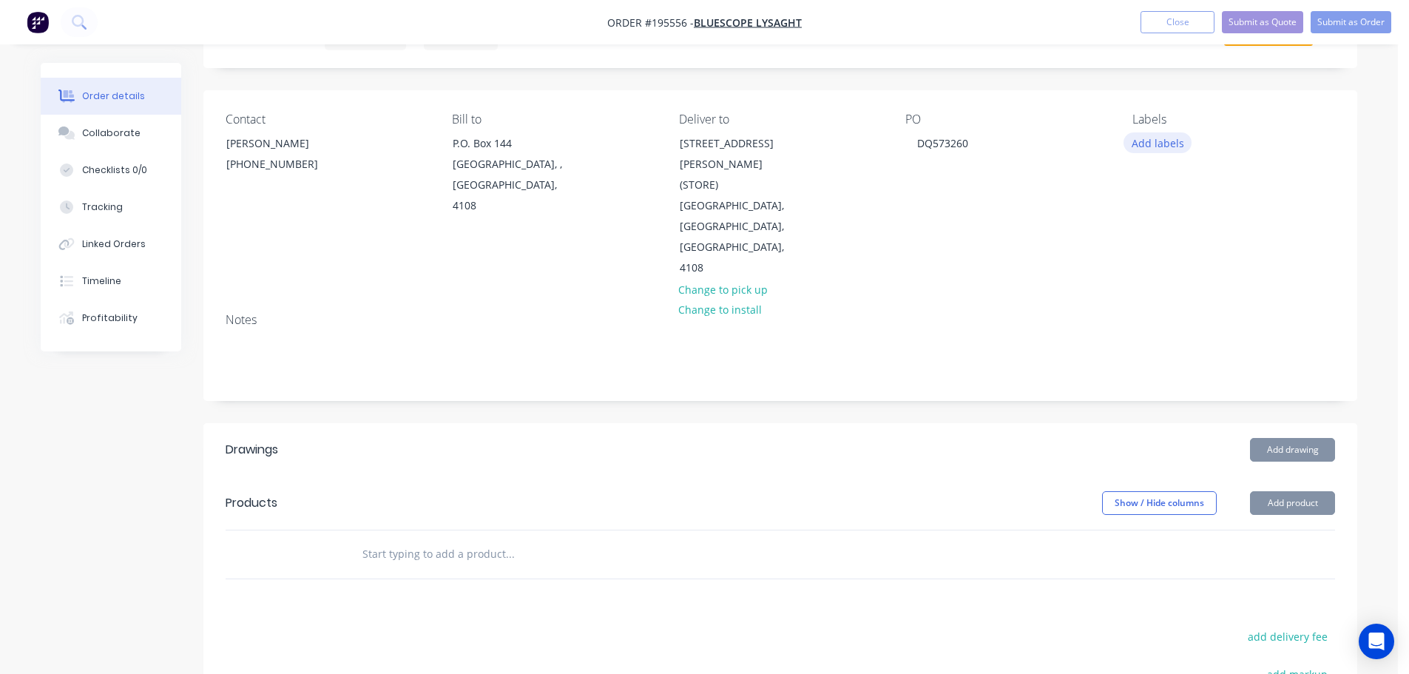
click at [1181, 152] on button "Add labels" at bounding box center [1158, 142] width 68 height 20
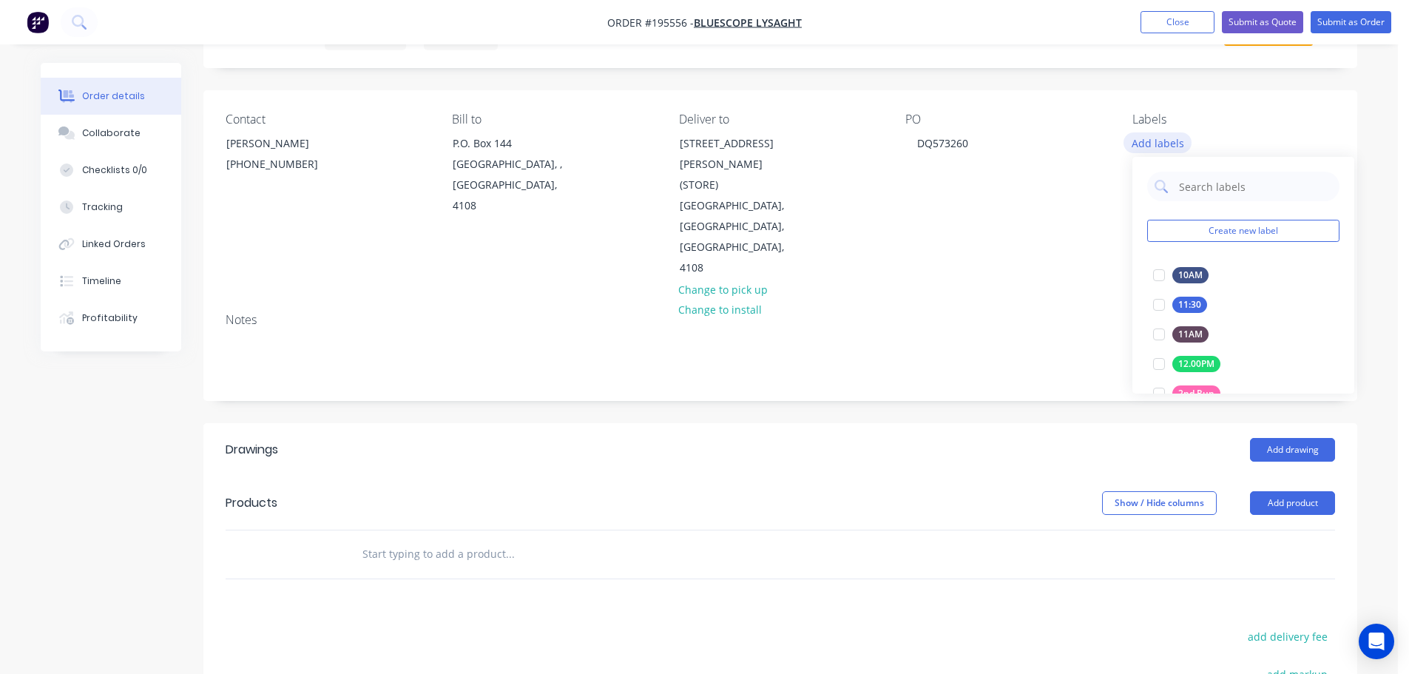
click at [1176, 151] on button "Add labels" at bounding box center [1158, 142] width 68 height 20
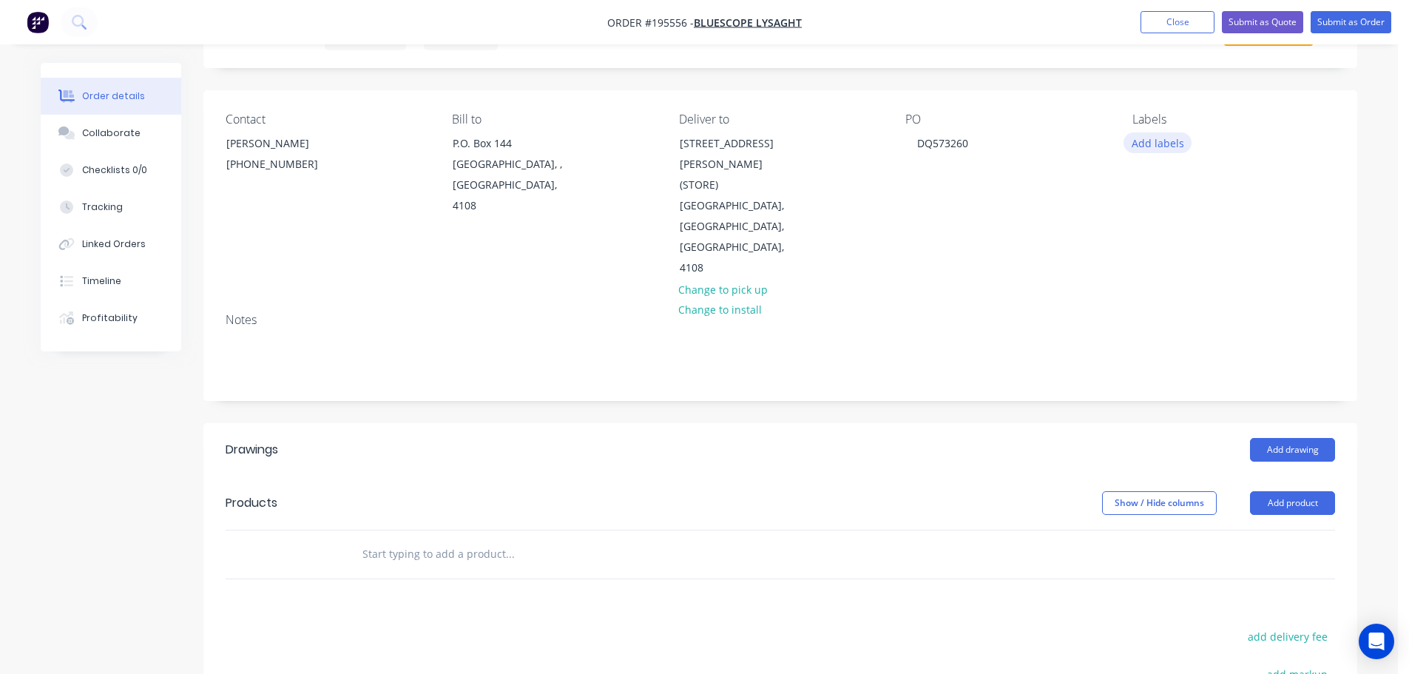
click at [1167, 147] on button "Add labels" at bounding box center [1158, 142] width 68 height 20
click at [1161, 274] on div at bounding box center [1160, 275] width 30 height 30
click at [1287, 438] on button "Add drawing" at bounding box center [1292, 450] width 85 height 24
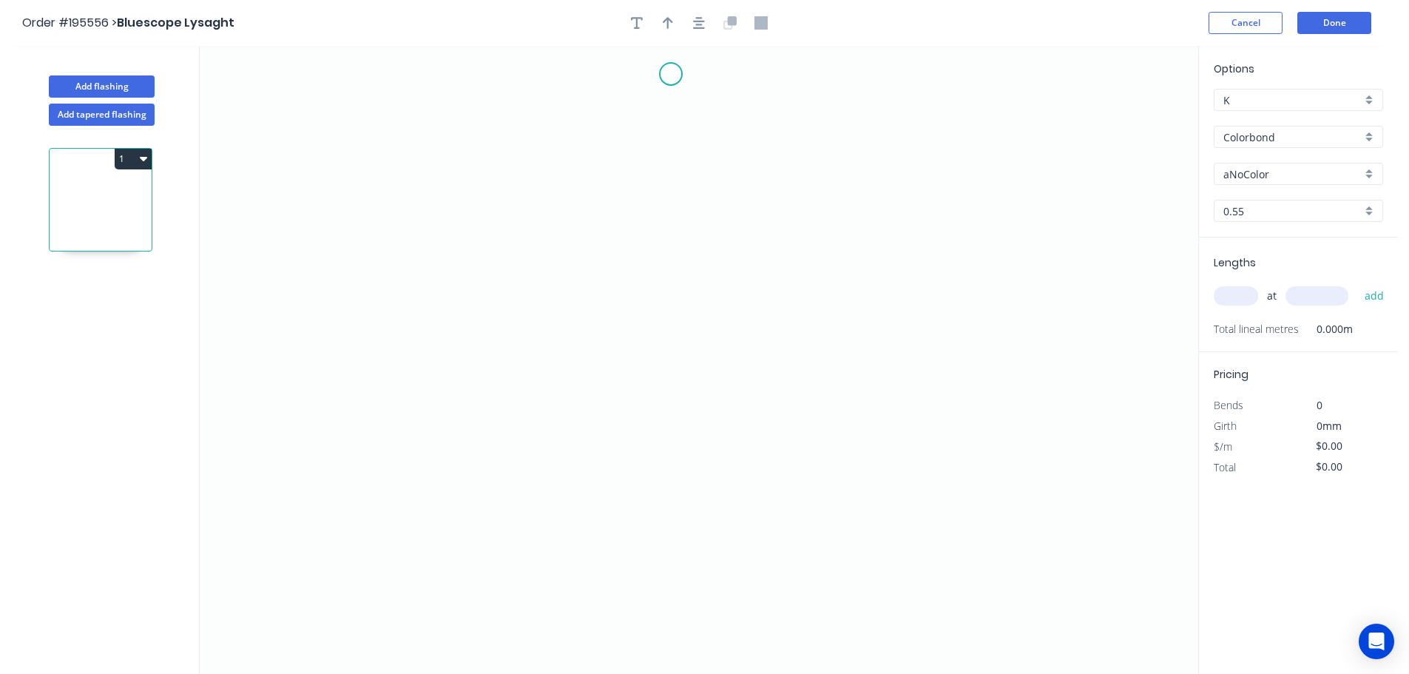
click at [671, 73] on icon "0" at bounding box center [699, 360] width 999 height 628
click at [694, 505] on icon "0" at bounding box center [699, 360] width 999 height 628
click at [938, 507] on icon "0 ?" at bounding box center [699, 360] width 999 height 628
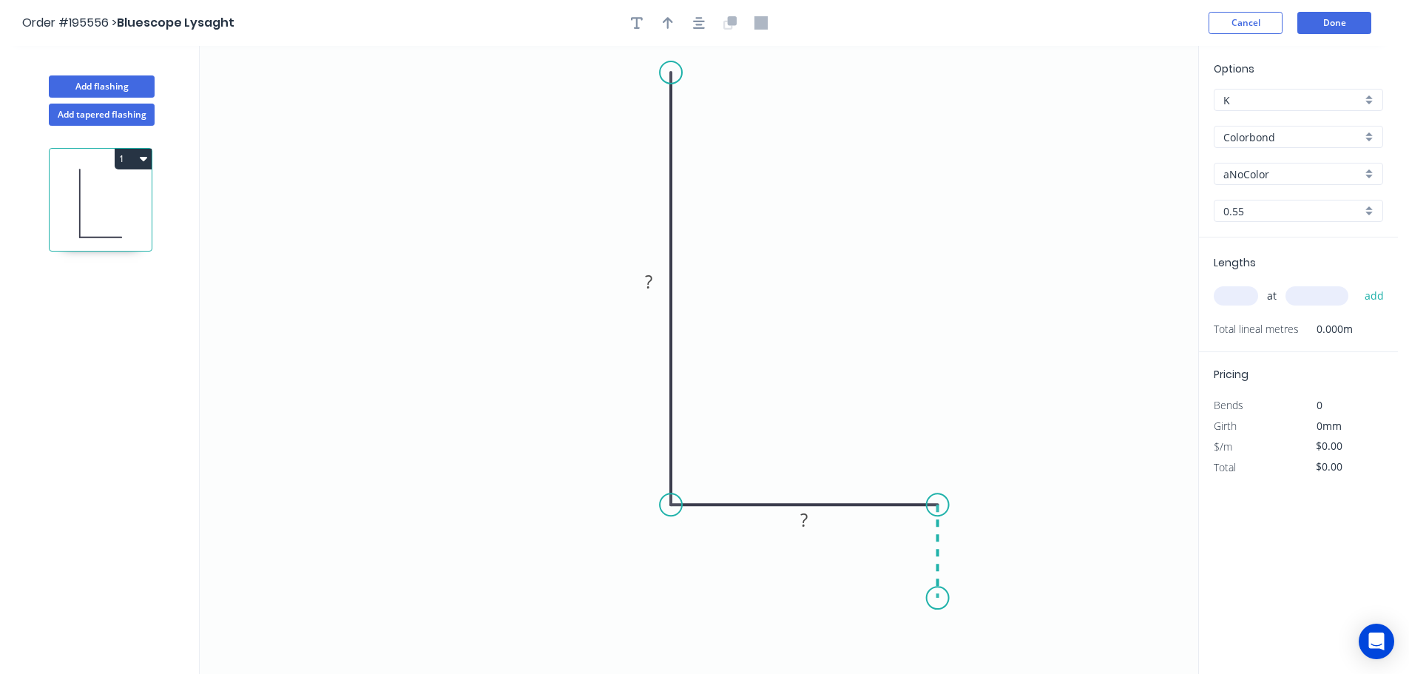
click at [938, 599] on icon "0 ? ?" at bounding box center [699, 360] width 999 height 628
click at [309, 616] on icon "0 ? ? ?" at bounding box center [699, 360] width 999 height 628
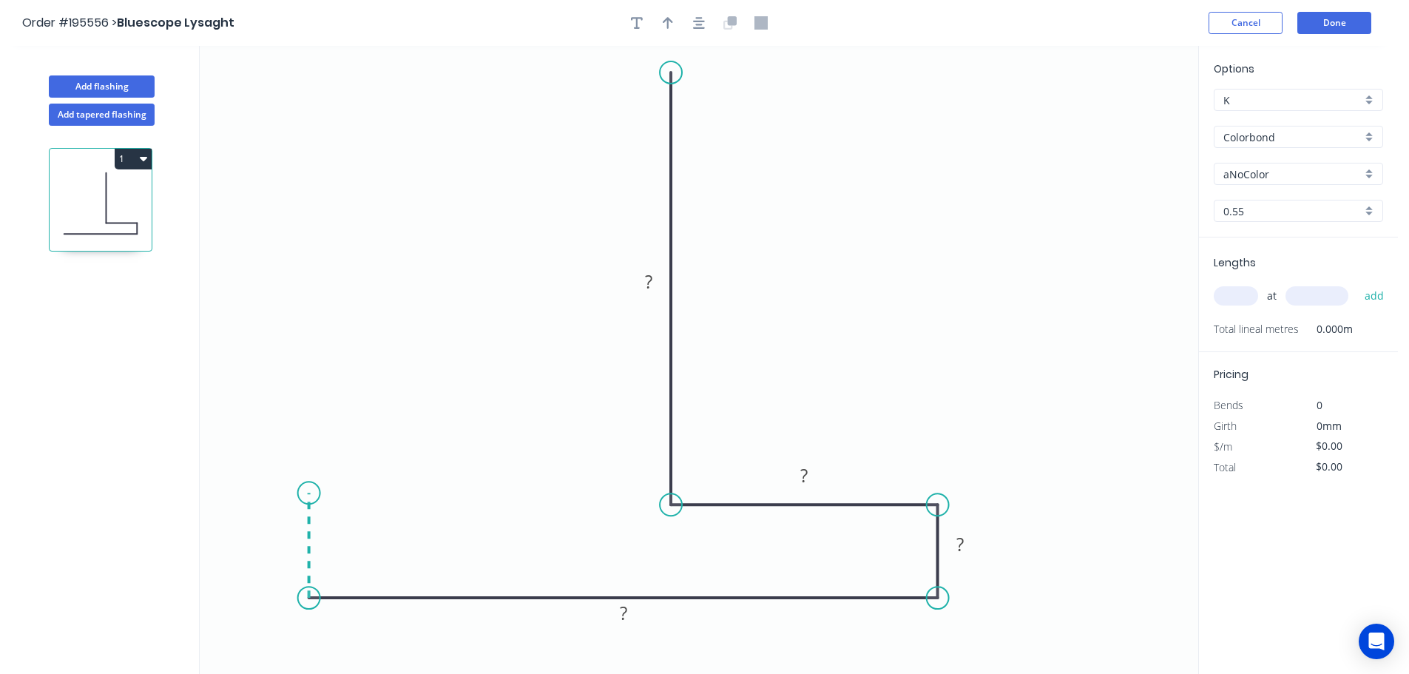
click at [307, 488] on icon "0 ? ? ? ?" at bounding box center [699, 360] width 999 height 628
drag, startPoint x: 374, startPoint y: 532, endPoint x: 363, endPoint y: 525, distance: 13.6
click at [374, 531] on div "Crush & Fold" at bounding box center [380, 535] width 149 height 30
click at [354, 531] on div "Flip bend" at bounding box center [383, 537] width 149 height 30
drag, startPoint x: 274, startPoint y: 513, endPoint x: 302, endPoint y: 442, distance: 76.4
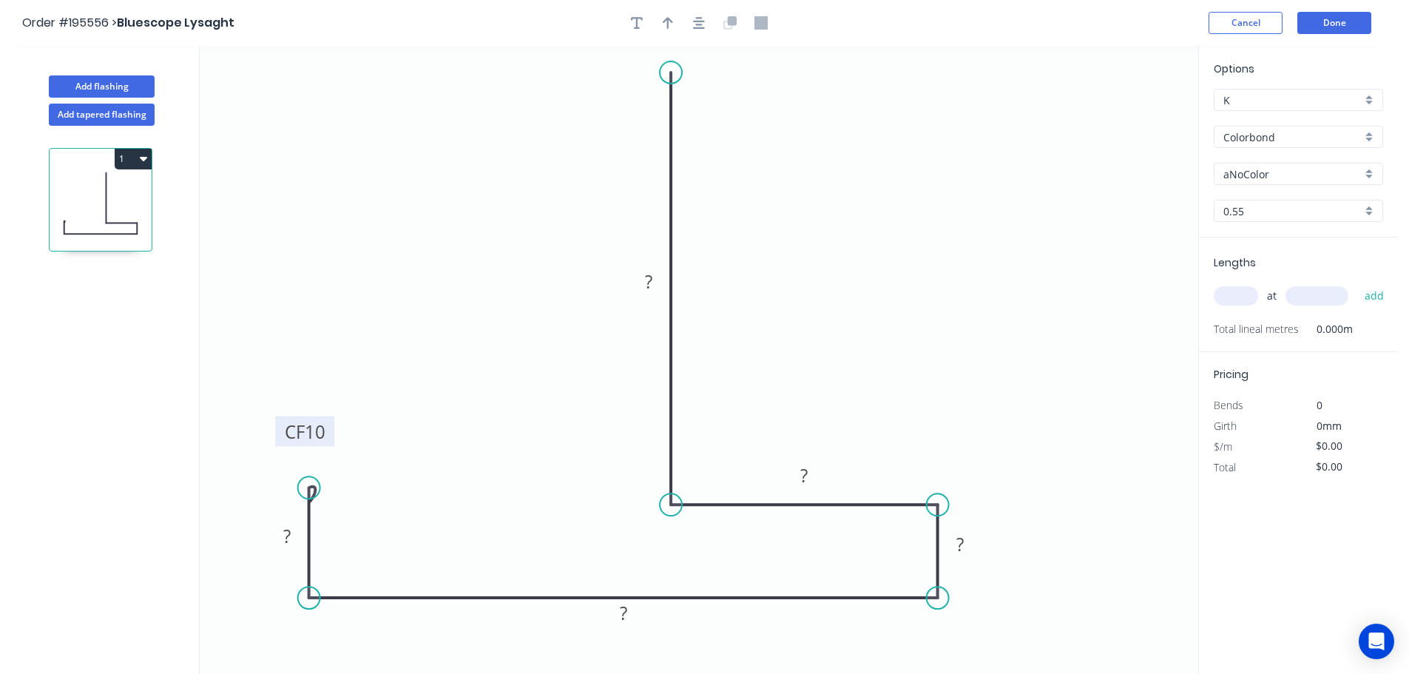
click at [302, 442] on rect at bounding box center [304, 432] width 59 height 30
click at [324, 429] on tspan "10" at bounding box center [316, 429] width 21 height 24
click at [695, 27] on icon "button" at bounding box center [699, 22] width 12 height 13
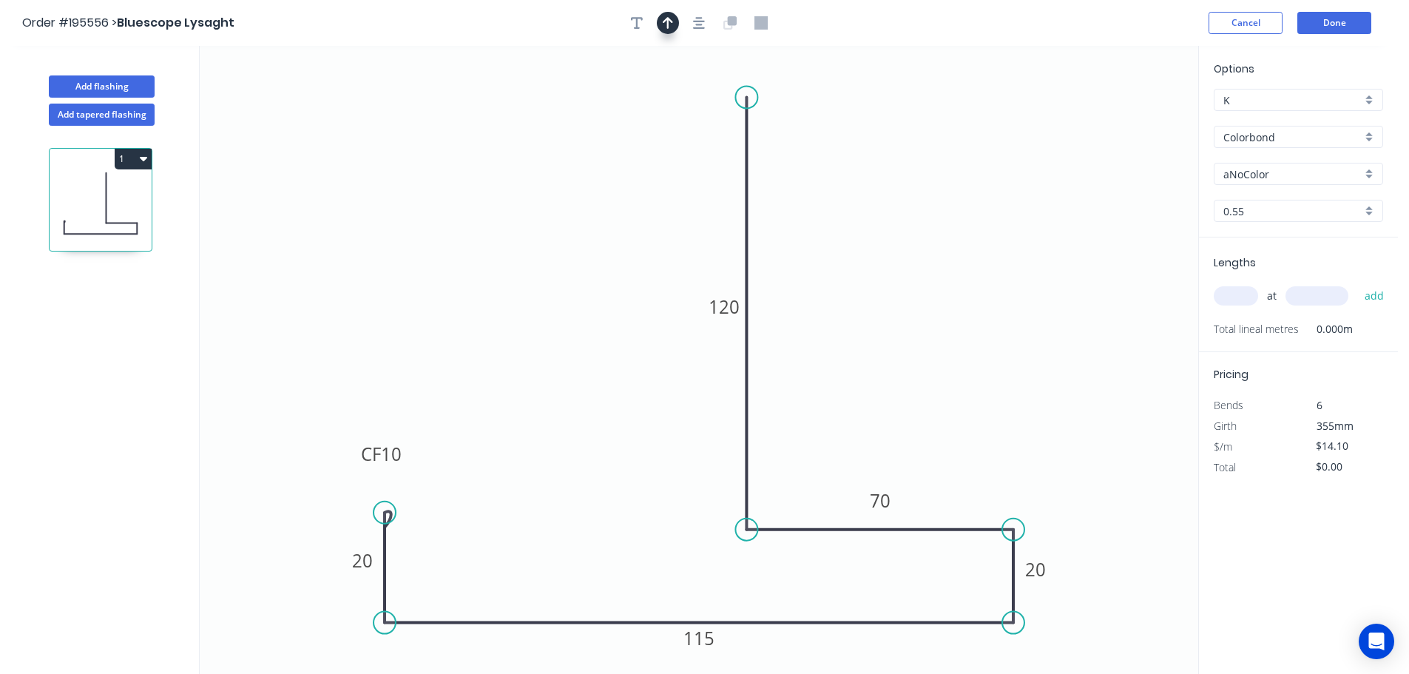
click at [671, 21] on icon "button" at bounding box center [668, 23] width 10 height 12
click at [1122, 117] on icon at bounding box center [1123, 102] width 13 height 47
click at [1122, 117] on icon at bounding box center [1136, 108] width 43 height 43
drag, startPoint x: 1122, startPoint y: 118, endPoint x: 1117, endPoint y: 162, distance: 44.7
click at [1117, 162] on icon at bounding box center [1133, 161] width 47 height 13
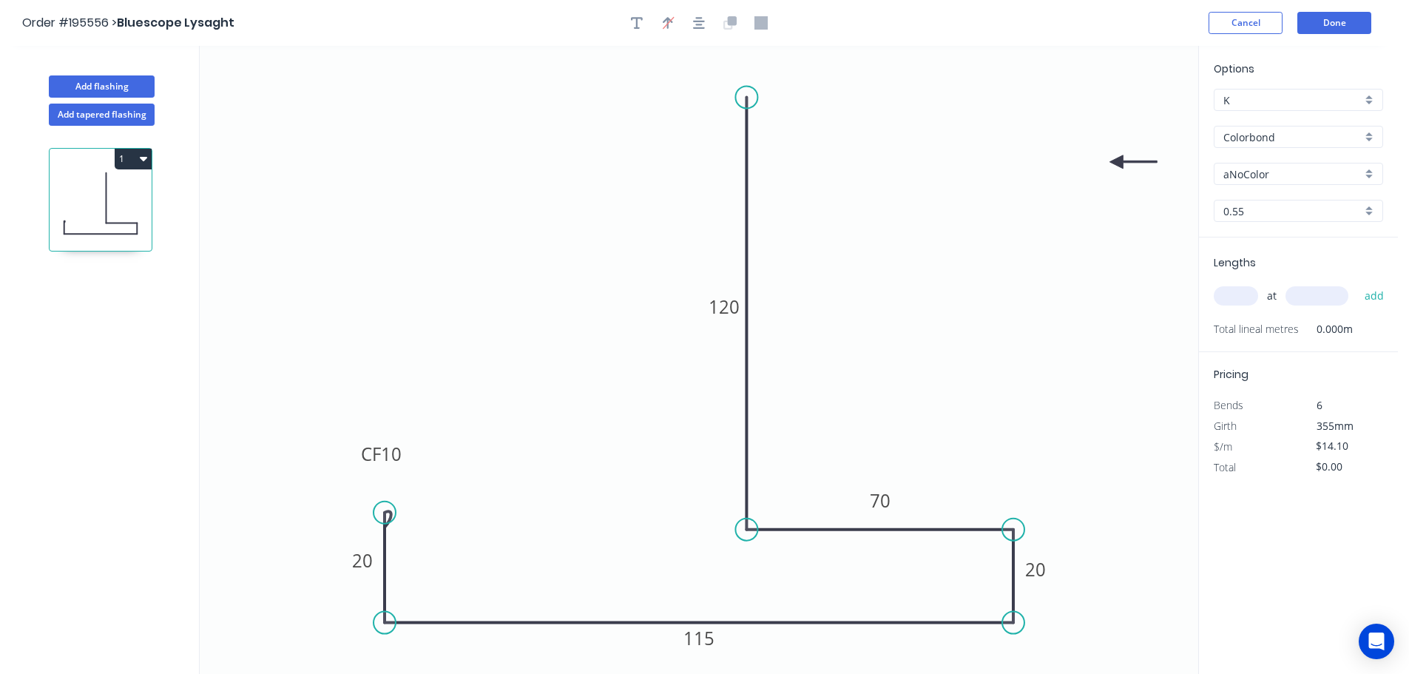
click at [1272, 178] on input "aNoColor" at bounding box center [1293, 174] width 138 height 16
click at [1279, 276] on div "Monument" at bounding box center [1299, 269] width 168 height 26
click at [1242, 297] on input "text" at bounding box center [1236, 295] width 44 height 19
click at [1358, 283] on button "add" at bounding box center [1375, 295] width 35 height 25
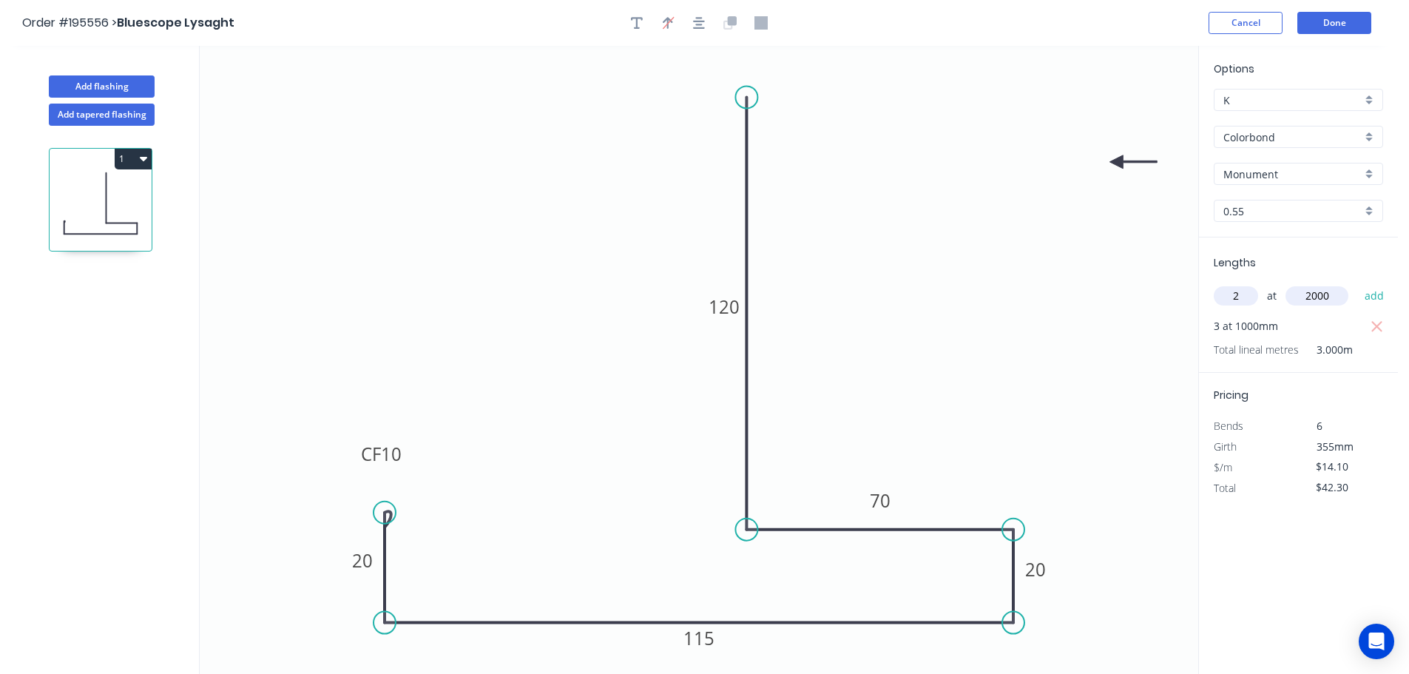
click at [1358, 283] on button "add" at bounding box center [1375, 295] width 35 height 25
click at [144, 156] on icon "button" at bounding box center [143, 158] width 7 height 12
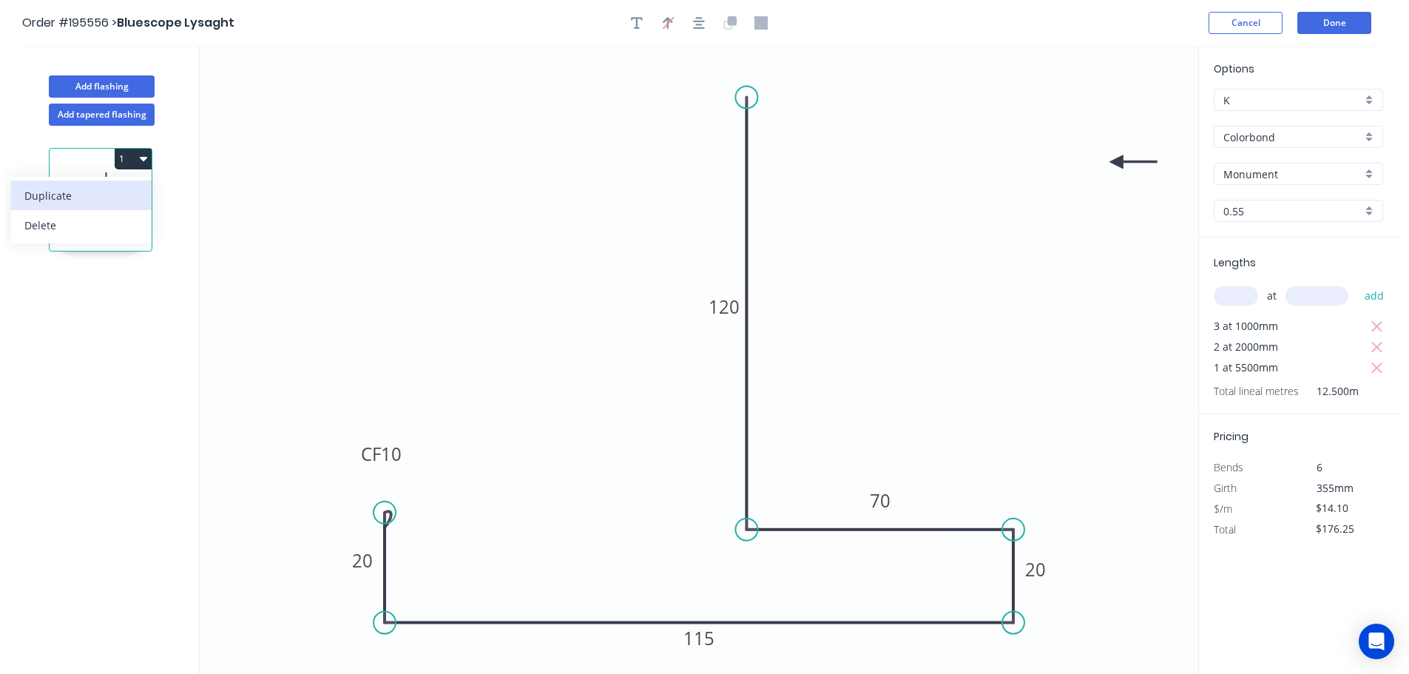
click at [117, 198] on div "Duplicate" at bounding box center [81, 195] width 114 height 21
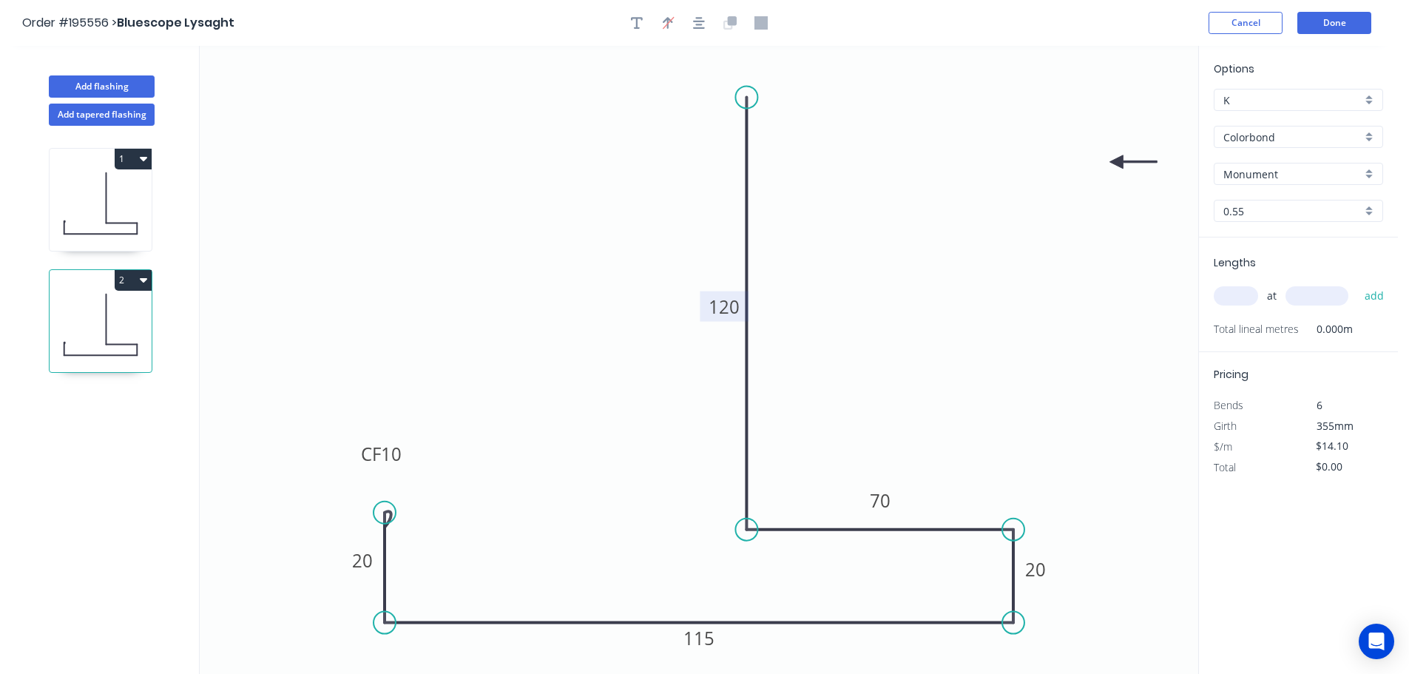
click at [724, 303] on tspan "120" at bounding box center [724, 306] width 31 height 24
click at [1219, 300] on input "text" at bounding box center [1236, 295] width 44 height 19
click at [1358, 283] on button "add" at bounding box center [1375, 295] width 35 height 25
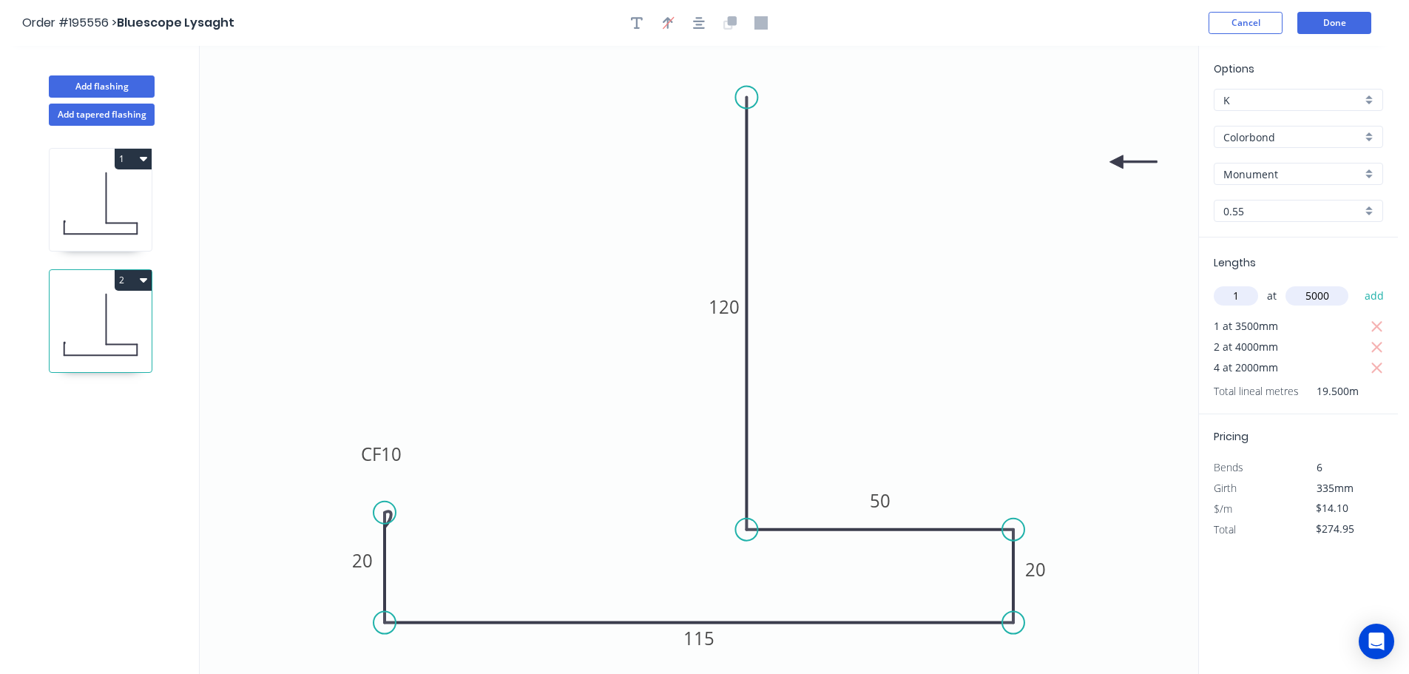
click at [1358, 283] on button "add" at bounding box center [1375, 295] width 35 height 25
click at [398, 451] on tspan "10" at bounding box center [391, 454] width 21 height 24
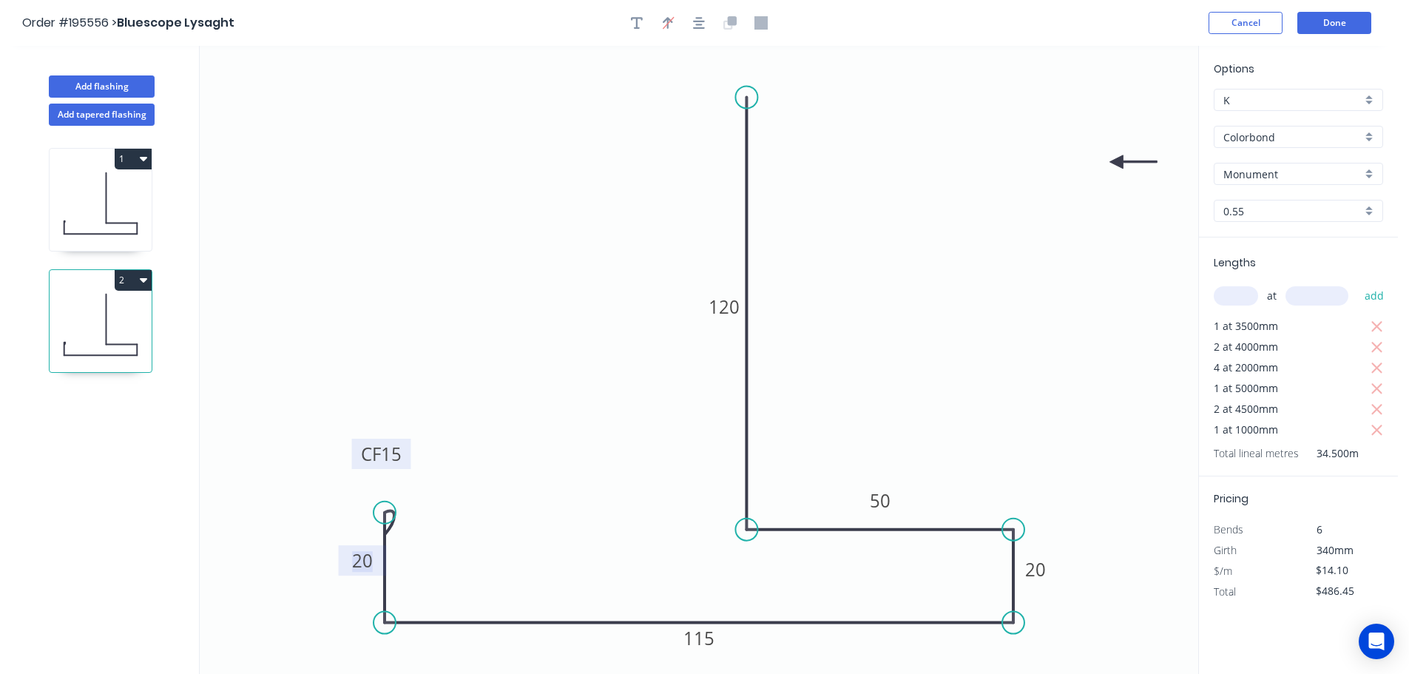
click at [135, 217] on icon at bounding box center [101, 203] width 102 height 95
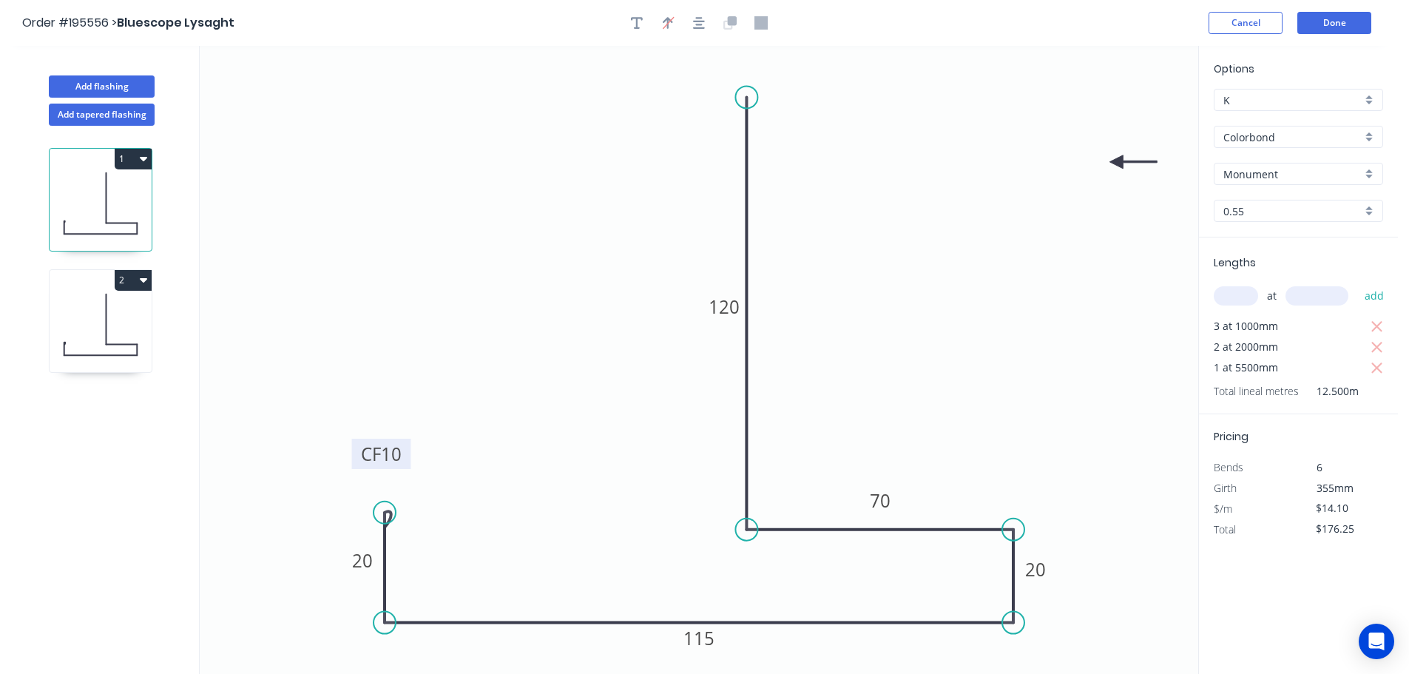
click at [397, 464] on tspan "10" at bounding box center [391, 454] width 21 height 24
click at [1322, 30] on button "Done" at bounding box center [1335, 23] width 74 height 22
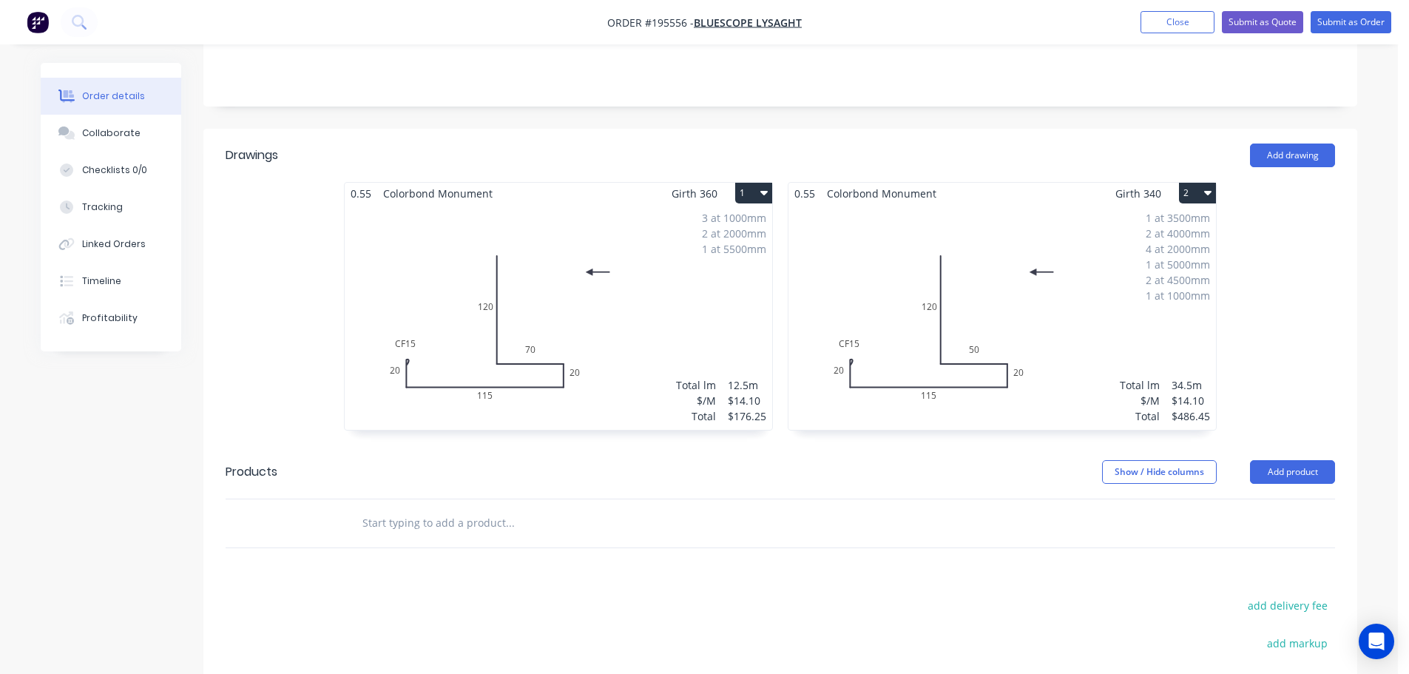
scroll to position [370, 0]
click at [1360, 27] on button "Submit as Order" at bounding box center [1351, 22] width 81 height 22
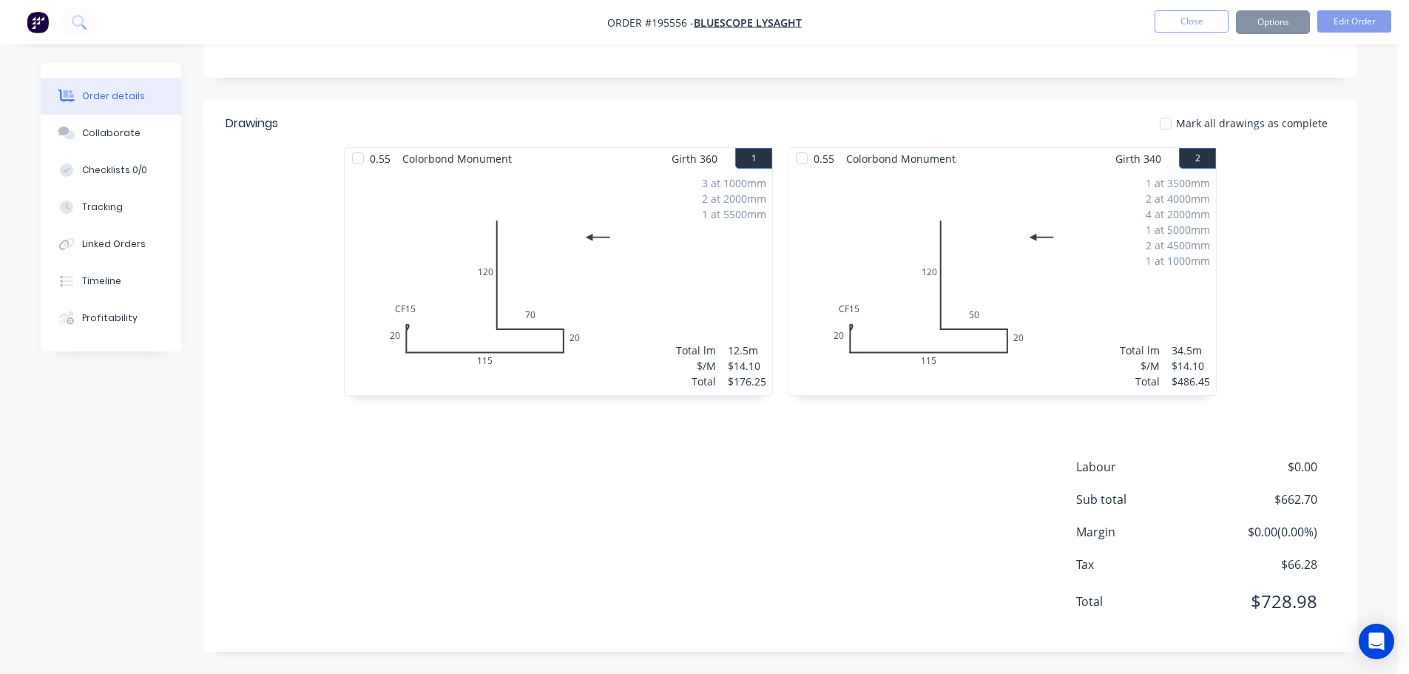
scroll to position [0, 0]
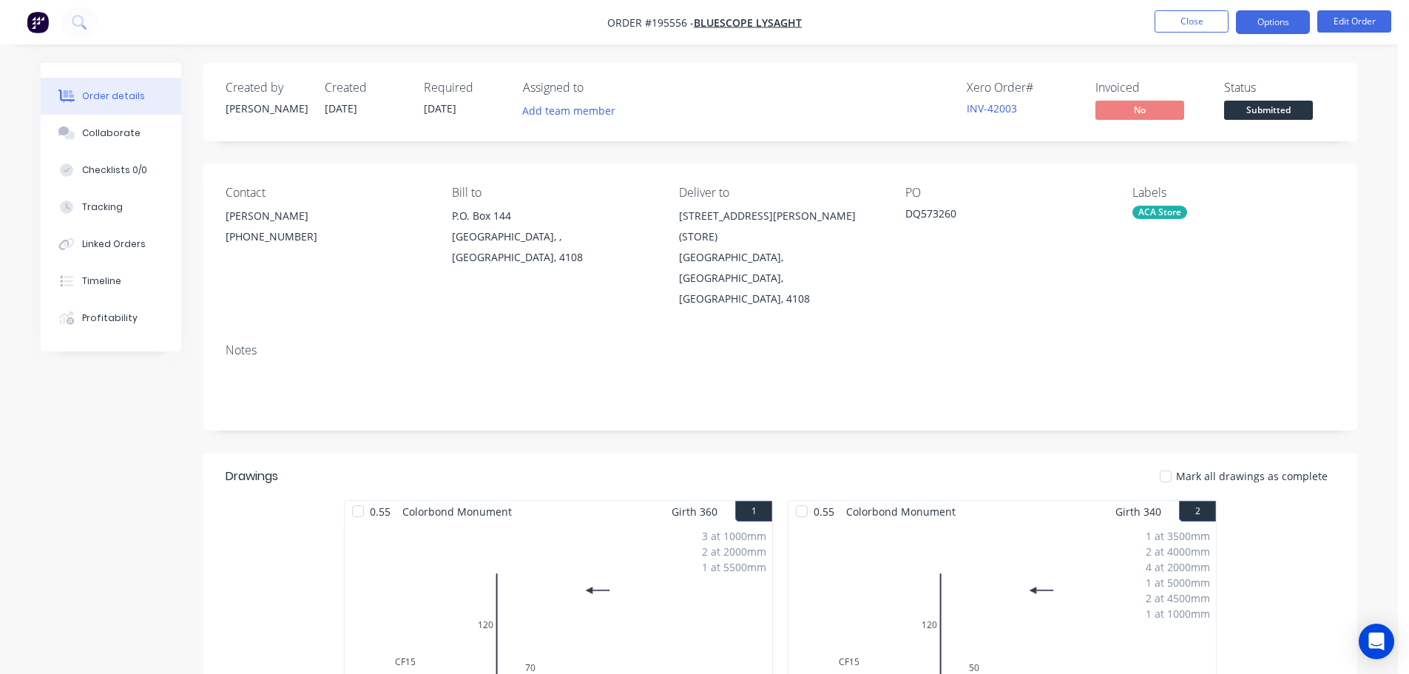
click at [1268, 21] on button "Options" at bounding box center [1273, 22] width 74 height 24
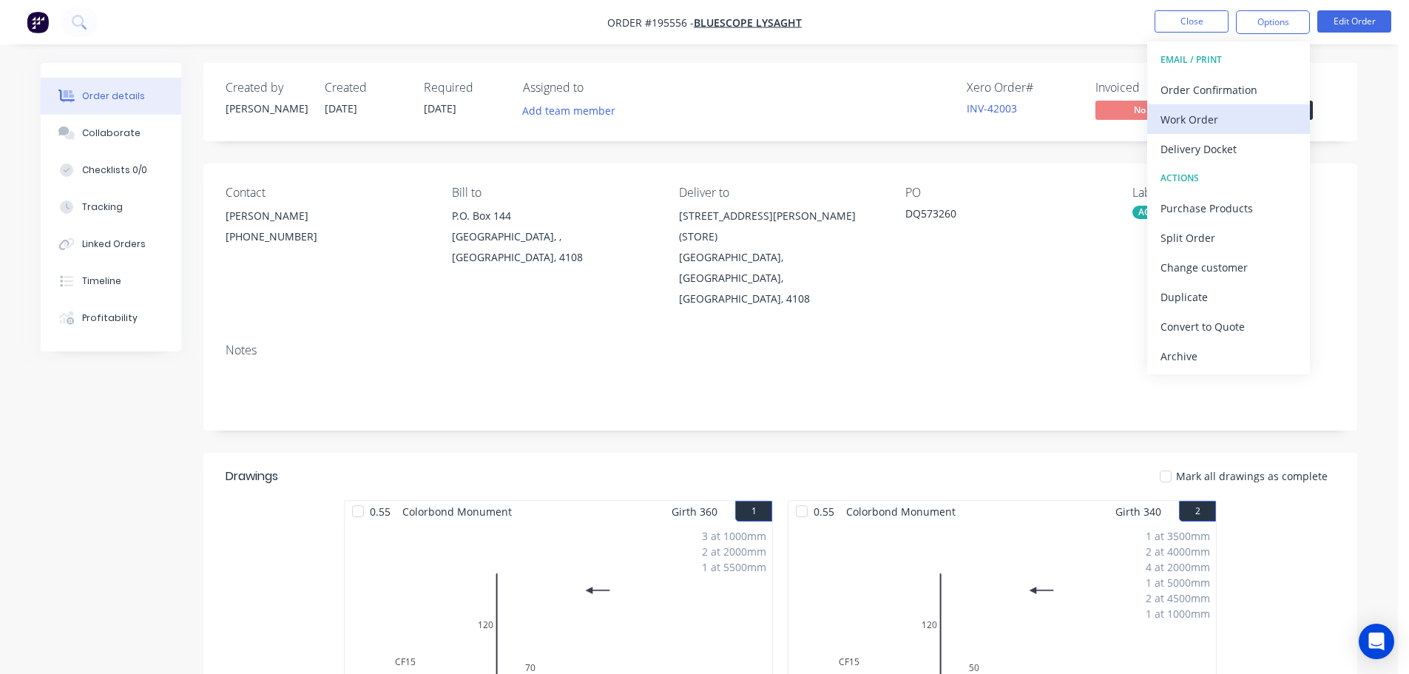
click at [1266, 113] on div "Work Order" at bounding box center [1229, 119] width 136 height 21
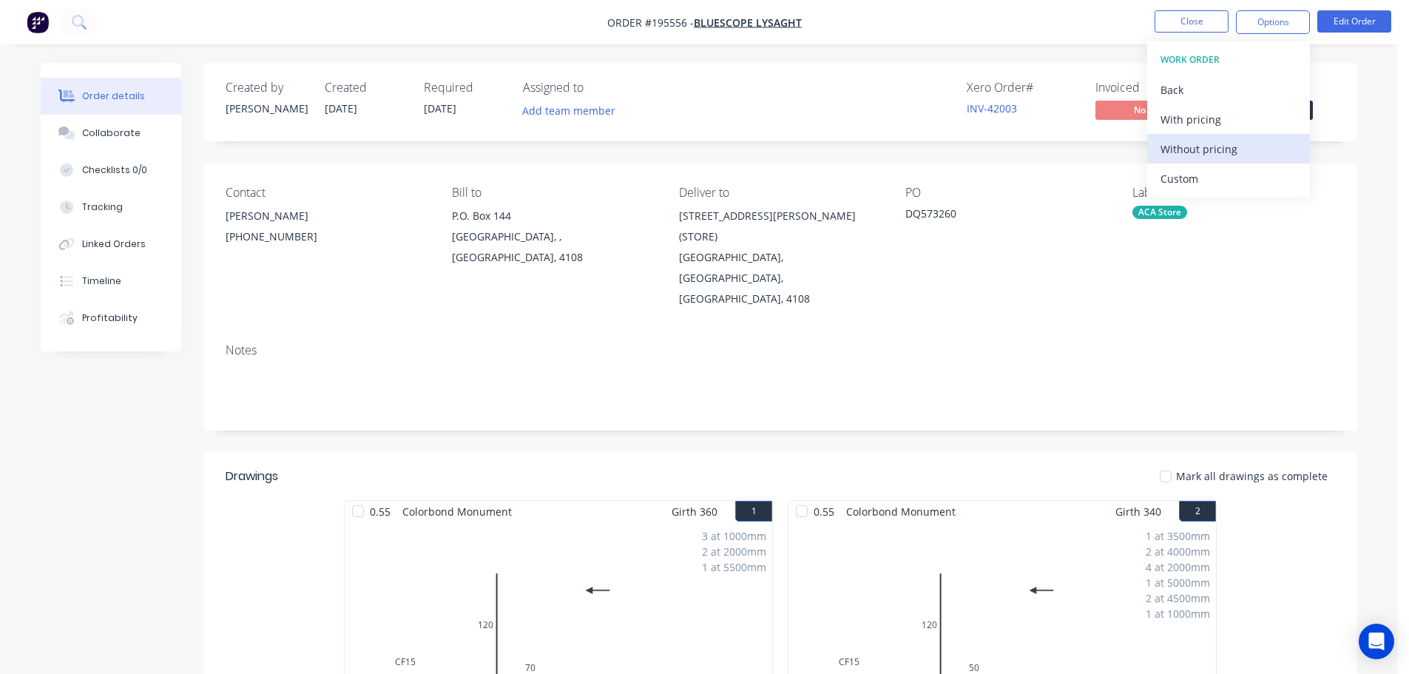
click at [1270, 154] on div "Without pricing" at bounding box center [1229, 148] width 136 height 21
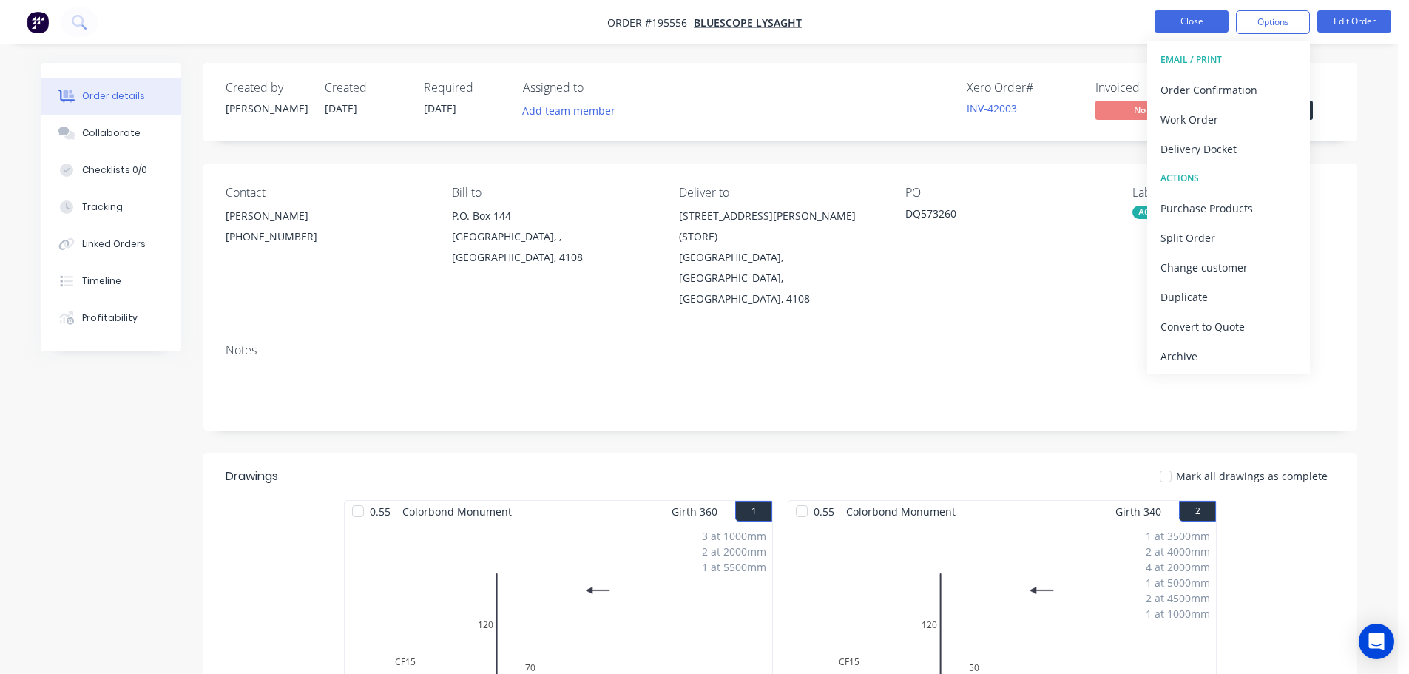
click at [1185, 22] on button "Close" at bounding box center [1192, 21] width 74 height 22
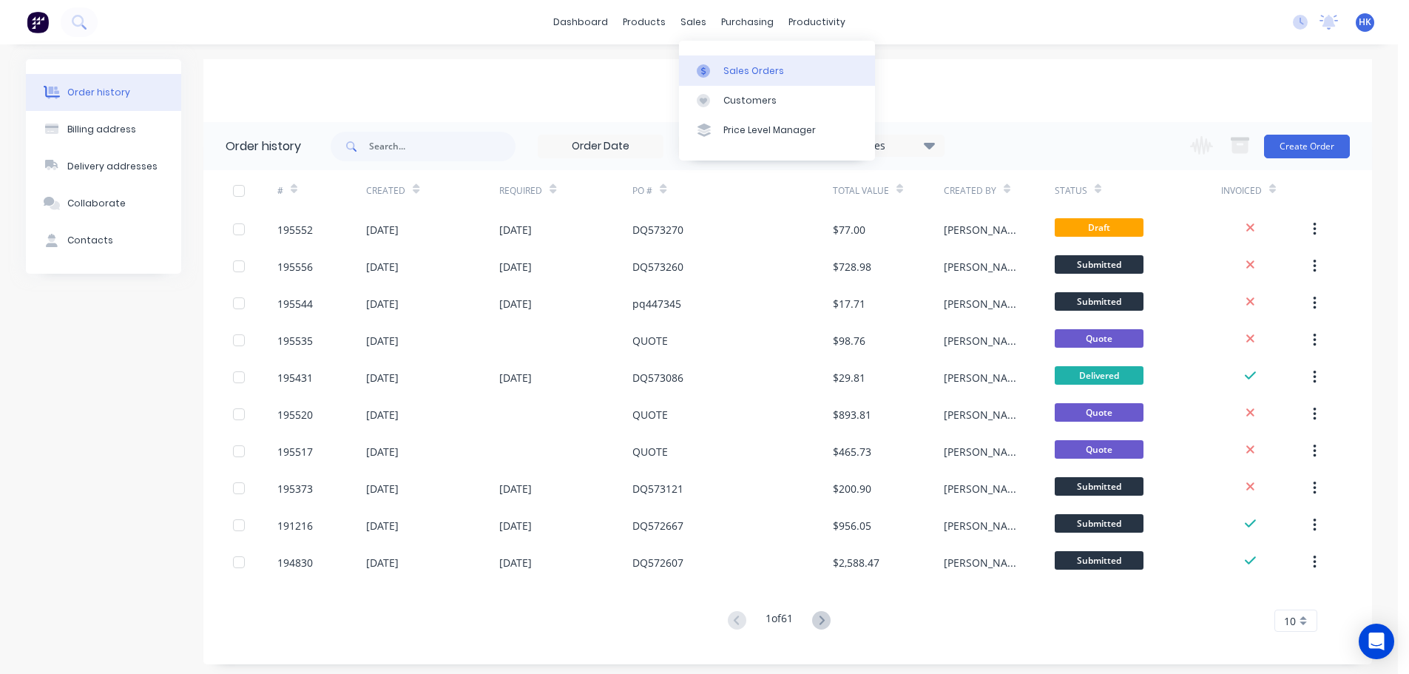
click at [751, 75] on div "Sales Orders" at bounding box center [754, 70] width 61 height 13
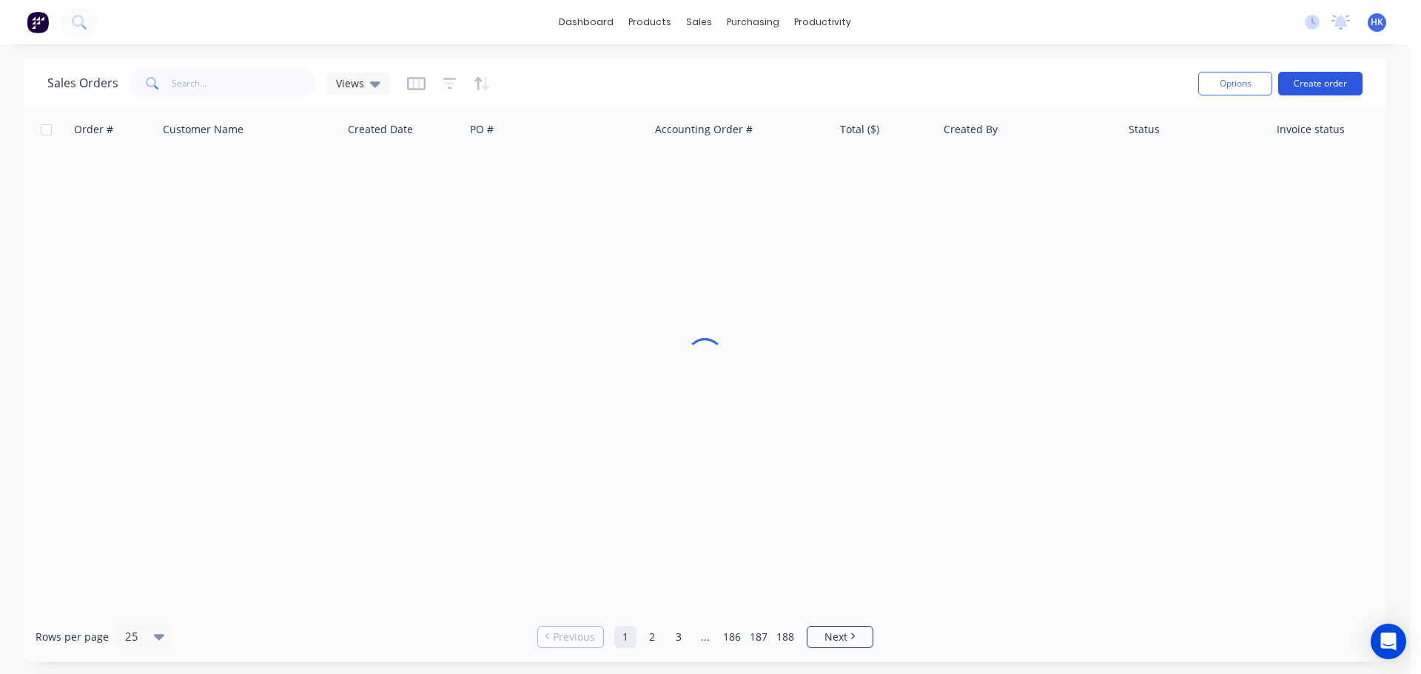
click at [1320, 92] on button "Create order" at bounding box center [1320, 84] width 84 height 24
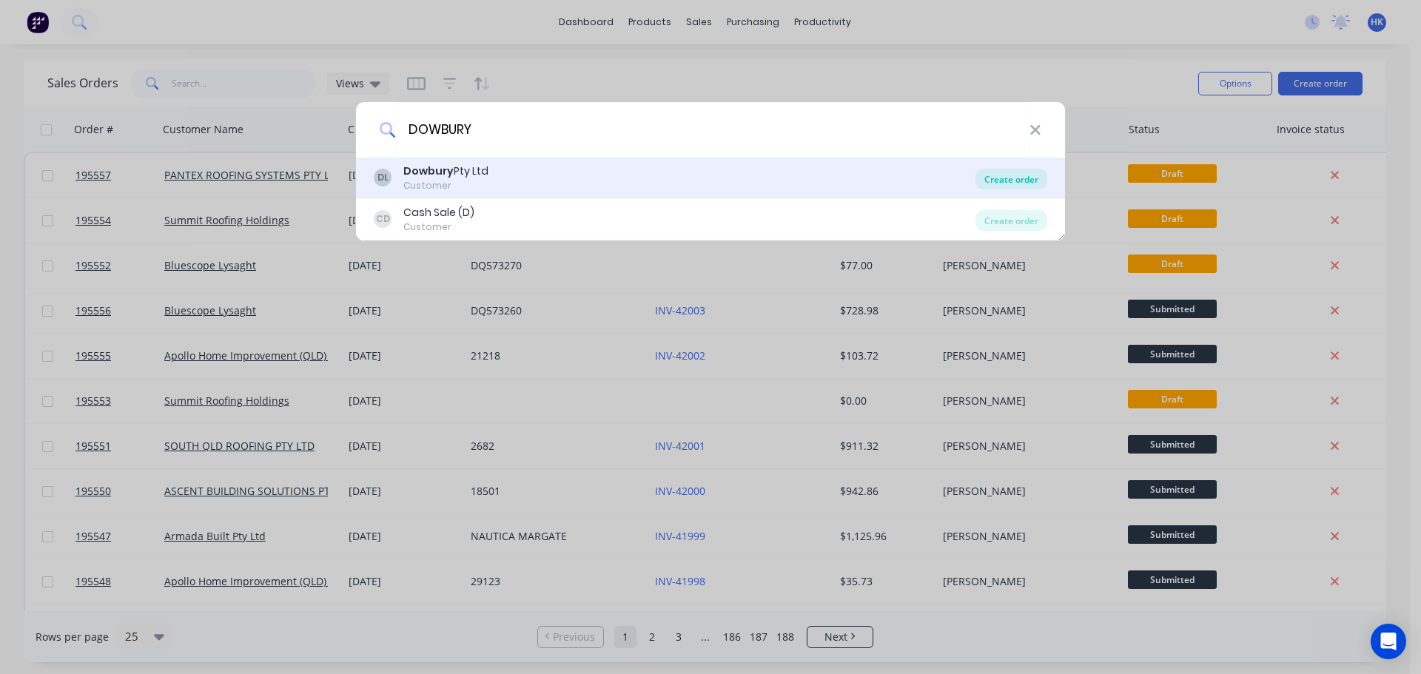
click at [993, 178] on div "Create order" at bounding box center [1011, 179] width 72 height 21
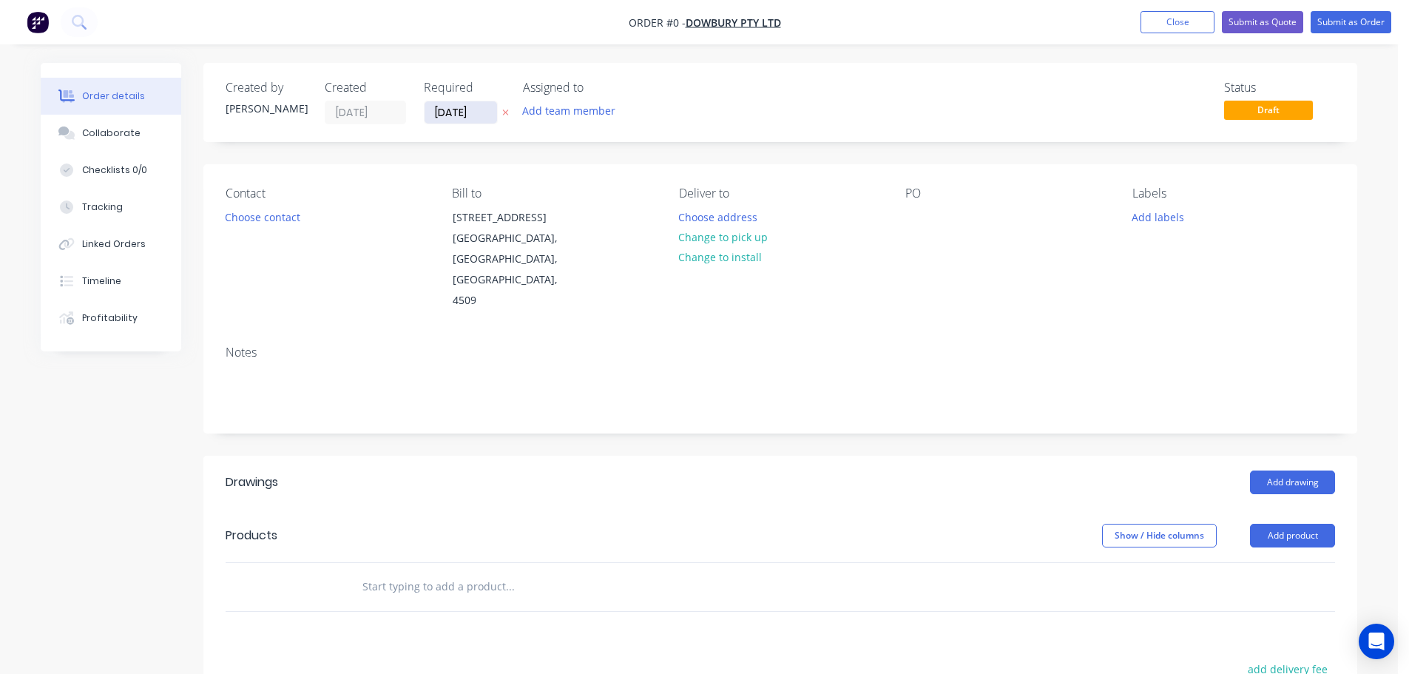
click at [454, 114] on input "[DATE]" at bounding box center [461, 112] width 73 height 22
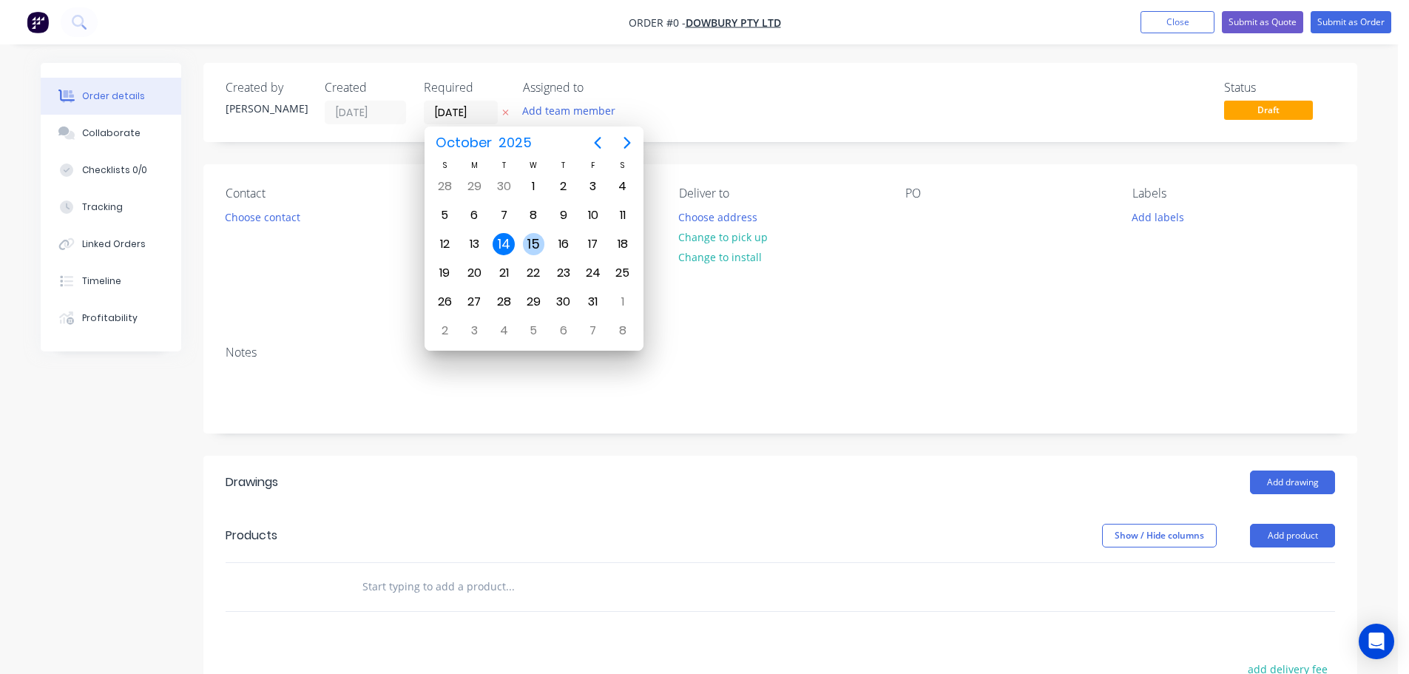
click at [536, 240] on div "15" at bounding box center [534, 244] width 22 height 22
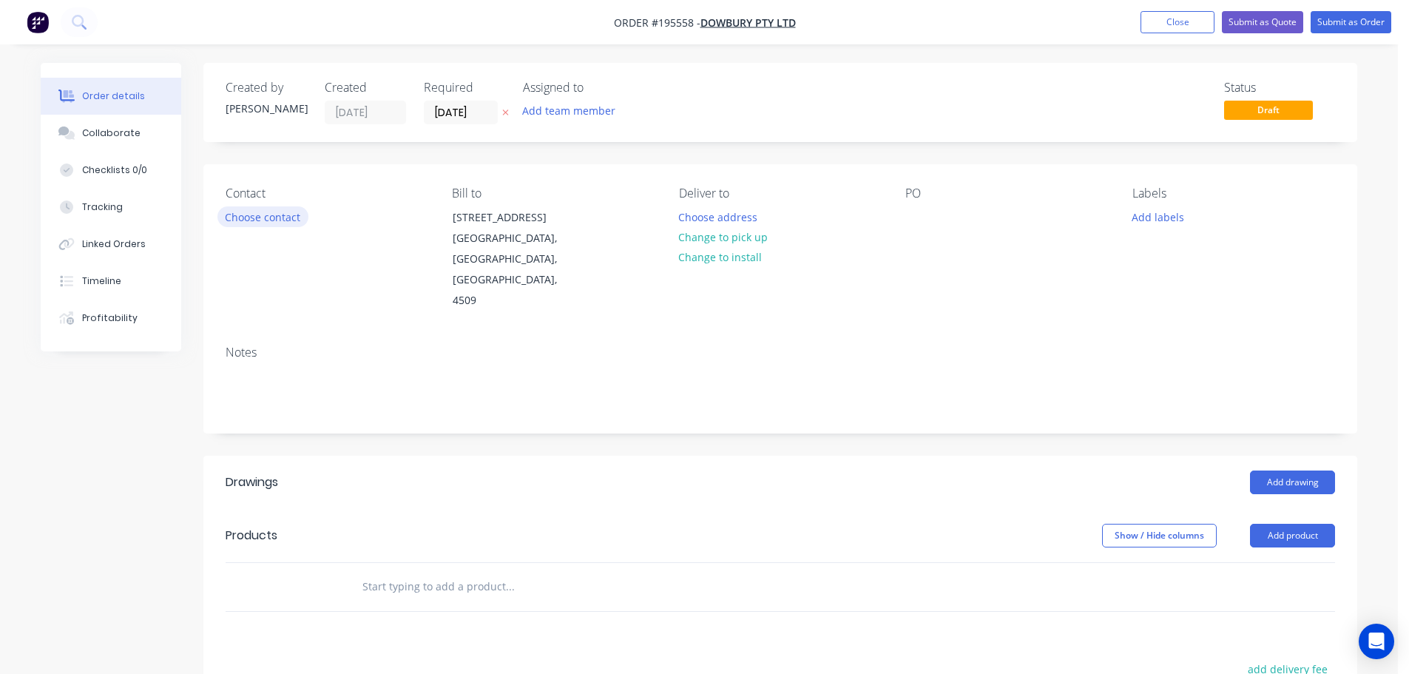
click at [254, 215] on button "Choose contact" at bounding box center [263, 216] width 91 height 20
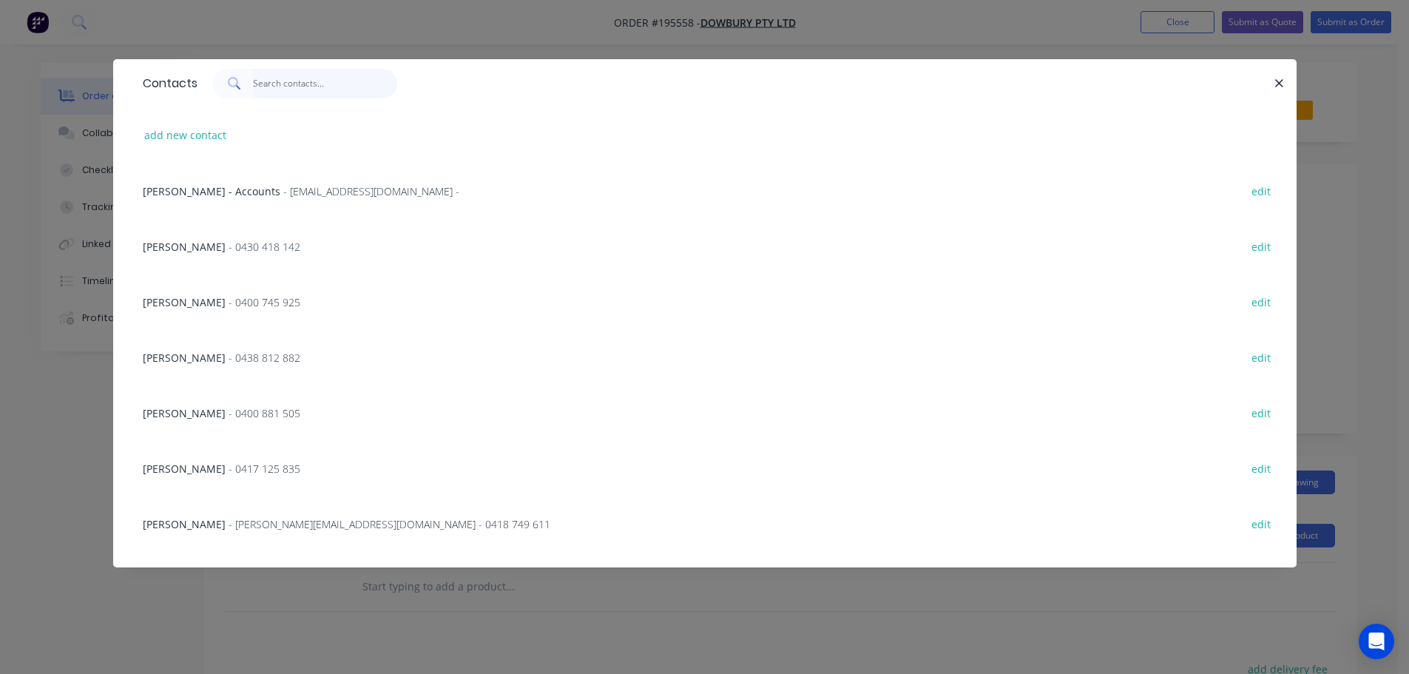
click at [282, 90] on input "text" at bounding box center [325, 84] width 144 height 30
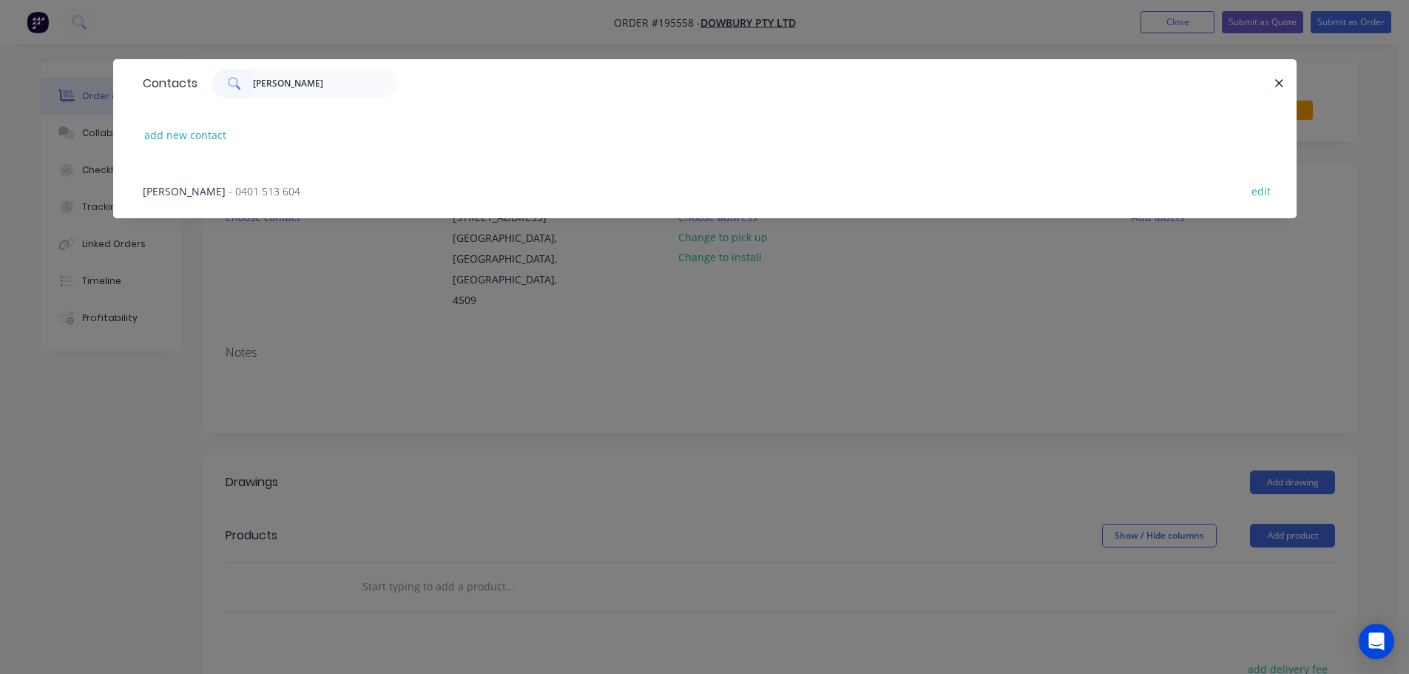
click at [229, 197] on span "- 0401 513 604" at bounding box center [265, 191] width 72 height 14
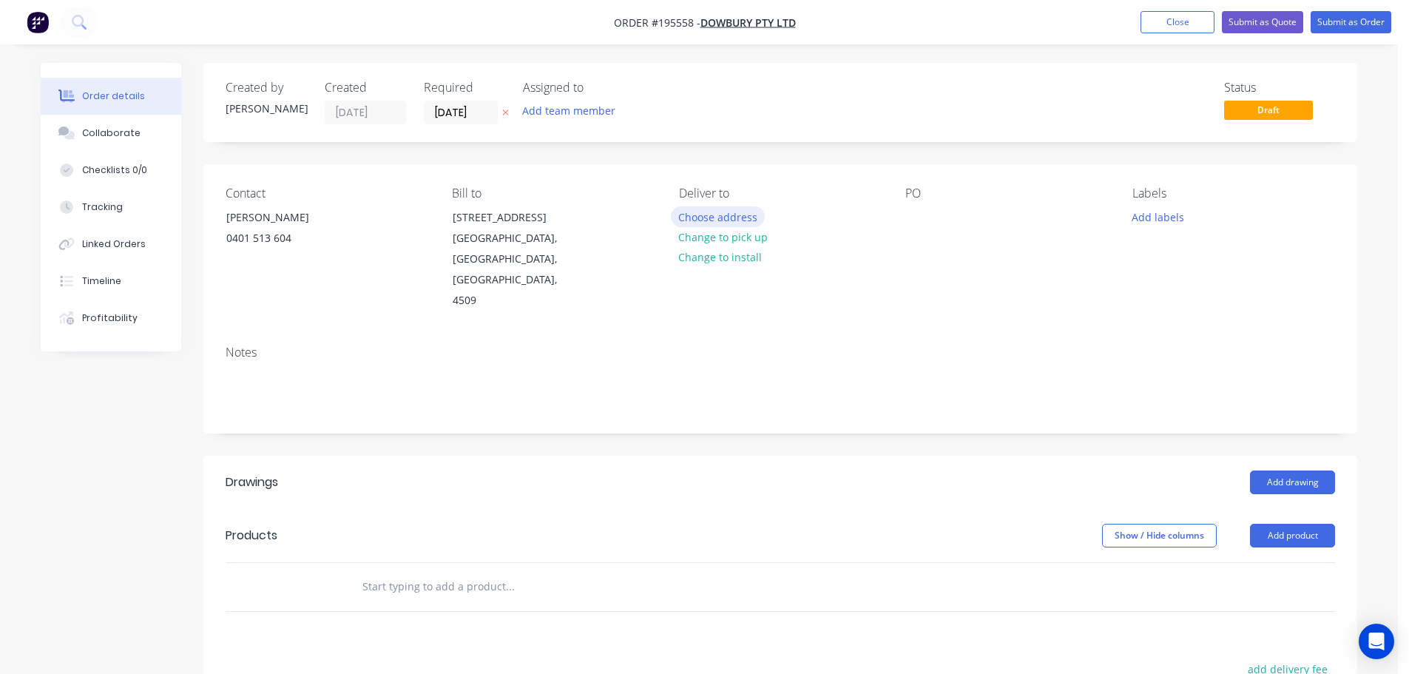
click at [727, 210] on button "Choose address" at bounding box center [718, 216] width 95 height 20
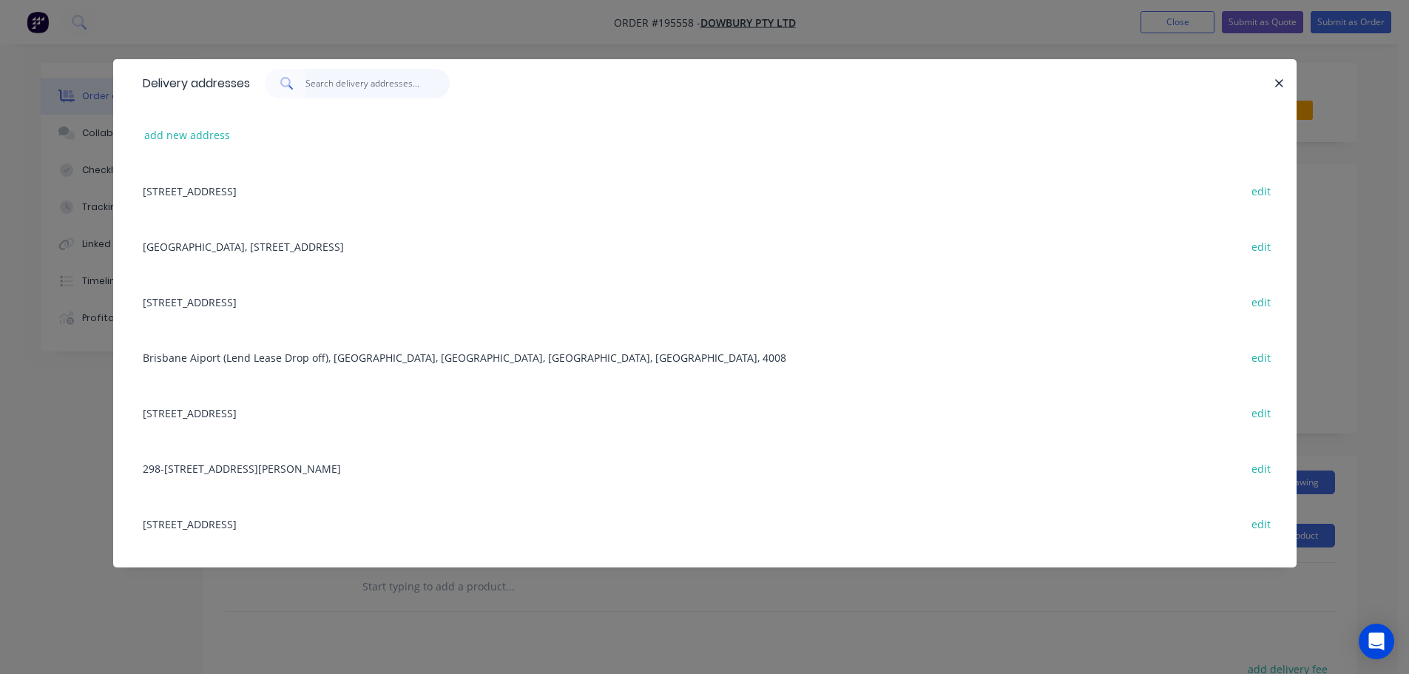
click at [391, 95] on input "text" at bounding box center [378, 84] width 144 height 30
click at [195, 132] on button "add new address" at bounding box center [187, 135] width 101 height 20
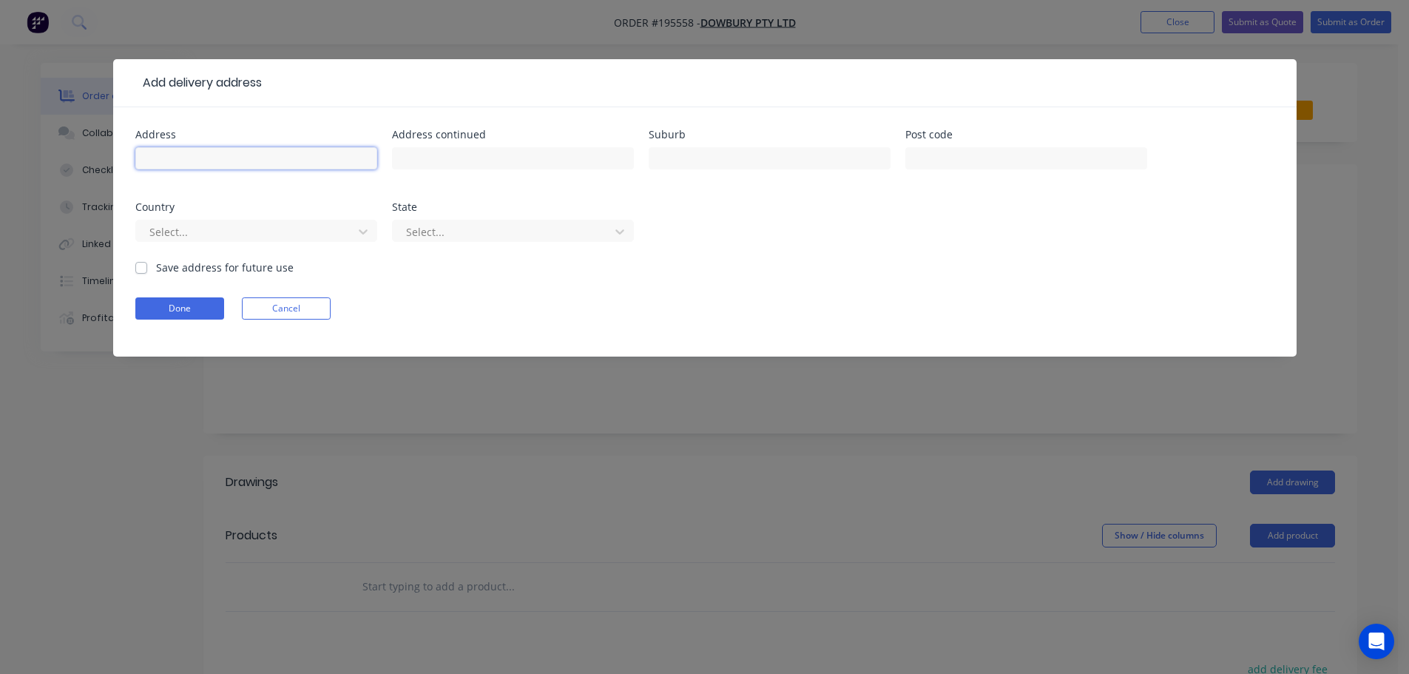
click at [193, 150] on input "text" at bounding box center [256, 158] width 242 height 22
click at [158, 311] on button "Done" at bounding box center [179, 308] width 89 height 22
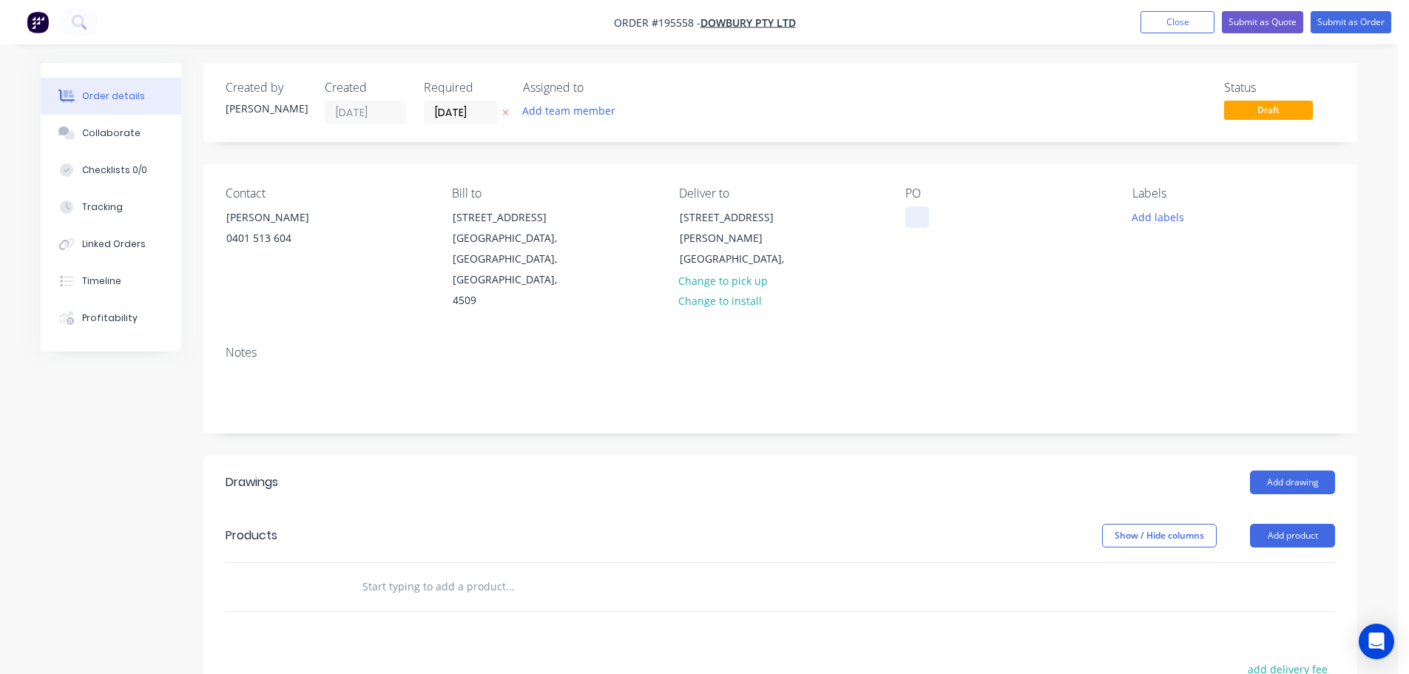
click at [926, 214] on div at bounding box center [918, 216] width 24 height 21
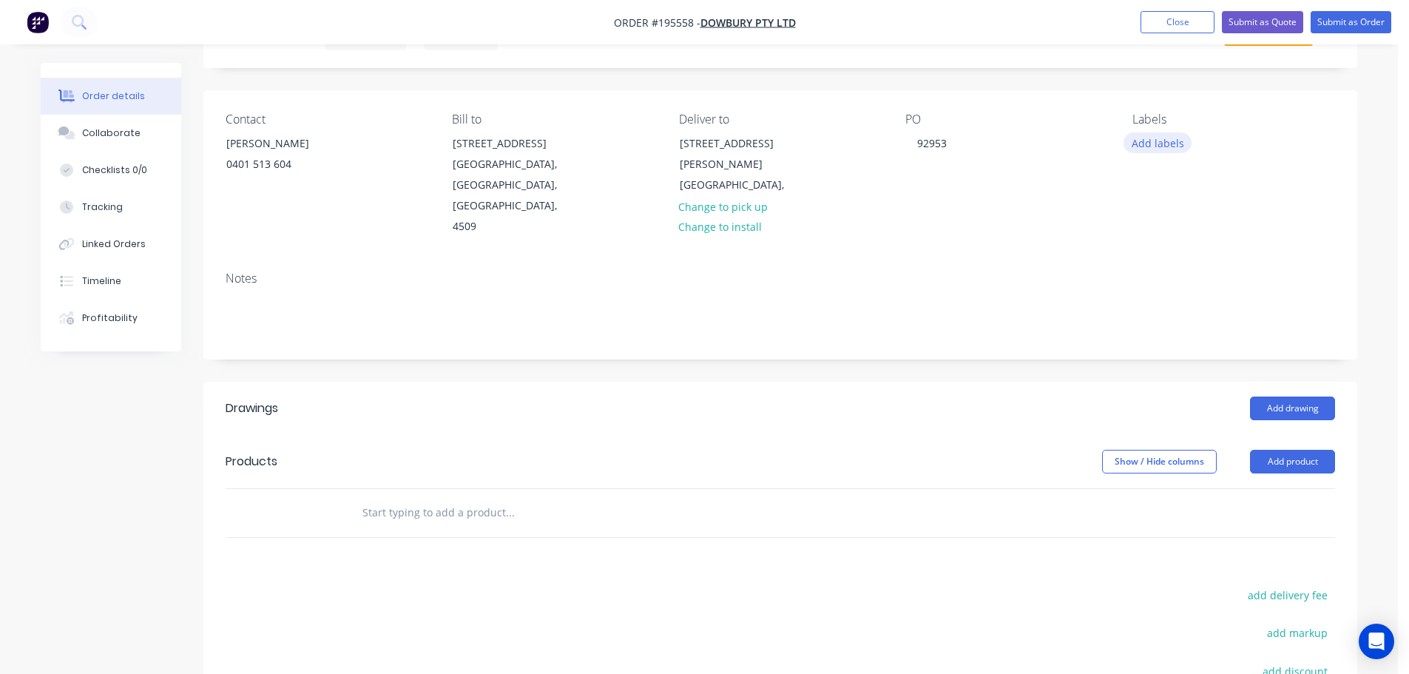
click at [1182, 146] on button "Add labels" at bounding box center [1158, 142] width 68 height 20
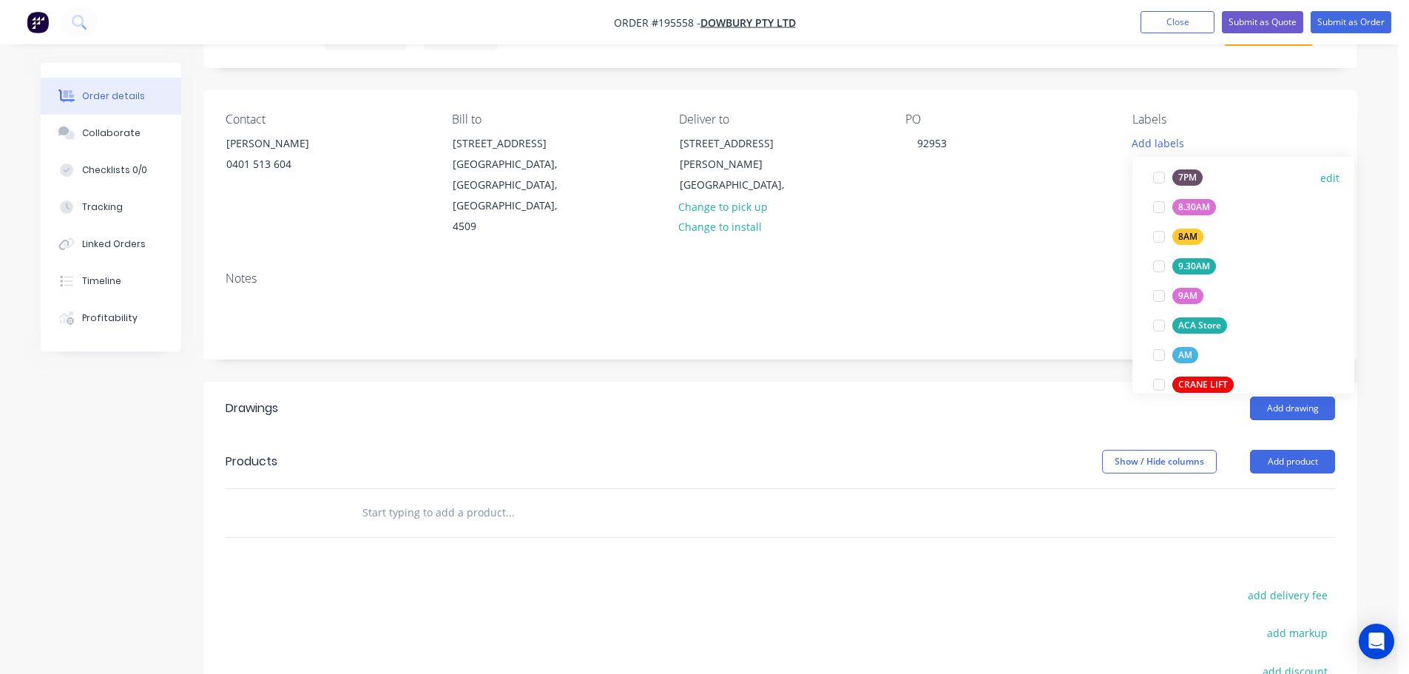
scroll to position [518, 0]
click at [1154, 348] on div at bounding box center [1160, 349] width 30 height 30
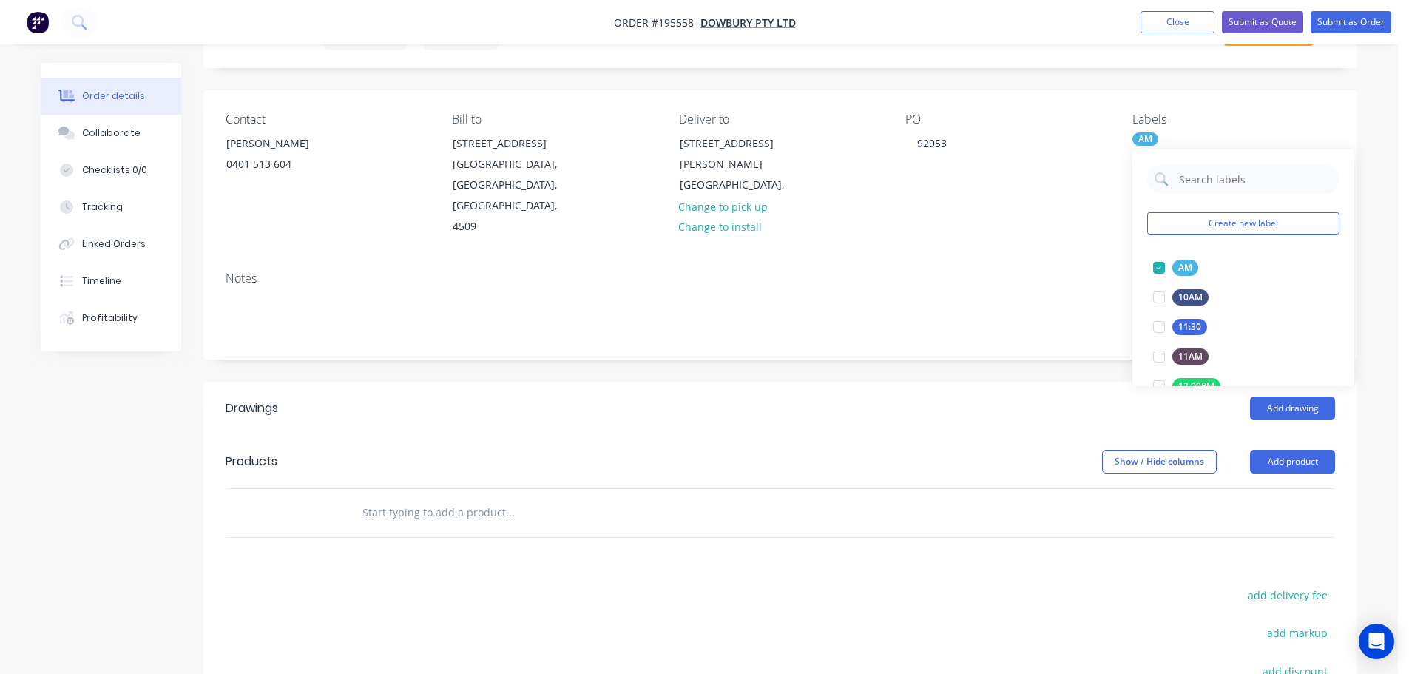
click at [1042, 412] on header "Drawings Add drawing" at bounding box center [780, 408] width 1154 height 53
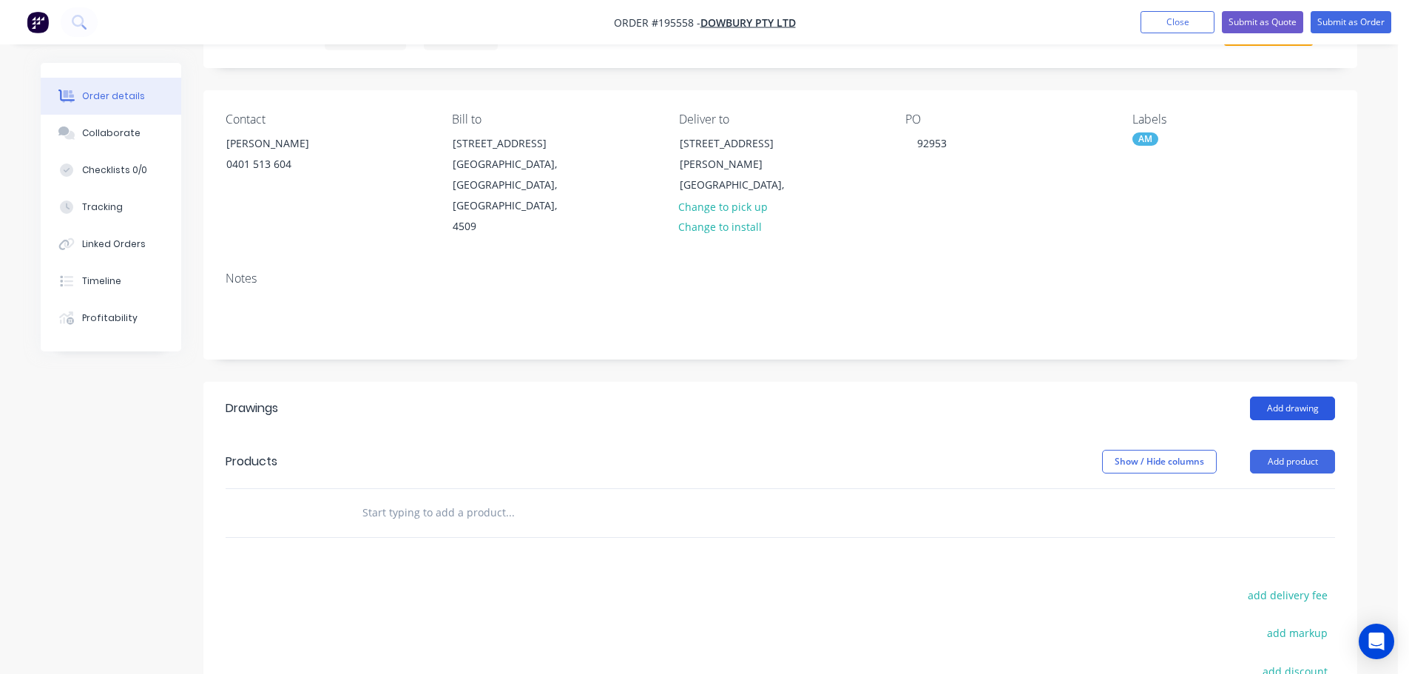
click at [1306, 397] on button "Add drawing" at bounding box center [1292, 409] width 85 height 24
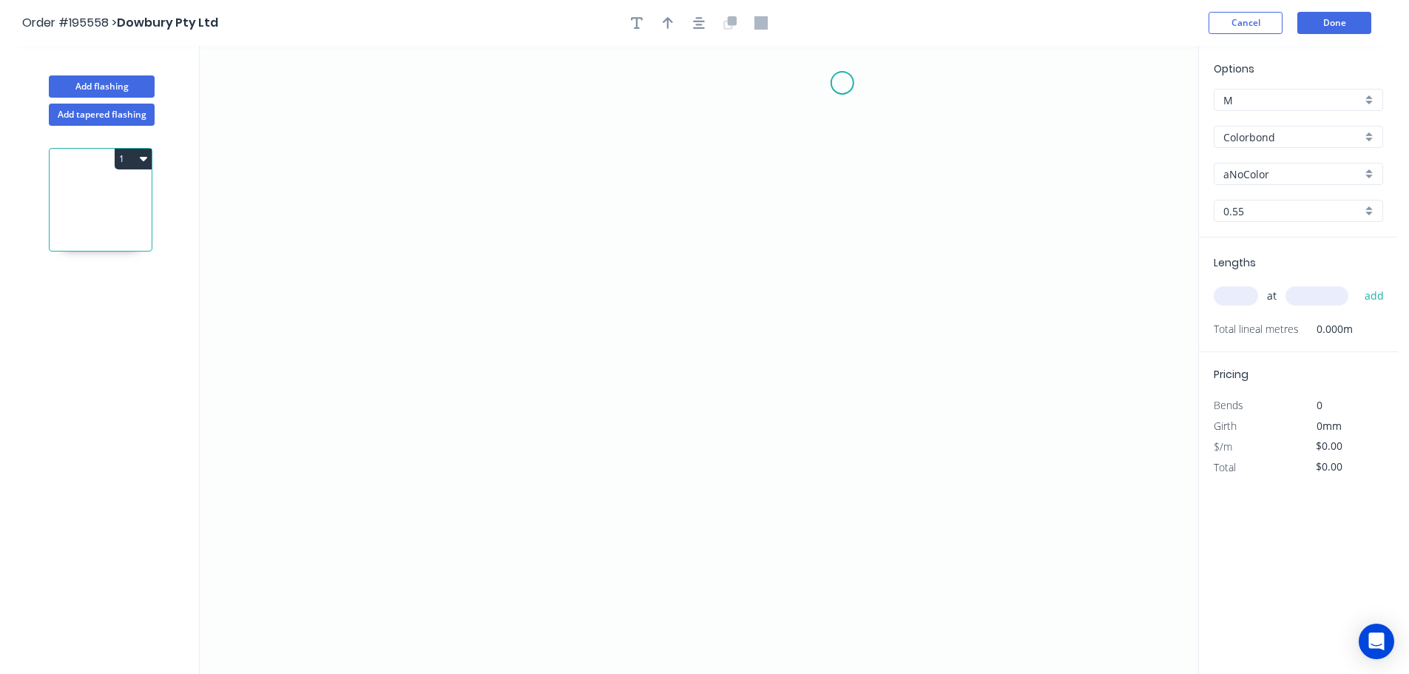
click at [843, 83] on icon "0" at bounding box center [699, 360] width 999 height 628
click at [846, 525] on icon "0" at bounding box center [699, 360] width 999 height 628
click at [700, 529] on icon "0 ?" at bounding box center [699, 360] width 999 height 628
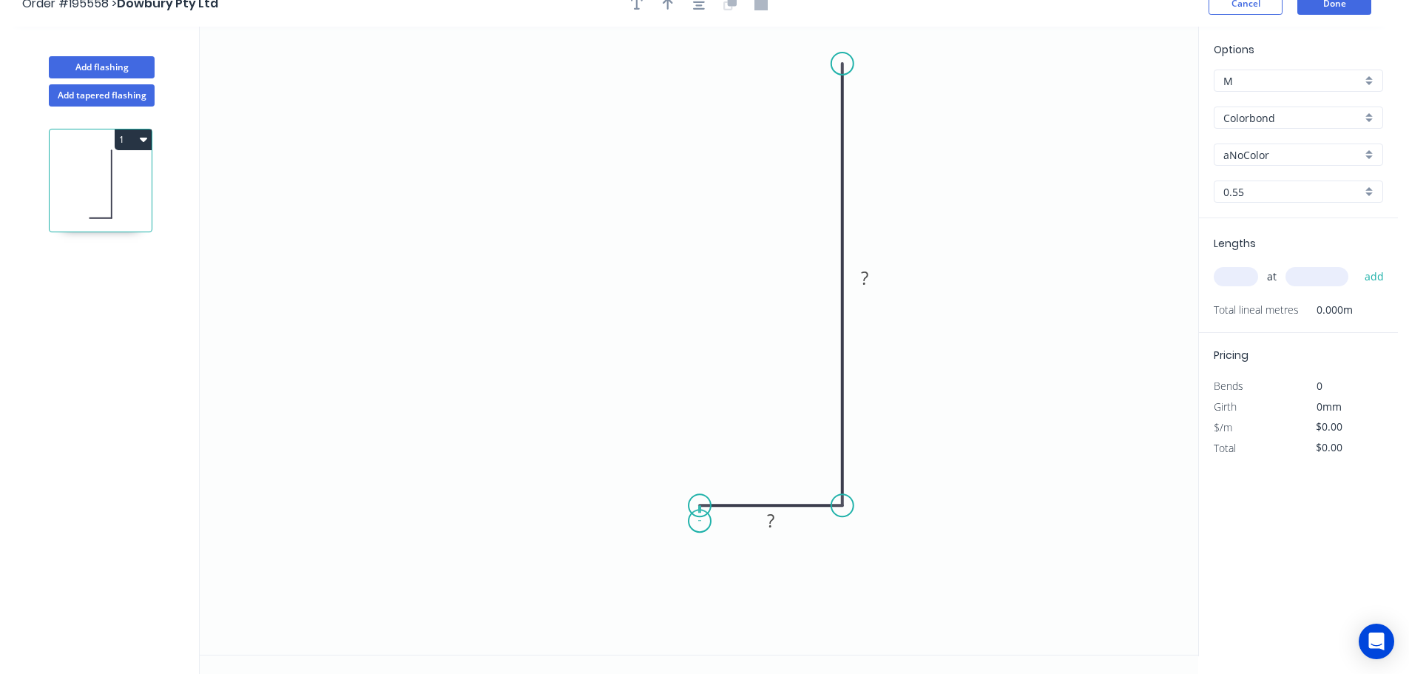
scroll to position [27, 0]
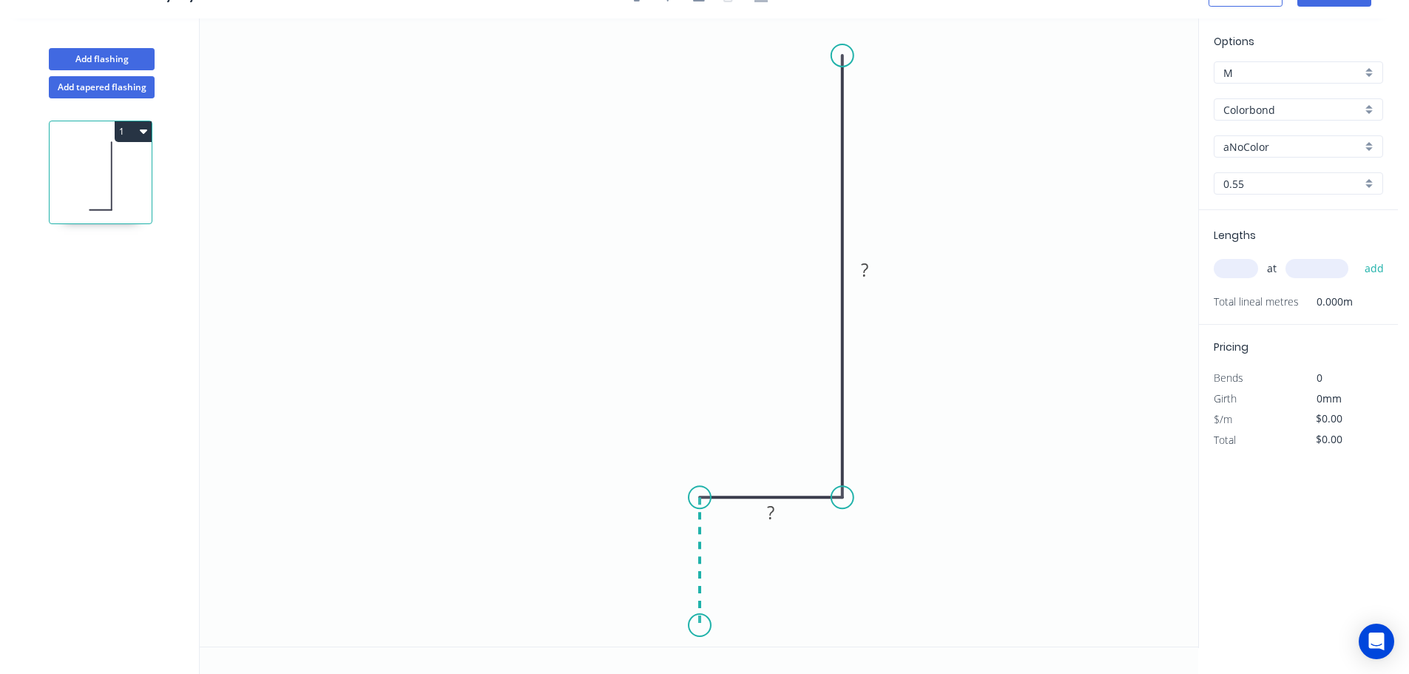
drag, startPoint x: 705, startPoint y: 626, endPoint x: 759, endPoint y: 629, distance: 54.1
click at [705, 627] on icon "0 ? ?" at bounding box center [699, 332] width 999 height 628
click at [1018, 627] on icon "0 ? ? ?" at bounding box center [699, 332] width 999 height 628
drag, startPoint x: 1014, startPoint y: 624, endPoint x: 1025, endPoint y: 624, distance: 11.1
click at [1025, 624] on circle at bounding box center [1025, 626] width 22 height 22
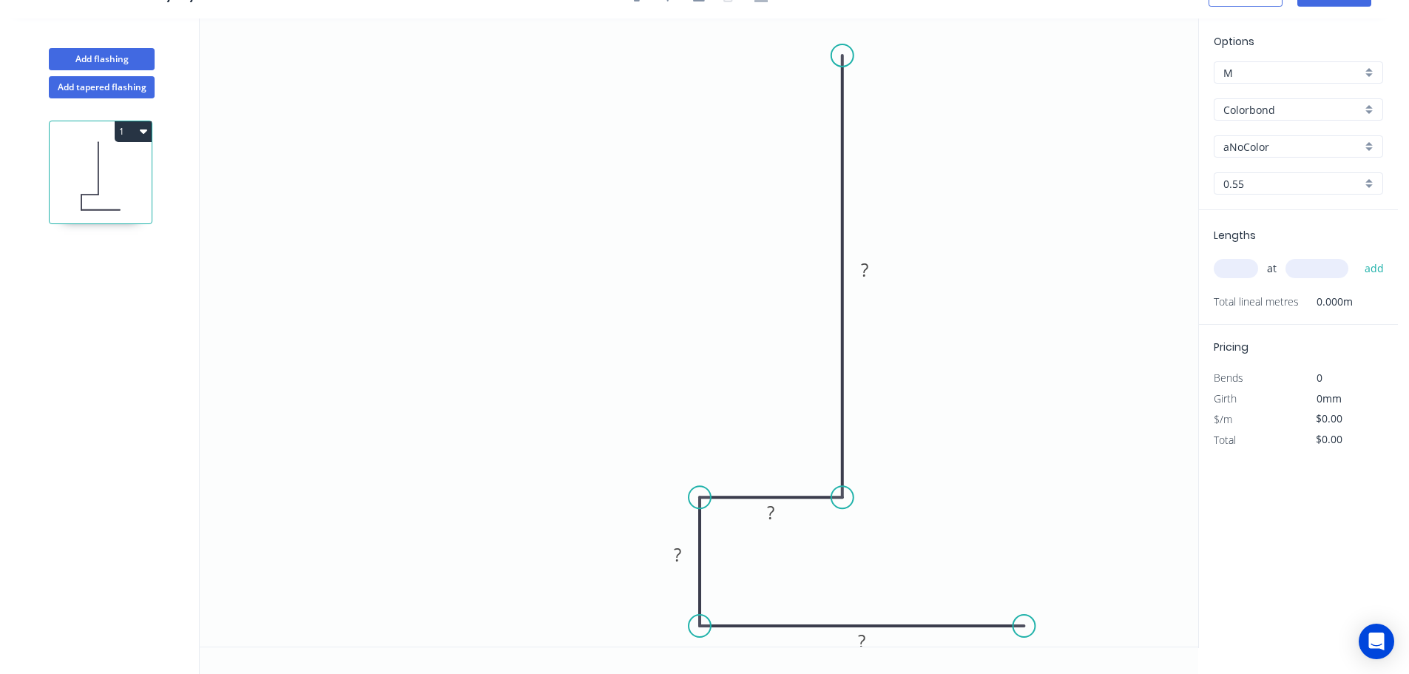
click at [1025, 623] on circle at bounding box center [1025, 626] width 22 height 22
click at [1066, 556] on icon "0 ? ? ? ?" at bounding box center [699, 332] width 999 height 628
click at [872, 270] on rect at bounding box center [865, 270] width 30 height 21
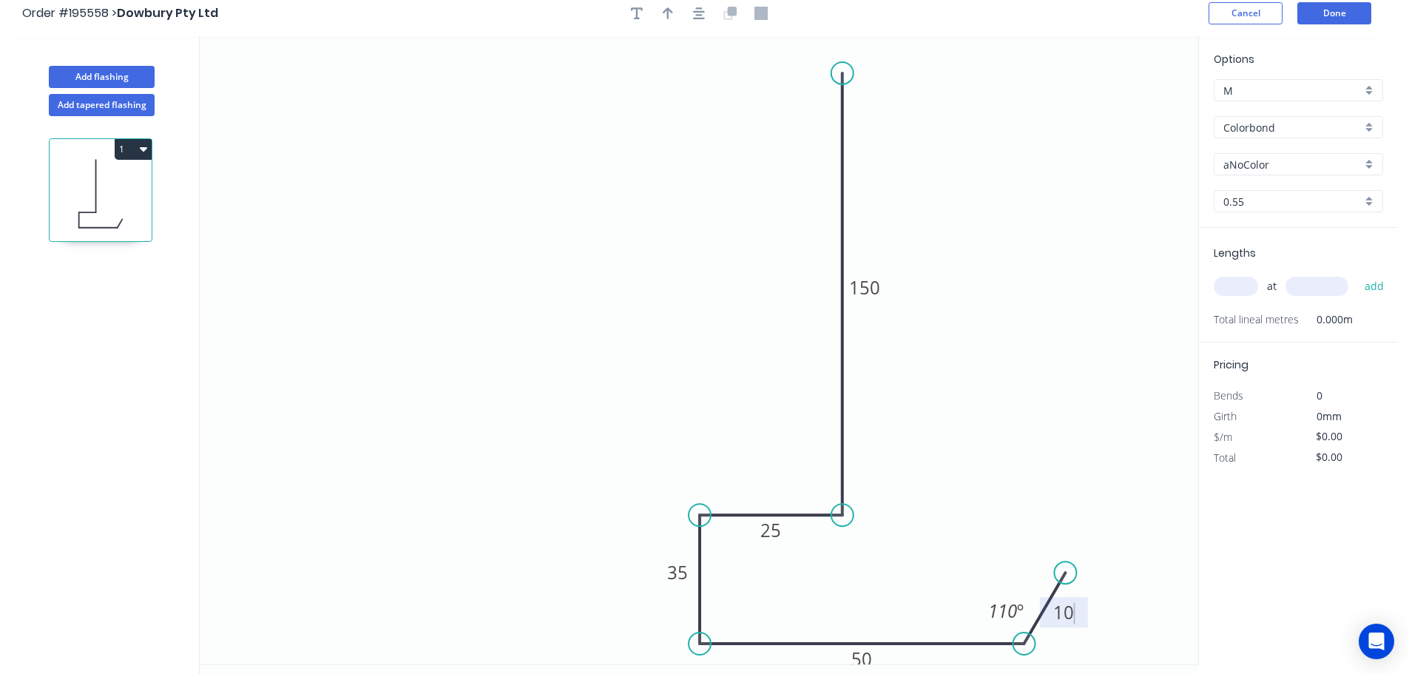
scroll to position [0, 0]
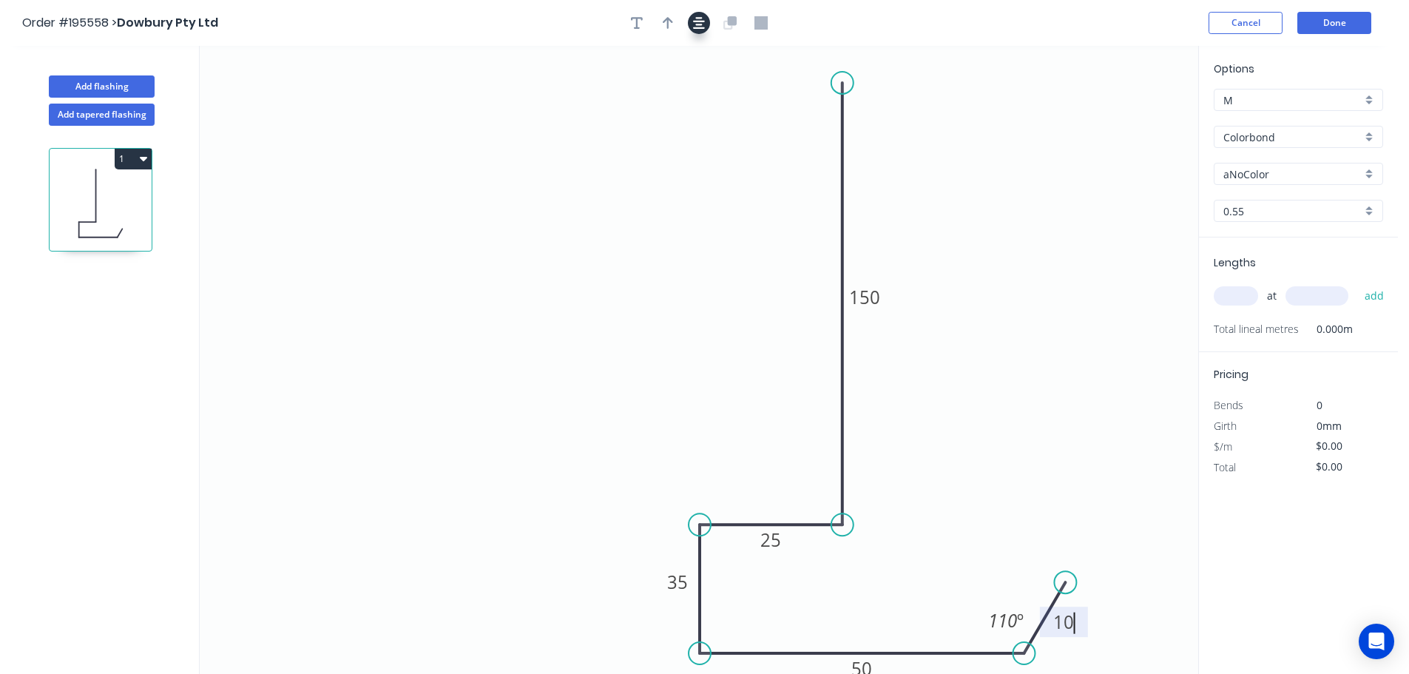
click at [706, 17] on button "button" at bounding box center [699, 23] width 22 height 22
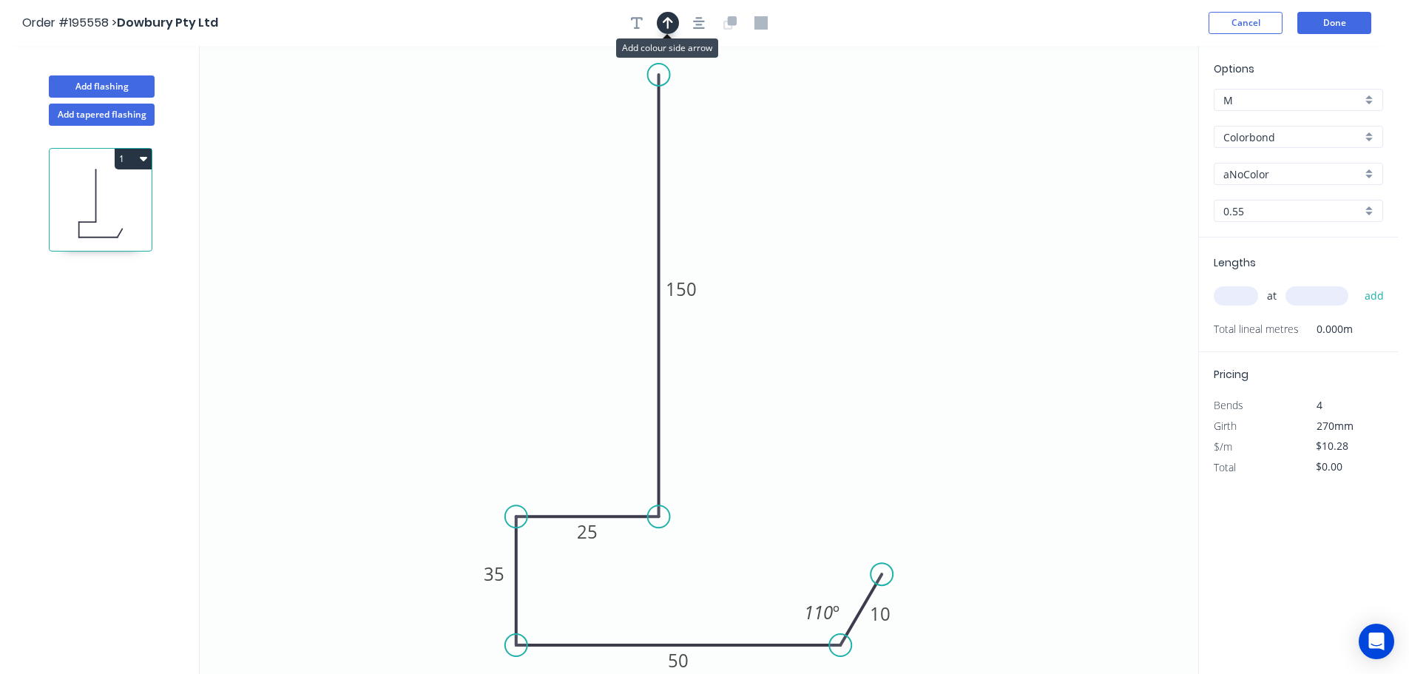
click at [670, 23] on icon "button" at bounding box center [668, 22] width 10 height 13
drag, startPoint x: 1125, startPoint y: 117, endPoint x: 453, endPoint y: 239, distance: 683.6
click at [535, 220] on icon at bounding box center [541, 196] width 13 height 47
drag, startPoint x: 453, startPoint y: 239, endPoint x: 483, endPoint y: 243, distance: 30.7
click at [407, 229] on icon at bounding box center [397, 219] width 43 height 43
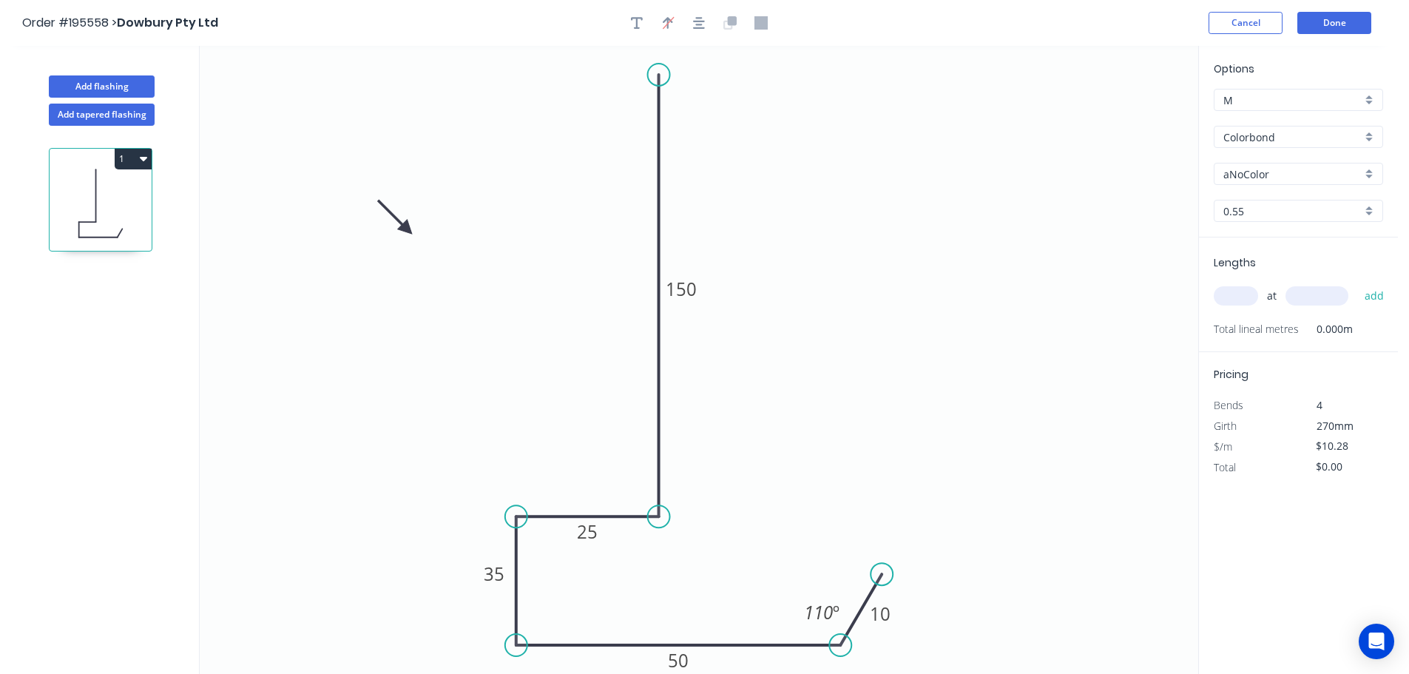
click at [1268, 177] on input "aNoColor" at bounding box center [1293, 174] width 138 height 16
click at [1269, 329] on div "Surfmist" at bounding box center [1299, 328] width 168 height 26
click at [1230, 300] on input "text" at bounding box center [1236, 295] width 44 height 19
click at [1358, 283] on button "add" at bounding box center [1375, 295] width 35 height 25
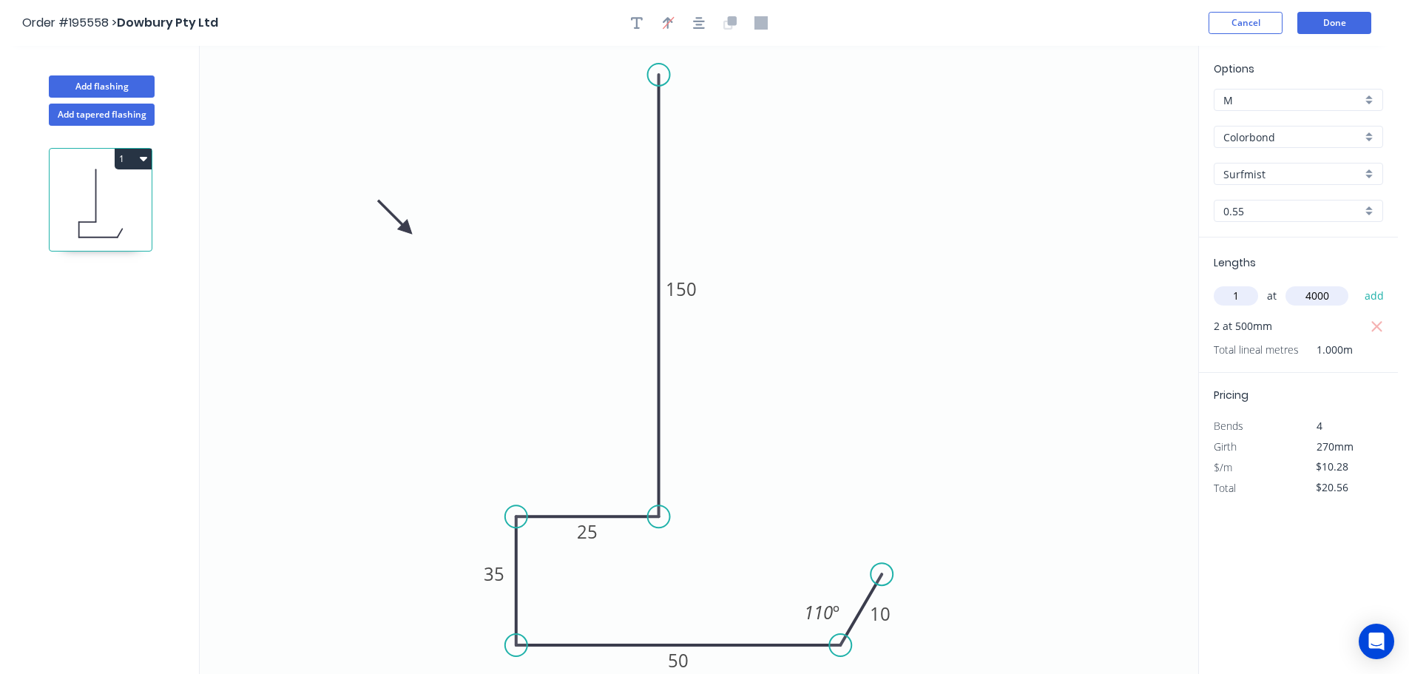
click at [1358, 283] on button "add" at bounding box center [1375, 295] width 35 height 25
click at [129, 89] on button "Add flashing" at bounding box center [102, 86] width 106 height 22
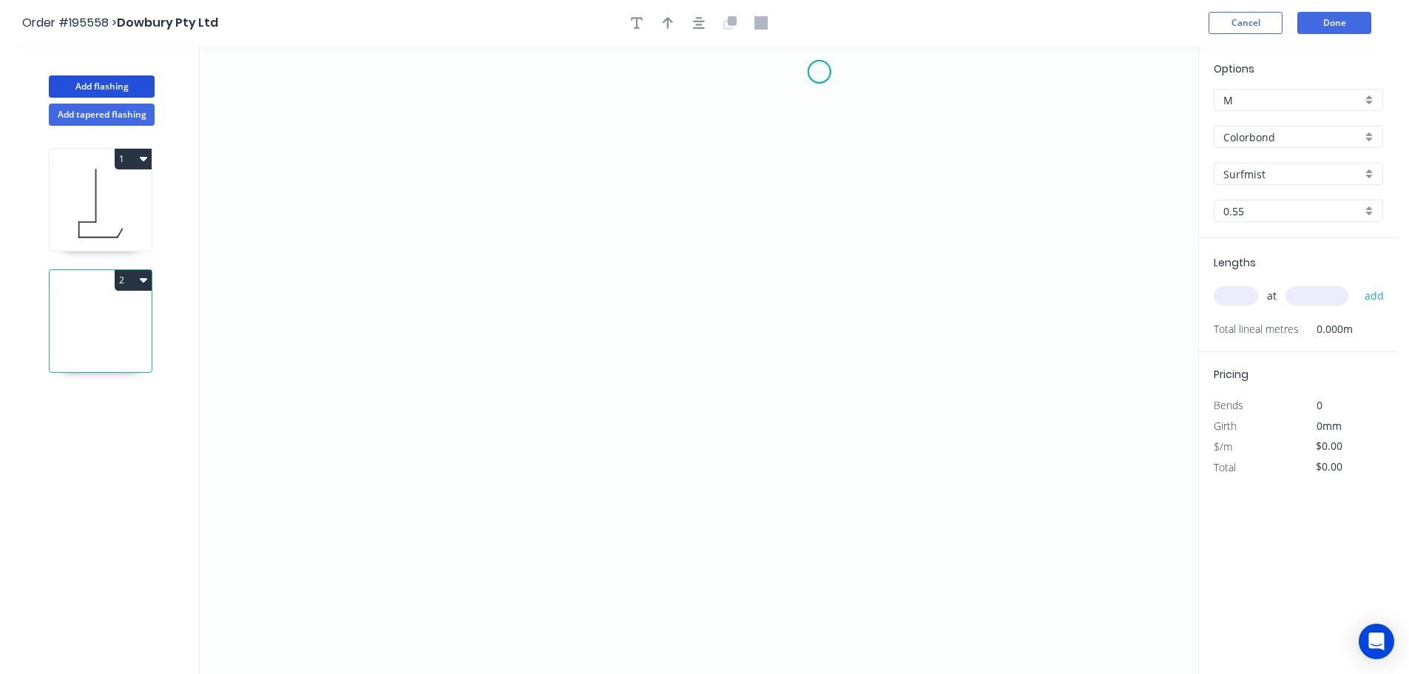
click at [820, 72] on icon "0" at bounding box center [699, 360] width 999 height 628
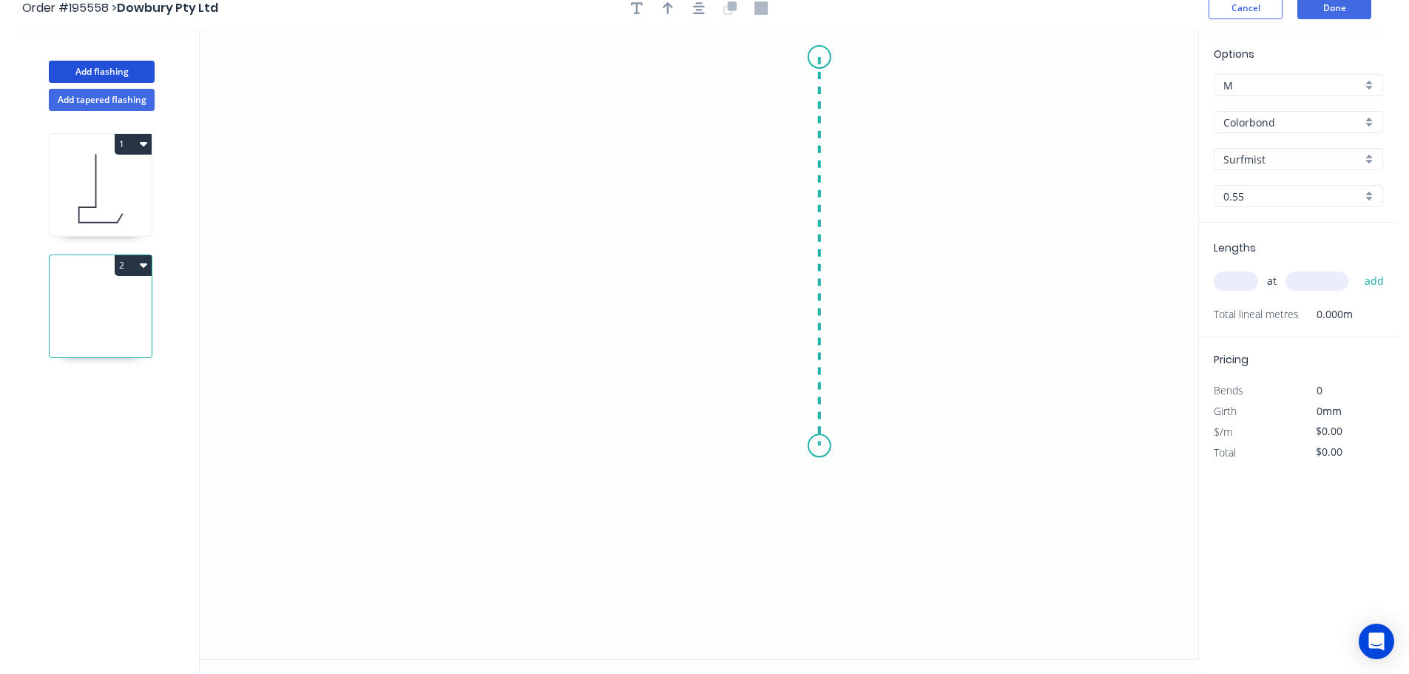
scroll to position [27, 0]
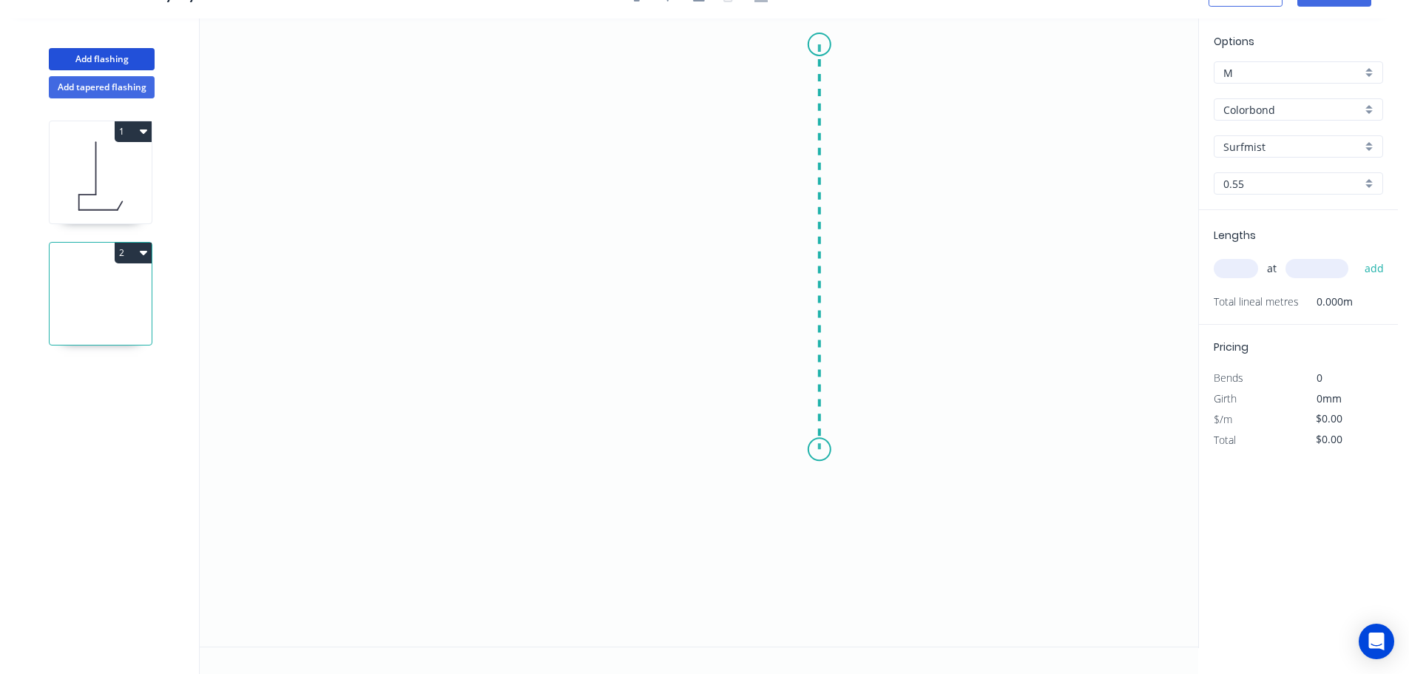
click at [836, 450] on icon "0" at bounding box center [699, 332] width 999 height 628
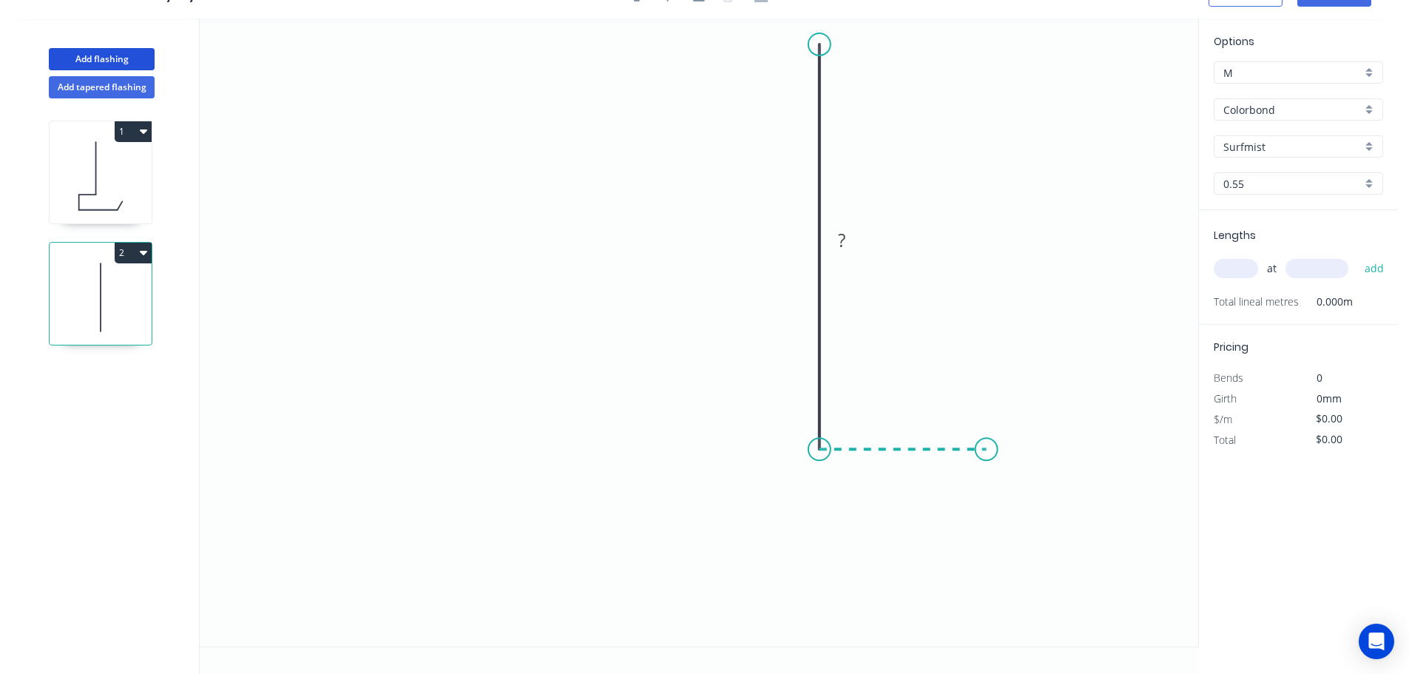
click at [984, 457] on icon "0 ?" at bounding box center [699, 332] width 999 height 628
click at [994, 624] on icon "0 ? ?" at bounding box center [699, 332] width 999 height 628
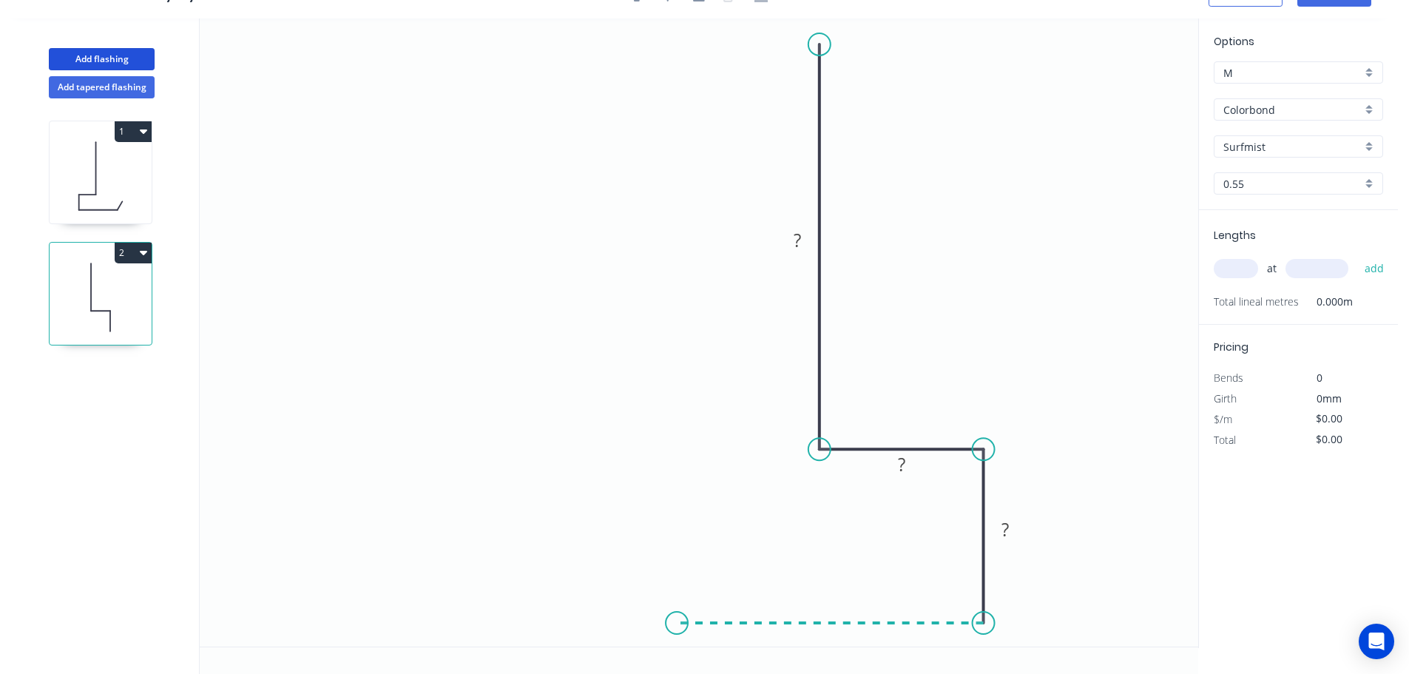
click at [677, 622] on icon "0 ? ? ?" at bounding box center [699, 332] width 999 height 628
click at [672, 522] on icon "0 ? ? ? ?" at bounding box center [699, 332] width 999 height 628
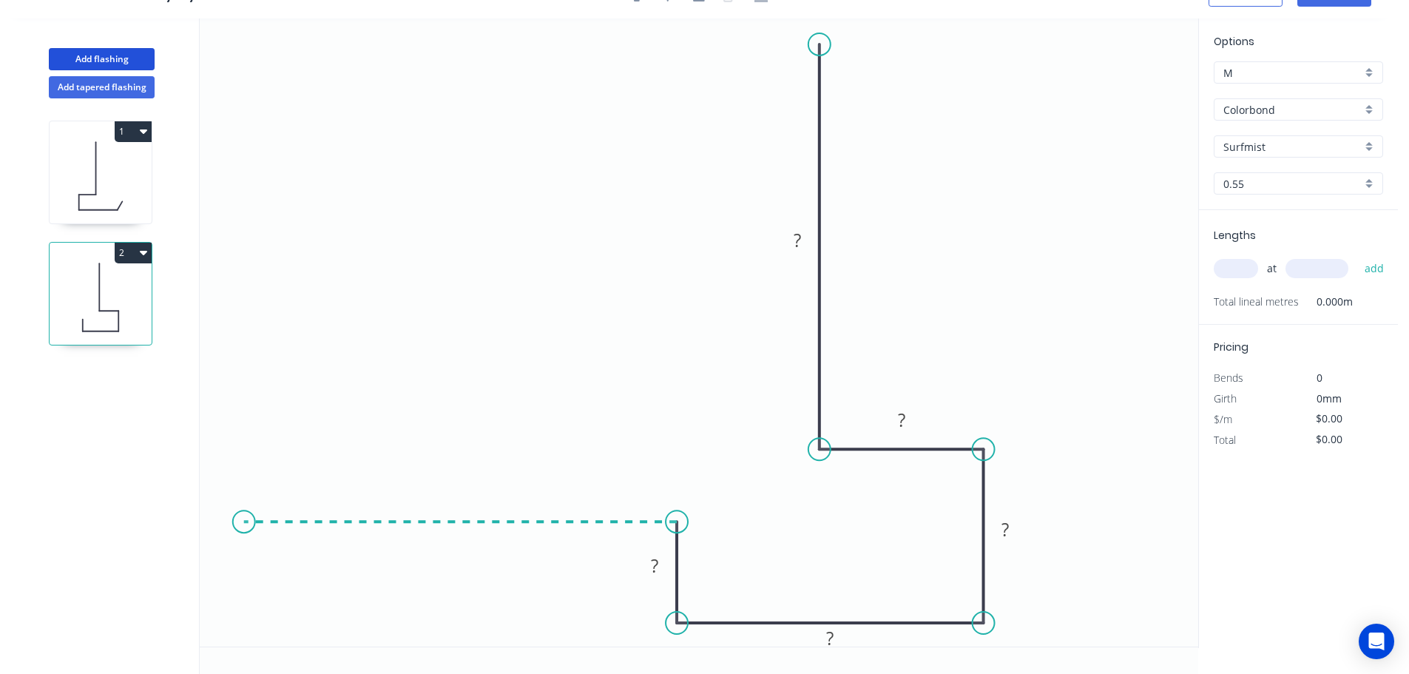
click at [243, 520] on icon "0 ? ? ? ? ?" at bounding box center [699, 332] width 999 height 628
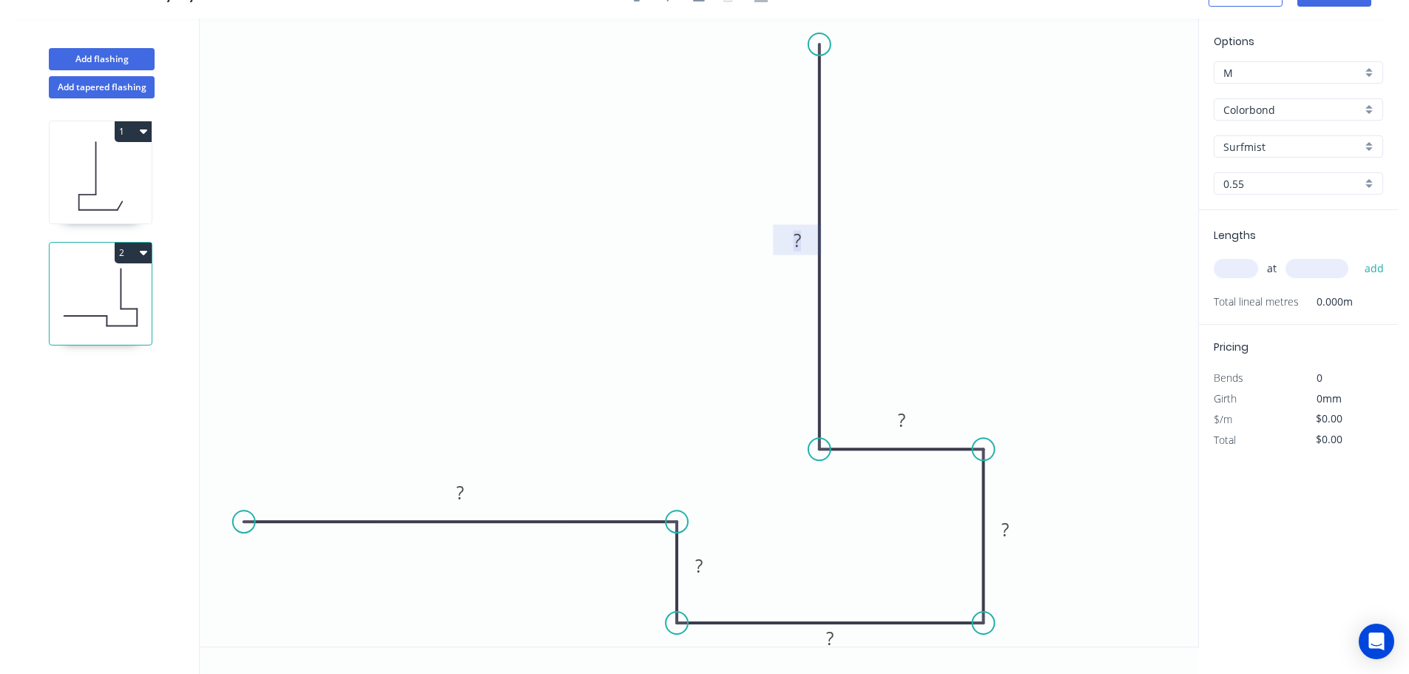
click at [806, 243] on rect at bounding box center [798, 241] width 30 height 21
drag, startPoint x: 684, startPoint y: 619, endPoint x: 697, endPoint y: 592, distance: 30.4
click at [705, 617] on circle at bounding box center [705, 623] width 22 height 22
drag, startPoint x: 676, startPoint y: 524, endPoint x: 712, endPoint y: 516, distance: 36.3
click at [712, 516] on circle at bounding box center [705, 522] width 22 height 22
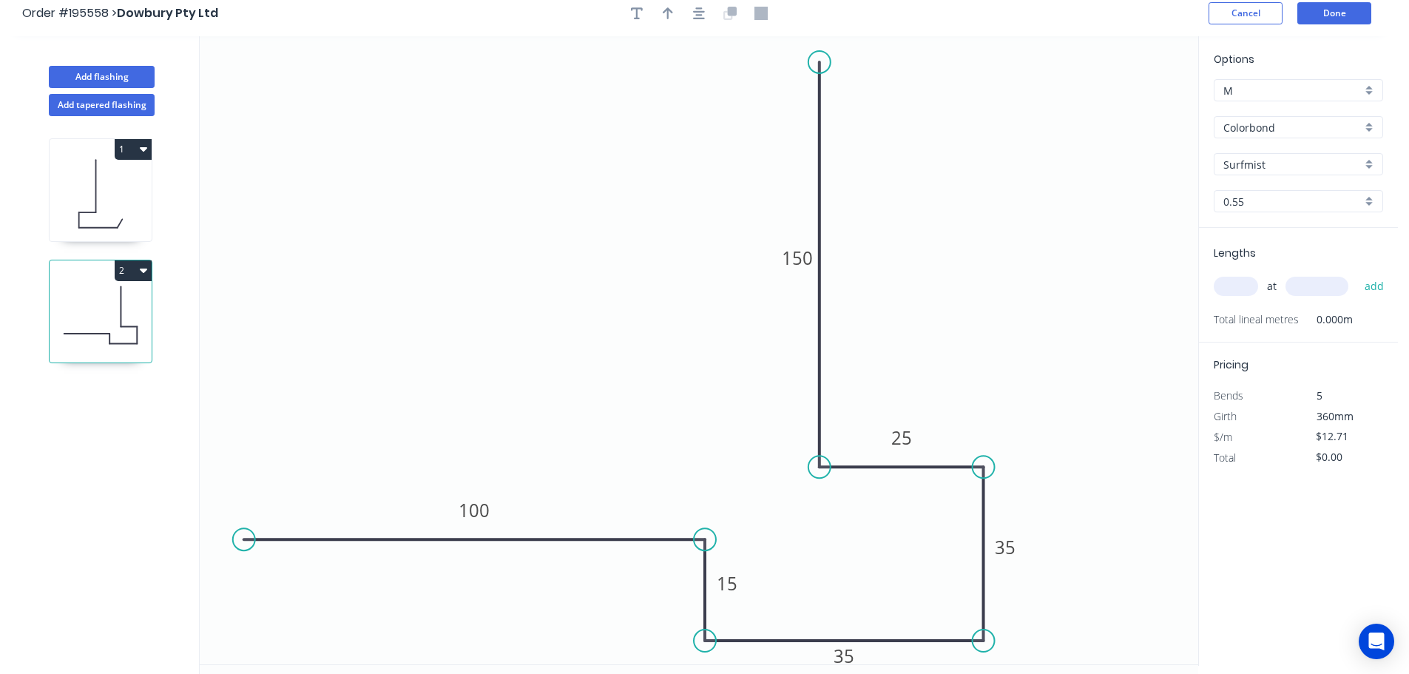
scroll to position [0, 0]
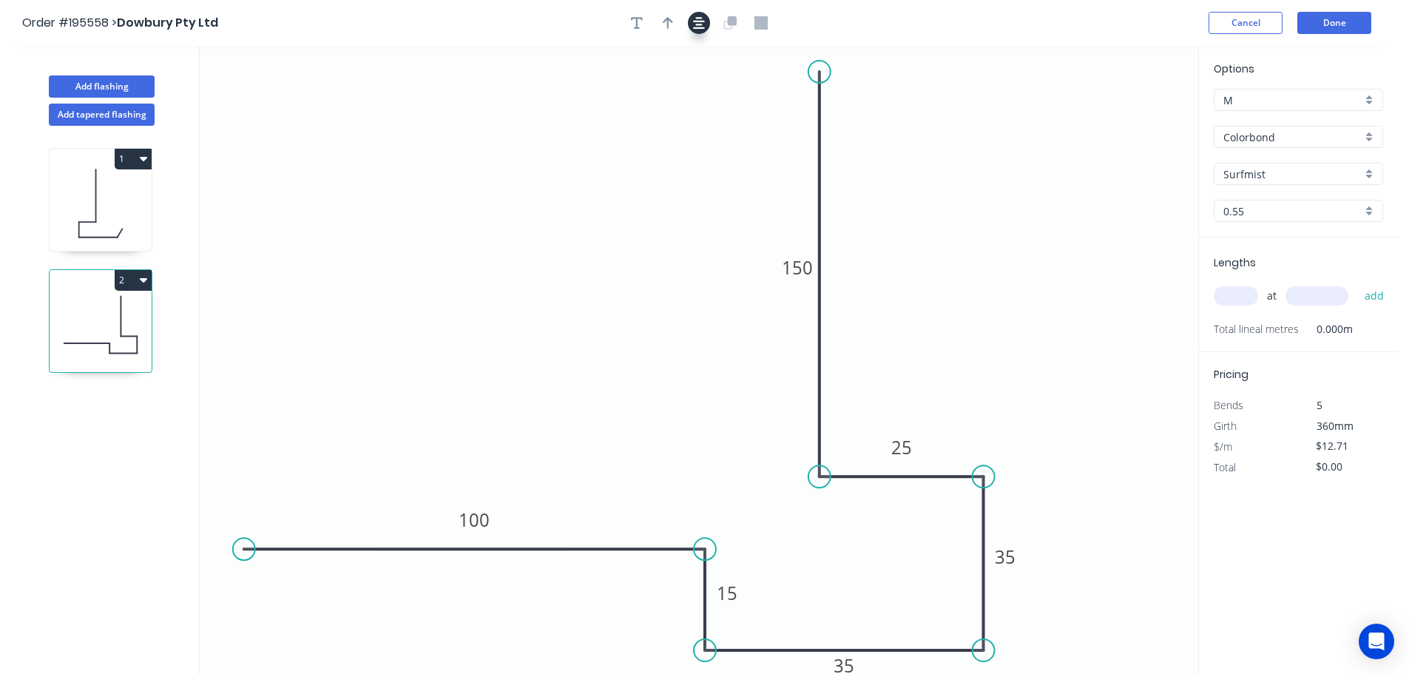
click at [701, 13] on button "button" at bounding box center [699, 23] width 22 height 22
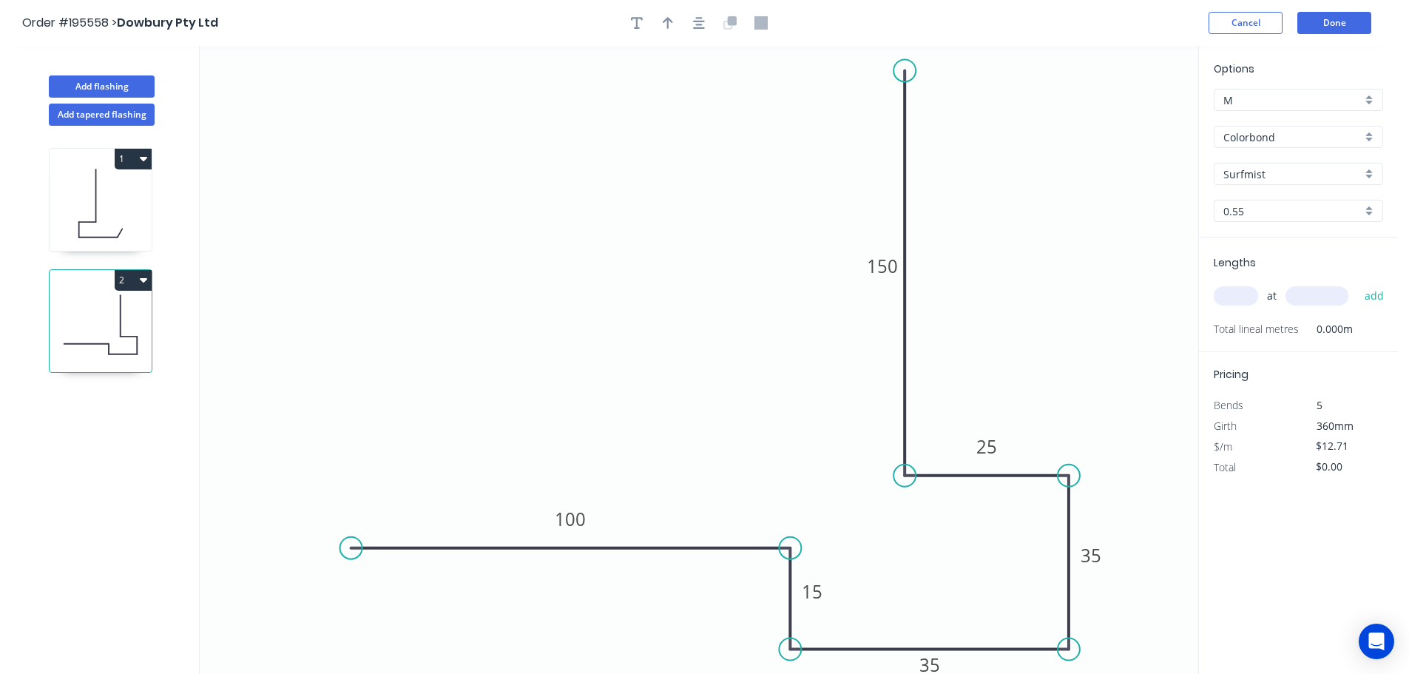
drag, startPoint x: 326, startPoint y: 553, endPoint x: 354, endPoint y: 553, distance: 28.9
click at [354, 553] on circle at bounding box center [351, 548] width 22 height 22
click at [672, 24] on icon "button" at bounding box center [668, 22] width 10 height 13
click at [1124, 115] on icon at bounding box center [1123, 102] width 13 height 47
drag, startPoint x: 1124, startPoint y: 115, endPoint x: 1135, endPoint y: 115, distance: 11.1
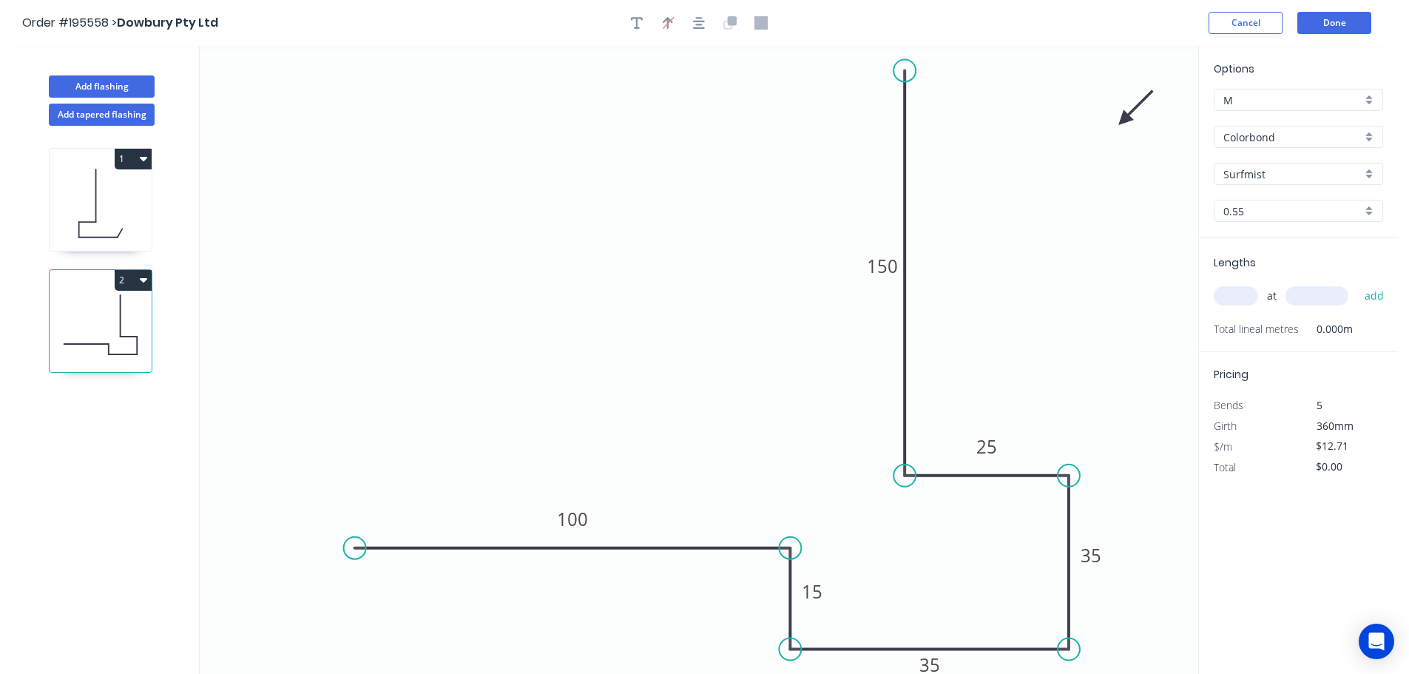
click at [1135, 115] on icon at bounding box center [1136, 108] width 43 height 43
click at [1230, 294] on input "text" at bounding box center [1236, 295] width 44 height 19
click at [1358, 283] on button "add" at bounding box center [1375, 295] width 35 height 25
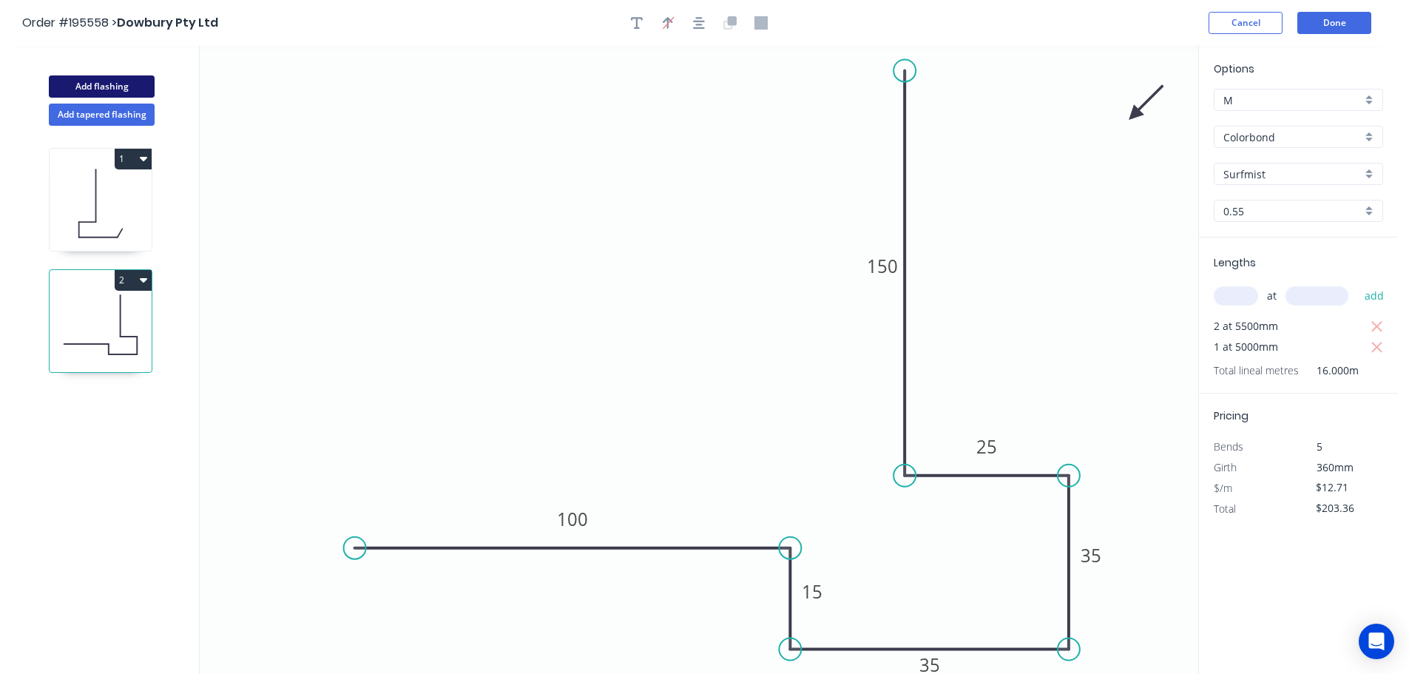
click at [100, 91] on button "Add flashing" at bounding box center [102, 86] width 106 height 22
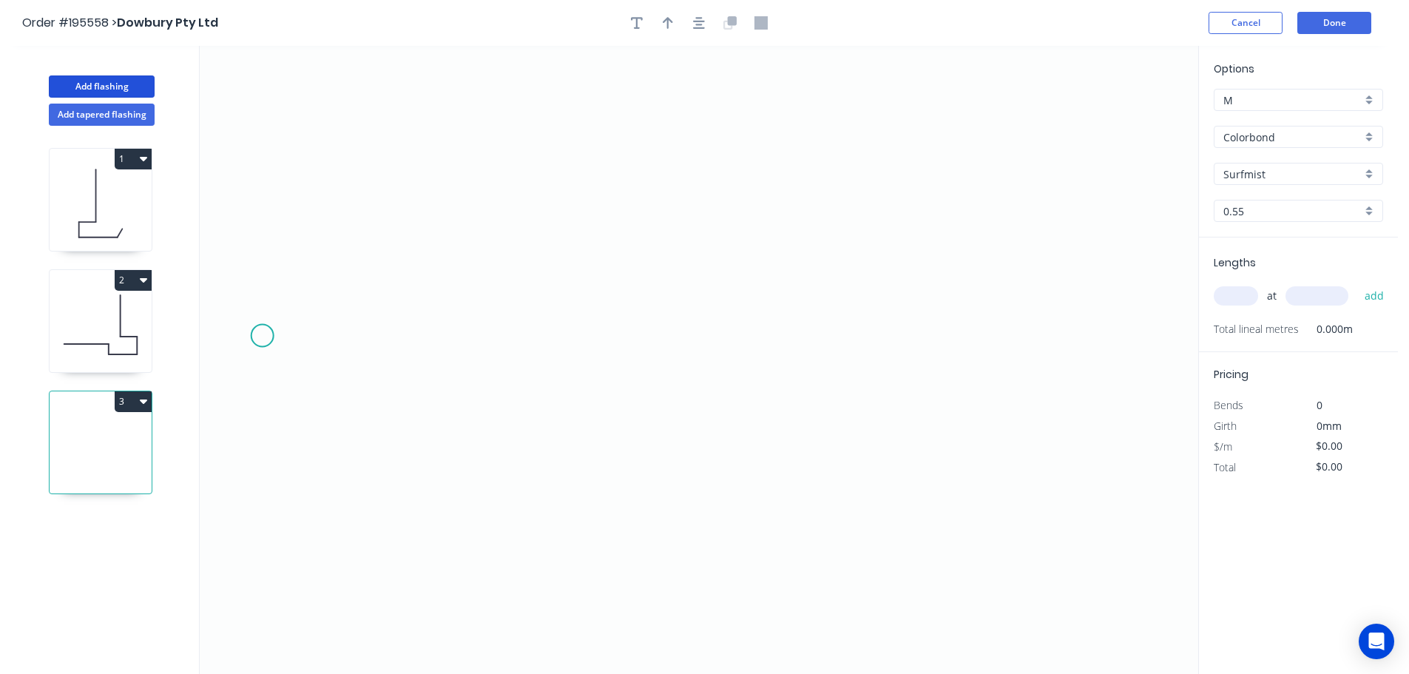
click at [262, 336] on icon "0" at bounding box center [699, 360] width 999 height 628
click at [661, 357] on icon "0" at bounding box center [699, 360] width 999 height 628
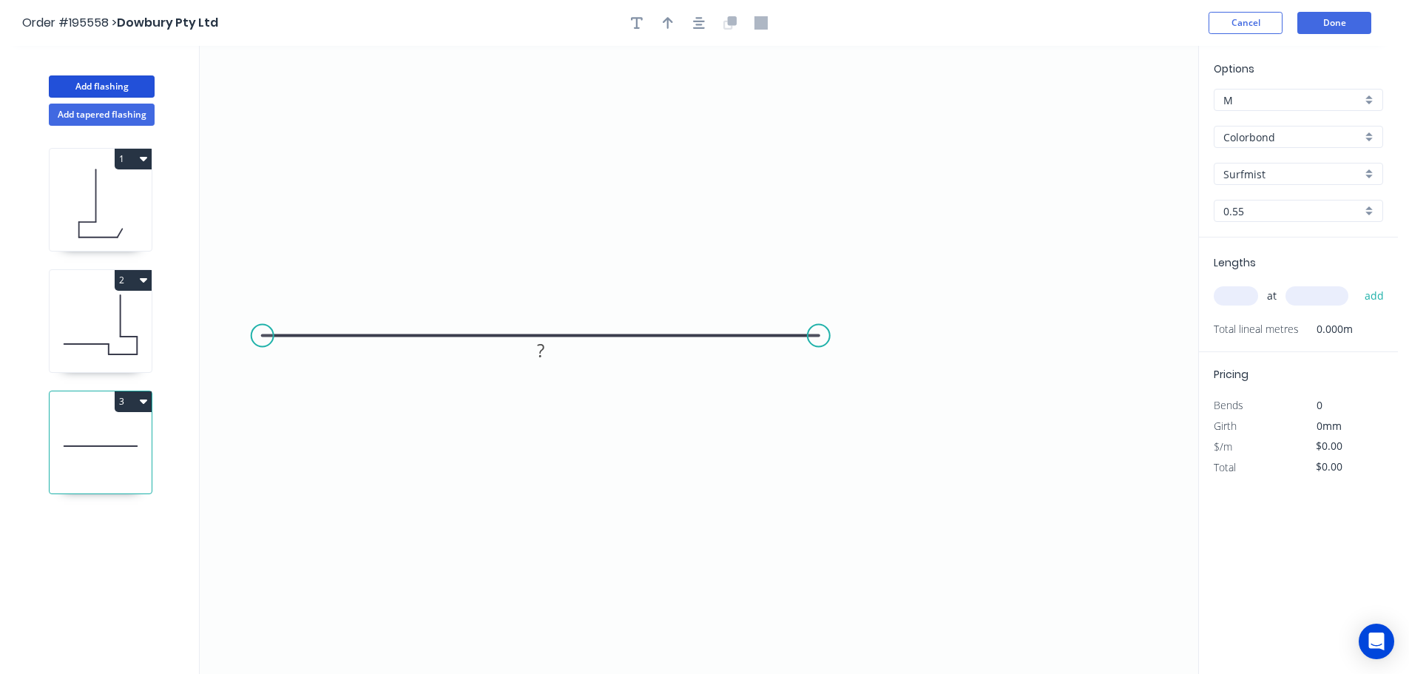
drag, startPoint x: 661, startPoint y: 337, endPoint x: 819, endPoint y: 343, distance: 157.7
click at [819, 343] on circle at bounding box center [819, 336] width 22 height 22
click at [813, 151] on icon "0 ?" at bounding box center [699, 360] width 999 height 628
click at [822, 173] on circle at bounding box center [819, 173] width 22 height 22
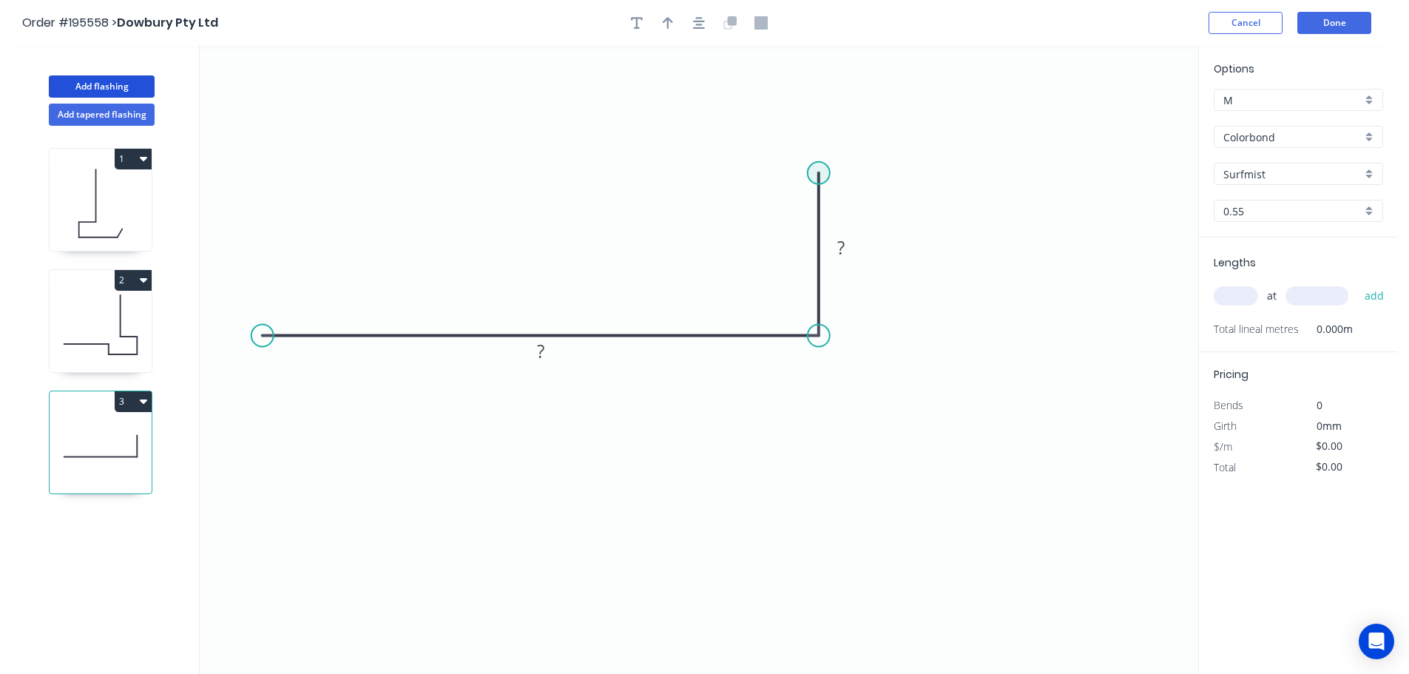
drag, startPoint x: 822, startPoint y: 173, endPoint x: 967, endPoint y: 170, distance: 145.0
click at [826, 174] on circle at bounding box center [819, 173] width 22 height 22
click at [820, 173] on circle at bounding box center [819, 173] width 22 height 22
click at [822, 174] on circle at bounding box center [819, 173] width 22 height 22
click at [1082, 185] on icon "0 ? ?" at bounding box center [699, 360] width 999 height 628
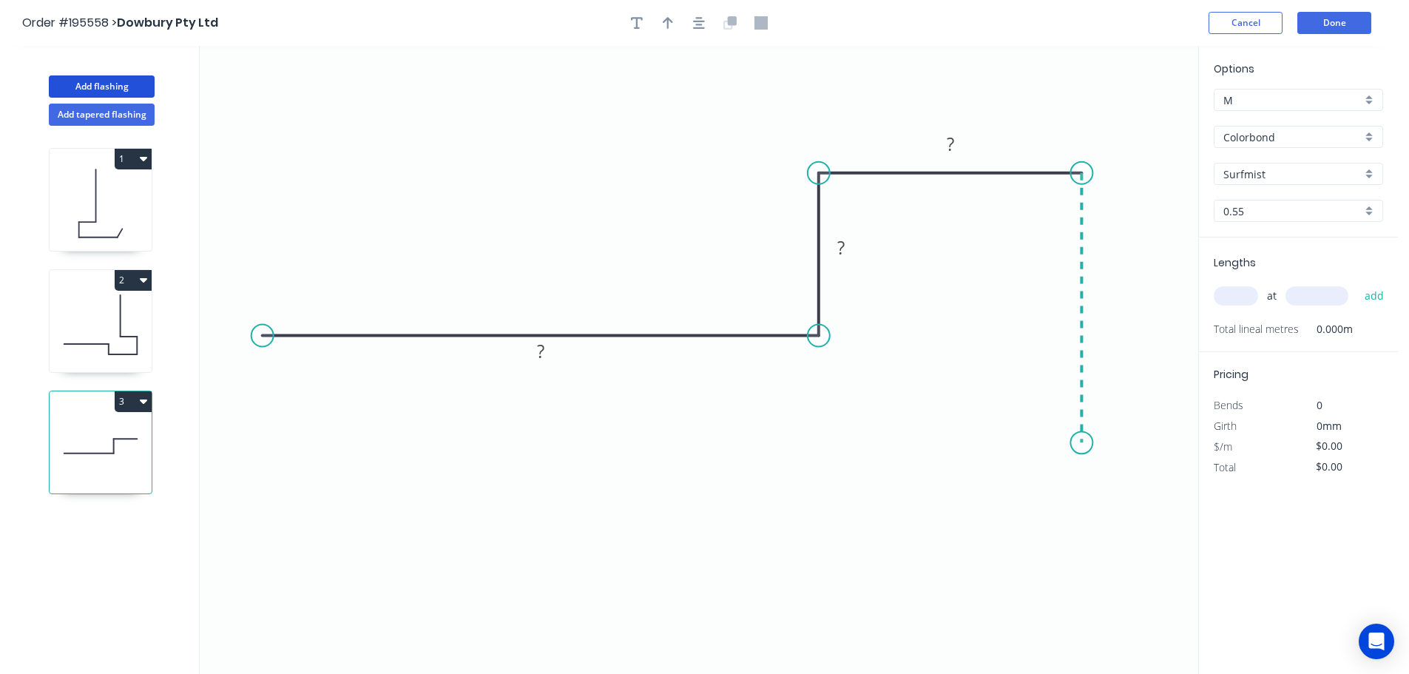
click at [1088, 443] on icon "0 ? ? ?" at bounding box center [699, 360] width 999 height 628
click at [937, 449] on icon "0 ? ? ? ?" at bounding box center [699, 360] width 999 height 628
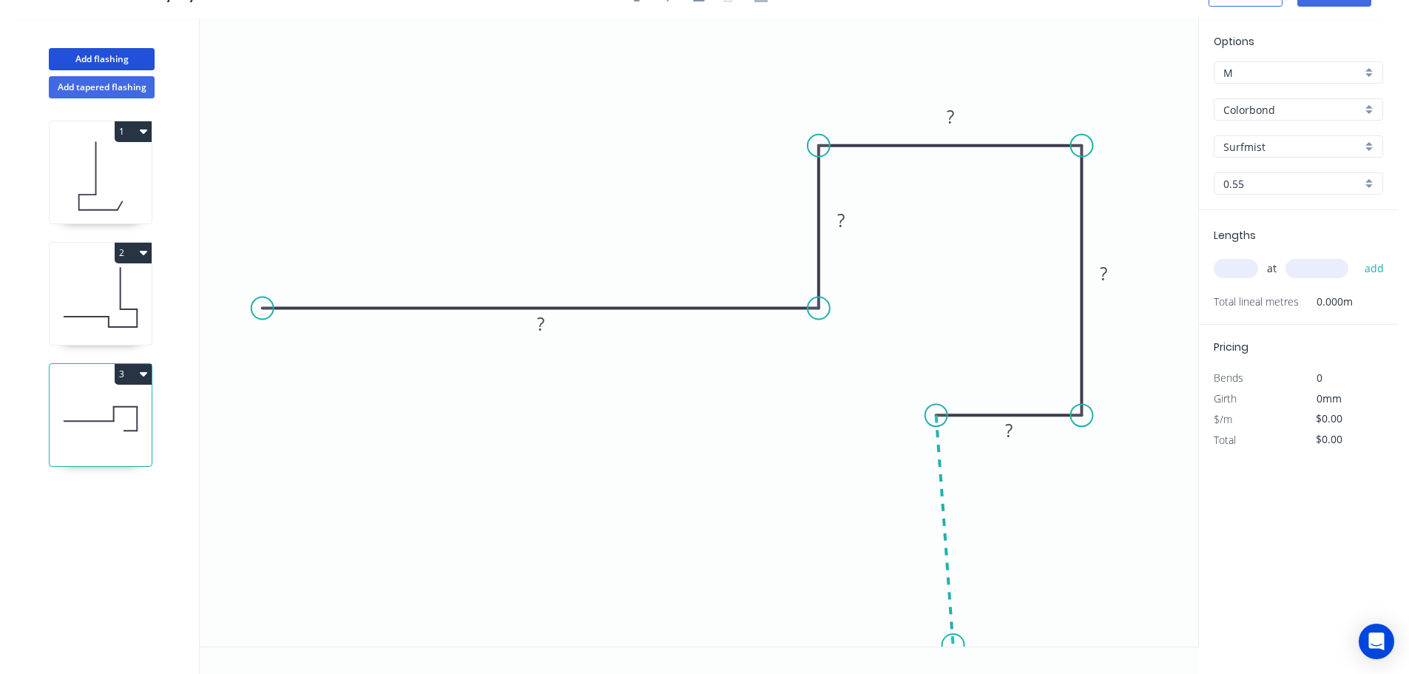
click at [954, 646] on icon "0 ? ? ? ? ?" at bounding box center [699, 332] width 999 height 628
click at [140, 361] on div "1 2 3" at bounding box center [101, 386] width 195 height 576
click at [128, 374] on button "3" at bounding box center [133, 374] width 37 height 21
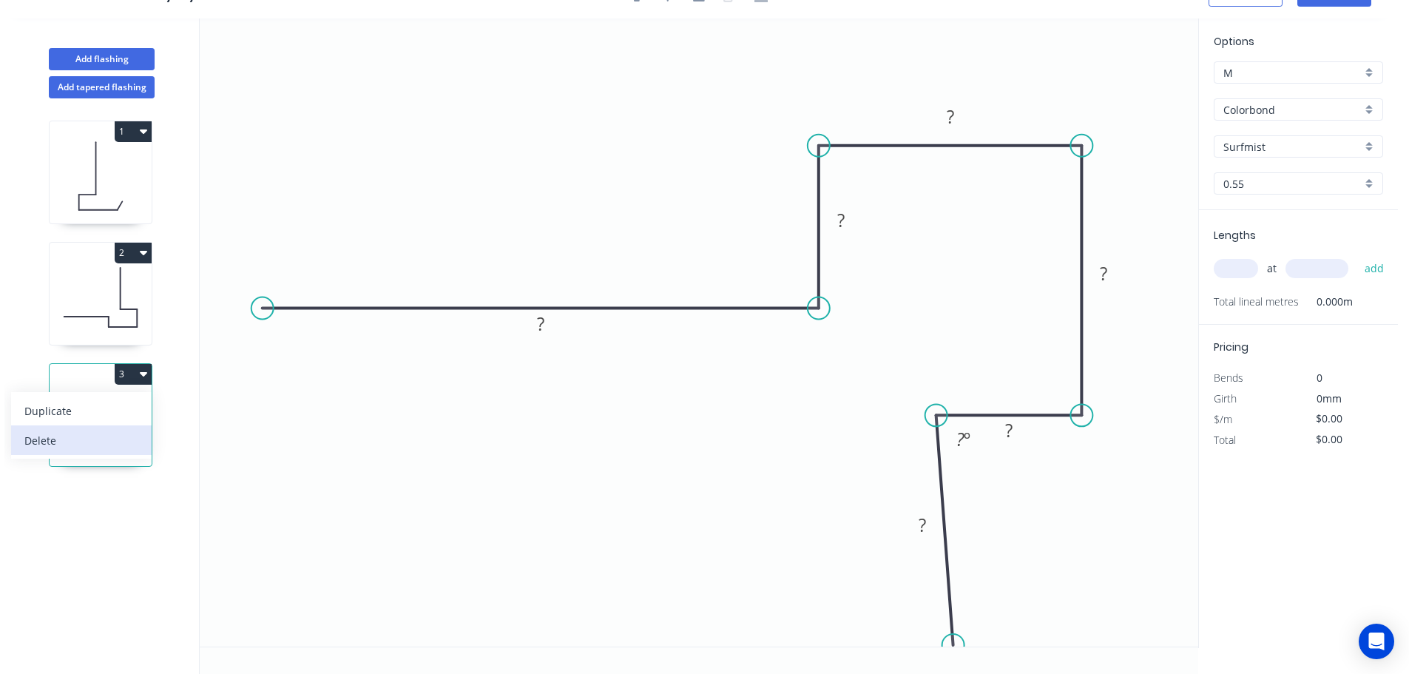
click at [110, 438] on div "Delete" at bounding box center [81, 440] width 114 height 21
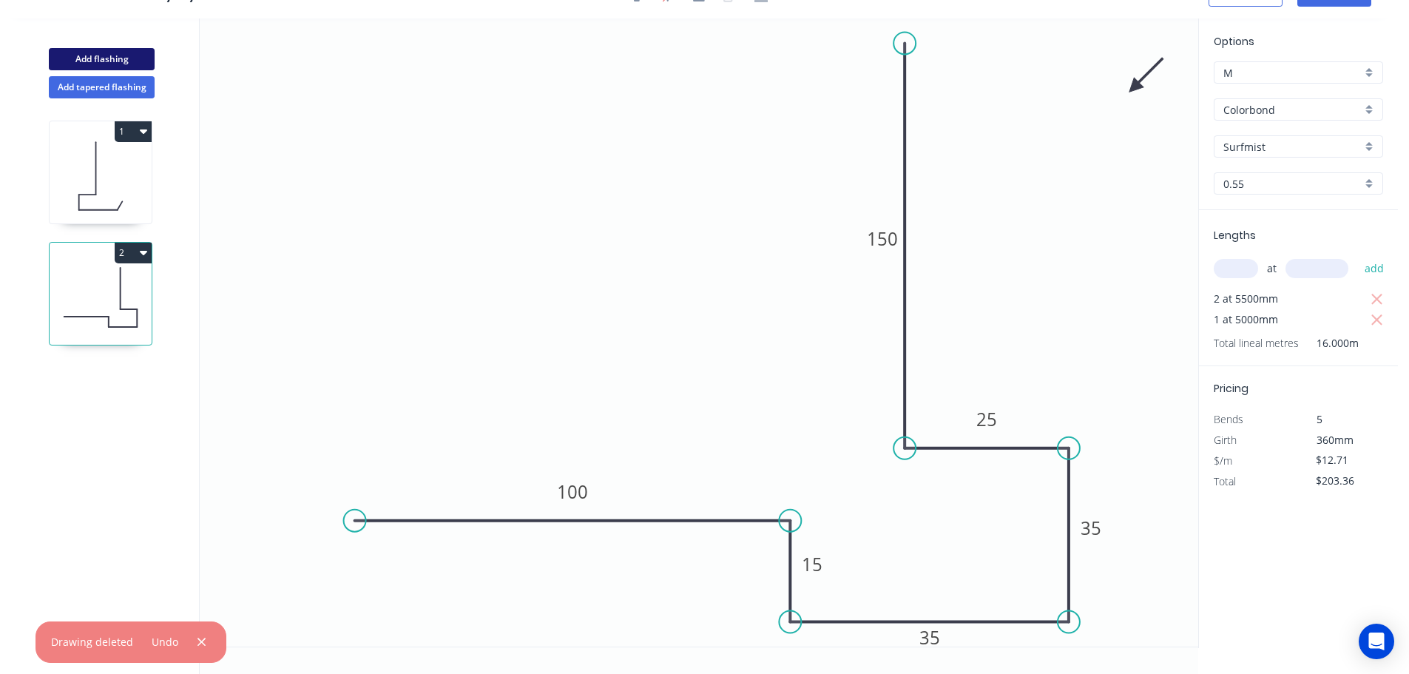
click at [103, 61] on button "Add flashing" at bounding box center [102, 59] width 106 height 22
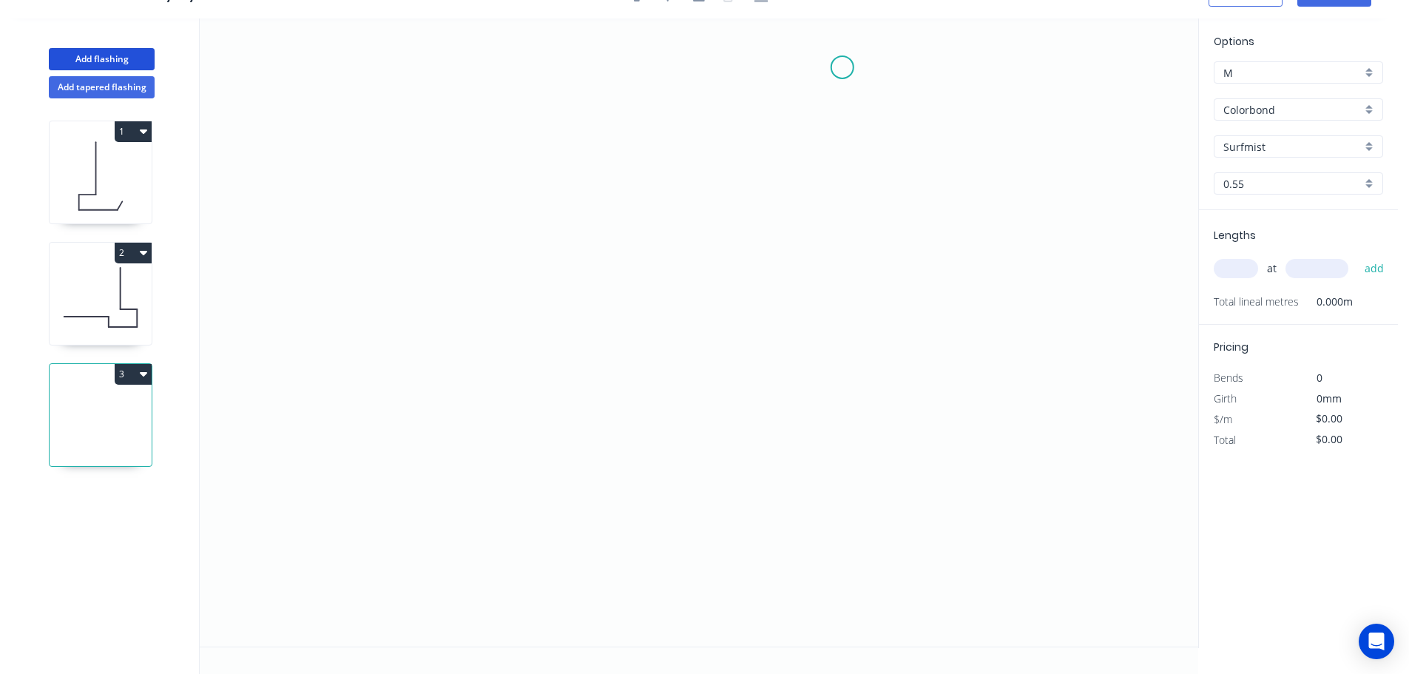
click at [840, 68] on icon "0" at bounding box center [699, 332] width 999 height 628
click at [1074, 66] on icon "0" at bounding box center [699, 332] width 999 height 628
click at [1072, 216] on icon "0 ?" at bounding box center [699, 332] width 999 height 628
drag, startPoint x: 1078, startPoint y: 219, endPoint x: 1088, endPoint y: 279, distance: 60.8
click at [1088, 279] on icon "0 ? ?" at bounding box center [699, 332] width 999 height 628
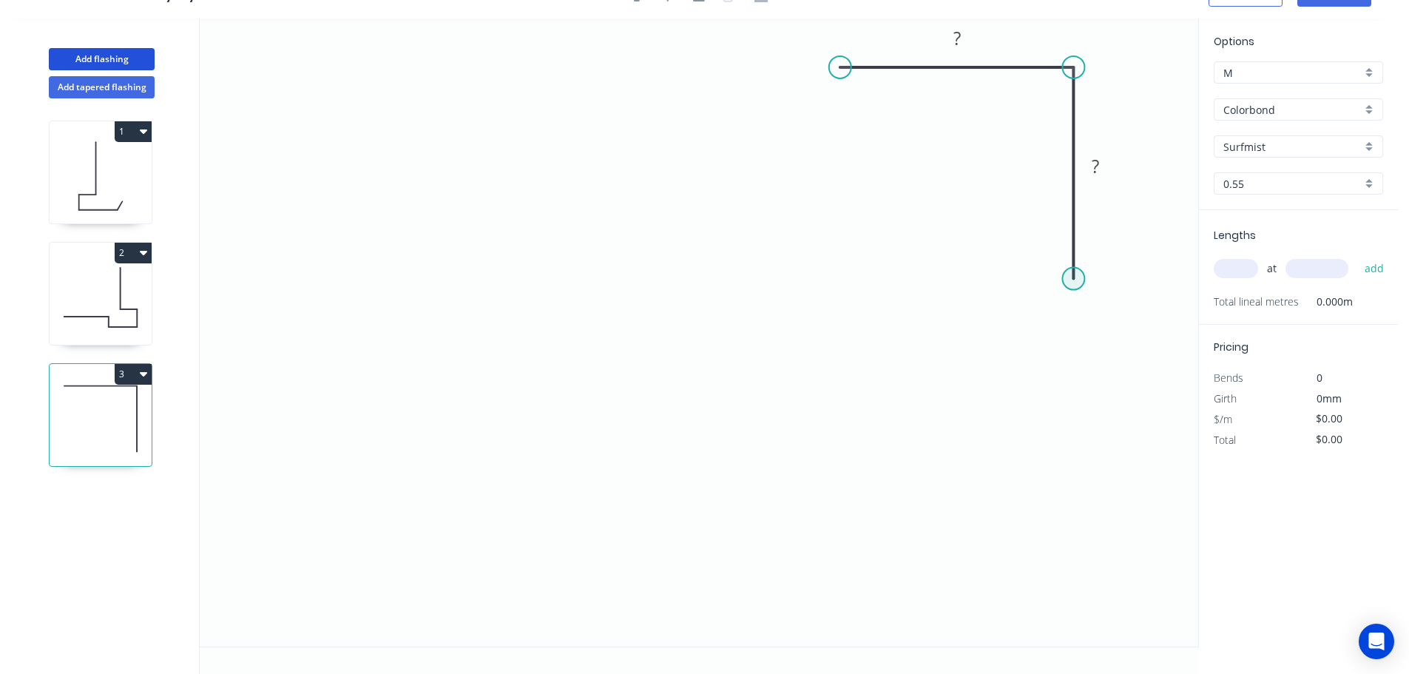
click at [1076, 276] on circle at bounding box center [1073, 279] width 22 height 22
click at [1070, 280] on circle at bounding box center [1073, 279] width 22 height 22
click at [1079, 282] on circle at bounding box center [1073, 279] width 22 height 22
click at [920, 286] on icon "0 ? ?" at bounding box center [699, 332] width 999 height 628
click at [917, 629] on icon "0 ? ? ?" at bounding box center [699, 332] width 999 height 628
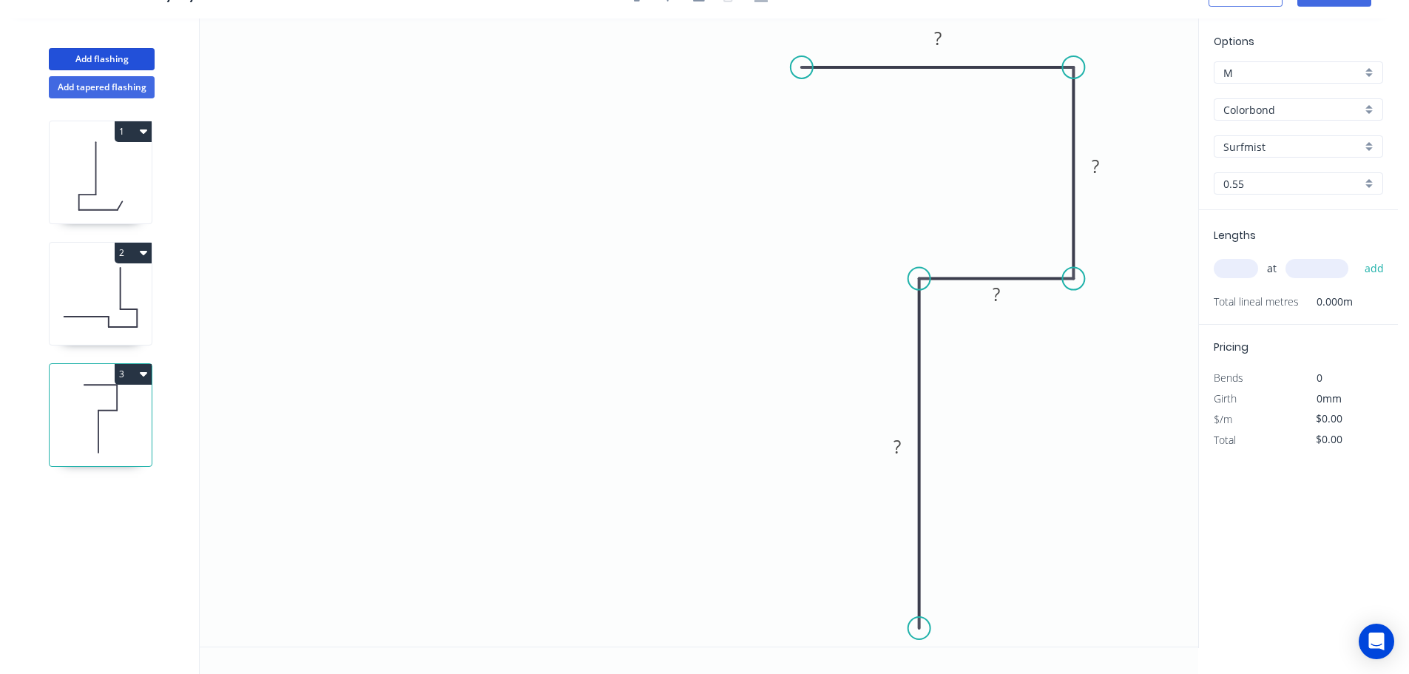
drag, startPoint x: 841, startPoint y: 64, endPoint x: 802, endPoint y: 63, distance: 39.2
click at [802, 63] on circle at bounding box center [802, 67] width 22 height 22
click at [795, 183] on icon "0 ? ? ? ?" at bounding box center [699, 332] width 999 height 628
click at [333, 206] on icon "0 ? ? ? ? ?" at bounding box center [699, 332] width 999 height 628
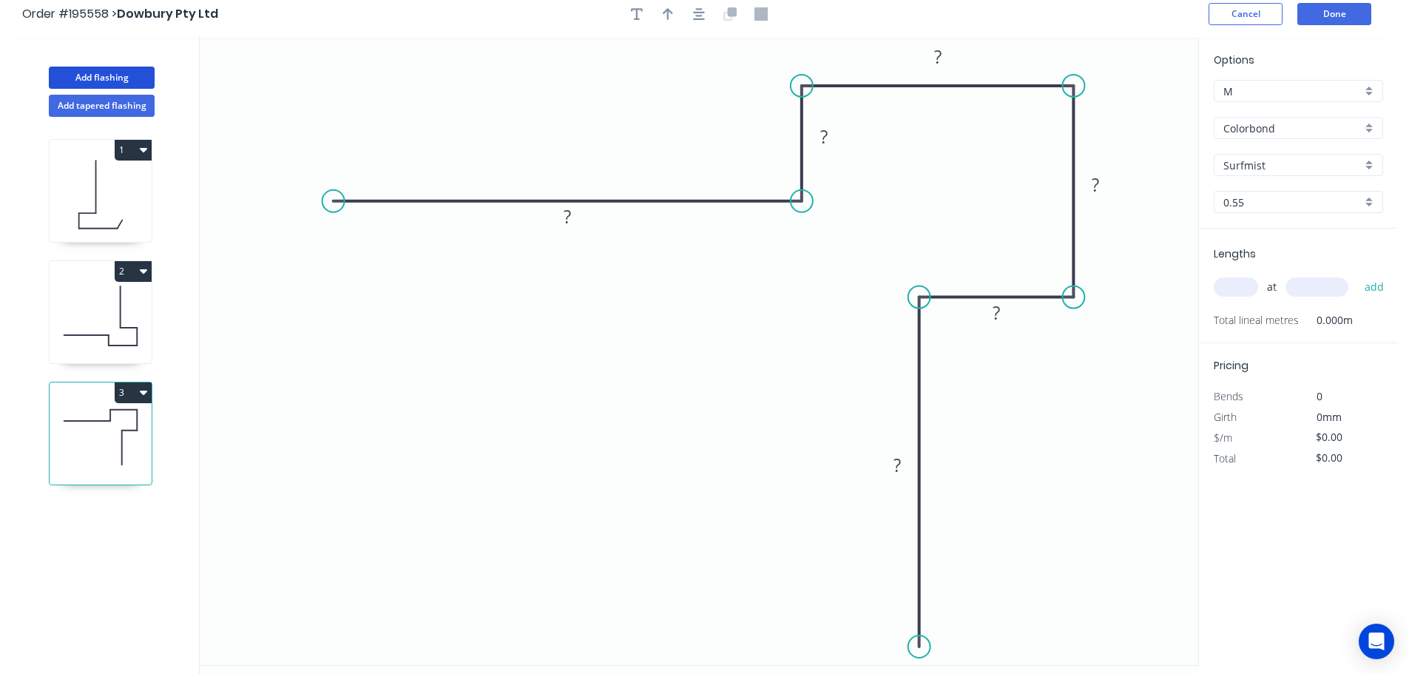
scroll to position [0, 0]
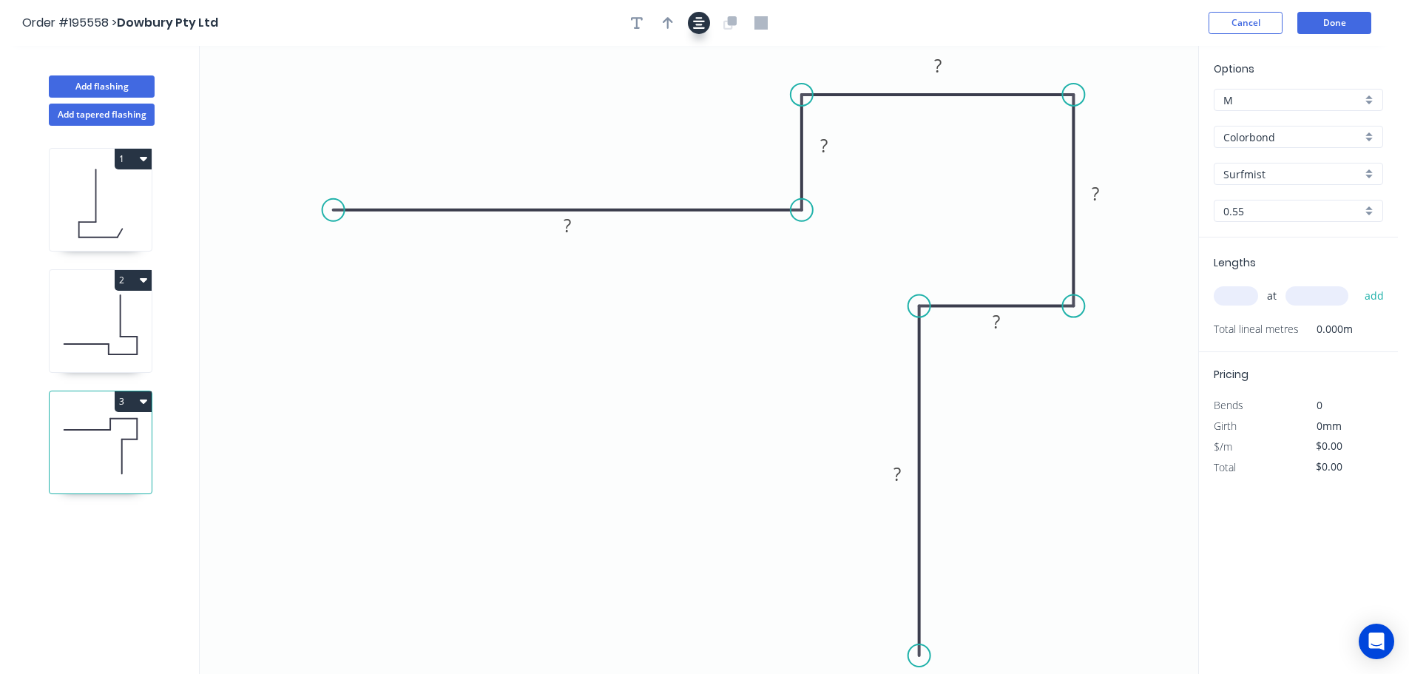
click at [705, 21] on button "button" at bounding box center [699, 23] width 22 height 22
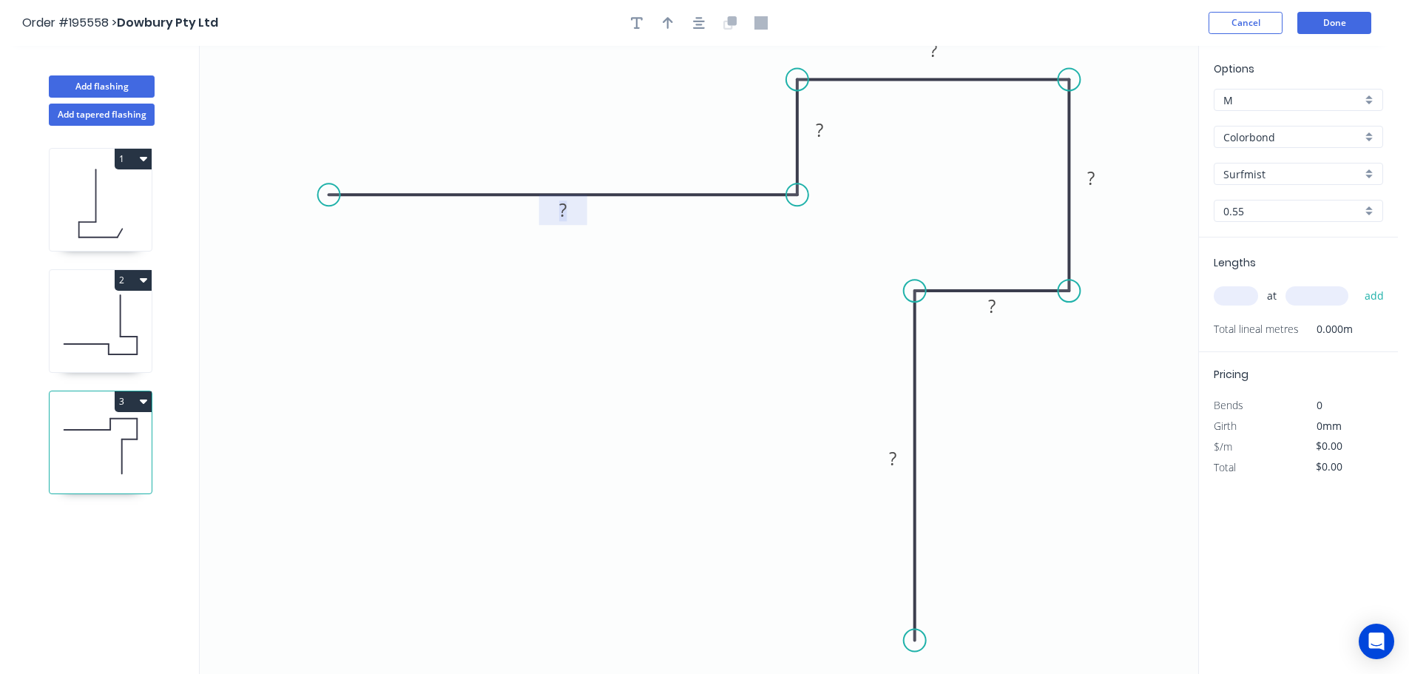
click at [565, 217] on tspan "?" at bounding box center [562, 210] width 7 height 24
click at [695, 23] on icon "button" at bounding box center [699, 22] width 12 height 13
click at [656, 20] on div at bounding box center [699, 23] width 155 height 22
click at [670, 23] on icon "button" at bounding box center [668, 22] width 10 height 13
drag, startPoint x: 1174, startPoint y: 352, endPoint x: 1148, endPoint y: 92, distance: 261.1
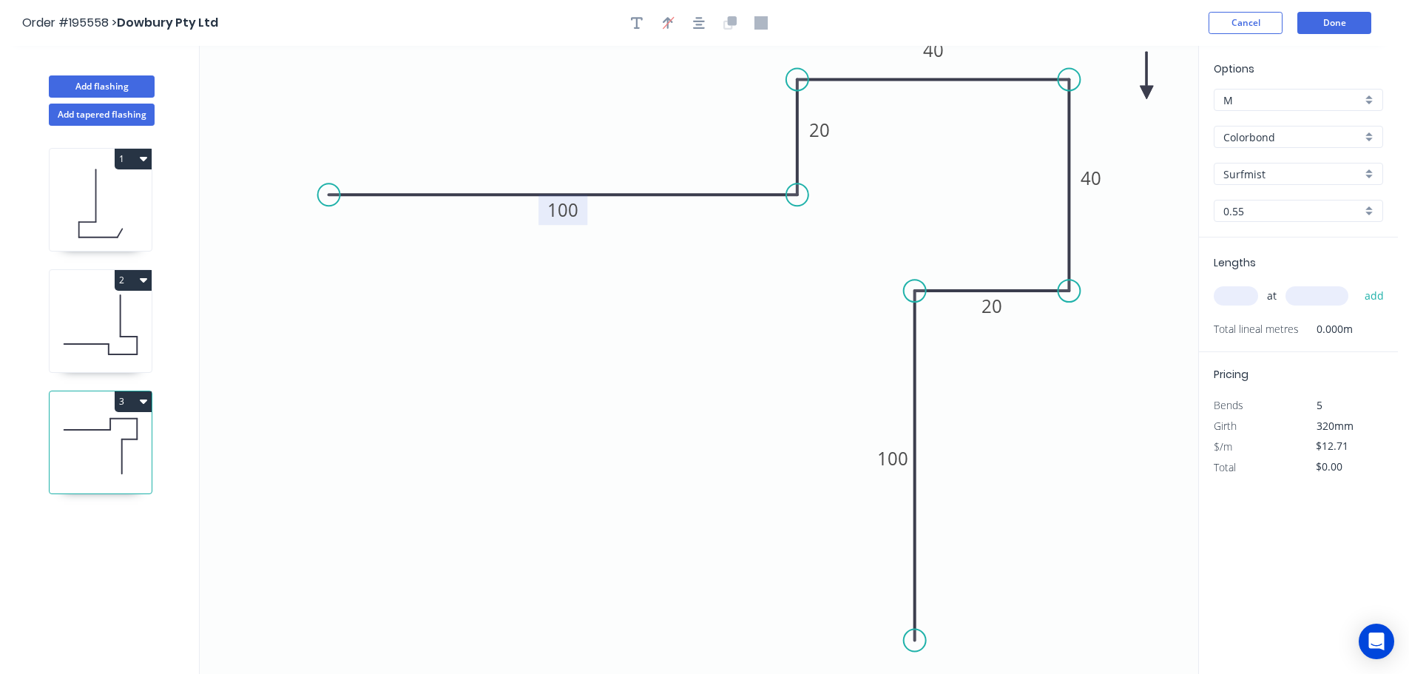
click at [1148, 92] on icon at bounding box center [1146, 75] width 13 height 47
click at [1166, 73] on icon at bounding box center [1177, 60] width 43 height 43
click at [1242, 214] on input "0.55" at bounding box center [1293, 211] width 138 height 16
click at [1243, 246] on div "0.55" at bounding box center [1299, 239] width 168 height 26
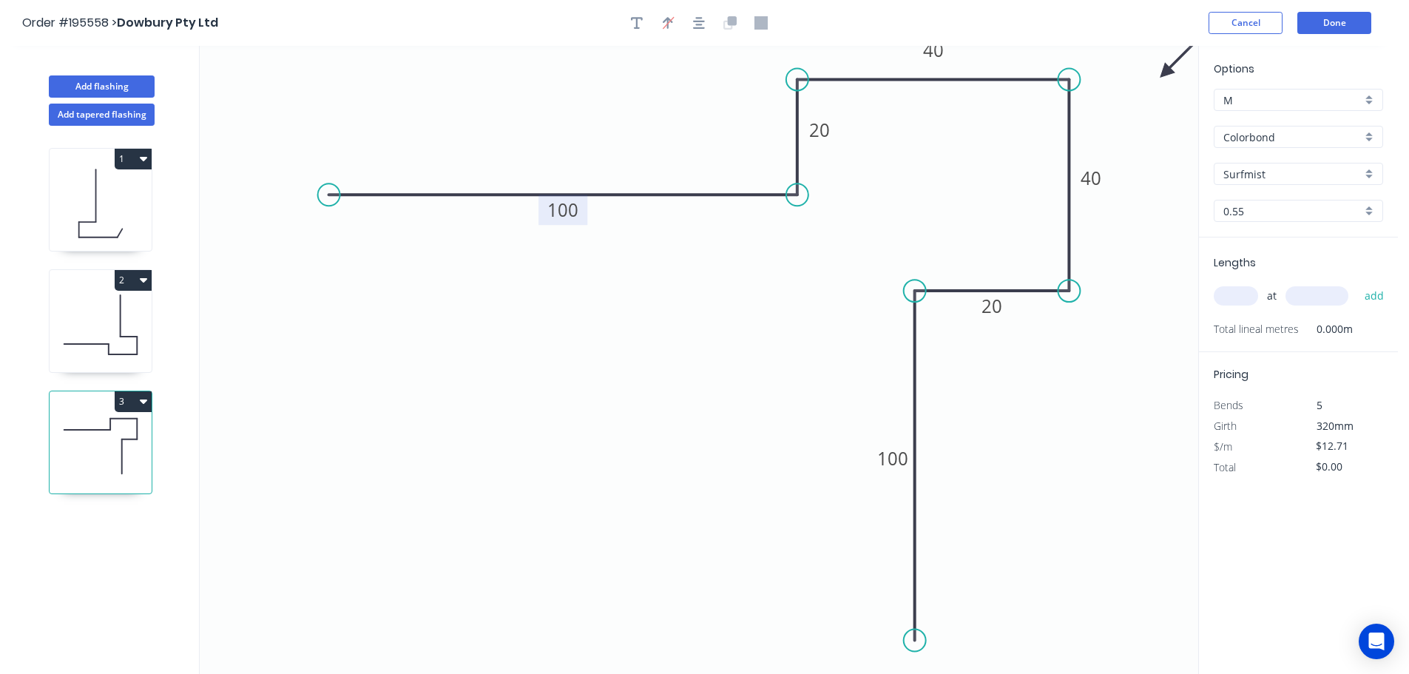
click at [1236, 289] on input "text" at bounding box center [1236, 295] width 44 height 19
click at [1358, 283] on button "add" at bounding box center [1375, 295] width 35 height 25
click at [110, 84] on button "Add flashing" at bounding box center [102, 86] width 106 height 22
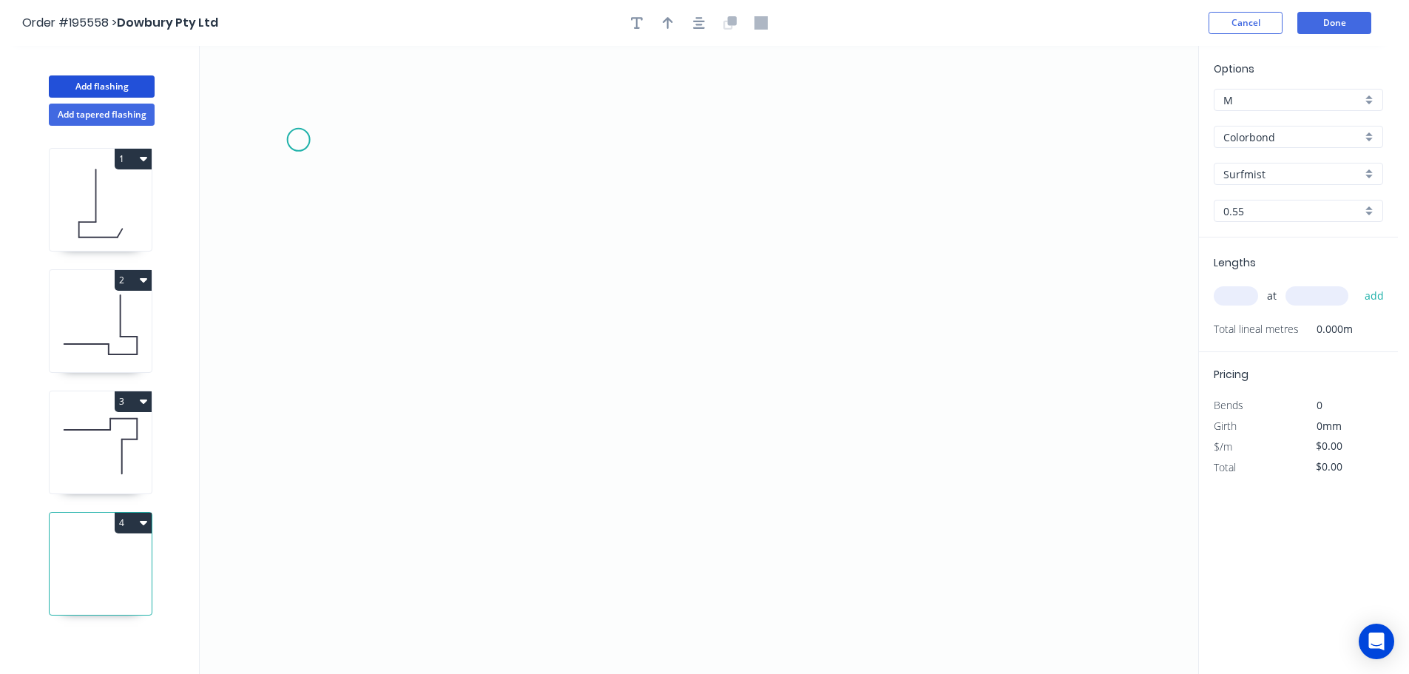
click at [300, 138] on icon "0" at bounding box center [699, 360] width 999 height 628
click at [288, 391] on icon "0" at bounding box center [699, 360] width 999 height 628
click at [790, 382] on icon "0 ?" at bounding box center [699, 360] width 999 height 628
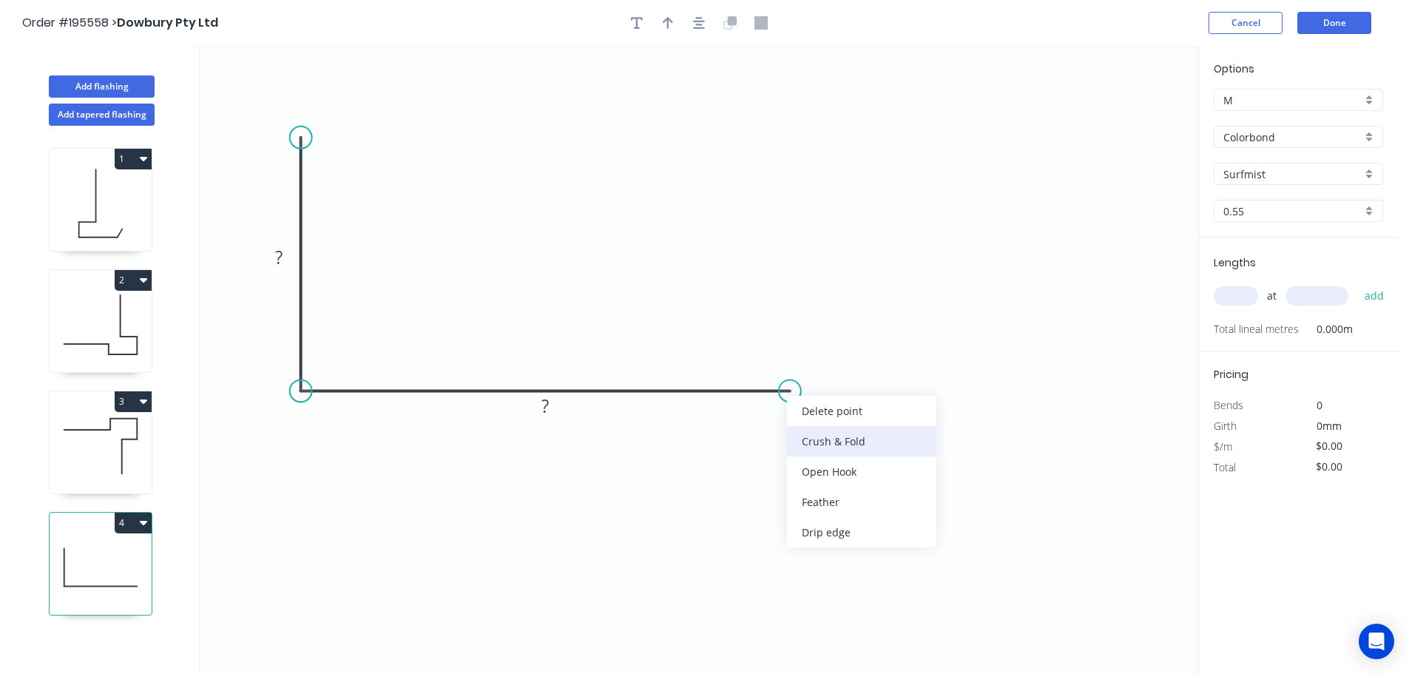
click at [849, 448] on div "Crush & Fold" at bounding box center [861, 441] width 149 height 30
drag, startPoint x: 795, startPoint y: 425, endPoint x: 923, endPoint y: 397, distance: 130.5
click at [923, 397] on rect at bounding box center [897, 386] width 59 height 30
click at [900, 393] on tspan "10" at bounding box center [907, 386] width 21 height 24
click at [704, 22] on icon "button" at bounding box center [699, 22] width 12 height 13
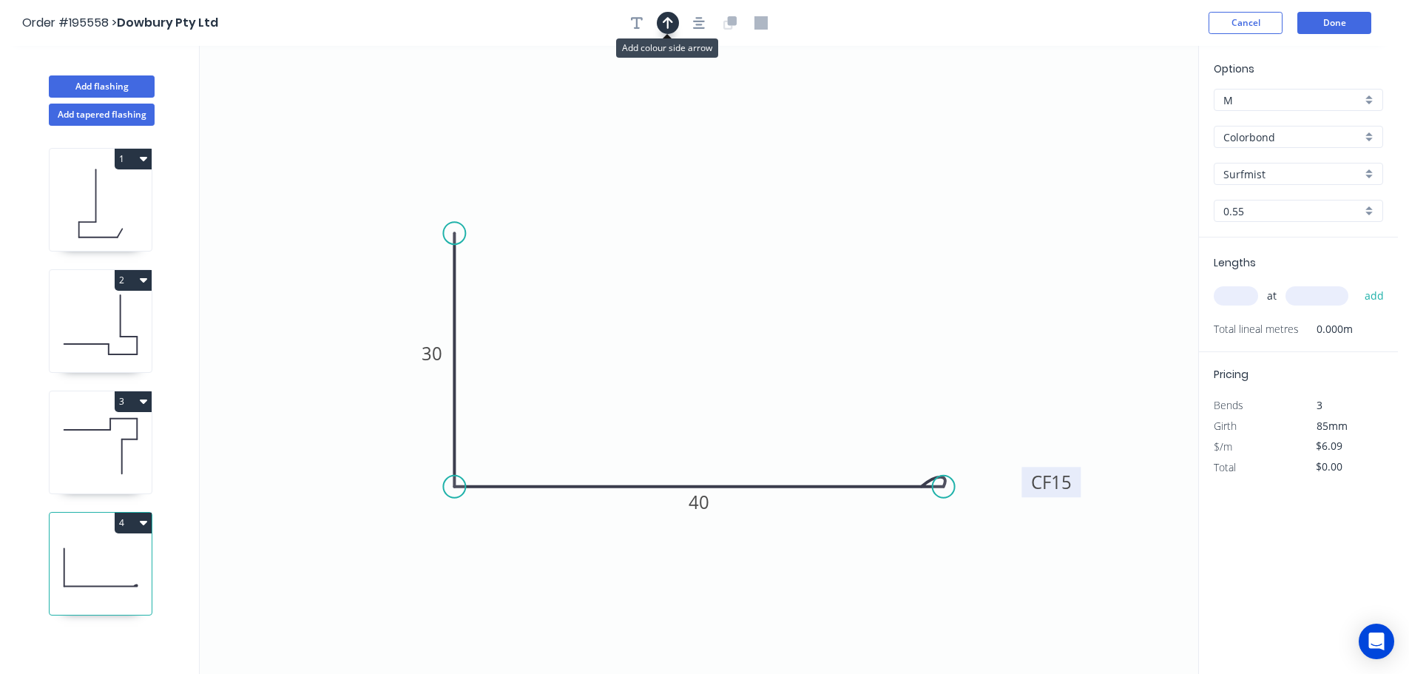
click at [669, 21] on icon "button" at bounding box center [668, 23] width 10 height 12
drag, startPoint x: 1131, startPoint y: 116, endPoint x: 686, endPoint y: 274, distance: 472.0
click at [462, 340] on icon "0 30 CF 15 40" at bounding box center [699, 360] width 999 height 628
drag, startPoint x: 1124, startPoint y: 114, endPoint x: 371, endPoint y: 354, distance: 790.7
click at [371, 354] on icon at bounding box center [371, 337] width 13 height 47
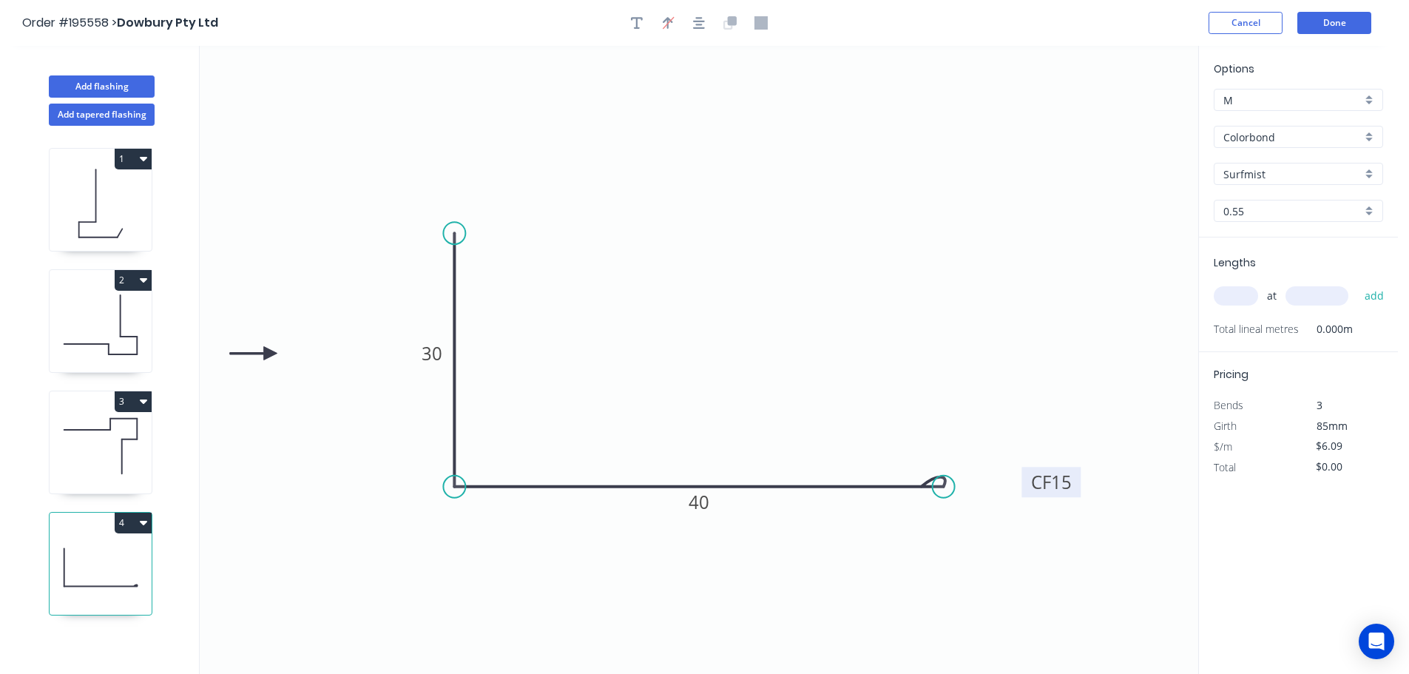
drag, startPoint x: 367, startPoint y: 352, endPoint x: 513, endPoint y: 350, distance: 146.5
click at [271, 354] on icon at bounding box center [253, 353] width 47 height 13
click at [1249, 296] on input "text" at bounding box center [1236, 295] width 44 height 19
click at [1358, 283] on button "add" at bounding box center [1375, 295] width 35 height 25
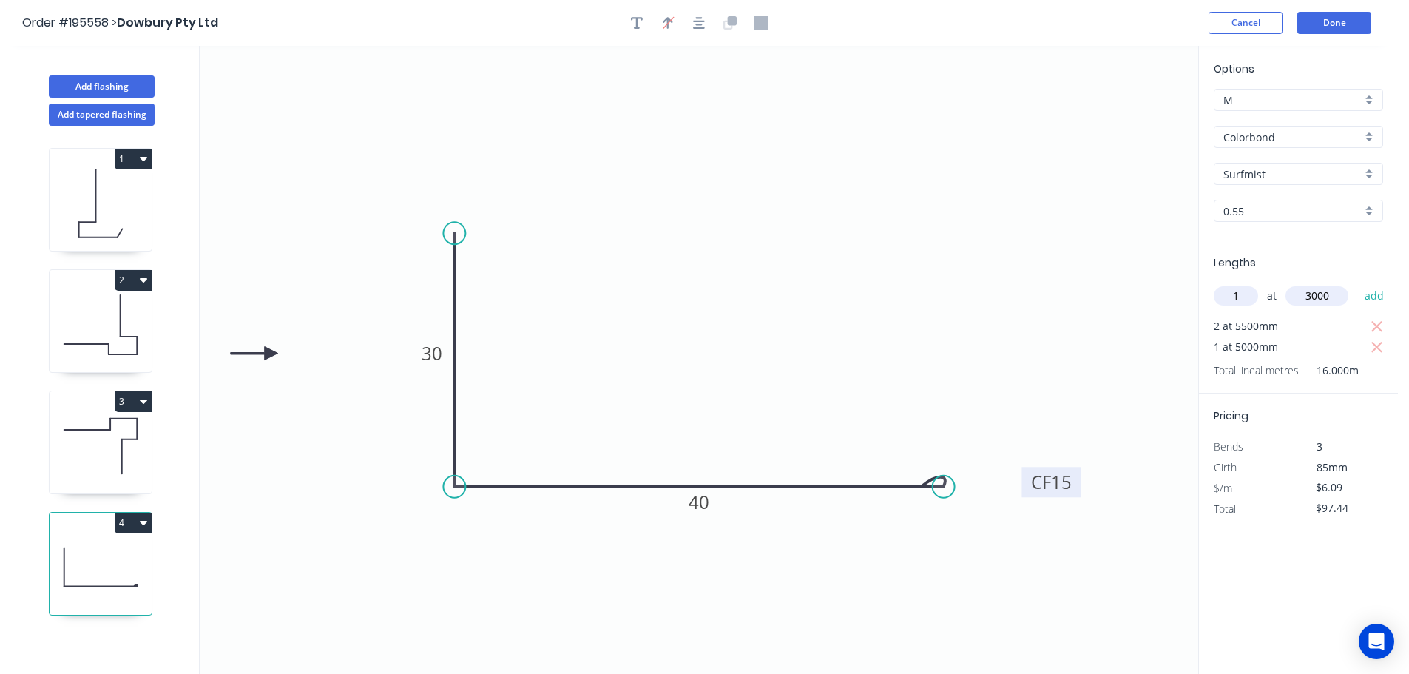
click at [1358, 283] on button "add" at bounding box center [1375, 295] width 35 height 25
click at [1323, 33] on button "Done" at bounding box center [1335, 23] width 74 height 22
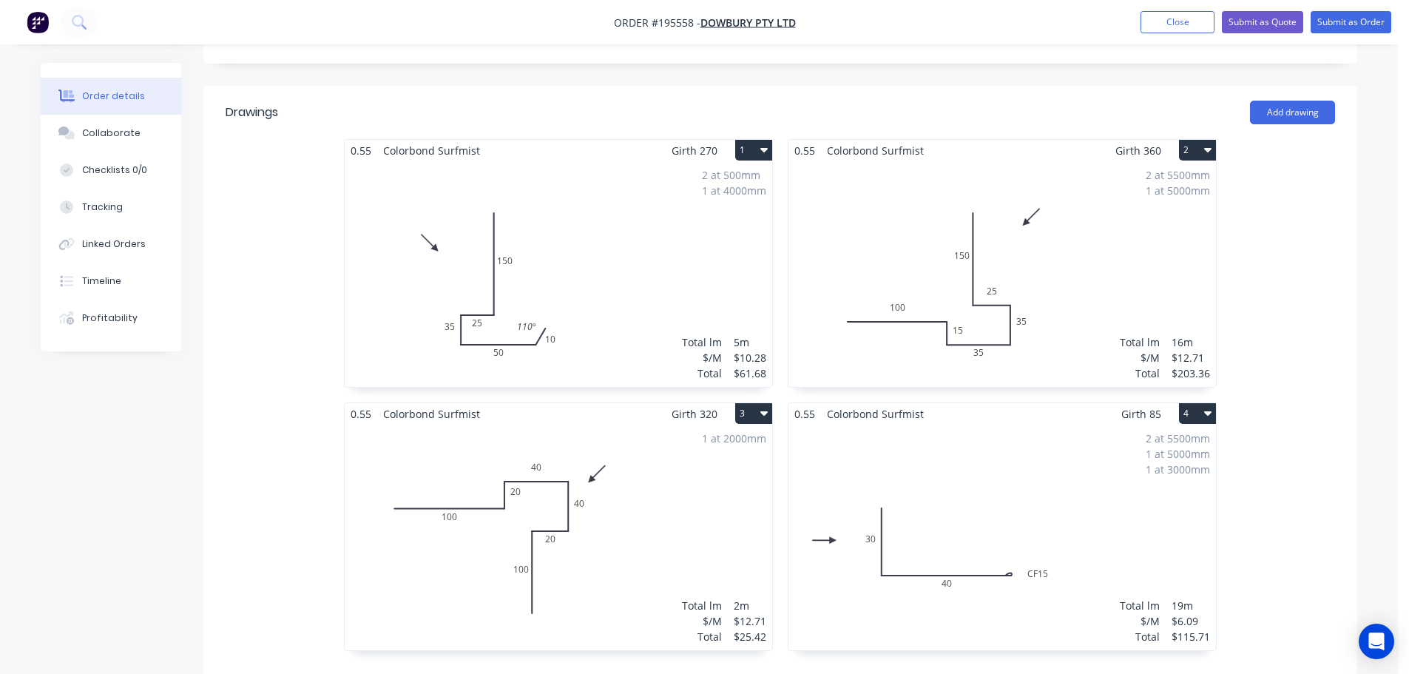
click at [615, 238] on div "2 at 500mm 1 at 4000mm Total lm $/M Total 5m $10.28 $61.68" at bounding box center [559, 274] width 428 height 226
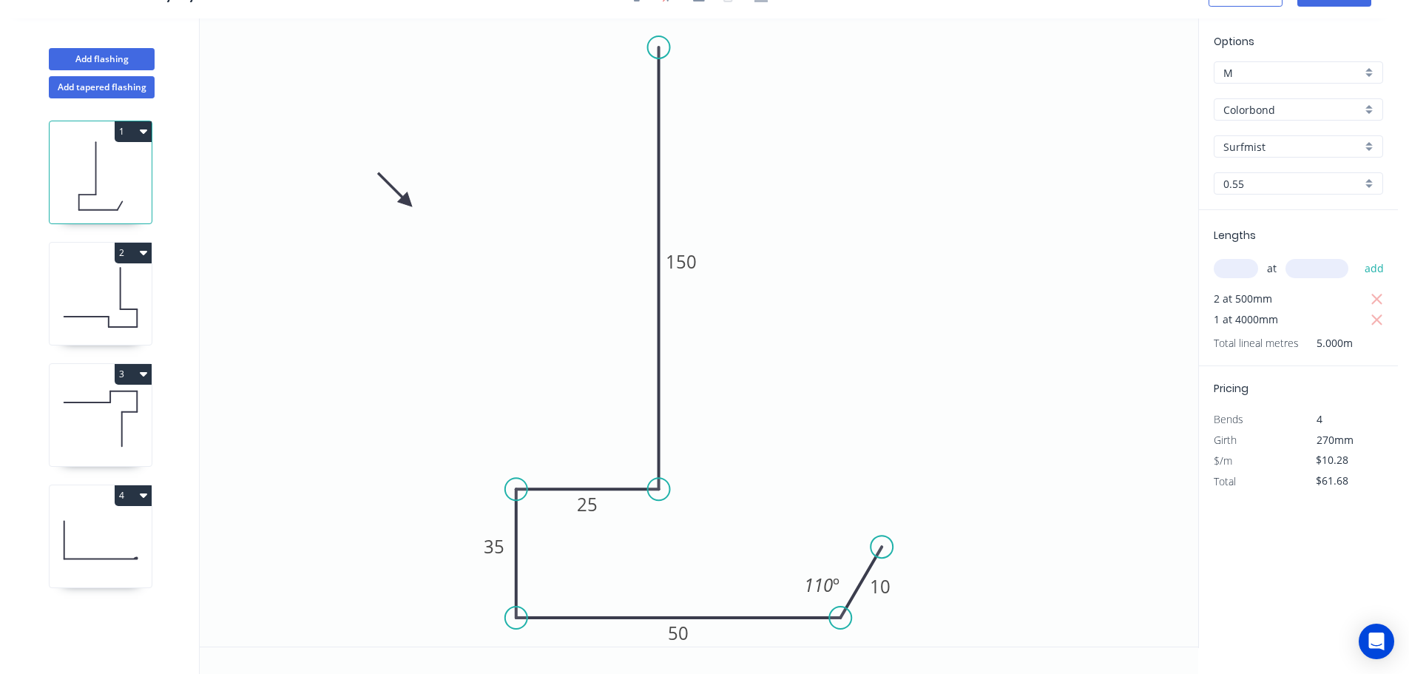
scroll to position [27, 0]
drag, startPoint x: 606, startPoint y: 516, endPoint x: 610, endPoint y: 478, distance: 38.7
click at [610, 478] on rect at bounding box center [591, 466] width 48 height 30
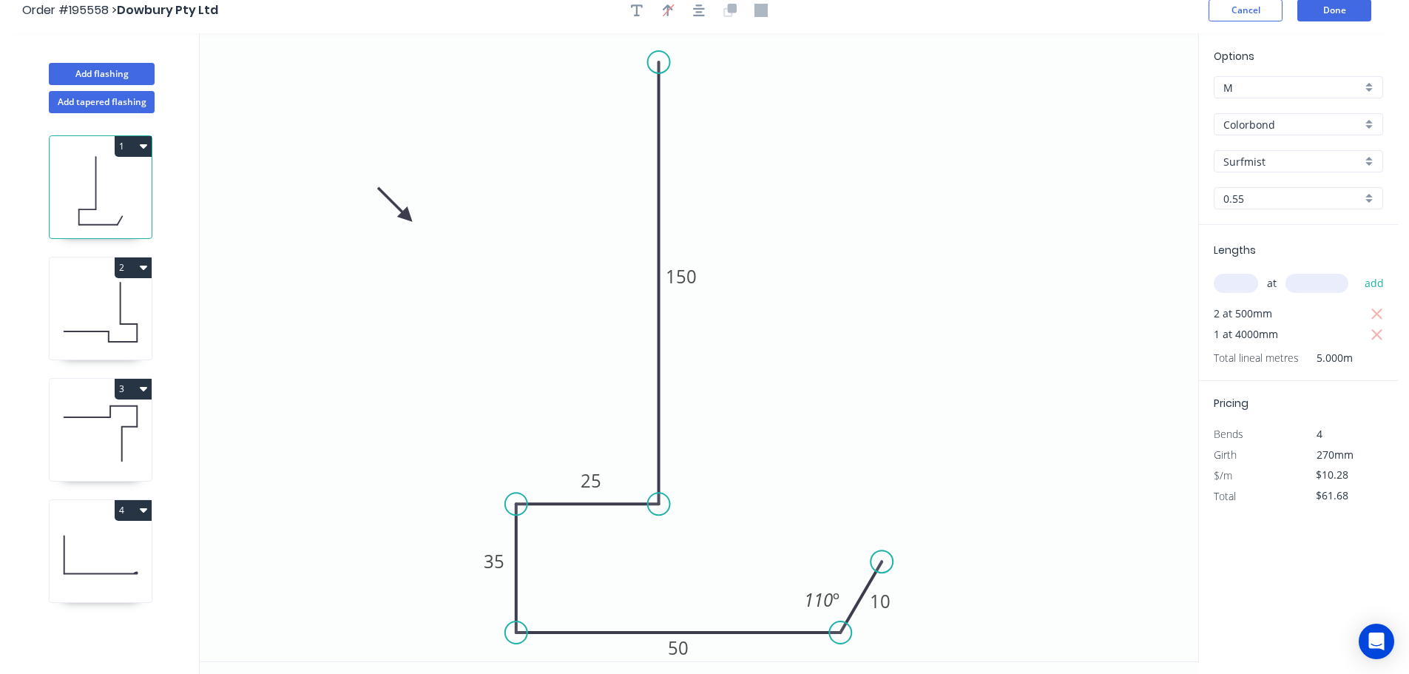
scroll to position [0, 0]
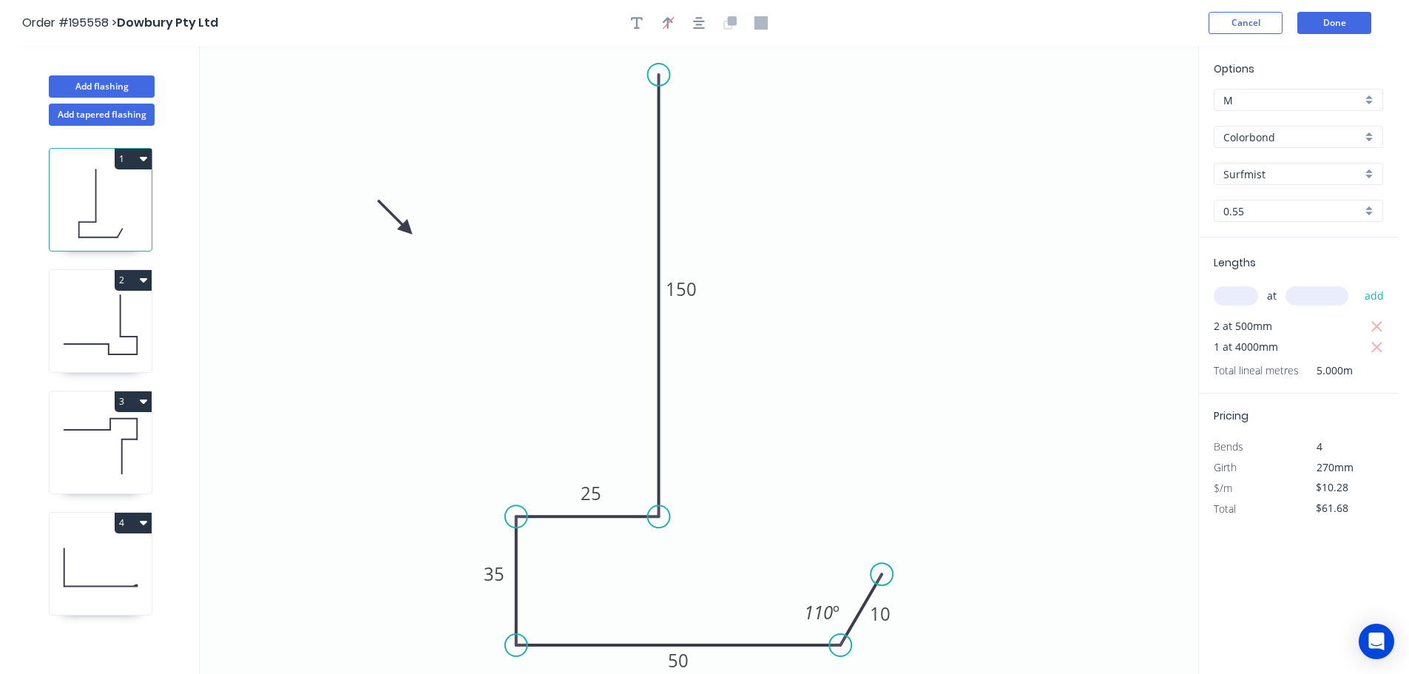
click at [1355, 9] on header "Order #195558 > Dowbury Pty Ltd Cancel Done" at bounding box center [699, 23] width 1398 height 46
click at [1347, 18] on button "Done" at bounding box center [1335, 23] width 74 height 22
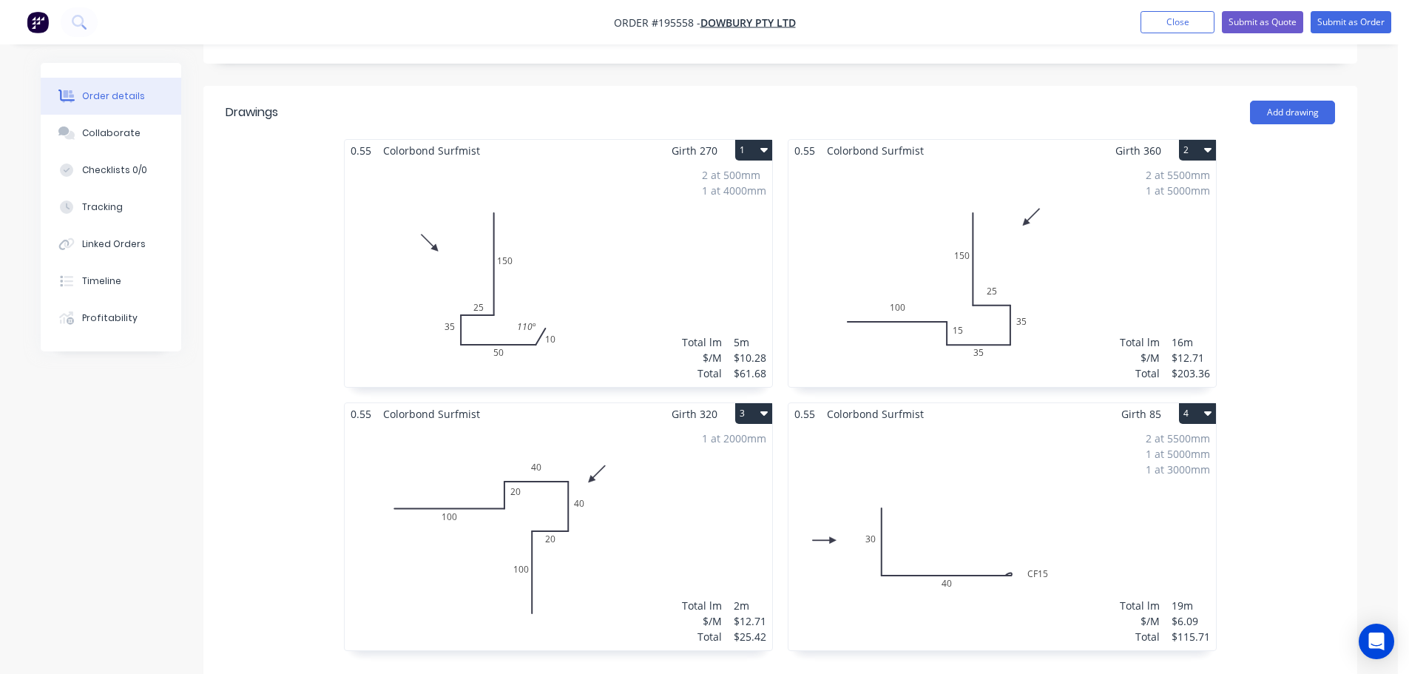
scroll to position [444, 0]
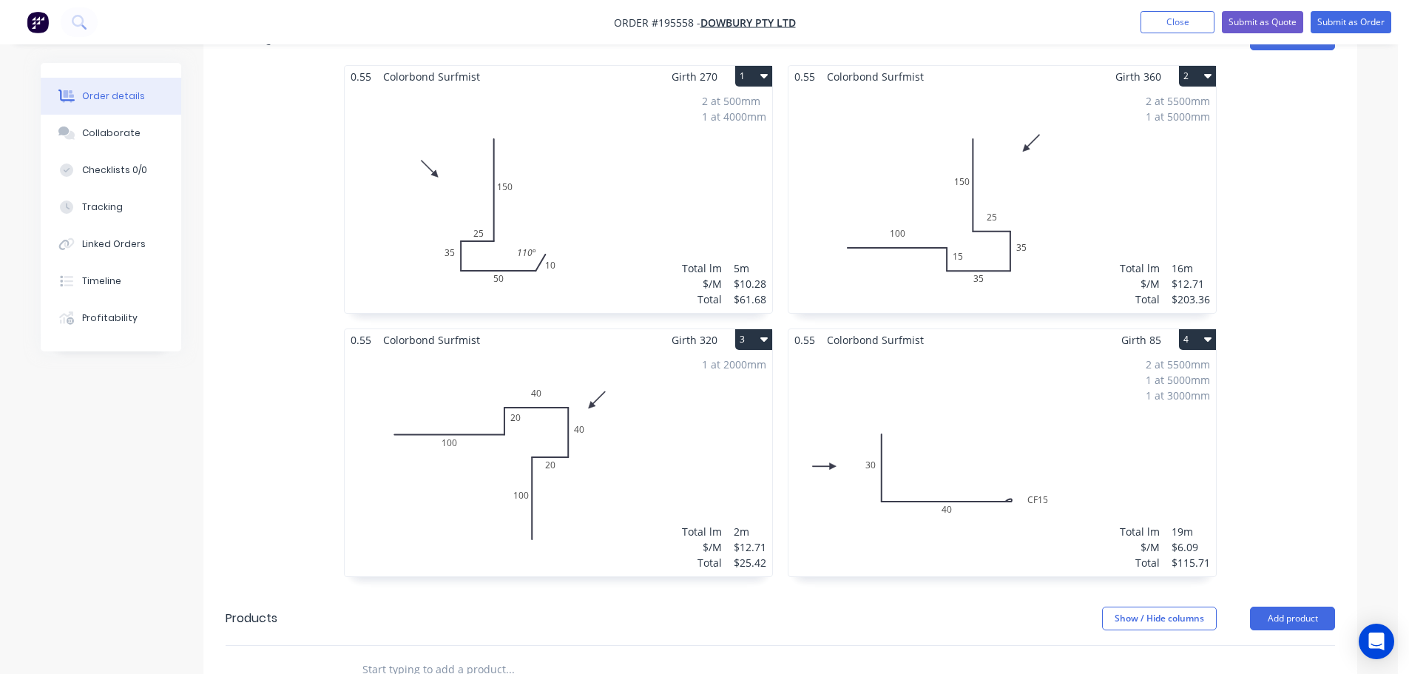
click at [710, 399] on div "1 at 2000mm Total lm $/M Total 2m $12.71 $25.42" at bounding box center [559, 464] width 428 height 226
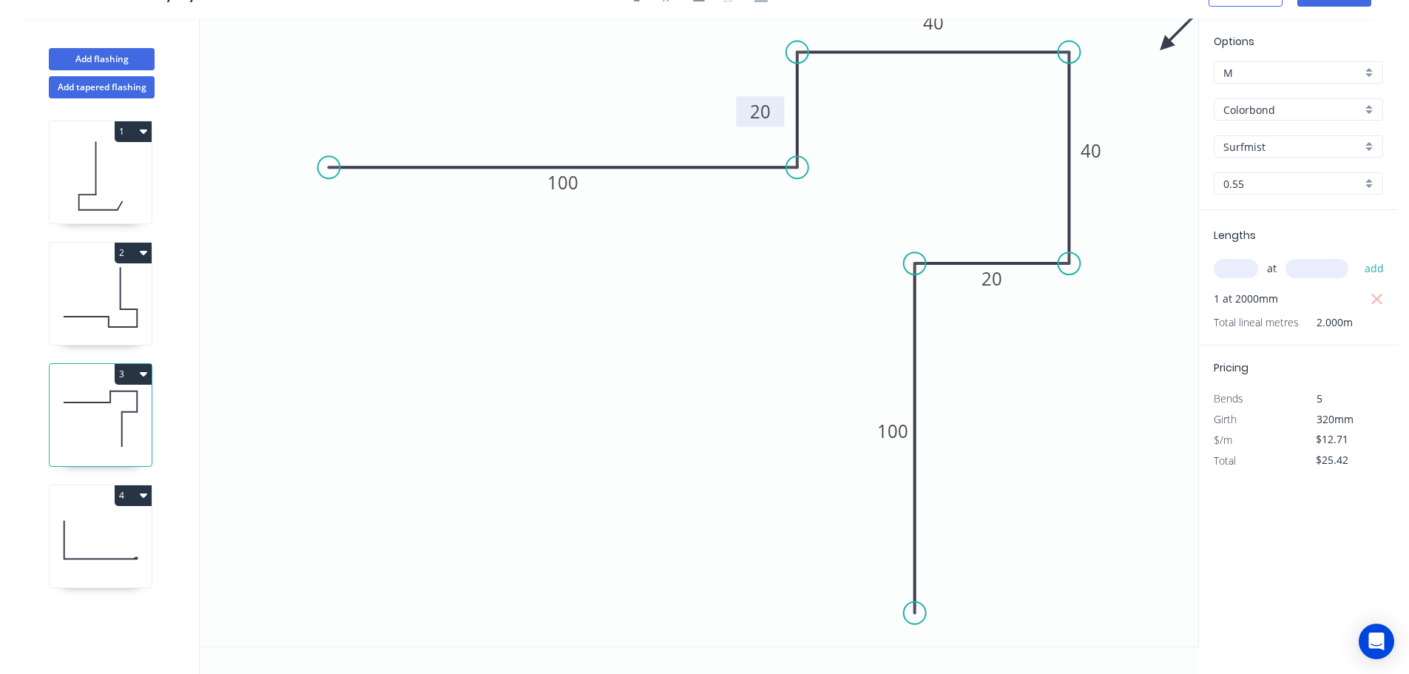
drag, startPoint x: 838, startPoint y: 115, endPoint x: 778, endPoint y: 124, distance: 59.9
click at [778, 124] on rect at bounding box center [760, 111] width 48 height 30
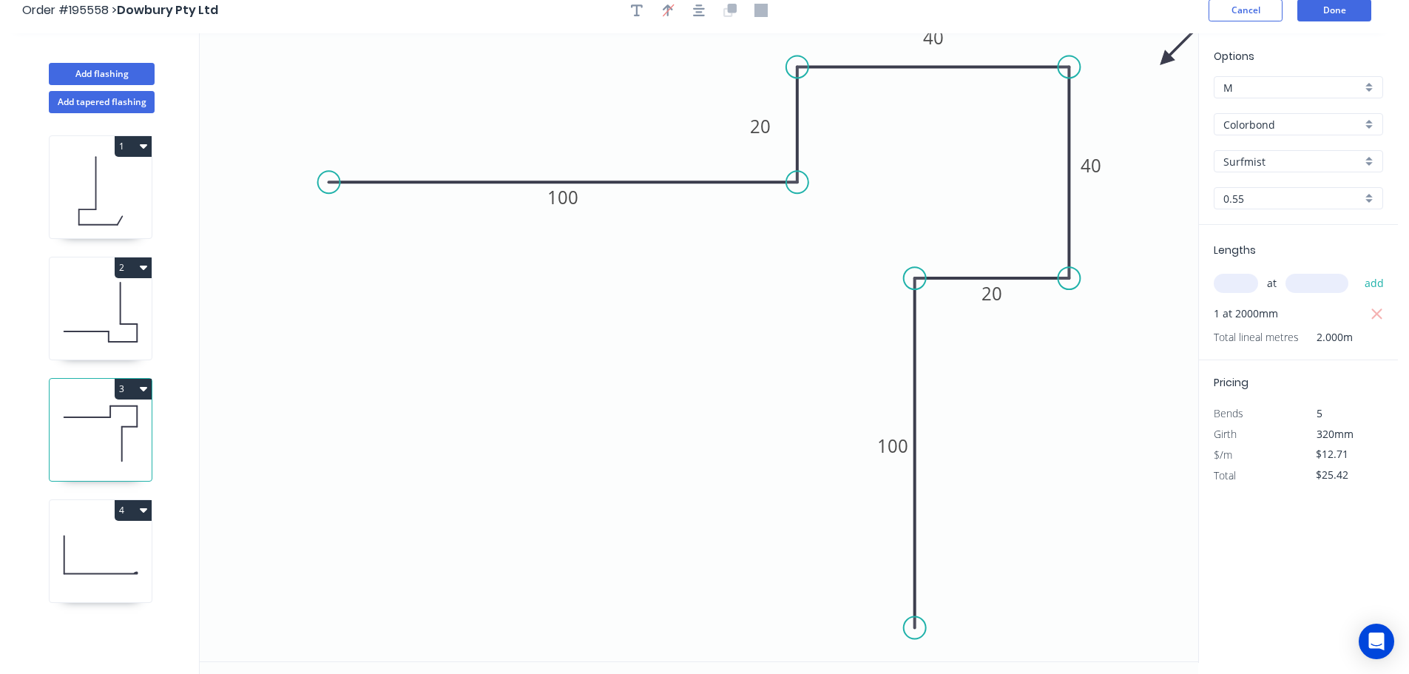
scroll to position [0, 0]
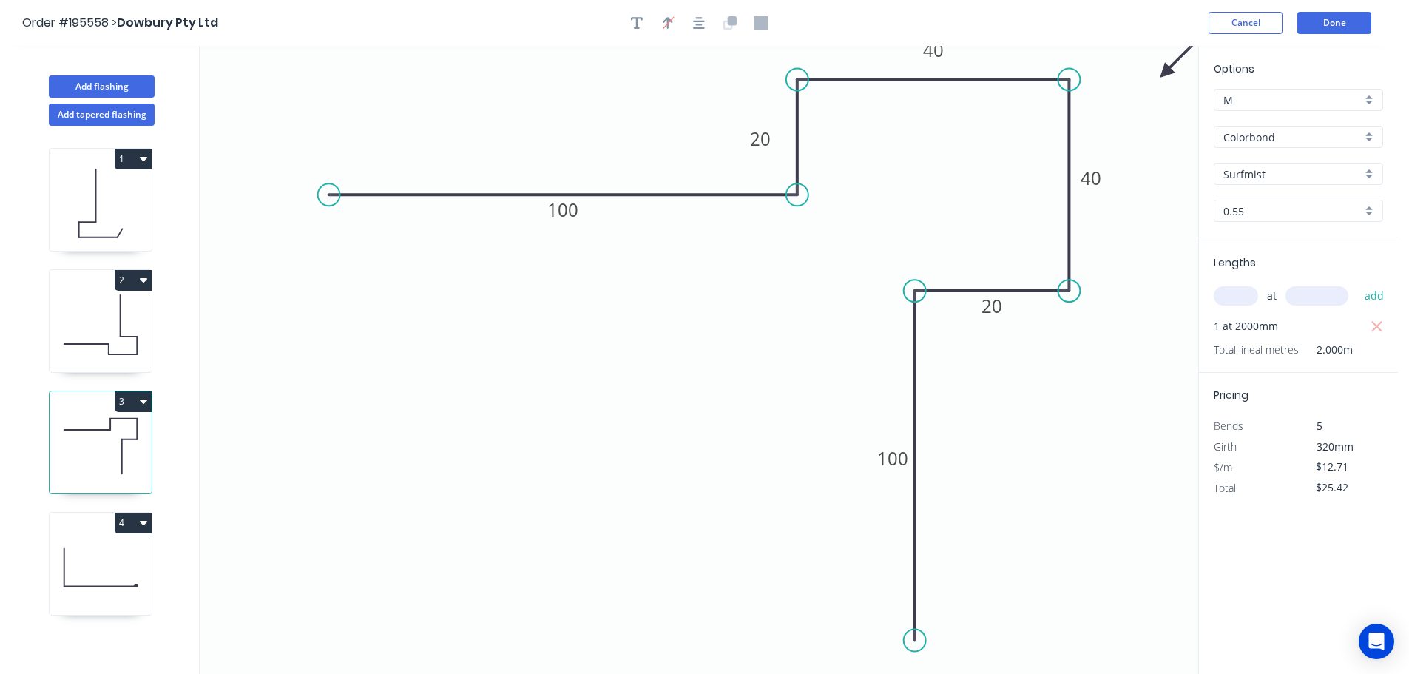
click at [1321, 34] on header "Order #195558 > Dowbury Pty Ltd Cancel Done" at bounding box center [699, 23] width 1398 height 46
click at [1324, 28] on button "Done" at bounding box center [1335, 23] width 74 height 22
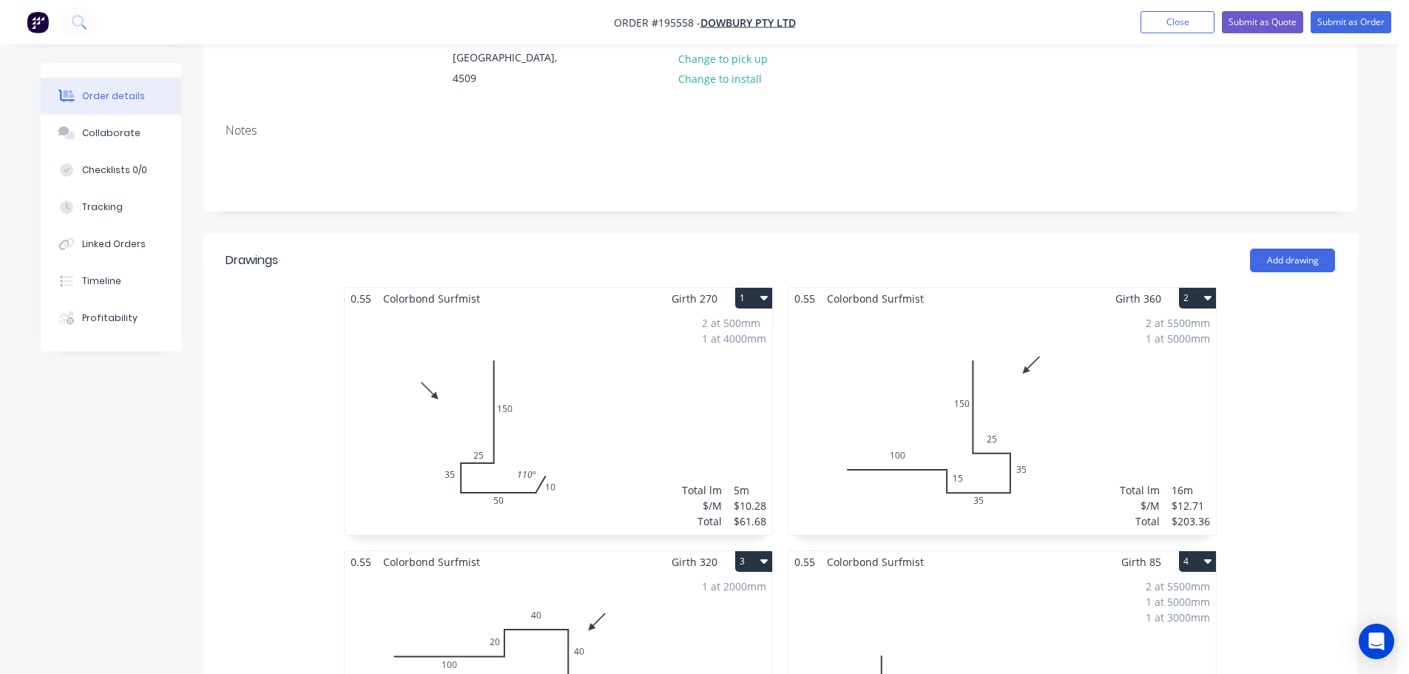
scroll to position [444, 0]
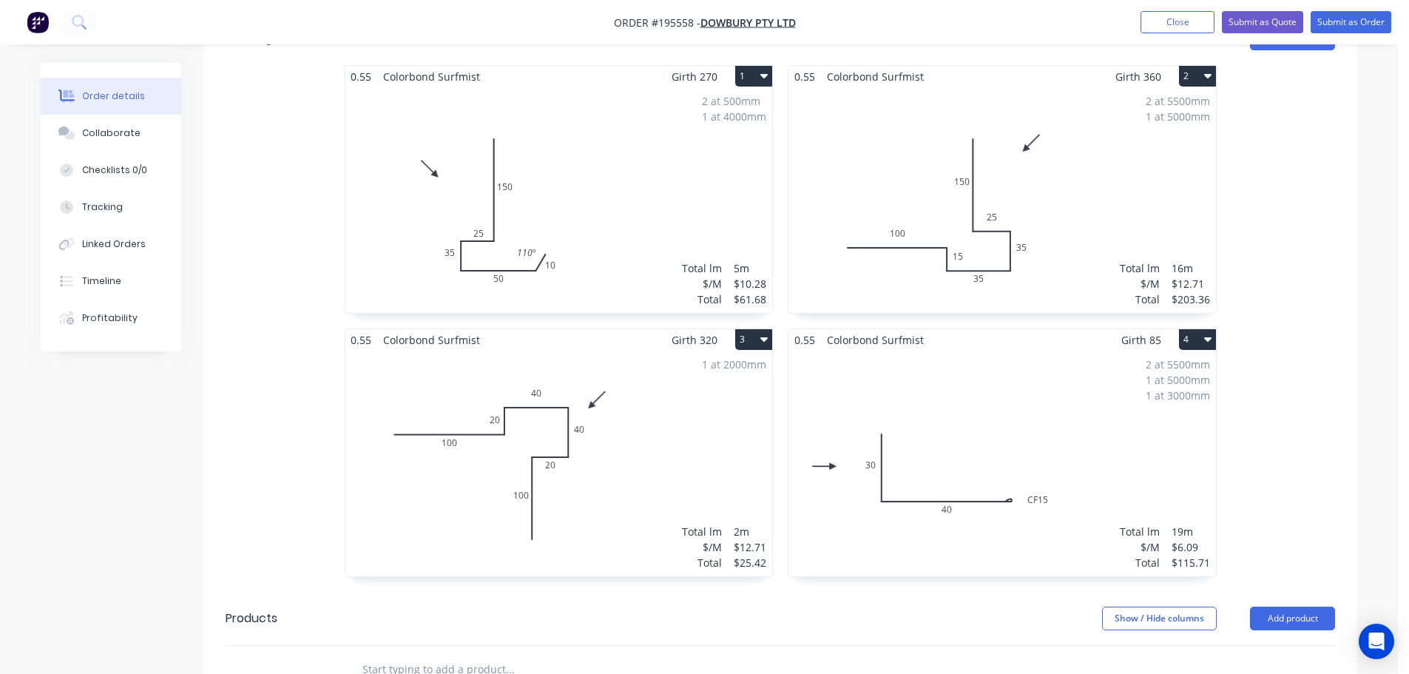
click at [1073, 234] on div "2 at 5500mm 1 at 5000mm Total lm $/M Total 16m $12.71 $203.36" at bounding box center [1003, 200] width 428 height 226
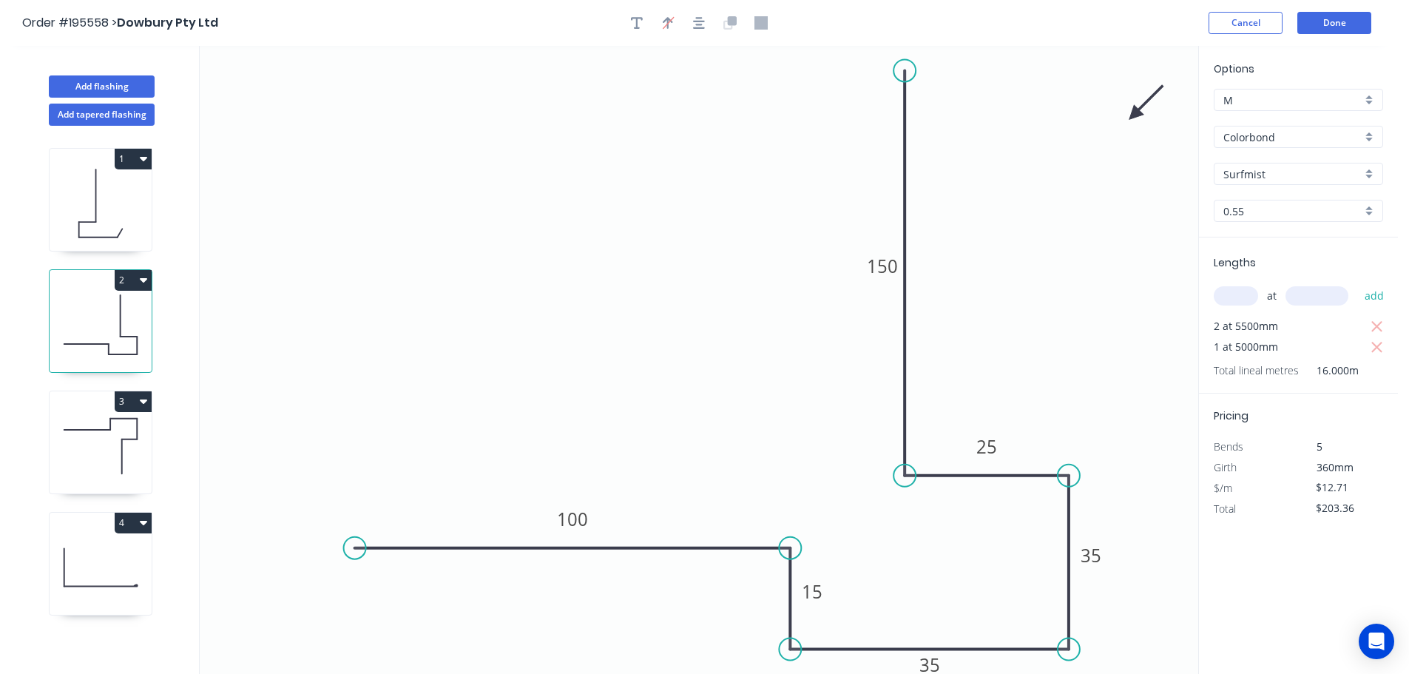
click at [1338, 37] on header "Order #195558 > Dowbury Pty Ltd Cancel Done" at bounding box center [699, 23] width 1398 height 46
click at [1347, 25] on button "Done" at bounding box center [1335, 23] width 74 height 22
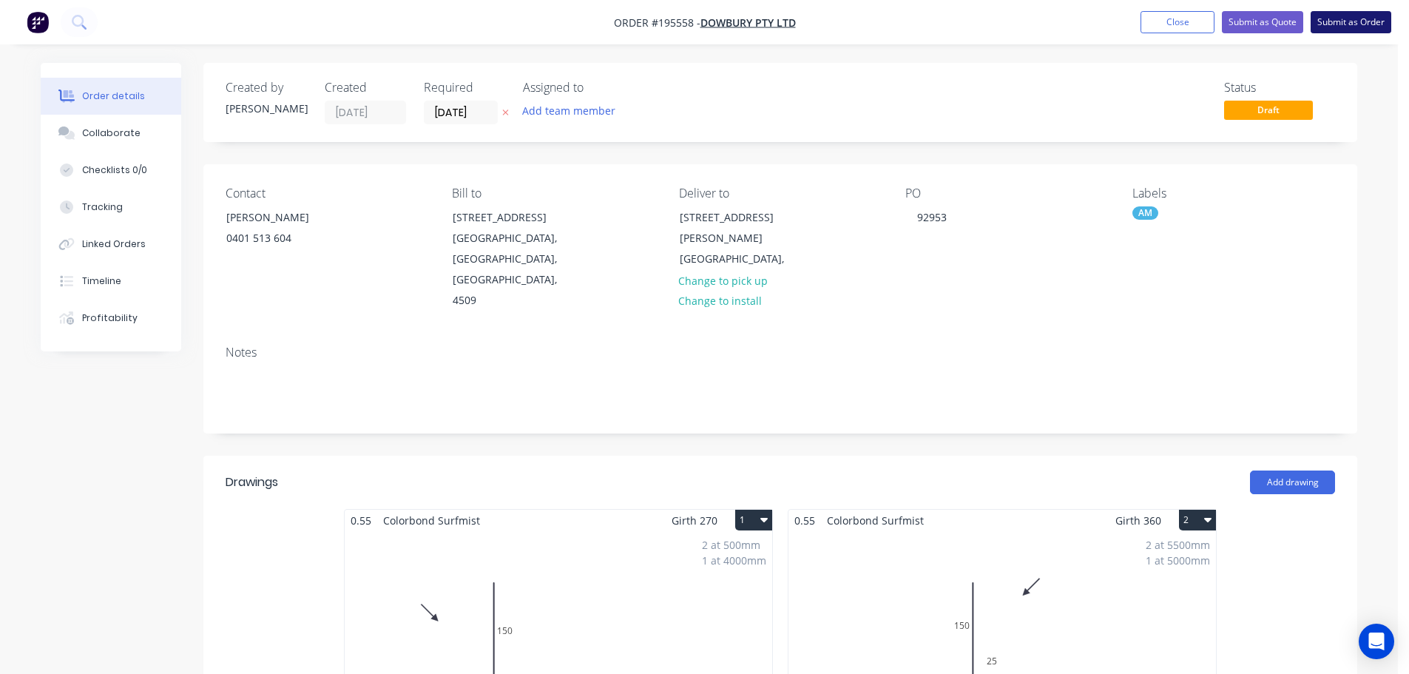
click at [1363, 19] on button "Submit as Order" at bounding box center [1351, 22] width 81 height 22
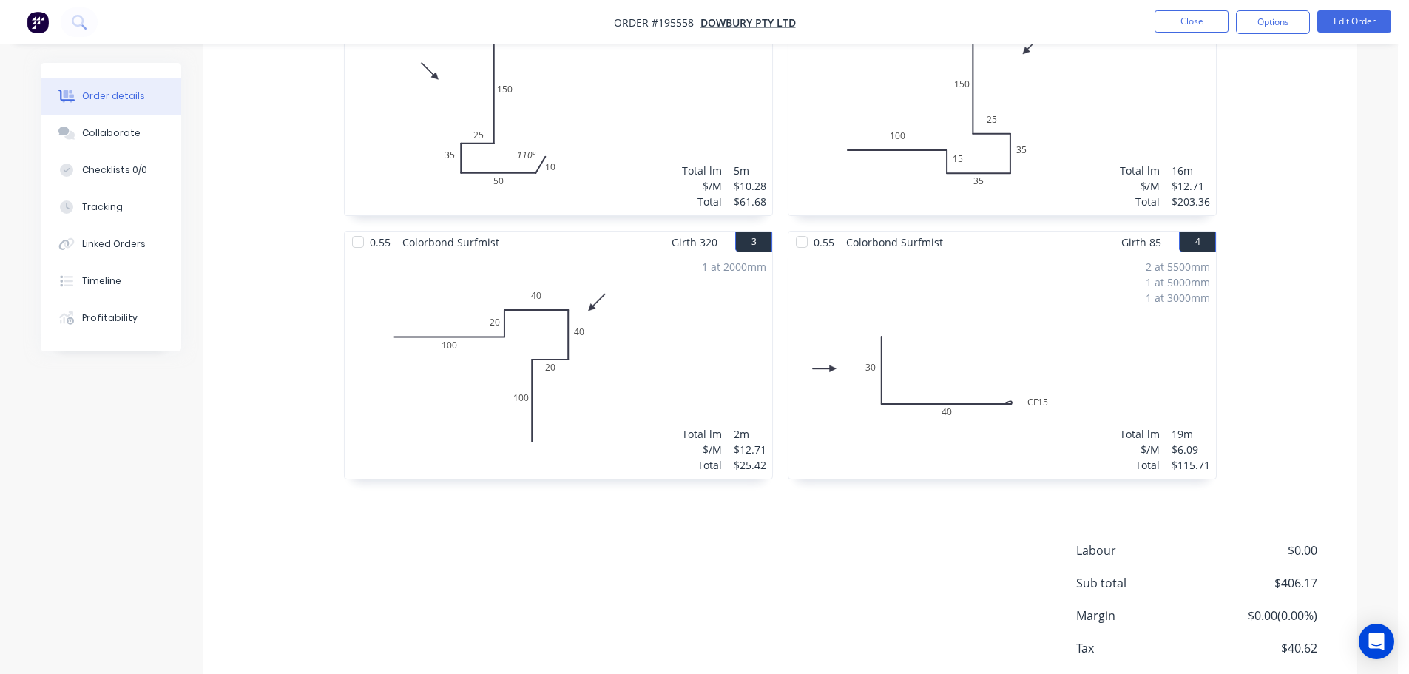
scroll to position [486, 0]
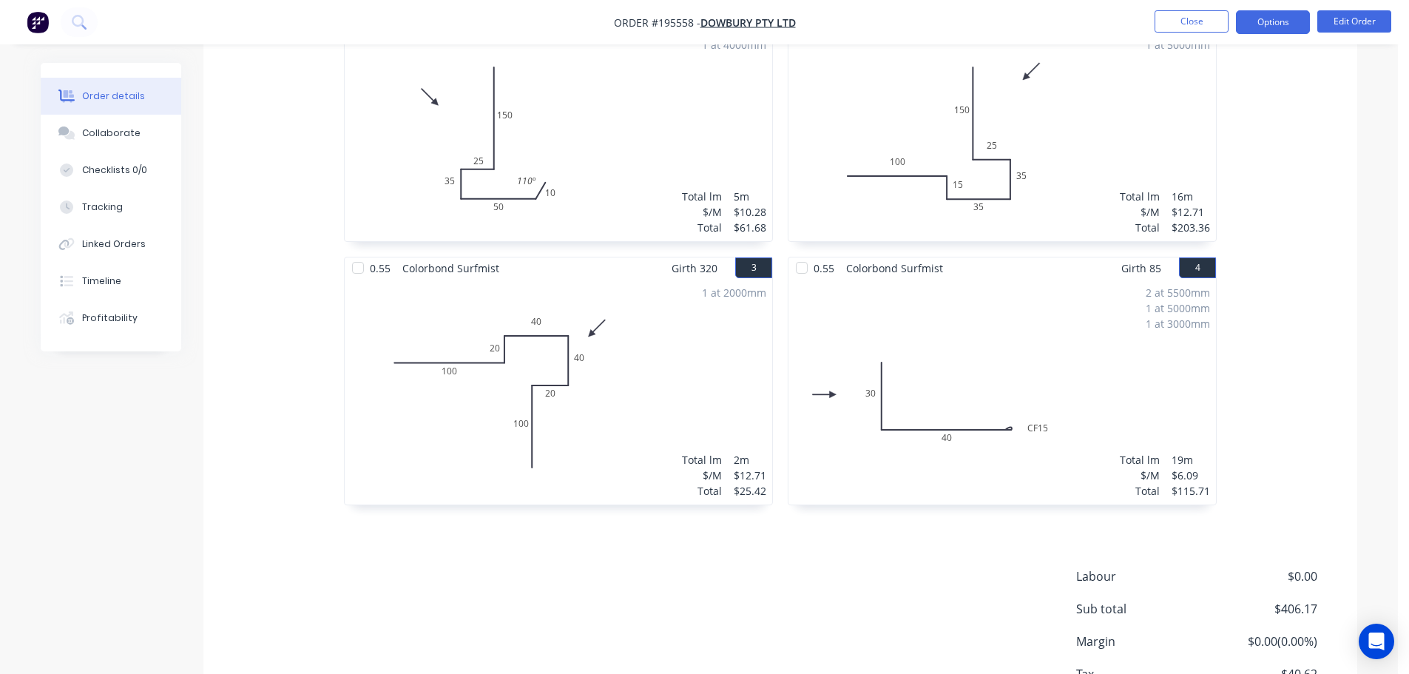
click at [1273, 26] on button "Options" at bounding box center [1273, 22] width 74 height 24
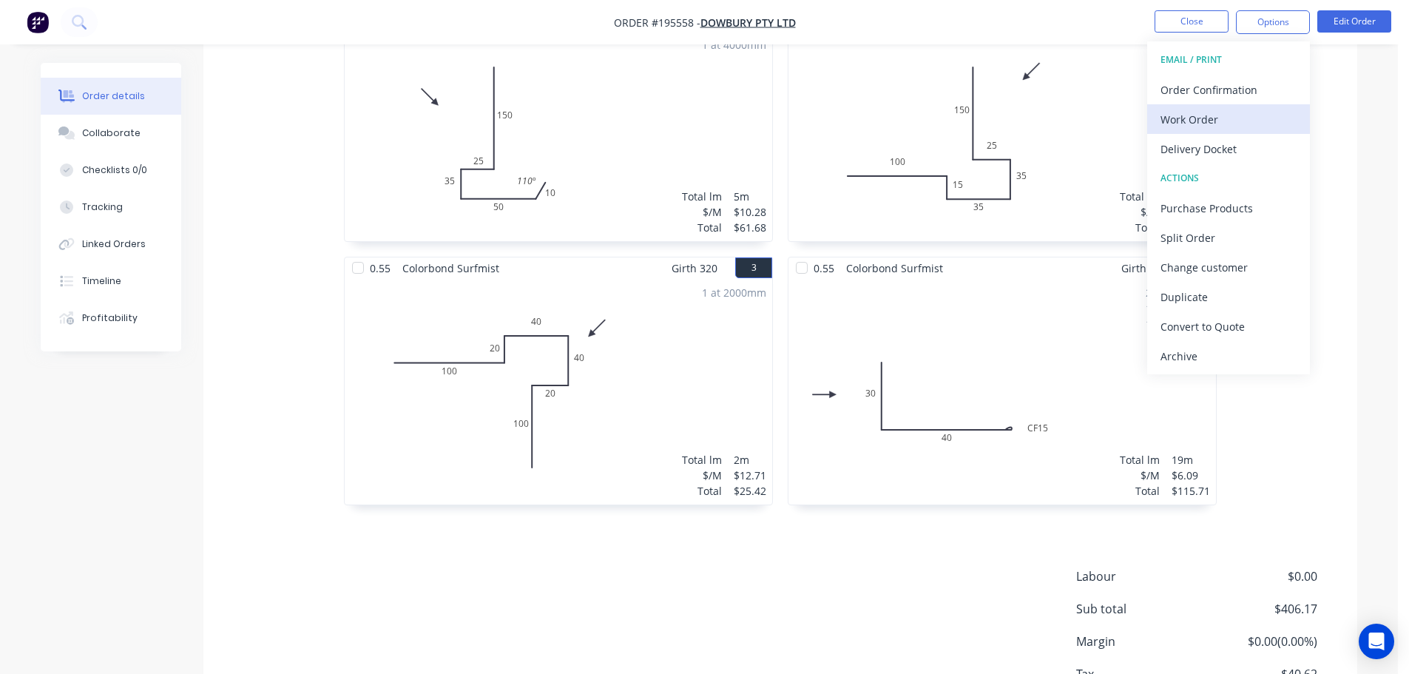
click at [1226, 124] on div "Work Order" at bounding box center [1229, 119] width 136 height 21
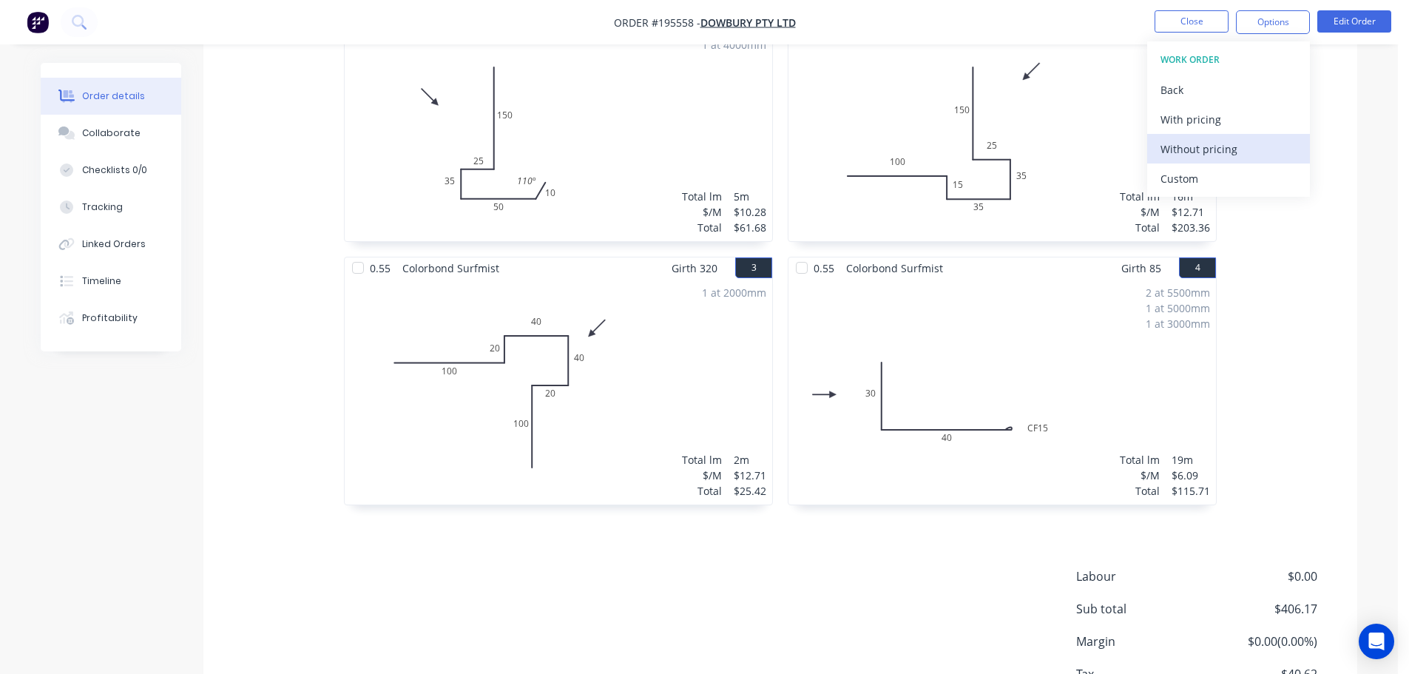
click at [1233, 150] on div "Without pricing" at bounding box center [1229, 148] width 136 height 21
click at [1364, 29] on button "Edit Order" at bounding box center [1355, 21] width 74 height 22
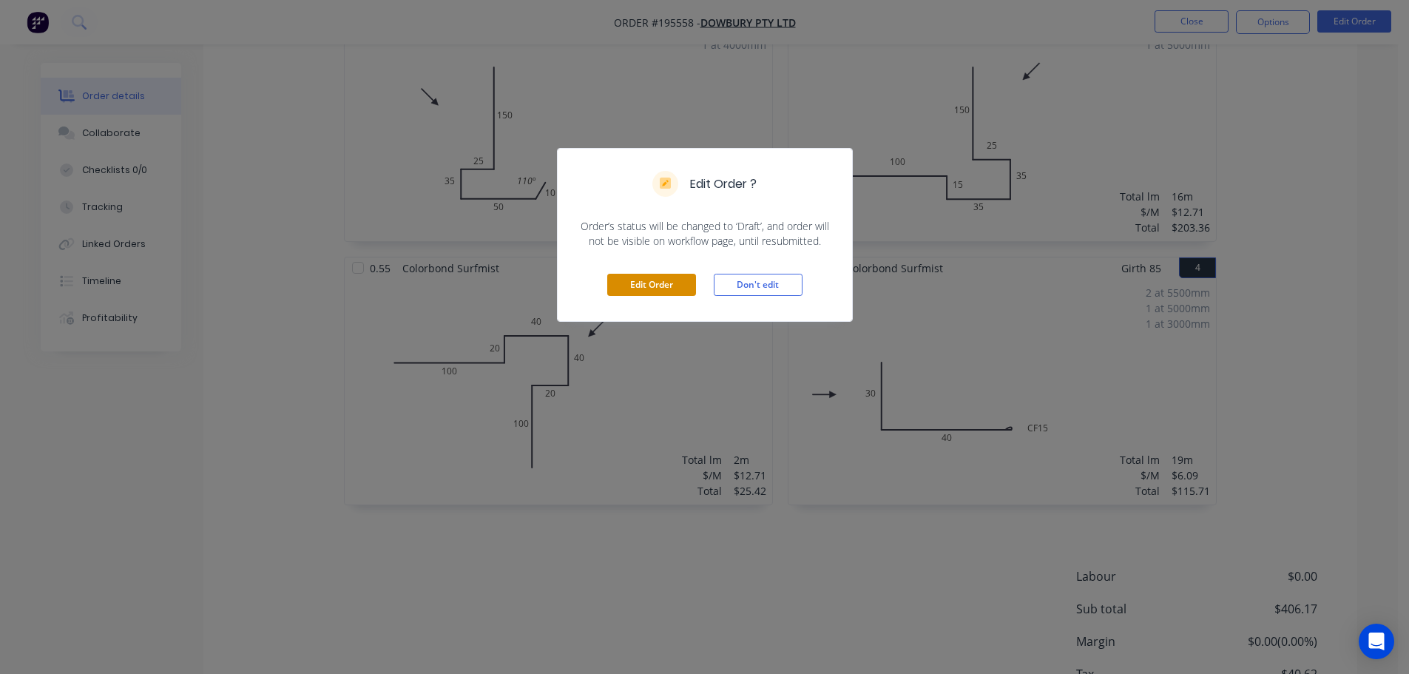
click at [675, 286] on button "Edit Order" at bounding box center [651, 285] width 89 height 22
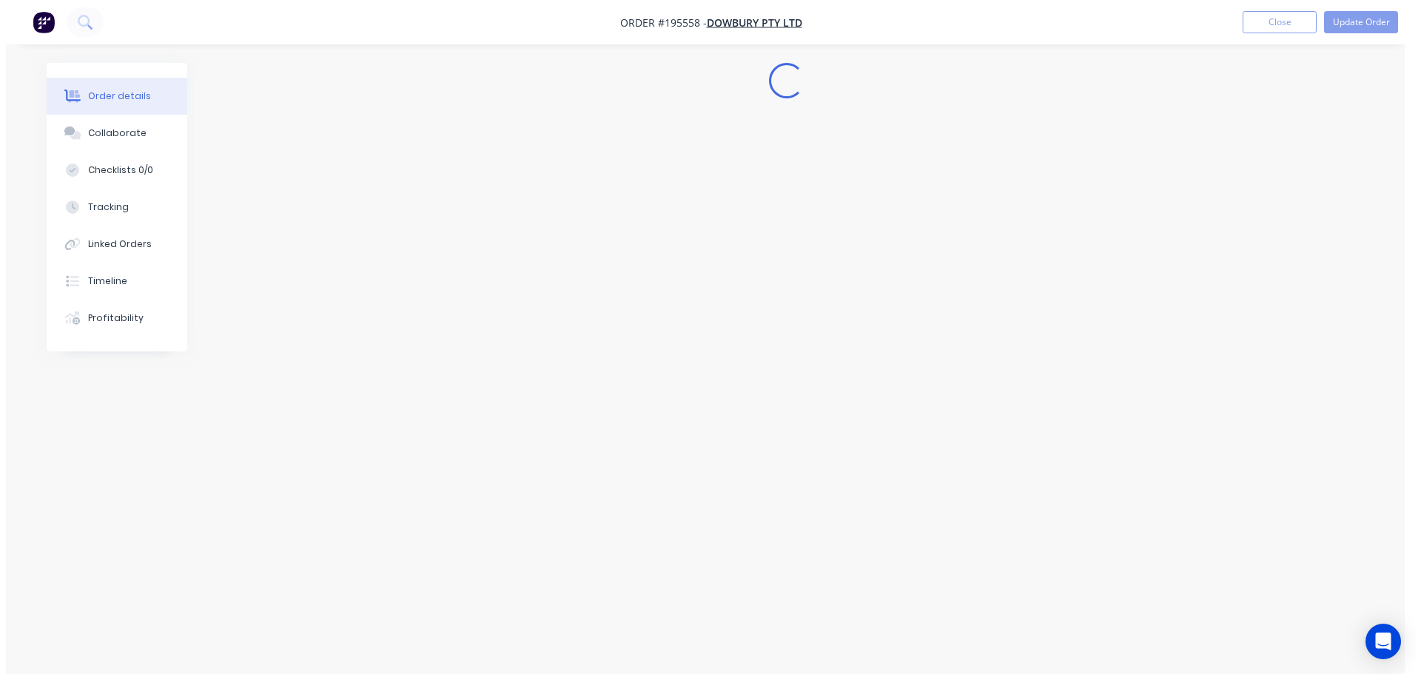
scroll to position [0, 0]
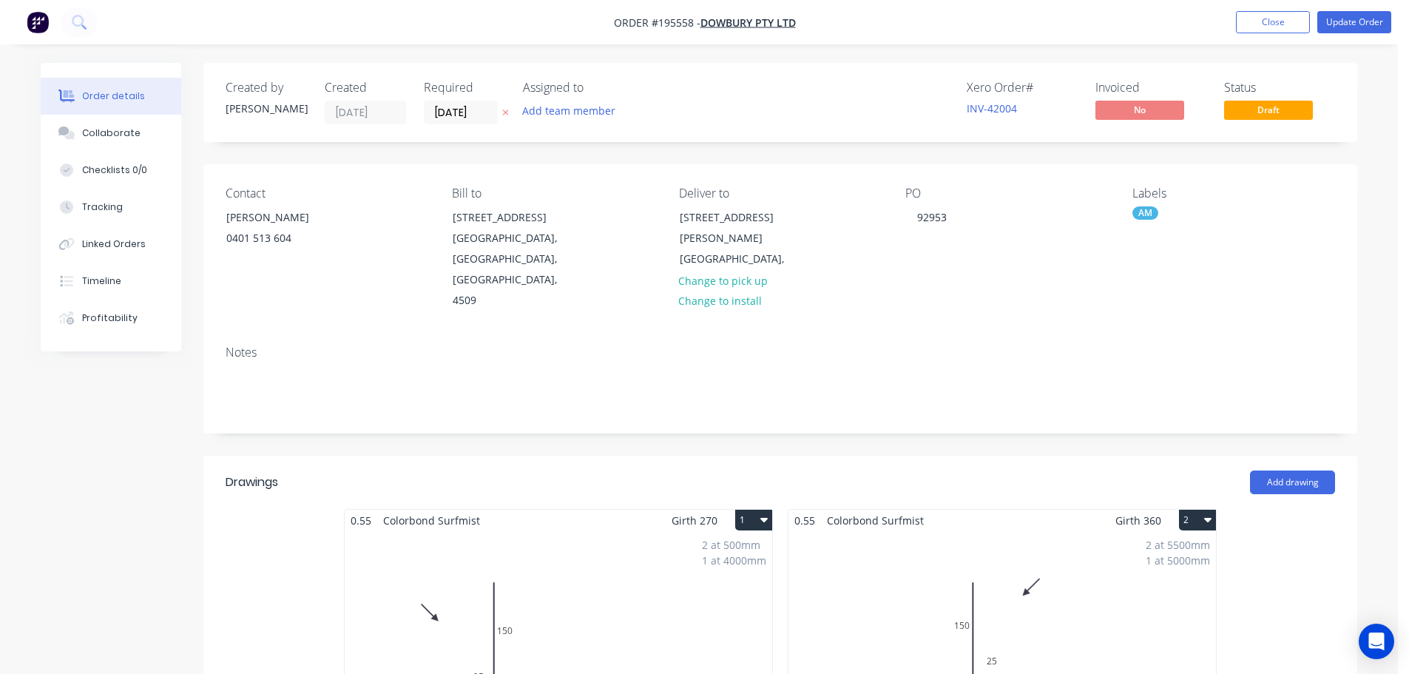
click at [687, 585] on div "2 at 500mm 1 at 4000mm Total lm $/M Total 5m $10.28 $61.68" at bounding box center [559, 644] width 428 height 226
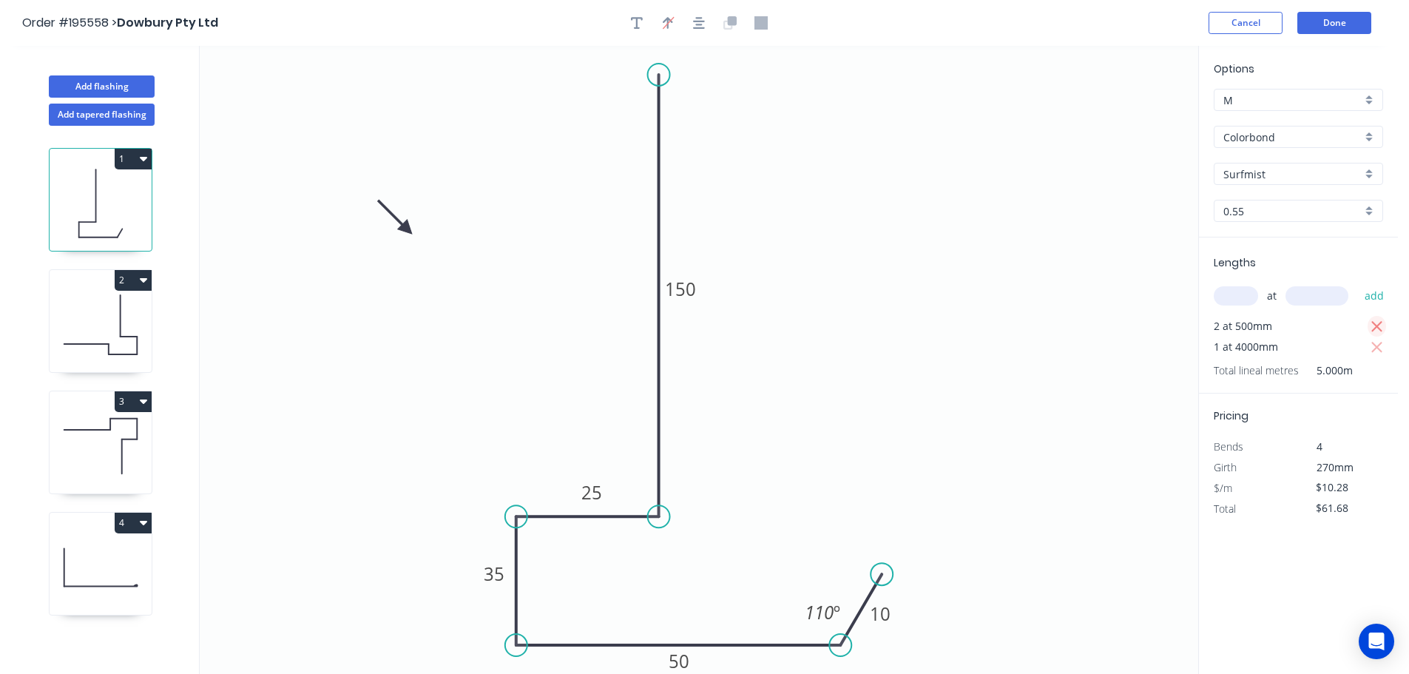
click at [1376, 326] on icon "button" at bounding box center [1377, 326] width 11 height 11
click at [1242, 295] on input "text" at bounding box center [1236, 295] width 44 height 19
click at [1358, 283] on button "add" at bounding box center [1375, 295] width 35 height 25
click at [1353, 9] on header "Order #195558 > Dowbury Pty Ltd Cancel Done" at bounding box center [699, 23] width 1398 height 46
click at [1355, 15] on button "Done" at bounding box center [1335, 23] width 74 height 22
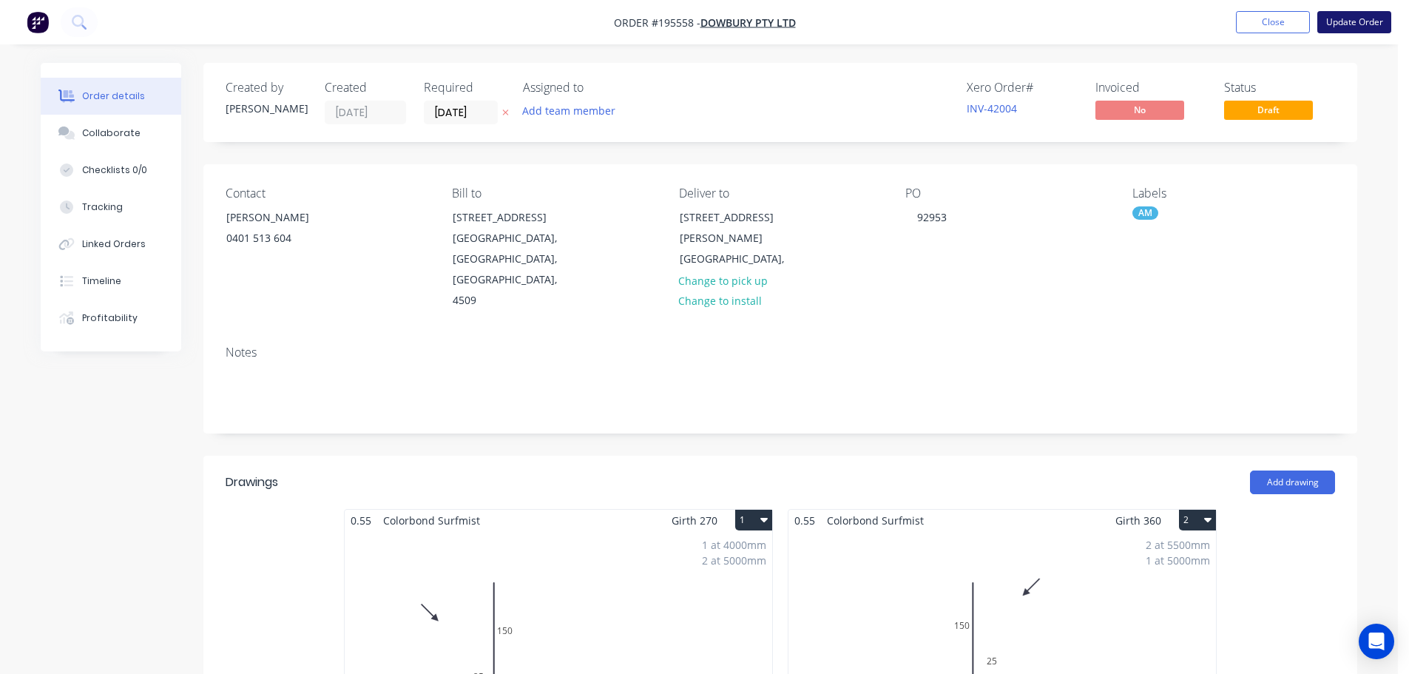
click at [1358, 24] on button "Update Order" at bounding box center [1355, 22] width 74 height 22
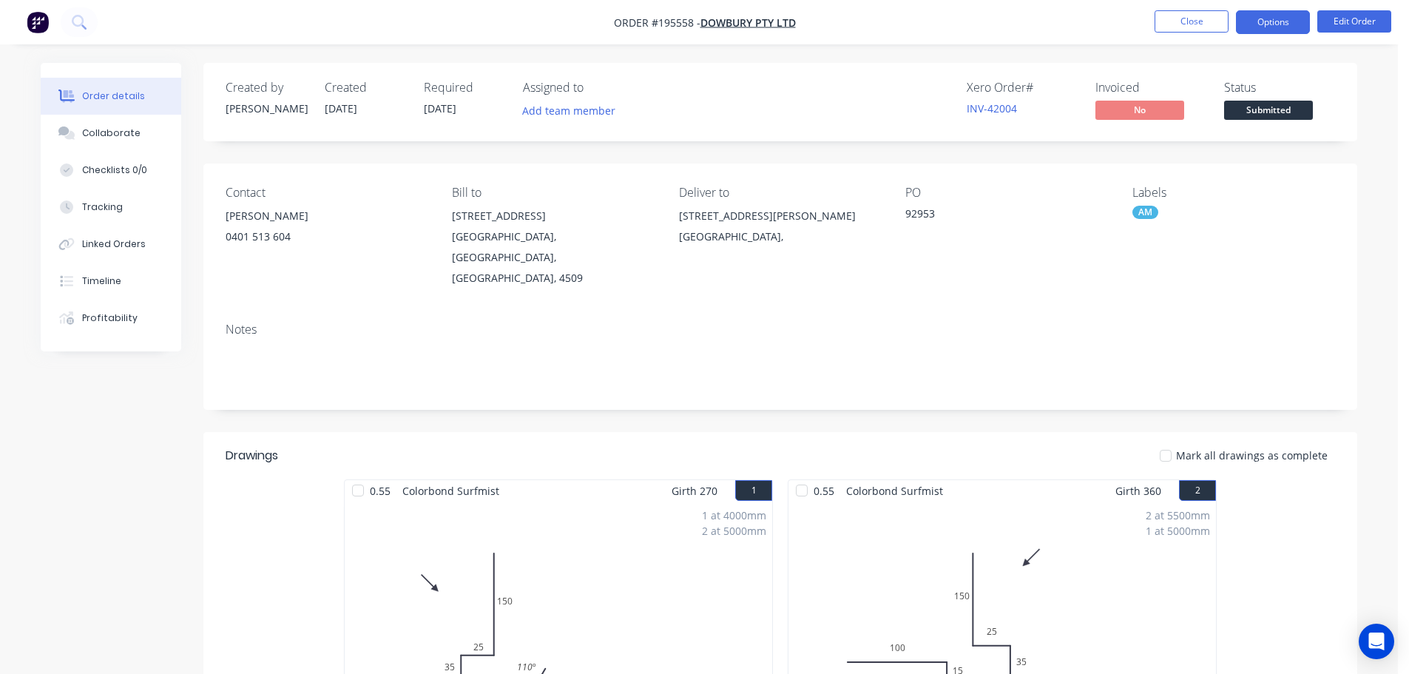
click at [1300, 21] on button "Options" at bounding box center [1273, 22] width 74 height 24
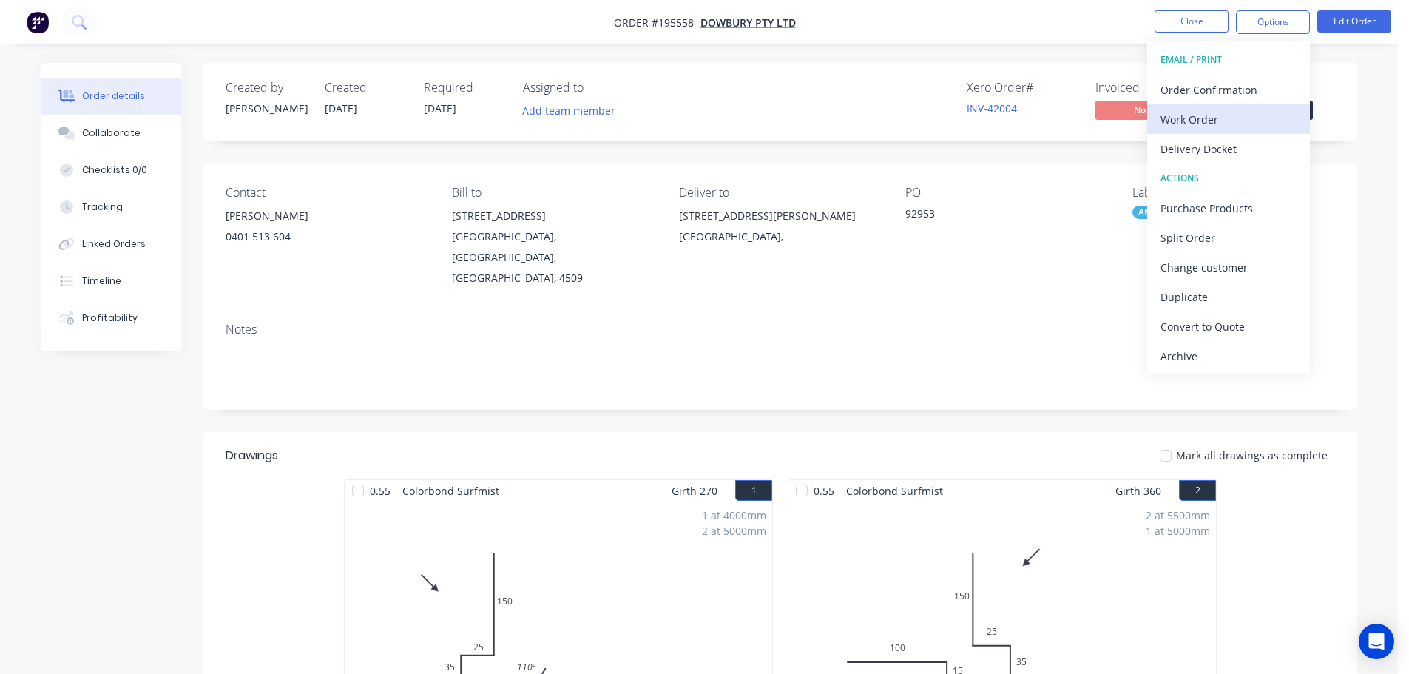
click at [1239, 115] on div "Work Order" at bounding box center [1229, 119] width 136 height 21
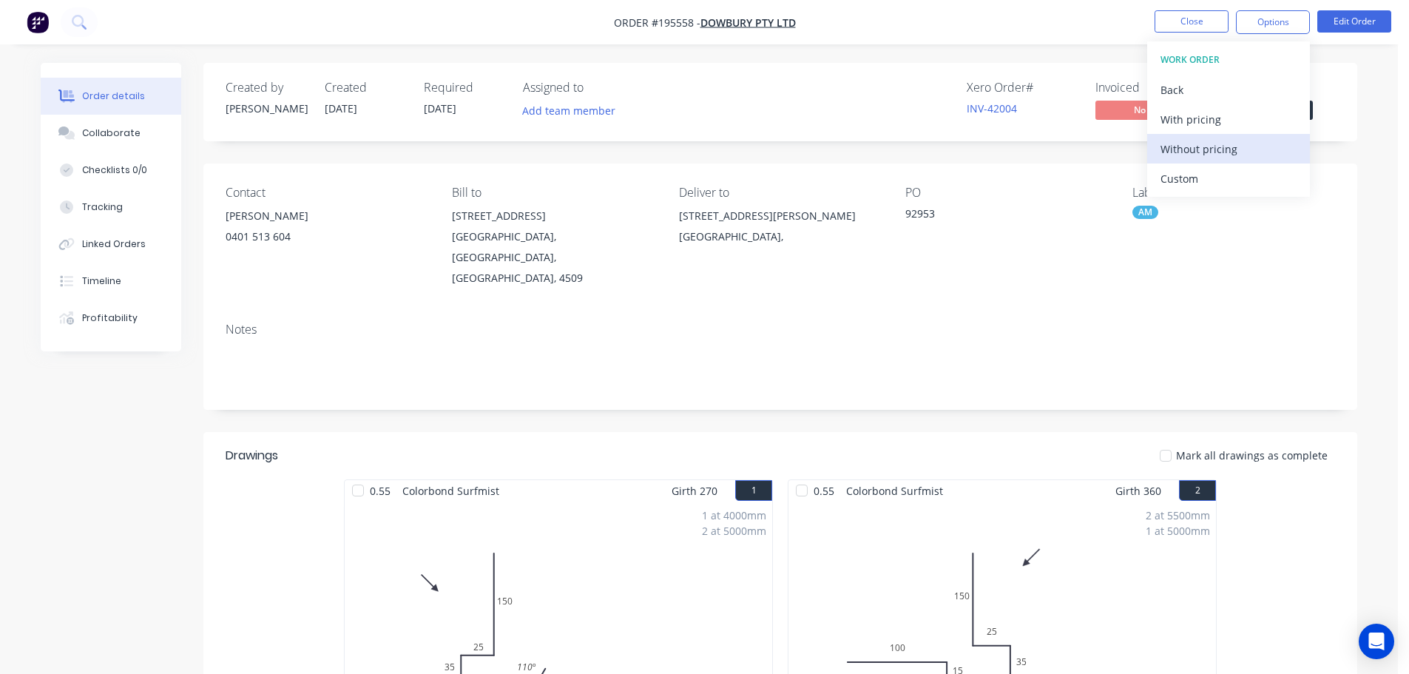
click at [1213, 157] on div "Without pricing" at bounding box center [1229, 148] width 136 height 21
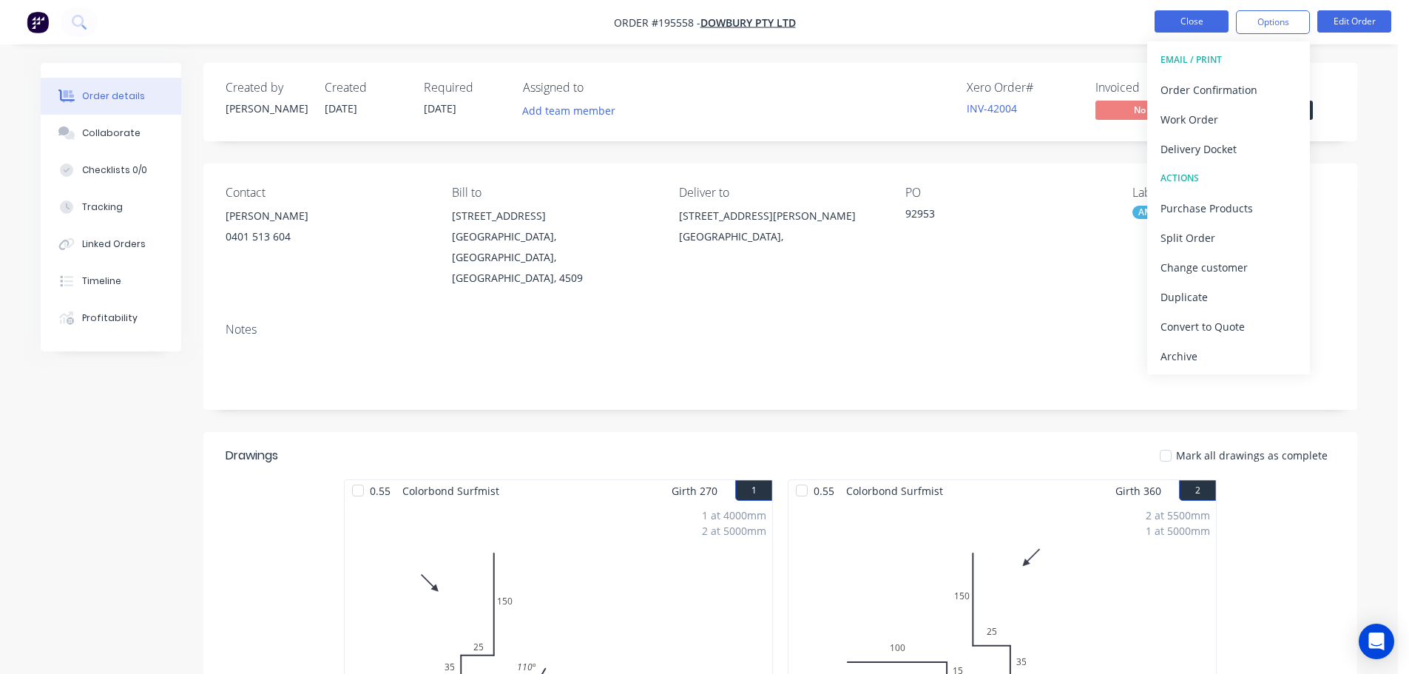
click at [1193, 24] on button "Close" at bounding box center [1192, 21] width 74 height 22
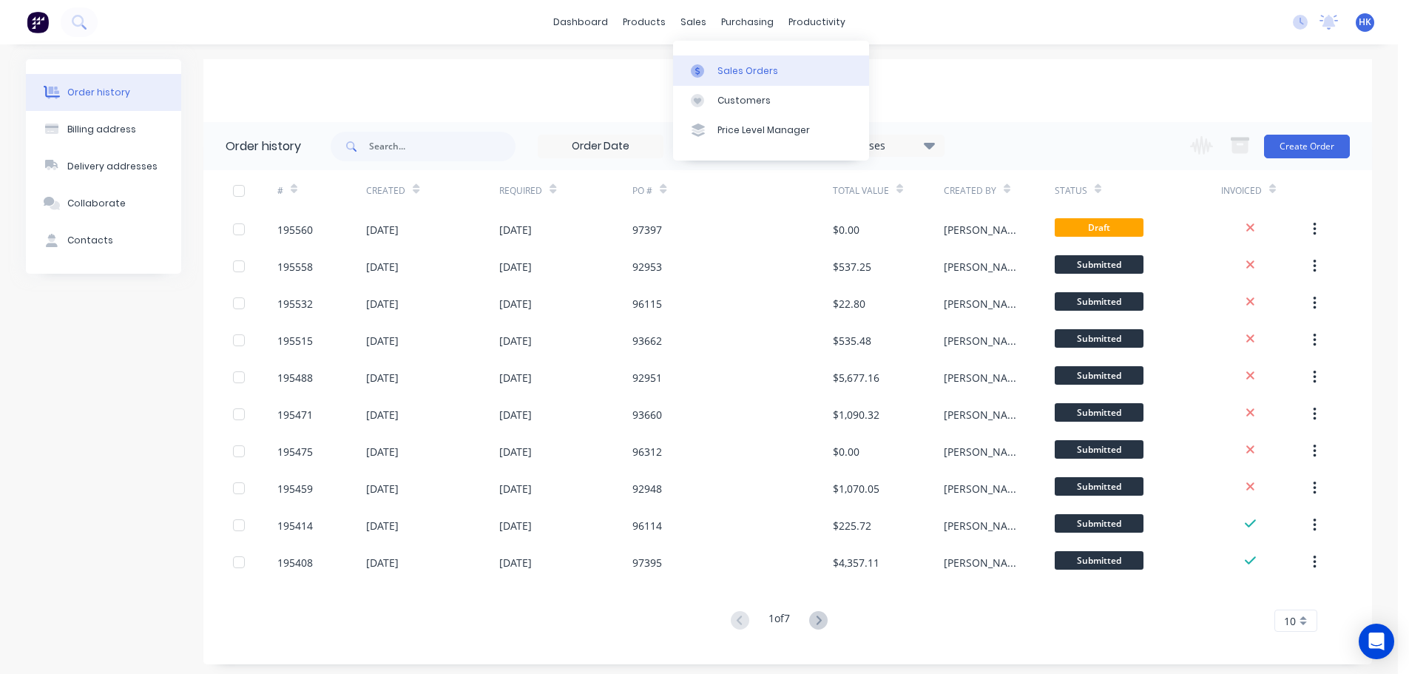
click at [737, 67] on div "Sales Orders" at bounding box center [748, 70] width 61 height 13
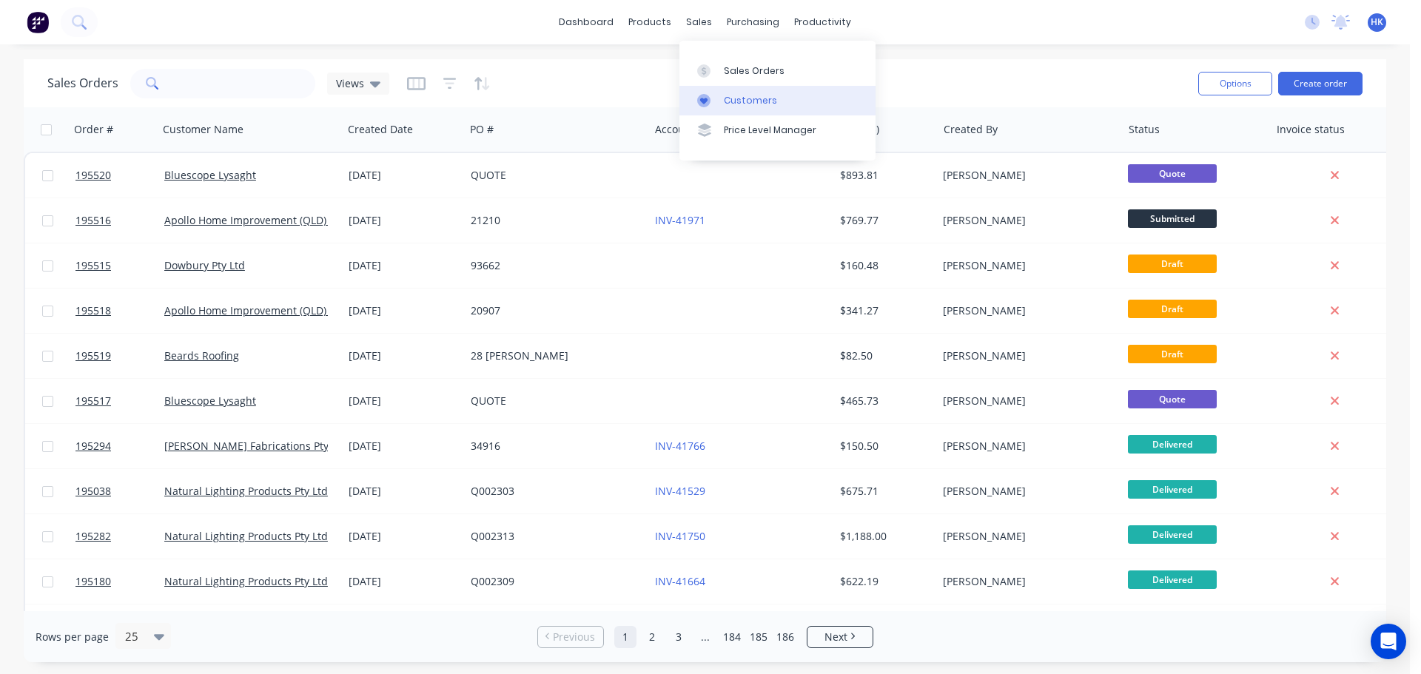
click at [735, 101] on div "Customers" at bounding box center [750, 100] width 53 height 13
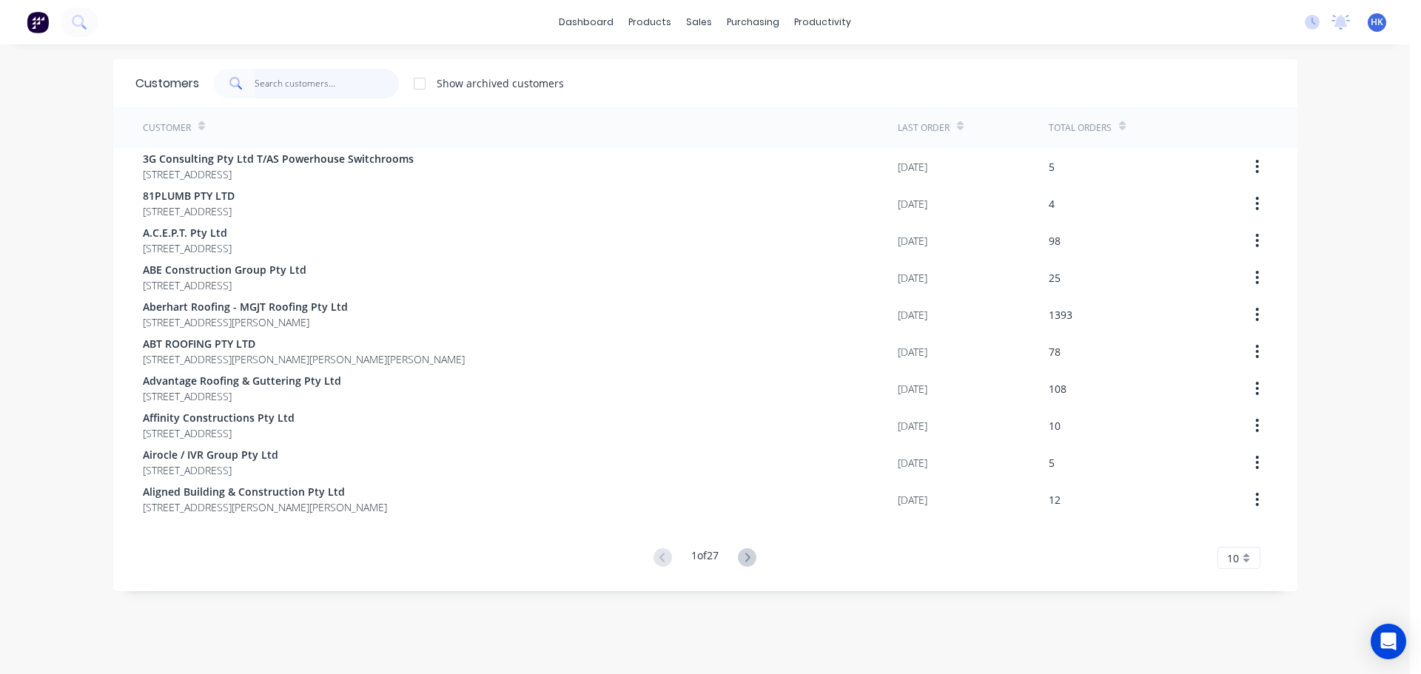
click at [343, 85] on input "text" at bounding box center [327, 84] width 144 height 30
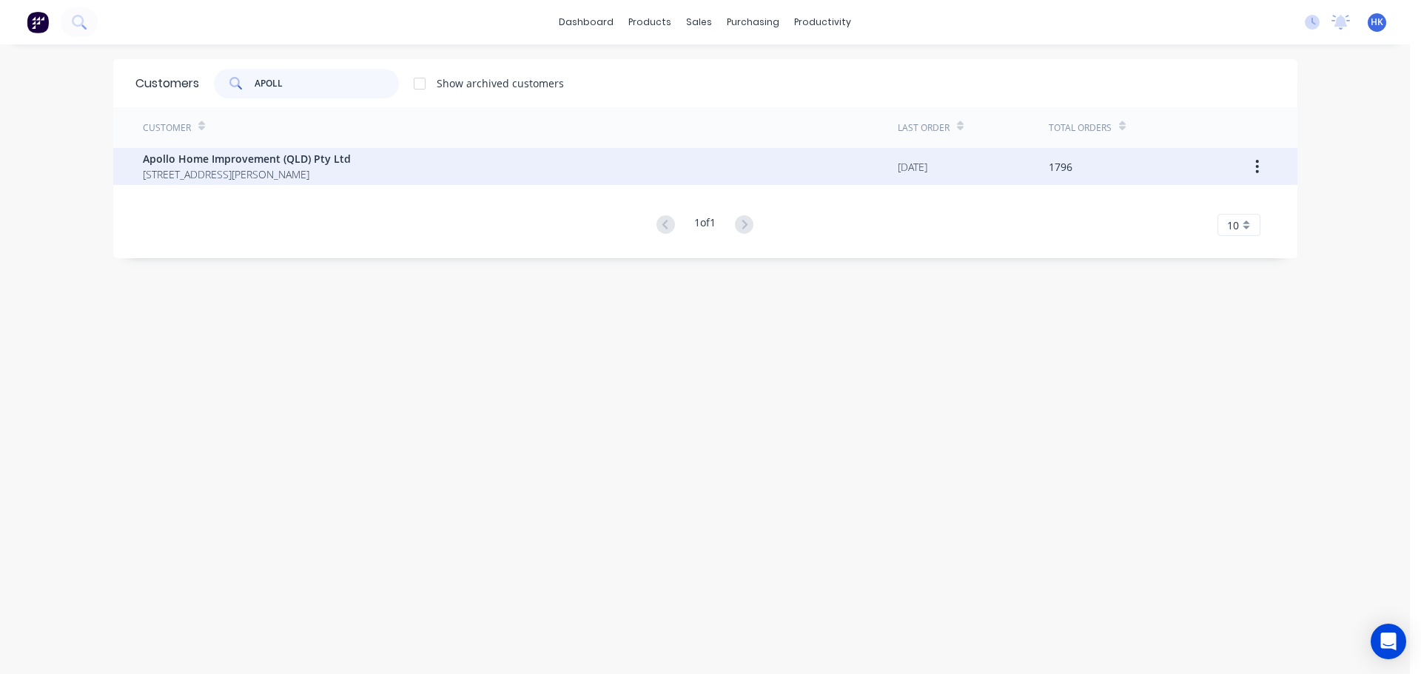
type input "APOLL"
click at [379, 180] on div "Apollo Home Improvement (QLD) Pty Ltd 29 Corymbia Place Parkinson Australia 4115" at bounding box center [520, 166] width 755 height 37
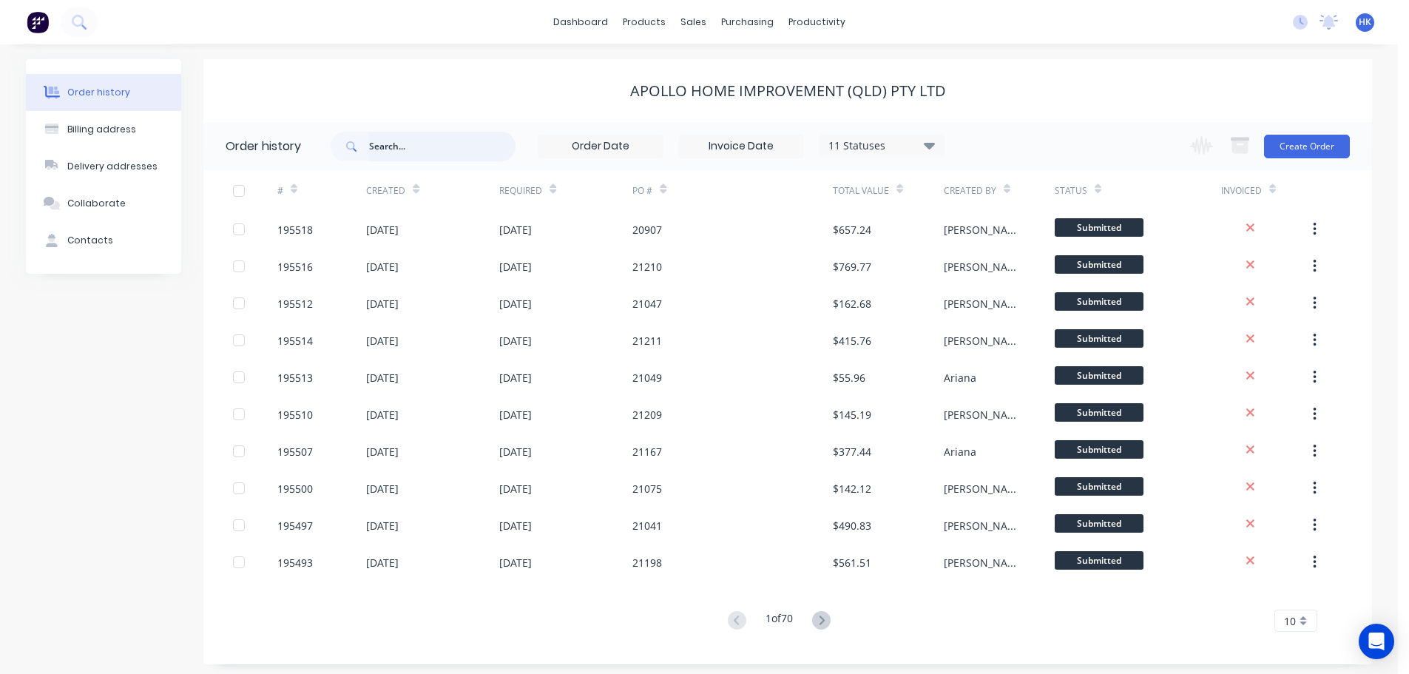
click at [442, 157] on input "text" at bounding box center [442, 147] width 146 height 30
type input "21137"
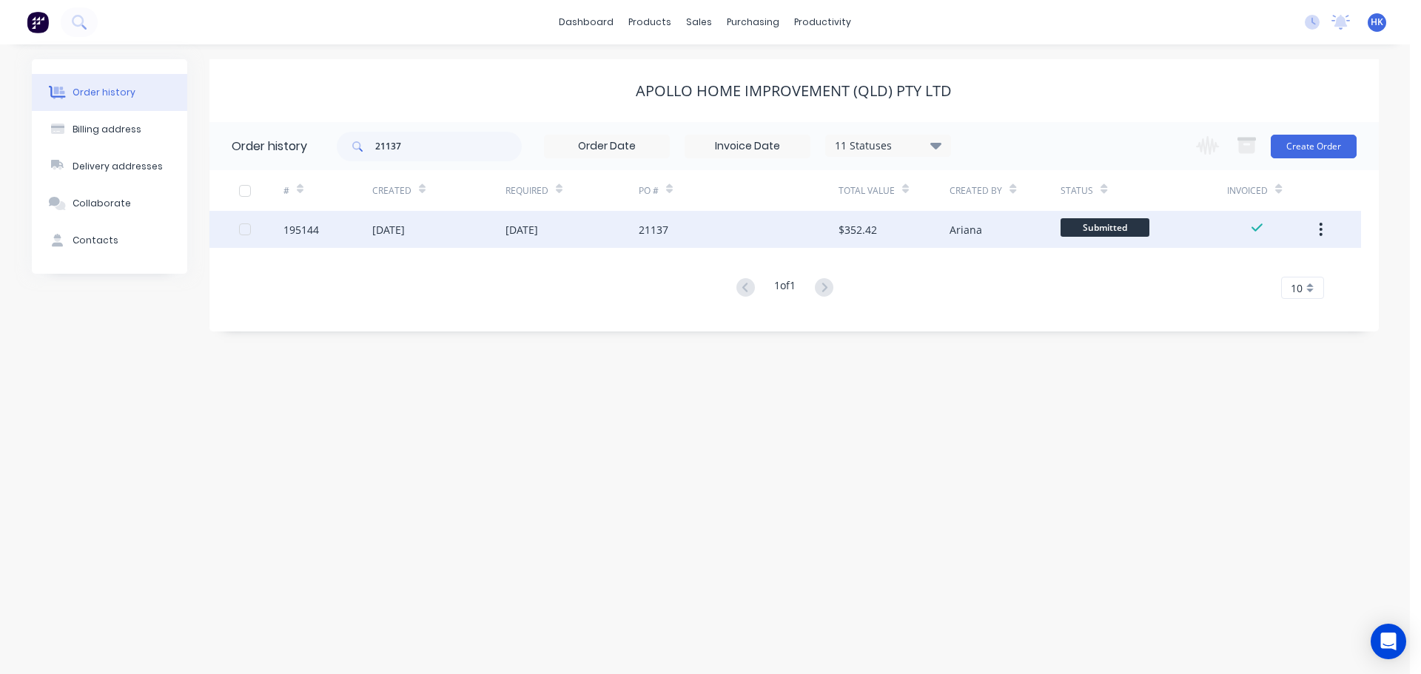
click at [492, 228] on div "[DATE]" at bounding box center [438, 229] width 133 height 37
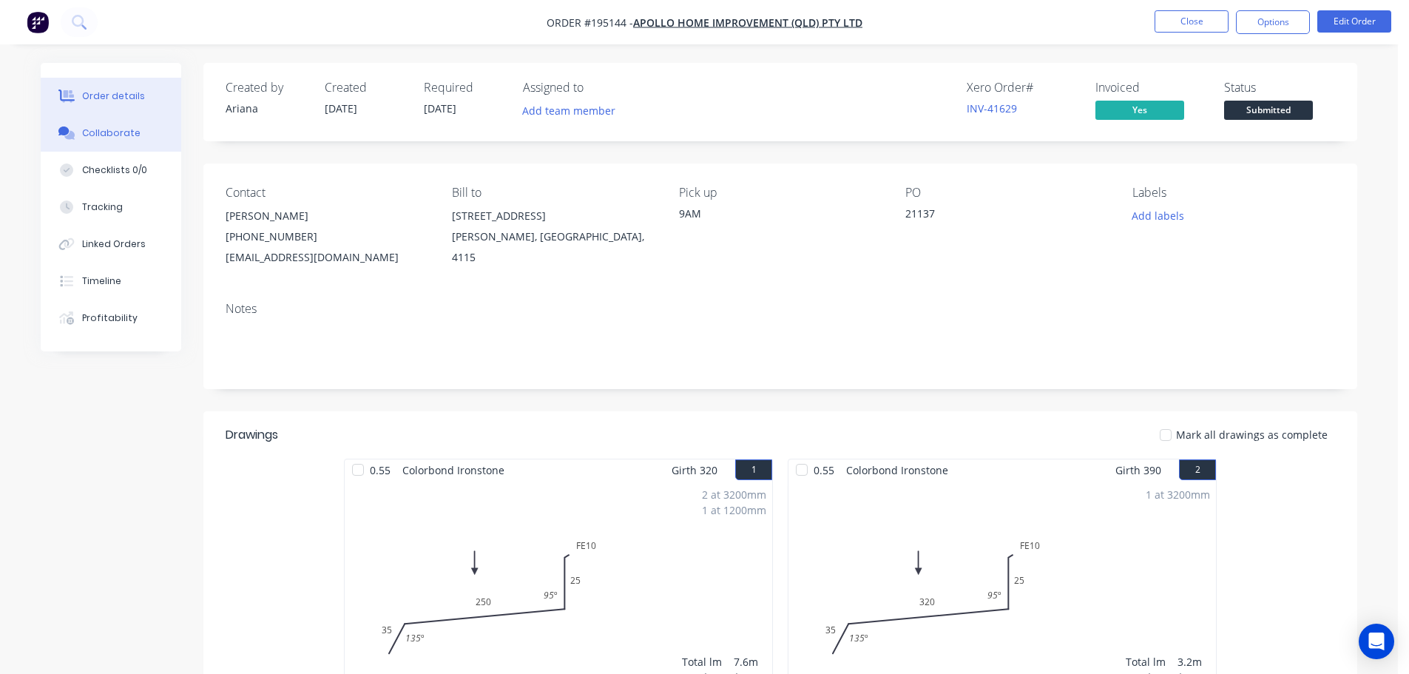
click at [144, 142] on button "Collaborate" at bounding box center [111, 133] width 141 height 37
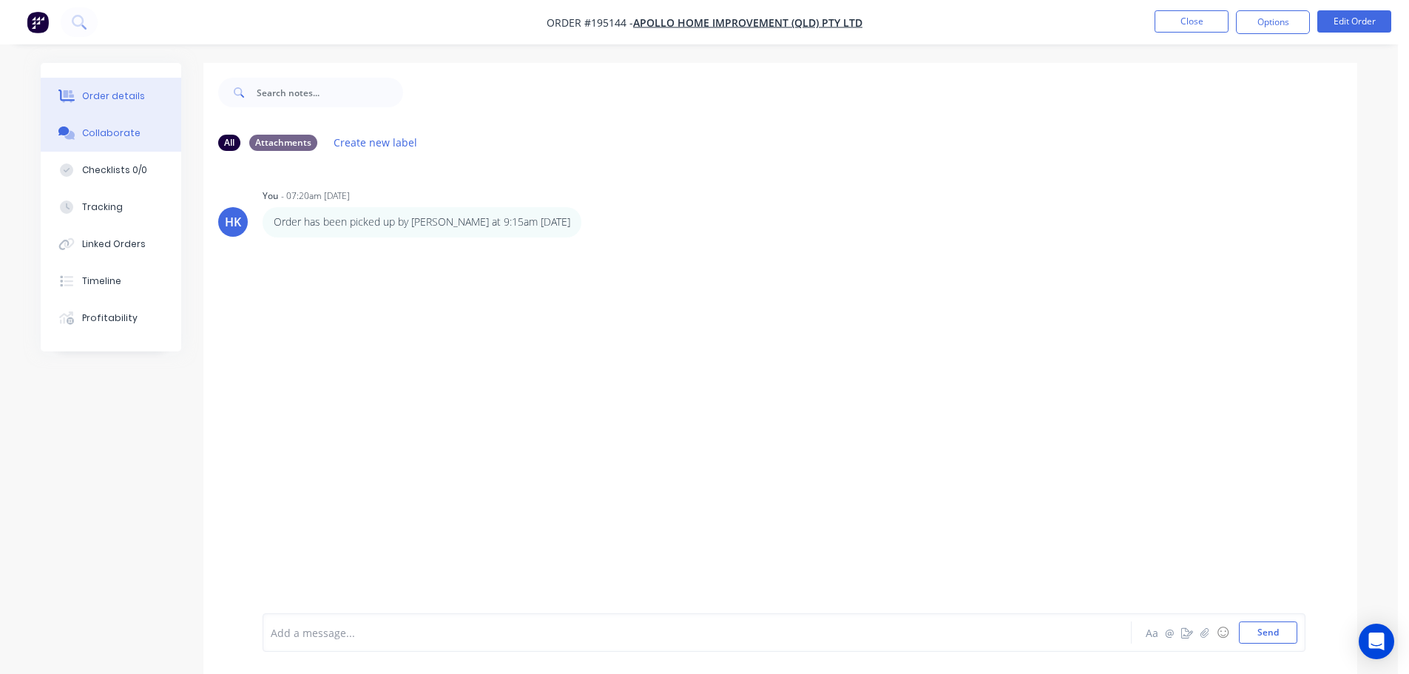
click at [147, 98] on button "Order details" at bounding box center [111, 96] width 141 height 37
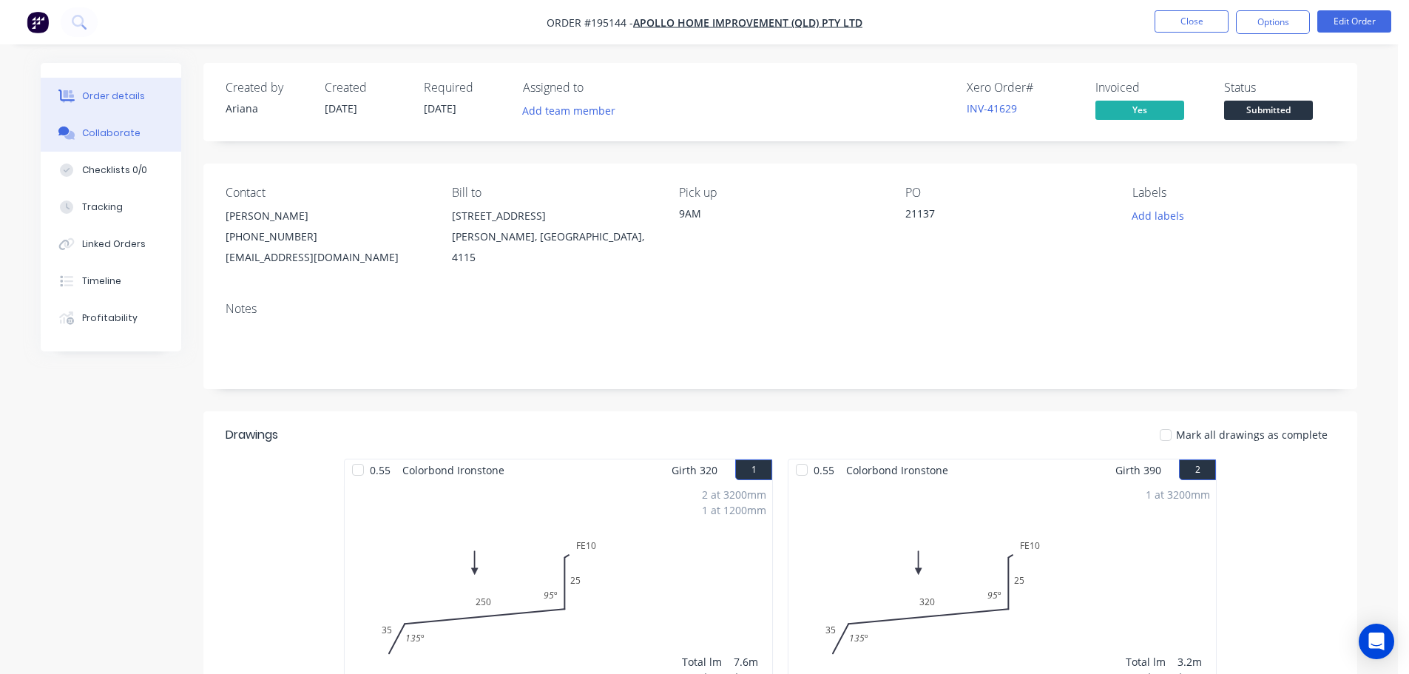
click at [110, 142] on button "Collaborate" at bounding box center [111, 133] width 141 height 37
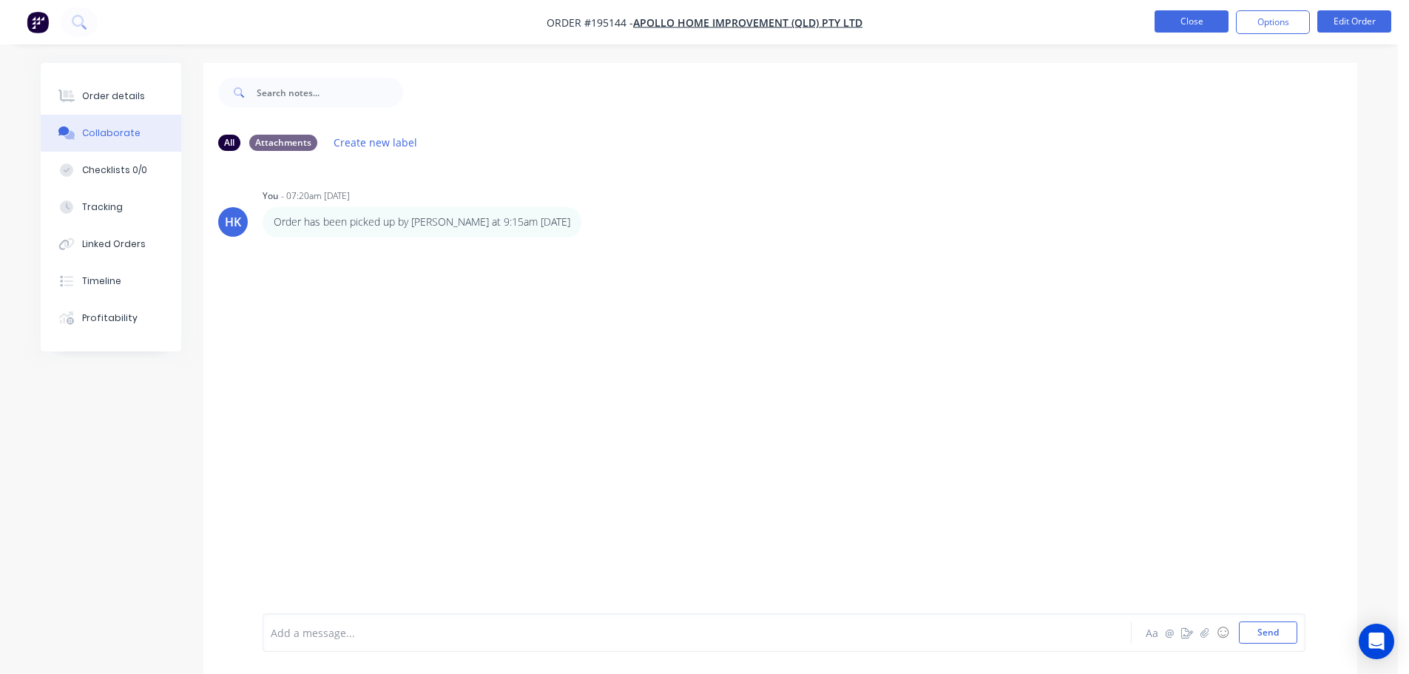
click at [1180, 23] on button "Close" at bounding box center [1192, 21] width 74 height 22
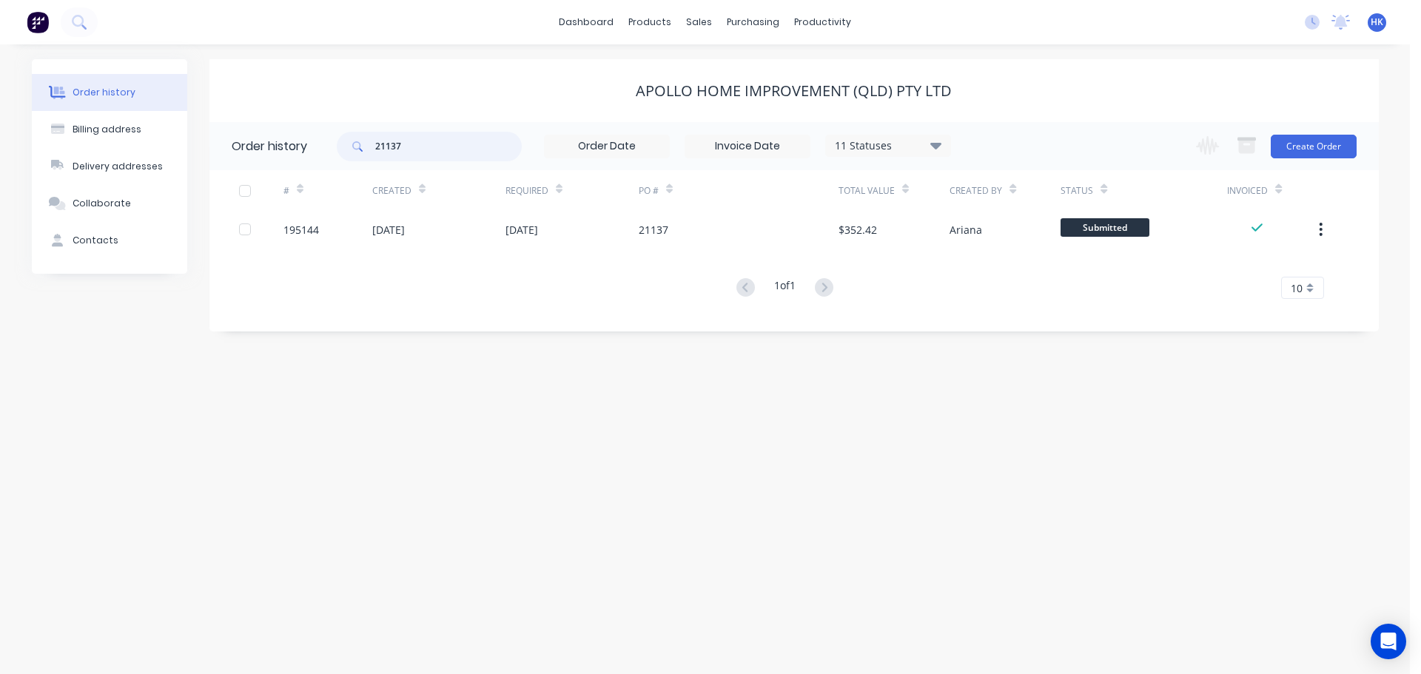
drag, startPoint x: 460, startPoint y: 139, endPoint x: 362, endPoint y: 152, distance: 99.2
click at [362, 152] on div "21137" at bounding box center [429, 147] width 185 height 30
type input "21146"
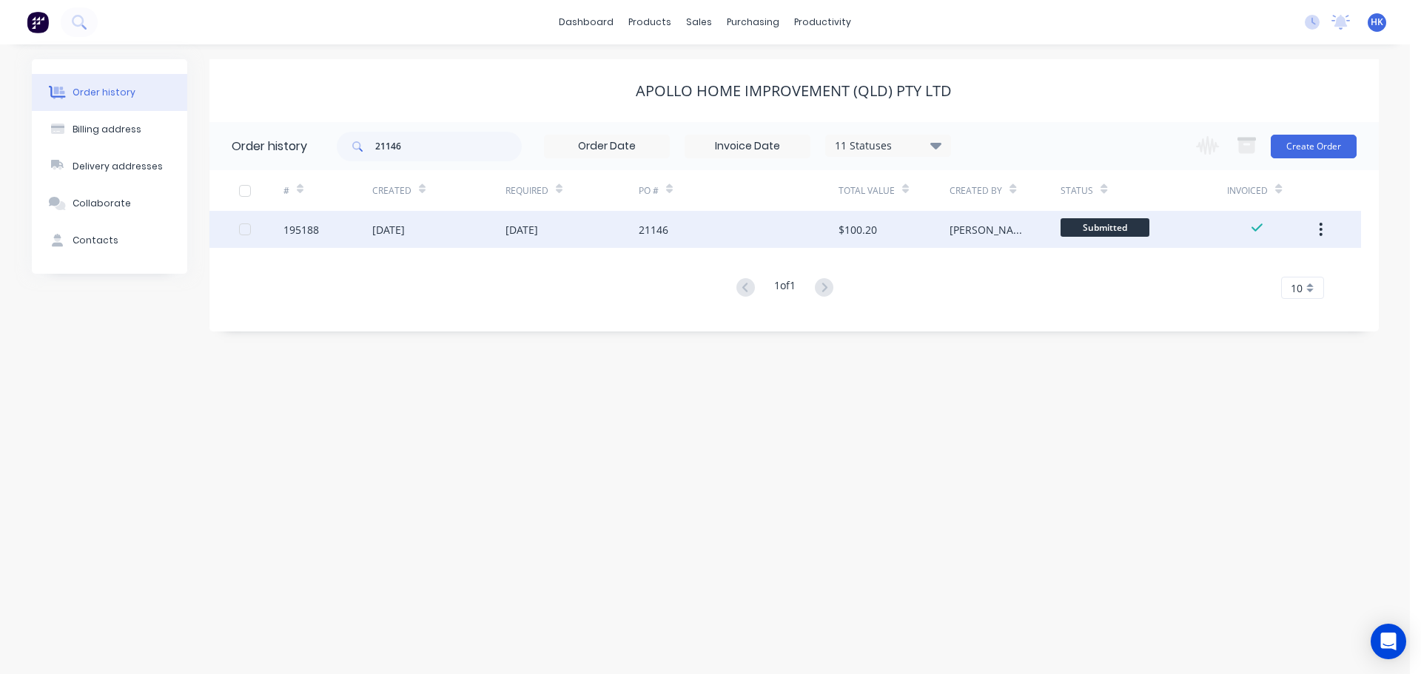
click at [674, 238] on div "21146" at bounding box center [739, 229] width 200 height 37
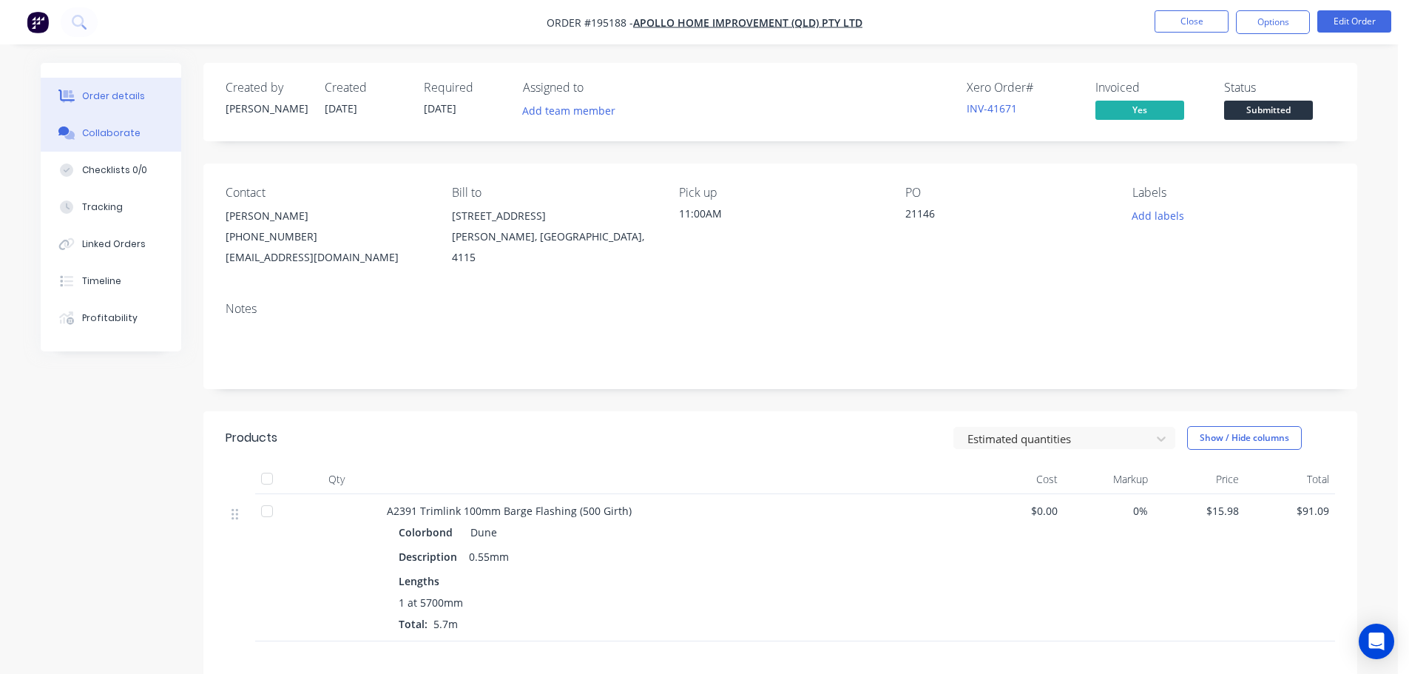
click at [101, 133] on div "Collaborate" at bounding box center [111, 133] width 58 height 13
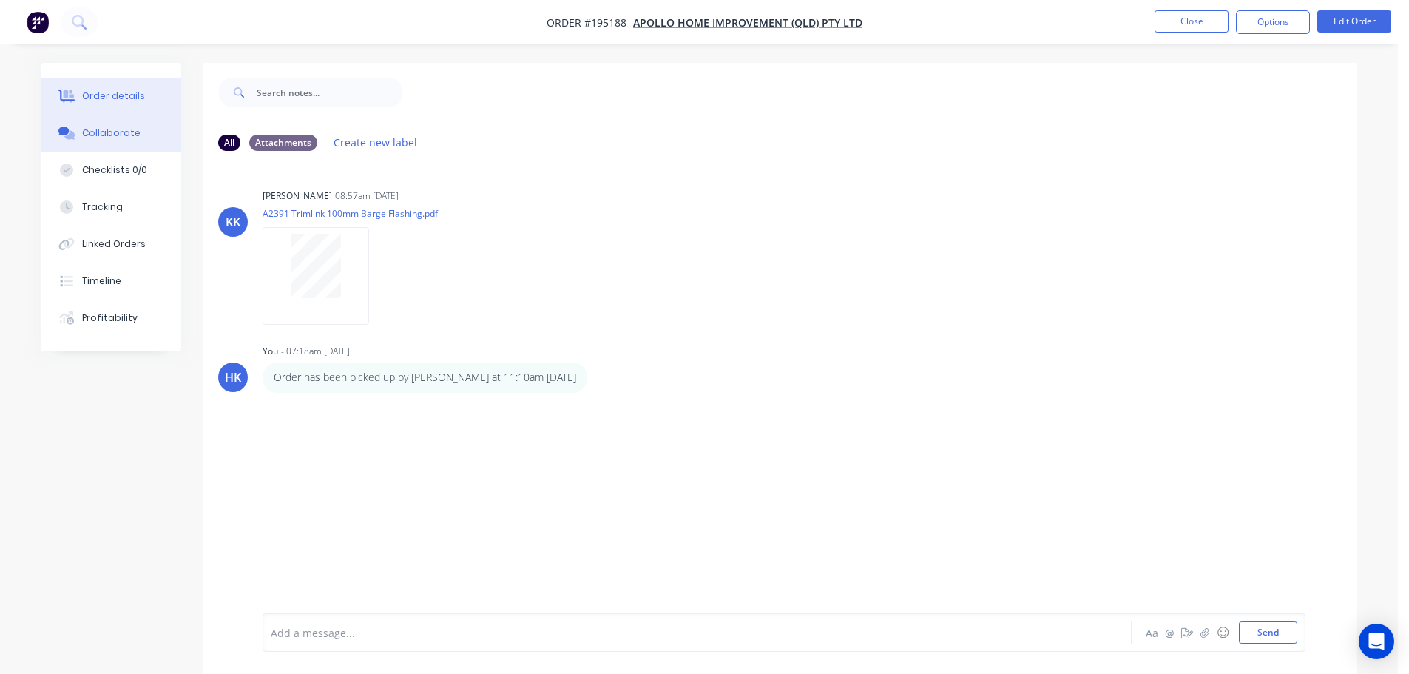
click at [118, 96] on div "Order details" at bounding box center [113, 96] width 63 height 13
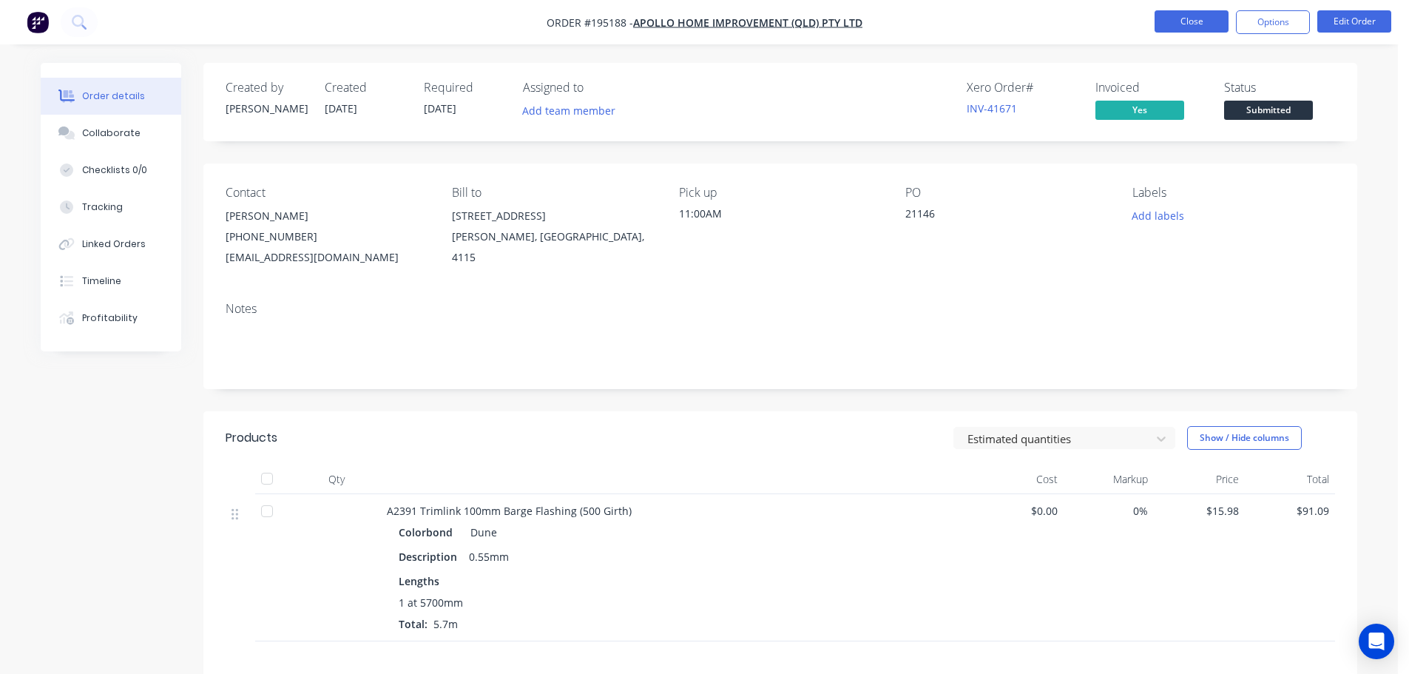
click at [1209, 18] on button "Close" at bounding box center [1192, 21] width 74 height 22
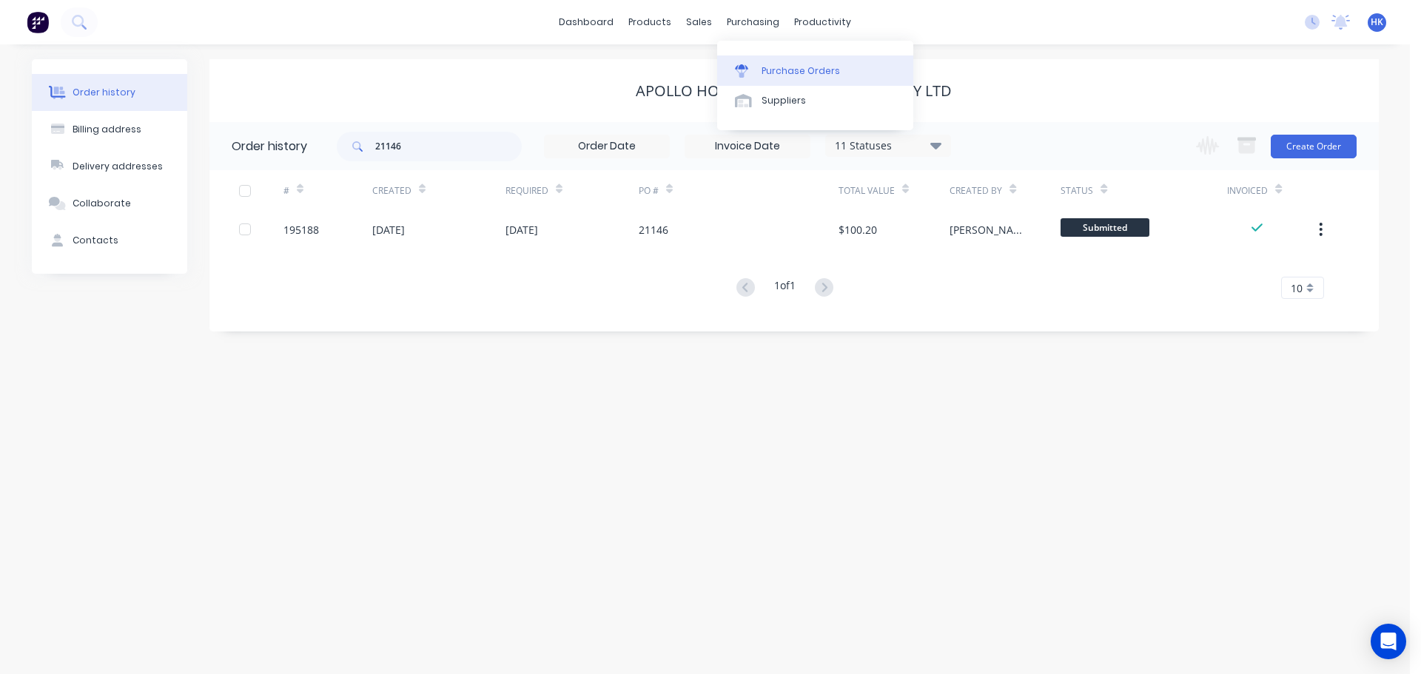
click at [734, 60] on link "Purchase Orders" at bounding box center [815, 70] width 196 height 30
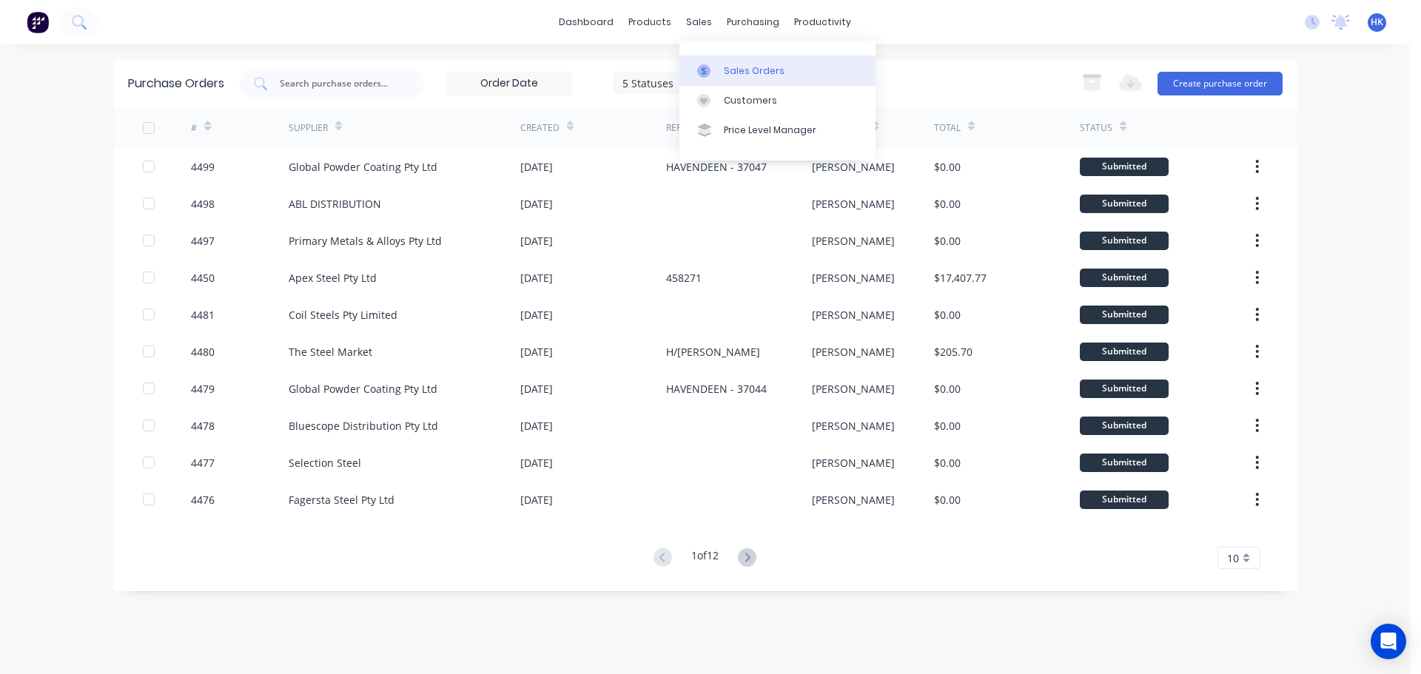
click at [725, 61] on link "Sales Orders" at bounding box center [777, 70] width 196 height 30
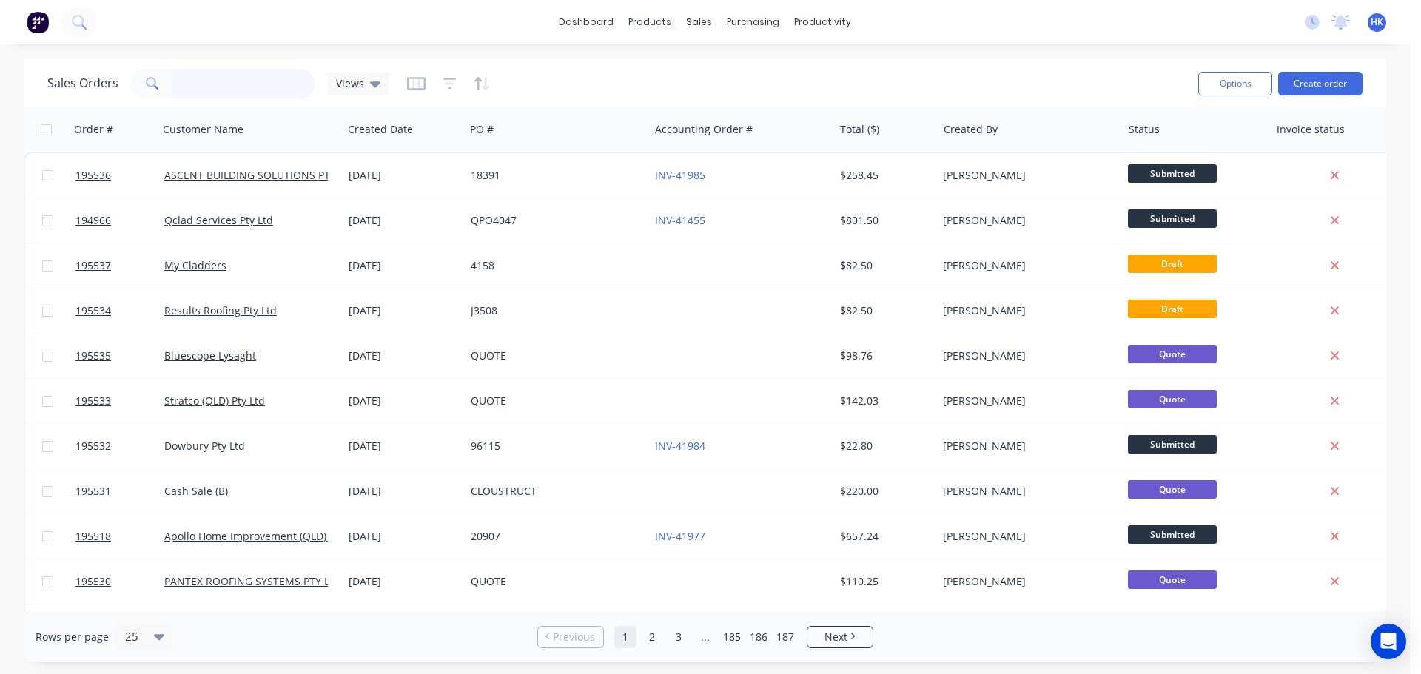
click at [286, 77] on input "text" at bounding box center [244, 84] width 144 height 30
type input "195137"
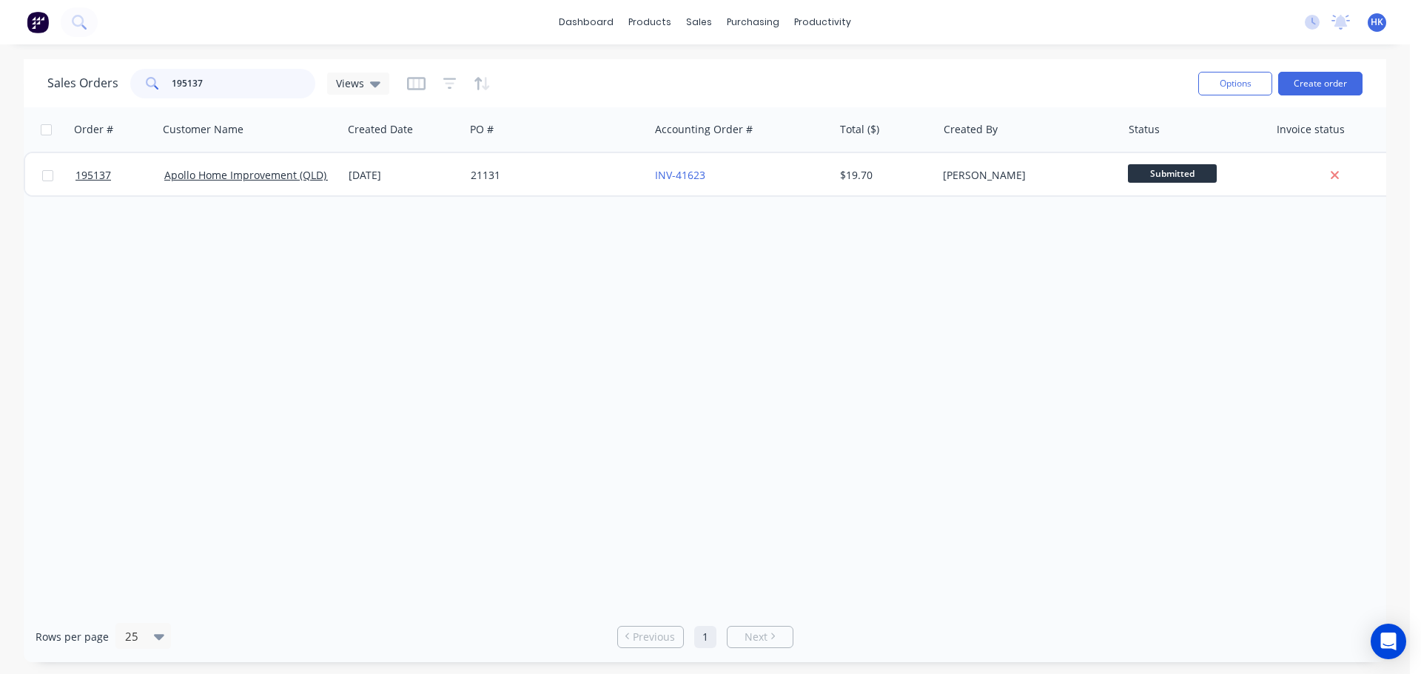
drag, startPoint x: 286, startPoint y: 78, endPoint x: 115, endPoint y: 76, distance: 170.2
click at [115, 76] on div "Sales Orders 195137 Views" at bounding box center [218, 84] width 342 height 30
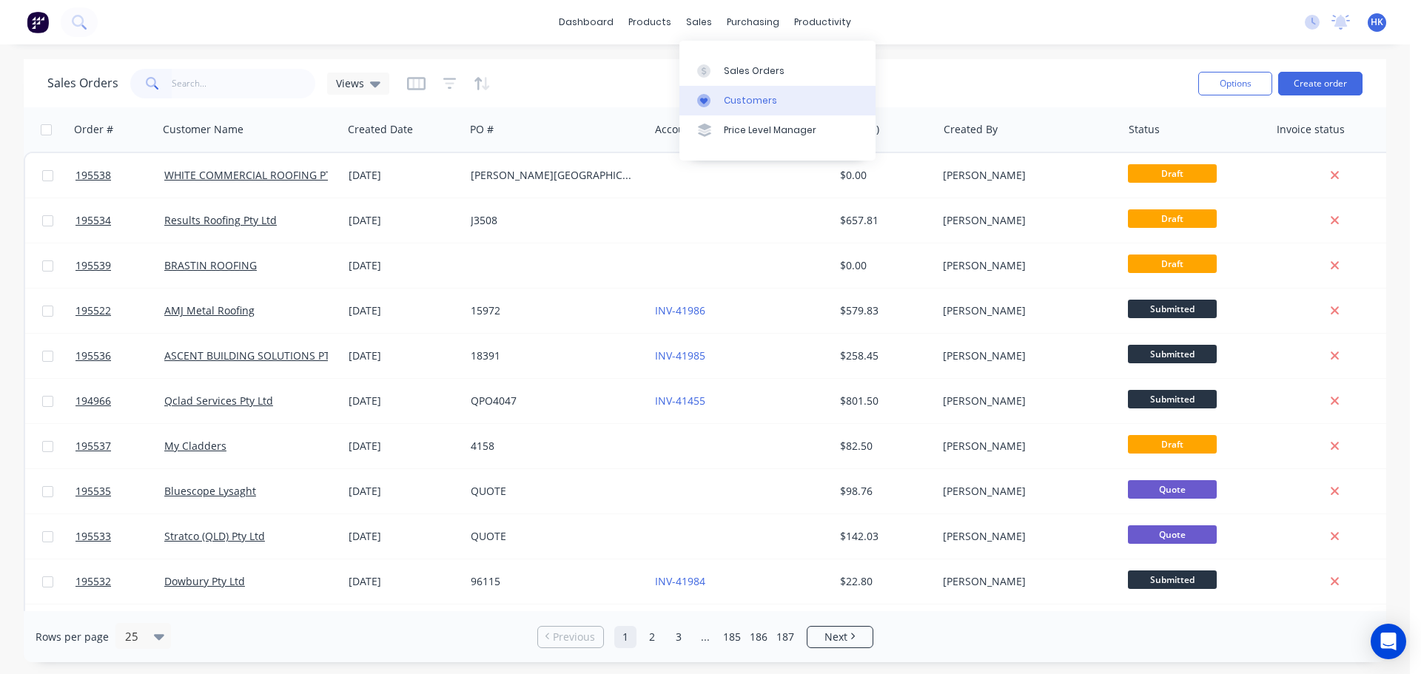
click at [724, 95] on div "Customers" at bounding box center [750, 100] width 53 height 13
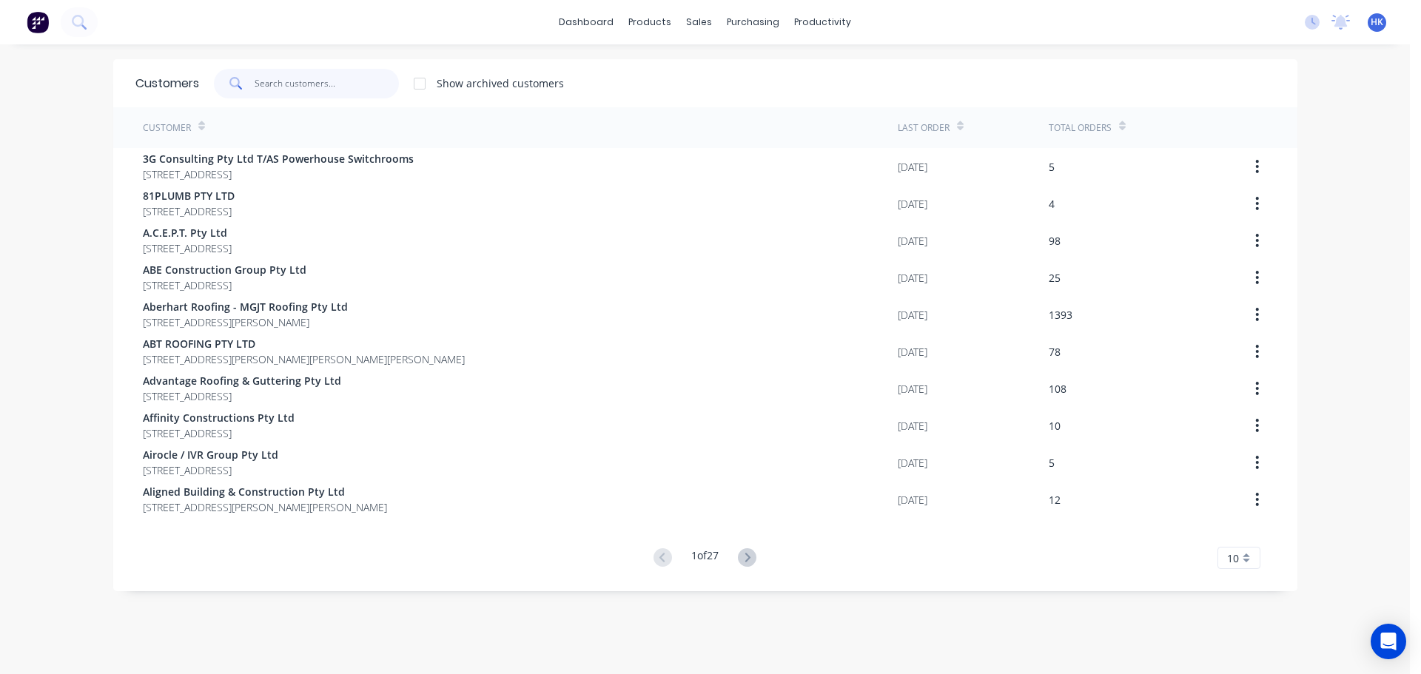
click at [323, 98] on input "text" at bounding box center [327, 84] width 144 height 30
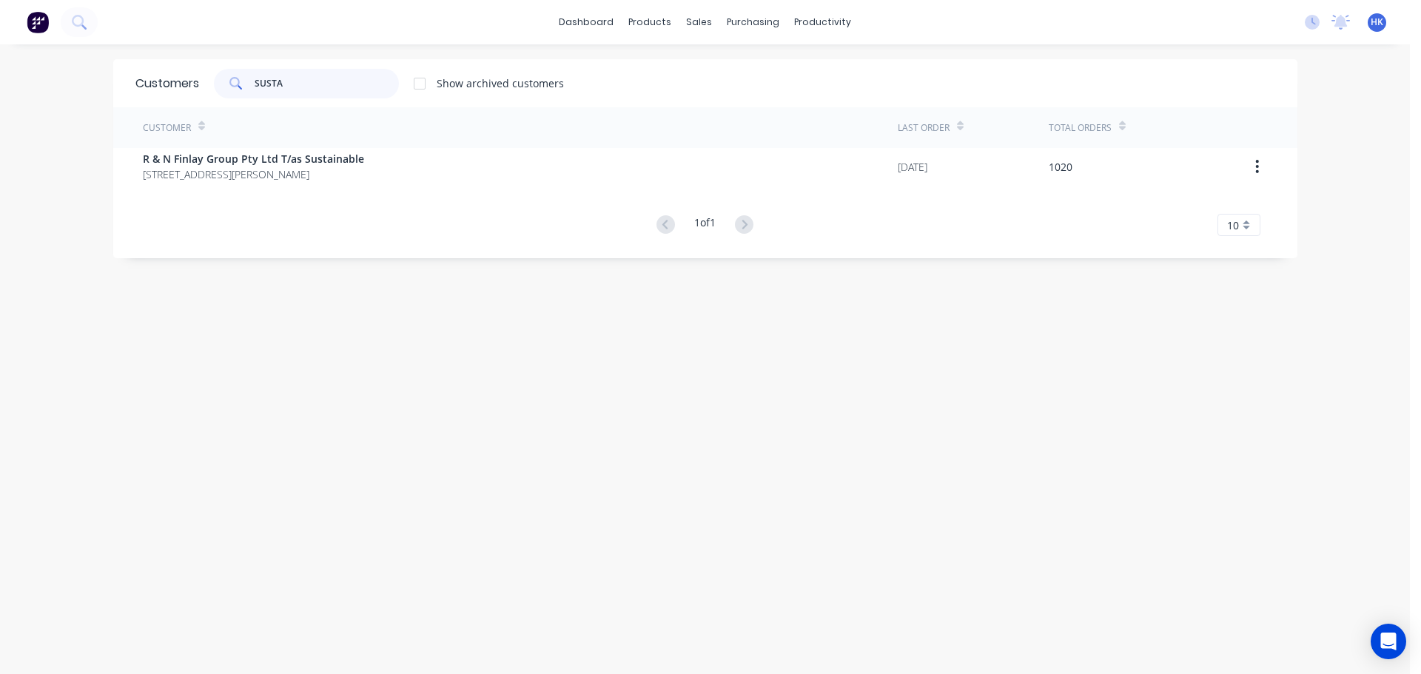
type input "SUSTA"
click at [357, 190] on div "Customer Last Order Total Orders R & N Finlay Group Pty Ltd T/as Sustainable [S…" at bounding box center [705, 171] width 1184 height 129
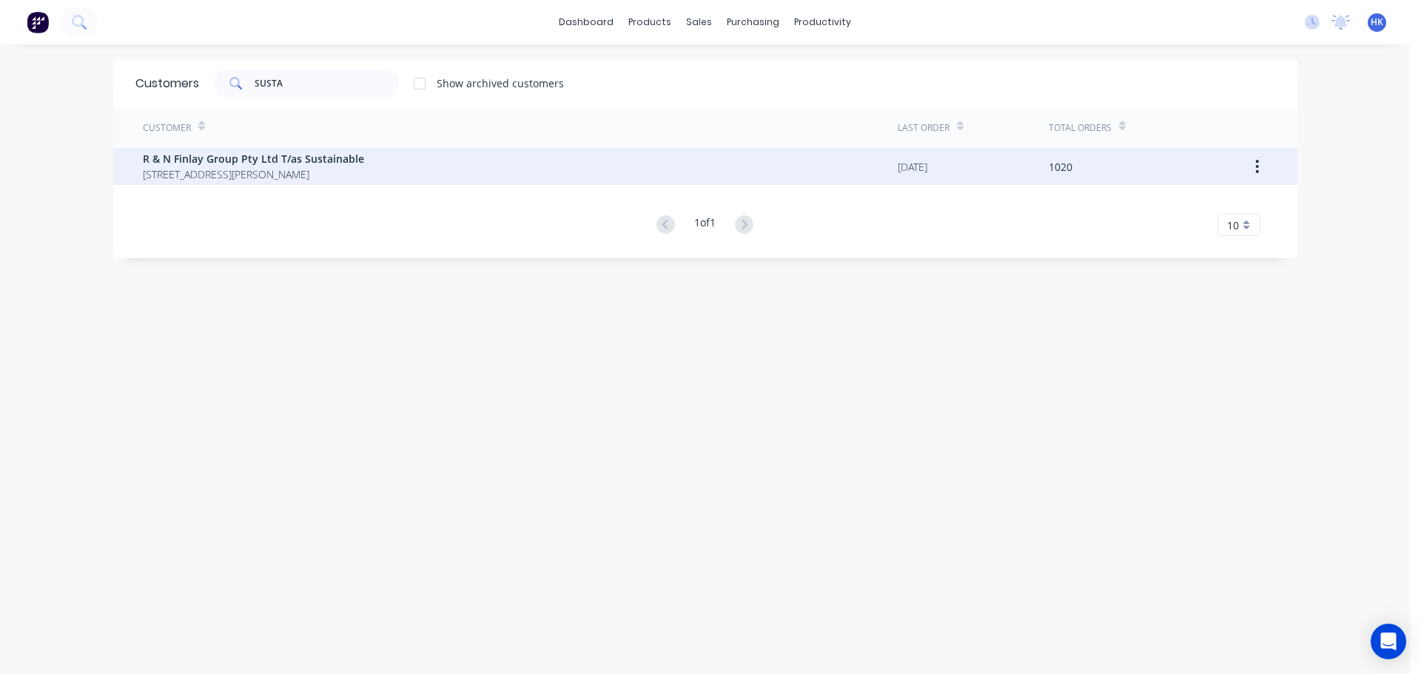
click at [364, 155] on span "R & N Finlay Group Pty Ltd T/as Sustainable" at bounding box center [253, 159] width 221 height 16
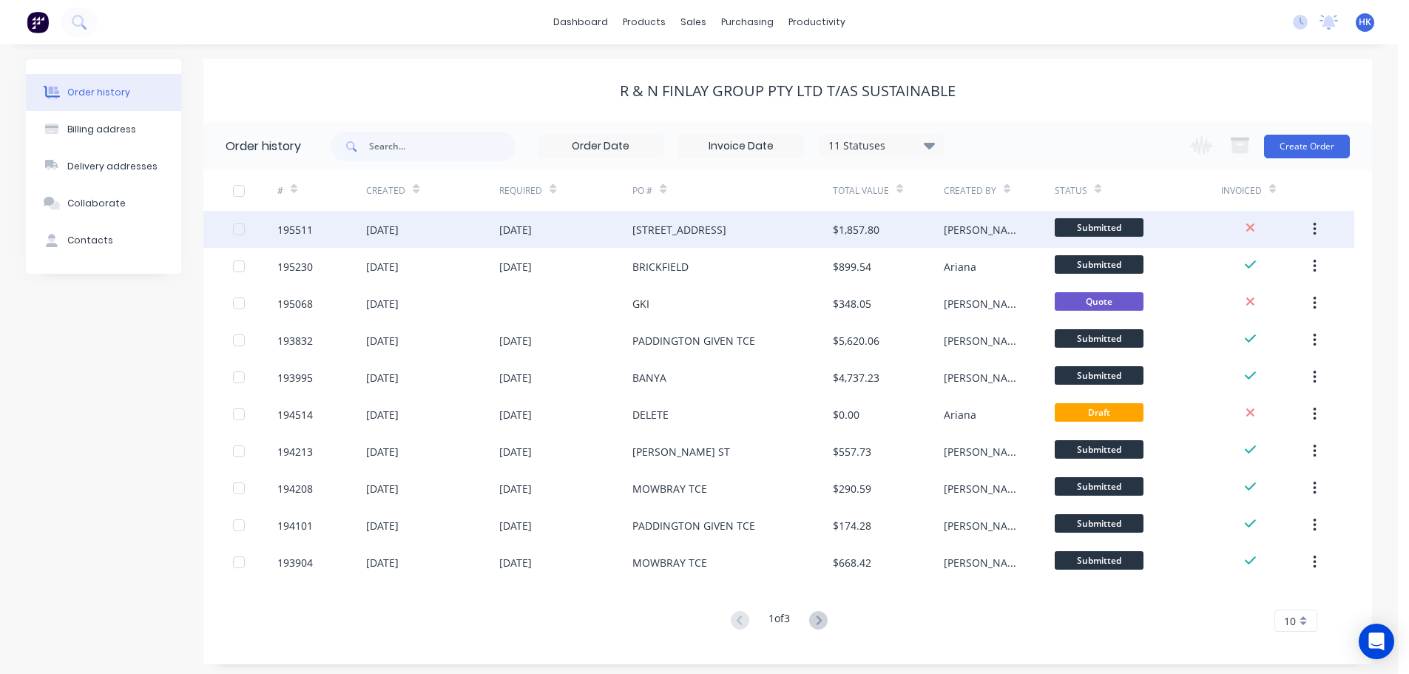
click at [756, 245] on div "[STREET_ADDRESS]" at bounding box center [733, 229] width 200 height 37
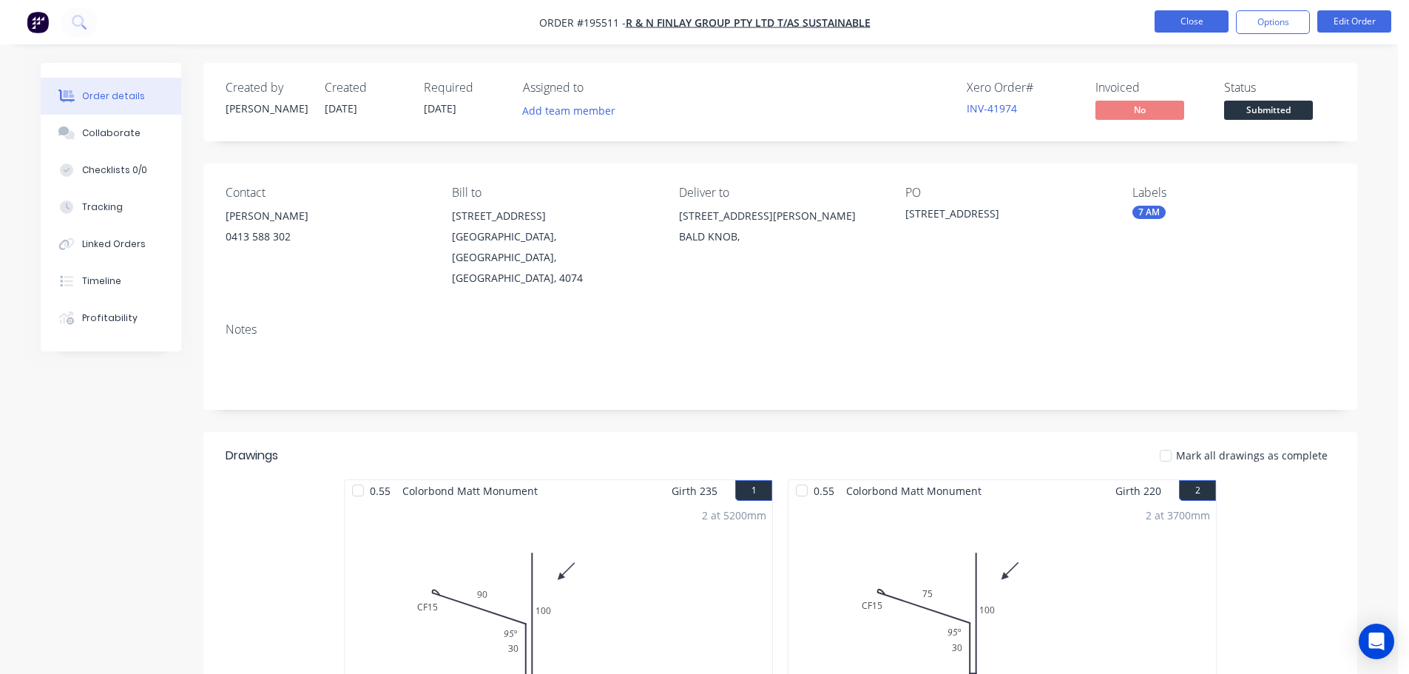
click at [1203, 22] on button "Close" at bounding box center [1192, 21] width 74 height 22
